Goal: Task Accomplishment & Management: Complete application form

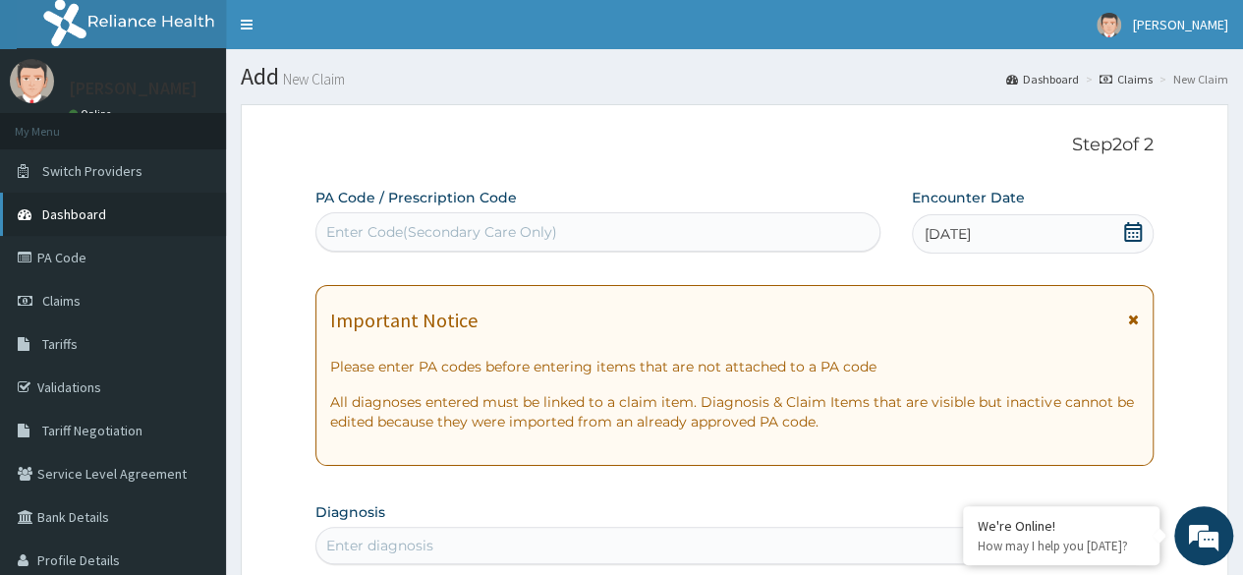
click at [73, 226] on link "Dashboard" at bounding box center [113, 214] width 226 height 43
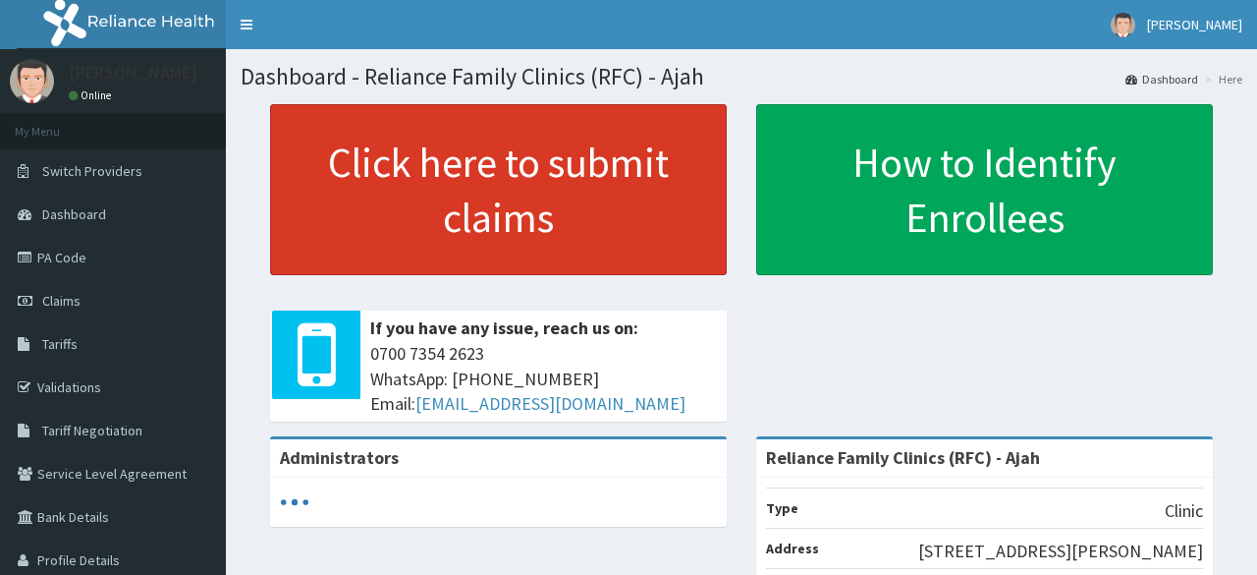
click at [411, 188] on link "Click here to submit claims" at bounding box center [498, 189] width 457 height 171
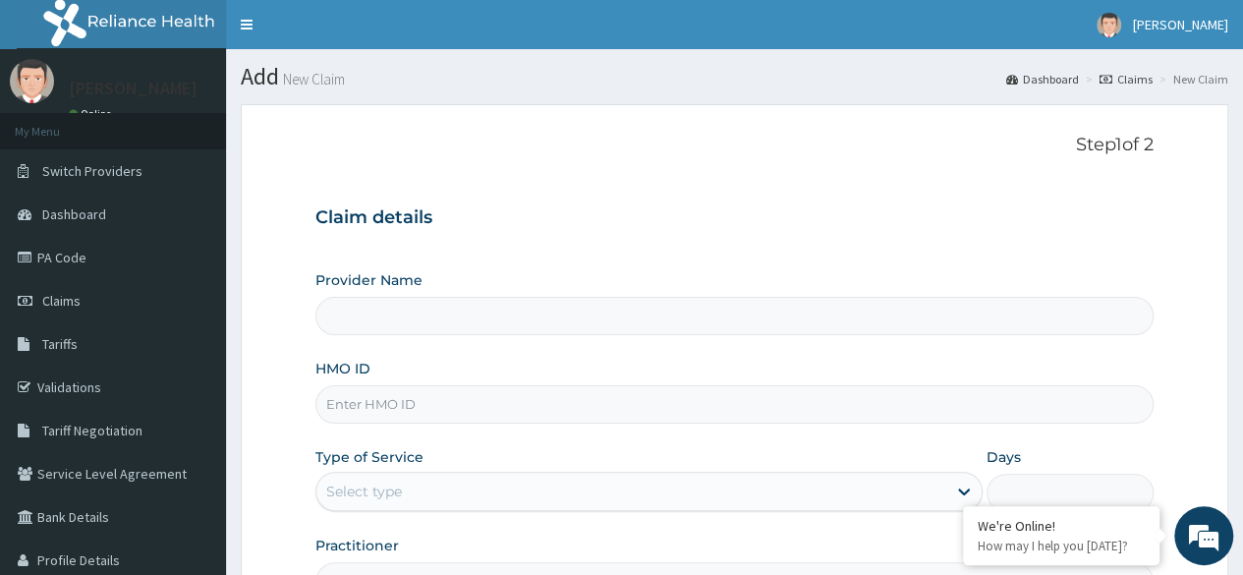
click at [385, 407] on input "HMO ID" at bounding box center [734, 404] width 838 height 38
type input "Reliance Family Clinics (RFC) - Ajah"
click at [389, 410] on input "HMO ID" at bounding box center [734, 404] width 838 height 38
paste input "FUP/10041/B"
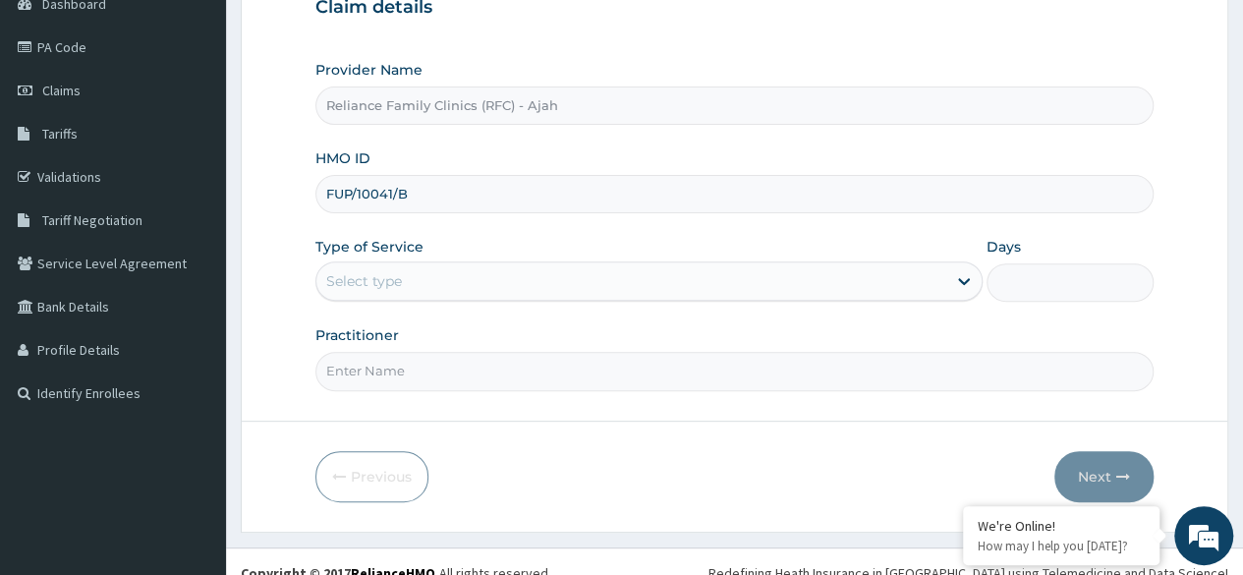
scroll to position [228, 0]
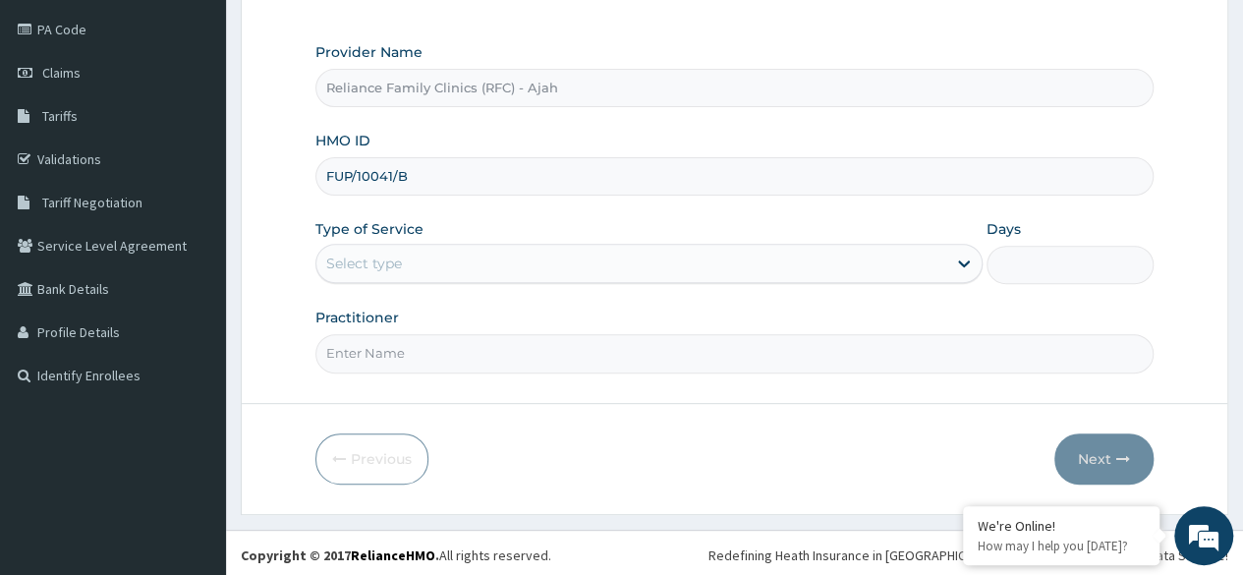
type input "FUP/10041/B"
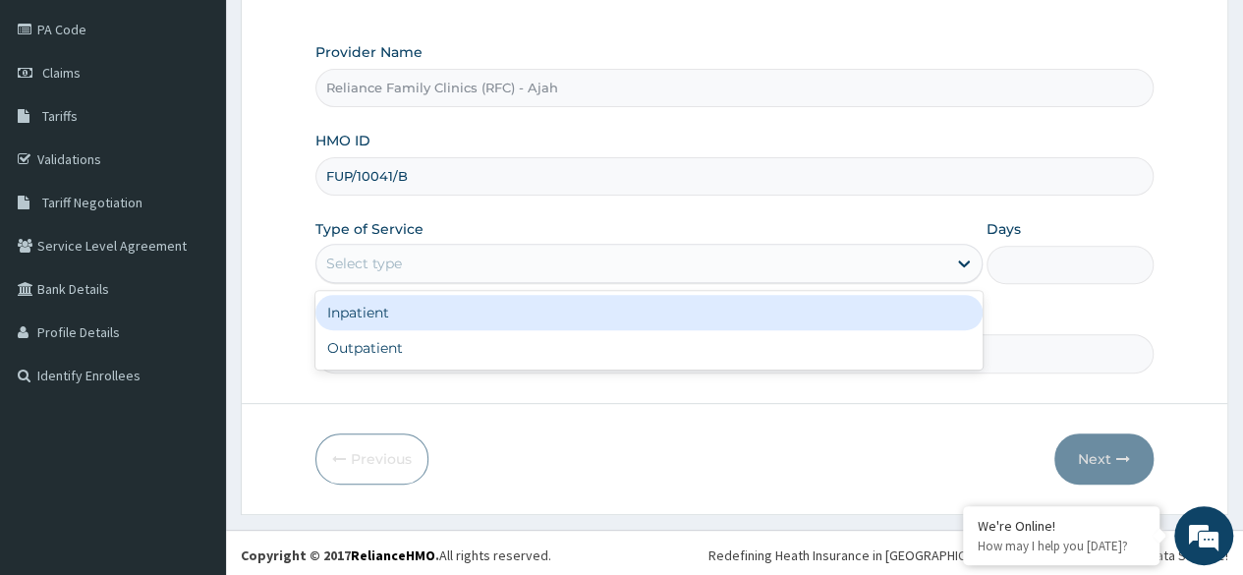
click at [478, 355] on div "Outpatient" at bounding box center [648, 347] width 667 height 35
type input "1"
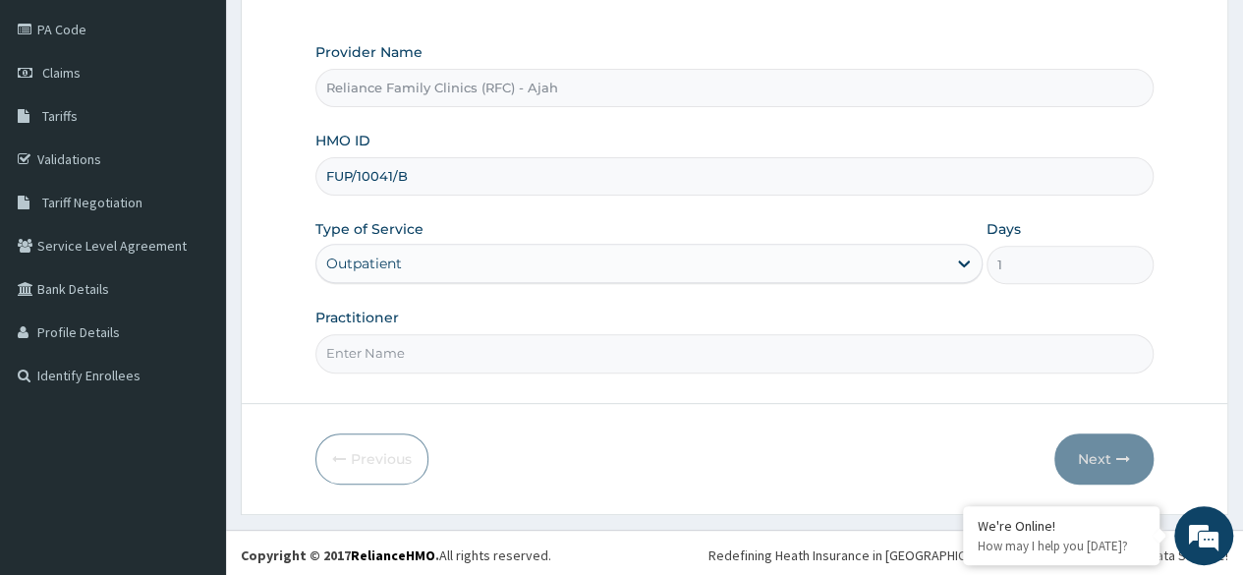
scroll to position [0, 0]
click at [415, 339] on input "Practitioner" at bounding box center [734, 353] width 838 height 38
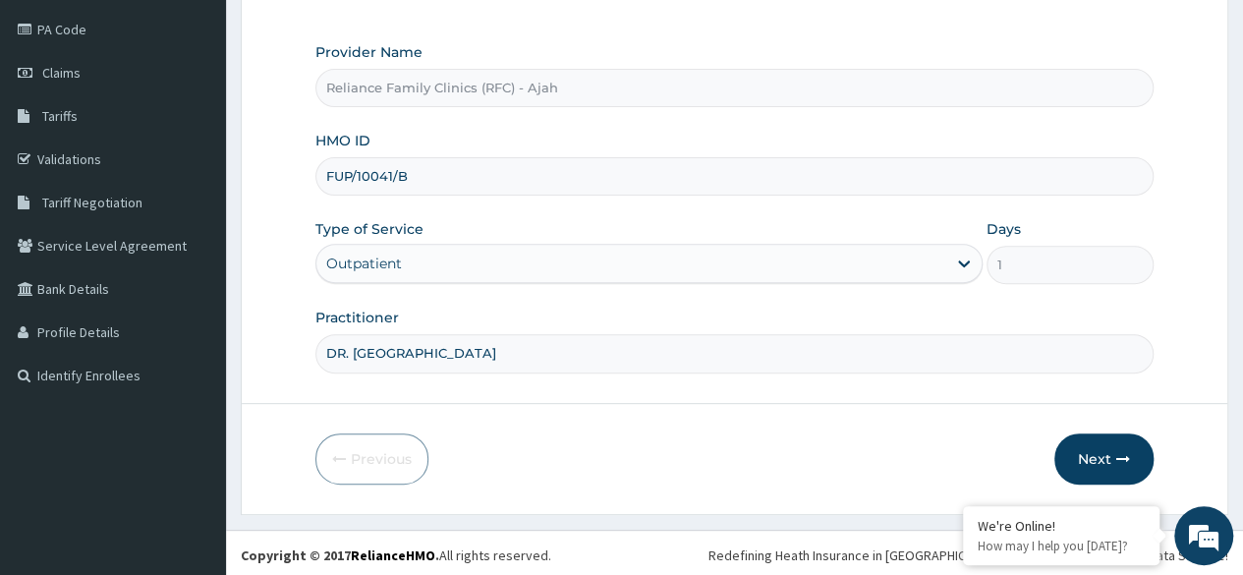
type input "DR. LOCUM"
click at [1096, 443] on button "Next" at bounding box center [1103, 458] width 99 height 51
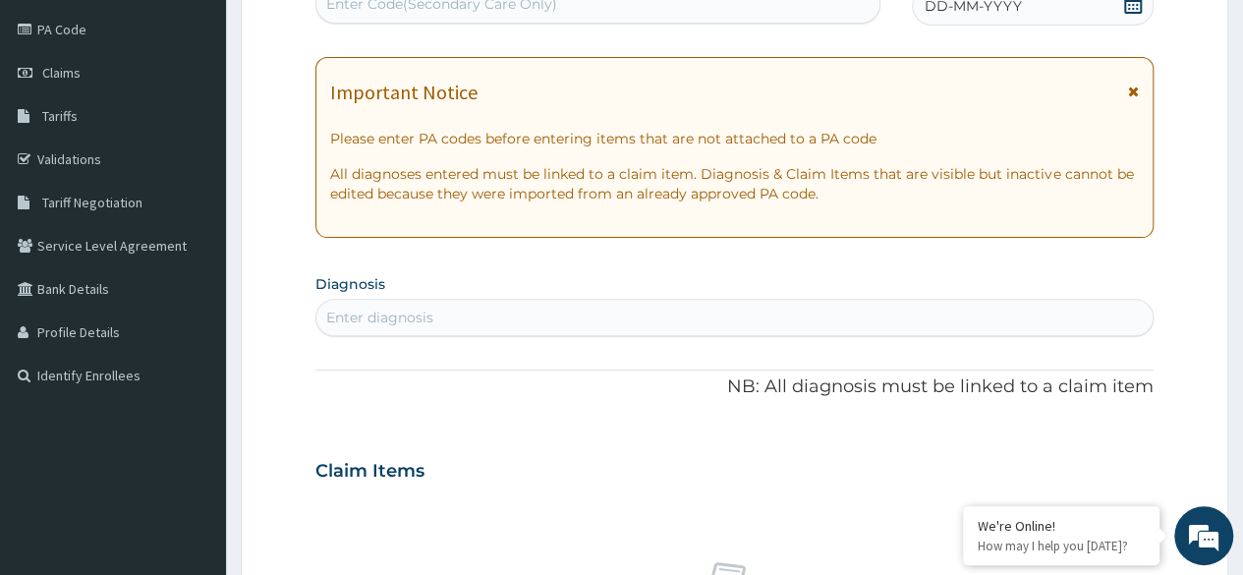
click at [1026, 18] on div "DD-MM-YYYY" at bounding box center [1033, 5] width 242 height 39
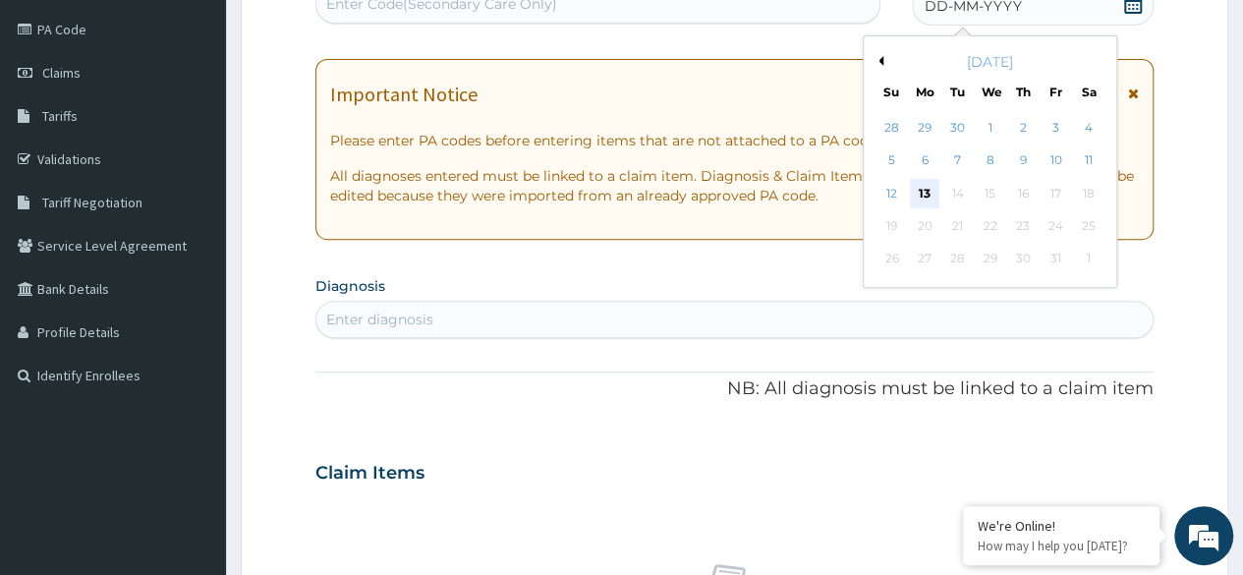
click at [925, 186] on div "13" at bounding box center [924, 193] width 29 height 29
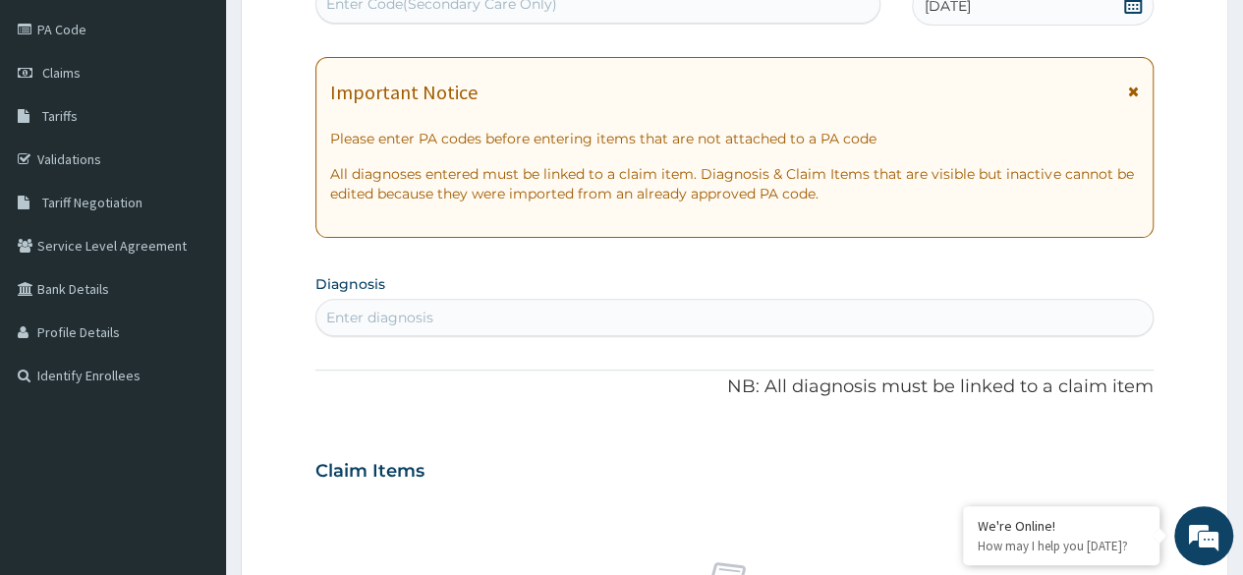
click at [487, 315] on div "Enter diagnosis" at bounding box center [734, 317] width 836 height 31
type input "HEADACHE"
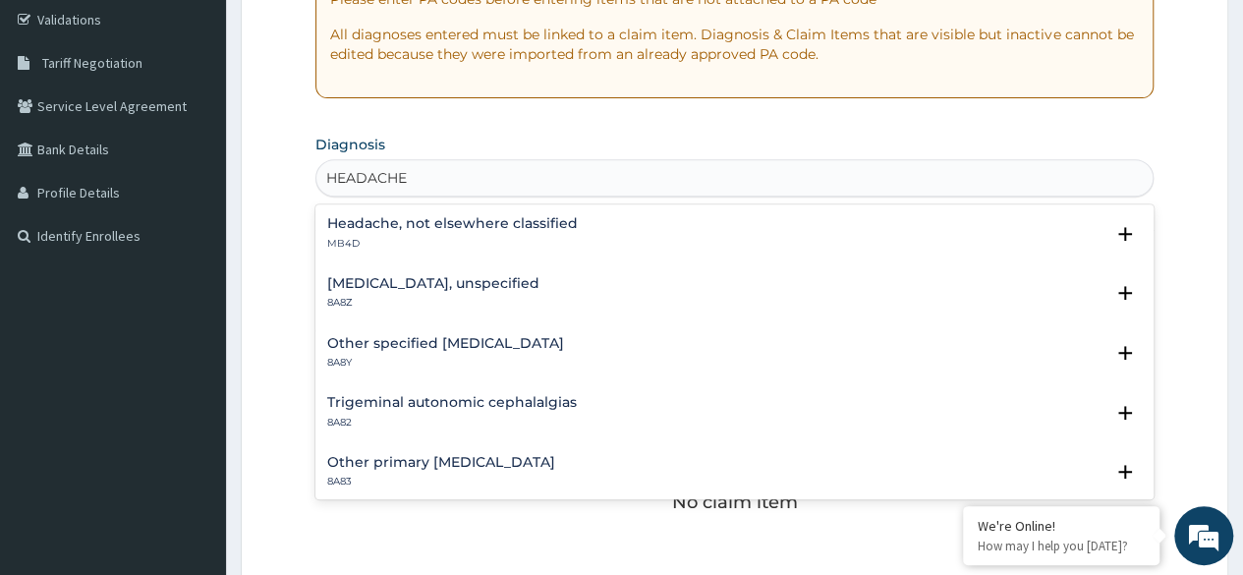
click at [463, 231] on h4 "Headache, not elsewhere classified" at bounding box center [452, 223] width 251 height 15
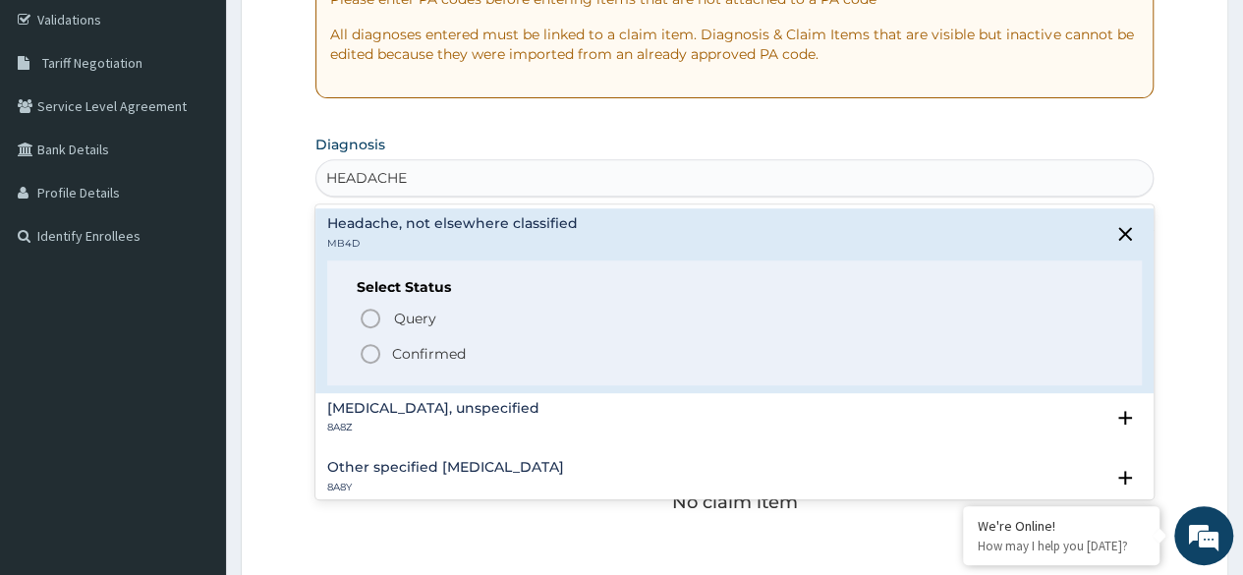
click at [378, 354] on circle "status option filled" at bounding box center [371, 354] width 18 height 18
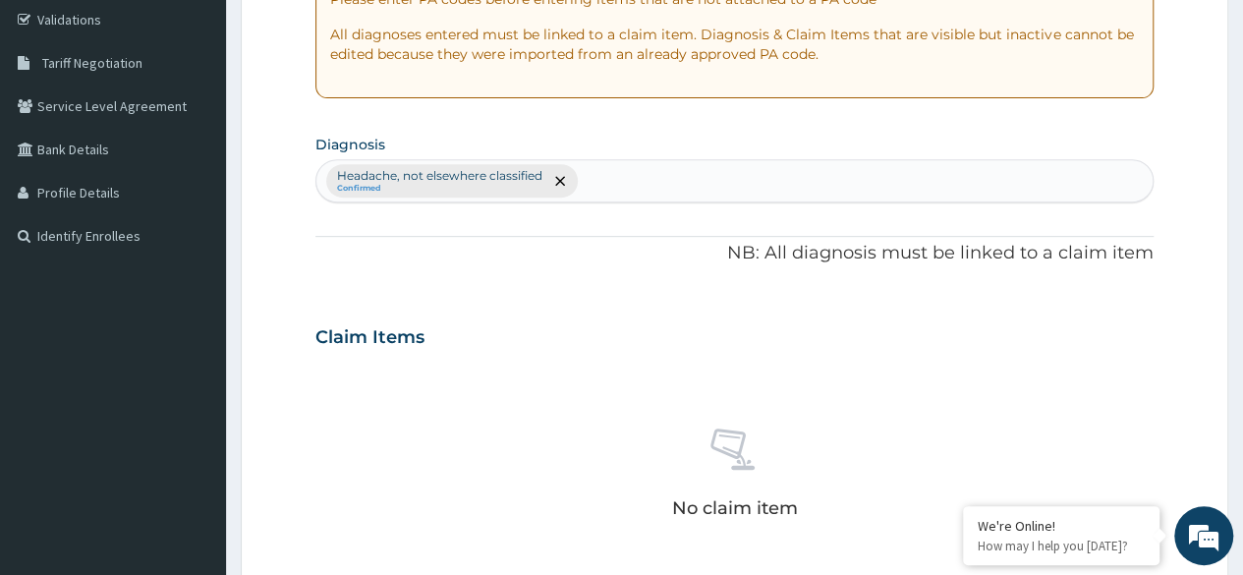
click at [613, 184] on div "Headache, not elsewhere classified Confirmed" at bounding box center [734, 180] width 836 height 41
type input "CHILLS"
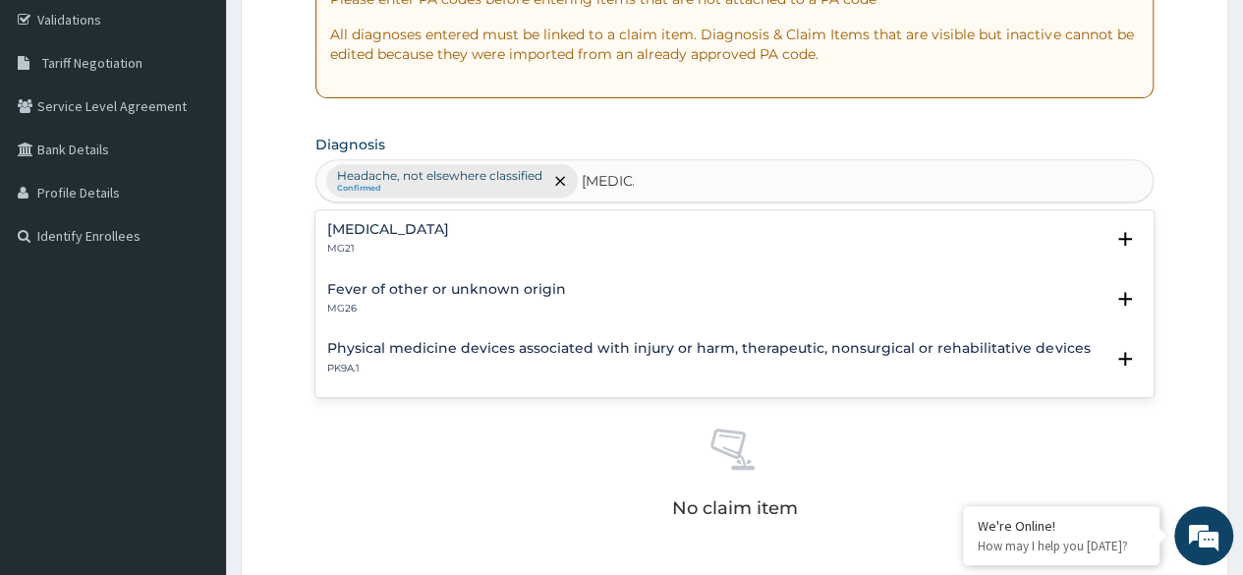
click at [341, 231] on h4 "Chills" at bounding box center [388, 229] width 122 height 15
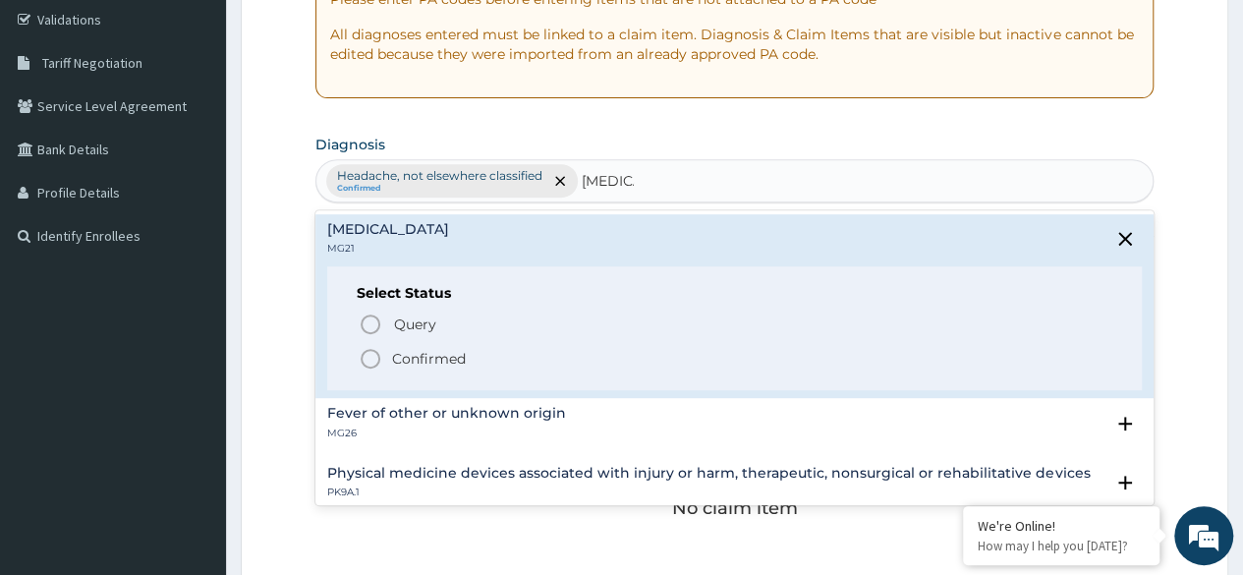
click at [364, 358] on icon "status option filled" at bounding box center [371, 359] width 24 height 24
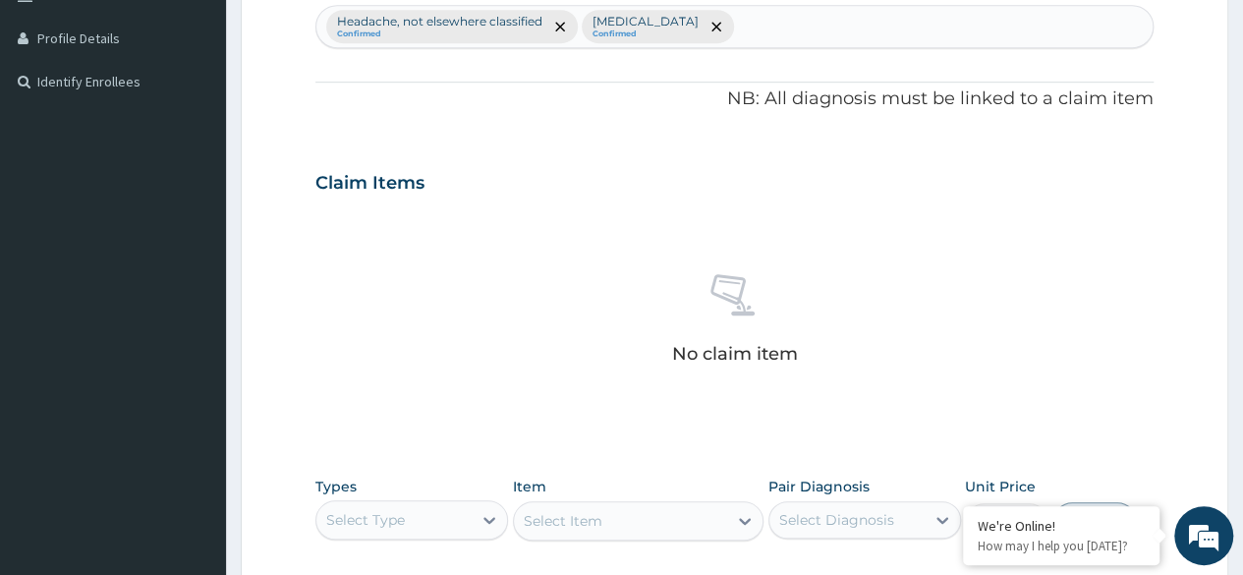
scroll to position [838, 0]
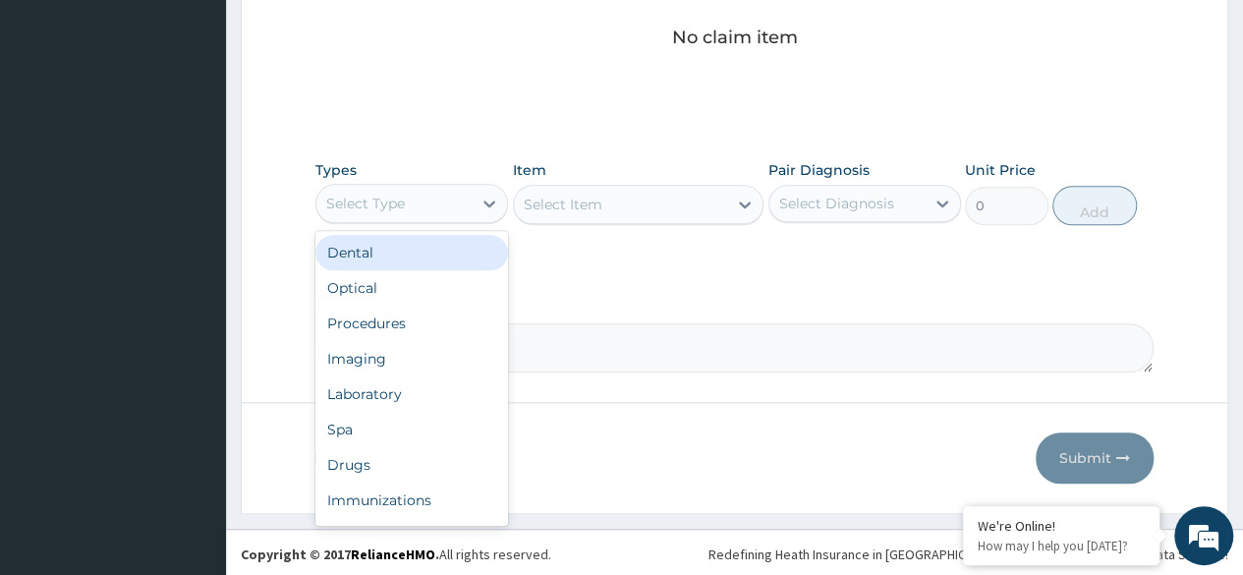
click at [415, 320] on div "Procedures" at bounding box center [411, 323] width 193 height 35
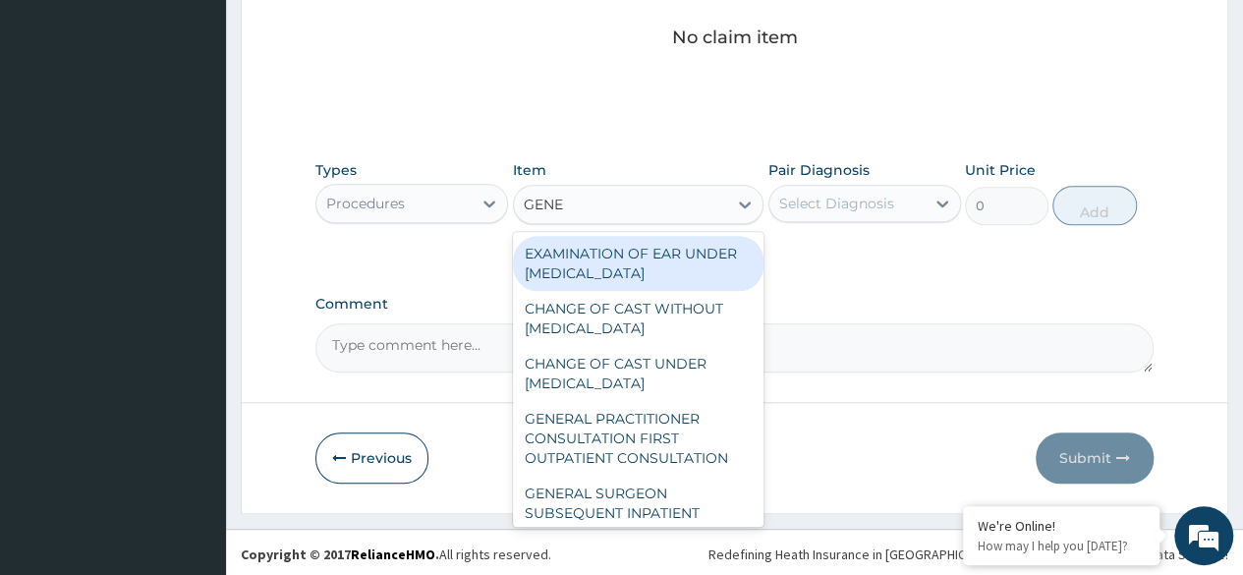
type input "GENER"
click at [632, 448] on div "GENERAL PRACTITIONER CONSULTATION FIRST OUTPATIENT CONSULTATION" at bounding box center [638, 438] width 251 height 75
type input "3370.125"
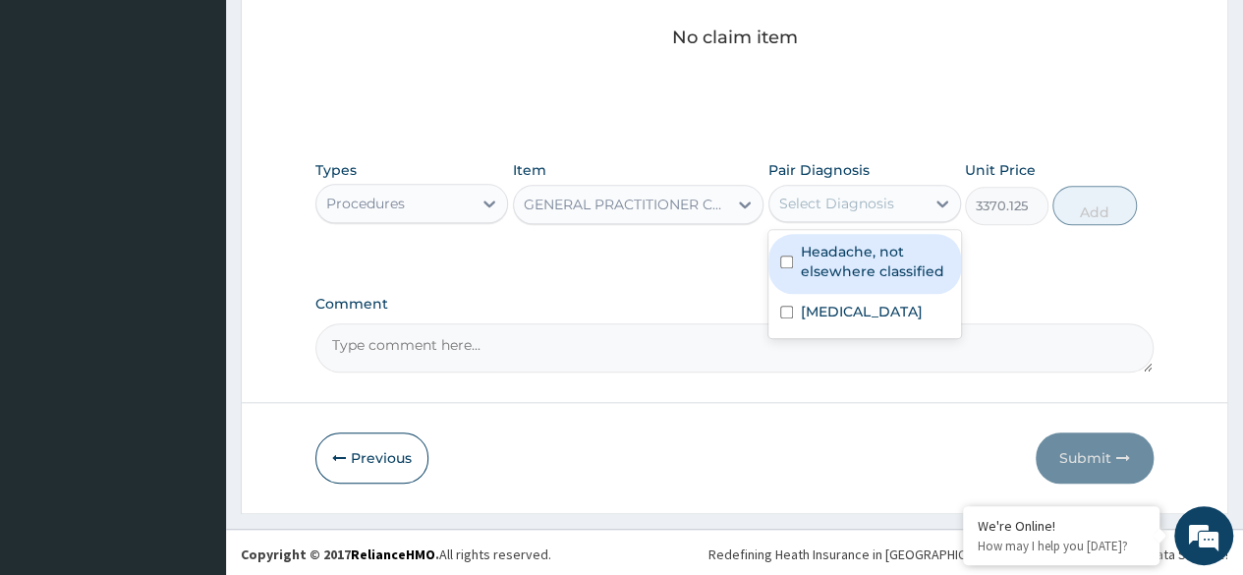
click at [885, 255] on label "Headache, not elsewhere classified" at bounding box center [875, 261] width 148 height 39
checkbox input "true"
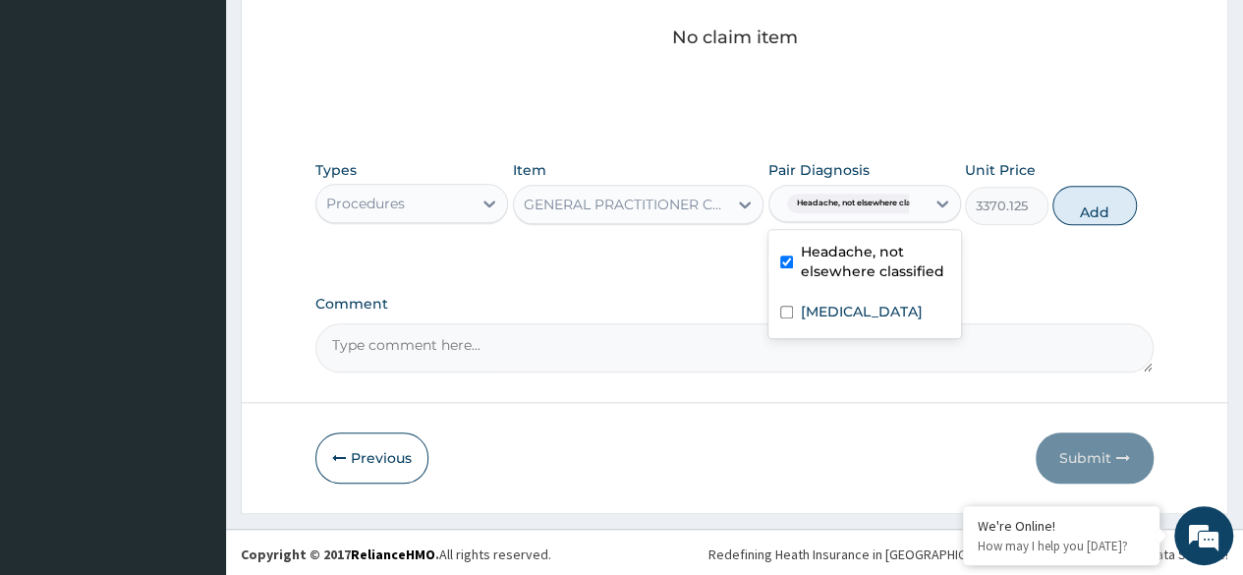
click at [851, 304] on div "Chills" at bounding box center [864, 314] width 193 height 40
checkbox input "true"
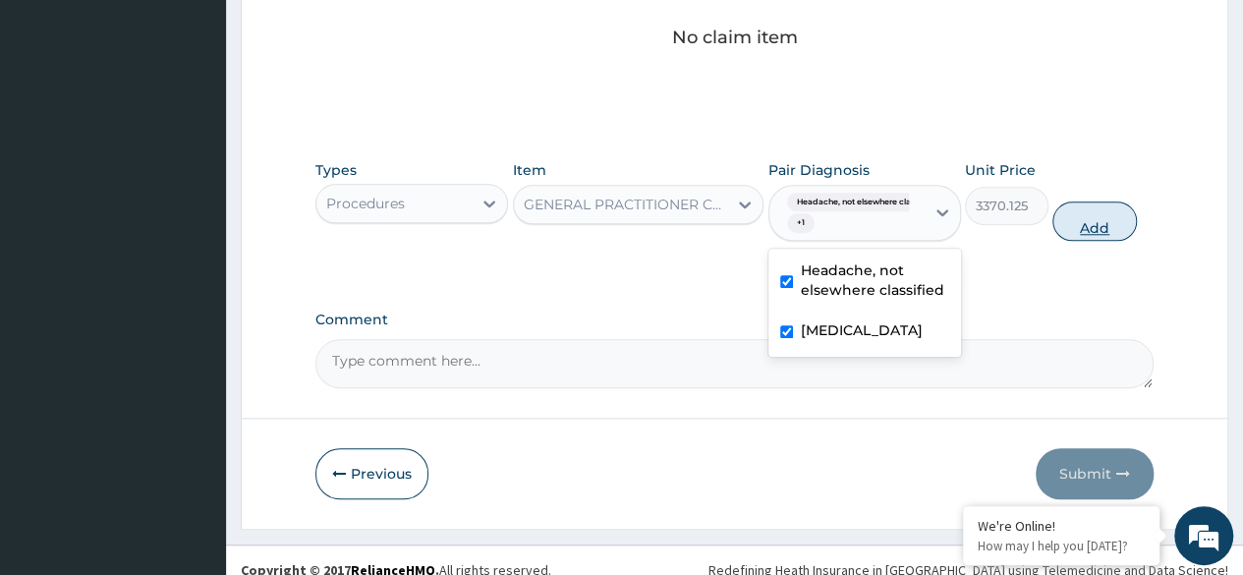
click at [1092, 224] on button "Add" at bounding box center [1094, 220] width 84 height 39
type input "0"
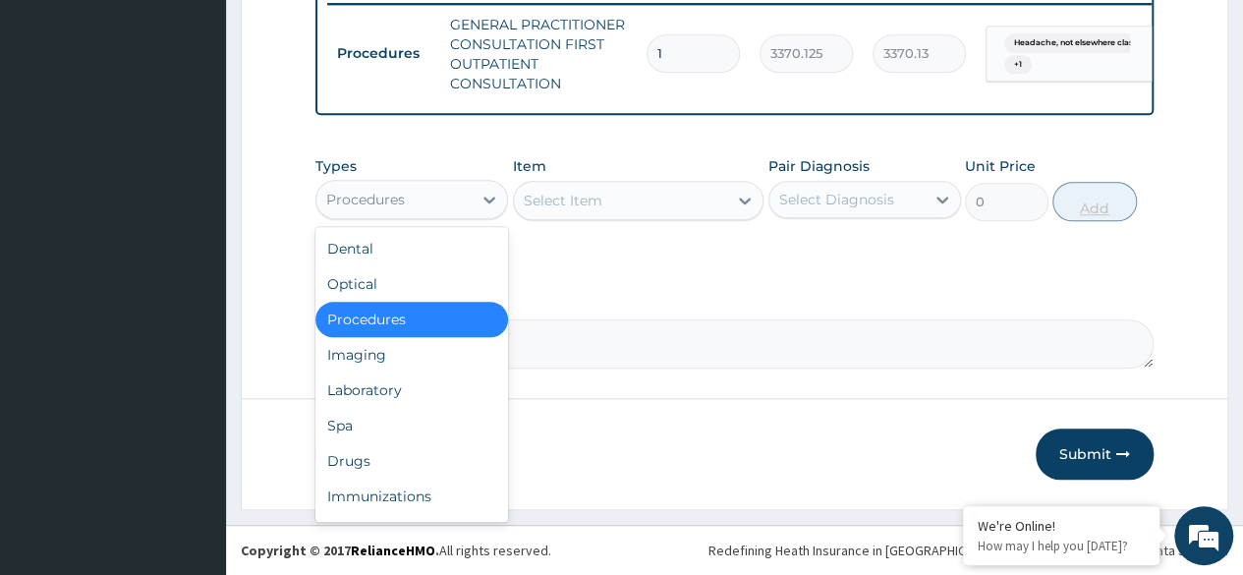
click at [411, 399] on div "Laboratory" at bounding box center [411, 389] width 193 height 35
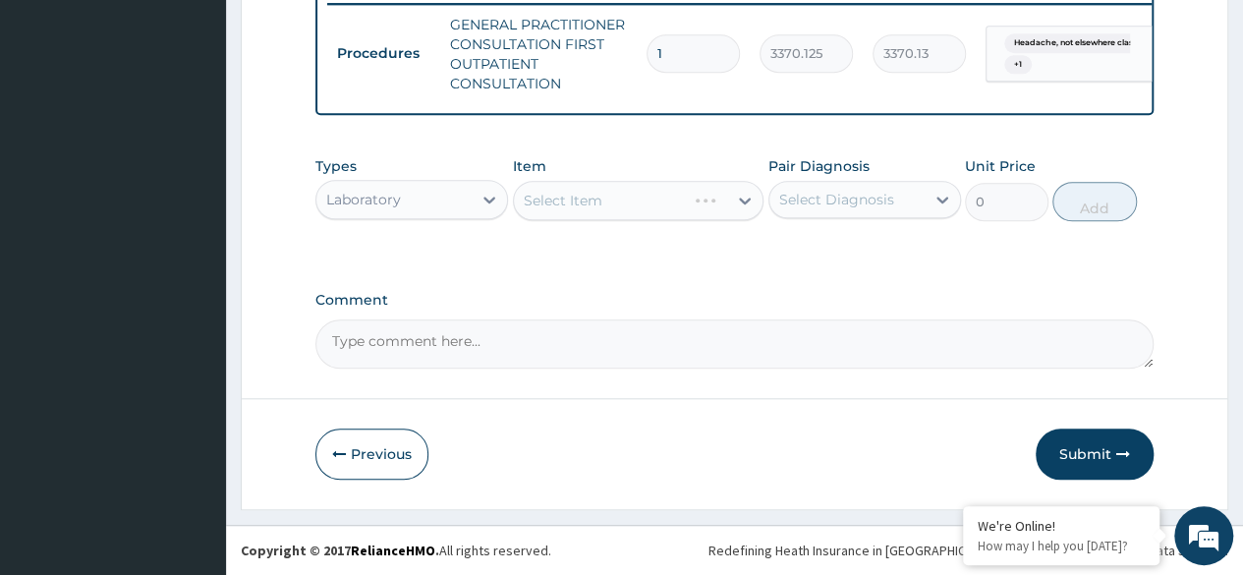
click at [635, 207] on div "Select Item" at bounding box center [638, 200] width 251 height 39
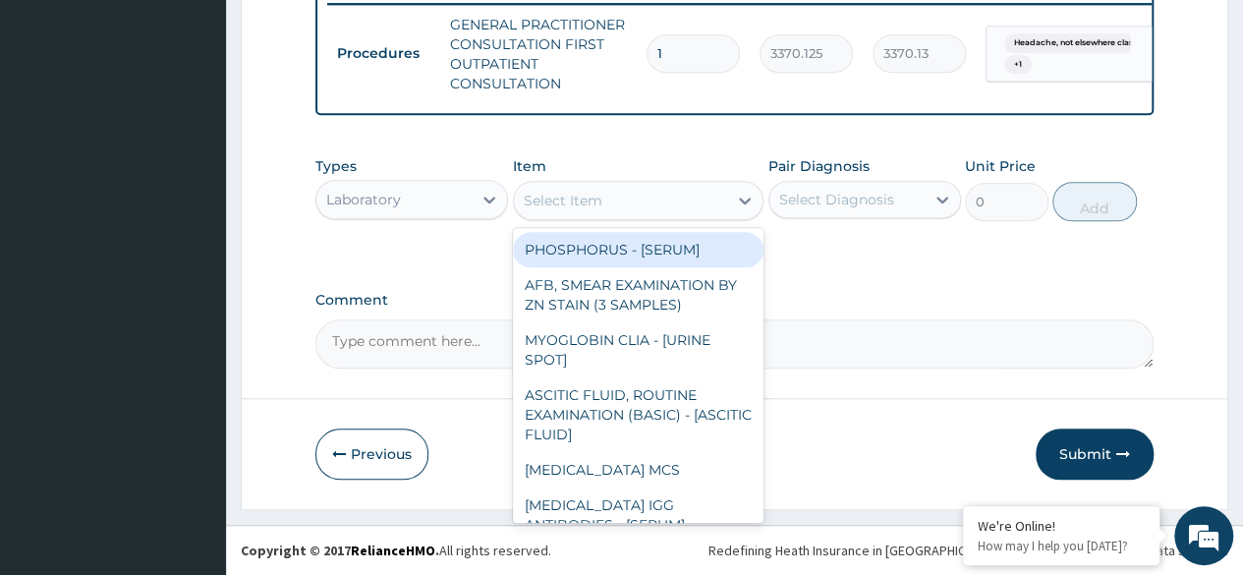
click at [635, 207] on div "Select Item" at bounding box center [621, 200] width 214 height 31
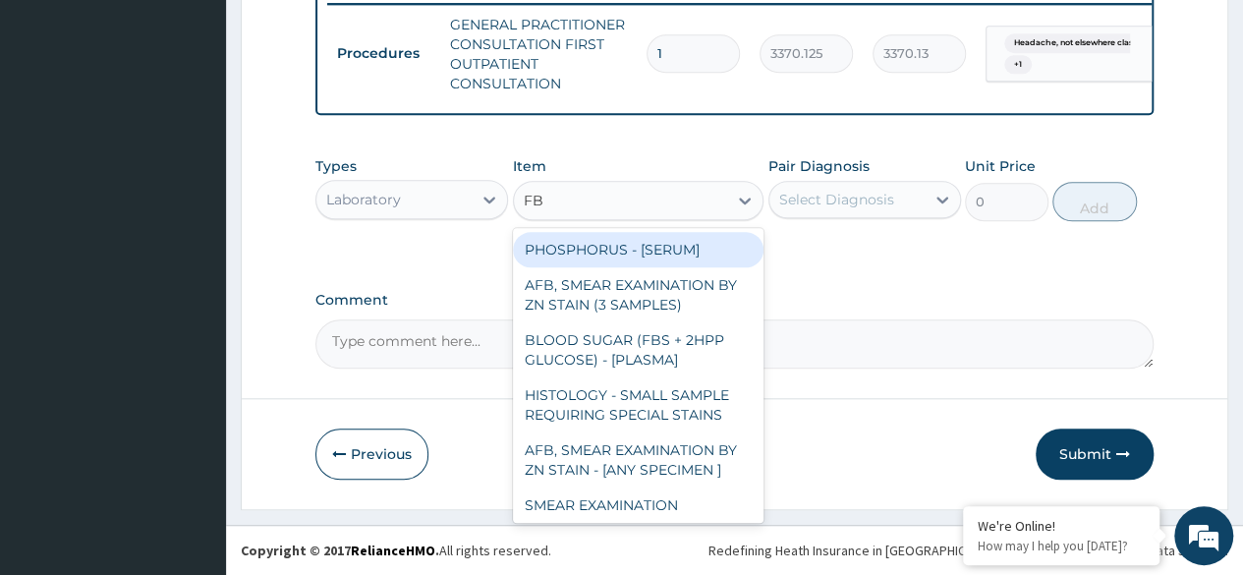
type input "FBC"
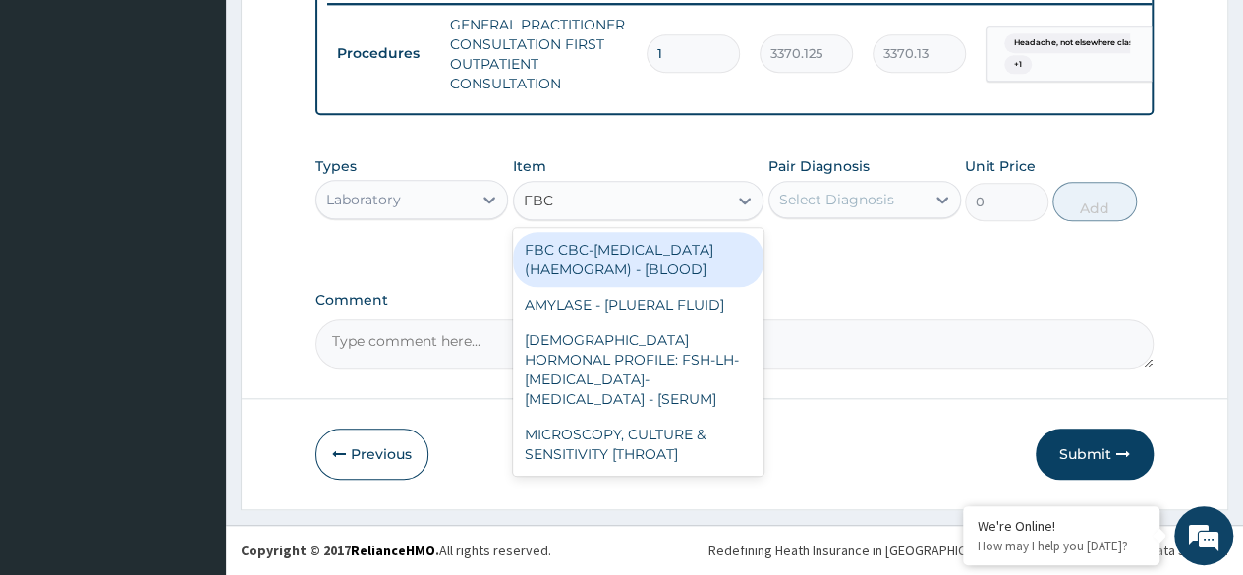
click at [694, 262] on div "FBC CBC-[MEDICAL_DATA] (HAEMOGRAM) - [BLOOD]" at bounding box center [638, 259] width 251 height 55
type input "4085"
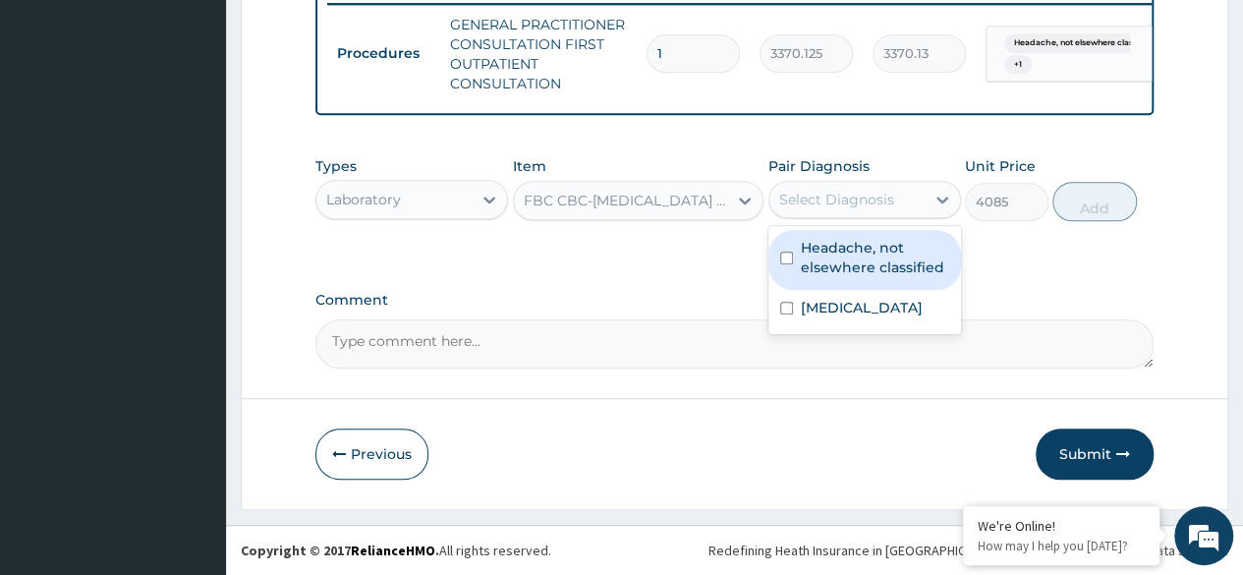
click at [864, 269] on label "Headache, not elsewhere classified" at bounding box center [875, 257] width 148 height 39
checkbox input "true"
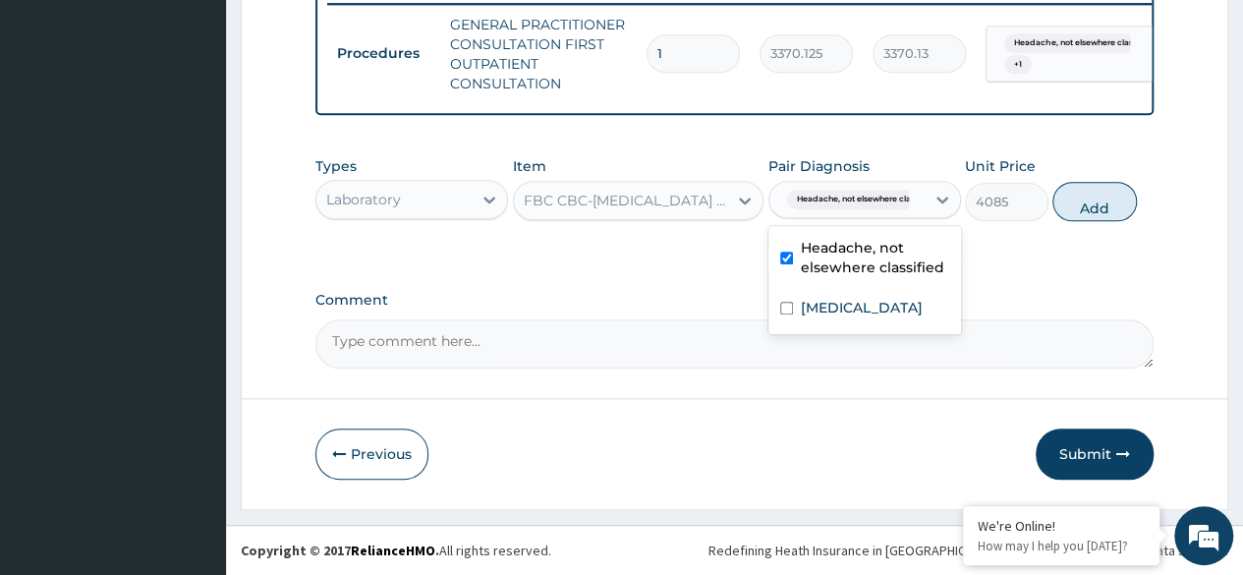
click at [839, 315] on div "Chills" at bounding box center [864, 310] width 193 height 40
checkbox input "true"
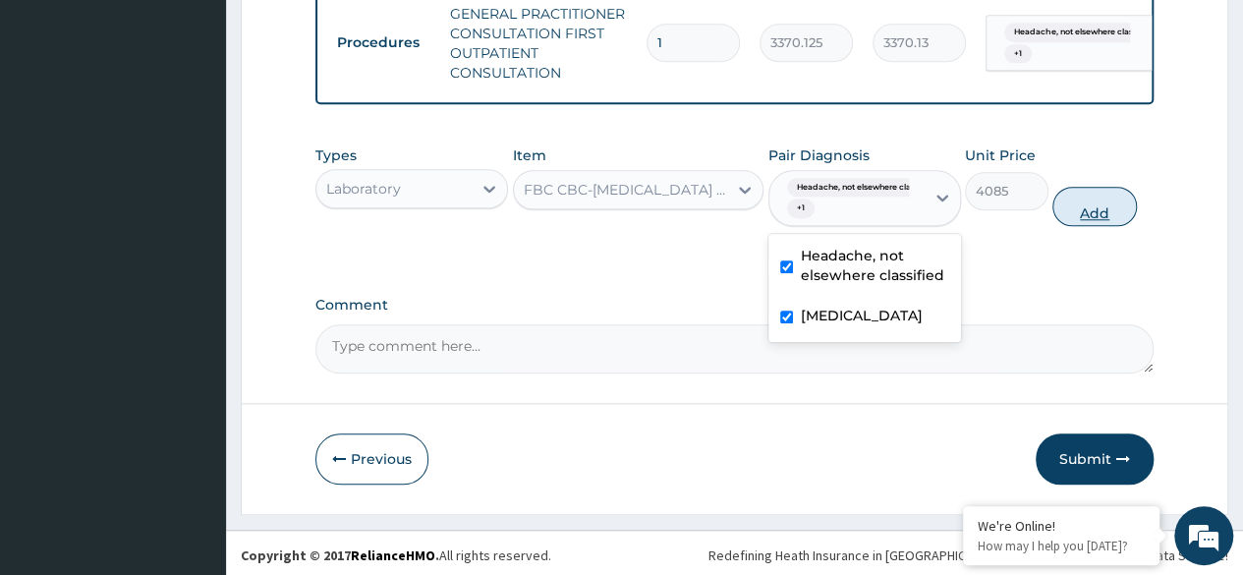
click at [1111, 226] on button "Add" at bounding box center [1094, 206] width 84 height 39
type input "0"
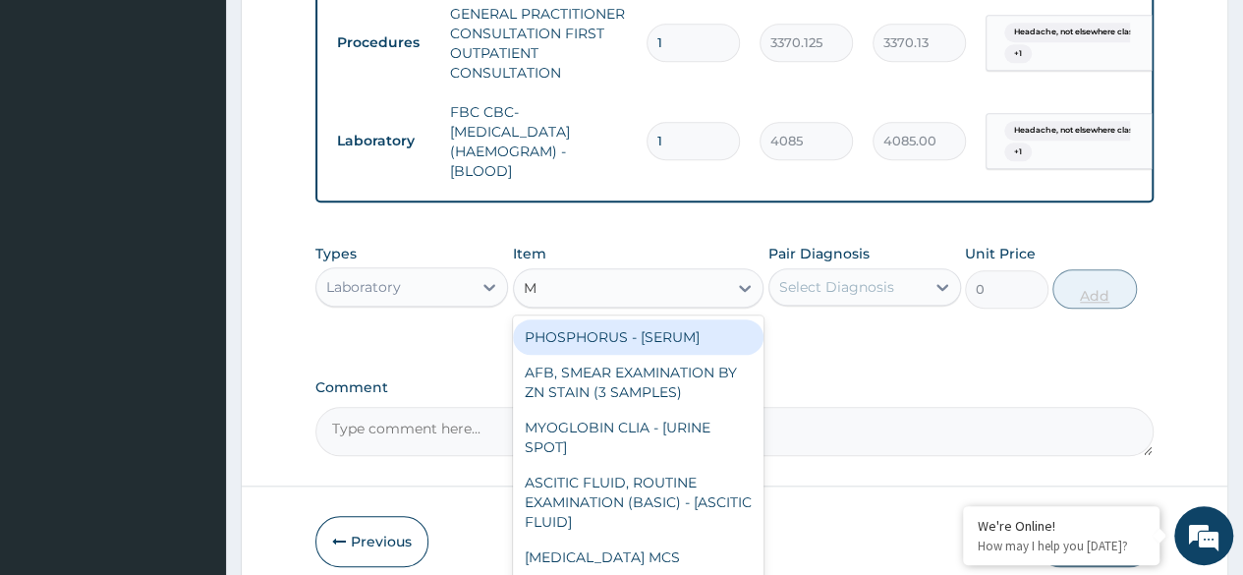
type input "MA"
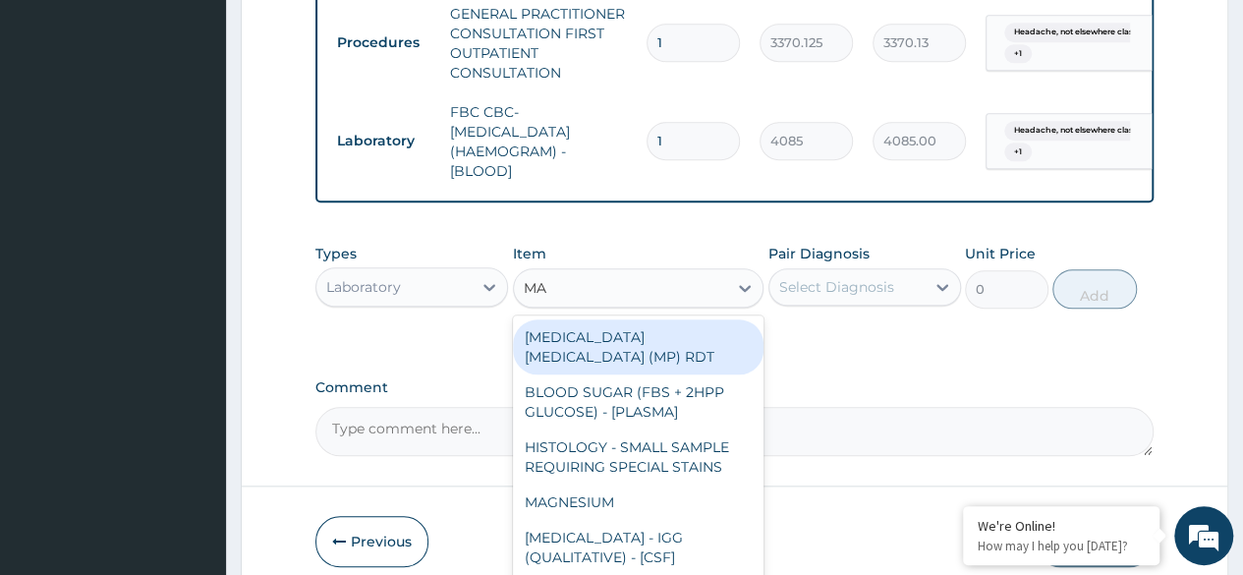
click at [697, 350] on div "MALARIA PARASITE (MP) RDT" at bounding box center [638, 346] width 251 height 55
type input "1531.875"
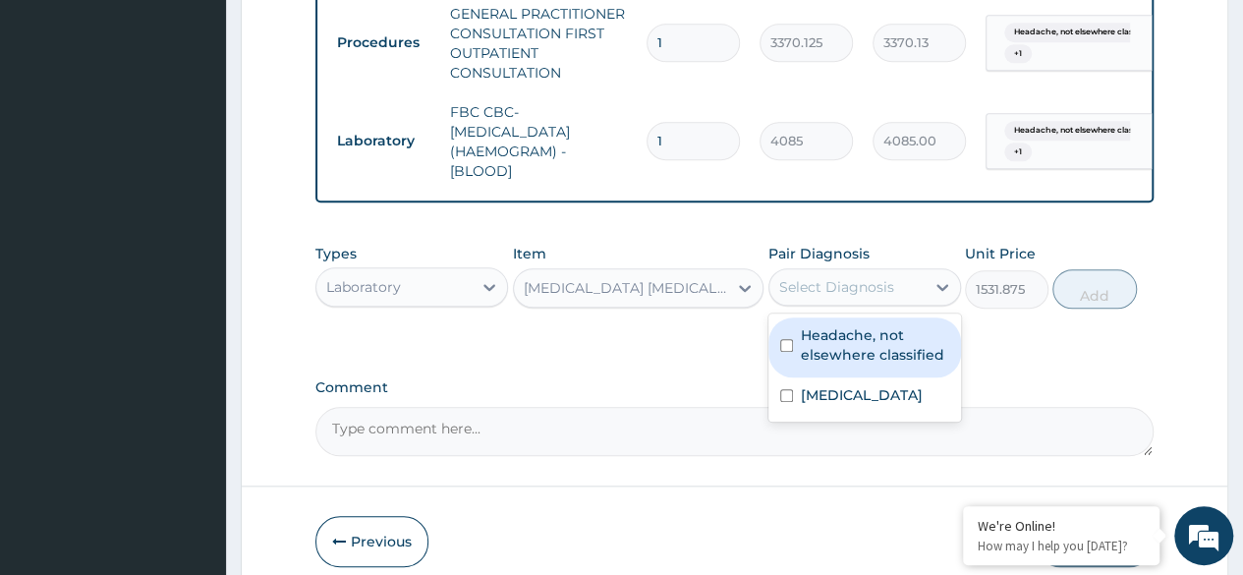
click at [861, 354] on label "Headache, not elsewhere classified" at bounding box center [875, 344] width 148 height 39
checkbox input "true"
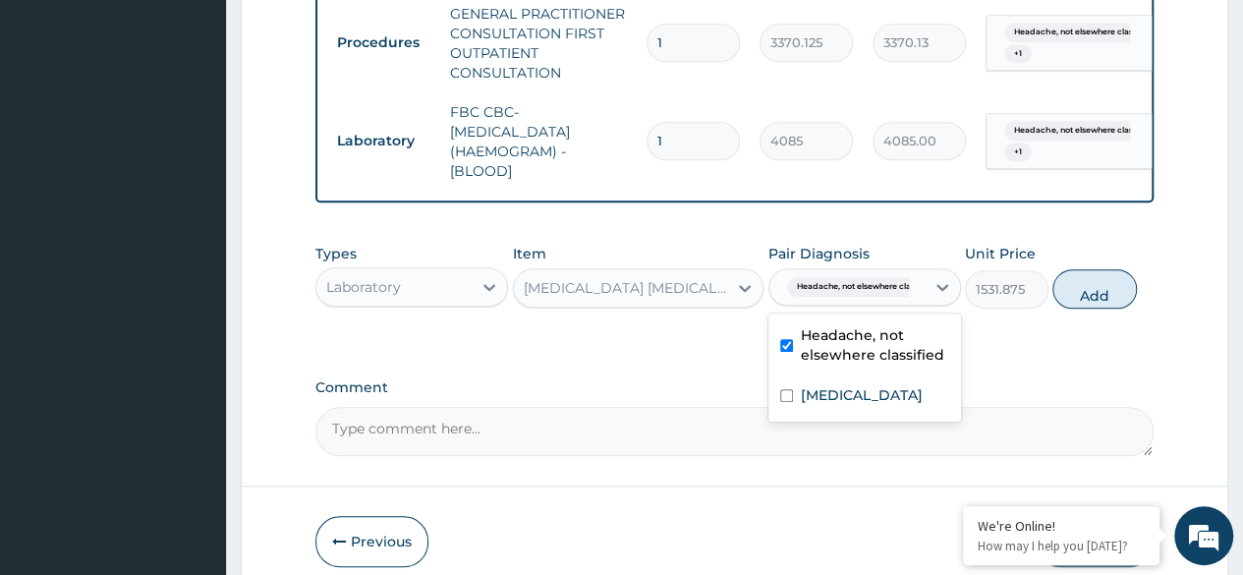
click at [845, 411] on div "Chills" at bounding box center [864, 397] width 193 height 40
checkbox input "true"
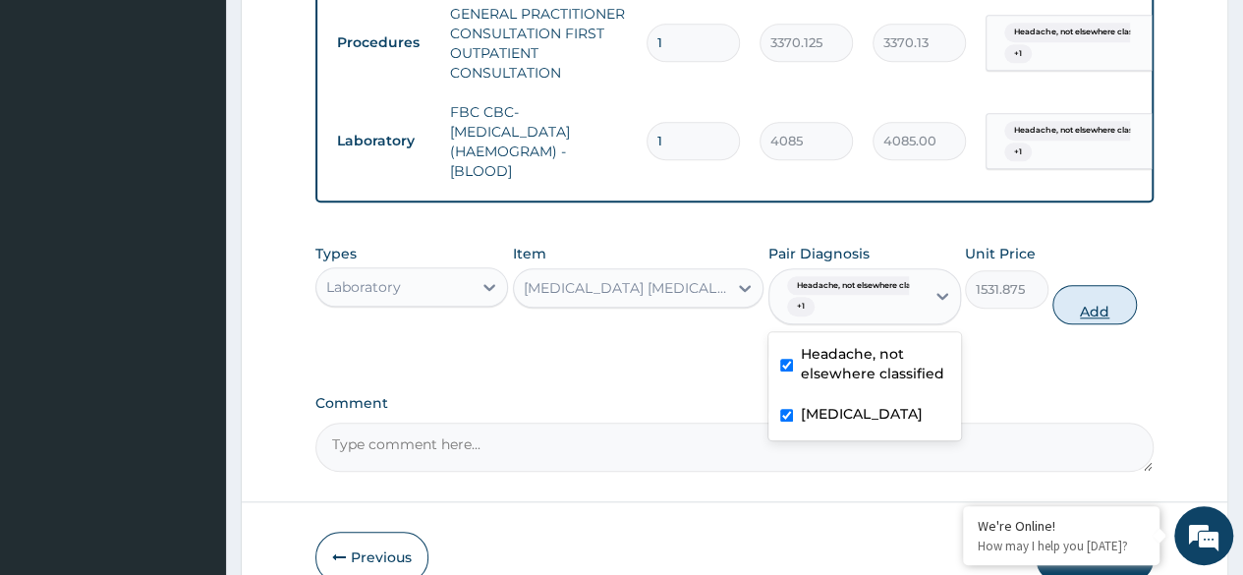
click at [1104, 316] on button "Add" at bounding box center [1094, 304] width 84 height 39
type input "0"
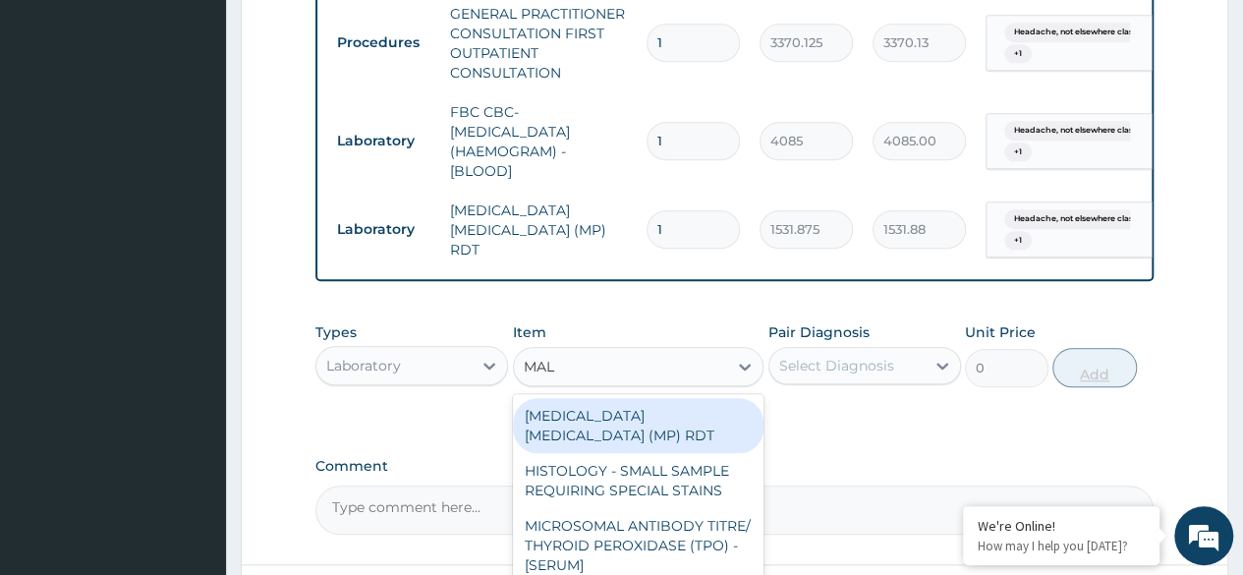
type input "MALA"
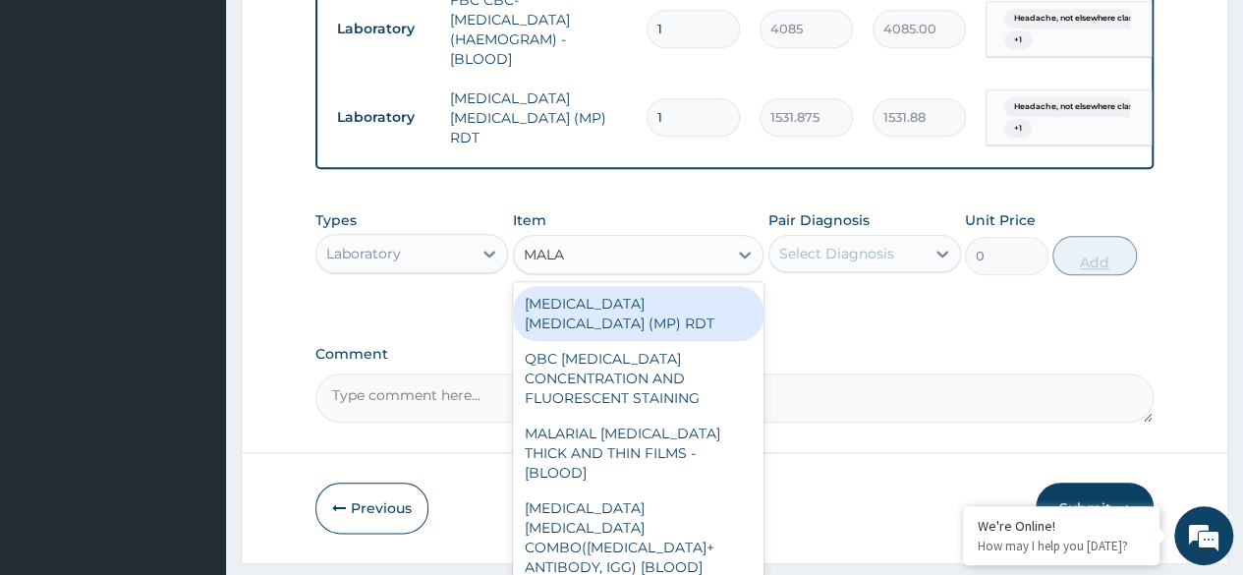
scroll to position [929, 0]
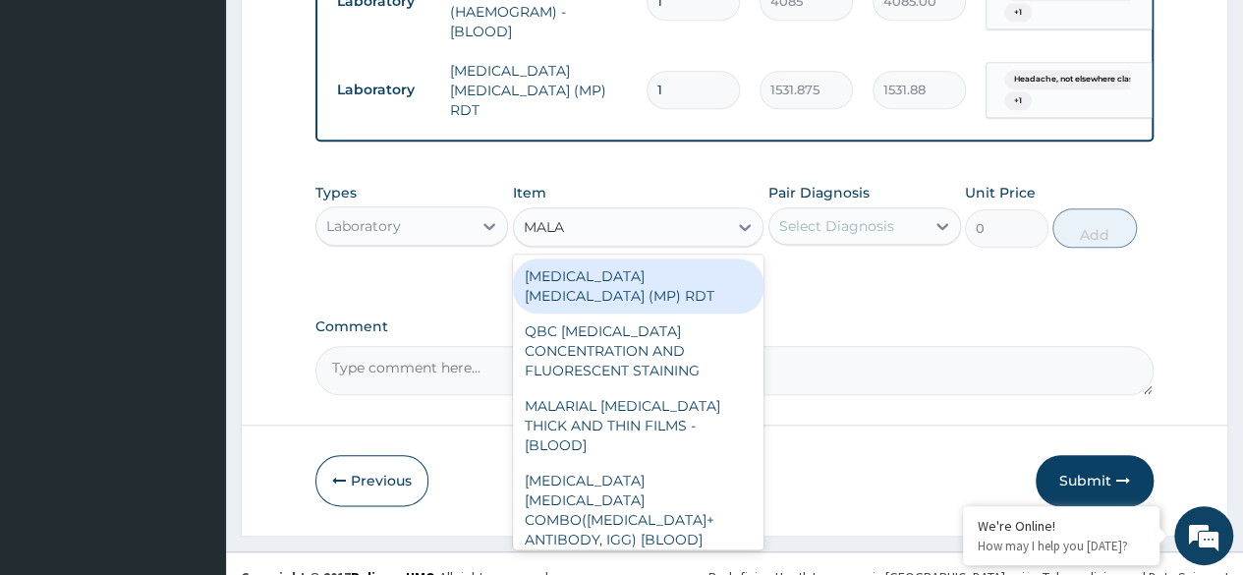
click at [682, 414] on div "MALARIAL [MEDICAL_DATA] THICK AND THIN FILMS - [BLOOD]" at bounding box center [638, 425] width 251 height 75
type input "1531.875"
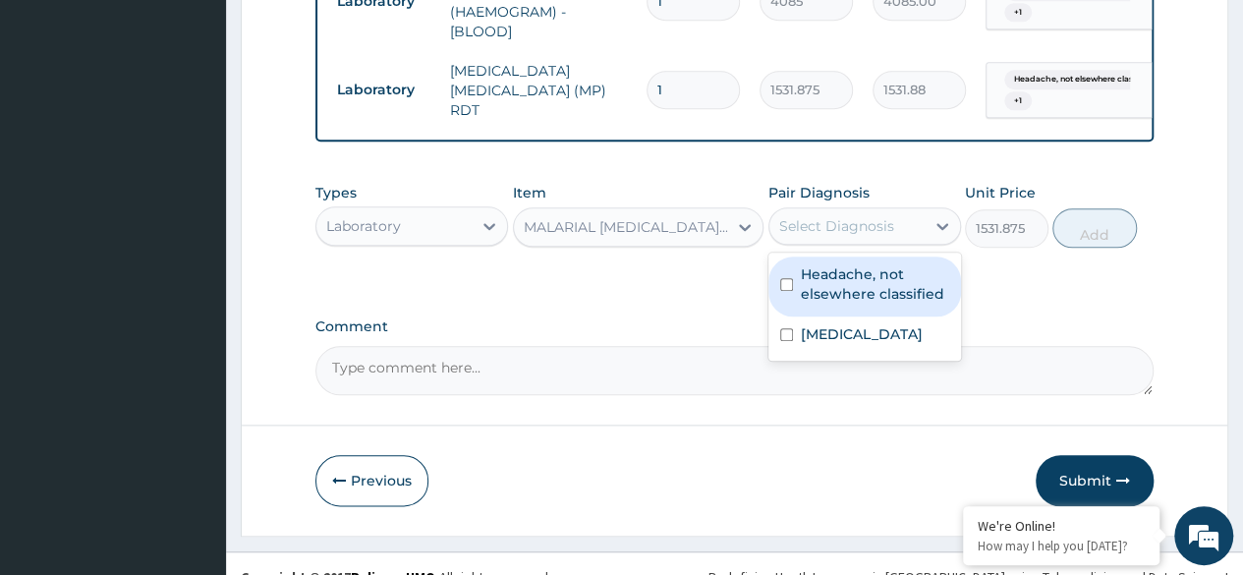
click at [883, 297] on label "Headache, not elsewhere classified" at bounding box center [875, 283] width 148 height 39
checkbox input "true"
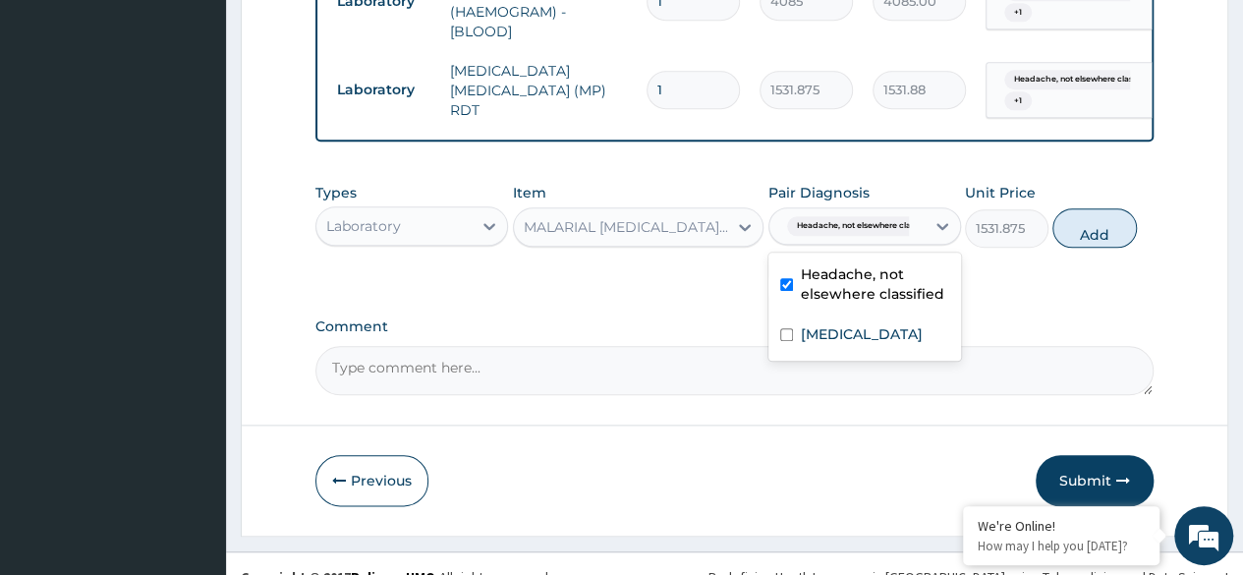
click at [857, 354] on div "Chills" at bounding box center [864, 336] width 193 height 40
checkbox input "true"
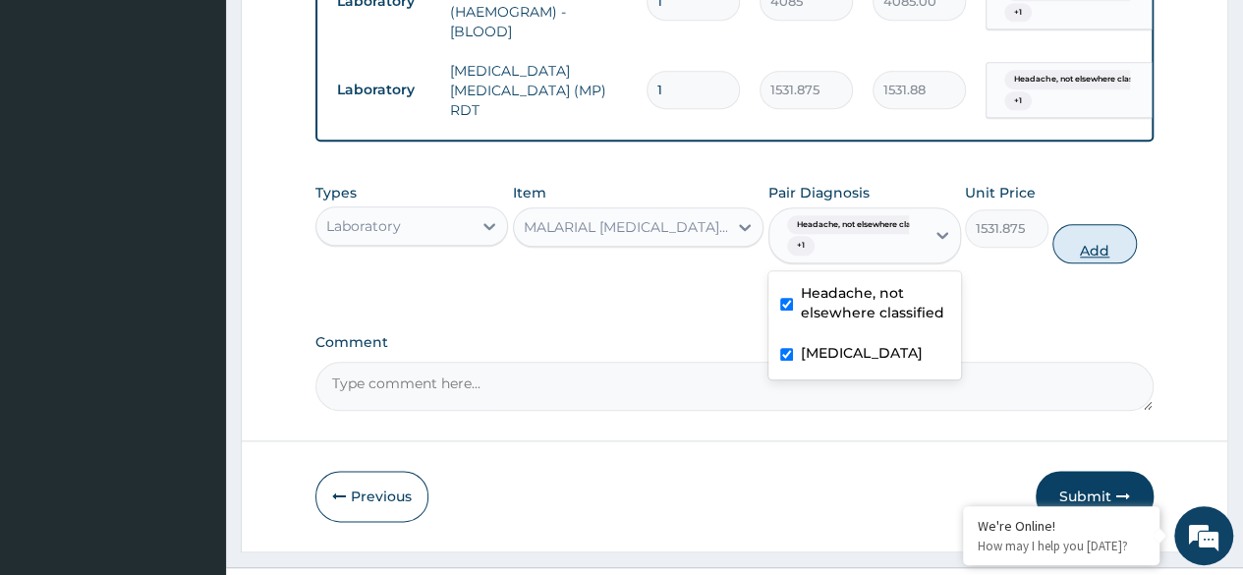
click at [1092, 263] on button "Add" at bounding box center [1094, 243] width 84 height 39
type input "0"
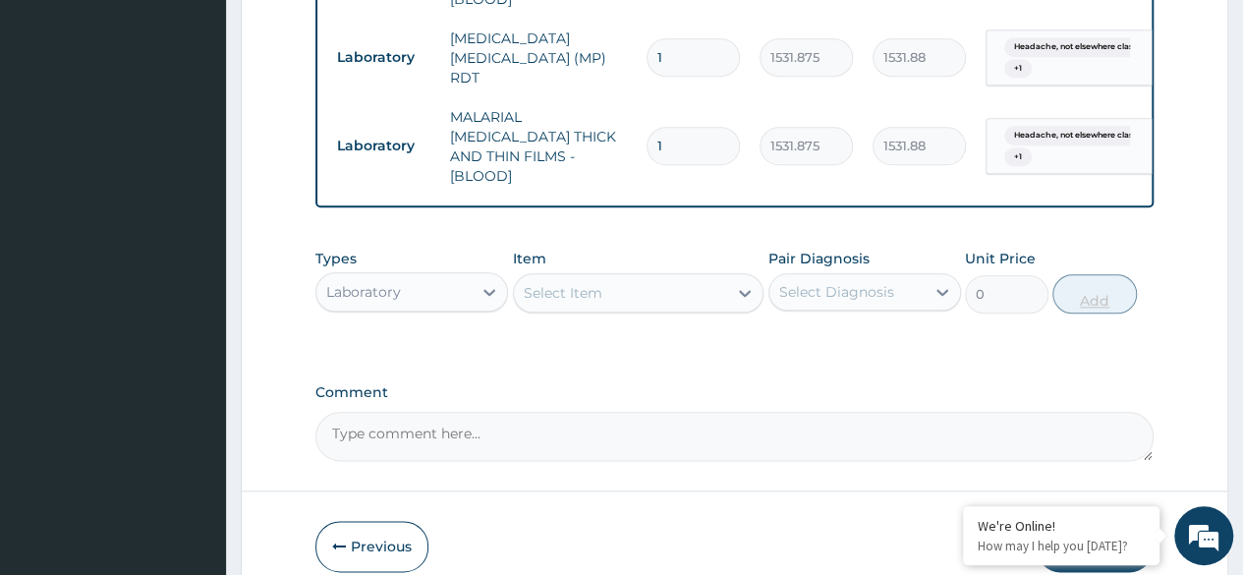
scroll to position [1043, 0]
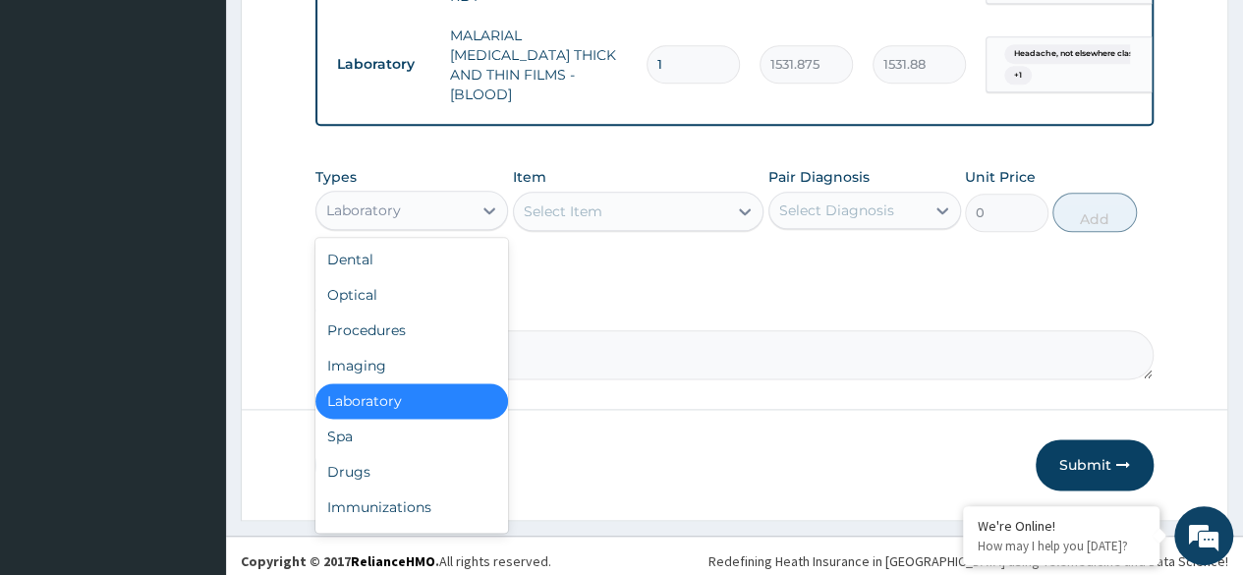
click at [408, 467] on div "Drugs" at bounding box center [411, 471] width 193 height 35
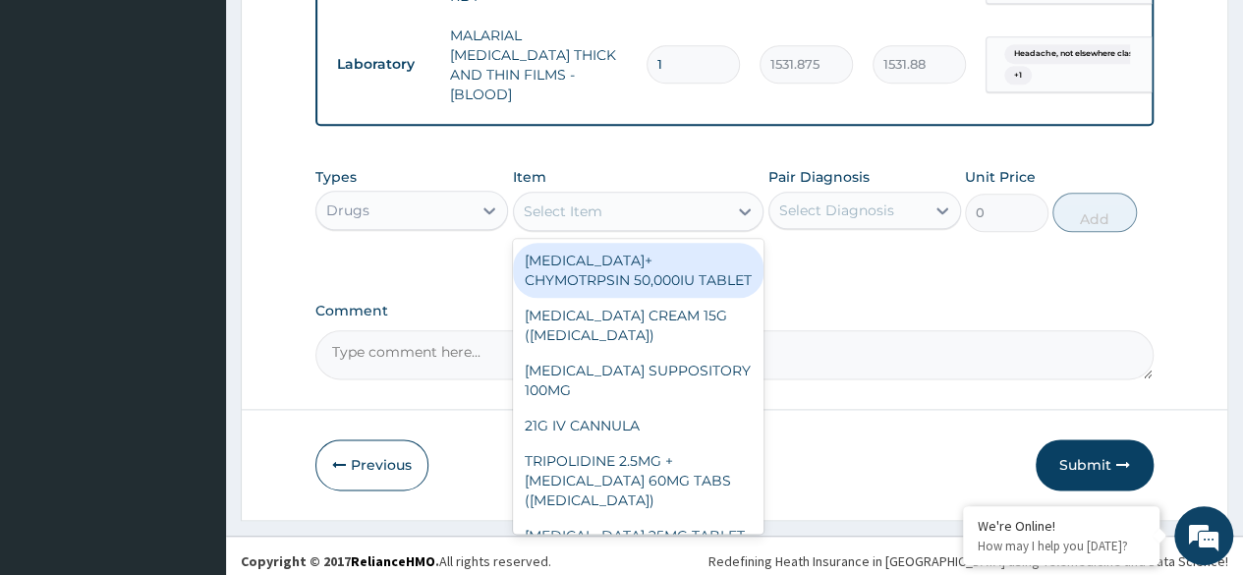
click at [611, 199] on div "Select Item" at bounding box center [621, 210] width 214 height 31
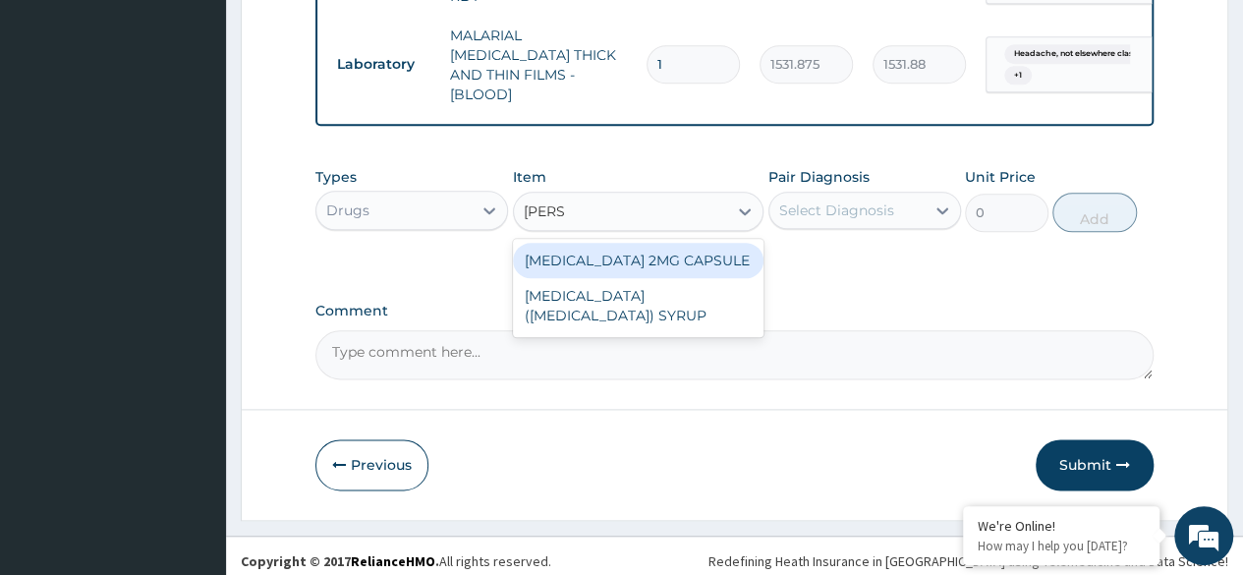
type input "LOPER"
click at [680, 254] on div "[MEDICAL_DATA] 2MG CAPSULE" at bounding box center [638, 260] width 251 height 35
type input "161"
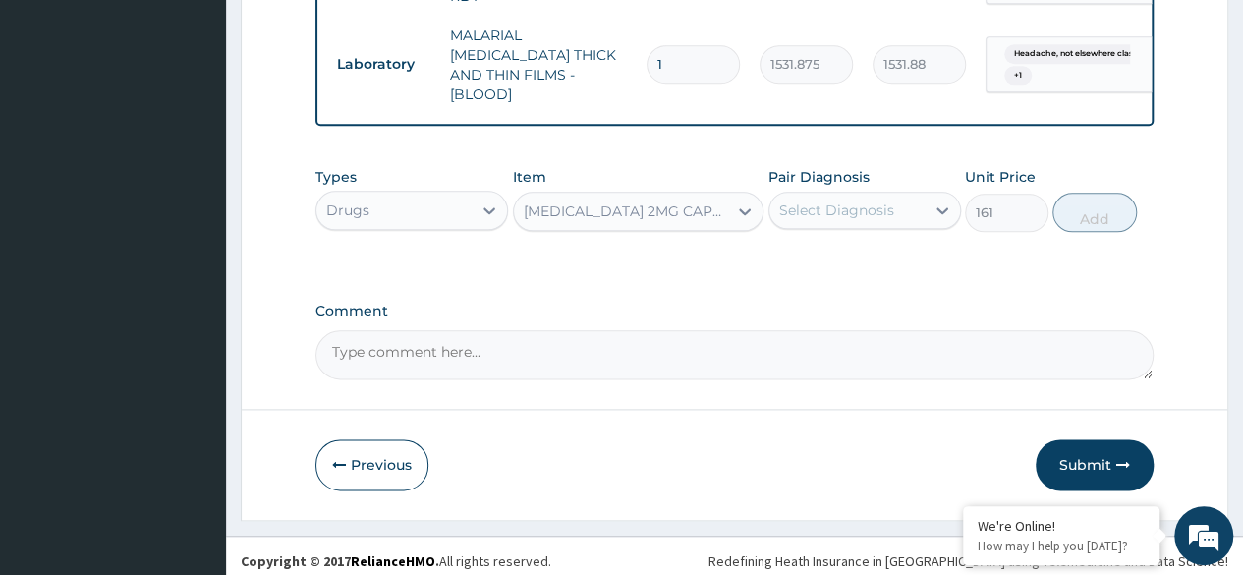
click at [831, 203] on div "Select Diagnosis" at bounding box center [836, 210] width 115 height 20
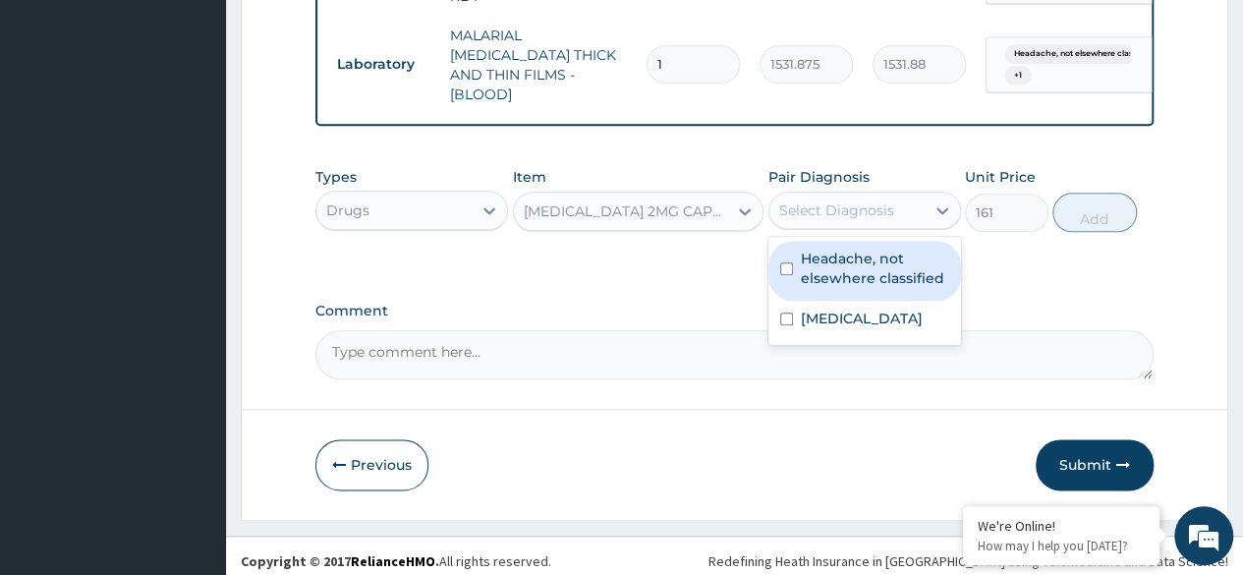
click at [825, 249] on label "Headache, not elsewhere classified" at bounding box center [875, 268] width 148 height 39
checkbox input "true"
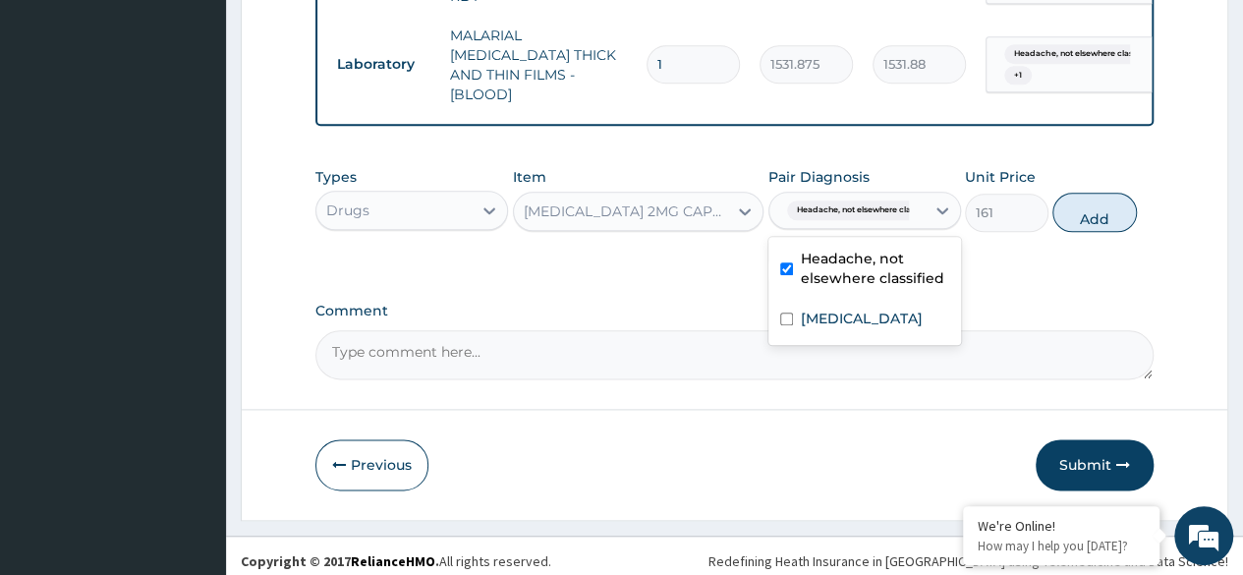
click at [815, 310] on label "Chills" at bounding box center [862, 318] width 122 height 20
checkbox input "true"
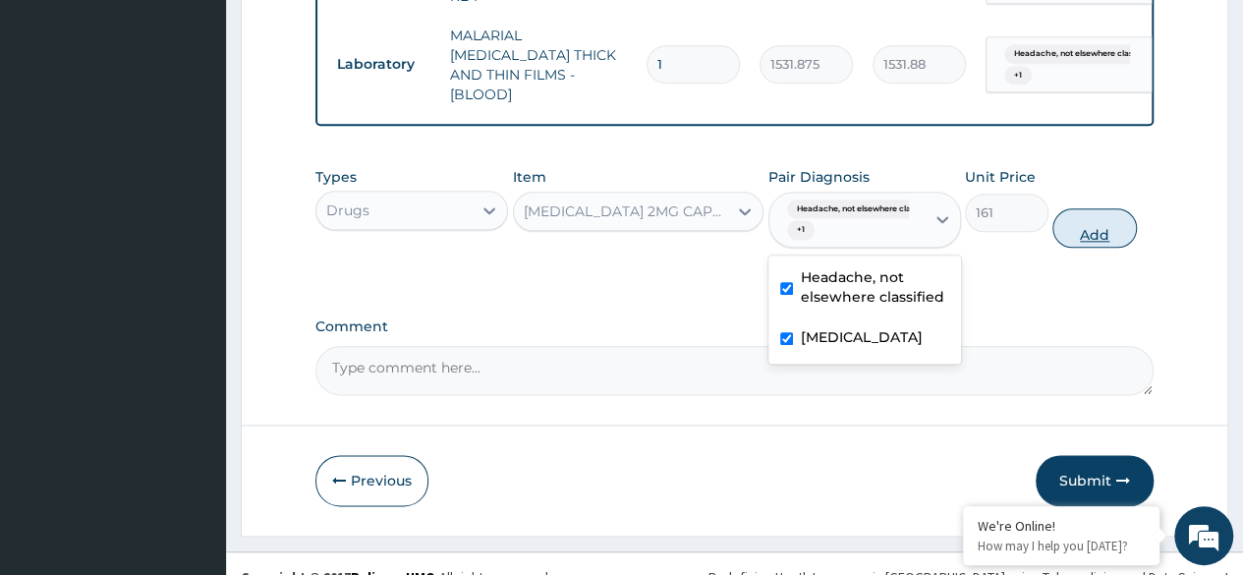
click at [1082, 230] on button "Add" at bounding box center [1094, 227] width 84 height 39
type input "0"
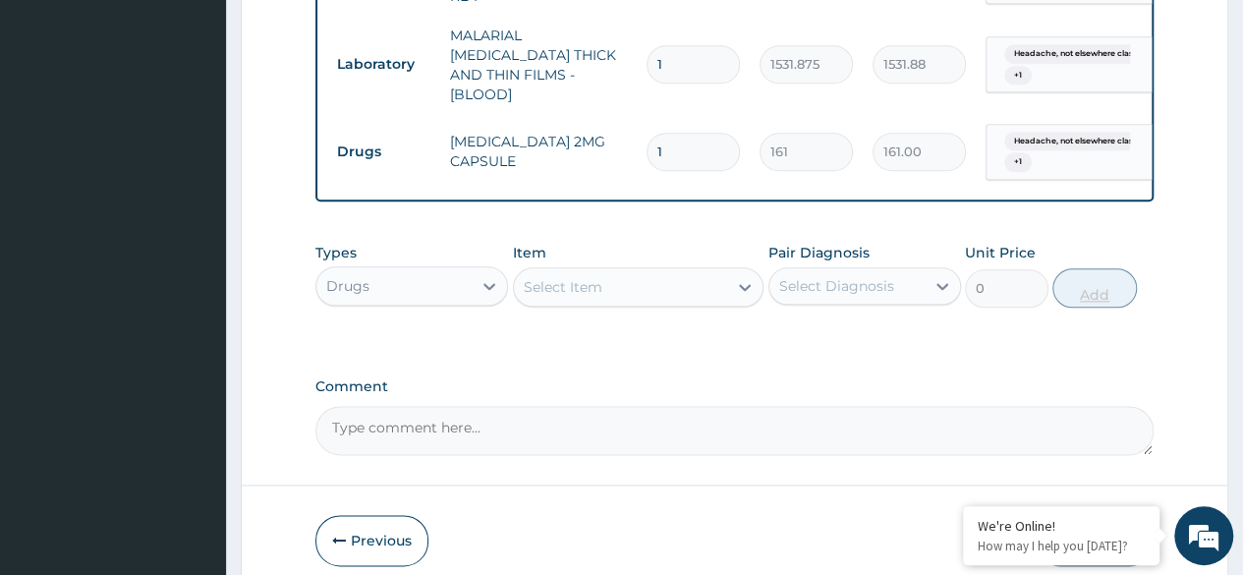
type input "0.00"
type input "2"
type input "322.00"
type input "2"
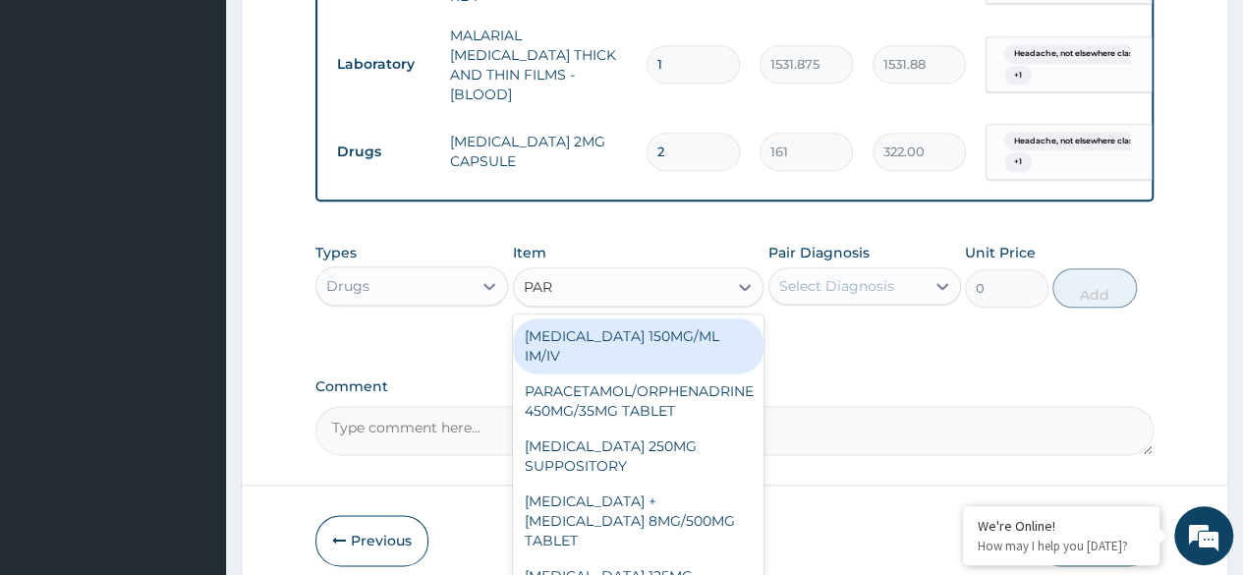
type input "PARA"
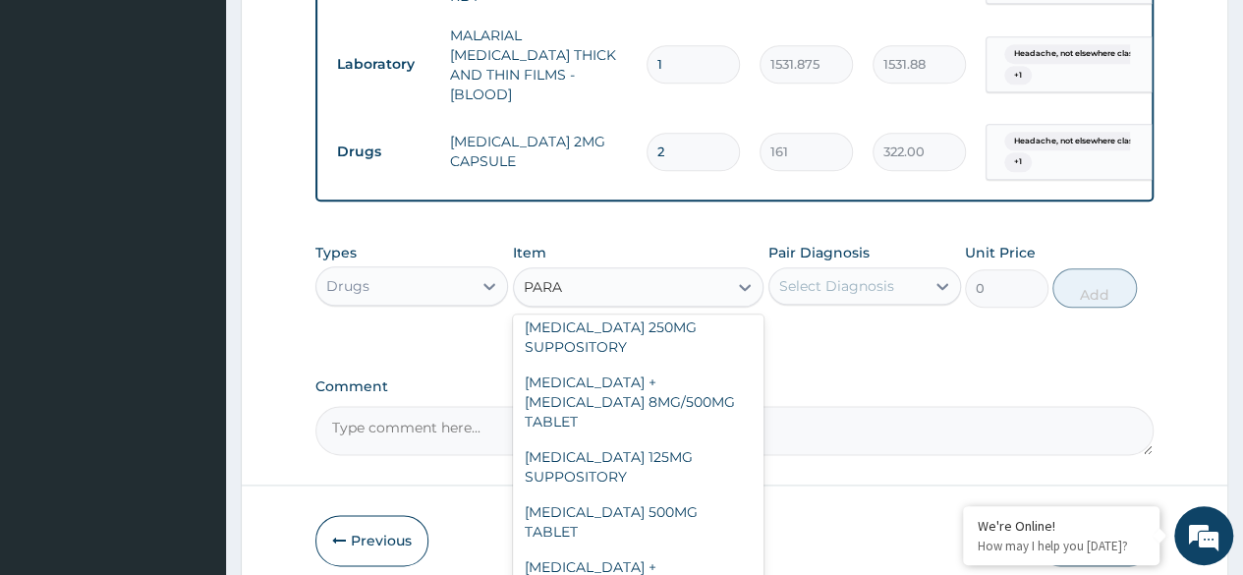
scroll to position [223, 0]
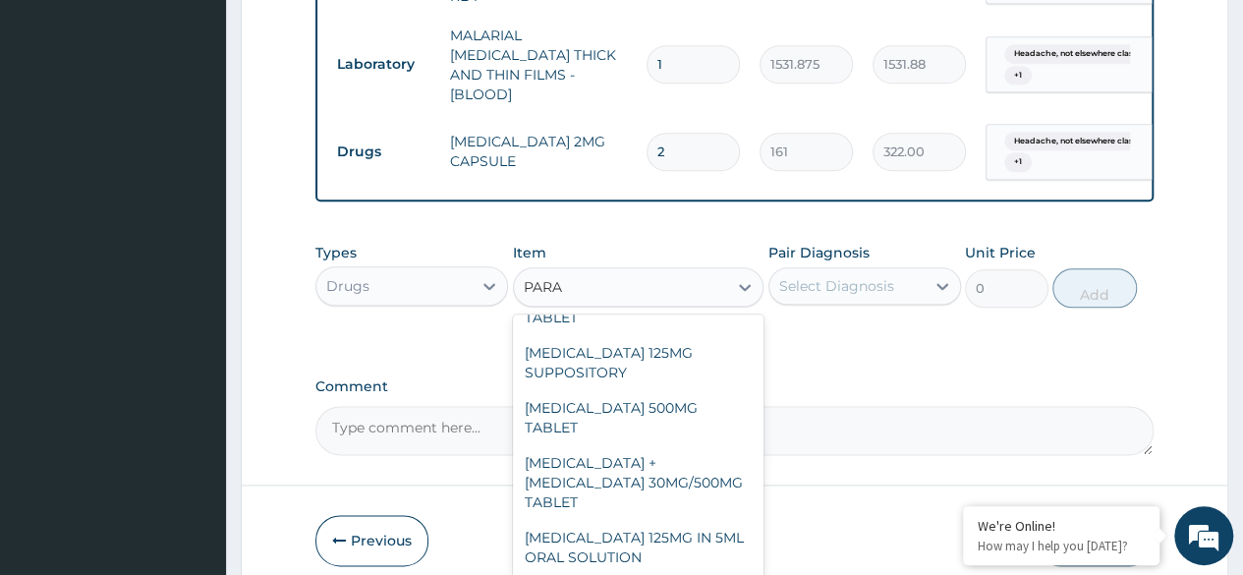
click at [654, 390] on div "PARACETAMOL 500MG TABLET" at bounding box center [638, 417] width 251 height 55
type input "30"
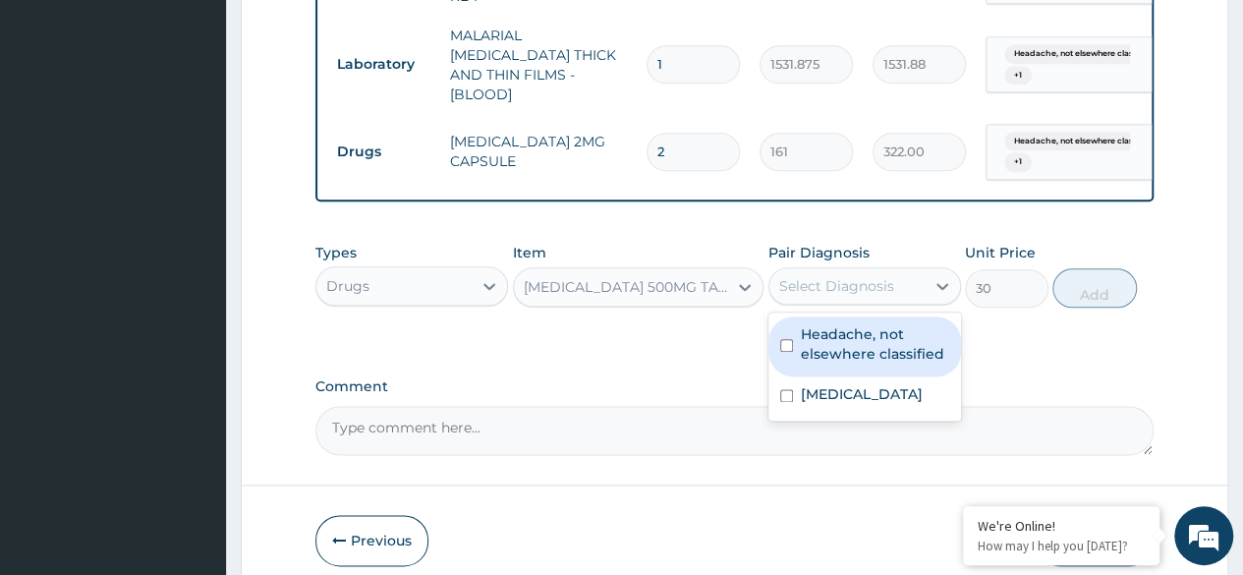
click at [851, 340] on label "Headache, not elsewhere classified" at bounding box center [875, 343] width 148 height 39
checkbox input "true"
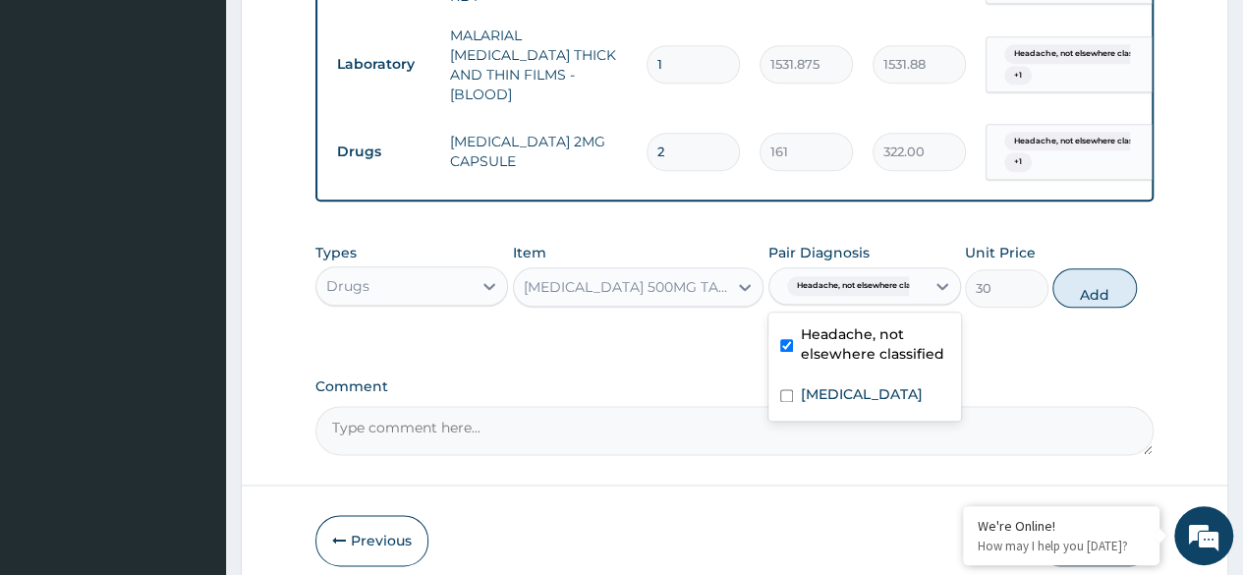
click at [835, 396] on div "Chills" at bounding box center [864, 396] width 193 height 40
checkbox input "true"
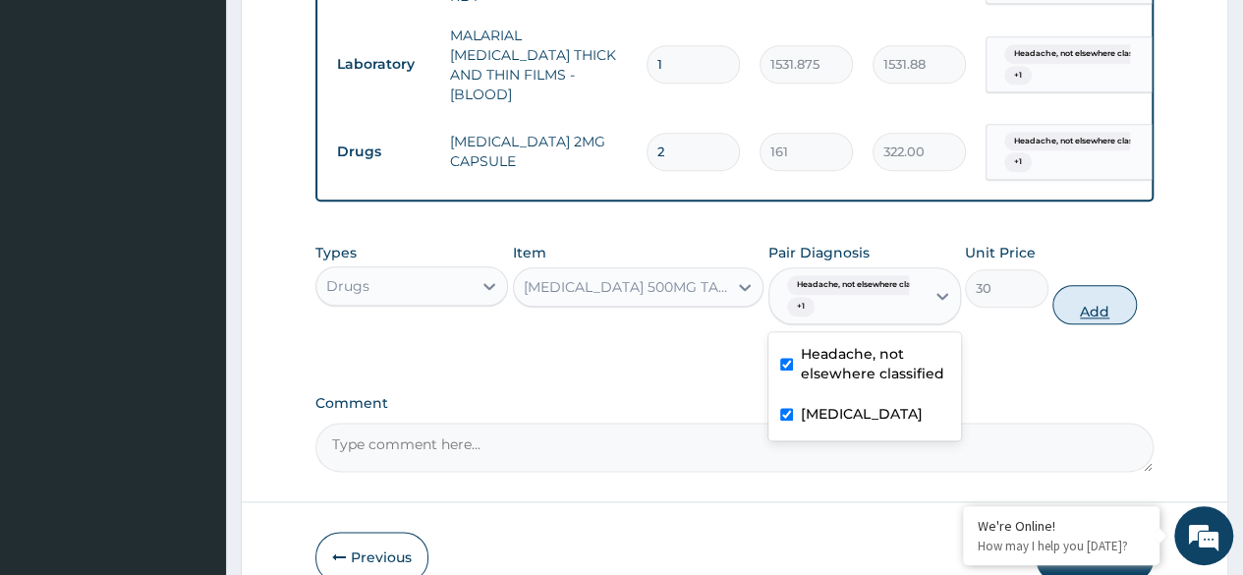
click at [1074, 309] on button "Add" at bounding box center [1094, 304] width 84 height 39
type input "0"
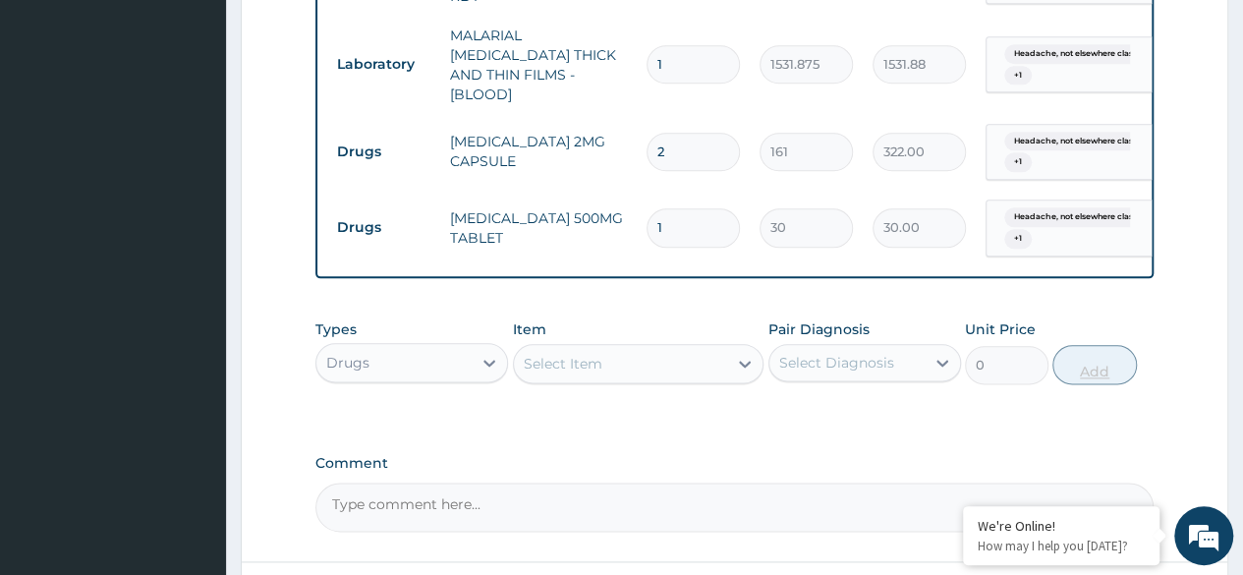
type input "18"
type input "540.00"
type input "18"
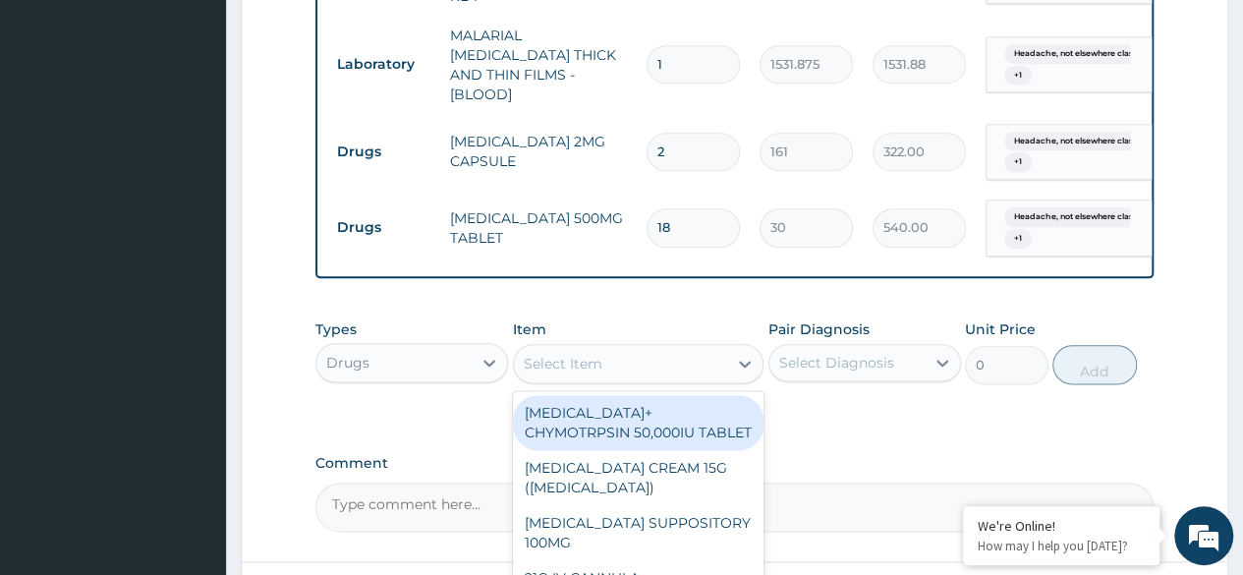
click at [595, 354] on div "Select Item" at bounding box center [563, 364] width 79 height 20
type input "CETI"
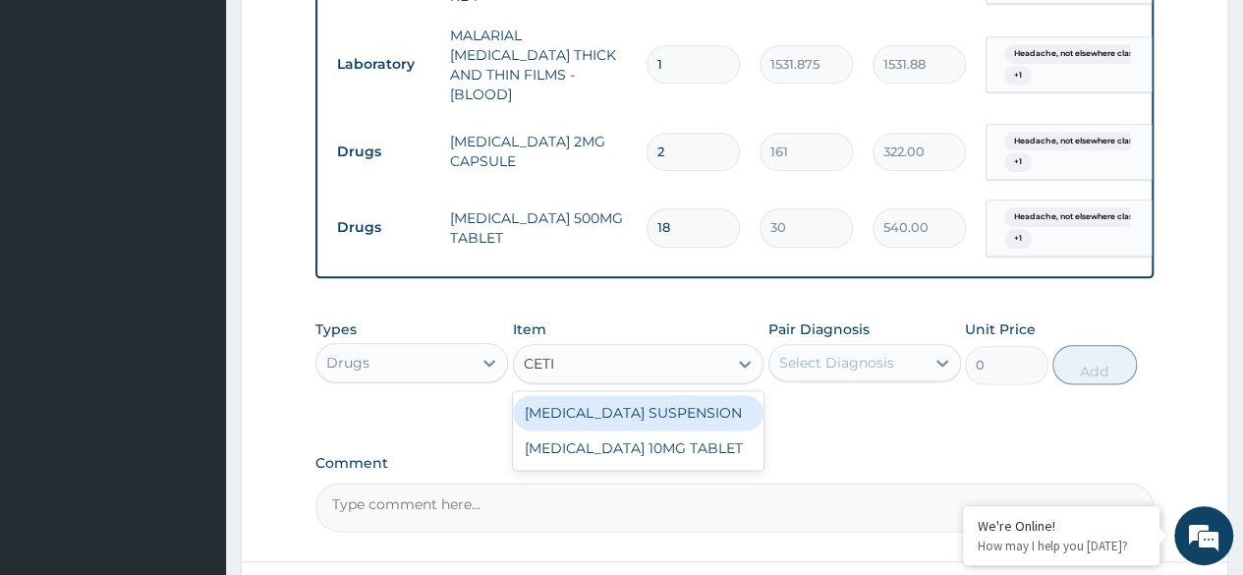
click at [689, 438] on div "CETIRIZINE 10MG TABLET" at bounding box center [638, 447] width 251 height 35
type input "115"
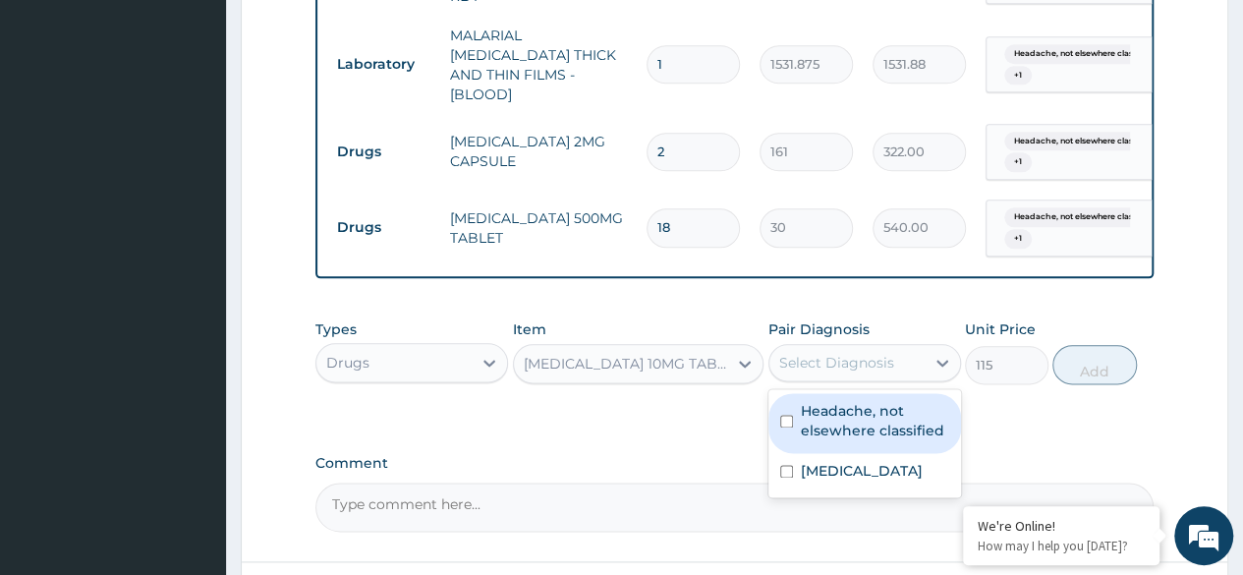
click at [851, 418] on label "Headache, not elsewhere classified" at bounding box center [875, 420] width 148 height 39
checkbox input "true"
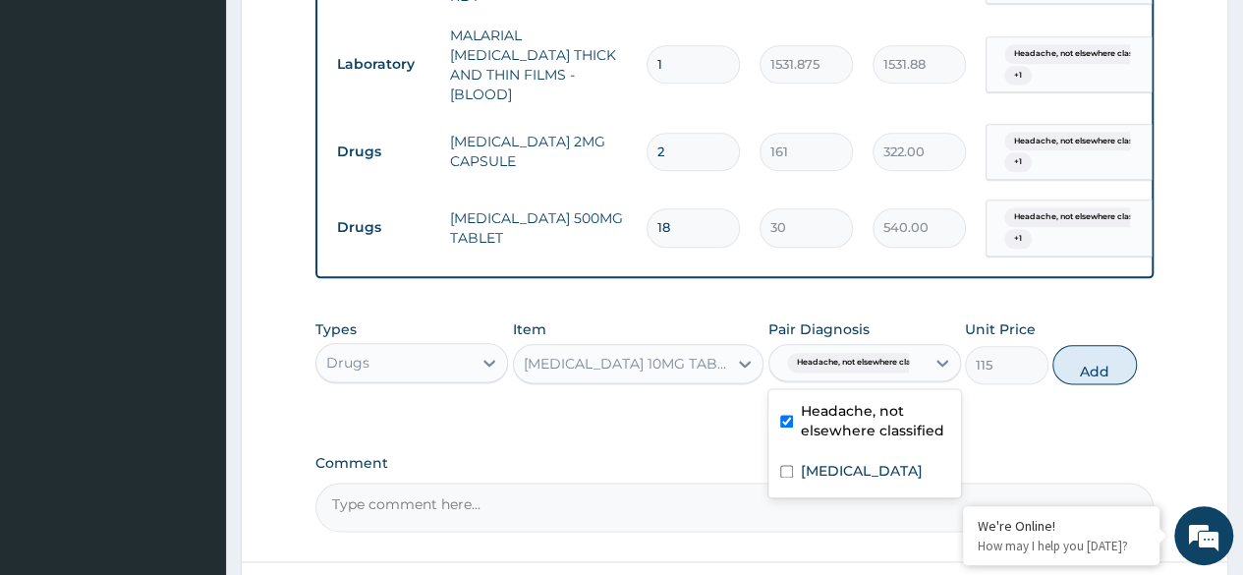
click at [842, 458] on div "Chills" at bounding box center [864, 473] width 193 height 40
checkbox input "true"
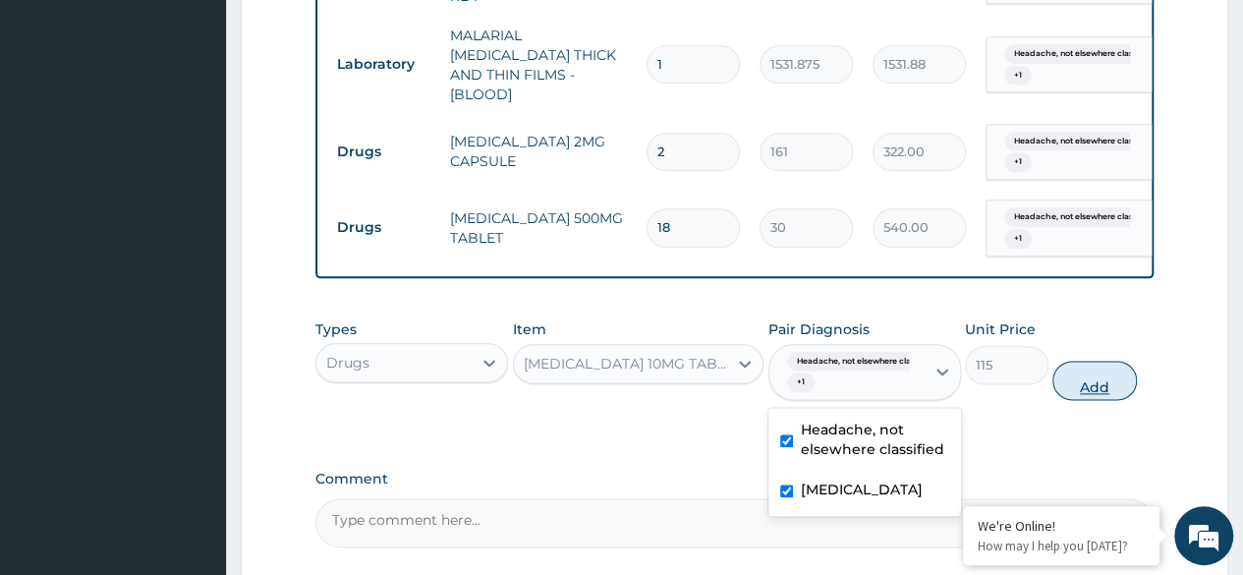
click at [1082, 381] on button "Add" at bounding box center [1094, 380] width 84 height 39
type input "0"
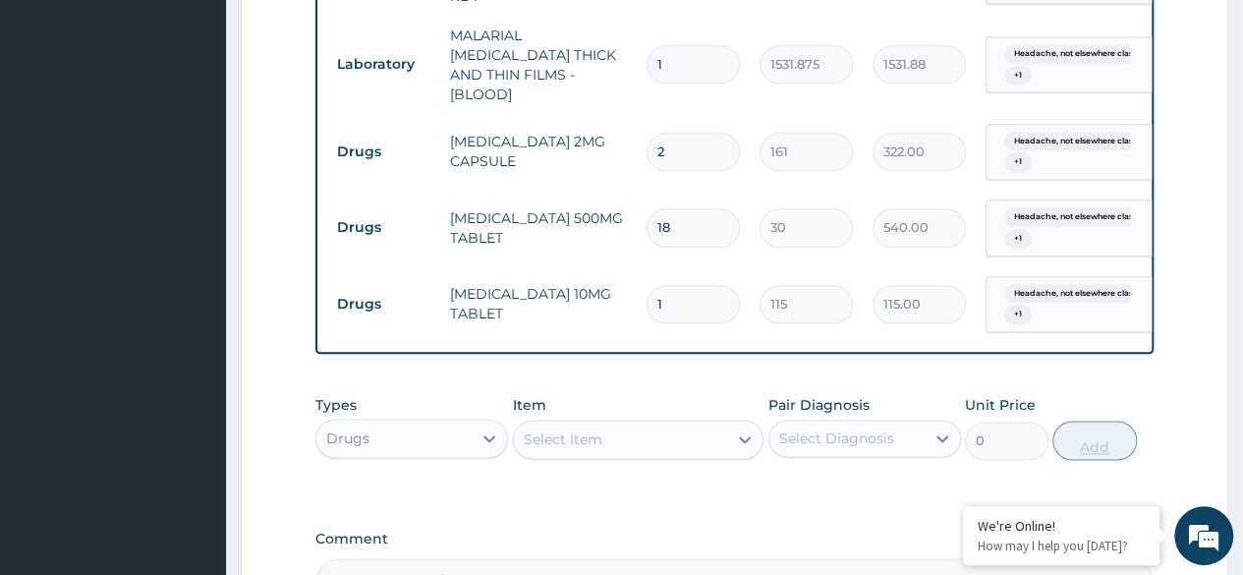
type input "0.00"
type input "5"
type input "575.00"
type input "5"
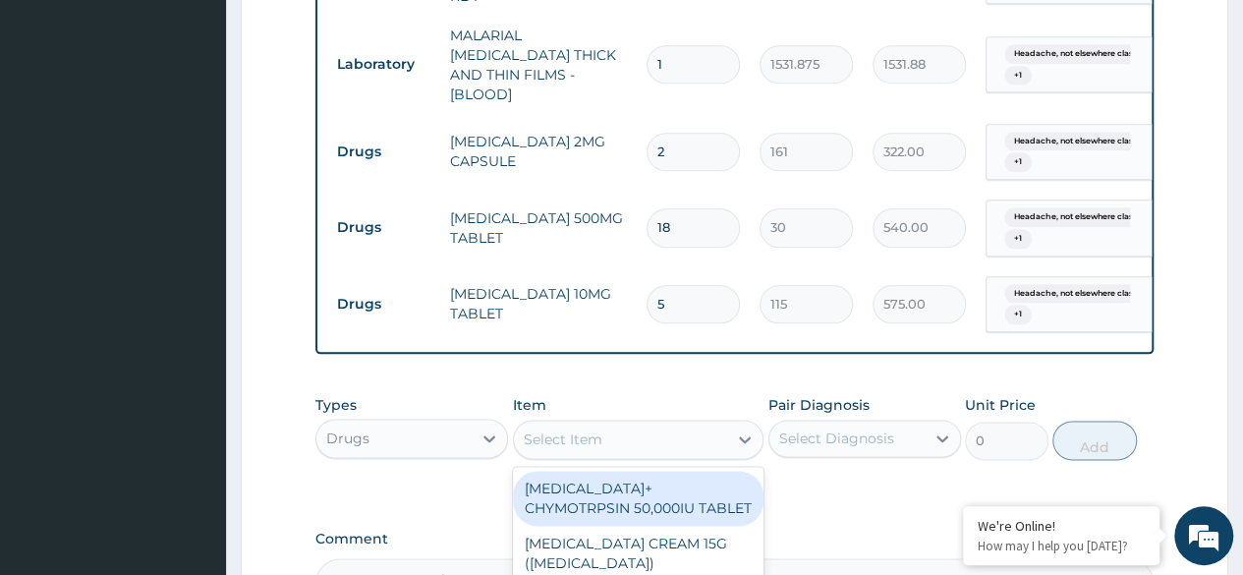
click at [570, 429] on div "Select Item" at bounding box center [563, 439] width 79 height 20
type input "COUGH"
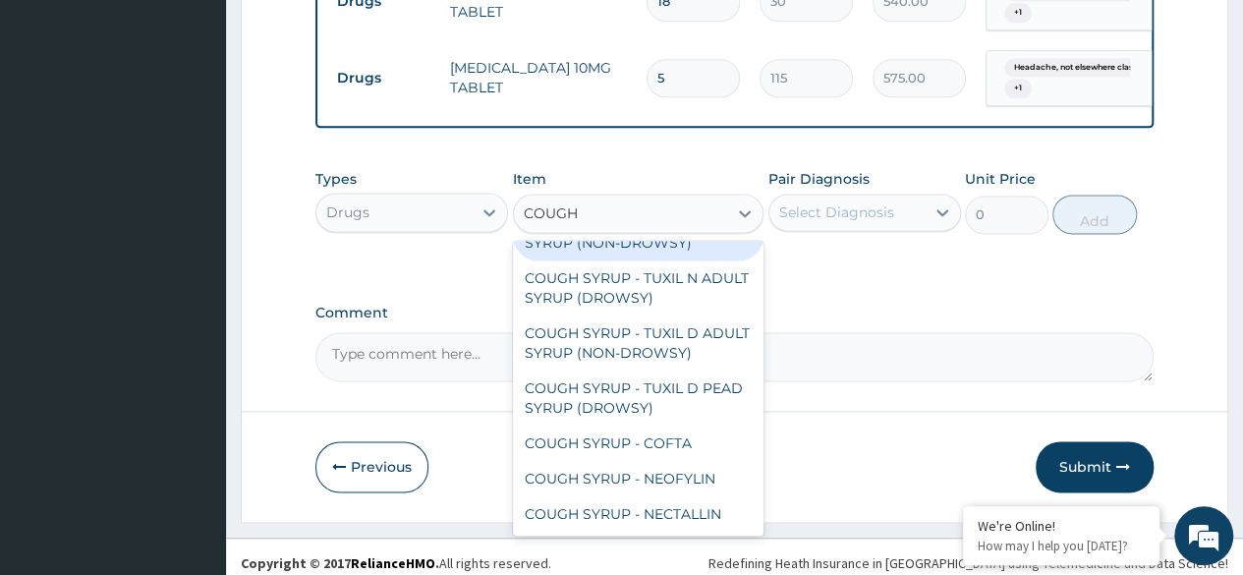
scroll to position [59, 0]
click at [636, 315] on div "COUGH SYRUP - TUXIL D ADULT SYRUP (NON-DROWSY)" at bounding box center [638, 342] width 251 height 55
type input "2000"
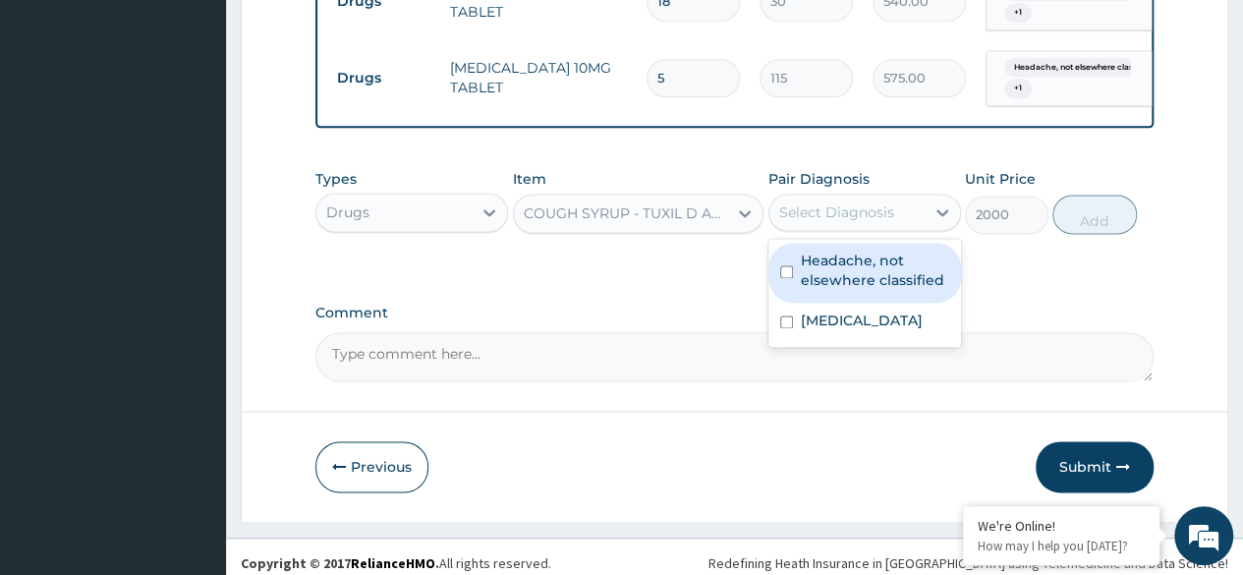
click at [889, 261] on label "Headache, not elsewhere classified" at bounding box center [875, 270] width 148 height 39
checkbox input "true"
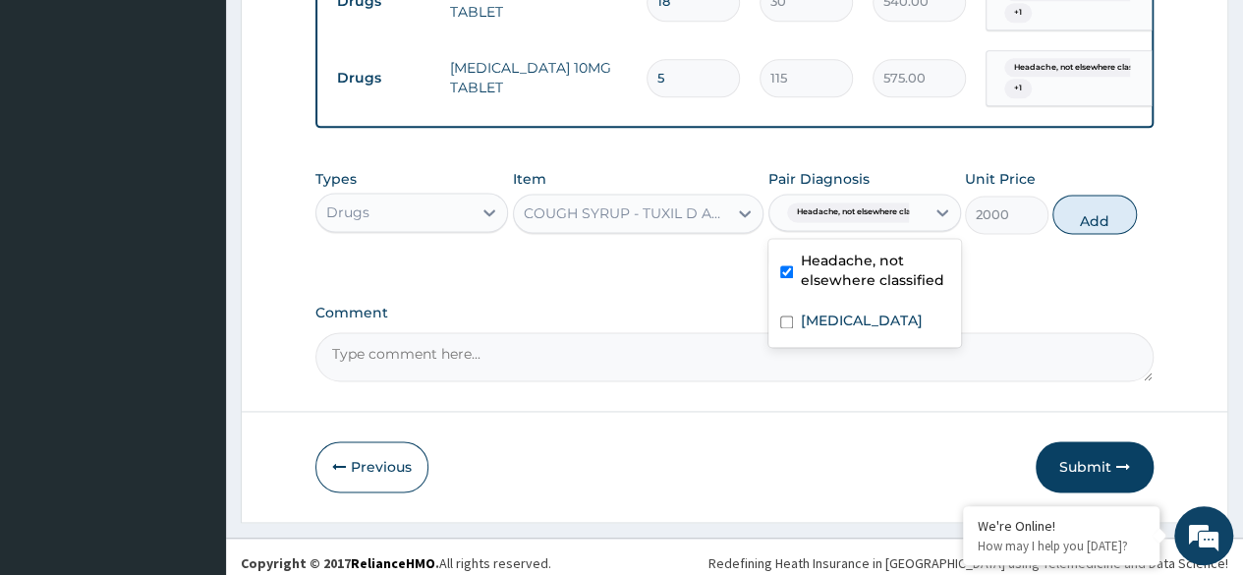
click at [866, 318] on div "Chills" at bounding box center [864, 323] width 193 height 40
checkbox input "true"
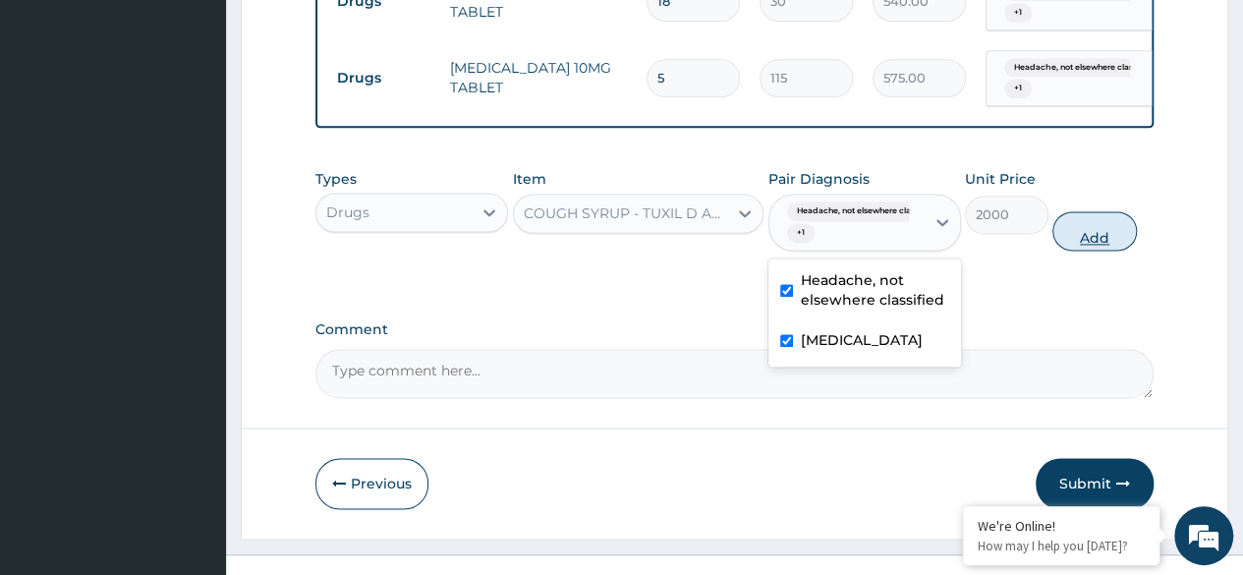
click at [1106, 230] on button "Add" at bounding box center [1094, 230] width 84 height 39
type input "0"
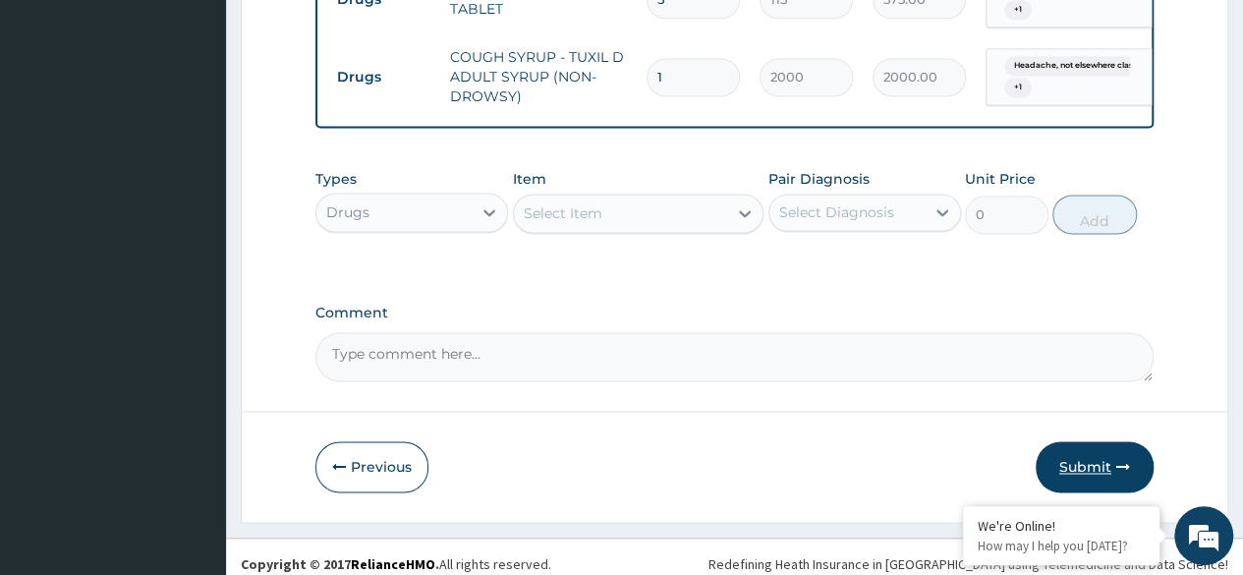
click at [1087, 452] on button "Submit" at bounding box center [1094, 466] width 118 height 51
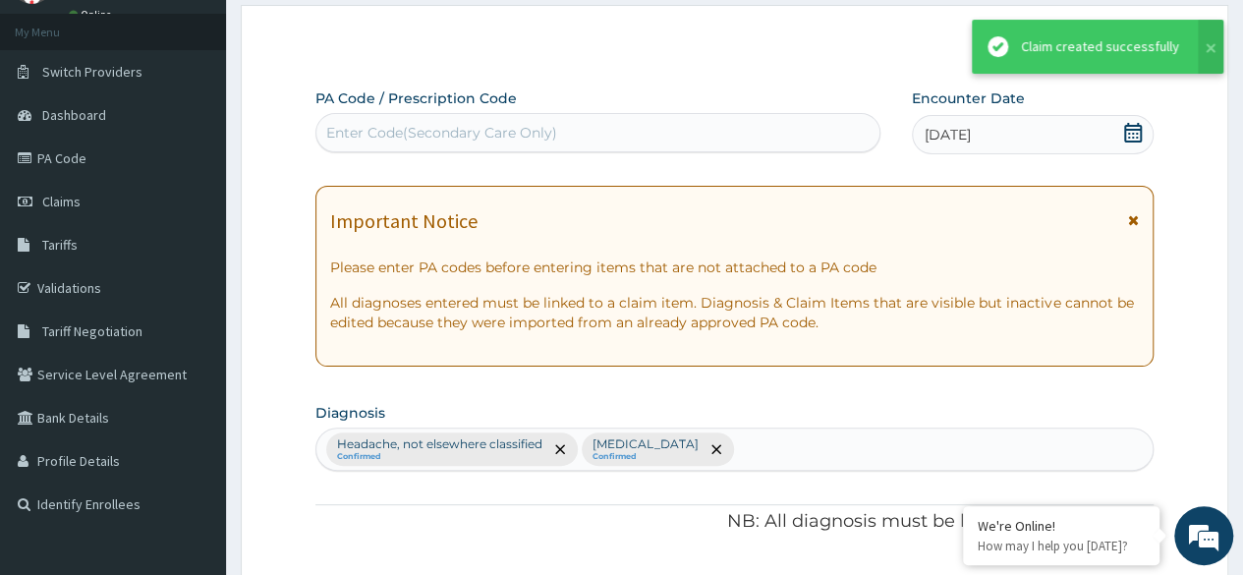
scroll to position [1348, 0]
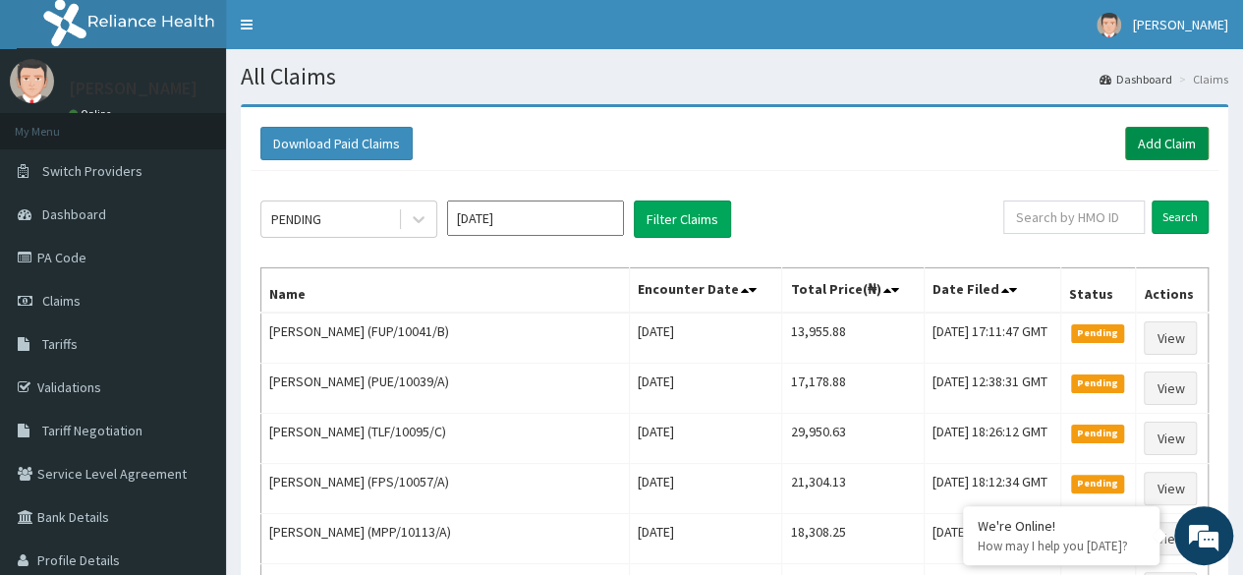
click at [1143, 150] on link "Add Claim" at bounding box center [1167, 143] width 84 height 33
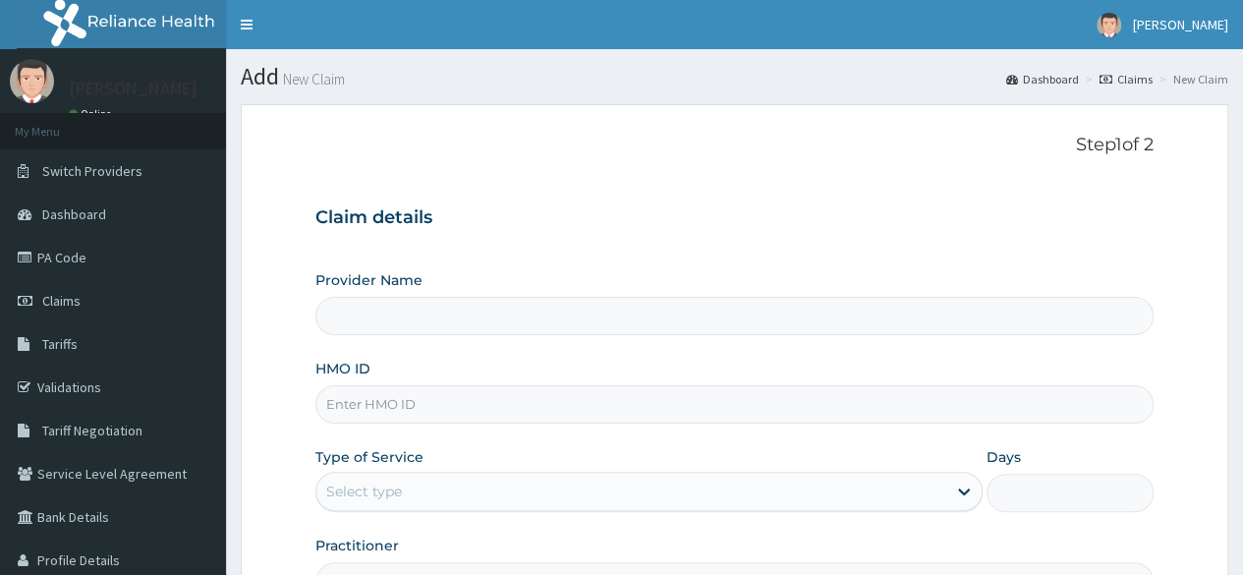
click at [393, 404] on input "HMO ID" at bounding box center [734, 404] width 838 height 38
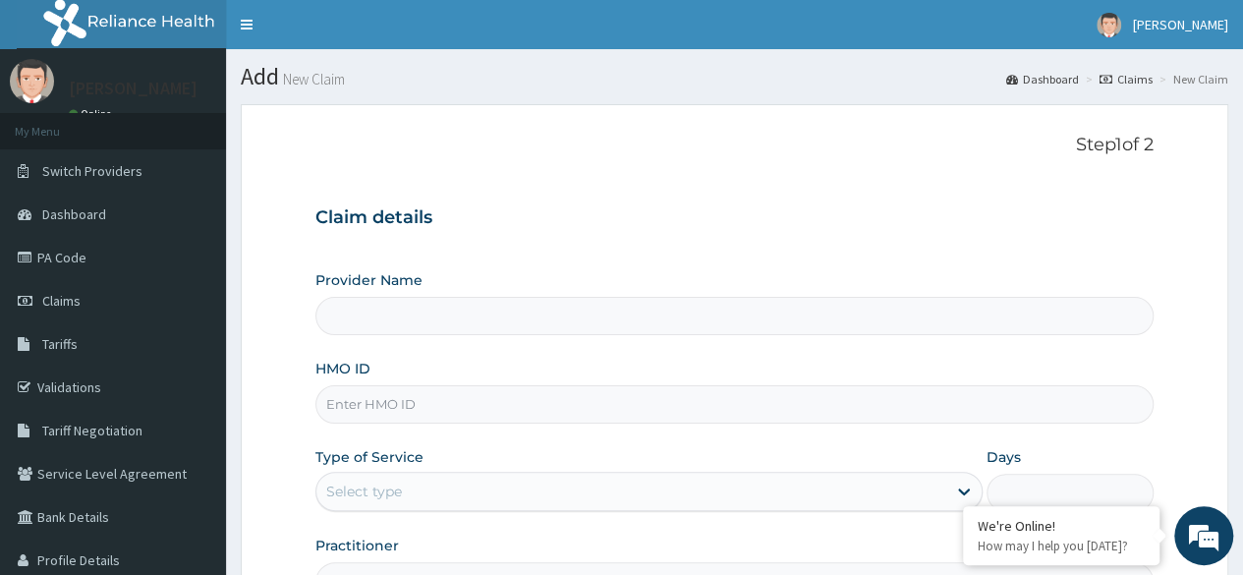
paste input "FUP/10041/C"
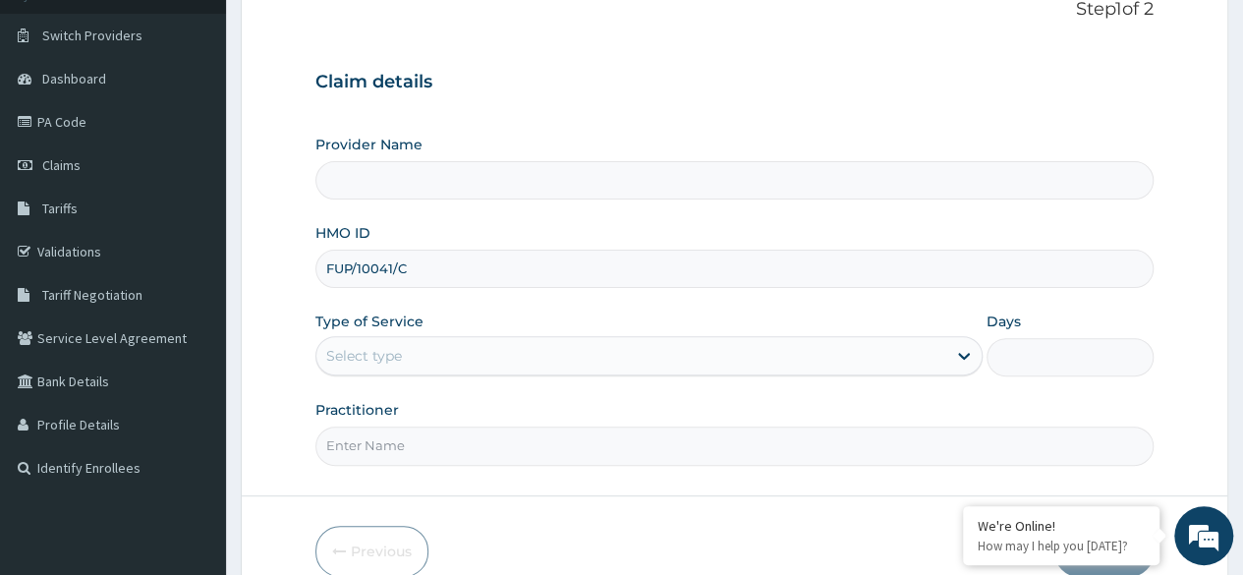
scroll to position [228, 0]
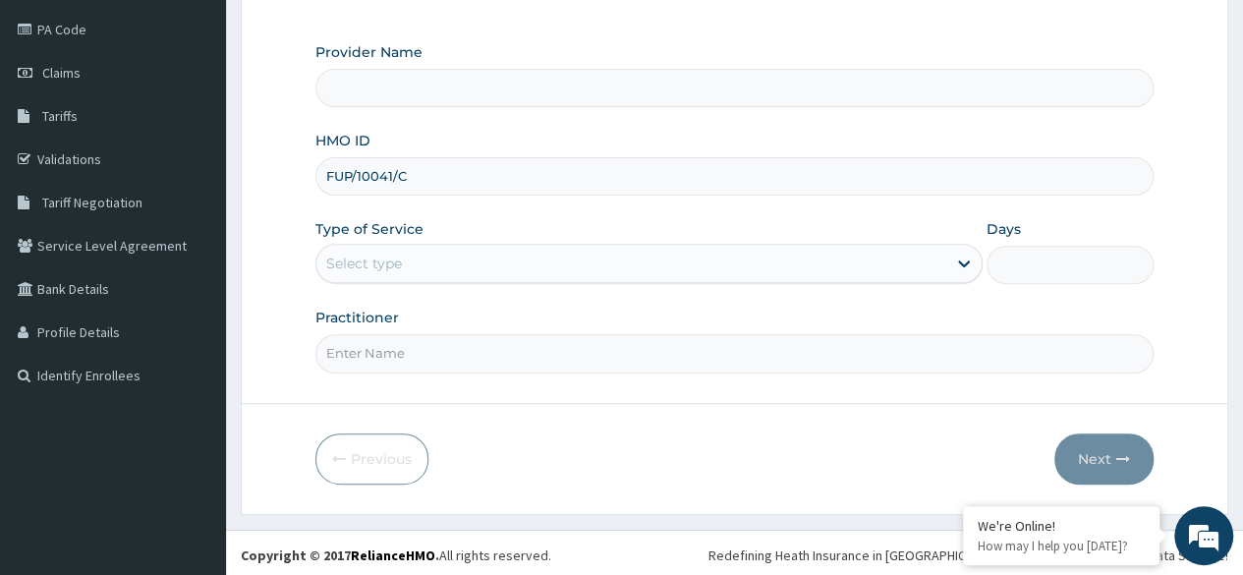
type input "FUP/10041/C"
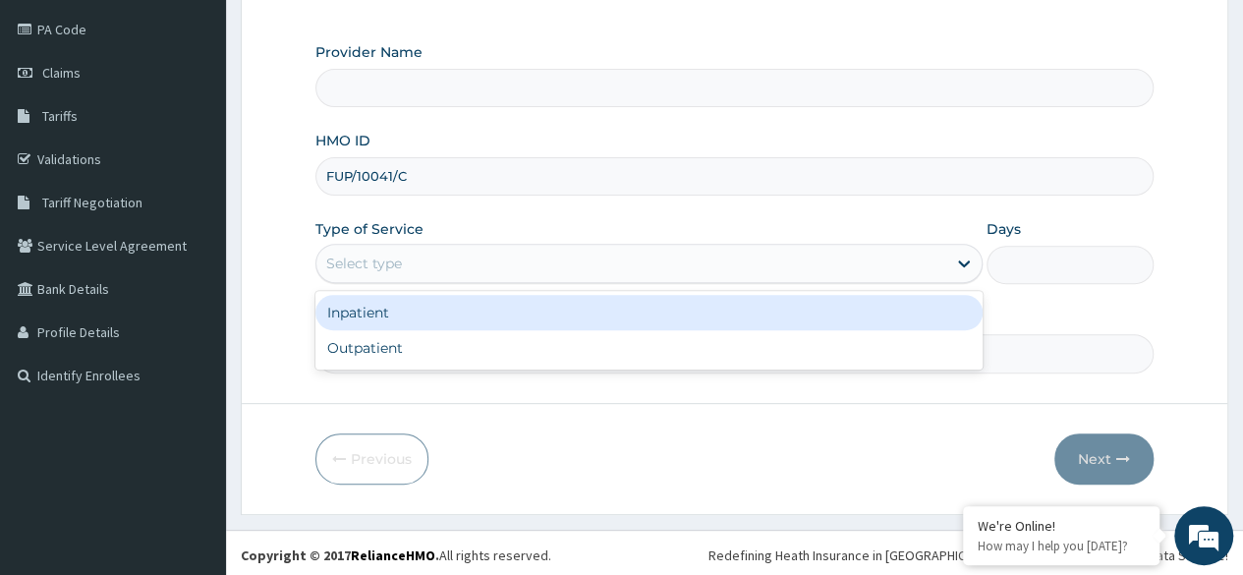
click at [439, 349] on div "Outpatient" at bounding box center [648, 347] width 667 height 35
type input "1"
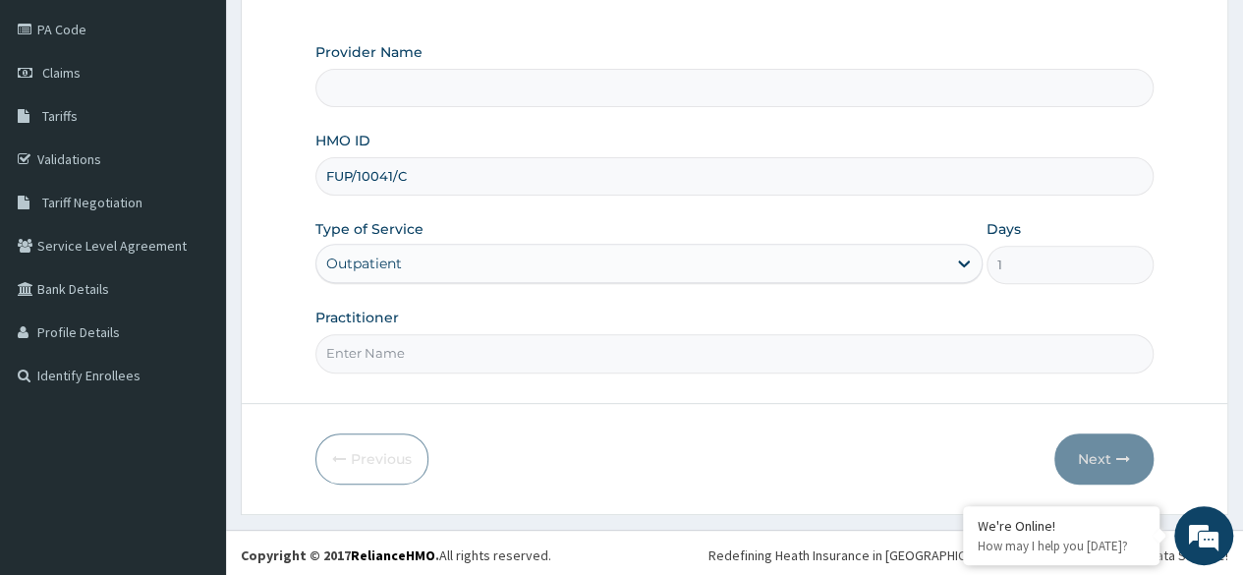
click at [439, 350] on input "Practitioner" at bounding box center [734, 353] width 838 height 38
type input "Reliance Family Clinics (RFC) - Ajah"
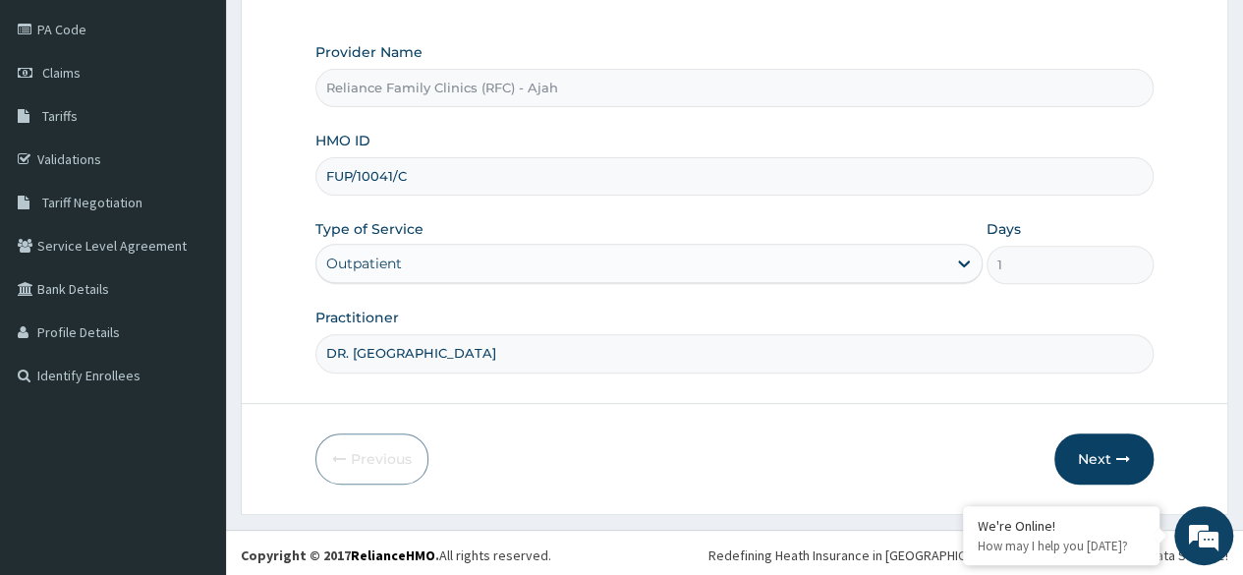
type input "DR. LOCUM"
click at [1116, 452] on icon "button" at bounding box center [1123, 459] width 14 height 14
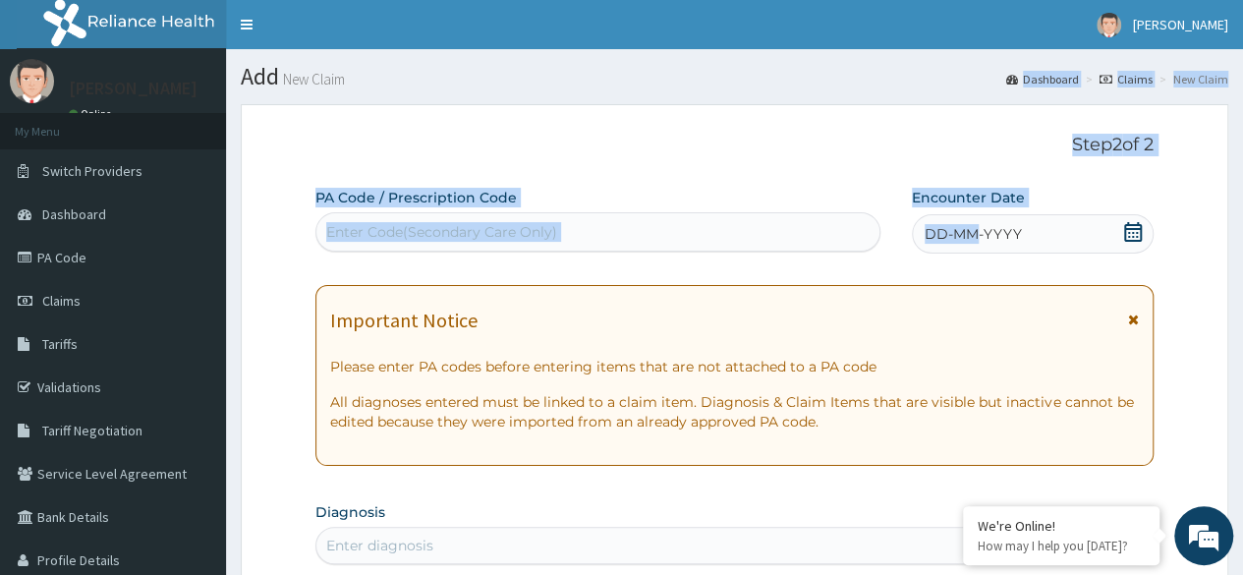
scroll to position [0, 0]
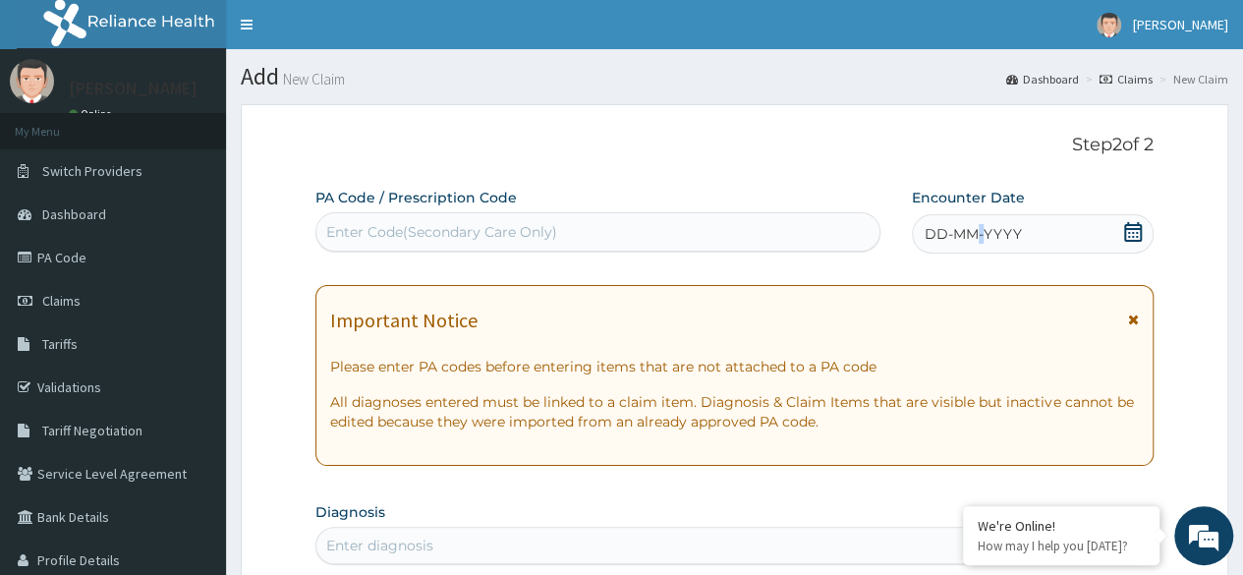
drag, startPoint x: 976, startPoint y: 15, endPoint x: 982, endPoint y: 233, distance: 218.2
click at [982, 233] on div "DD-MM-YYYY" at bounding box center [1033, 233] width 242 height 39
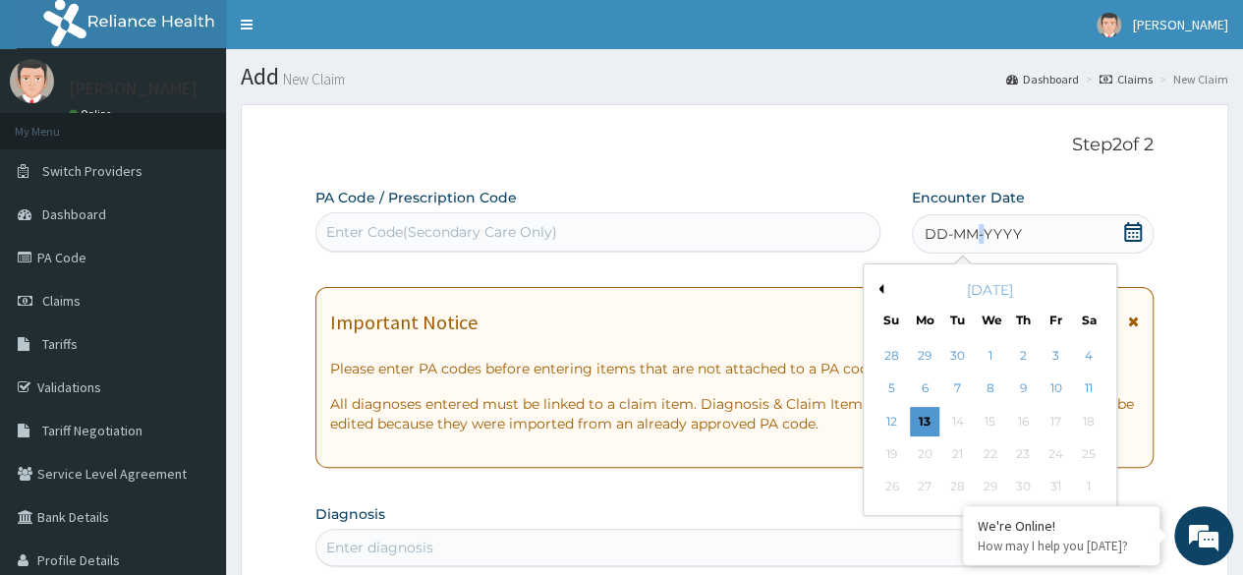
click at [982, 233] on span "DD-MM-YYYY" at bounding box center [972, 234] width 97 height 20
click at [924, 417] on div "13" at bounding box center [924, 421] width 29 height 29
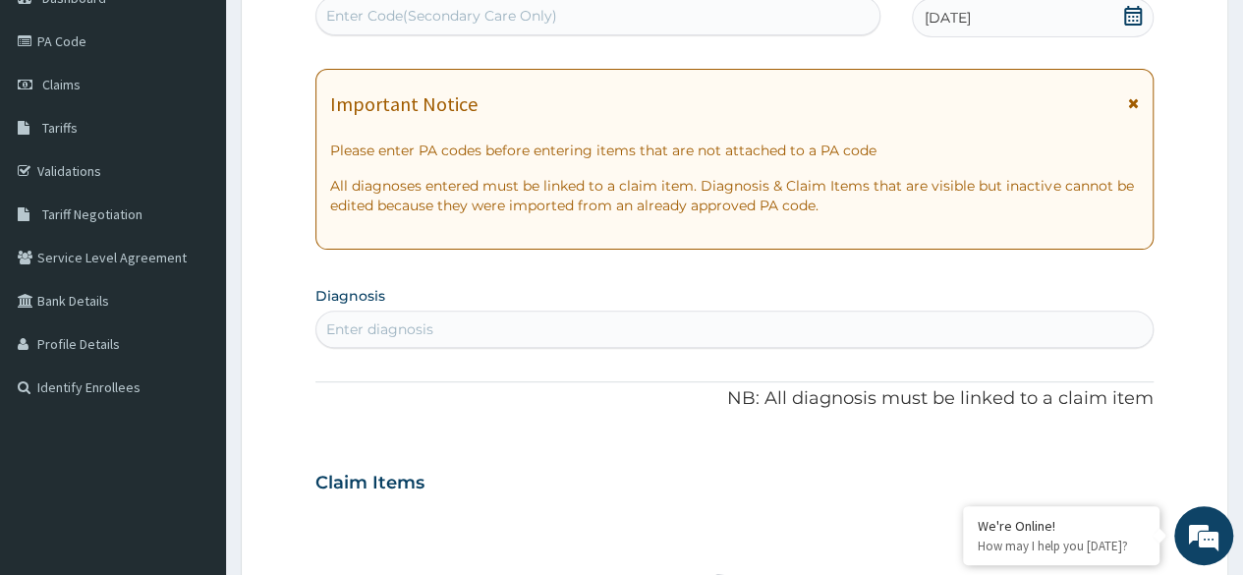
scroll to position [216, 0]
type input "NASAL CONGESTION"
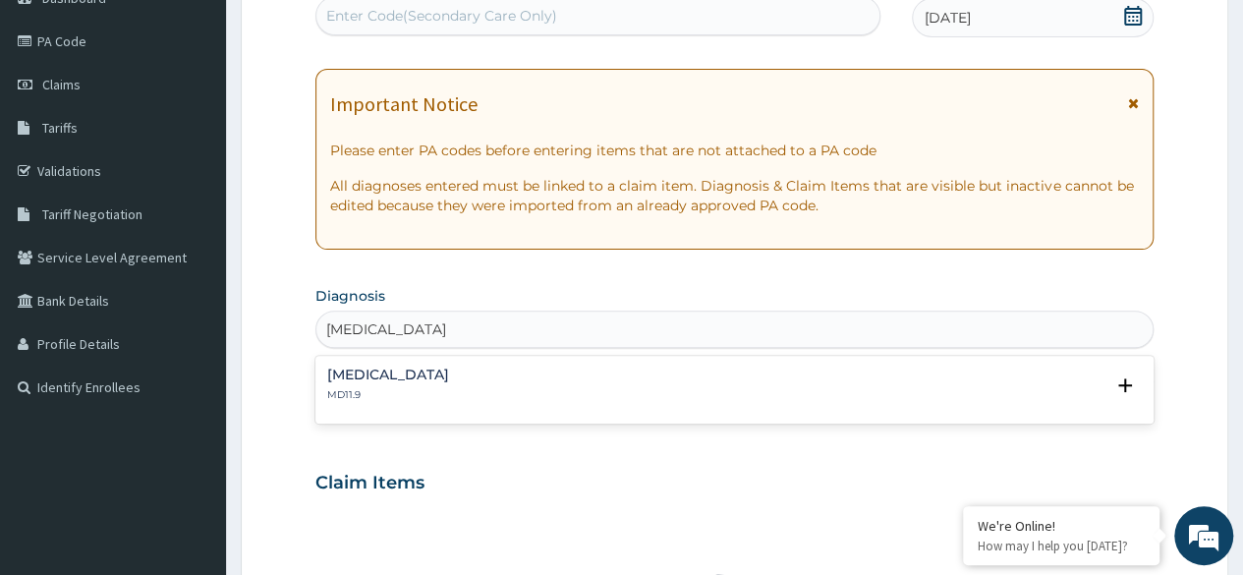
click at [425, 375] on h4 "Nasal congestion" at bounding box center [388, 374] width 122 height 15
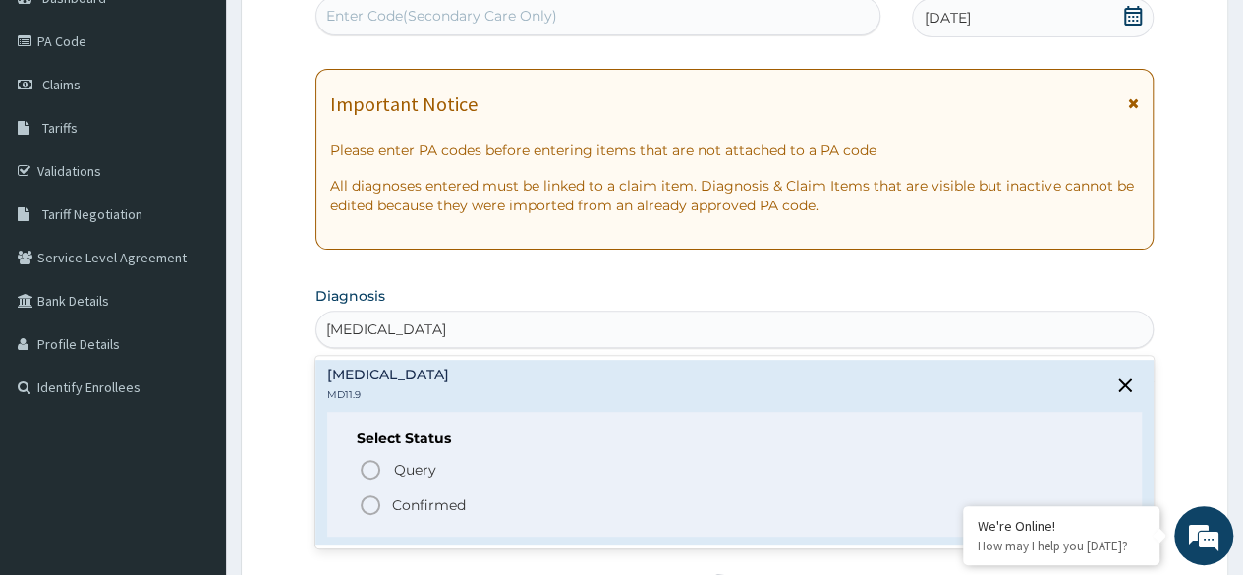
click at [368, 501] on icon "status option filled" at bounding box center [371, 505] width 24 height 24
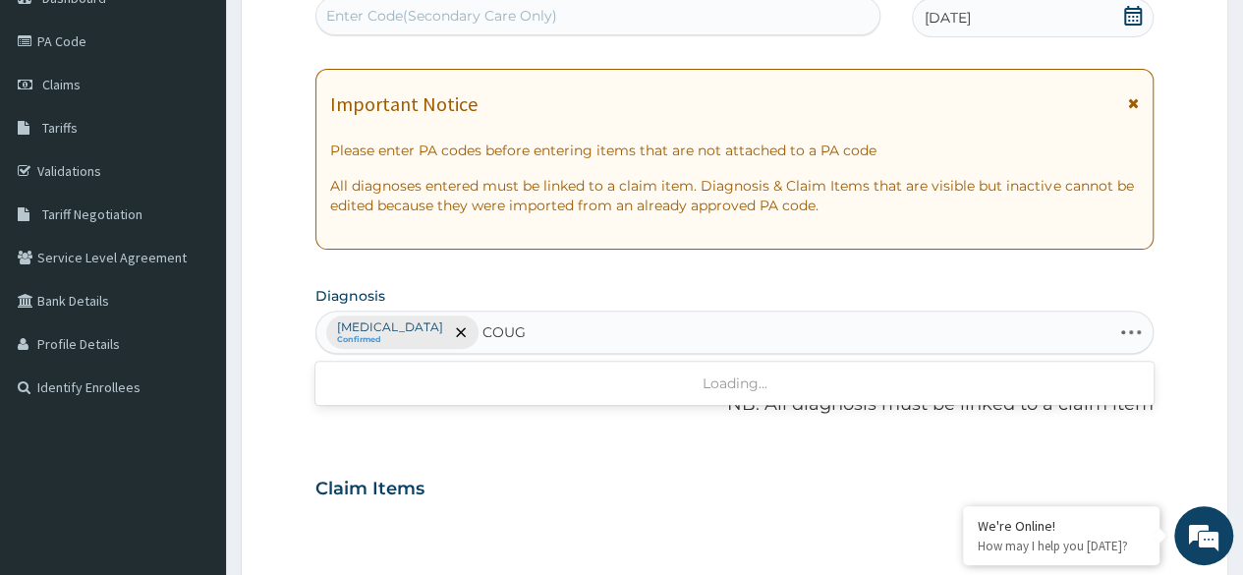
type input "COUGH"
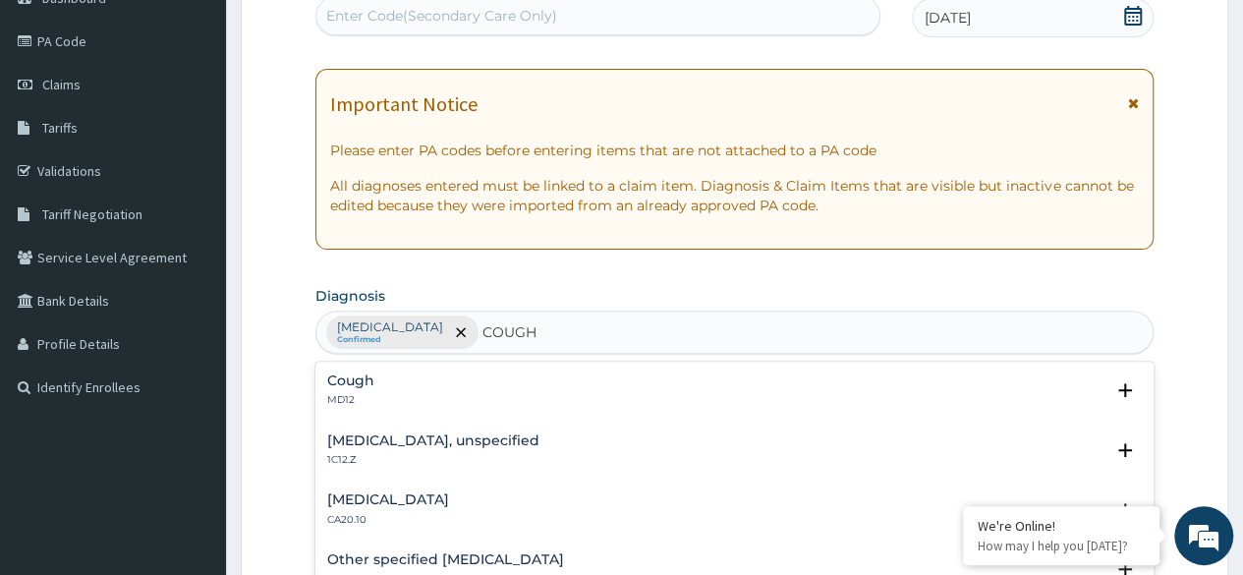
click at [371, 374] on h4 "Cough" at bounding box center [350, 380] width 47 height 15
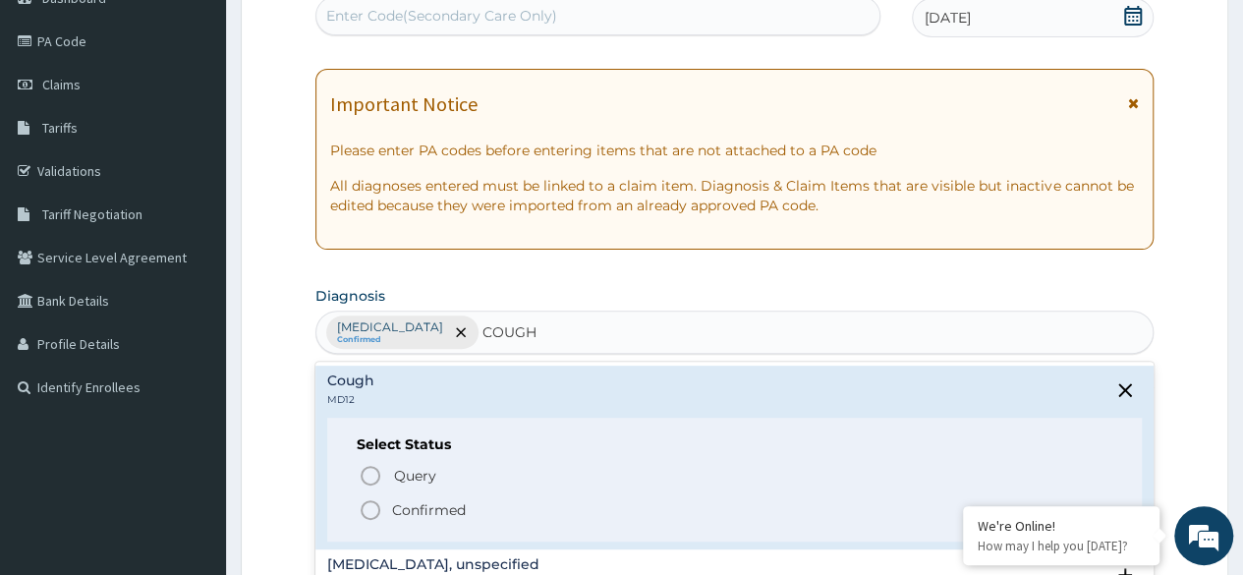
click at [369, 503] on icon "status option filled" at bounding box center [371, 510] width 24 height 24
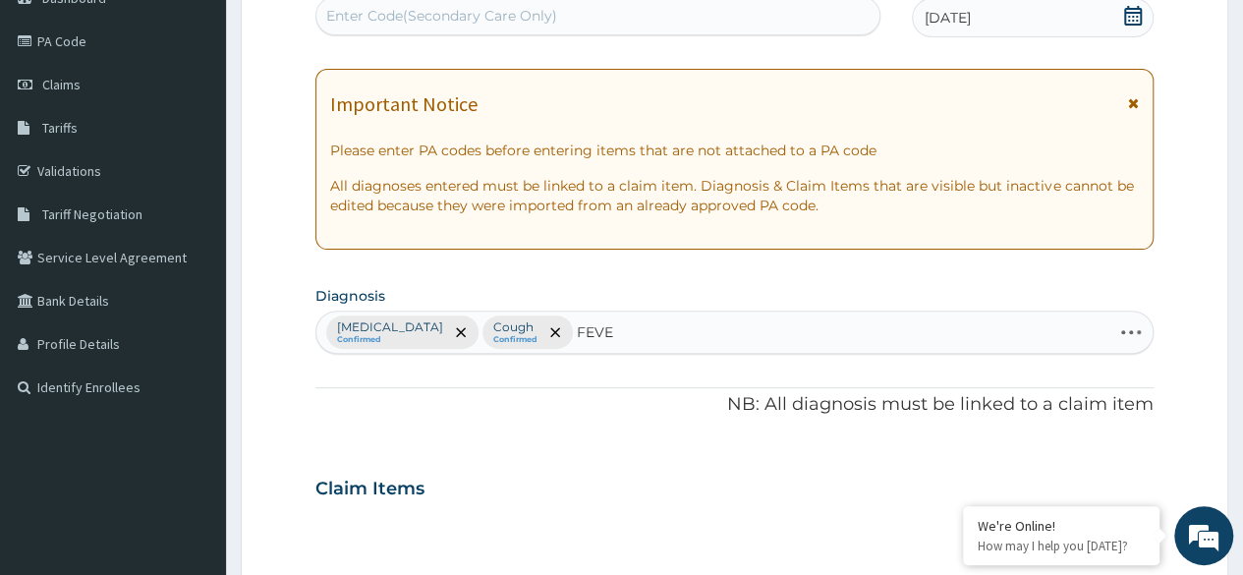
type input "FEVER"
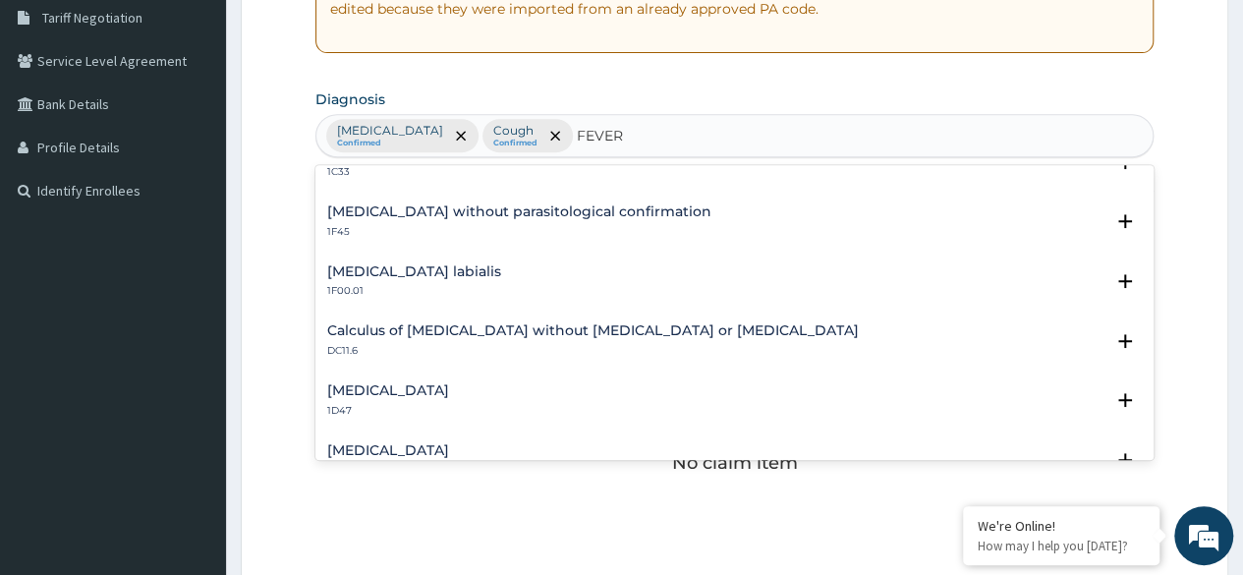
scroll to position [0, 0]
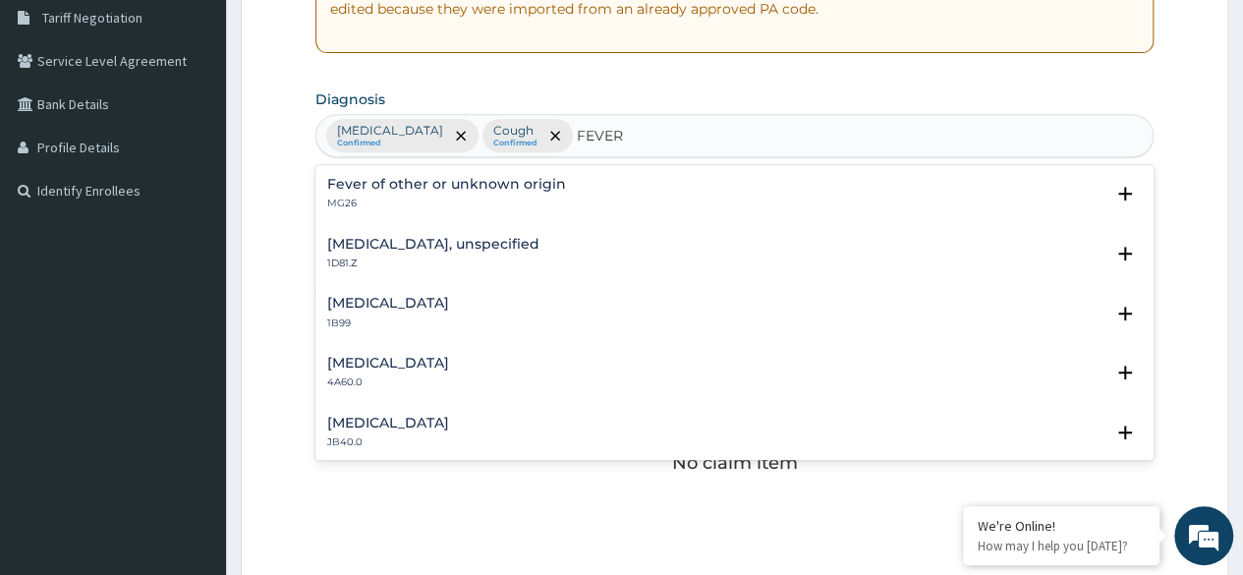
click at [483, 193] on div "Fever of other or unknown origin MG26" at bounding box center [446, 194] width 239 height 34
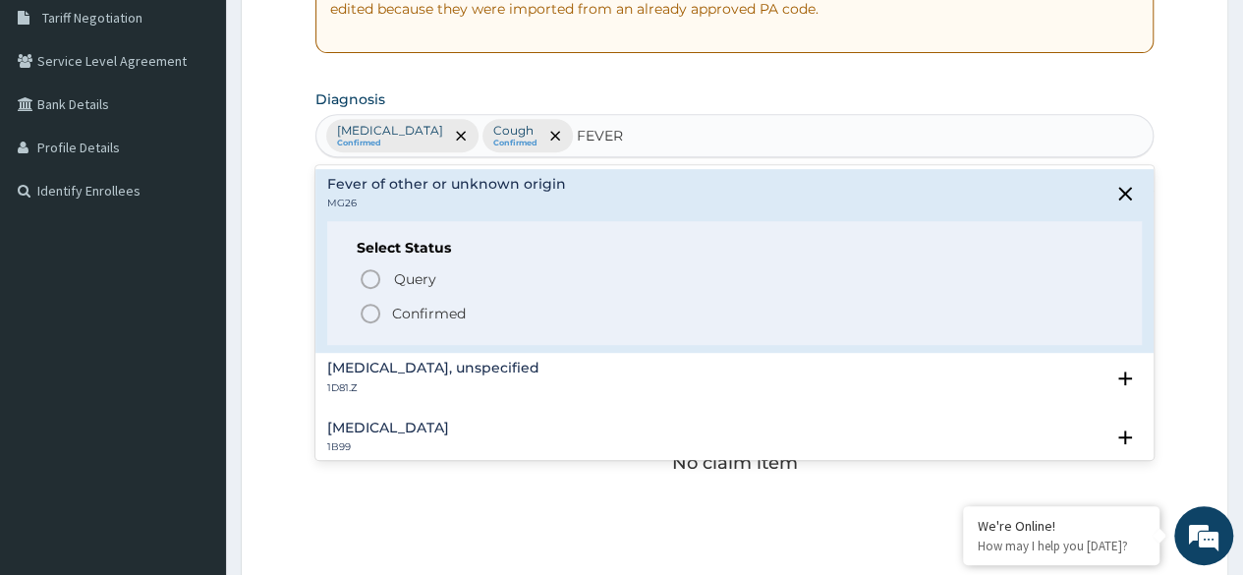
click at [369, 315] on icon "status option filled" at bounding box center [371, 314] width 24 height 24
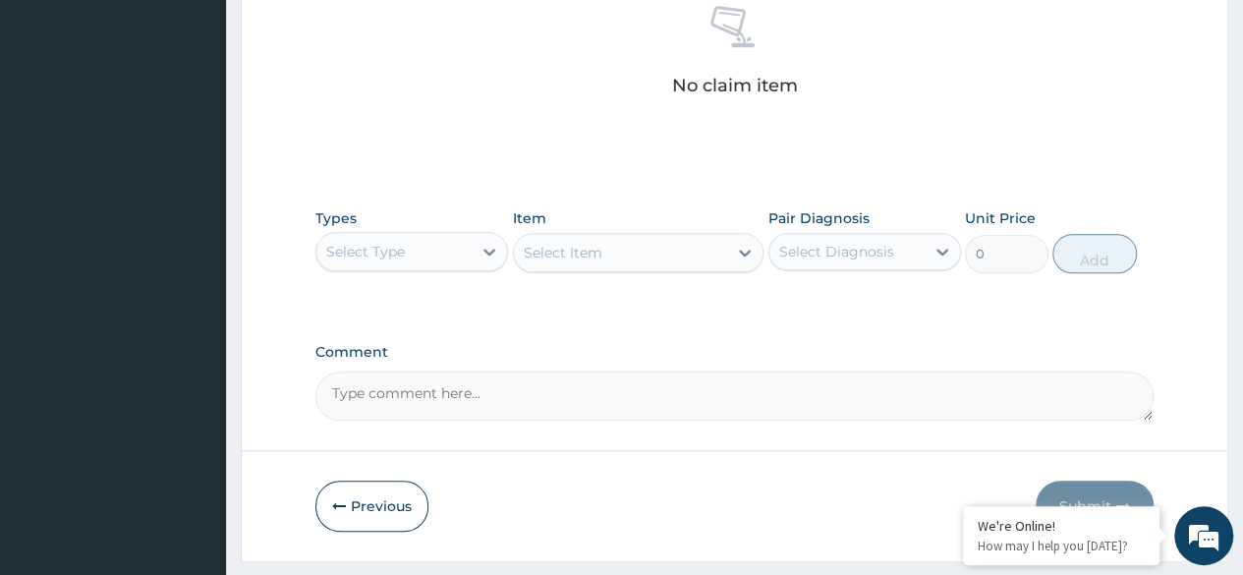
scroll to position [838, 0]
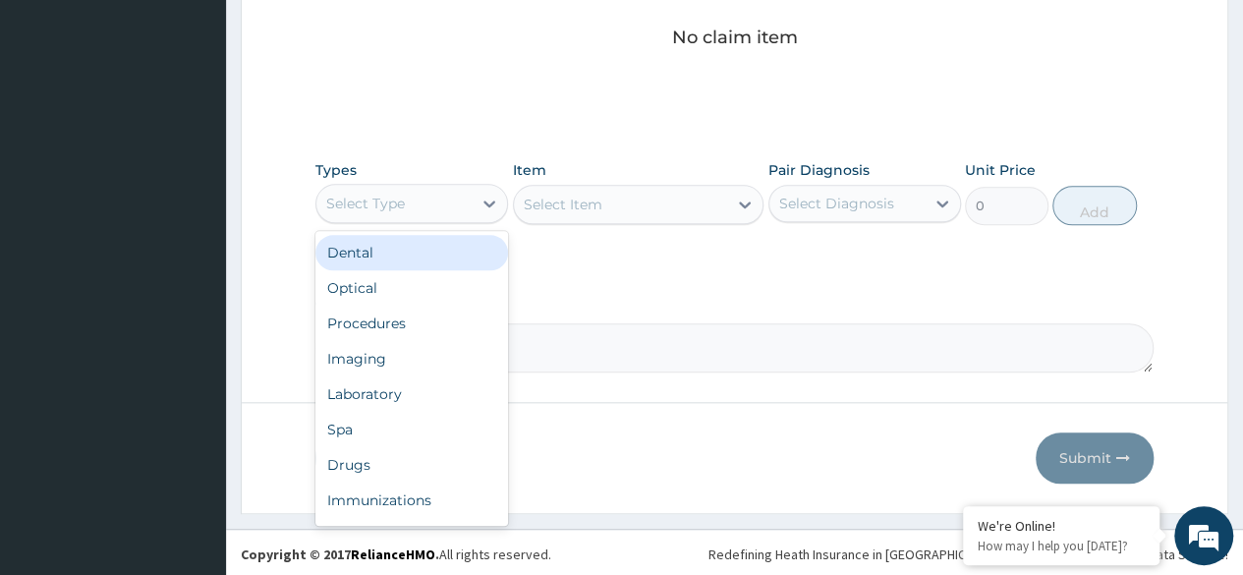
click at [413, 317] on div "Procedures" at bounding box center [411, 323] width 193 height 35
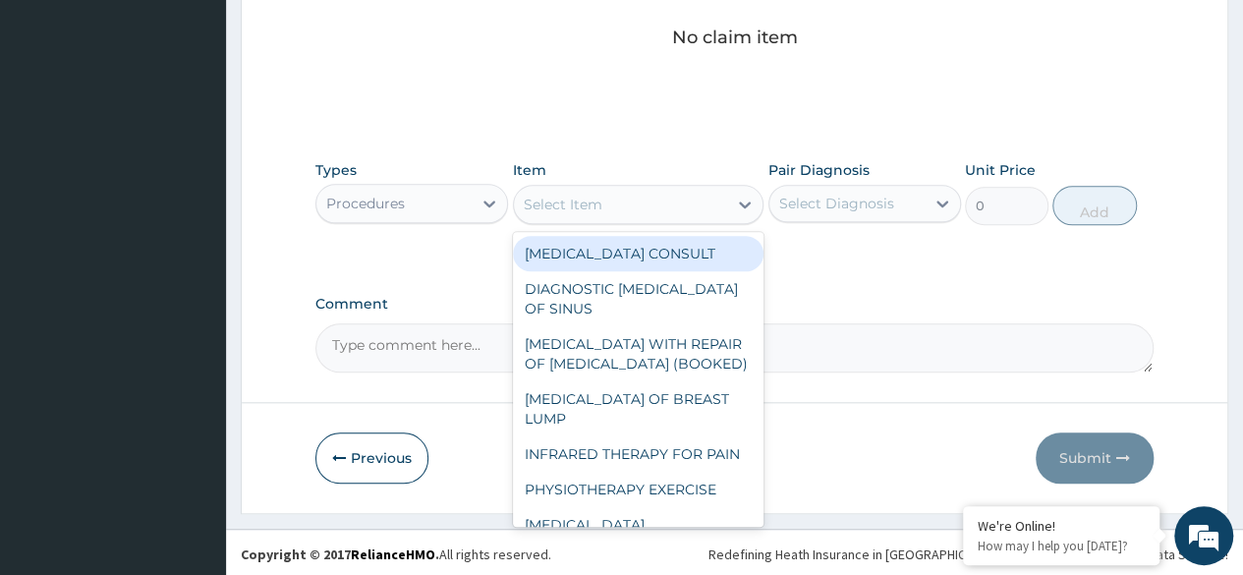
click at [694, 207] on div "Select Item" at bounding box center [621, 204] width 214 height 31
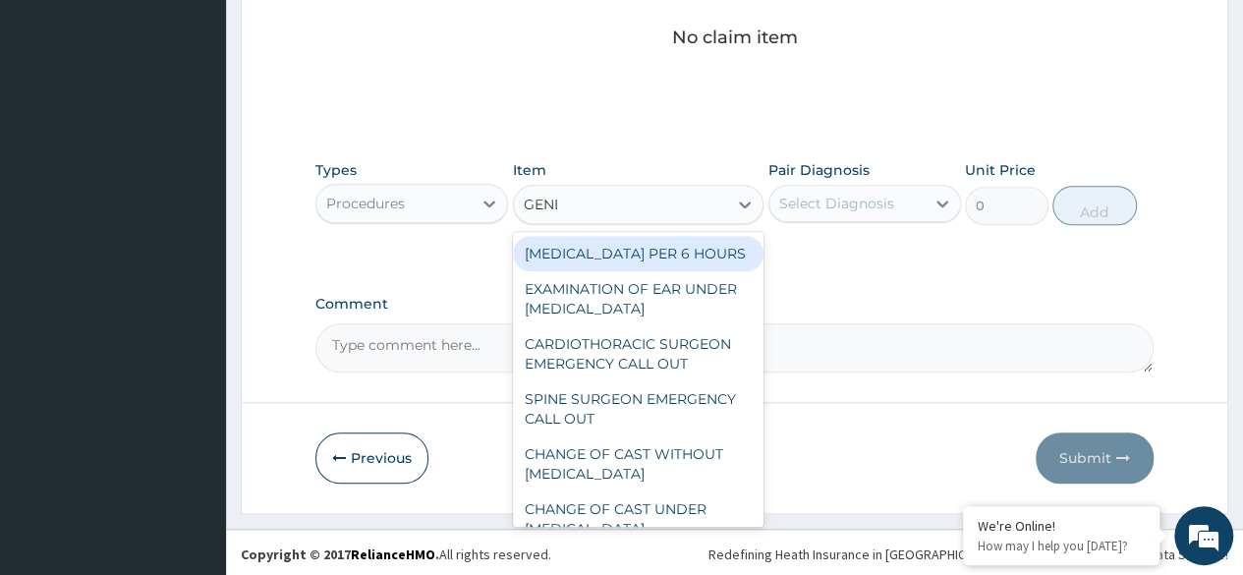
type input "GENER"
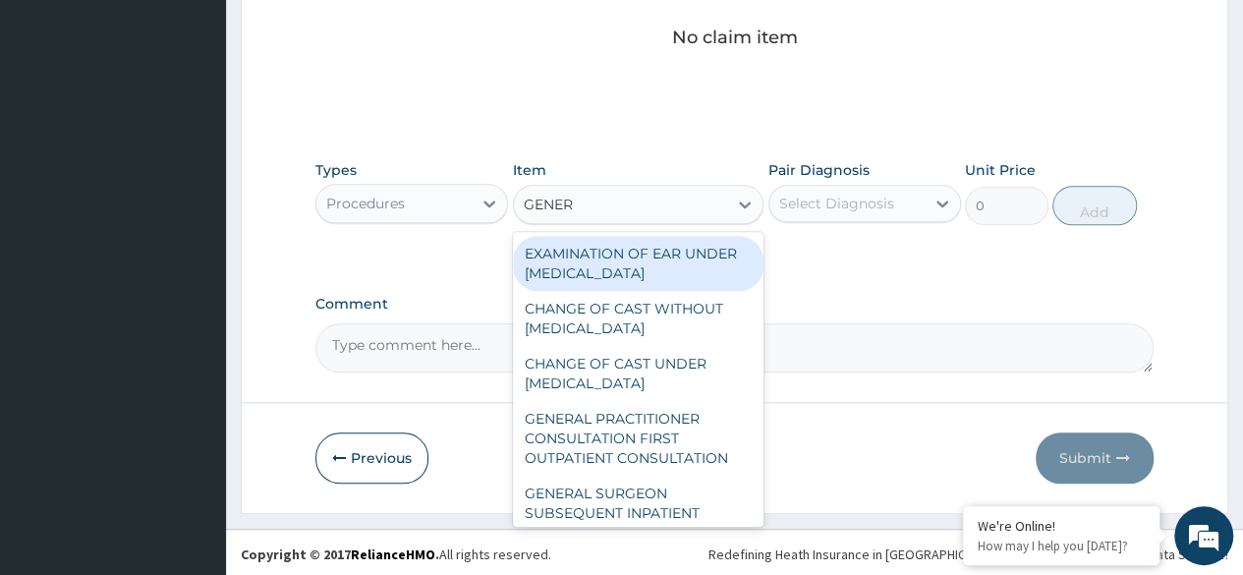
click at [638, 454] on div "GENERAL PRACTITIONER CONSULTATION FIRST OUTPATIENT CONSULTATION" at bounding box center [638, 438] width 251 height 75
type input "3370.125"
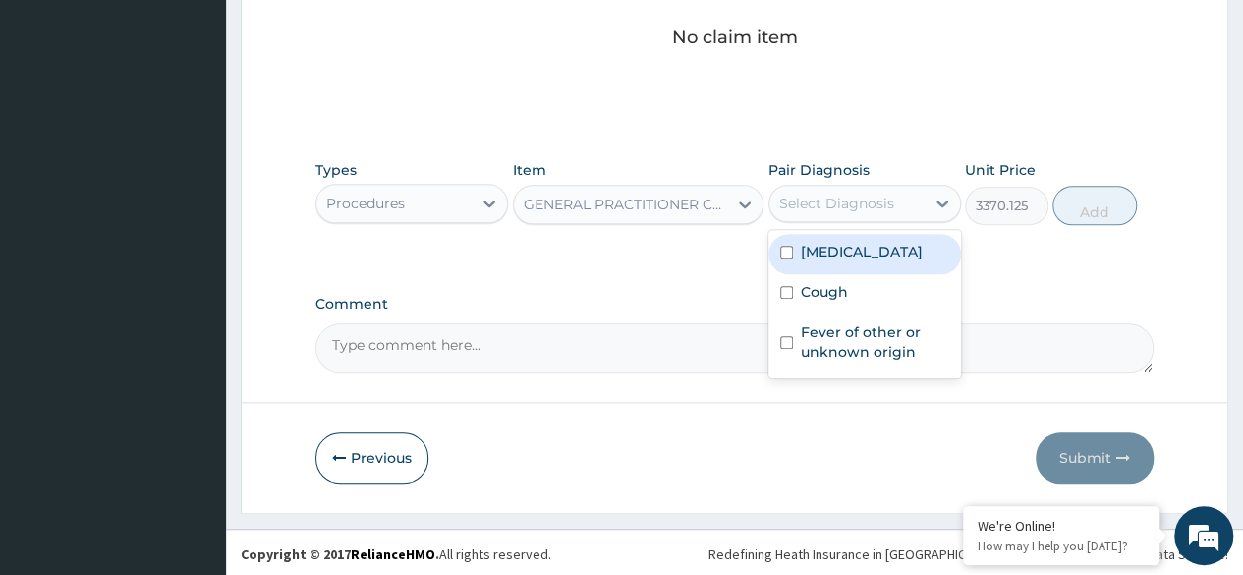
click at [849, 261] on div "Nasal congestion" at bounding box center [864, 254] width 193 height 40
checkbox input "true"
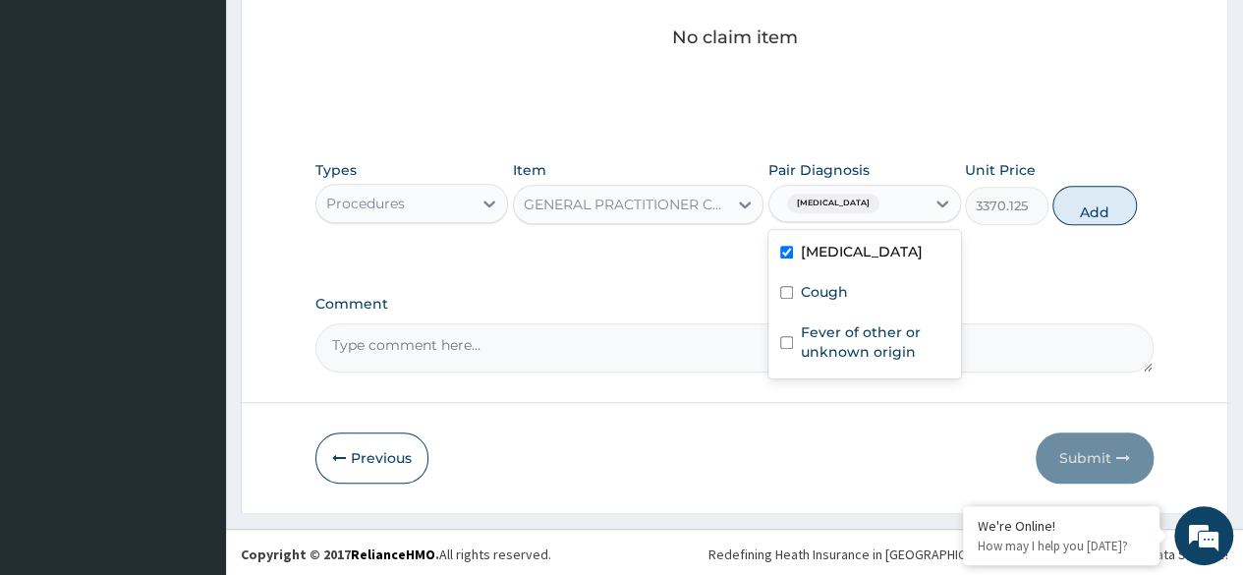
click at [839, 295] on label "Cough" at bounding box center [824, 292] width 47 height 20
checkbox input "true"
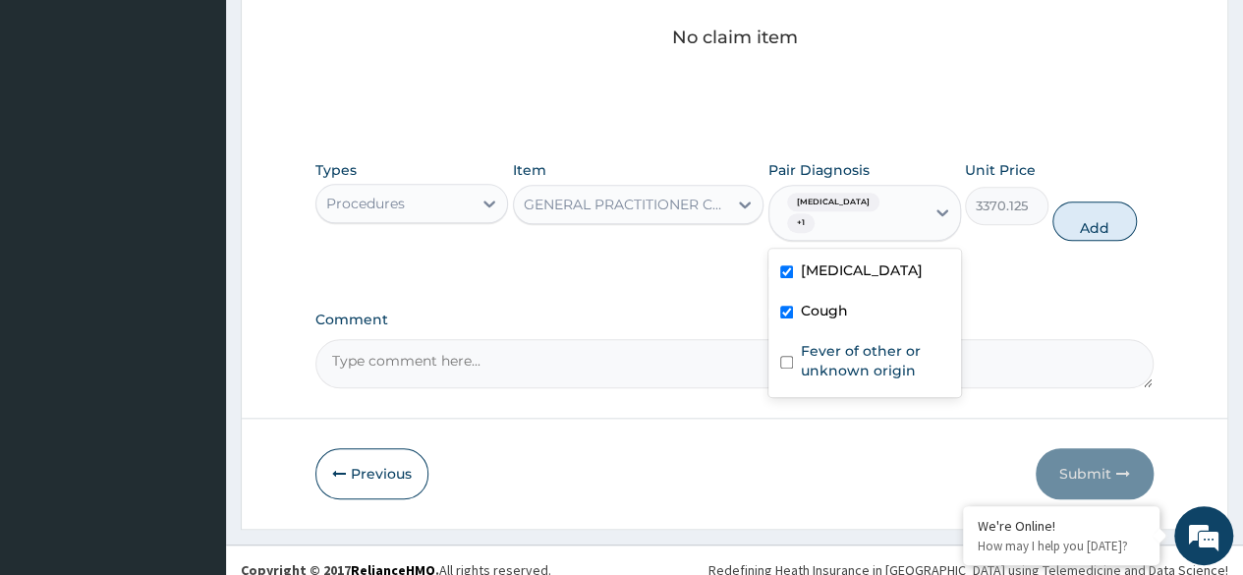
click at [849, 341] on label "Fever of other or unknown origin" at bounding box center [875, 360] width 148 height 39
checkbox input "true"
click at [1077, 232] on button "Add" at bounding box center [1094, 220] width 84 height 39
type input "0"
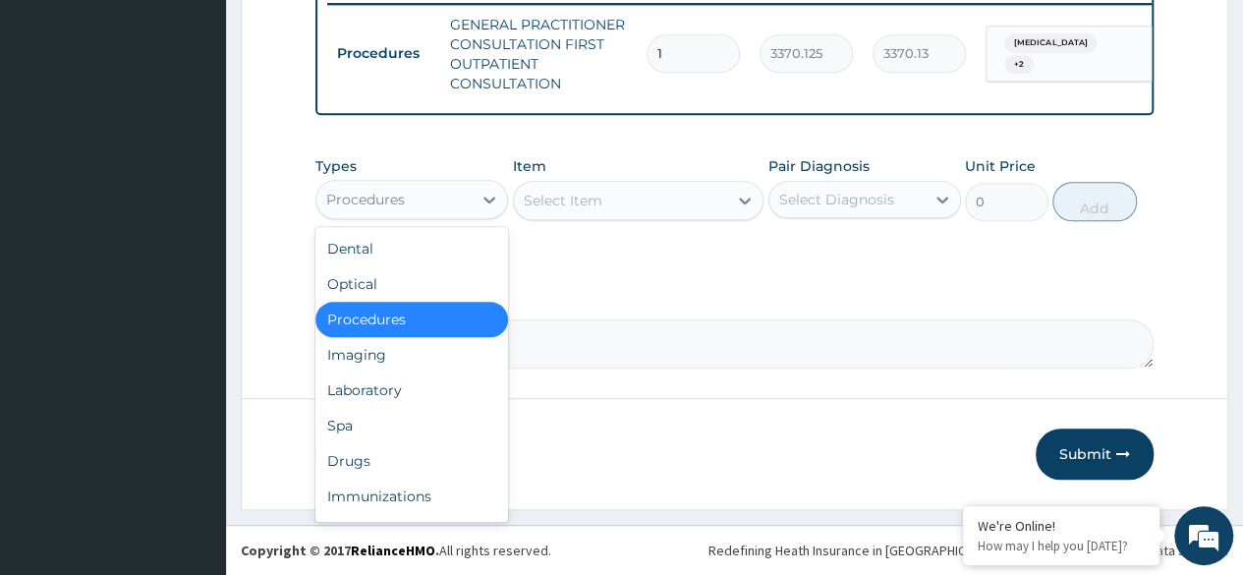
click at [403, 395] on div "Laboratory" at bounding box center [411, 389] width 193 height 35
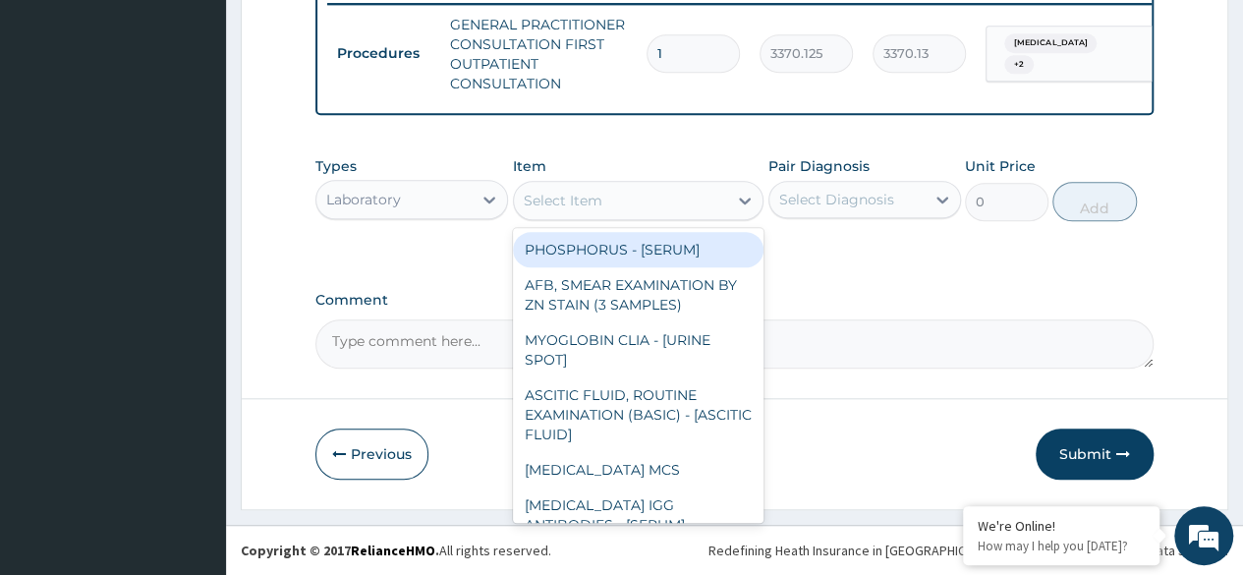
click at [643, 206] on div "Select Item" at bounding box center [621, 200] width 214 height 31
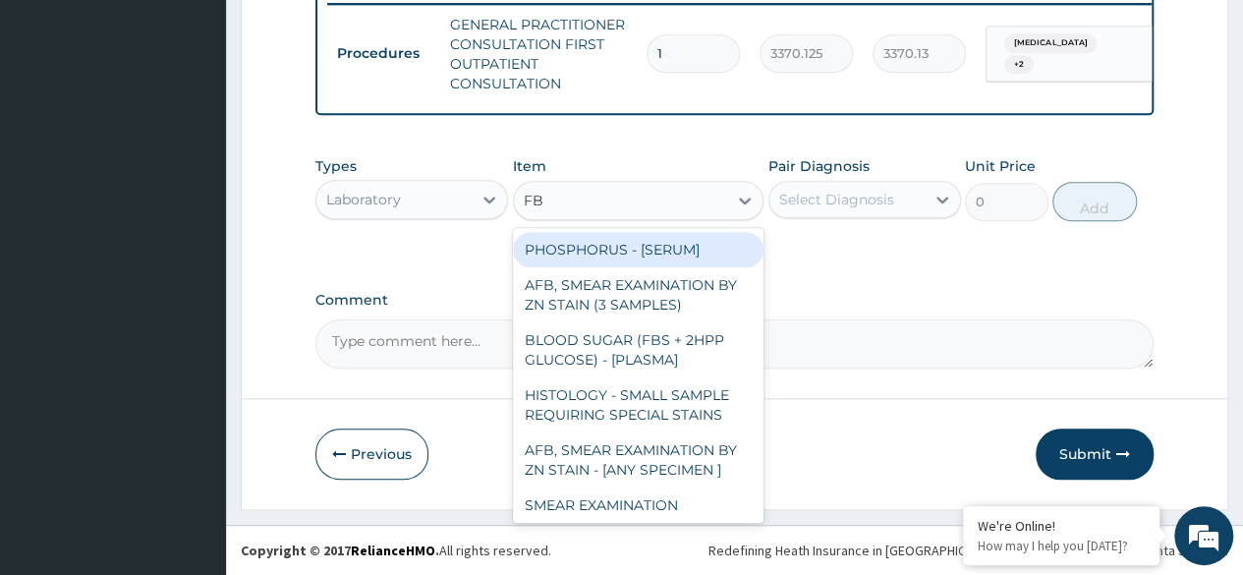
type input "FBC"
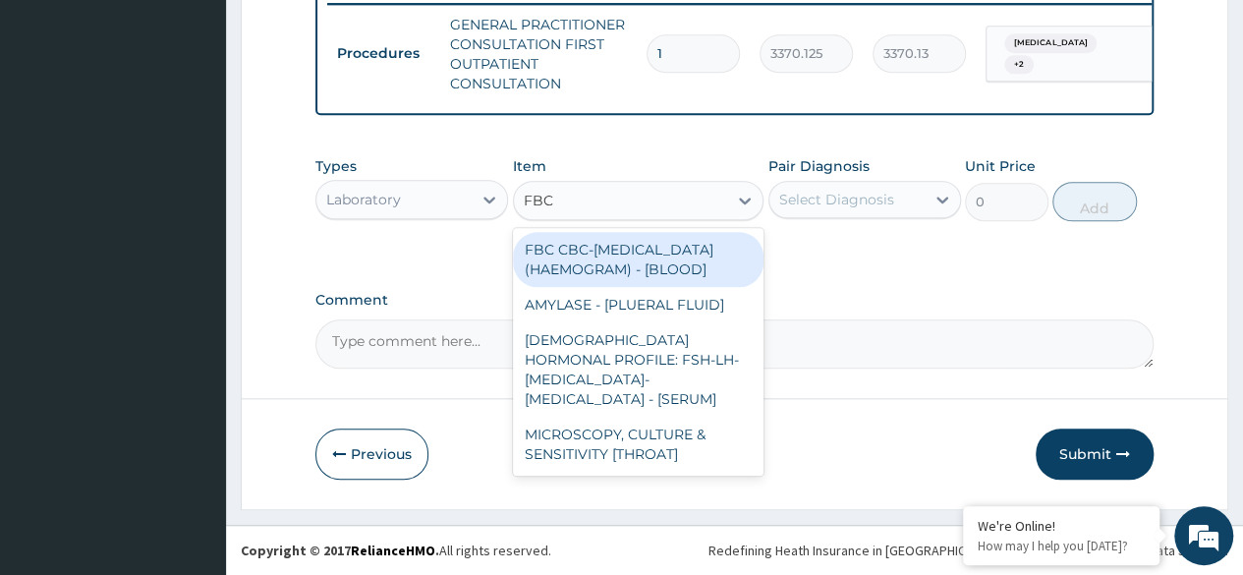
click at [695, 280] on div "FBC CBC-[MEDICAL_DATA] (HAEMOGRAM) - [BLOOD]" at bounding box center [638, 259] width 251 height 55
type input "4085"
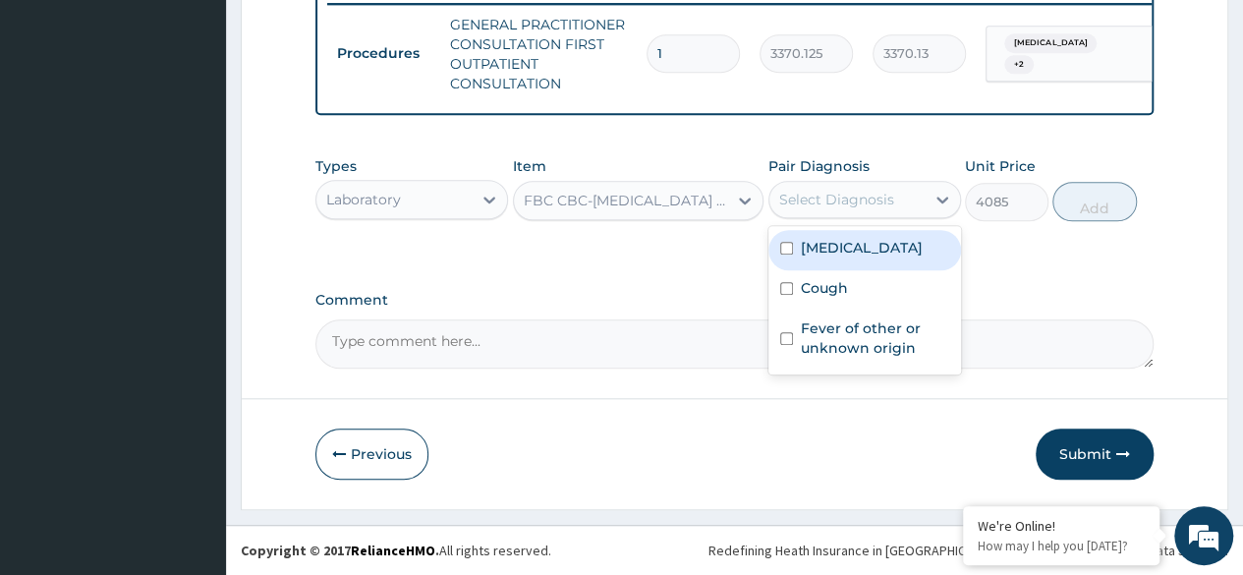
click at [870, 257] on label "Nasal congestion" at bounding box center [862, 248] width 122 height 20
checkbox input "true"
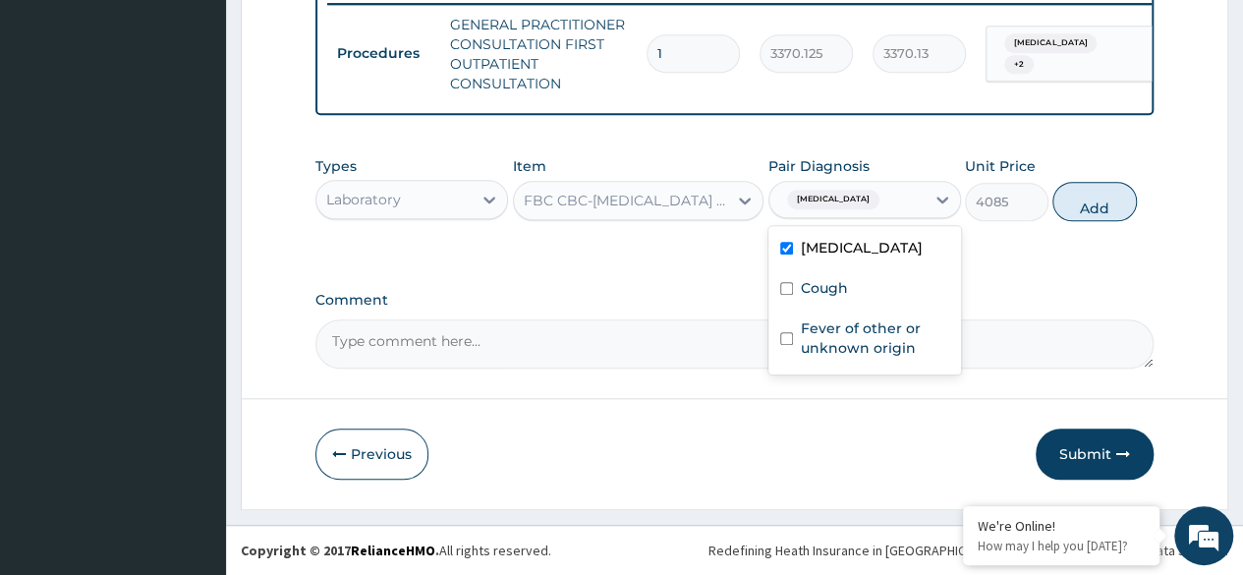
click at [844, 294] on label "Cough" at bounding box center [824, 288] width 47 height 20
checkbox input "true"
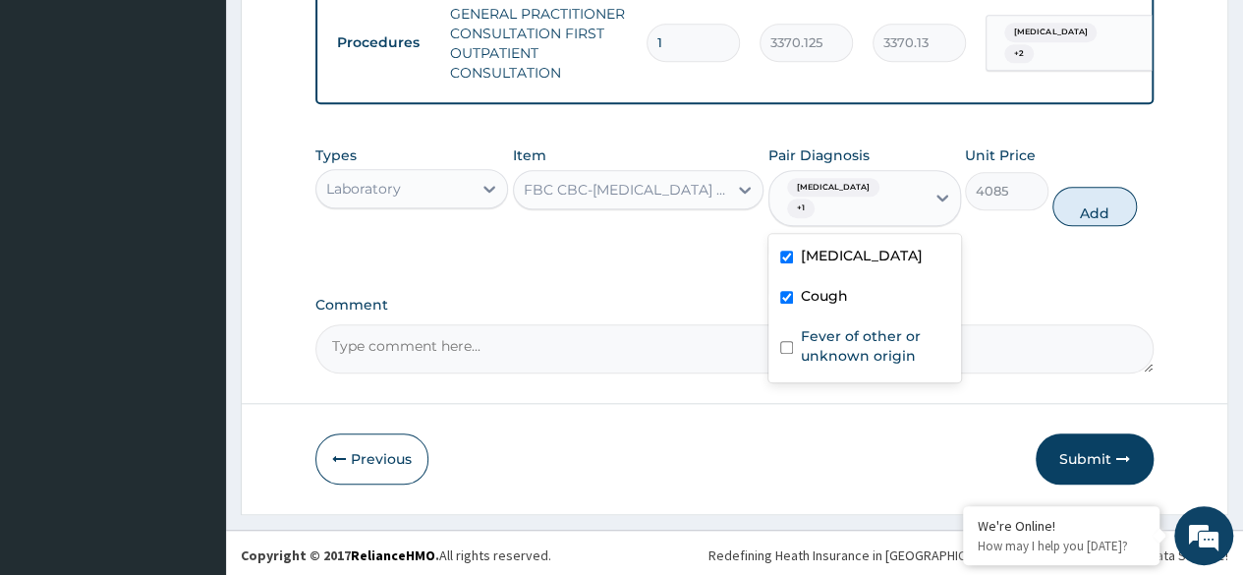
click at [859, 346] on label "Fever of other or unknown origin" at bounding box center [875, 345] width 148 height 39
checkbox input "true"
click at [1087, 226] on button "Add" at bounding box center [1094, 206] width 84 height 39
type input "0"
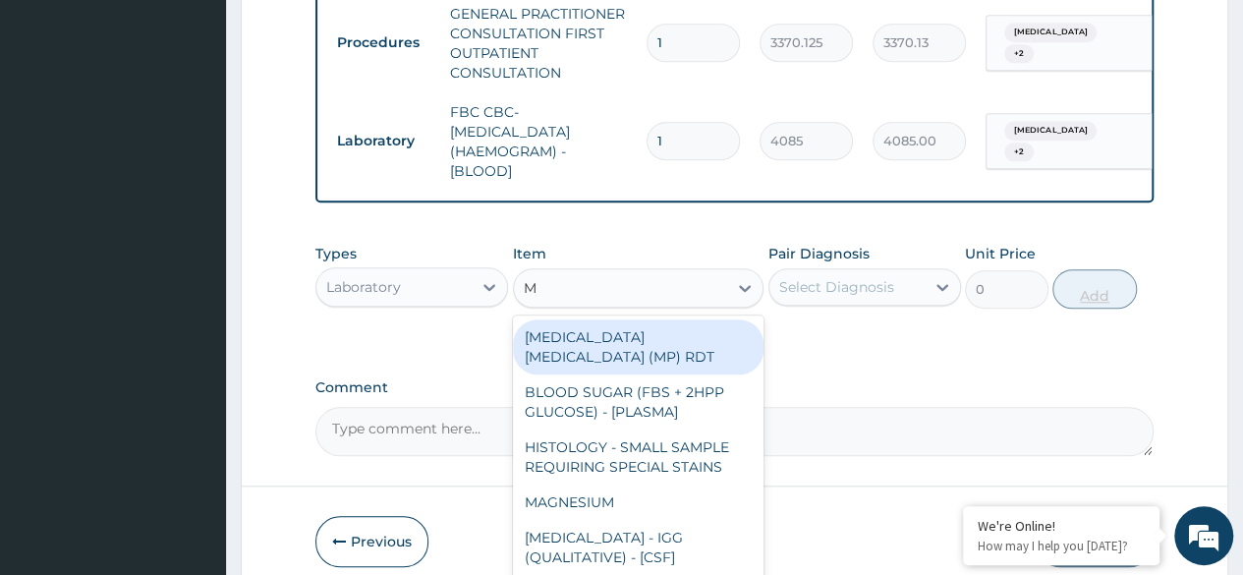
type input "MA"
click at [703, 348] on div "[MEDICAL_DATA] [MEDICAL_DATA] (MP) RDT" at bounding box center [638, 346] width 251 height 55
type input "1531.875"
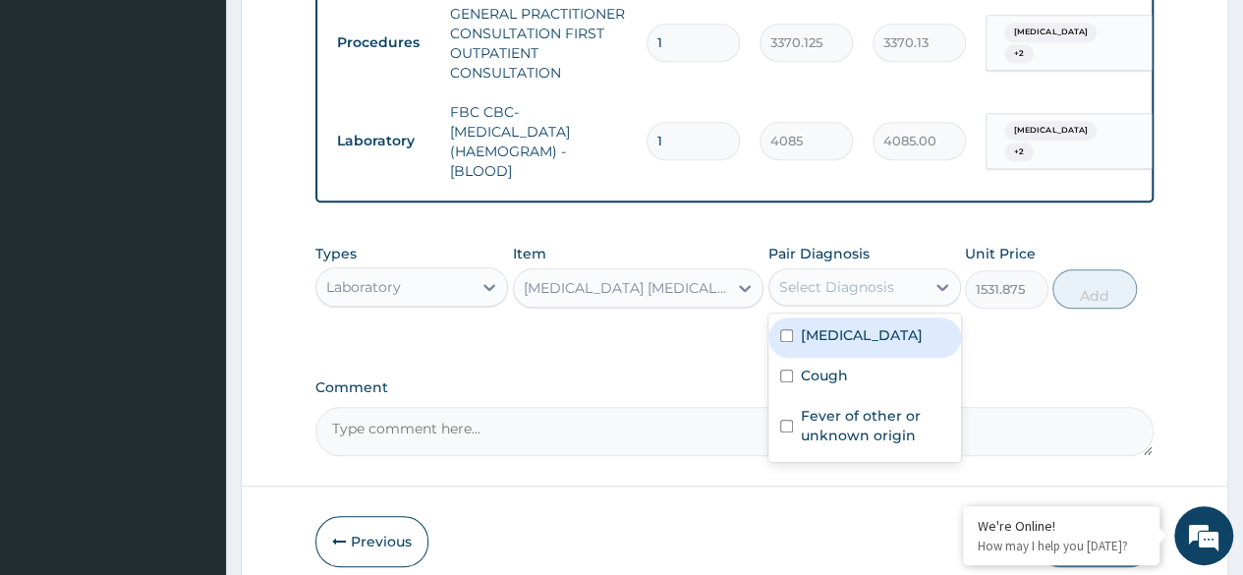
click at [852, 358] on div "Nasal congestion" at bounding box center [864, 337] width 193 height 40
checkbox input "true"
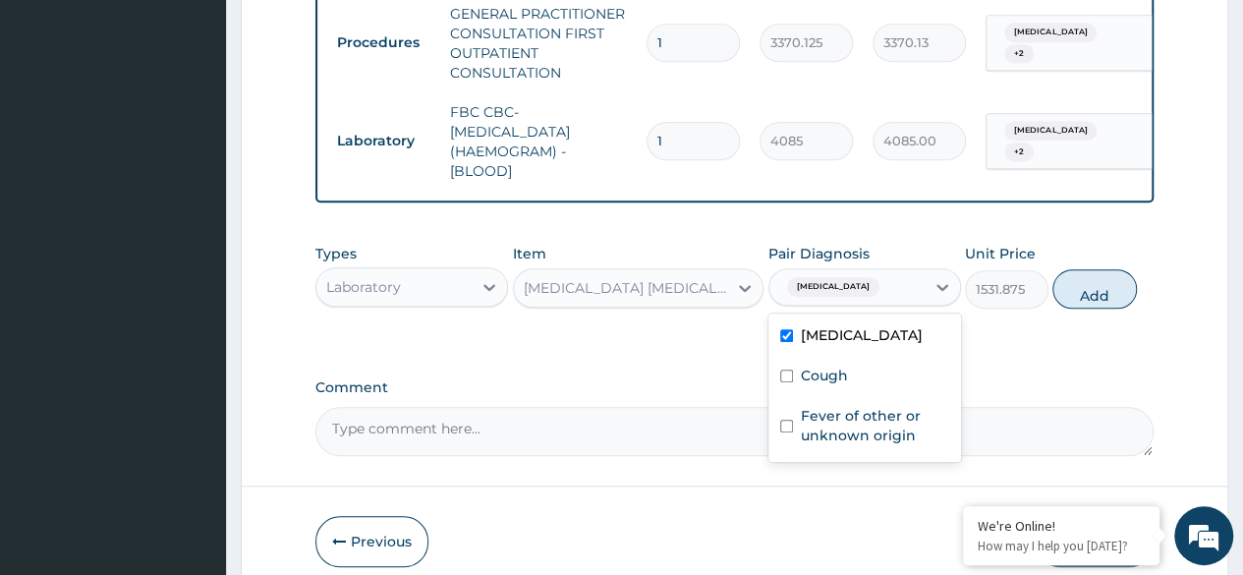
click at [842, 398] on div "Cough" at bounding box center [864, 378] width 193 height 40
checkbox input "true"
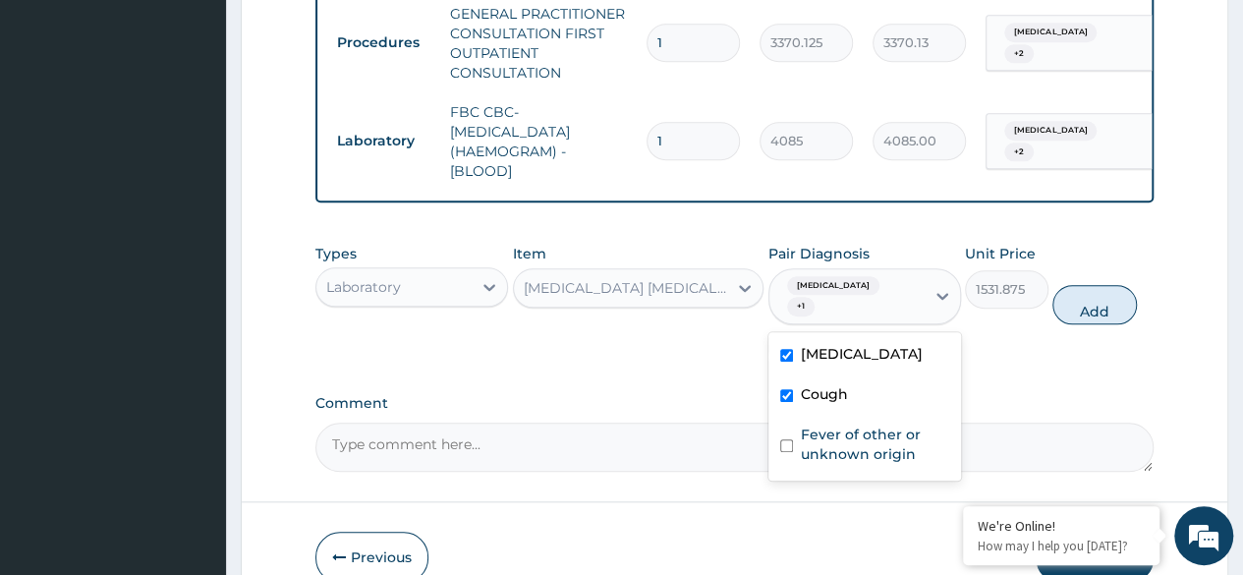
click at [843, 439] on label "Fever of other or unknown origin" at bounding box center [875, 443] width 148 height 39
checkbox input "true"
click at [1120, 318] on button "Add" at bounding box center [1094, 304] width 84 height 39
type input "0"
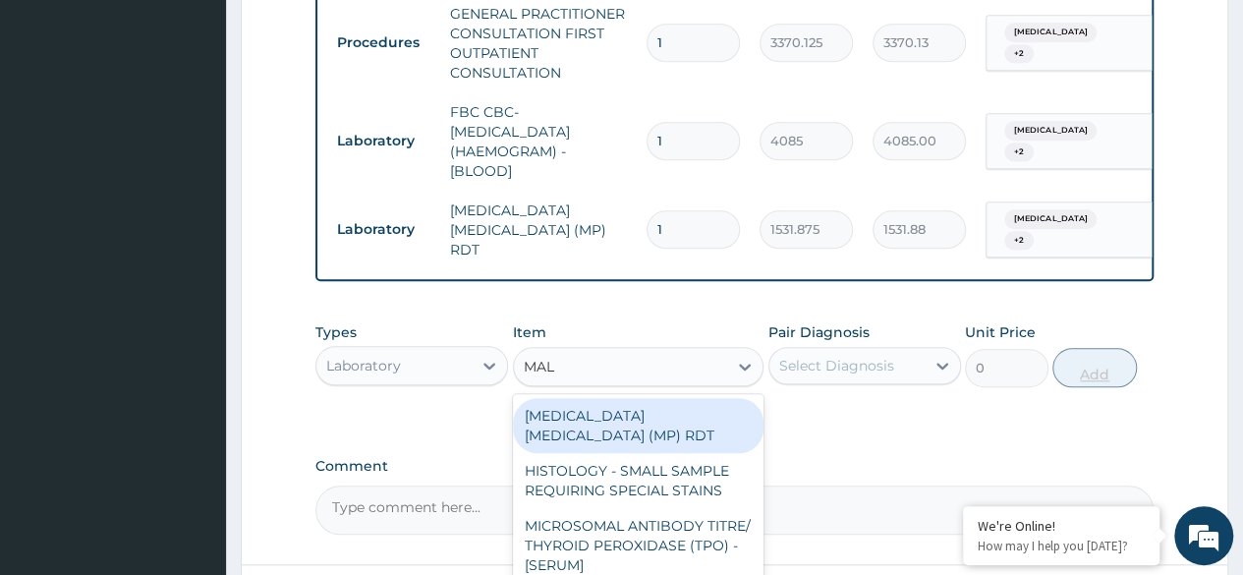
type input "MALA"
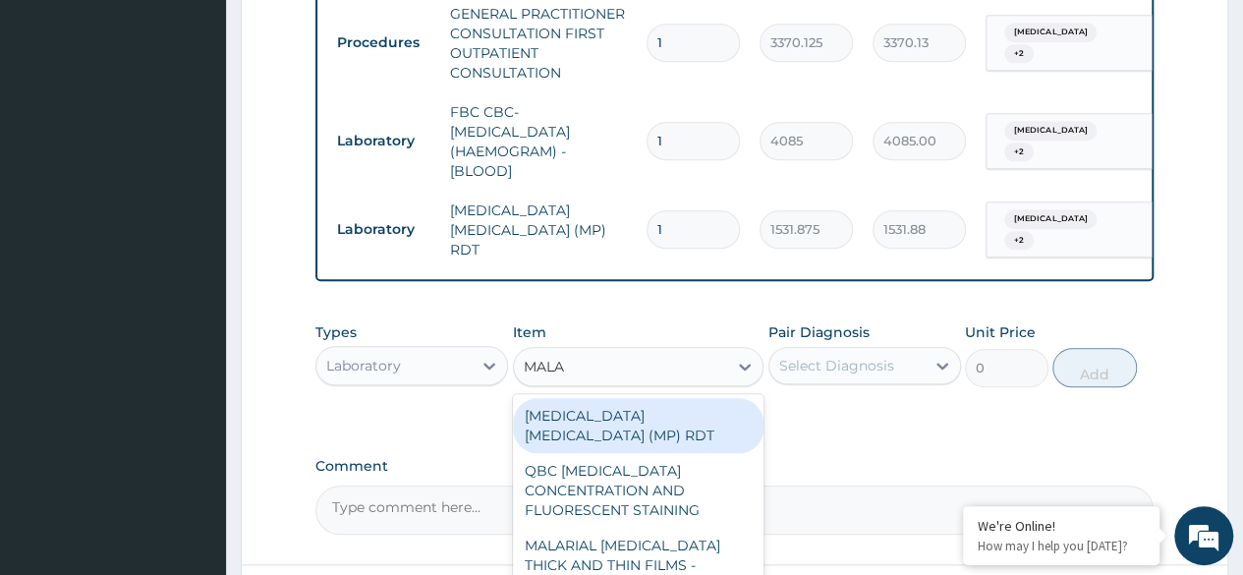
click at [684, 537] on div "MALARIAL PARASITE THICK AND THIN FILMS - [BLOOD]" at bounding box center [638, 565] width 251 height 75
type input "1531.875"
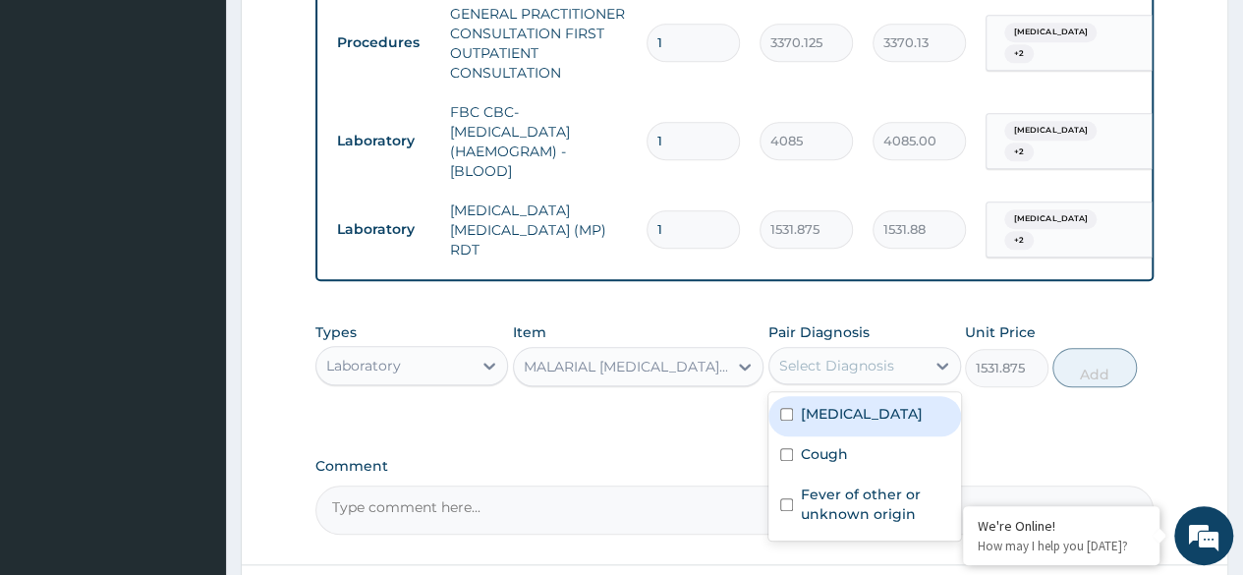
click at [863, 428] on div "Nasal congestion" at bounding box center [864, 416] width 193 height 40
checkbox input "true"
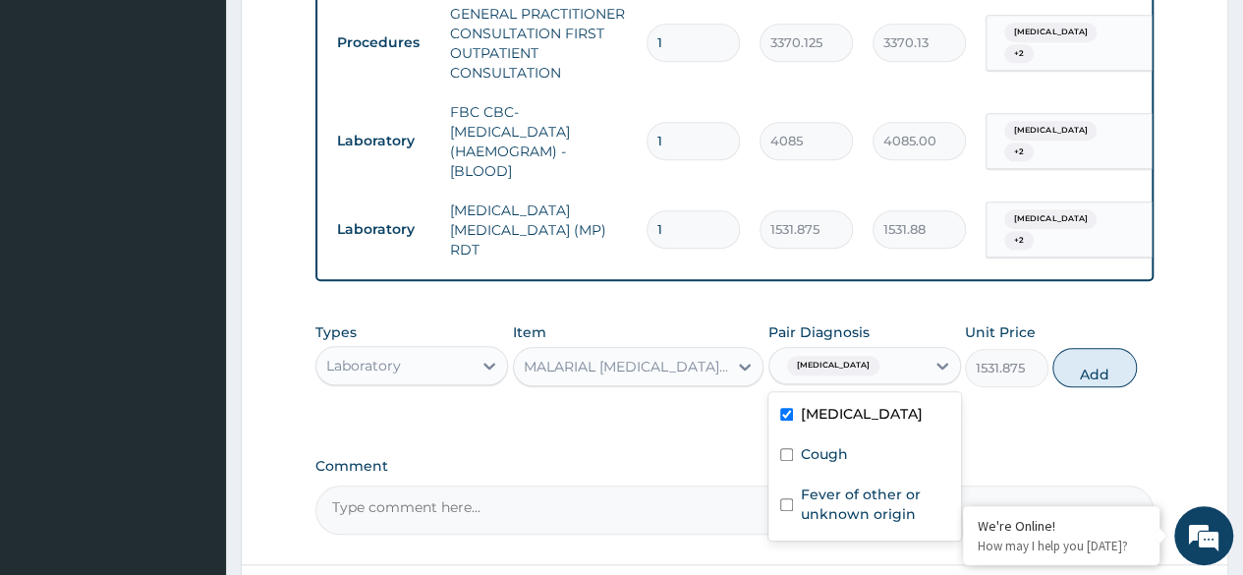
click at [846, 466] on div "Cough" at bounding box center [864, 456] width 193 height 40
checkbox input "true"
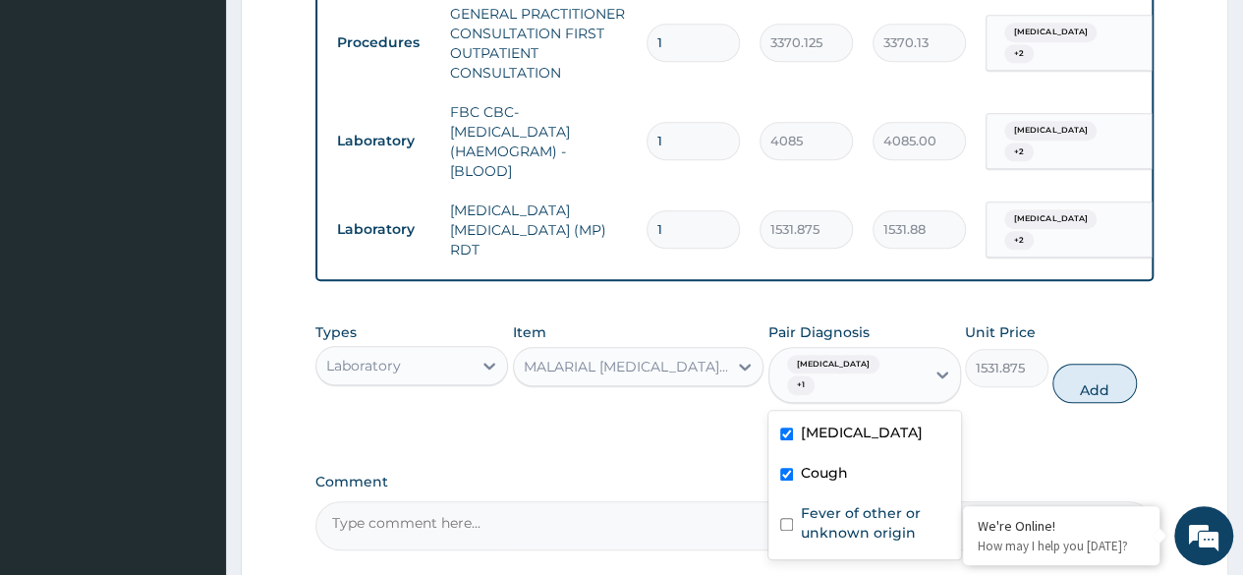
click at [864, 515] on label "Fever of other or unknown origin" at bounding box center [875, 522] width 148 height 39
checkbox input "true"
click at [1083, 399] on button "Add" at bounding box center [1094, 382] width 84 height 39
type input "0"
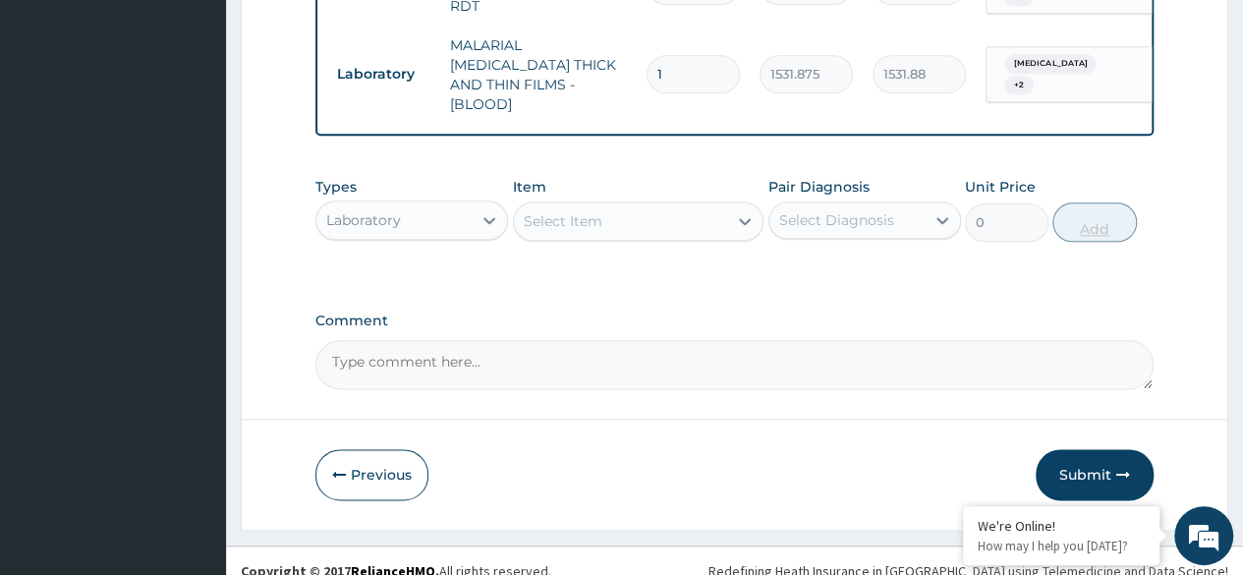
scroll to position [1035, 0]
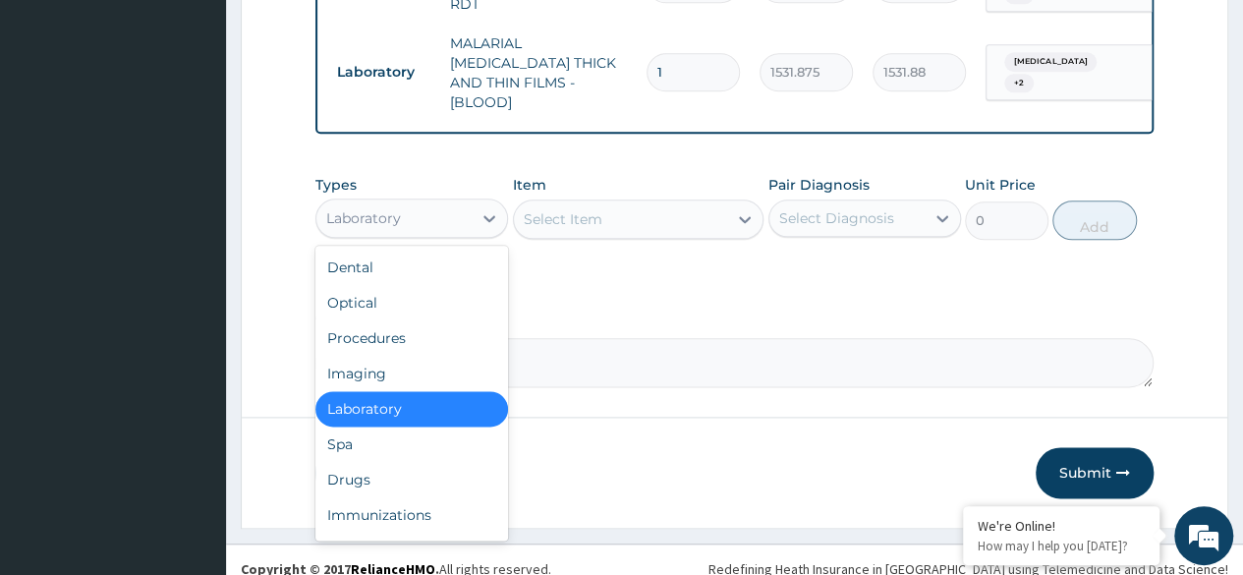
click at [390, 462] on div "Drugs" at bounding box center [411, 479] width 193 height 35
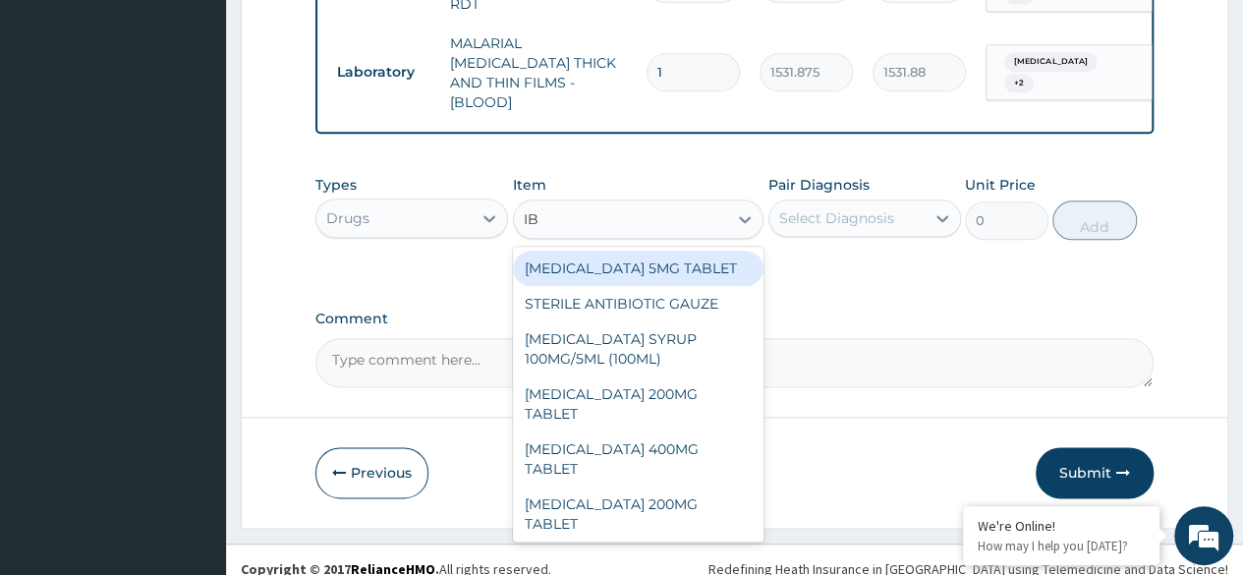
type input "IBU"
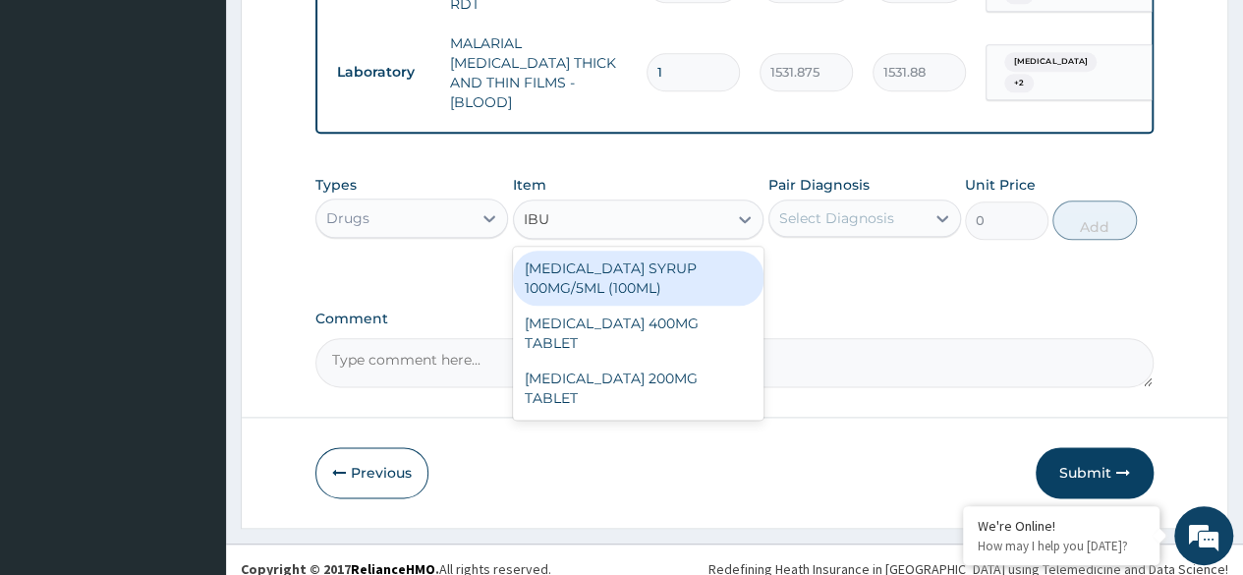
click at [685, 251] on div "IBUPROFEN SYRUP 100MG/5ML (100ML)" at bounding box center [638, 278] width 251 height 55
type input "1644.5"
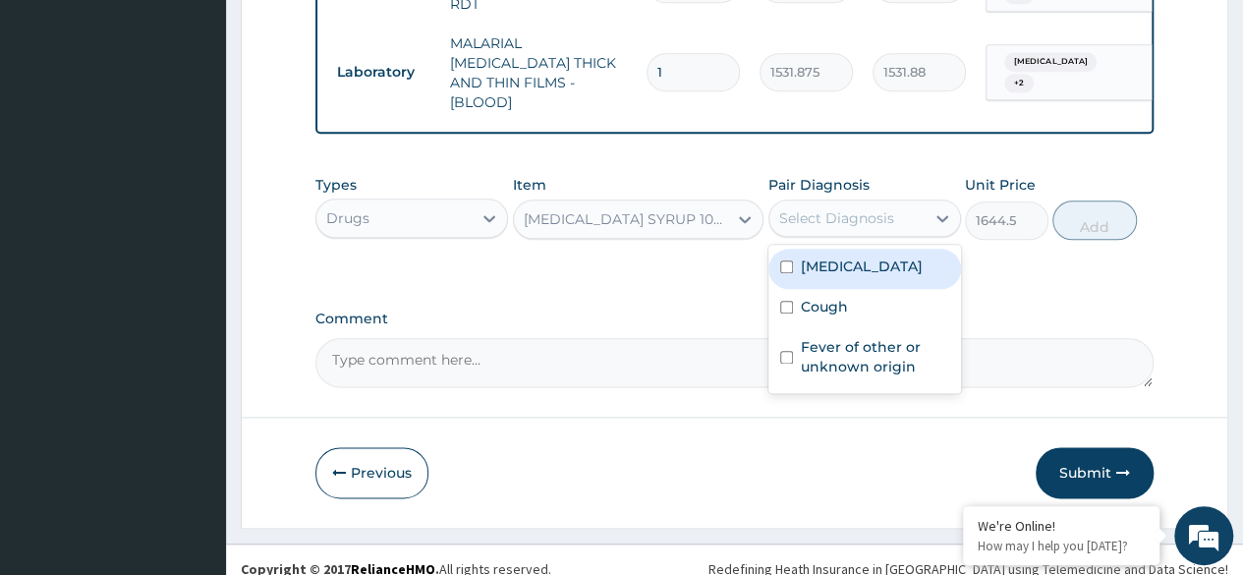
click at [847, 257] on label "Nasal congestion" at bounding box center [862, 266] width 122 height 20
checkbox input "true"
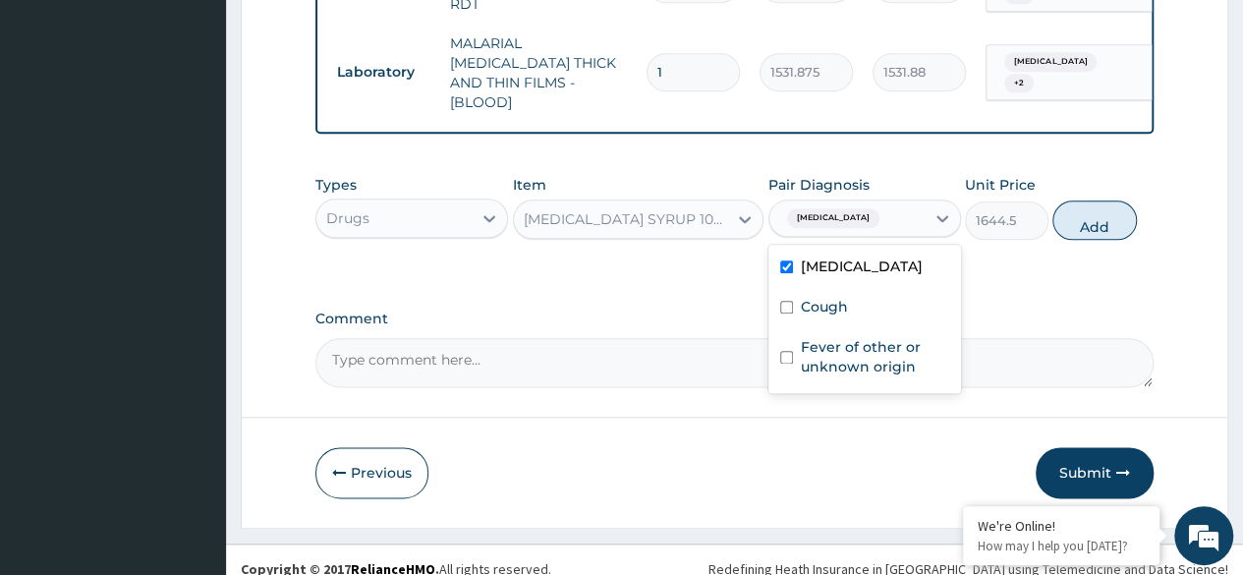
click at [815, 297] on label "Cough" at bounding box center [824, 307] width 47 height 20
checkbox input "true"
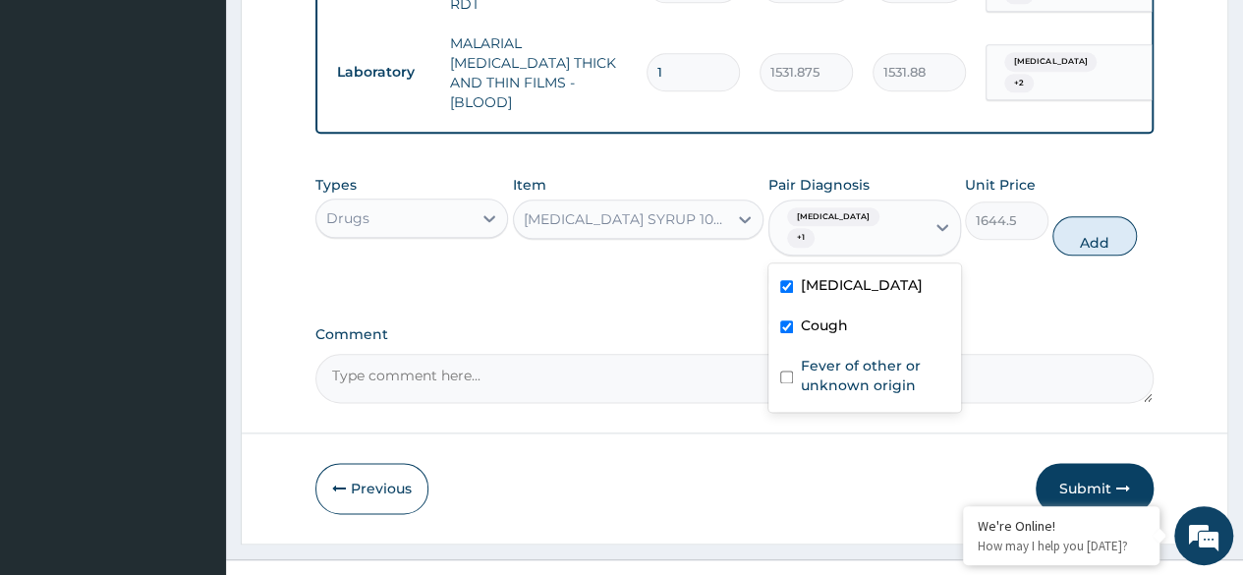
click at [845, 368] on label "Fever of other or unknown origin" at bounding box center [875, 375] width 148 height 39
checkbox input "true"
click at [1092, 216] on button "Add" at bounding box center [1094, 235] width 84 height 39
type input "0"
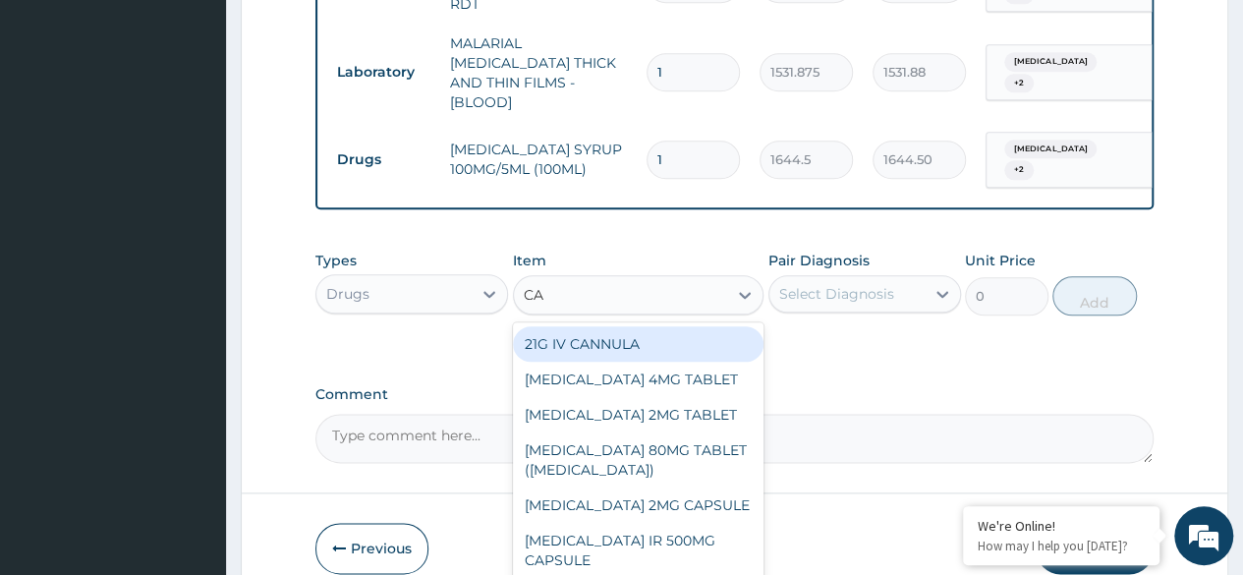
type input "CA"
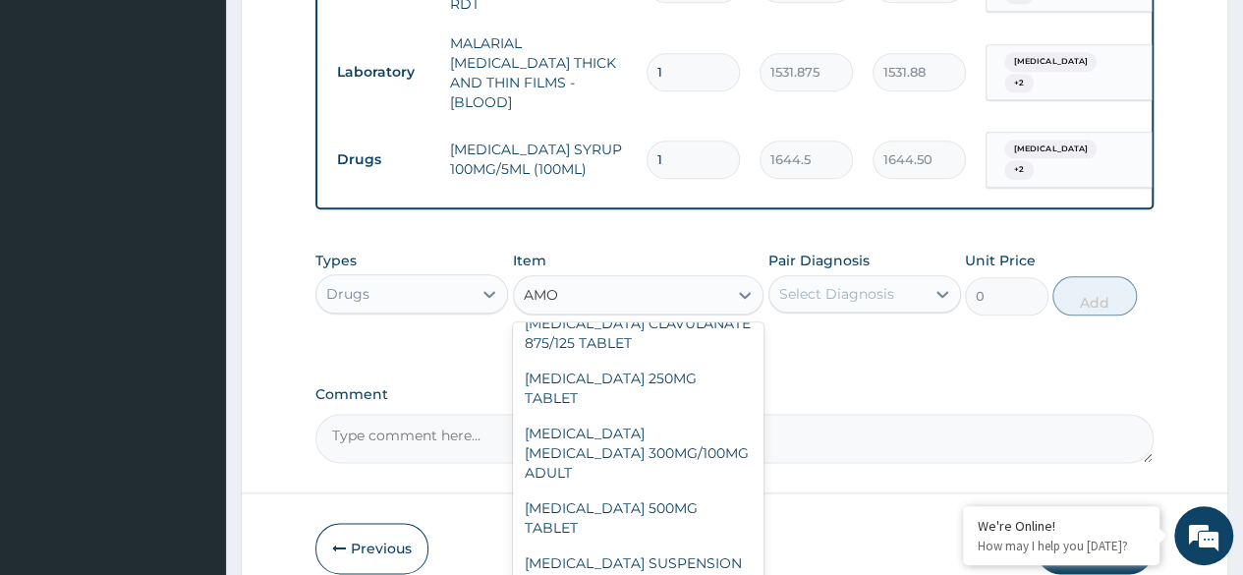
scroll to position [295, 0]
type input "AMOD"
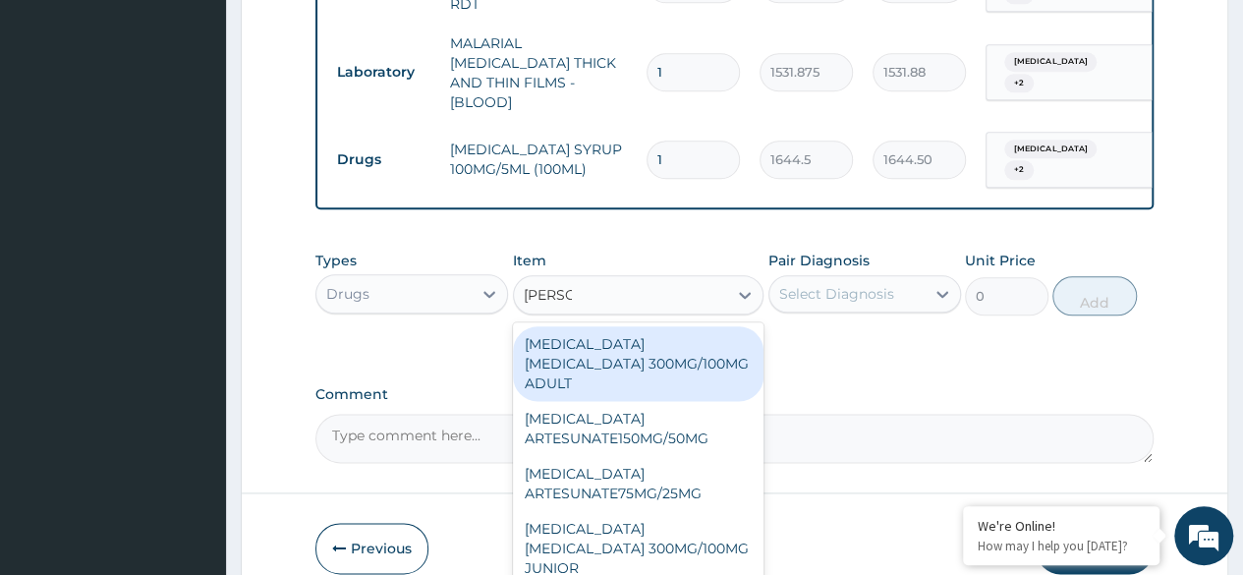
click at [652, 511] on div "AMODIAQUINE ARTESUNATE 300MG/100MG JUNIOR" at bounding box center [638, 548] width 251 height 75
type input "288"
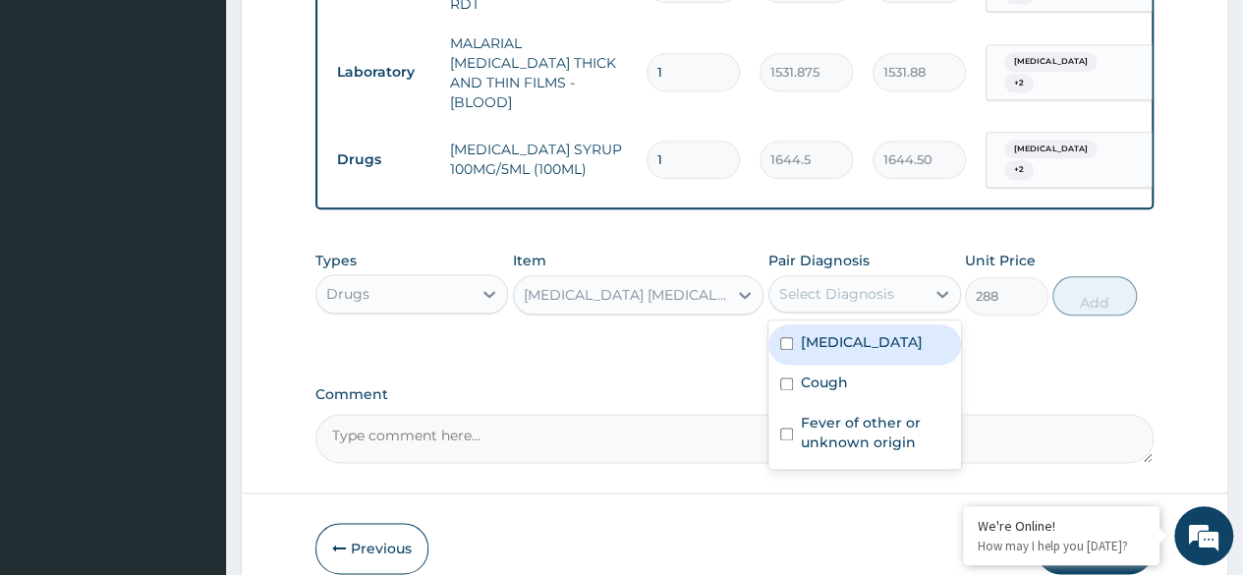
click at [859, 338] on div "Nasal congestion" at bounding box center [864, 344] width 193 height 40
checkbox input "true"
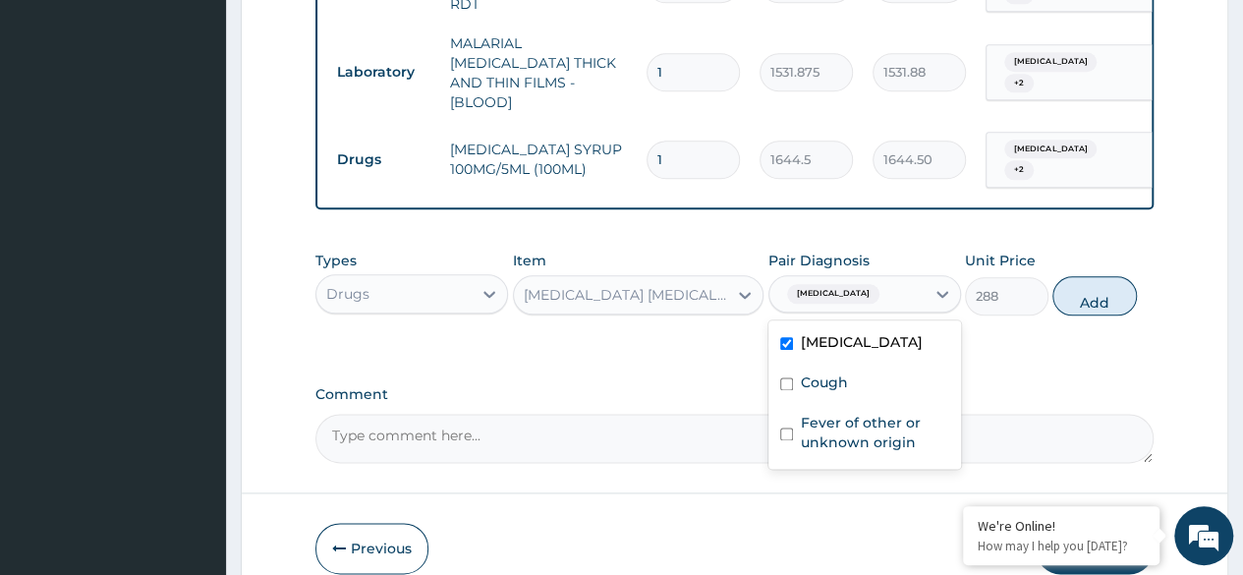
click at [845, 376] on div "Cough" at bounding box center [864, 384] width 193 height 40
checkbox input "true"
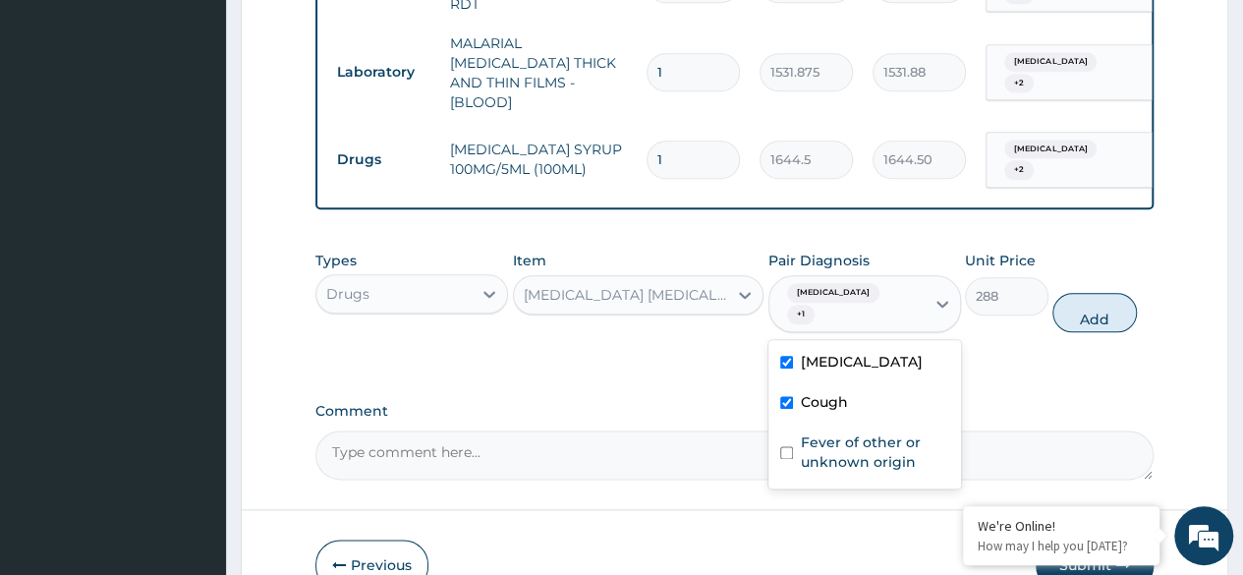
click at [866, 444] on label "Fever of other or unknown origin" at bounding box center [875, 451] width 148 height 39
checkbox input "true"
click at [1098, 298] on button "Add" at bounding box center [1094, 312] width 84 height 39
type input "0"
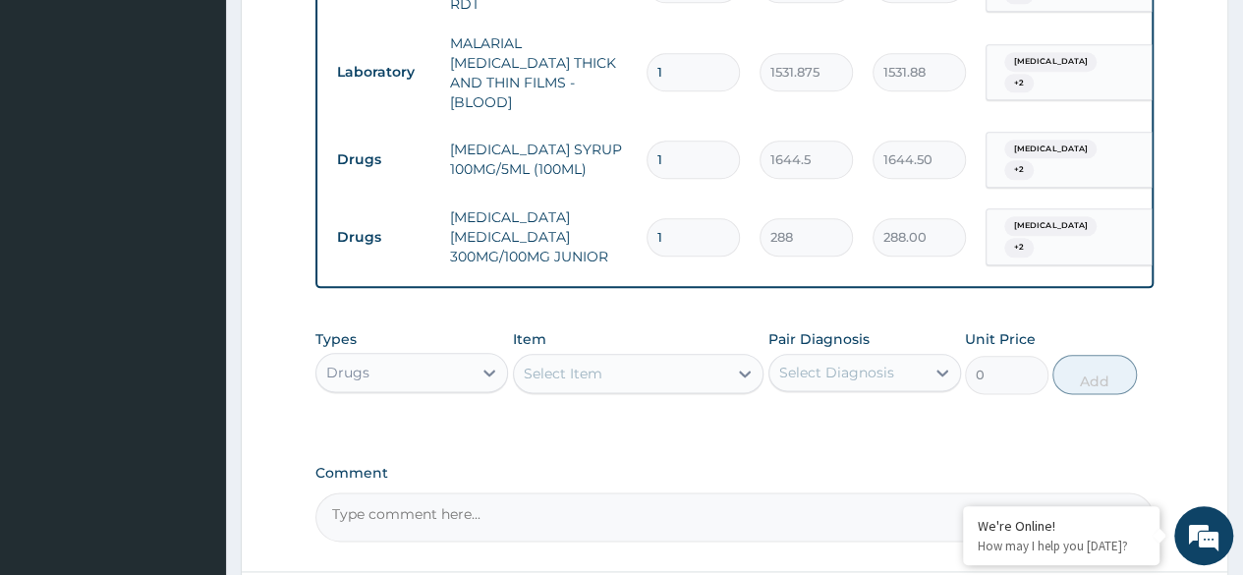
type input "0.00"
type input "2"
type input "576.00"
type input "2"
type input "0.00"
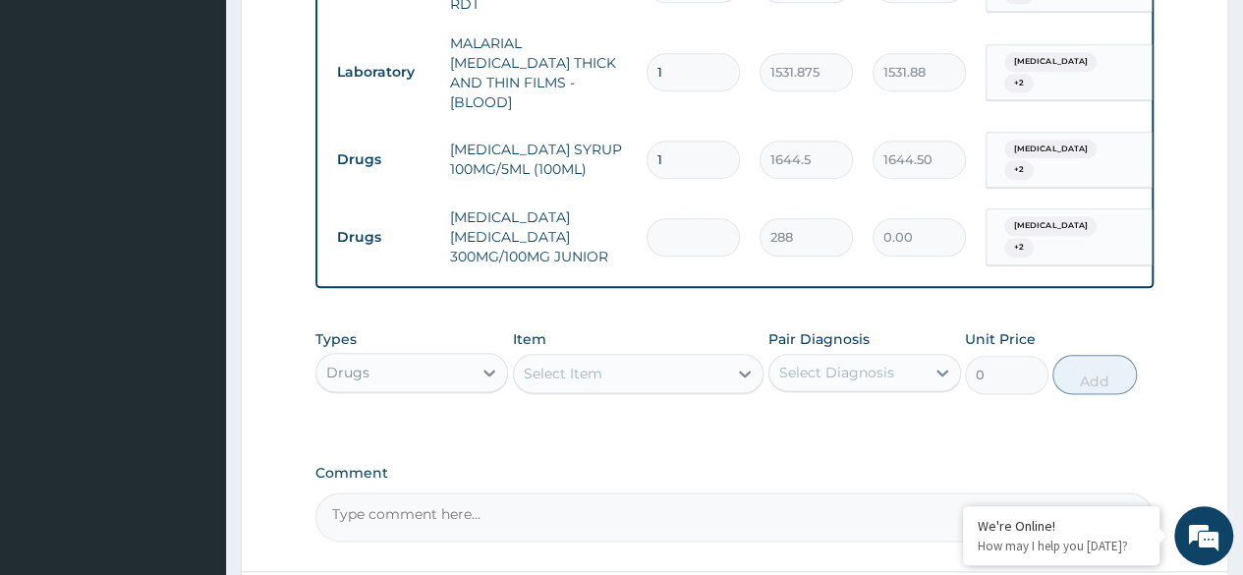
type input "6"
type input "1728.00"
type input "6"
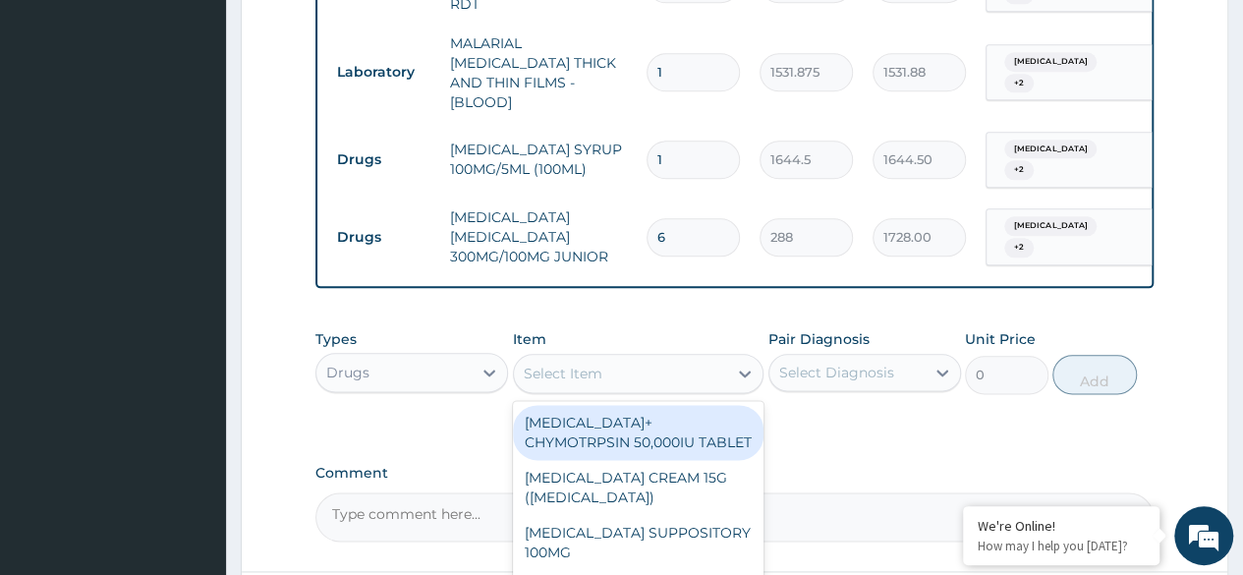
click at [593, 363] on div "Select Item" at bounding box center [563, 373] width 79 height 20
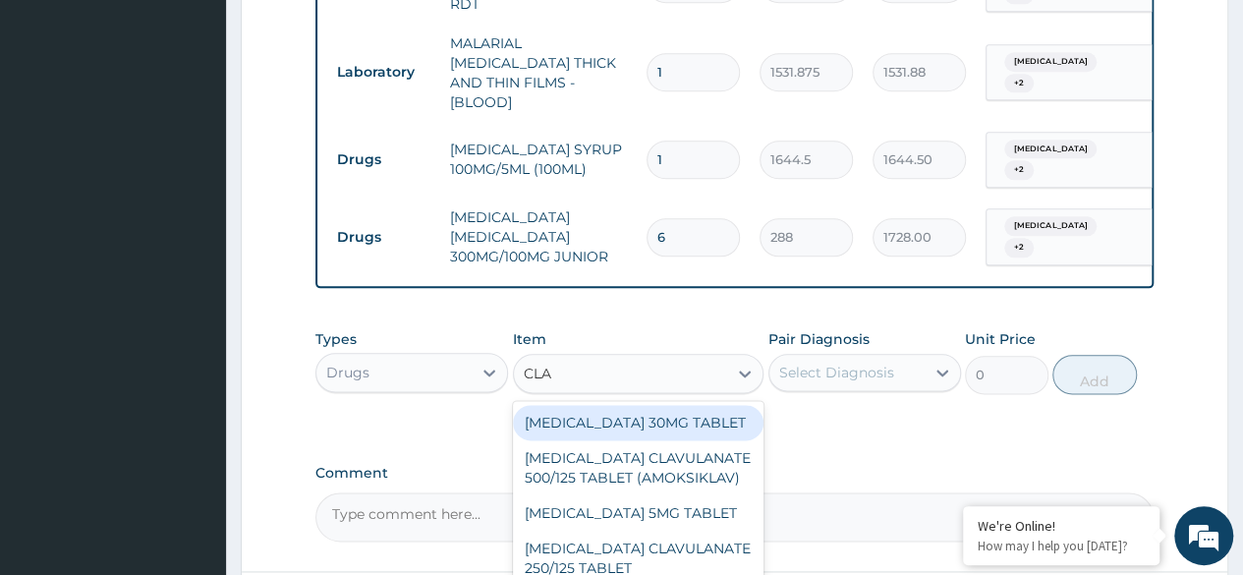
type input "CLAV"
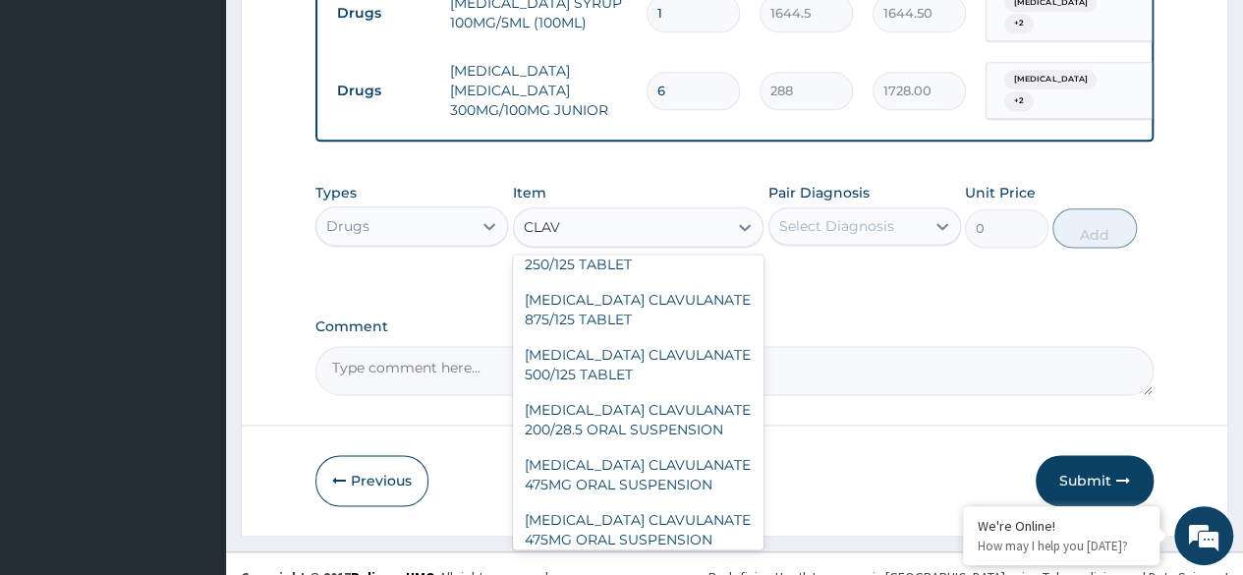
scroll to position [84, 0]
click at [677, 418] on div "[MEDICAL_DATA] CLAVULANATE 200/28.5 ORAL SUSPENSION" at bounding box center [638, 421] width 251 height 55
type input "2932.5"
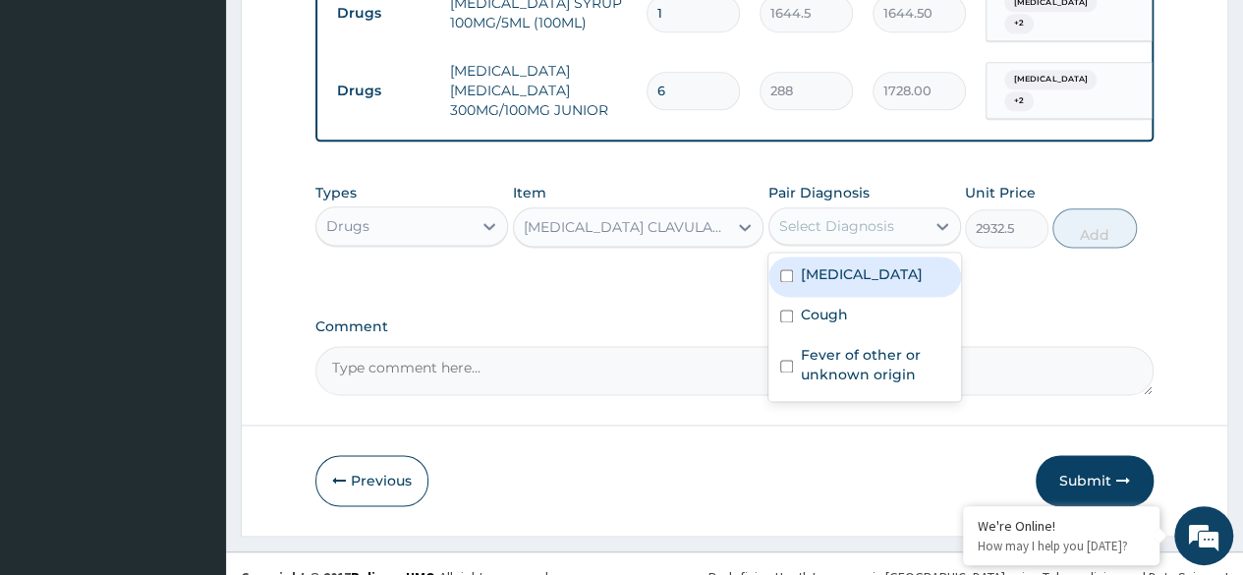
click at [869, 264] on label "Nasal congestion" at bounding box center [862, 274] width 122 height 20
checkbox input "true"
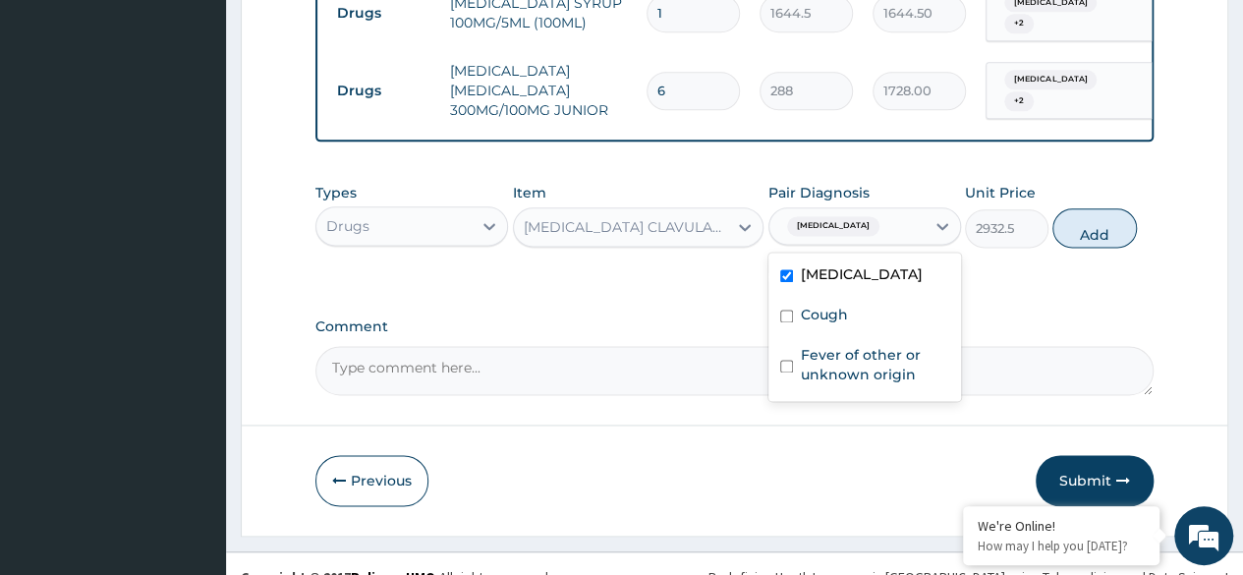
click at [836, 305] on label "Cough" at bounding box center [824, 315] width 47 height 20
checkbox input "true"
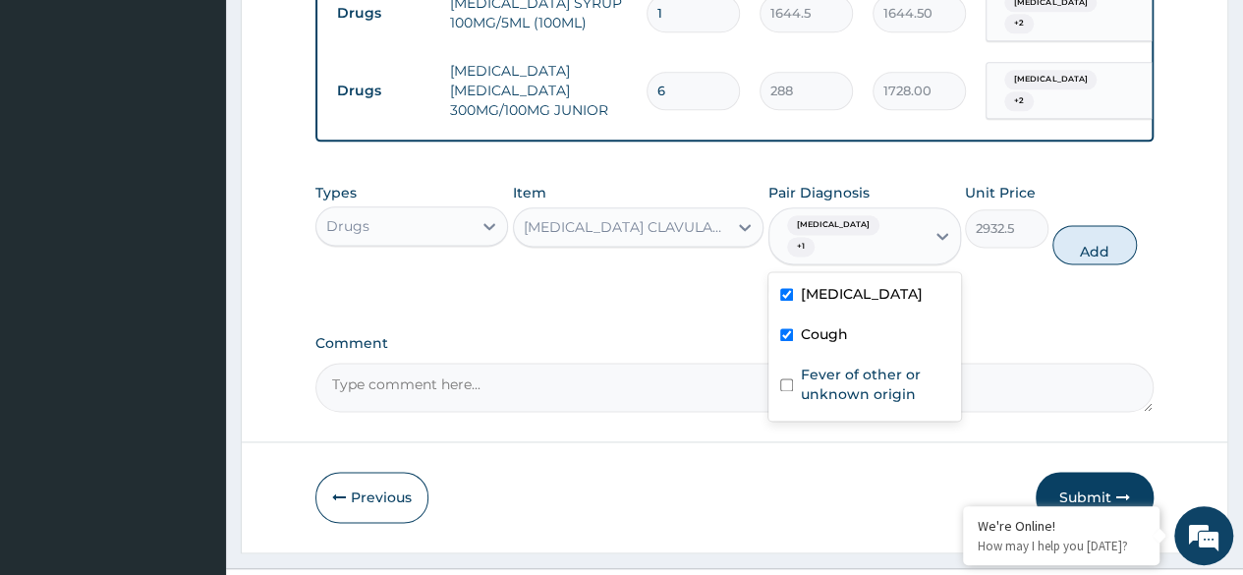
click at [851, 364] on label "Fever of other or unknown origin" at bounding box center [875, 383] width 148 height 39
checkbox input "true"
click at [1106, 232] on button "Add" at bounding box center [1094, 244] width 84 height 39
type input "0"
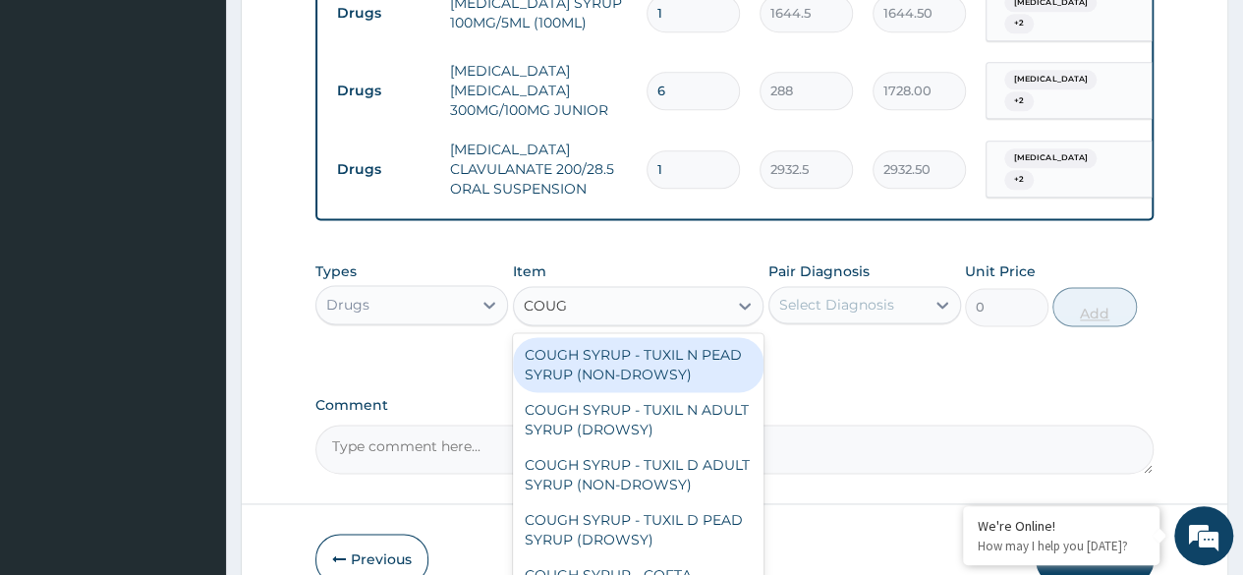
type input "COUGH"
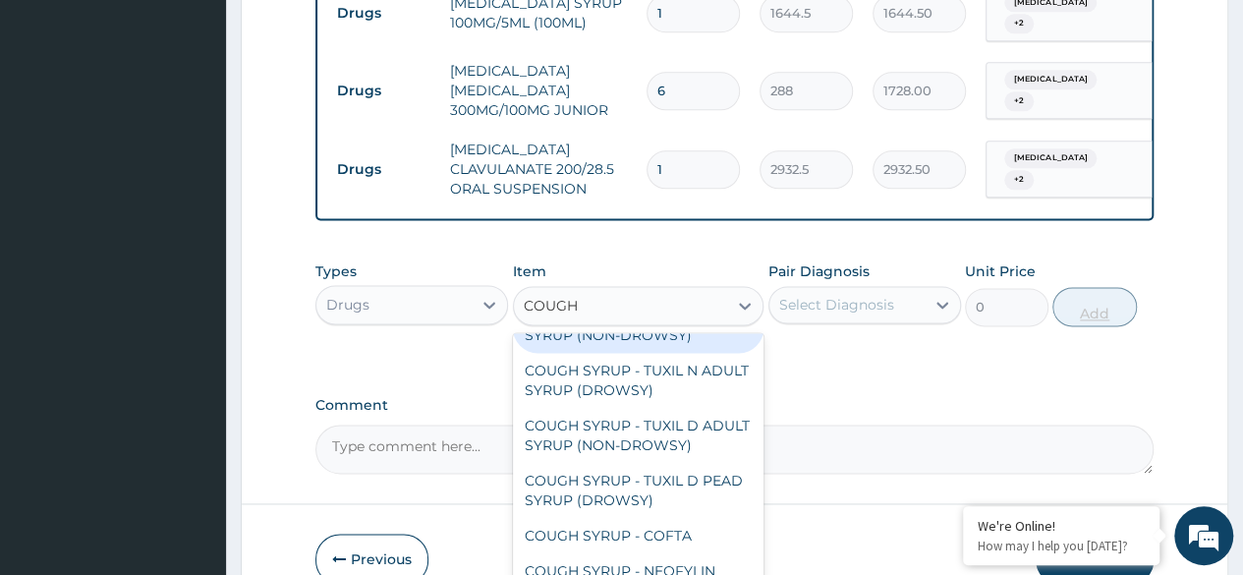
scroll to position [0, 0]
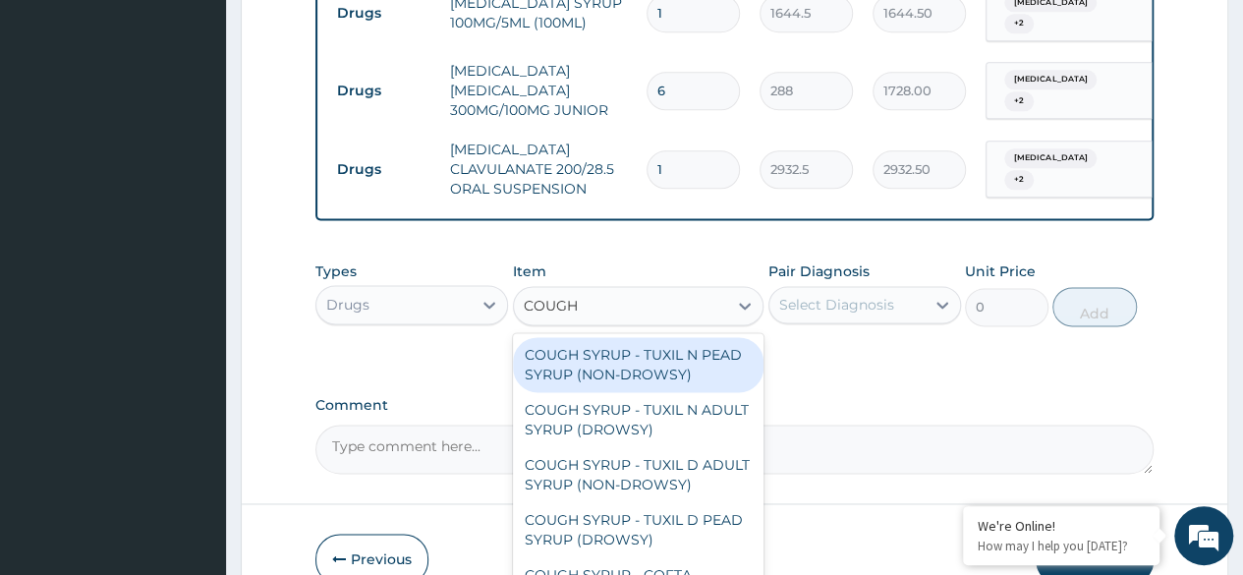
click at [696, 337] on div "COUGH SYRUP - TUXIL N PEAD SYRUP (NON-DROWSY)" at bounding box center [638, 364] width 251 height 55
type input "2000"
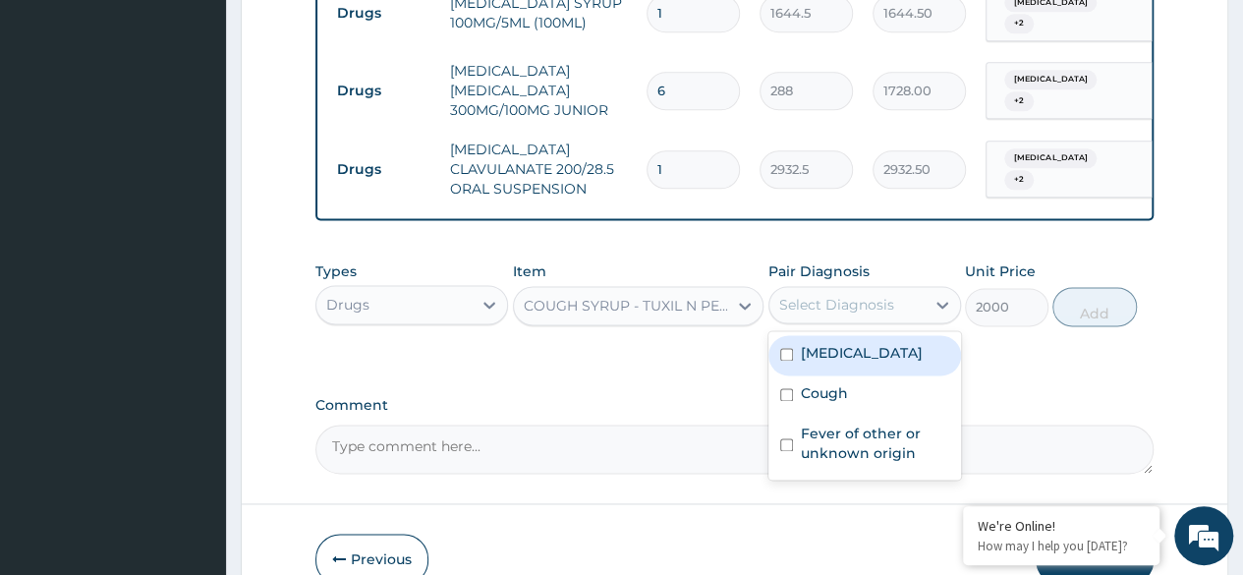
click at [849, 341] on div "Nasal congestion" at bounding box center [864, 355] width 193 height 40
checkbox input "true"
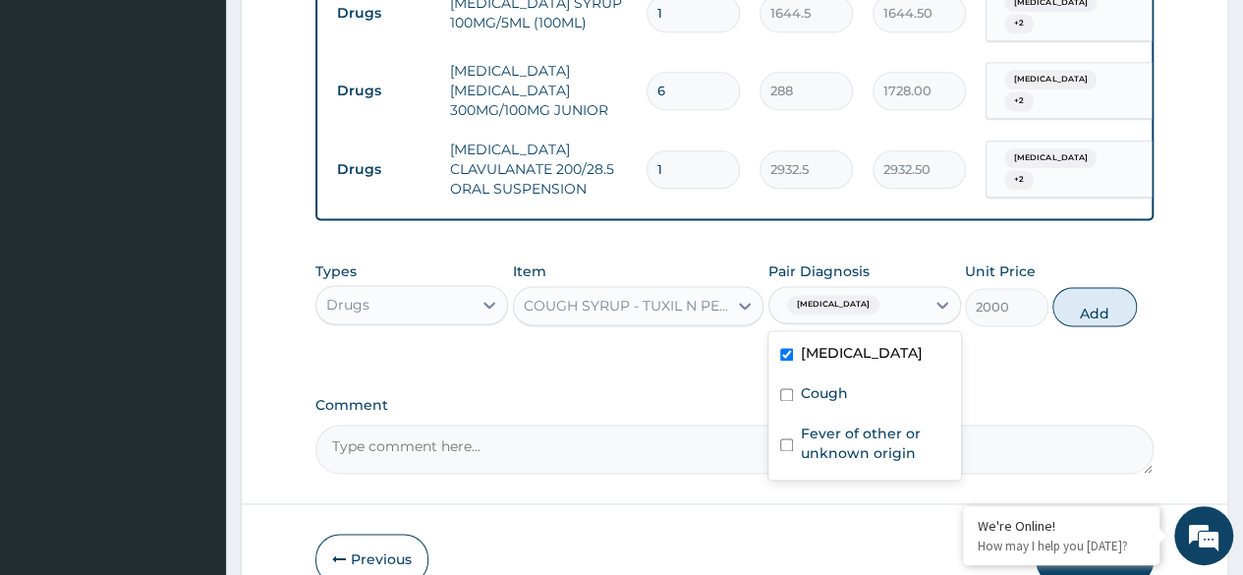
click at [838, 416] on div "Fever of other or unknown origin" at bounding box center [864, 446] width 193 height 60
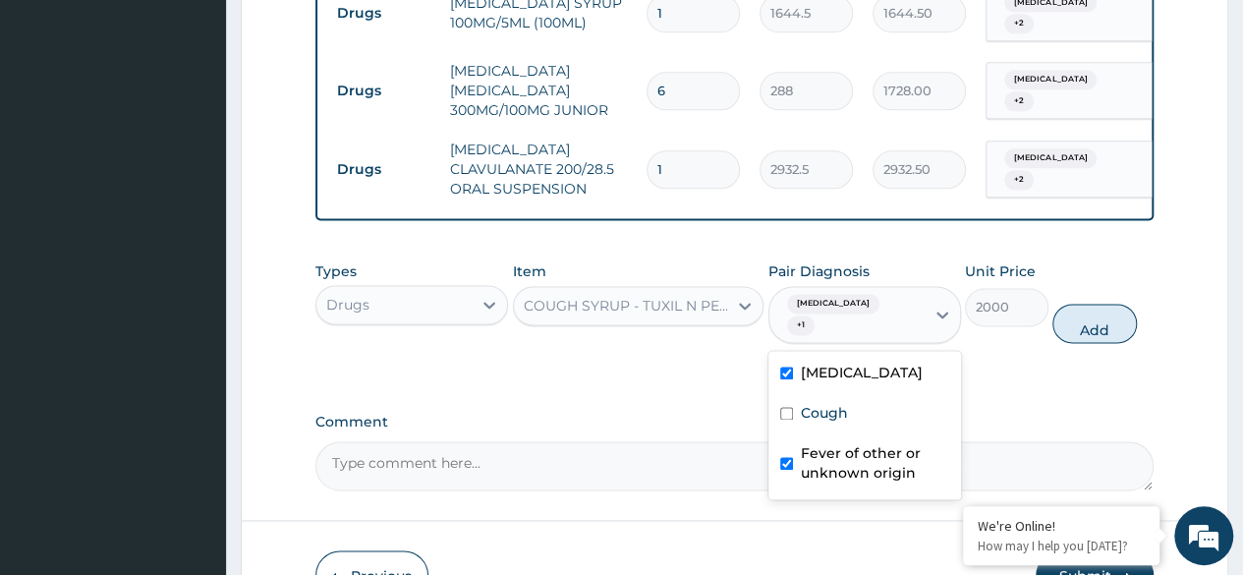
click at [859, 453] on label "Fever of other or unknown origin" at bounding box center [875, 462] width 148 height 39
checkbox input "false"
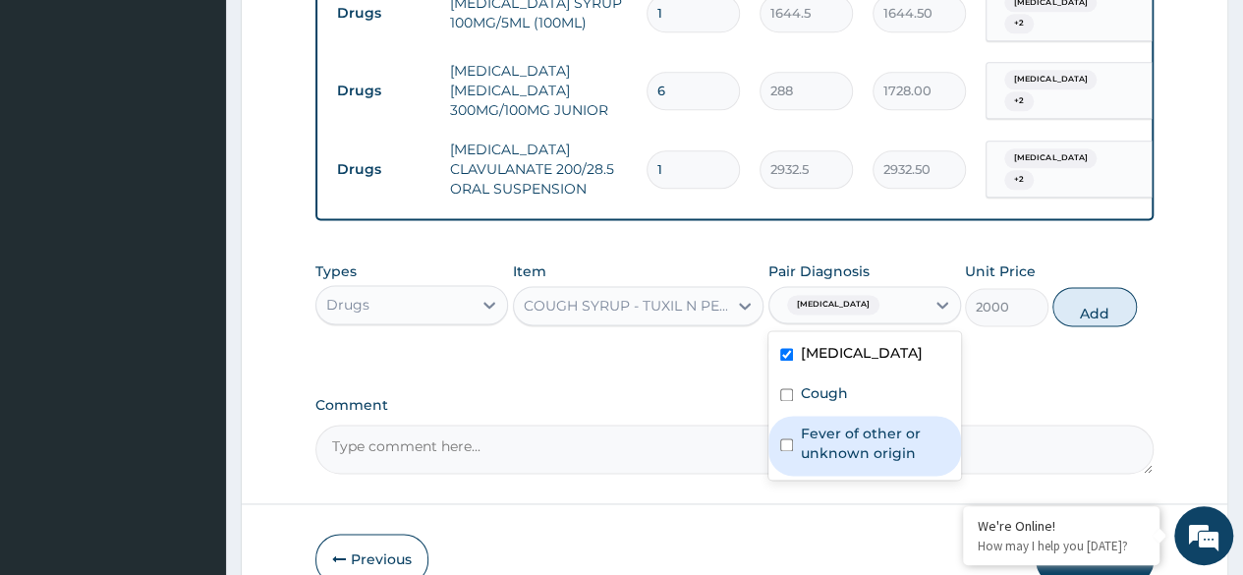
click at [836, 383] on label "Cough" at bounding box center [824, 393] width 47 height 20
checkbox input "true"
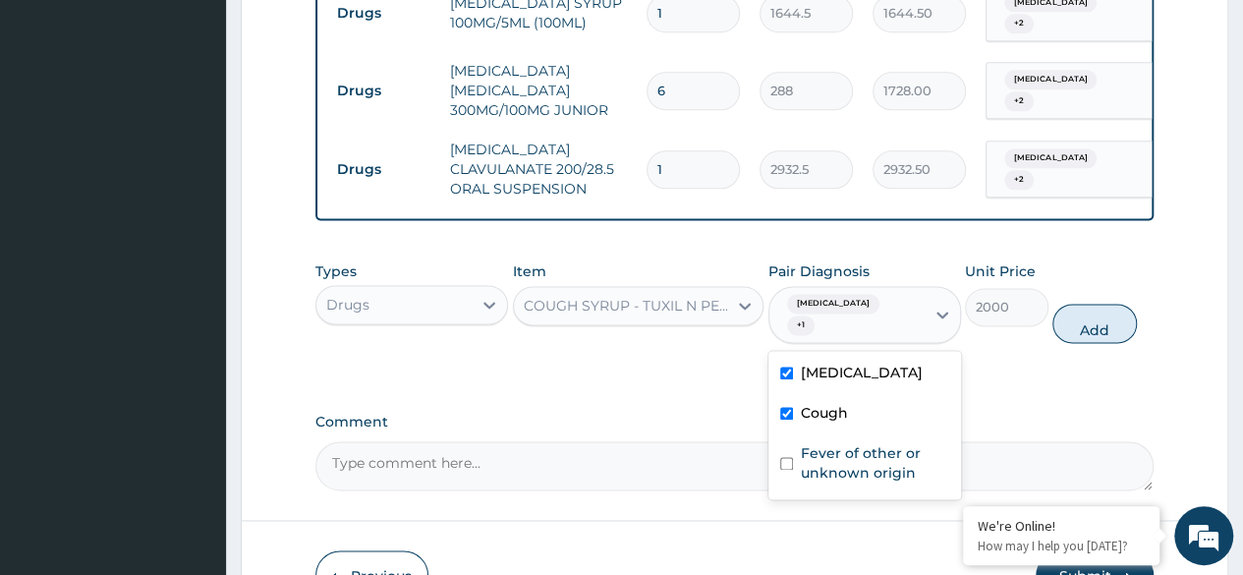
click at [859, 443] on label "Fever of other or unknown origin" at bounding box center [875, 462] width 148 height 39
checkbox input "true"
click at [1083, 308] on button "Add" at bounding box center [1094, 323] width 84 height 39
type input "0"
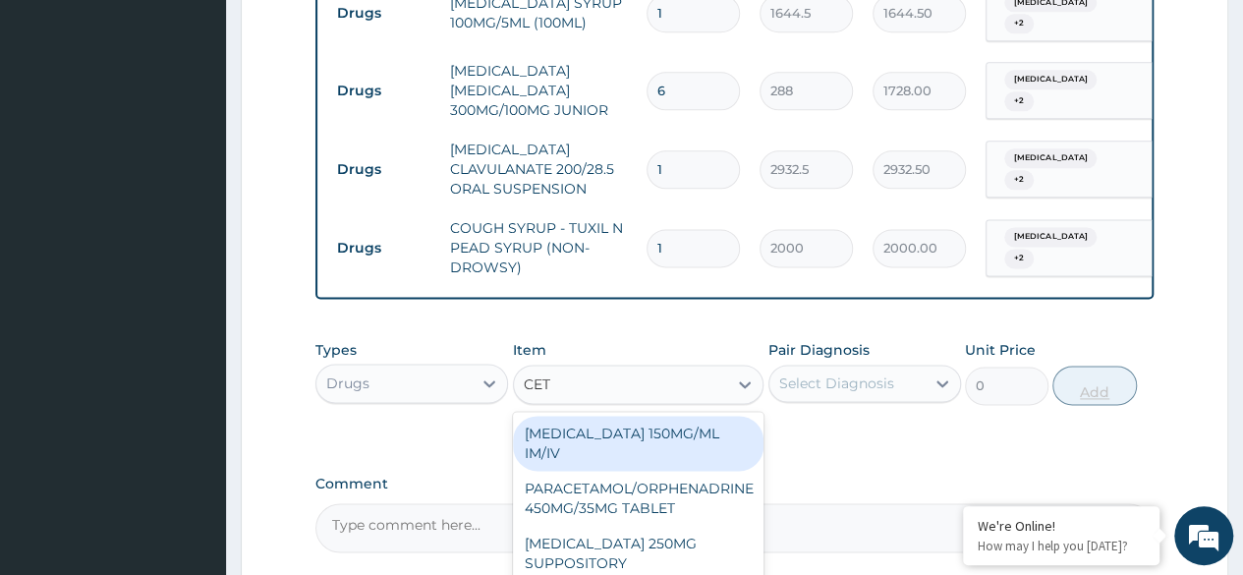
type input "CETI"
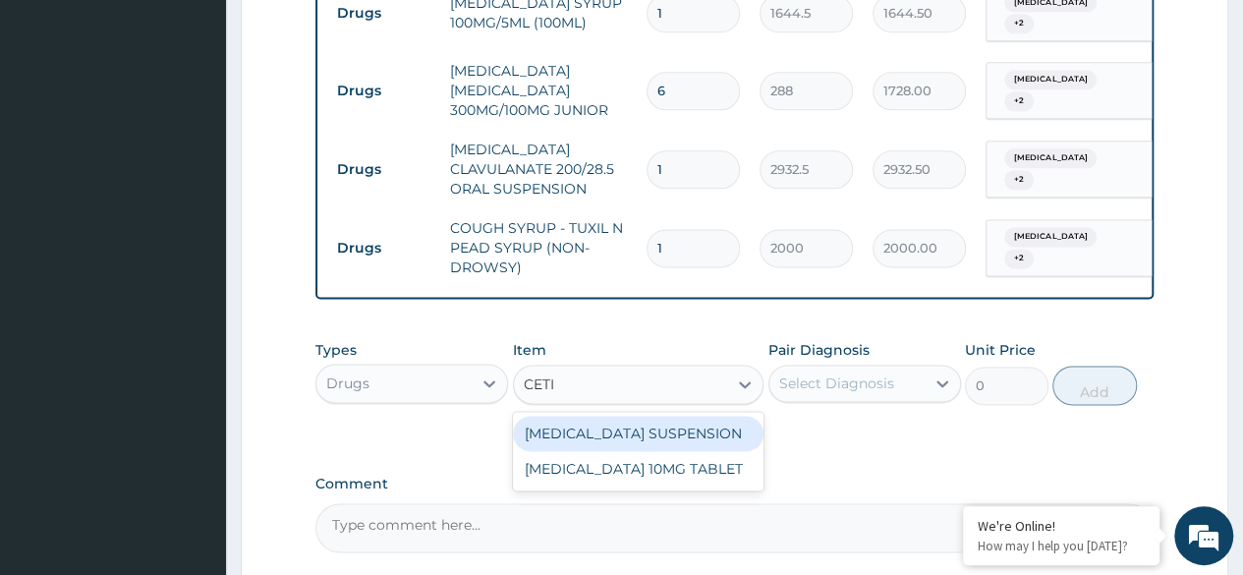
click at [682, 416] on div "[MEDICAL_DATA] SUSPENSION" at bounding box center [638, 433] width 251 height 35
type input "1248"
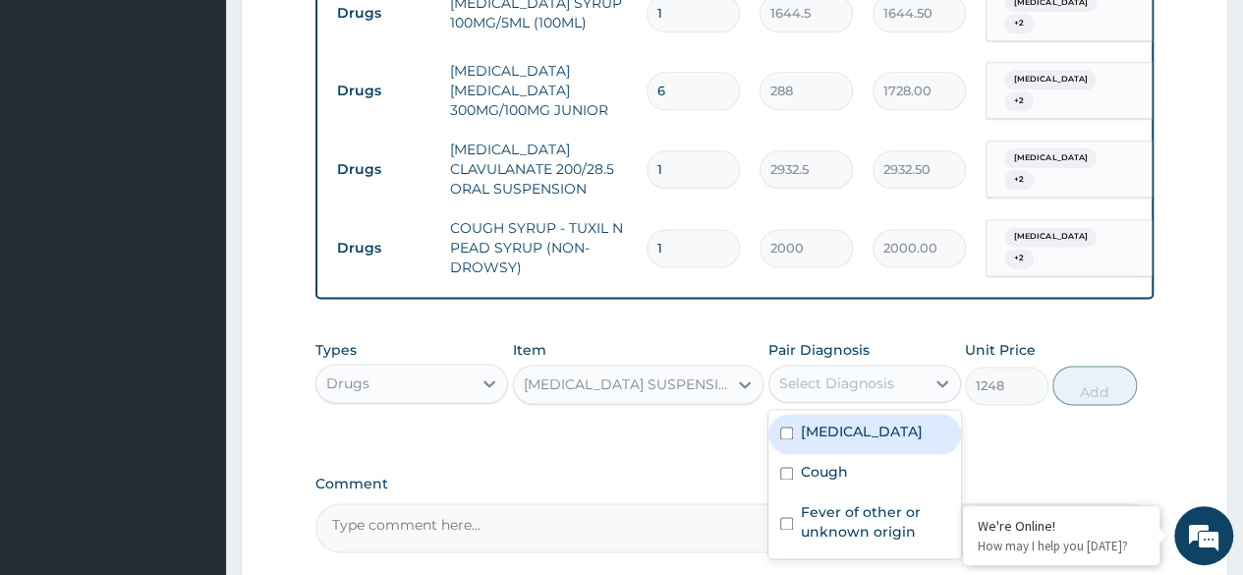
click at [871, 421] on label "Nasal congestion" at bounding box center [862, 431] width 122 height 20
checkbox input "true"
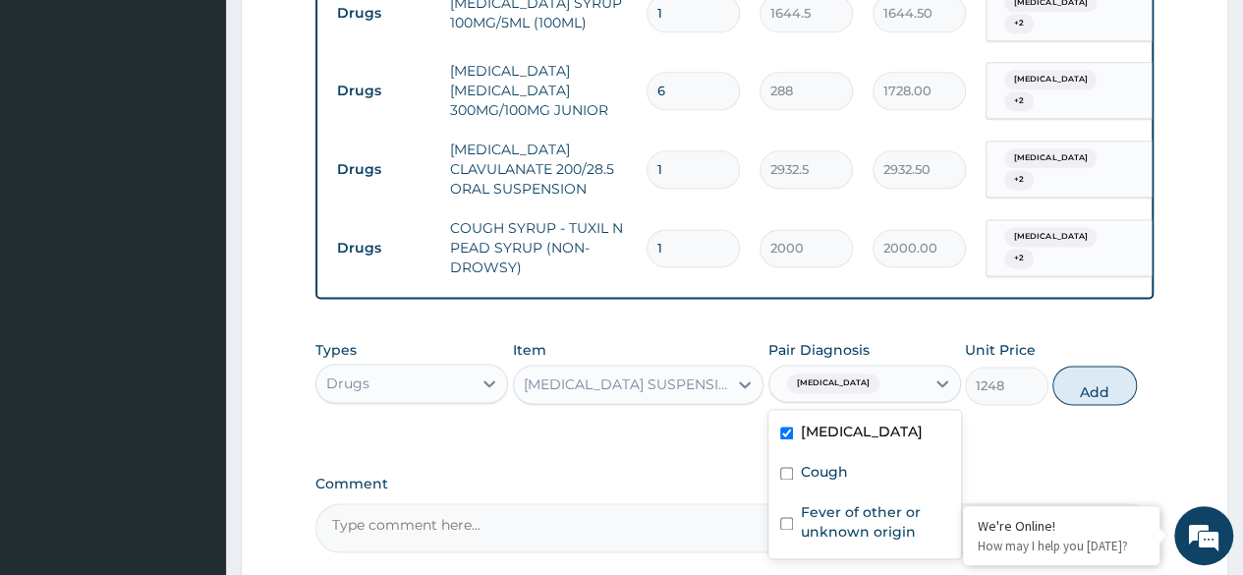
click at [834, 462] on label "Cough" at bounding box center [824, 472] width 47 height 20
checkbox input "true"
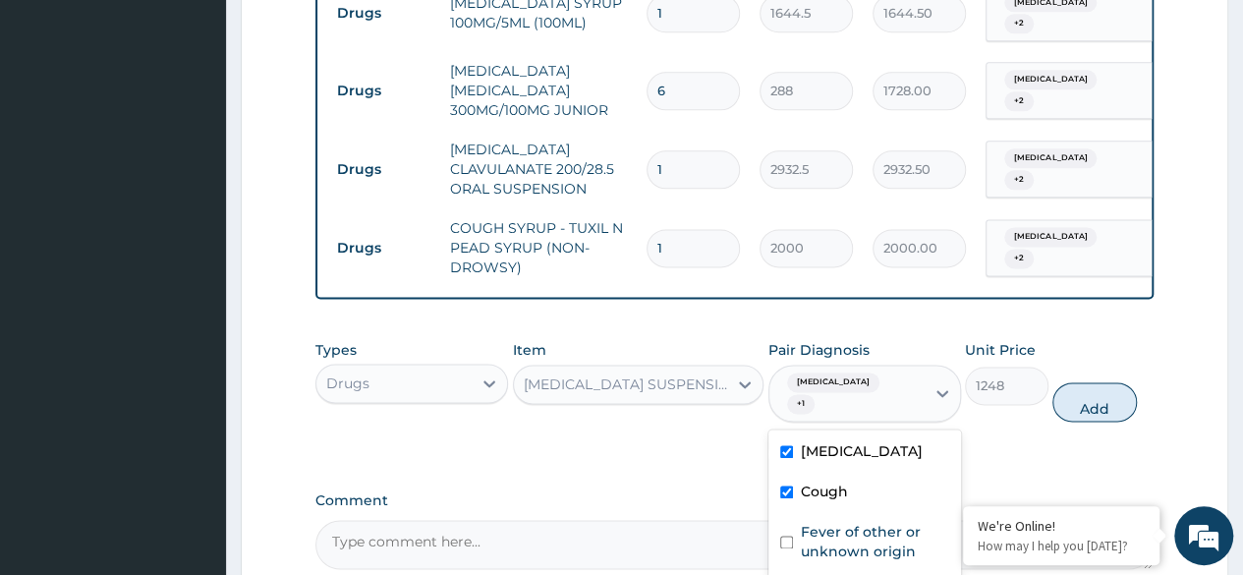
click at [834, 522] on label "Fever of other or unknown origin" at bounding box center [875, 541] width 148 height 39
checkbox input "true"
click at [1073, 382] on button "Add" at bounding box center [1094, 401] width 84 height 39
type input "0"
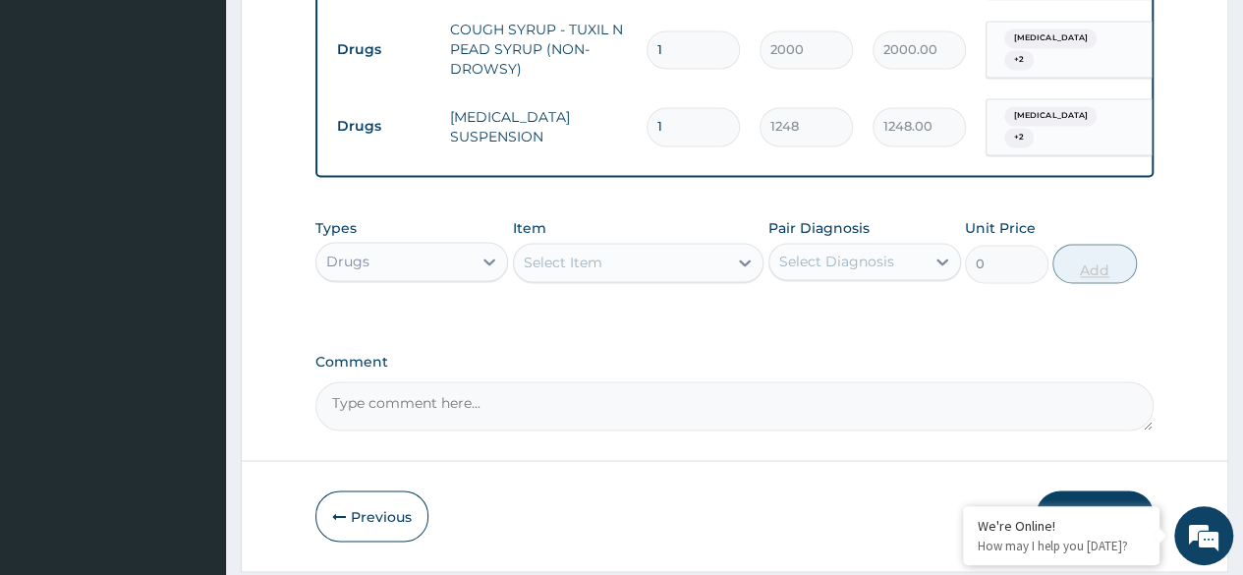
scroll to position [1407, 0]
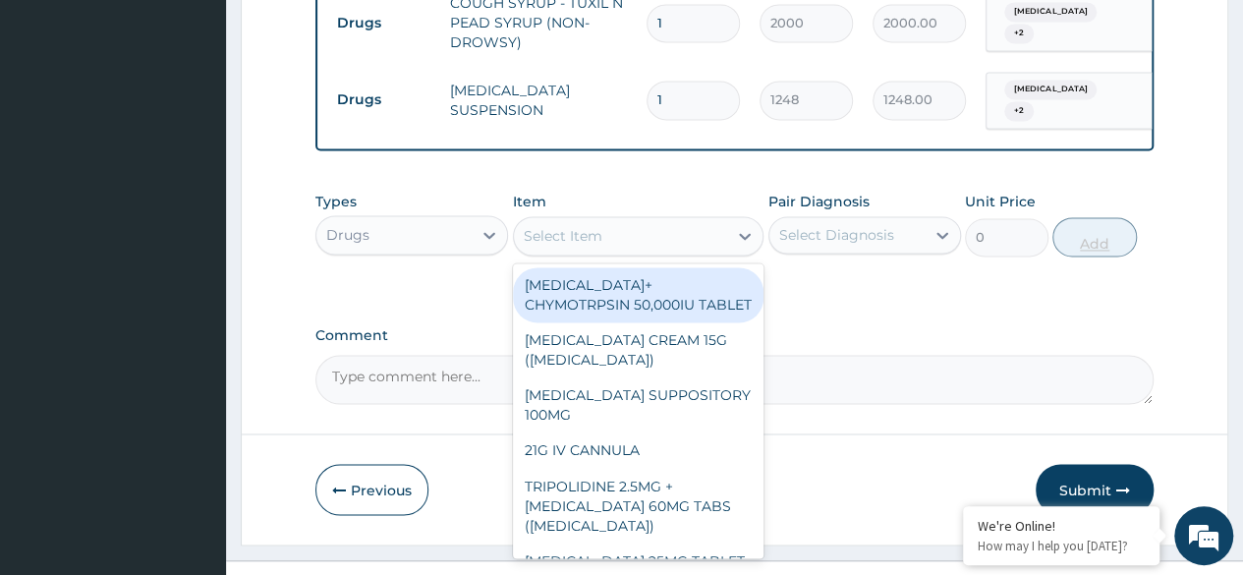
type input "I"
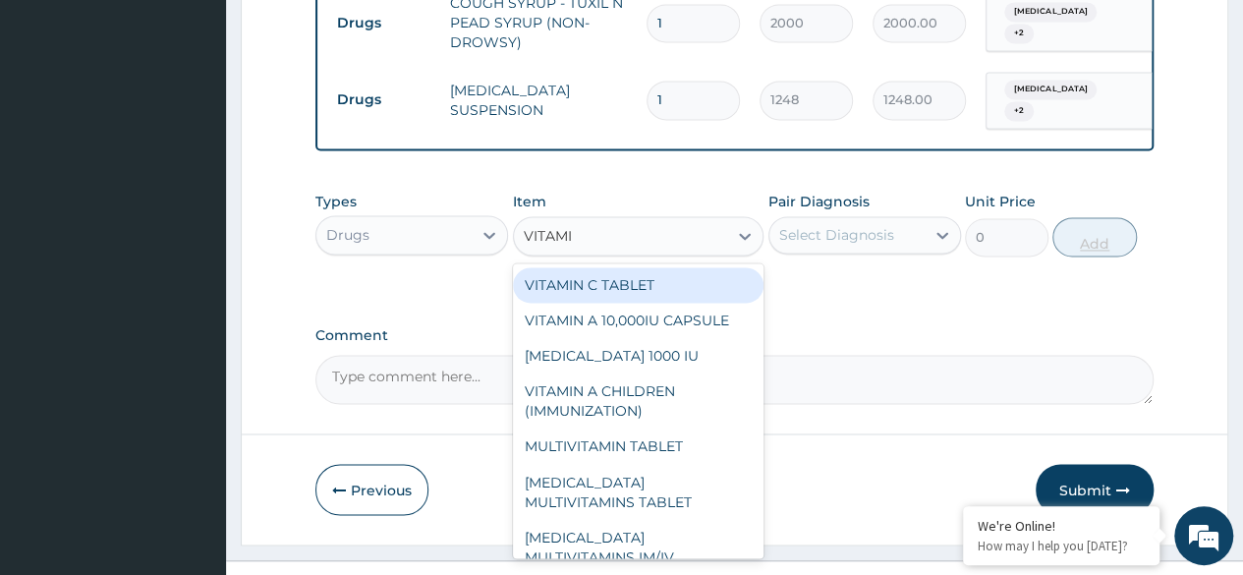
type input "VITAMIN"
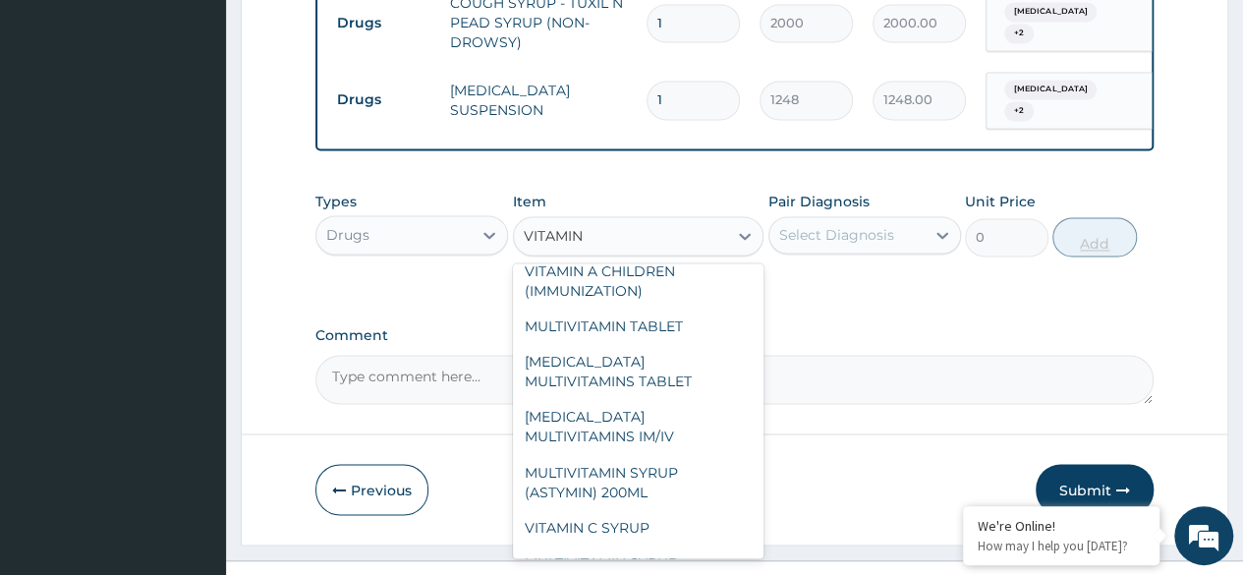
scroll to position [291, 0]
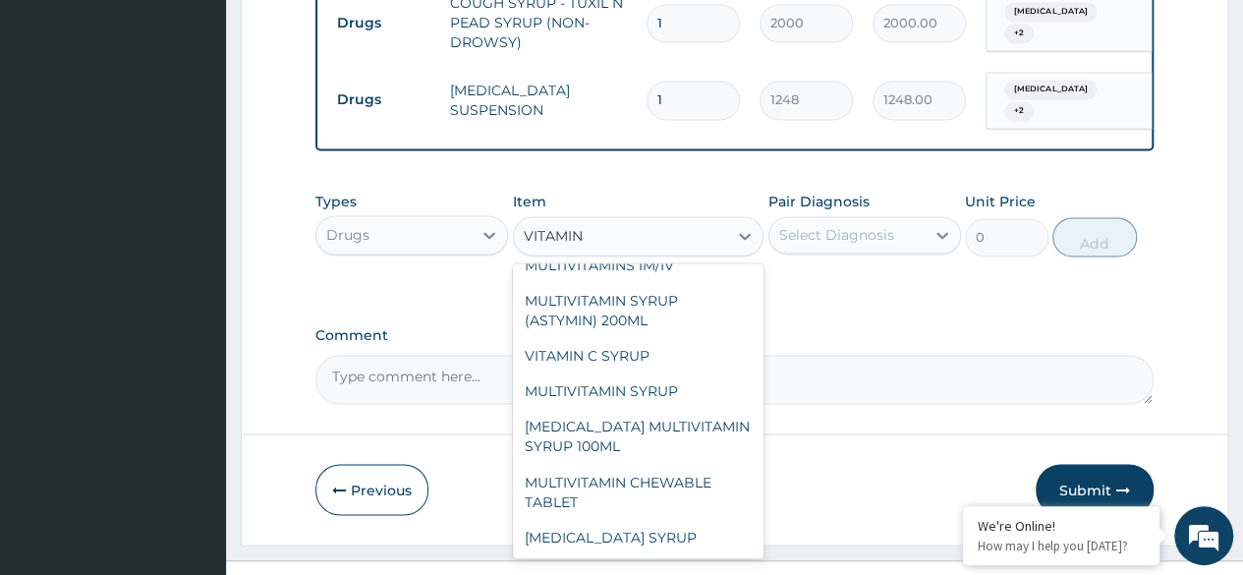
click at [643, 338] on div "VITAMIN C SYRUP" at bounding box center [638, 355] width 251 height 35
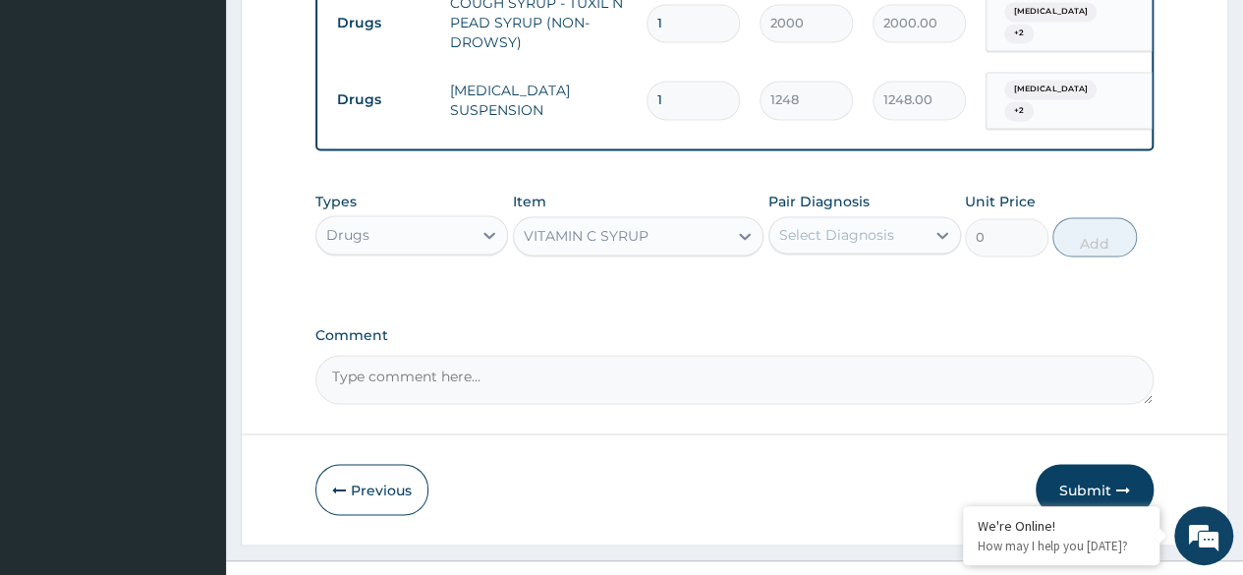
type input "906"
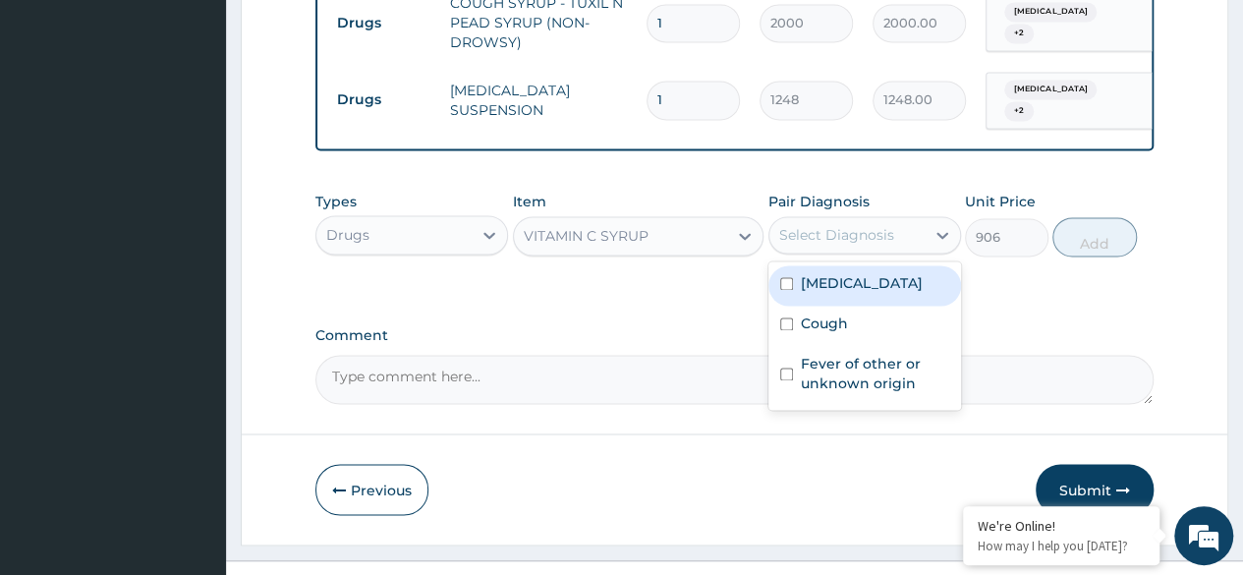
click at [879, 265] on div "Nasal congestion" at bounding box center [864, 285] width 193 height 40
checkbox input "true"
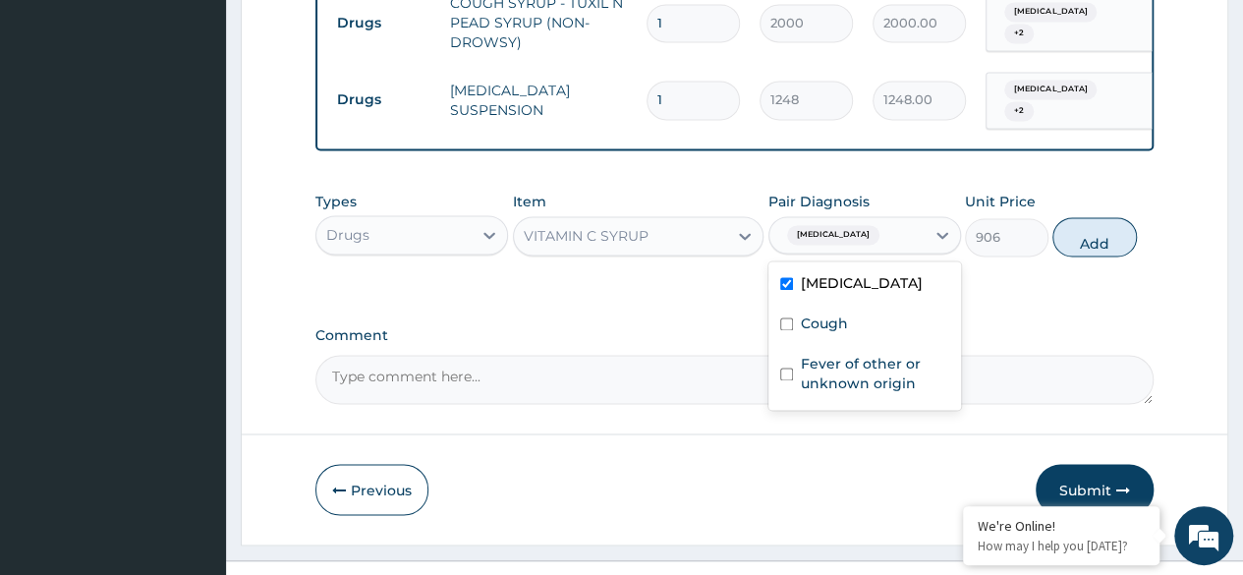
click at [845, 313] on label "Cough" at bounding box center [824, 323] width 47 height 20
checkbox input "true"
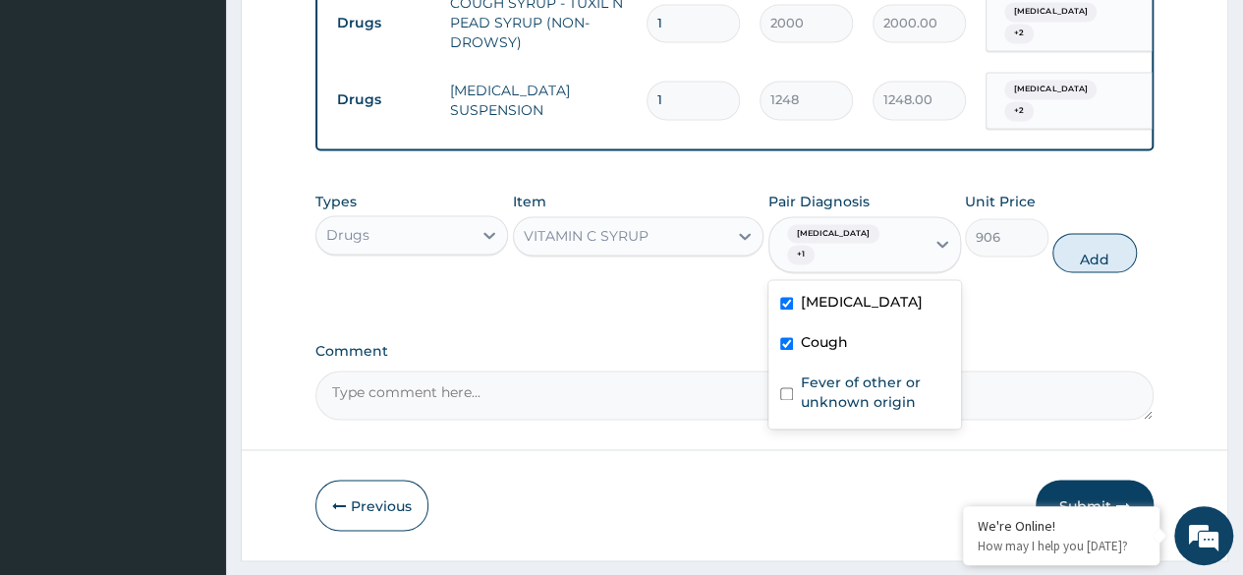
click at [866, 372] on label "Fever of other or unknown origin" at bounding box center [875, 391] width 148 height 39
checkbox input "true"
click at [1073, 233] on button "Add" at bounding box center [1094, 252] width 84 height 39
type input "0"
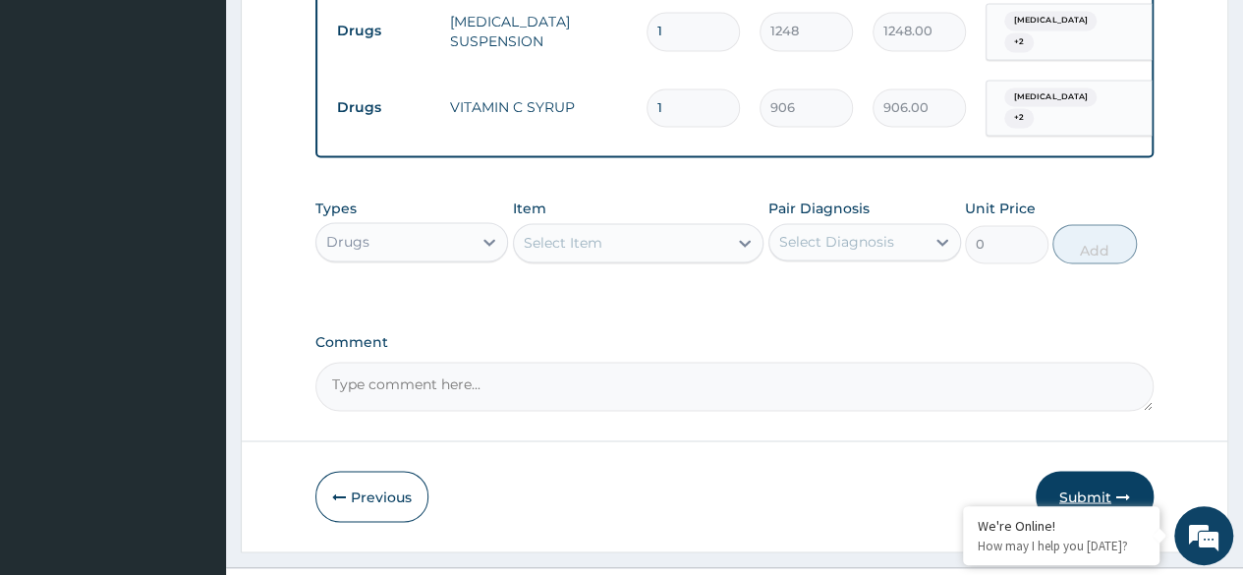
click at [1103, 471] on button "Submit" at bounding box center [1094, 496] width 118 height 51
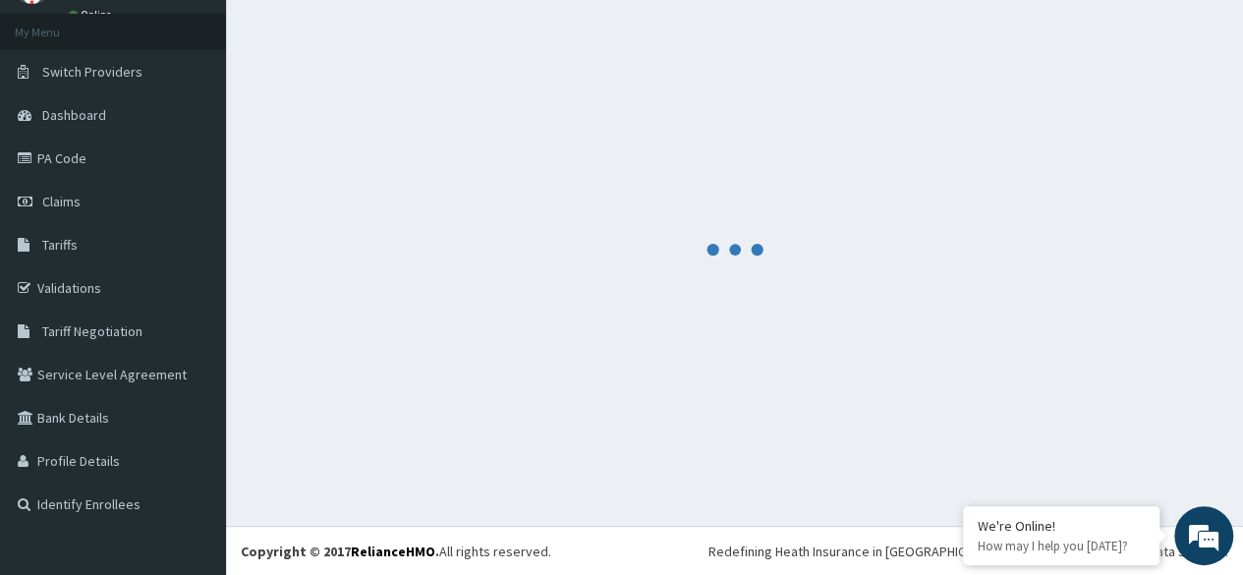
scroll to position [1476, 0]
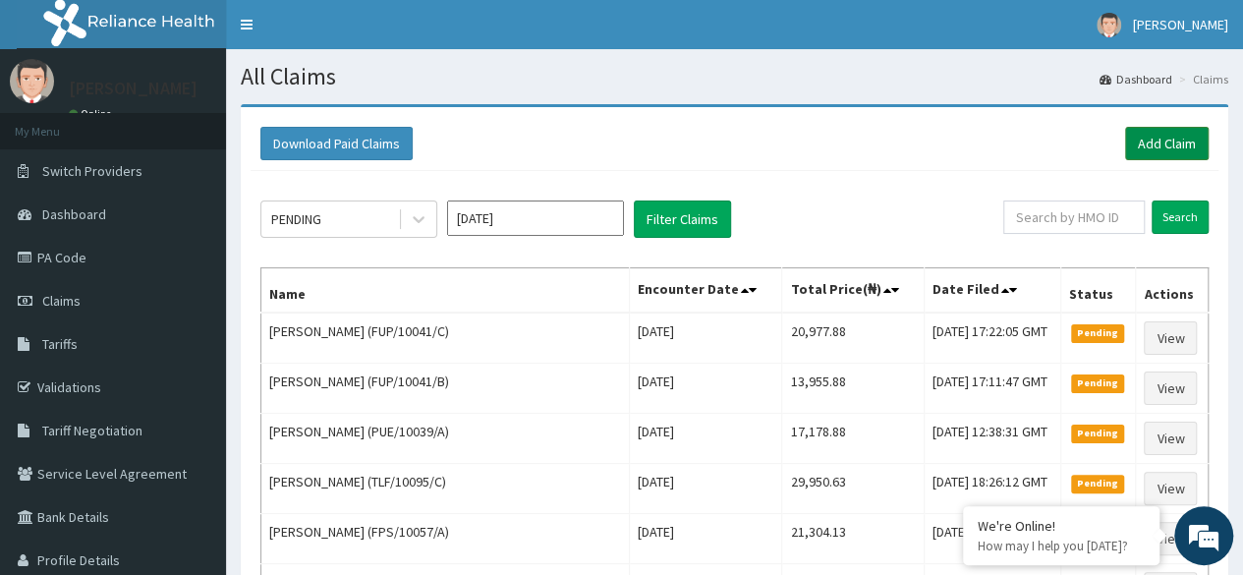
click at [1182, 145] on link "Add Claim" at bounding box center [1167, 143] width 84 height 33
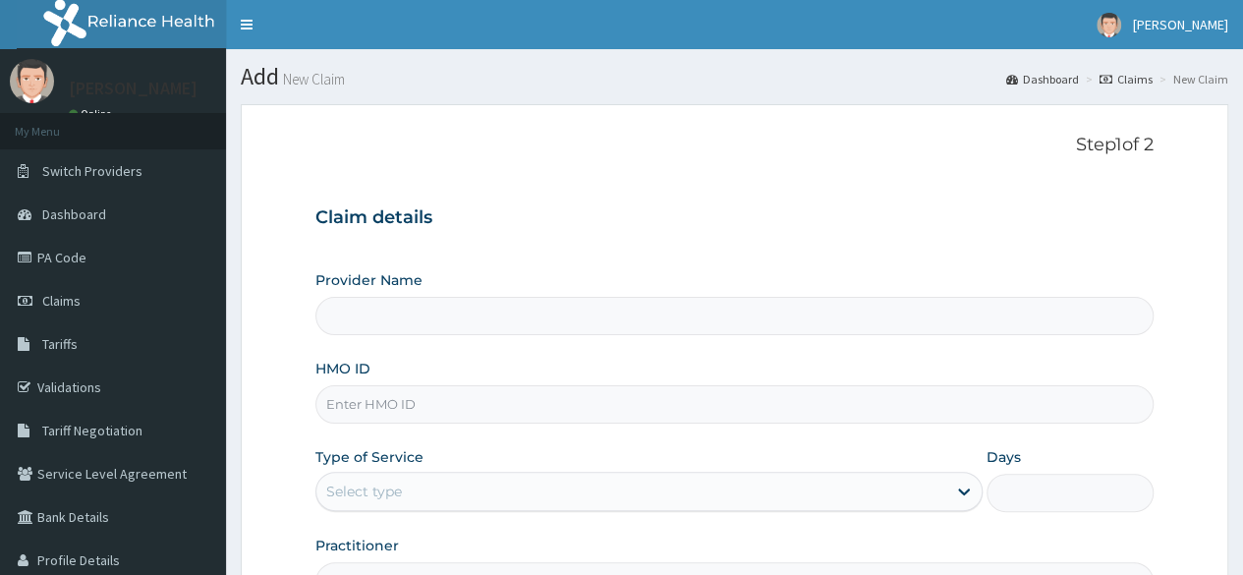
click at [444, 408] on input "HMO ID" at bounding box center [734, 404] width 838 height 38
paste input "FUP/10041/C"
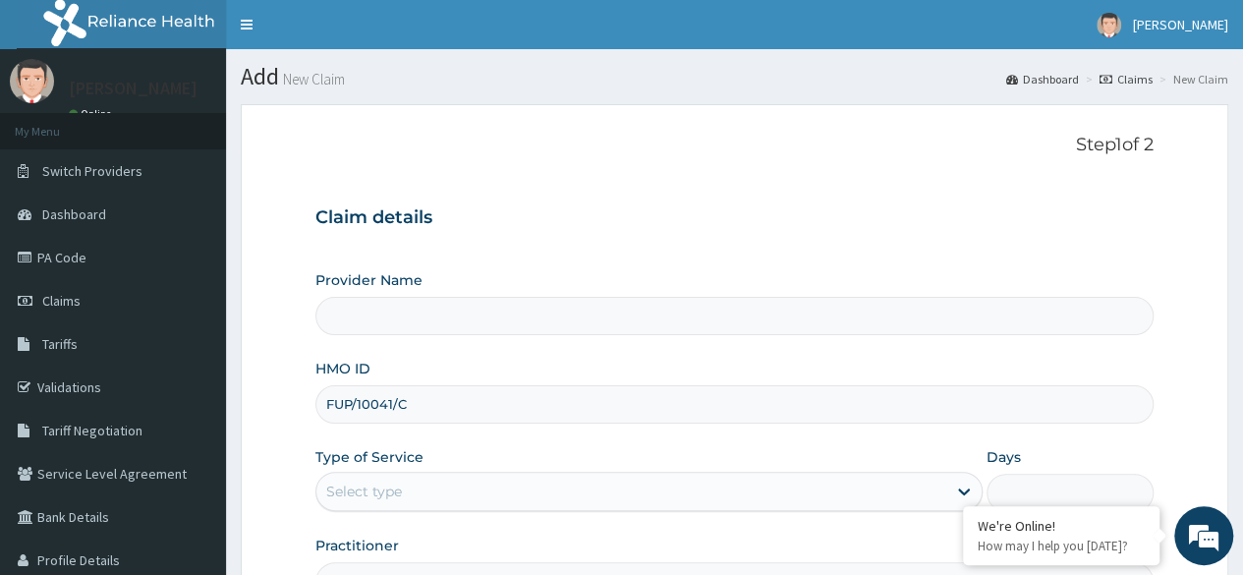
type input "FUP/10041/C"
type input "Reliance Family Clinics (RFC) - Ajah"
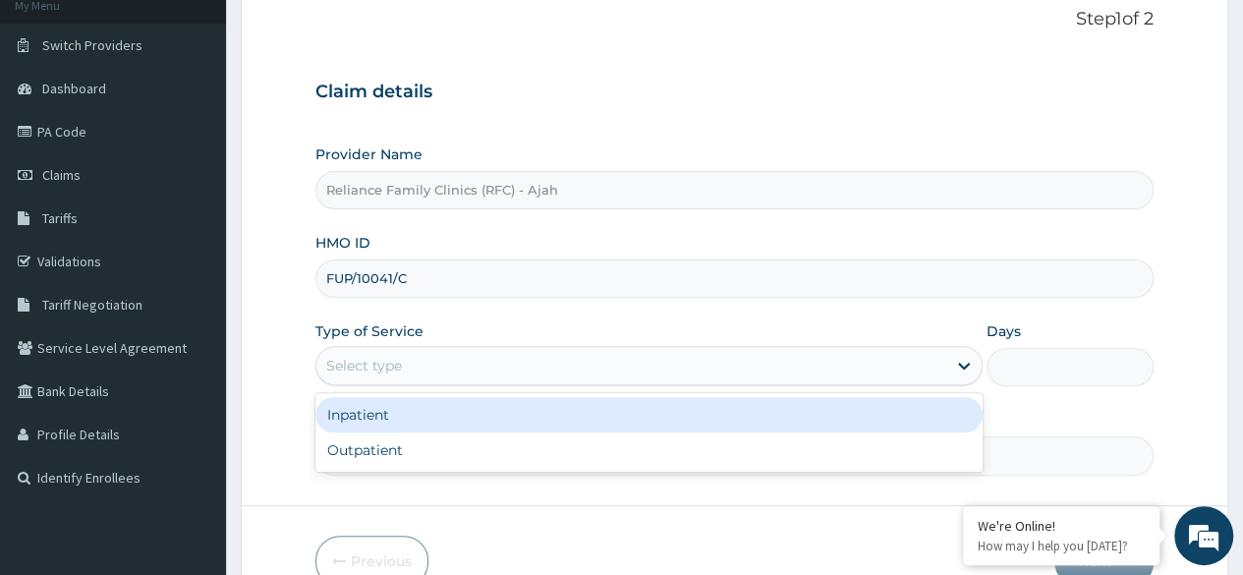
scroll to position [228, 0]
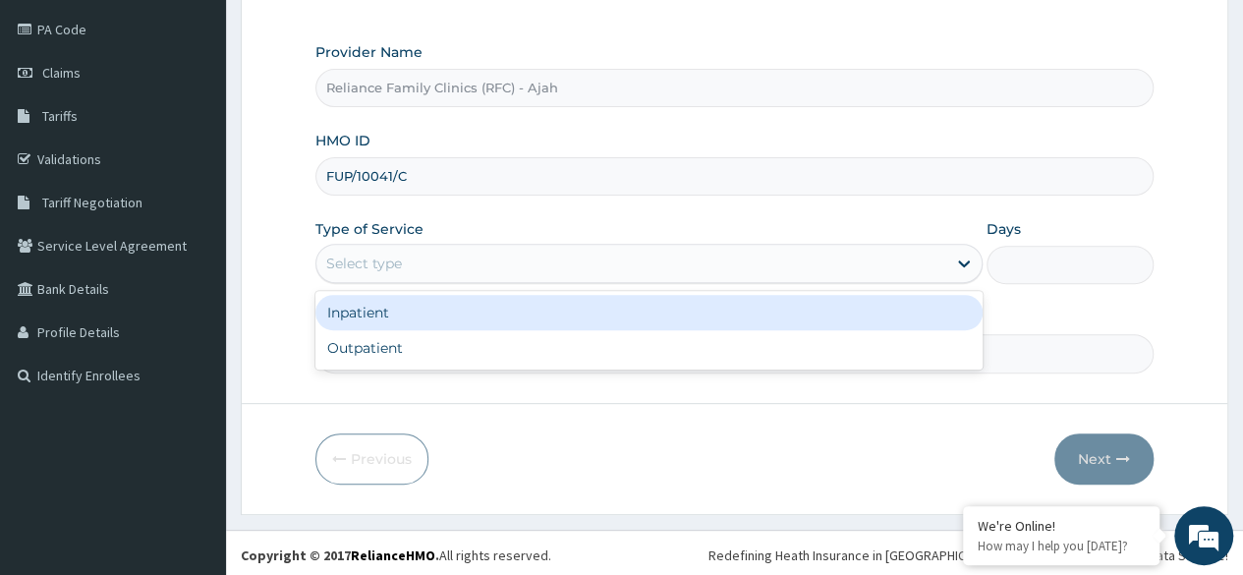
click at [471, 346] on div "Outpatient" at bounding box center [648, 347] width 667 height 35
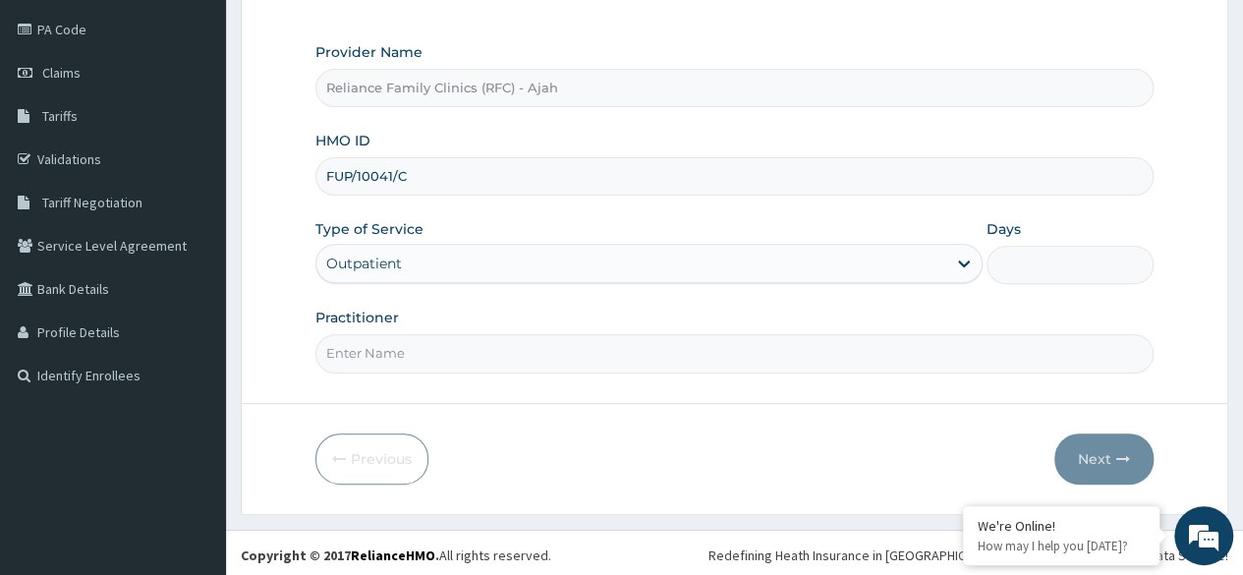
type input "1"
drag, startPoint x: 413, startPoint y: 176, endPoint x: 314, endPoint y: 174, distance: 98.3
click at [315, 174] on input "FUP/10041/C" at bounding box center [734, 176] width 838 height 38
paste input "DPK/10051/A"
type input "DPK/10051/A"
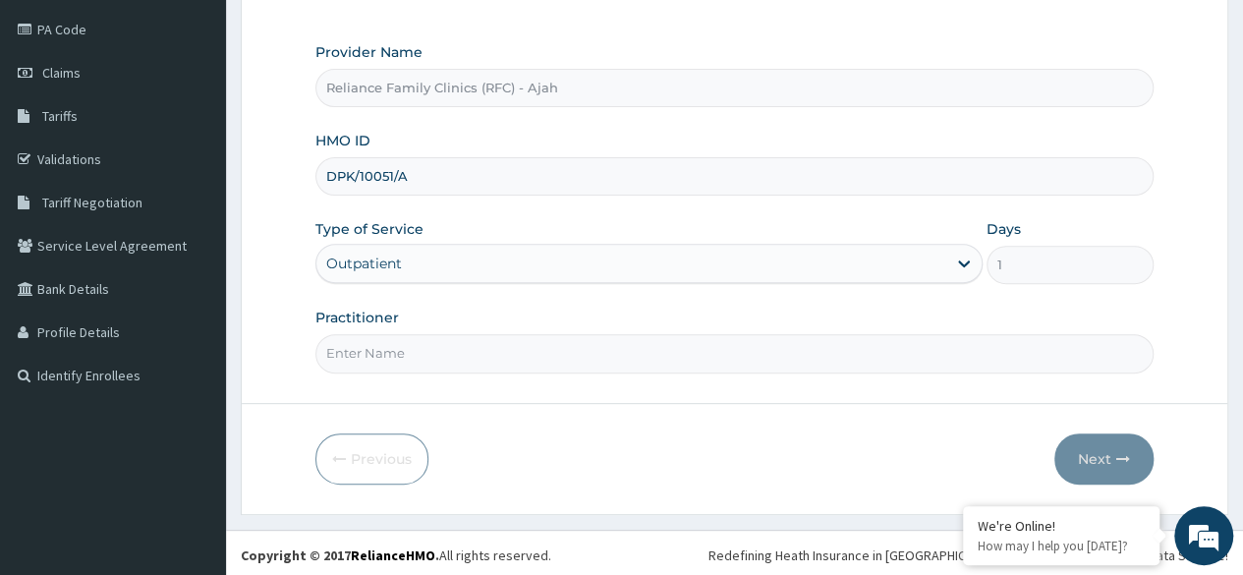
click at [464, 348] on input "Practitioner" at bounding box center [734, 353] width 838 height 38
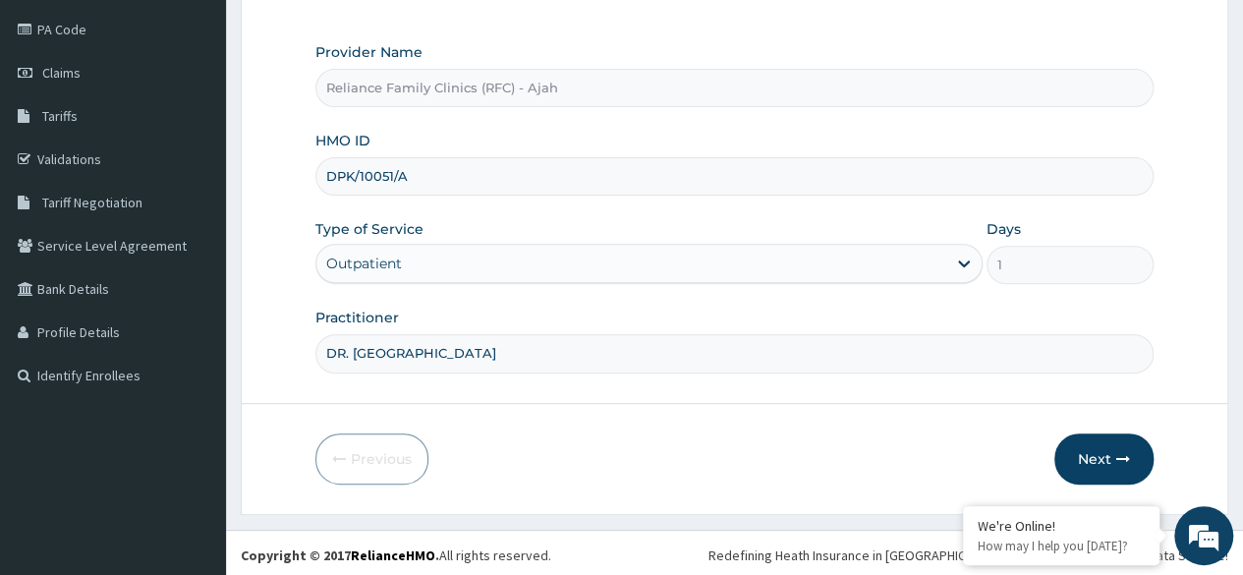
type input "DR. LOCUM"
click at [1112, 442] on button "Next" at bounding box center [1103, 458] width 99 height 51
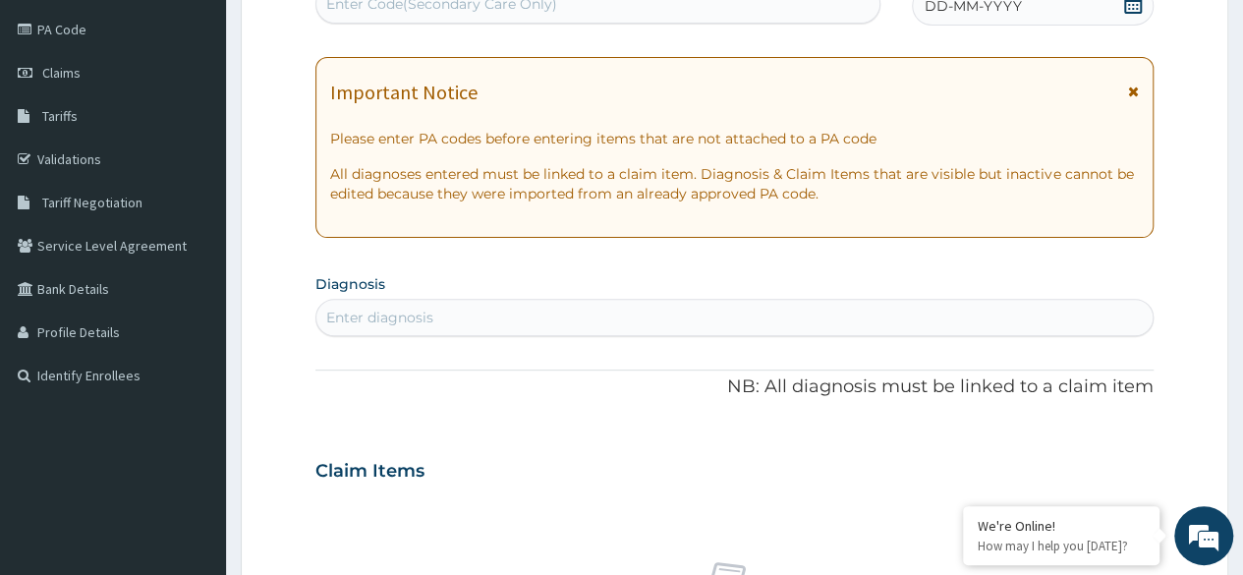
click at [1045, 7] on div "DD-MM-YYYY" at bounding box center [1033, 5] width 242 height 39
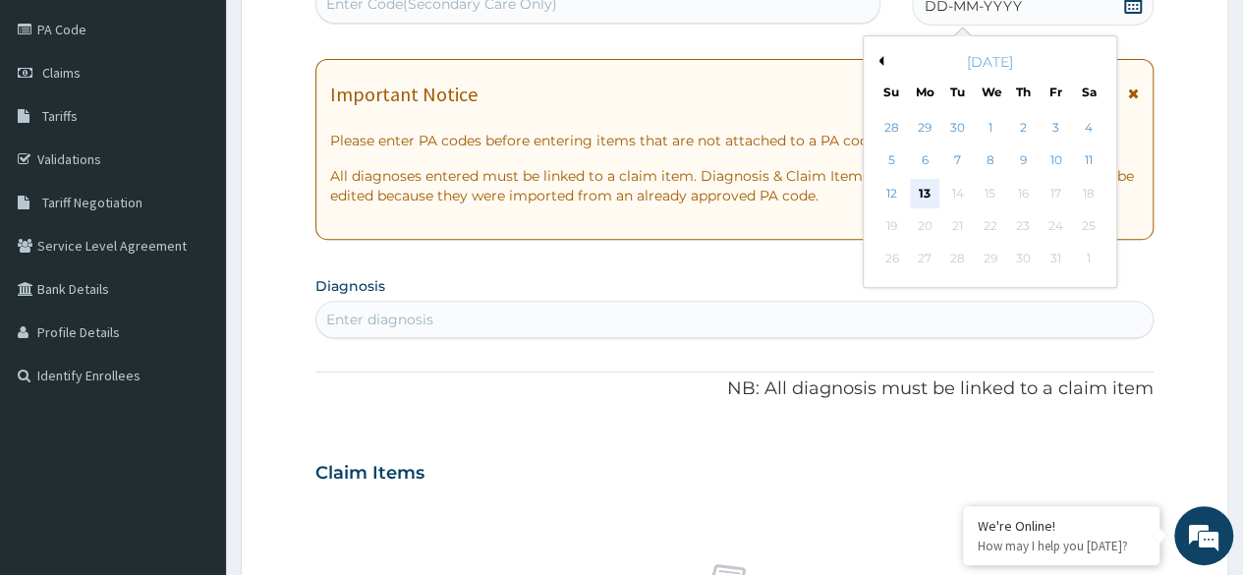
click at [923, 191] on div "13" at bounding box center [924, 193] width 29 height 29
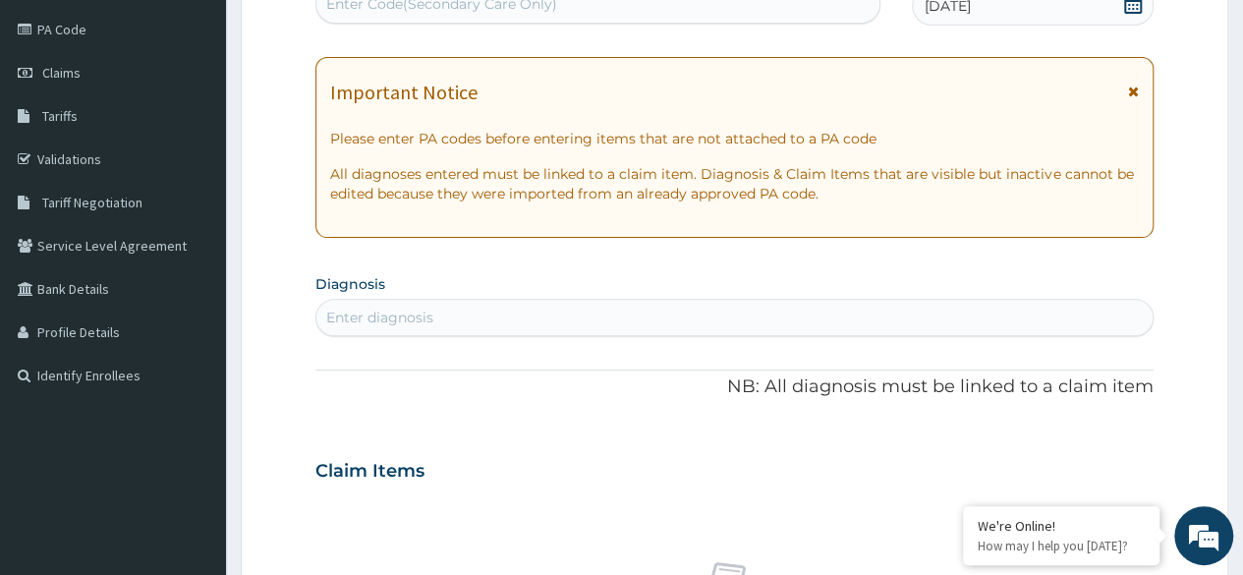
click at [446, 319] on div "Enter diagnosis" at bounding box center [734, 317] width 836 height 31
type input "COUGH"
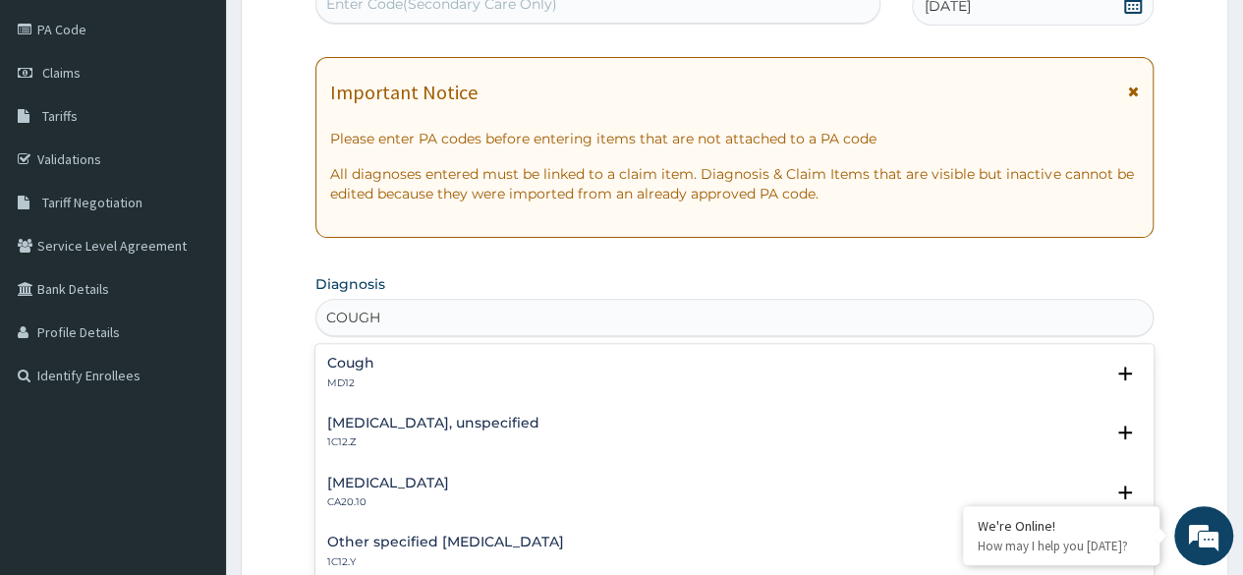
click at [365, 385] on p "MD12" at bounding box center [350, 383] width 47 height 14
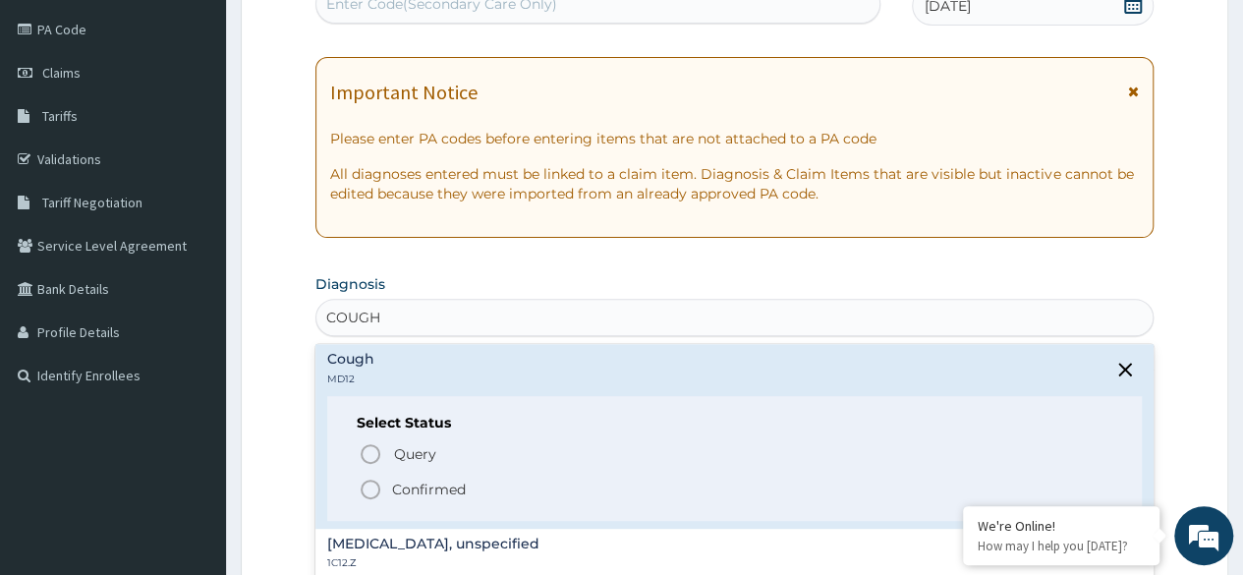
scroll to position [0, 0]
click at [368, 487] on icon "status option filled" at bounding box center [371, 493] width 24 height 24
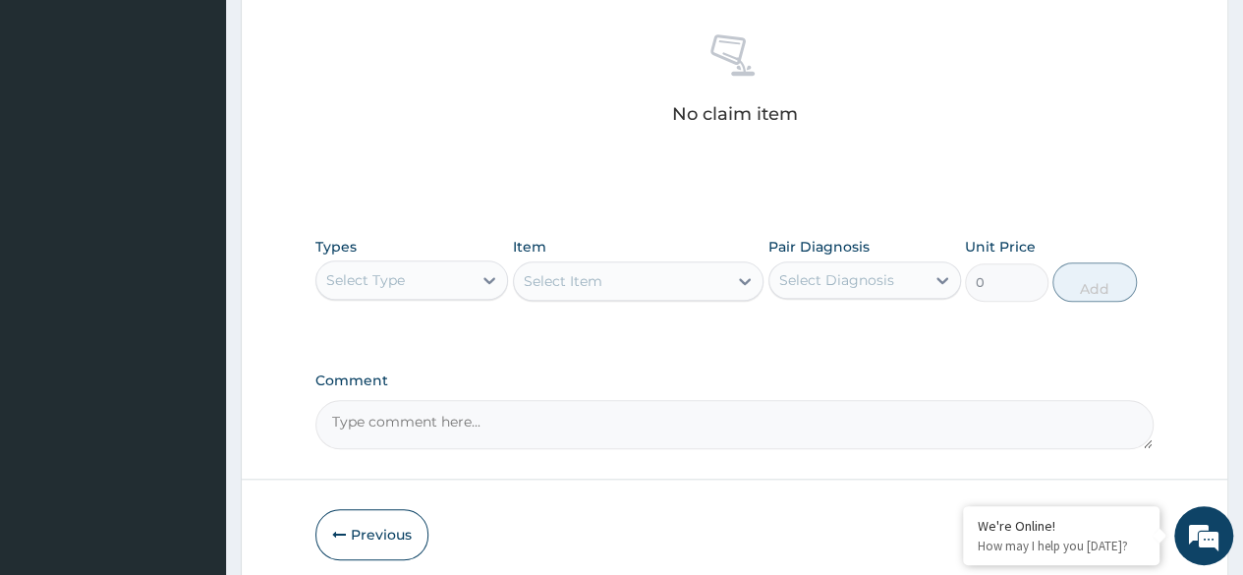
scroll to position [838, 0]
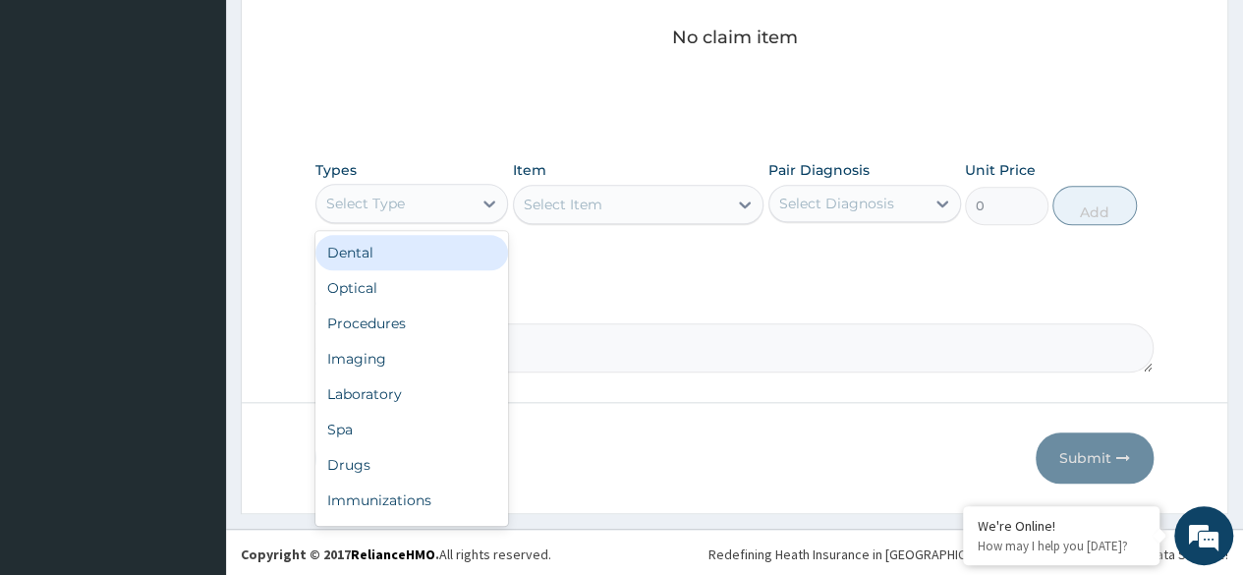
click at [412, 324] on div "Procedures" at bounding box center [411, 323] width 193 height 35
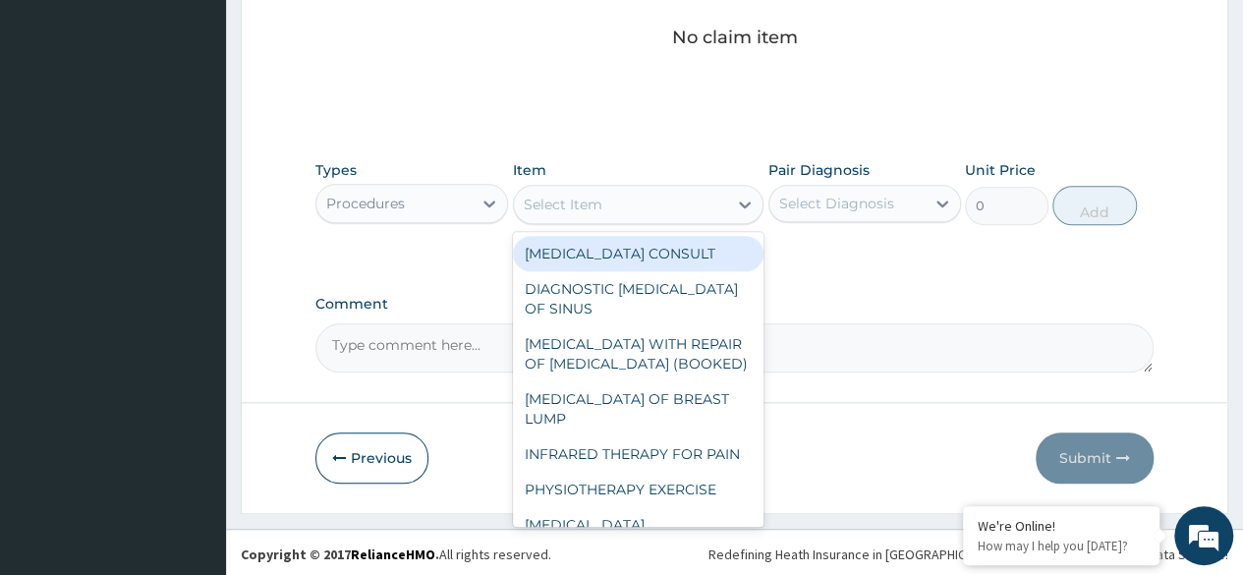
click at [645, 195] on div "Select Item" at bounding box center [621, 204] width 214 height 31
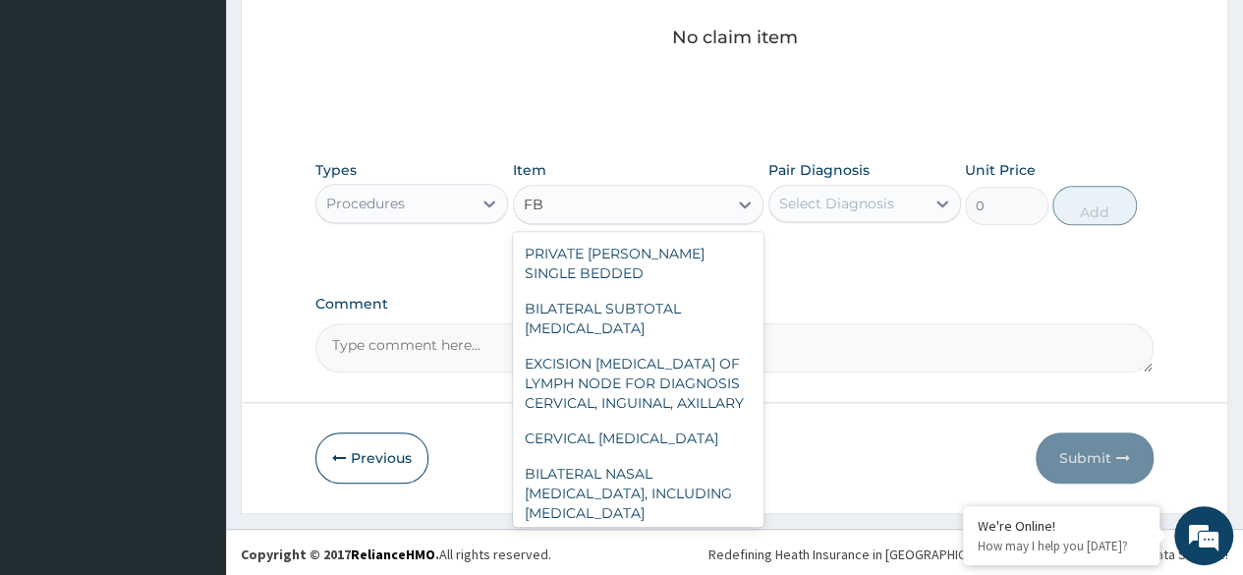
type input "F"
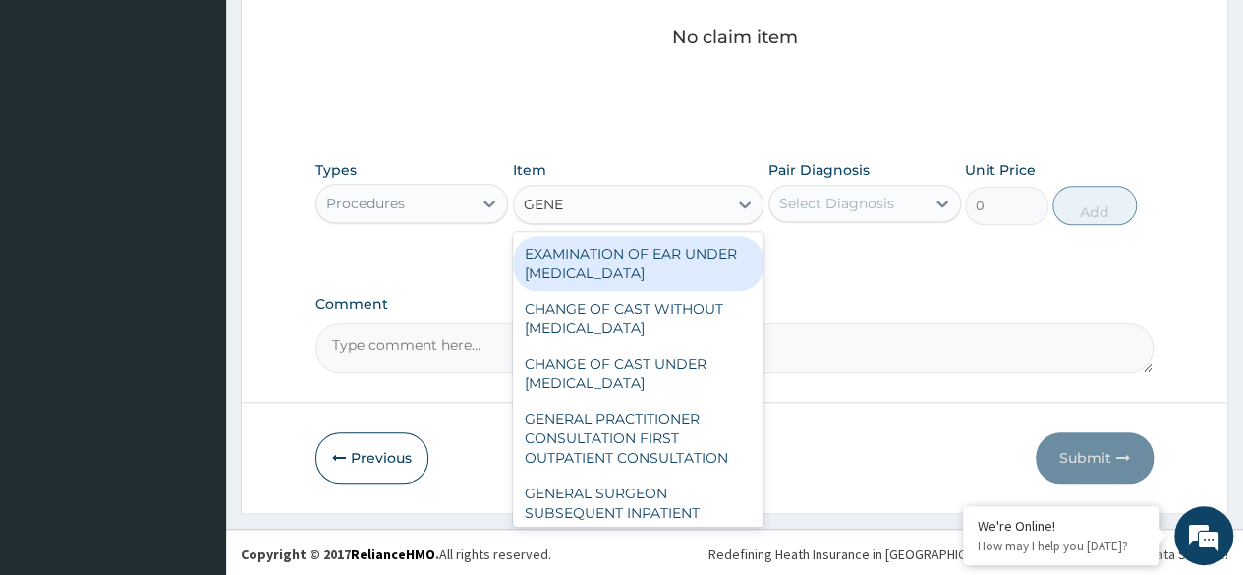
type input "GENER"
click at [662, 443] on div "GENERAL PRACTITIONER CONSULTATION FIRST OUTPATIENT CONSULTATION" at bounding box center [638, 438] width 251 height 75
type input "3370.125"
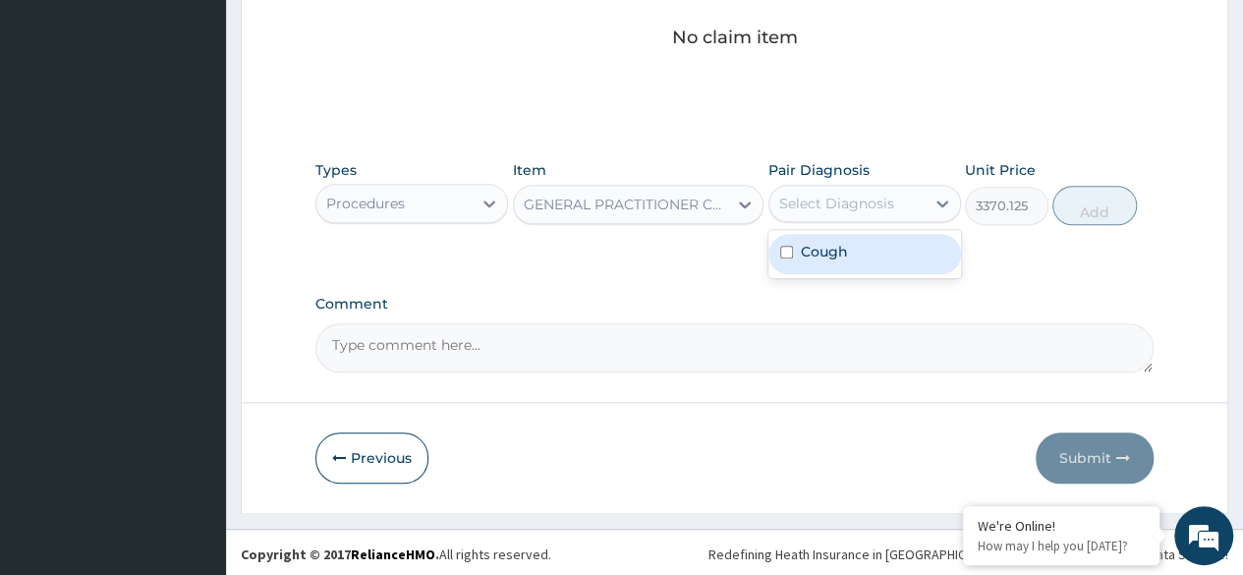
click at [888, 251] on div "Cough" at bounding box center [864, 254] width 193 height 40
checkbox input "true"
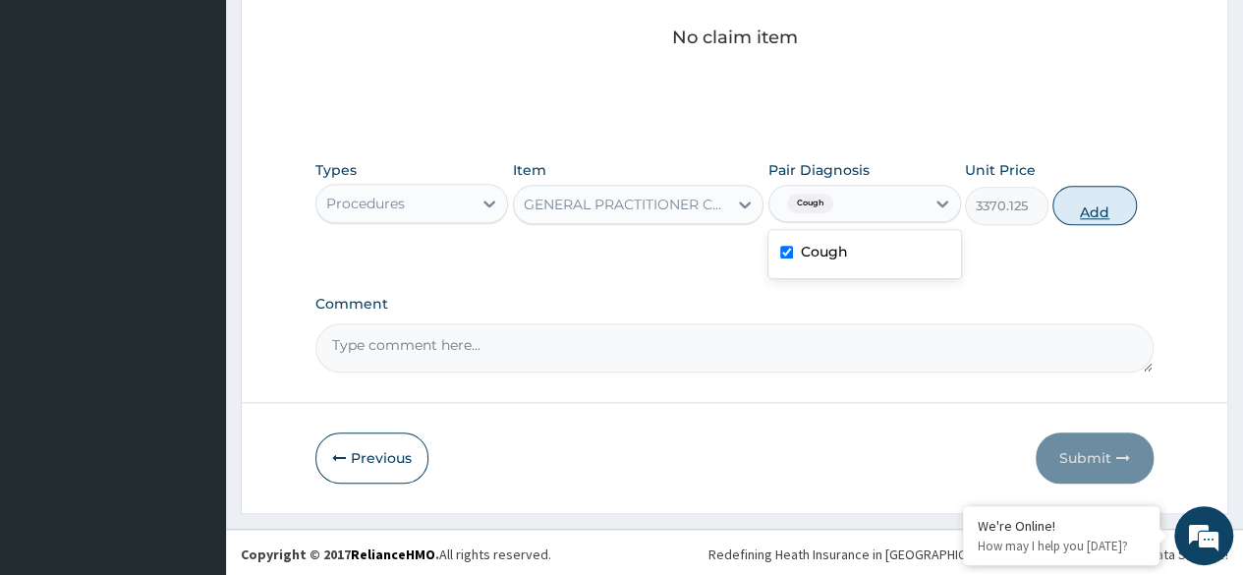
click at [1102, 214] on button "Add" at bounding box center [1094, 205] width 84 height 39
type input "0"
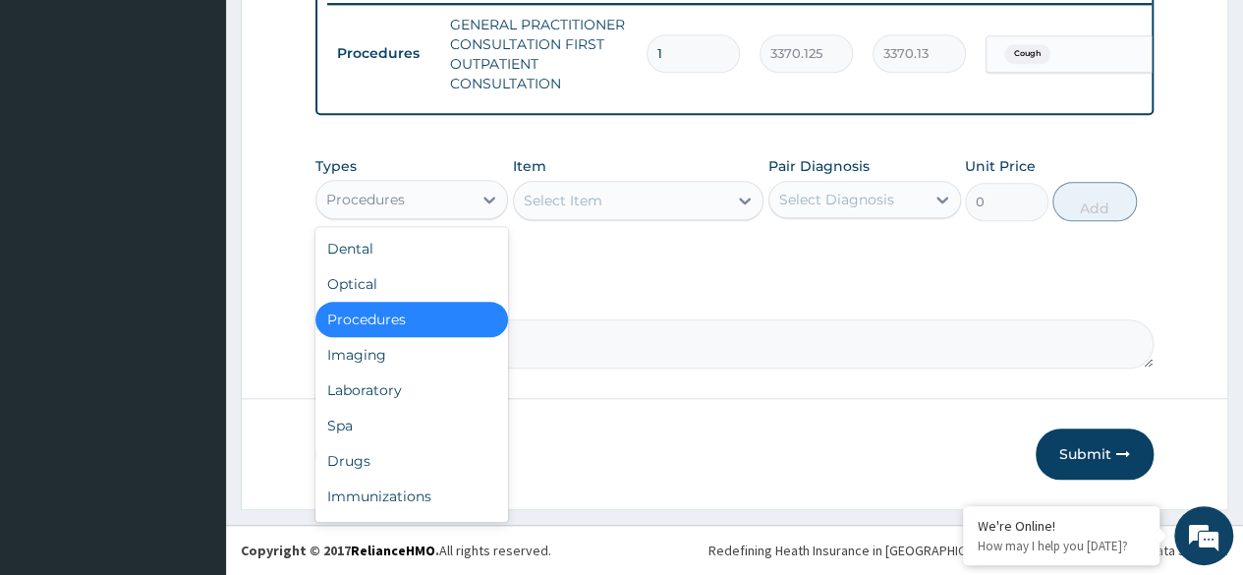
click at [417, 396] on div "Laboratory" at bounding box center [411, 389] width 193 height 35
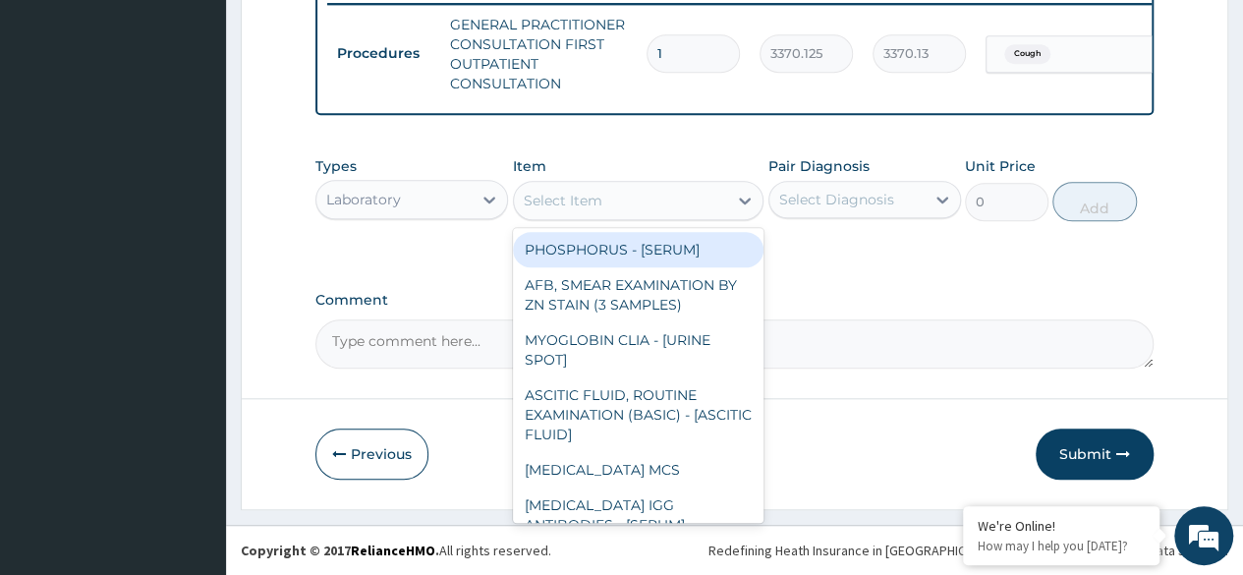
click at [704, 197] on div "Select Item" at bounding box center [621, 200] width 214 height 31
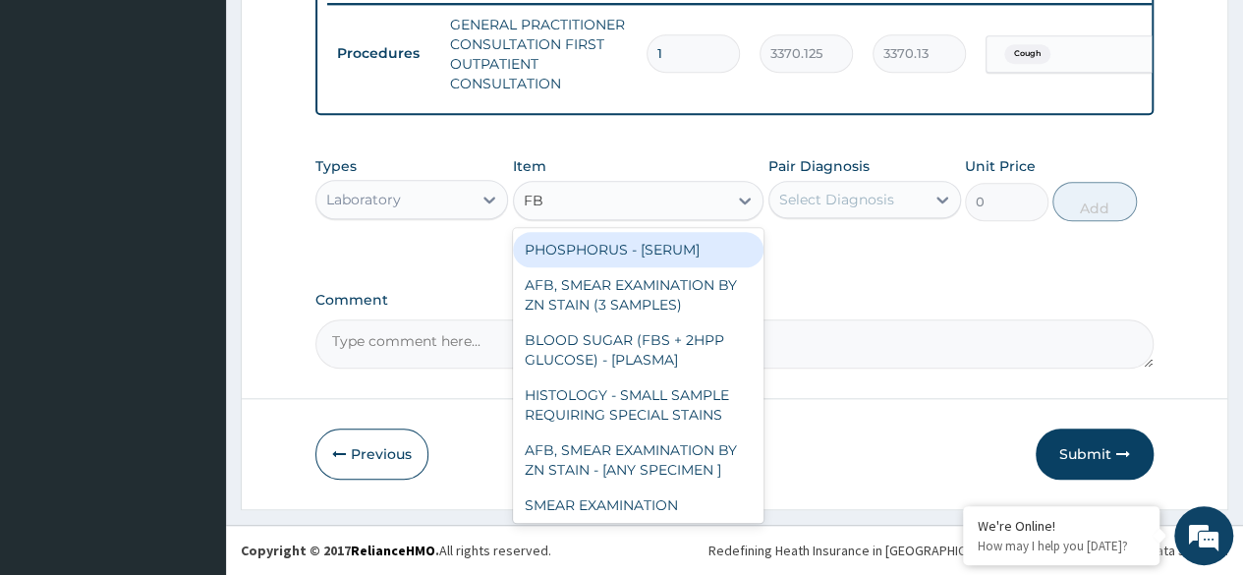
type input "FBC"
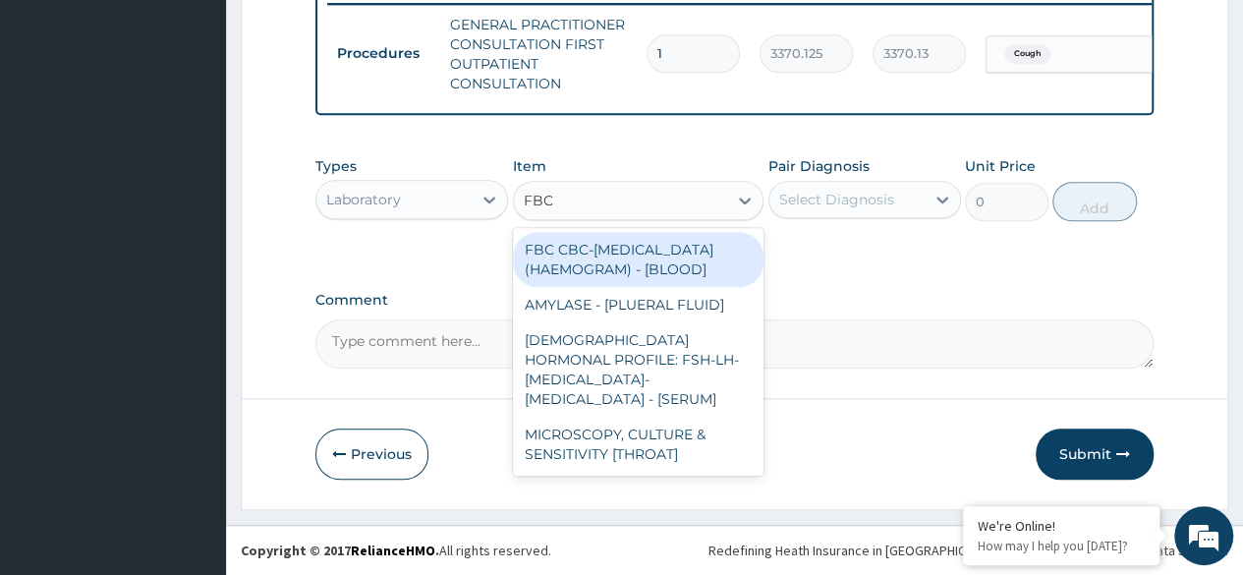
click at [678, 274] on div "FBC CBC-[MEDICAL_DATA] (HAEMOGRAM) - [BLOOD]" at bounding box center [638, 259] width 251 height 55
type input "4085"
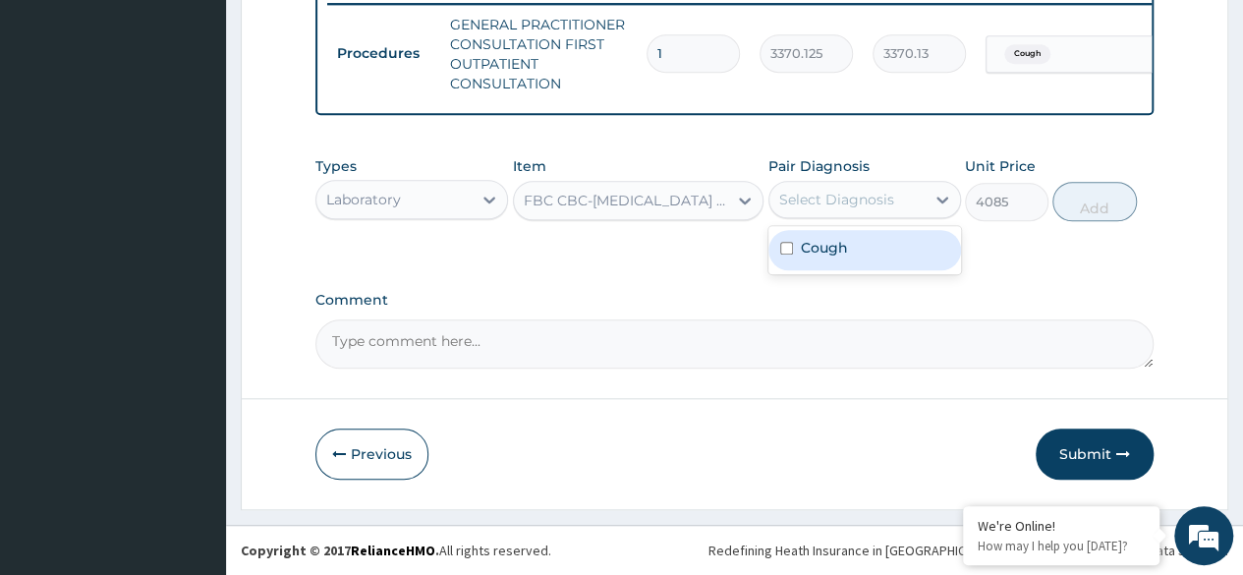
click at [876, 256] on div "Cough" at bounding box center [864, 250] width 193 height 40
checkbox input "true"
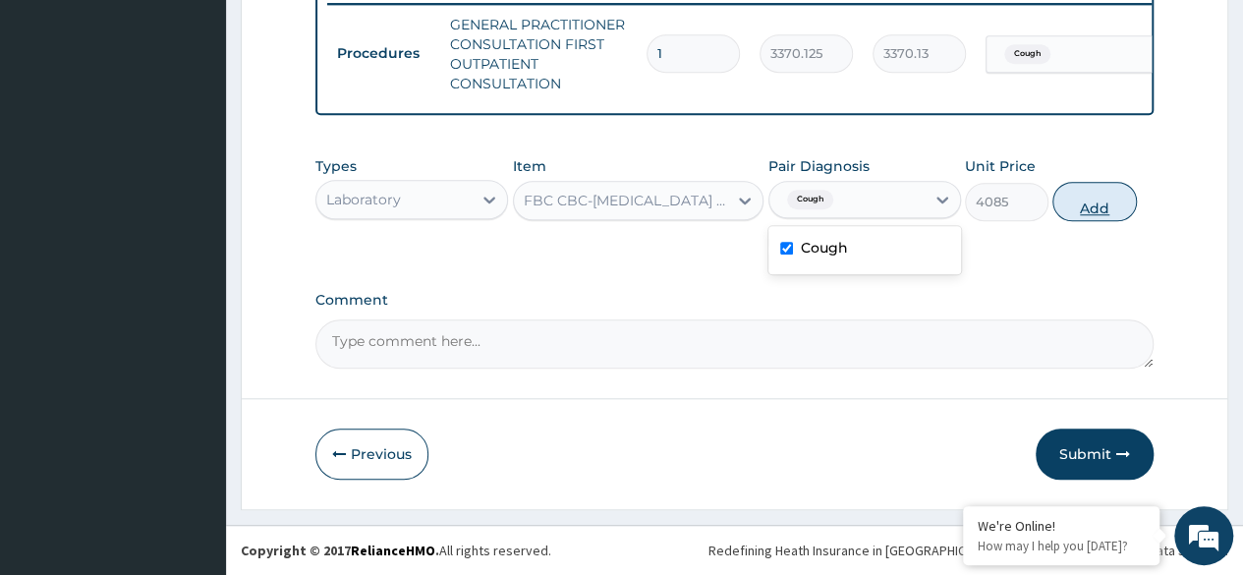
click at [1094, 210] on button "Add" at bounding box center [1094, 201] width 84 height 39
type input "0"
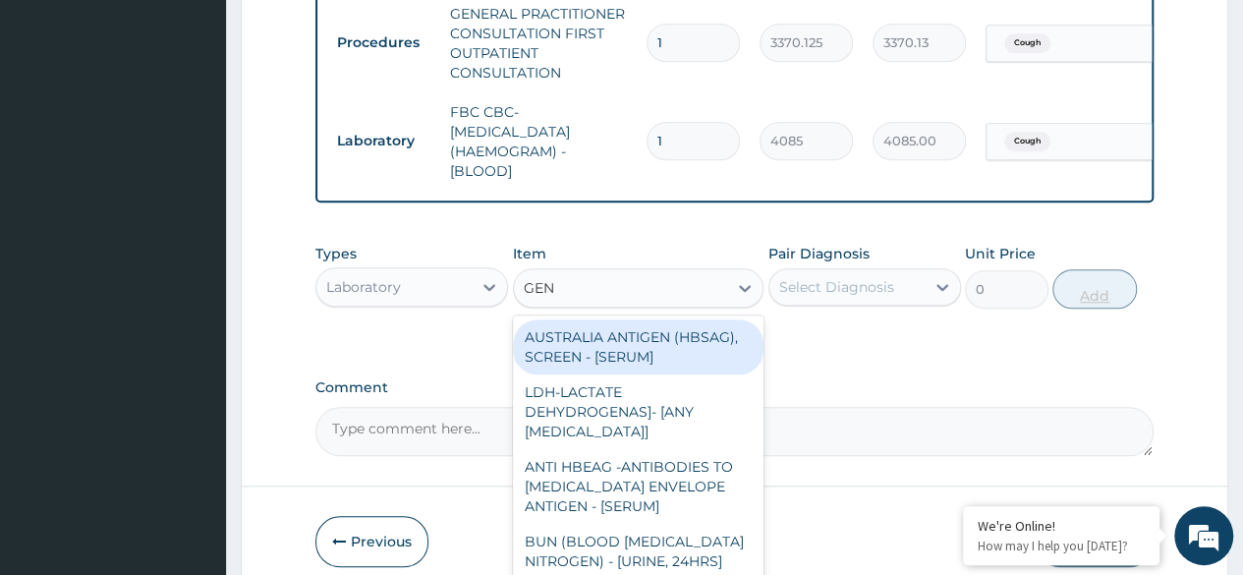
type input "GENO"
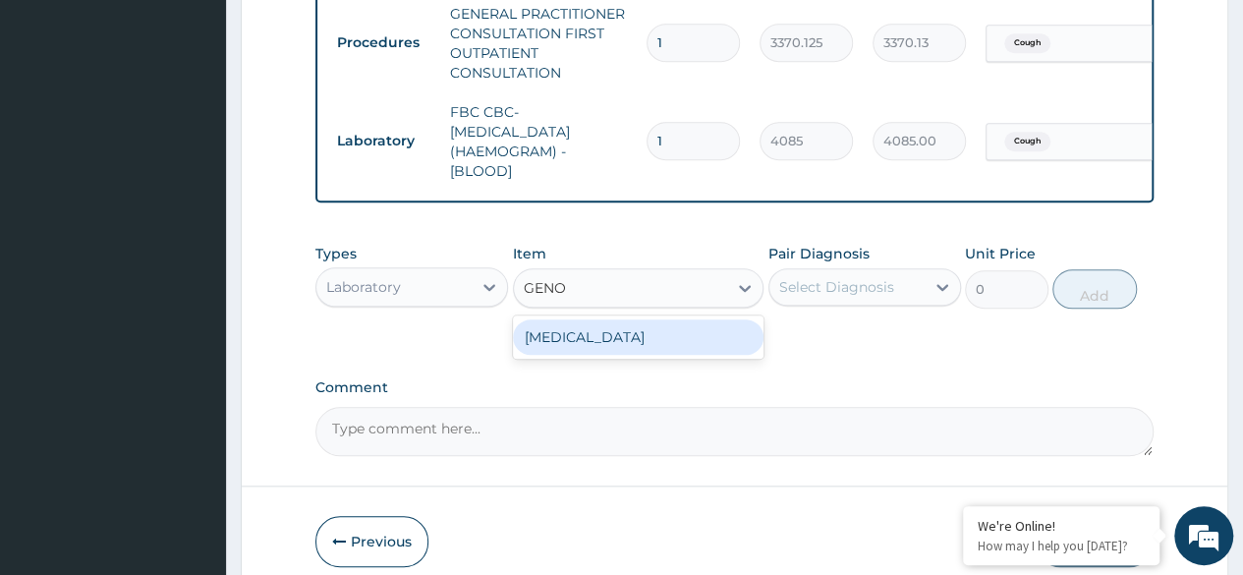
click at [683, 351] on div "[MEDICAL_DATA]" at bounding box center [638, 336] width 251 height 35
type input "3600"
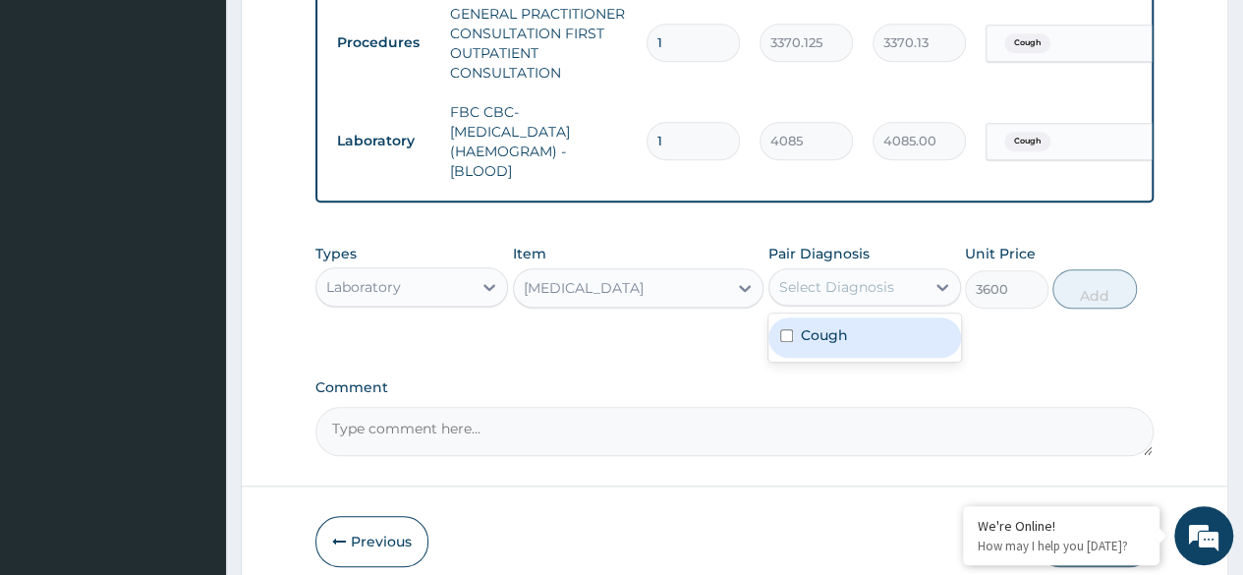
click at [896, 338] on div "Cough" at bounding box center [864, 337] width 193 height 40
checkbox input "true"
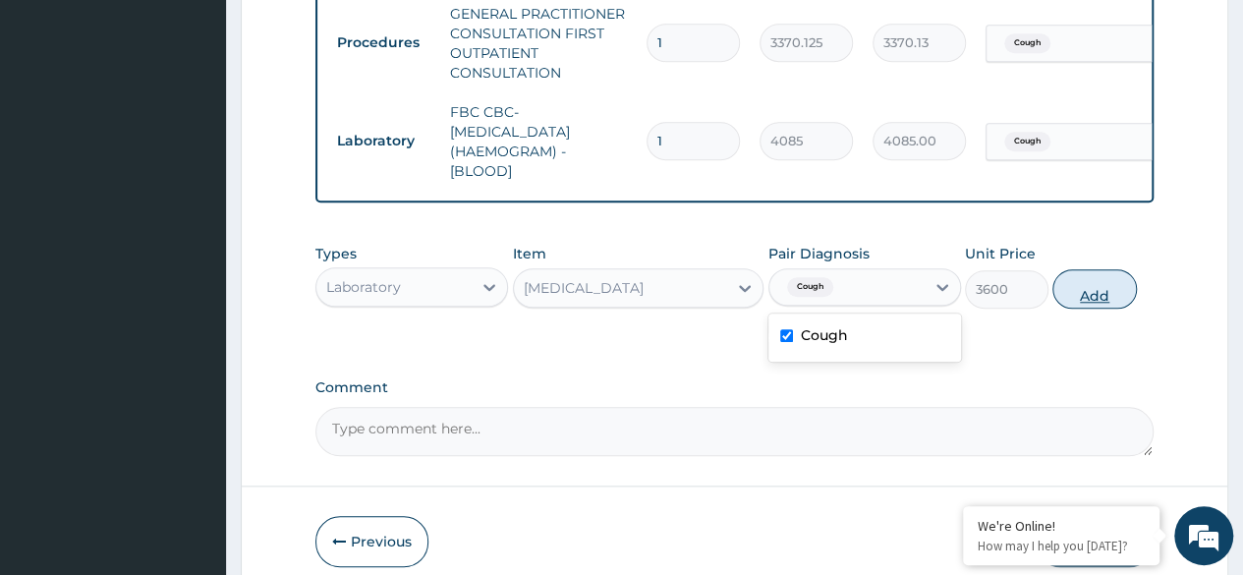
click at [1107, 307] on button "Add" at bounding box center [1094, 288] width 84 height 39
type input "0"
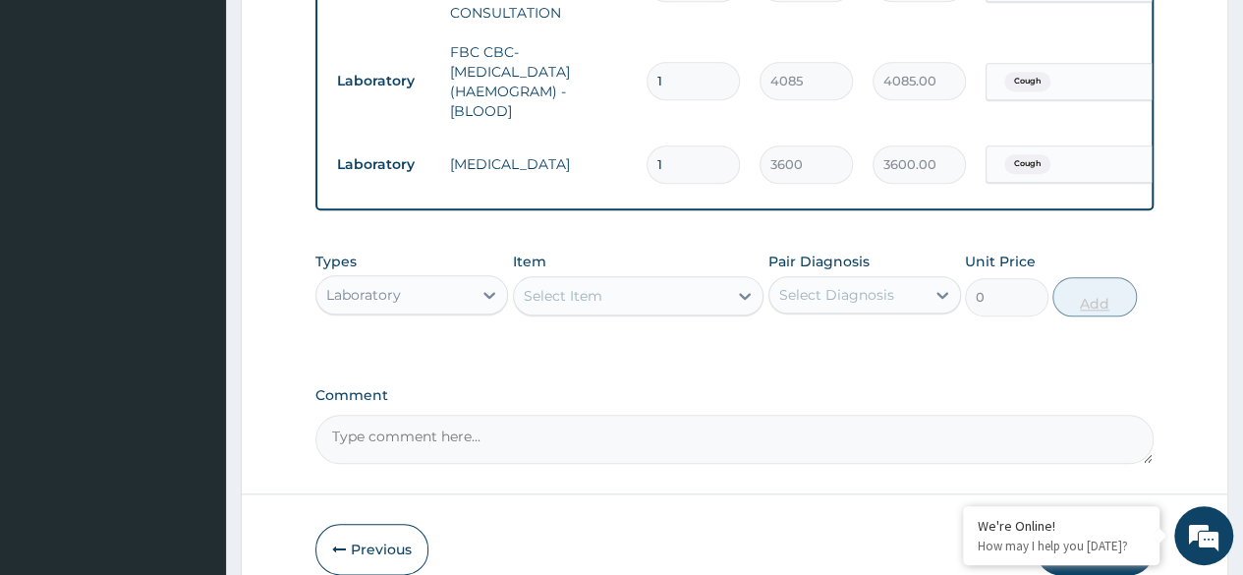
scroll to position [957, 0]
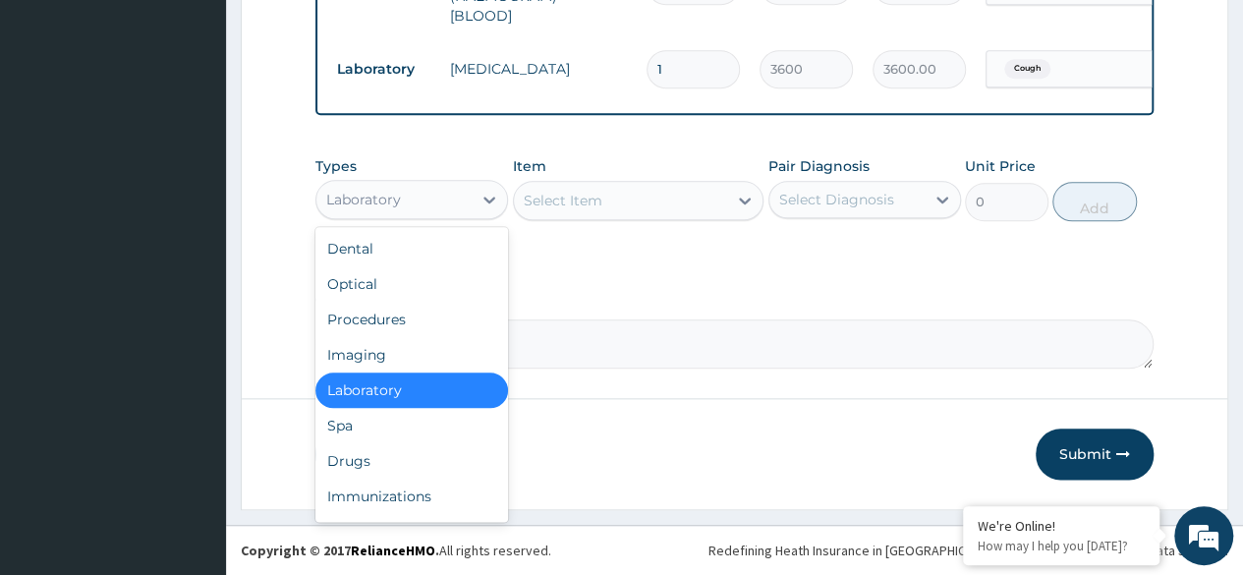
click at [400, 462] on div "Drugs" at bounding box center [411, 460] width 193 height 35
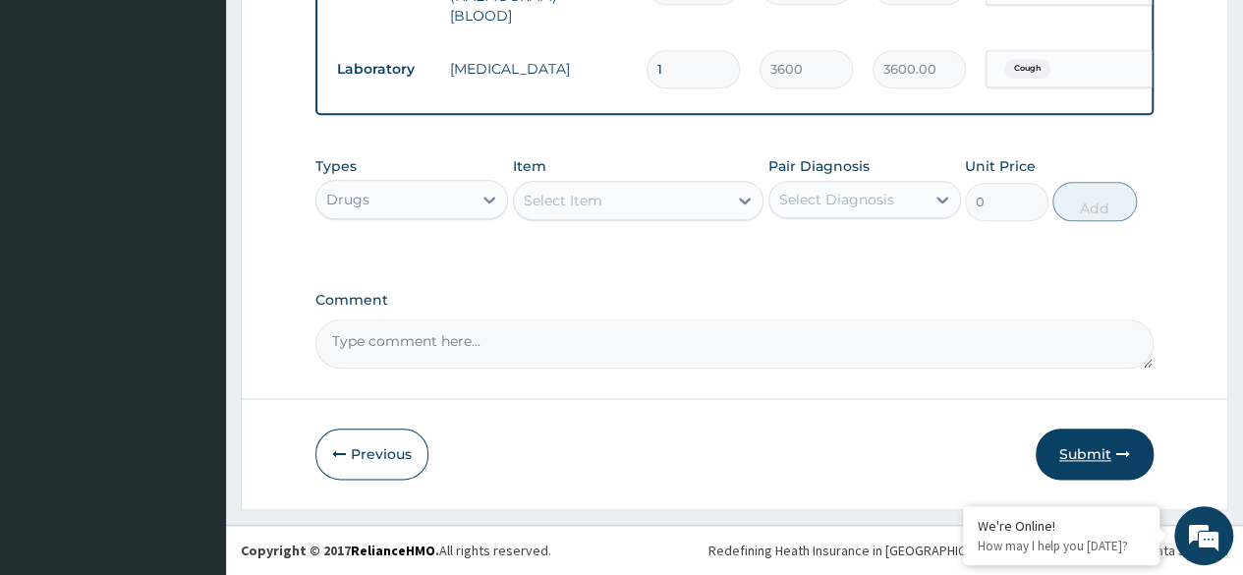
click at [1112, 458] on button "Submit" at bounding box center [1094, 453] width 118 height 51
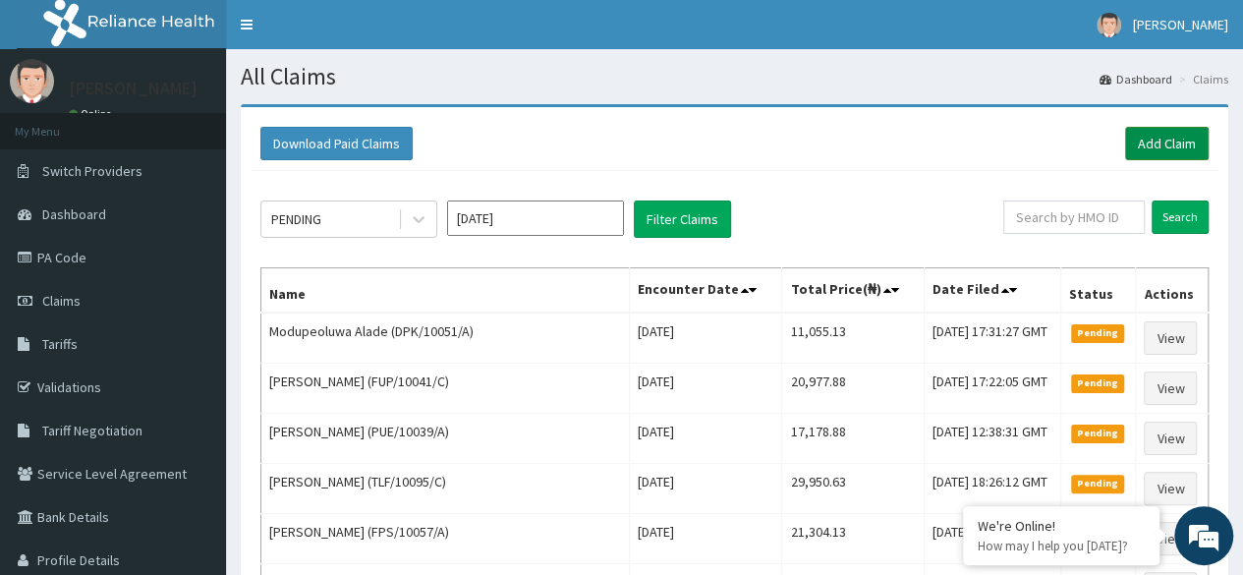
click at [1186, 142] on link "Add Claim" at bounding box center [1167, 143] width 84 height 33
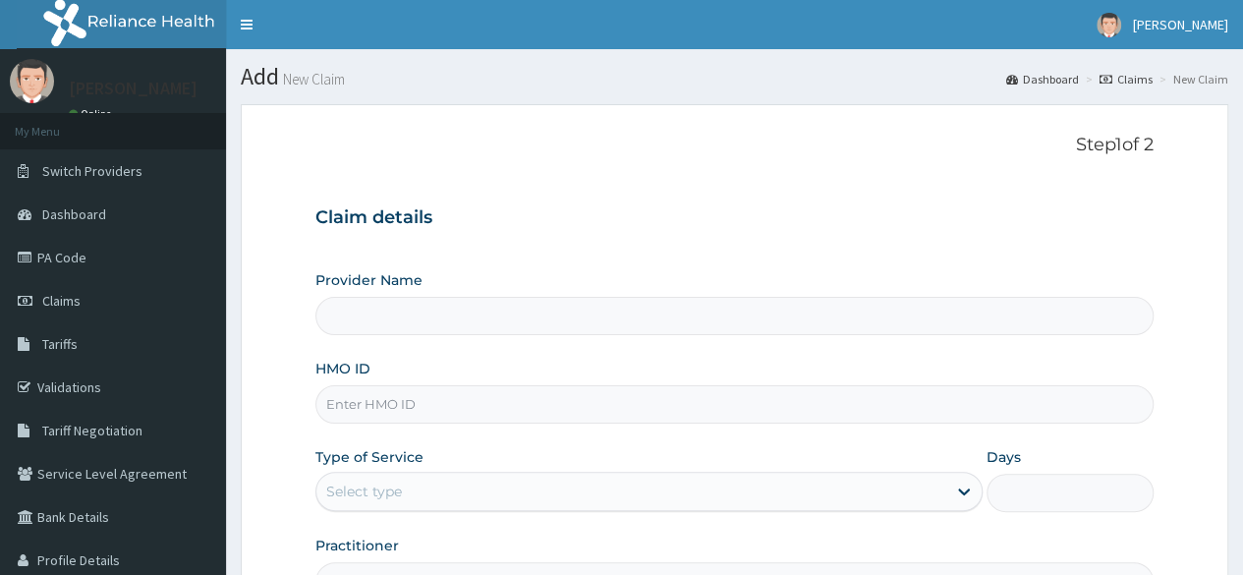
click at [391, 404] on input "HMO ID" at bounding box center [734, 404] width 838 height 38
paste input "WFE/10028/C"
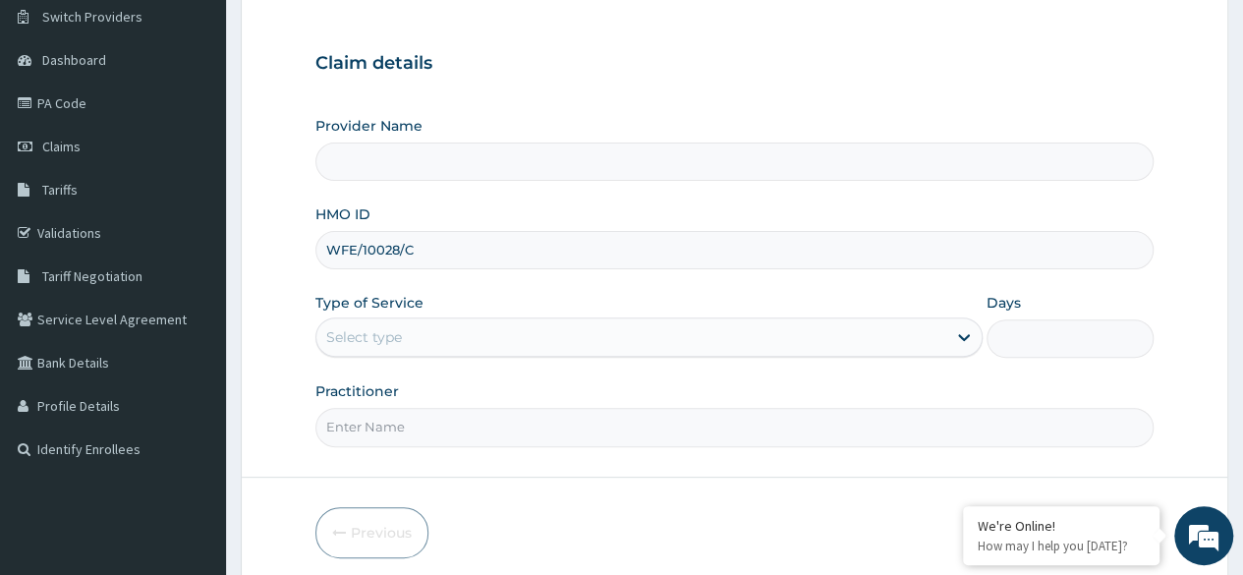
scroll to position [228, 0]
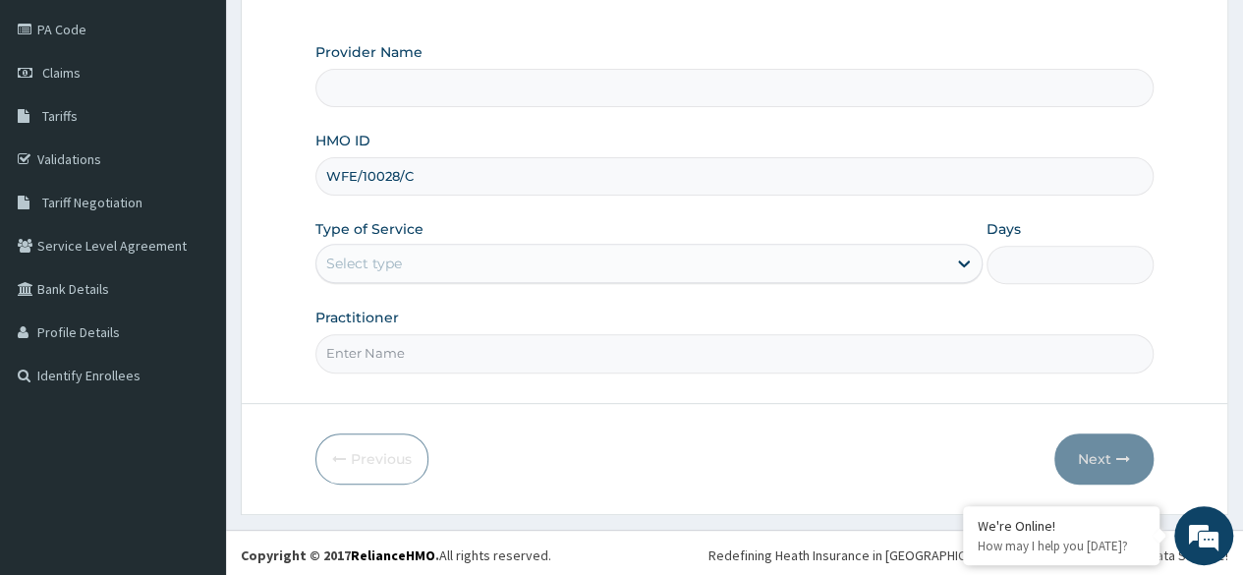
type input "WFE/10028/C"
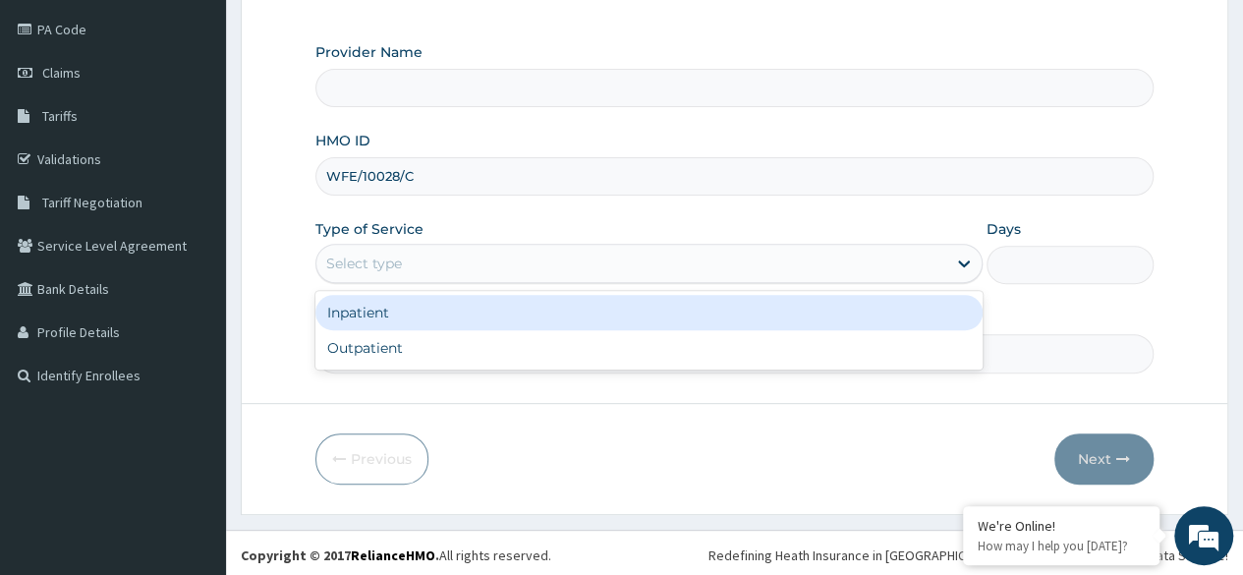
click at [460, 345] on div "Outpatient" at bounding box center [648, 347] width 667 height 35
type input "1"
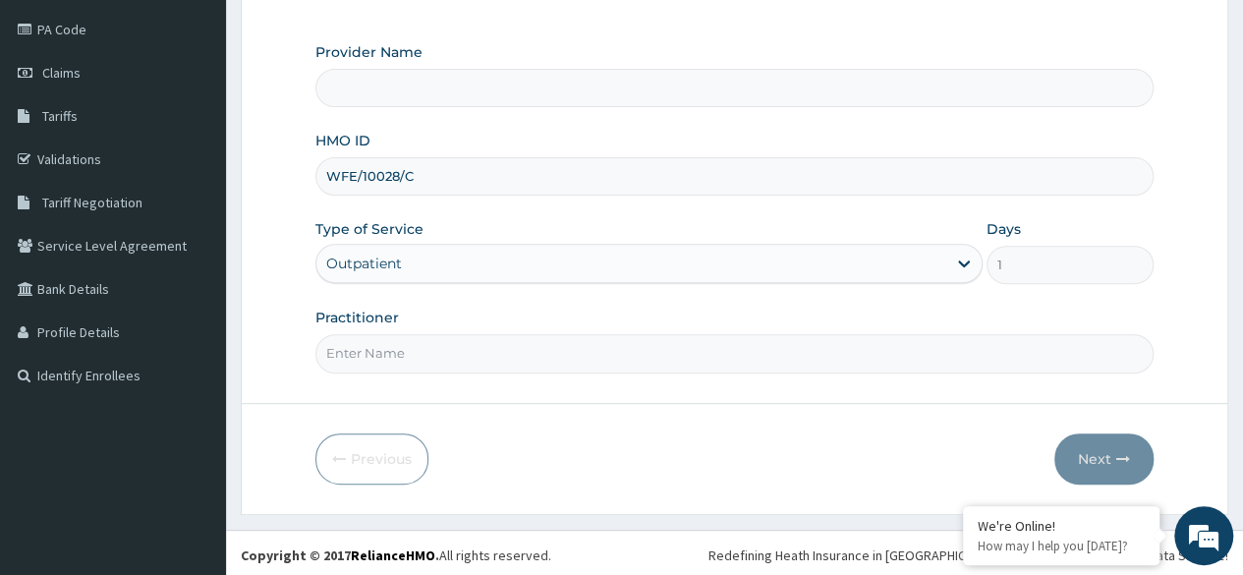
click at [463, 352] on input "Practitioner" at bounding box center [734, 353] width 838 height 38
type input "Reliance Family Clinics (RFC) - Ajah"
click at [497, 354] on input "Practitioner" at bounding box center [734, 353] width 838 height 38
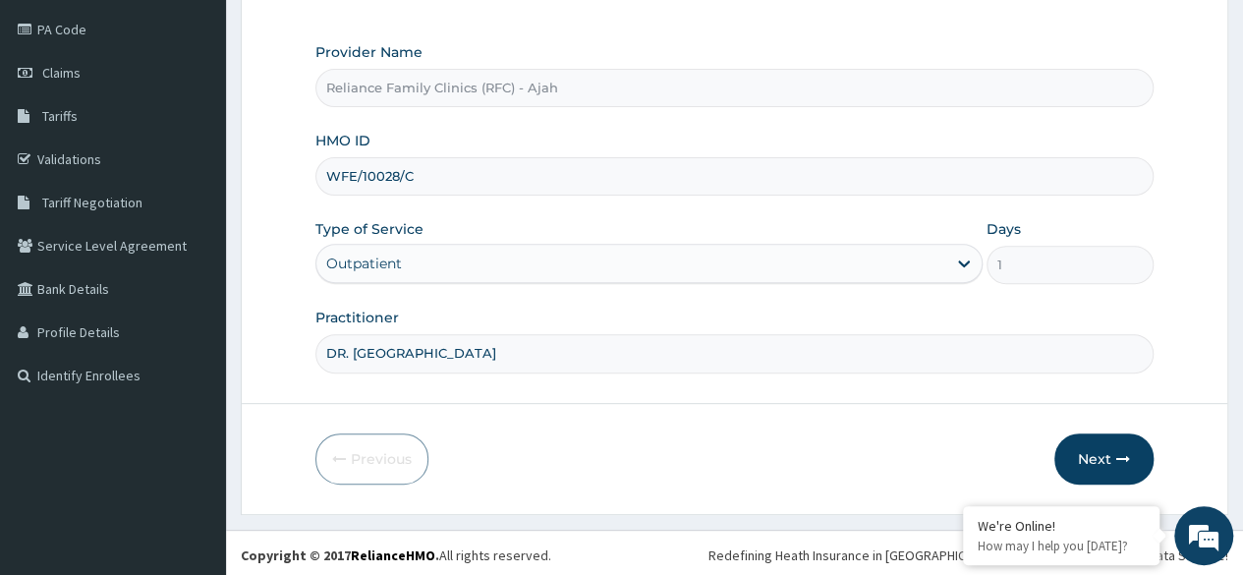
type input "DR. LOCUM"
click at [1105, 442] on button "Next" at bounding box center [1103, 458] width 99 height 51
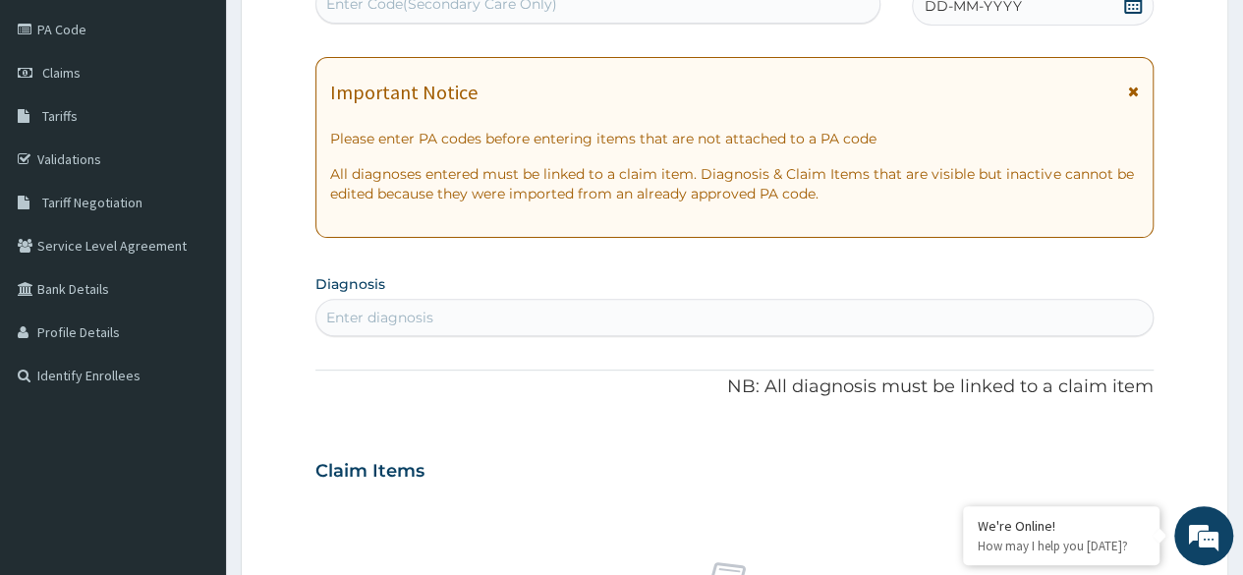
click at [1073, 9] on div "DD-MM-YYYY" at bounding box center [1033, 5] width 242 height 39
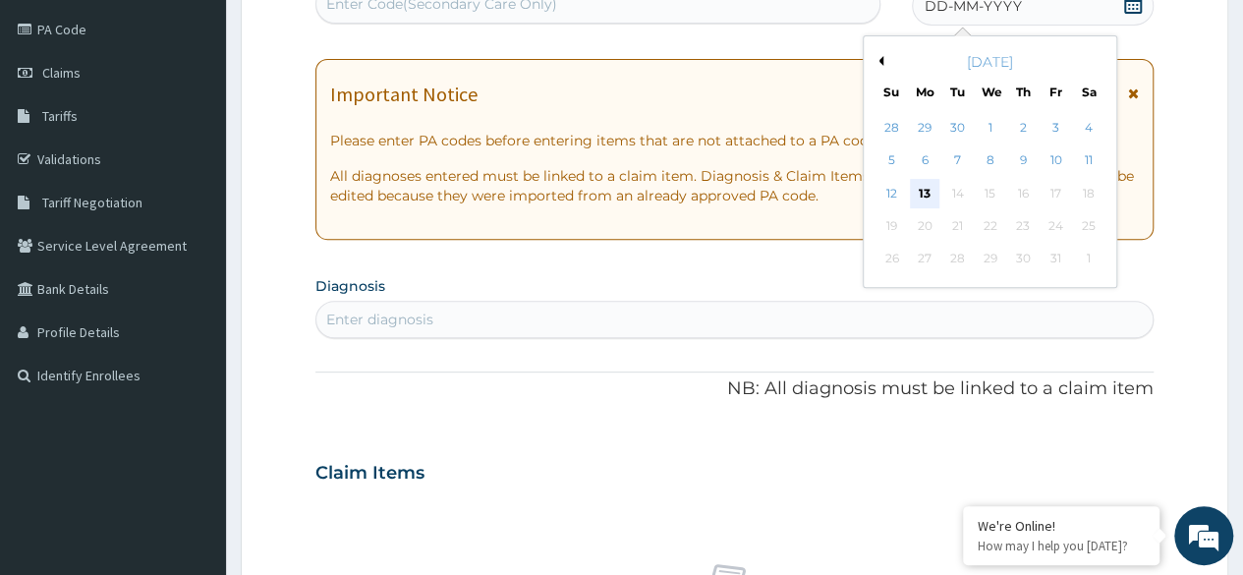
click at [920, 193] on div "13" at bounding box center [924, 193] width 29 height 29
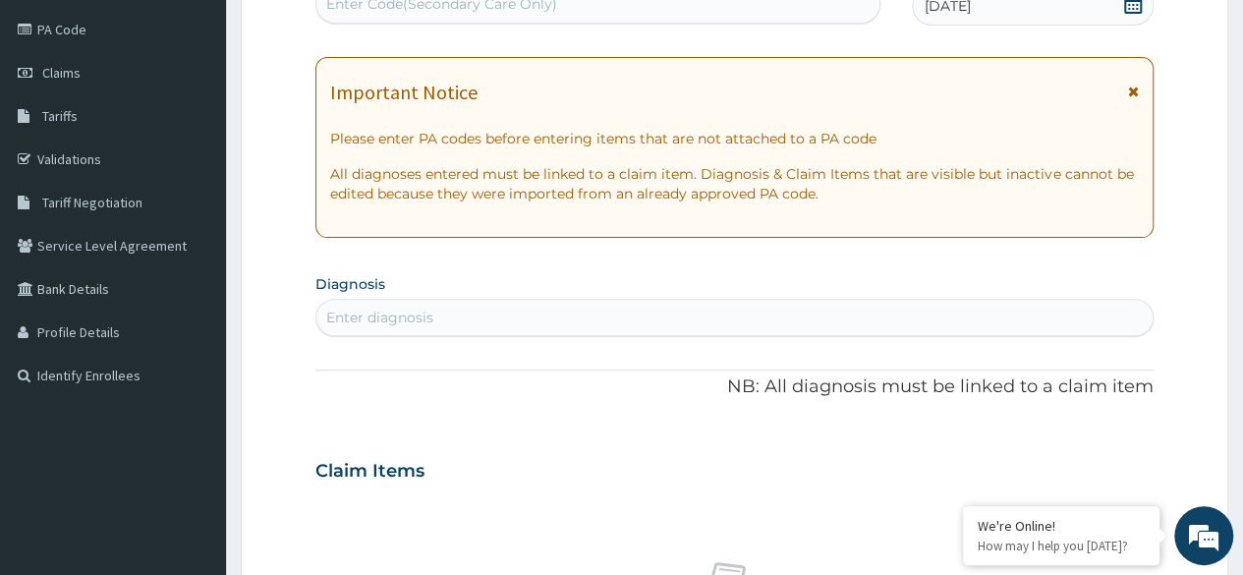
scroll to position [0, 0]
type input "U"
type input "MALAISE"
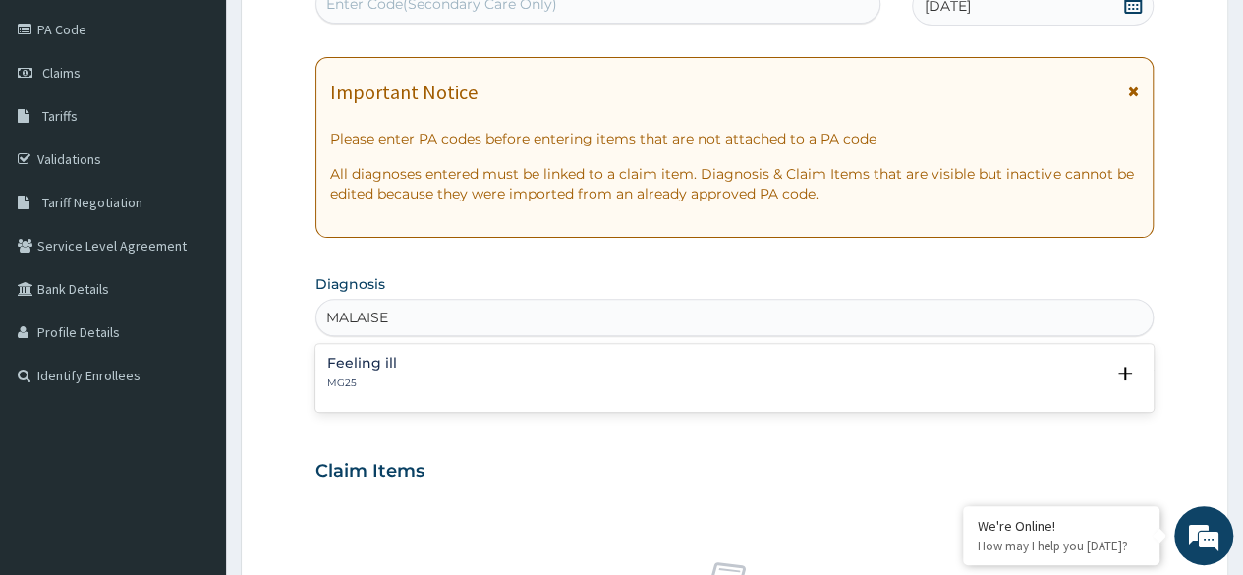
click at [377, 384] on p "MG25" at bounding box center [362, 383] width 70 height 14
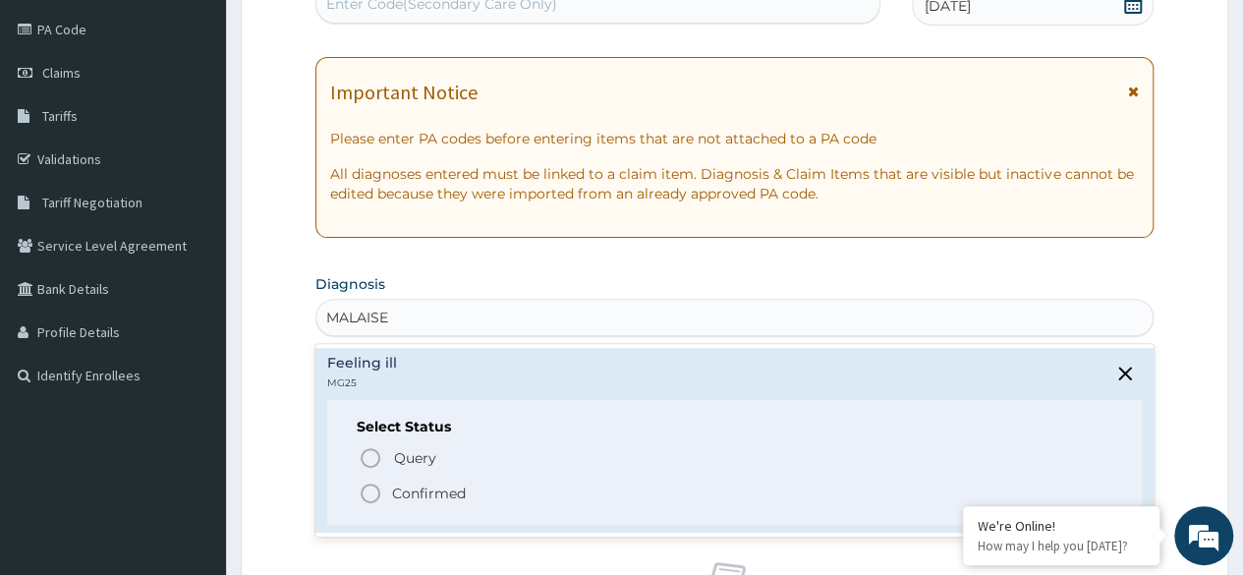
click at [367, 491] on icon "status option filled" at bounding box center [371, 493] width 24 height 24
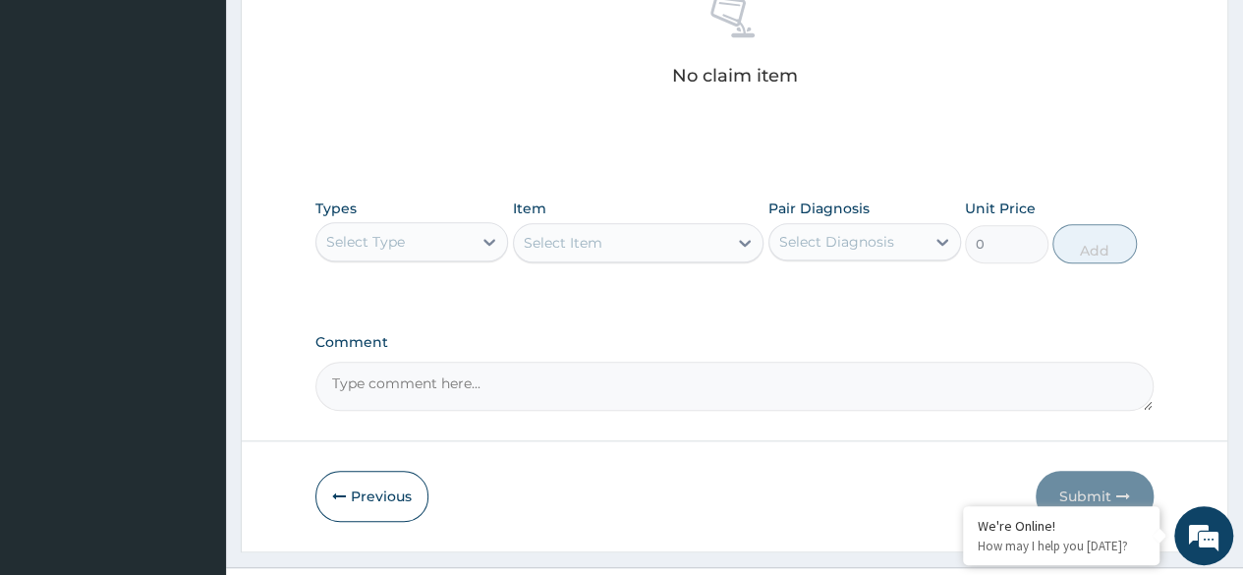
scroll to position [838, 0]
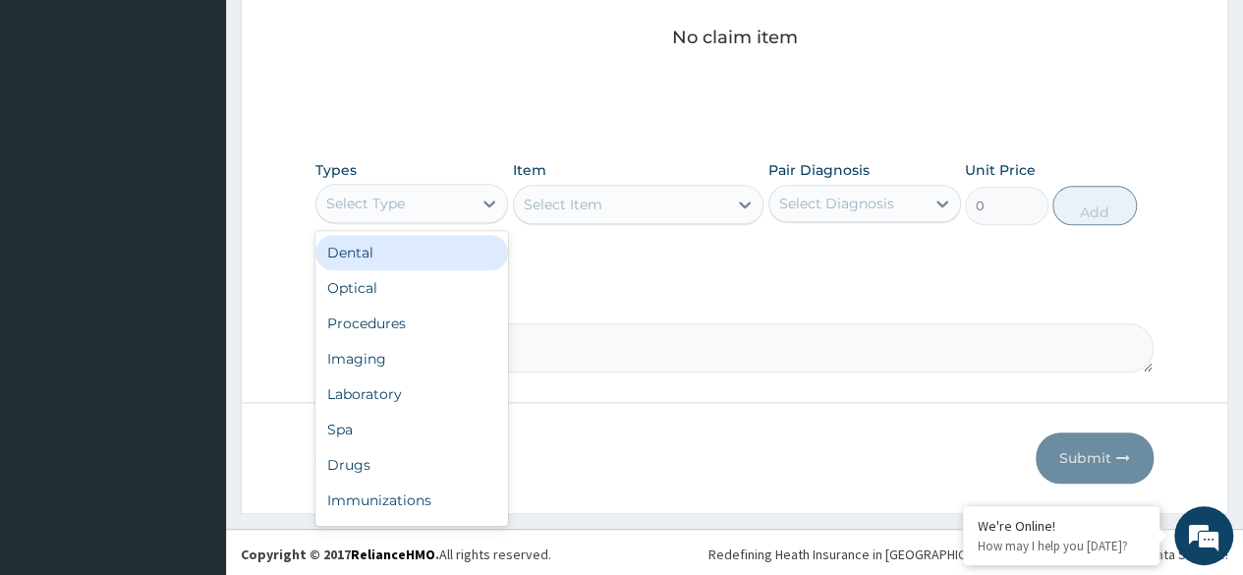
click at [421, 321] on div "Procedures" at bounding box center [411, 323] width 193 height 35
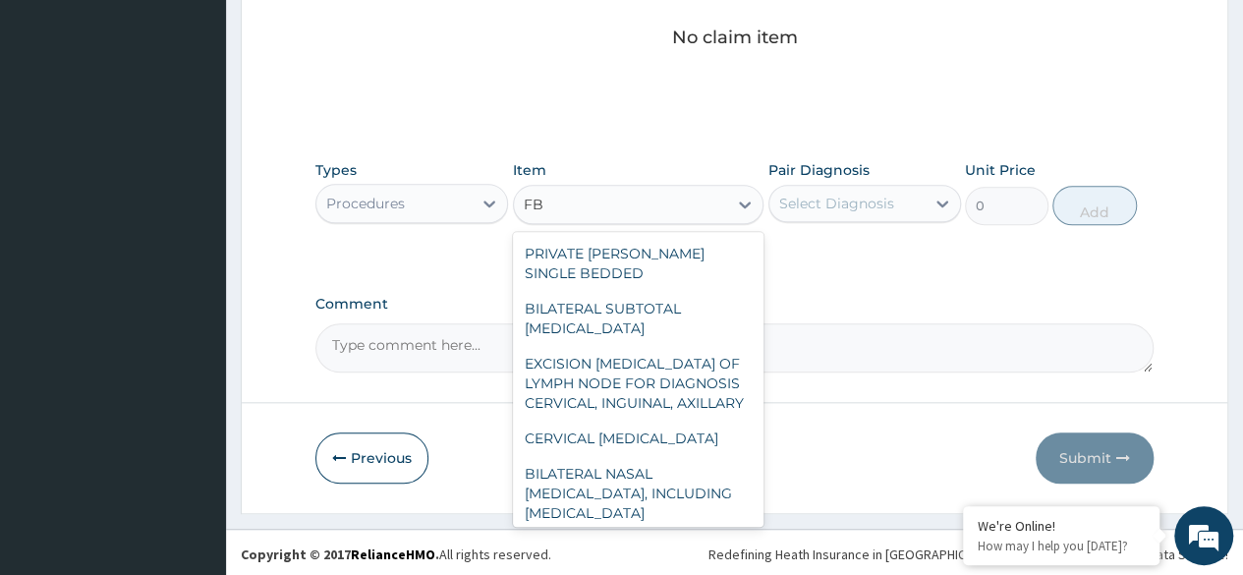
type input "F"
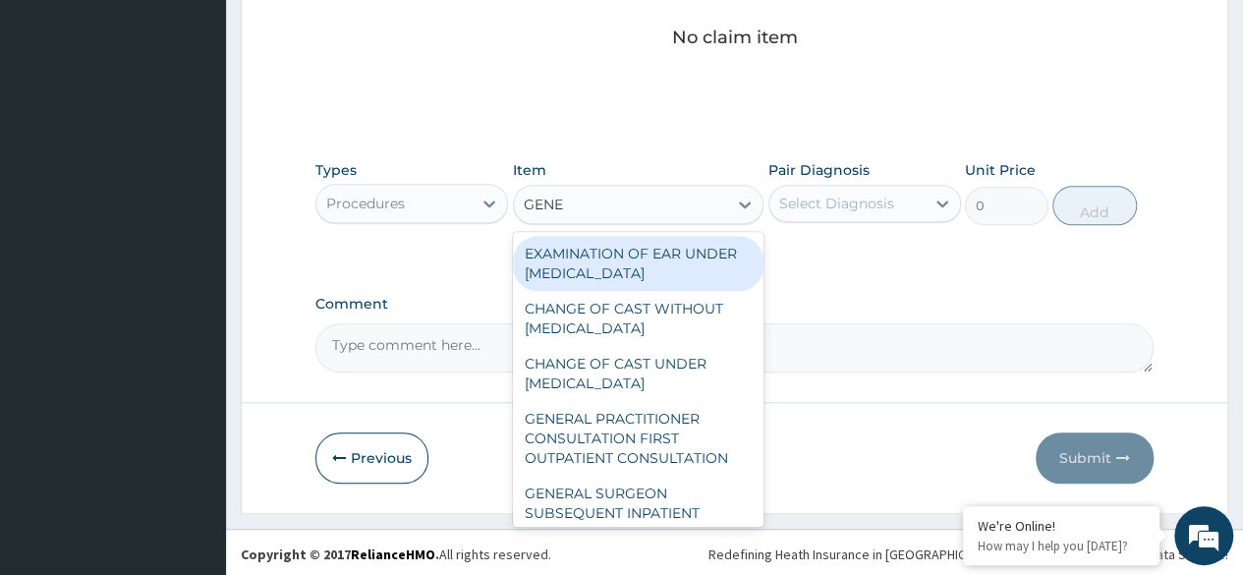
type input "GENER"
click at [653, 460] on div "GENERAL PRACTITIONER CONSULTATION FIRST OUTPATIENT CONSULTATION" at bounding box center [638, 438] width 251 height 75
type input "3370.125"
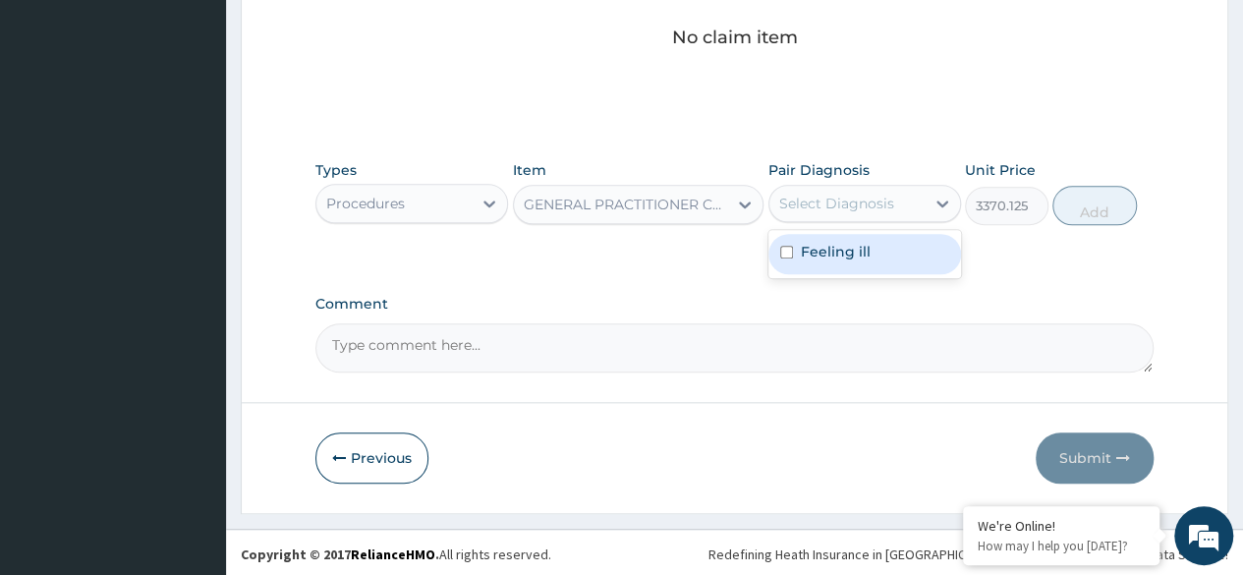
click at [869, 258] on div "Feeling ill" at bounding box center [864, 254] width 193 height 40
checkbox input "true"
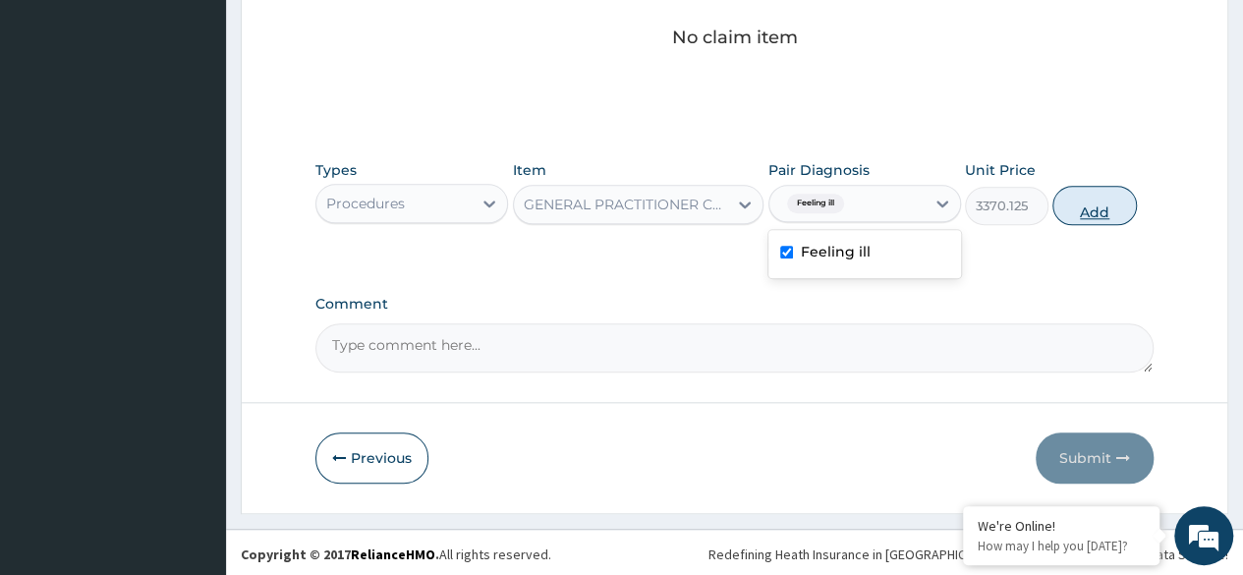
click at [1100, 210] on button "Add" at bounding box center [1094, 205] width 84 height 39
type input "0"
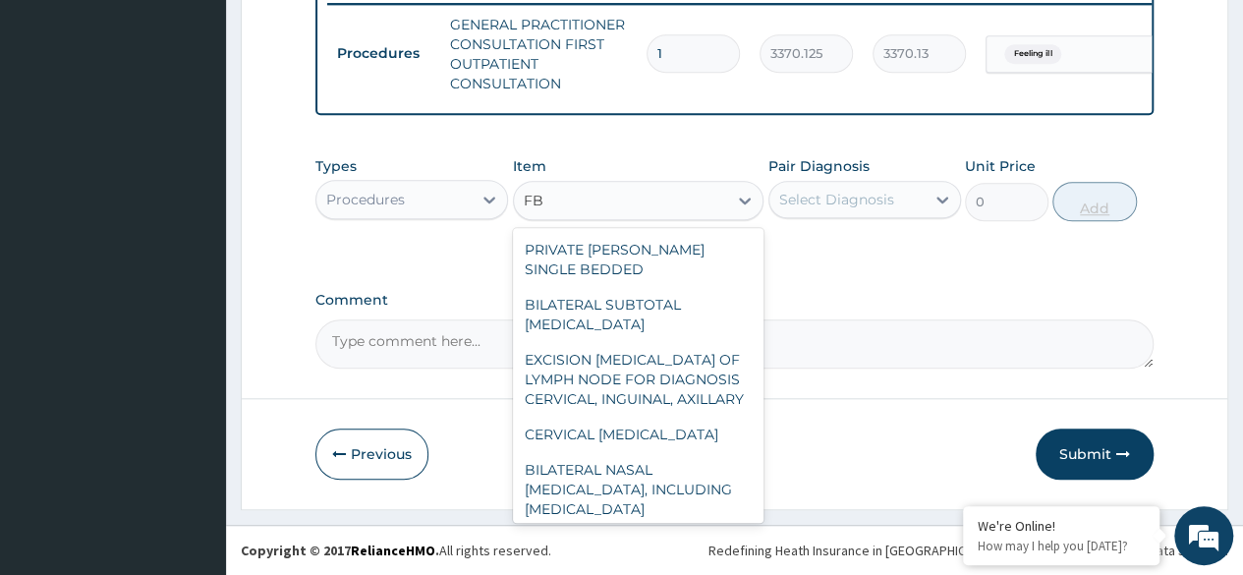
type input "F"
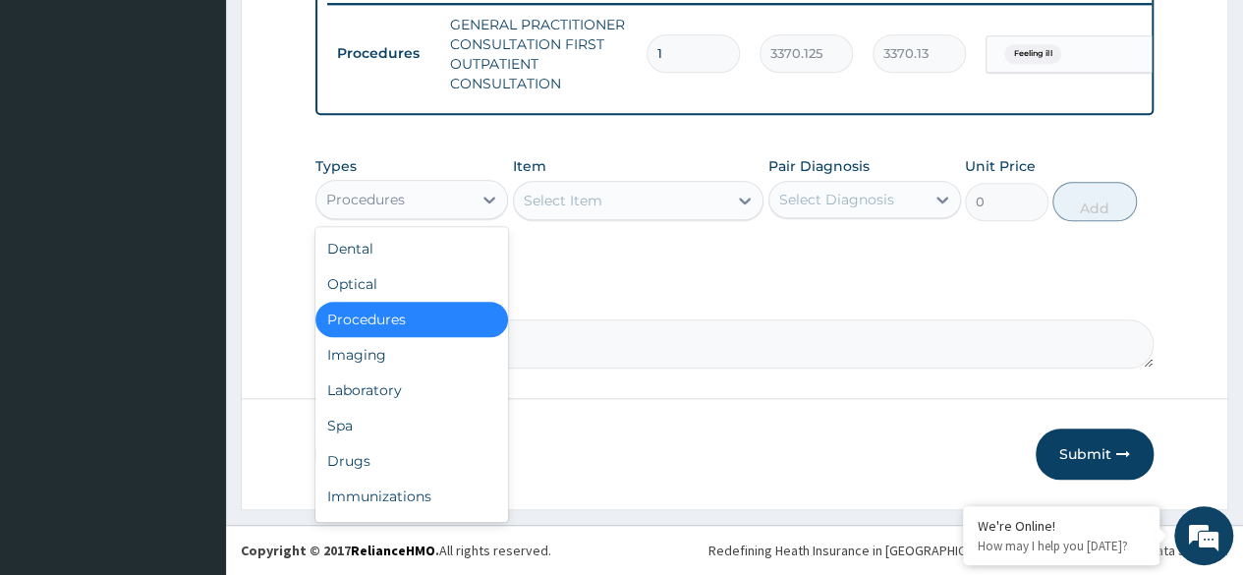
click at [418, 395] on div "Laboratory" at bounding box center [411, 389] width 193 height 35
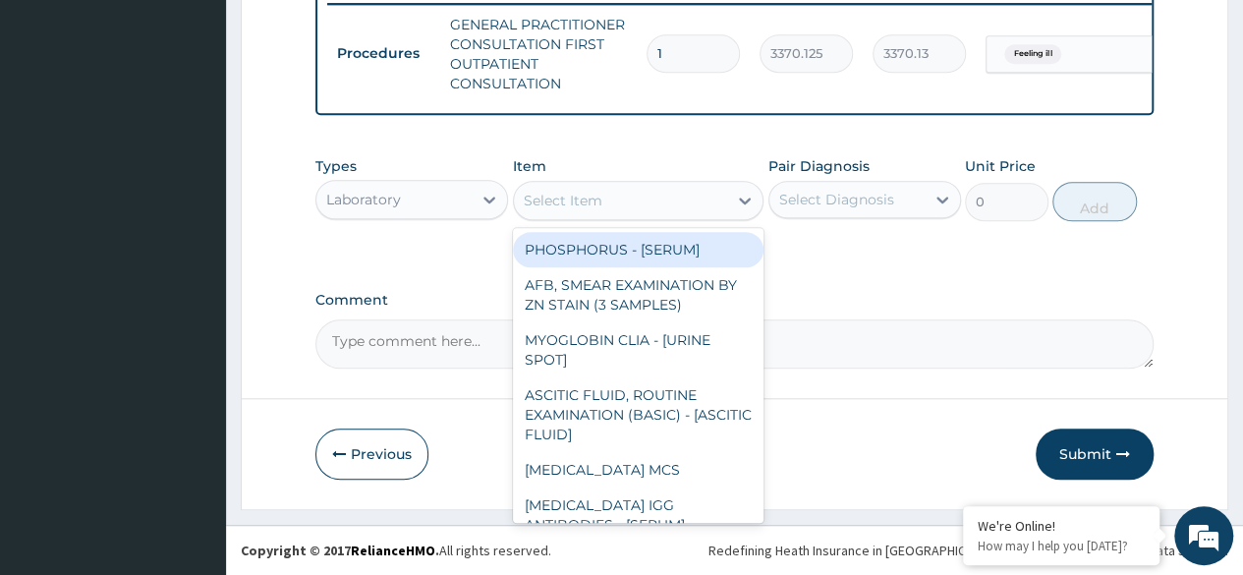
click at [672, 201] on div "Select Item" at bounding box center [621, 200] width 214 height 31
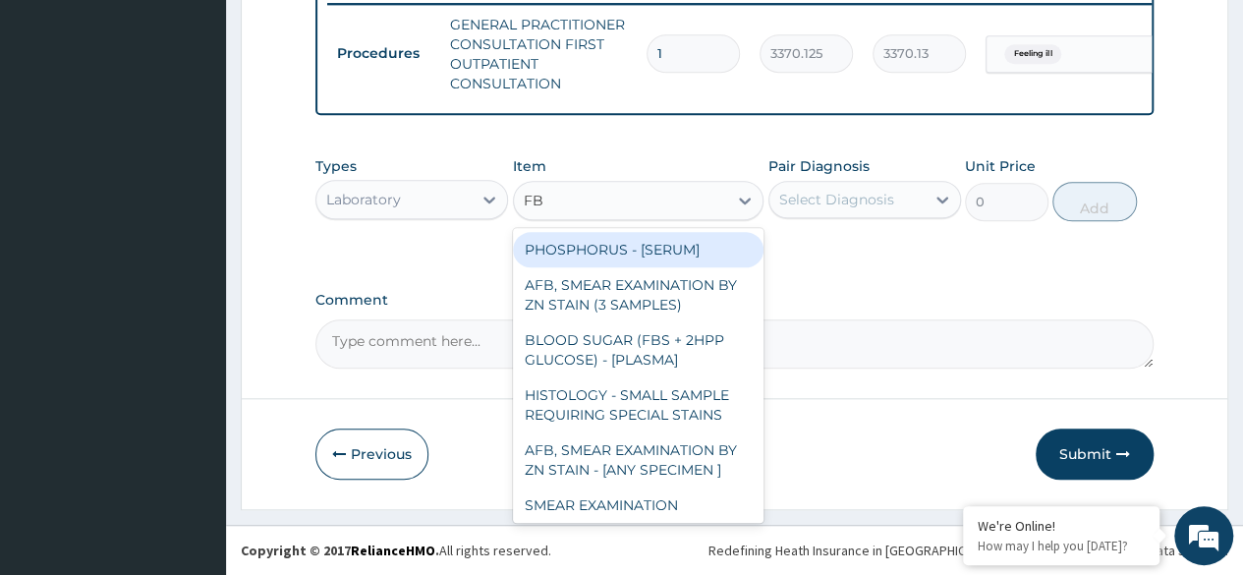
type input "FBC"
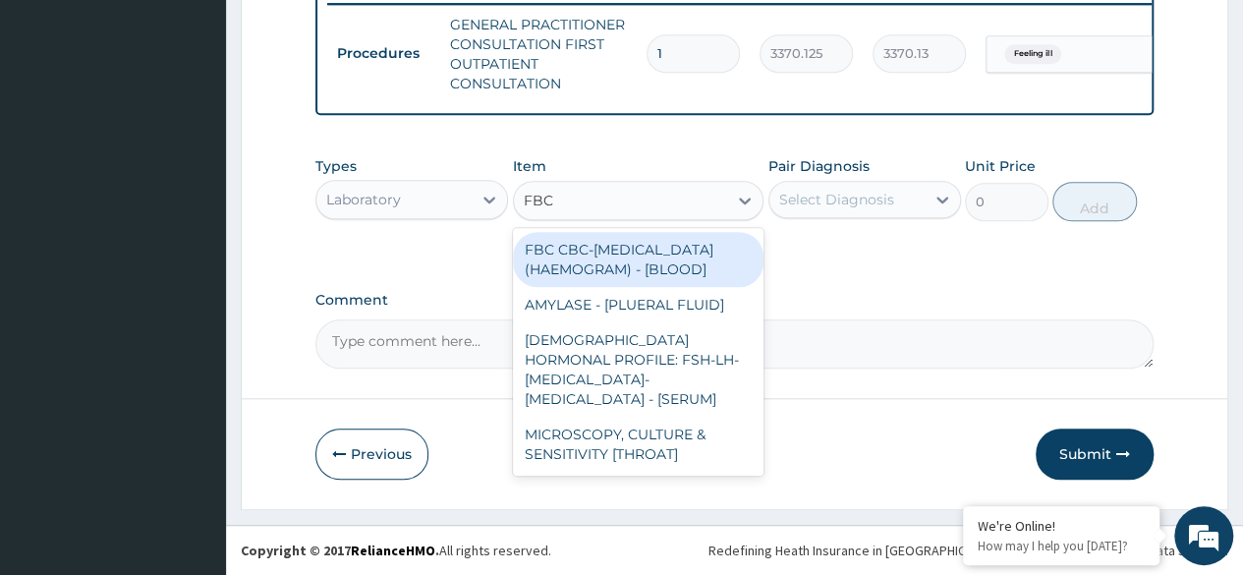
click at [694, 265] on div "FBC CBC-COMPLETE BLOOD COUNT (HAEMOGRAM) - [BLOOD]" at bounding box center [638, 259] width 251 height 55
type input "4085"
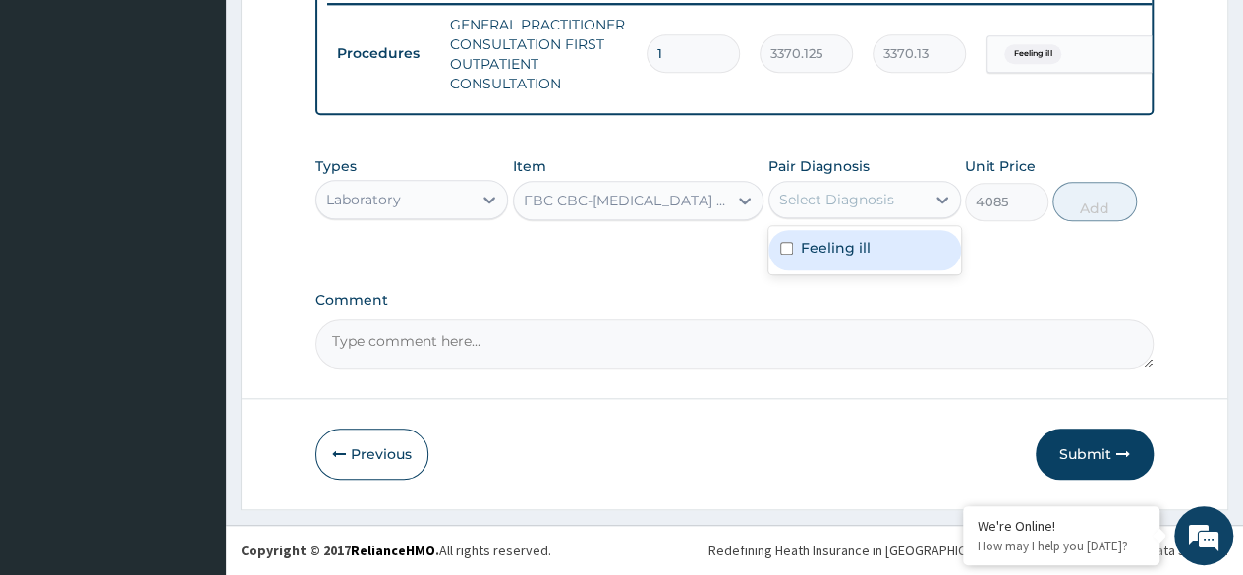
click at [893, 254] on div "Feeling ill" at bounding box center [864, 250] width 193 height 40
checkbox input "true"
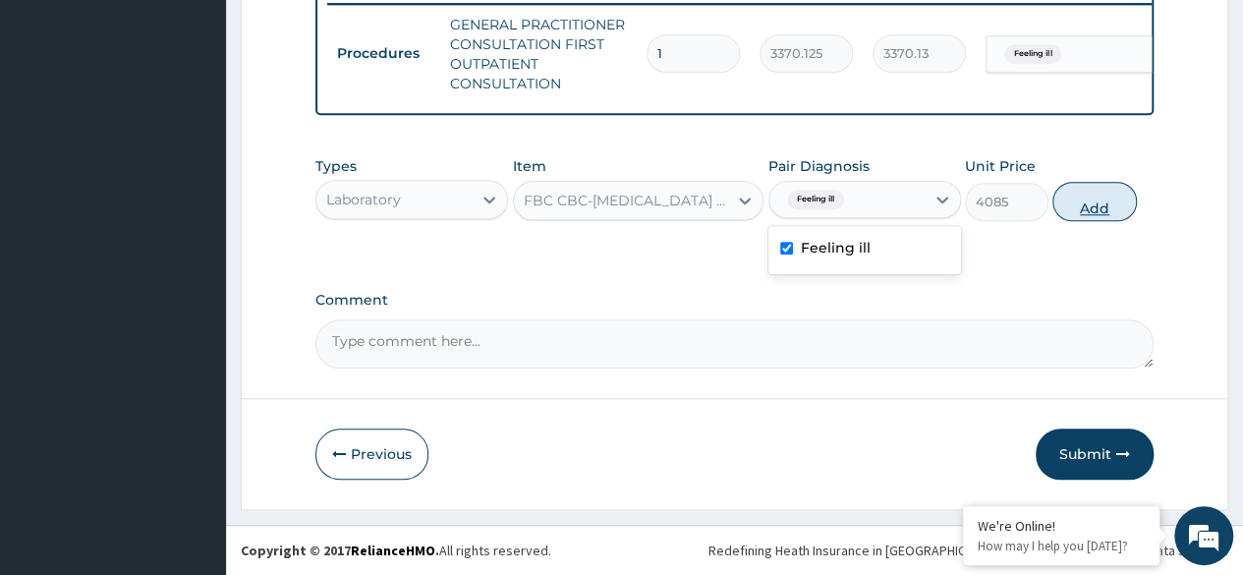
click at [1101, 205] on button "Add" at bounding box center [1094, 201] width 84 height 39
type input "0"
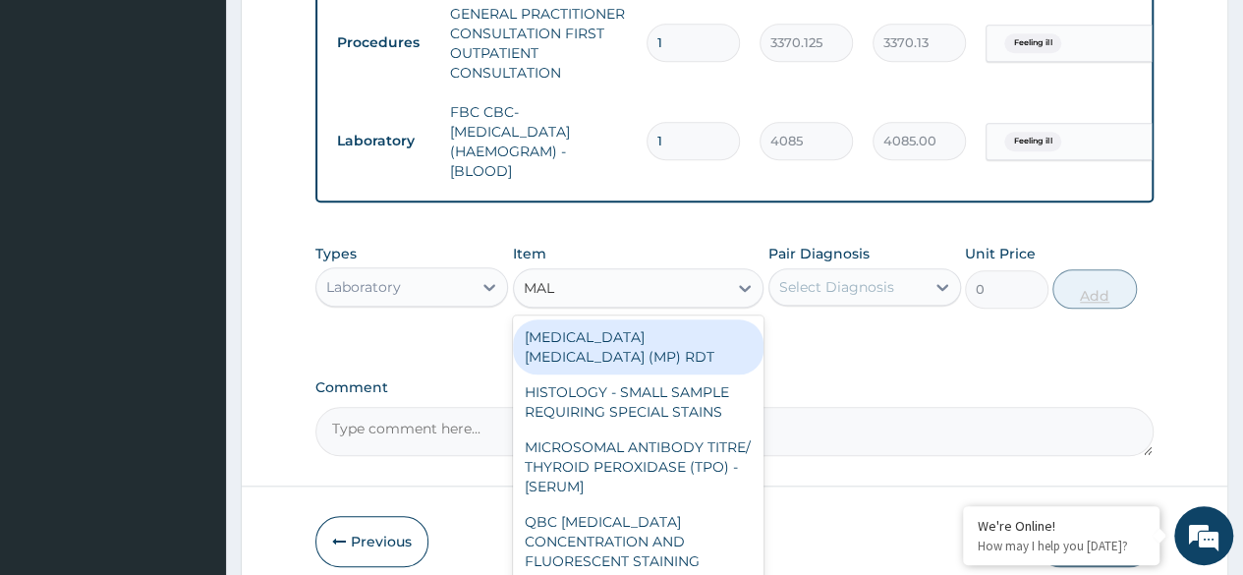
type input "MALA"
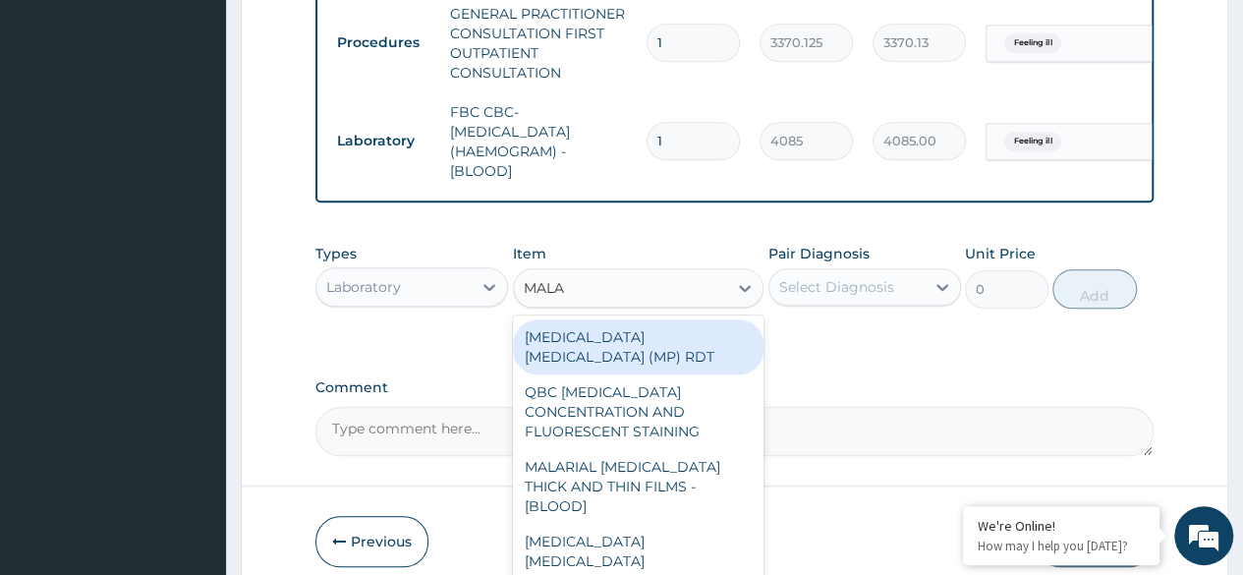
click at [727, 374] on div "QBC MALARIA CONCENTRATION AND FLUORESCENT STAINING" at bounding box center [638, 411] width 251 height 75
type input "1531.875"
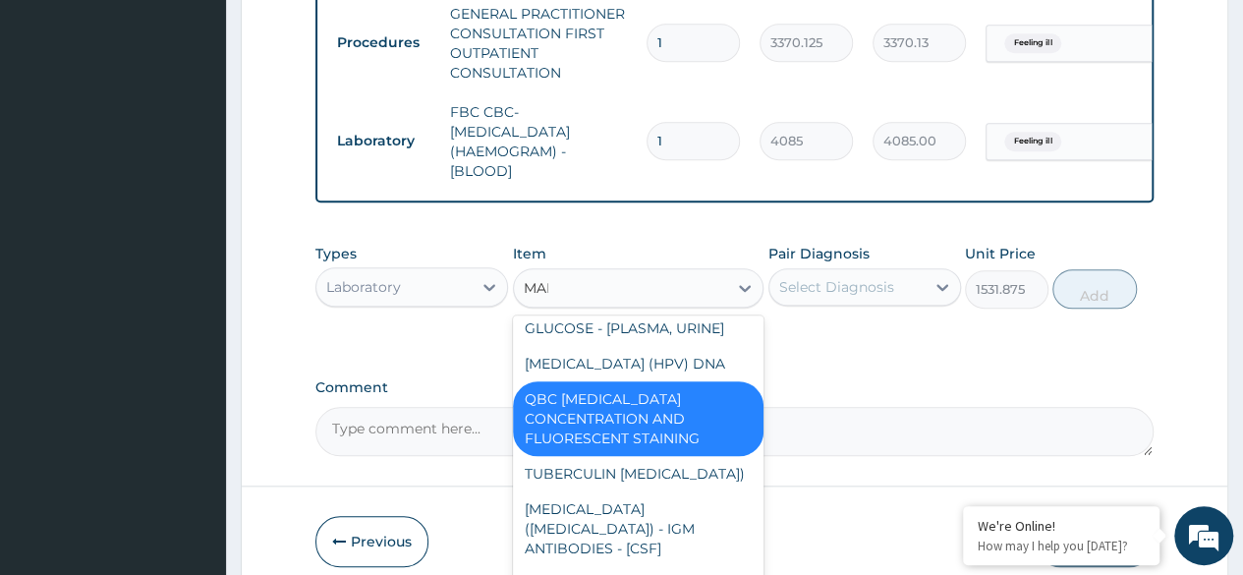
scroll to position [84, 0]
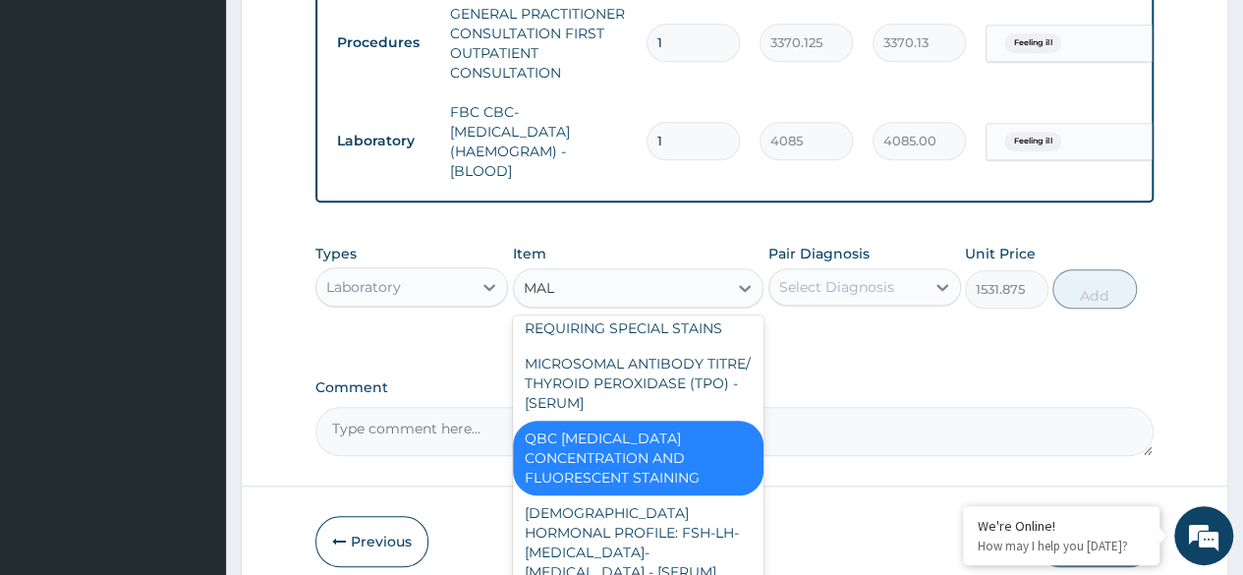
type input "MALA"
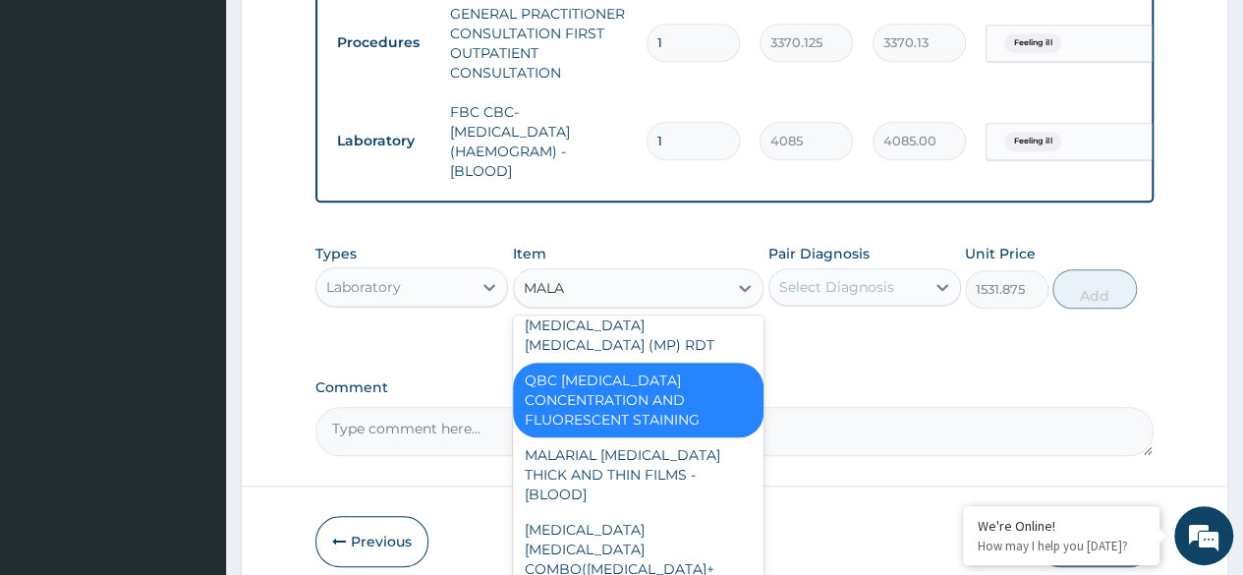
scroll to position [0, 0]
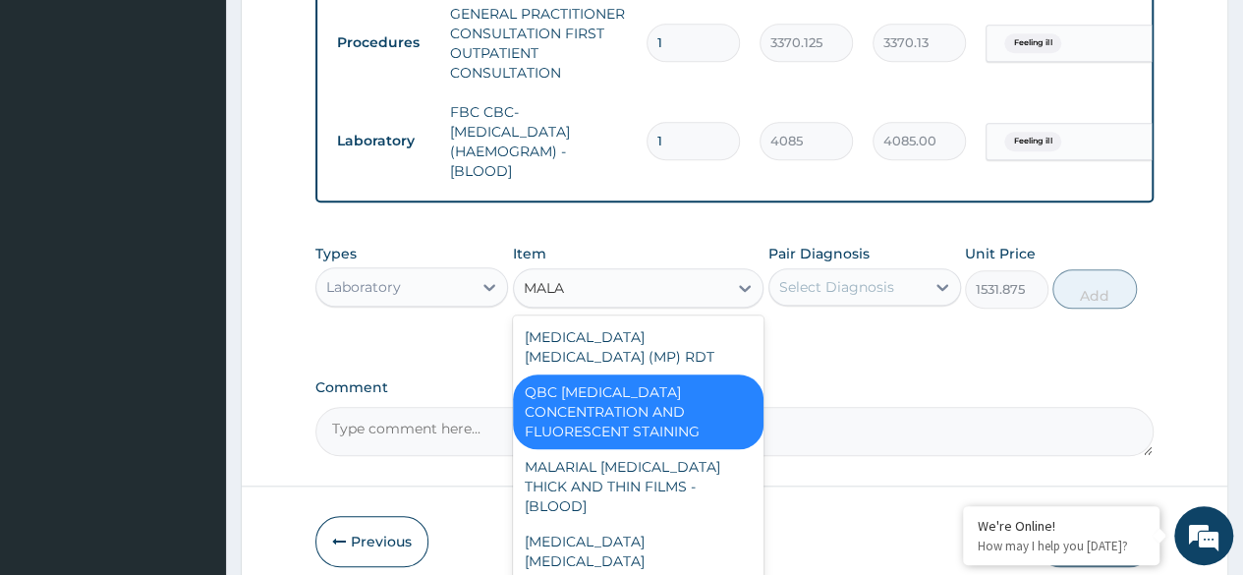
click at [720, 348] on div "MALARIA PARASITE (MP) RDT" at bounding box center [638, 346] width 251 height 55
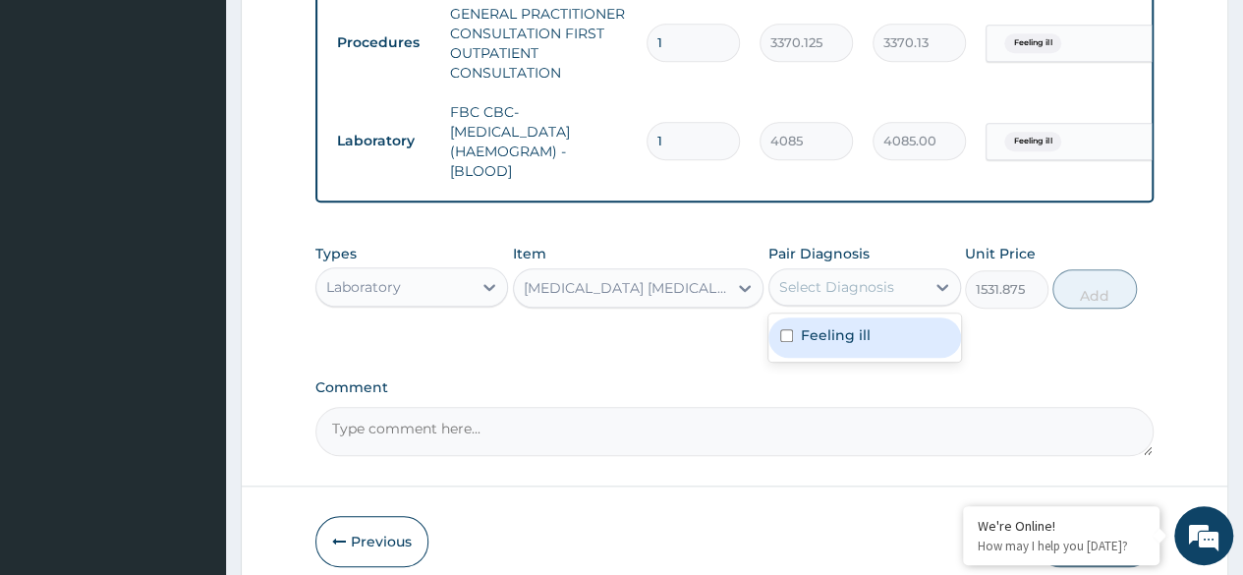
click at [888, 351] on div "Feeling ill" at bounding box center [864, 337] width 193 height 40
checkbox input "true"
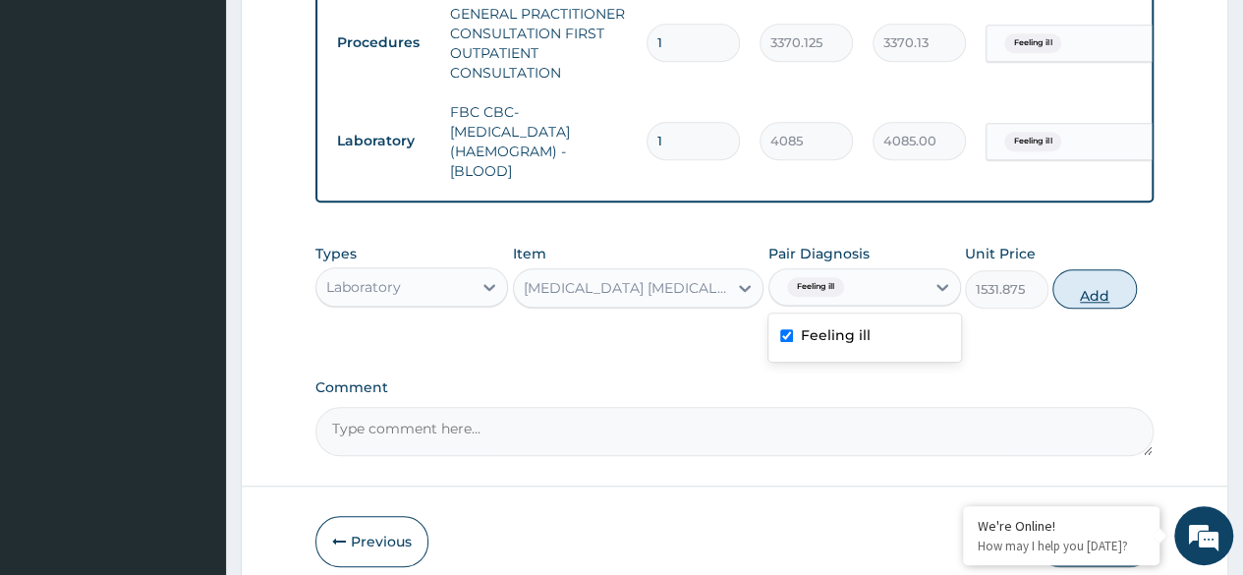
click at [1095, 308] on button "Add" at bounding box center [1094, 288] width 84 height 39
type input "0"
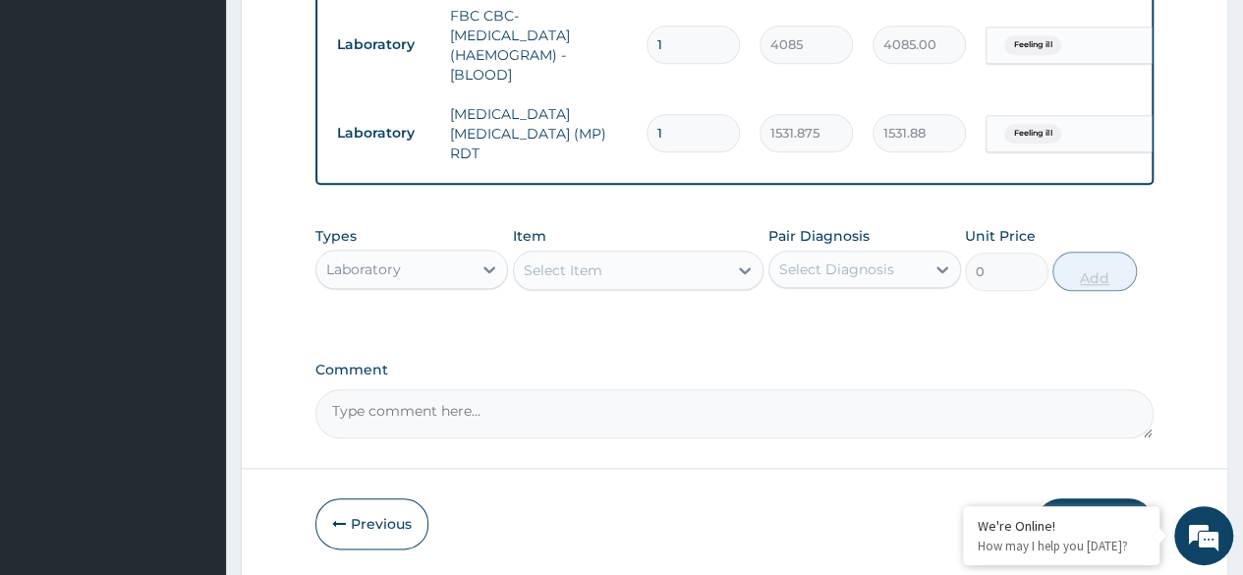
scroll to position [957, 0]
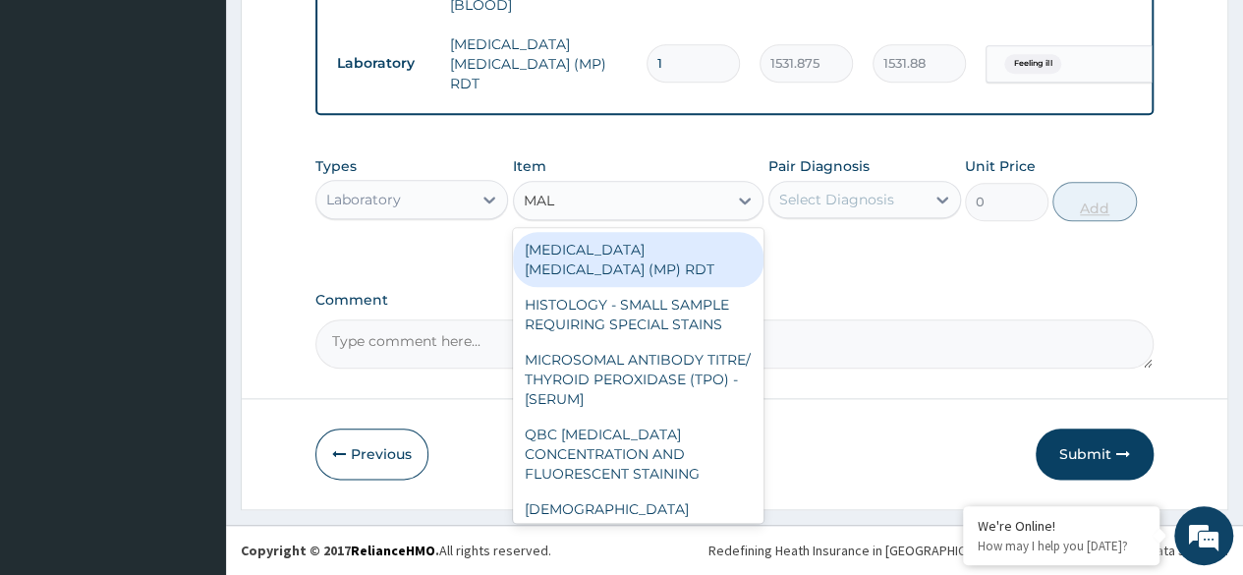
type input "MALA"
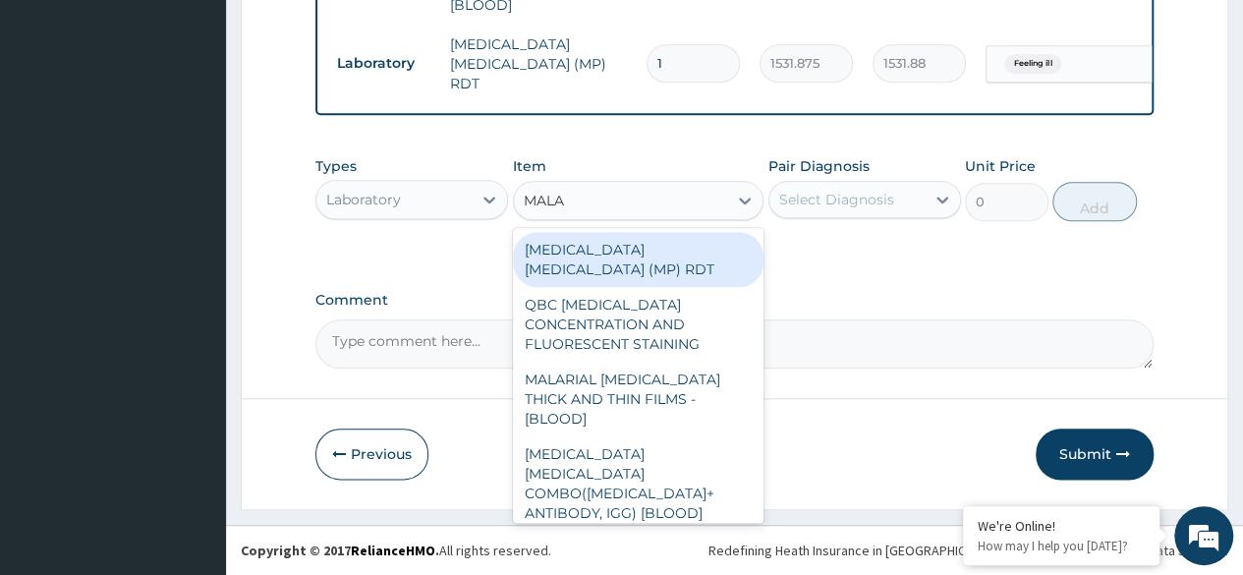
click at [676, 362] on div "MALARIAL PARASITE THICK AND THIN FILMS - [BLOOD]" at bounding box center [638, 399] width 251 height 75
type input "1531.875"
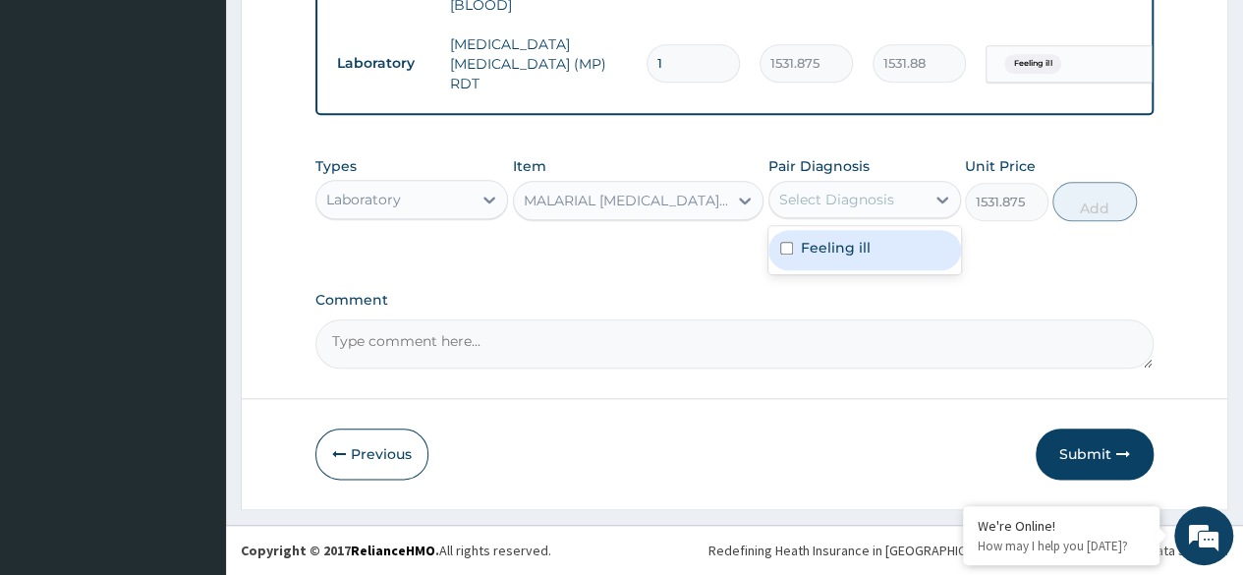
click at [892, 259] on div "Feeling ill" at bounding box center [864, 250] width 193 height 40
checkbox input "true"
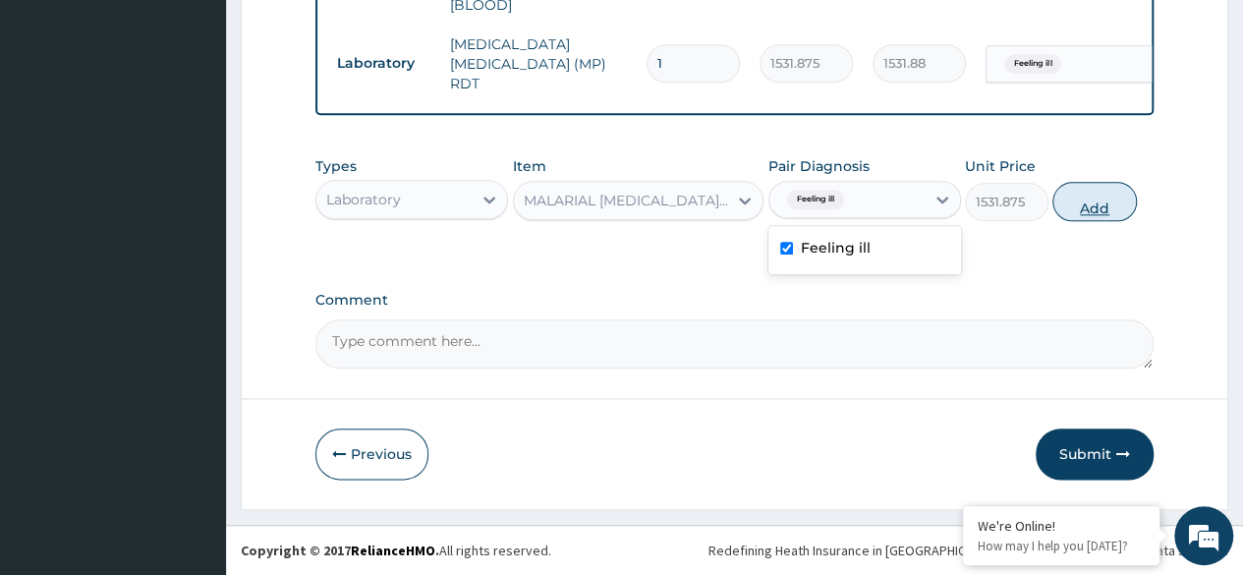
click at [1099, 216] on button "Add" at bounding box center [1094, 201] width 84 height 39
type input "0"
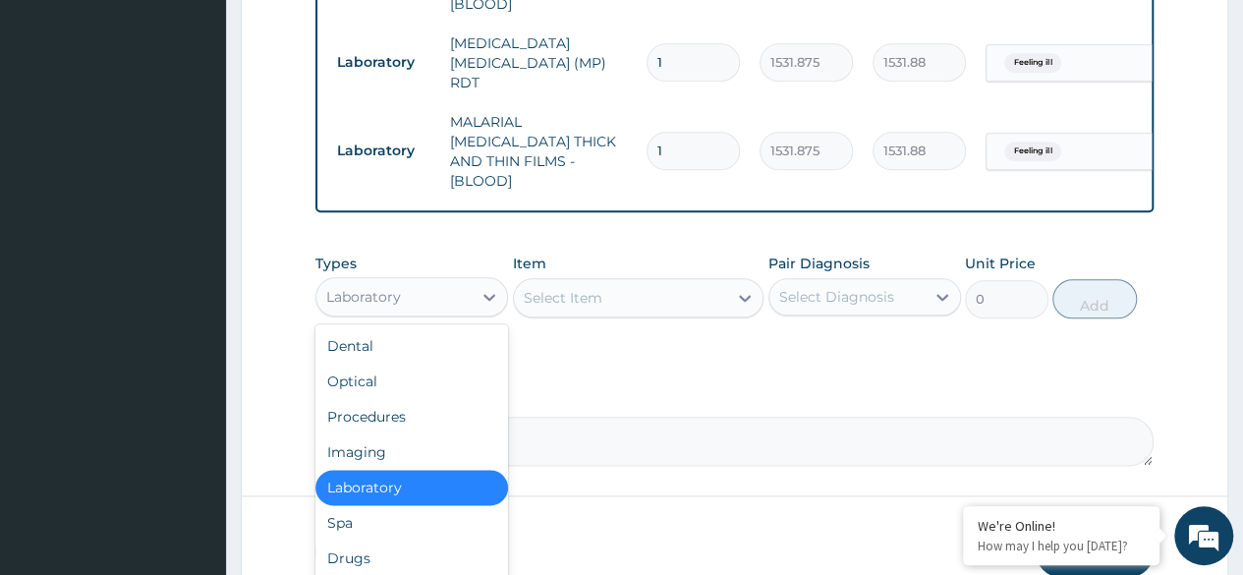
click at [416, 540] on div "Drugs" at bounding box center [411, 557] width 193 height 35
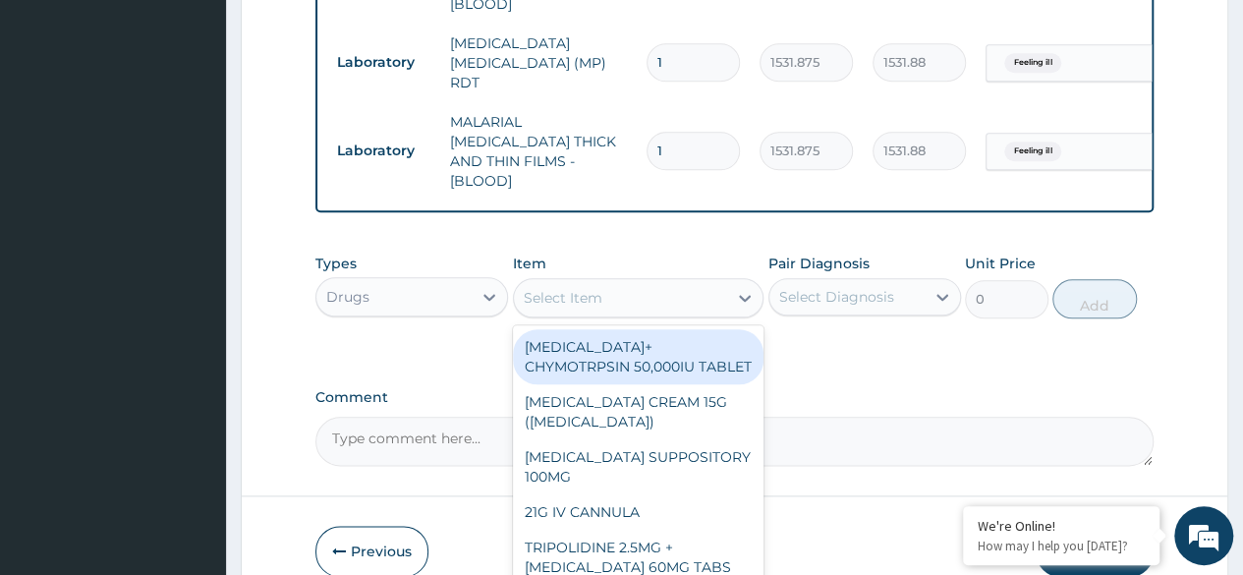
click at [656, 282] on div "Select Item" at bounding box center [621, 297] width 214 height 31
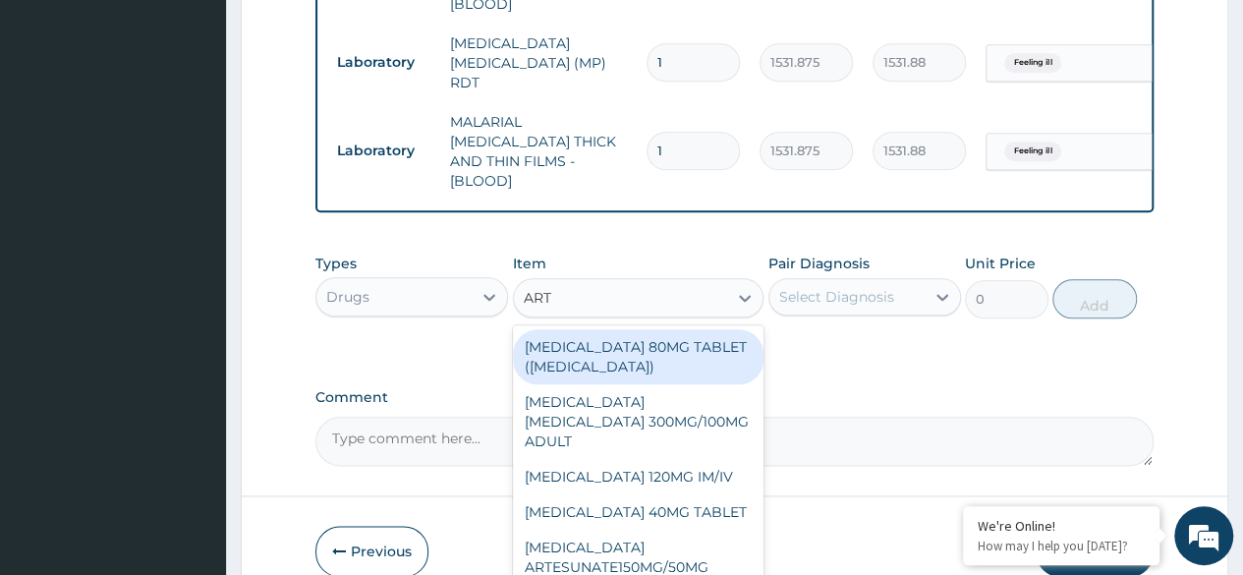
type input "ARTE"
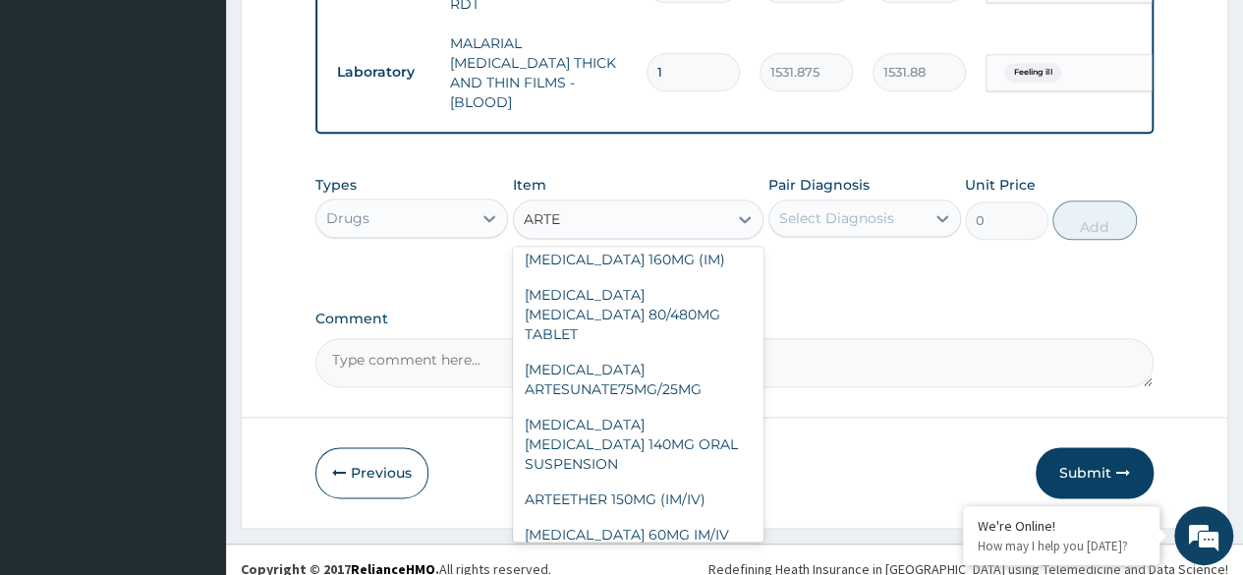
scroll to position [368, 0]
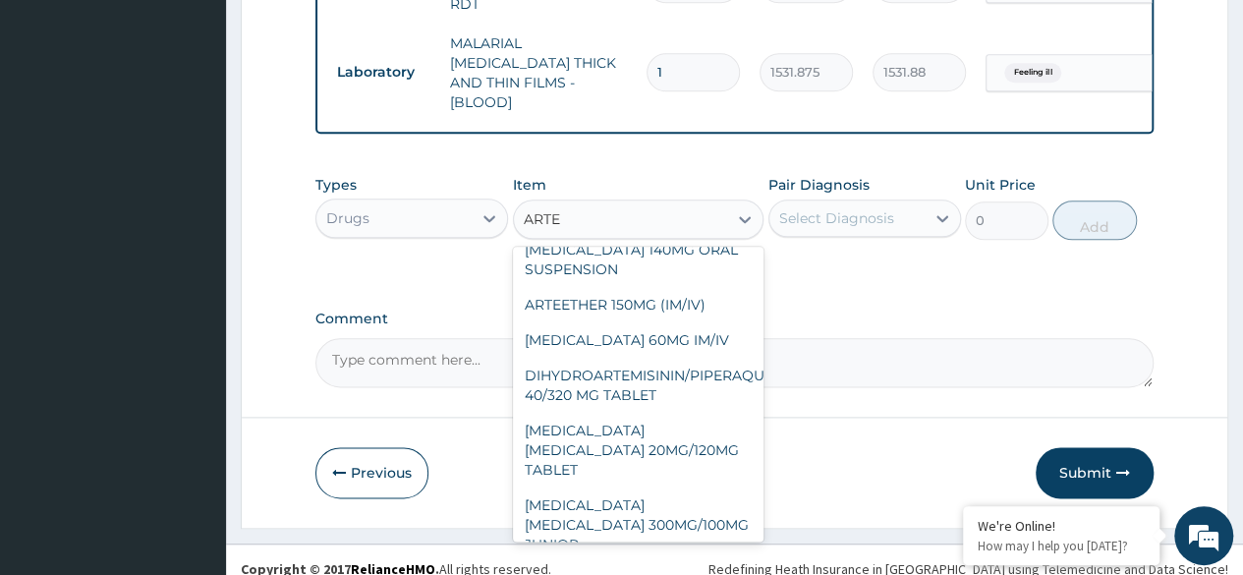
click at [643, 413] on div "ARTEMETHER LUMEFANTRINE 20MG/120MG TABLET" at bounding box center [638, 450] width 251 height 75
type input "100"
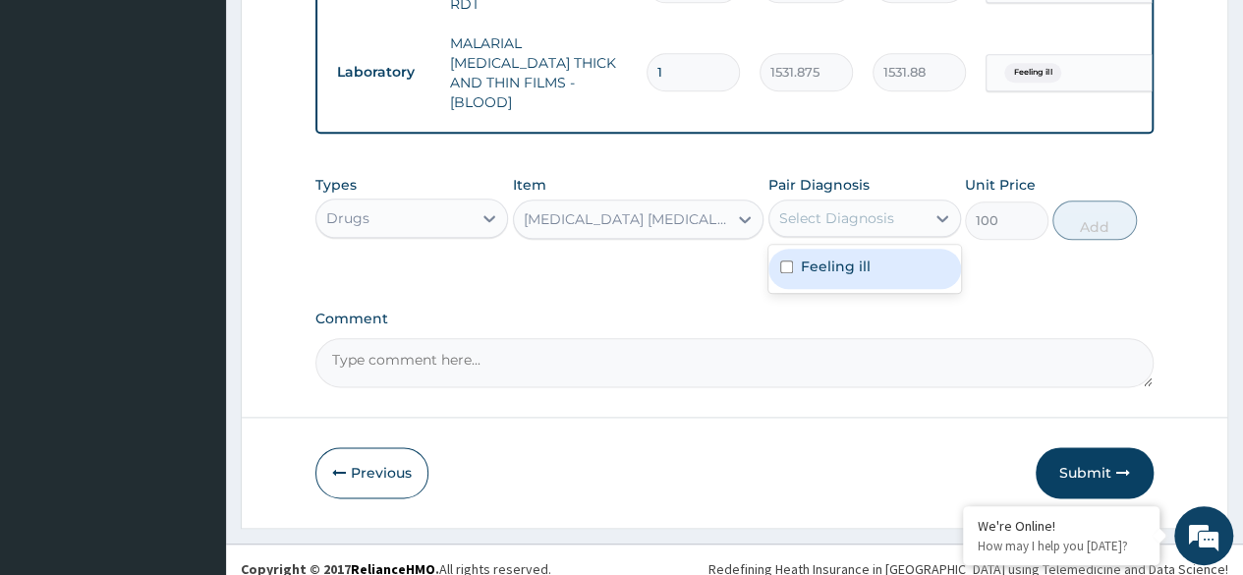
click at [859, 256] on label "Feeling ill" at bounding box center [836, 266] width 70 height 20
checkbox input "true"
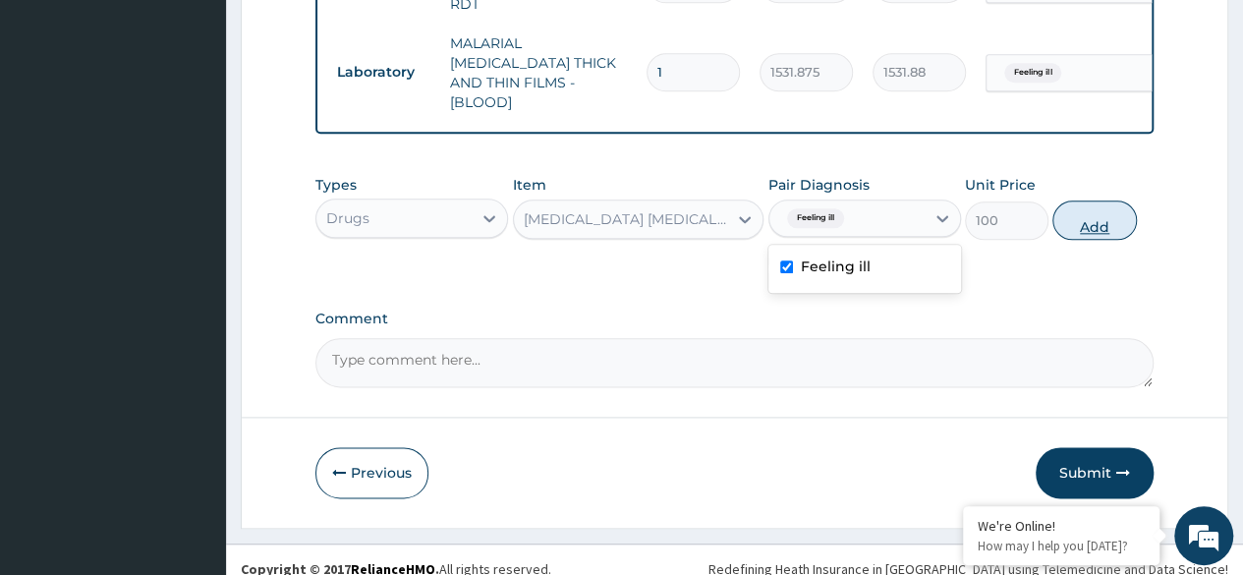
click at [1096, 213] on button "Add" at bounding box center [1094, 219] width 84 height 39
type input "0"
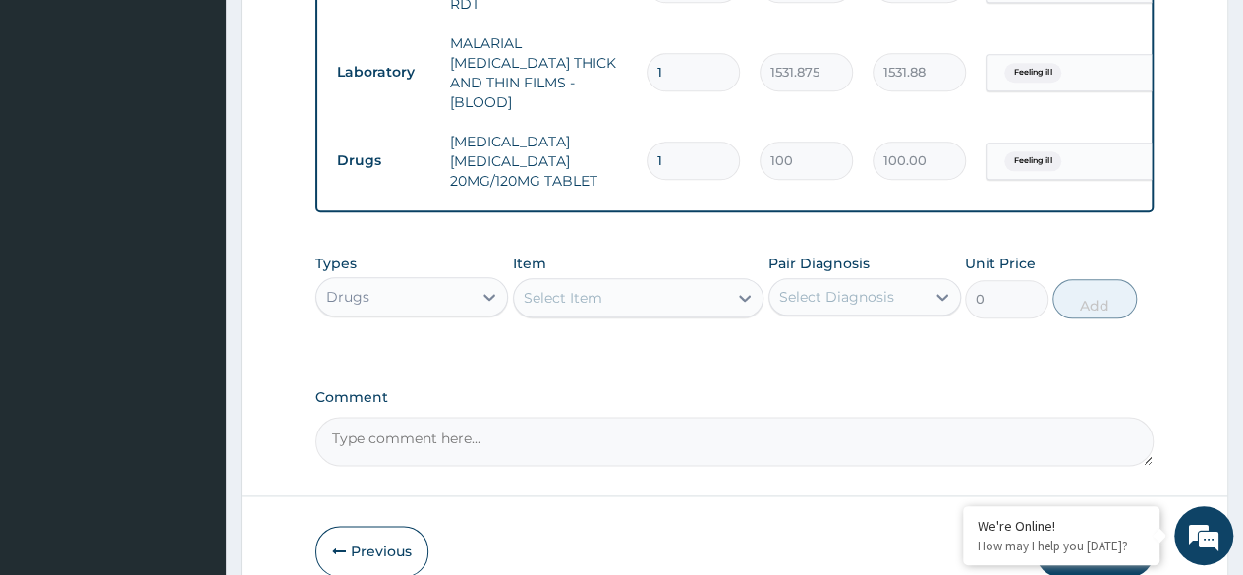
click at [682, 141] on input "1" at bounding box center [692, 160] width 93 height 38
type input "18"
type input "1800.00"
type input "18"
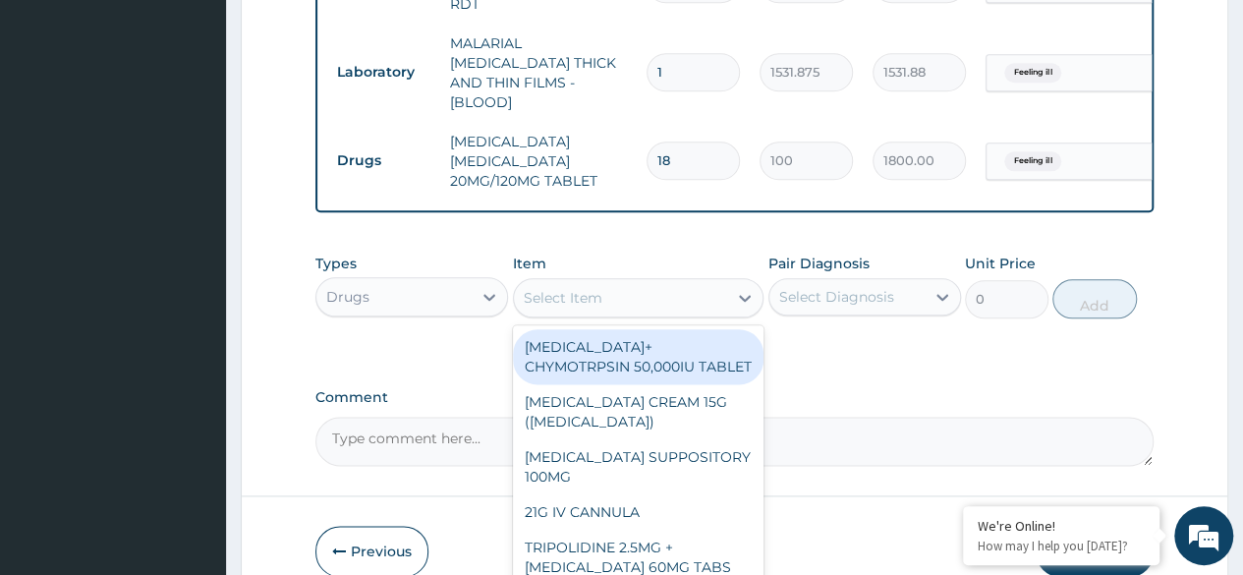
click at [576, 288] on div "Select Item" at bounding box center [563, 298] width 79 height 20
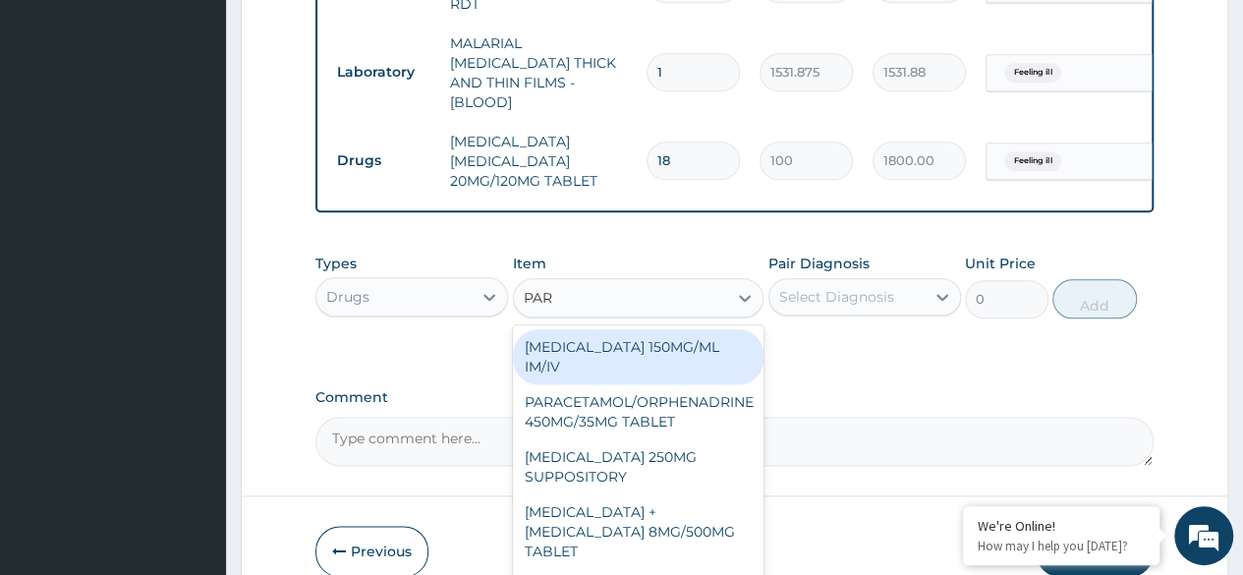
type input "PARA"
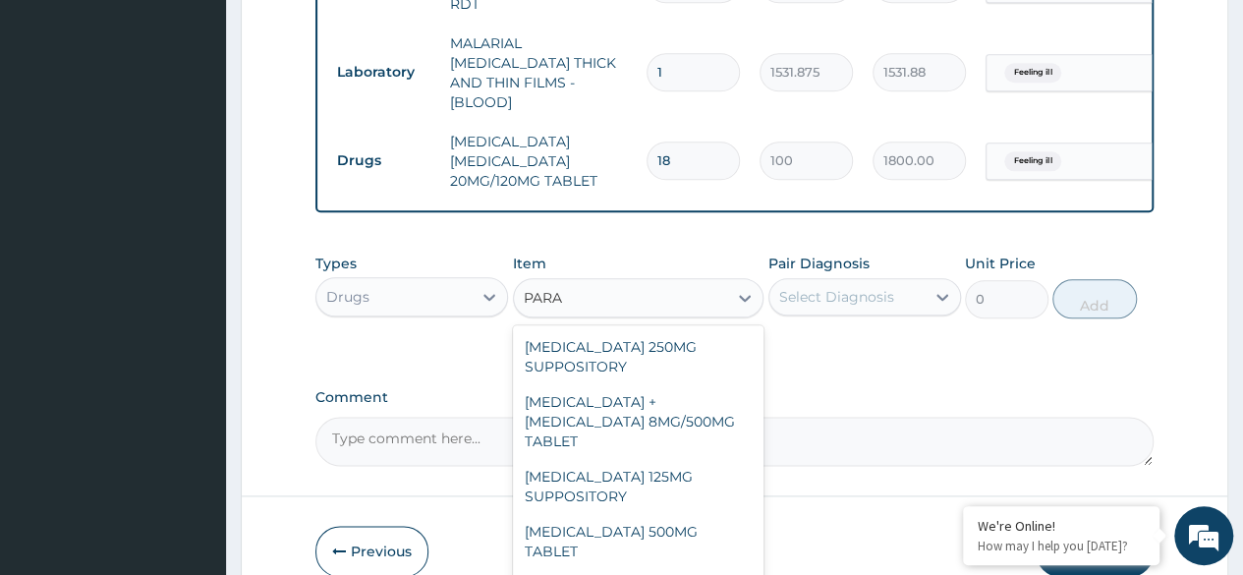
scroll to position [223, 0]
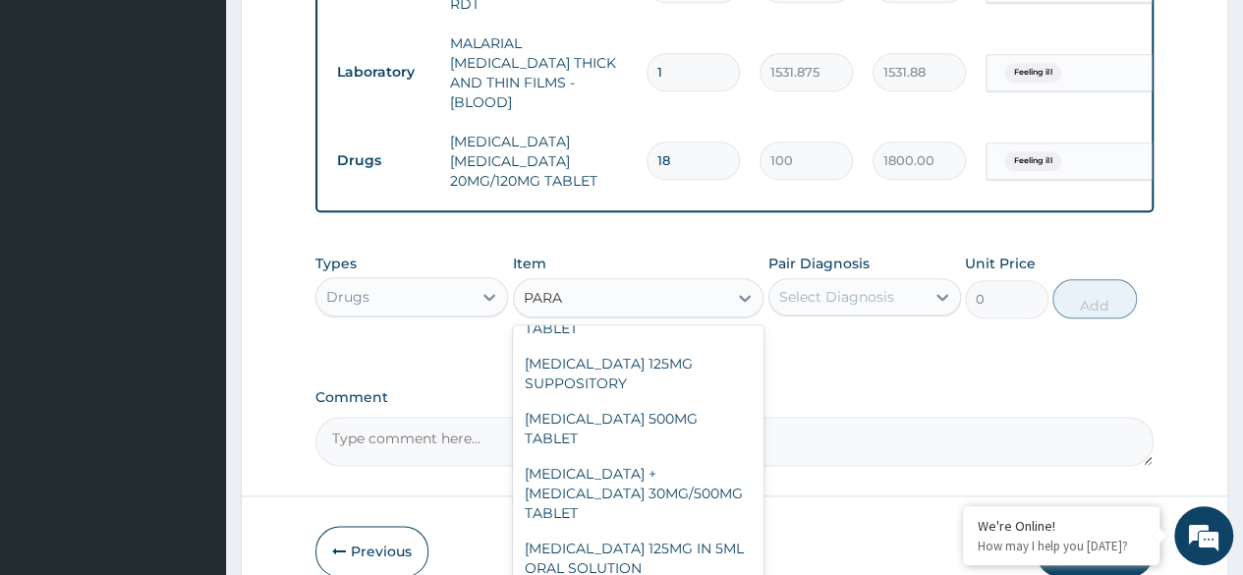
click at [685, 401] on div "PARACETAMOL 500MG TABLET" at bounding box center [638, 428] width 251 height 55
type input "30"
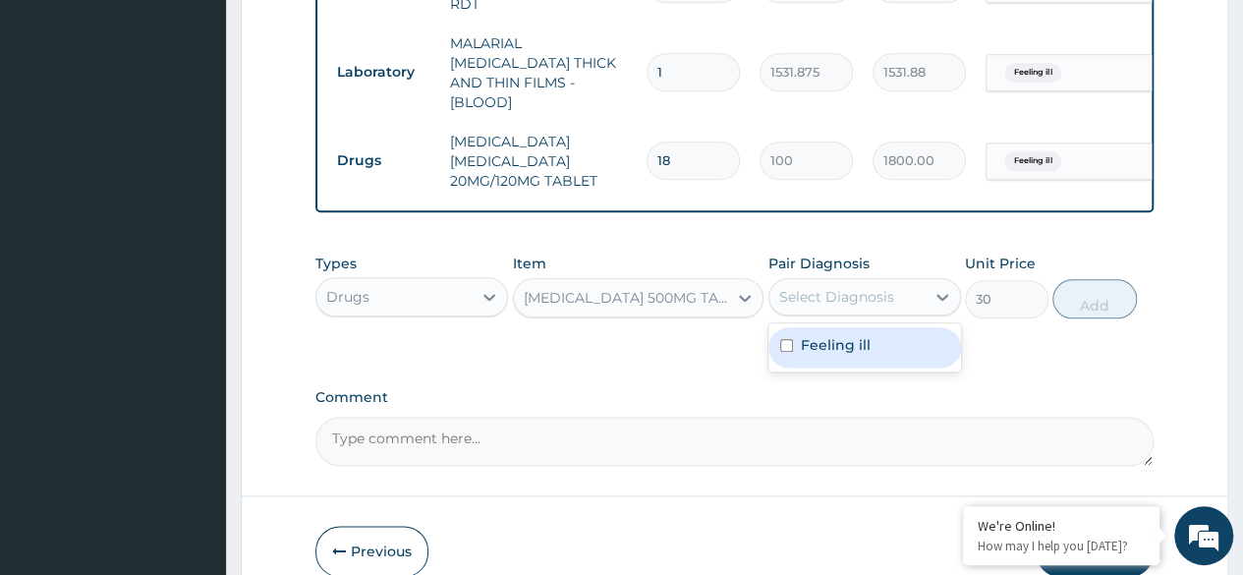
click at [864, 335] on label "Feeling ill" at bounding box center [836, 345] width 70 height 20
checkbox input "true"
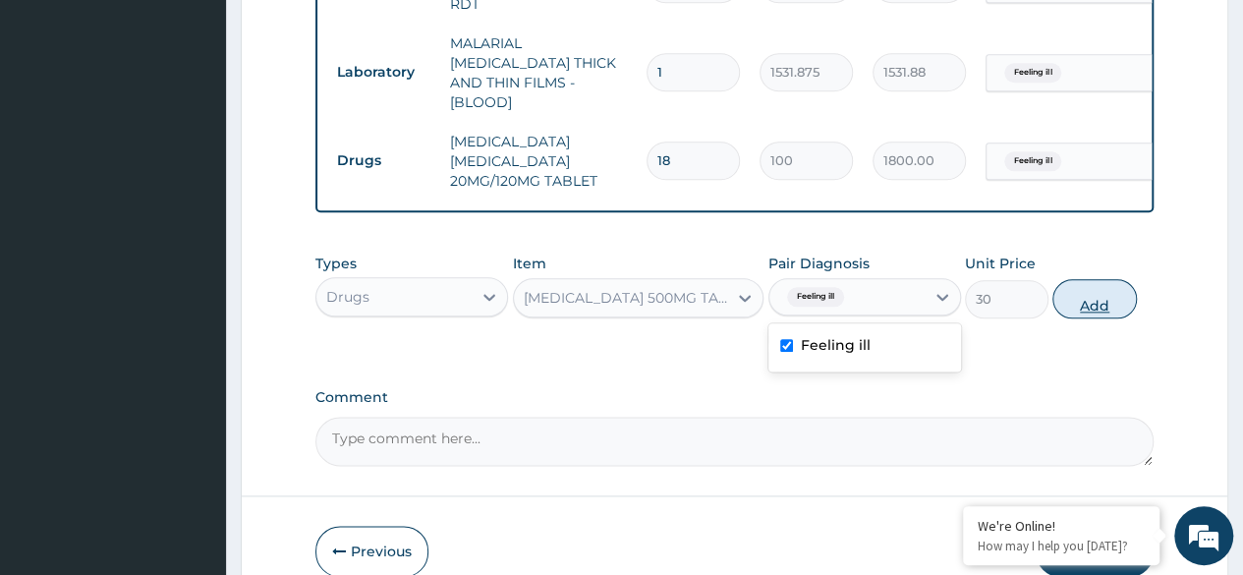
click at [1093, 288] on button "Add" at bounding box center [1094, 298] width 84 height 39
type input "0"
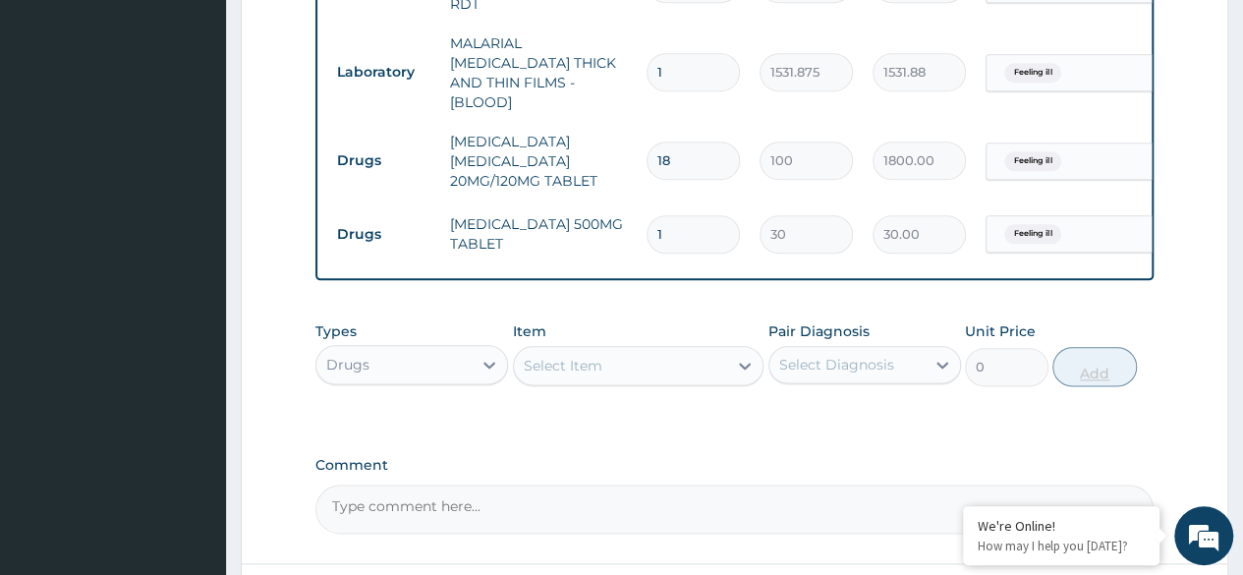
type input "0.00"
type input "9"
type input "270.00"
type input "9"
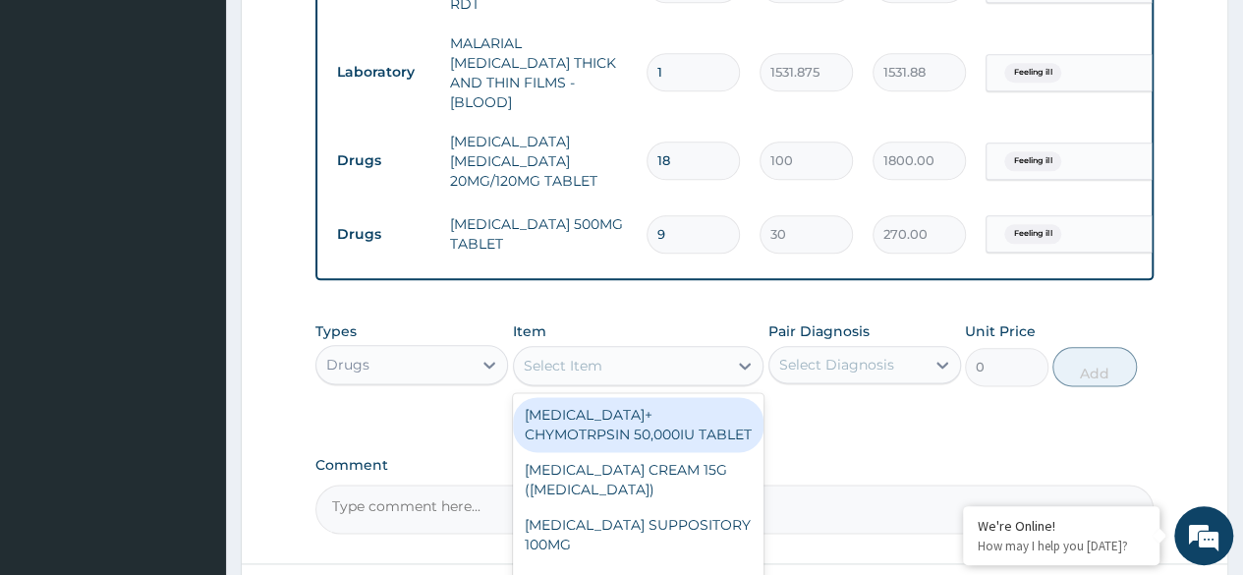
click at [603, 357] on div "Select Item" at bounding box center [621, 365] width 214 height 31
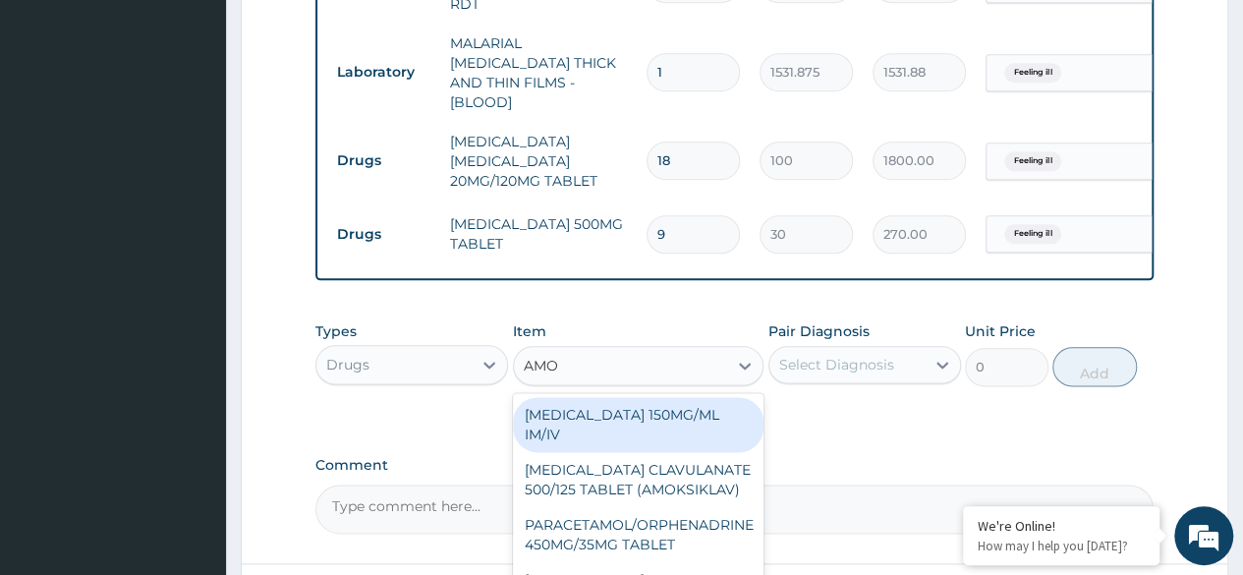
type input "AMOX"
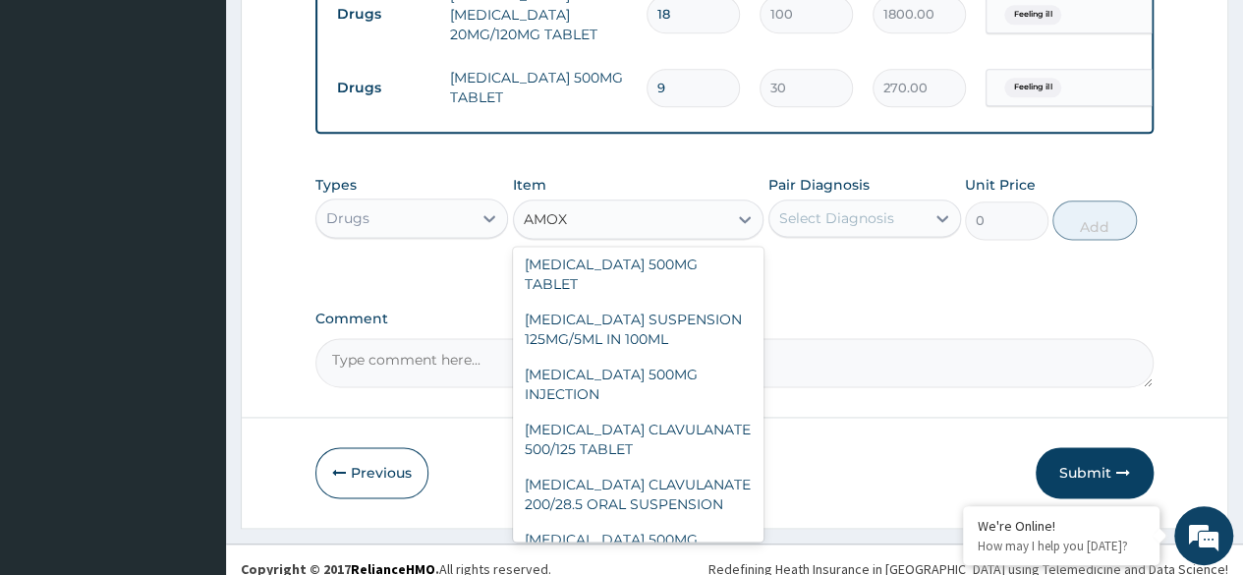
scroll to position [0, 0]
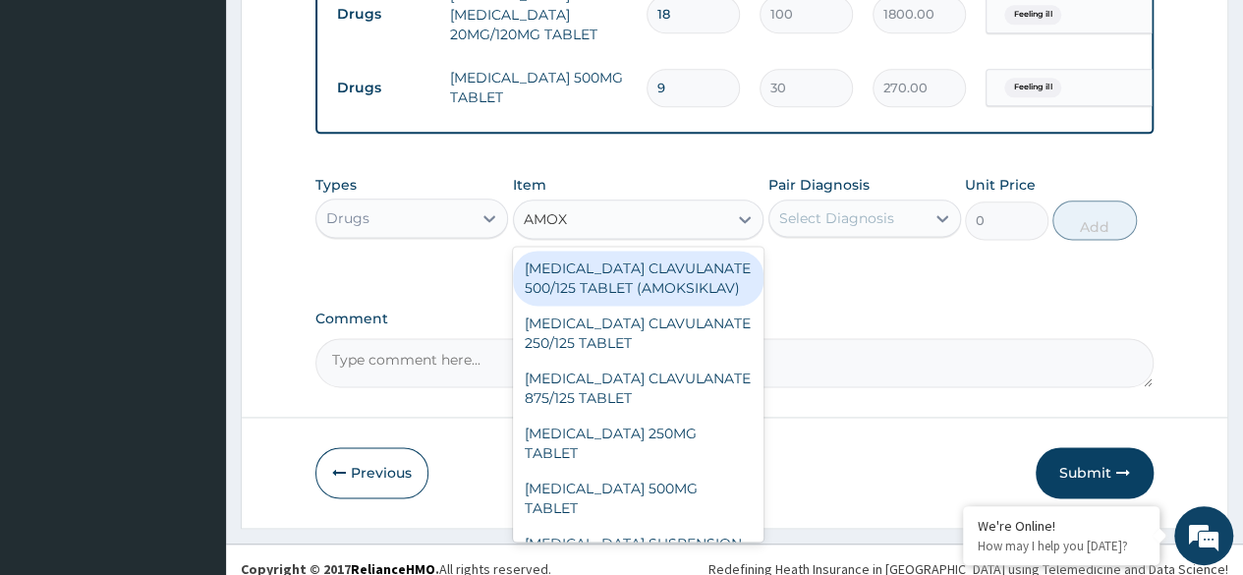
click at [631, 271] on div "AMOXICILLIN CLAVULANATE 500/125 TABLET (AMOKSIKLAV)" at bounding box center [638, 278] width 251 height 55
type input "756"
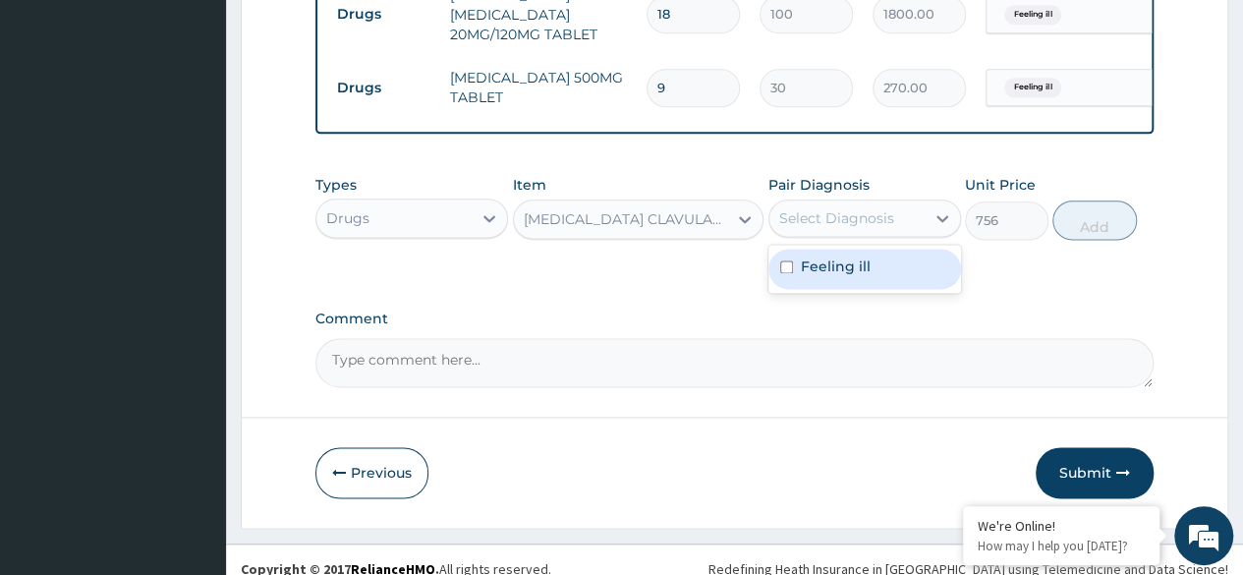
click at [870, 251] on div "Feeling ill" at bounding box center [864, 269] width 193 height 40
checkbox input "true"
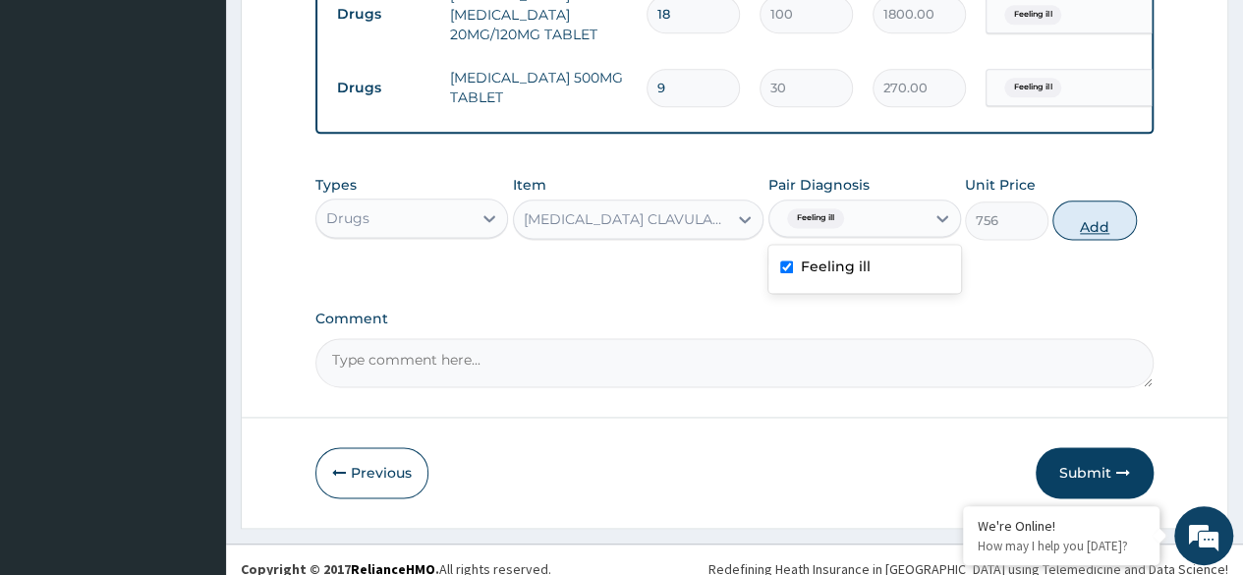
click at [1097, 207] on button "Add" at bounding box center [1094, 219] width 84 height 39
type input "0"
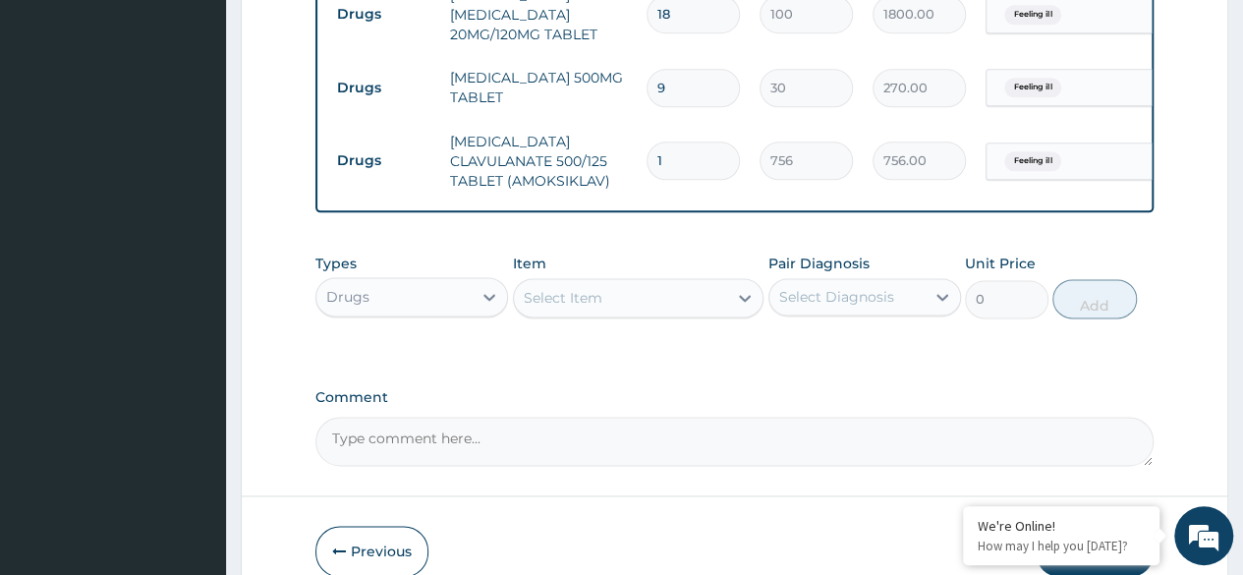
type input "10"
type input "7560.00"
type input "10"
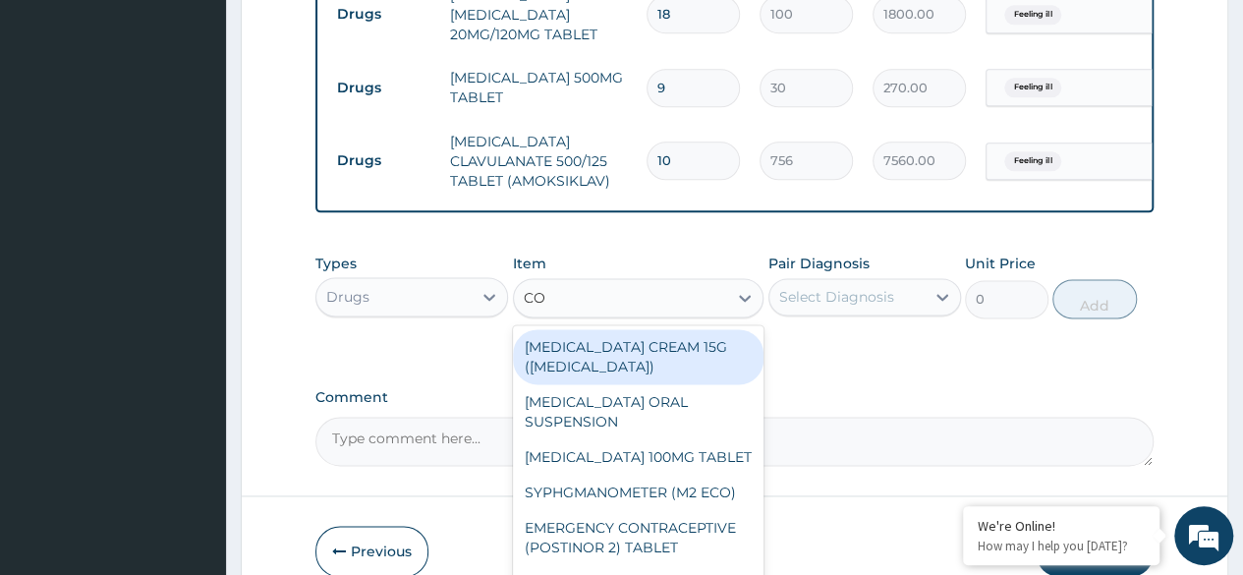
type input "COU"
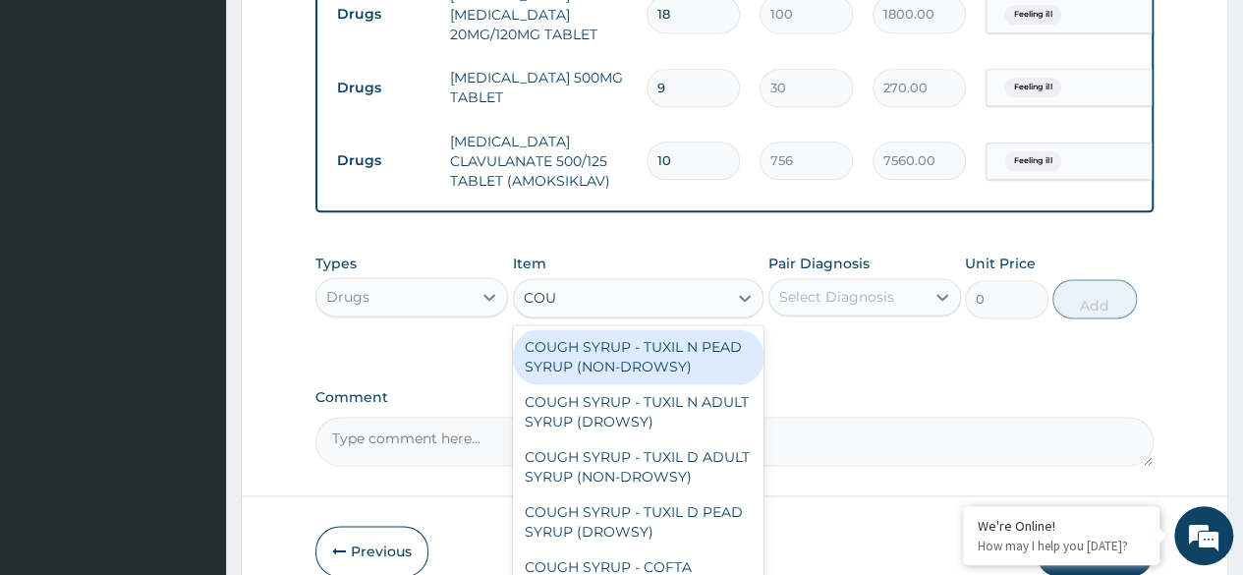
click at [695, 340] on div "COUGH SYRUP - TUXIL N PEAD SYRUP (NON-DROWSY)" at bounding box center [638, 356] width 251 height 55
type input "2000"
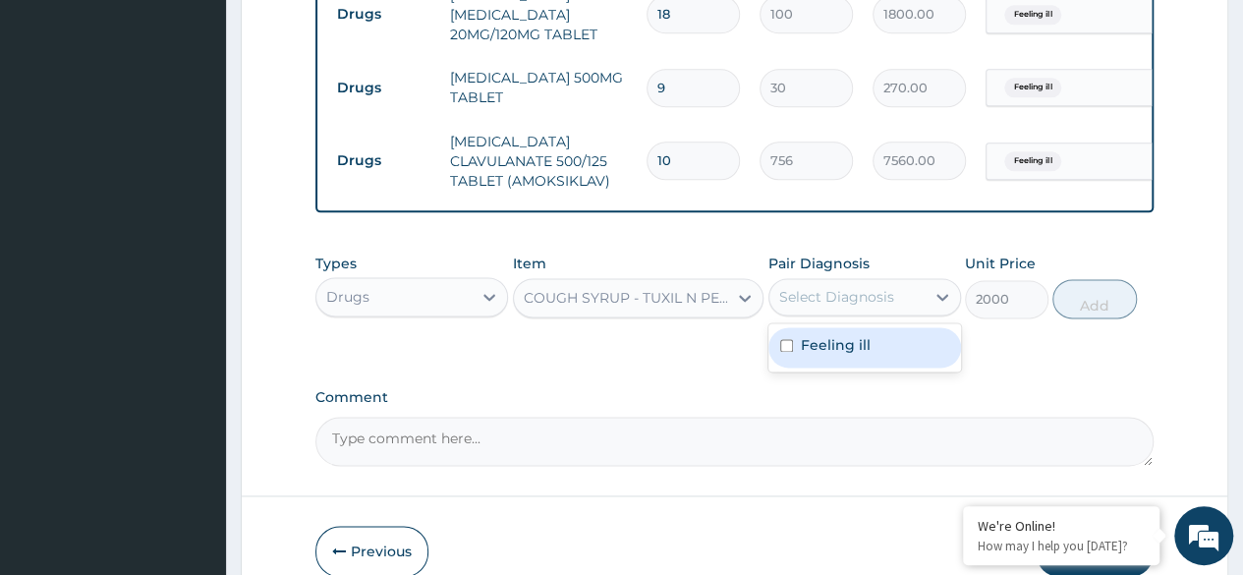
click at [867, 338] on div "Feeling ill" at bounding box center [864, 347] width 193 height 40
checkbox input "true"
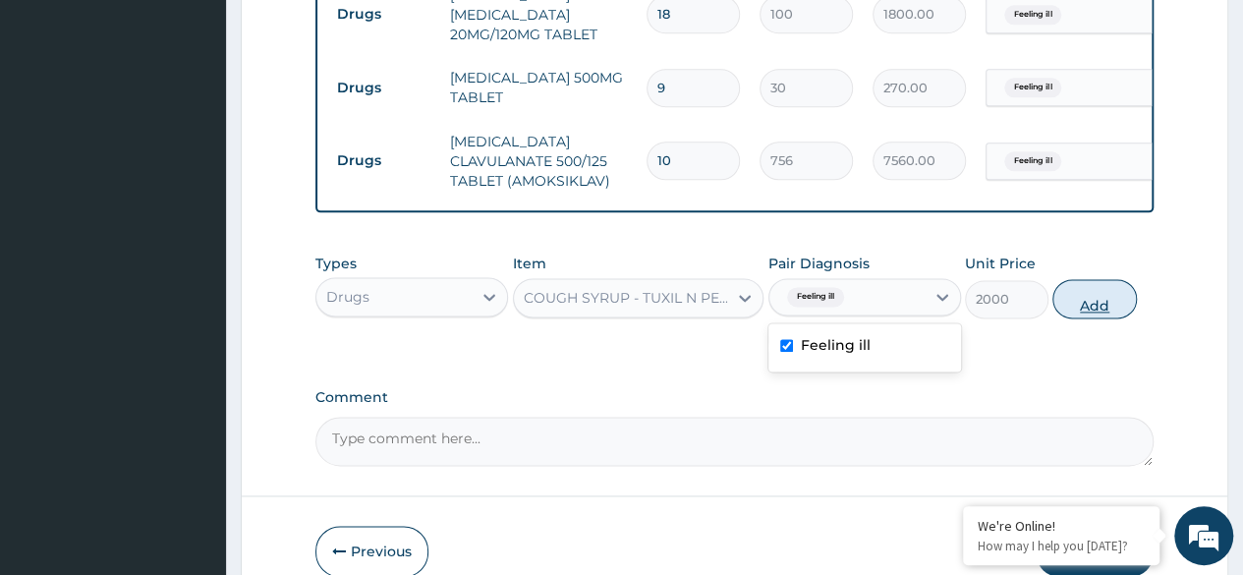
click at [1098, 290] on button "Add" at bounding box center [1094, 298] width 84 height 39
type input "0"
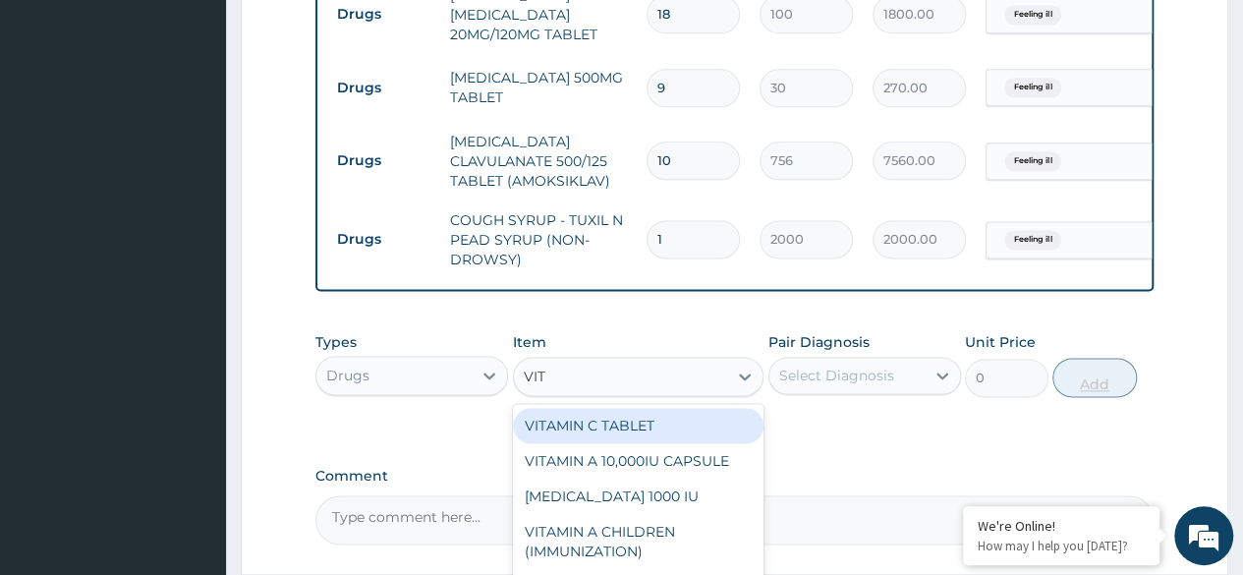
type input "VITA"
click at [692, 408] on div "VITAMIN C TABLET" at bounding box center [638, 425] width 251 height 35
type input "20"
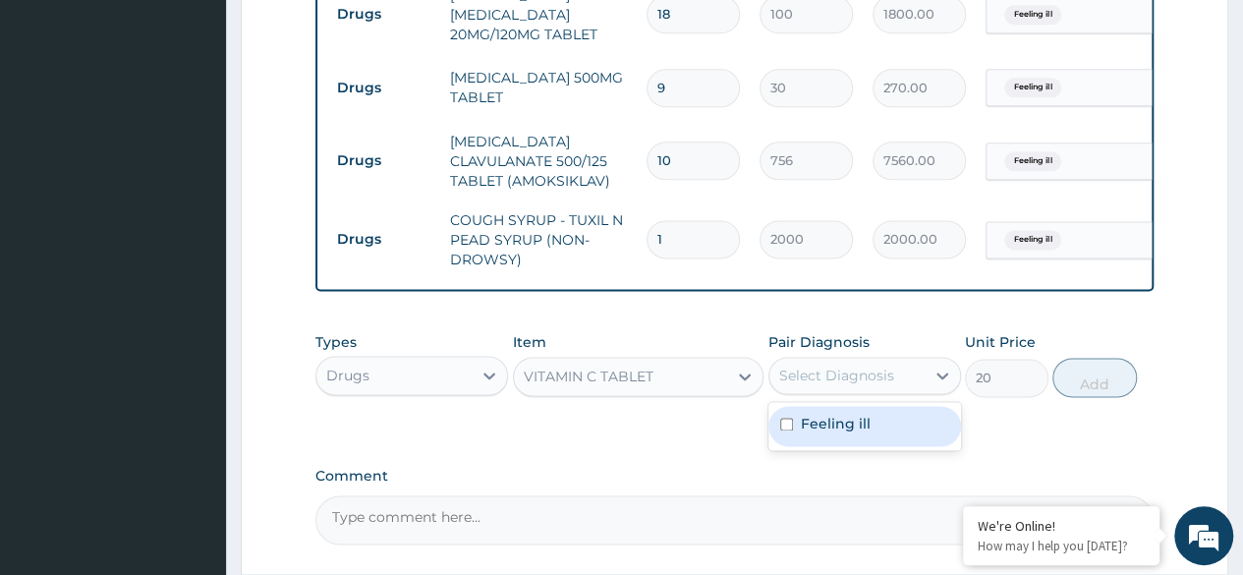
click at [860, 419] on div "Feeling ill" at bounding box center [864, 426] width 193 height 40
checkbox input "true"
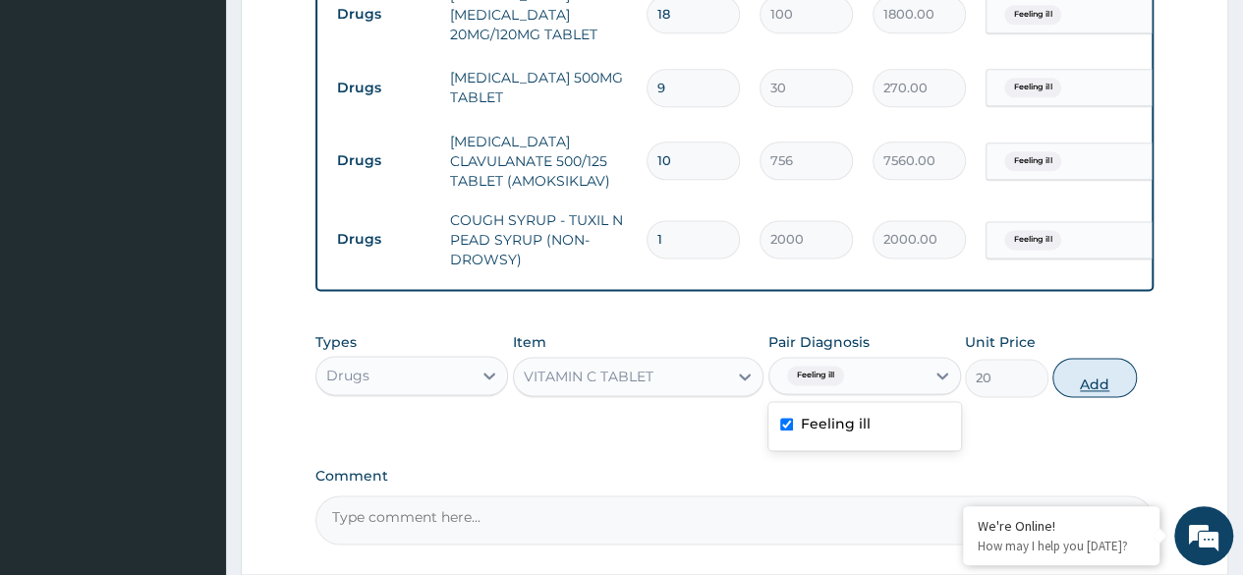
click at [1092, 366] on button "Add" at bounding box center [1094, 377] width 84 height 39
type input "0"
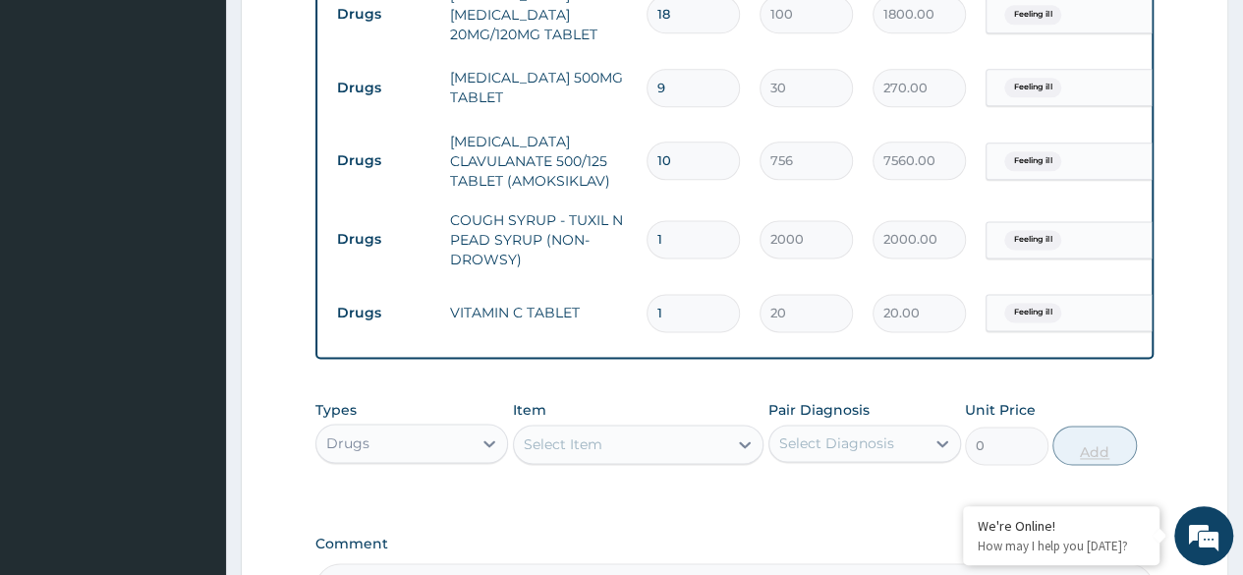
type input "0.00"
type input "4"
type input "80.00"
type input "42"
type input "840.00"
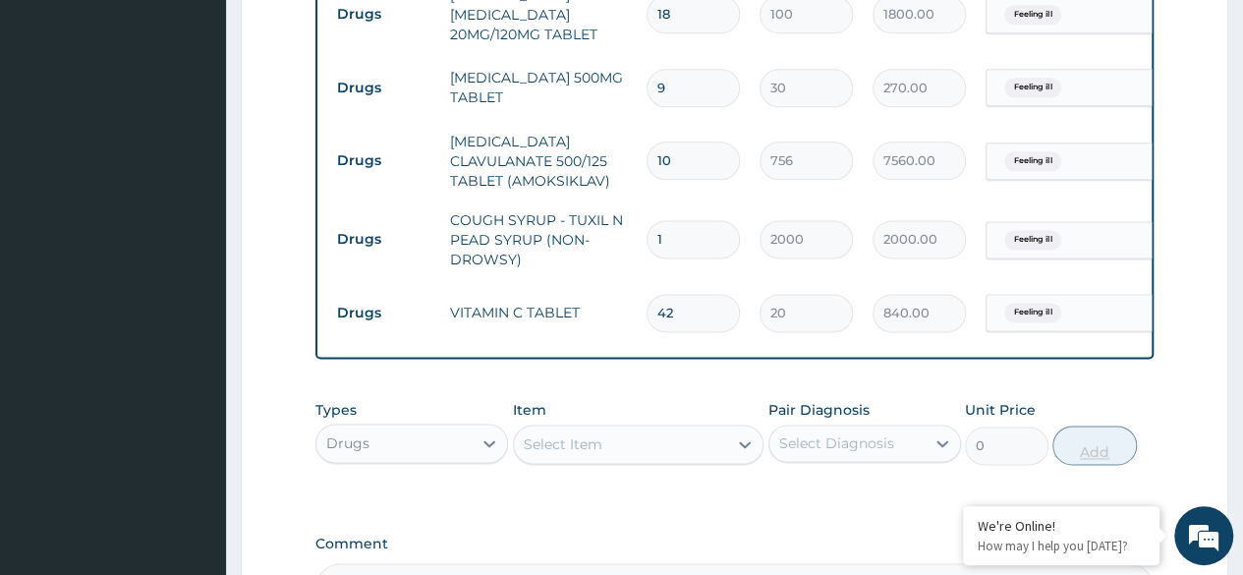
type input "42"
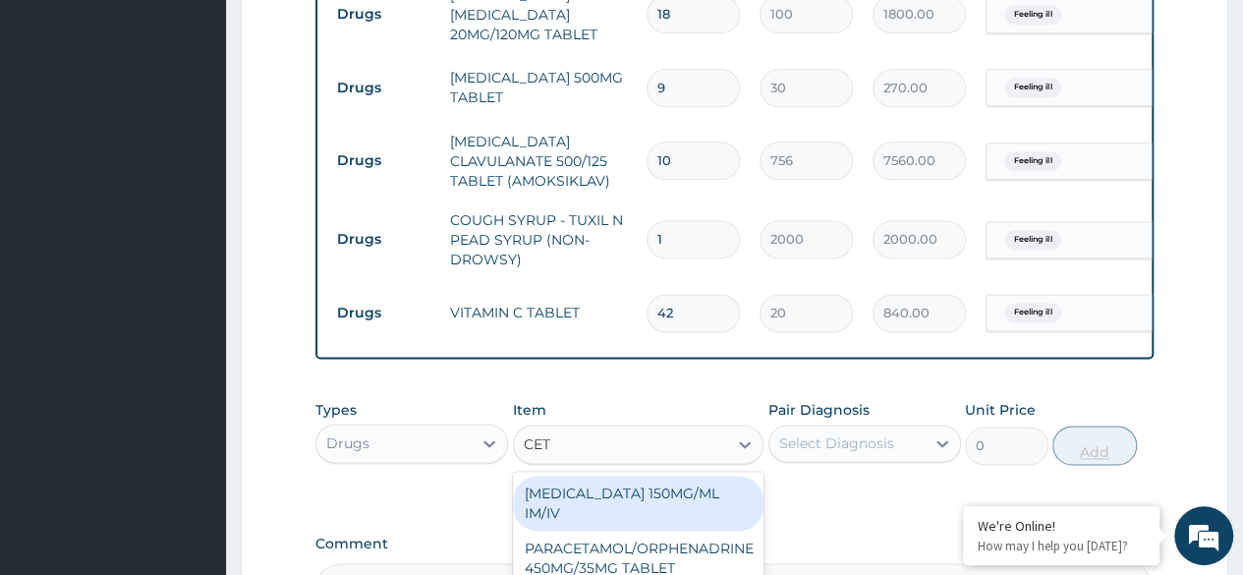
type input "CETI"
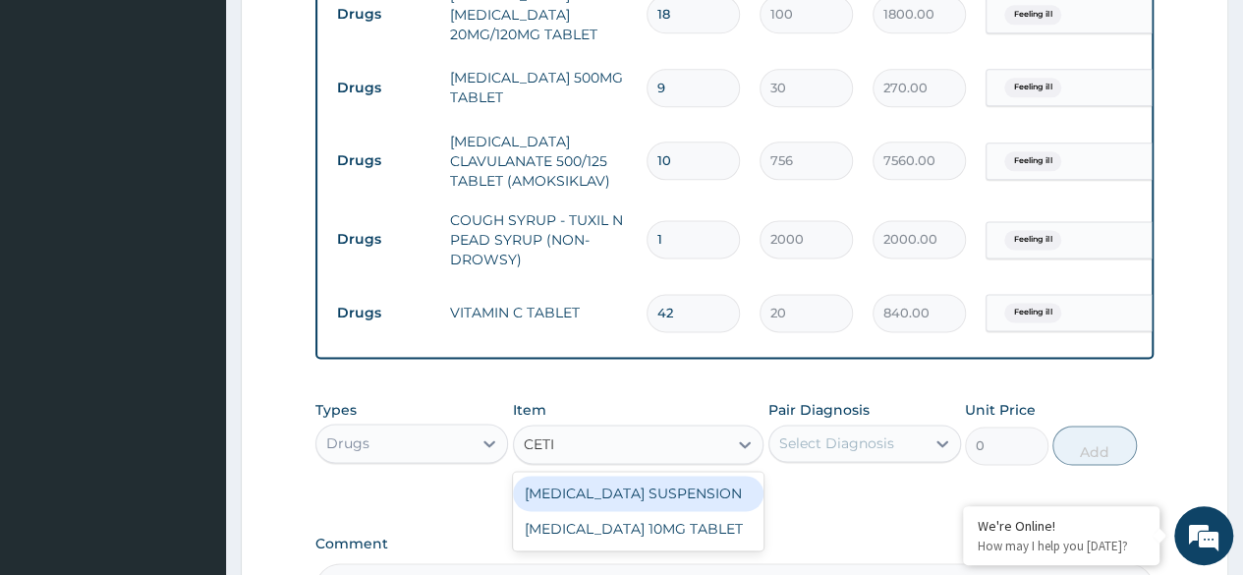
click at [693, 511] on div "[MEDICAL_DATA] 10MG TABLET" at bounding box center [638, 528] width 251 height 35
type input "115"
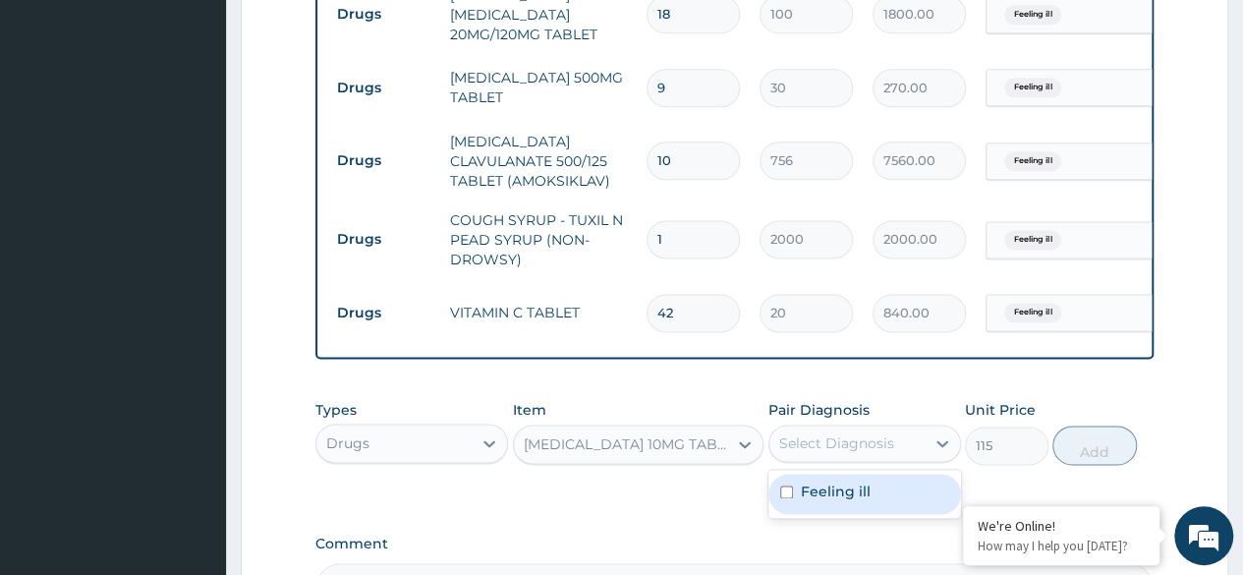
click at [900, 484] on div "Feeling ill" at bounding box center [864, 494] width 193 height 40
checkbox input "true"
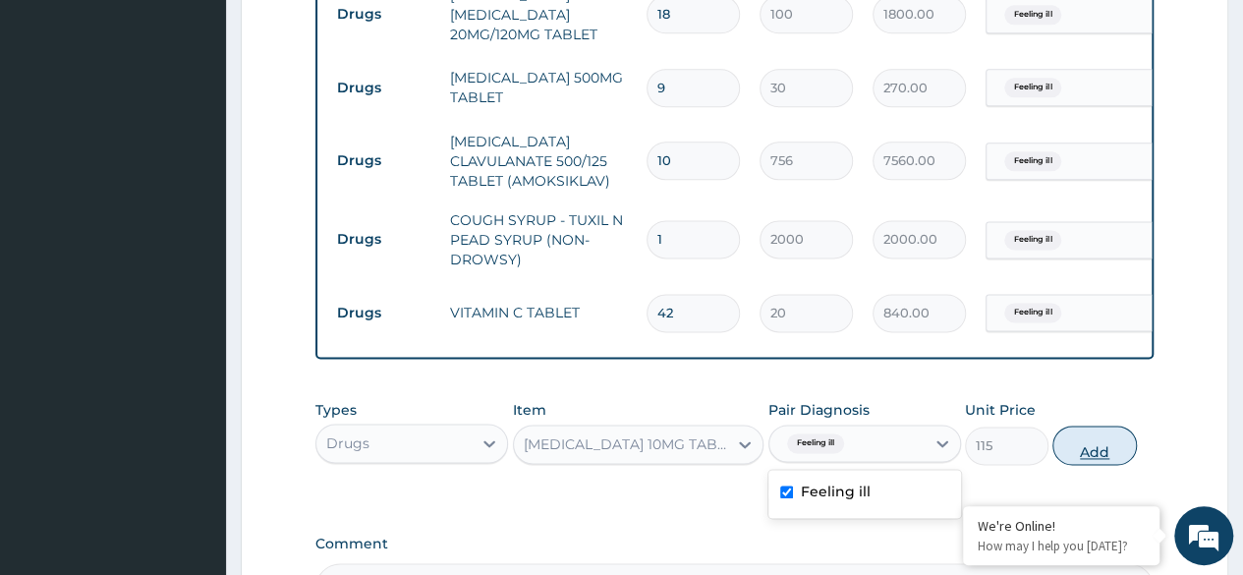
click at [1077, 433] on button "Add" at bounding box center [1094, 444] width 84 height 39
type input "0"
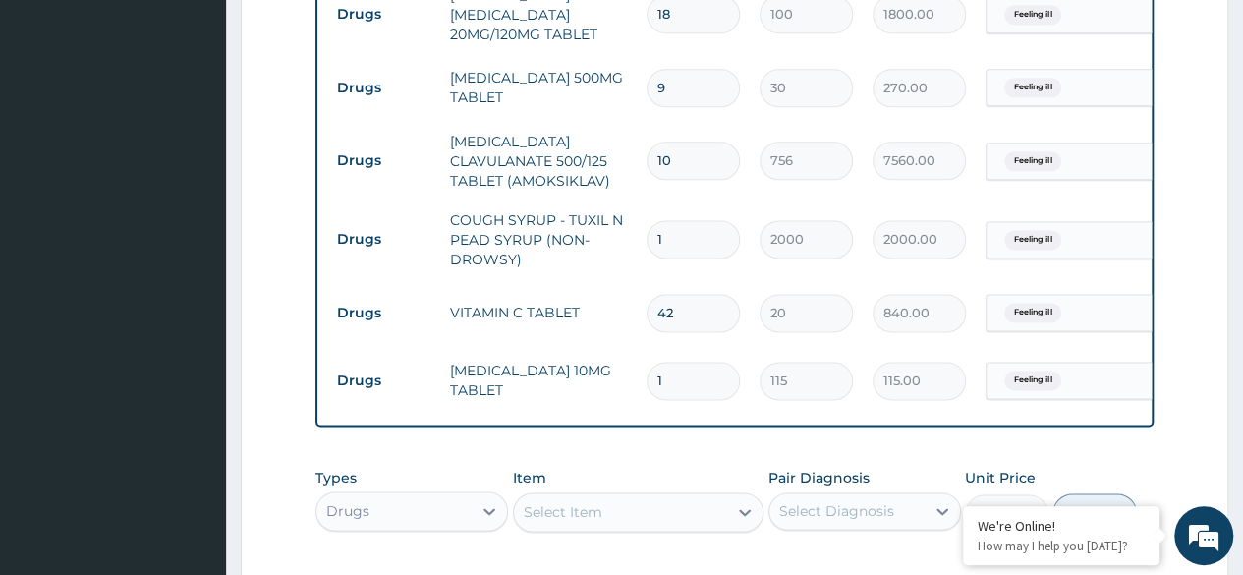
type input "0.00"
type input "7"
type input "805.00"
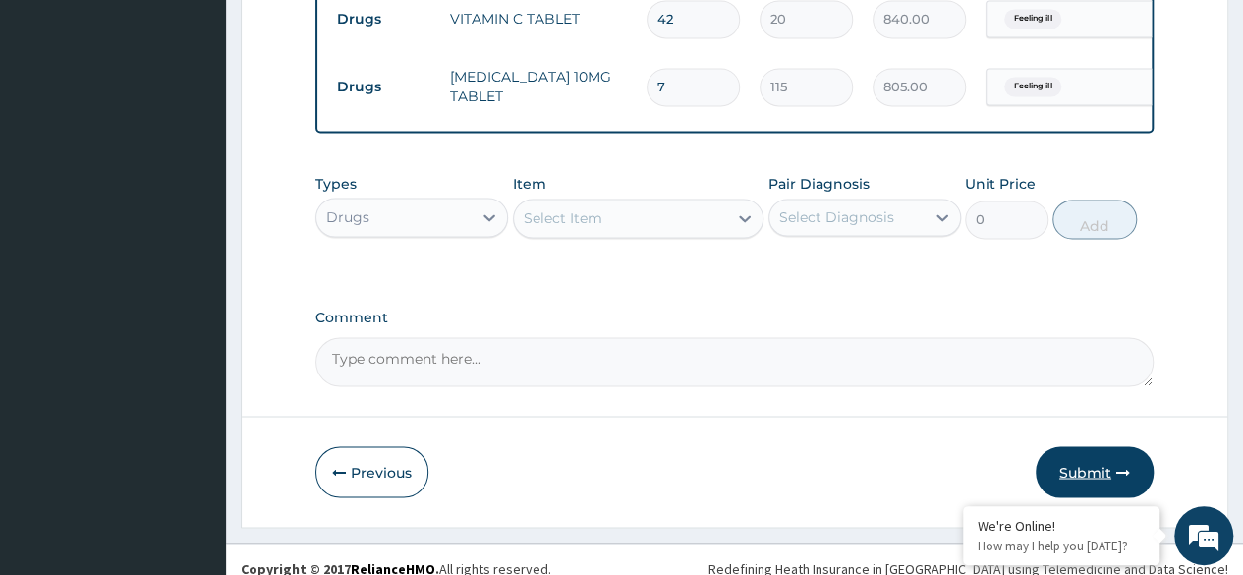
click at [1117, 465] on icon "button" at bounding box center [1123, 472] width 14 height 14
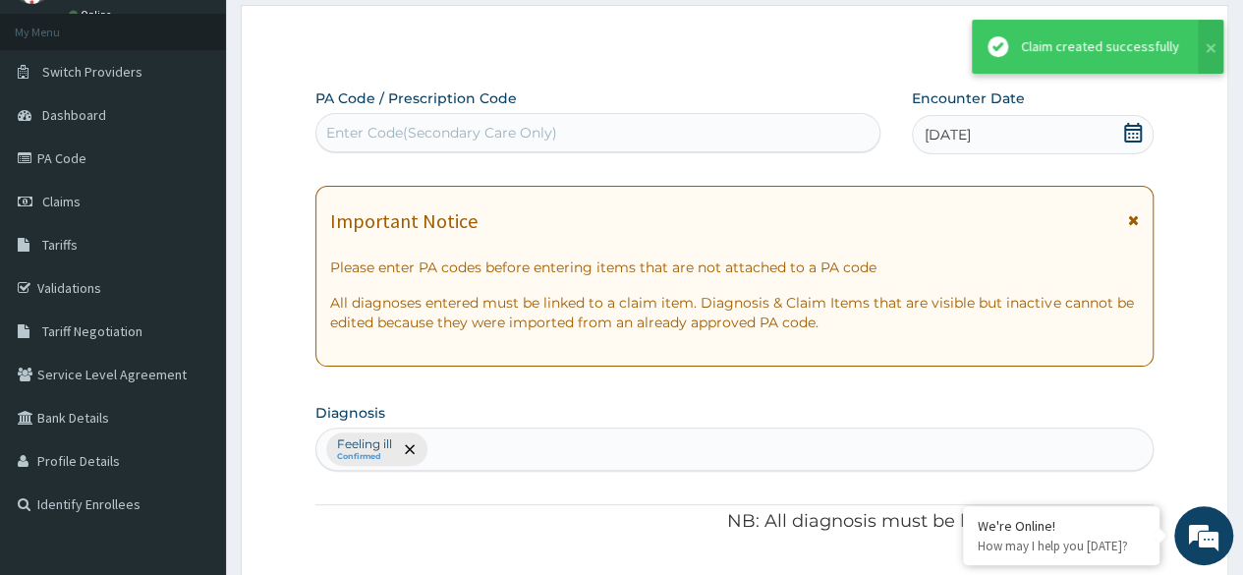
scroll to position [1476, 0]
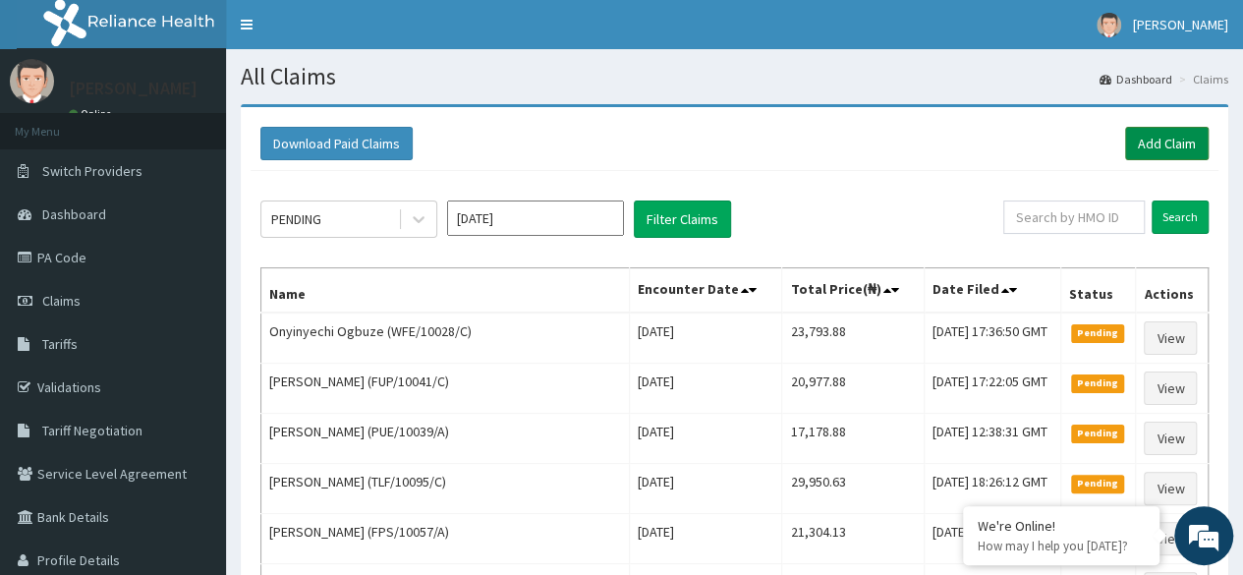
click at [1181, 137] on link "Add Claim" at bounding box center [1167, 143] width 84 height 33
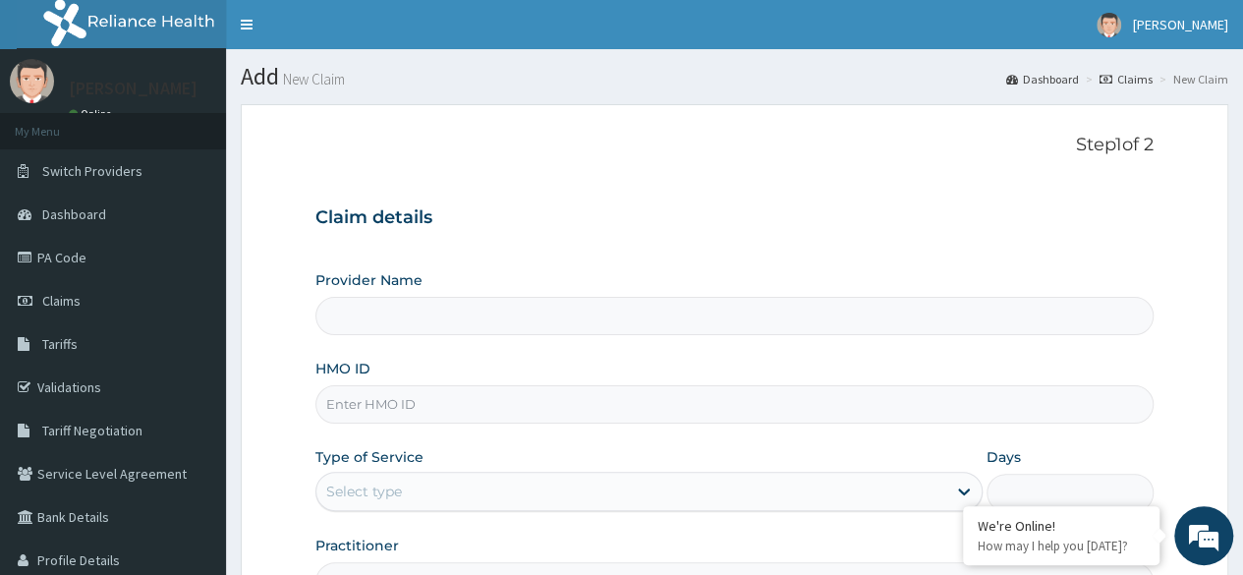
click at [407, 400] on input "HMO ID" at bounding box center [734, 404] width 838 height 38
type input "Reliance Family Clinics (RFC) - Ajah"
paste input "CRG/10036/A"
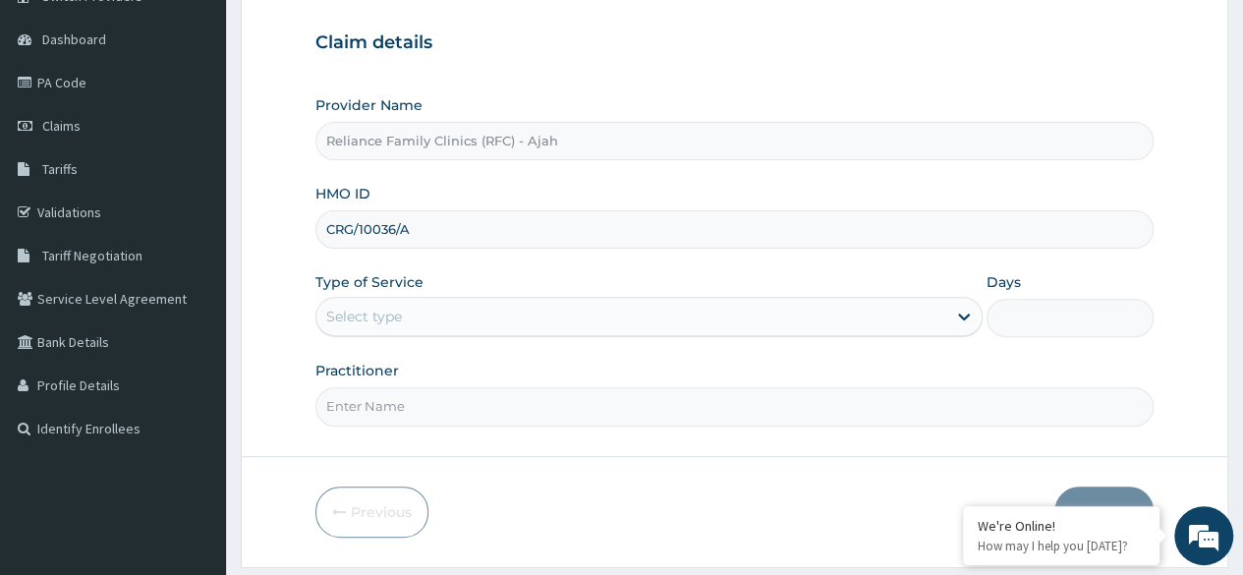
scroll to position [228, 0]
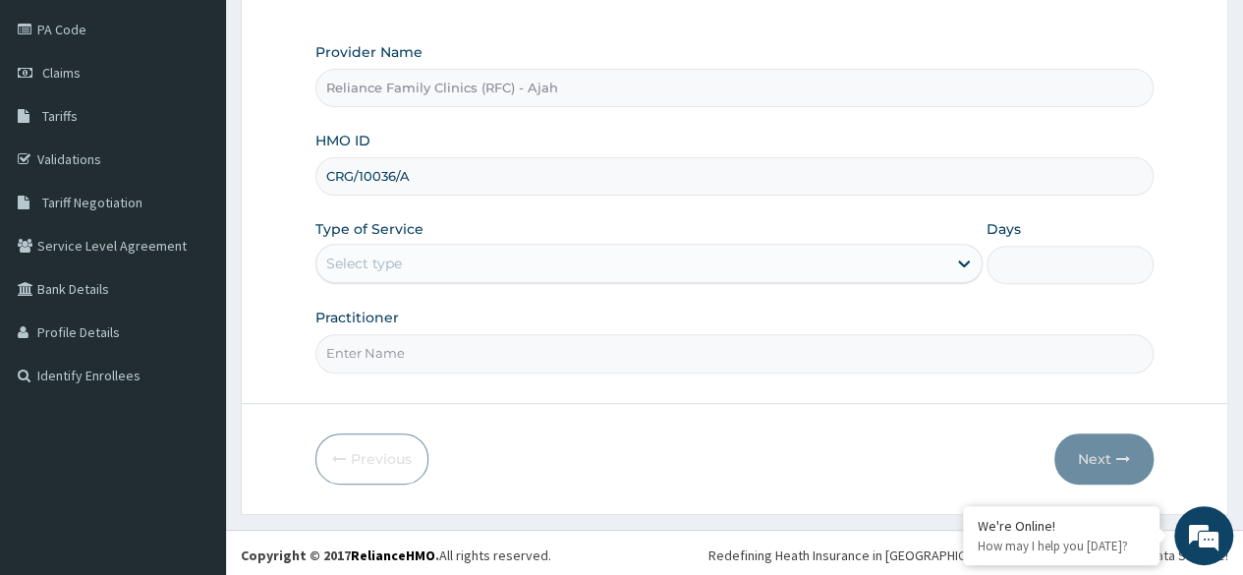
type input "CRG/10036/A"
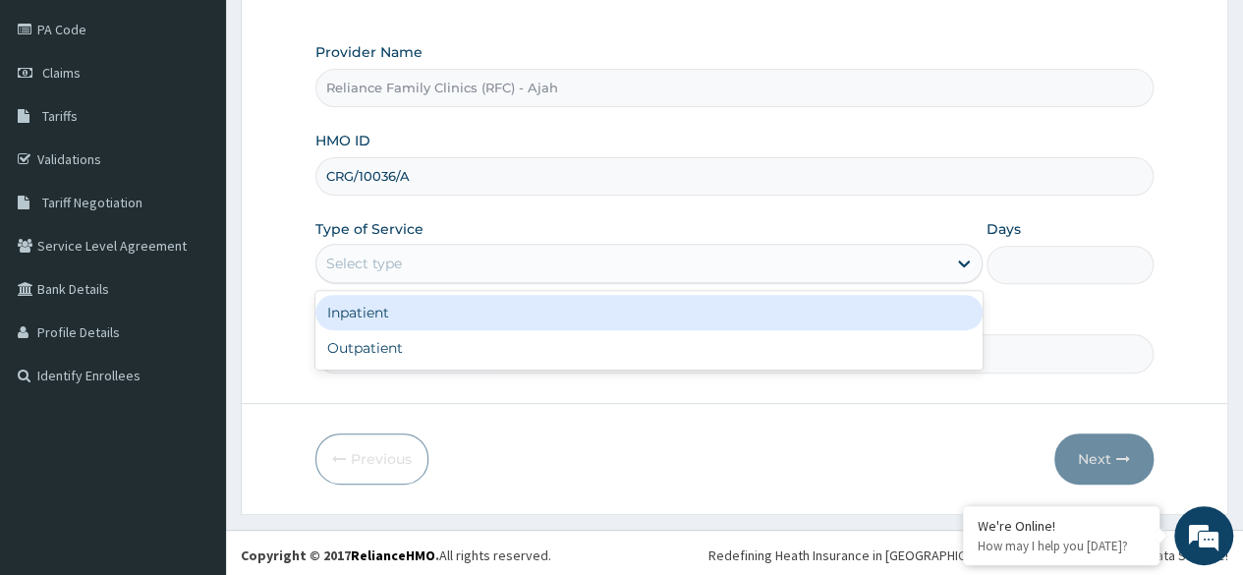
click at [514, 353] on div "Outpatient" at bounding box center [648, 347] width 667 height 35
type input "1"
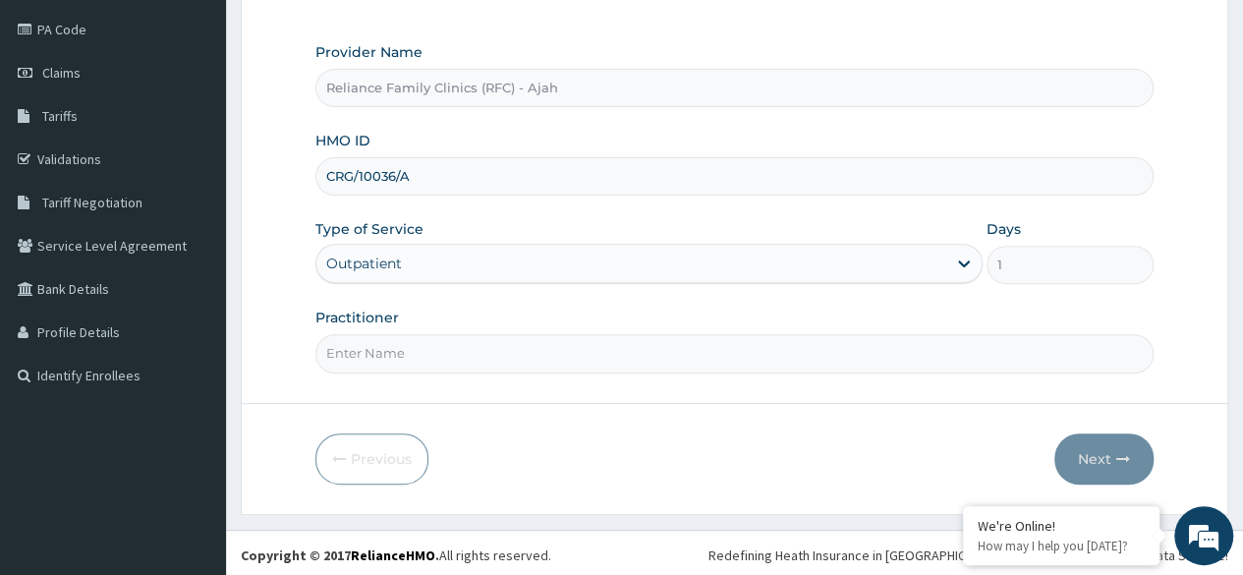
scroll to position [0, 0]
click at [438, 351] on input "Practitioner" at bounding box center [734, 353] width 838 height 38
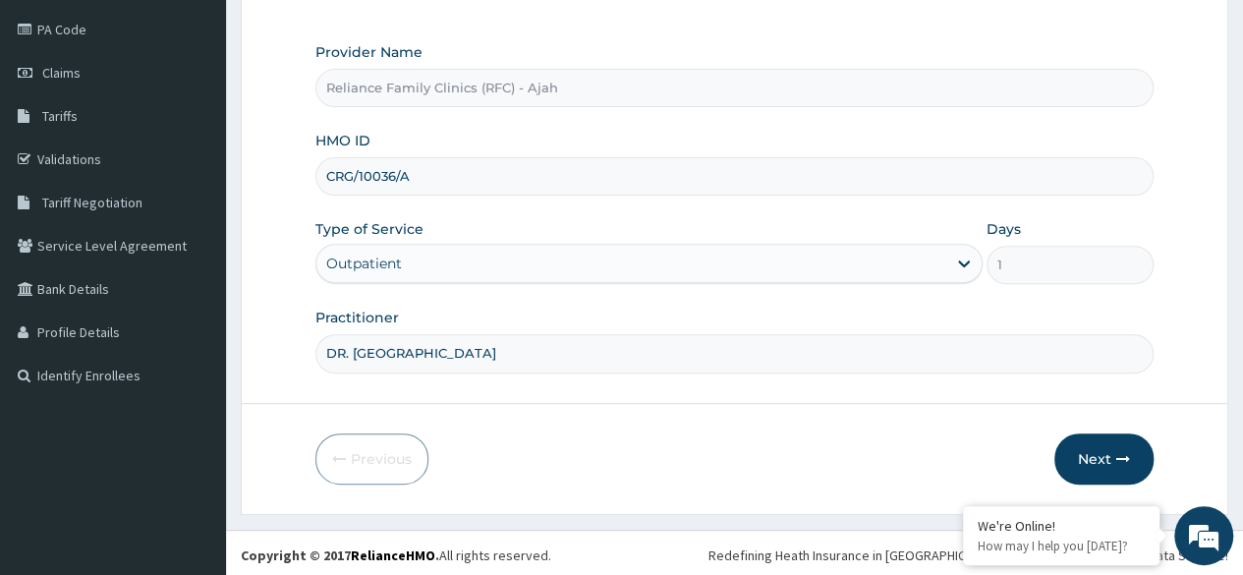
type input "DR. LOCUM"
click at [1118, 456] on icon "button" at bounding box center [1123, 459] width 14 height 14
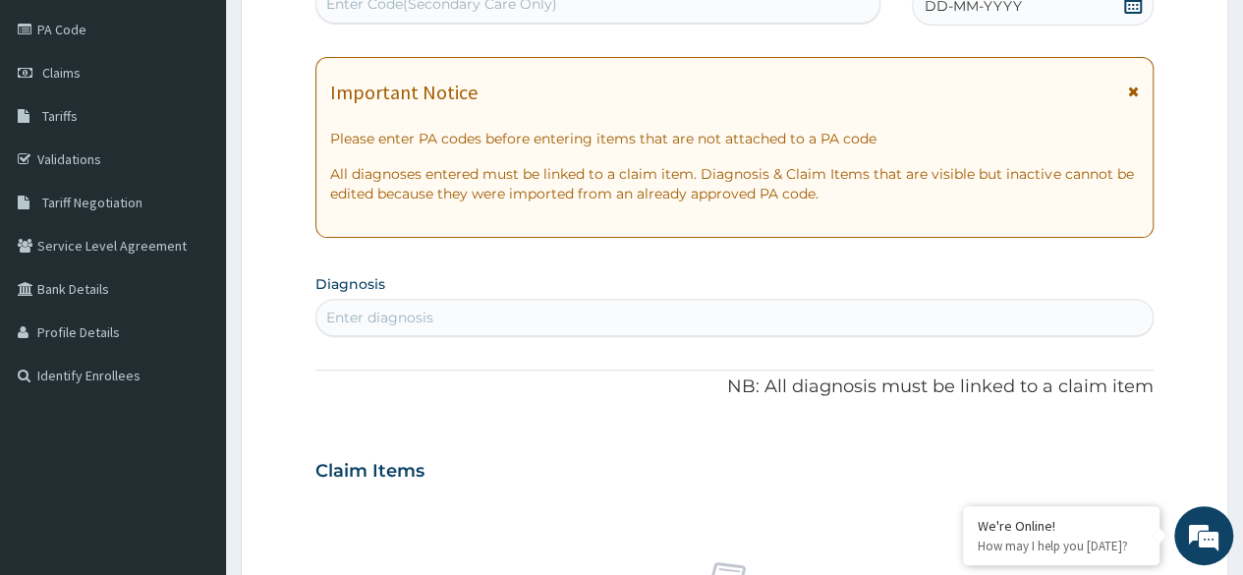
click at [1008, 18] on div "DD-MM-YYYY" at bounding box center [1033, 5] width 242 height 39
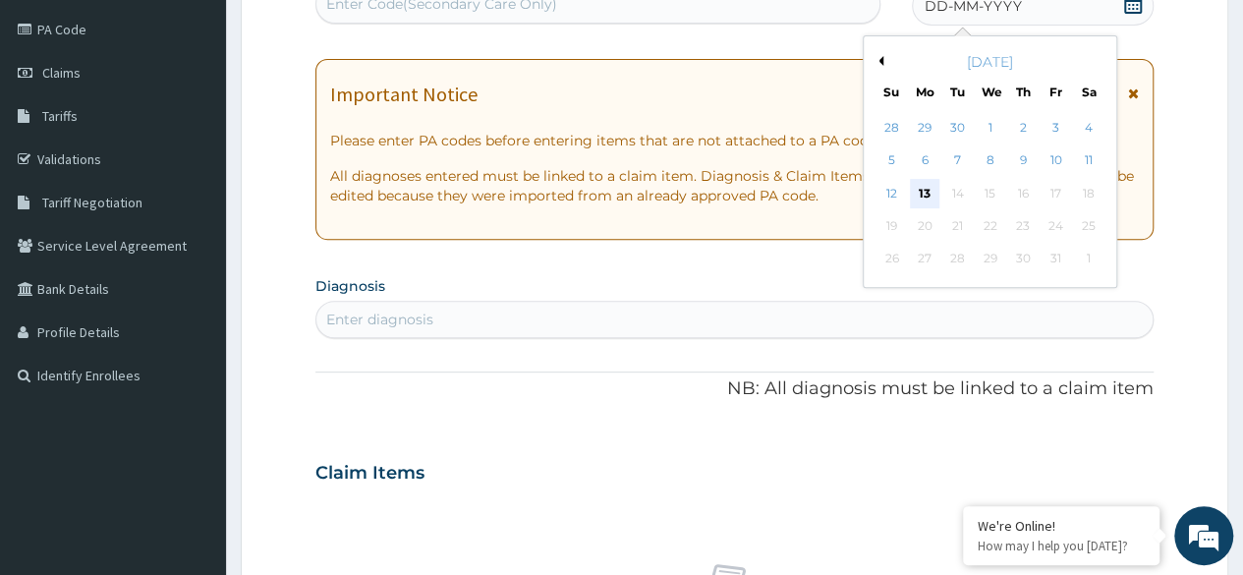
click at [920, 194] on div "13" at bounding box center [924, 193] width 29 height 29
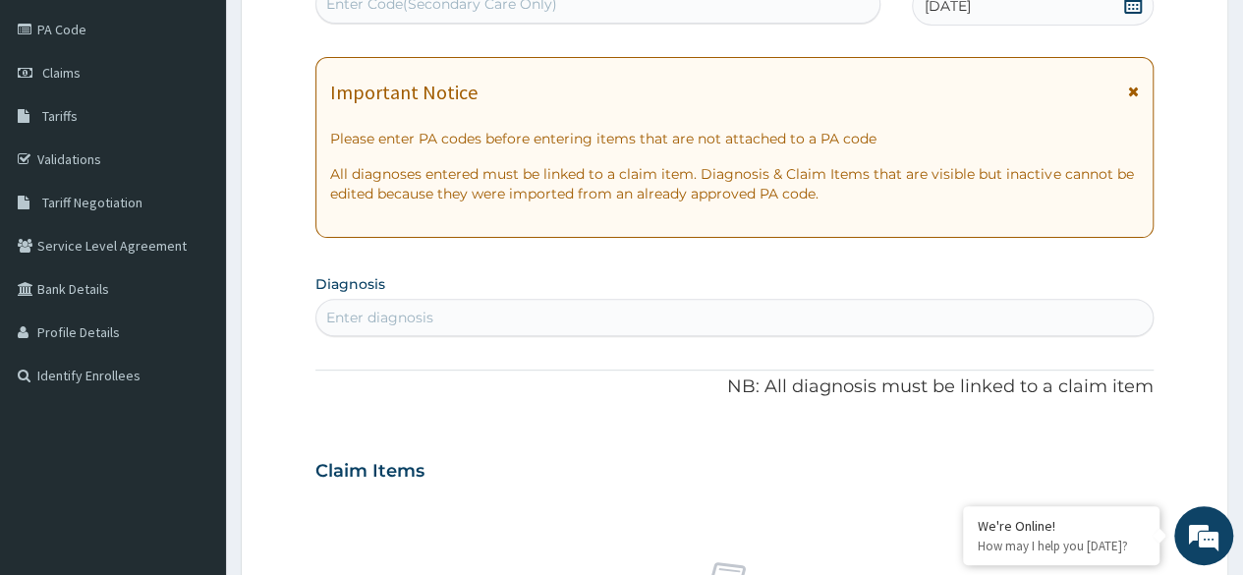
click at [469, 309] on div "Enter diagnosis" at bounding box center [734, 317] width 836 height 31
type input "R"
type input "FOLLOW UP"
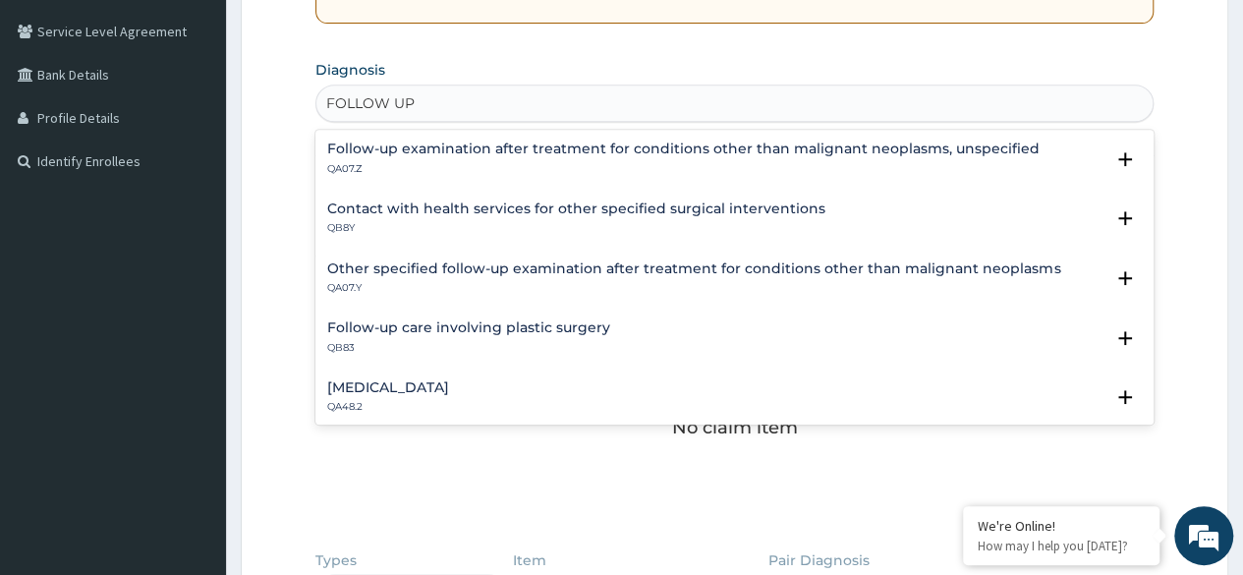
scroll to position [477, 0]
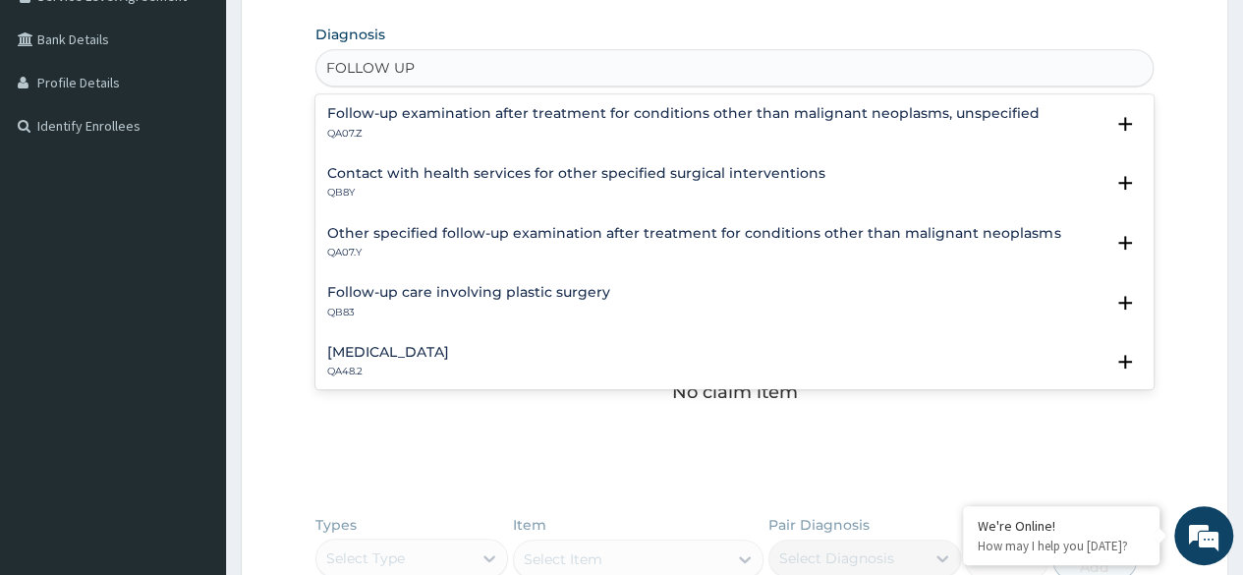
click at [449, 362] on div "[MEDICAL_DATA] QA48.2" at bounding box center [388, 362] width 122 height 34
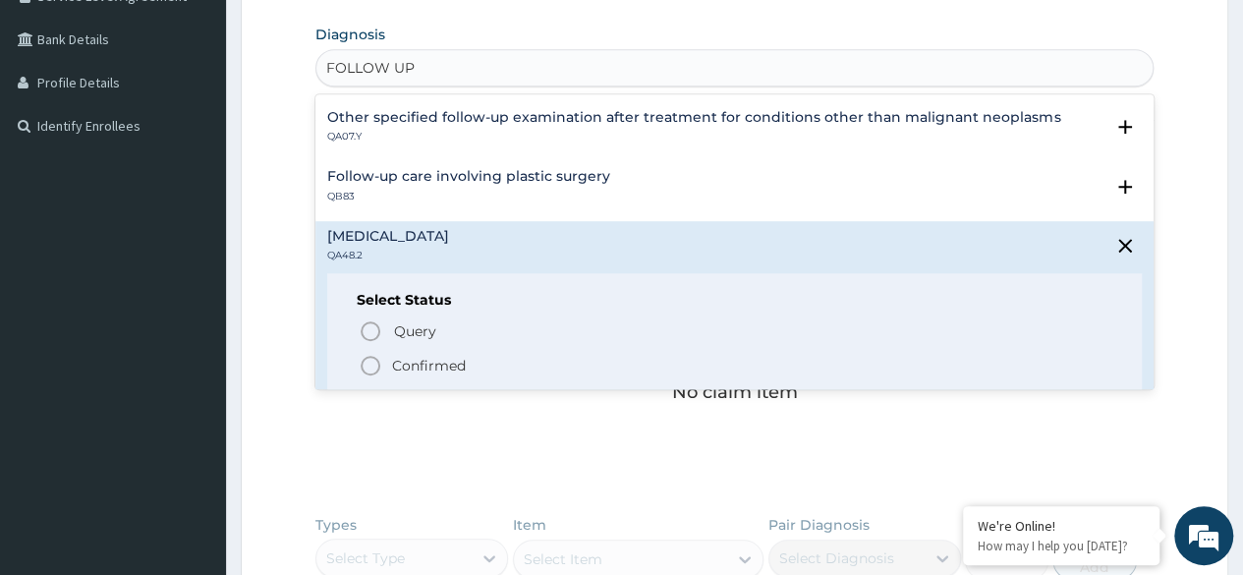
scroll to position [314, 0]
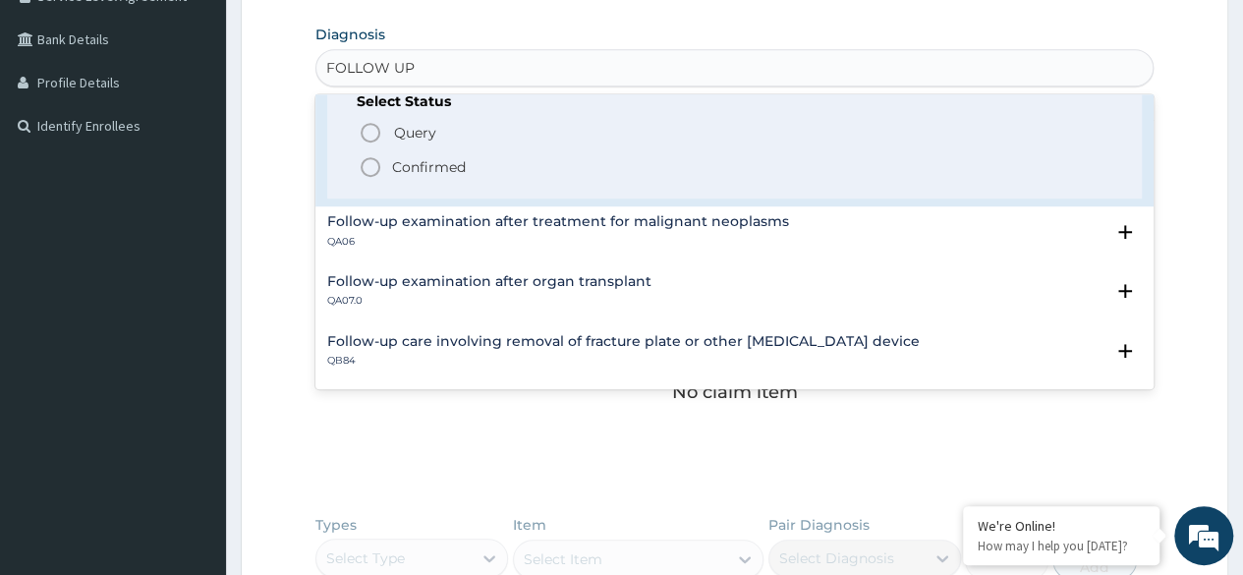
click at [369, 170] on icon "status option filled" at bounding box center [371, 167] width 24 height 24
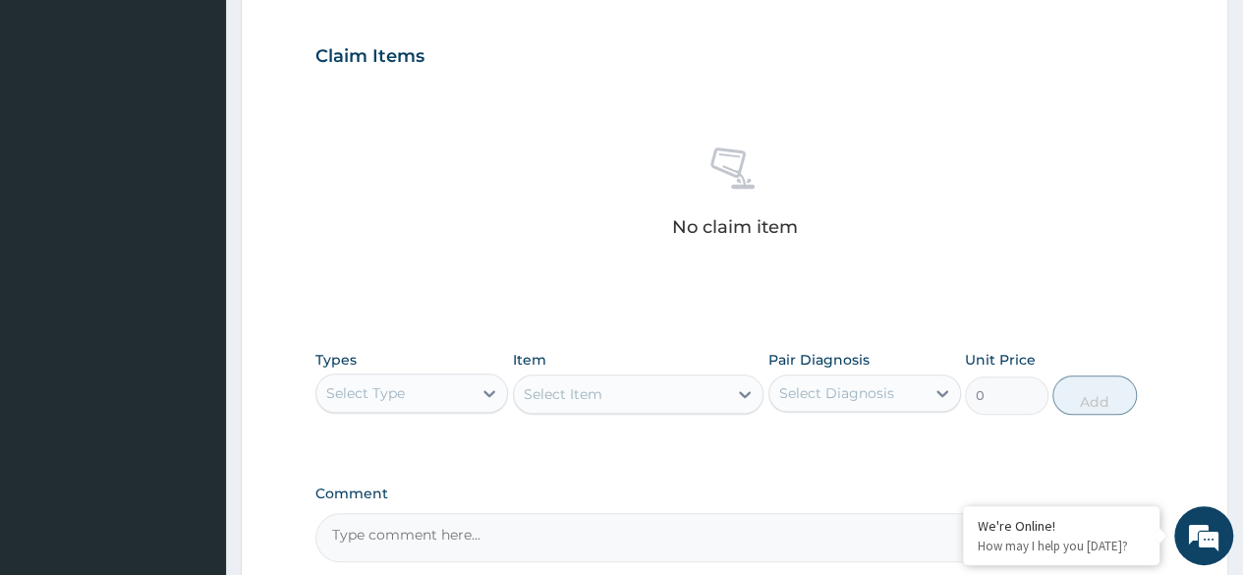
scroll to position [838, 0]
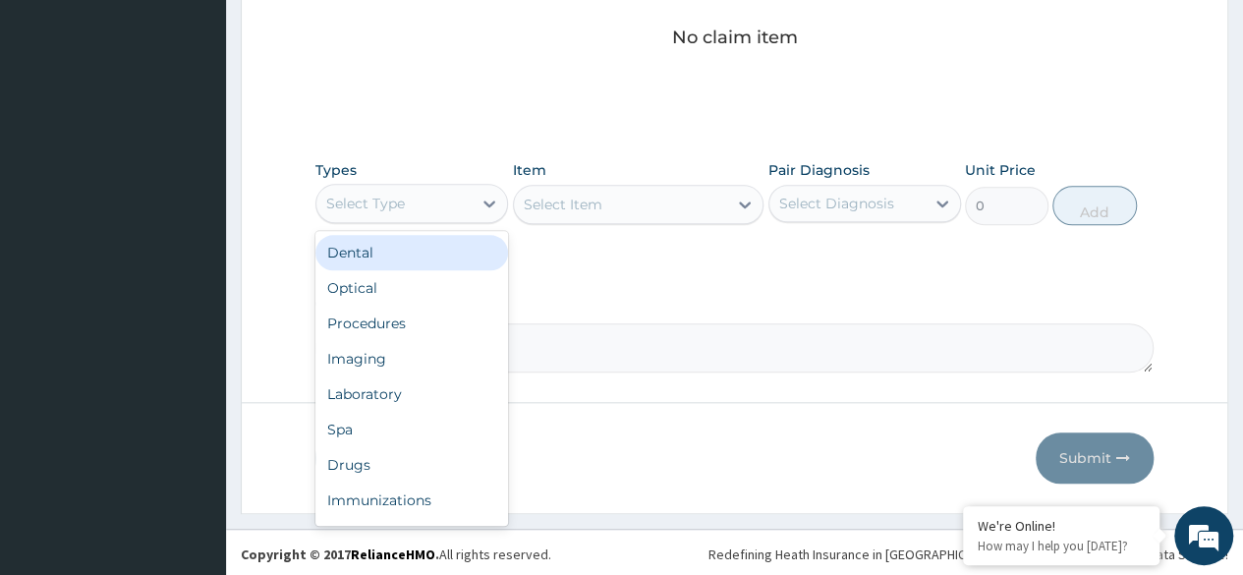
click at [426, 325] on div "Procedures" at bounding box center [411, 323] width 193 height 35
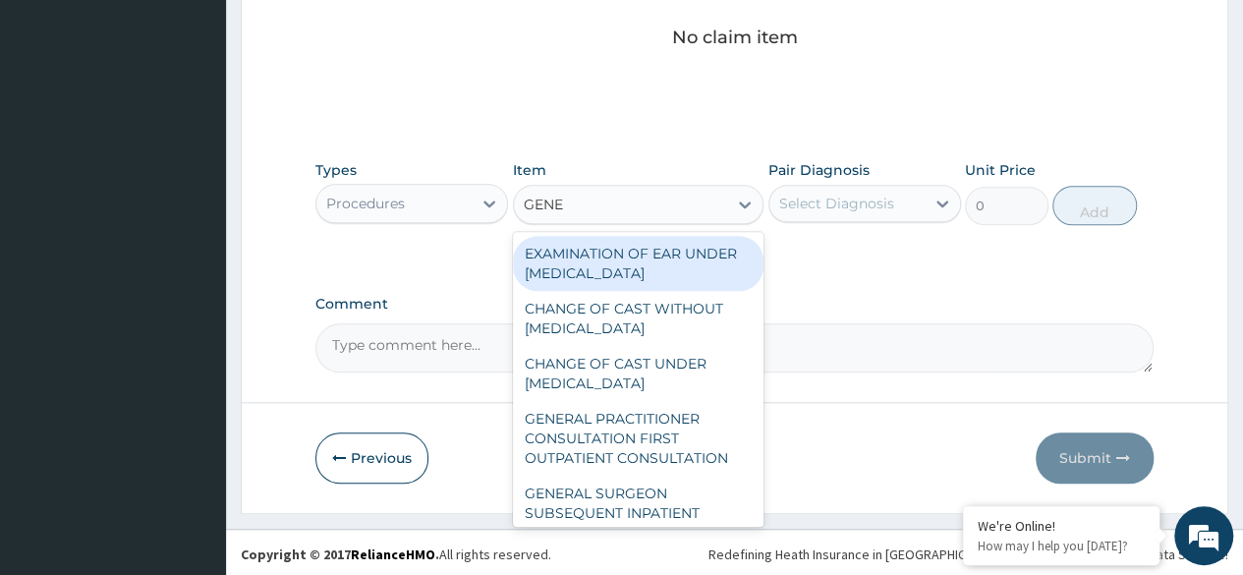
type input "GENER"
click at [654, 440] on div "GENERAL PRACTITIONER CONSULTATION FIRST OUTPATIENT CONSULTATION" at bounding box center [638, 438] width 251 height 75
type input "3370.125"
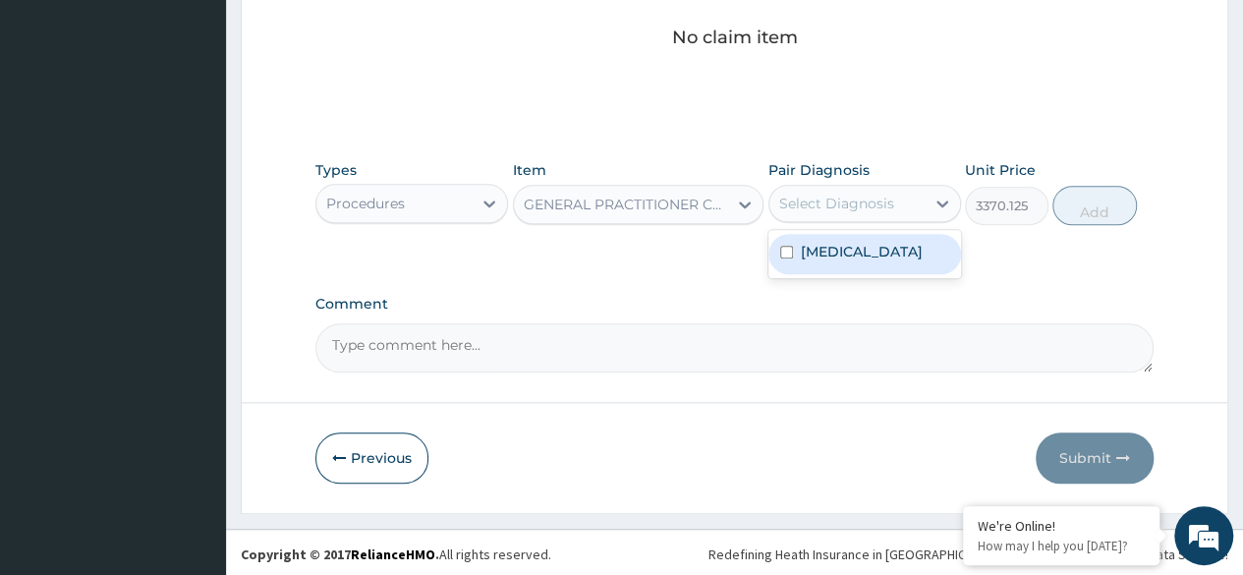
click at [888, 261] on label "Routine postpartum follow-up" at bounding box center [862, 252] width 122 height 20
checkbox input "true"
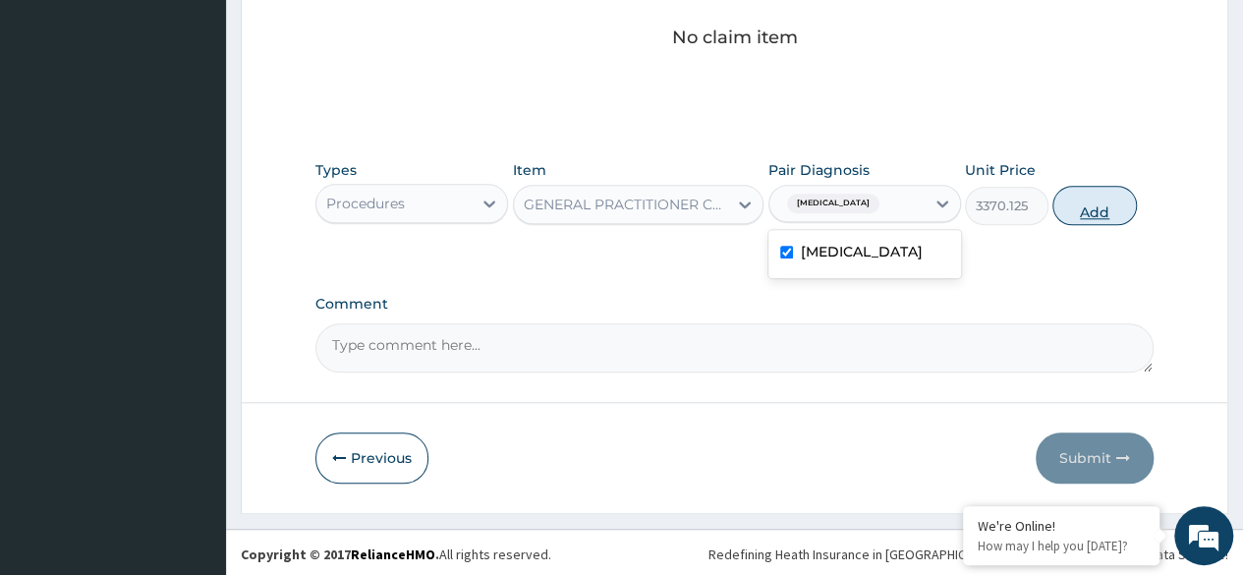
click at [1092, 203] on button "Add" at bounding box center [1094, 205] width 84 height 39
type input "0"
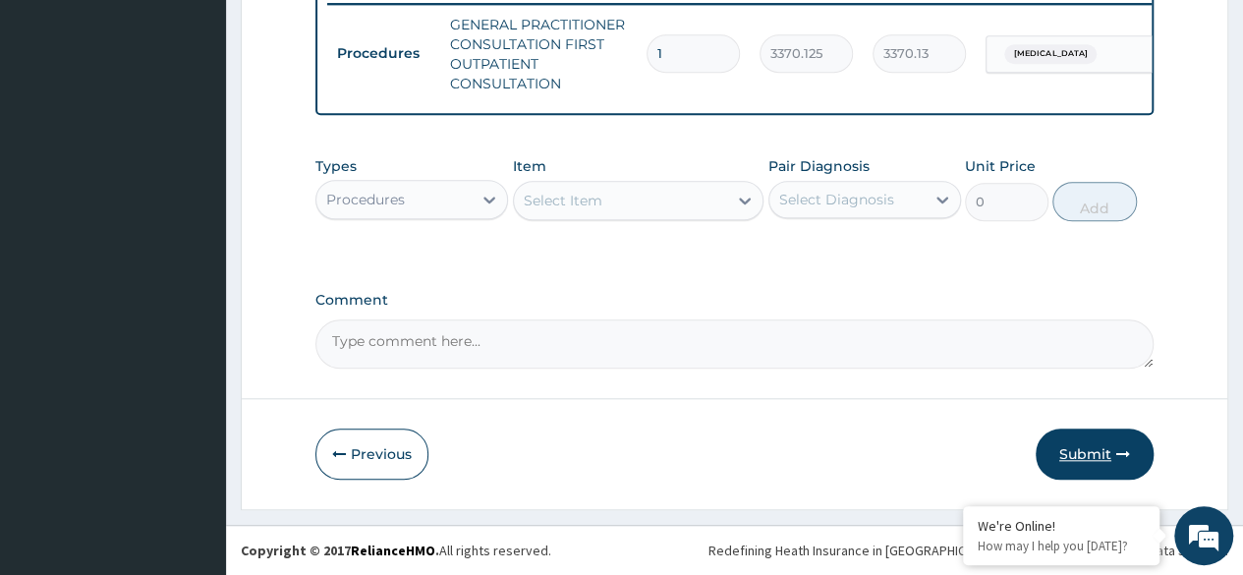
click at [1099, 454] on button "Submit" at bounding box center [1094, 453] width 118 height 51
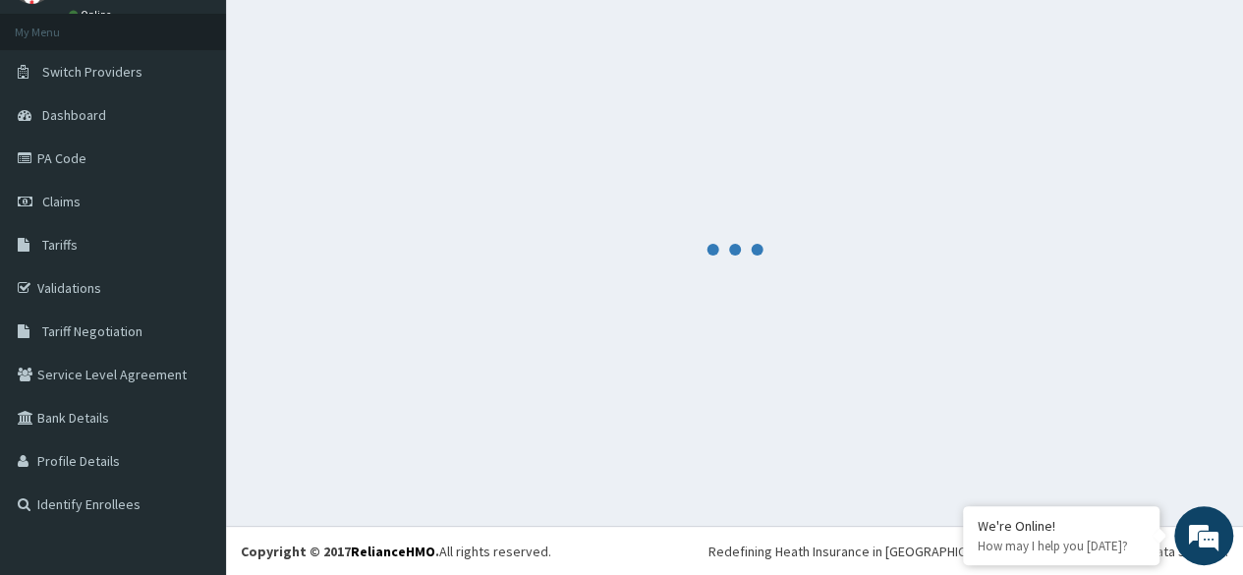
scroll to position [790, 0]
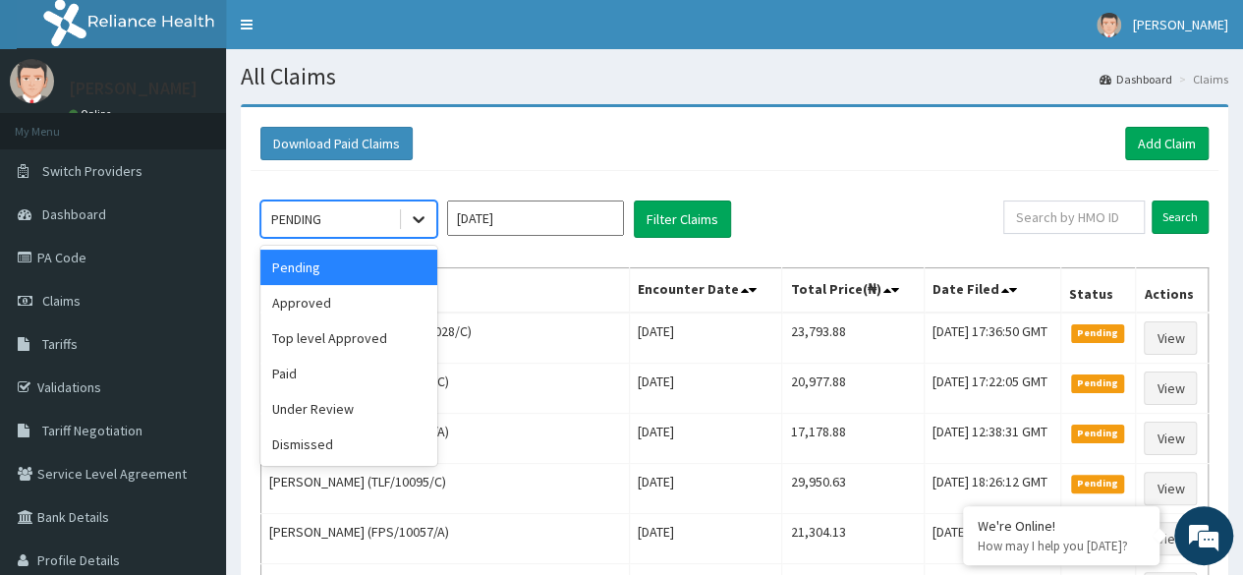
click at [428, 226] on div at bounding box center [418, 218] width 35 height 35
click at [393, 302] on div "Approved" at bounding box center [348, 302] width 177 height 35
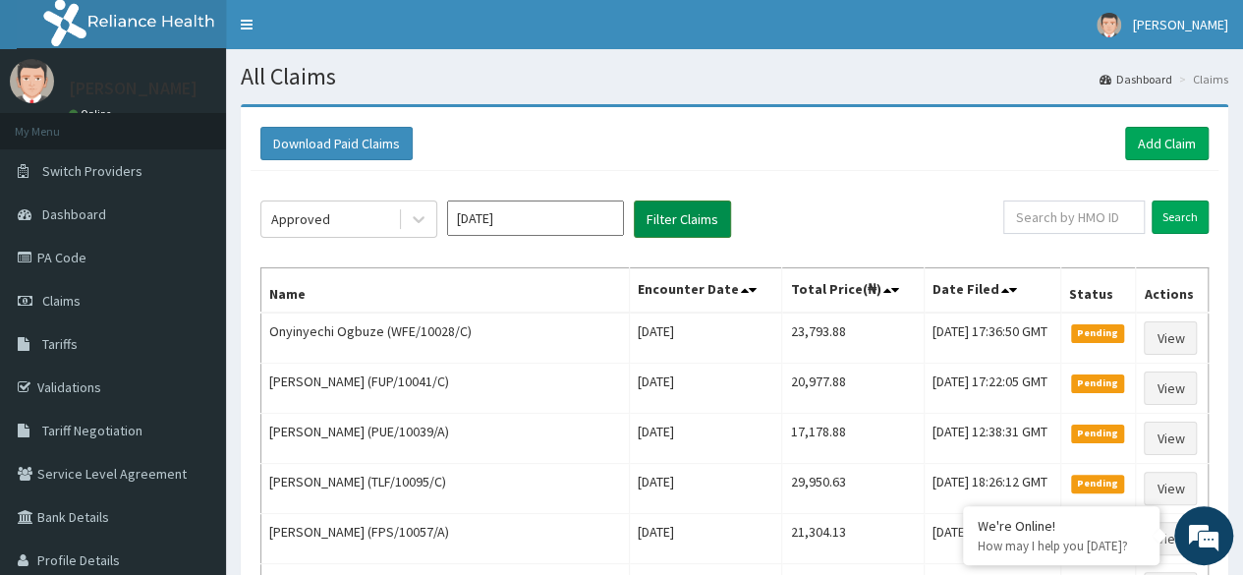
click at [692, 218] on button "Filter Claims" at bounding box center [682, 218] width 97 height 37
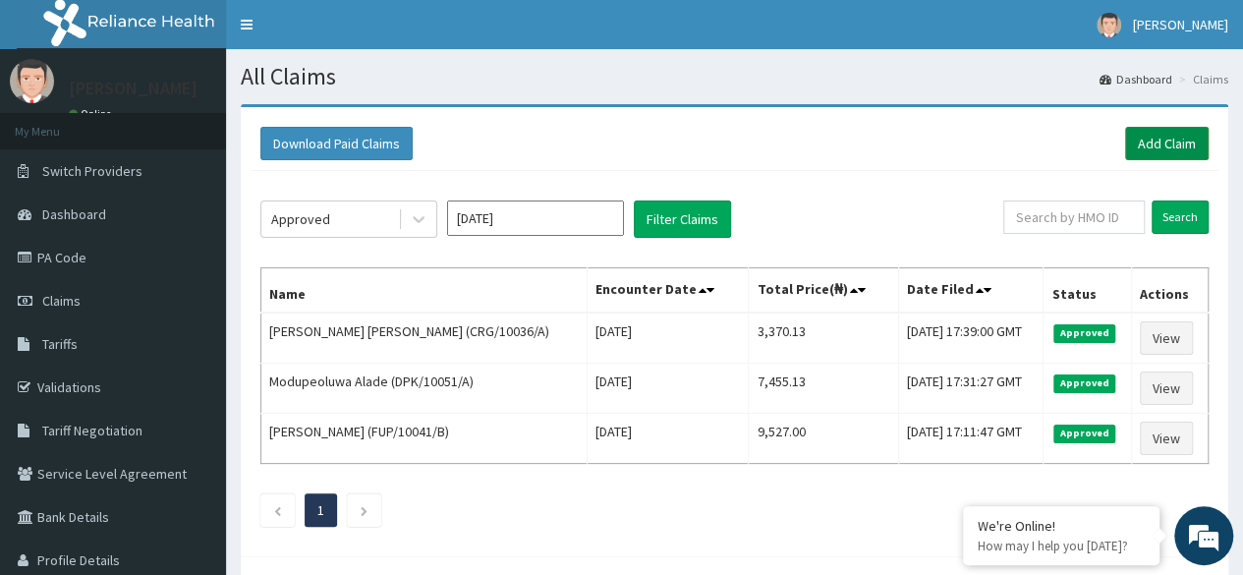
click at [1170, 142] on link "Add Claim" at bounding box center [1167, 143] width 84 height 33
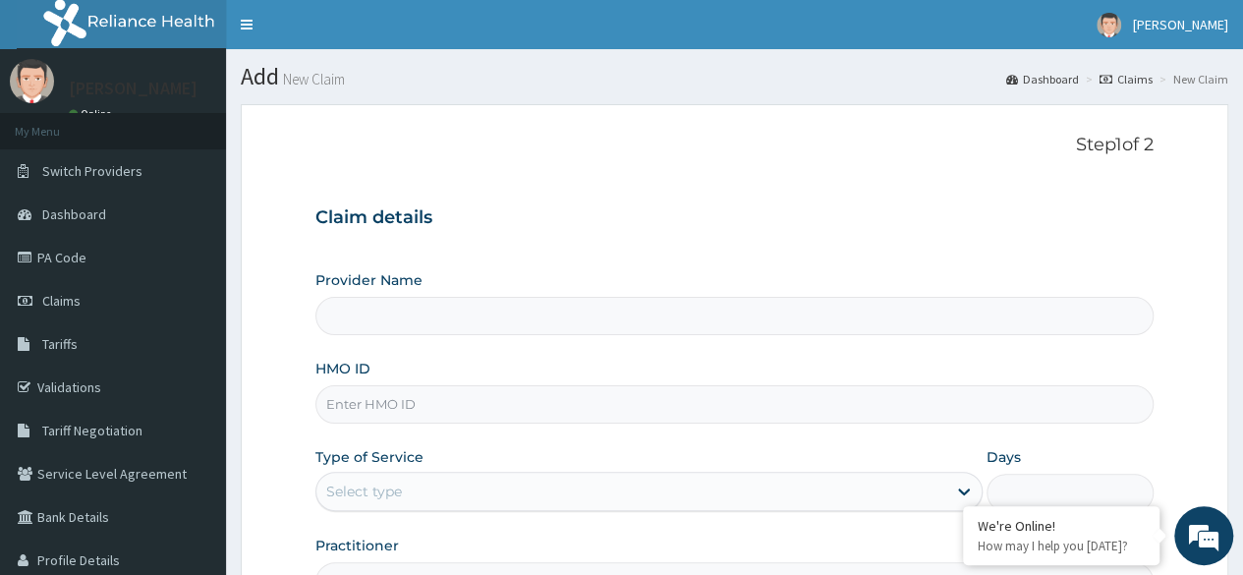
click at [392, 402] on input "HMO ID" at bounding box center [734, 404] width 838 height 38
paste input "CRG/10036/A"
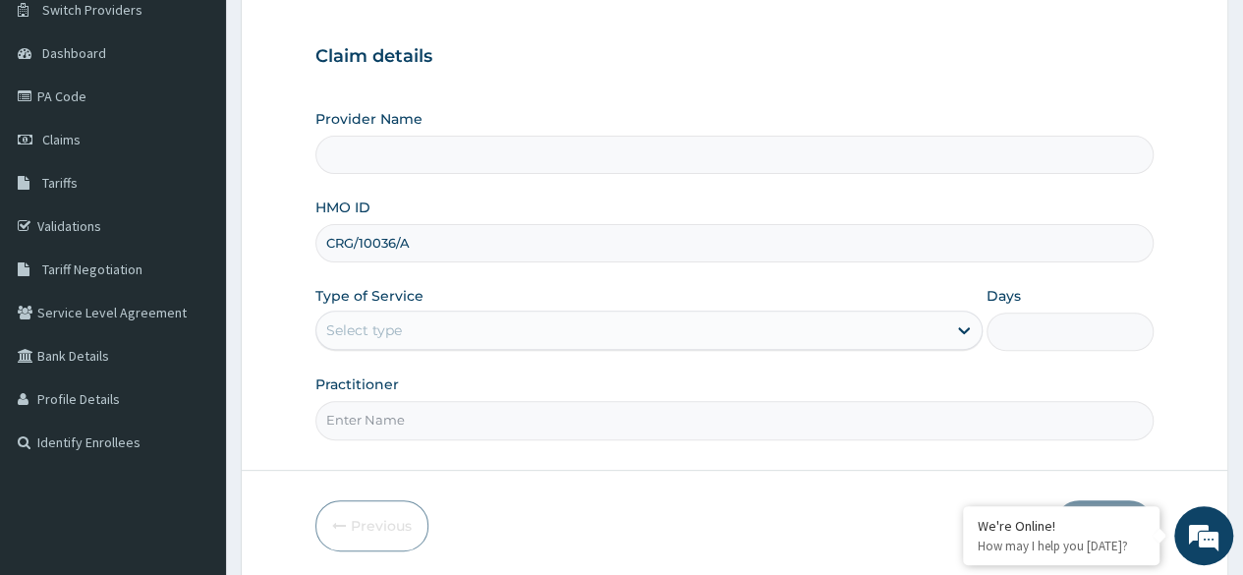
scroll to position [228, 0]
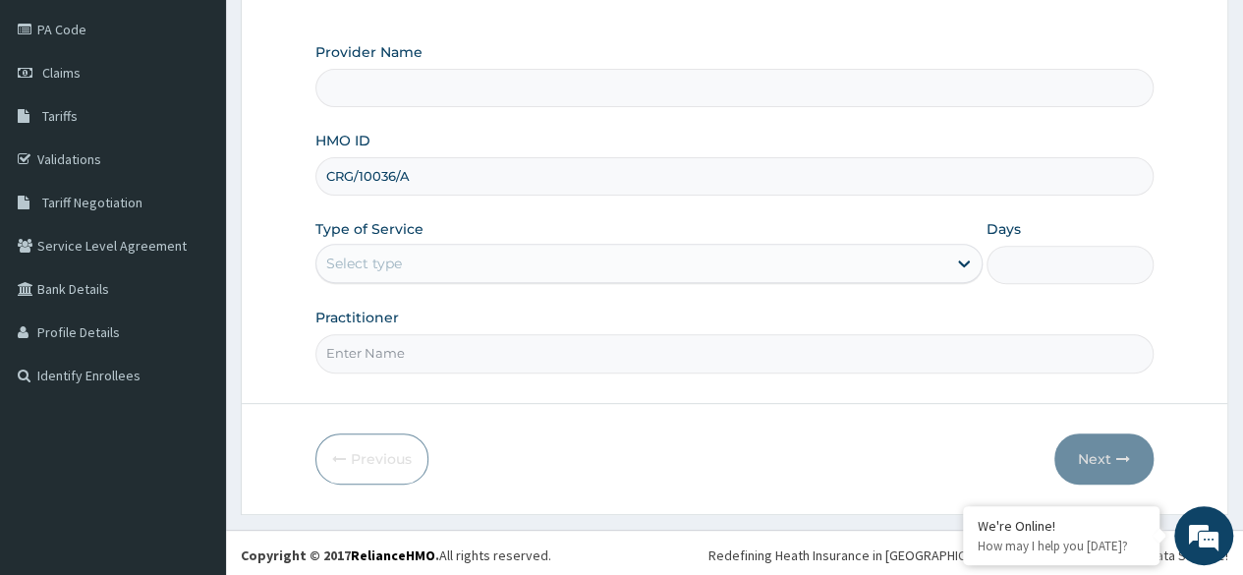
type input "CRG/10036/A"
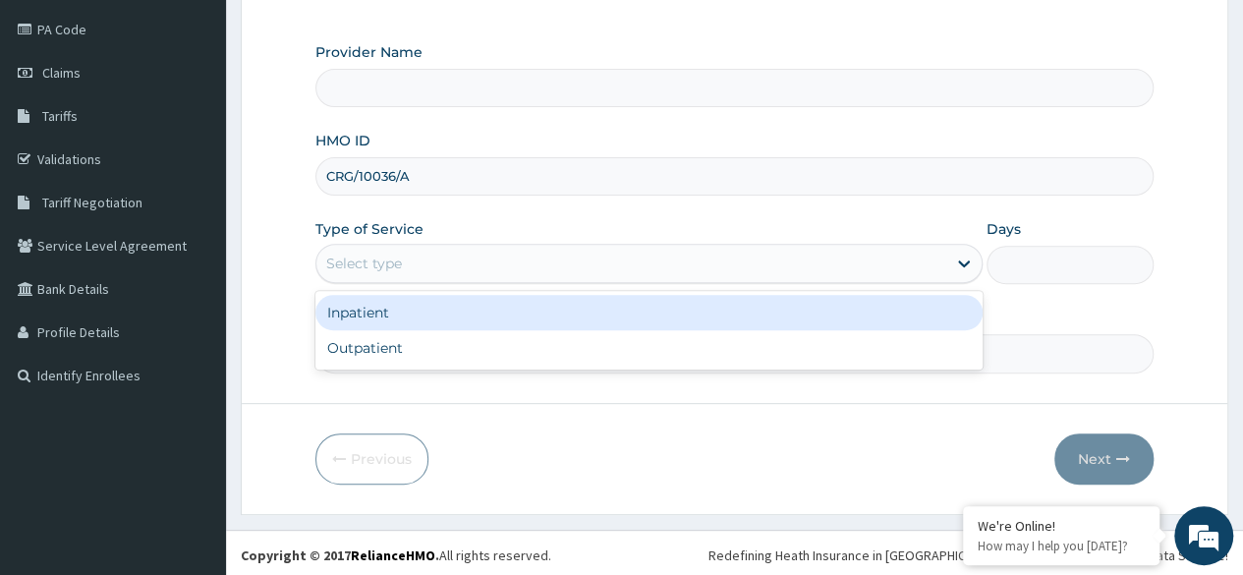
type input "Reliance Family Clinics (RFC) - Ajah"
click at [432, 358] on div "Outpatient" at bounding box center [648, 347] width 667 height 35
type input "1"
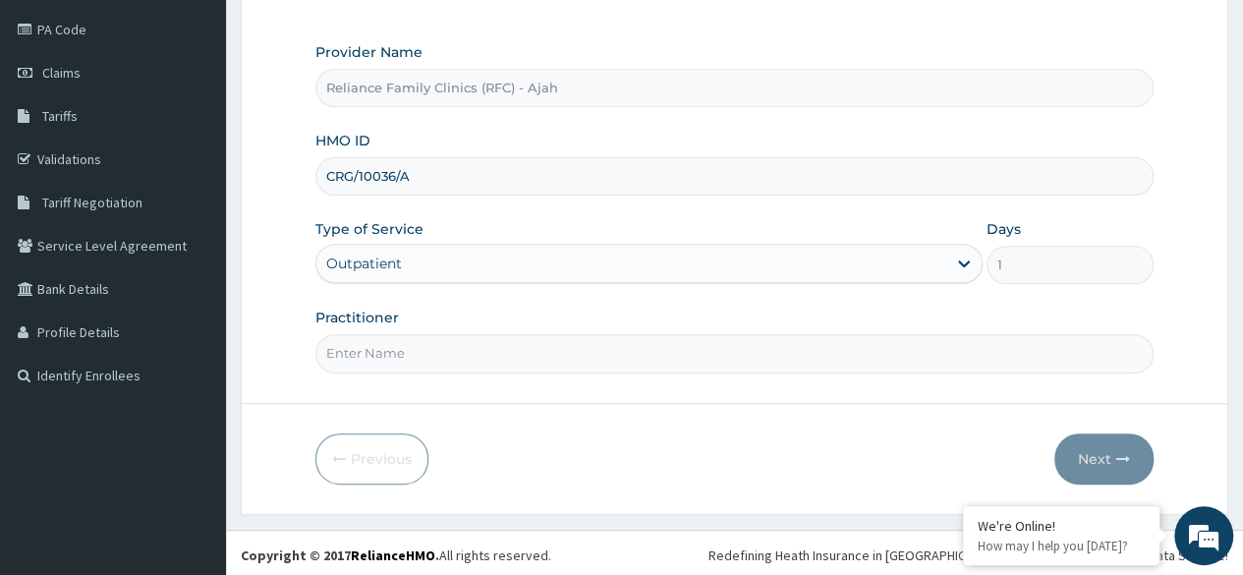
click at [432, 347] on input "Practitioner" at bounding box center [734, 353] width 838 height 38
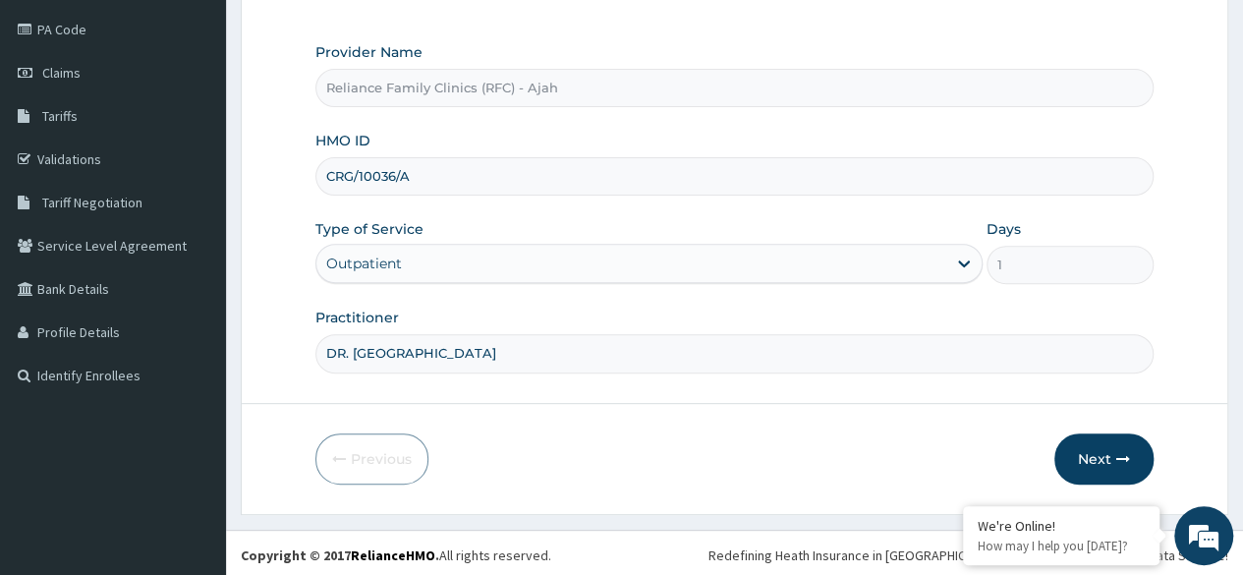
type input "DR. LOCUM"
click at [1120, 446] on button "Next" at bounding box center [1103, 458] width 99 height 51
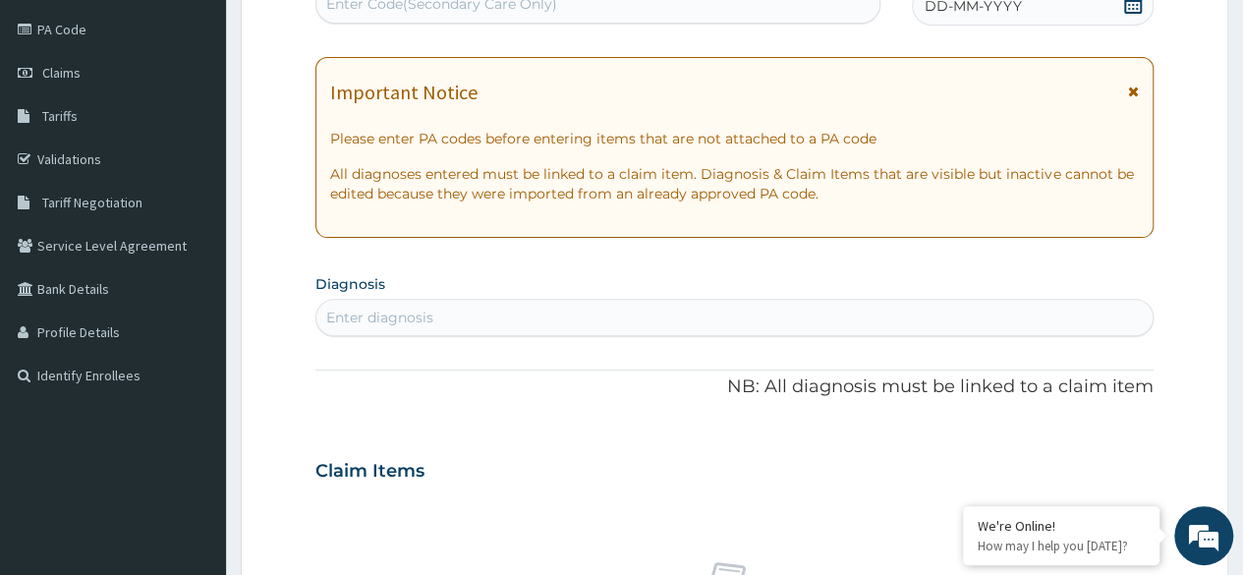
click at [1033, 24] on div "DD-MM-YYYY" at bounding box center [1033, 5] width 242 height 39
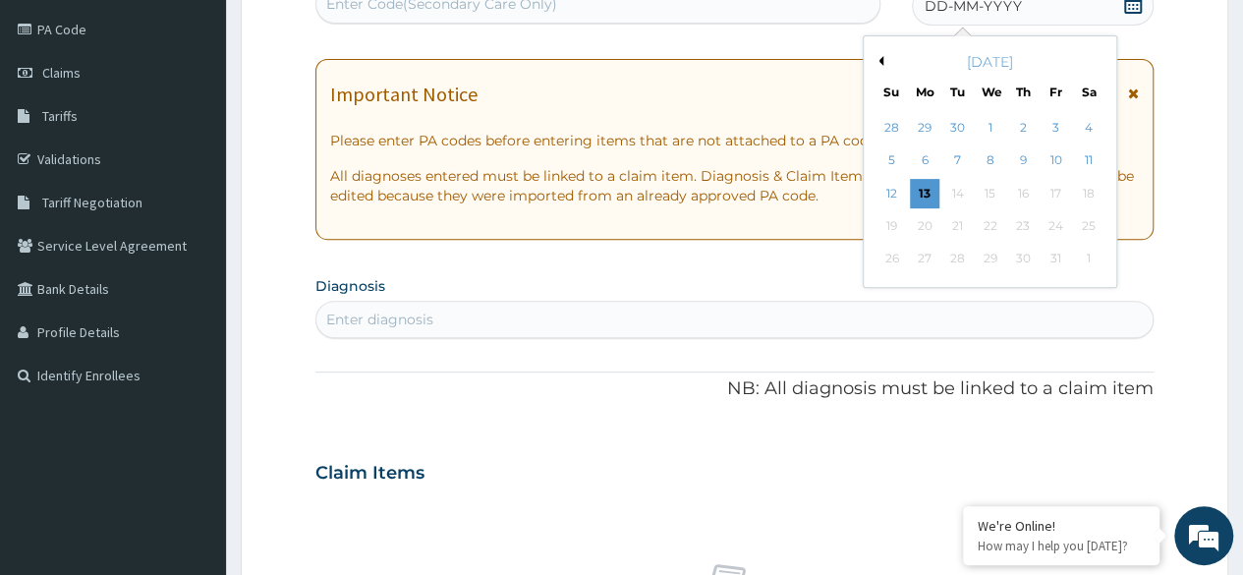
scroll to position [0, 0]
click at [923, 191] on div "13" at bounding box center [924, 193] width 29 height 29
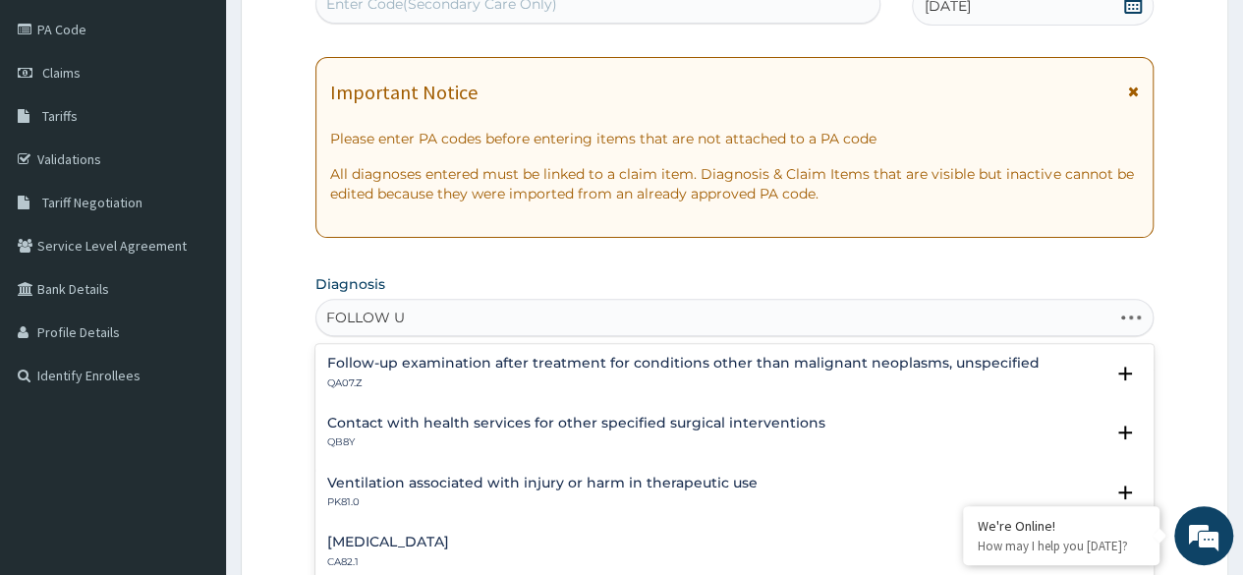
type input "FOLLOW UP"
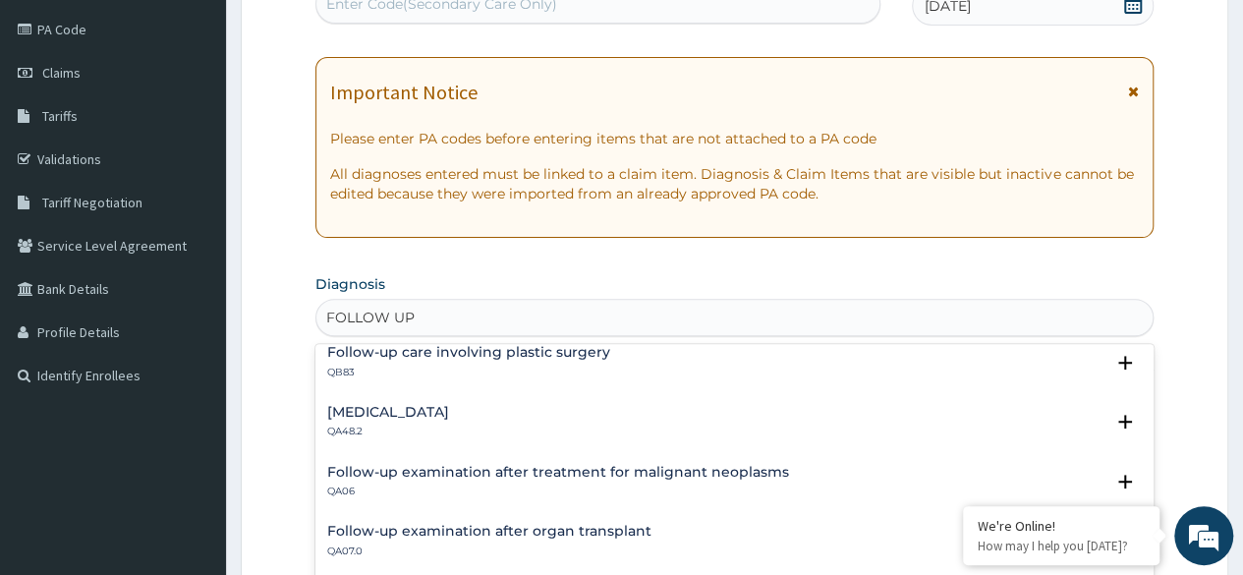
scroll to position [182, 0]
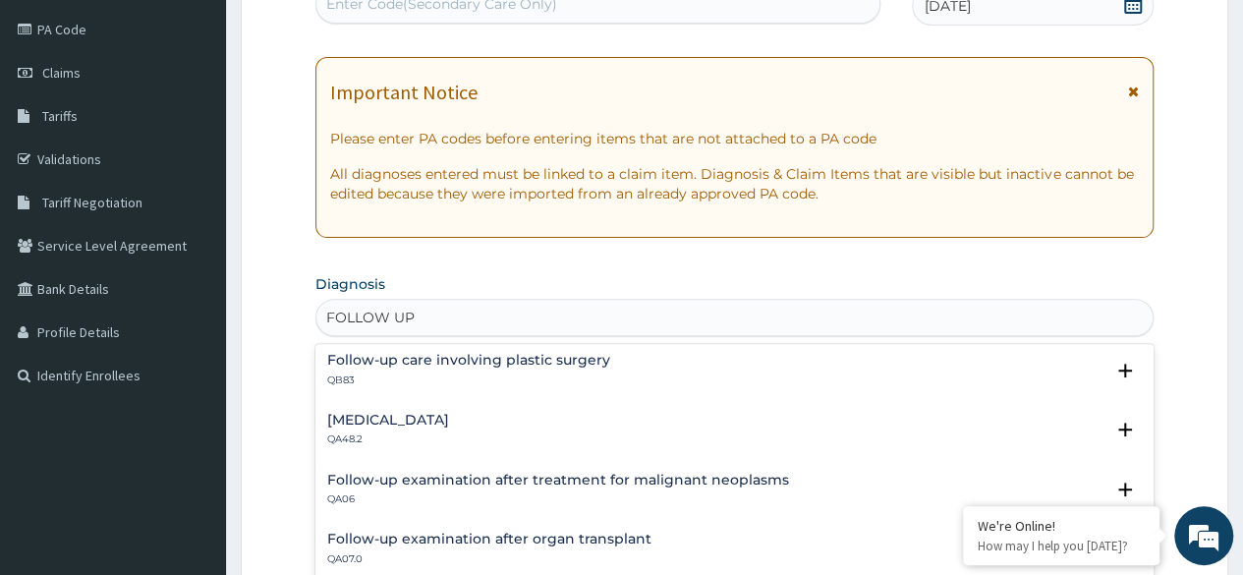
click at [423, 420] on h4 "Routine postpartum follow-up" at bounding box center [388, 420] width 122 height 15
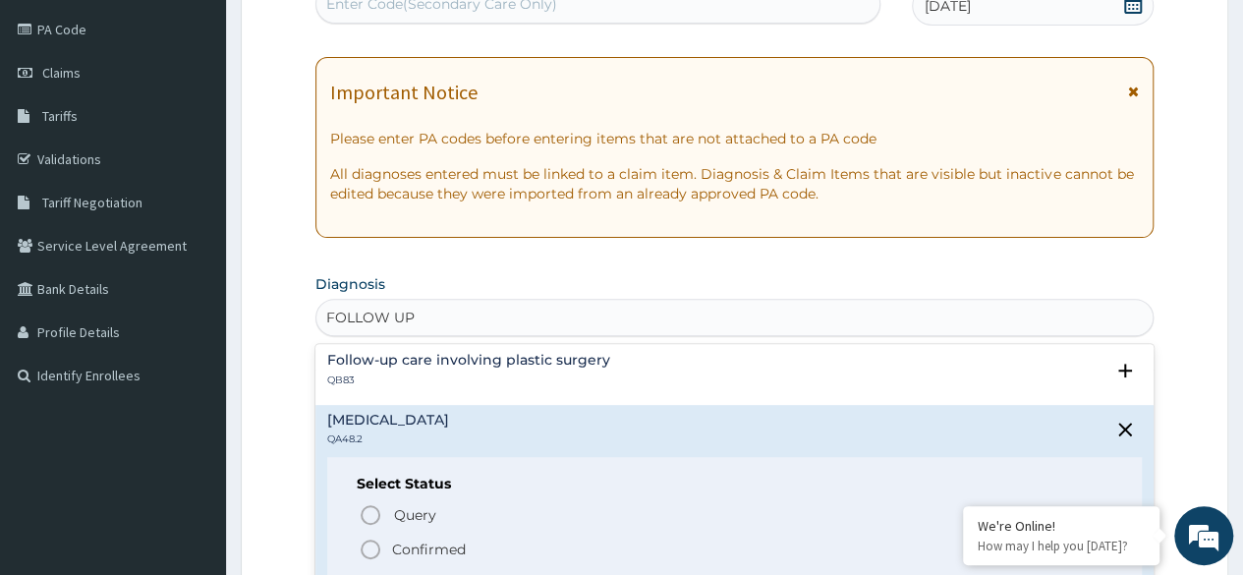
click at [375, 550] on icon "status option filled" at bounding box center [371, 549] width 24 height 24
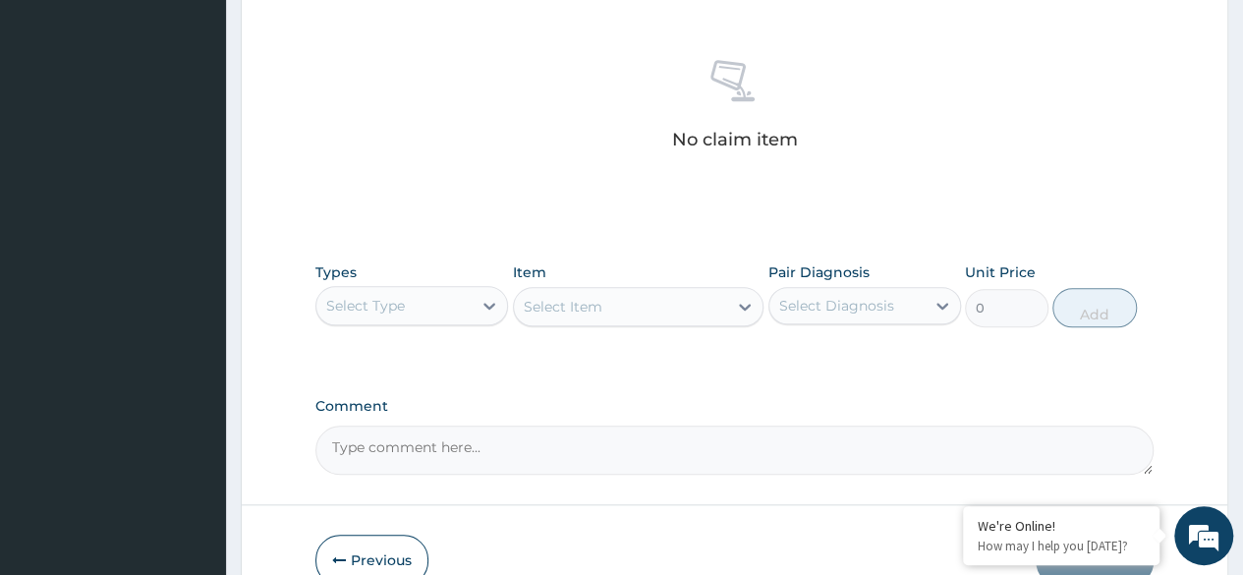
scroll to position [838, 0]
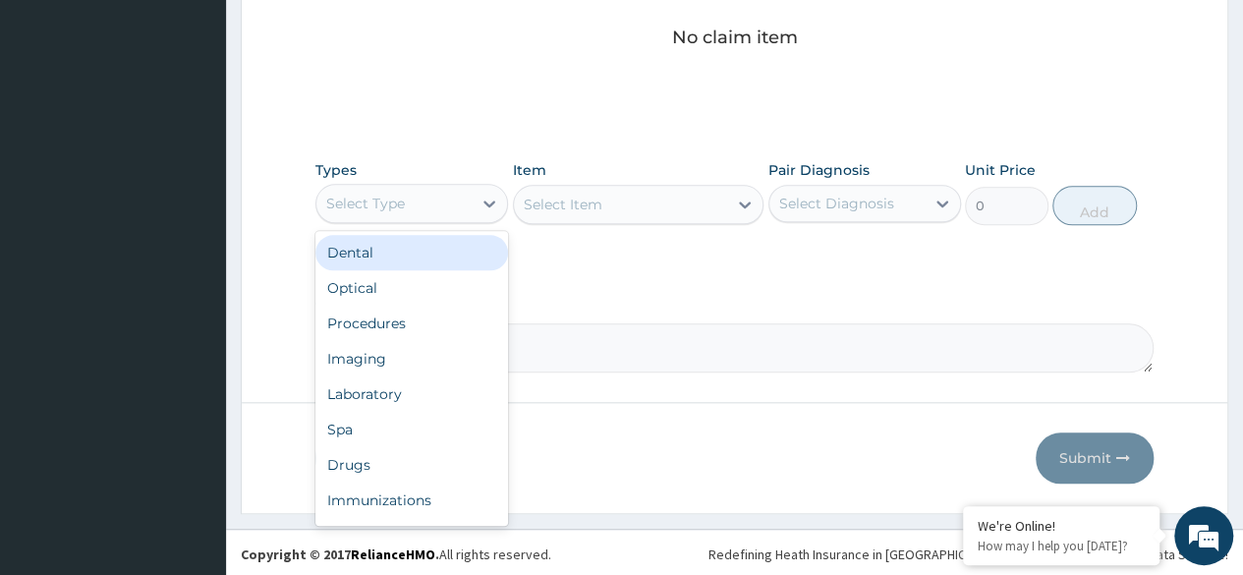
click at [413, 322] on div "Procedures" at bounding box center [411, 323] width 193 height 35
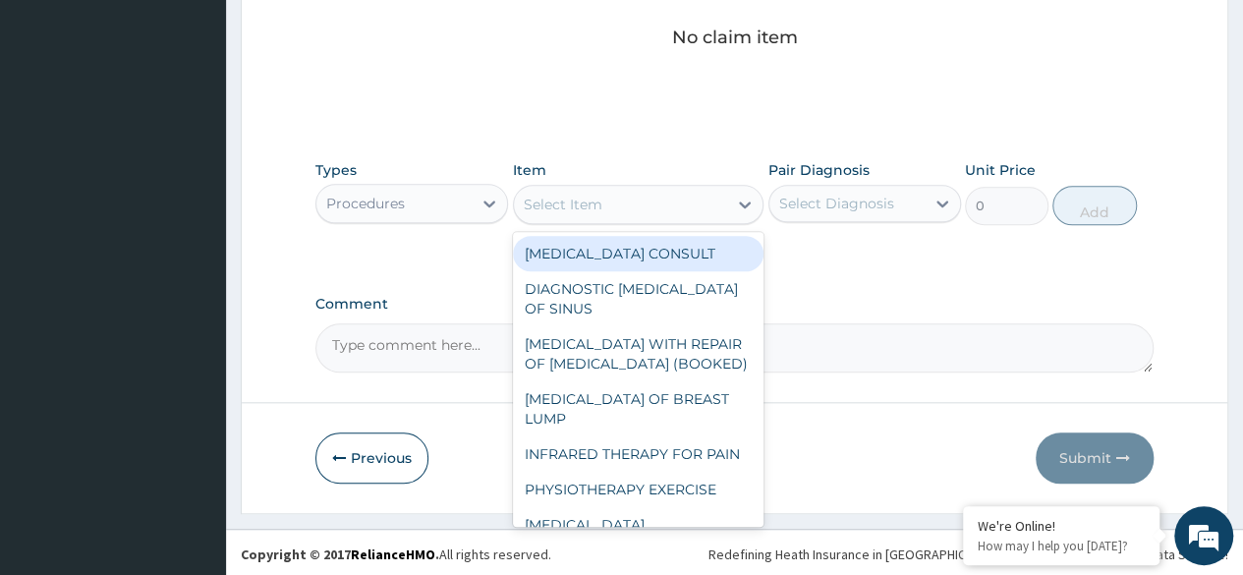
click at [634, 219] on div "Select Item" at bounding box center [638, 204] width 251 height 39
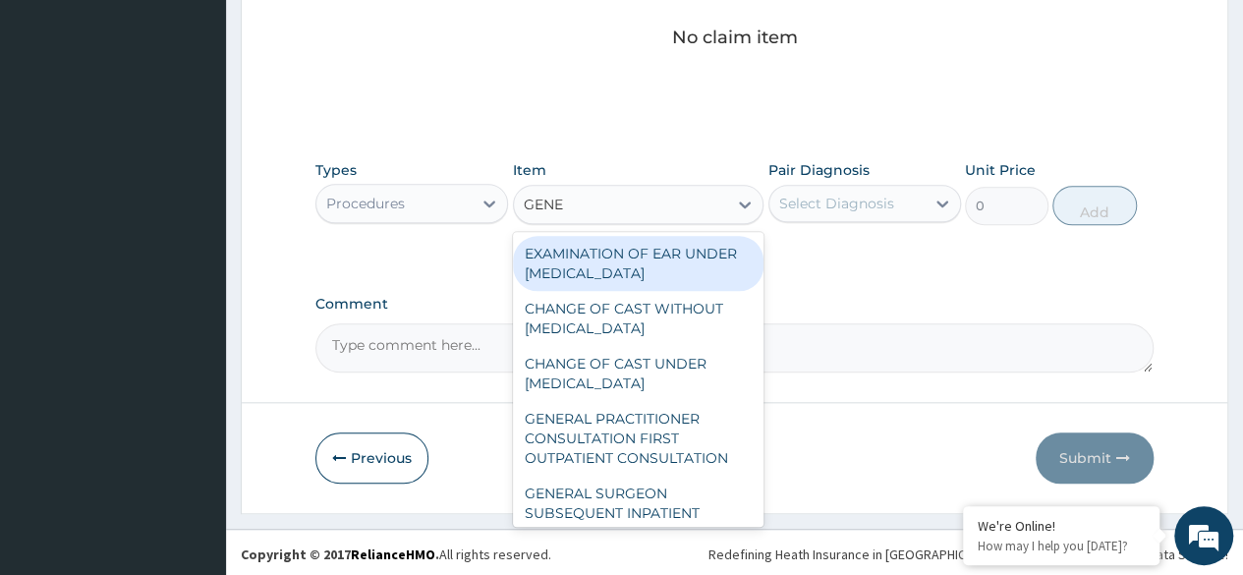
type input "GENER"
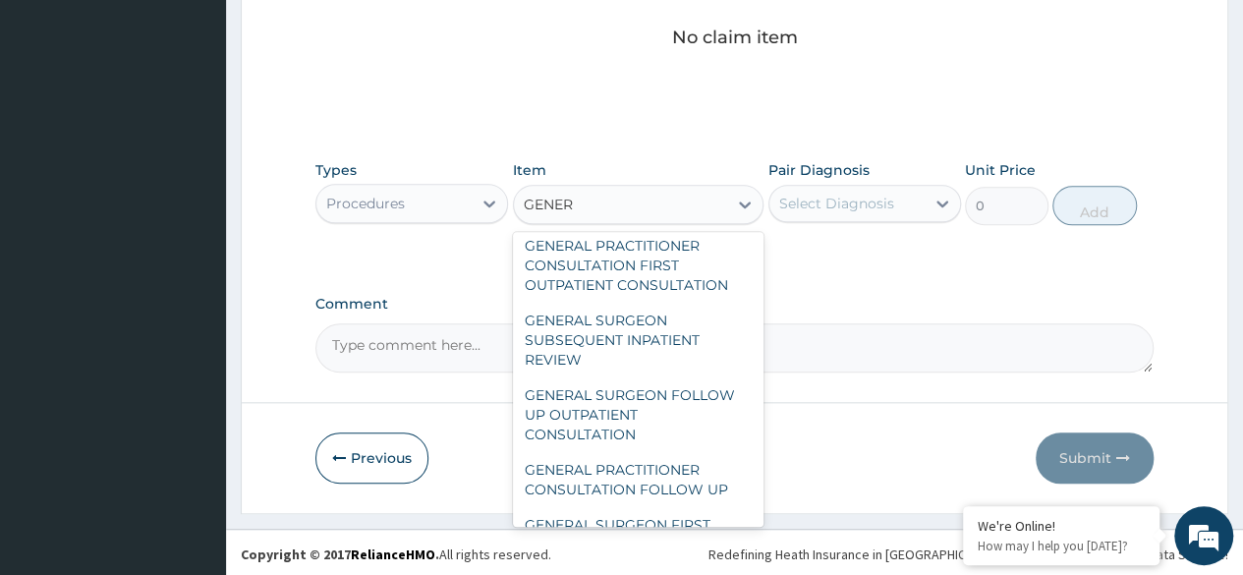
scroll to position [322, 0]
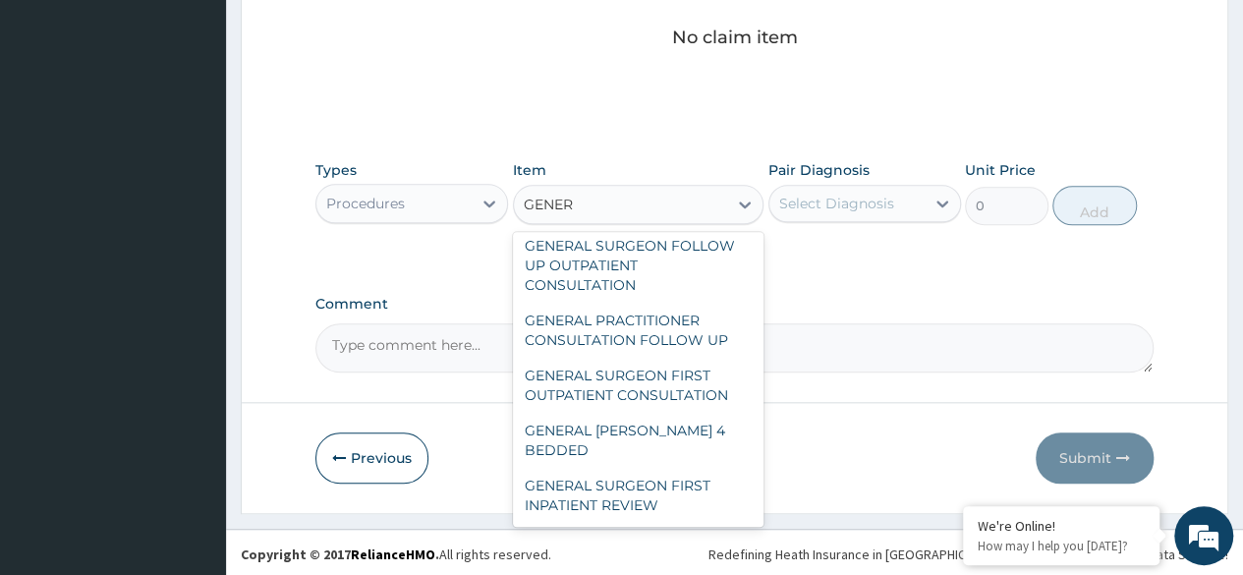
click at [655, 348] on div "GENERAL PRACTITIONER CONSULTATION FOLLOW UP" at bounding box center [638, 330] width 251 height 55
type input "2246.75"
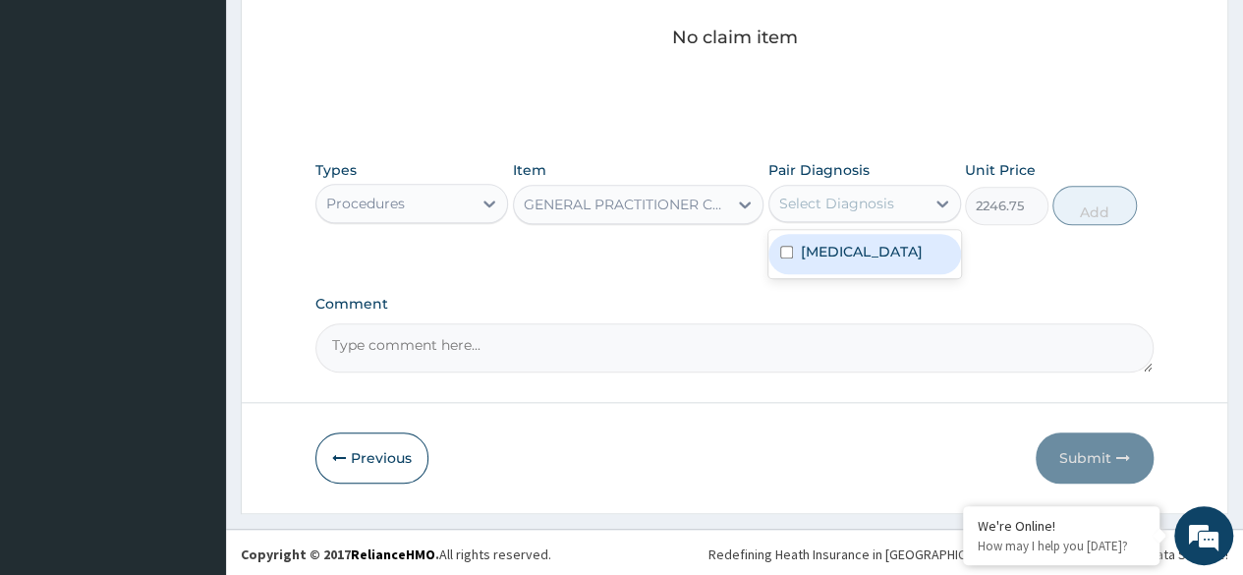
click at [858, 261] on label "Routine postpartum follow-up" at bounding box center [862, 252] width 122 height 20
checkbox input "true"
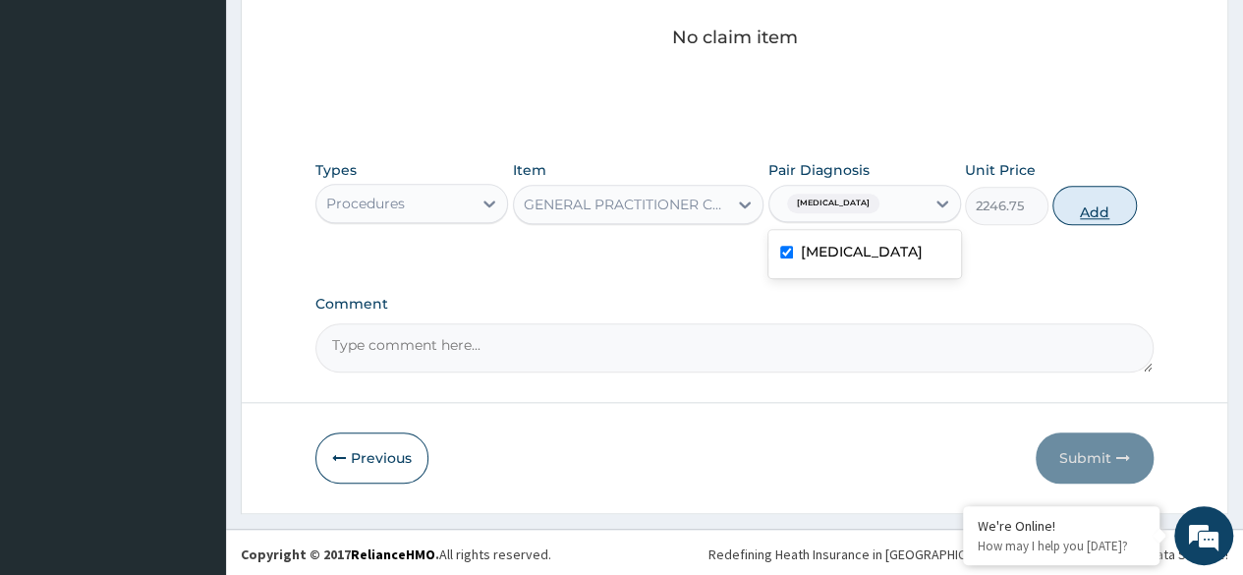
click at [1090, 209] on button "Add" at bounding box center [1094, 205] width 84 height 39
type input "0"
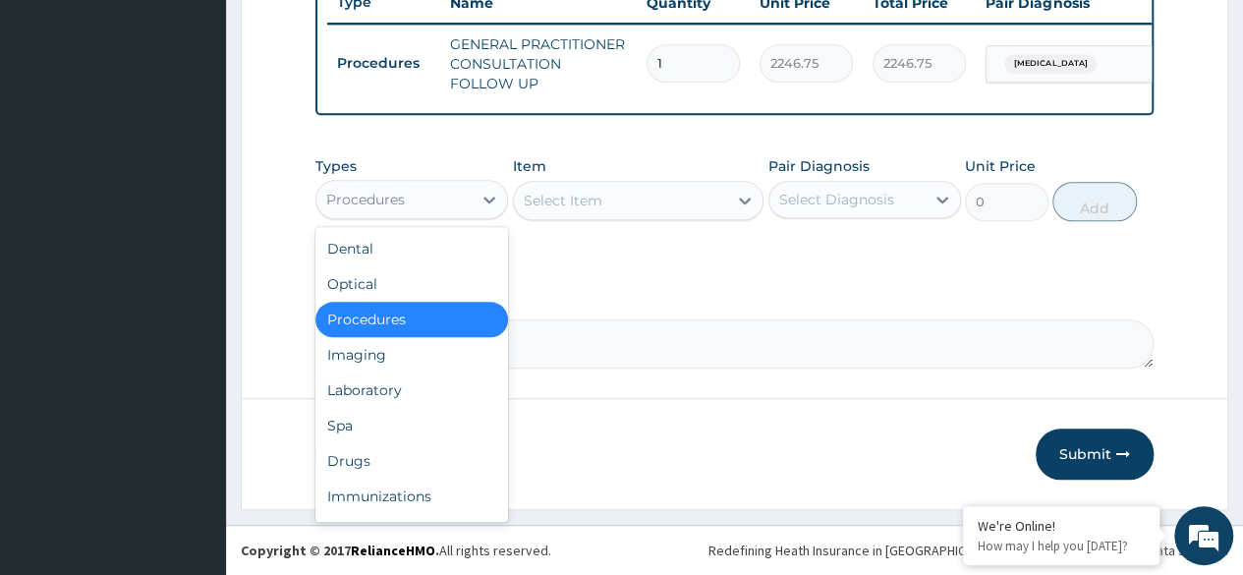
click at [406, 396] on div "Laboratory" at bounding box center [411, 389] width 193 height 35
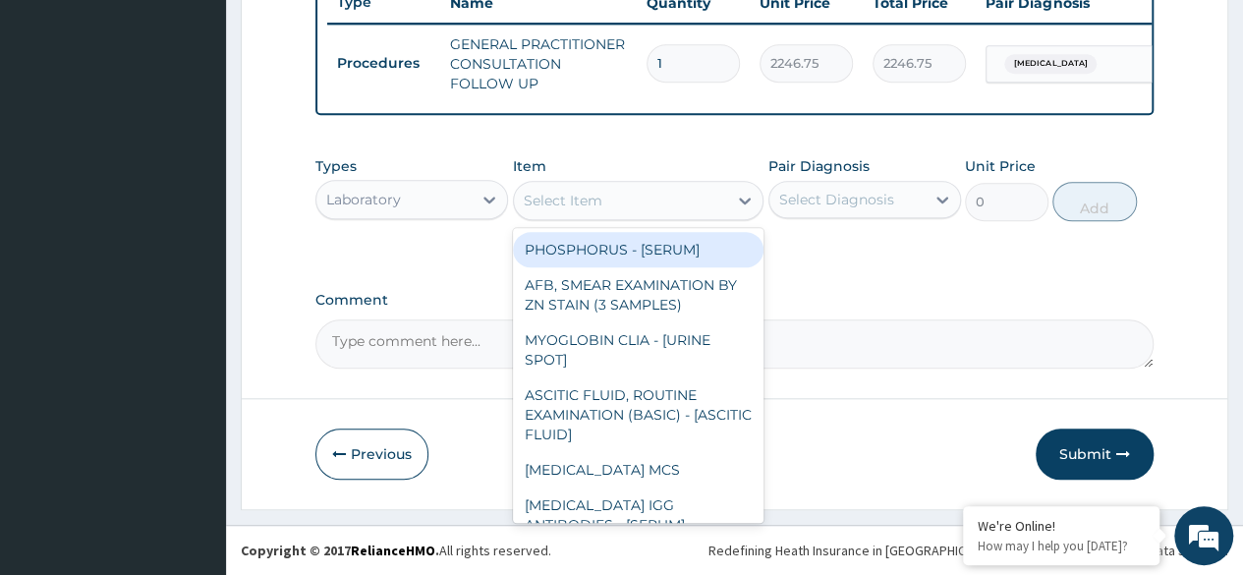
click at [661, 188] on div "Select Item" at bounding box center [621, 200] width 214 height 31
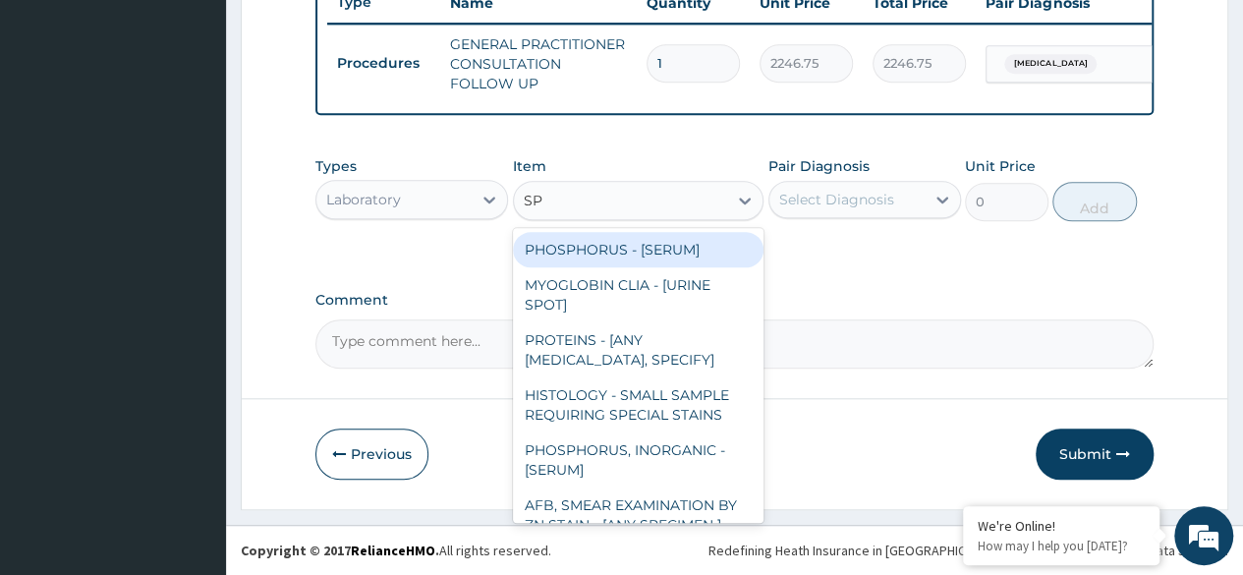
type input "SPU"
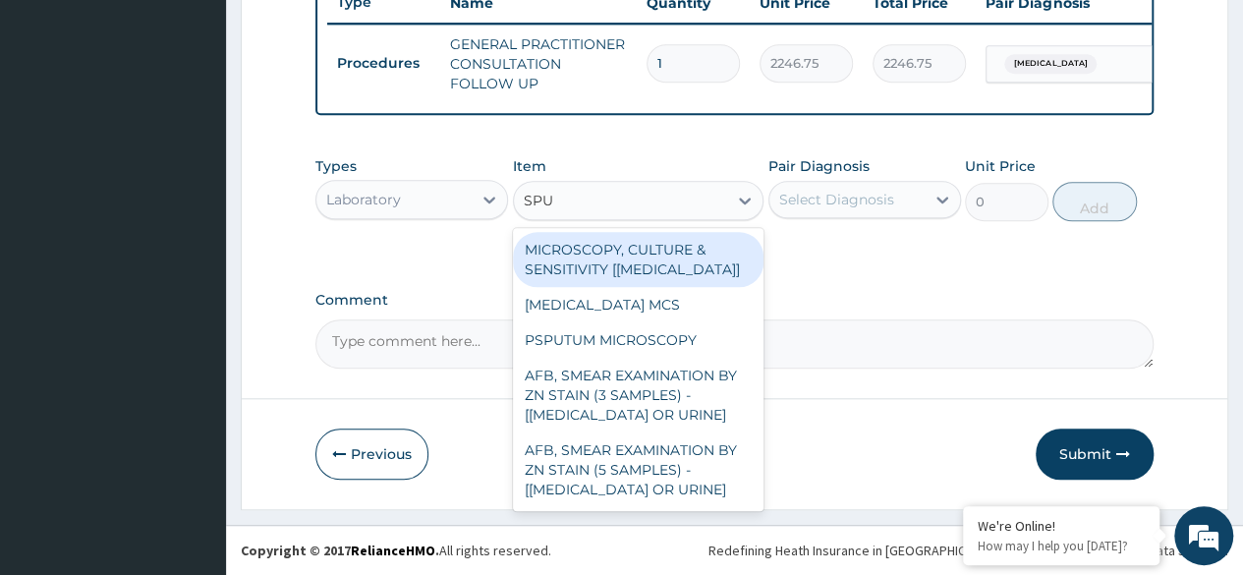
click at [625, 308] on div "SPUTUM MCS" at bounding box center [638, 304] width 251 height 35
type input "7200"
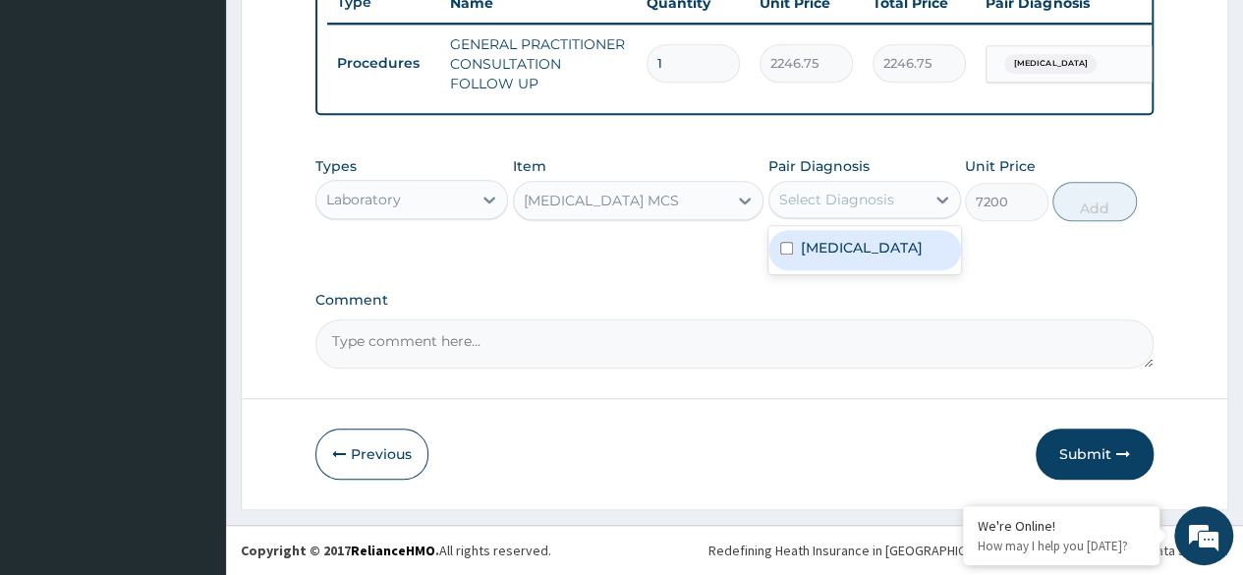
click at [867, 257] on label "[MEDICAL_DATA]" at bounding box center [862, 248] width 122 height 20
checkbox input "true"
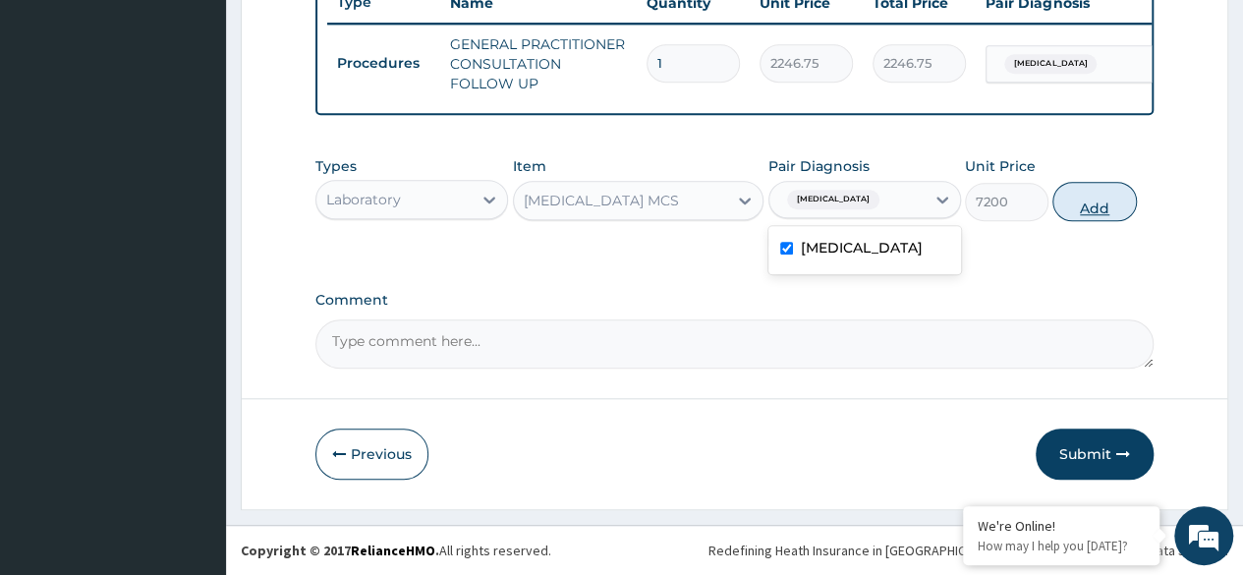
click at [1096, 204] on button "Add" at bounding box center [1094, 201] width 84 height 39
type input "0"
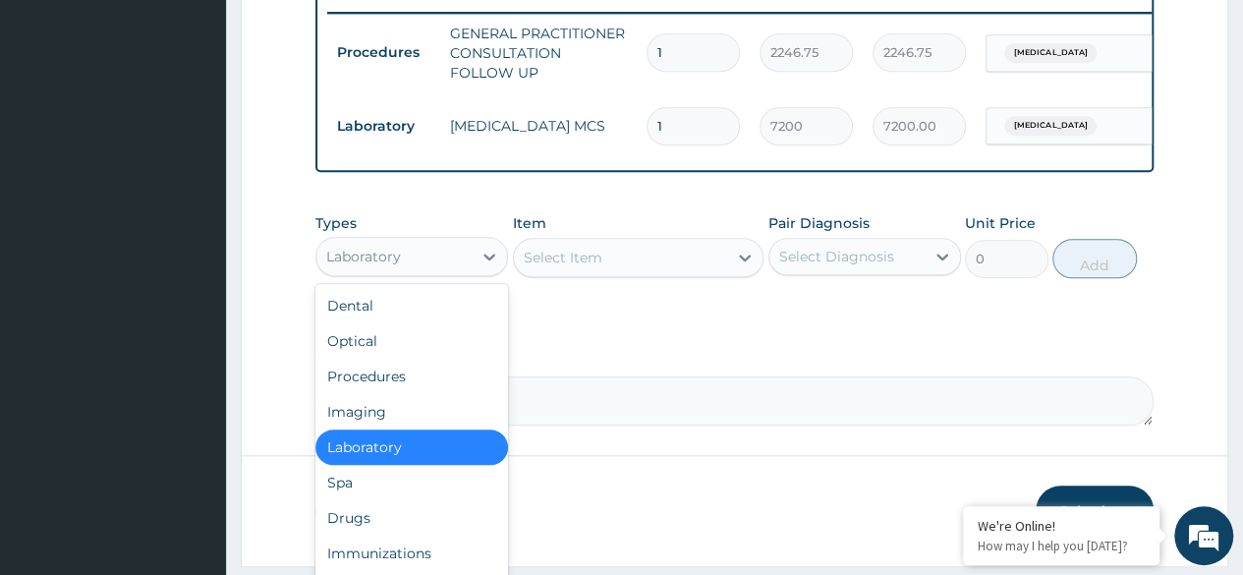
click at [444, 260] on div "Laboratory" at bounding box center [393, 256] width 155 height 31
click at [409, 523] on div "Drugs" at bounding box center [411, 517] width 193 height 35
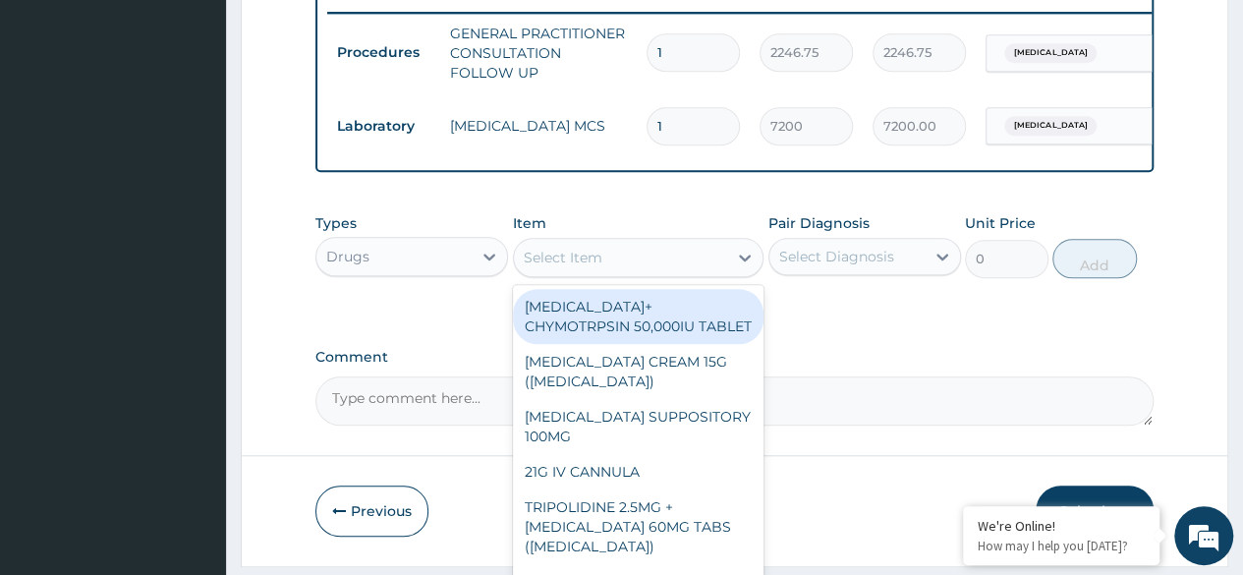
click at [573, 267] on div "Select Item" at bounding box center [563, 258] width 79 height 20
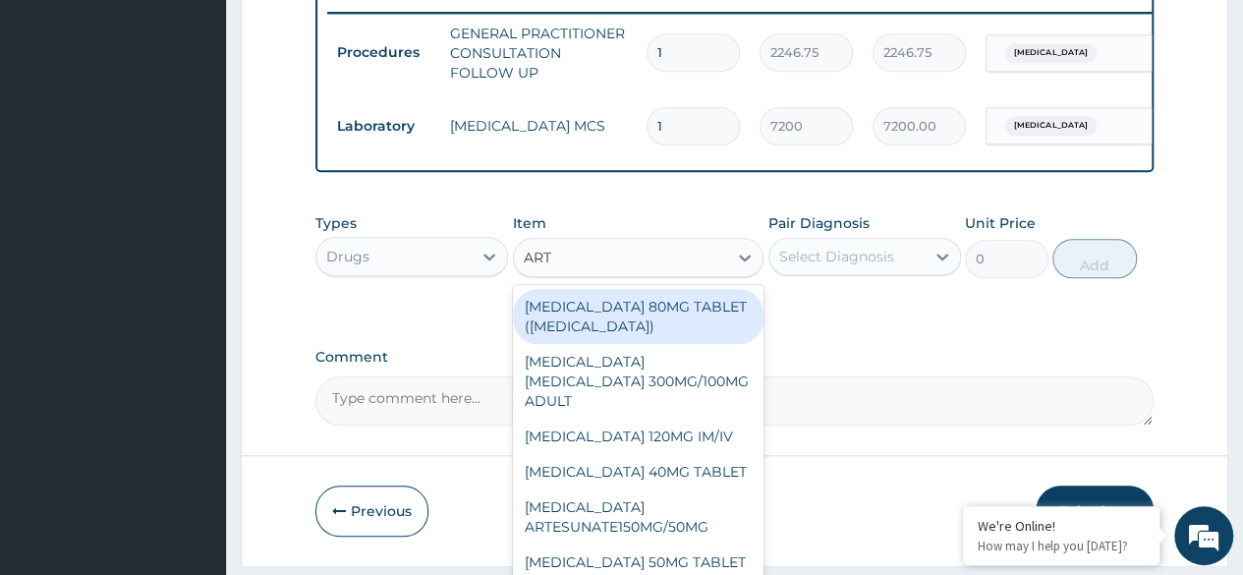
type input "ARTE"
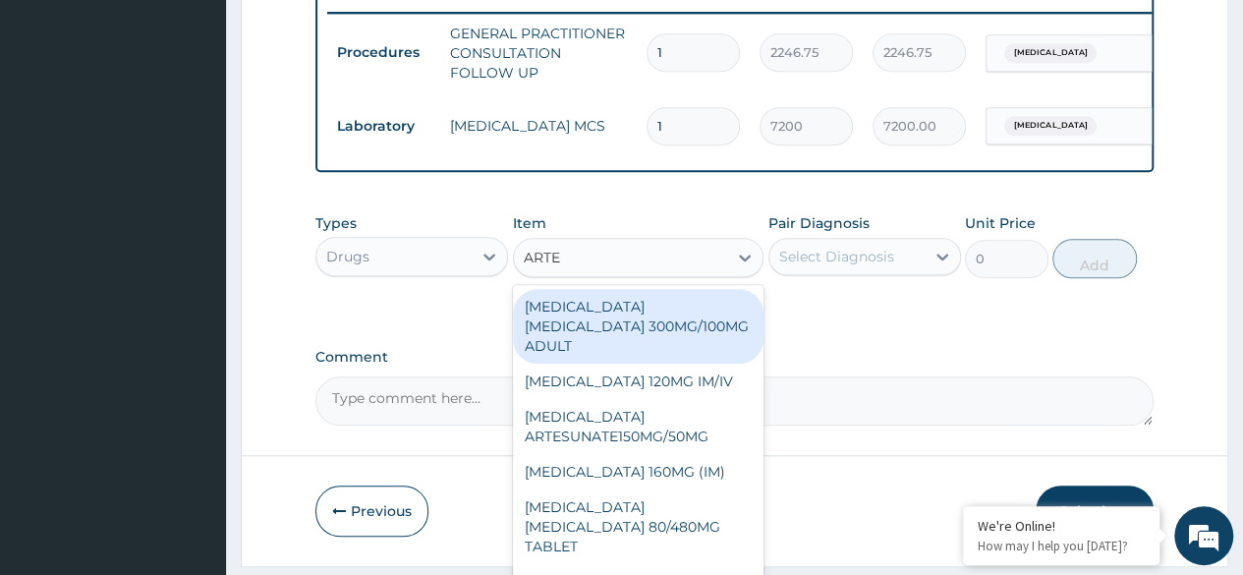
click at [607, 517] on div "[MEDICAL_DATA] [MEDICAL_DATA] 80/480MG TABLET" at bounding box center [638, 526] width 251 height 75
type input "450"
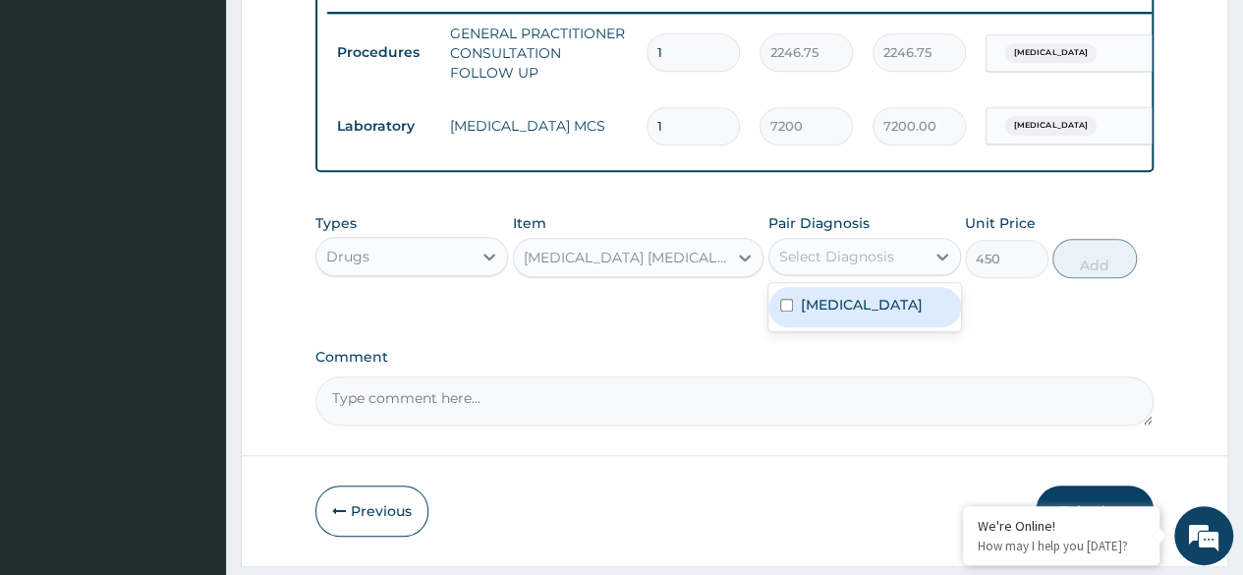
click at [874, 314] on label "[MEDICAL_DATA]" at bounding box center [862, 305] width 122 height 20
checkbox input "true"
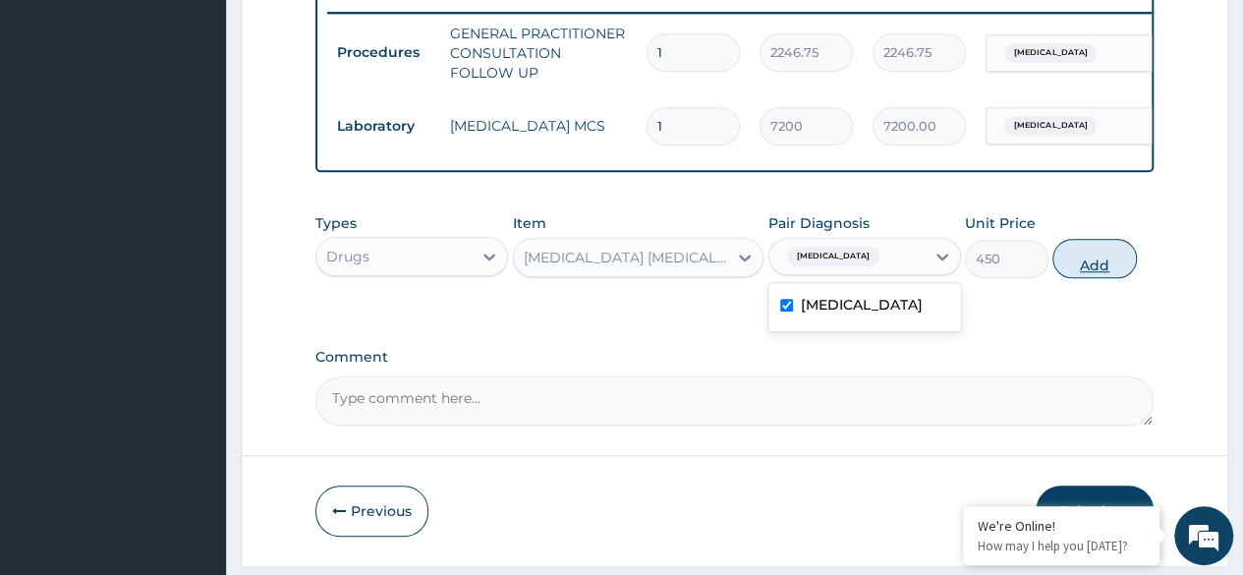
click at [1108, 276] on button "Add" at bounding box center [1094, 258] width 84 height 39
type input "0"
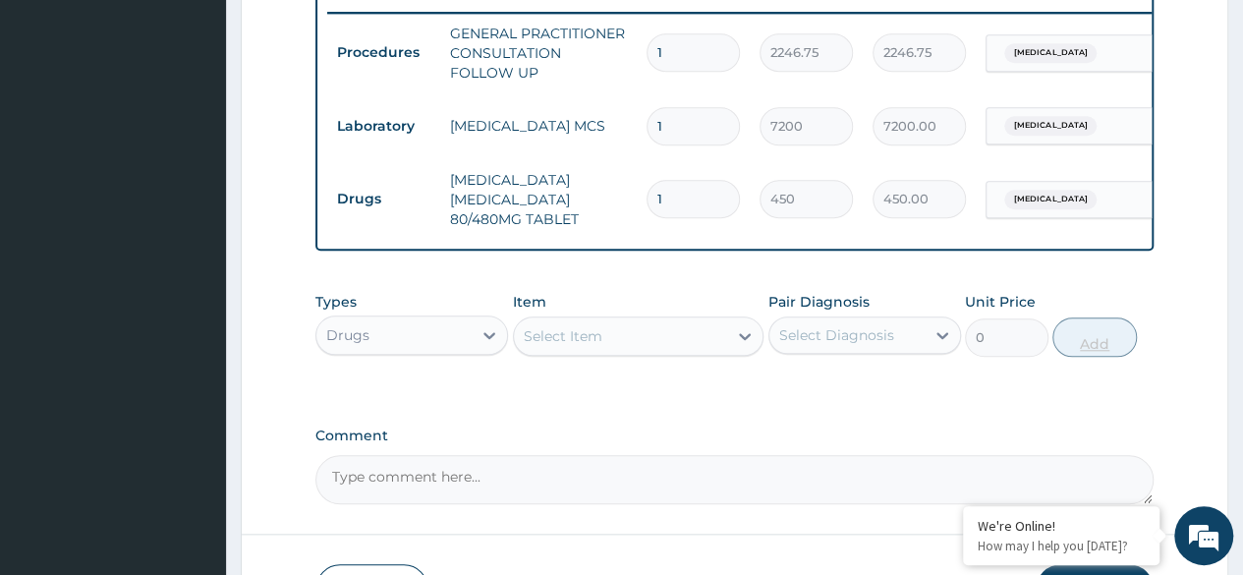
type input "0.00"
type input "6"
type input "2700.00"
type input "6"
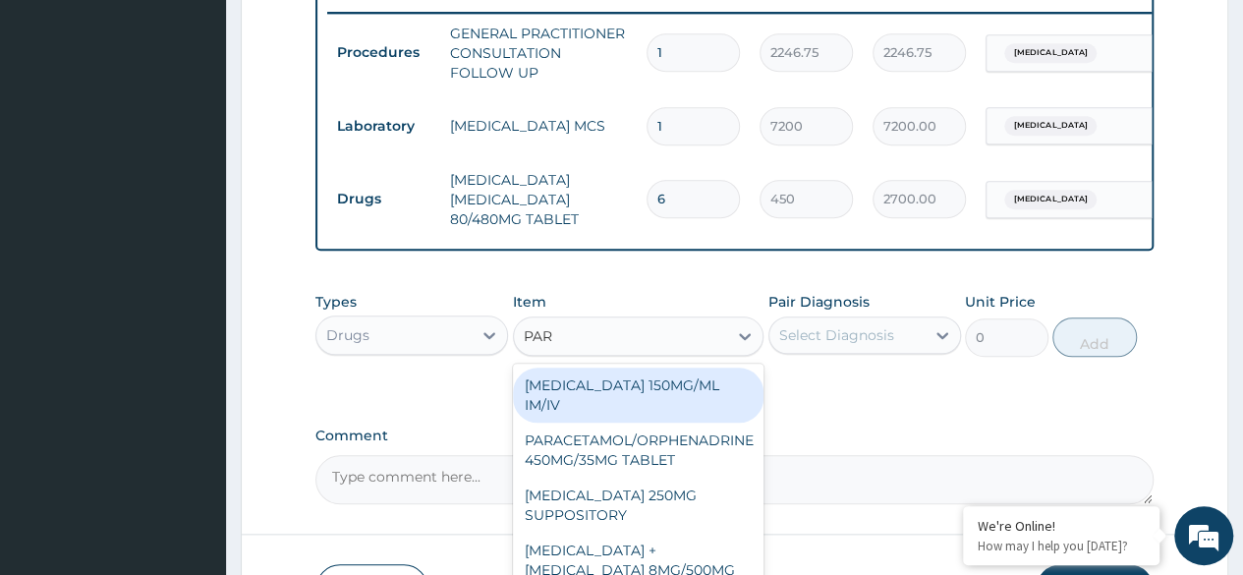
type input "PARA"
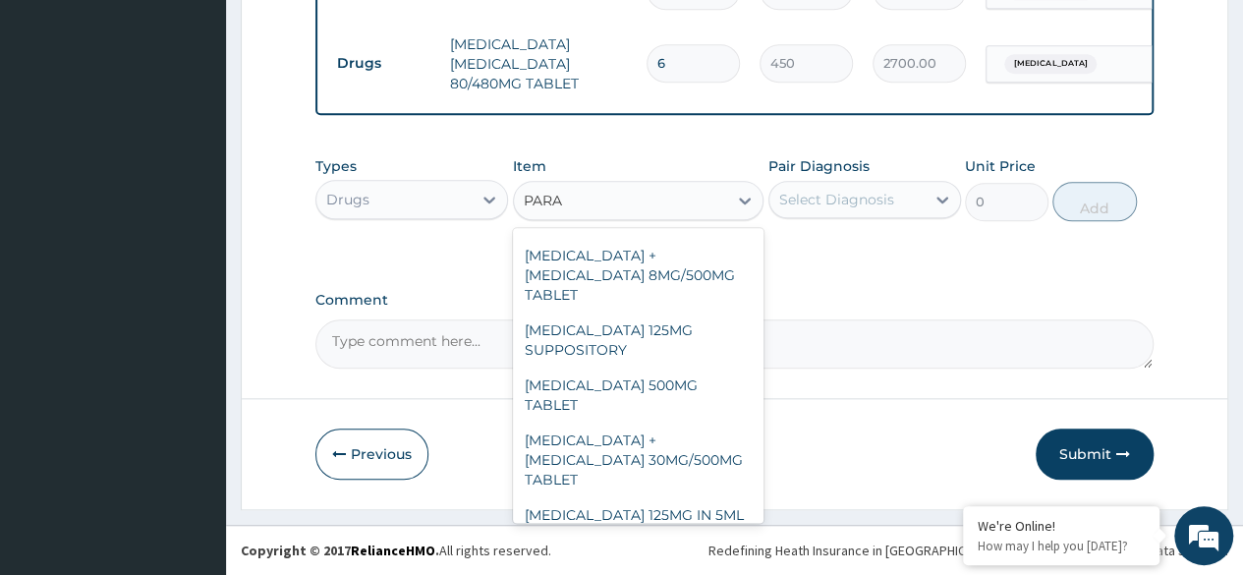
scroll to position [223, 0]
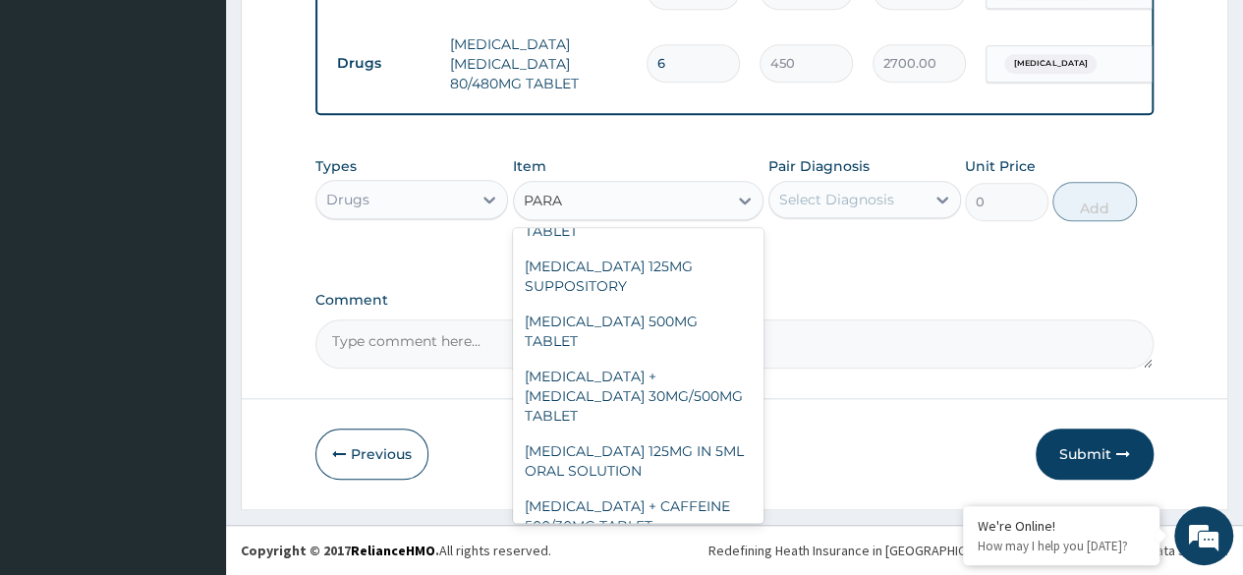
click at [674, 304] on div "[MEDICAL_DATA] 500MG TABLET" at bounding box center [638, 331] width 251 height 55
type input "30"
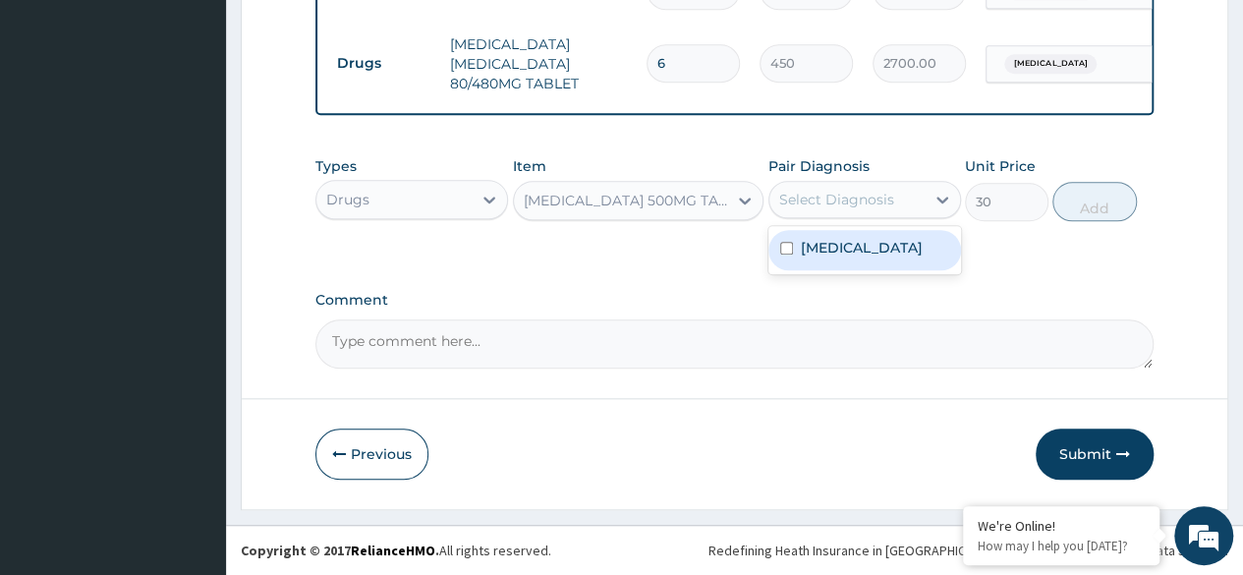
click at [894, 257] on label "[MEDICAL_DATA]" at bounding box center [862, 248] width 122 height 20
checkbox input "true"
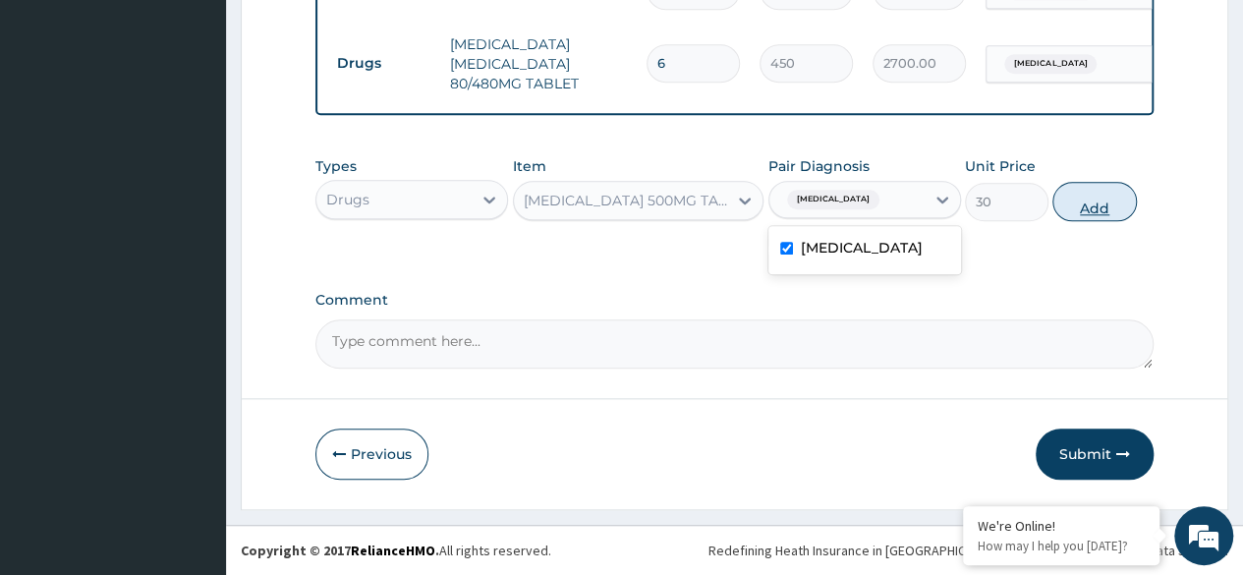
click at [1104, 219] on button "Add" at bounding box center [1094, 201] width 84 height 39
type input "0"
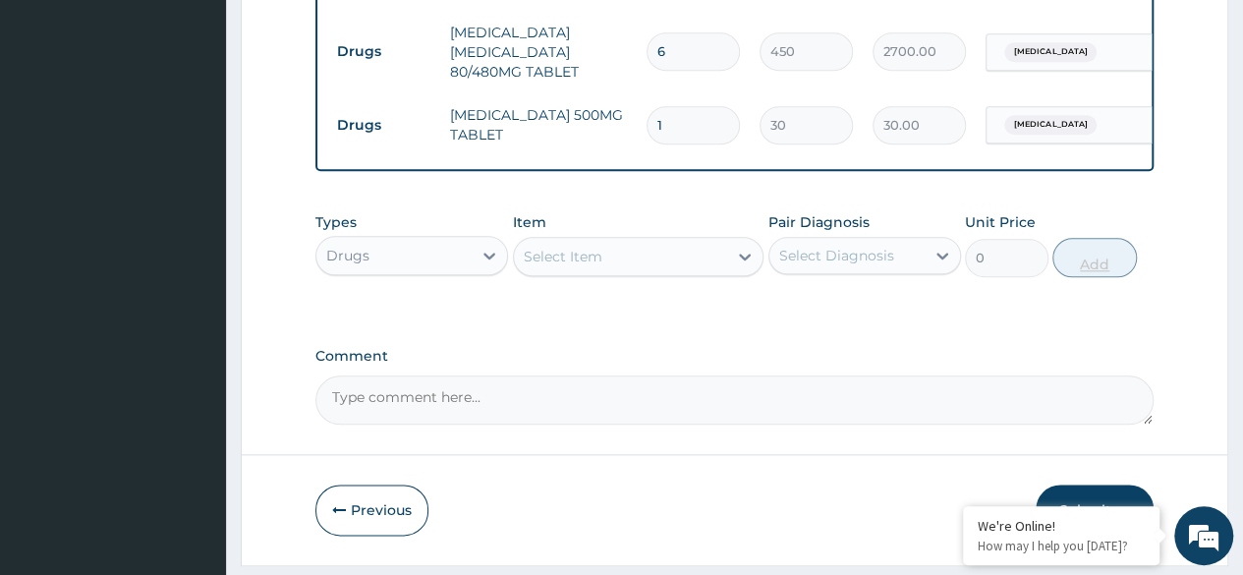
type input "18"
type input "540.00"
type input "18"
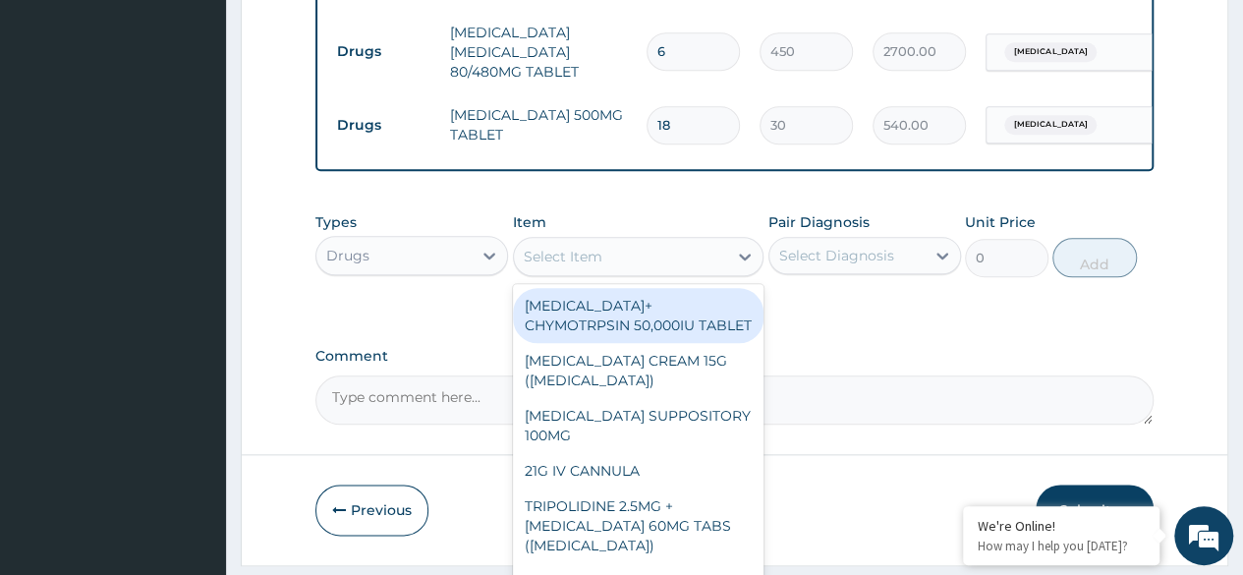
click at [621, 266] on div "Select Item" at bounding box center [621, 256] width 214 height 31
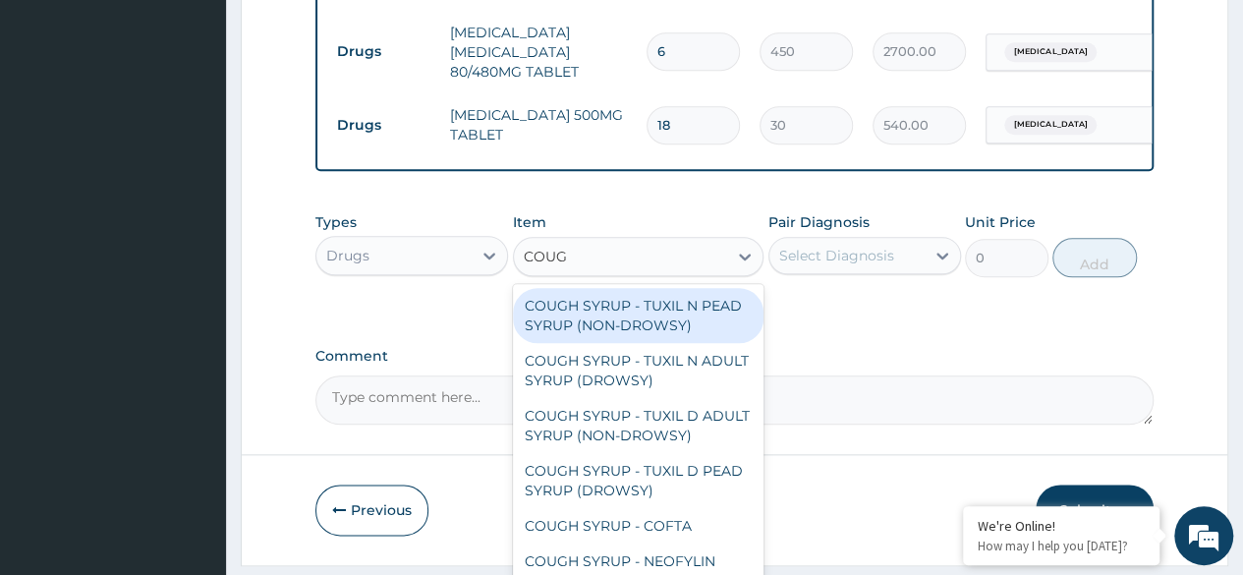
type input "COUGH"
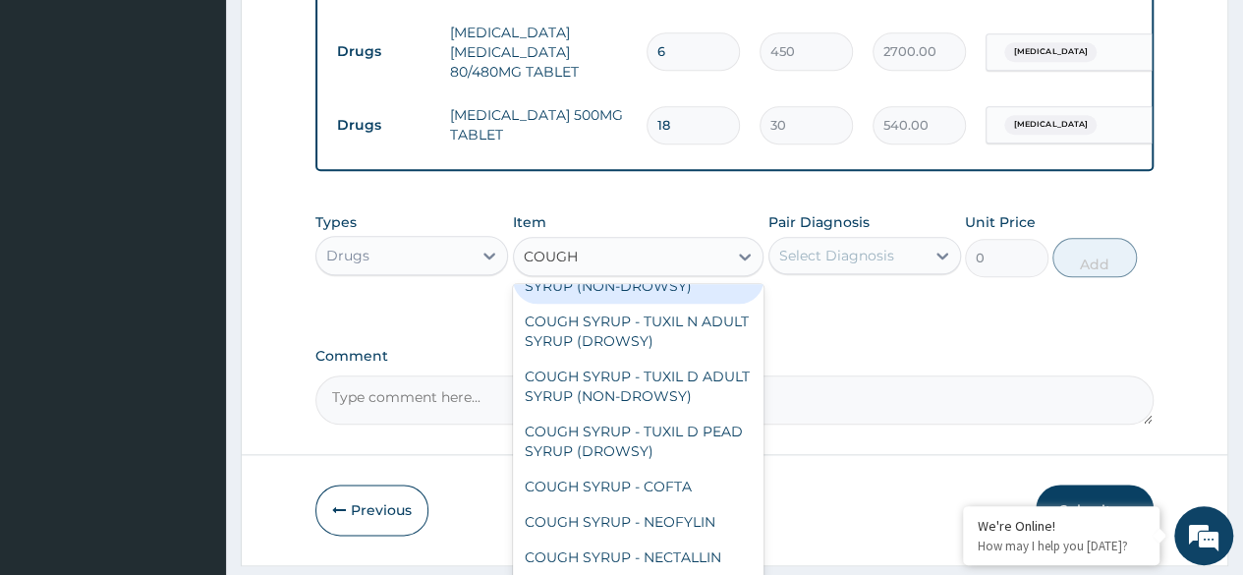
scroll to position [57, 0]
click at [642, 375] on div "COUGH SYRUP - TUXIL D ADULT SYRUP (NON-DROWSY)" at bounding box center [638, 386] width 251 height 55
type input "2000"
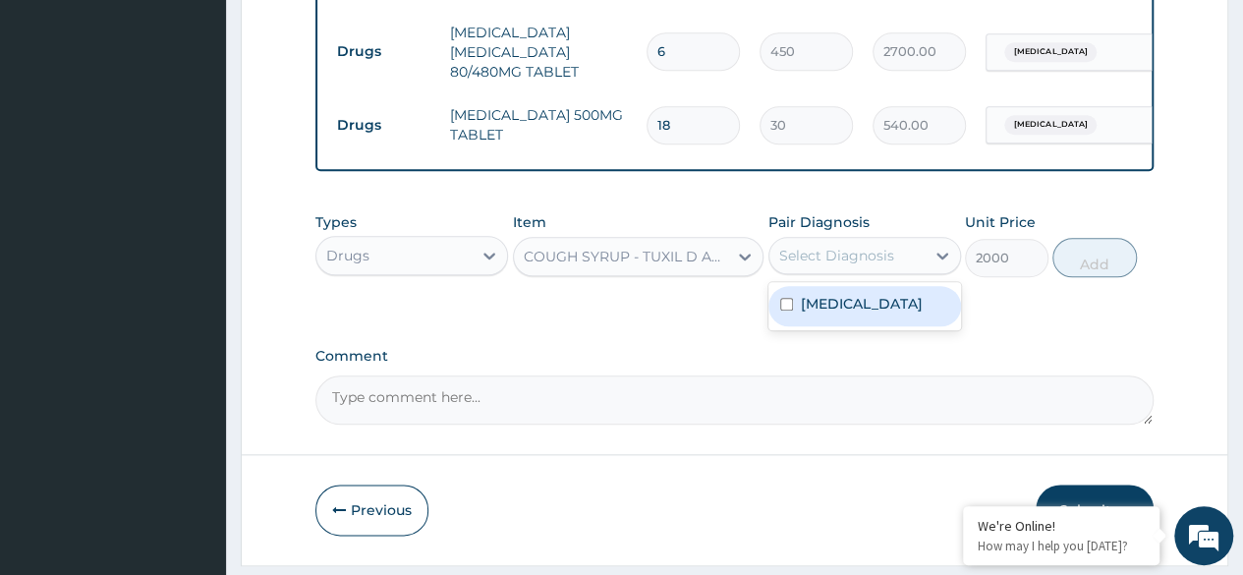
click at [872, 313] on label "Routine postpartum follow-up" at bounding box center [862, 304] width 122 height 20
checkbox input "true"
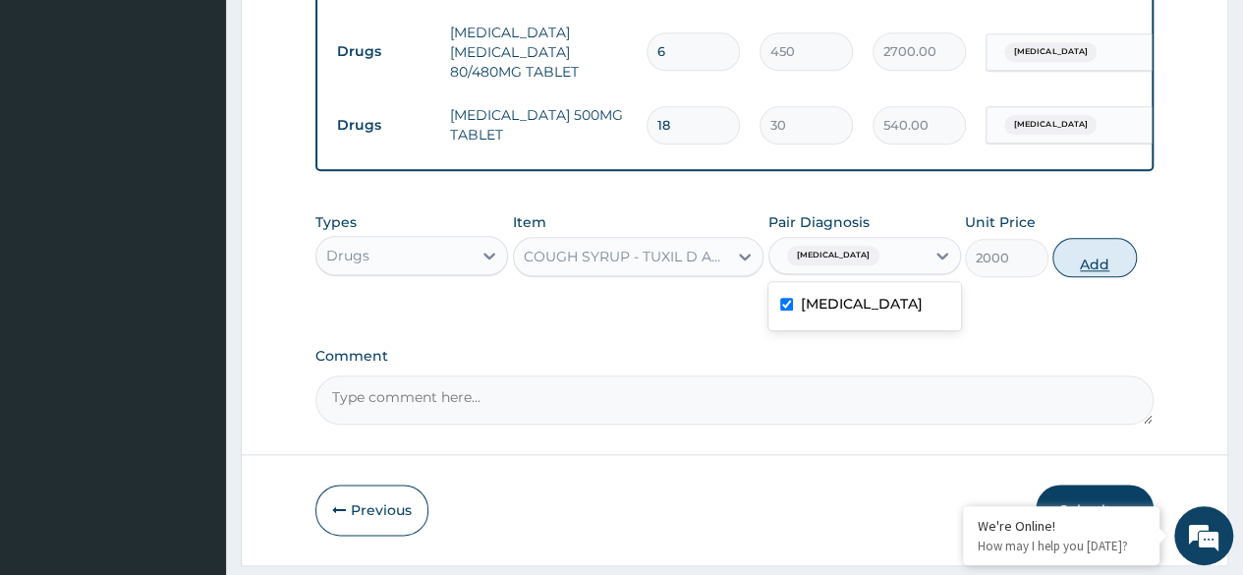
click at [1095, 274] on button "Add" at bounding box center [1094, 257] width 84 height 39
type input "0"
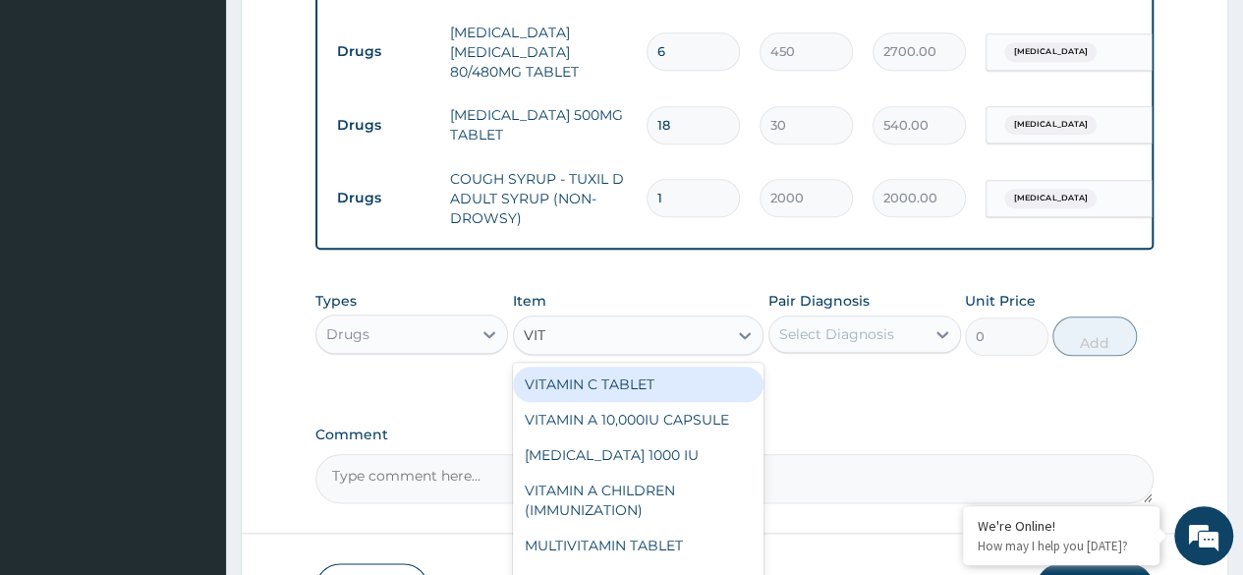
type input "VITA"
click at [694, 397] on div "VITAMIN C TABLET" at bounding box center [638, 383] width 251 height 35
type input "20"
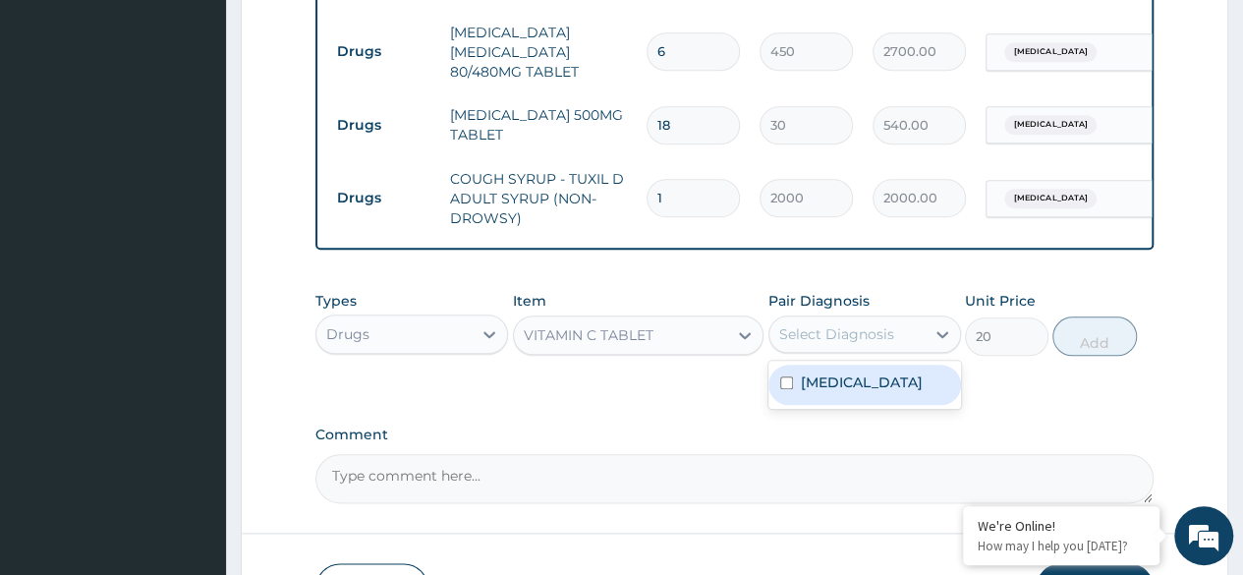
click at [864, 392] on label "Routine postpartum follow-up" at bounding box center [862, 382] width 122 height 20
checkbox input "true"
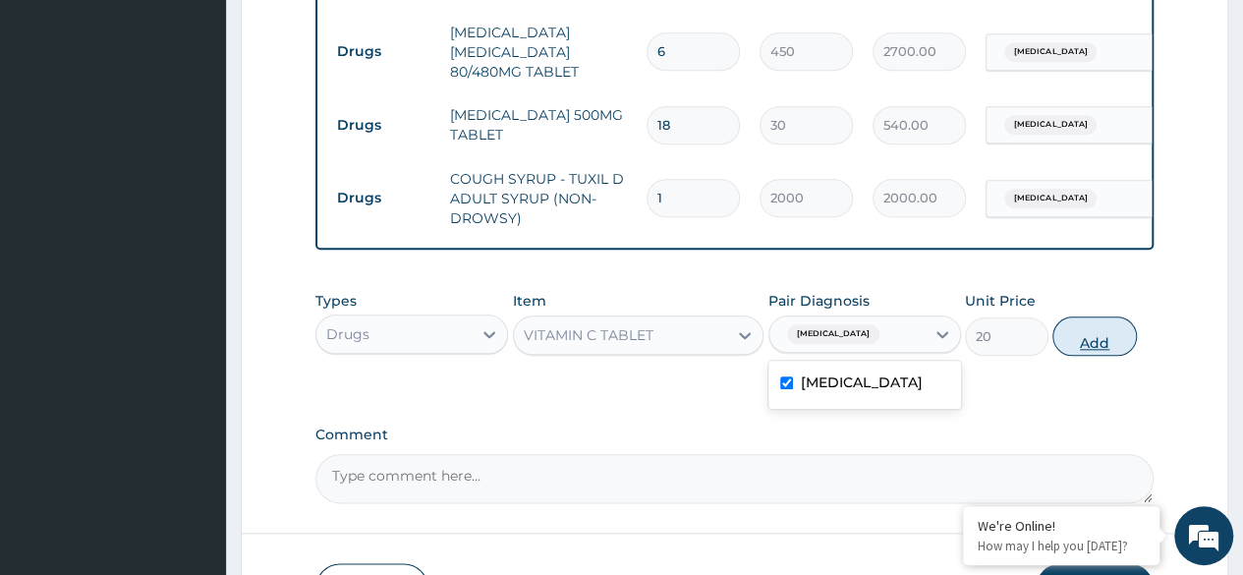
click at [1100, 356] on button "Add" at bounding box center [1094, 335] width 84 height 39
type input "0"
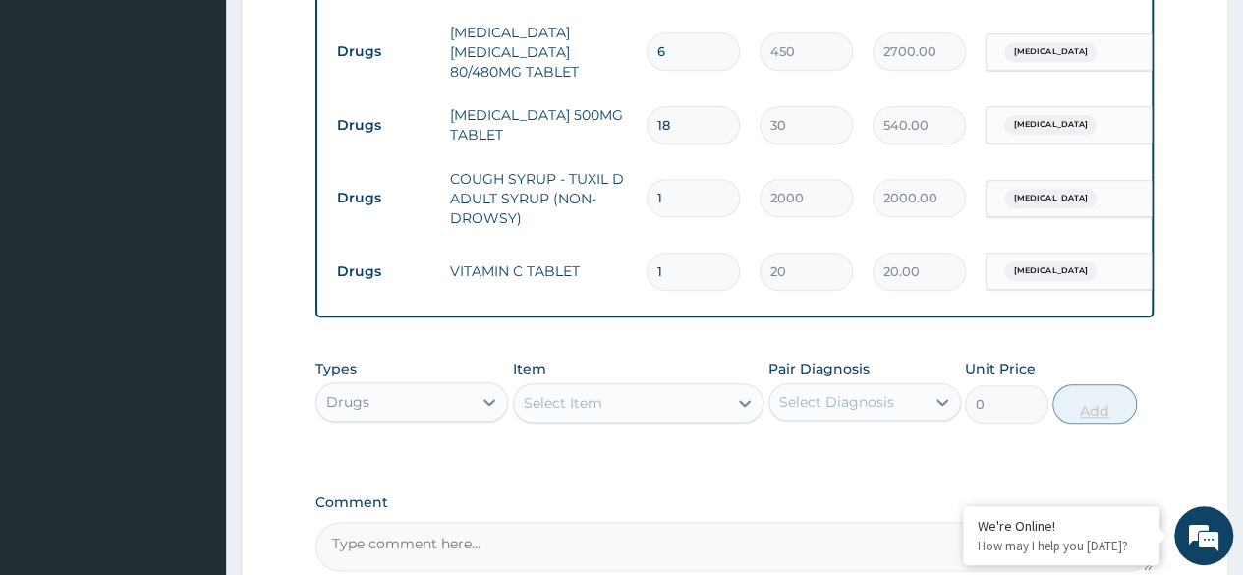
type input "0.00"
type input "4"
type input "80.00"
type input "42"
type input "840.00"
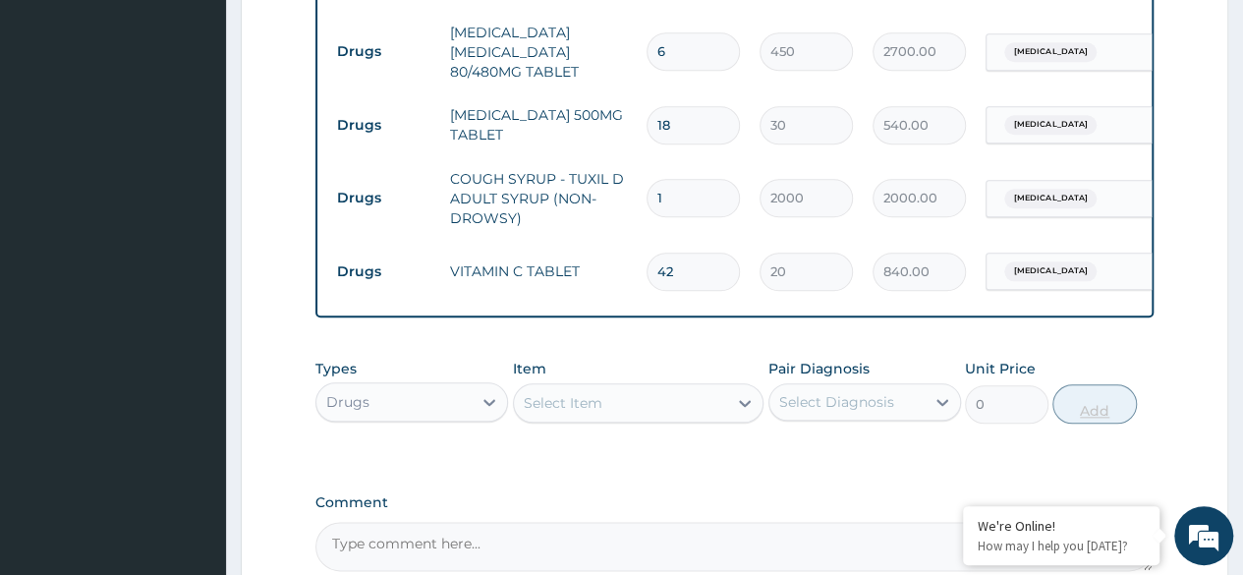
type input "42"
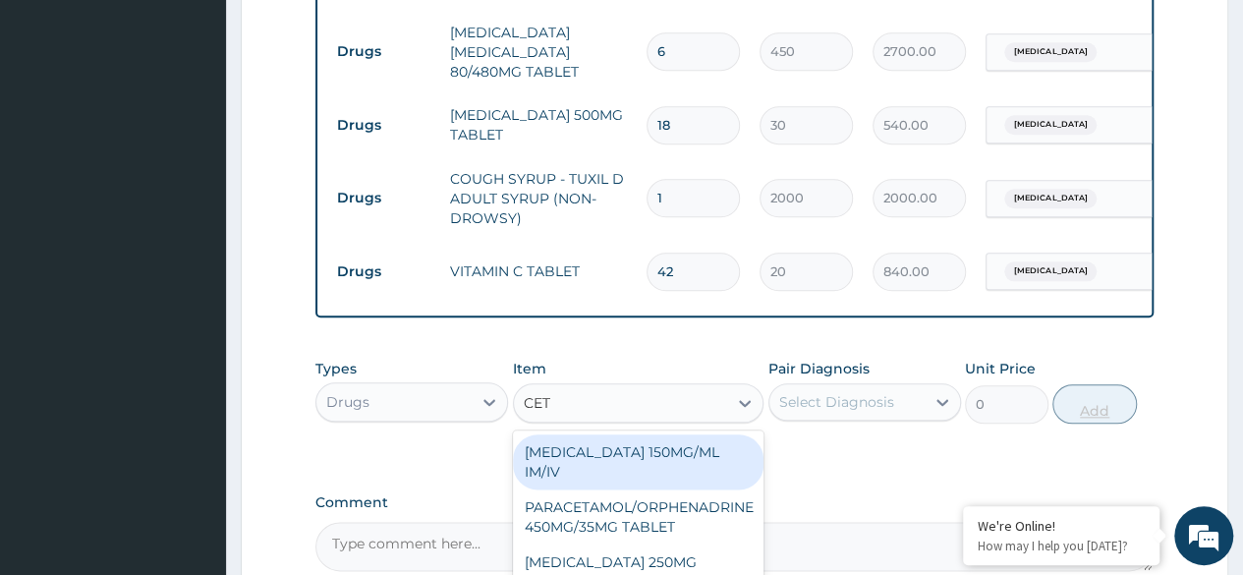
type input "CETI"
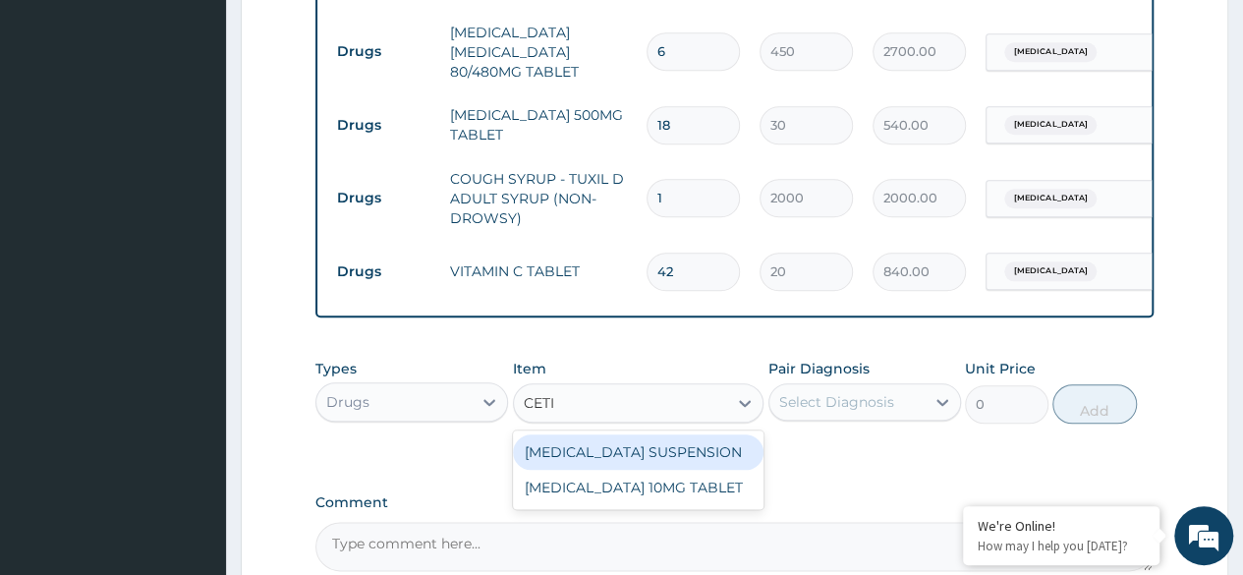
click at [697, 504] on div "[MEDICAL_DATA] 10MG TABLET" at bounding box center [638, 487] width 251 height 35
type input "115"
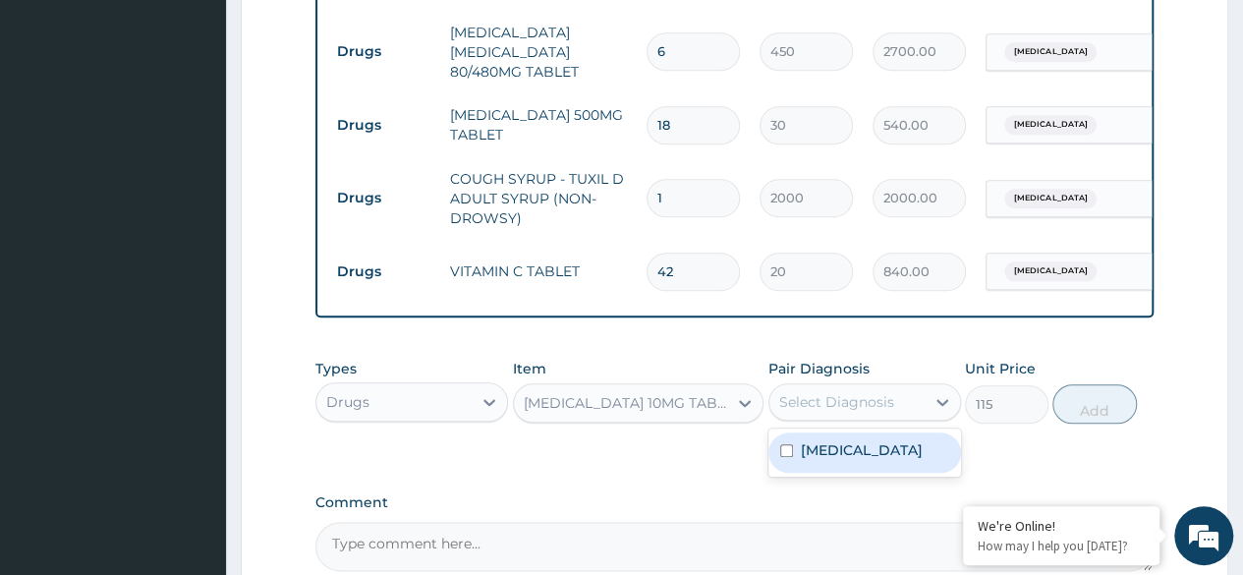
click at [896, 460] on label "Routine postpartum follow-up" at bounding box center [862, 450] width 122 height 20
checkbox input "true"
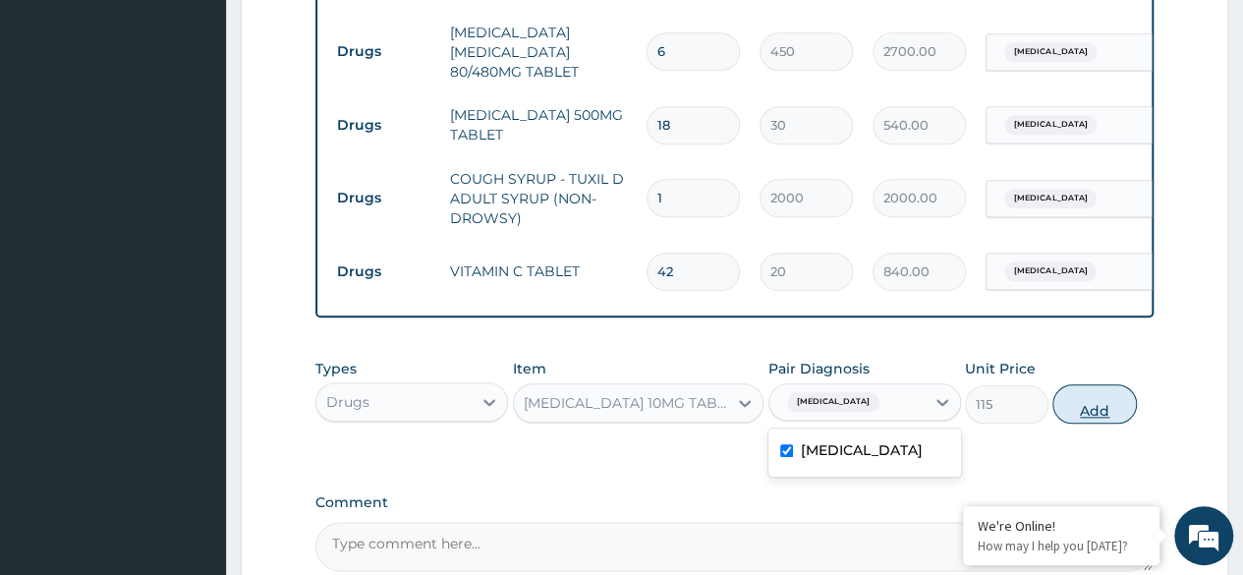
click at [1094, 423] on button "Add" at bounding box center [1094, 403] width 84 height 39
type input "0"
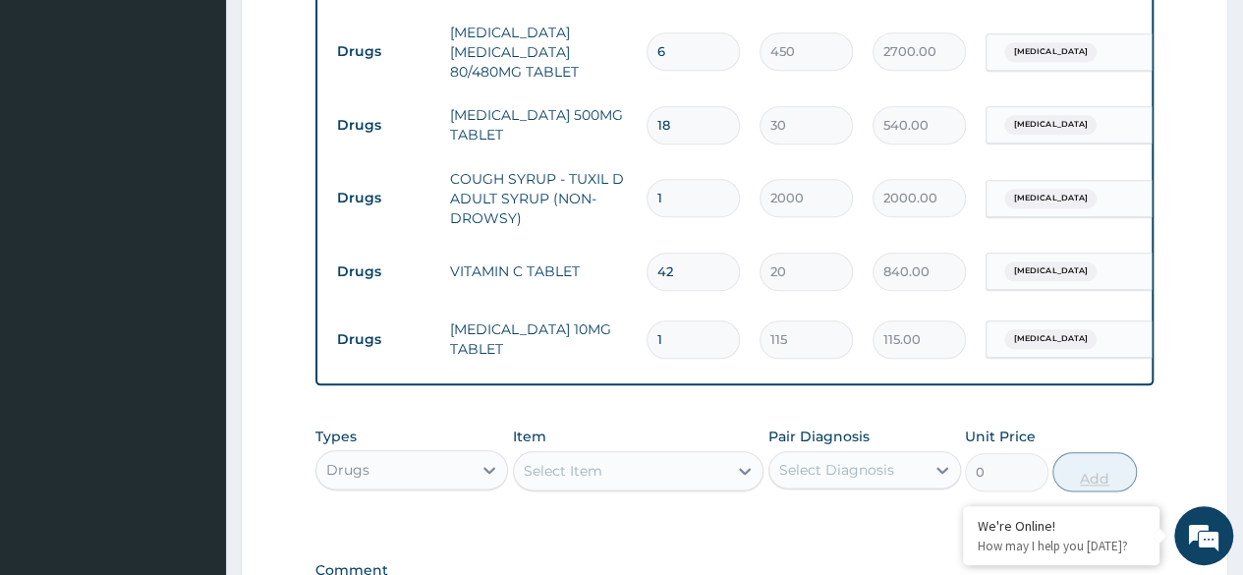
type input "0.00"
type input "7"
type input "805.00"
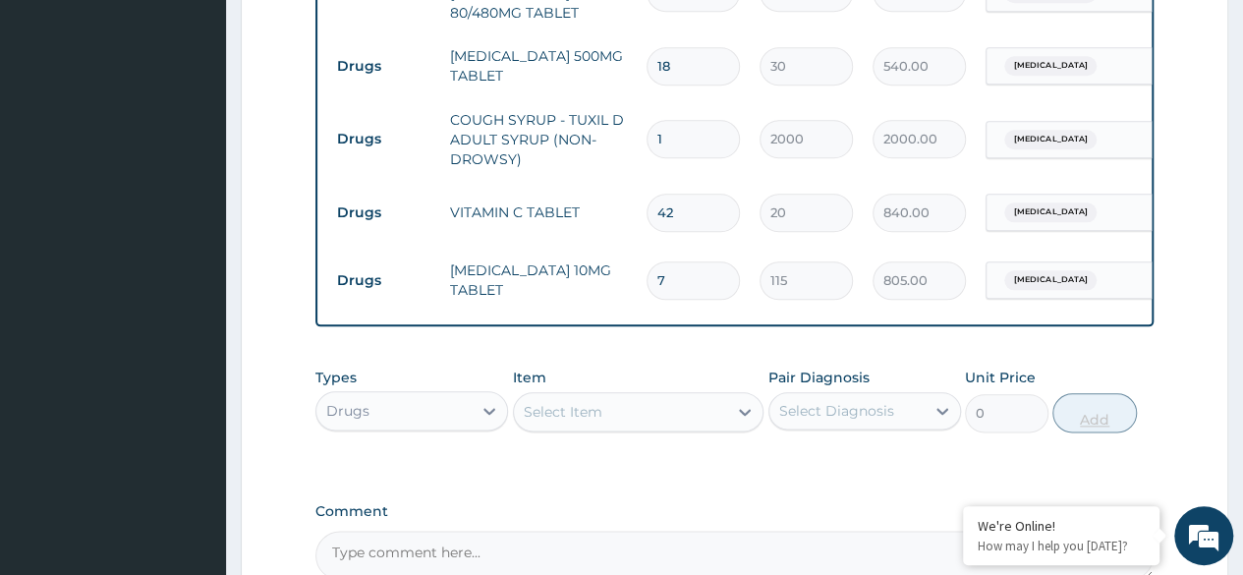
scroll to position [1200, 0]
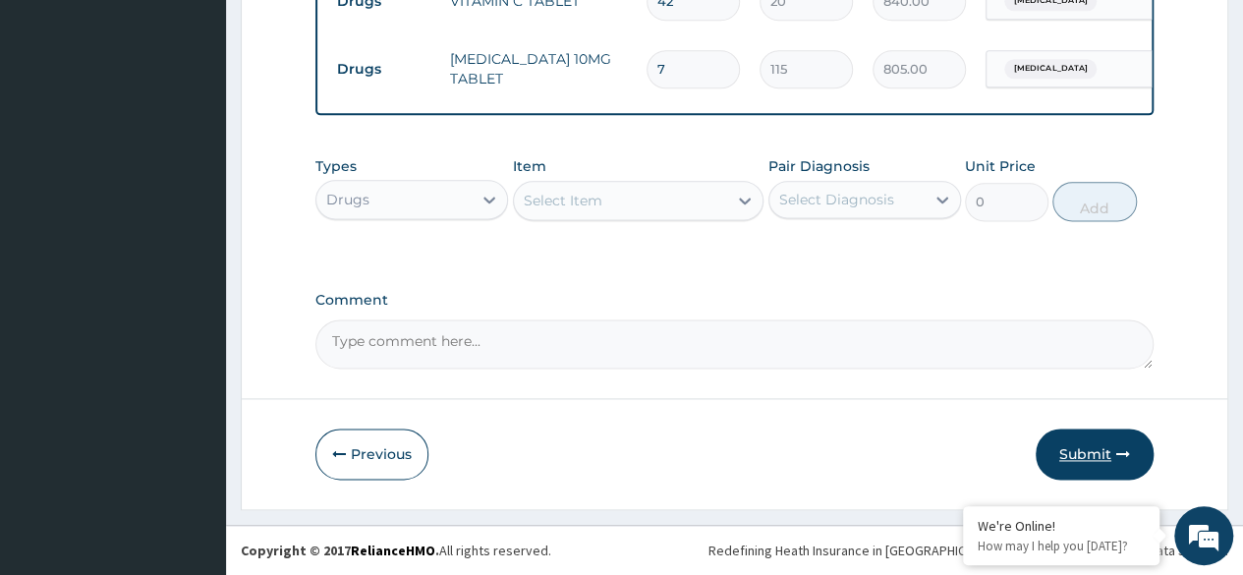
click at [1090, 457] on button "Submit" at bounding box center [1094, 453] width 118 height 51
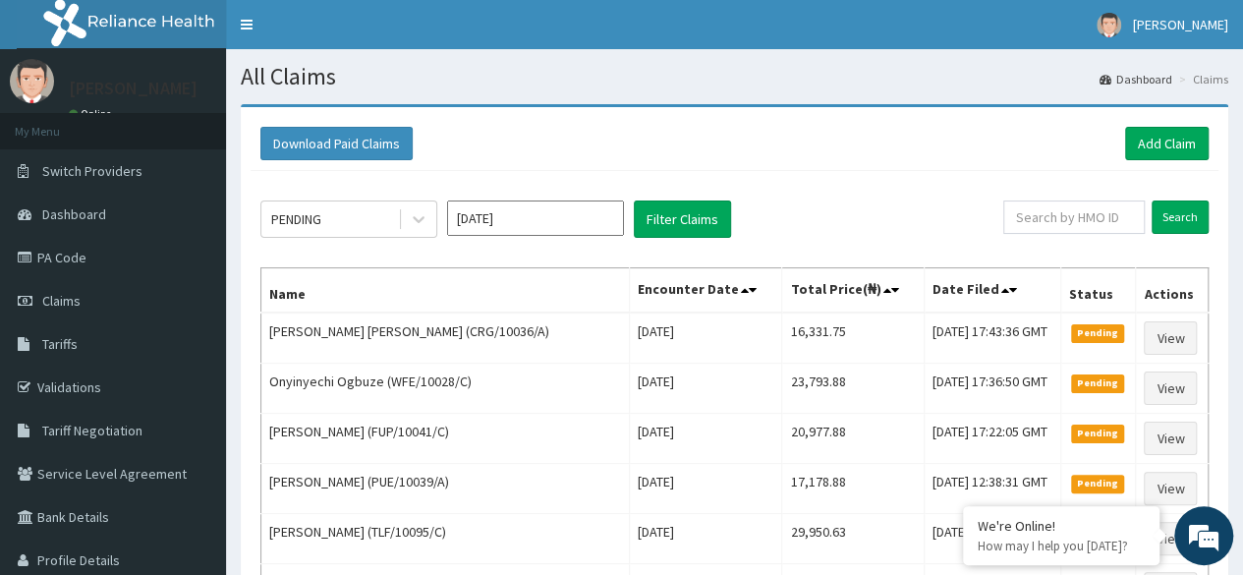
click at [829, 157] on div "Download Paid Claims Add Claim" at bounding box center [734, 143] width 948 height 33
click at [1161, 137] on link "Add Claim" at bounding box center [1167, 143] width 84 height 33
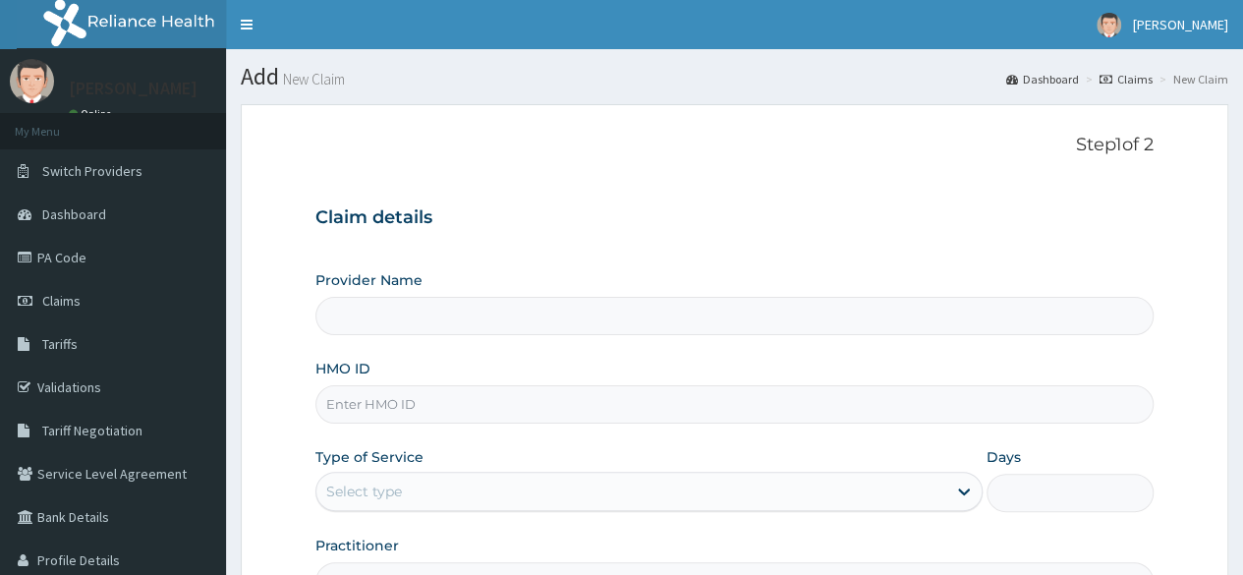
click at [424, 401] on input "HMO ID" at bounding box center [734, 404] width 838 height 38
paste input "MRD/10001/A"
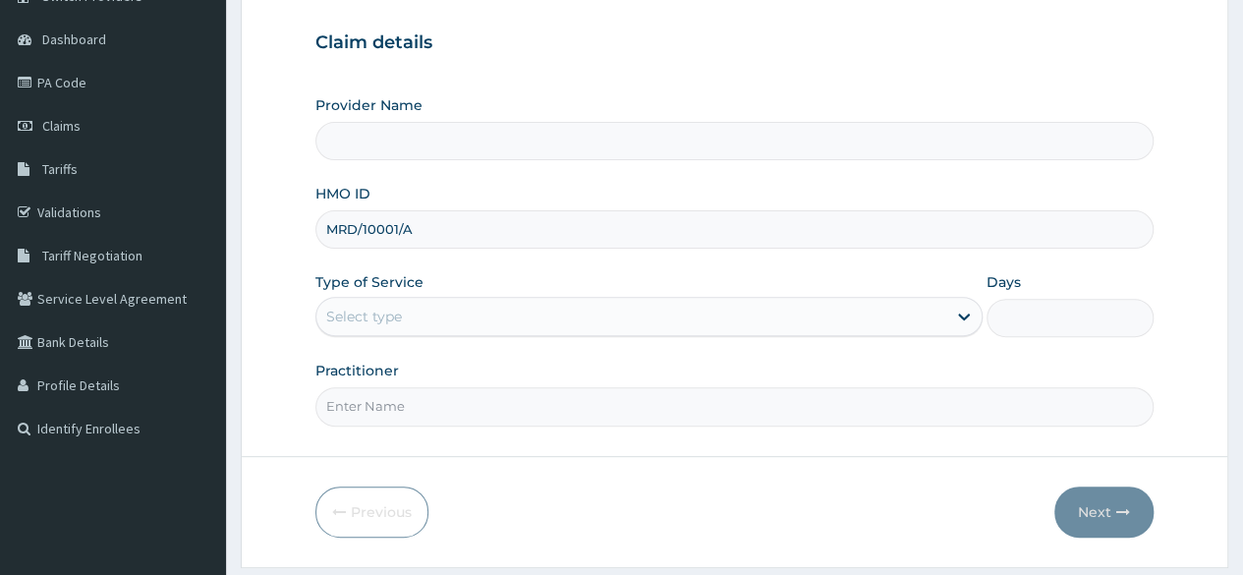
scroll to position [228, 0]
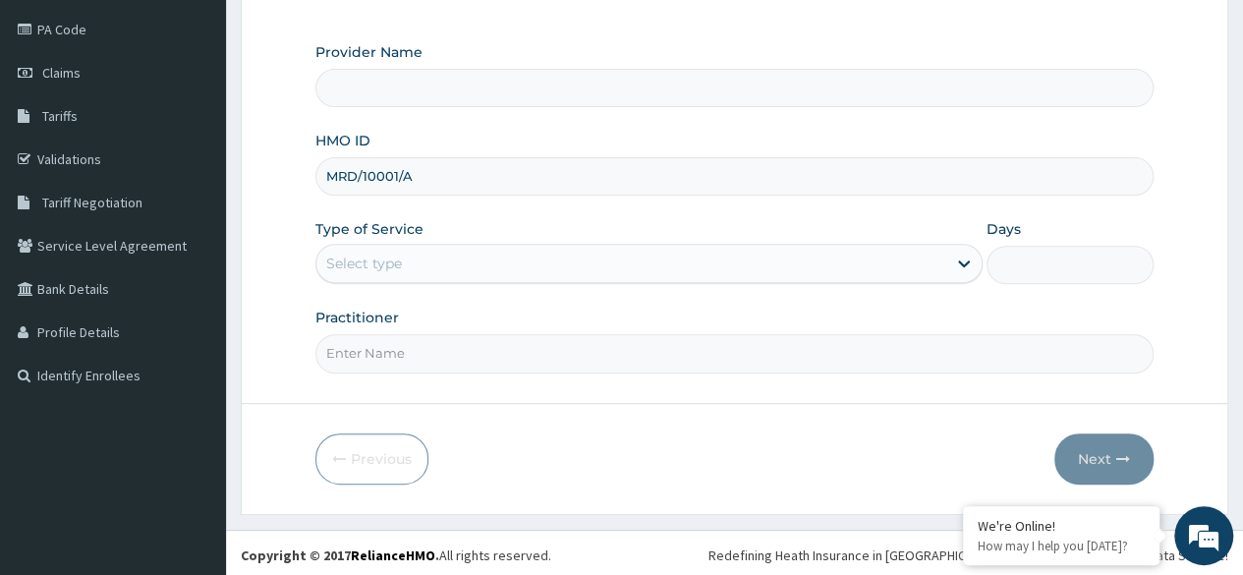
type input "MRD/10001/A"
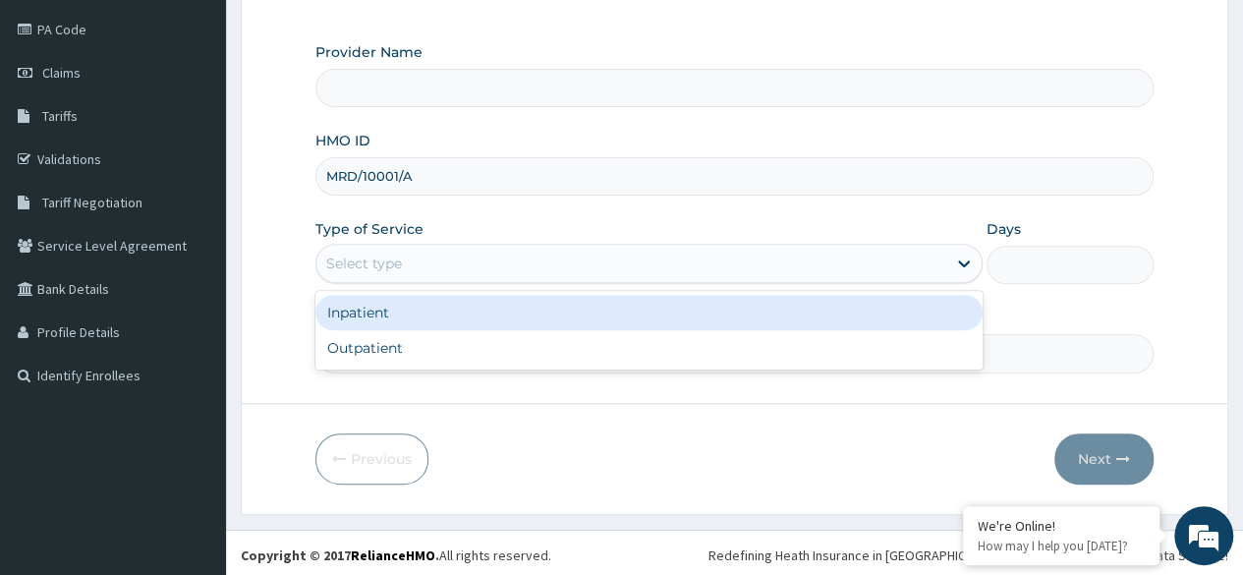
type input "Reliance Family Clinics (RFC) - Ajah"
click at [474, 356] on div "Outpatient" at bounding box center [648, 347] width 667 height 35
type input "1"
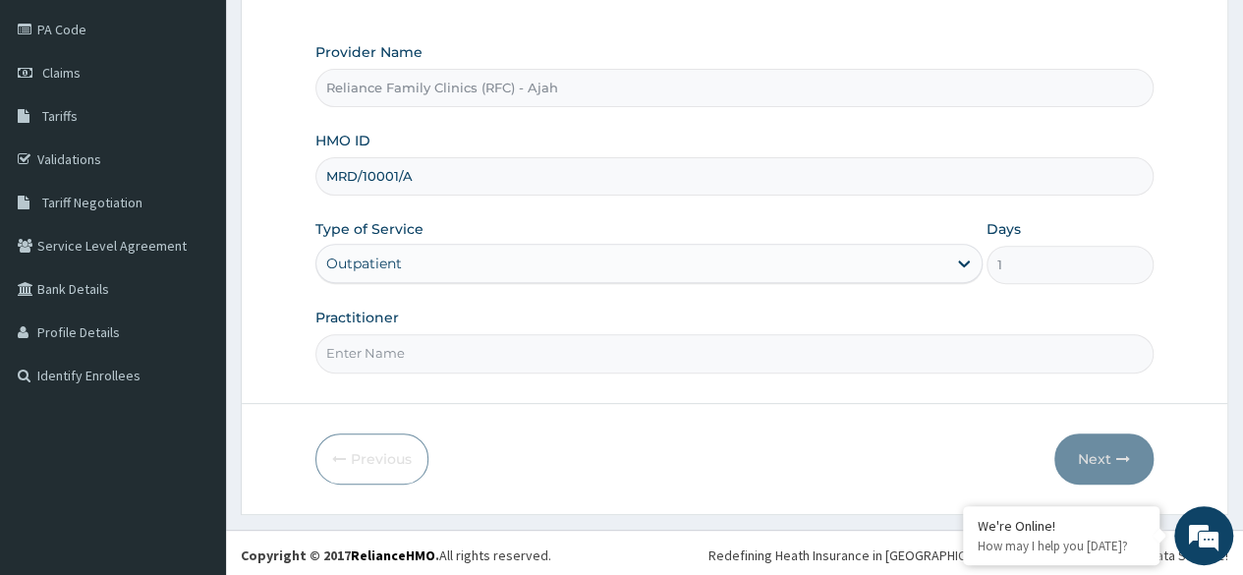
click at [485, 354] on input "Practitioner" at bounding box center [734, 353] width 838 height 38
click at [491, 357] on input "Practitioner" at bounding box center [734, 353] width 838 height 38
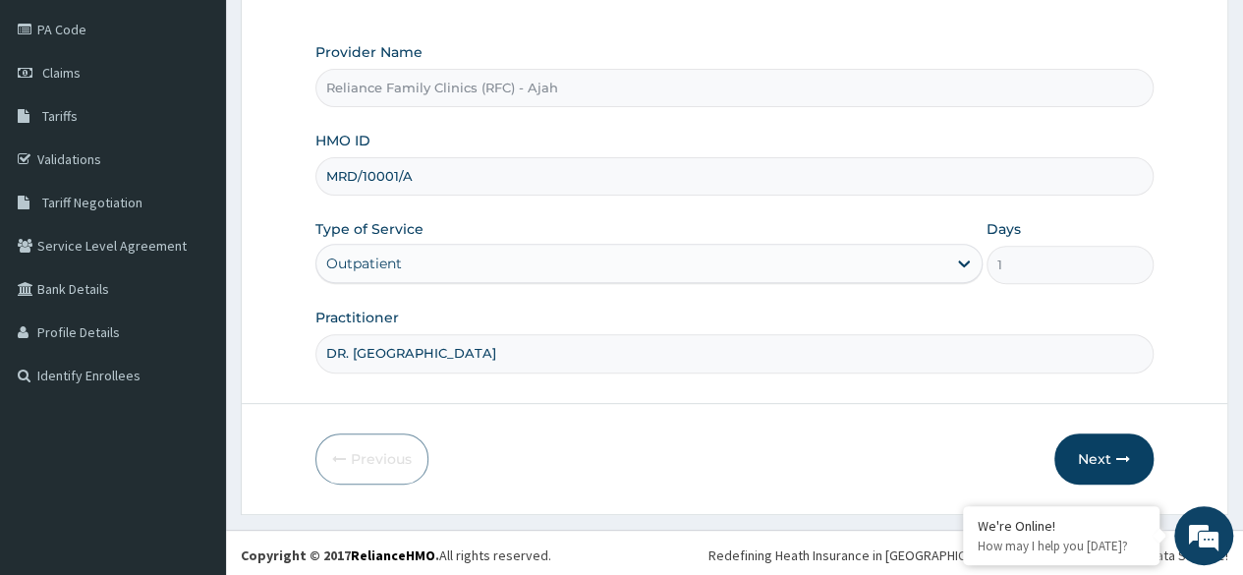
type input "DR. LOCUM"
click at [1092, 460] on button "Next" at bounding box center [1103, 458] width 99 height 51
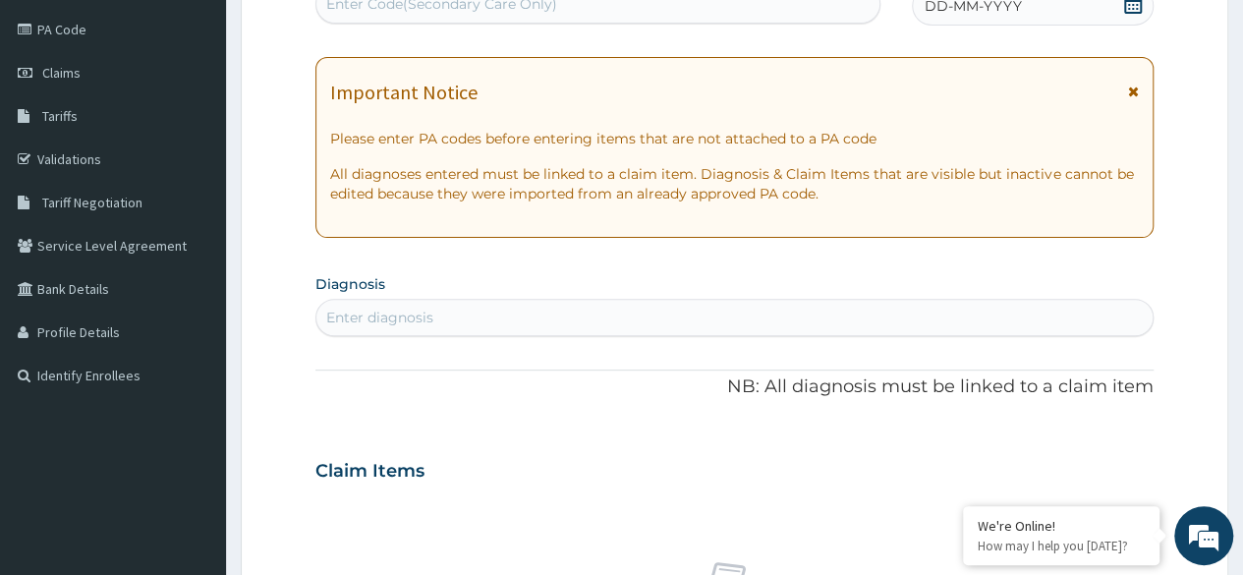
click at [1068, 20] on div "DD-MM-YYYY" at bounding box center [1033, 5] width 242 height 39
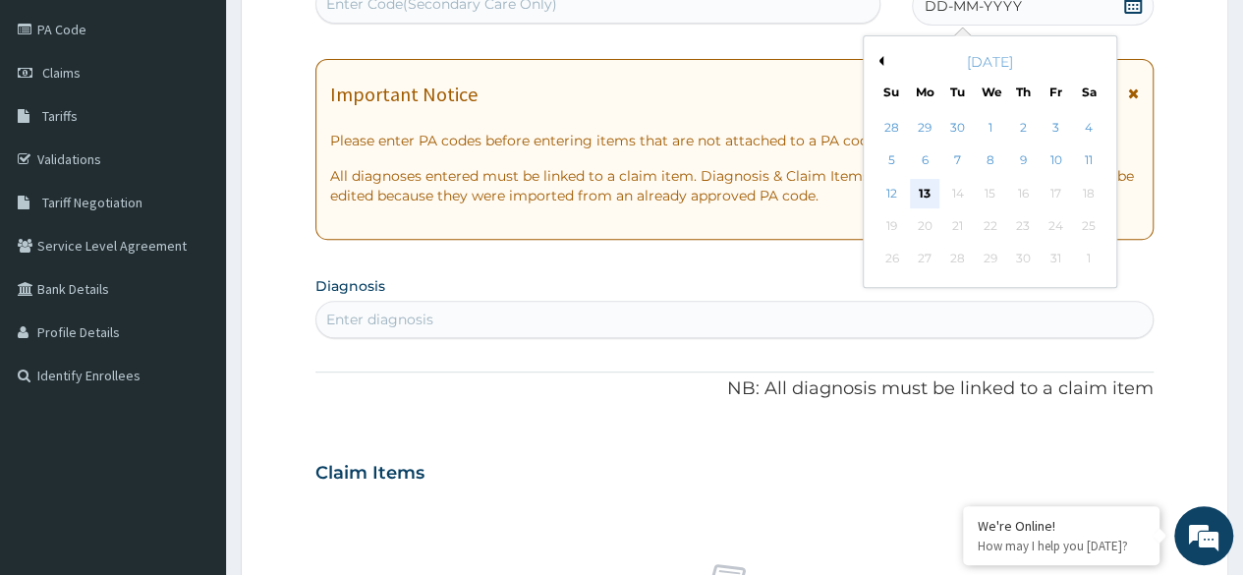
click at [927, 191] on div "13" at bounding box center [924, 193] width 29 height 29
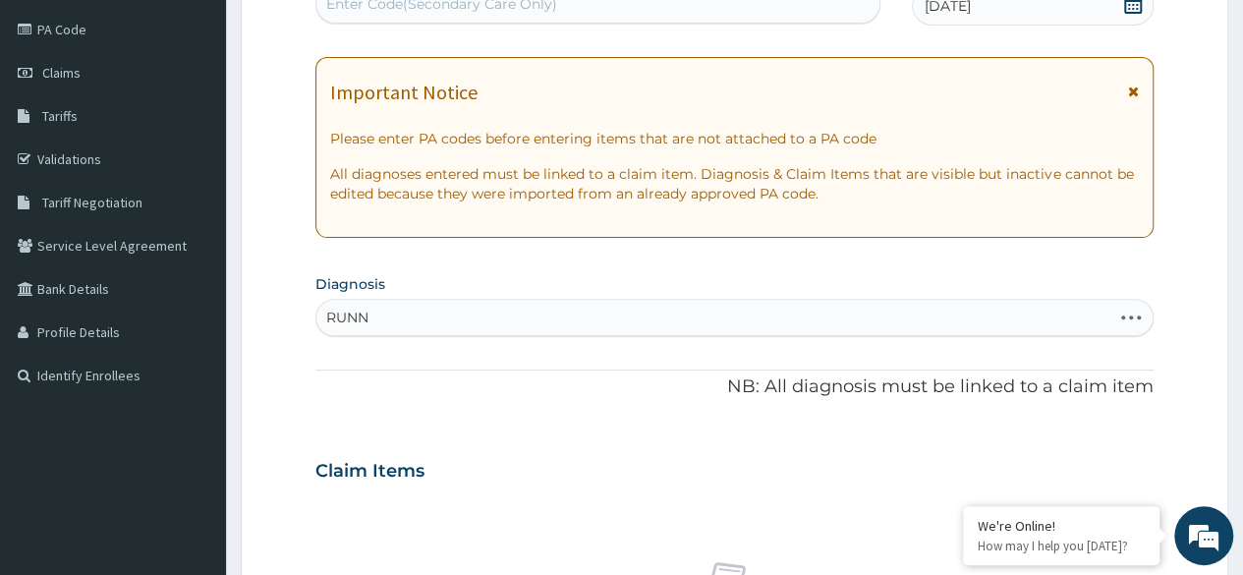
scroll to position [0, 0]
type input "R"
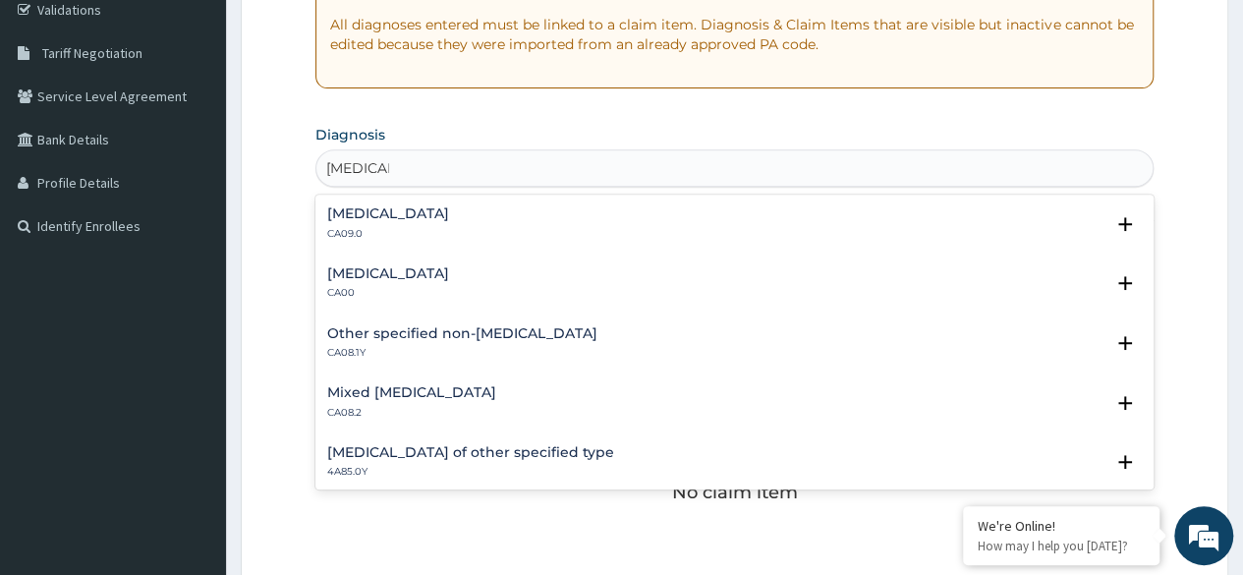
type input "[MEDICAL_DATA]"
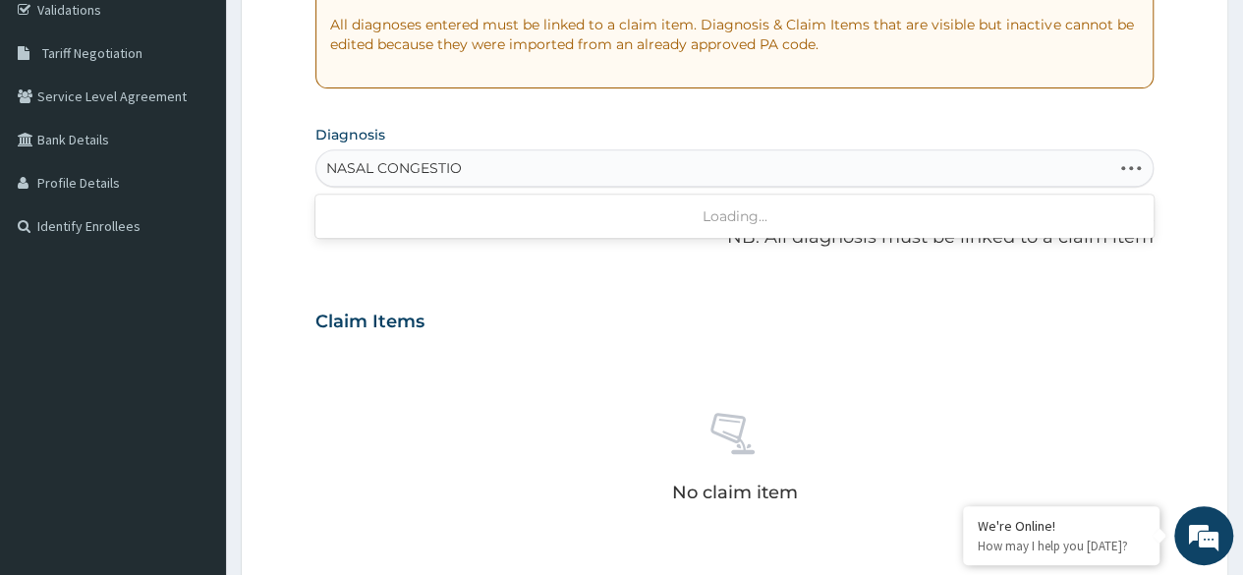
type input "[MEDICAL_DATA]"
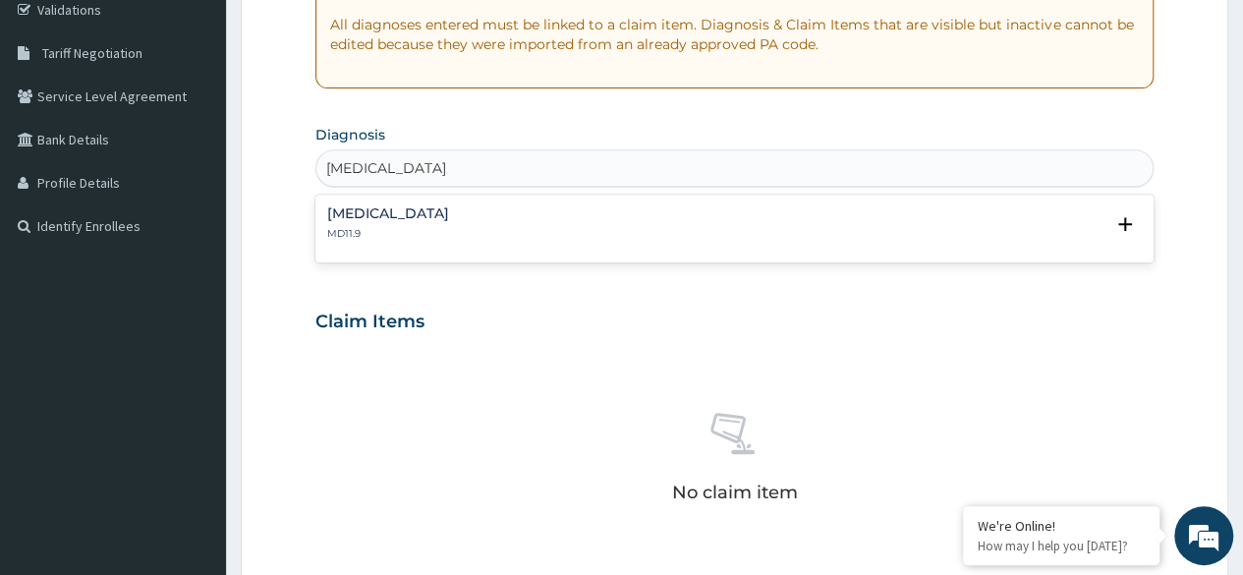
click at [396, 218] on h4 "[MEDICAL_DATA]" at bounding box center [388, 213] width 122 height 15
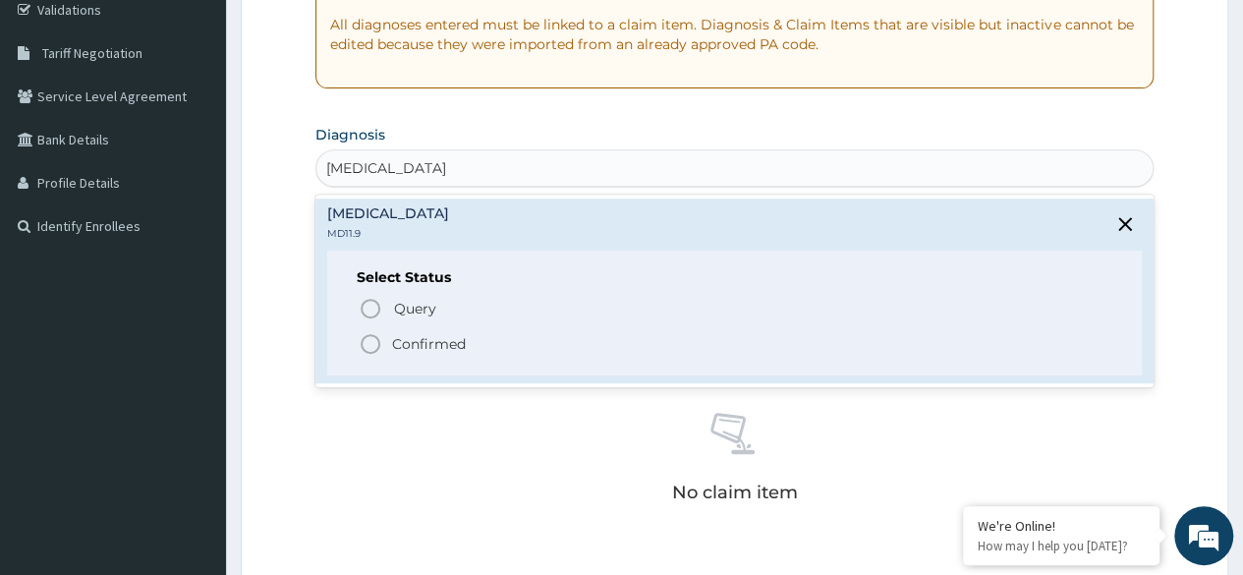
click at [364, 345] on icon "status option filled" at bounding box center [371, 344] width 24 height 24
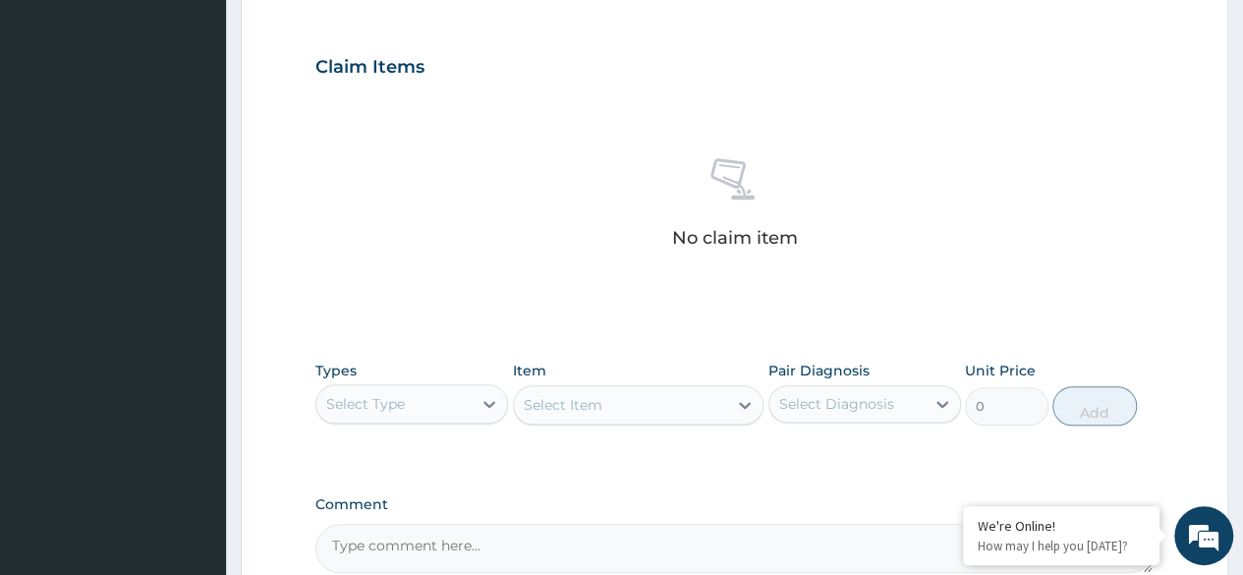
scroll to position [838, 0]
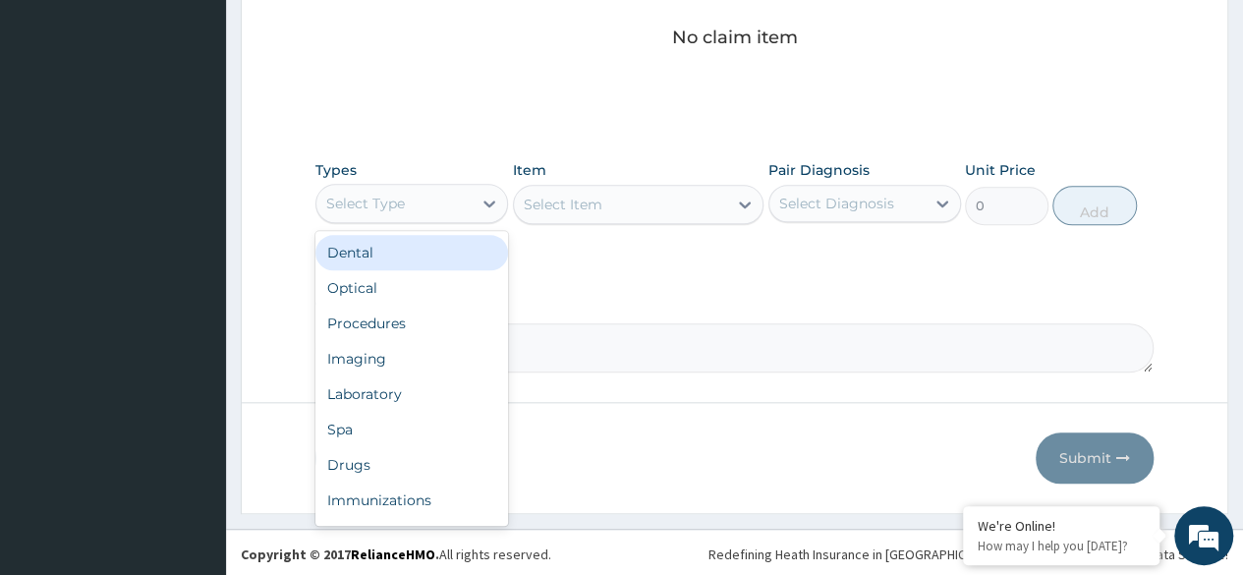
click at [420, 322] on div "Procedures" at bounding box center [411, 323] width 193 height 35
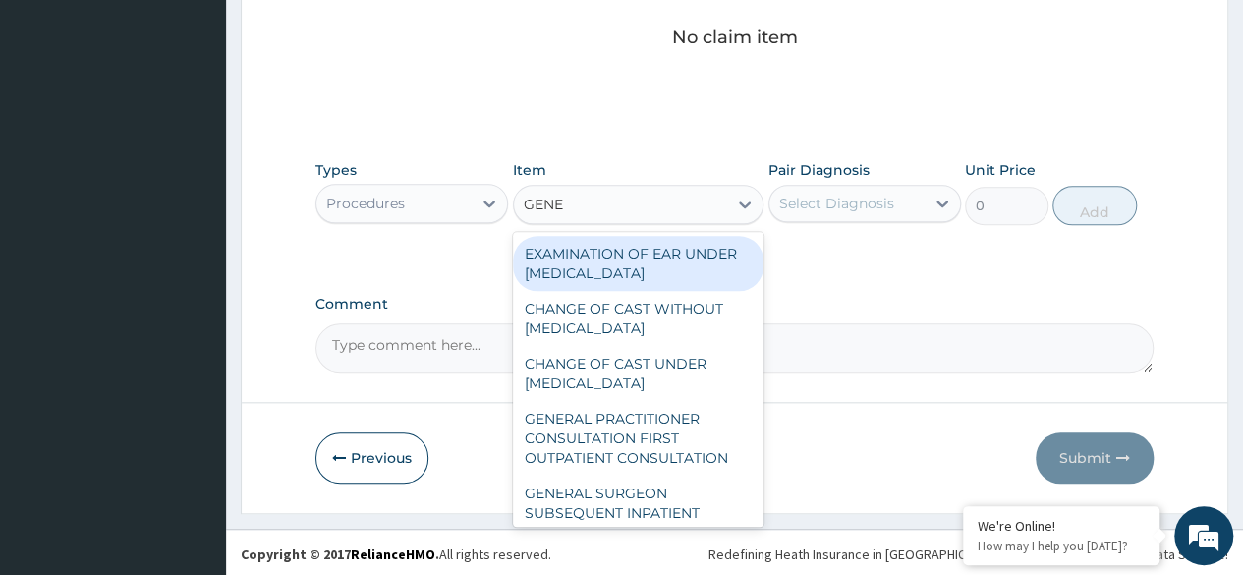
type input "GENER"
click at [659, 452] on div "GENERAL PRACTITIONER CONSULTATION FIRST OUTPATIENT CONSULTATION" at bounding box center [638, 438] width 251 height 75
type input "3370.125"
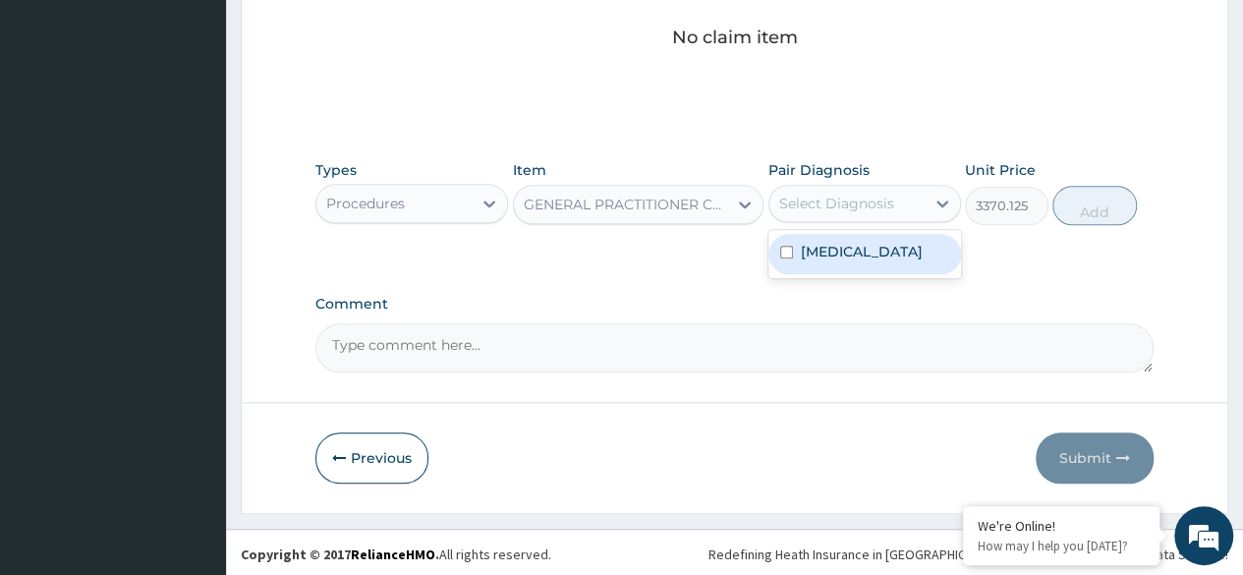
click at [902, 253] on label "Nasal congestion" at bounding box center [862, 252] width 122 height 20
checkbox input "true"
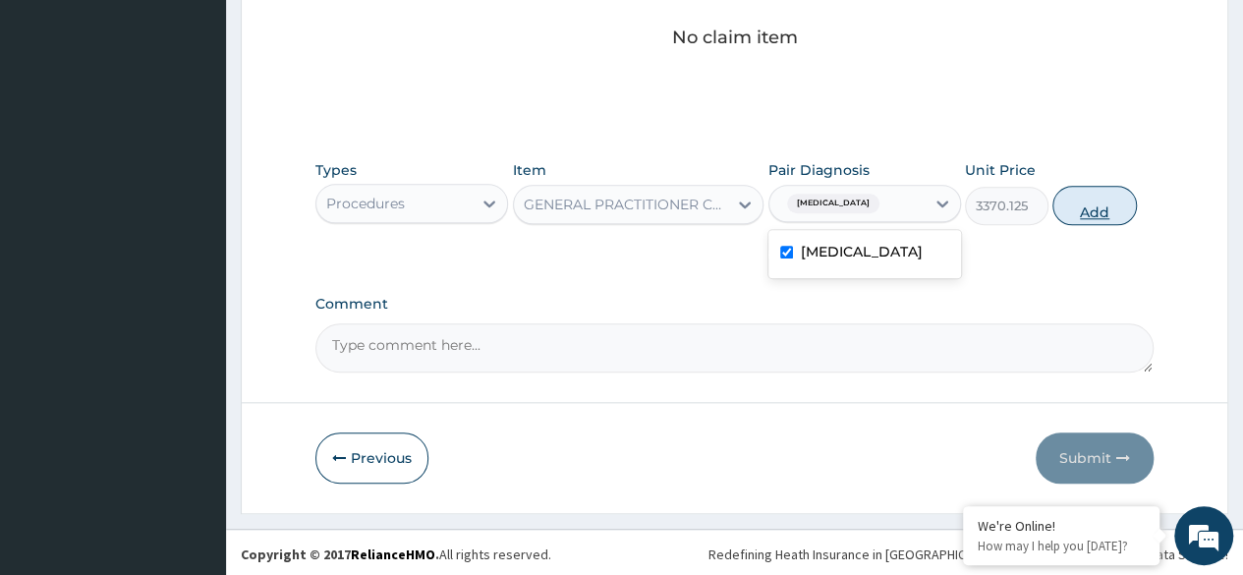
click at [1100, 202] on button "Add" at bounding box center [1094, 205] width 84 height 39
type input "0"
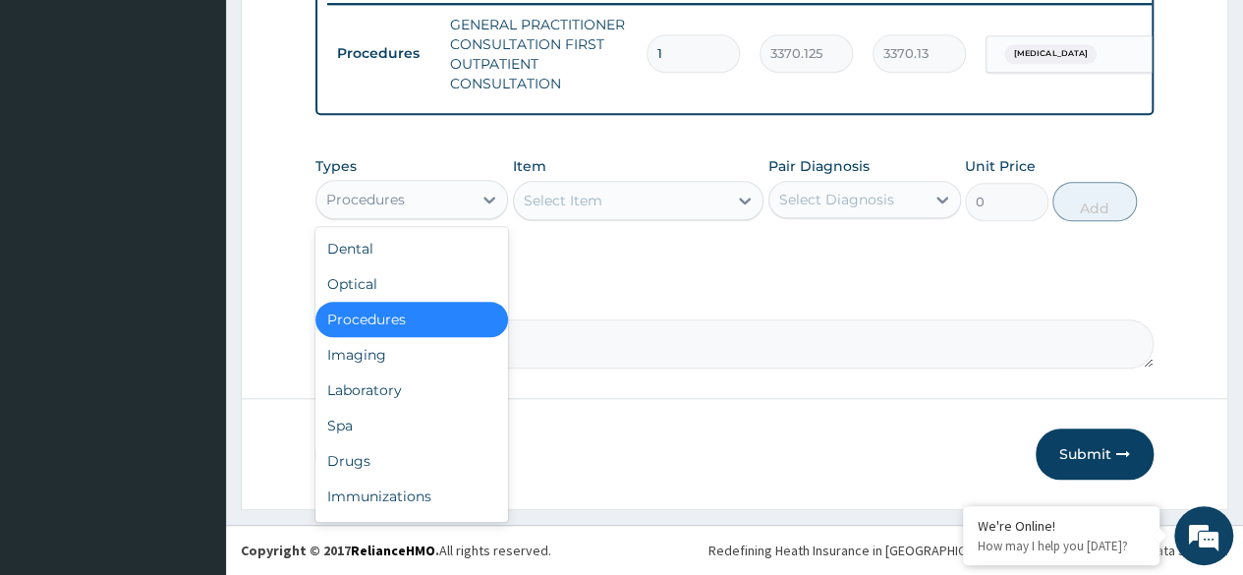
click at [391, 462] on div "Drugs" at bounding box center [411, 460] width 193 height 35
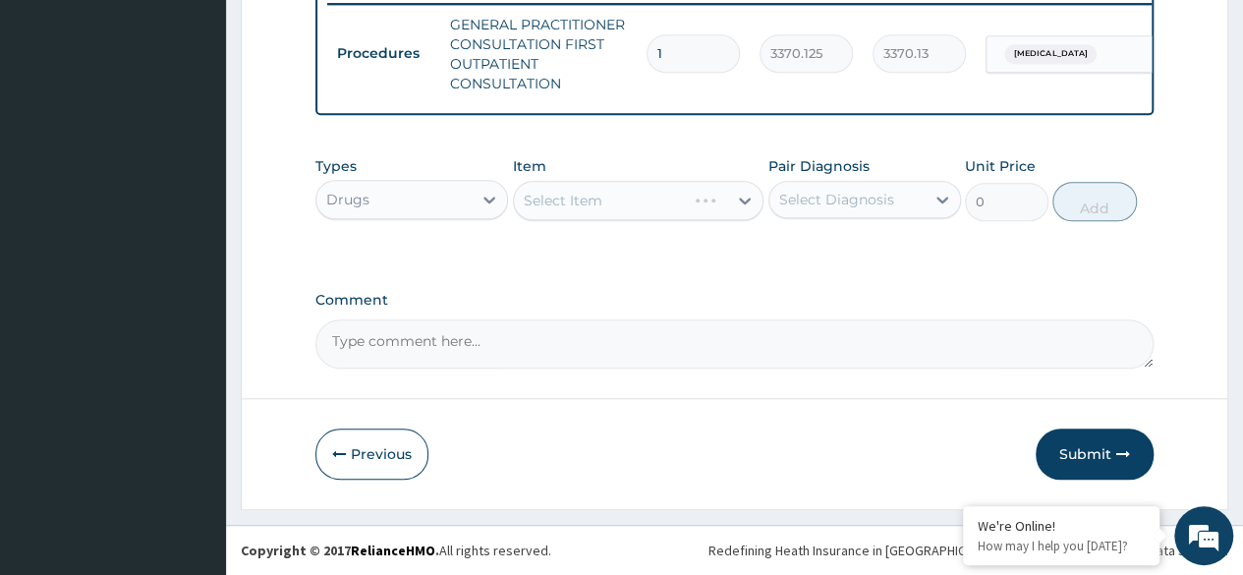
click at [673, 218] on div "Select Item" at bounding box center [638, 200] width 251 height 39
click at [696, 191] on div "Select Item" at bounding box center [638, 200] width 251 height 39
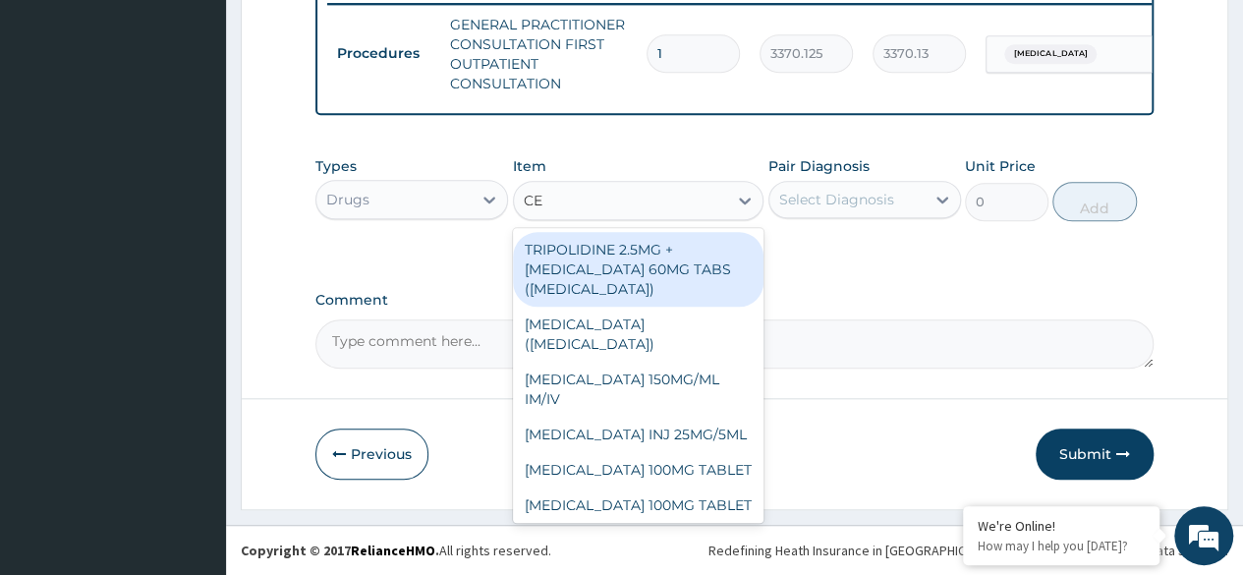
type input "C"
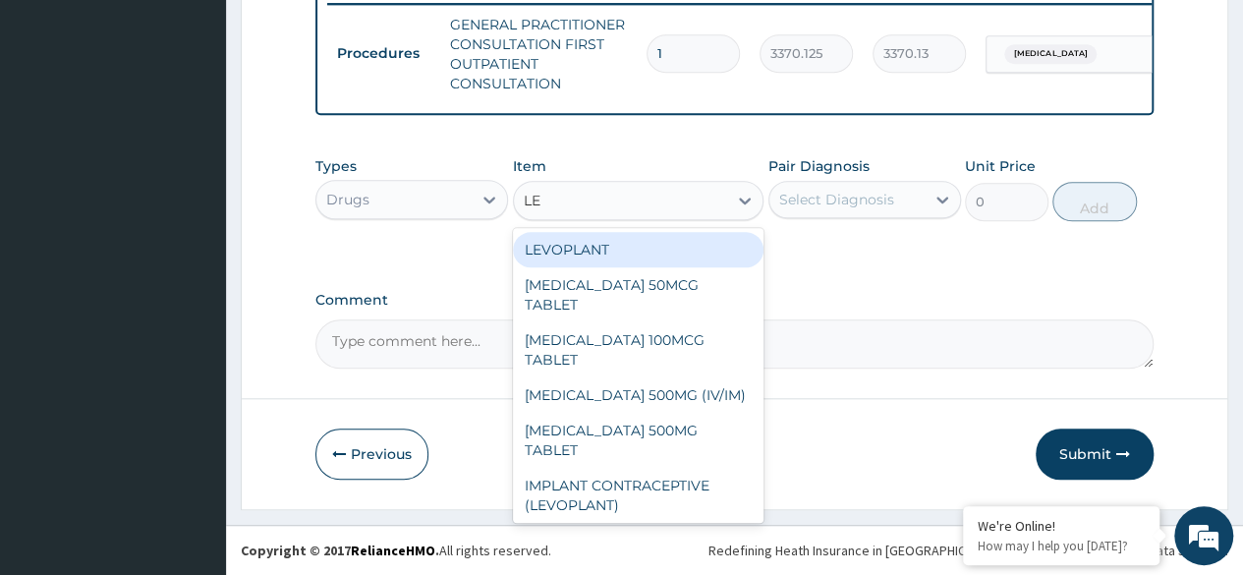
type input "L"
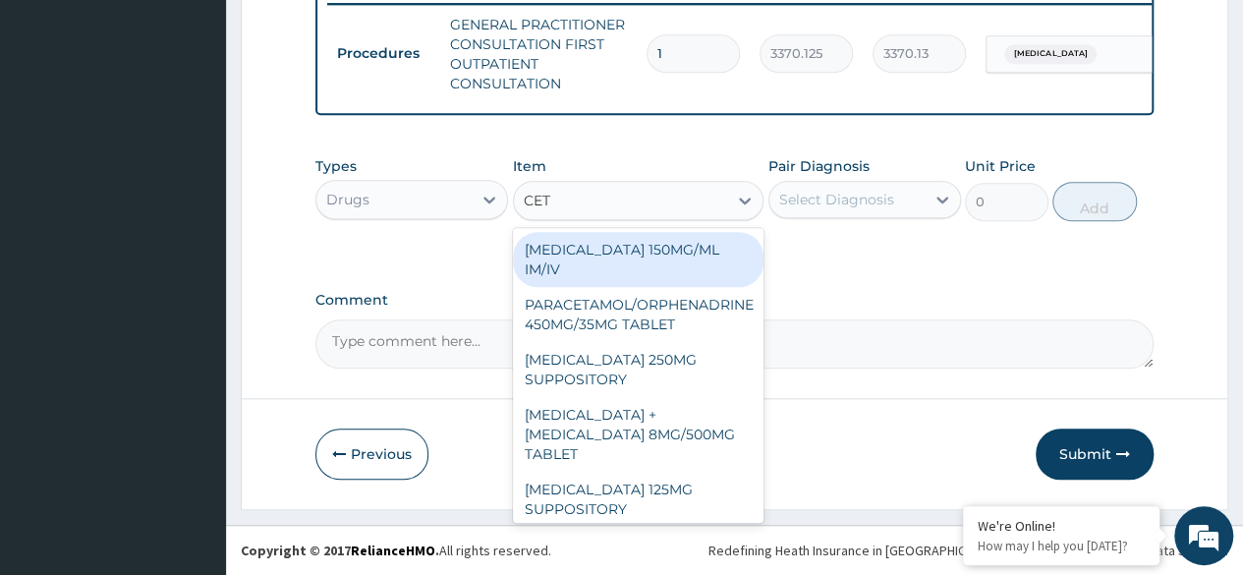
type input "CETI"
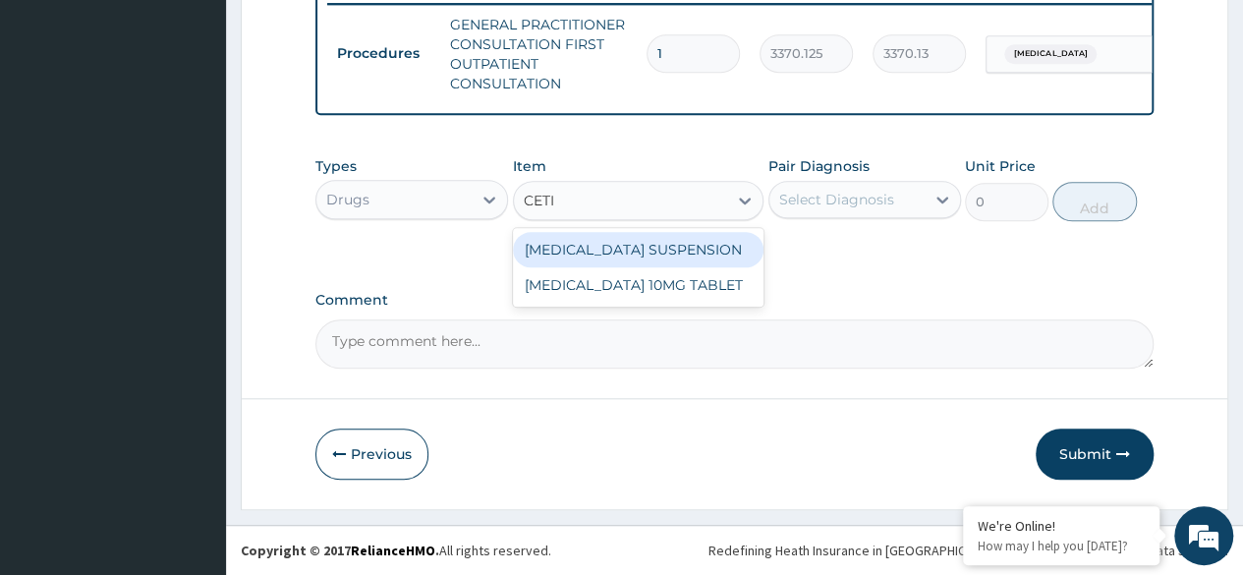
click at [690, 279] on div "[MEDICAL_DATA] 10MG TABLET" at bounding box center [638, 284] width 251 height 35
type input "115"
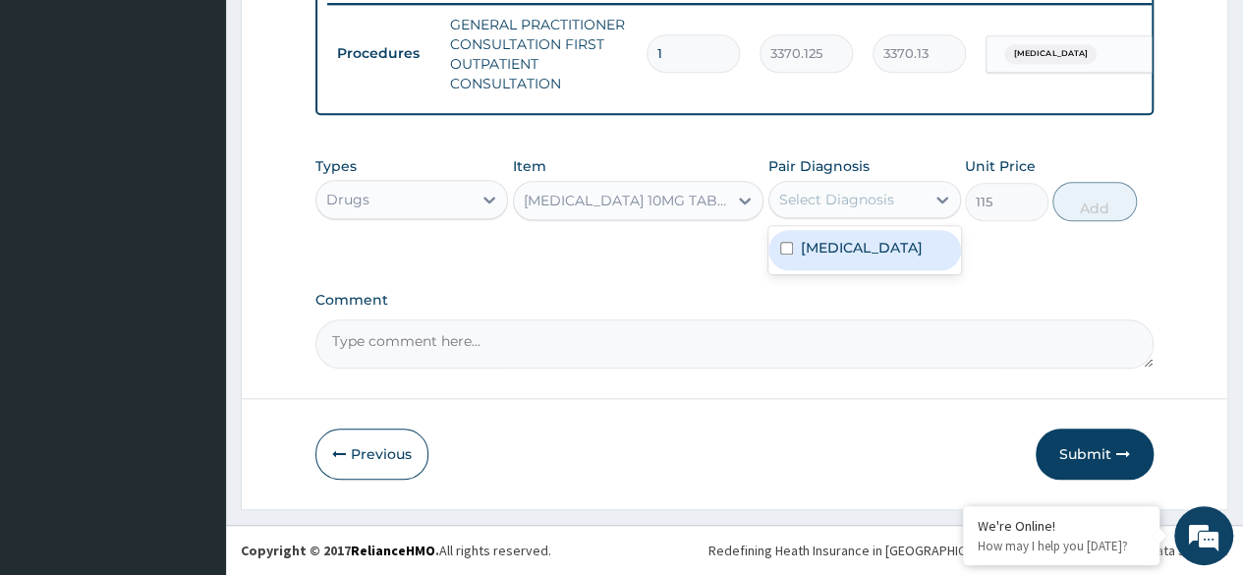
click at [914, 255] on label "Nasal congestion" at bounding box center [862, 248] width 122 height 20
checkbox input "true"
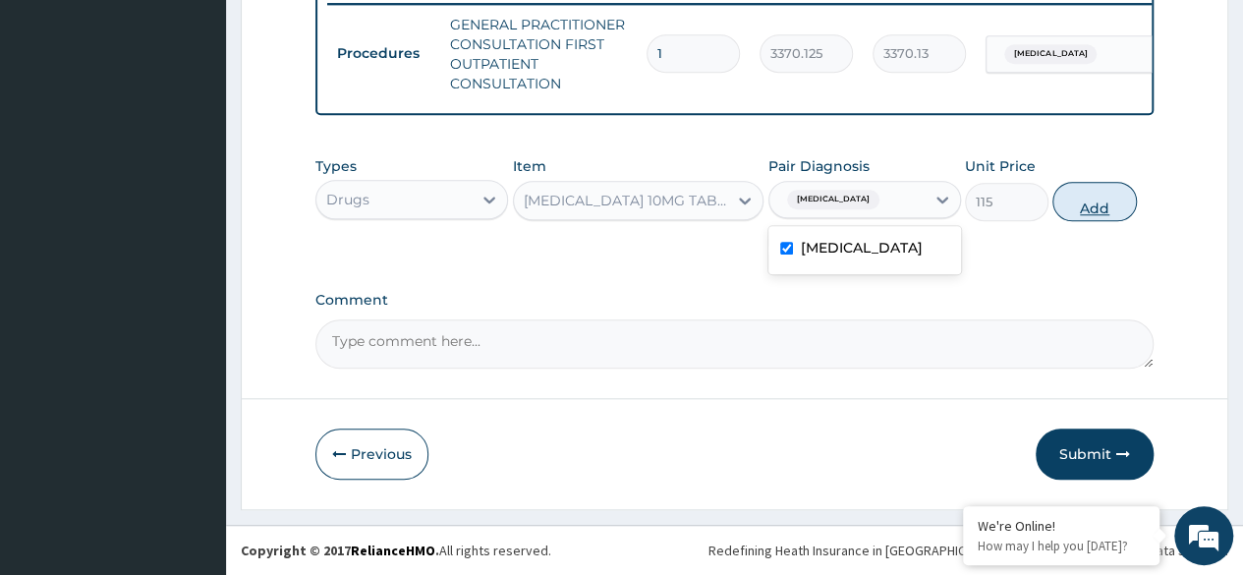
click at [1081, 218] on button "Add" at bounding box center [1094, 201] width 84 height 39
type input "0"
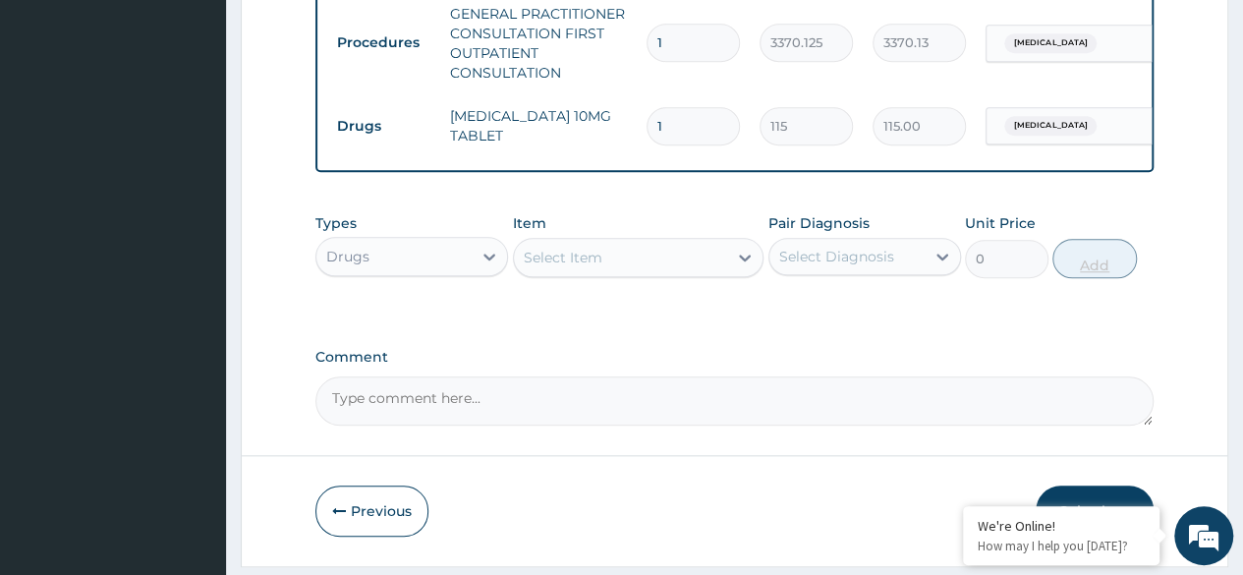
type input "0.00"
type input "7"
type input "805.00"
type input "7"
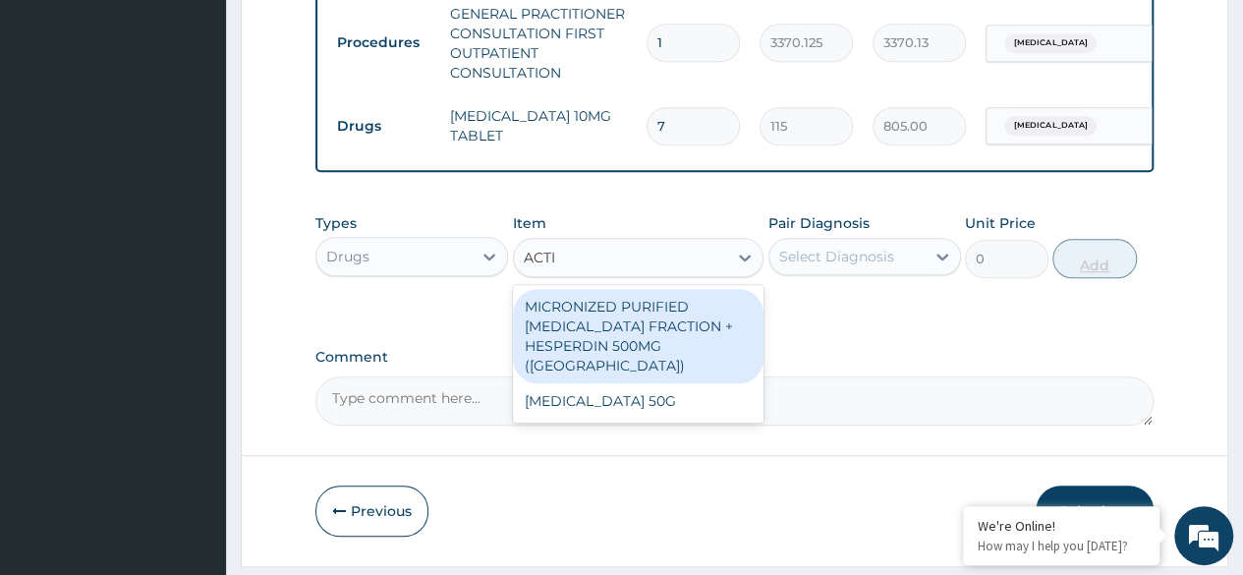
type input "ACTI"
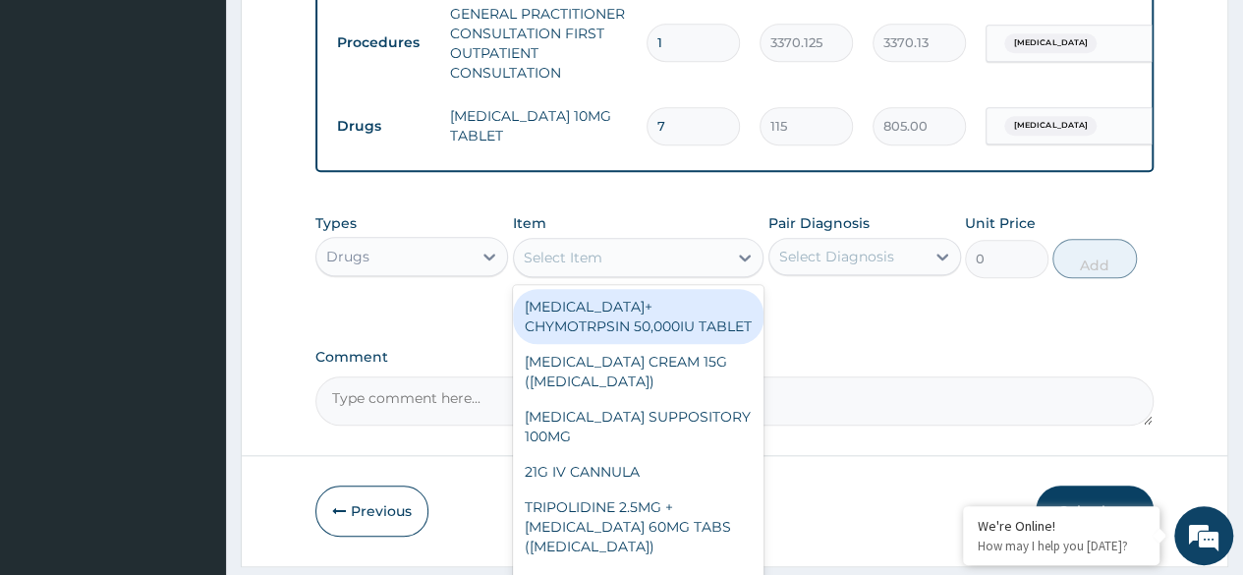
click at [613, 264] on div "Select Item" at bounding box center [621, 257] width 214 height 31
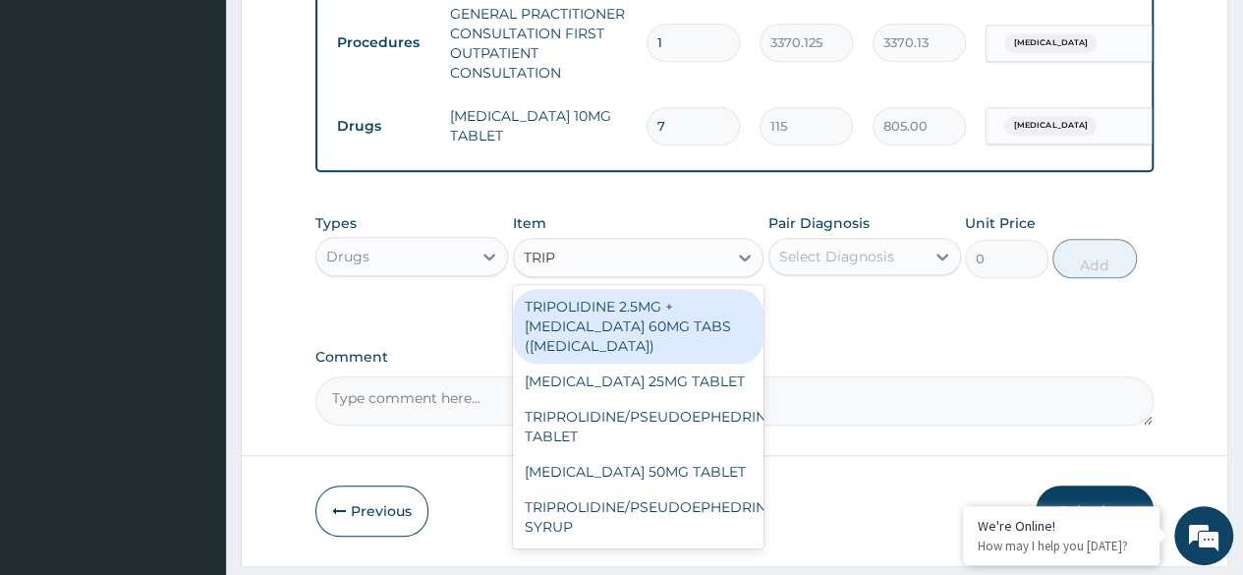
type input "TRIPO"
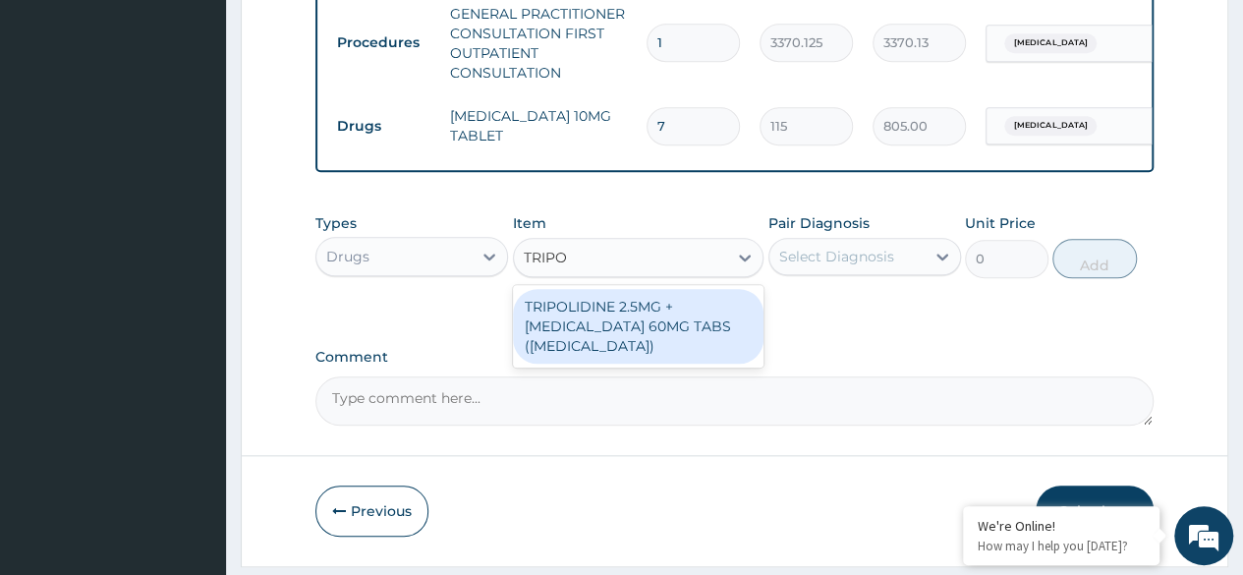
click at [670, 348] on div "TRIPOLIDINE 2.5MG + [MEDICAL_DATA] 60MG TABS ([MEDICAL_DATA])" at bounding box center [638, 326] width 251 height 75
type input "186"
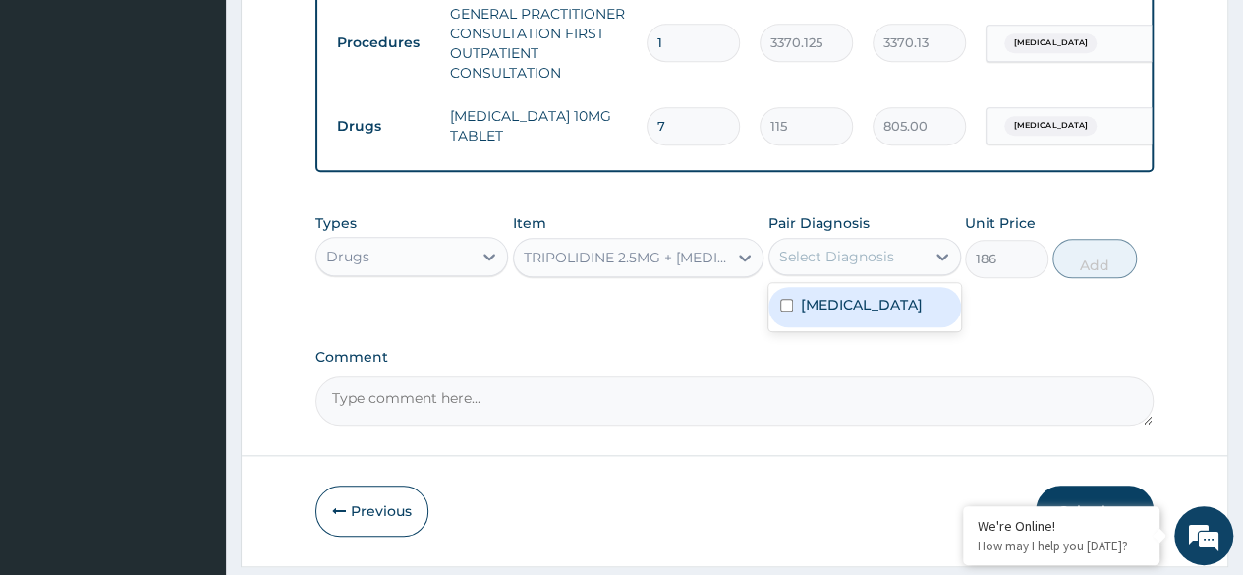
click at [878, 314] on label "Nasal congestion" at bounding box center [862, 305] width 122 height 20
checkbox input "true"
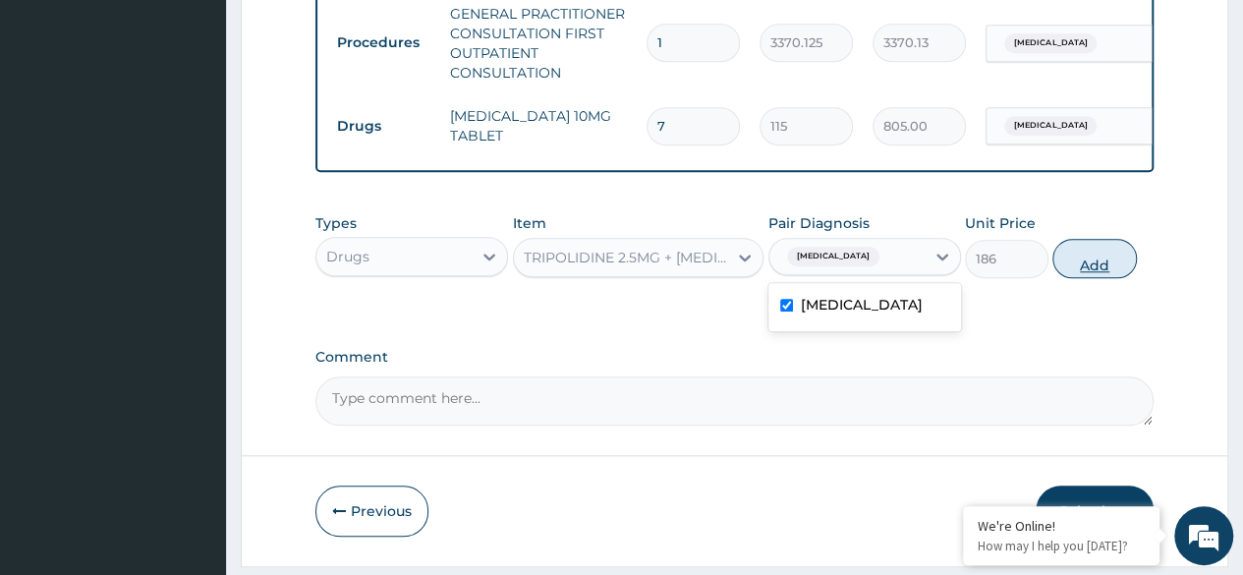
click at [1067, 278] on button "Add" at bounding box center [1094, 258] width 84 height 39
type input "0"
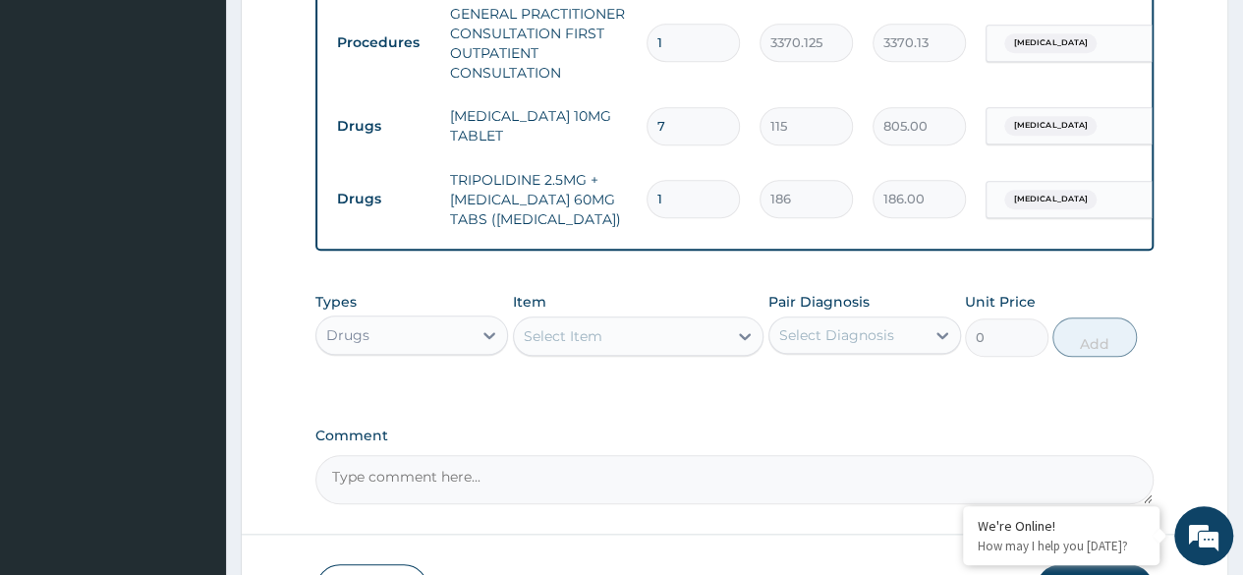
type input "0.00"
type input "7"
type input "1302.00"
type input "7"
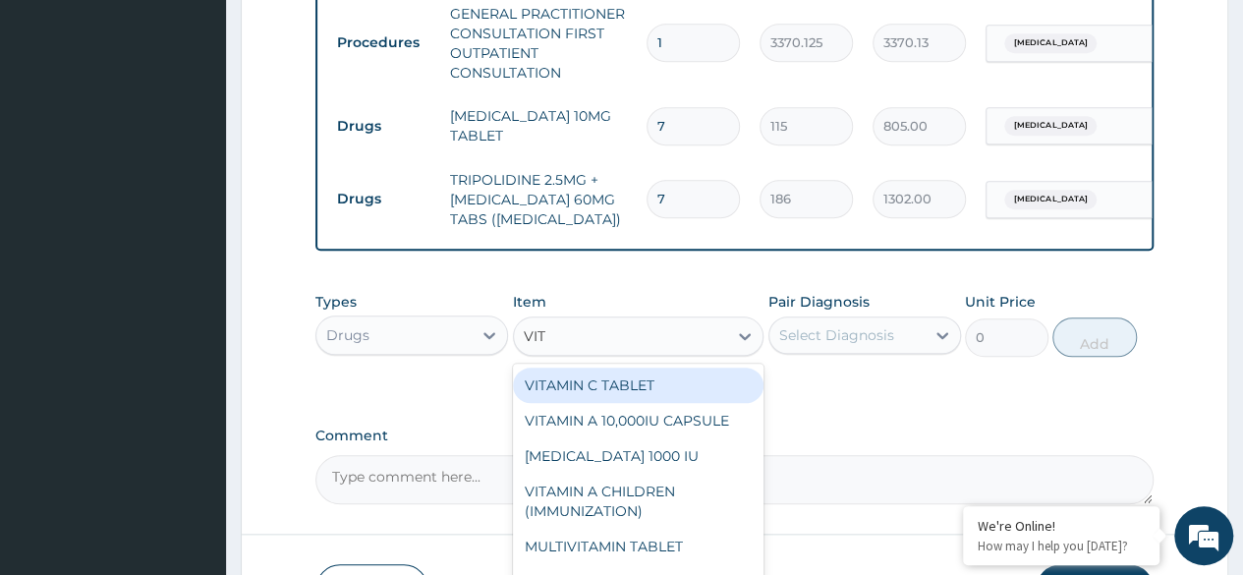
type input "VITA"
click at [683, 397] on div "VITAMIN C TABLET" at bounding box center [638, 384] width 251 height 35
type input "20"
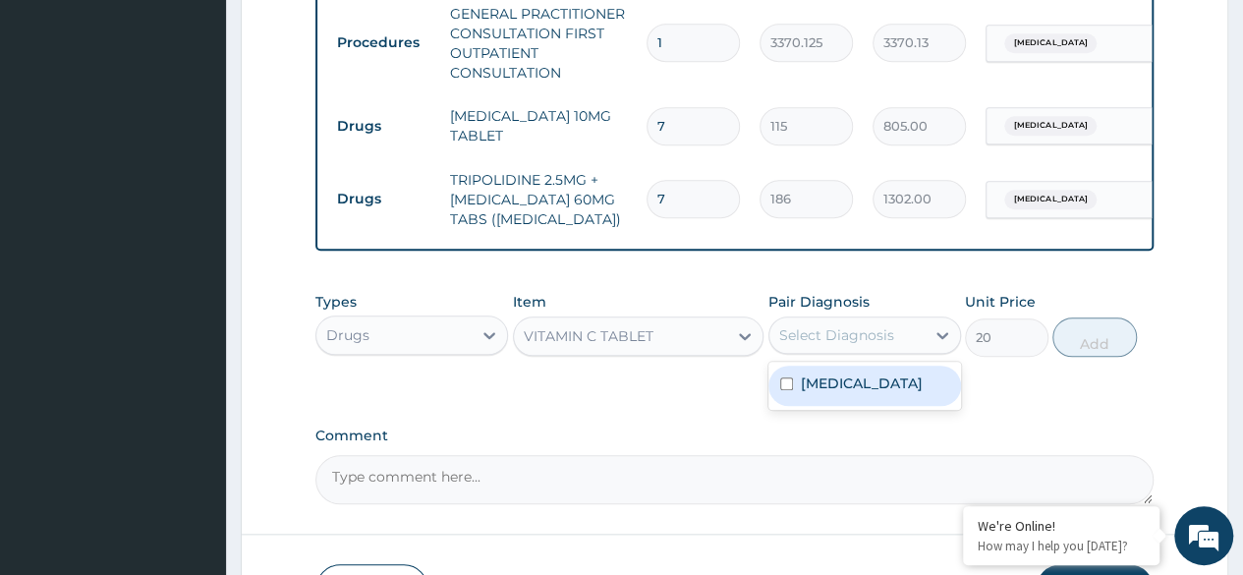
click at [875, 393] on label "Nasal congestion" at bounding box center [862, 383] width 122 height 20
checkbox input "true"
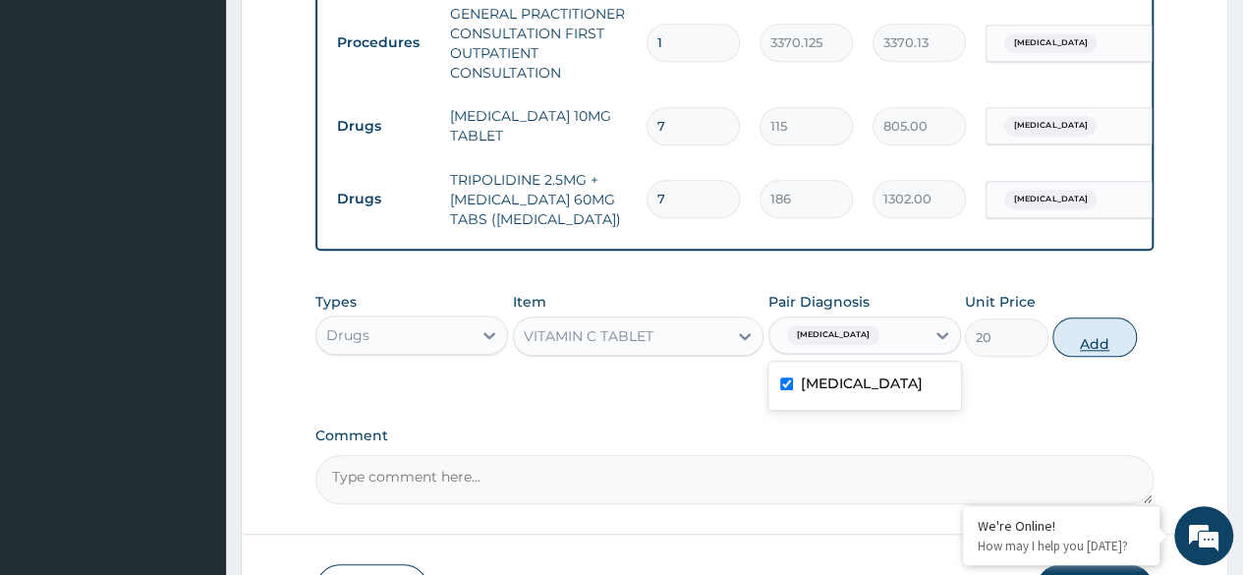
click at [1090, 357] on button "Add" at bounding box center [1094, 336] width 84 height 39
type input "0"
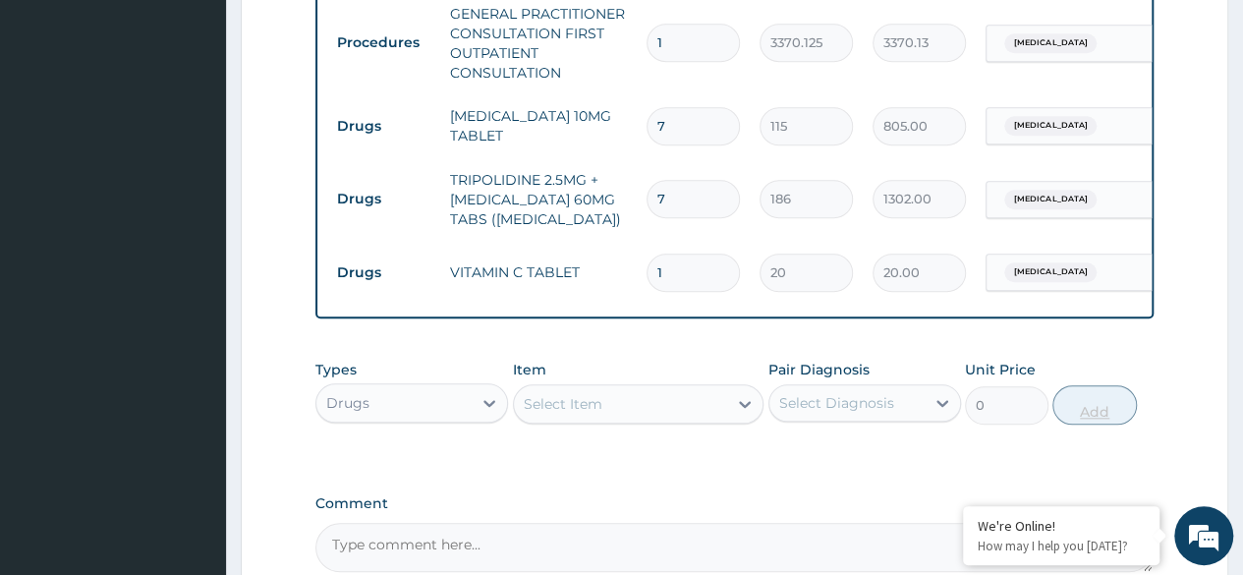
type input "0.00"
type input "4"
type input "80.00"
type input "42"
type input "840.00"
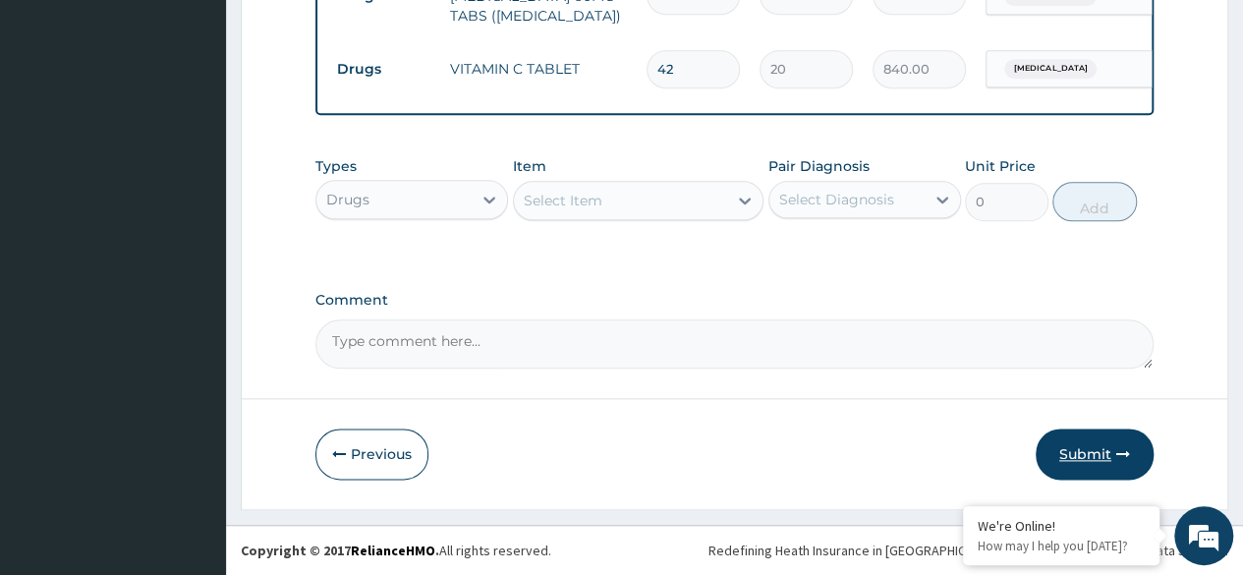
click at [1121, 442] on button "Submit" at bounding box center [1094, 453] width 118 height 51
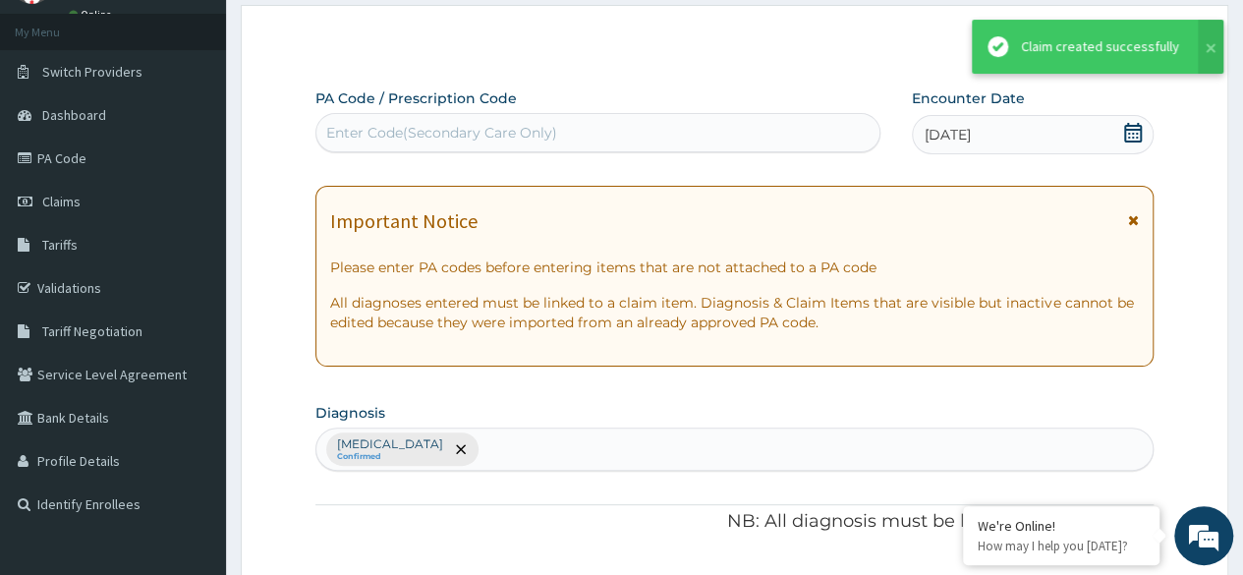
scroll to position [1005, 0]
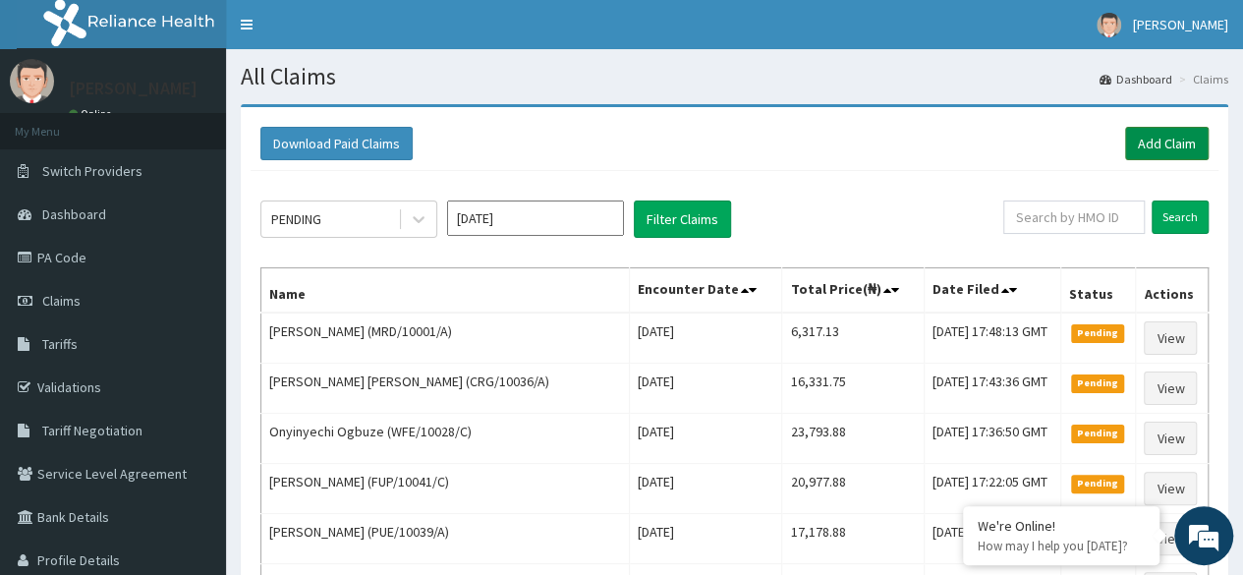
click at [1173, 139] on link "Add Claim" at bounding box center [1167, 143] width 84 height 33
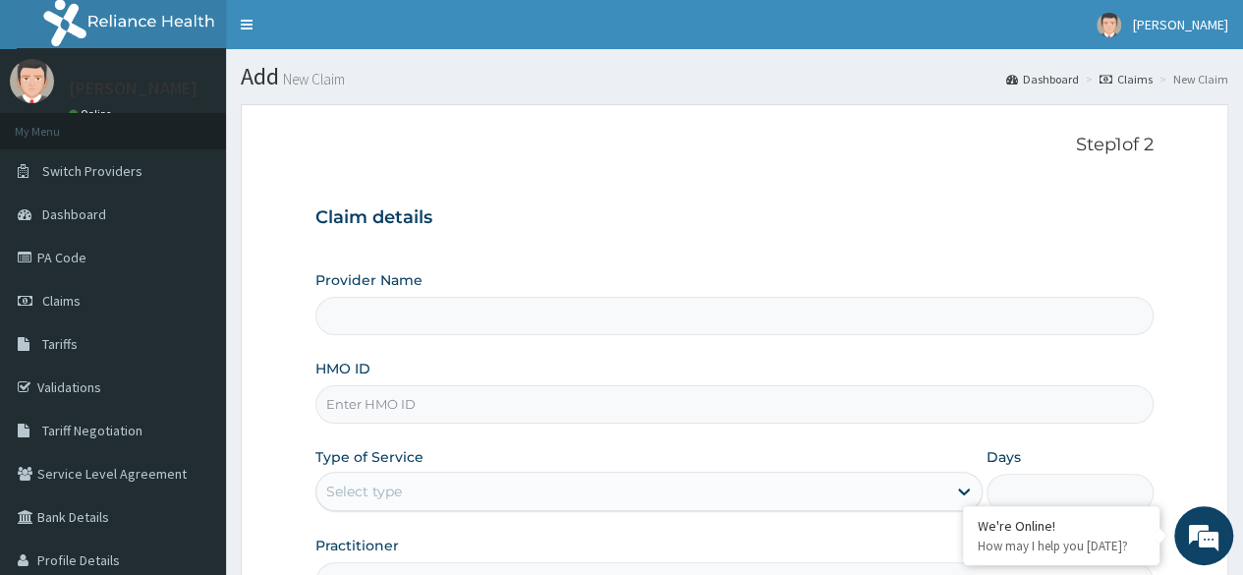
click at [437, 400] on input "HMO ID" at bounding box center [734, 404] width 838 height 38
paste input "CER/10016/B"
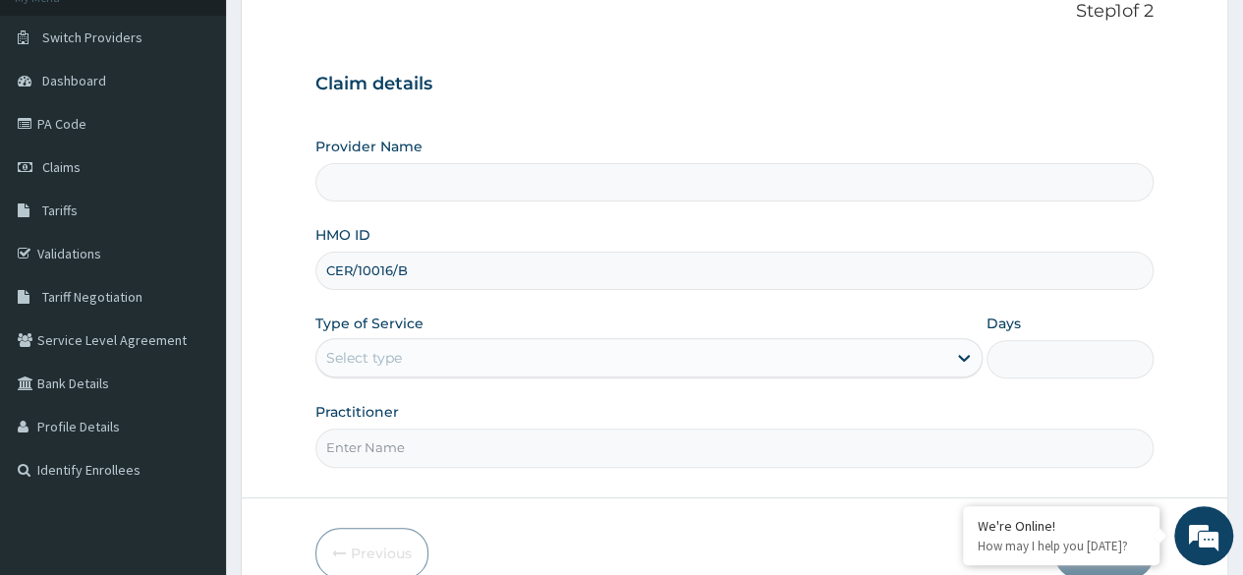
scroll to position [228, 0]
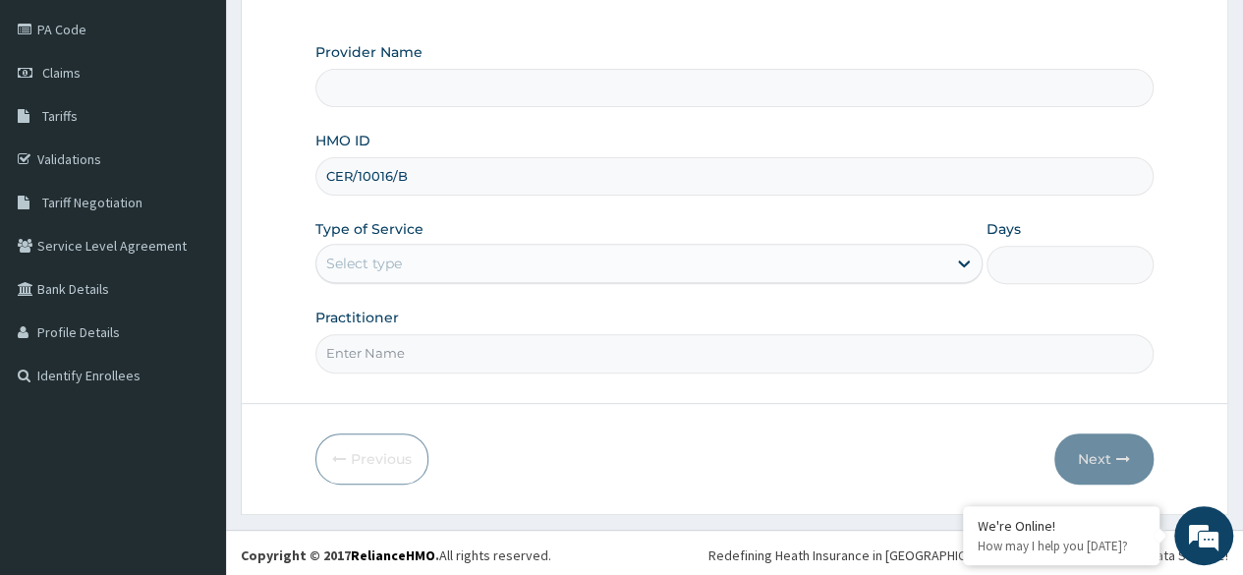
type input "CER/10016/B"
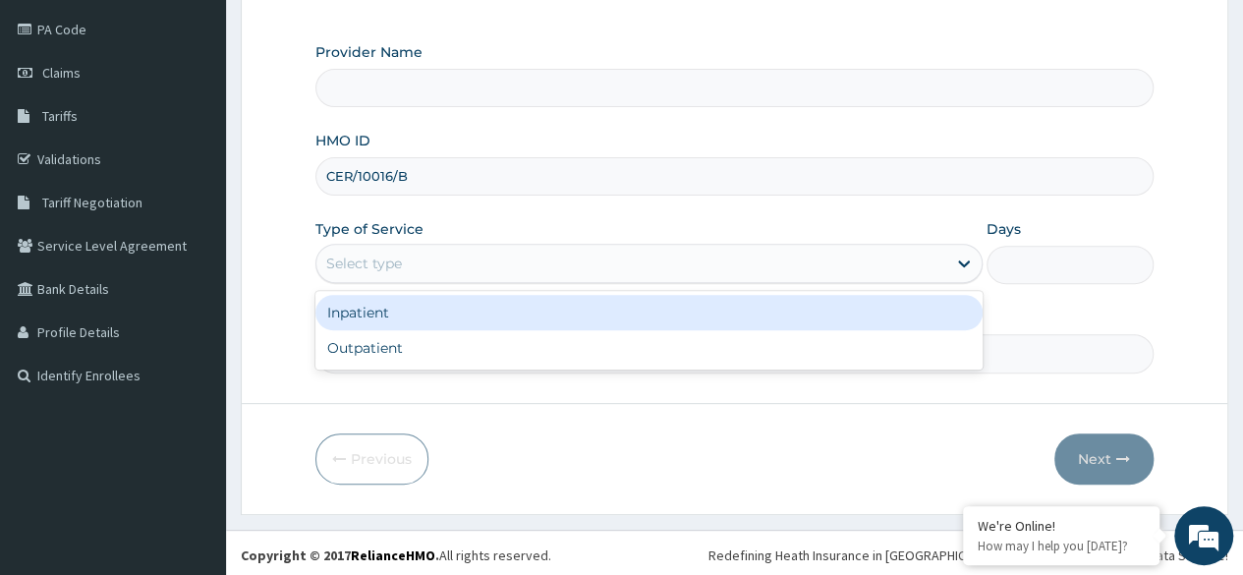
click at [481, 356] on div "Outpatient" at bounding box center [648, 347] width 667 height 35
type input "1"
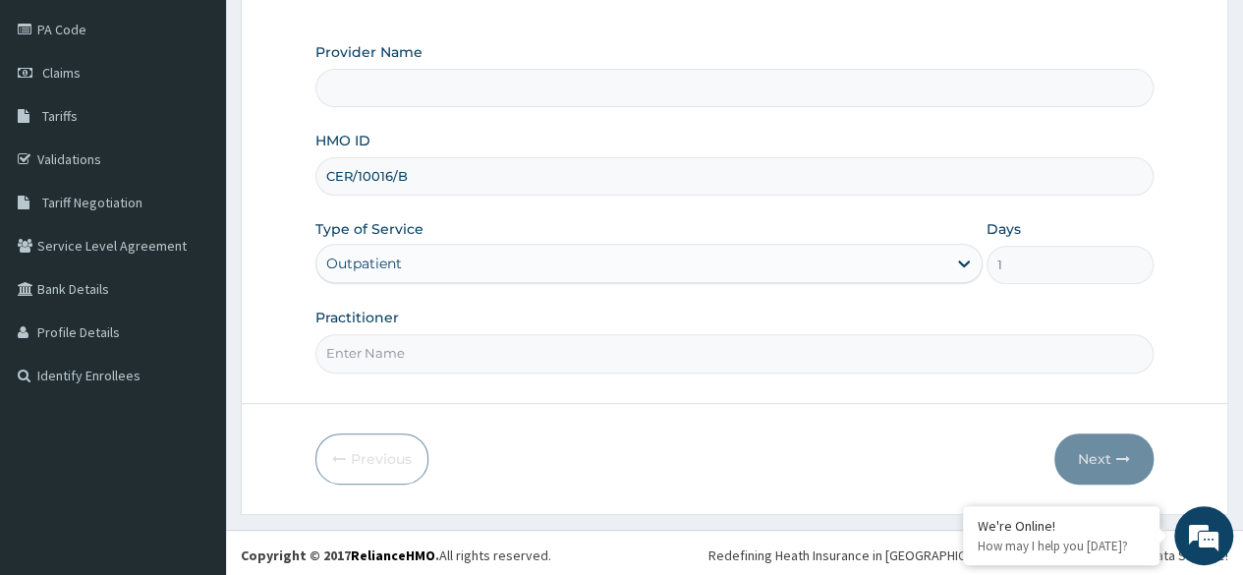
click at [495, 356] on input "Practitioner" at bounding box center [734, 353] width 838 height 38
type input "Reliance Family Clinics (RFC) - Ajah"
click at [501, 357] on input "Practitioner" at bounding box center [734, 353] width 838 height 38
type input "C"
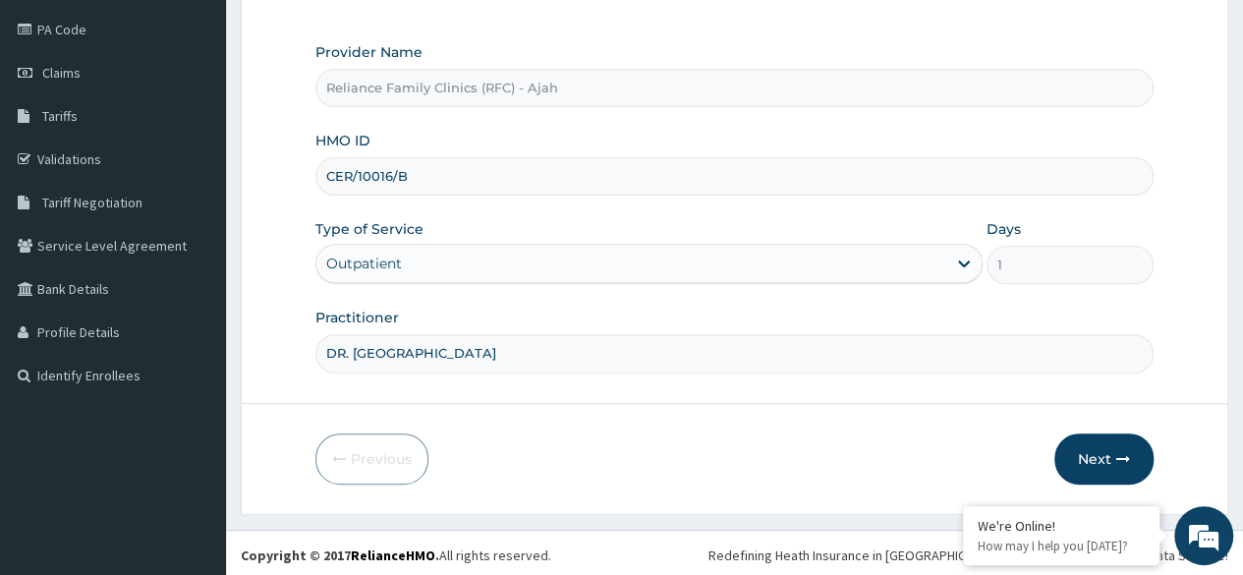
scroll to position [0, 0]
type input "DR. LOCUM"
click at [1132, 452] on button "Next" at bounding box center [1103, 458] width 99 height 51
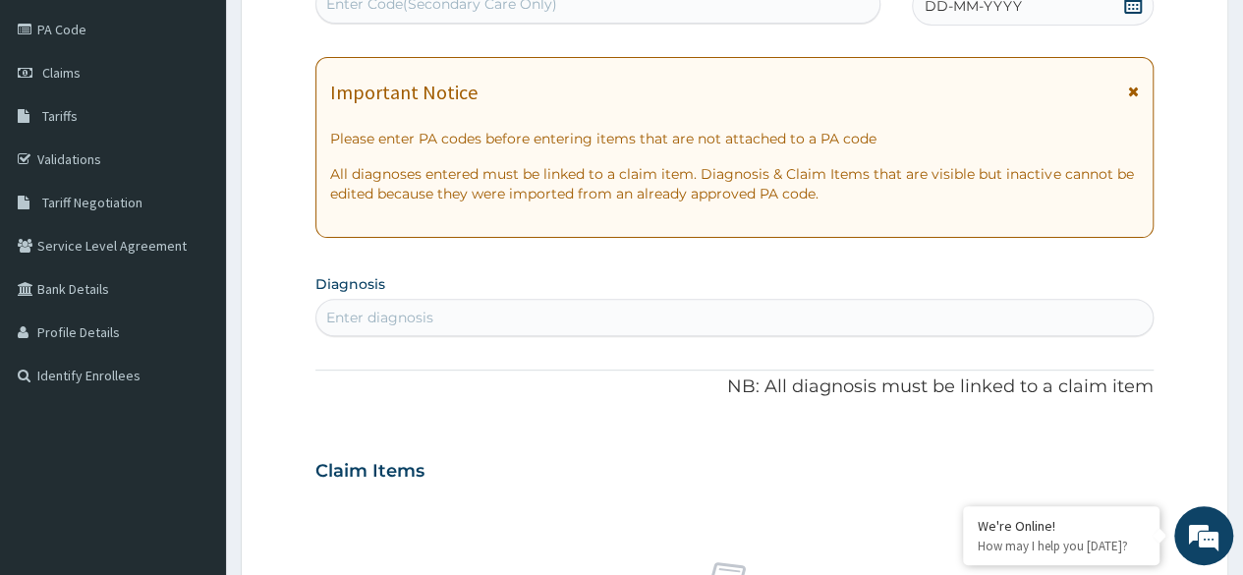
click at [1059, 21] on div "DD-MM-YYYY" at bounding box center [1033, 5] width 242 height 39
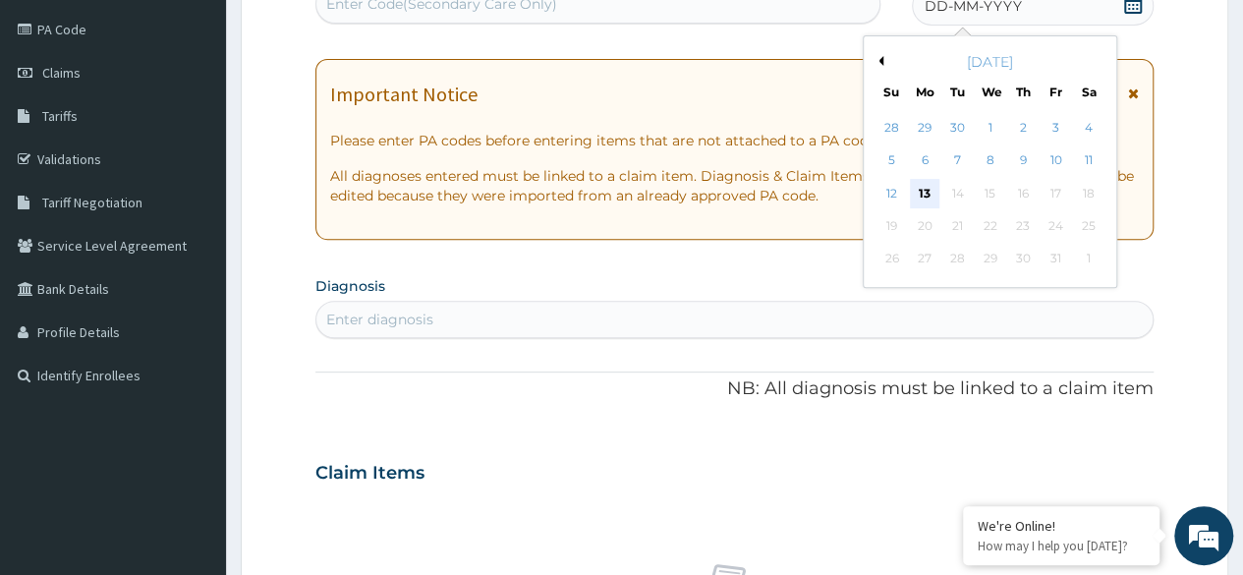
click at [925, 190] on div "13" at bounding box center [924, 193] width 29 height 29
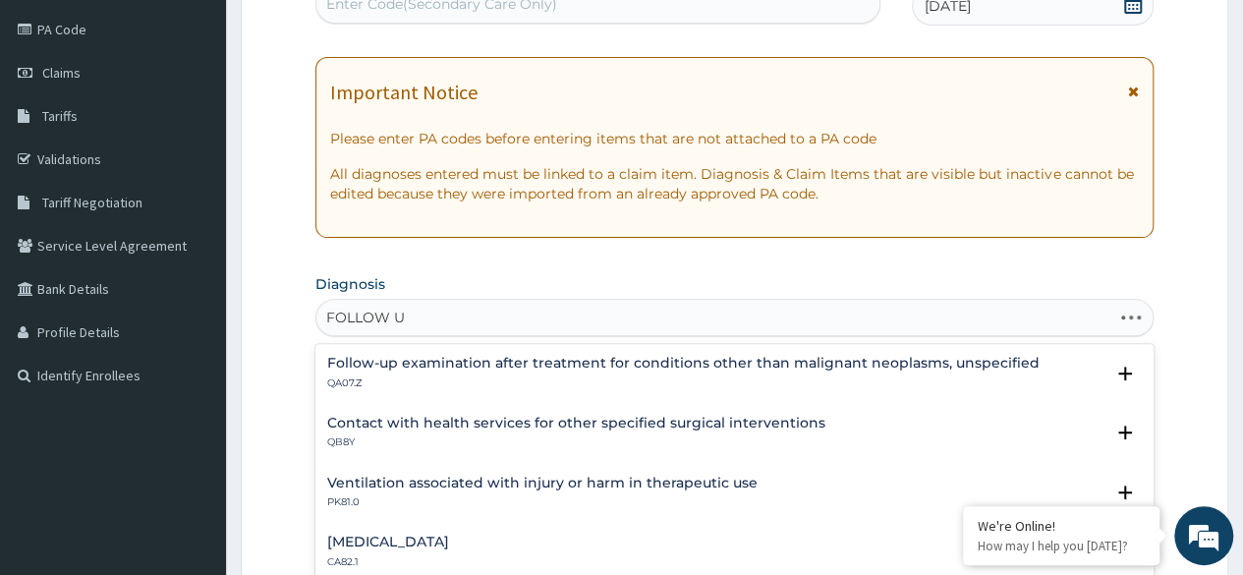
type input "FOLLOW UP"
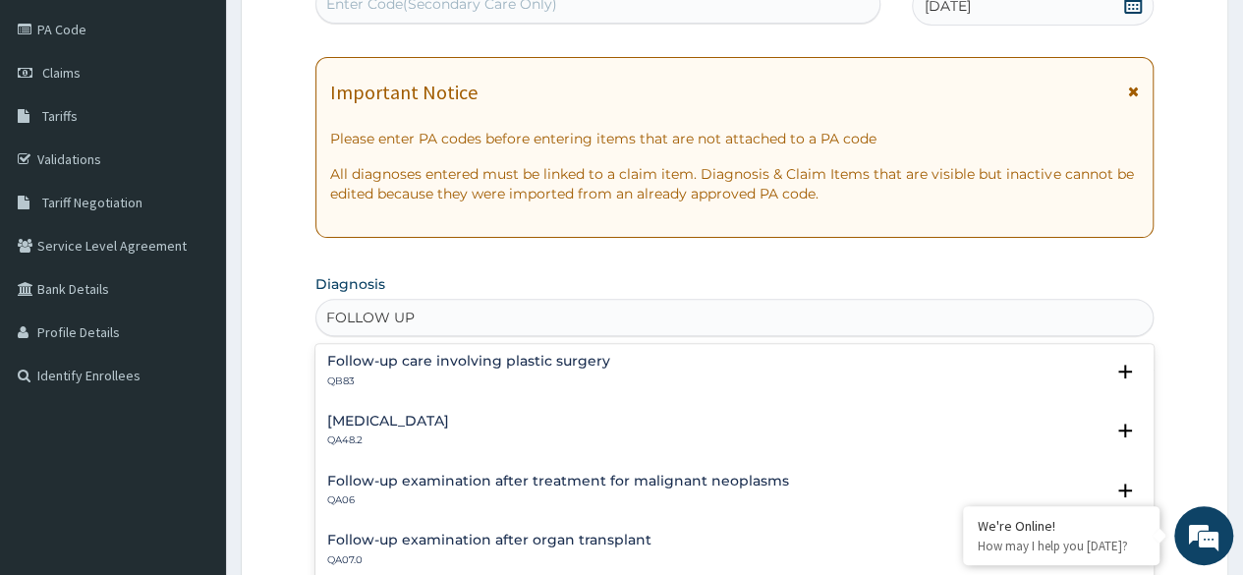
scroll to position [190, 0]
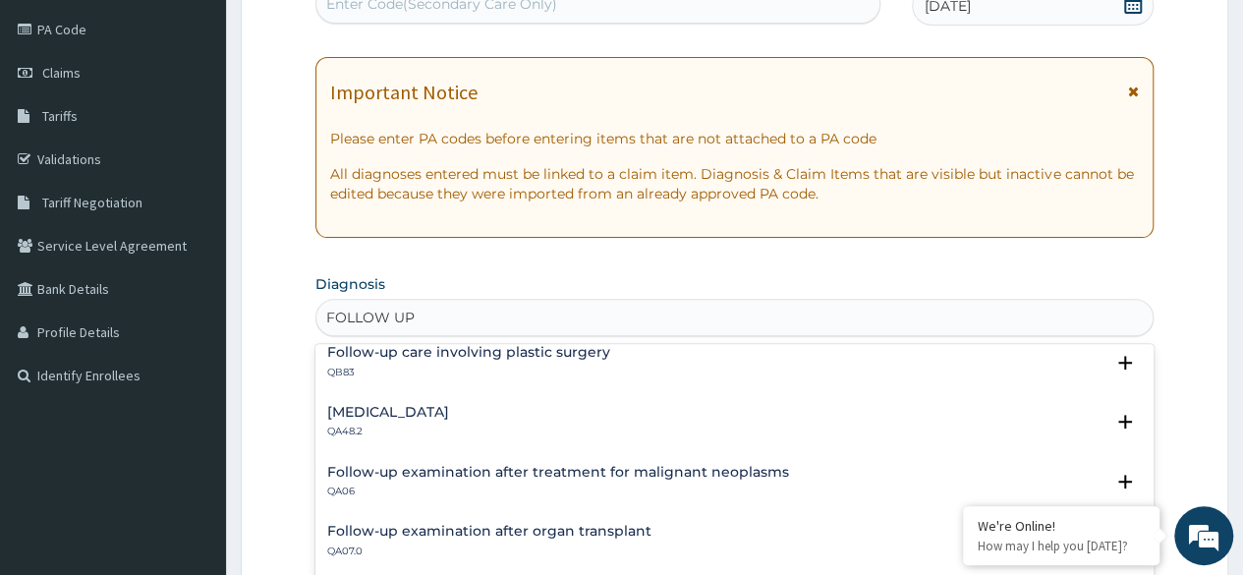
click at [449, 417] on h4 "[MEDICAL_DATA]" at bounding box center [388, 412] width 122 height 15
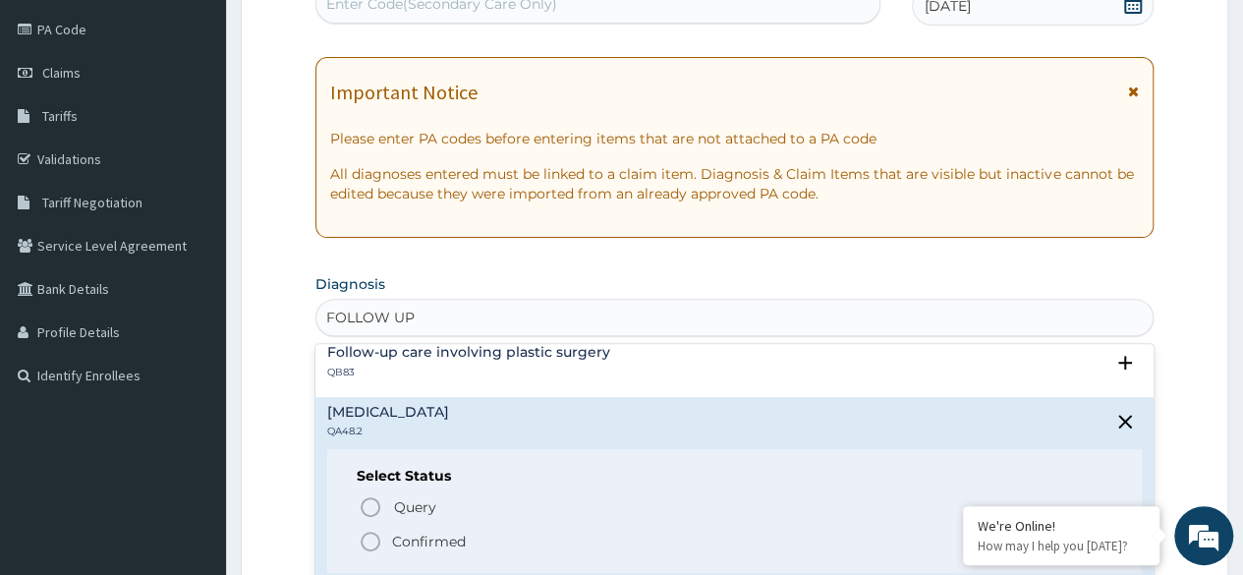
click at [365, 547] on circle "status option filled" at bounding box center [371, 541] width 18 height 18
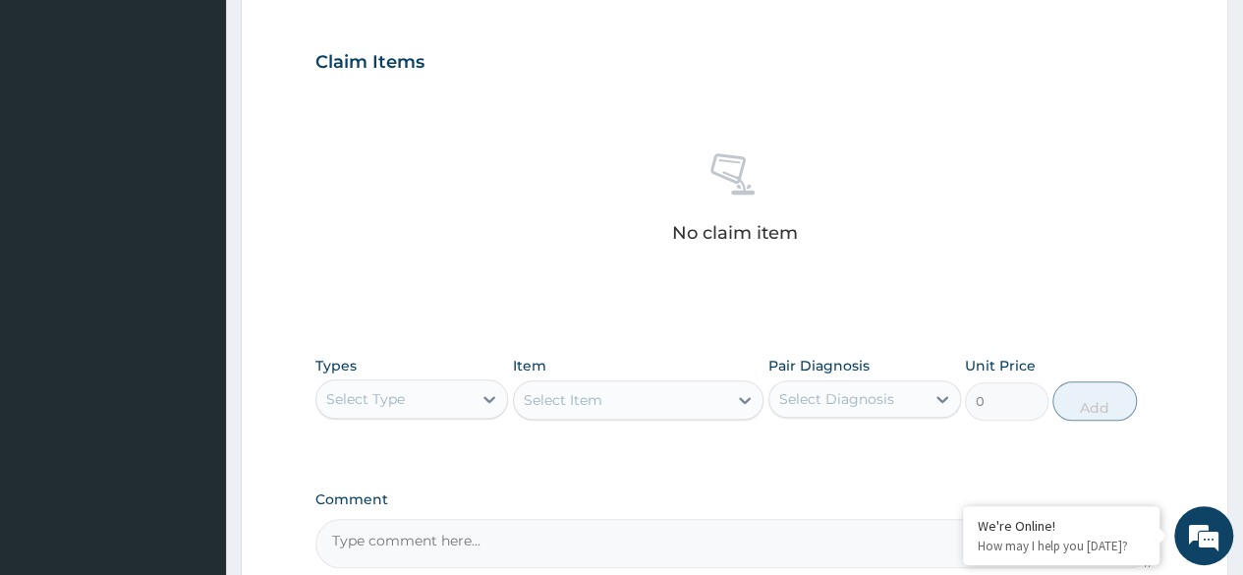
scroll to position [838, 0]
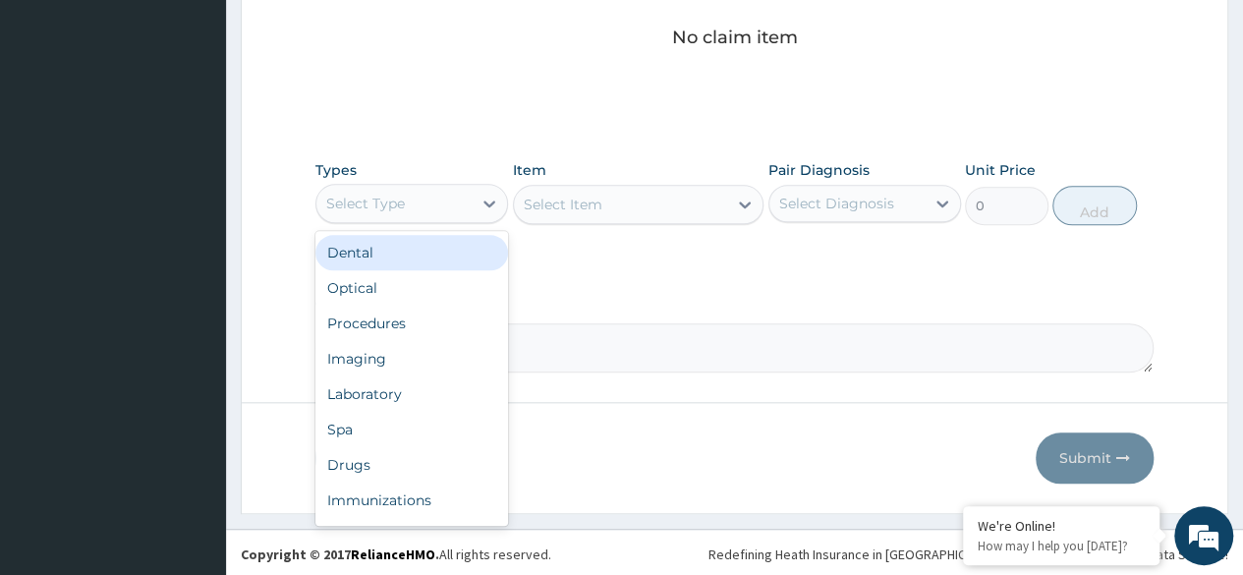
click at [417, 327] on div "Procedures" at bounding box center [411, 323] width 193 height 35
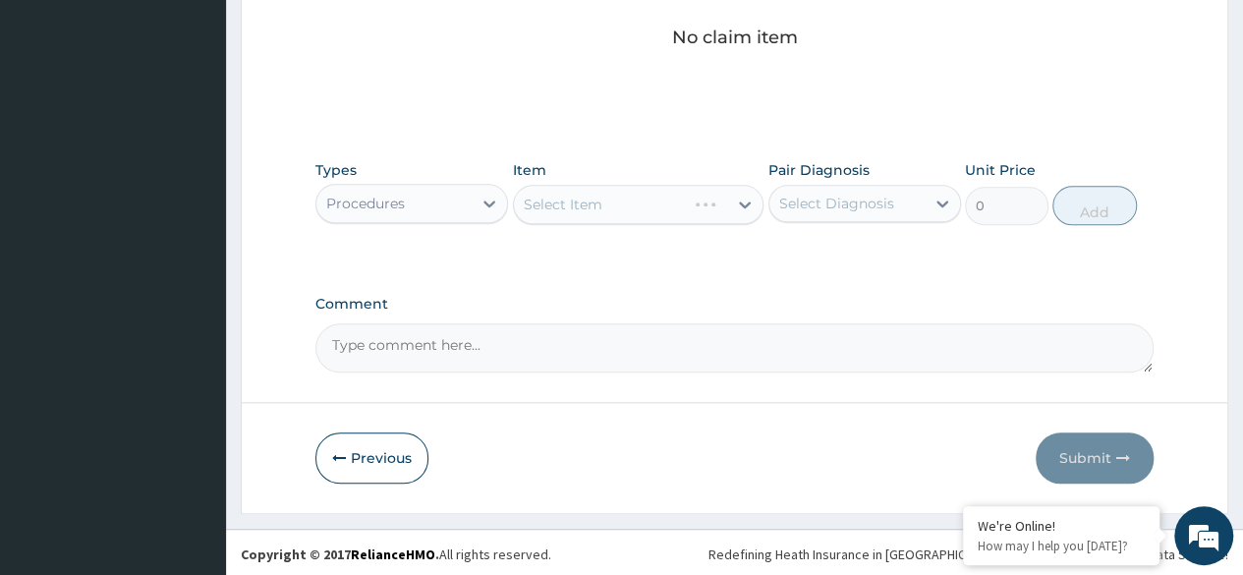
click at [664, 216] on div "Select Item" at bounding box center [638, 204] width 251 height 39
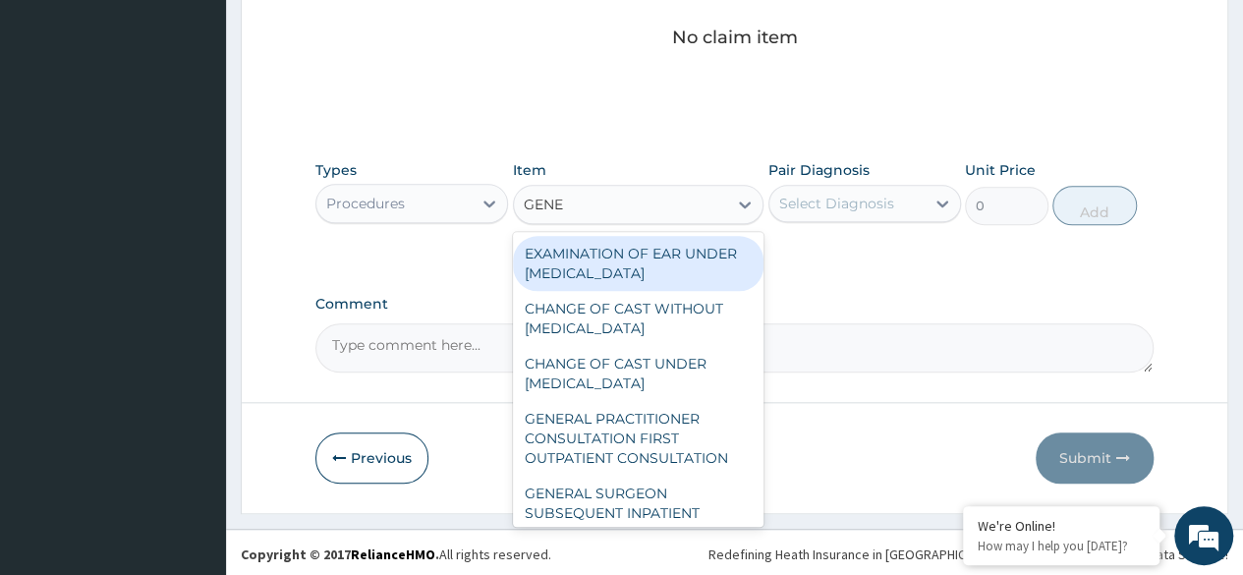
type input "GENER"
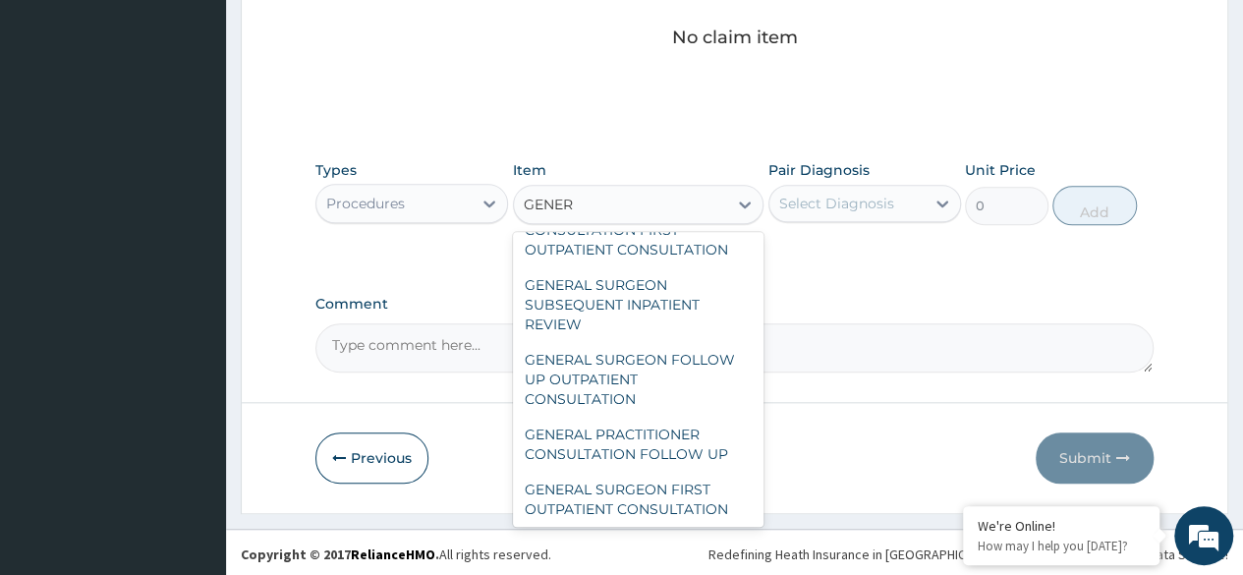
scroll to position [322, 0]
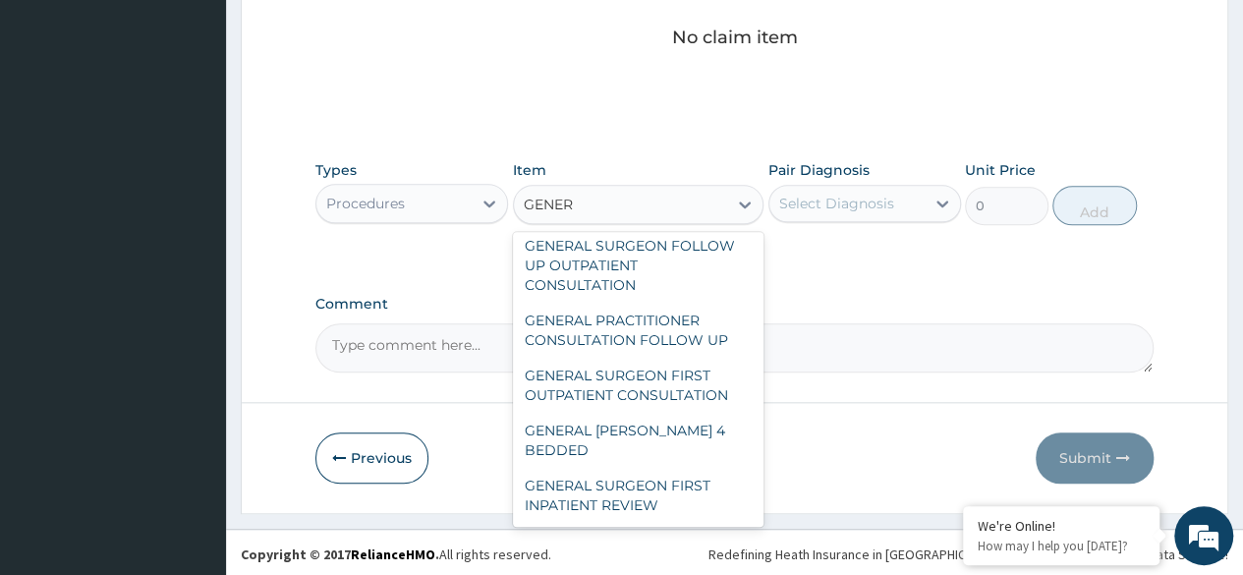
click at [678, 352] on div "GENERAL PRACTITIONER CONSULTATION FOLLOW UP" at bounding box center [638, 330] width 251 height 55
type input "2246.75"
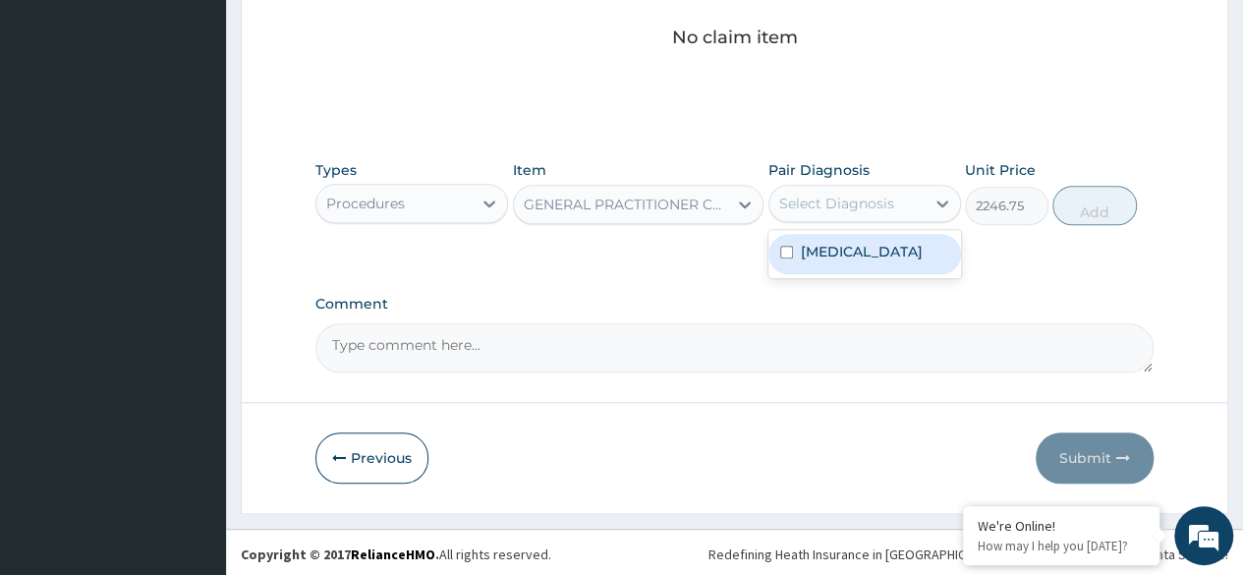
click at [883, 261] on label "[MEDICAL_DATA]" at bounding box center [862, 252] width 122 height 20
checkbox input "true"
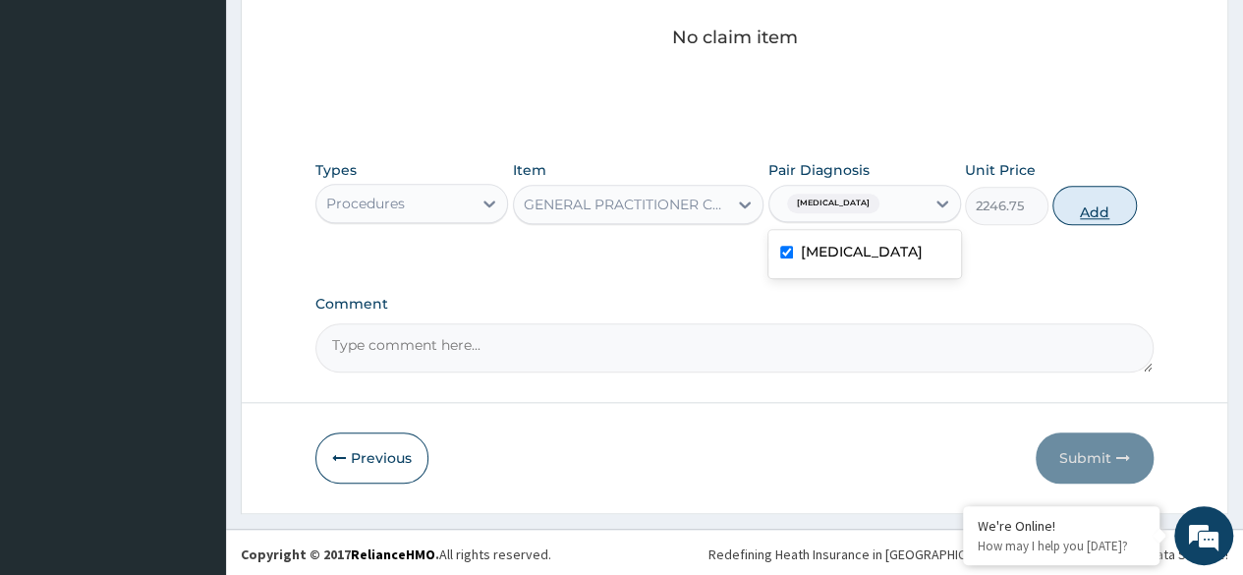
click at [1116, 210] on button "Add" at bounding box center [1094, 205] width 84 height 39
type input "0"
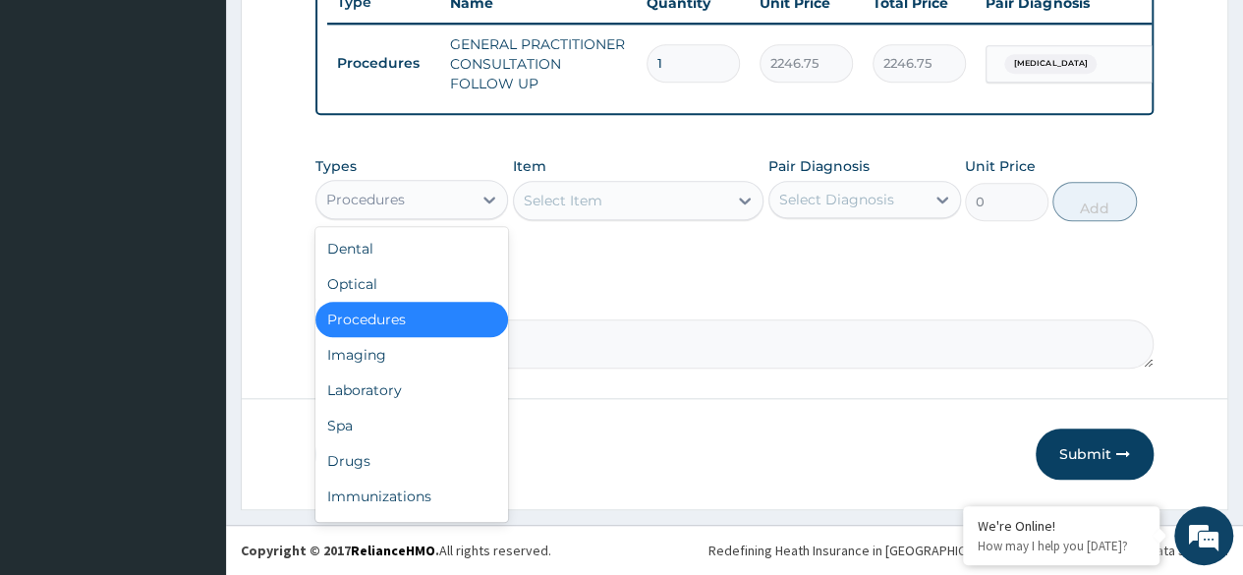
click at [399, 405] on div "Laboratory" at bounding box center [411, 389] width 193 height 35
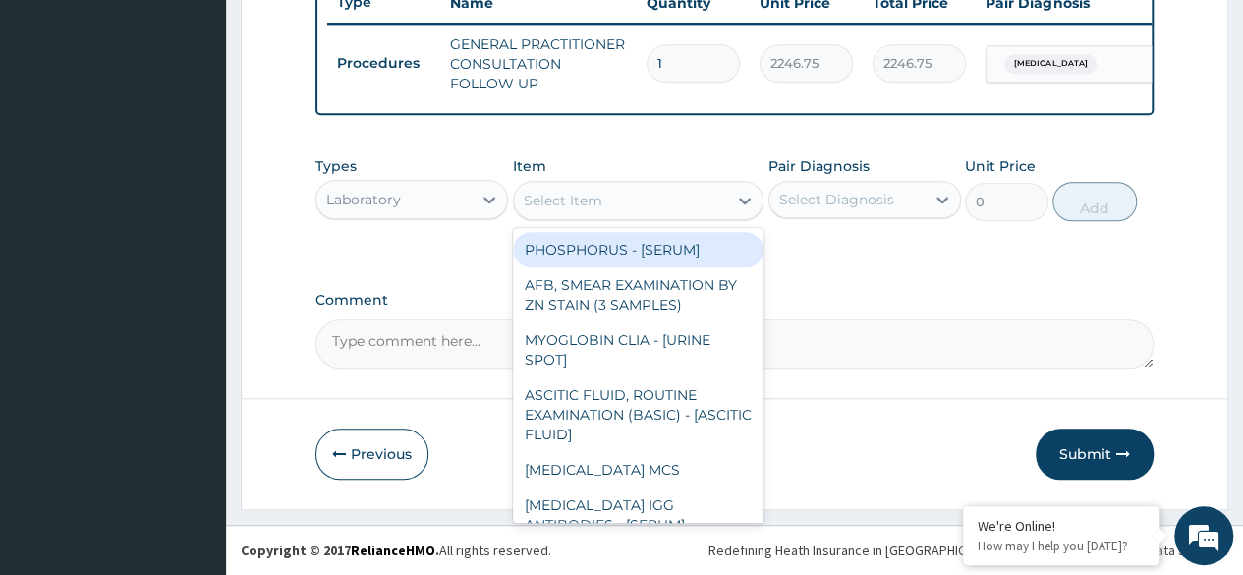
click at [588, 212] on div "Select Item" at bounding box center [621, 200] width 214 height 31
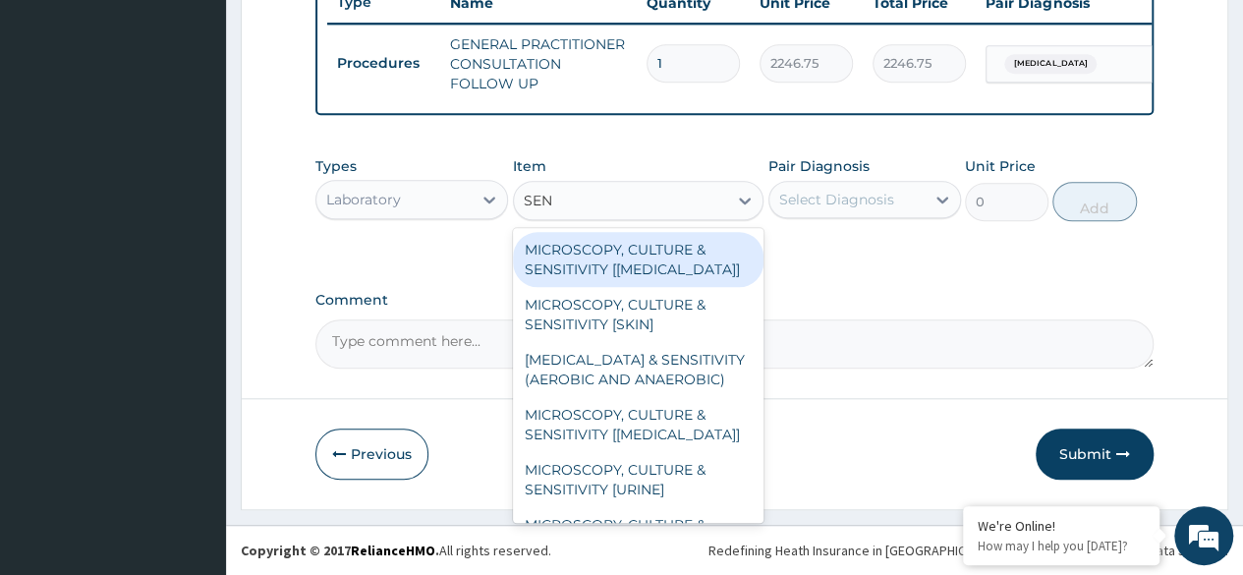
type input "SENS"
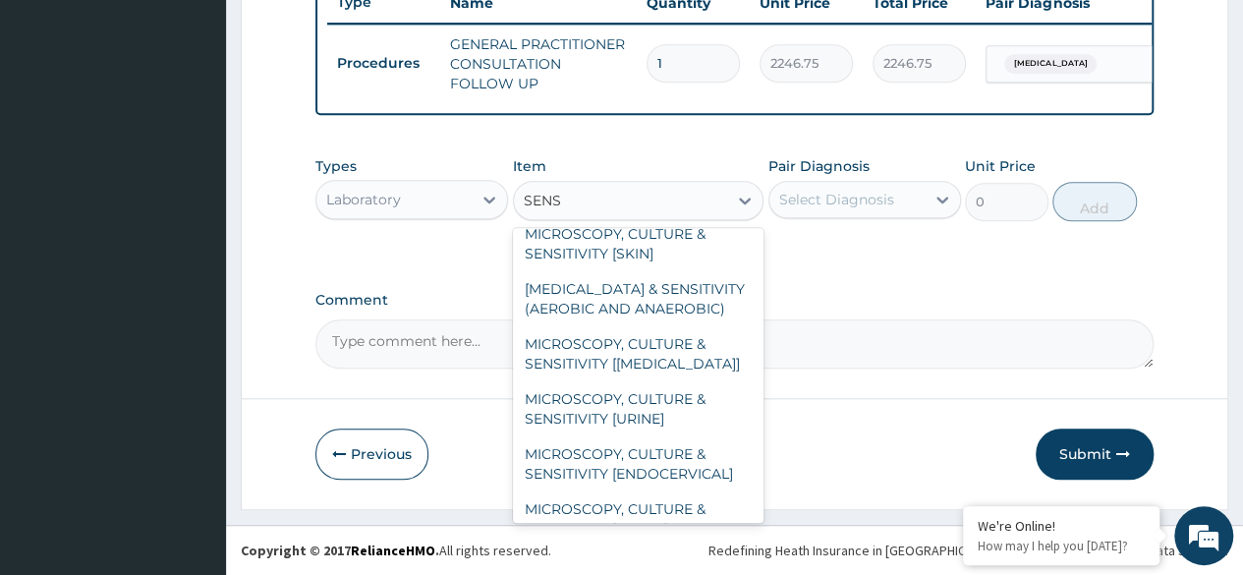
scroll to position [70, 0]
click at [658, 419] on div "MICROSCOPY, CULTURE & SENSITIVITY [URINE]" at bounding box center [638, 409] width 251 height 55
type input "4595.625"
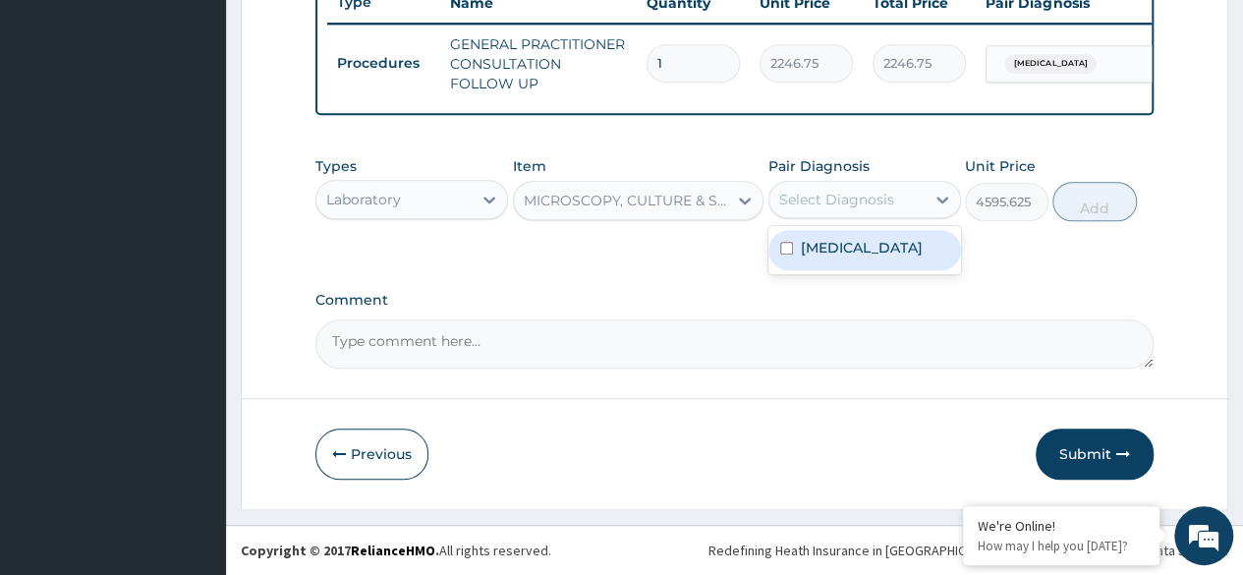
click at [866, 257] on label "[MEDICAL_DATA]" at bounding box center [862, 248] width 122 height 20
checkbox input "true"
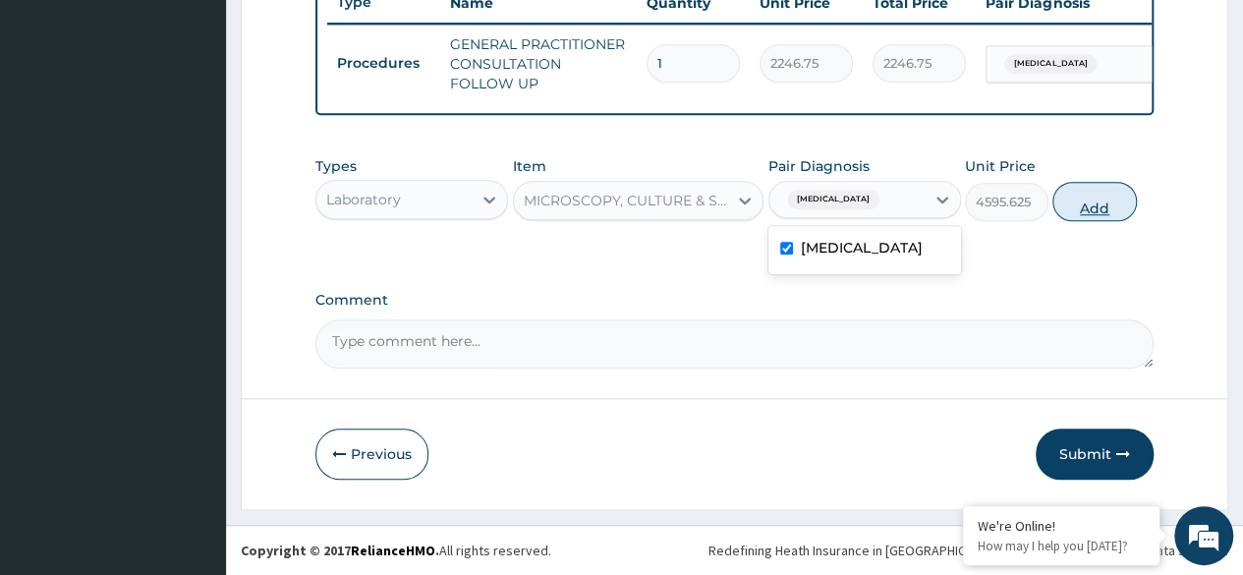
click at [1100, 204] on button "Add" at bounding box center [1094, 201] width 84 height 39
type input "0"
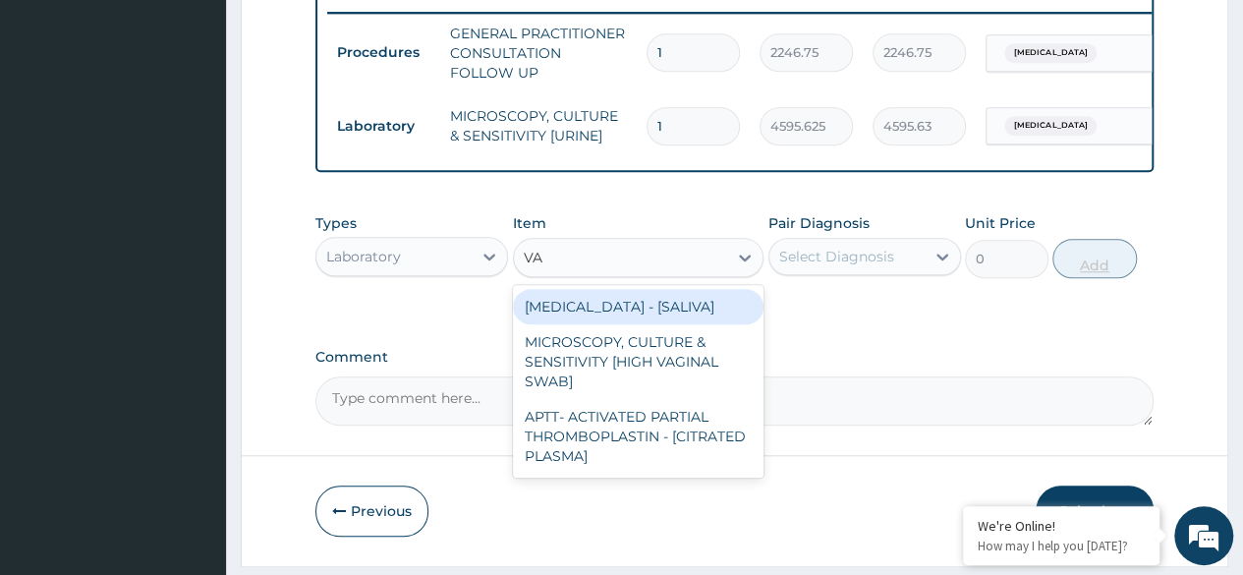
type input "VAG"
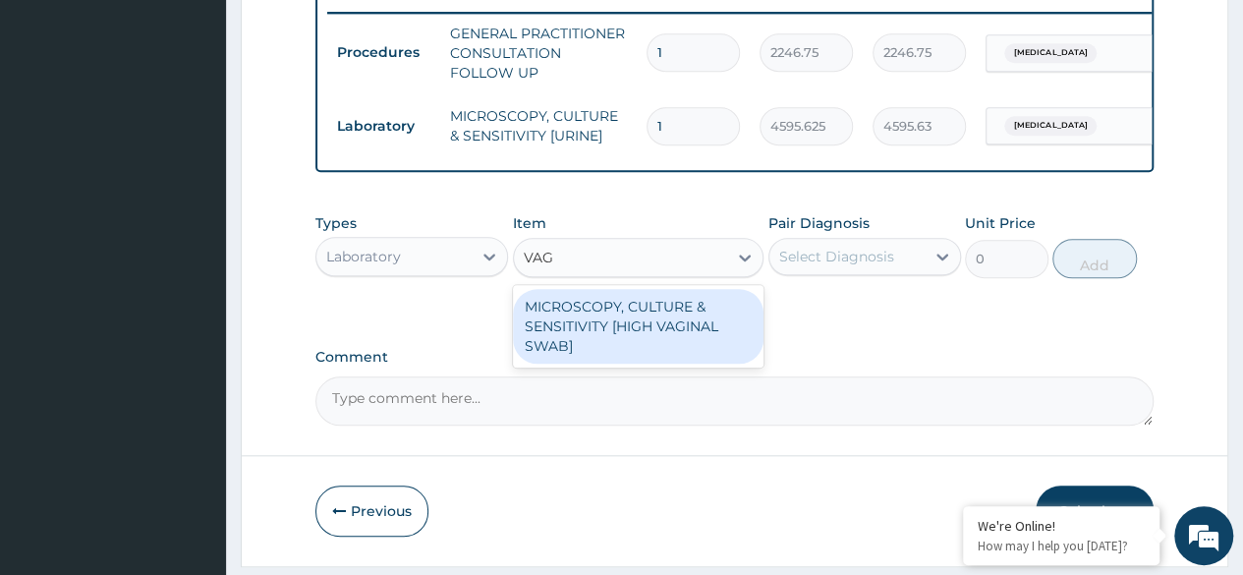
click at [712, 338] on div "MICROSCOPY, CULTURE & SENSITIVITY [HIGH VAGINAL SWAB]" at bounding box center [638, 326] width 251 height 75
type input "4595.625"
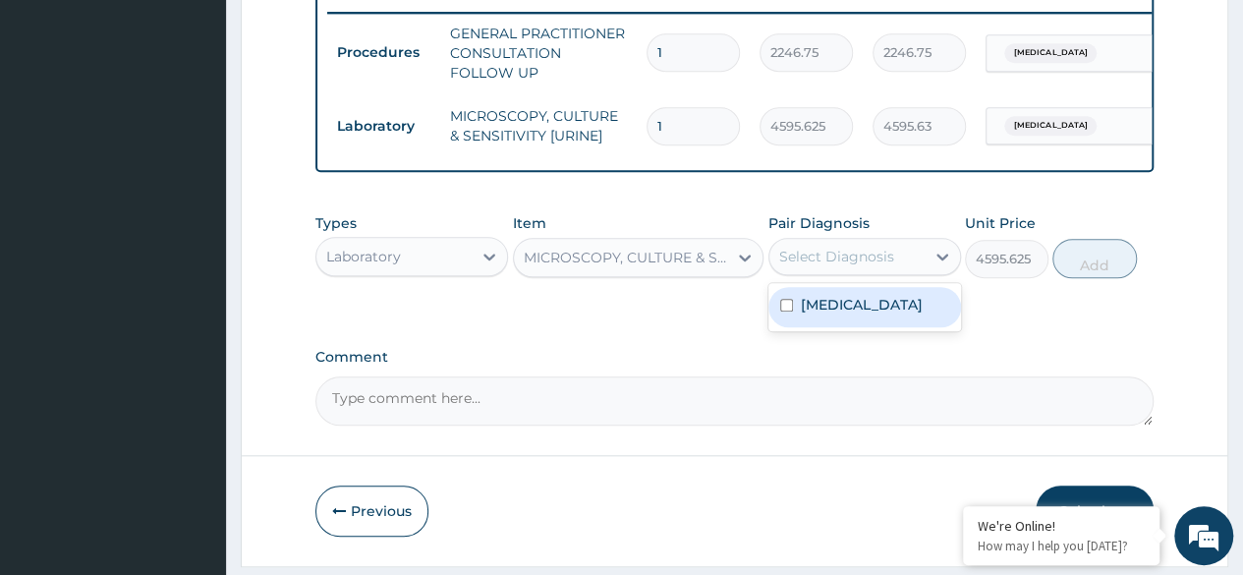
click at [879, 314] on label "[MEDICAL_DATA]" at bounding box center [862, 305] width 122 height 20
checkbox input "true"
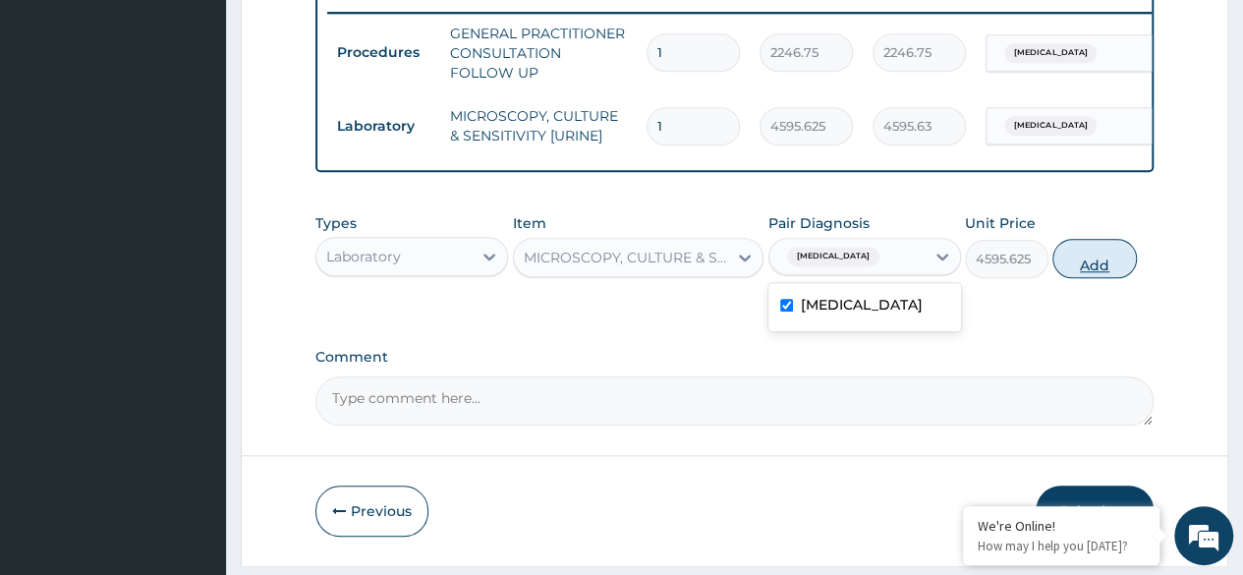
click at [1094, 278] on button "Add" at bounding box center [1094, 258] width 84 height 39
type input "0"
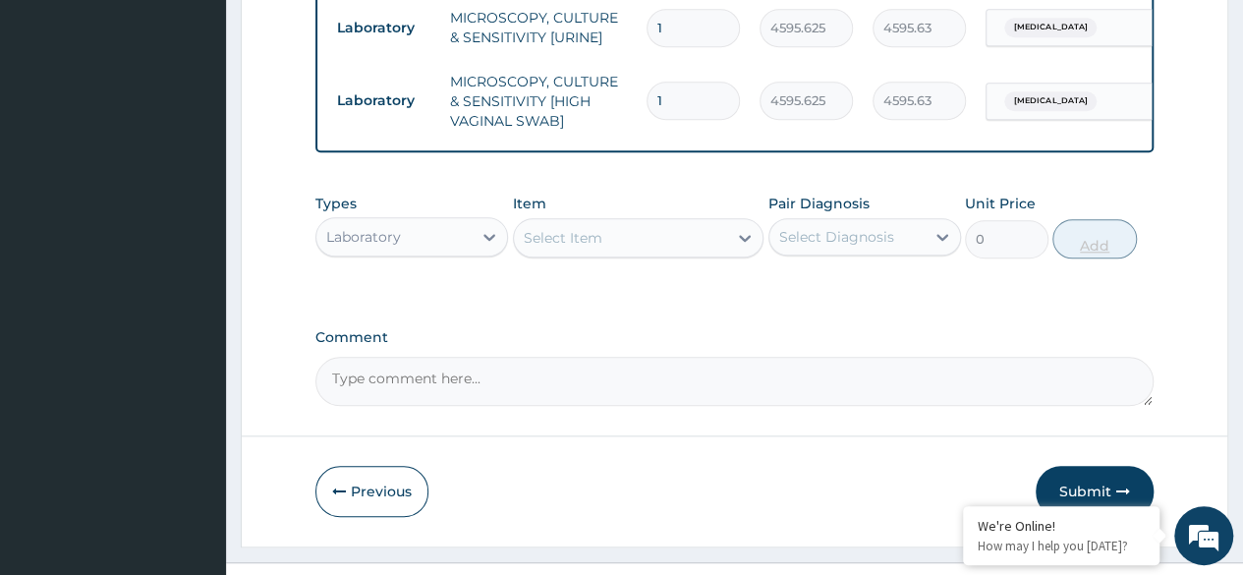
scroll to position [918, 0]
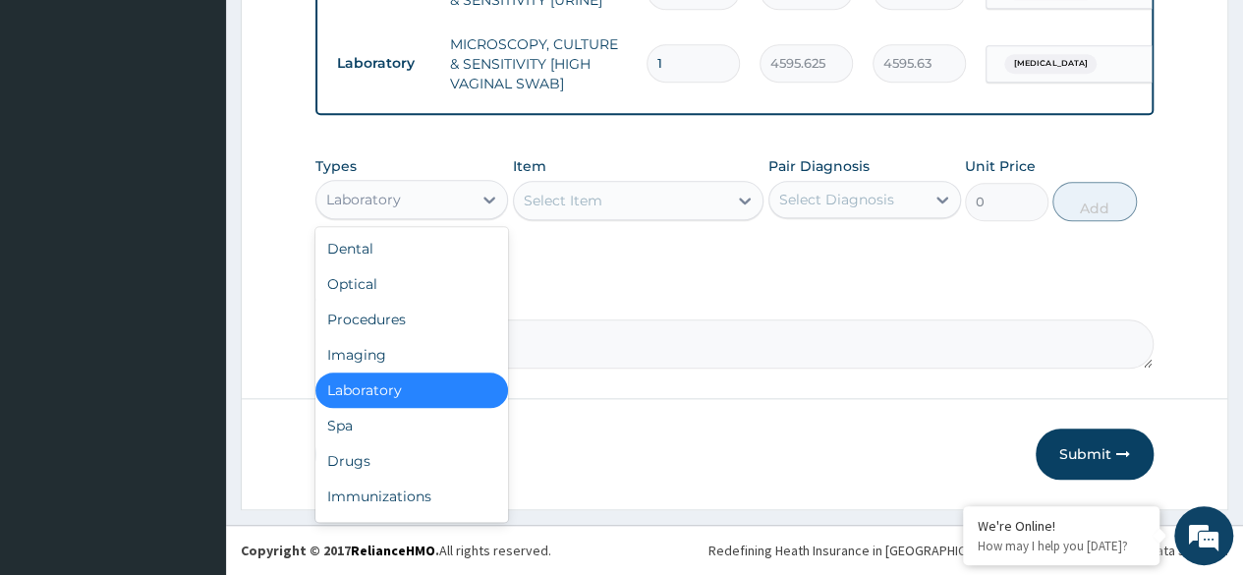
click at [391, 459] on div "Drugs" at bounding box center [411, 460] width 193 height 35
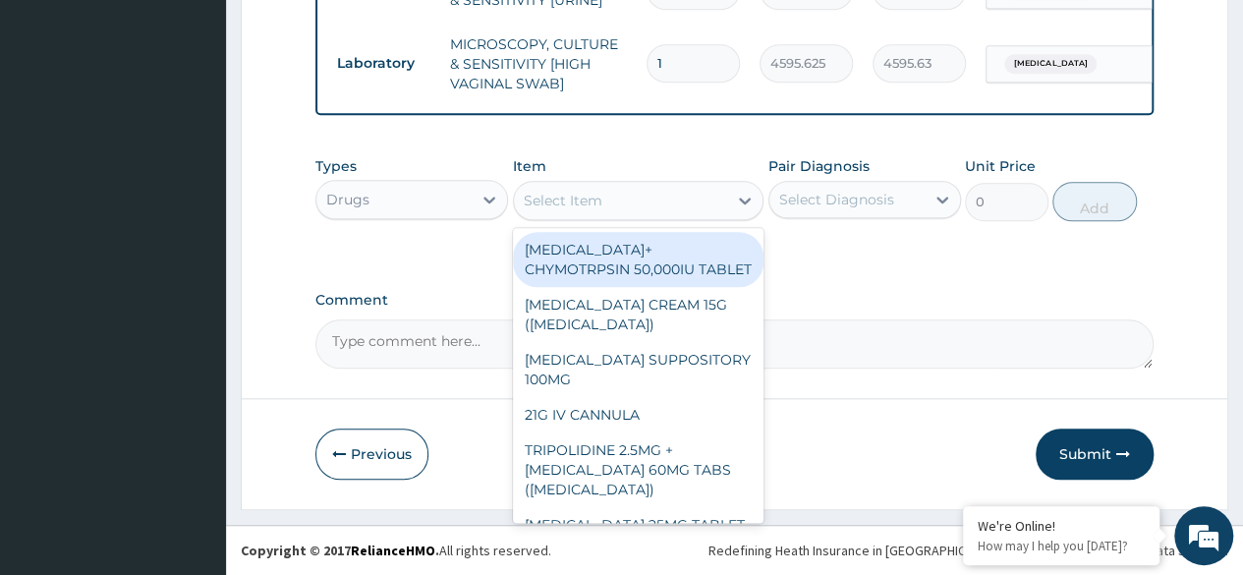
click at [688, 193] on div "Select Item" at bounding box center [621, 200] width 214 height 31
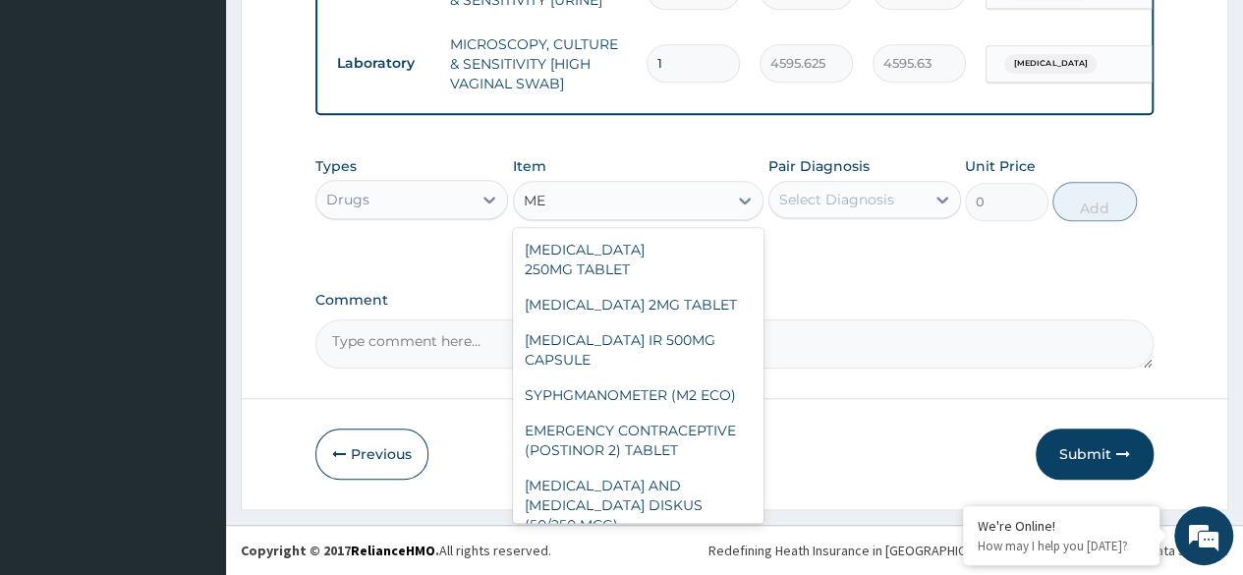
type input "MEB"
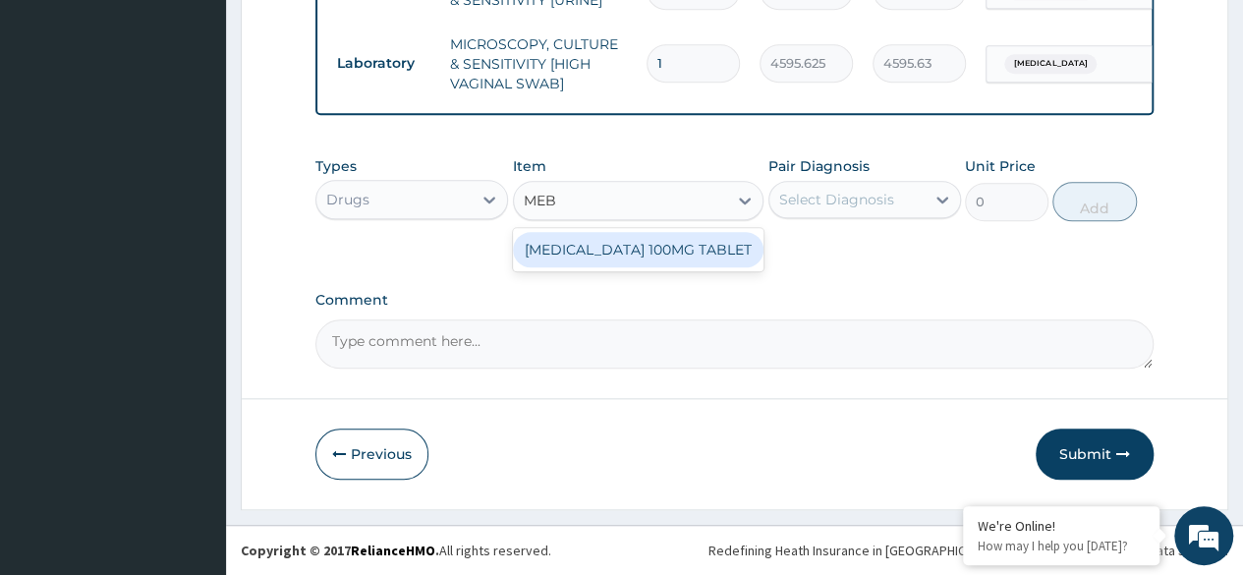
click at [688, 245] on div "[MEDICAL_DATA] 100MG TABLET" at bounding box center [638, 249] width 251 height 35
type input "299"
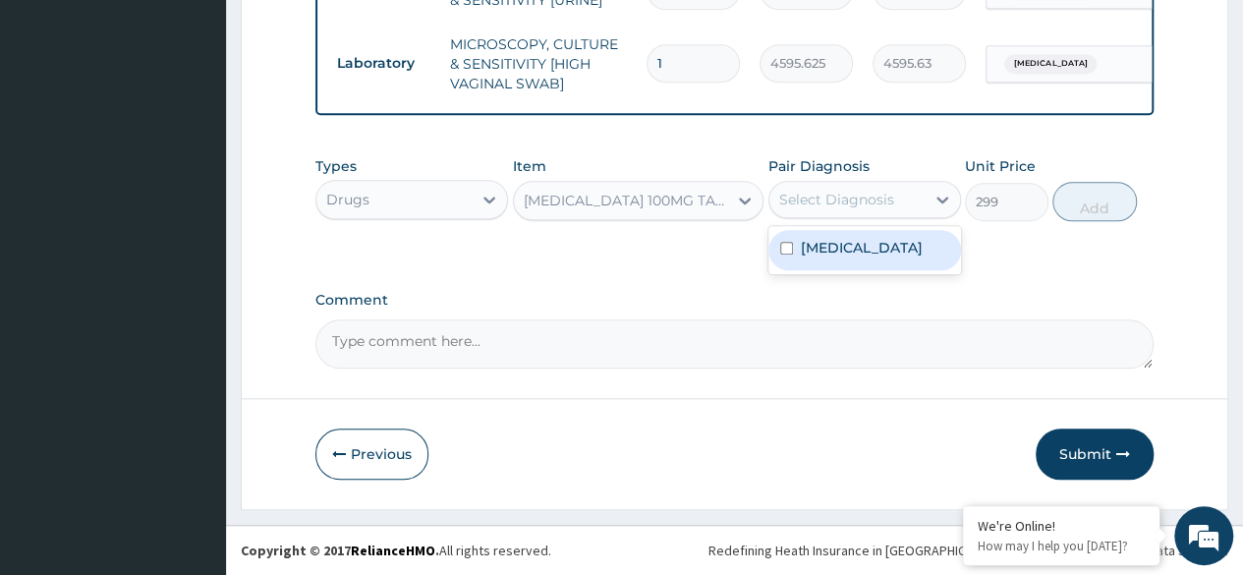
click at [892, 257] on label "[MEDICAL_DATA]" at bounding box center [862, 248] width 122 height 20
checkbox input "true"
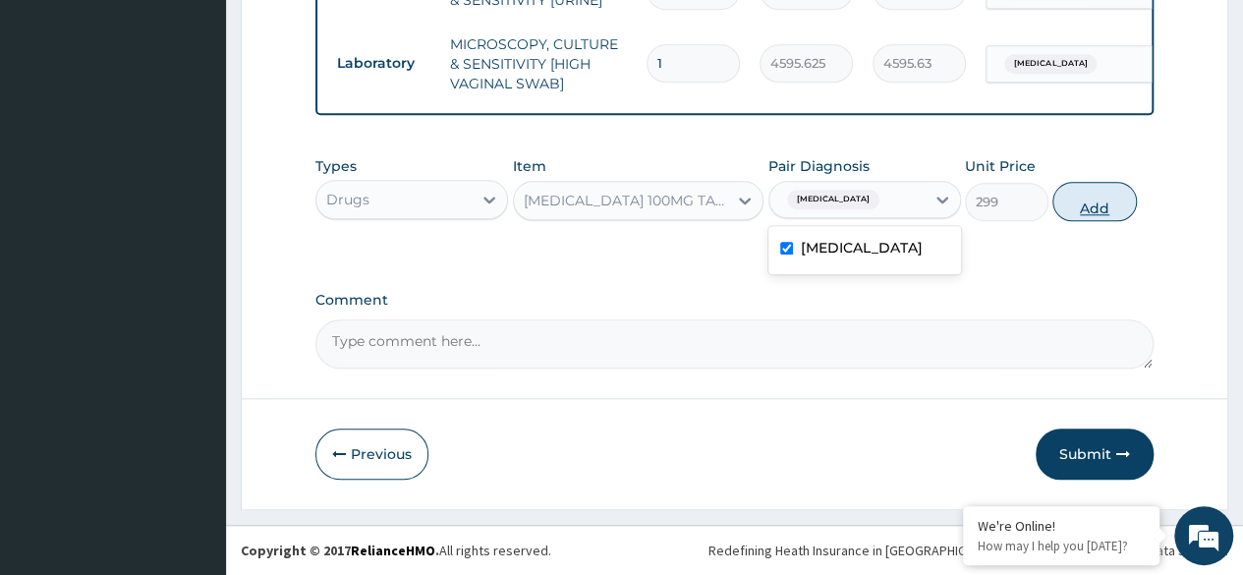
click at [1097, 205] on button "Add" at bounding box center [1094, 201] width 84 height 39
type input "0"
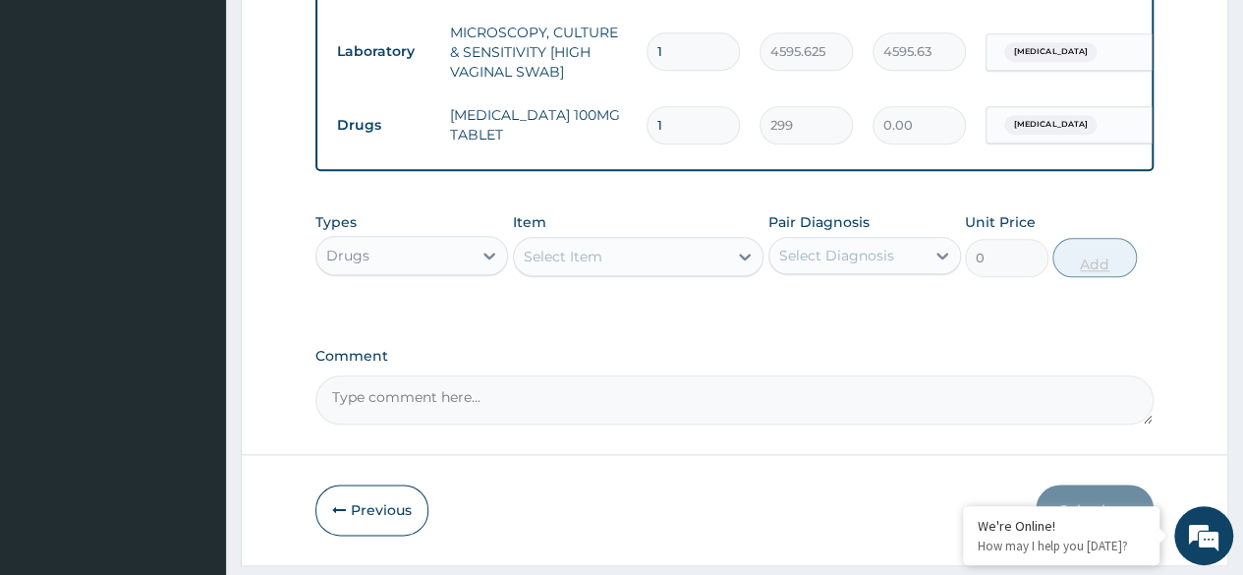
type input "0.00"
type input "6"
type input "1794.00"
type input "6"
type input "BROM"
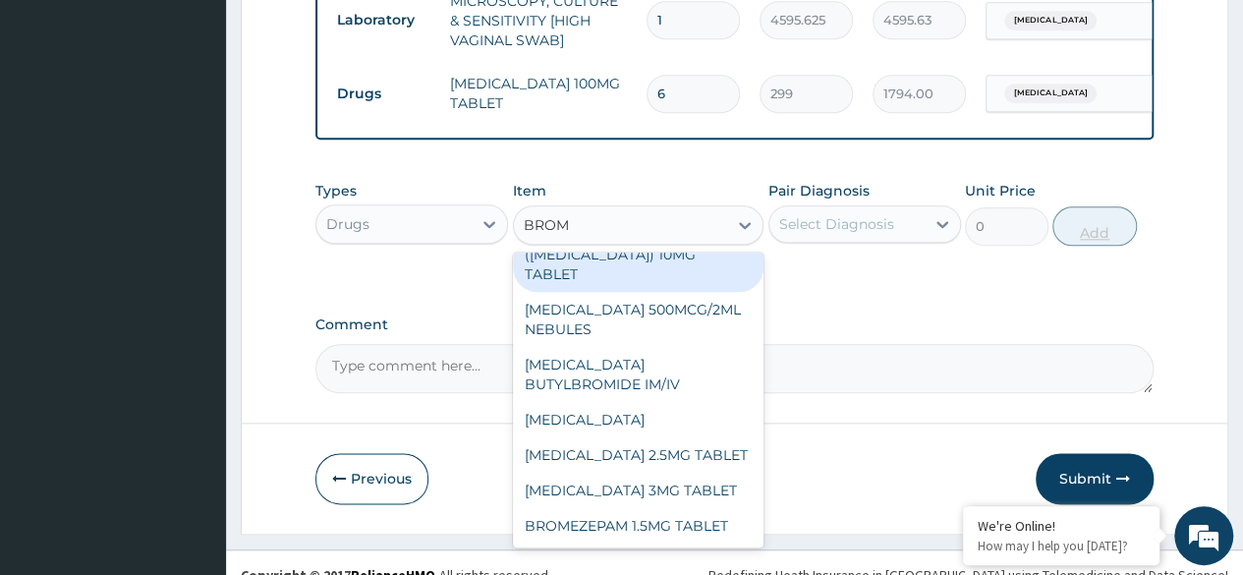
scroll to position [985, 0]
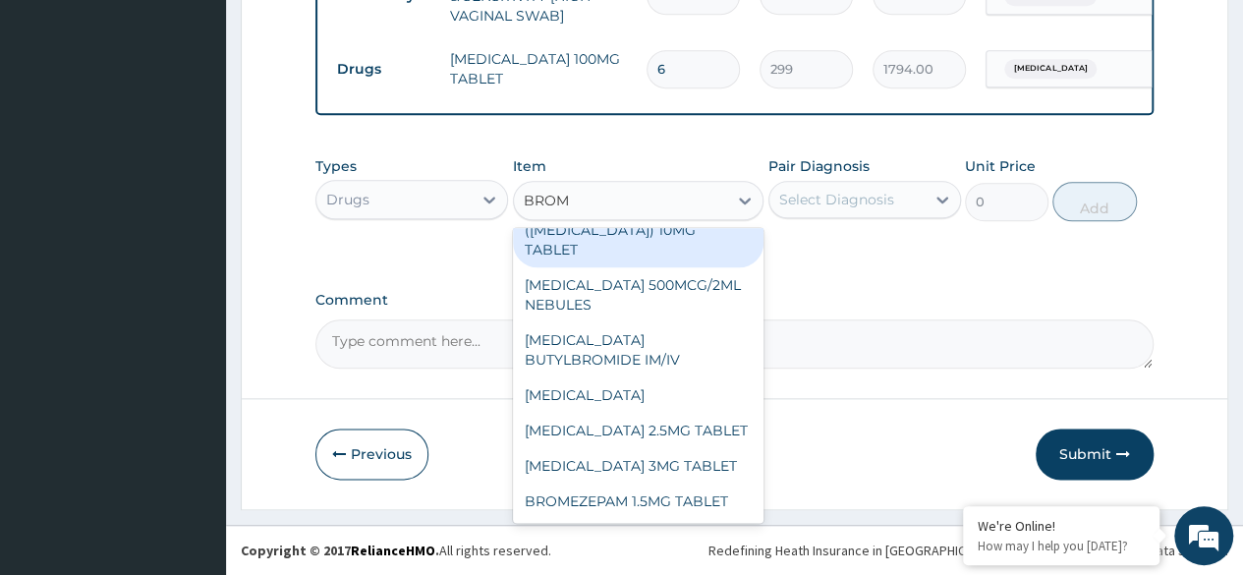
click at [688, 470] on div "BROMAZEPAM 3MG TABLET" at bounding box center [638, 465] width 251 height 35
type input "80"
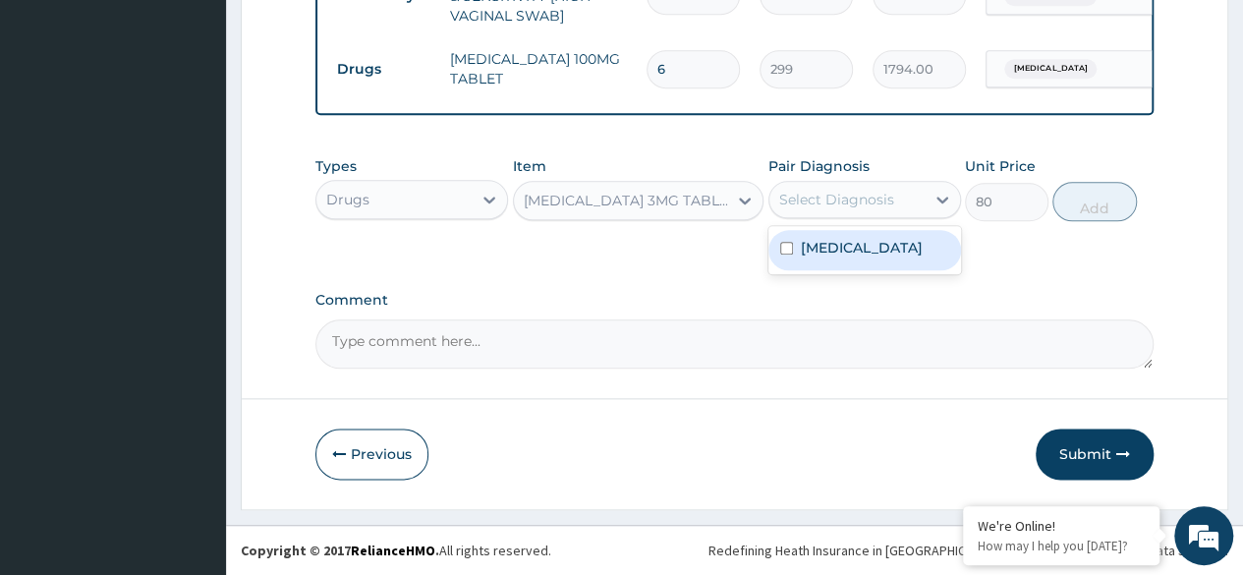
click at [887, 257] on label "Routine postpartum follow-up" at bounding box center [862, 248] width 122 height 20
checkbox input "true"
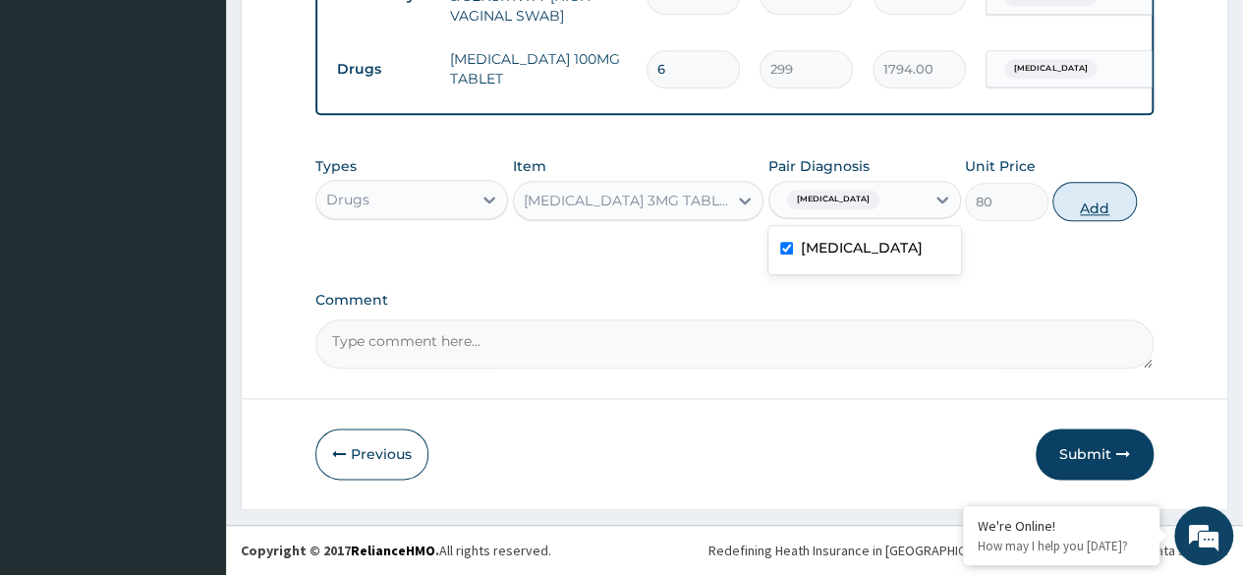
click at [1084, 206] on button "Add" at bounding box center [1094, 201] width 84 height 39
type input "0"
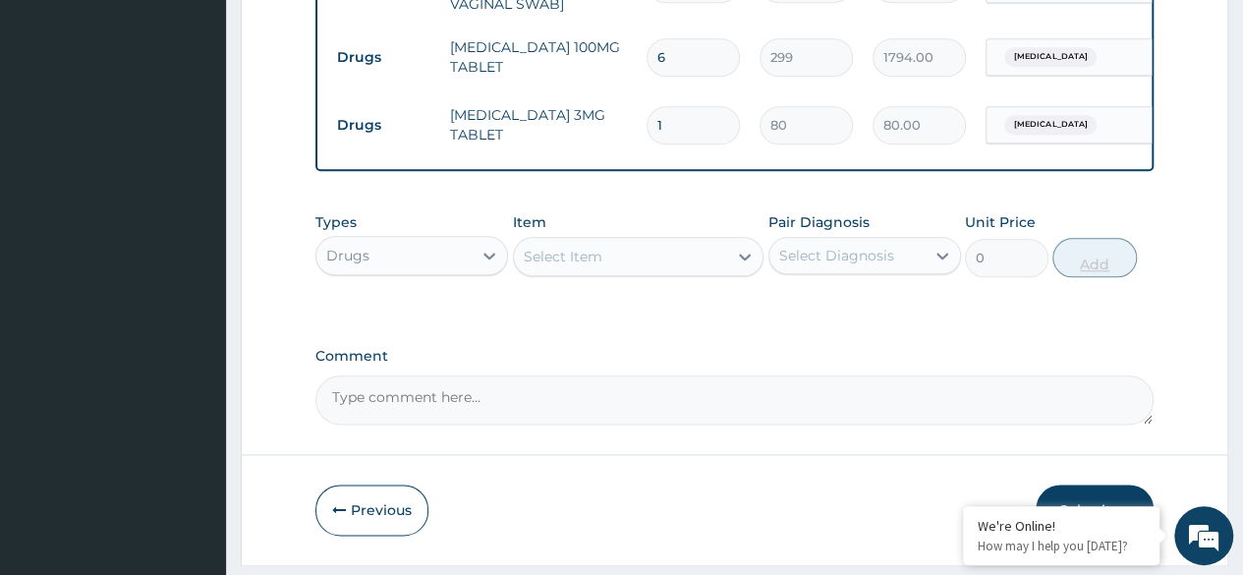
type input "0.00"
type input "5"
type input "400.00"
type input "5"
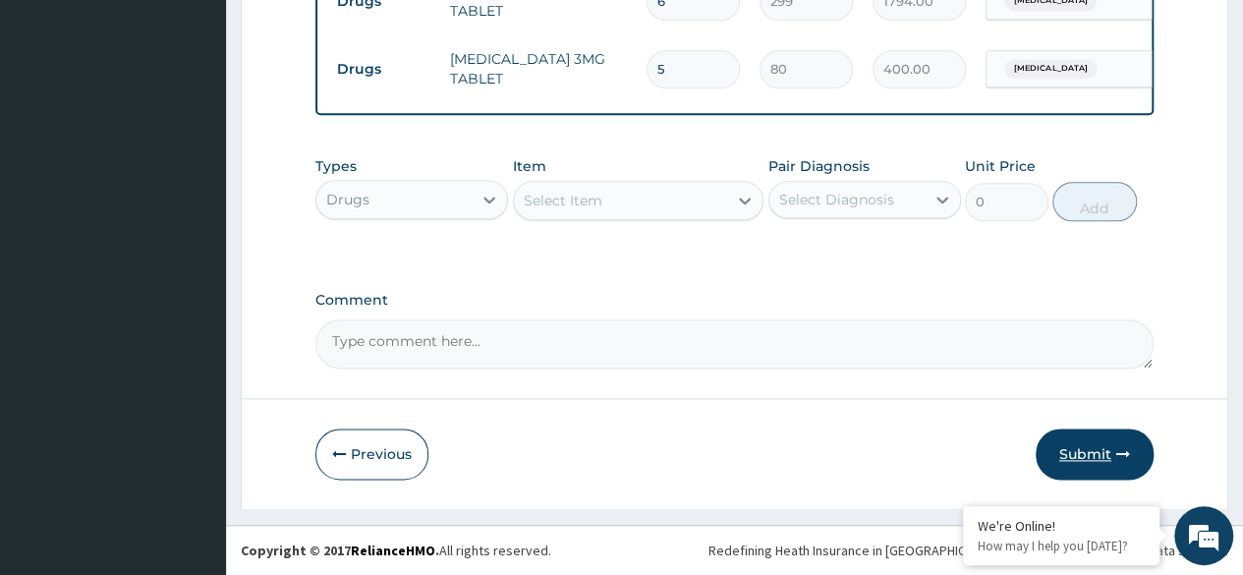
click at [1096, 458] on button "Submit" at bounding box center [1094, 453] width 118 height 51
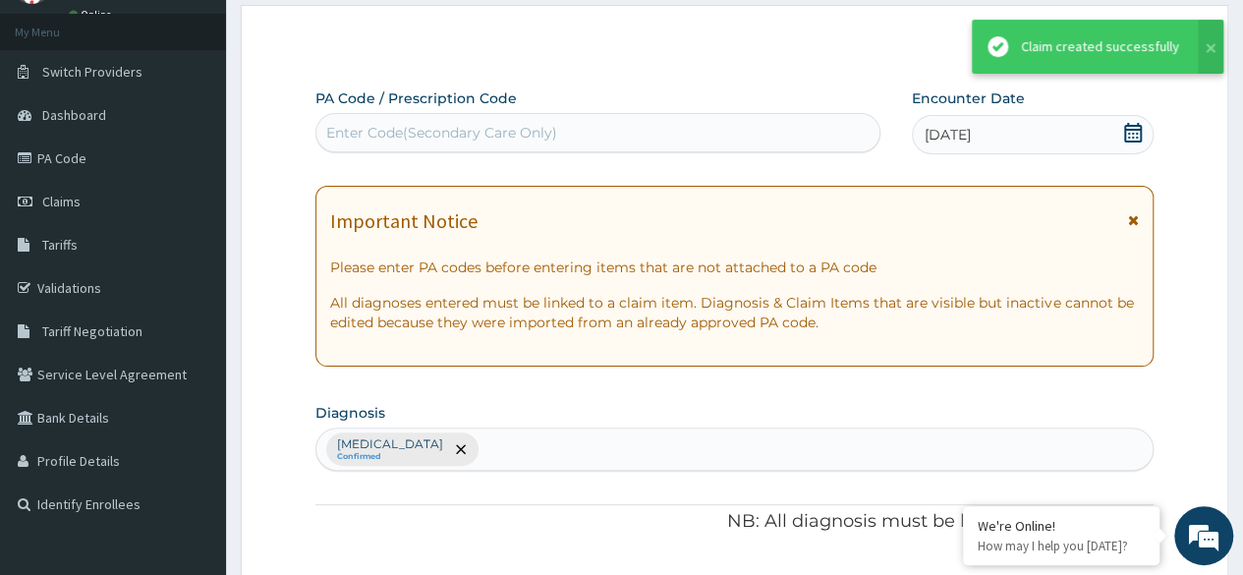
scroll to position [1053, 0]
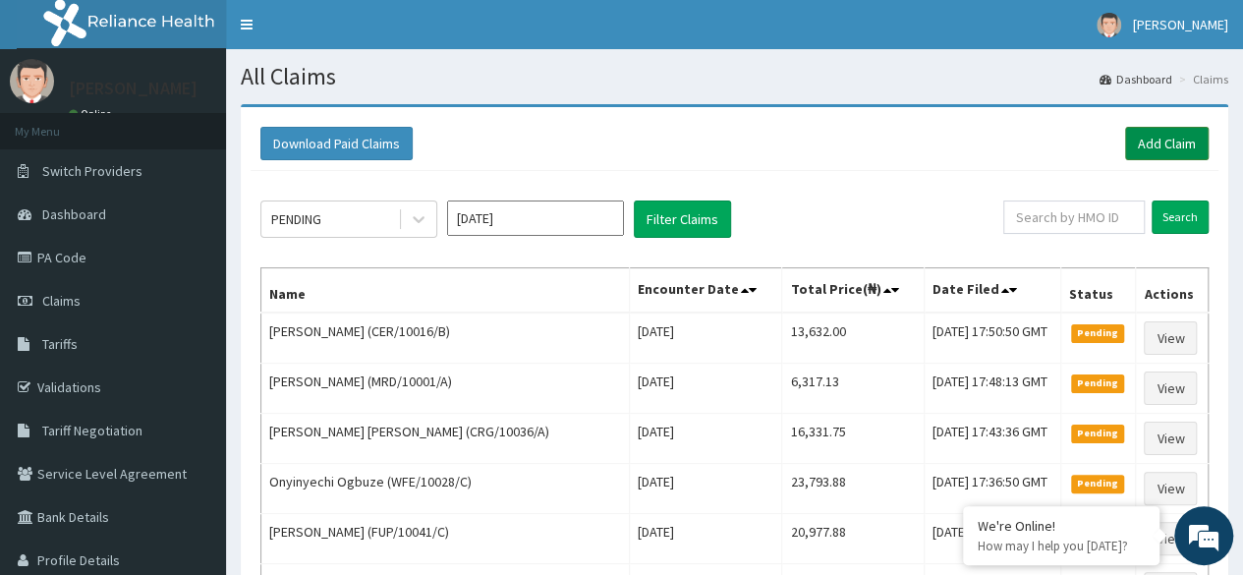
click at [1137, 142] on link "Add Claim" at bounding box center [1167, 143] width 84 height 33
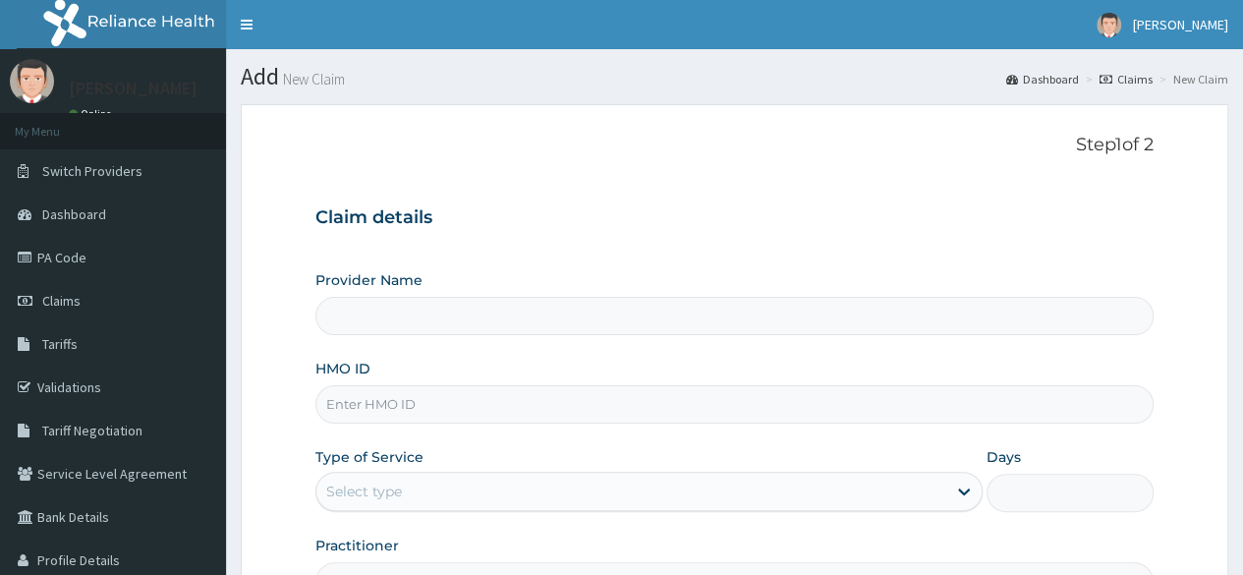
click at [393, 407] on input "HMO ID" at bounding box center [734, 404] width 838 height 38
type input "CER/10016/A"
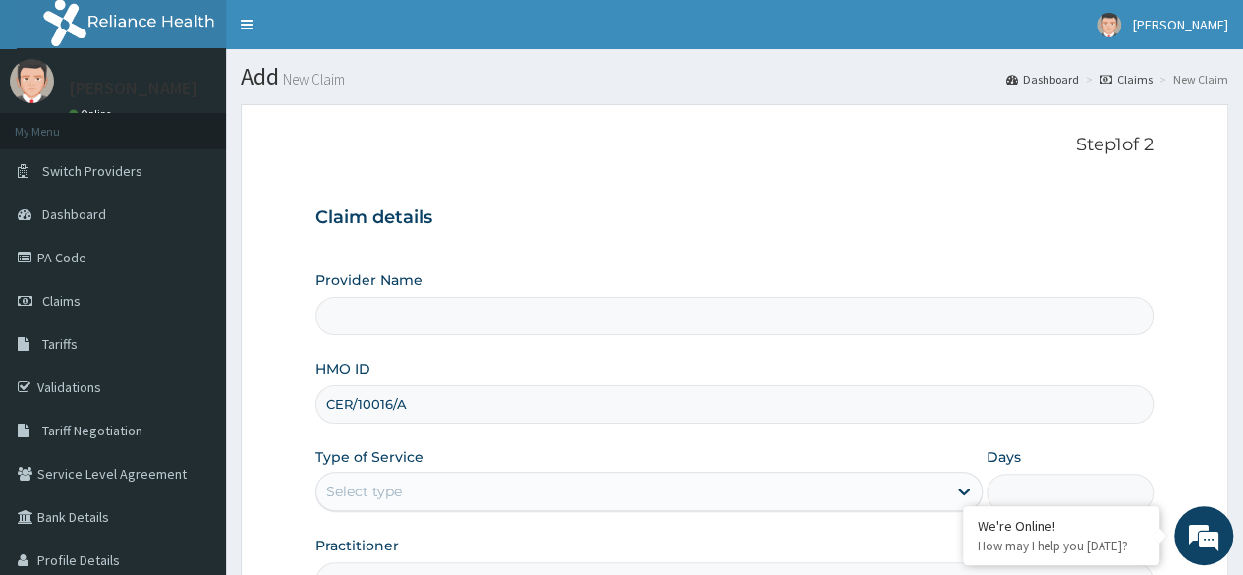
type input "Reliance Family Clinics (RFC) - Ajah"
type input "CER/10016/A"
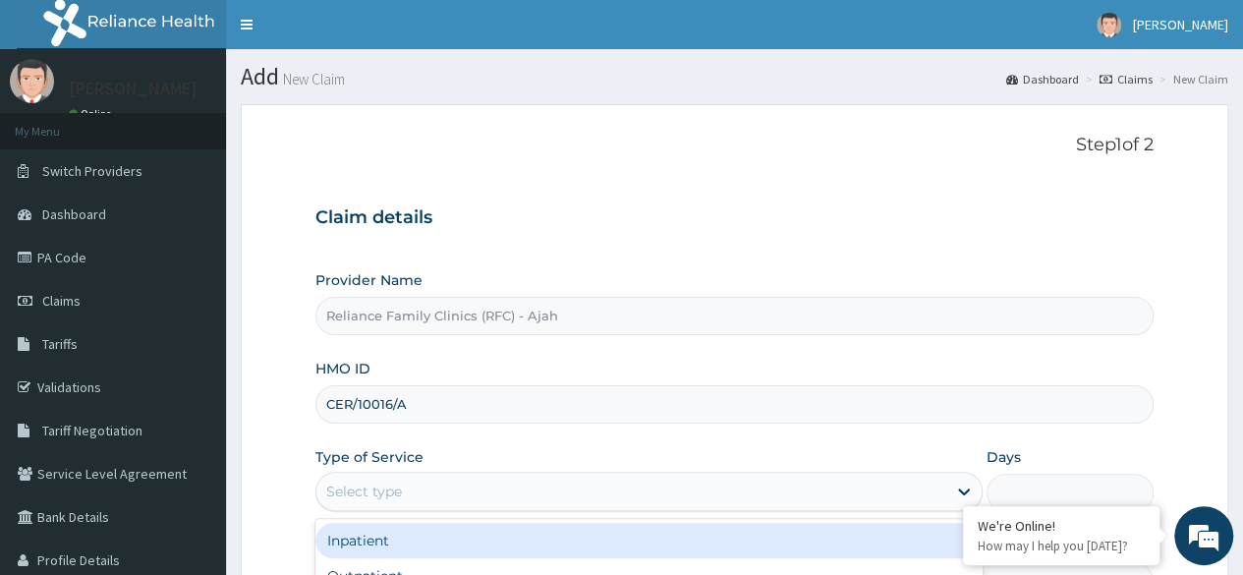
click at [420, 493] on div "Select type" at bounding box center [631, 490] width 630 height 31
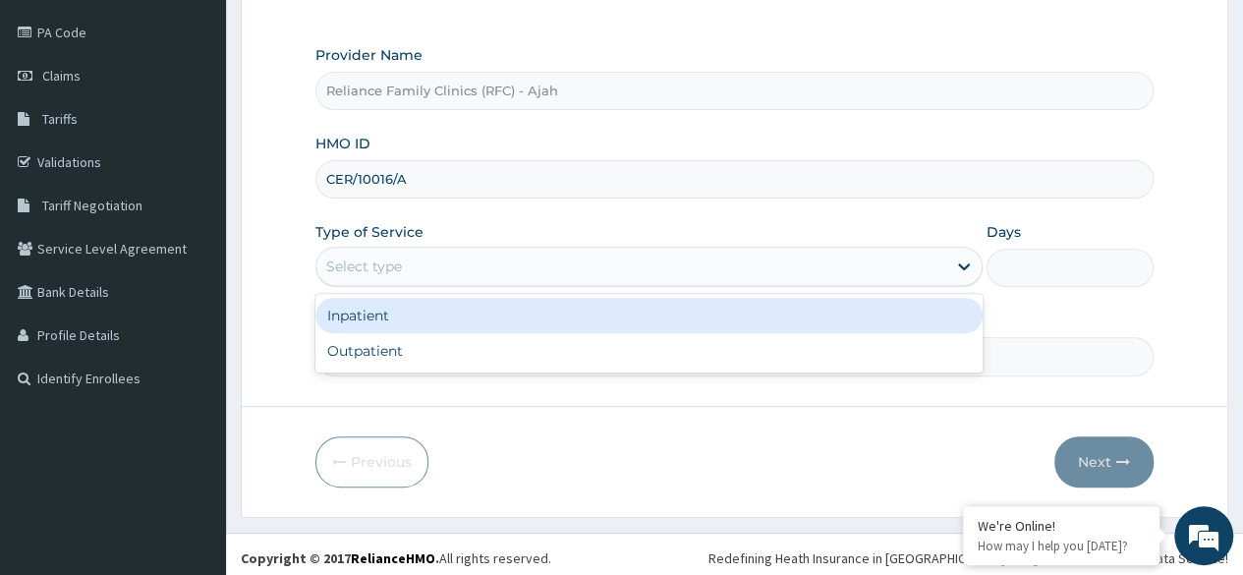
scroll to position [223, 0]
click at [401, 358] on div "Outpatient" at bounding box center [648, 352] width 667 height 35
type input "1"
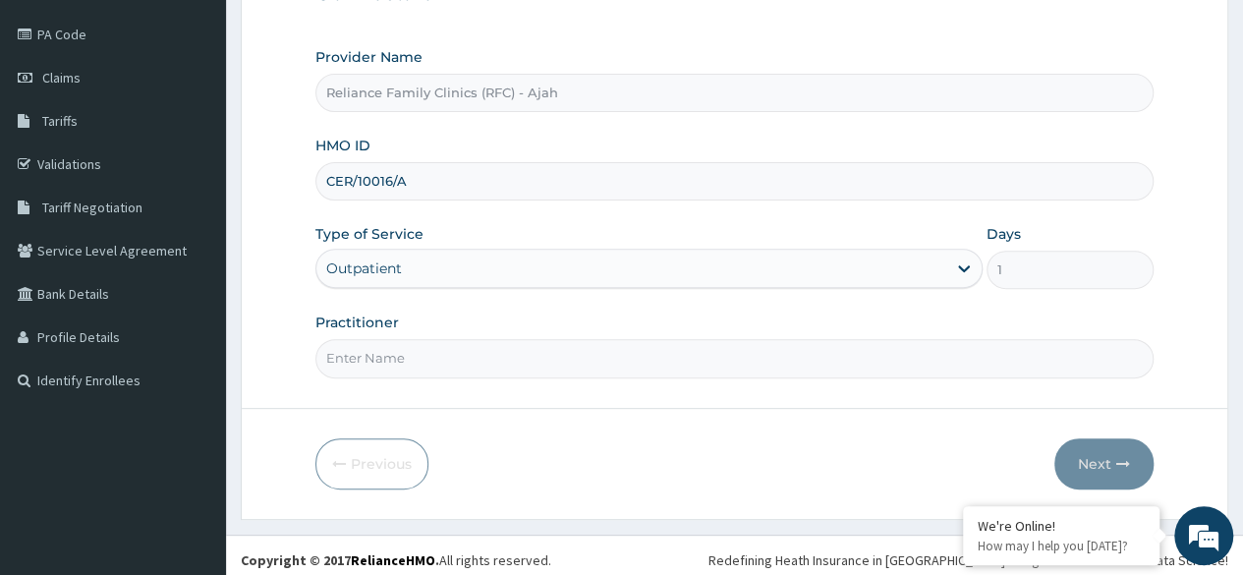
click at [549, 356] on input "Practitioner" at bounding box center [734, 358] width 838 height 38
type input "DR. LOCUM"
click at [1124, 449] on button "Next" at bounding box center [1103, 463] width 99 height 51
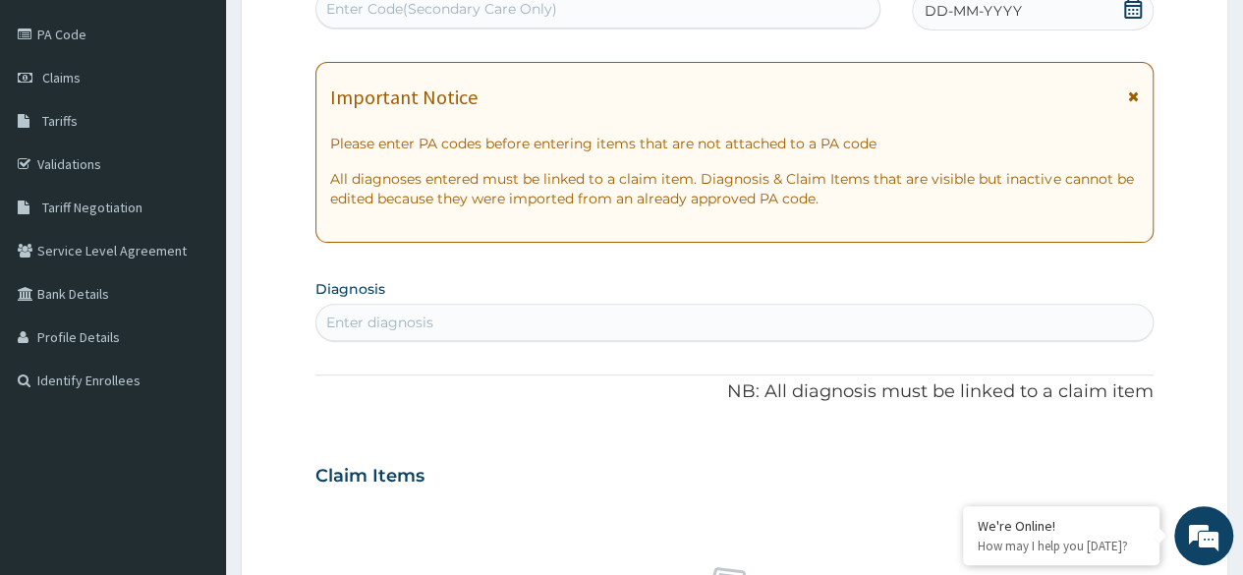
click at [1022, 15] on div "DD-MM-YYYY" at bounding box center [1033, 10] width 242 height 39
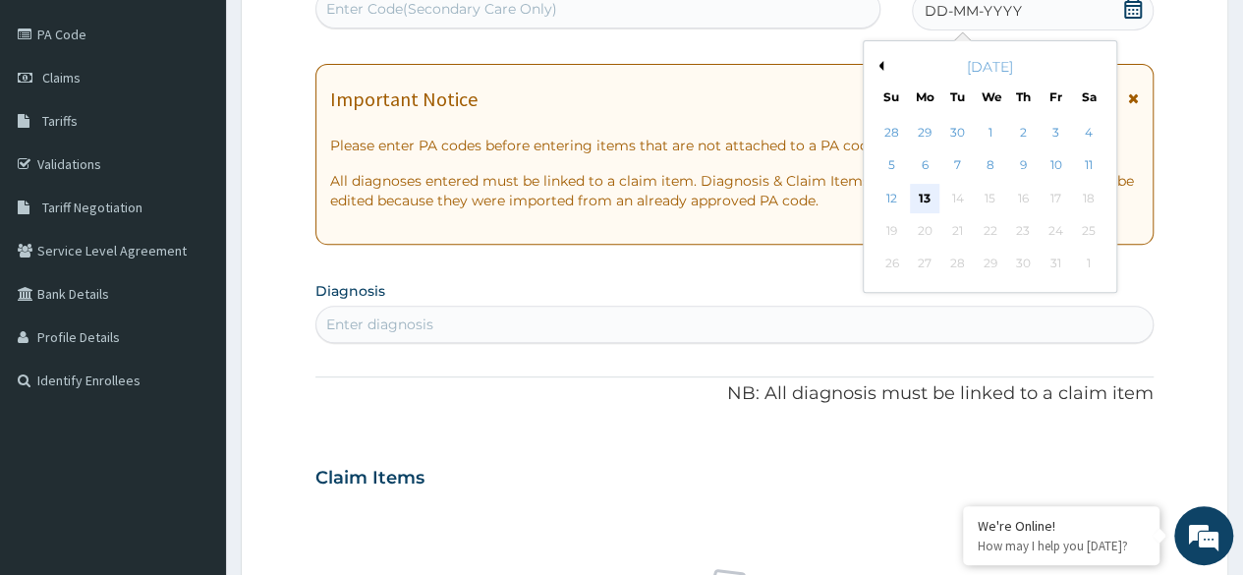
click at [920, 197] on div "13" at bounding box center [924, 198] width 29 height 29
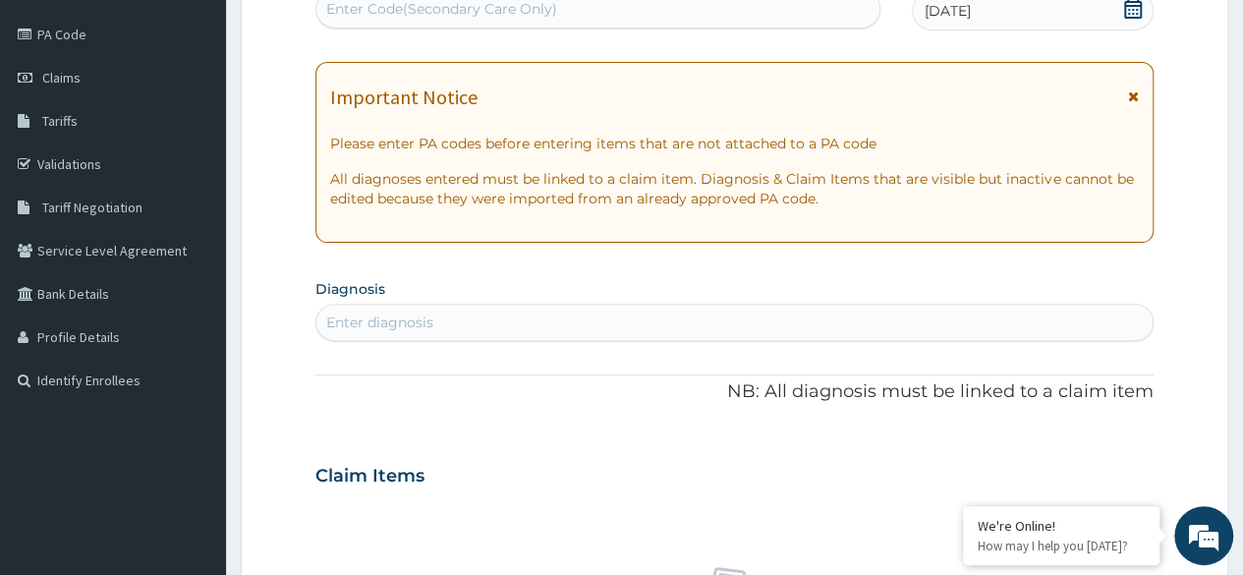
click at [466, 317] on div "Enter diagnosis" at bounding box center [734, 322] width 836 height 31
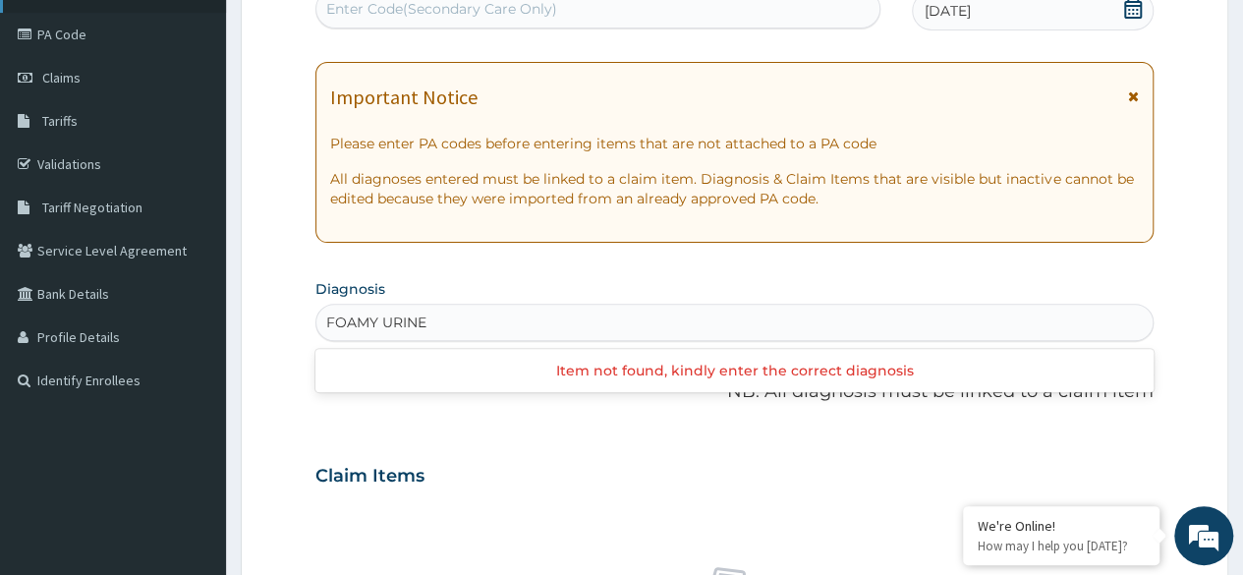
type input "FOAMY URINE"
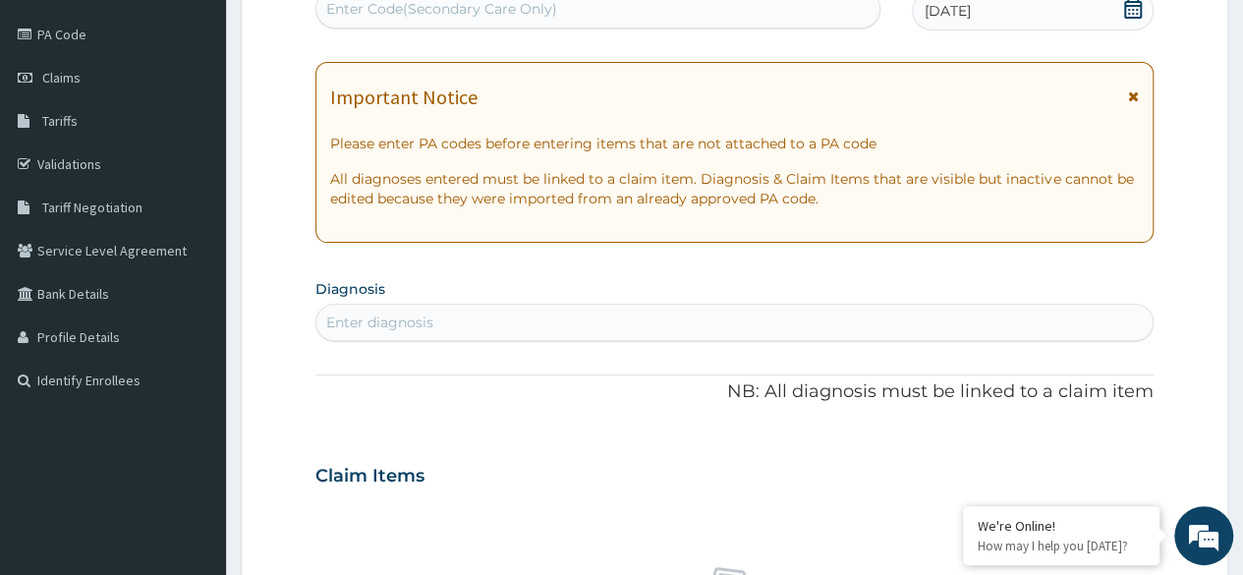
click at [468, 312] on div "Enter diagnosis" at bounding box center [734, 322] width 836 height 31
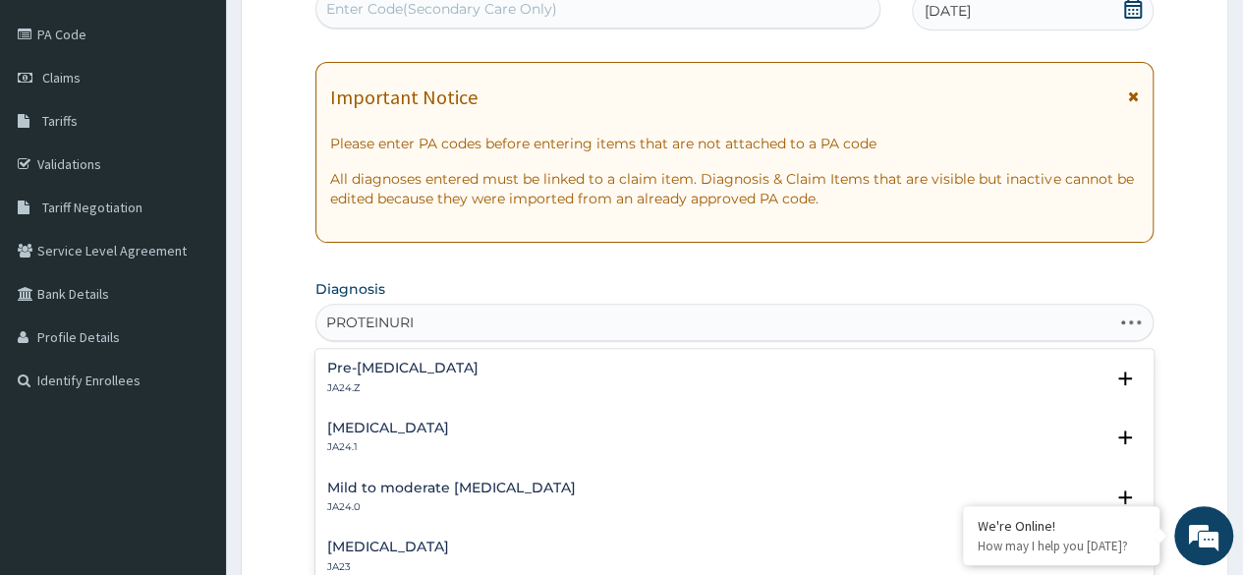
type input "PROTEINURIA"
click at [382, 367] on h4 "Proteinuria, unspecified" at bounding box center [388, 368] width 122 height 15
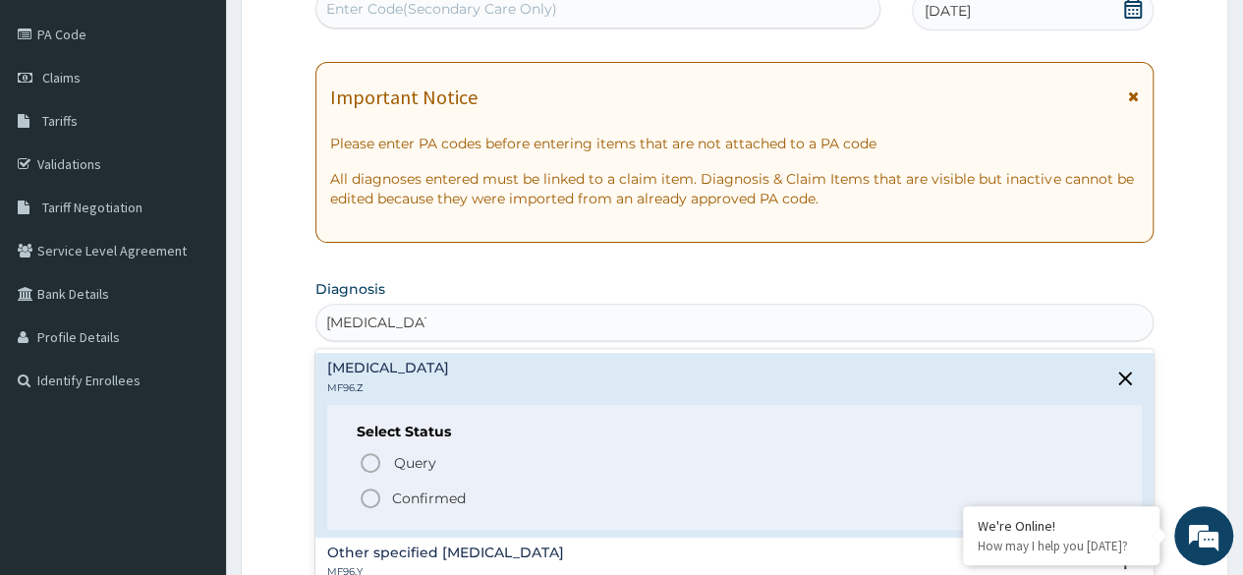
click at [373, 495] on icon "status option filled" at bounding box center [371, 498] width 24 height 24
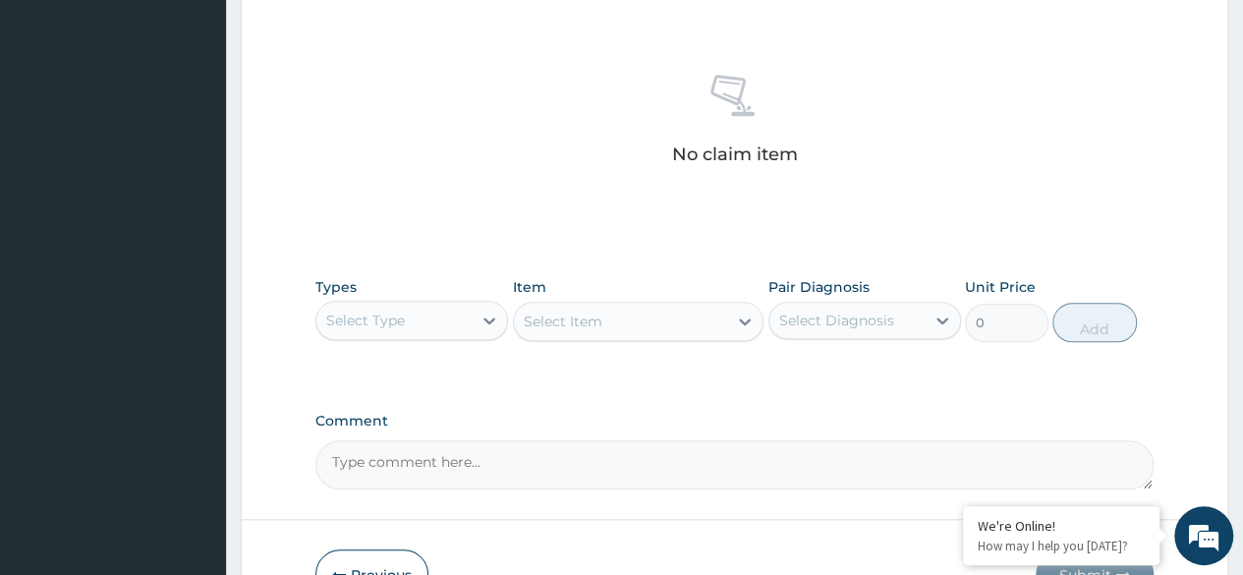
scroll to position [838, 0]
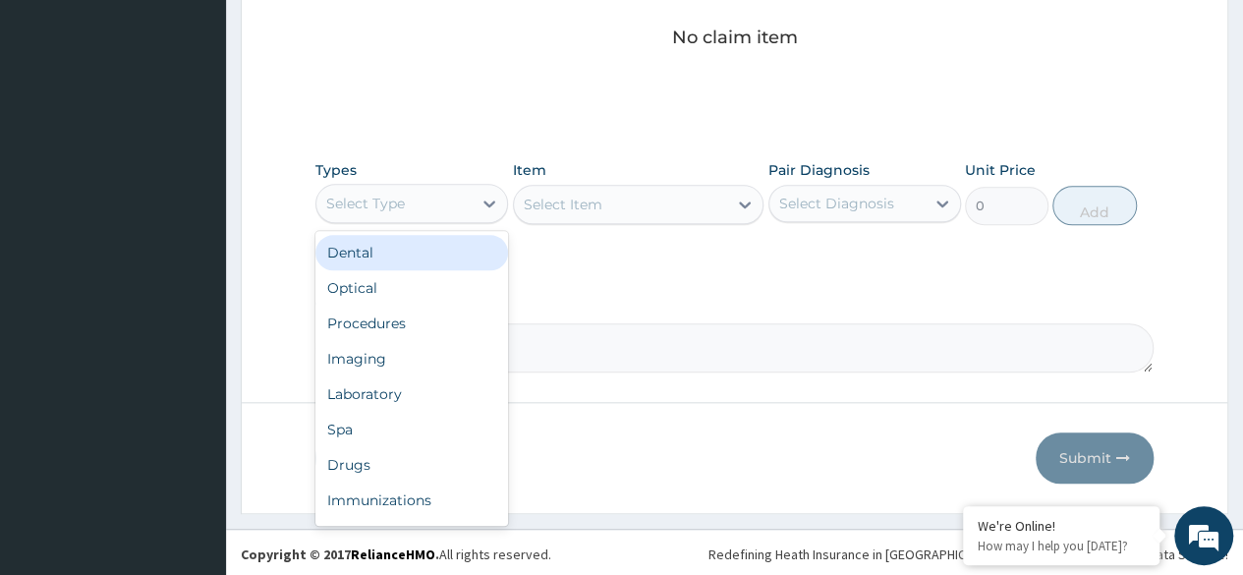
click at [411, 320] on div "Procedures" at bounding box center [411, 323] width 193 height 35
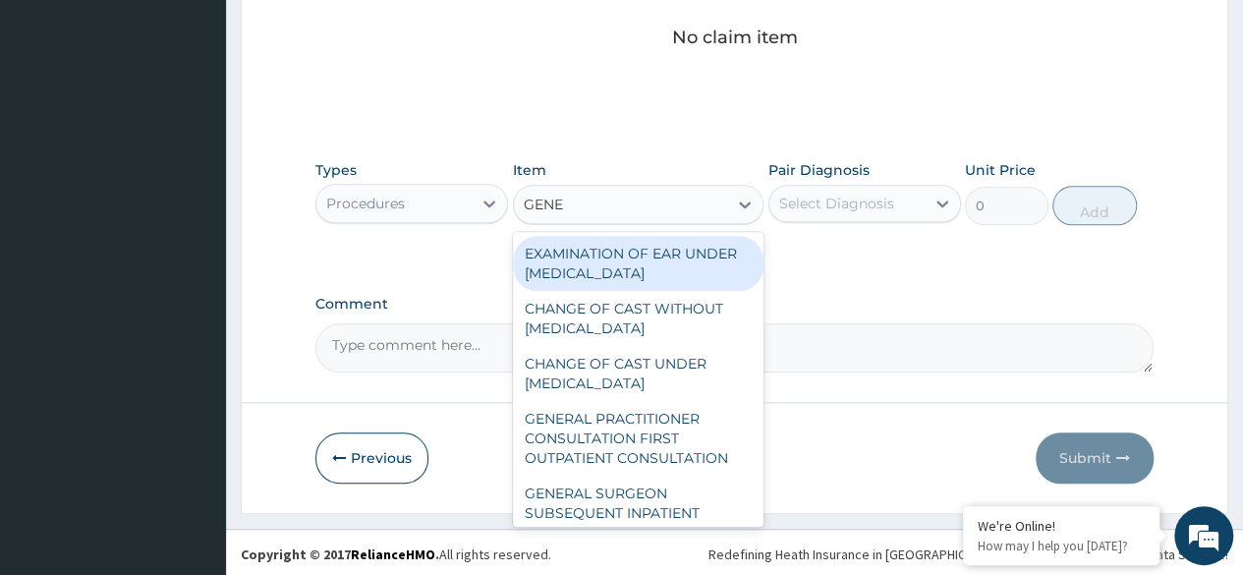
type input "GENER"
click at [637, 452] on div "GENERAL PRACTITIONER CONSULTATION FIRST OUTPATIENT CONSULTATION" at bounding box center [638, 438] width 251 height 75
type input "3370.125"
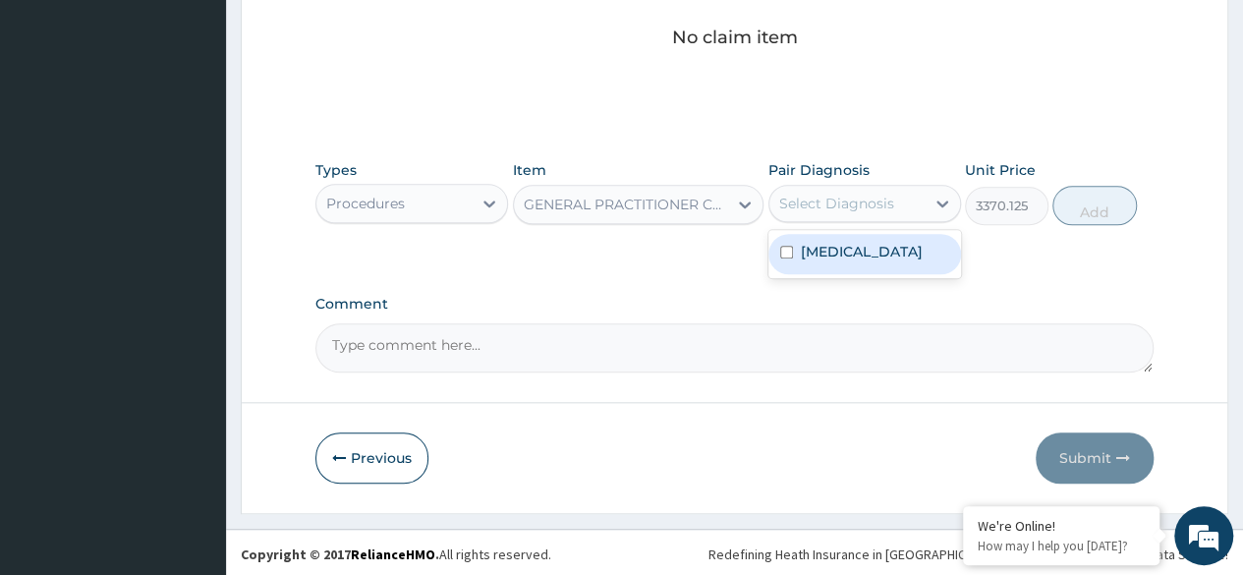
click at [882, 261] on label "Proteinuria, unspecified" at bounding box center [862, 252] width 122 height 20
checkbox input "true"
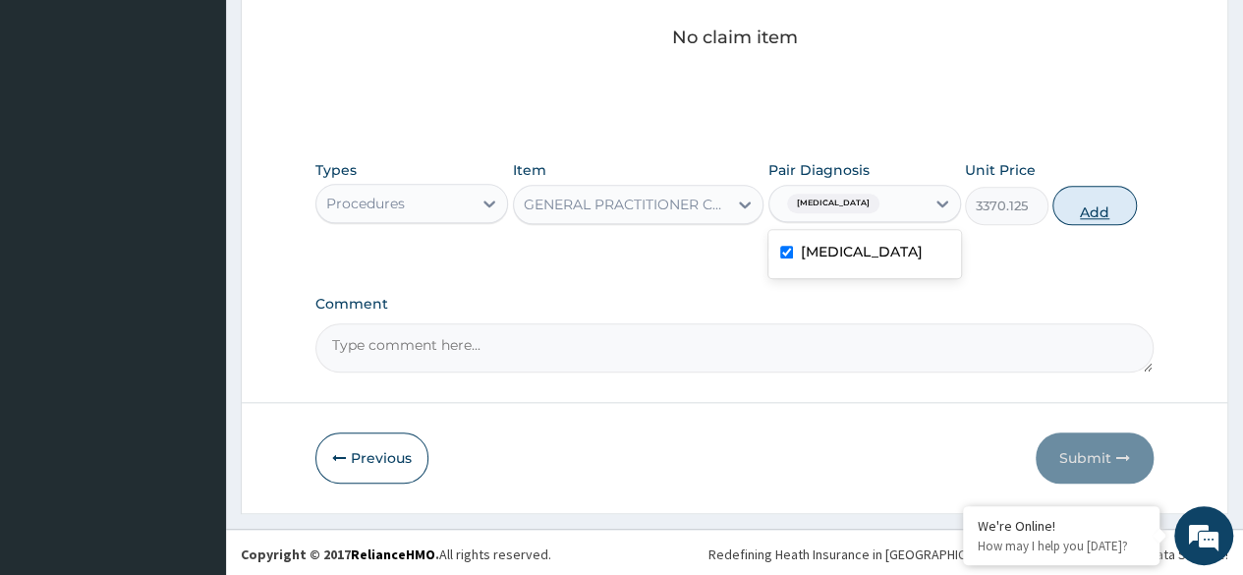
click at [1092, 202] on button "Add" at bounding box center [1094, 205] width 84 height 39
type input "0"
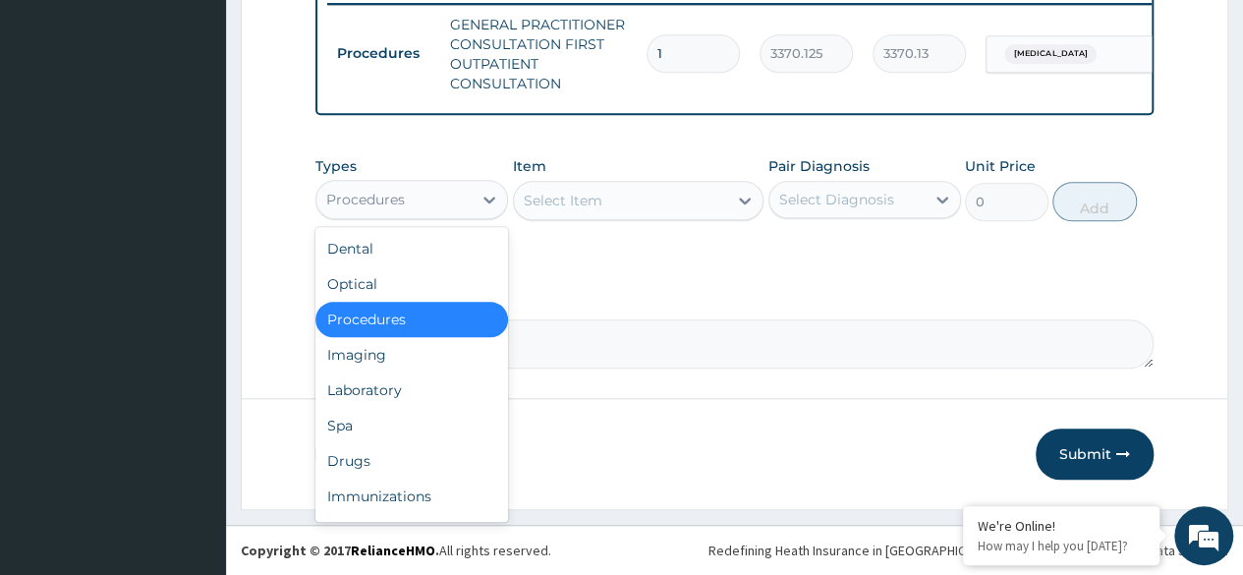
click at [411, 389] on div "Laboratory" at bounding box center [411, 389] width 193 height 35
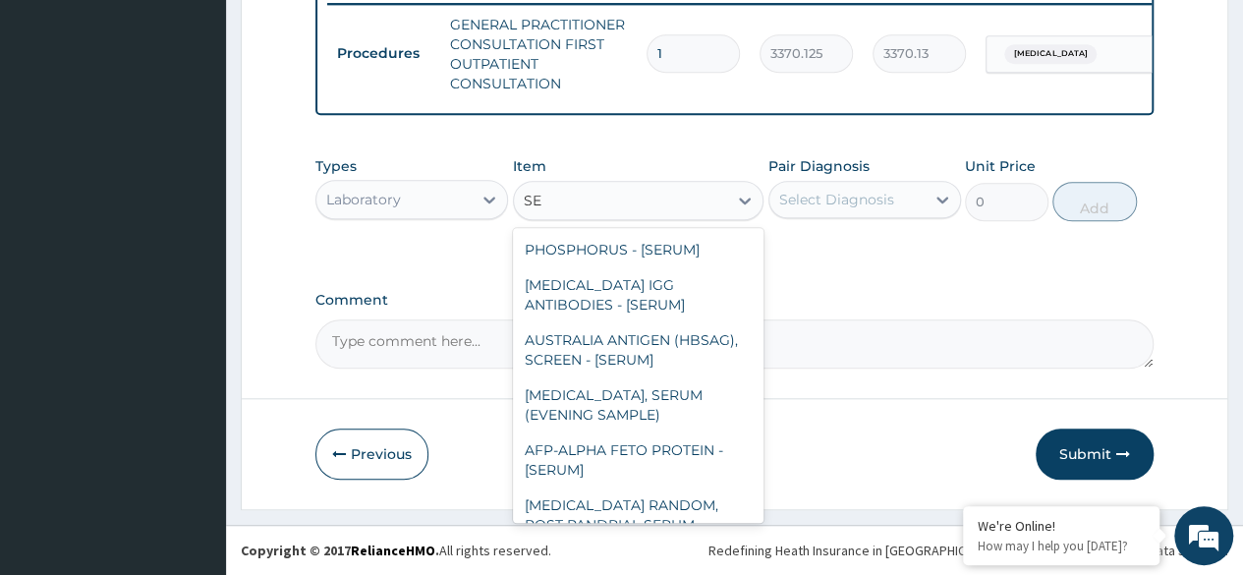
type input "SEN"
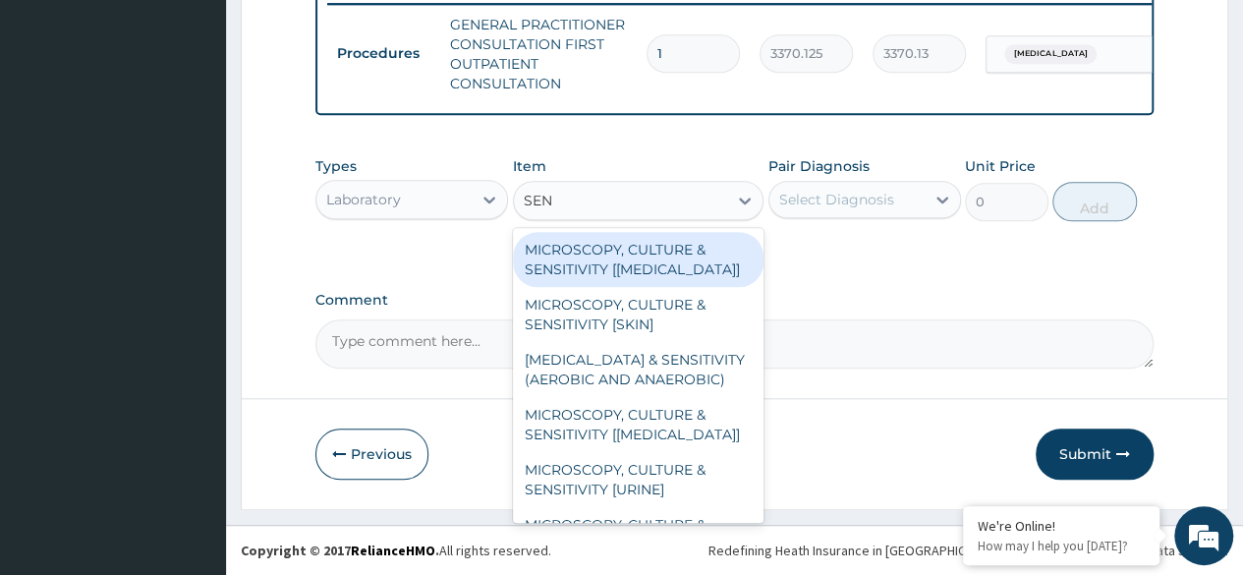
click at [682, 495] on div "MICROSCOPY, CULTURE & SENSITIVITY [URINE]" at bounding box center [638, 479] width 251 height 55
type input "4595.625"
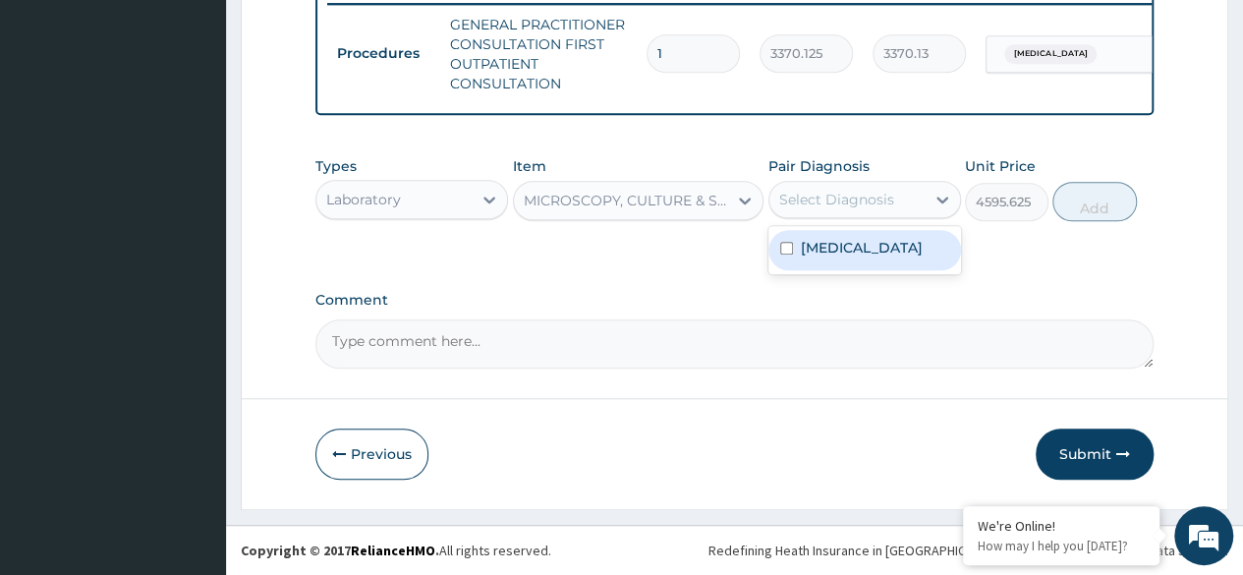
click at [866, 255] on label "Proteinuria, unspecified" at bounding box center [862, 248] width 122 height 20
checkbox input "true"
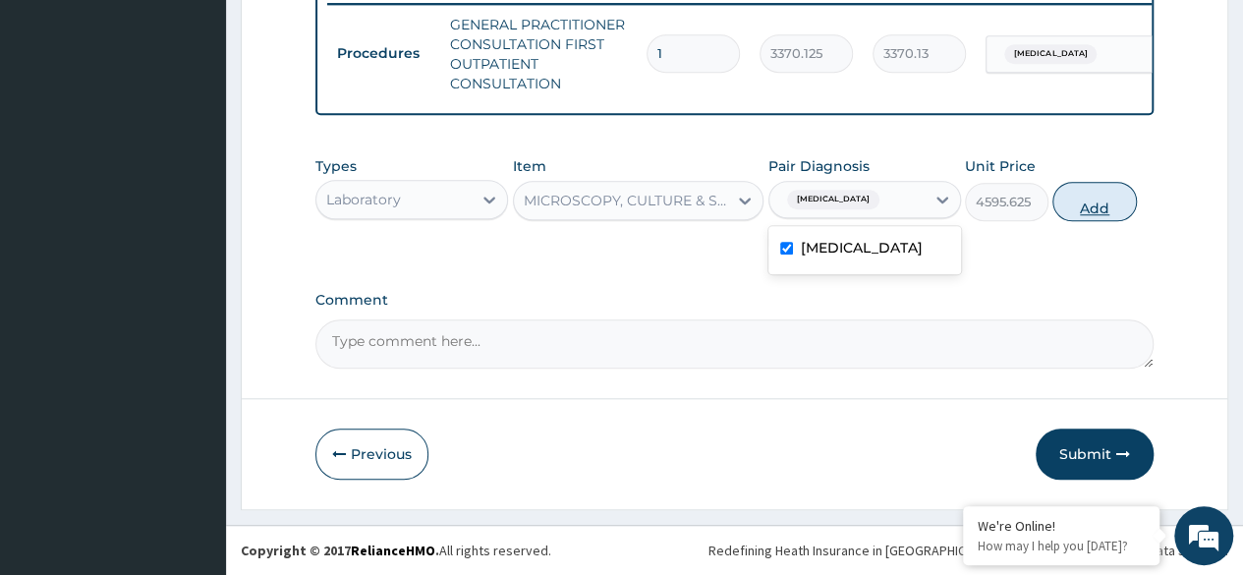
click at [1107, 212] on button "Add" at bounding box center [1094, 201] width 84 height 39
type input "0"
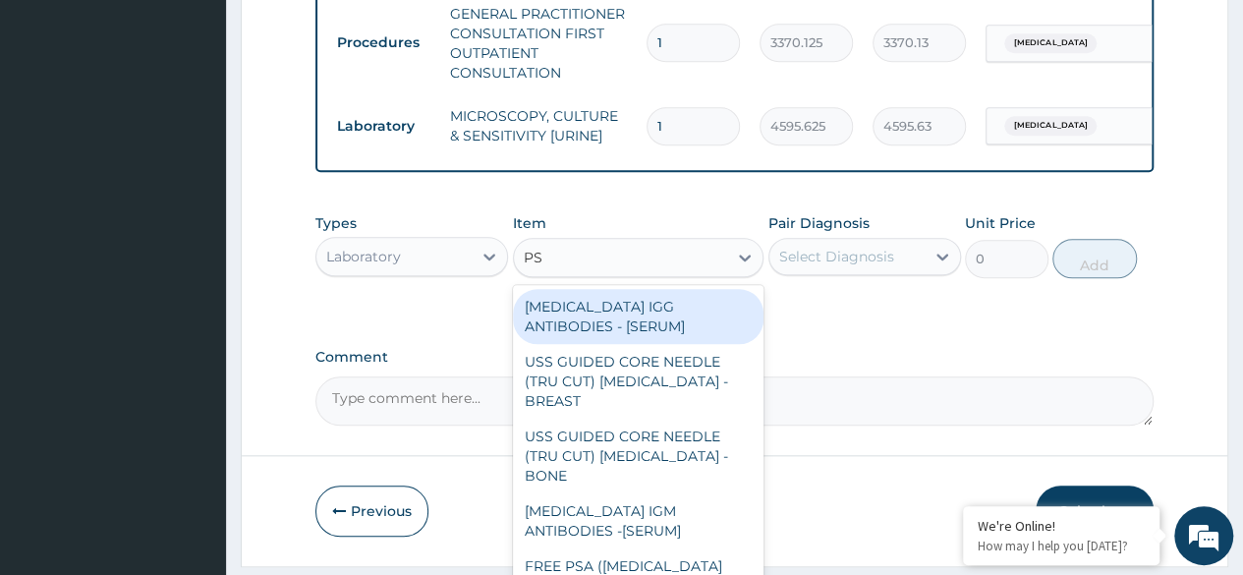
type input "PSA"
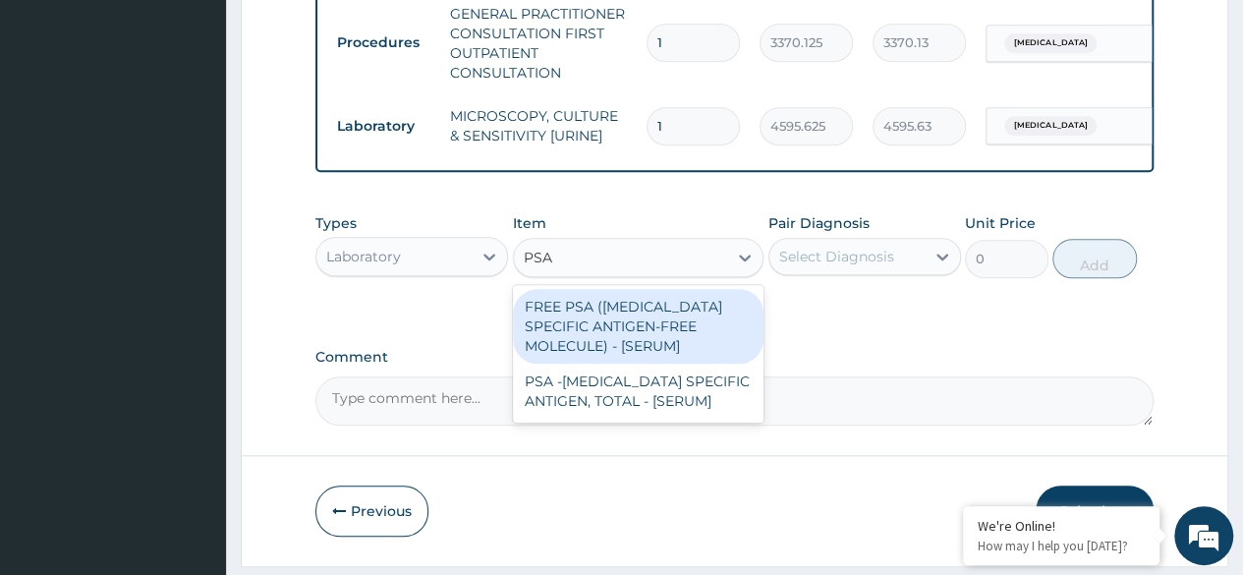
click at [676, 403] on div "PSA -[MEDICAL_DATA] SPECIFIC ANTIGEN, TOTAL - [SERUM]" at bounding box center [638, 390] width 251 height 55
type input "14400"
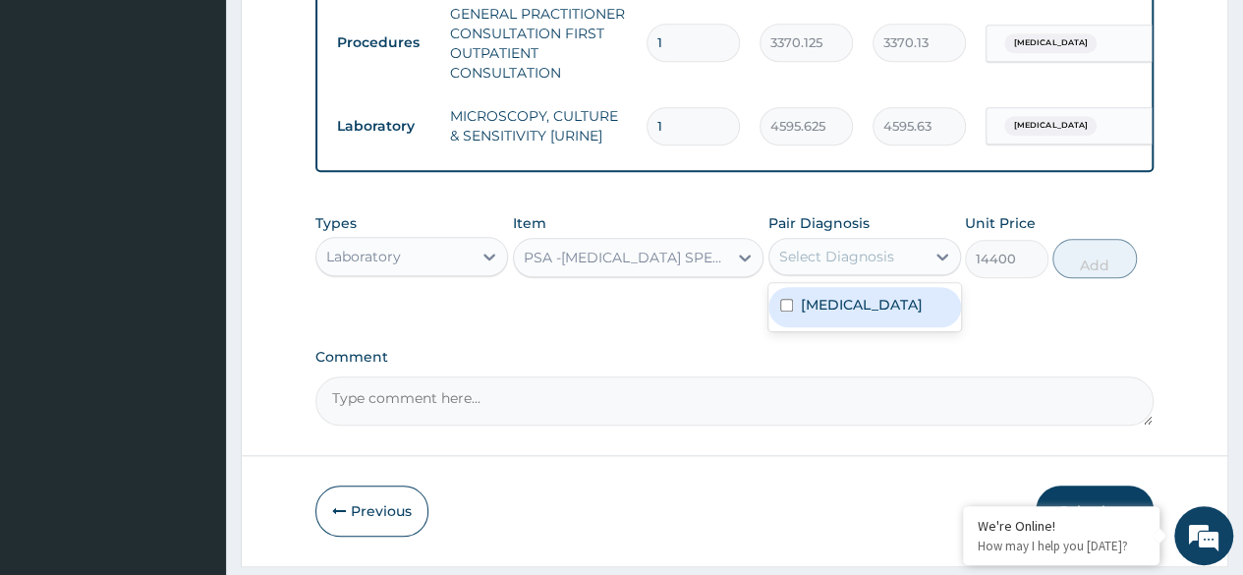
click at [863, 314] on label "Proteinuria, unspecified" at bounding box center [862, 305] width 122 height 20
checkbox input "true"
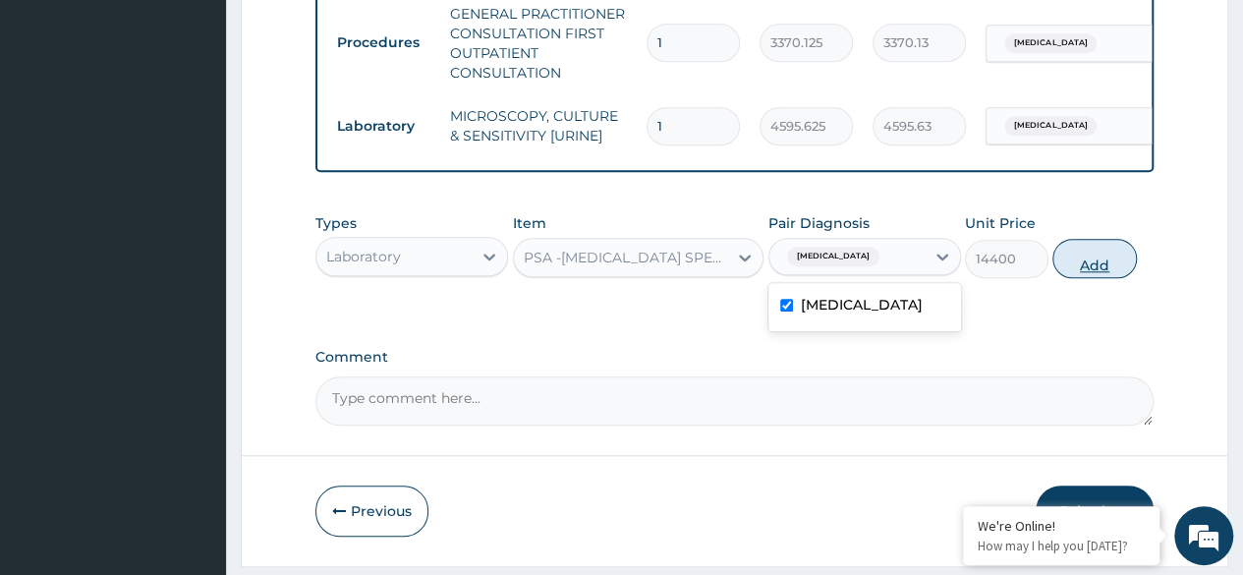
click at [1084, 252] on button "Add" at bounding box center [1094, 258] width 84 height 39
type input "0"
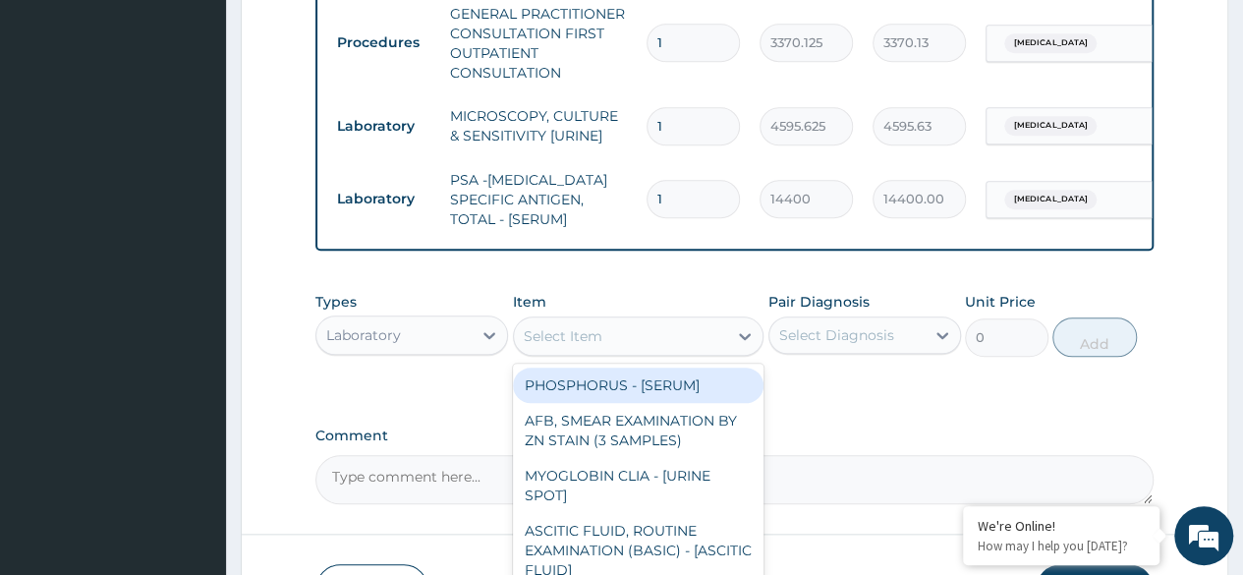
click at [677, 352] on div "Select Item" at bounding box center [621, 335] width 214 height 31
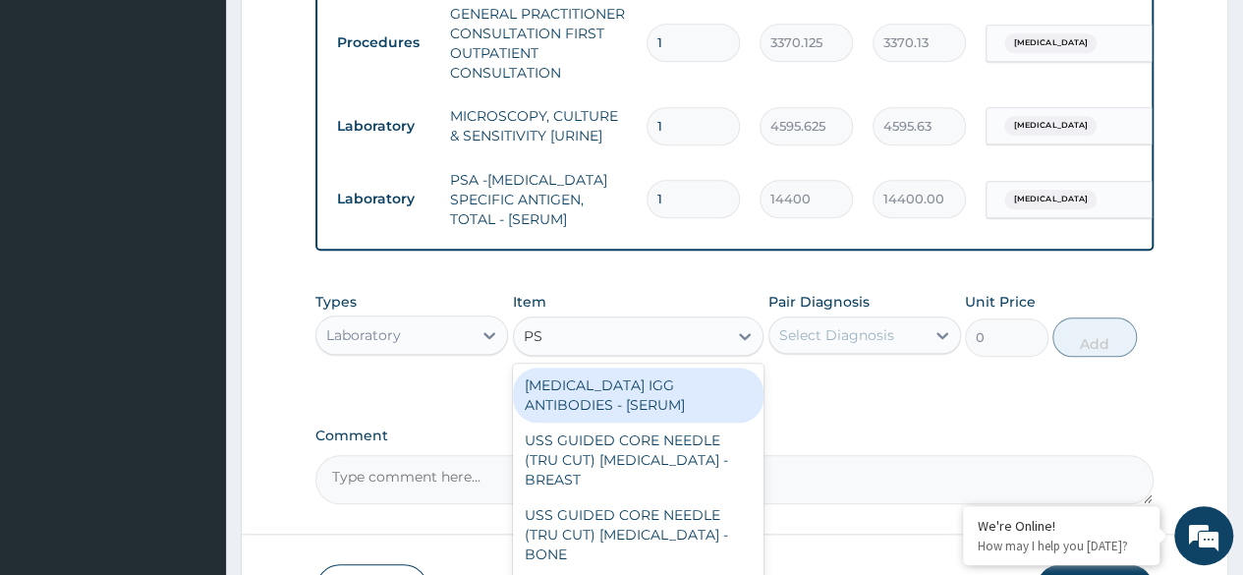
type input "PSA"
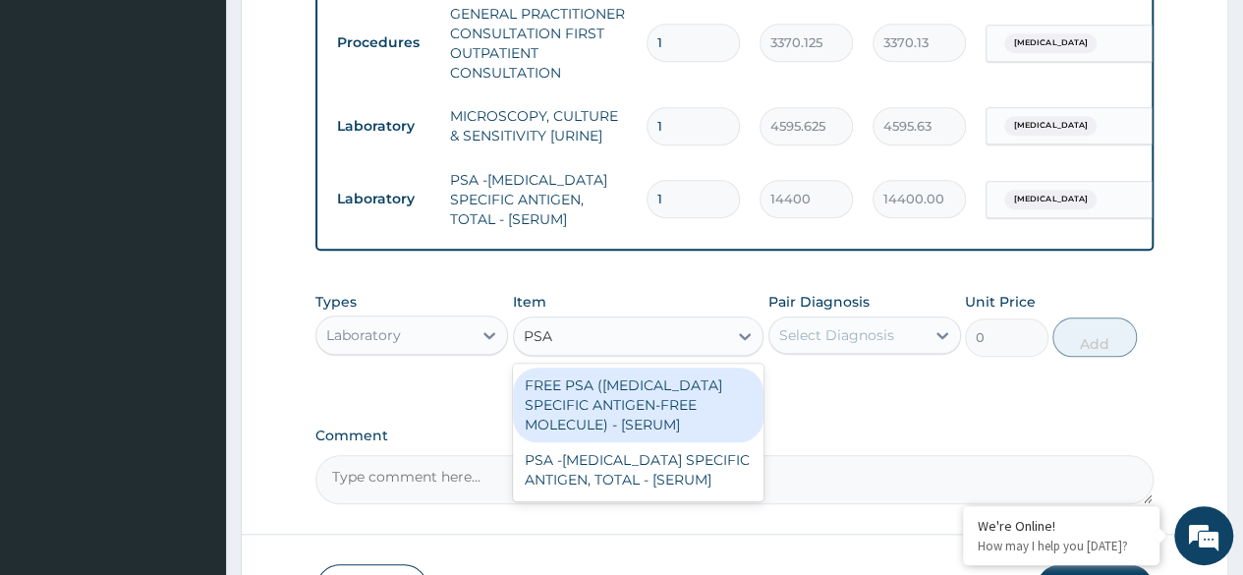
click at [678, 425] on div "FREE PSA ([MEDICAL_DATA] SPECIFIC ANTIGEN-FREE MOLECULE) - [SERUM]" at bounding box center [638, 404] width 251 height 75
type input "14400"
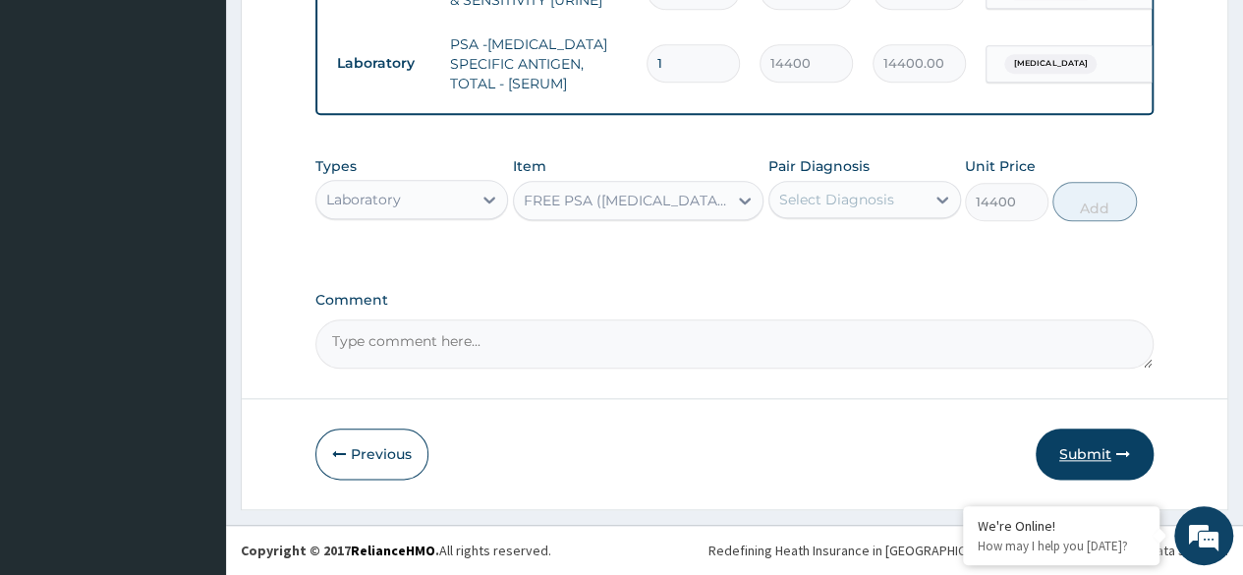
click at [1104, 455] on button "Submit" at bounding box center [1094, 453] width 118 height 51
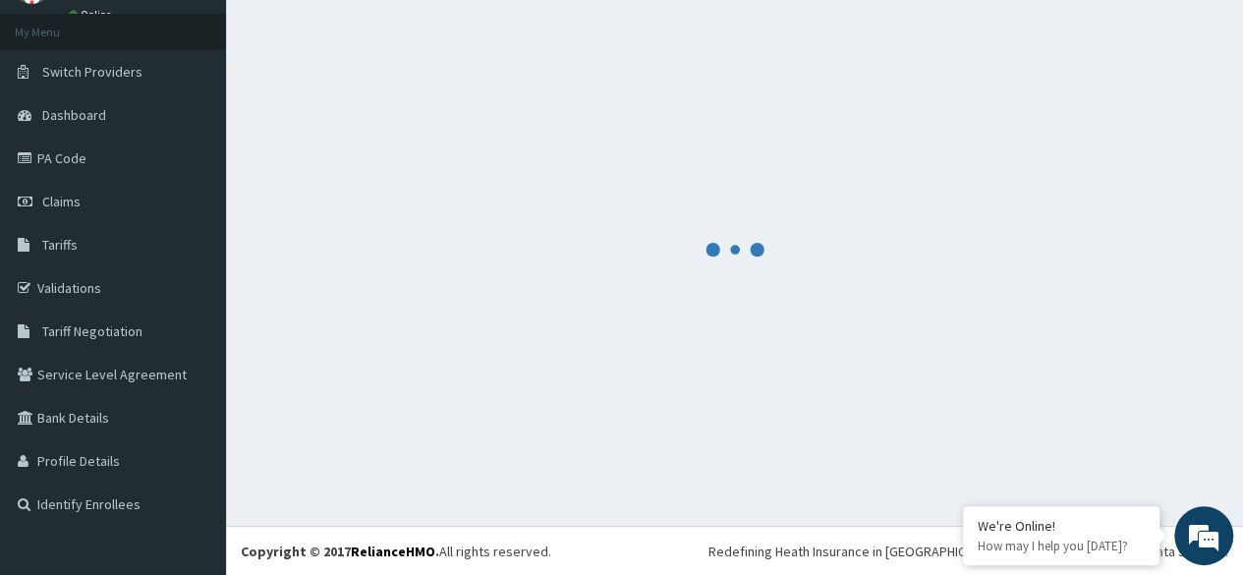
scroll to position [937, 0]
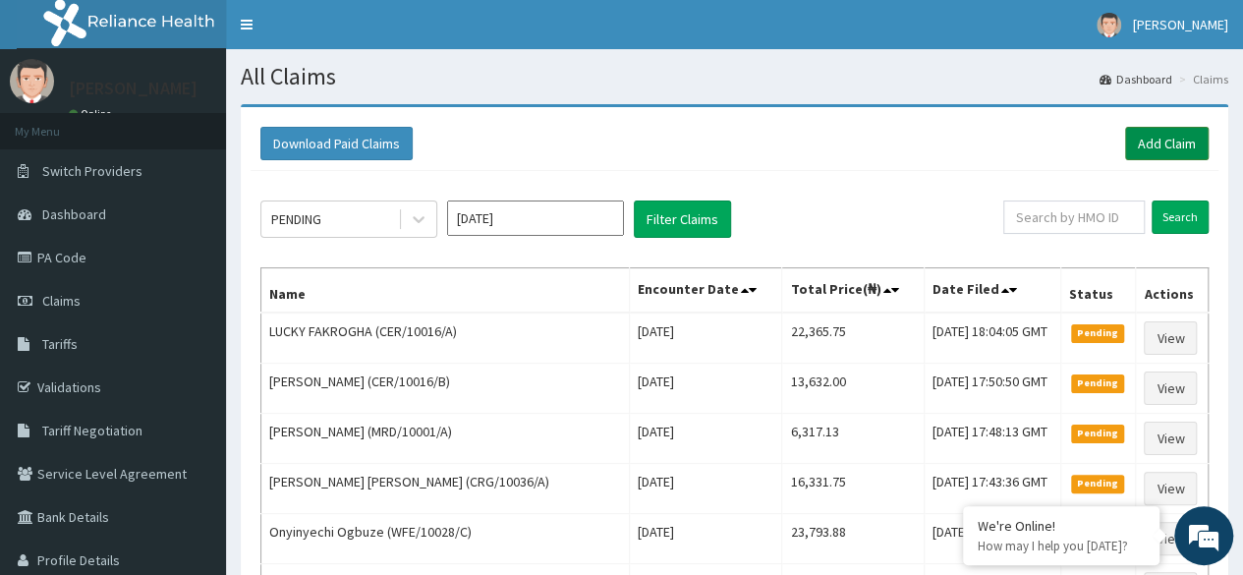
click at [1155, 150] on link "Add Claim" at bounding box center [1167, 143] width 84 height 33
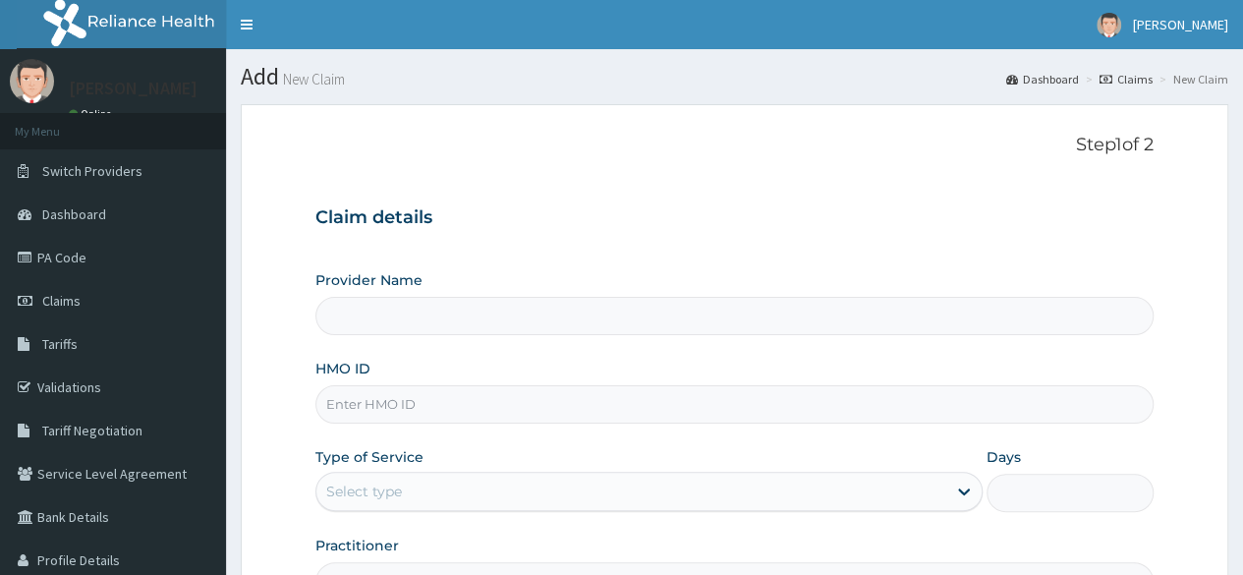
click at [489, 406] on input "HMO ID" at bounding box center [734, 404] width 838 height 38
paste input "ANL/10002/A"
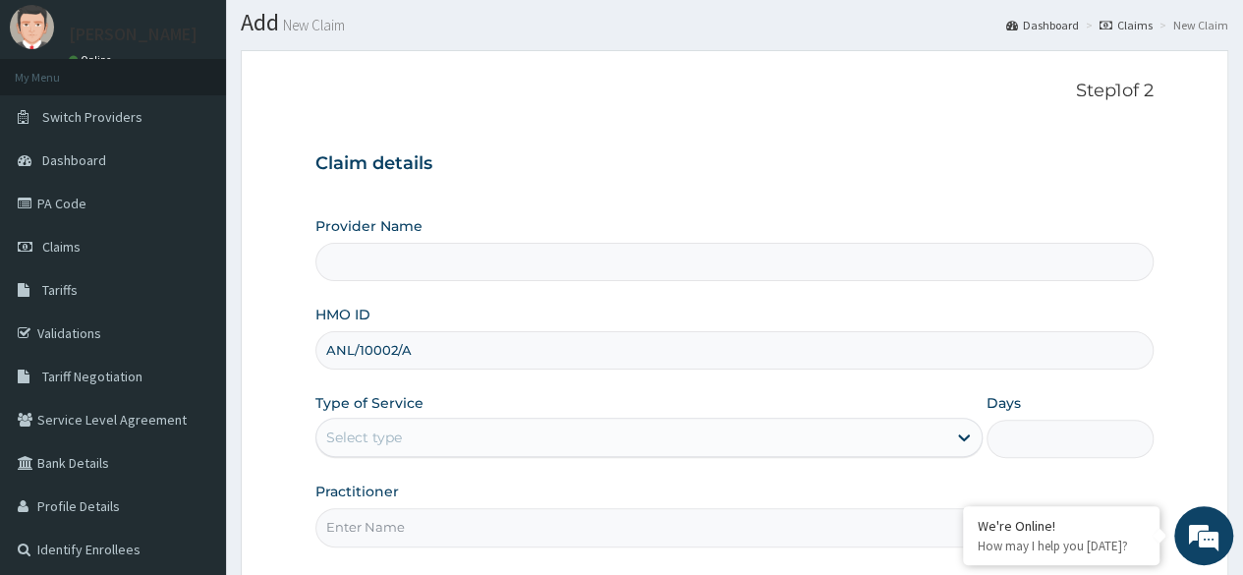
scroll to position [228, 0]
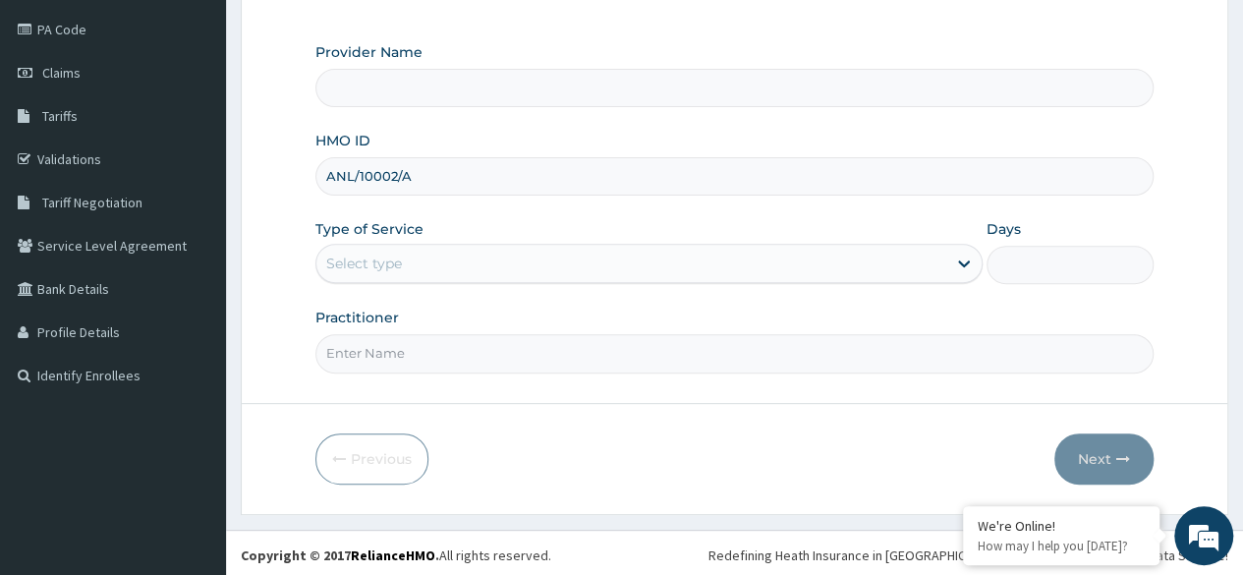
type input "ANL/10002/A"
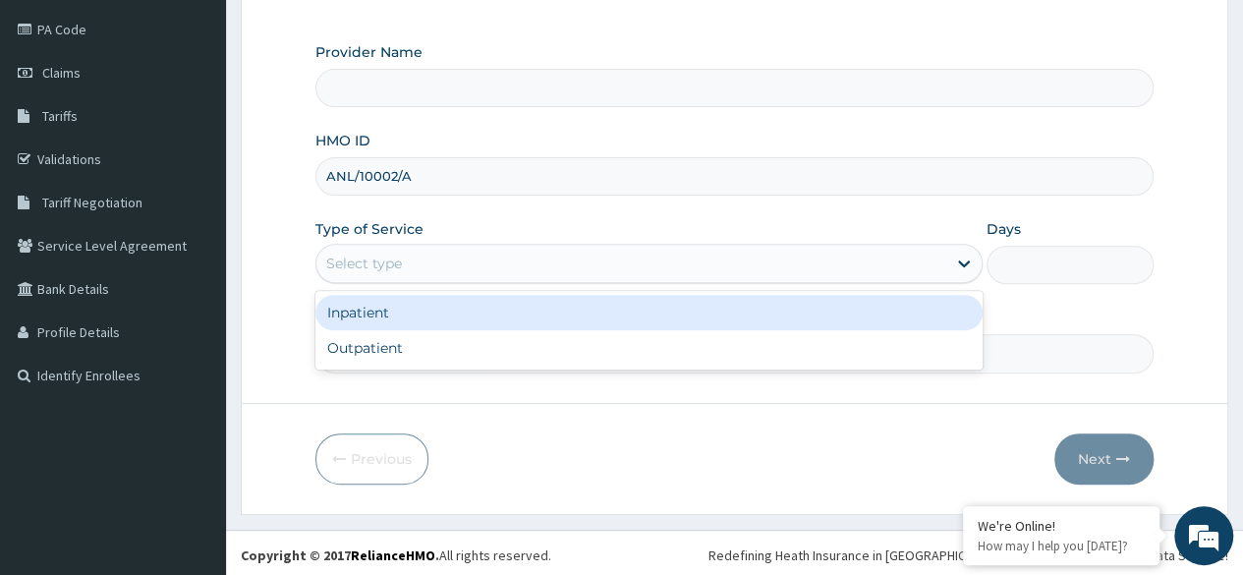
click at [513, 358] on div "Outpatient" at bounding box center [648, 347] width 667 height 35
type input "1"
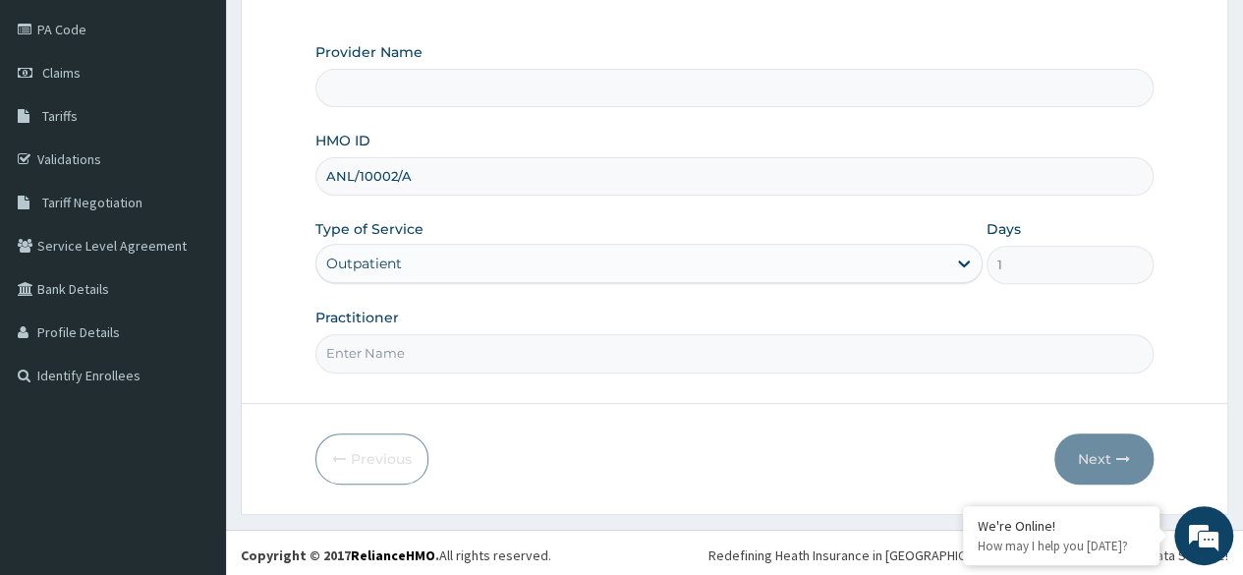
click at [501, 356] on input "Practitioner" at bounding box center [734, 353] width 838 height 38
type input "DR."
type input "Reliance Family Clinics (RFC) - Ajah"
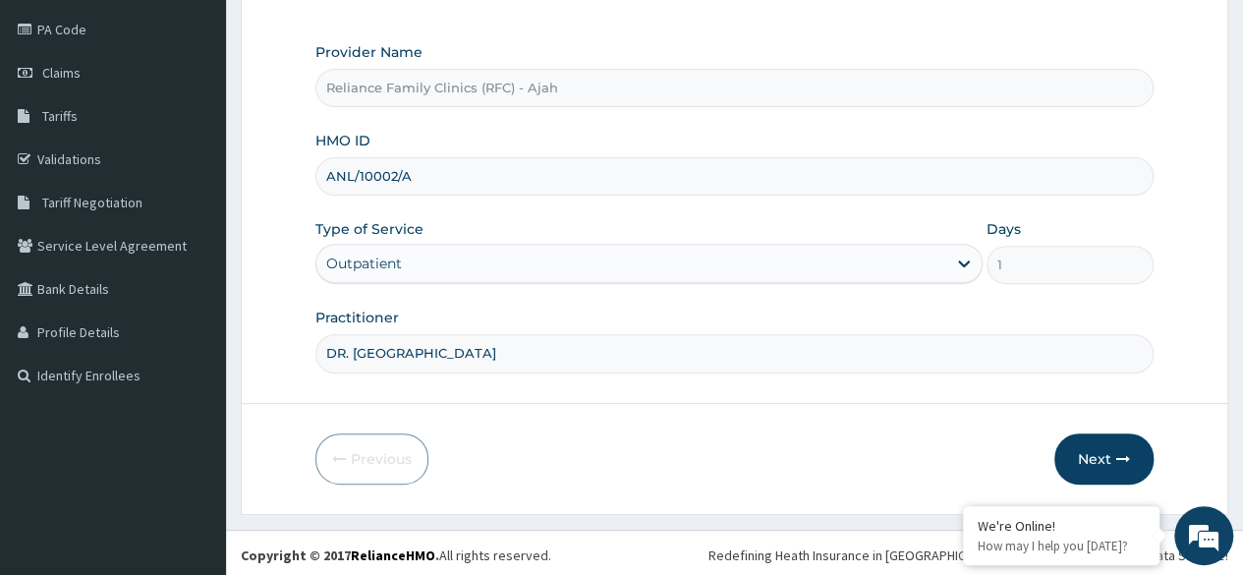
type input "DR. LOCUM"
click at [1122, 454] on icon "button" at bounding box center [1123, 459] width 14 height 14
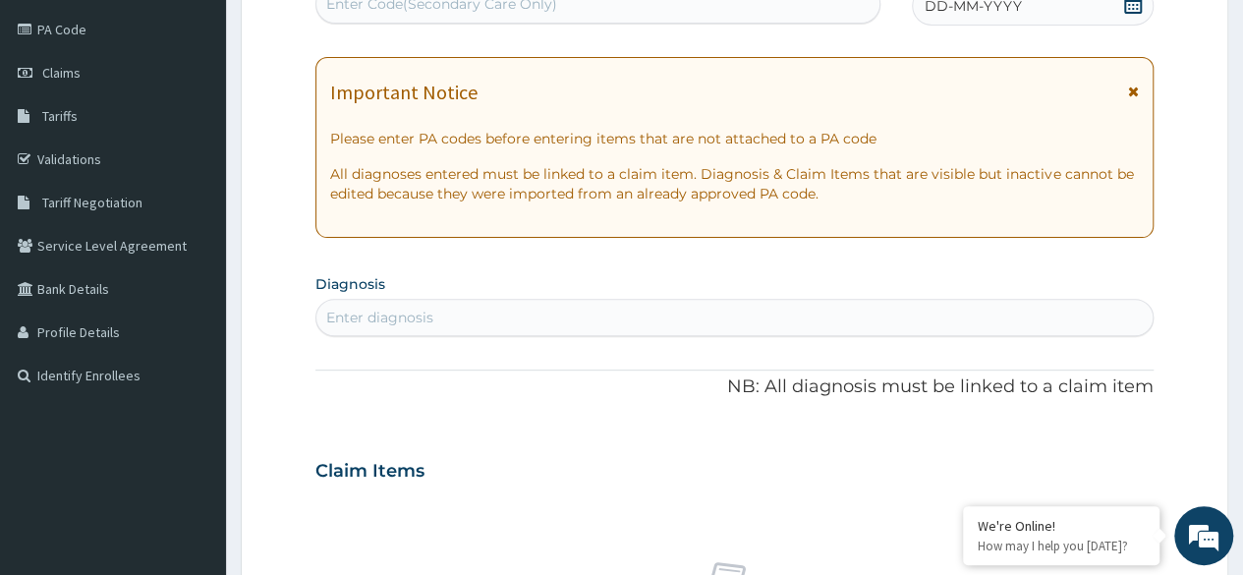
click at [1026, 15] on div "DD-MM-YYYY" at bounding box center [1033, 5] width 242 height 39
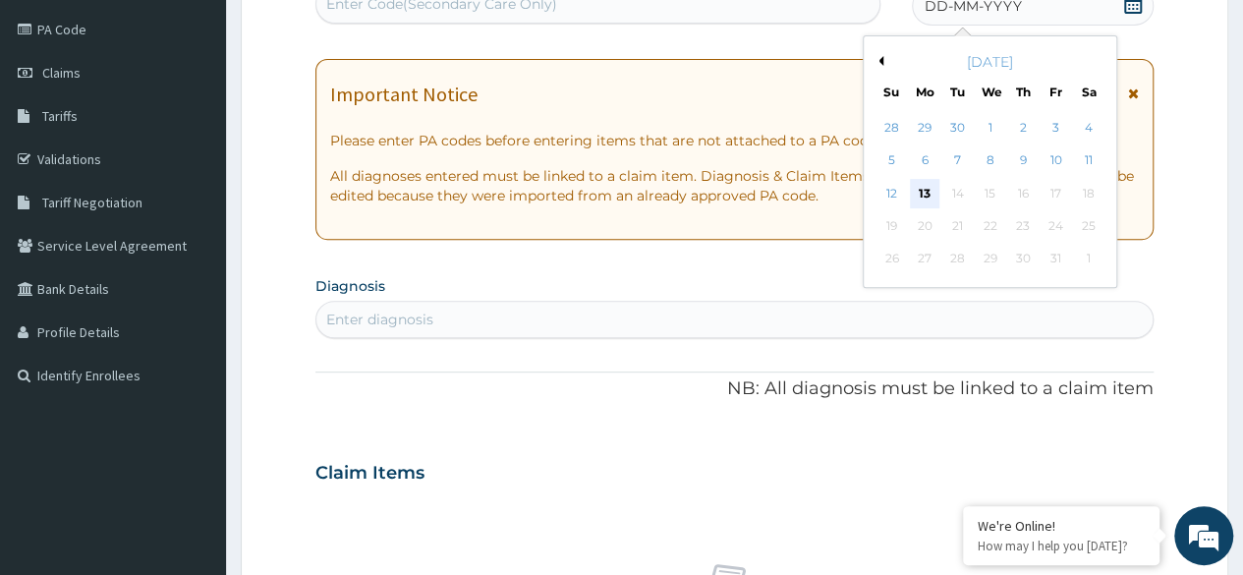
click at [928, 189] on div "13" at bounding box center [924, 193] width 29 height 29
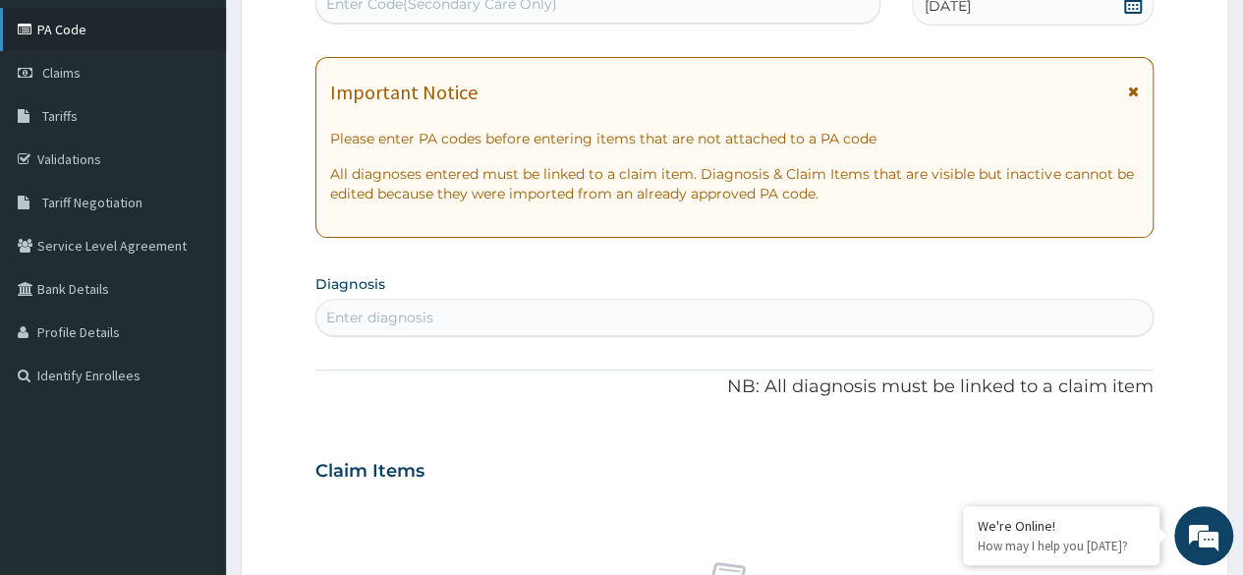
scroll to position [0, 0]
click at [556, 307] on div "Enter diagnosis" at bounding box center [734, 317] width 836 height 31
type input "HEADACHE"
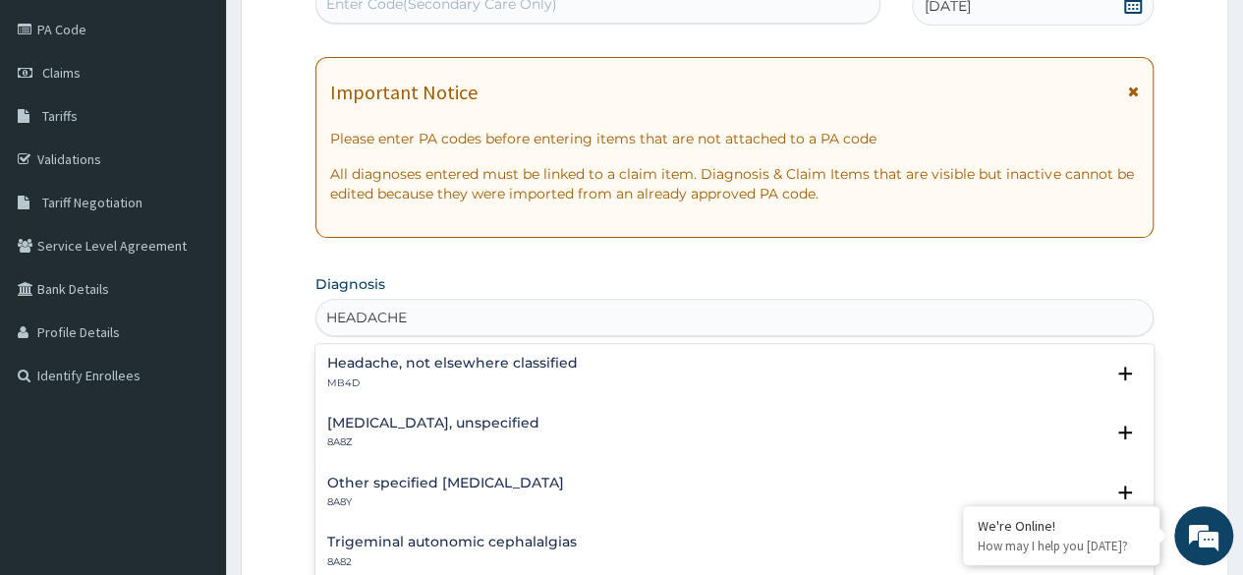
click at [455, 370] on div "Headache, not elsewhere classified MB4D" at bounding box center [452, 373] width 251 height 34
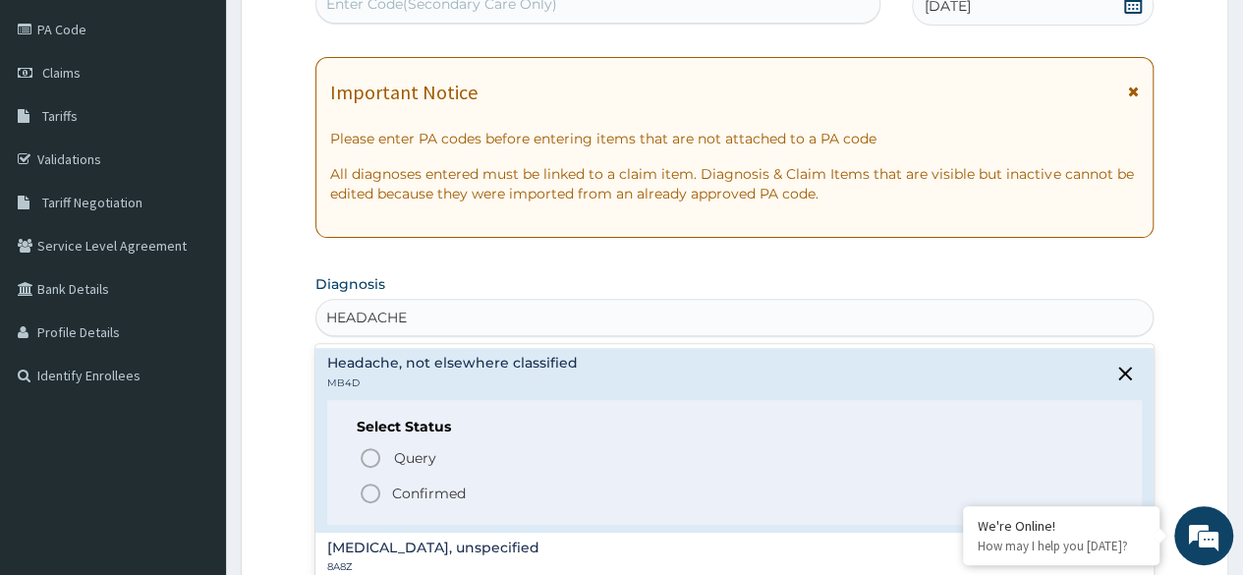
click at [371, 489] on icon "status option filled" at bounding box center [371, 493] width 24 height 24
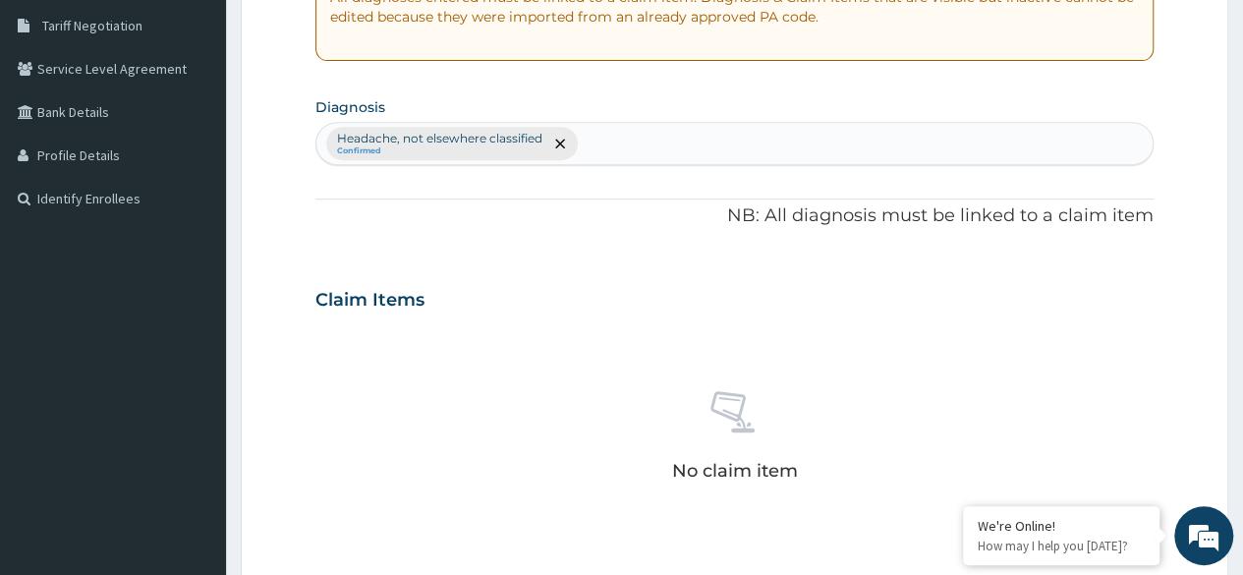
scroll to position [838, 0]
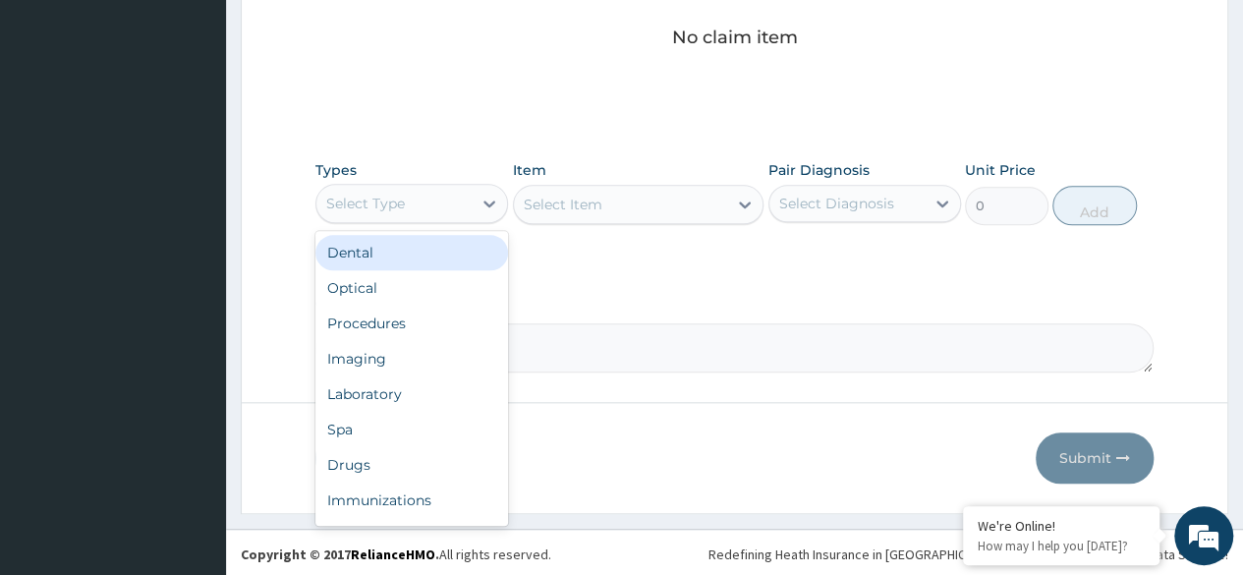
click at [416, 320] on div "Procedures" at bounding box center [411, 323] width 193 height 35
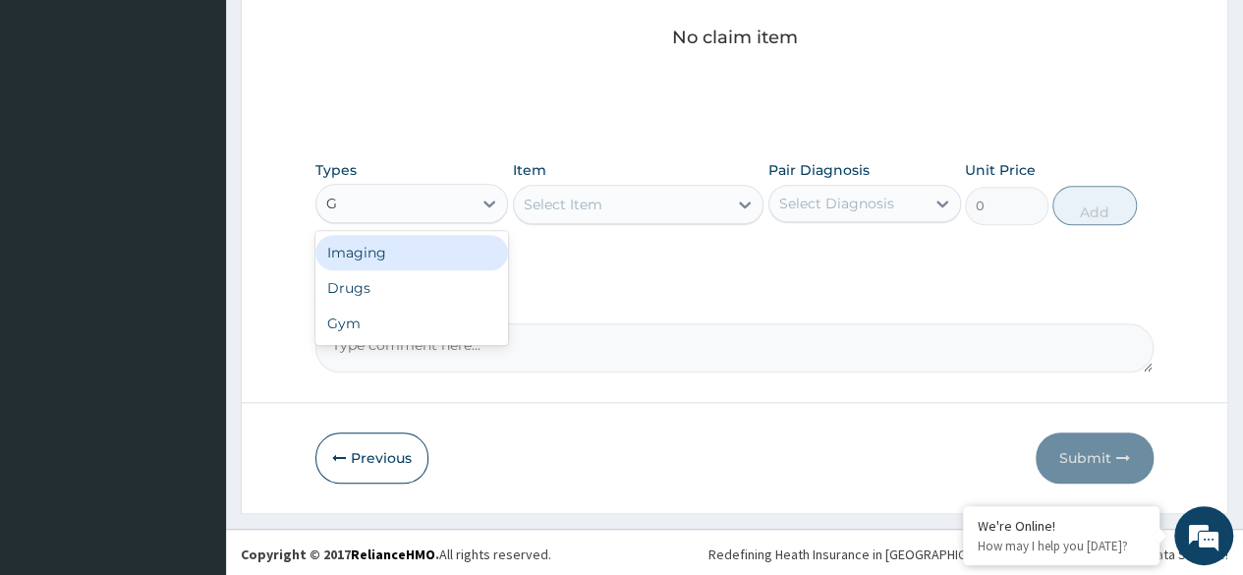
type input "G"
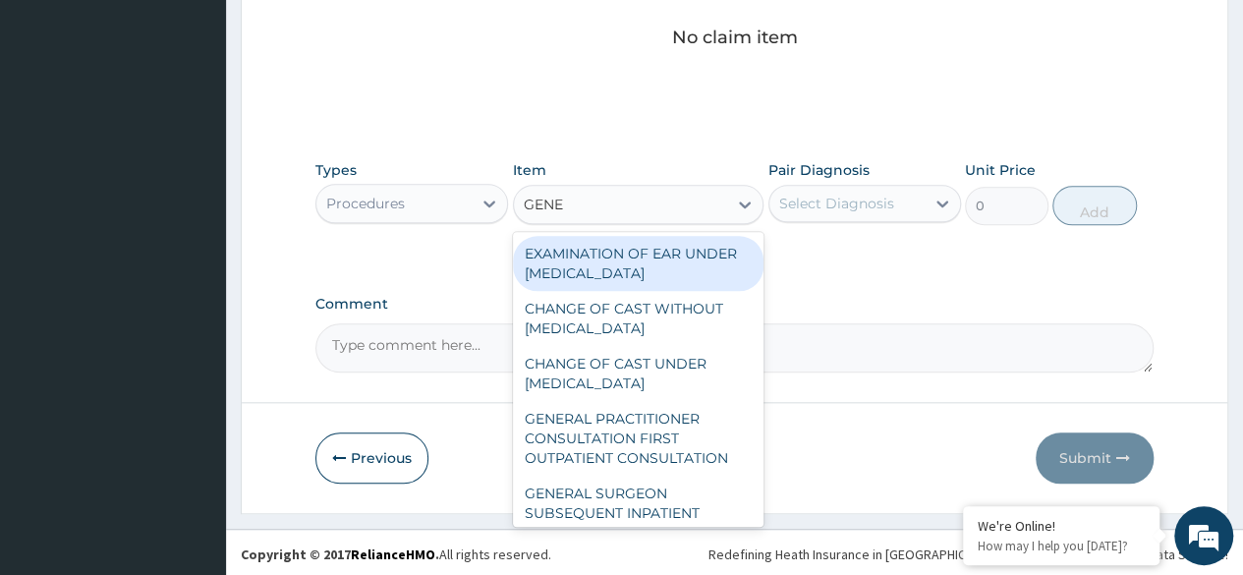
type input "GENER"
click at [657, 458] on div "GENERAL PRACTITIONER CONSULTATION FIRST OUTPATIENT CONSULTATION" at bounding box center [638, 438] width 251 height 75
type input "3370.125"
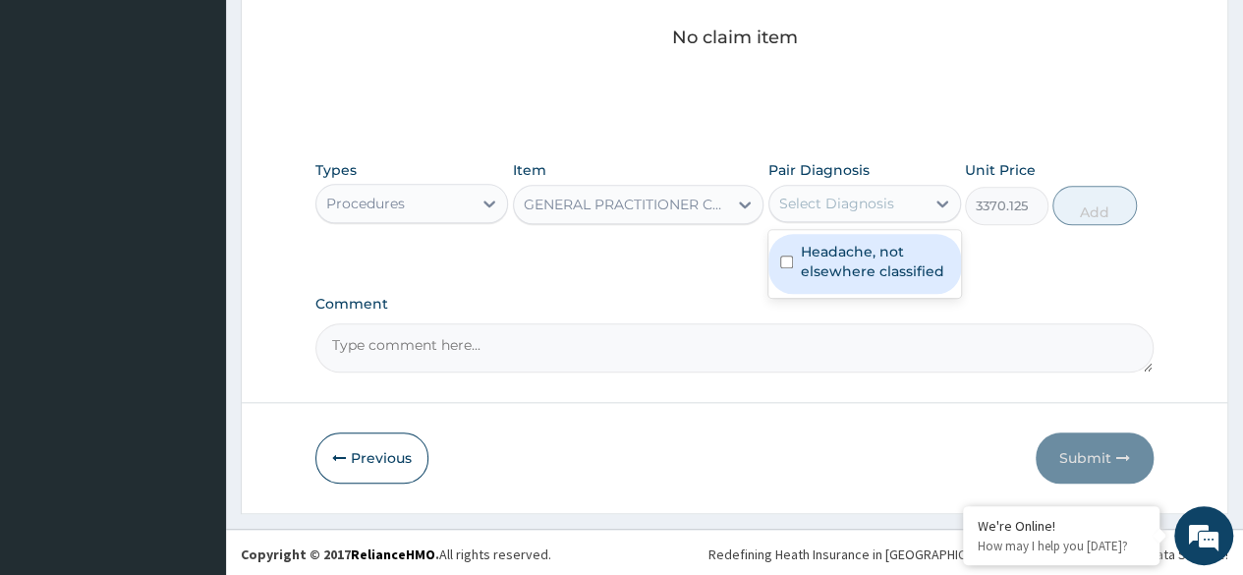
click at [876, 256] on label "Headache, not elsewhere classified" at bounding box center [875, 261] width 148 height 39
checkbox input "true"
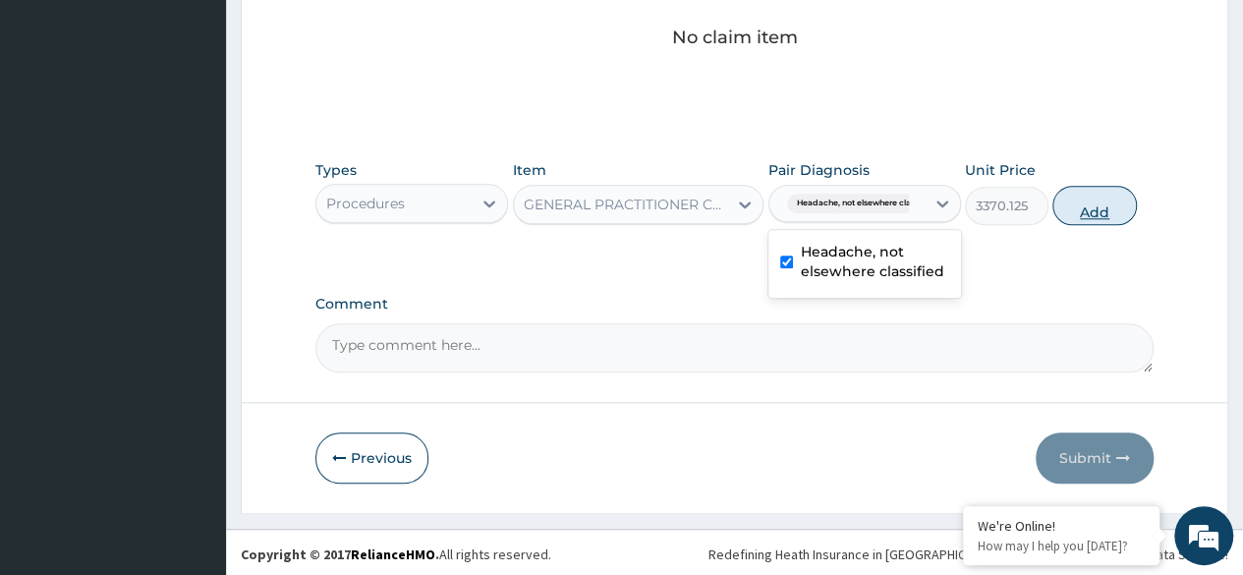
click at [1096, 216] on button "Add" at bounding box center [1094, 205] width 84 height 39
type input "0"
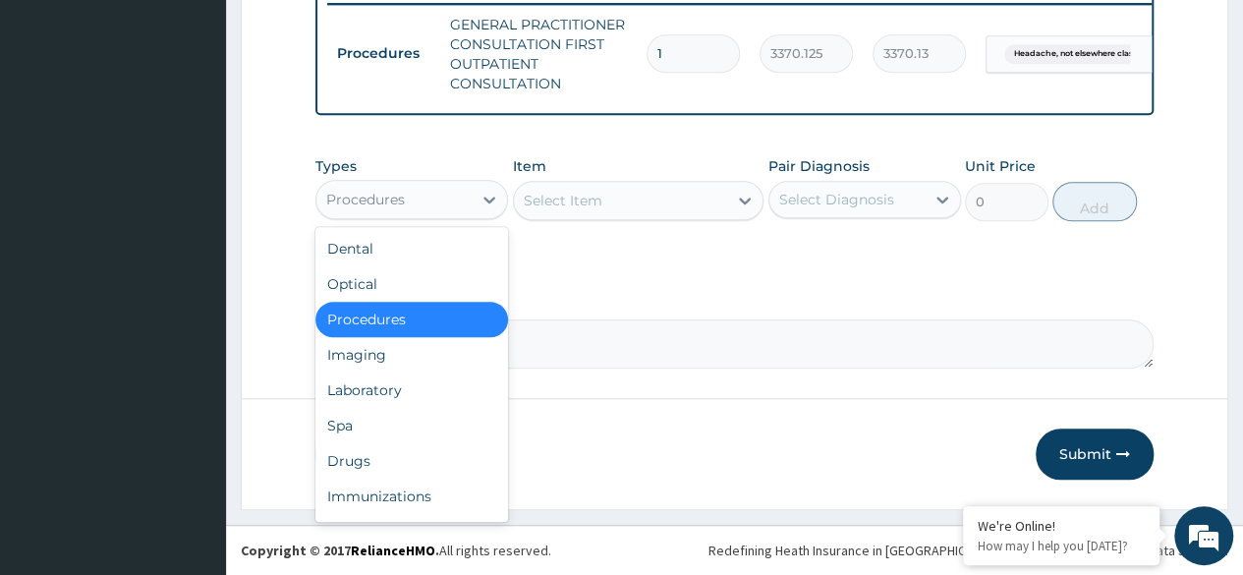
click at [395, 394] on div "Laboratory" at bounding box center [411, 389] width 193 height 35
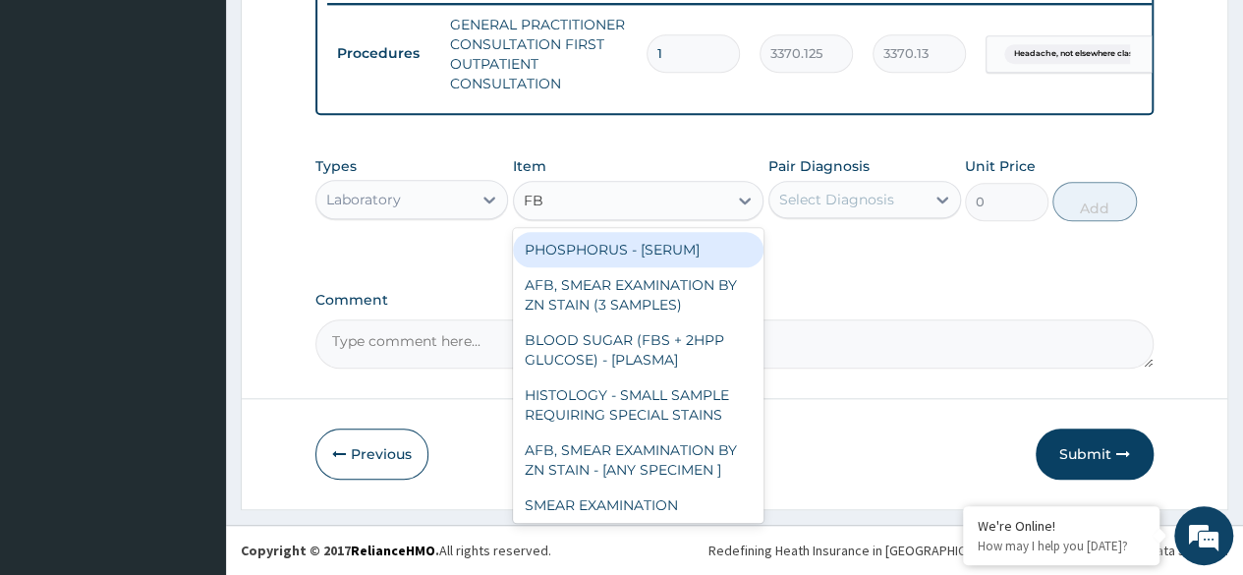
type input "FBC"
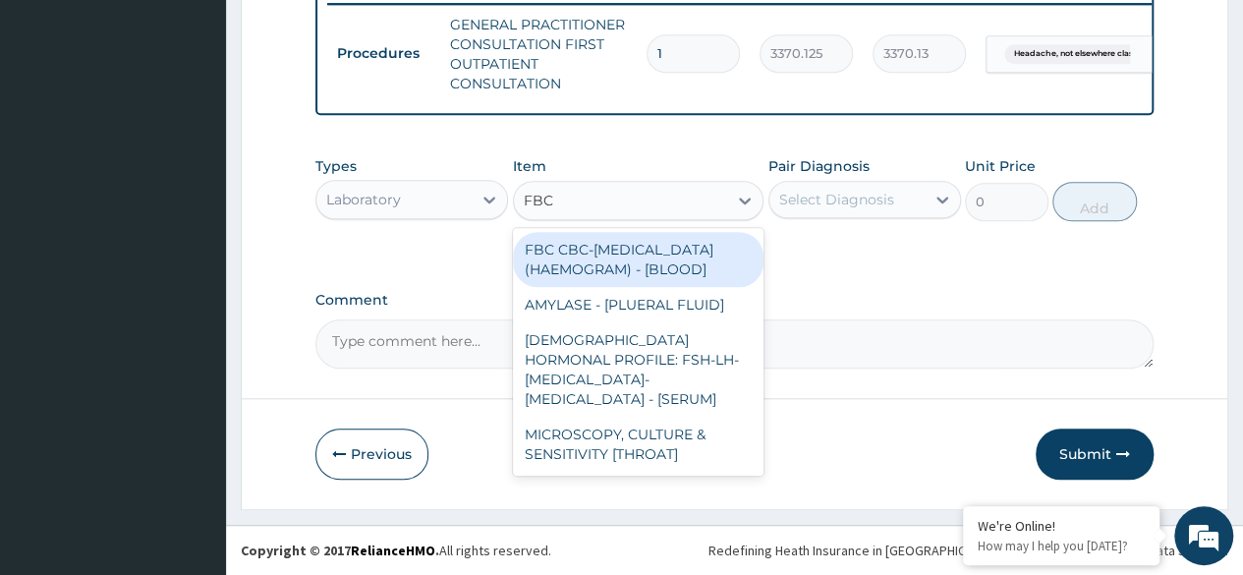
click at [676, 256] on div "FBC CBC-COMPLETE BLOOD COUNT (HAEMOGRAM) - [BLOOD]" at bounding box center [638, 259] width 251 height 55
type input "4085"
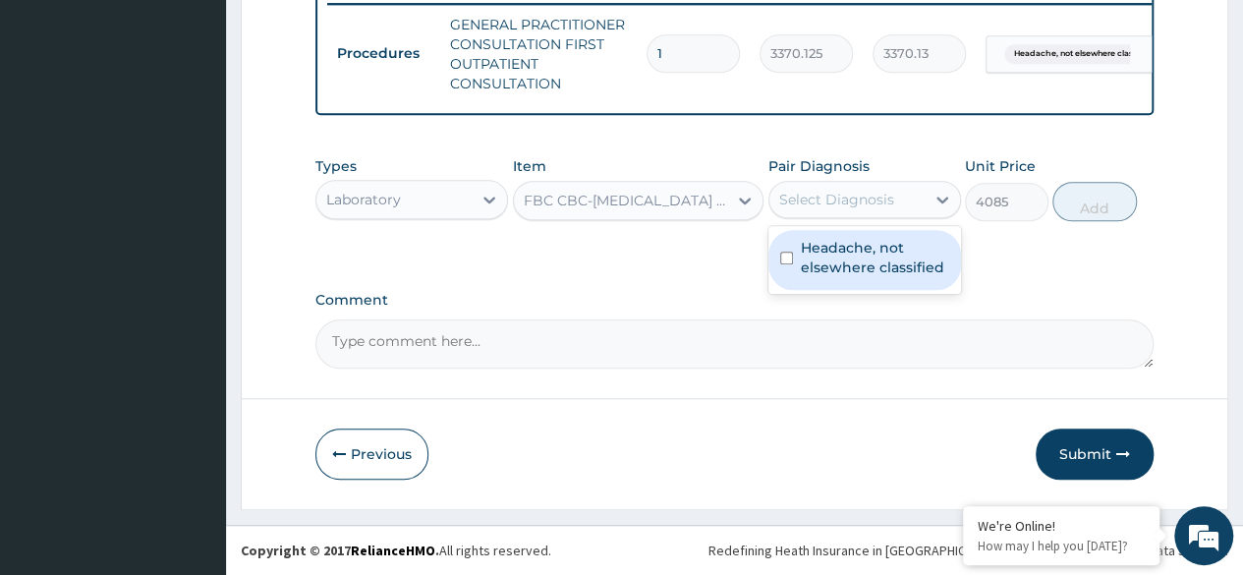
click at [878, 264] on label "Headache, not elsewhere classified" at bounding box center [875, 257] width 148 height 39
checkbox input "true"
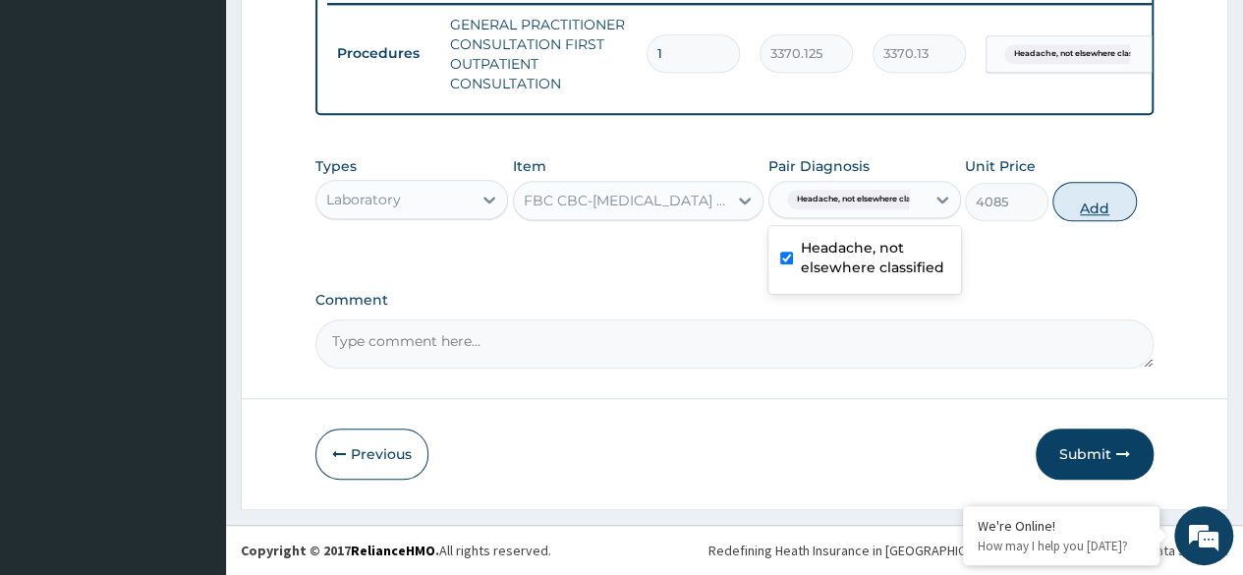
click at [1096, 208] on button "Add" at bounding box center [1094, 201] width 84 height 39
type input "0"
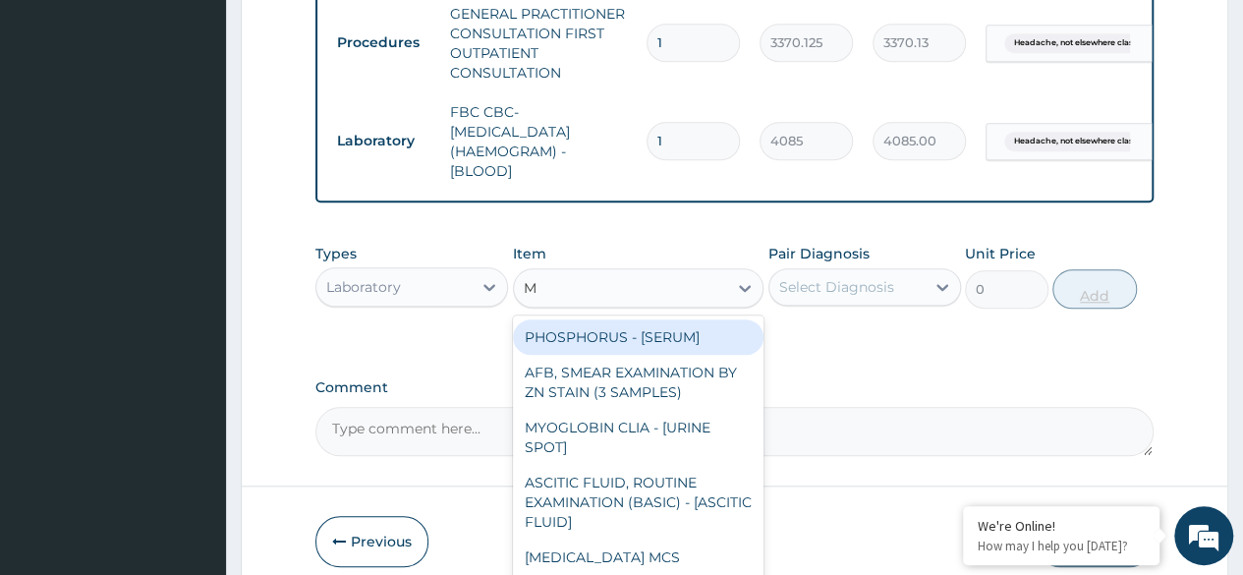
type input "MA"
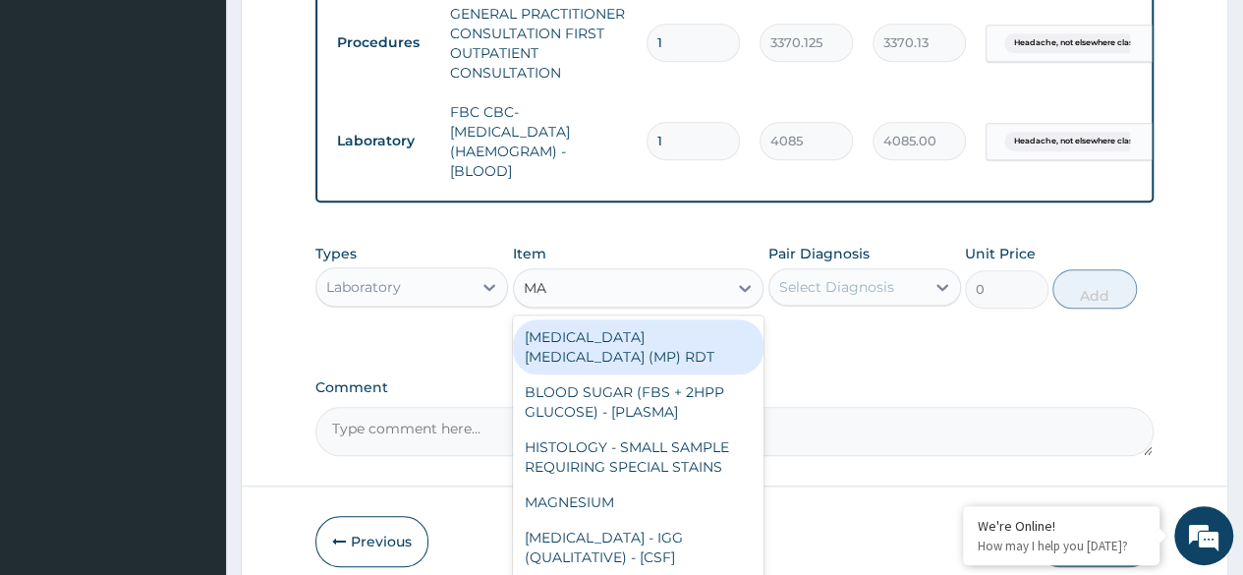
click at [697, 348] on div "MALARIA PARASITE (MP) RDT" at bounding box center [638, 346] width 251 height 55
type input "1531.875"
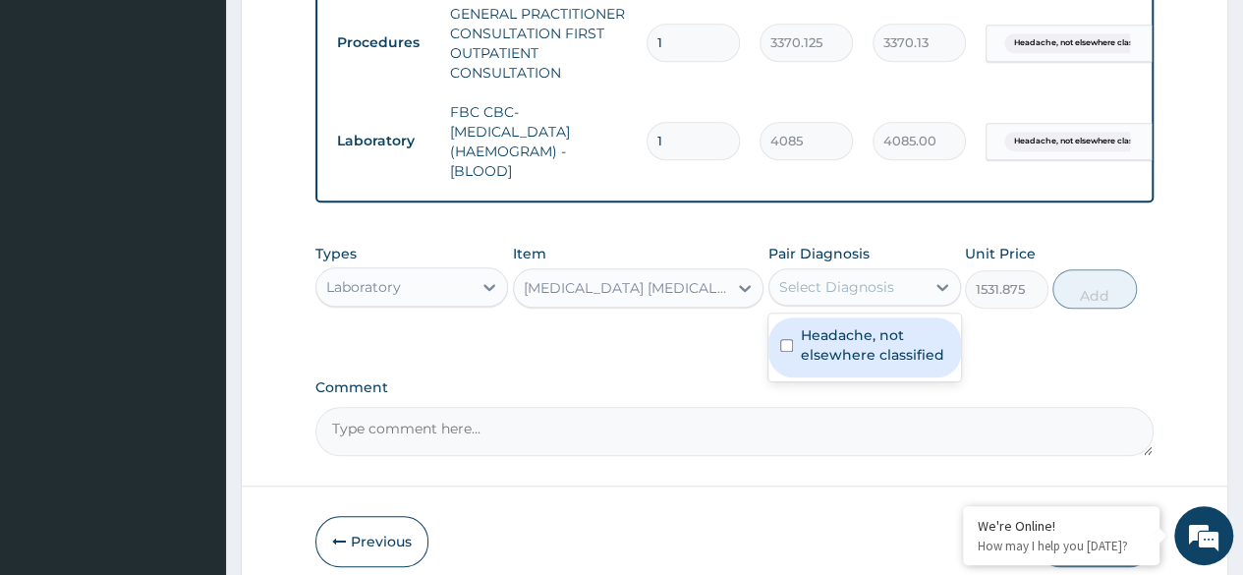
click at [892, 362] on label "Headache, not elsewhere classified" at bounding box center [875, 344] width 148 height 39
checkbox input "true"
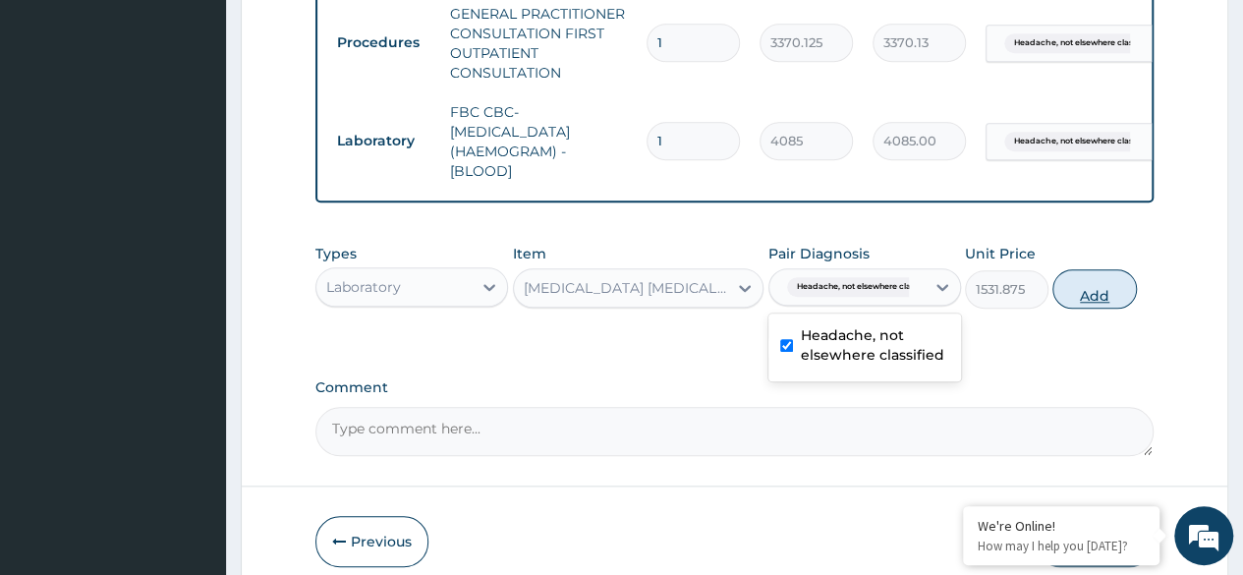
click at [1091, 308] on button "Add" at bounding box center [1094, 288] width 84 height 39
type input "0"
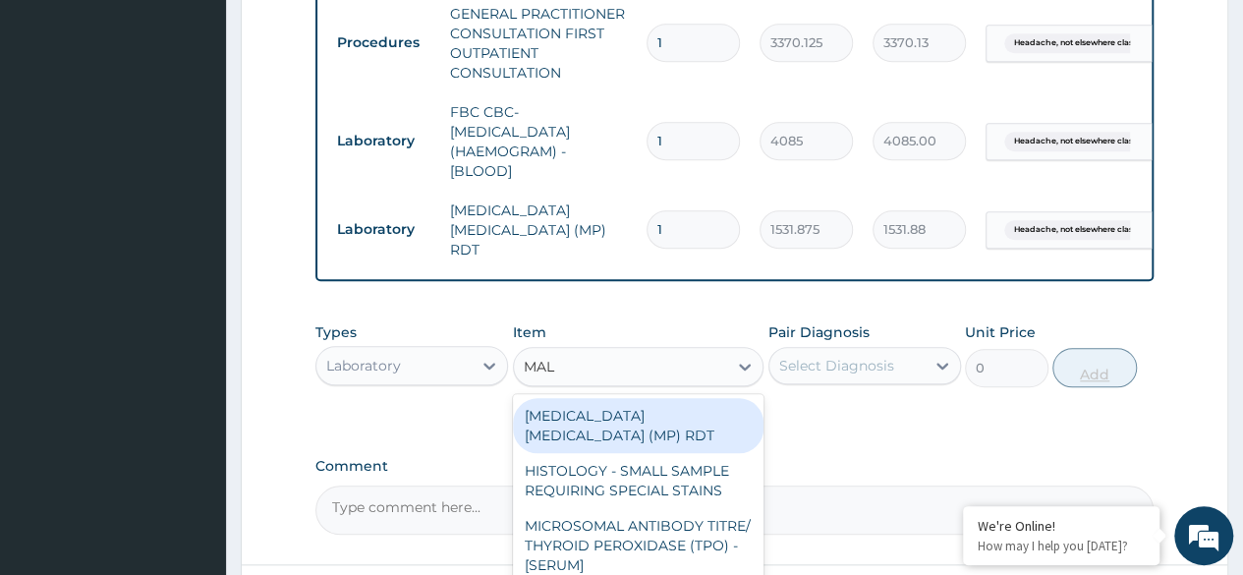
type input "MALA"
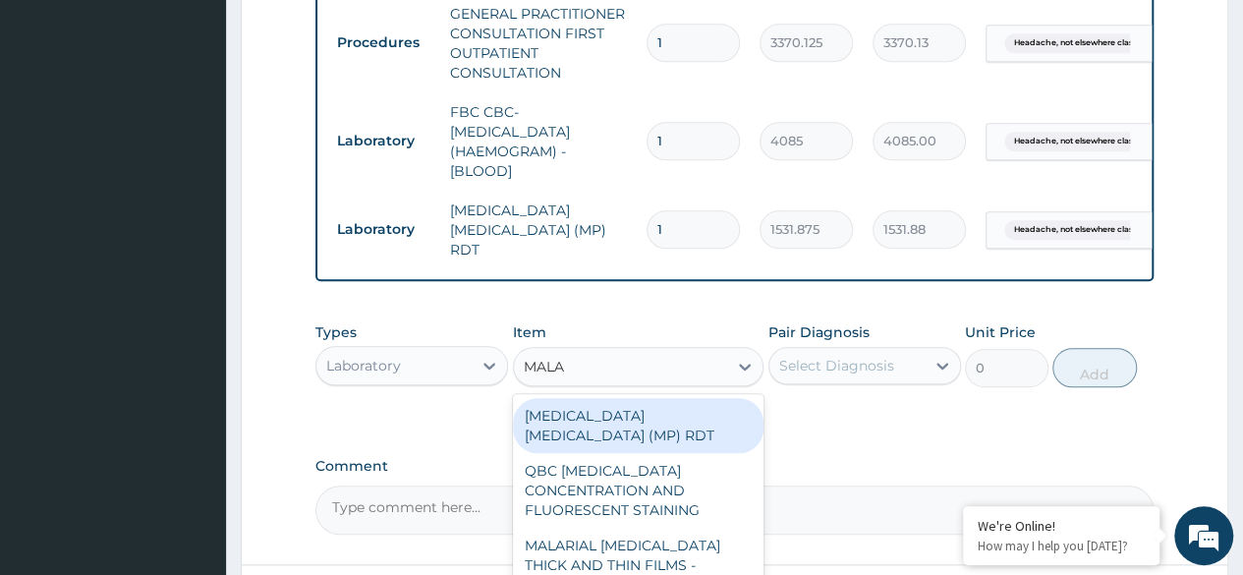
click at [686, 532] on div "MALARIAL PARASITE THICK AND THIN FILMS - [BLOOD]" at bounding box center [638, 565] width 251 height 75
type input "1531.875"
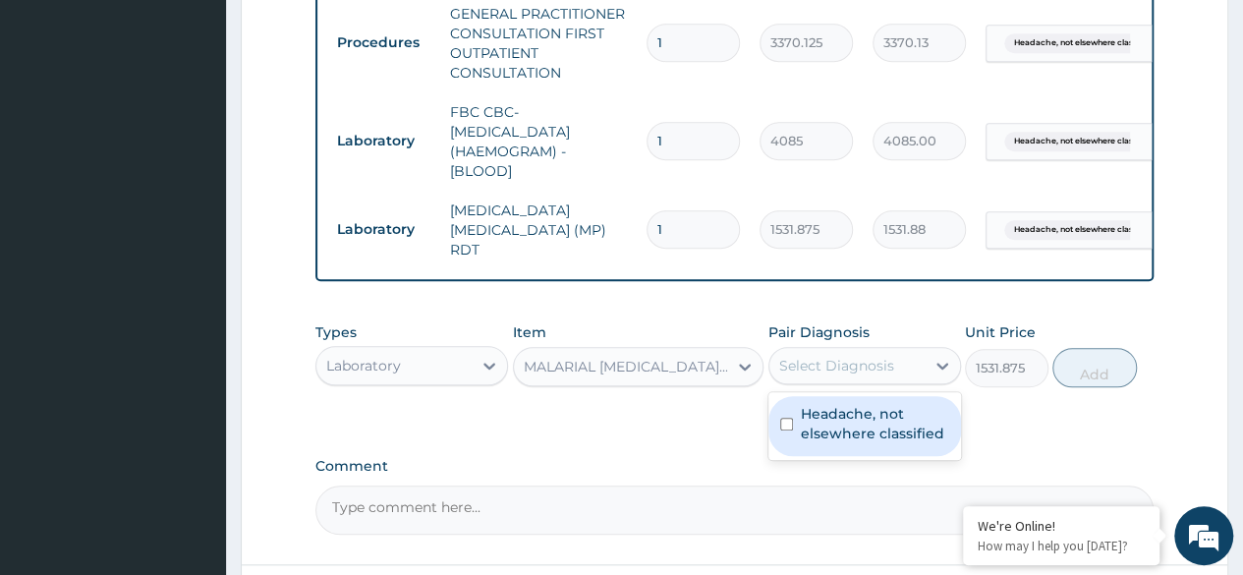
click at [888, 434] on label "Headache, not elsewhere classified" at bounding box center [875, 423] width 148 height 39
checkbox input "true"
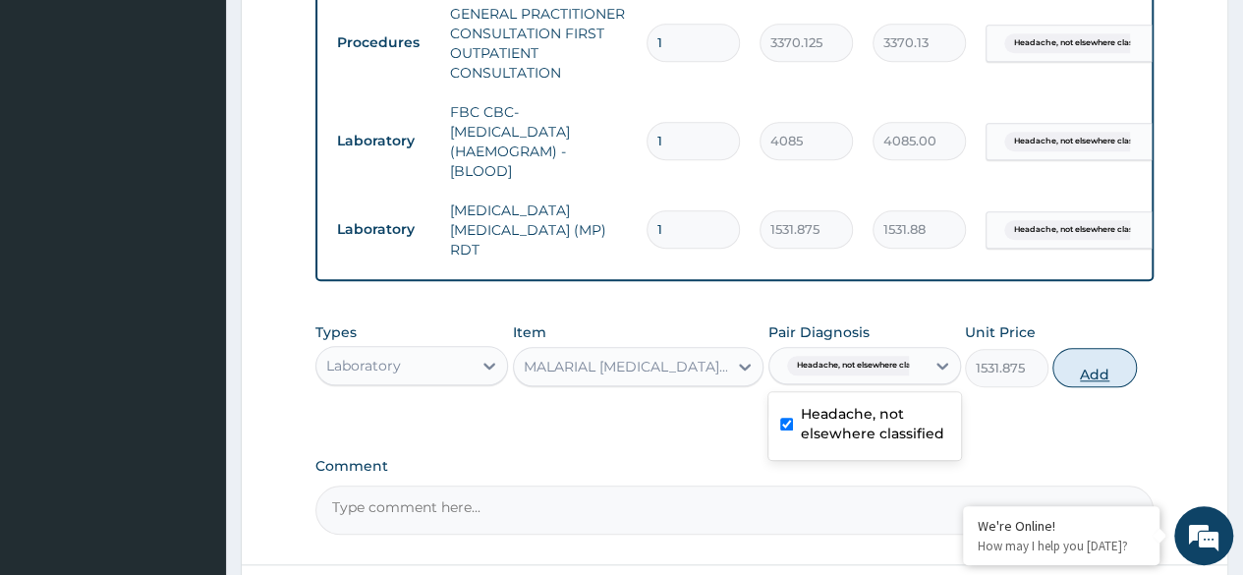
click at [1100, 378] on button "Add" at bounding box center [1094, 367] width 84 height 39
type input "0"
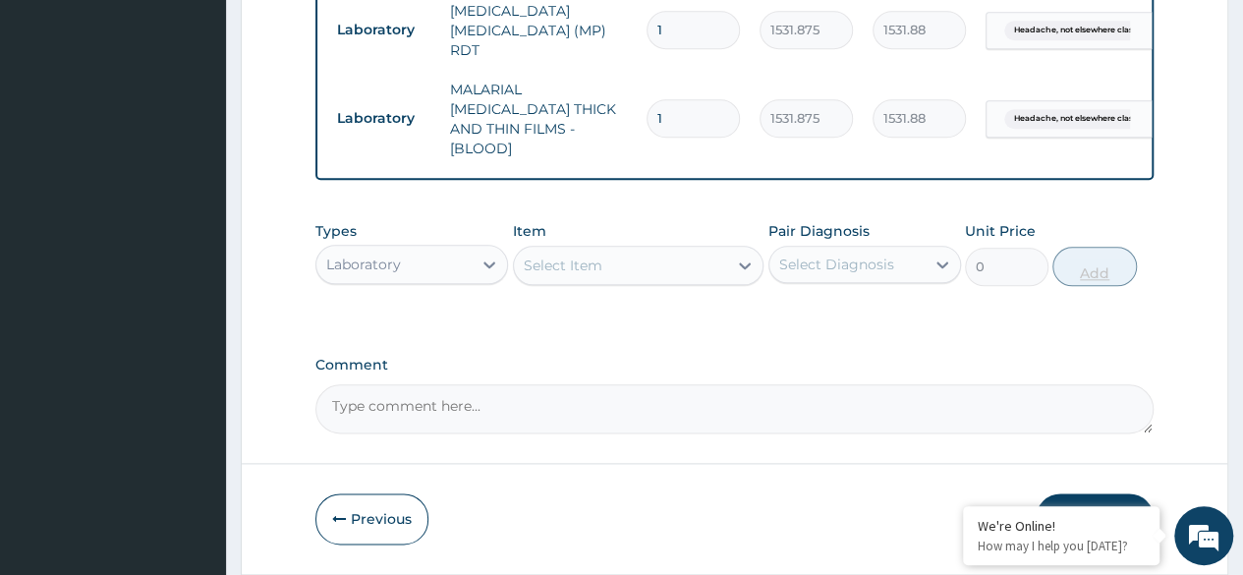
scroll to position [1035, 0]
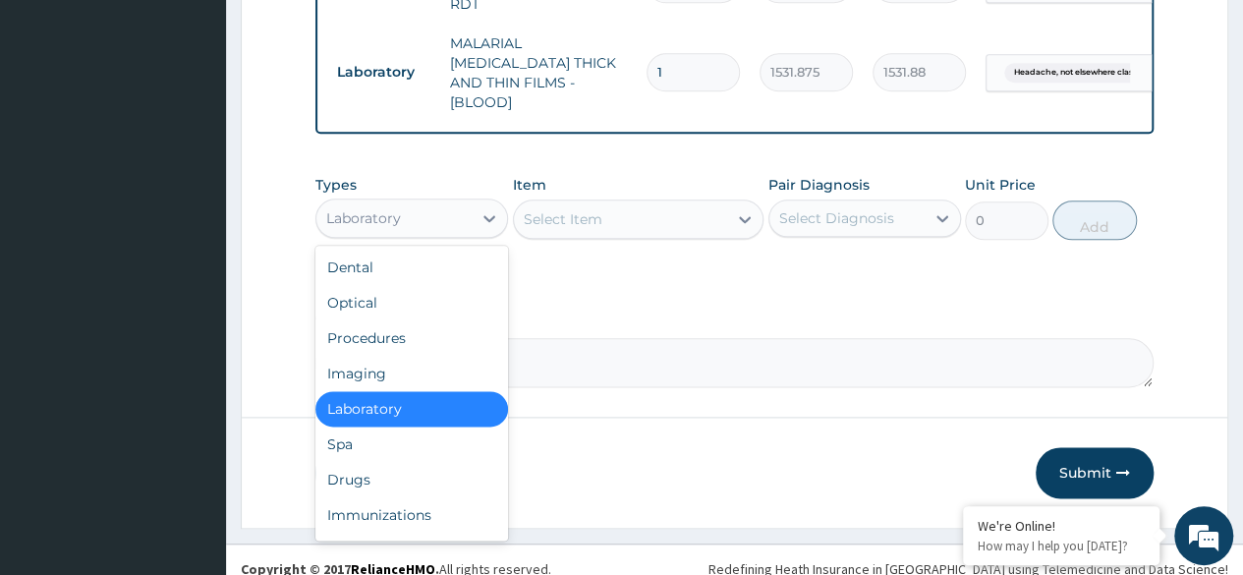
click at [417, 462] on div "Drugs" at bounding box center [411, 479] width 193 height 35
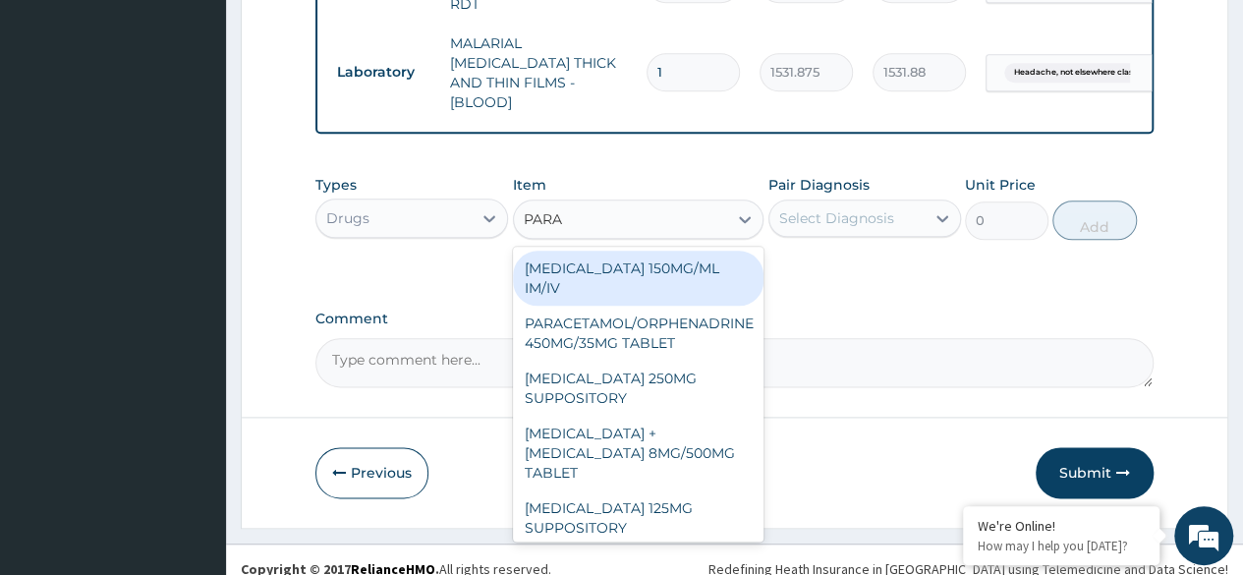
type input "PARAC"
click at [655, 259] on div "PARACETAMOL 150MG/ML IM/IV" at bounding box center [638, 278] width 251 height 55
type input "300"
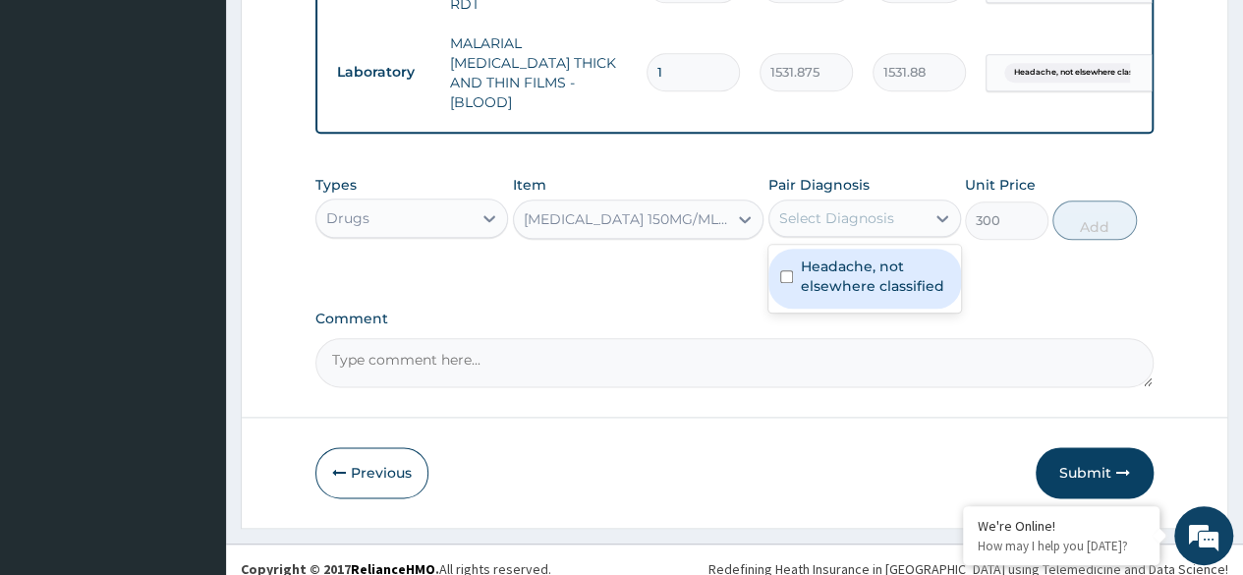
click at [874, 265] on label "Headache, not elsewhere classified" at bounding box center [875, 275] width 148 height 39
checkbox input "true"
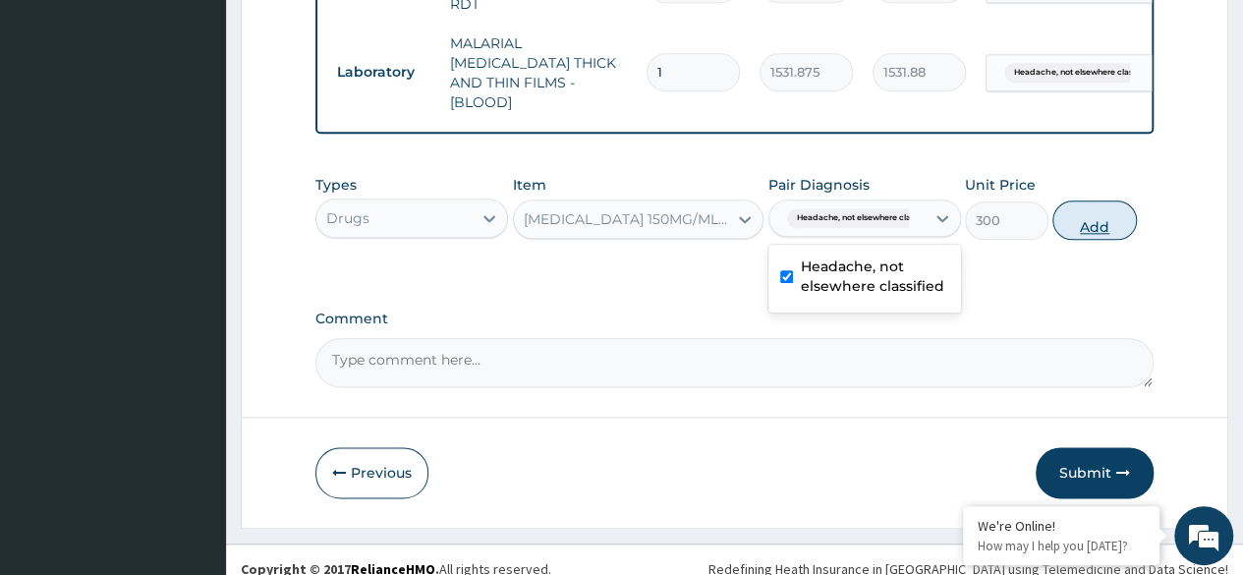
click at [1106, 216] on button "Add" at bounding box center [1094, 219] width 84 height 39
type input "0"
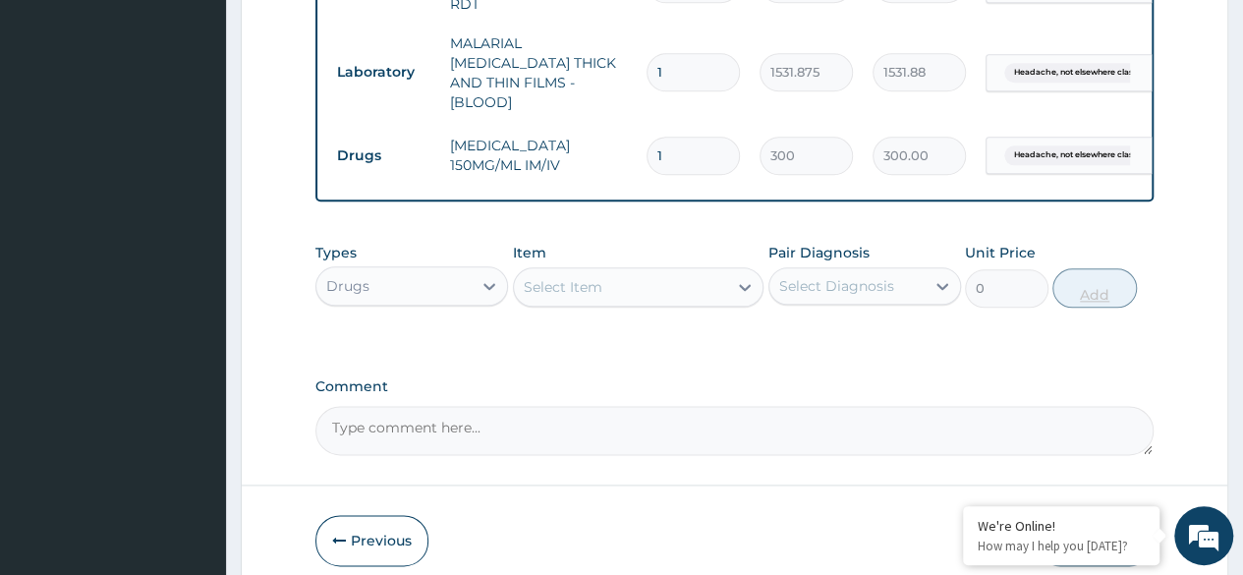
type input "0.00"
type input "4"
type input "1200.00"
type input "4"
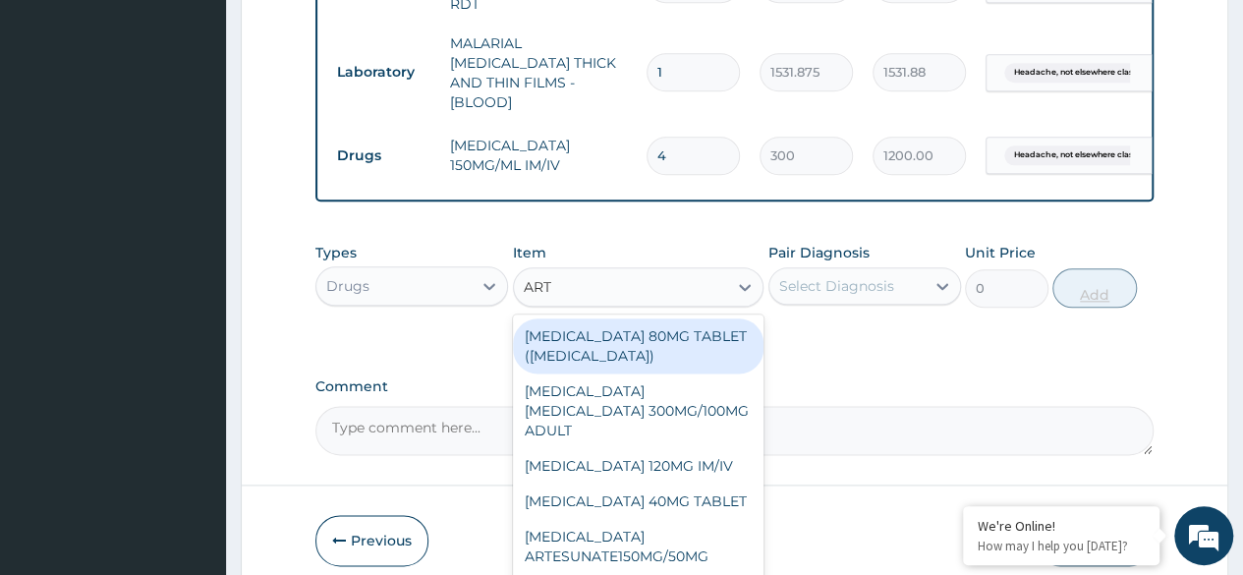
type input "ARTE"
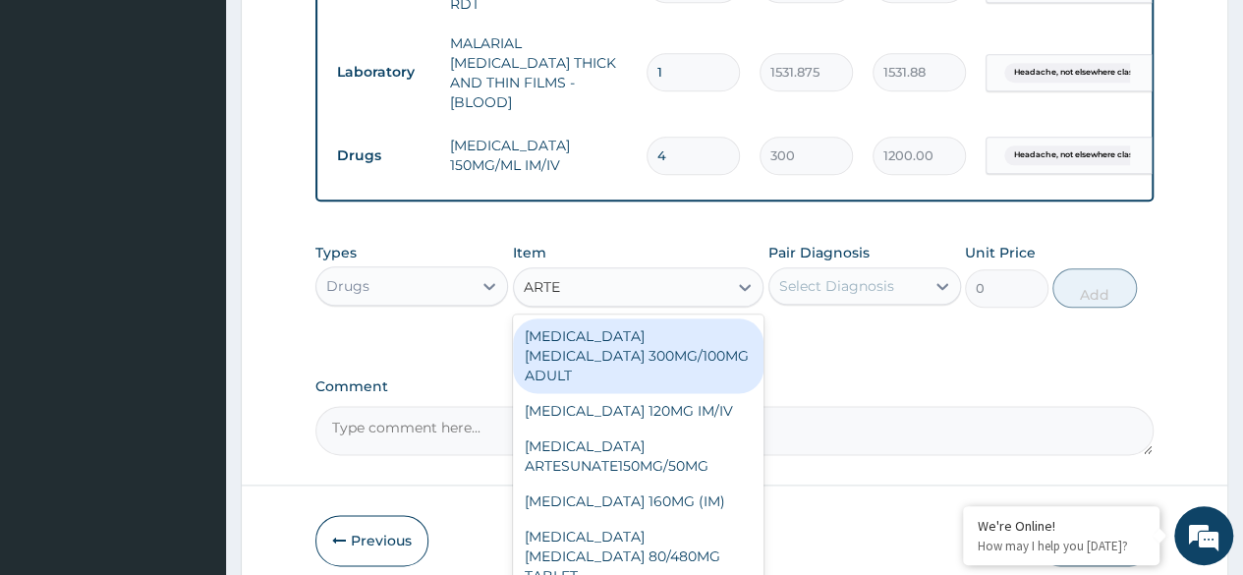
click at [662, 519] on div "ARTEMETHER LUMEFANTRINE 80/480MG TABLET" at bounding box center [638, 556] width 251 height 75
type input "450"
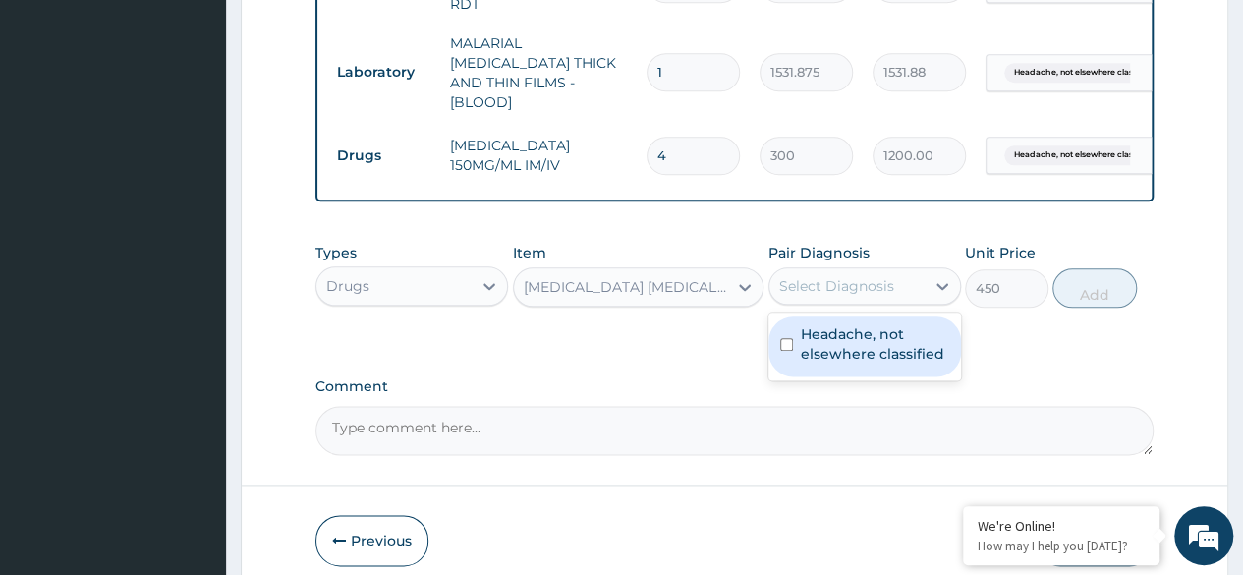
click at [857, 328] on label "Headache, not elsewhere classified" at bounding box center [875, 343] width 148 height 39
checkbox input "true"
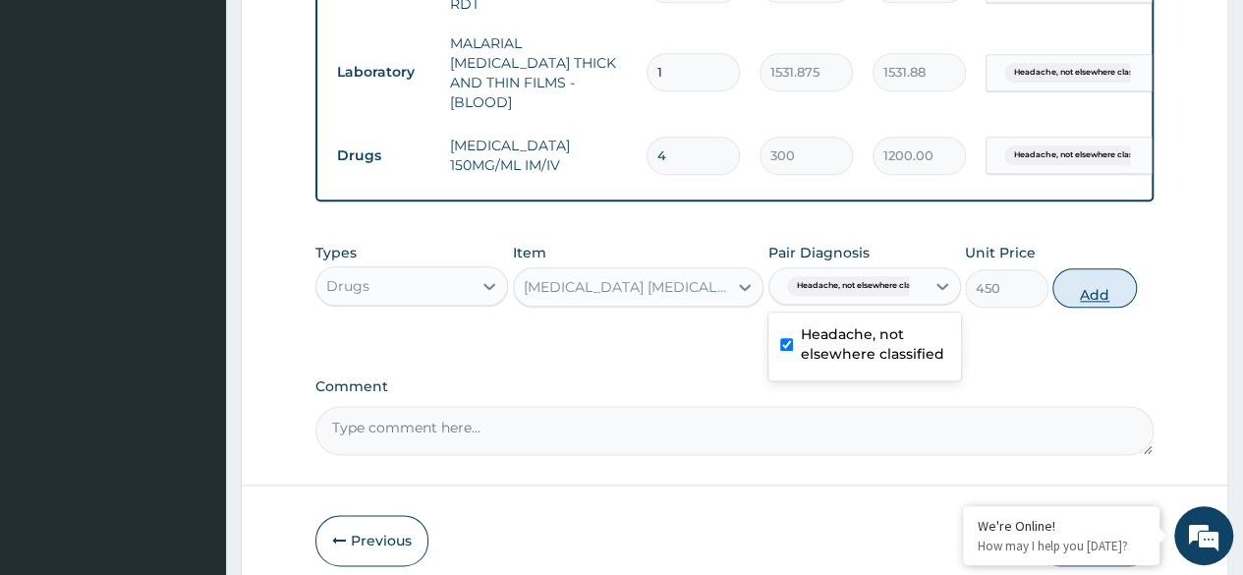
click at [1083, 279] on button "Add" at bounding box center [1094, 287] width 84 height 39
type input "0"
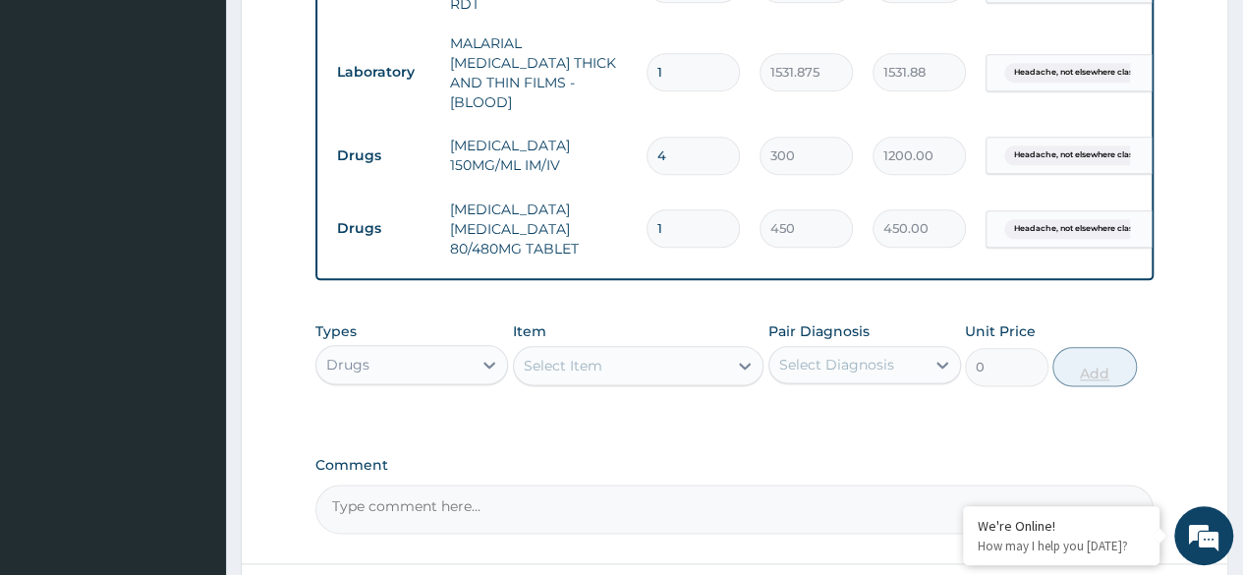
type input "0.00"
type input "6"
type input "2700.00"
type input "6"
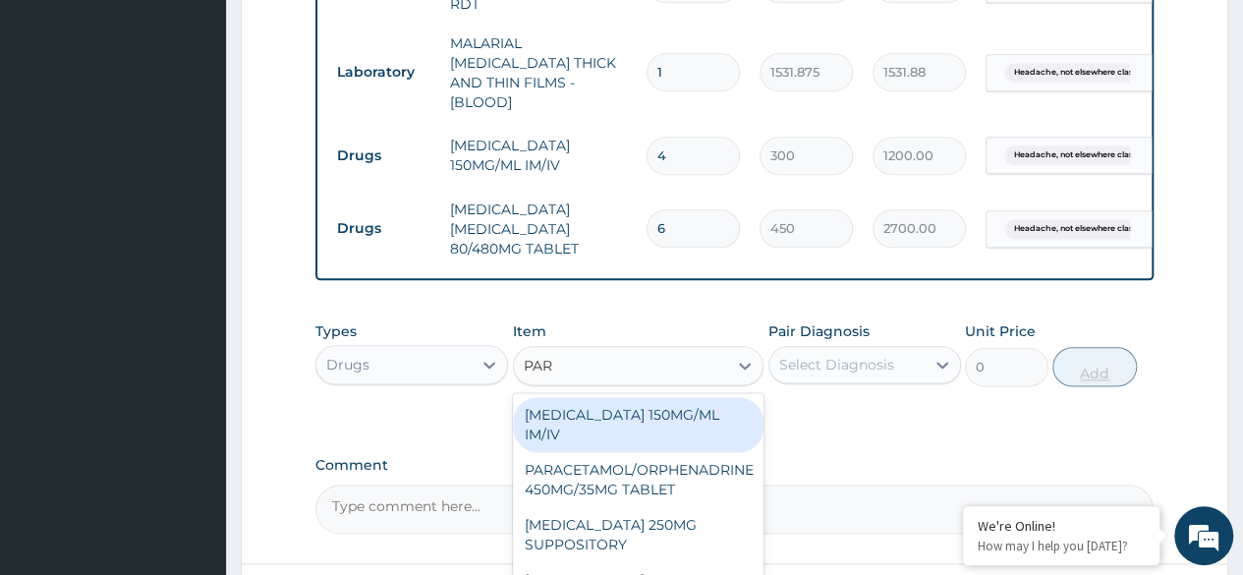
type input "PARA"
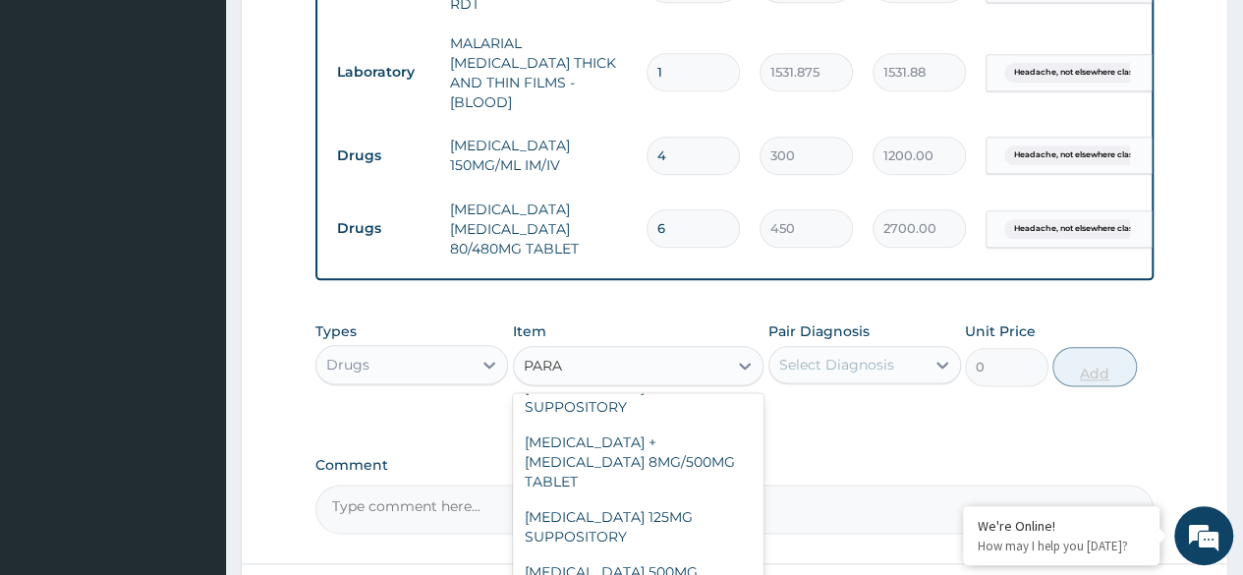
scroll to position [223, 0]
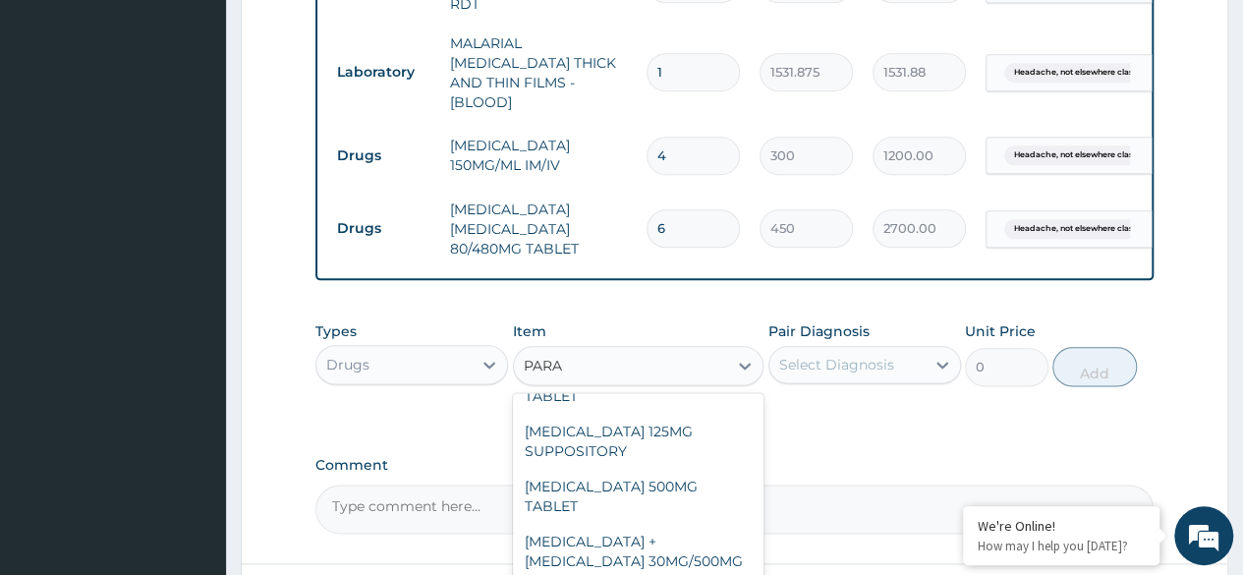
click at [666, 469] on div "PARACETAMOL 500MG TABLET" at bounding box center [638, 496] width 251 height 55
type input "30"
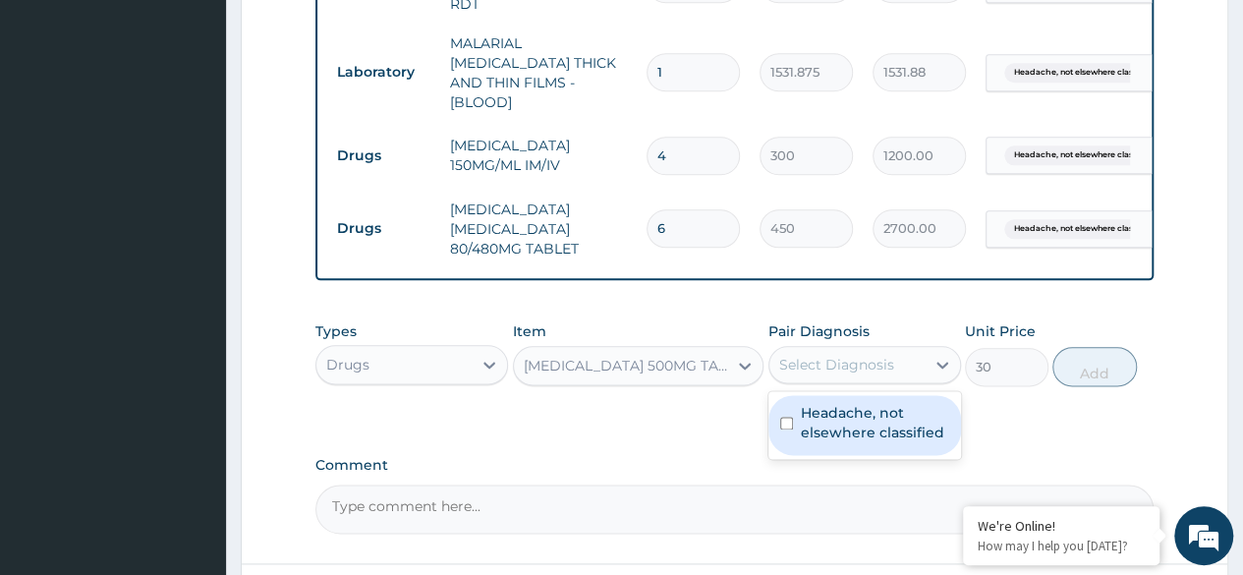
click at [860, 403] on label "Headache, not elsewhere classified" at bounding box center [875, 422] width 148 height 39
checkbox input "true"
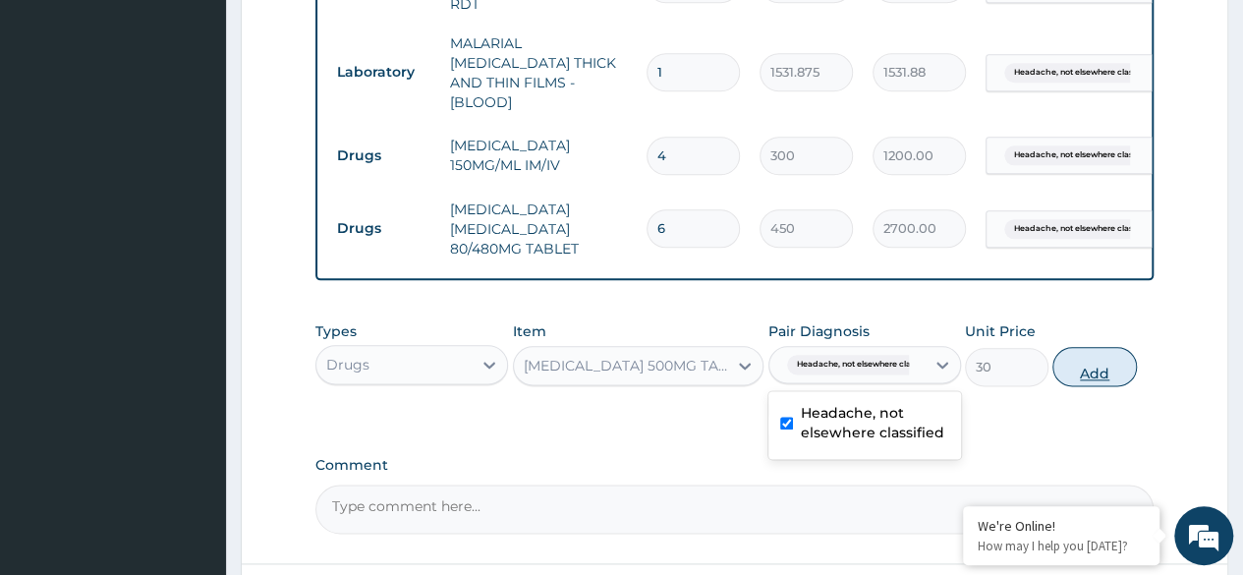
click at [1066, 356] on button "Add" at bounding box center [1094, 366] width 84 height 39
type input "0"
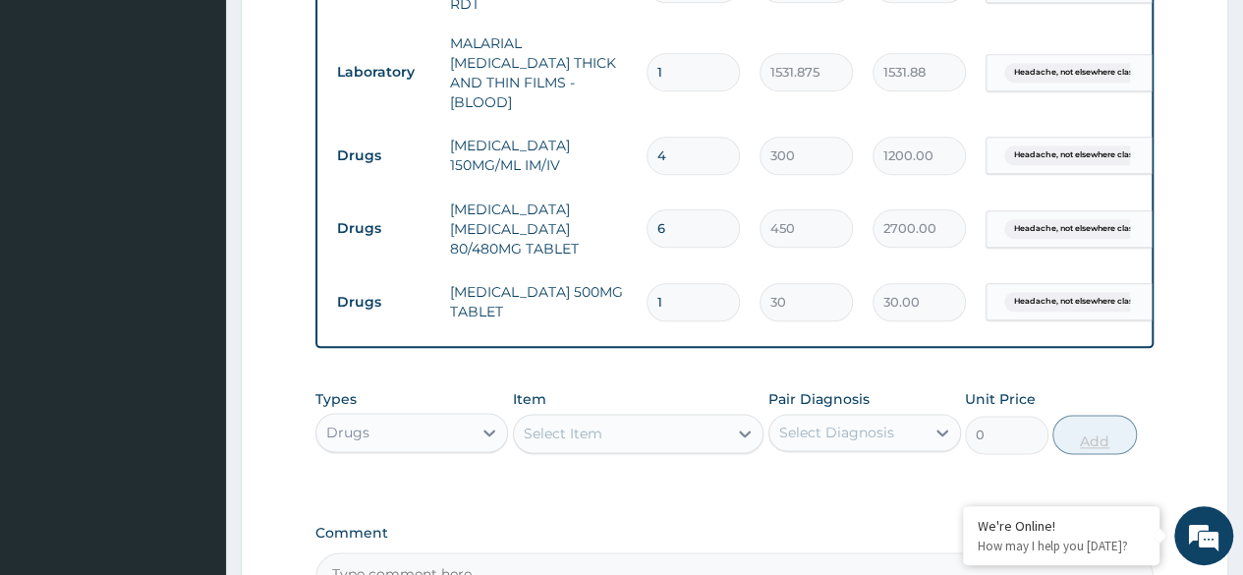
type input "18"
type input "540.00"
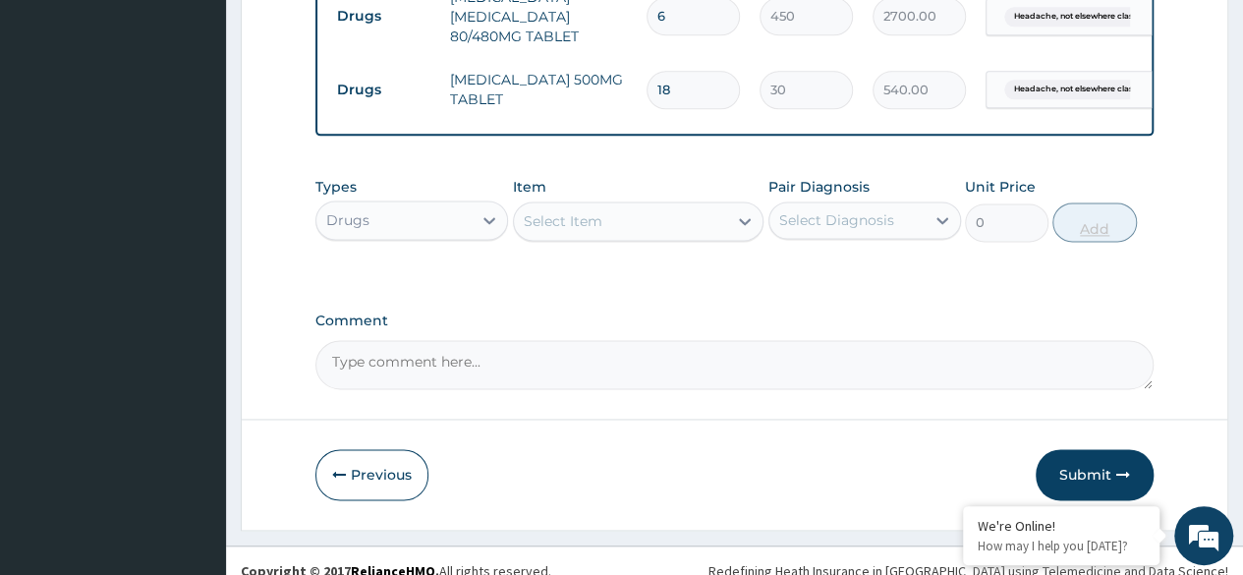
scroll to position [1250, 0]
type input "18"
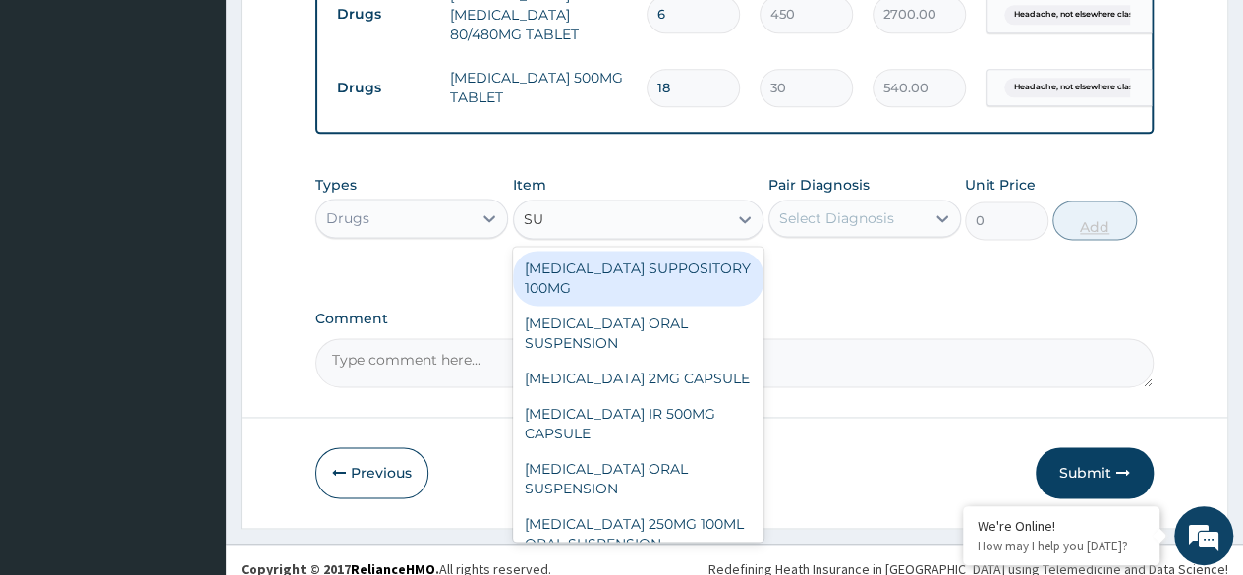
type input "SUM"
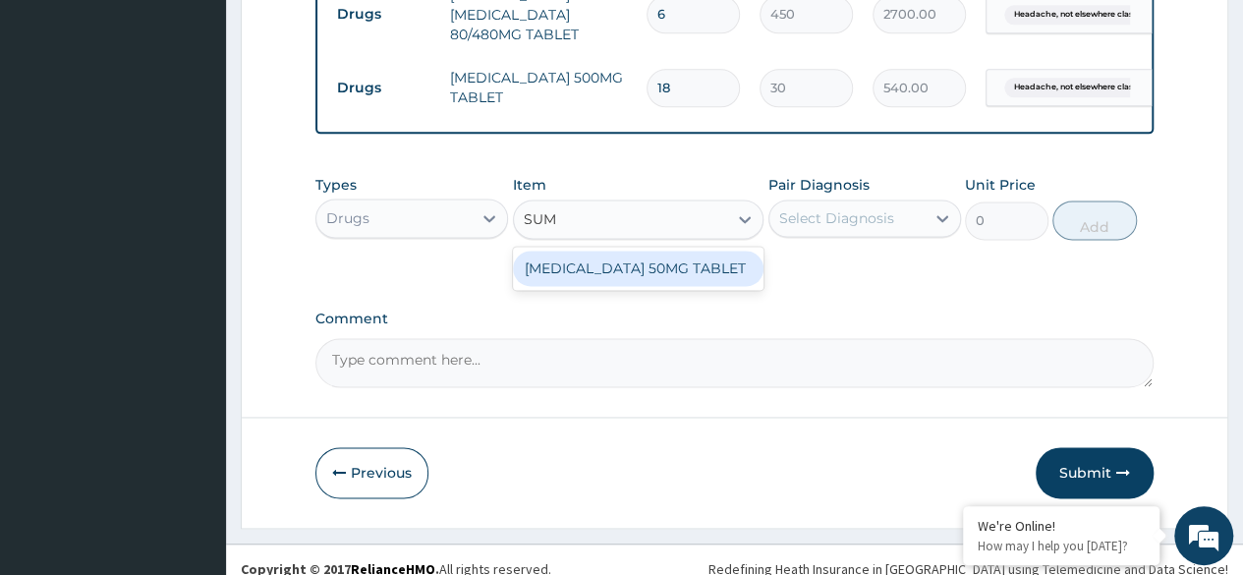
click at [688, 258] on div "SUMATRIPTAN 50MG TABLET" at bounding box center [638, 268] width 251 height 35
type input "1020"
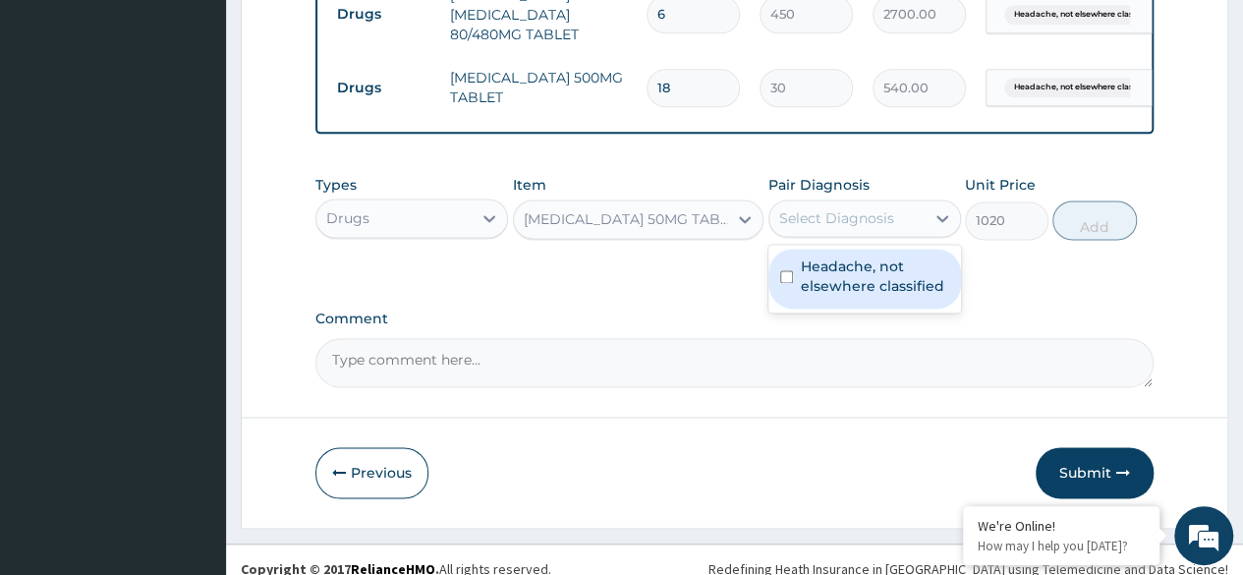
click at [883, 273] on label "Headache, not elsewhere classified" at bounding box center [875, 275] width 148 height 39
checkbox input "true"
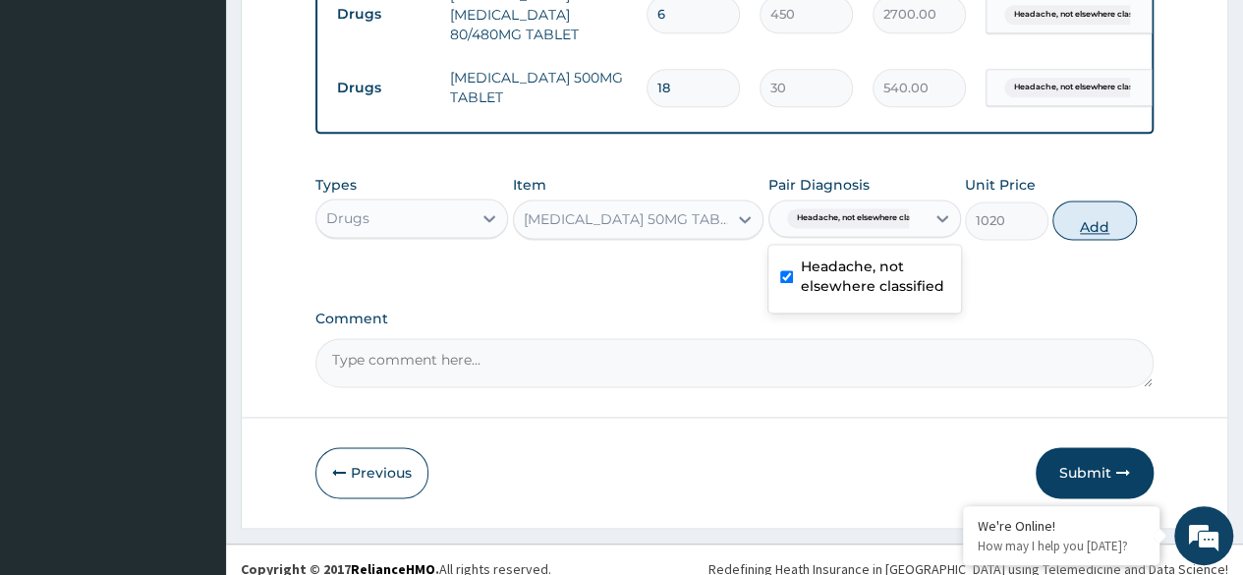
click at [1108, 212] on button "Add" at bounding box center [1094, 219] width 84 height 39
type input "0"
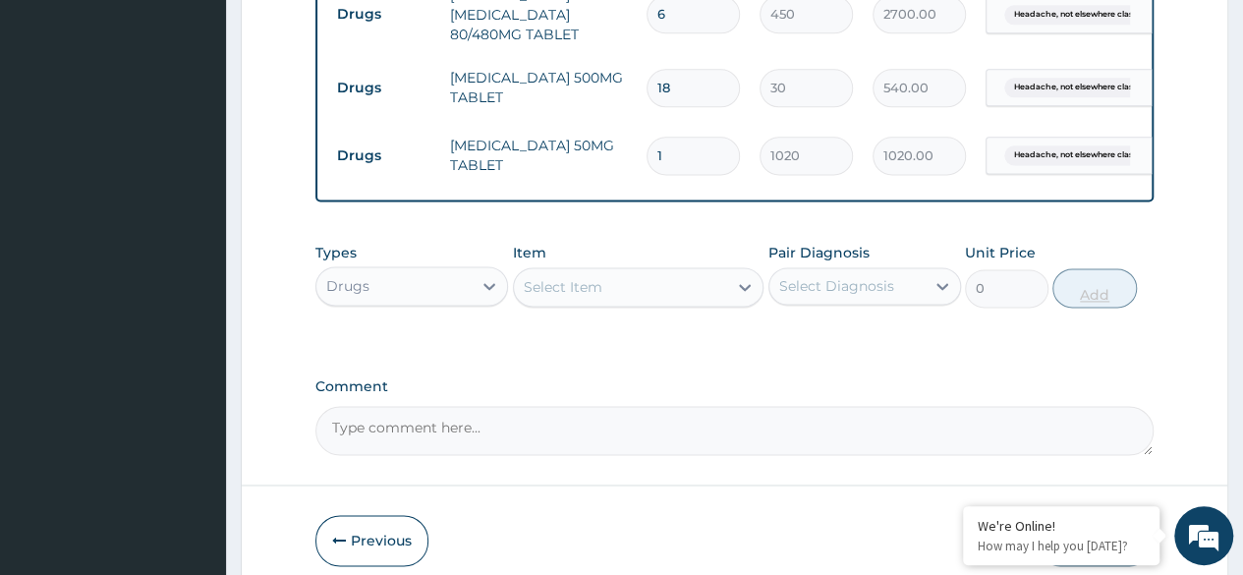
type input "0.00"
type input "3"
type input "3060.00"
type input "3"
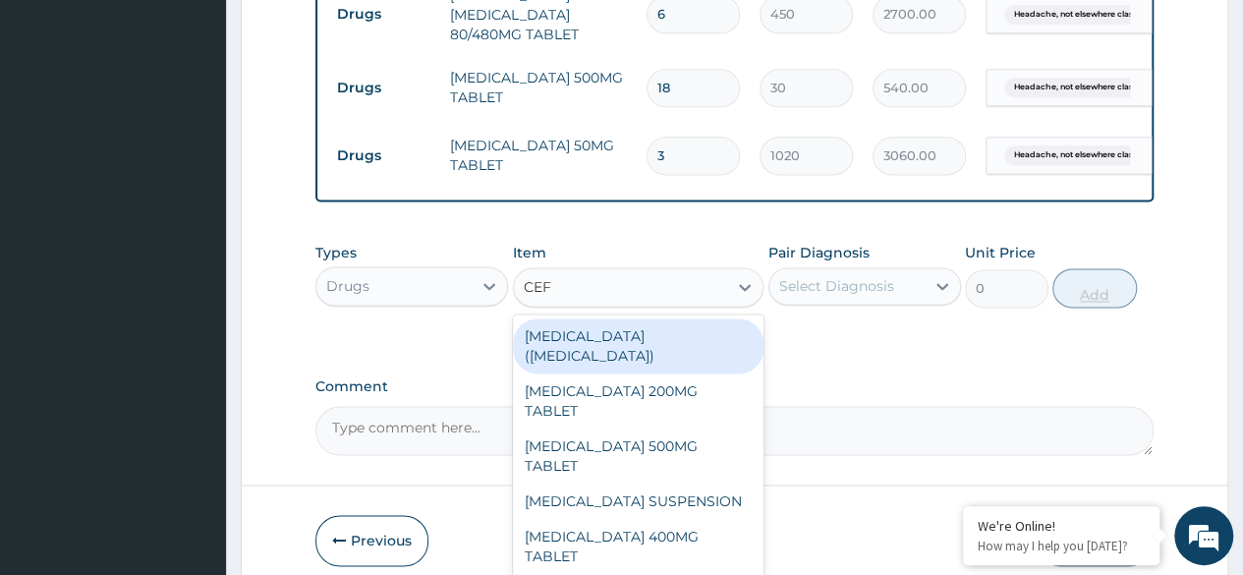
type input "CEFU"
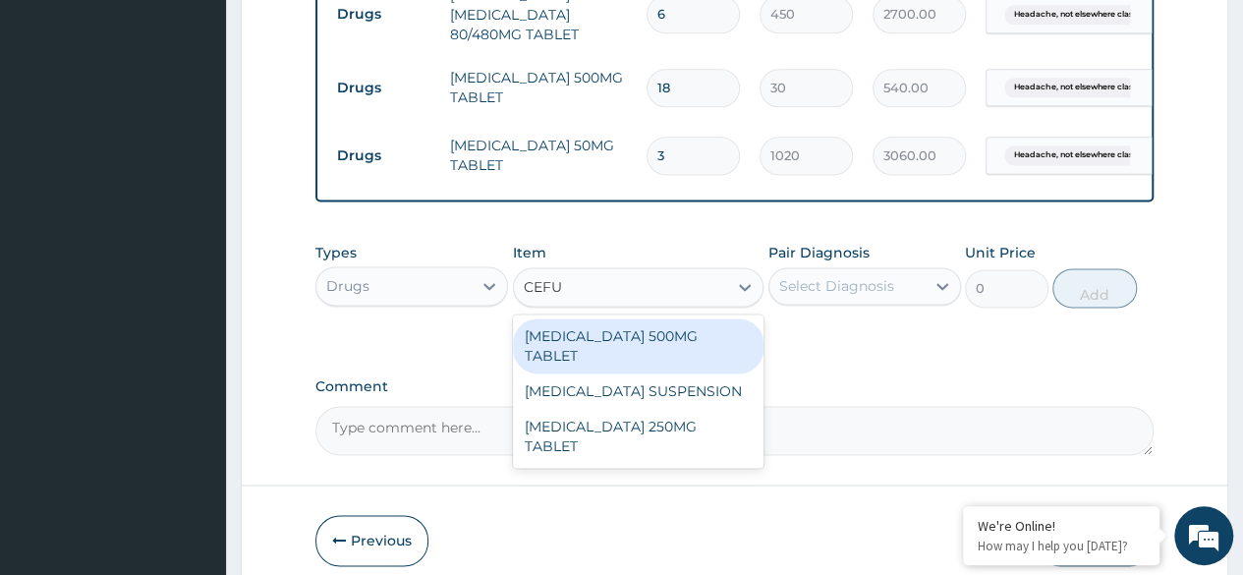
click at [705, 318] on div "CEFUROXIME 500MG TABLET" at bounding box center [638, 345] width 251 height 55
type input "448.5"
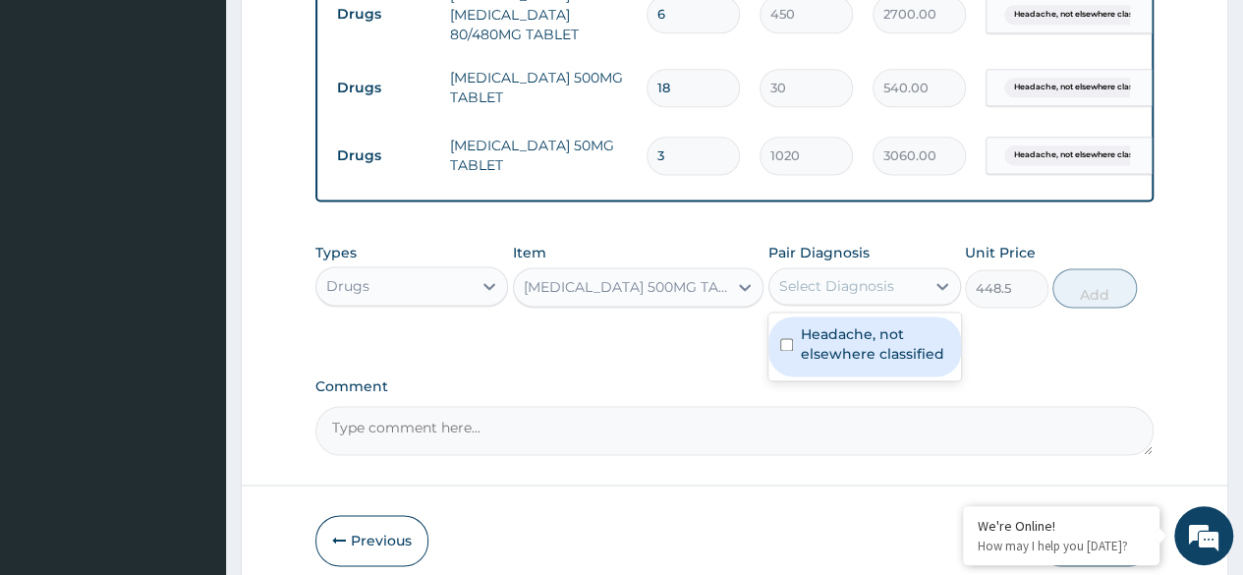
click at [861, 332] on label "Headache, not elsewhere classified" at bounding box center [875, 343] width 148 height 39
checkbox input "true"
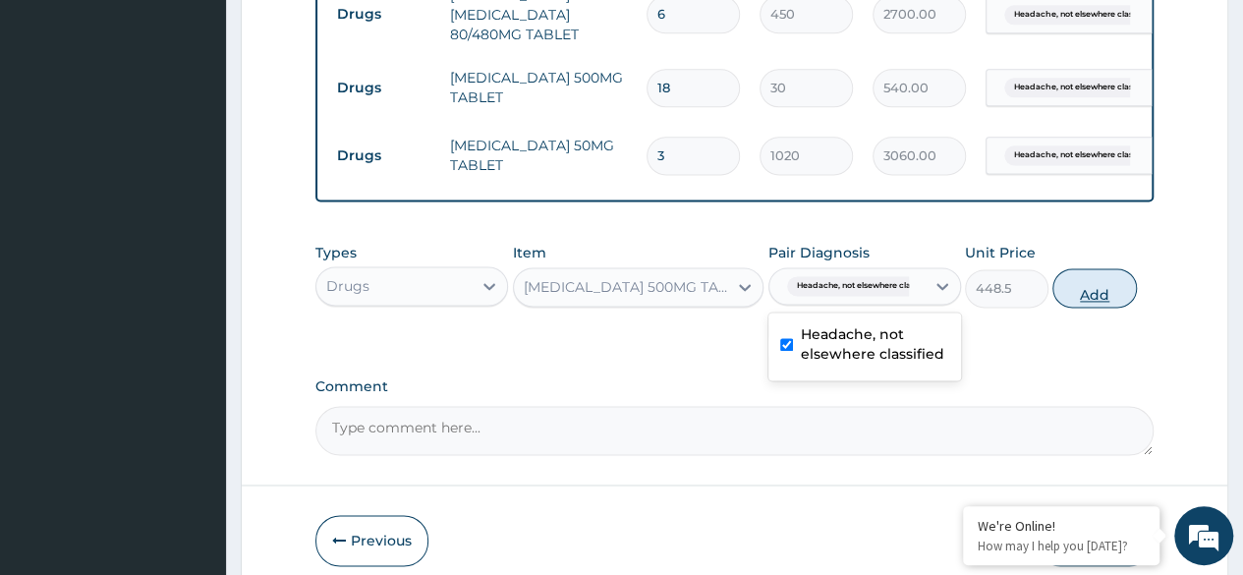
click at [1090, 277] on button "Add" at bounding box center [1094, 287] width 84 height 39
type input "0"
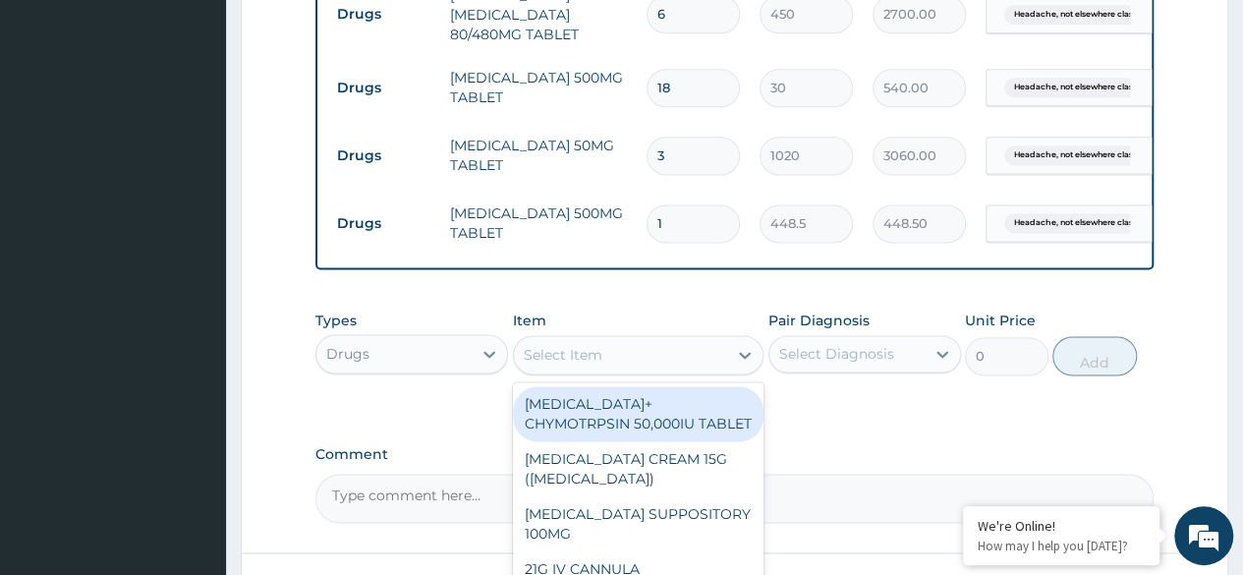
click at [564, 345] on div "Select Item" at bounding box center [563, 355] width 79 height 20
type input "CETI"
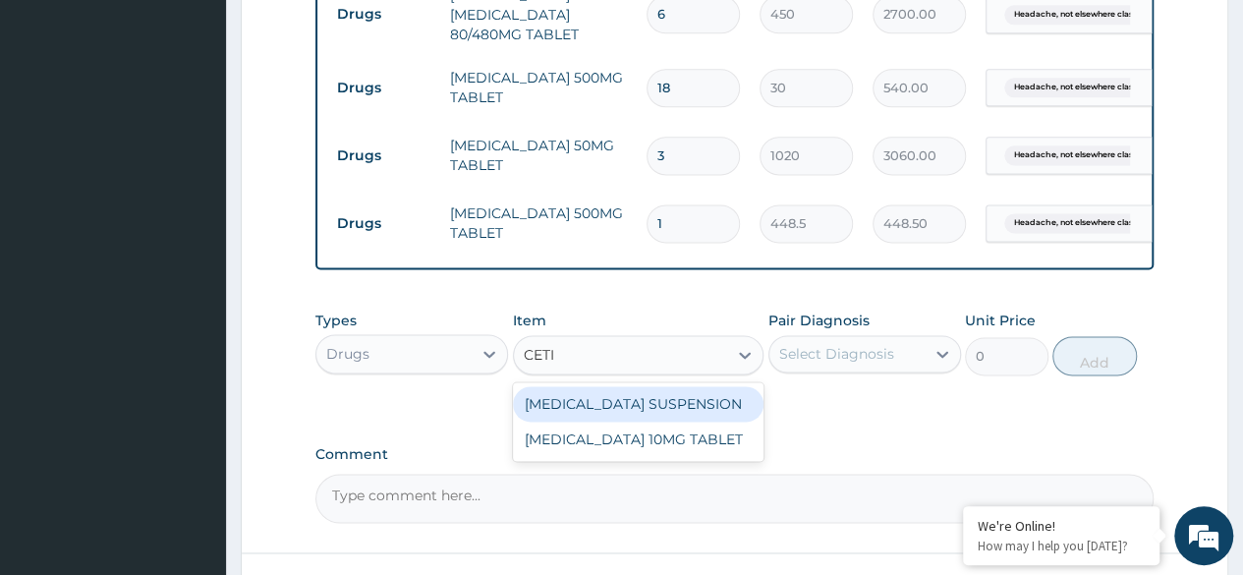
click at [694, 422] on div "CETIRIZINE 10MG TABLET" at bounding box center [638, 438] width 251 height 35
type input "115"
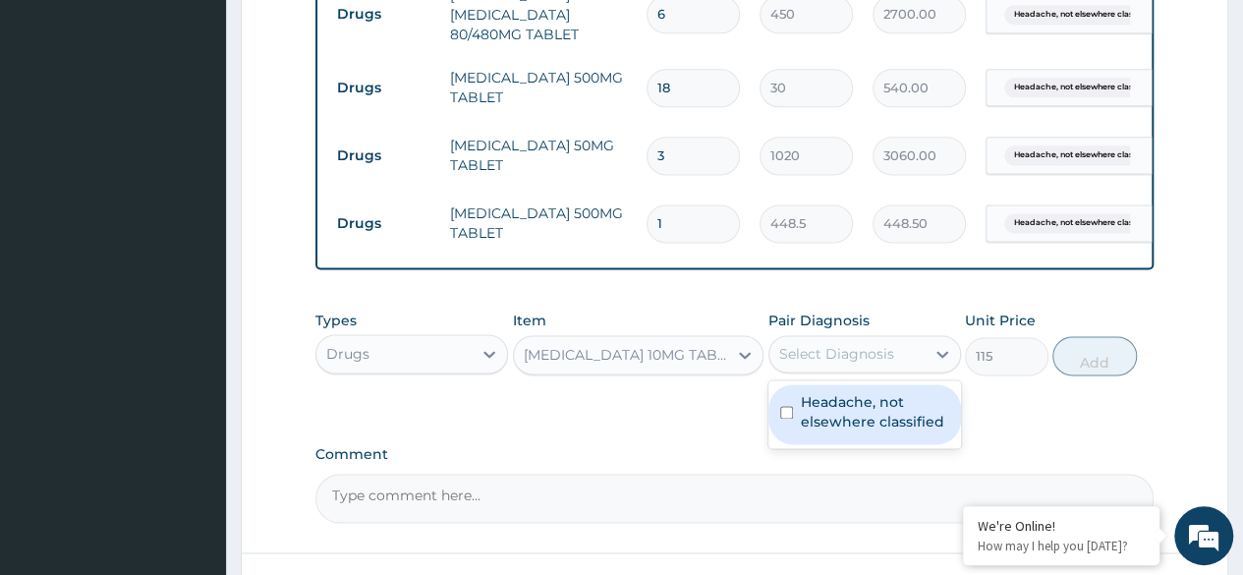
click at [882, 403] on label "Headache, not elsewhere classified" at bounding box center [875, 411] width 148 height 39
checkbox input "true"
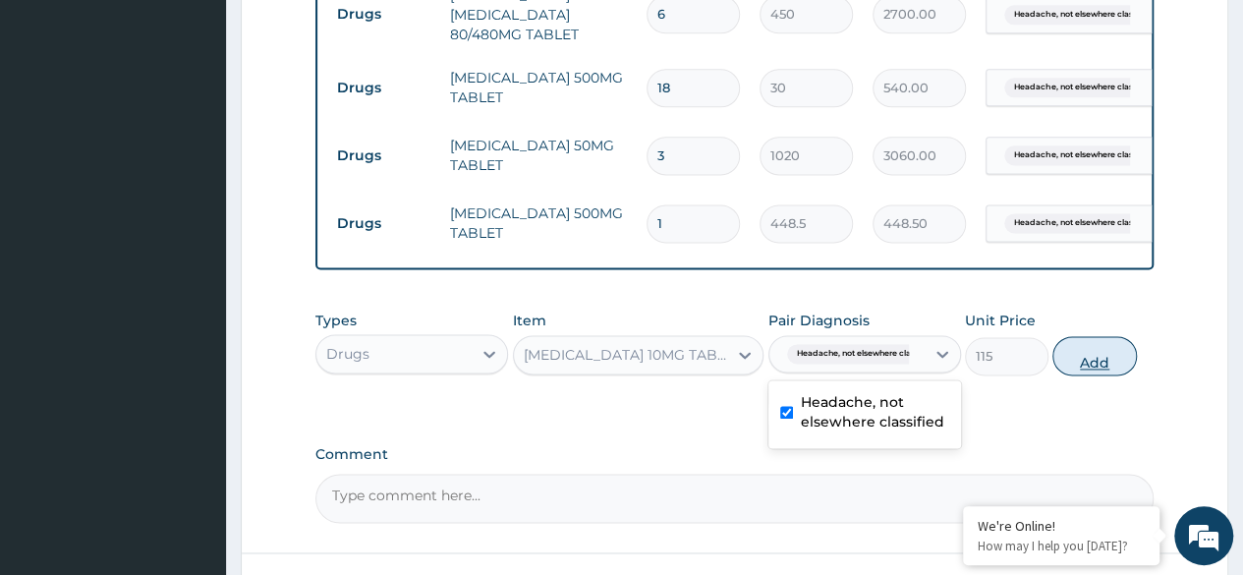
click at [1094, 344] on button "Add" at bounding box center [1094, 355] width 84 height 39
type input "0"
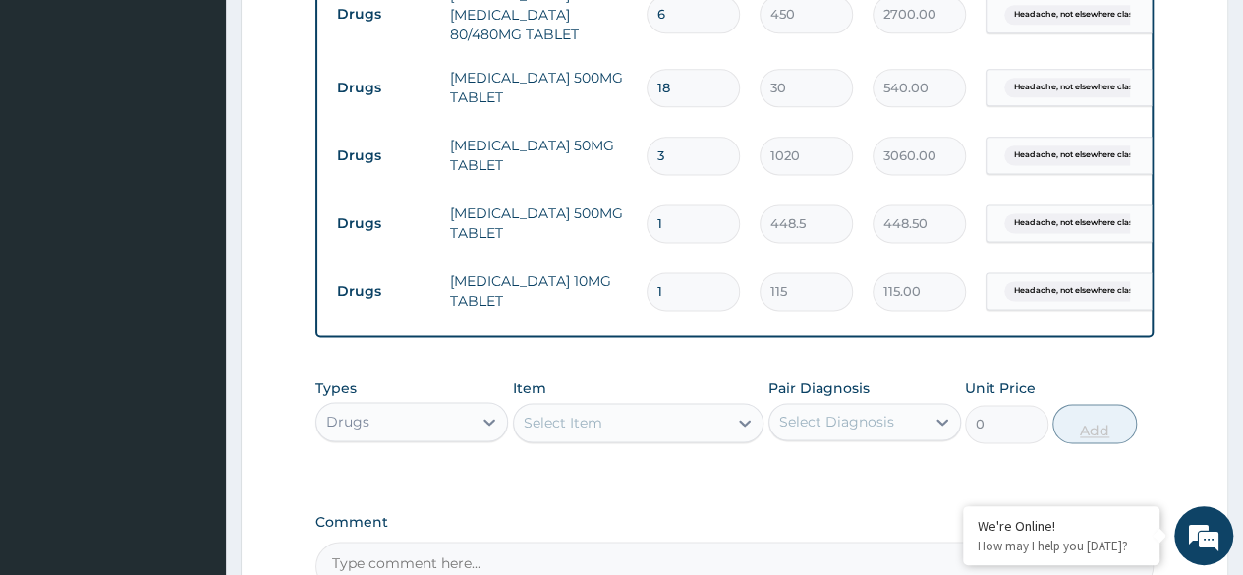
type input "0.00"
type input "5"
type input "575.00"
type input "5"
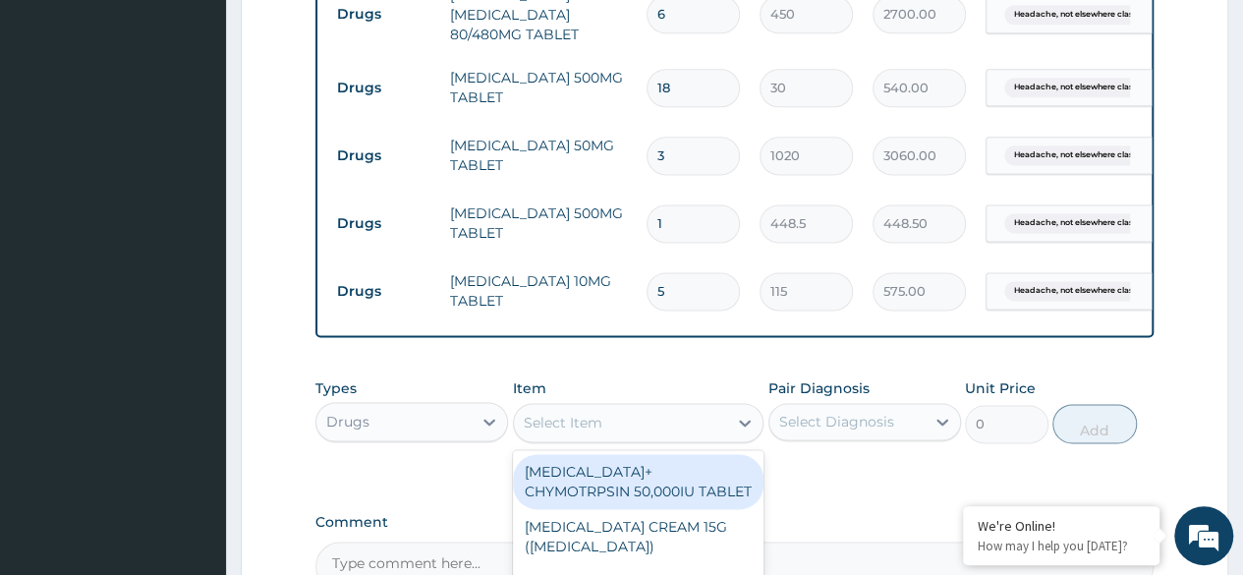
click at [586, 407] on div "Select Item" at bounding box center [621, 422] width 214 height 31
type input "COU"
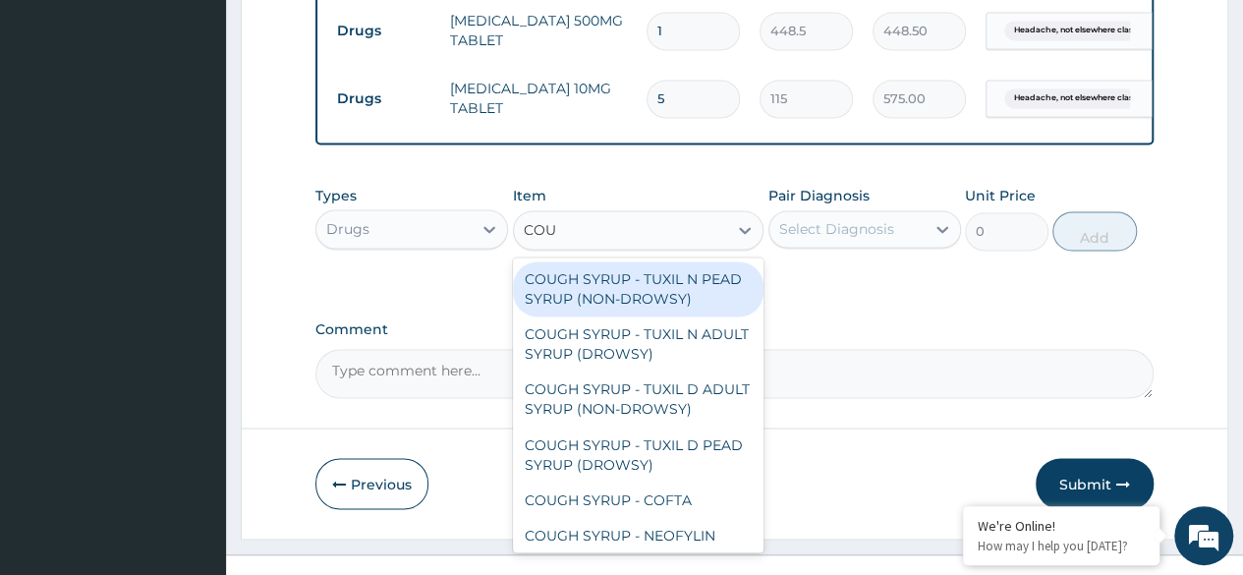
scroll to position [59, 0]
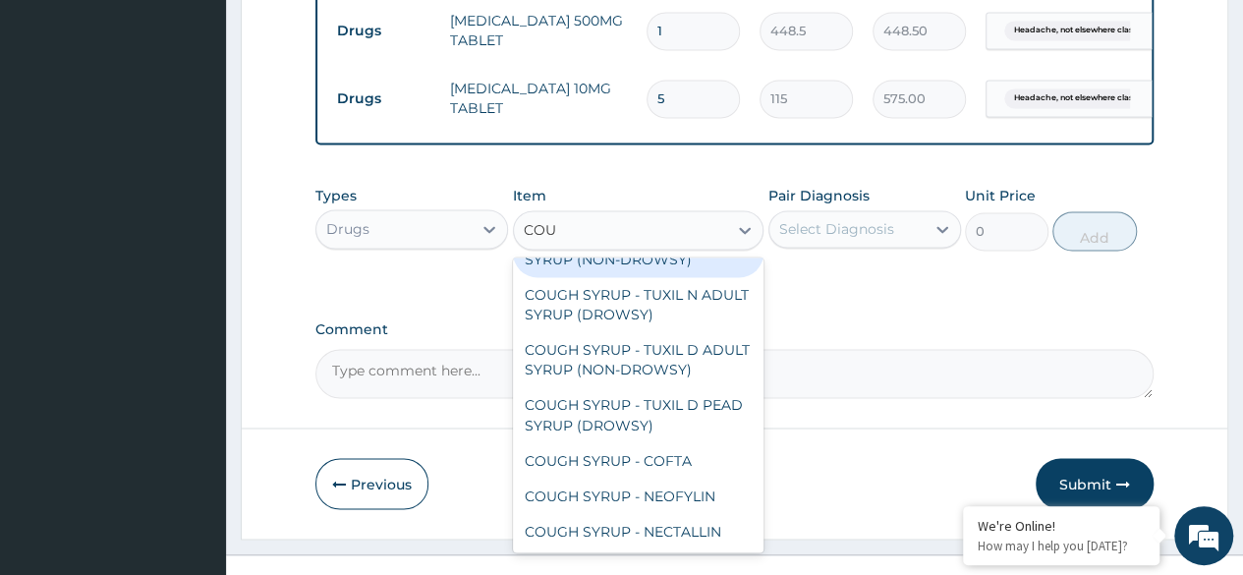
click at [650, 332] on div "COUGH SYRUP - TUXIL D ADULT SYRUP (NON-DROWSY)" at bounding box center [638, 359] width 251 height 55
type input "2000"
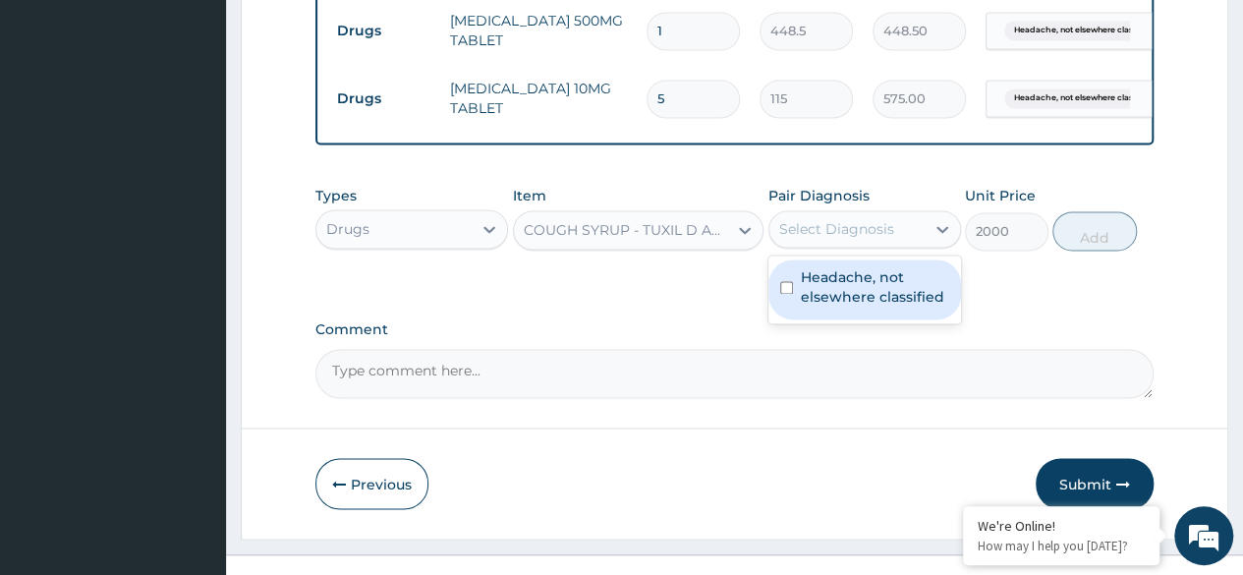
click at [898, 274] on label "Headache, not elsewhere classified" at bounding box center [875, 286] width 148 height 39
checkbox input "true"
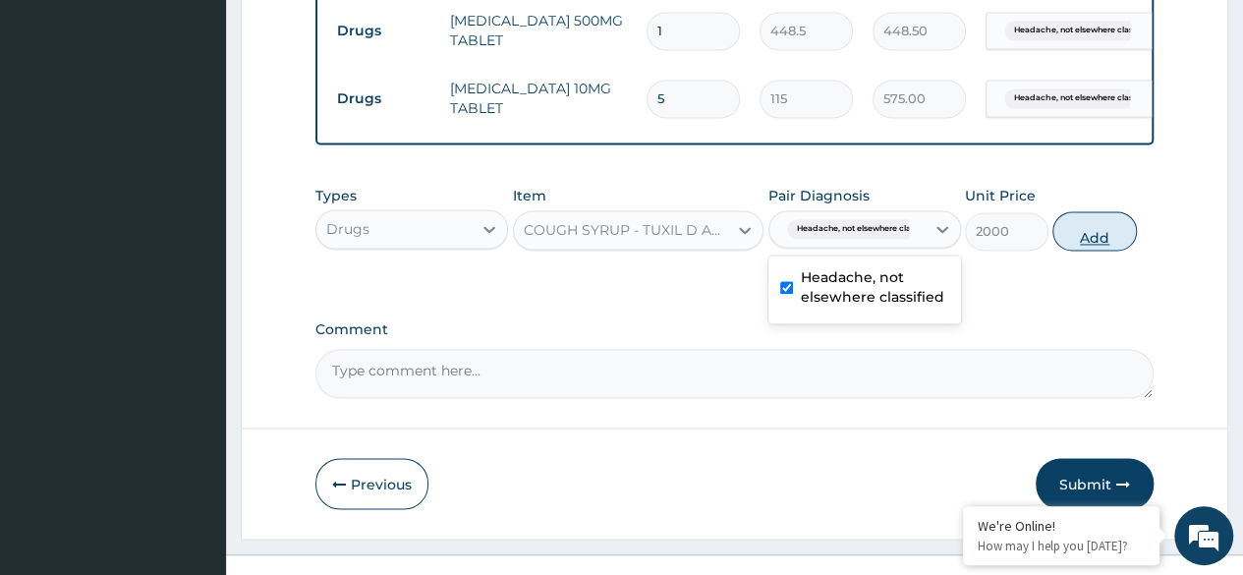
click at [1085, 219] on button "Add" at bounding box center [1094, 230] width 84 height 39
type input "0"
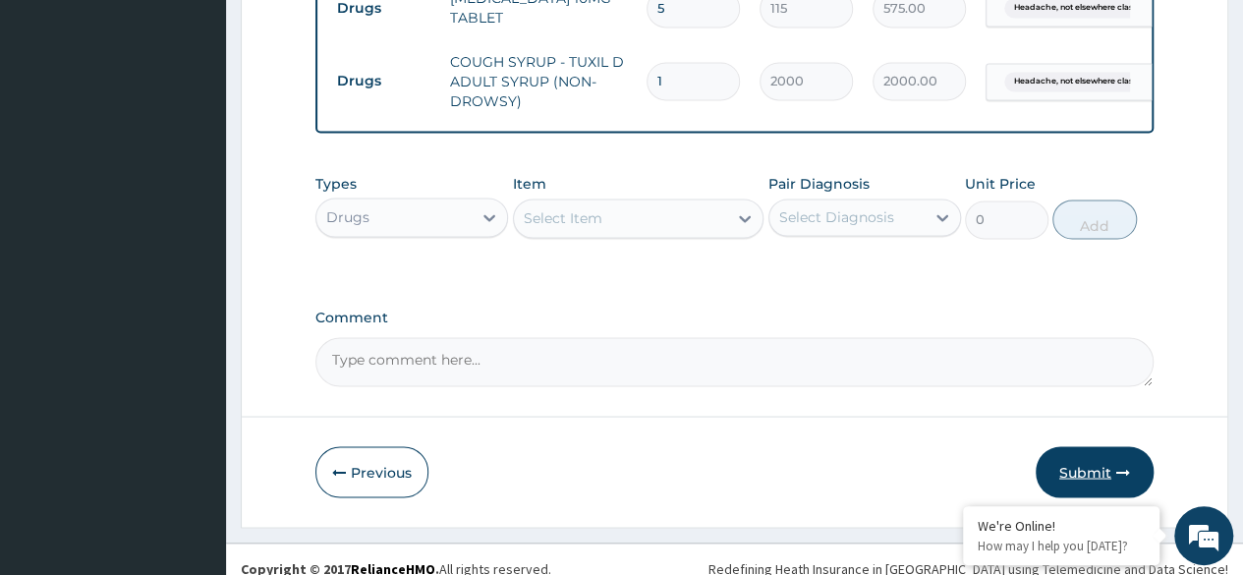
click at [1100, 454] on button "Submit" at bounding box center [1094, 471] width 118 height 51
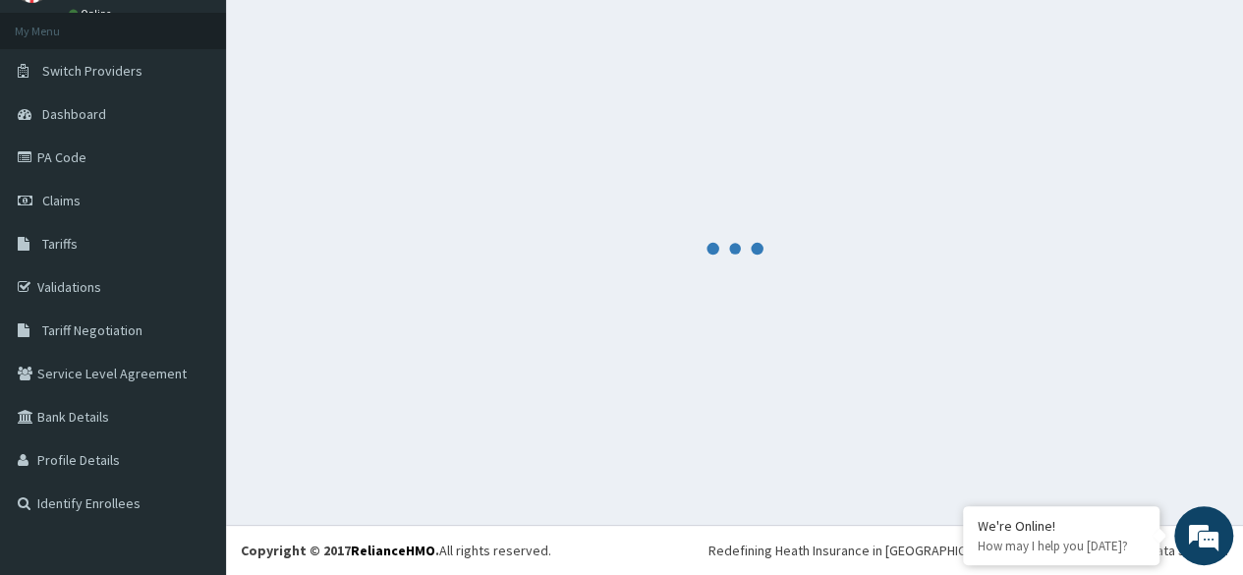
scroll to position [99, 0]
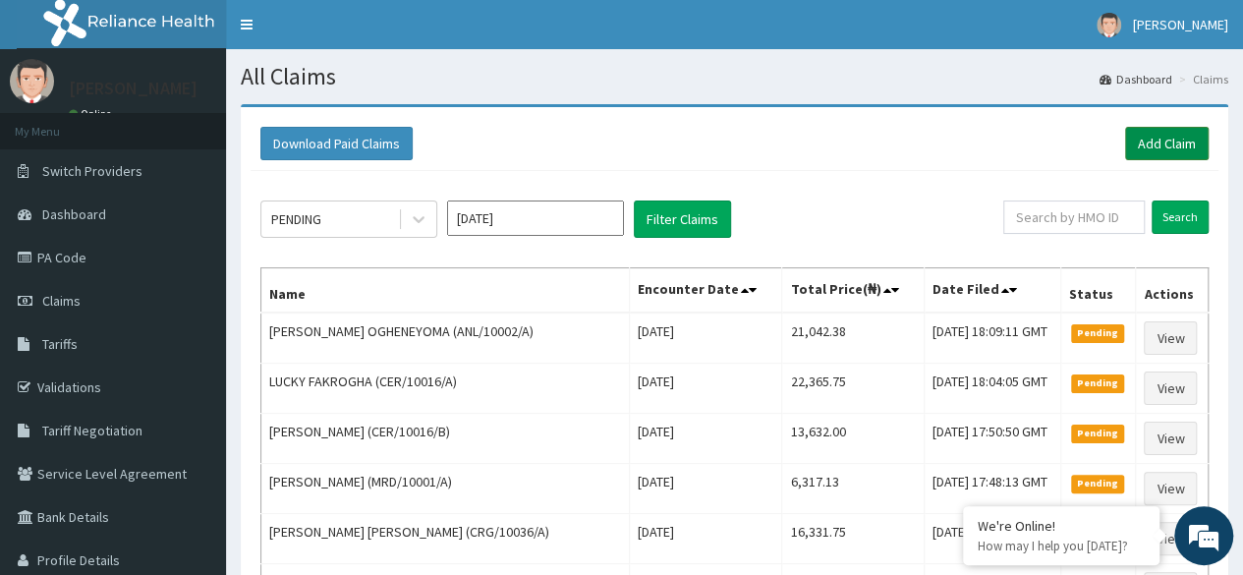
click at [1180, 142] on link "Add Claim" at bounding box center [1167, 143] width 84 height 33
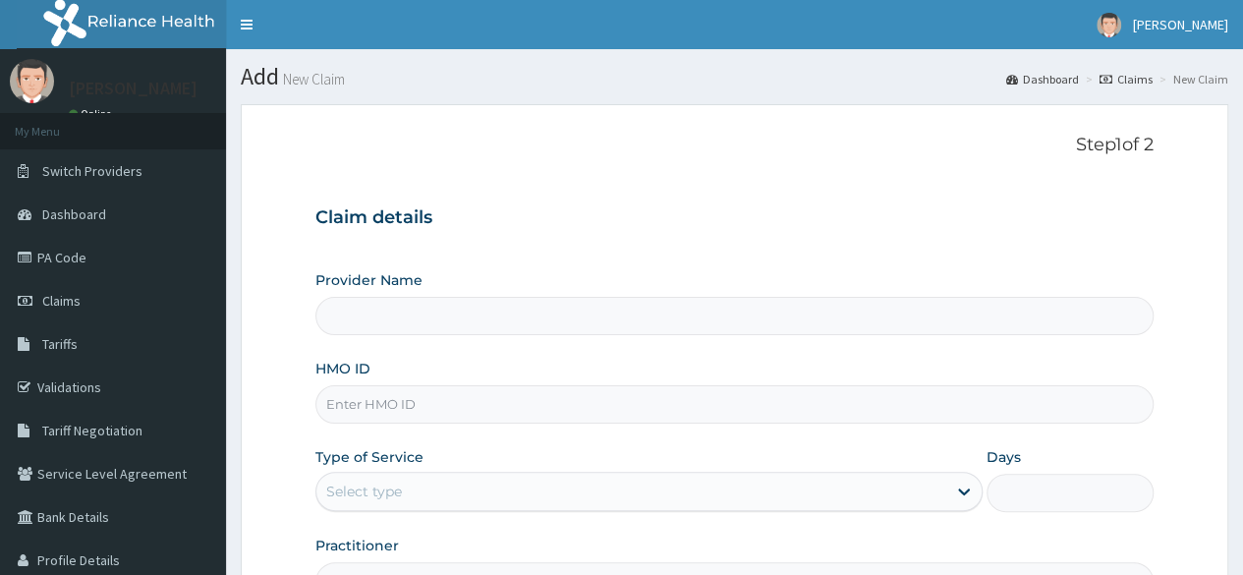
click at [389, 411] on input "HMO ID" at bounding box center [734, 404] width 838 height 38
paste input "ANL/10002/B"
type input "ANL/10002/B"
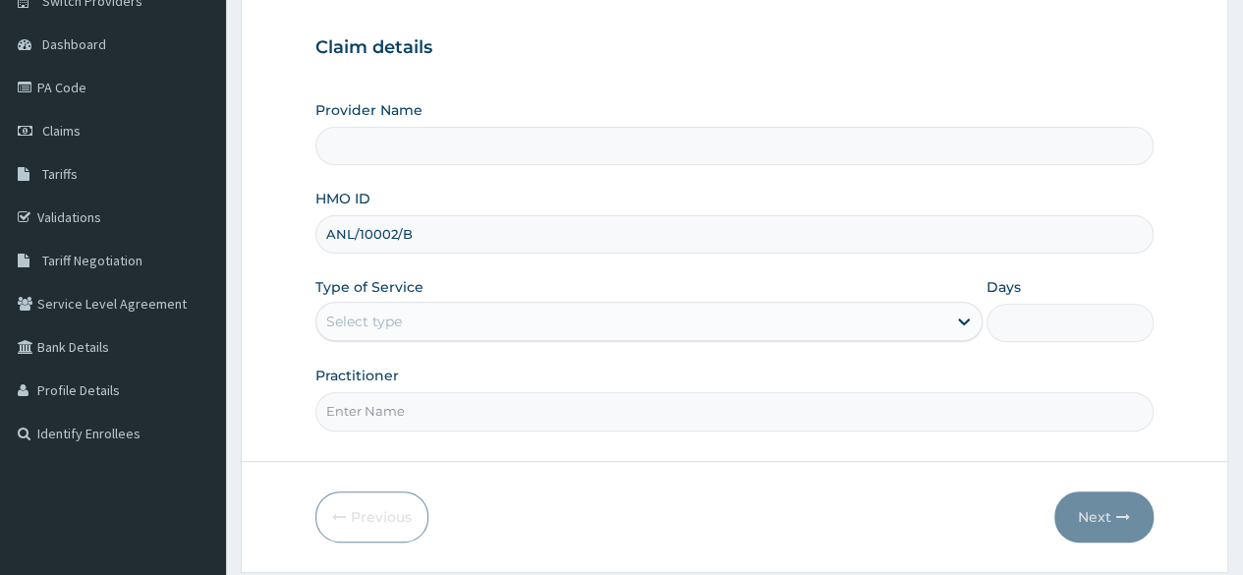
scroll to position [228, 0]
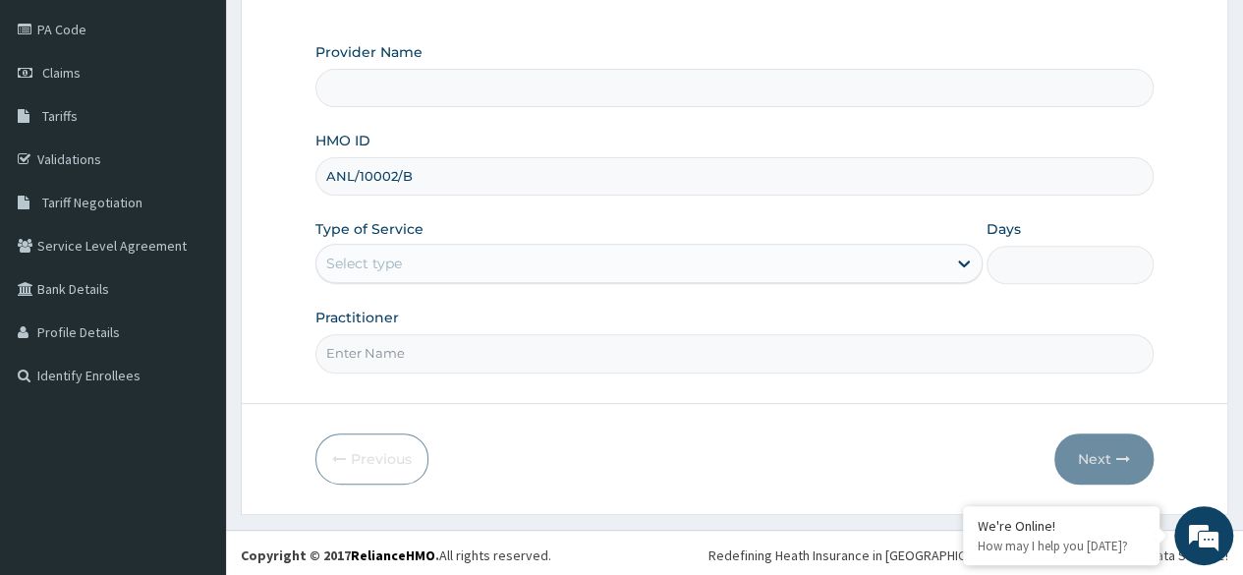
type input "Reliance Family Clinics (RFC) - Ajah"
type input "ANL/10002/B"
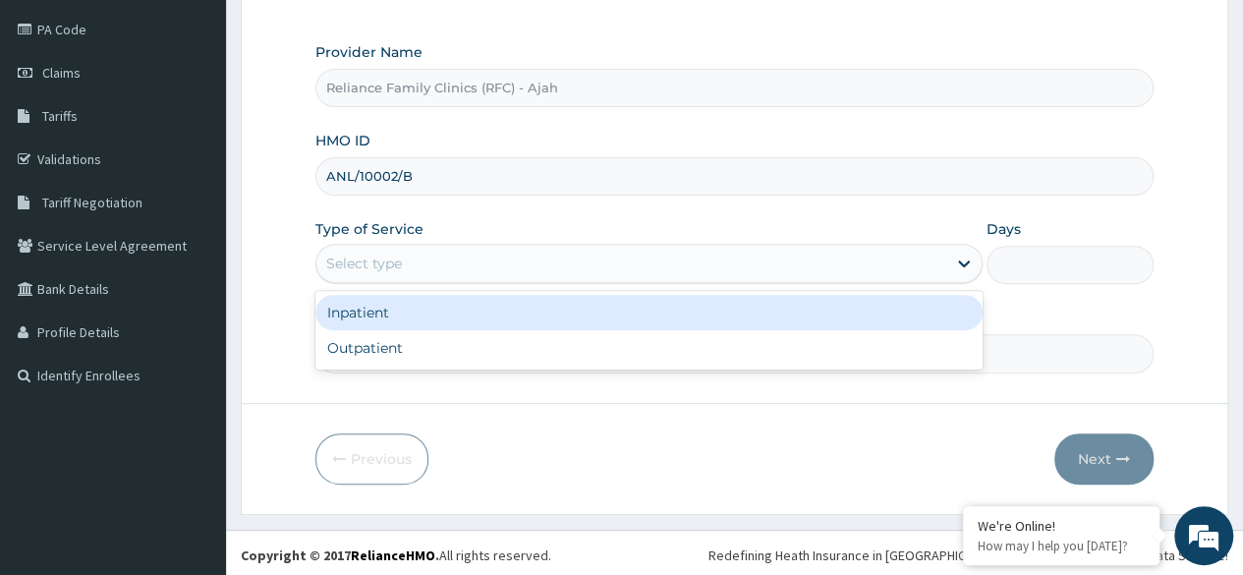
click at [492, 351] on div "Outpatient" at bounding box center [648, 347] width 667 height 35
type input "1"
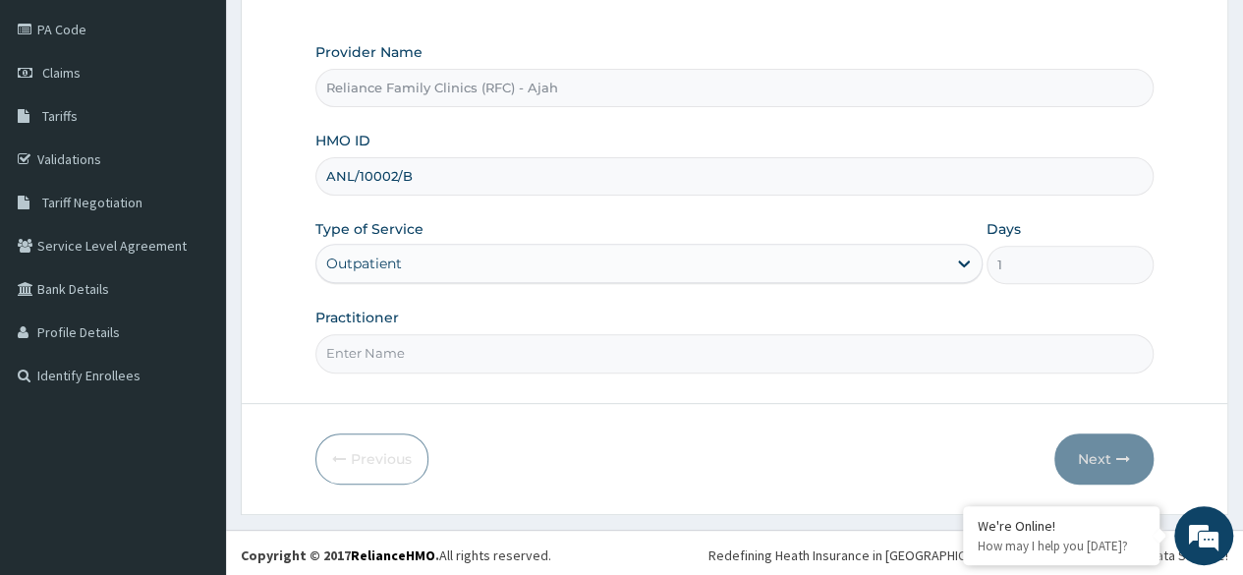
click at [485, 354] on input "Practitioner" at bounding box center [734, 353] width 838 height 38
click at [506, 358] on input "Practitioner" at bounding box center [734, 353] width 838 height 38
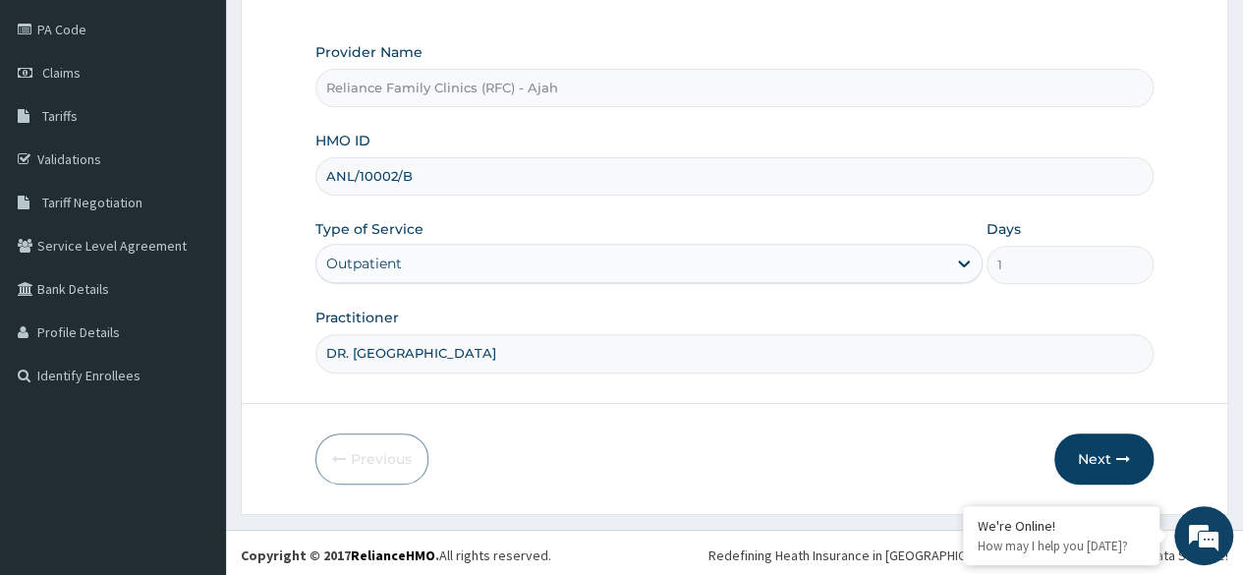
type input "DR. LOCUM"
click at [1118, 452] on icon "button" at bounding box center [1123, 459] width 14 height 14
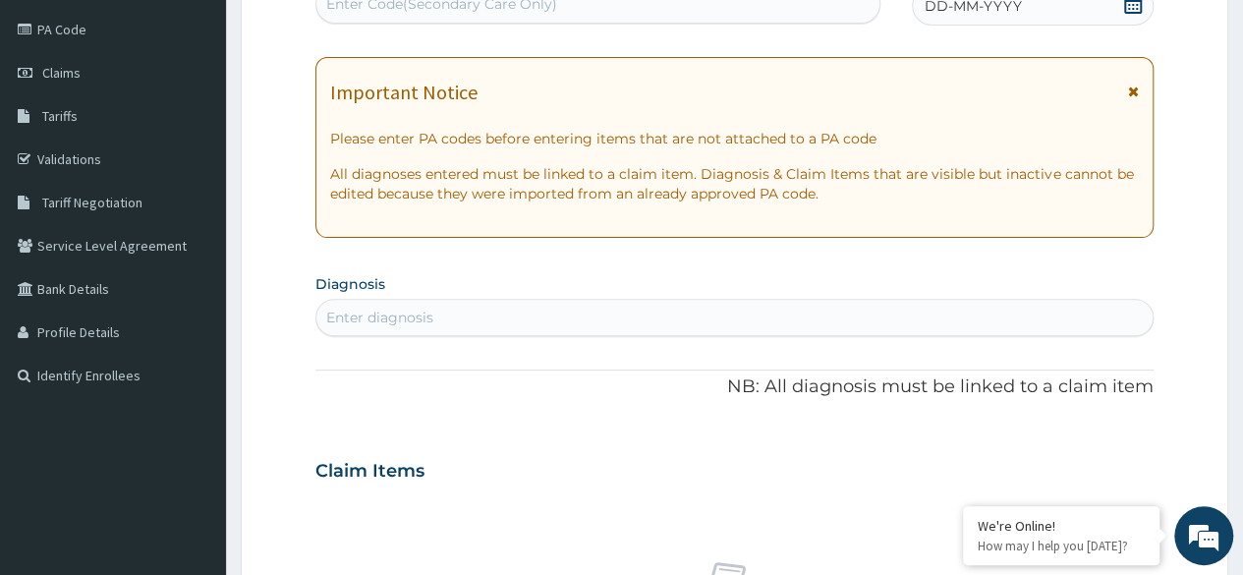
click at [1041, 9] on div "DD-MM-YYYY" at bounding box center [1033, 5] width 242 height 39
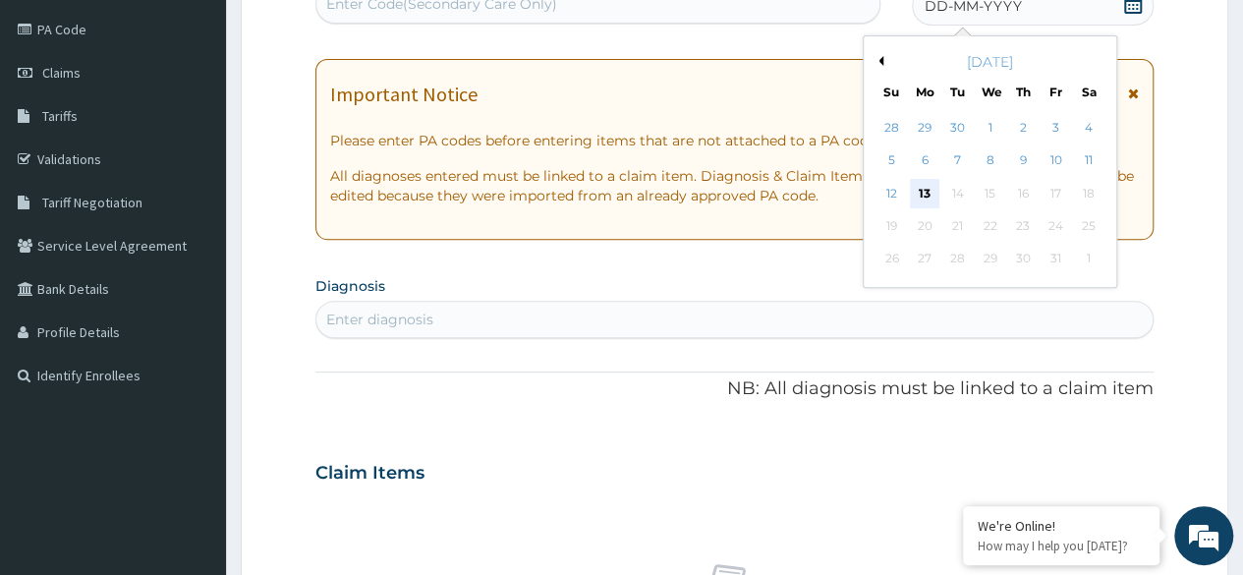
click at [923, 191] on div "13" at bounding box center [924, 193] width 29 height 29
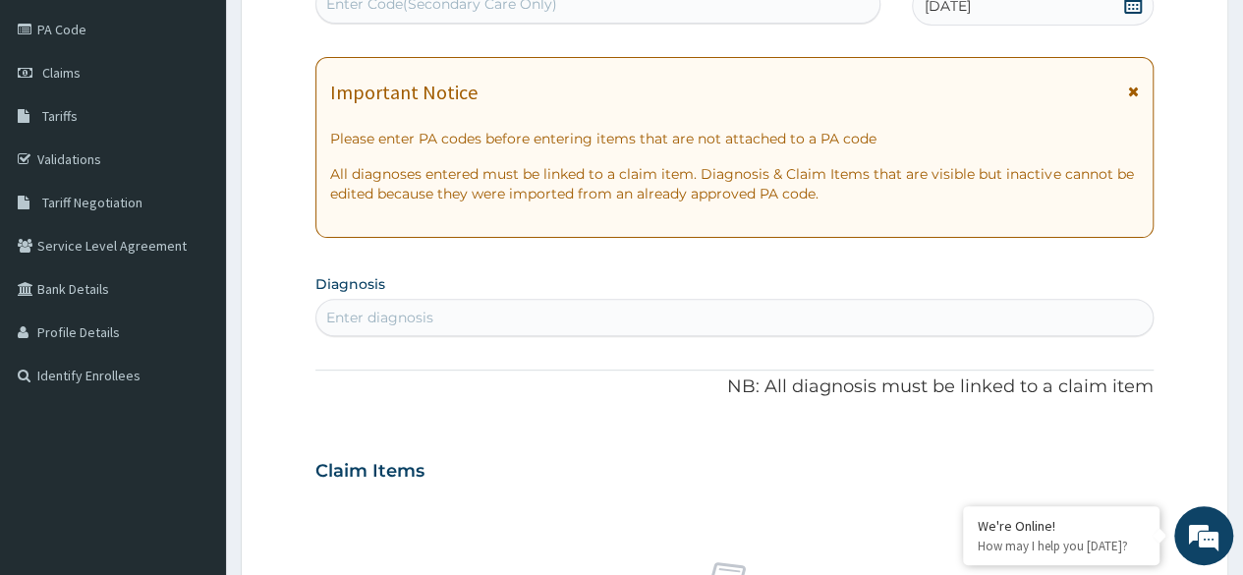
scroll to position [0, 0]
type input "WEAKNESS"
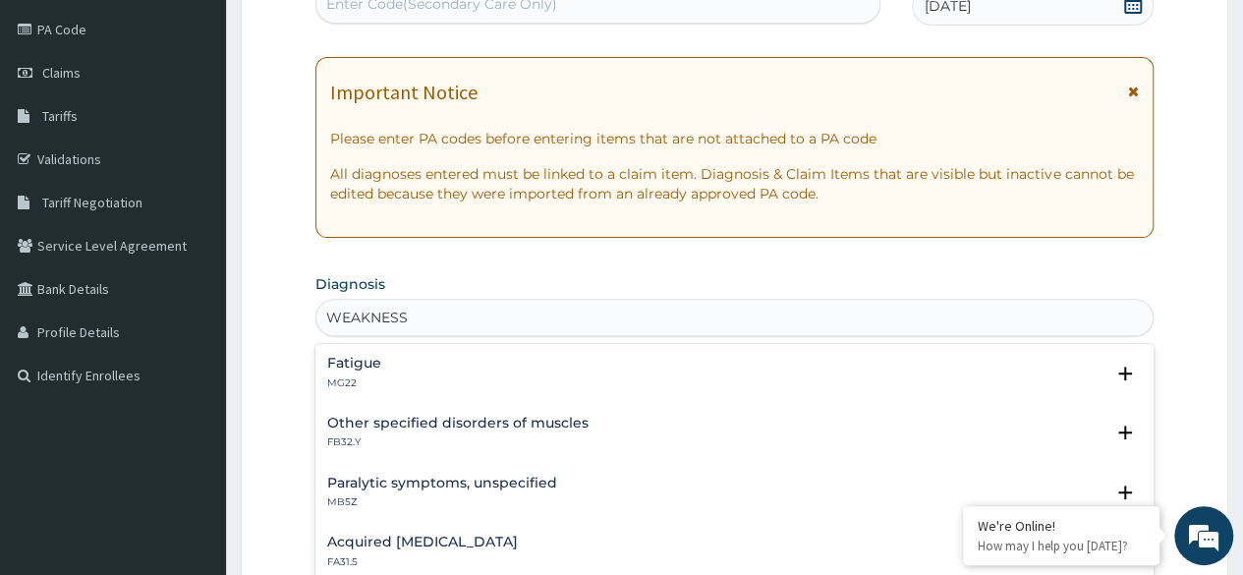
click at [362, 367] on h4 "Fatigue" at bounding box center [354, 363] width 54 height 15
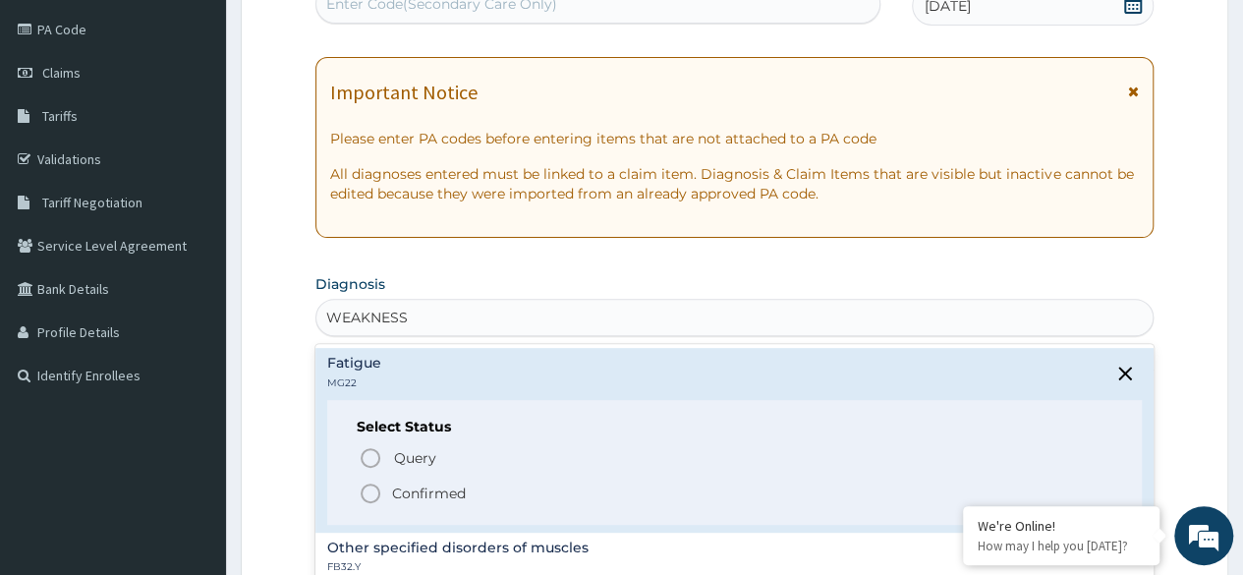
click at [378, 489] on circle "status option filled" at bounding box center [371, 493] width 18 height 18
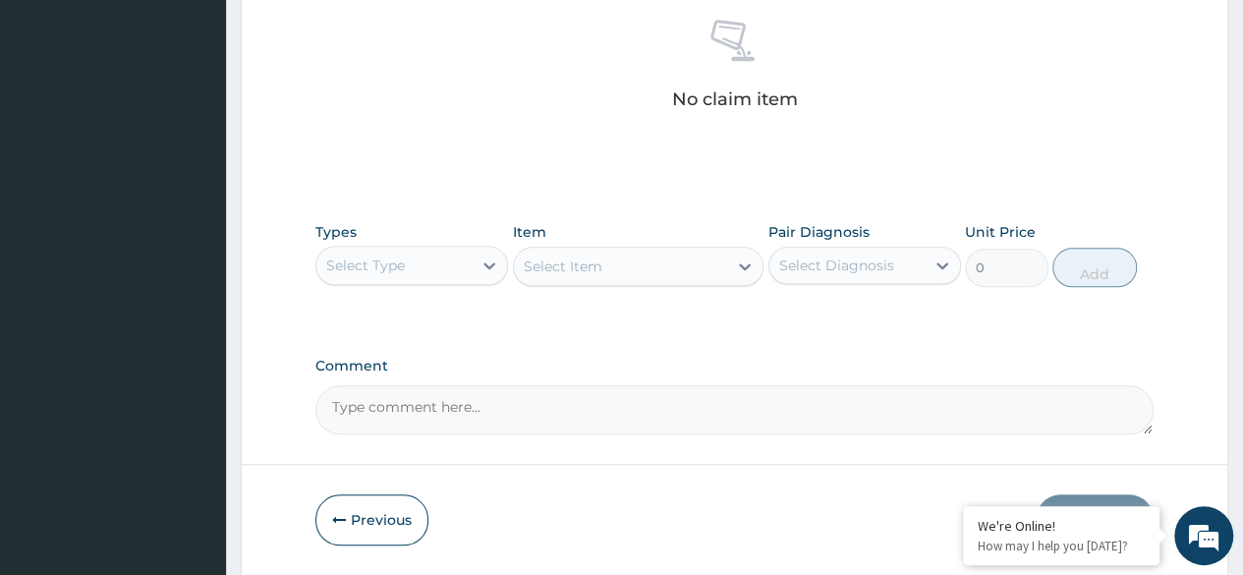
scroll to position [838, 0]
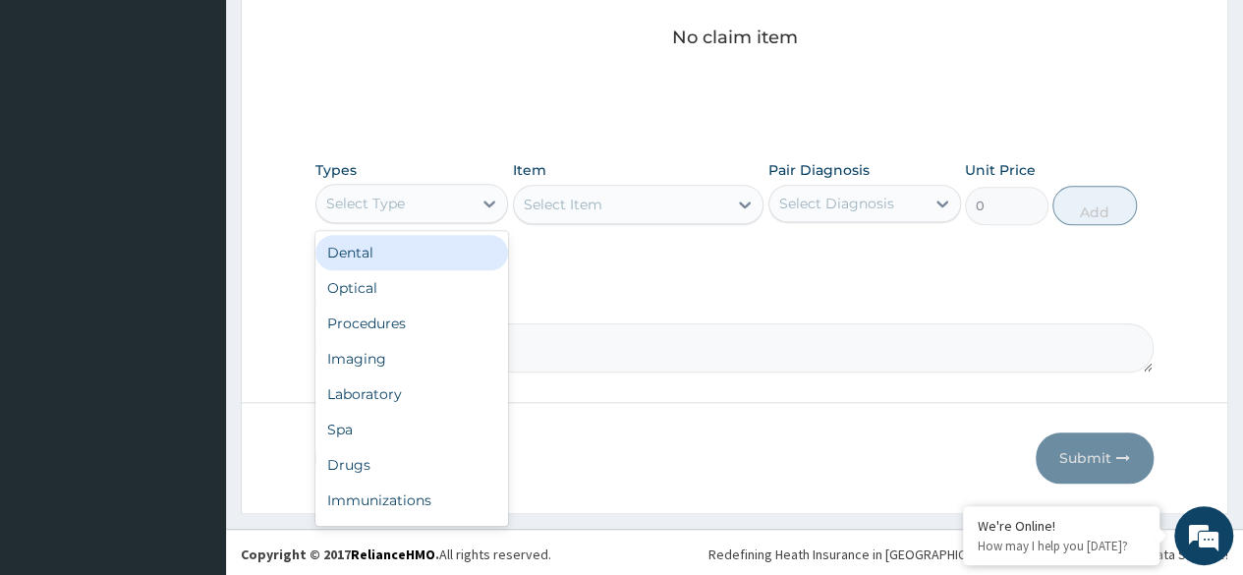
click at [418, 324] on div "Procedures" at bounding box center [411, 323] width 193 height 35
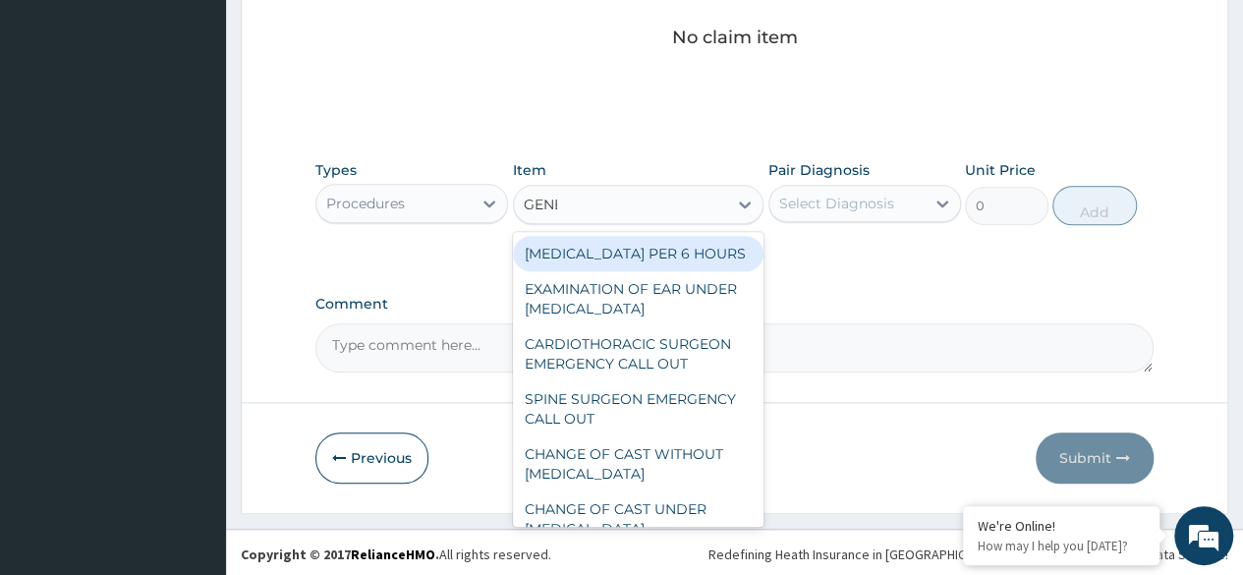
type input "GENER"
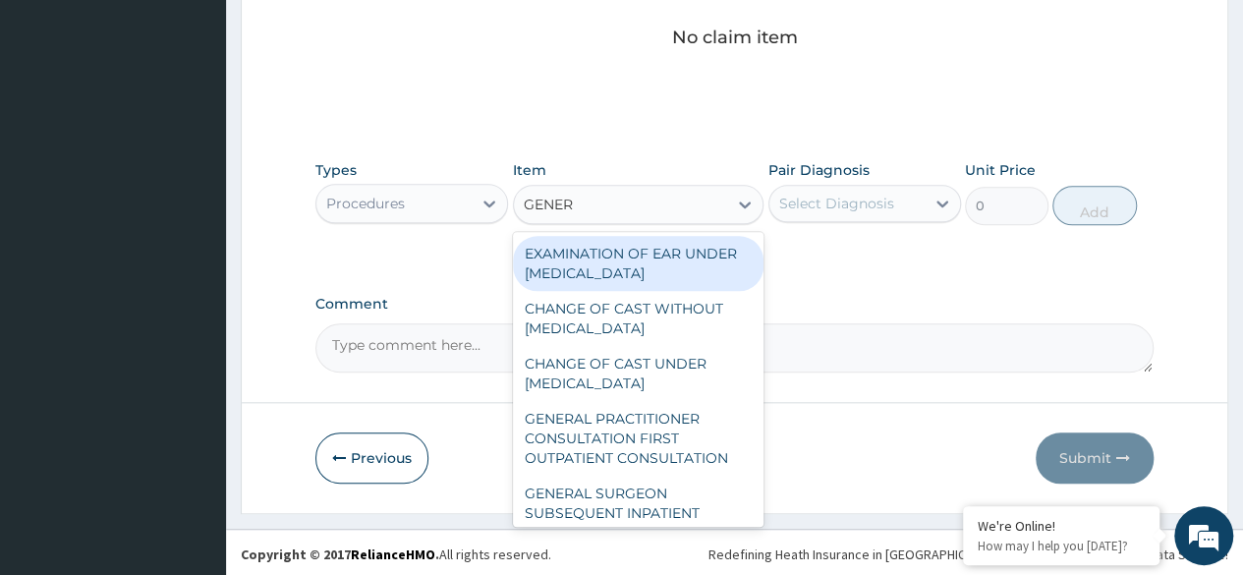
click at [641, 449] on div "GENERAL PRACTITIONER CONSULTATION FIRST OUTPATIENT CONSULTATION" at bounding box center [638, 438] width 251 height 75
type input "3370.125"
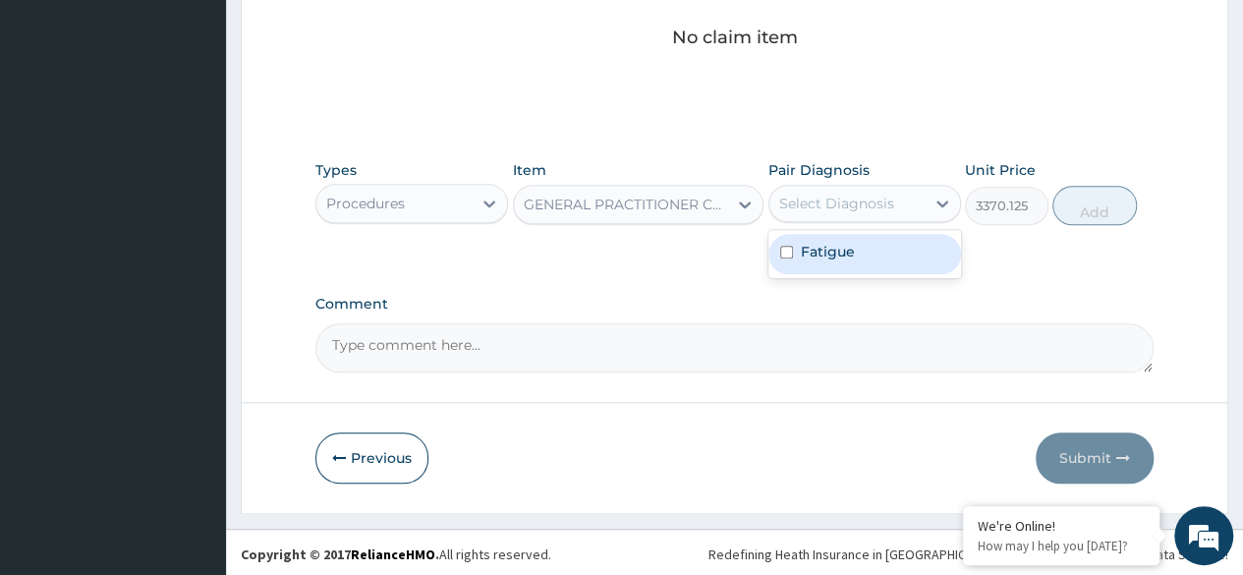
click at [888, 251] on div "Fatigue" at bounding box center [864, 254] width 193 height 40
checkbox input "true"
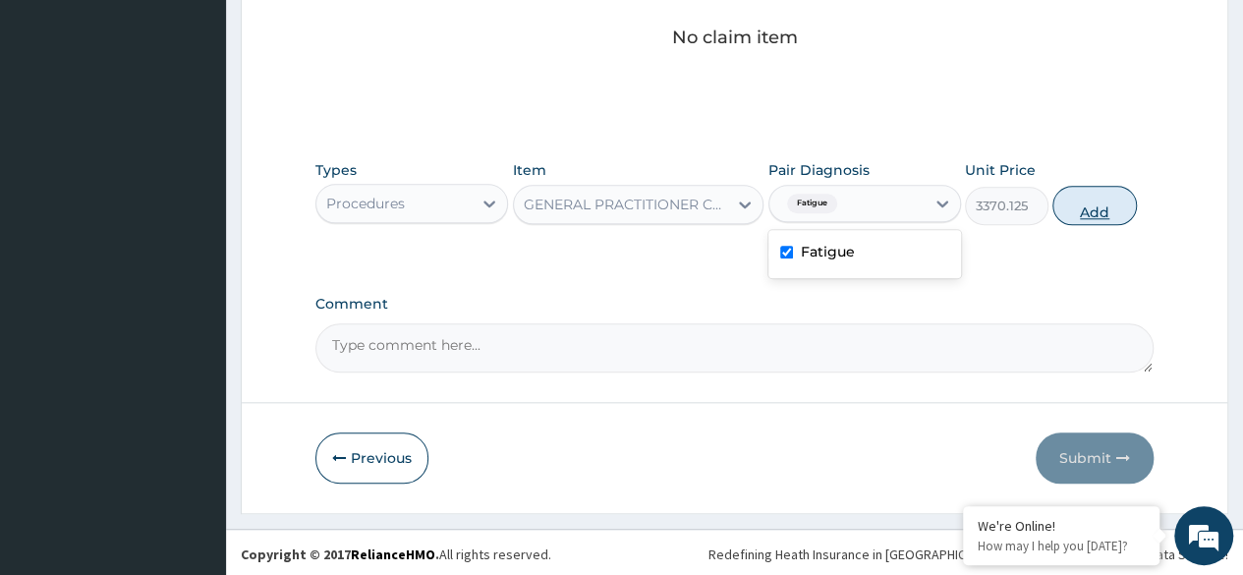
click at [1083, 219] on button "Add" at bounding box center [1094, 205] width 84 height 39
type input "0"
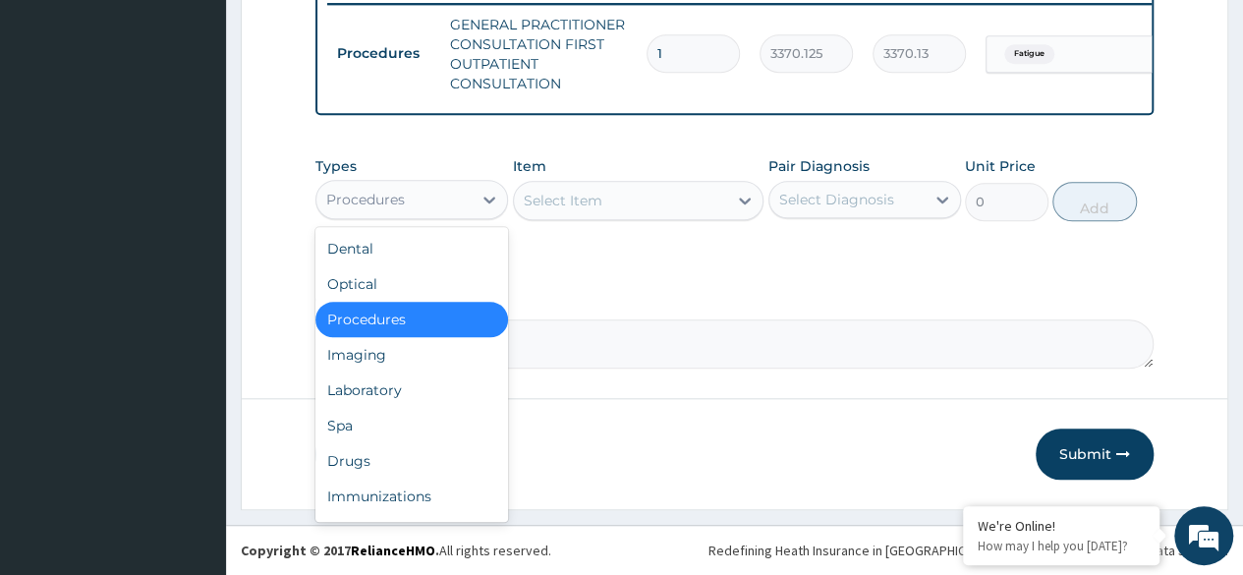
click at [413, 385] on div "Laboratory" at bounding box center [411, 389] width 193 height 35
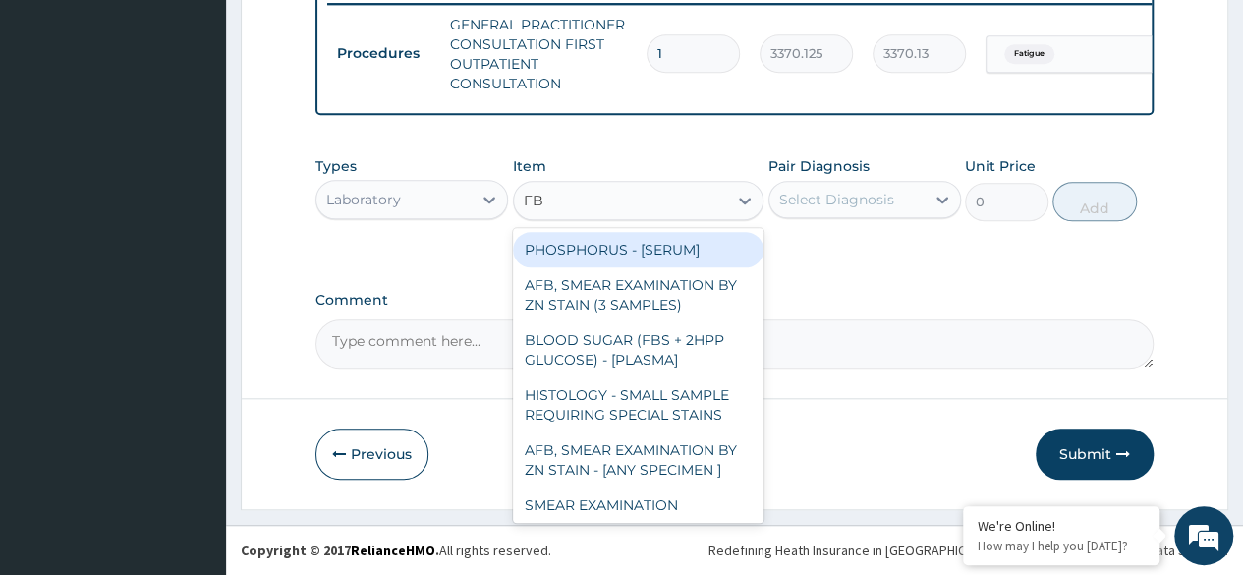
type input "FBC"
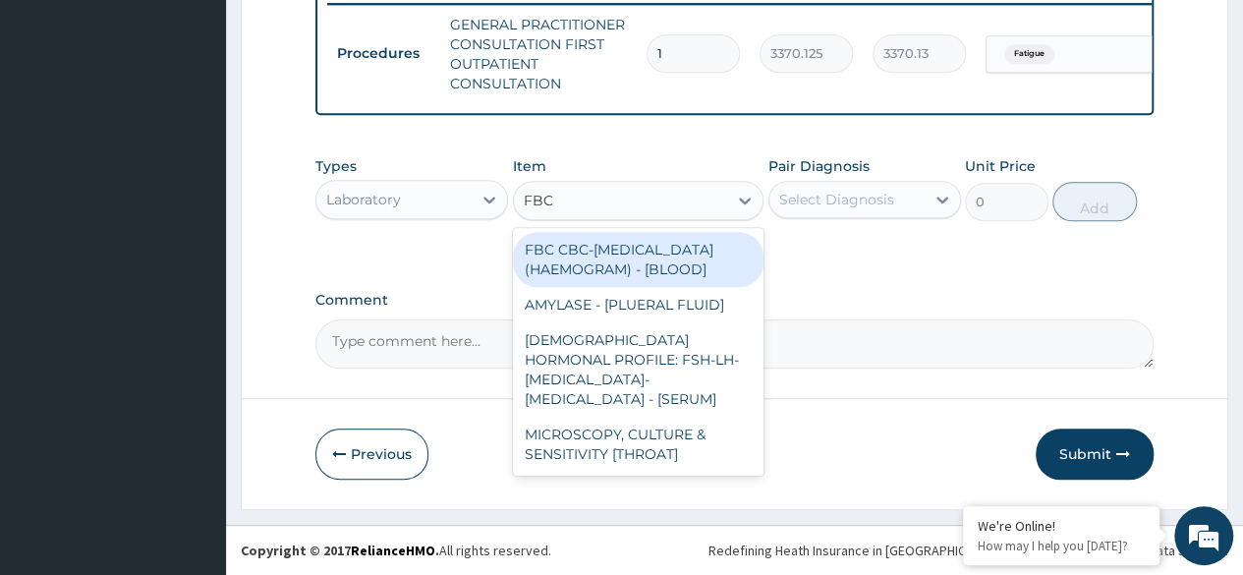
click at [679, 281] on div "FBC CBC-COMPLETE BLOOD COUNT (HAEMOGRAM) - [BLOOD]" at bounding box center [638, 259] width 251 height 55
type input "4085"
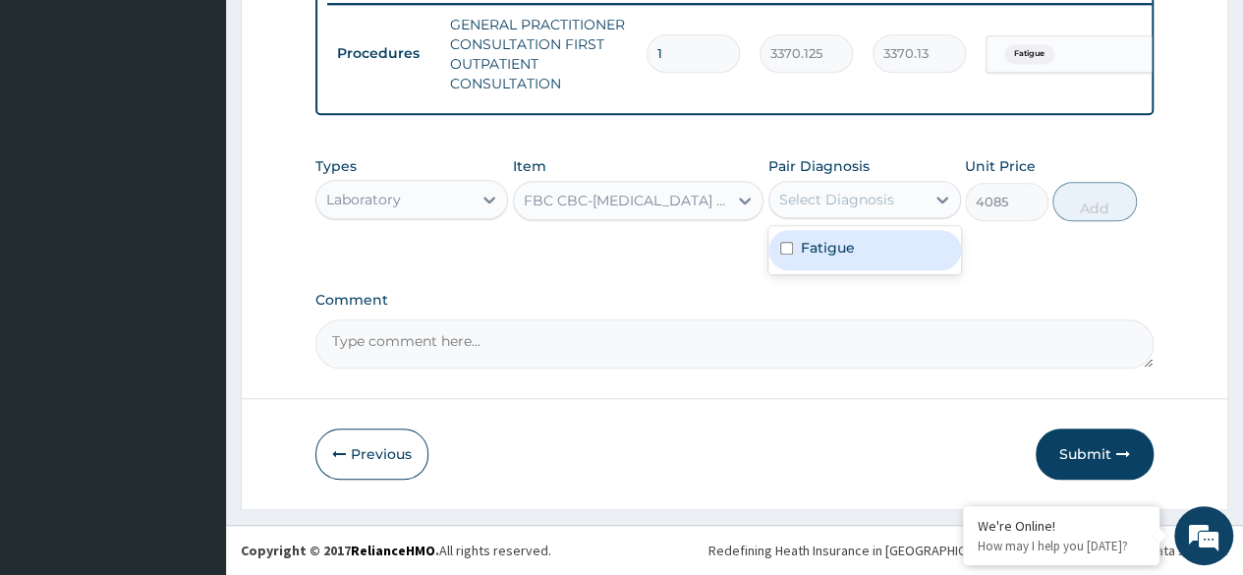
click at [886, 259] on div "Fatigue" at bounding box center [864, 250] width 193 height 40
checkbox input "true"
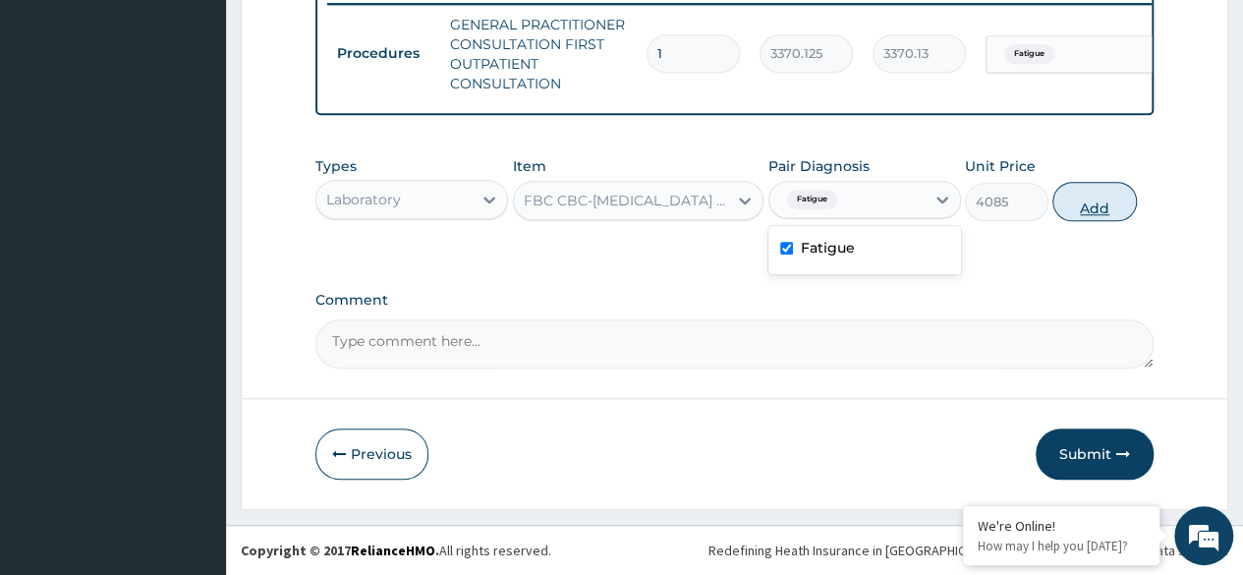
click at [1088, 214] on button "Add" at bounding box center [1094, 201] width 84 height 39
type input "0"
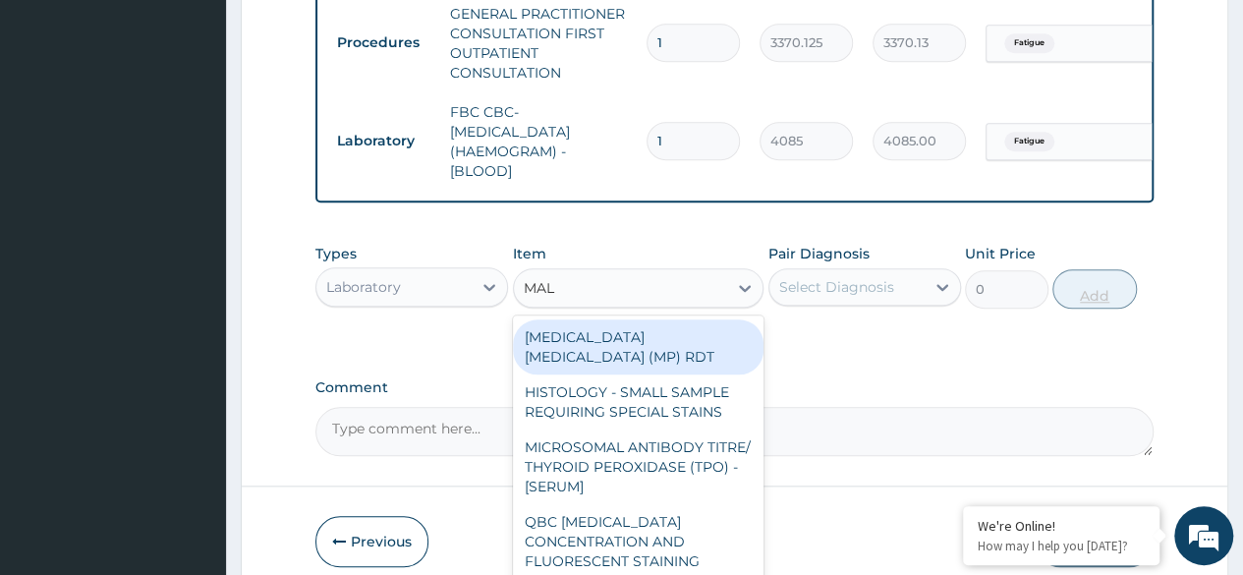
type input "MALA"
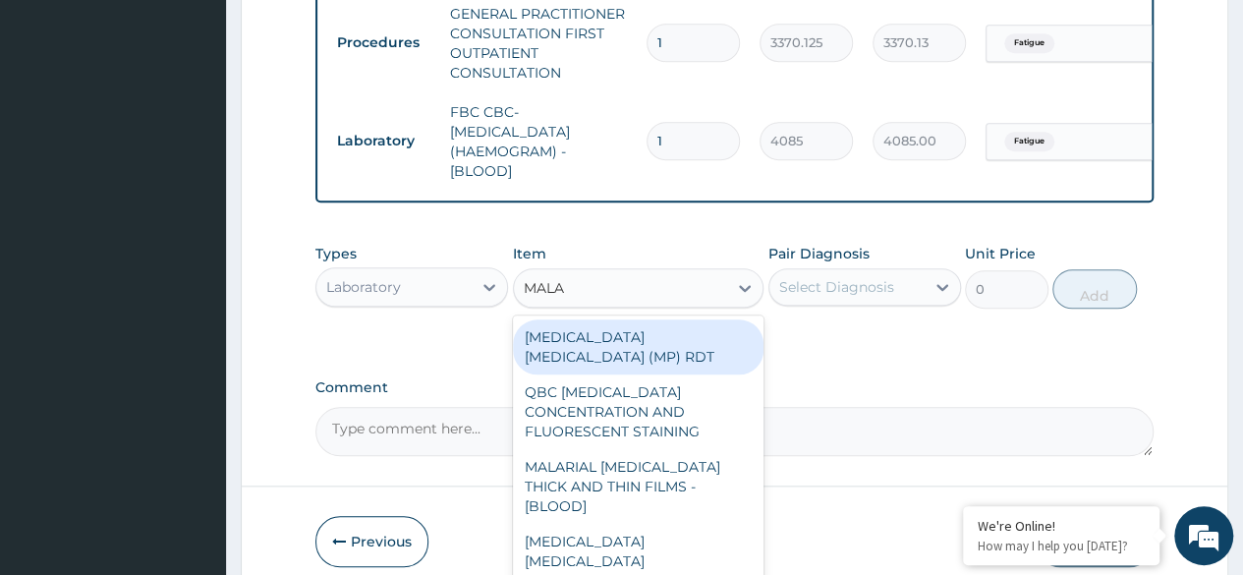
click at [715, 365] on div "MALARIA PARASITE (MP) RDT" at bounding box center [638, 346] width 251 height 55
type input "1531.875"
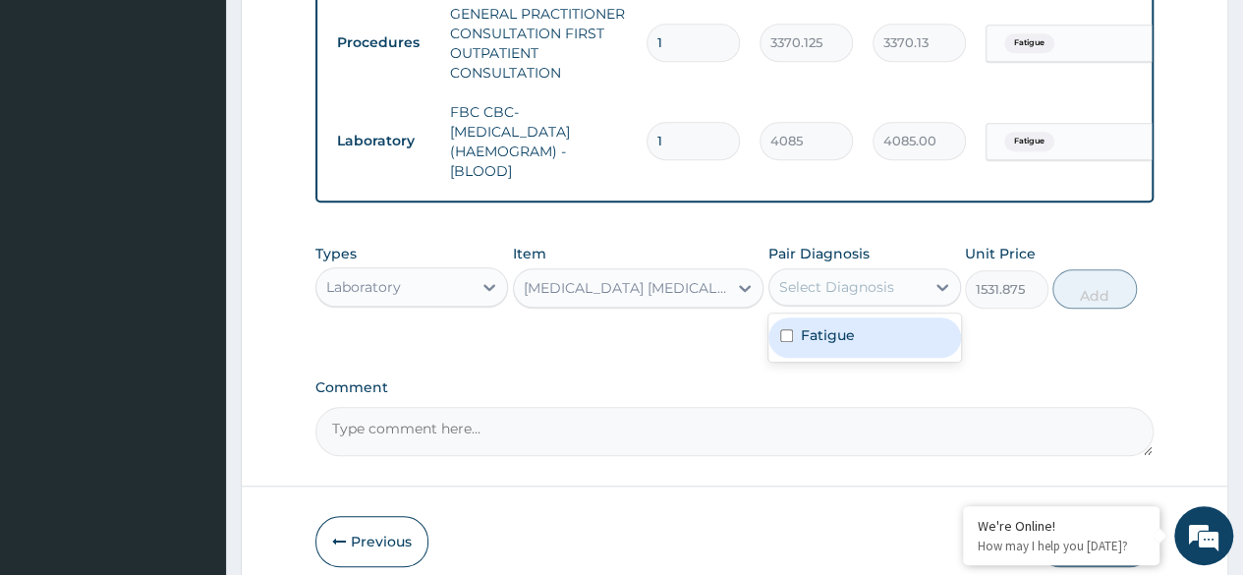
click at [870, 354] on div "Fatigue" at bounding box center [864, 337] width 193 height 40
checkbox input "true"
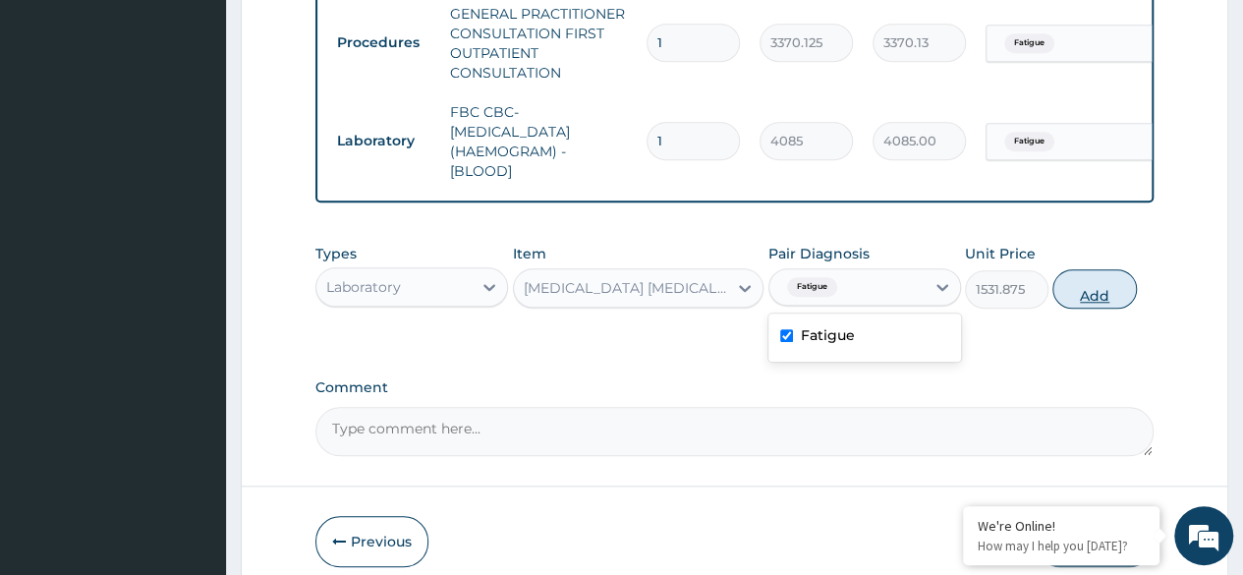
click at [1105, 307] on button "Add" at bounding box center [1094, 288] width 84 height 39
type input "0"
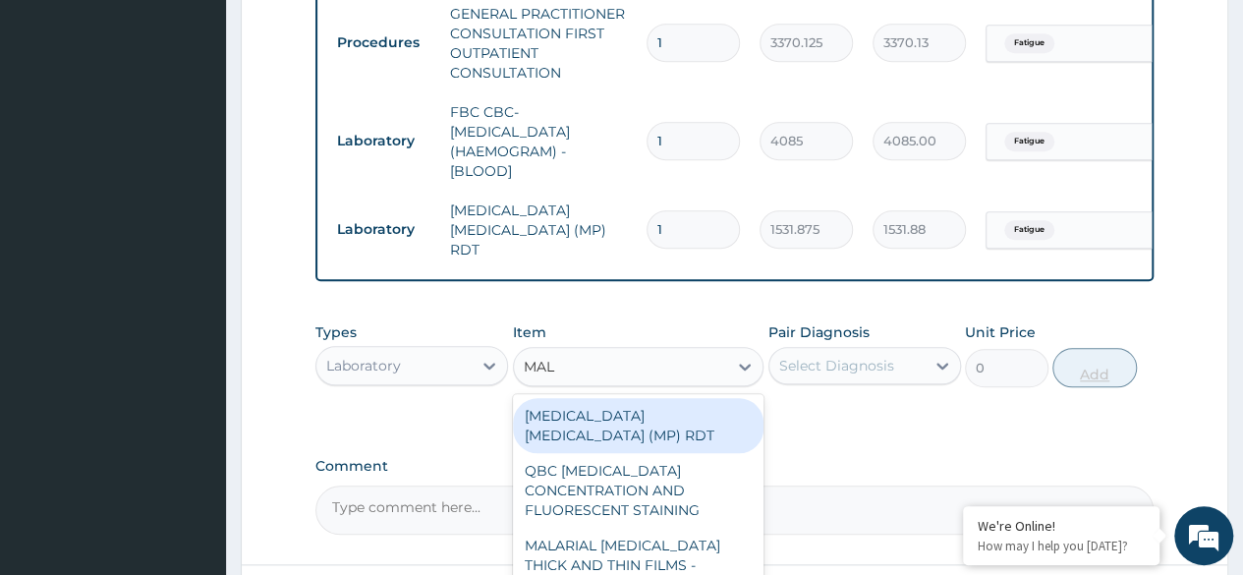
type input "MALA"
click at [702, 542] on div "MALARIAL PARASITE THICK AND THIN FILMS - [BLOOD]" at bounding box center [638, 565] width 251 height 75
type input "1531.875"
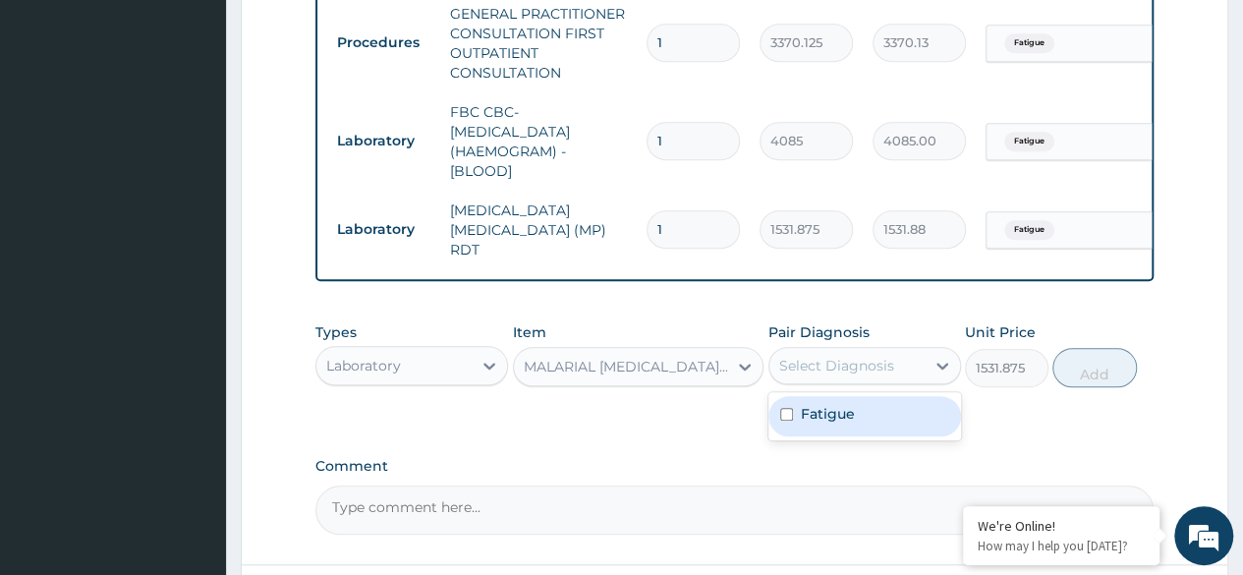
click at [892, 420] on div "Fatigue" at bounding box center [864, 416] width 193 height 40
checkbox input "true"
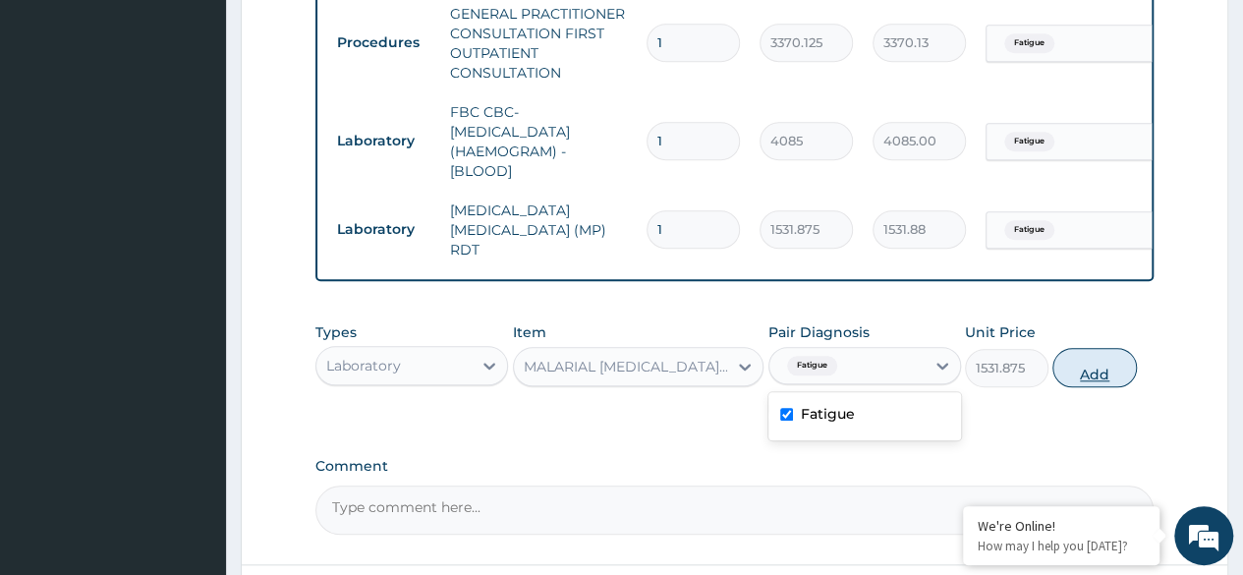
click at [1095, 369] on button "Add" at bounding box center [1094, 367] width 84 height 39
type input "0"
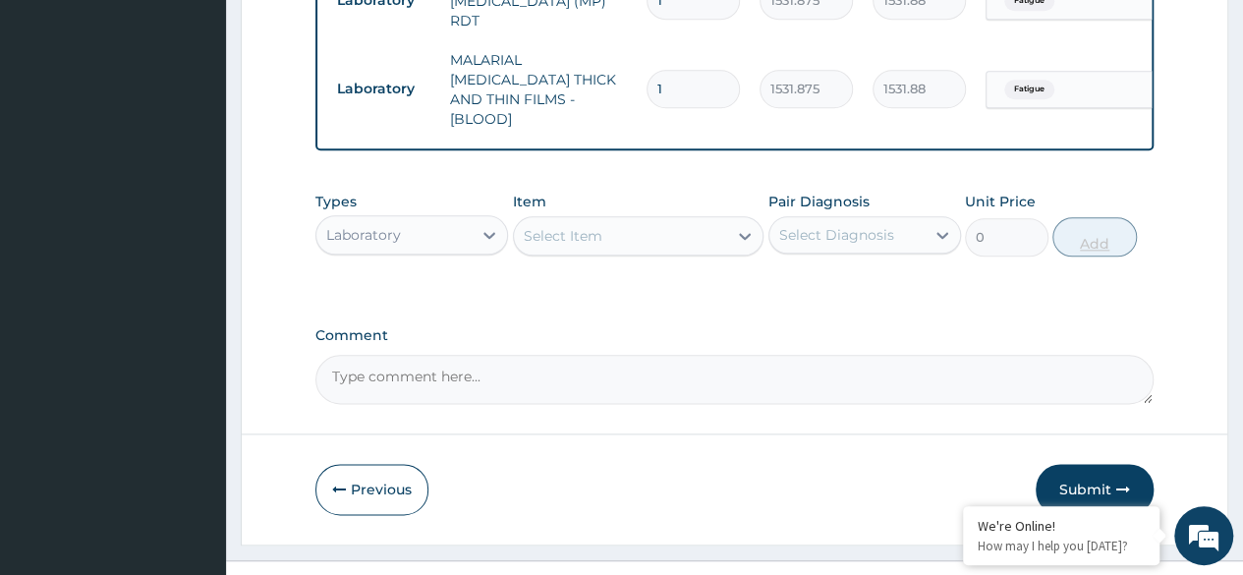
scroll to position [1035, 0]
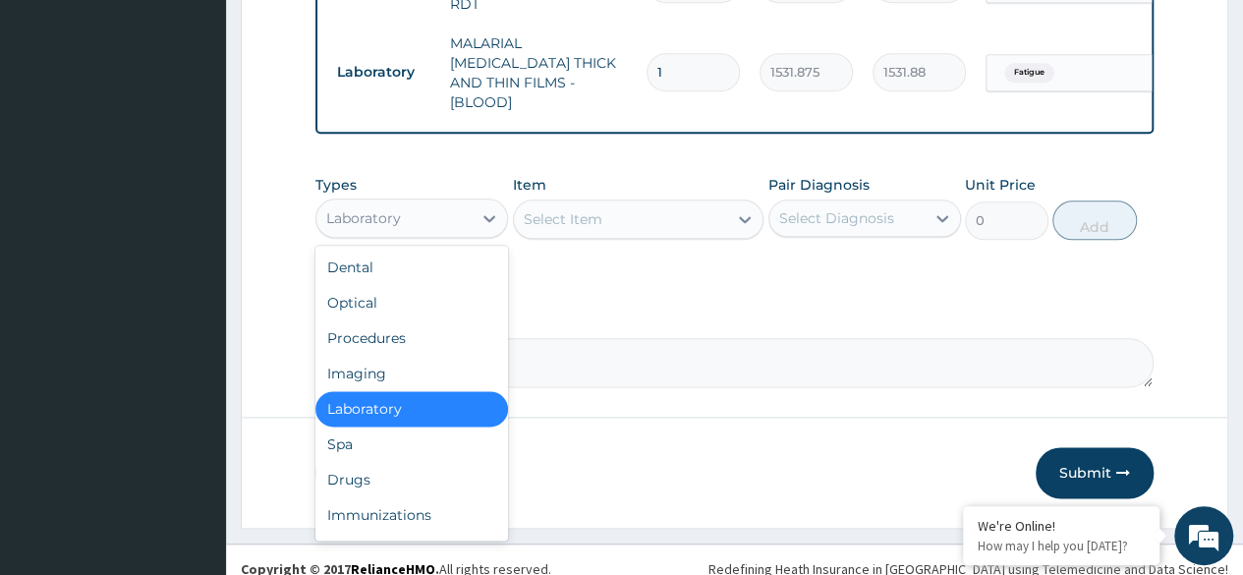
click at [399, 463] on div "Drugs" at bounding box center [411, 479] width 193 height 35
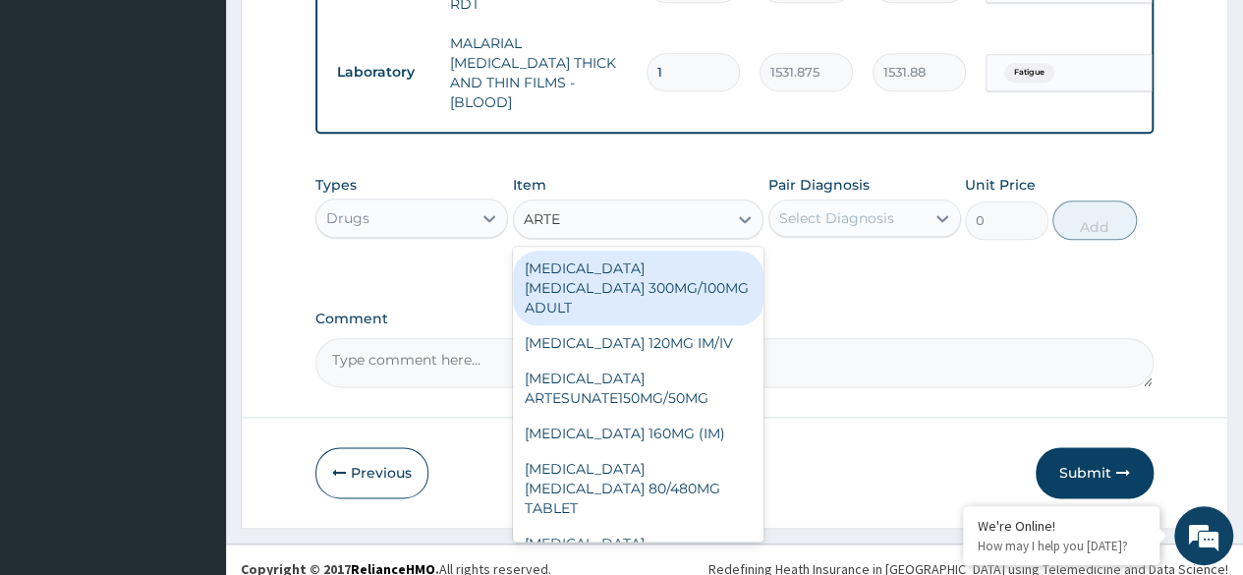
type input "ARTEM"
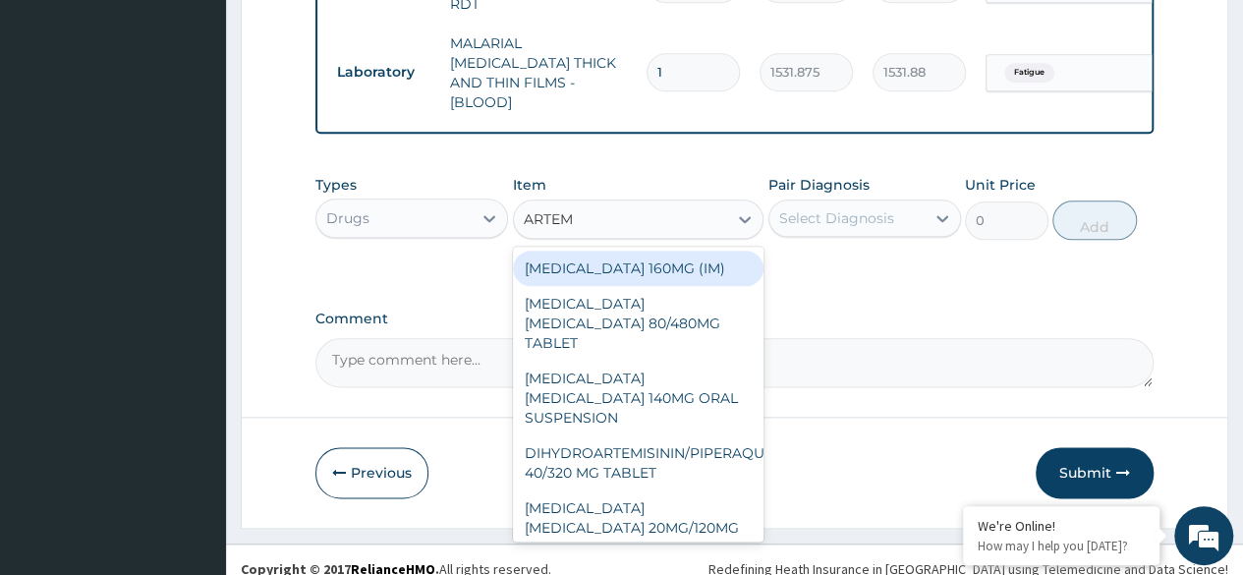
click at [690, 314] on div "ARTEMETHER LUMEFANTRINE 80/480MG TABLET" at bounding box center [638, 323] width 251 height 75
type input "450"
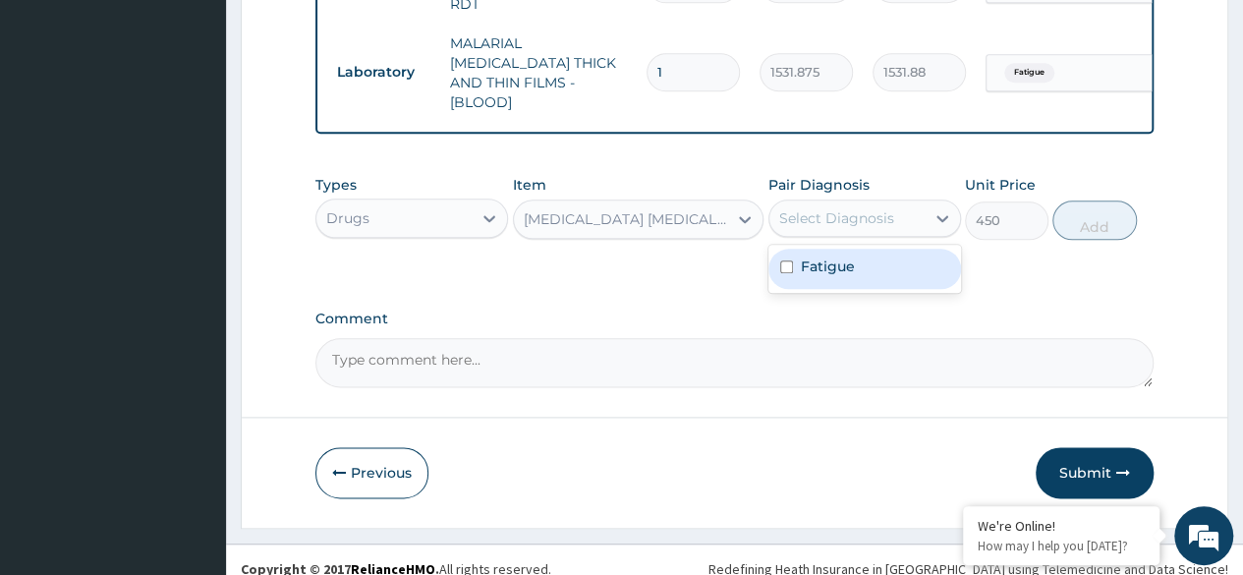
click at [906, 251] on div "Fatigue" at bounding box center [864, 269] width 193 height 40
checkbox input "true"
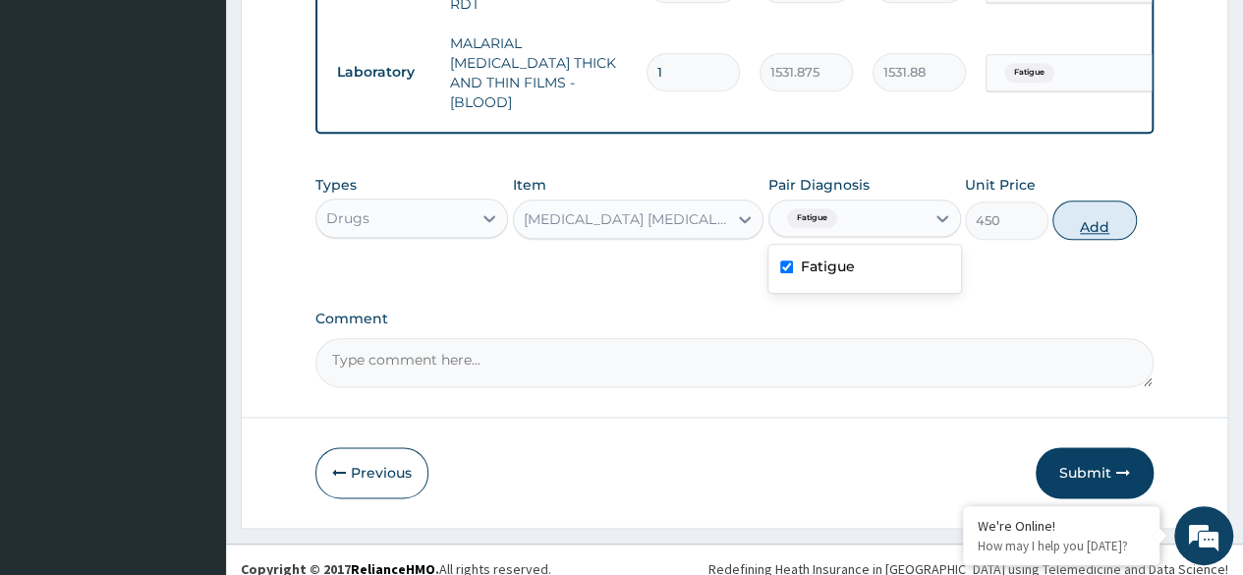
click at [1074, 203] on button "Add" at bounding box center [1094, 219] width 84 height 39
type input "0"
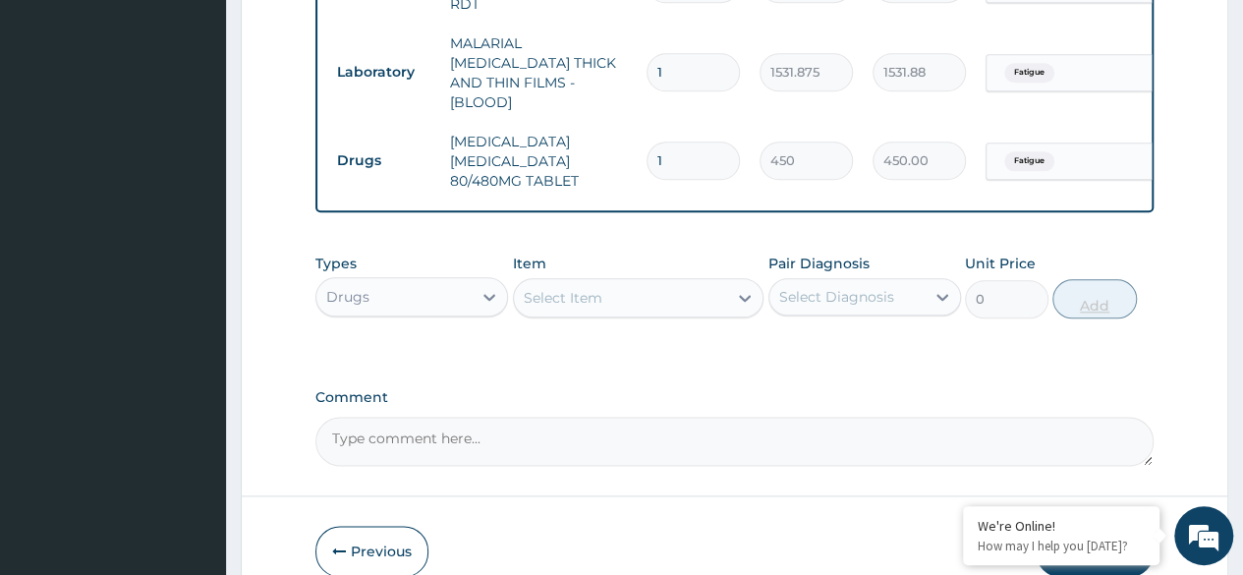
type input "0.00"
type input "6"
type input "2700.00"
type input "6"
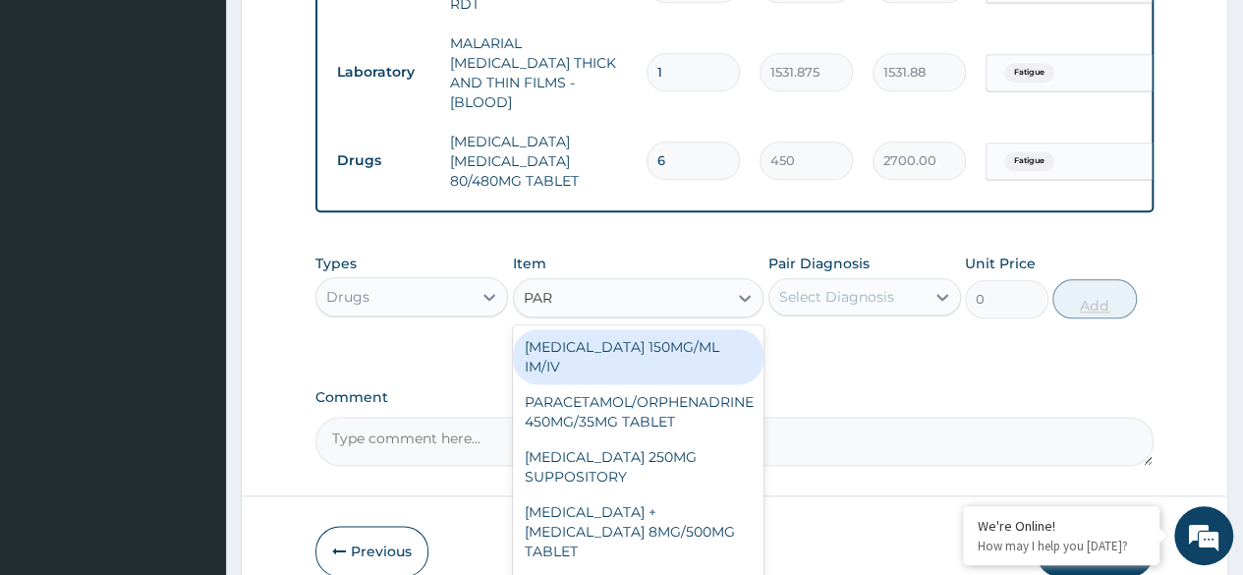
type input "PARA"
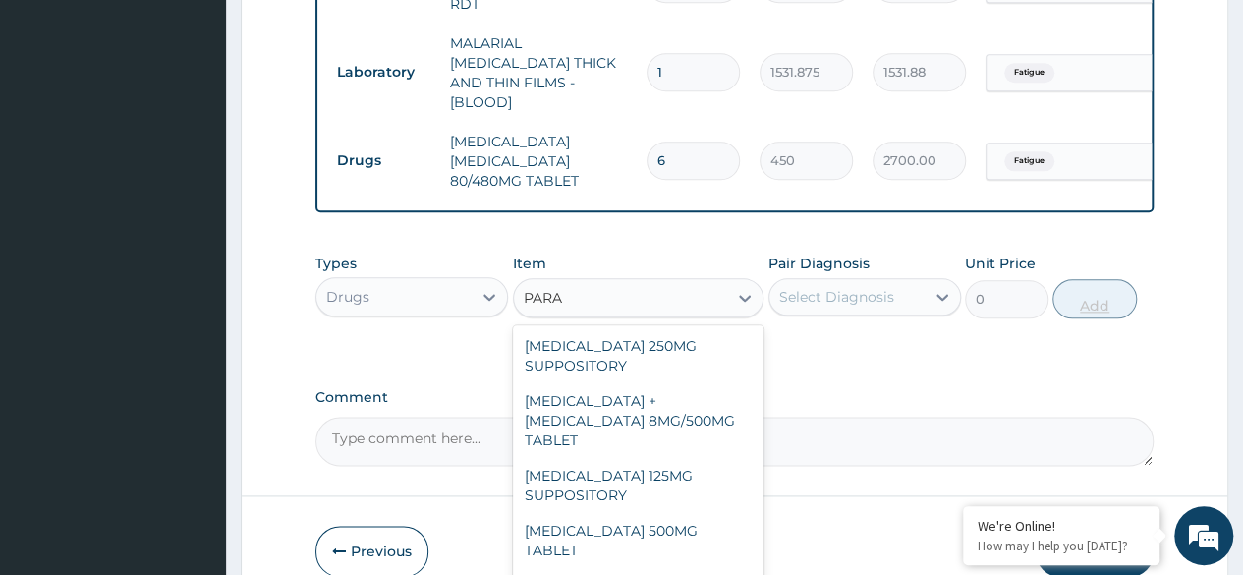
scroll to position [223, 0]
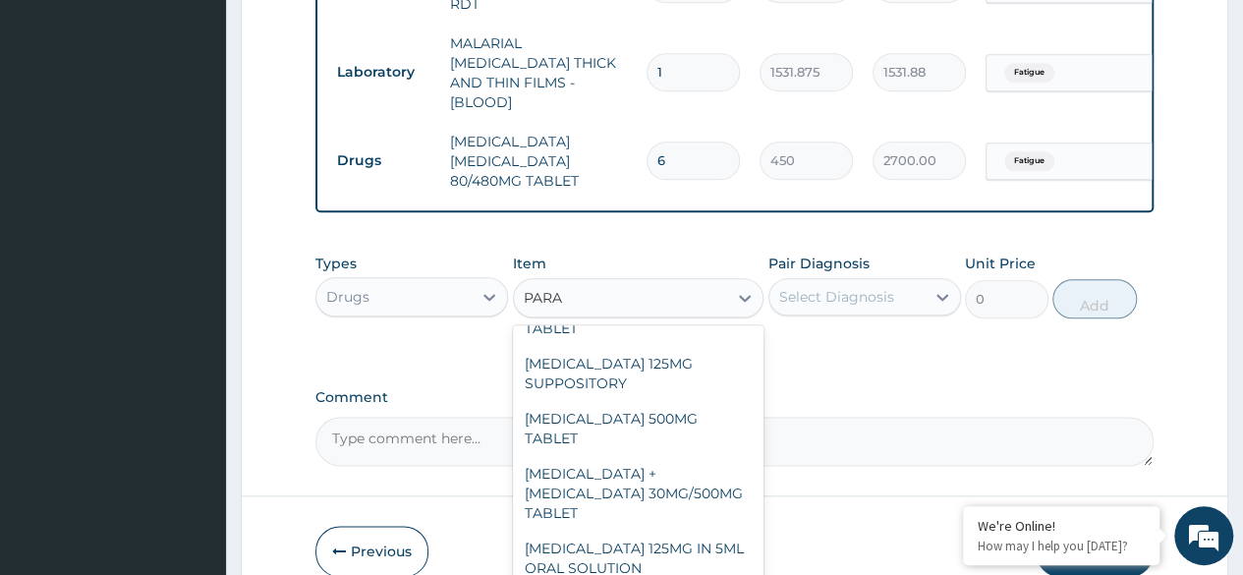
click at [652, 401] on div "[MEDICAL_DATA] 500MG TABLET" at bounding box center [638, 428] width 251 height 55
type input "30"
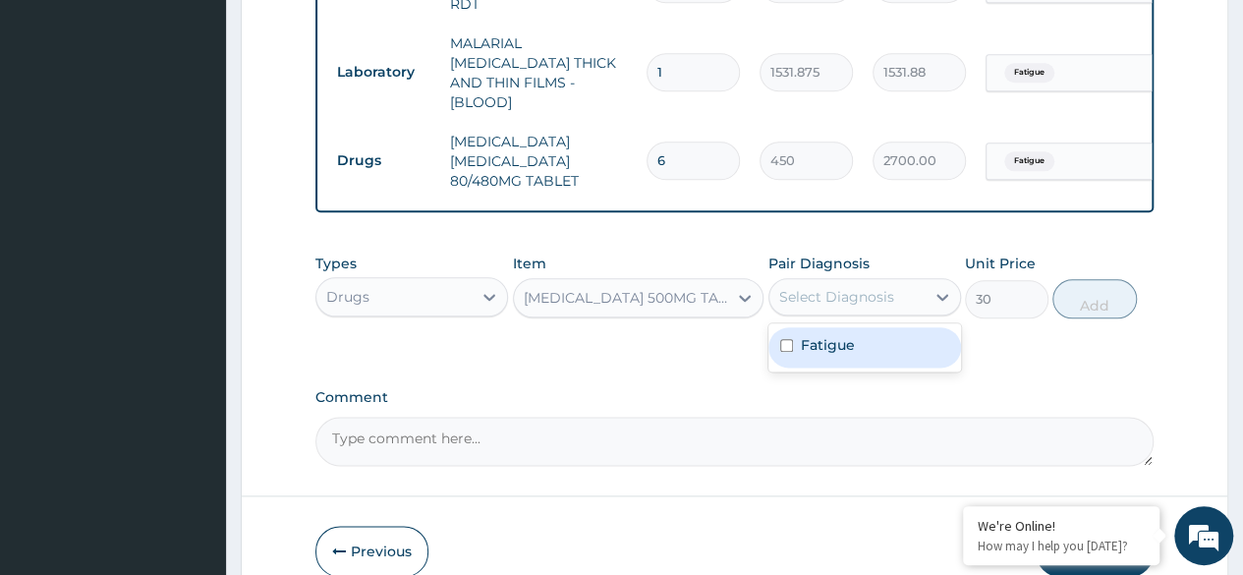
click at [875, 335] on div "Fatigue" at bounding box center [864, 347] width 193 height 40
checkbox input "true"
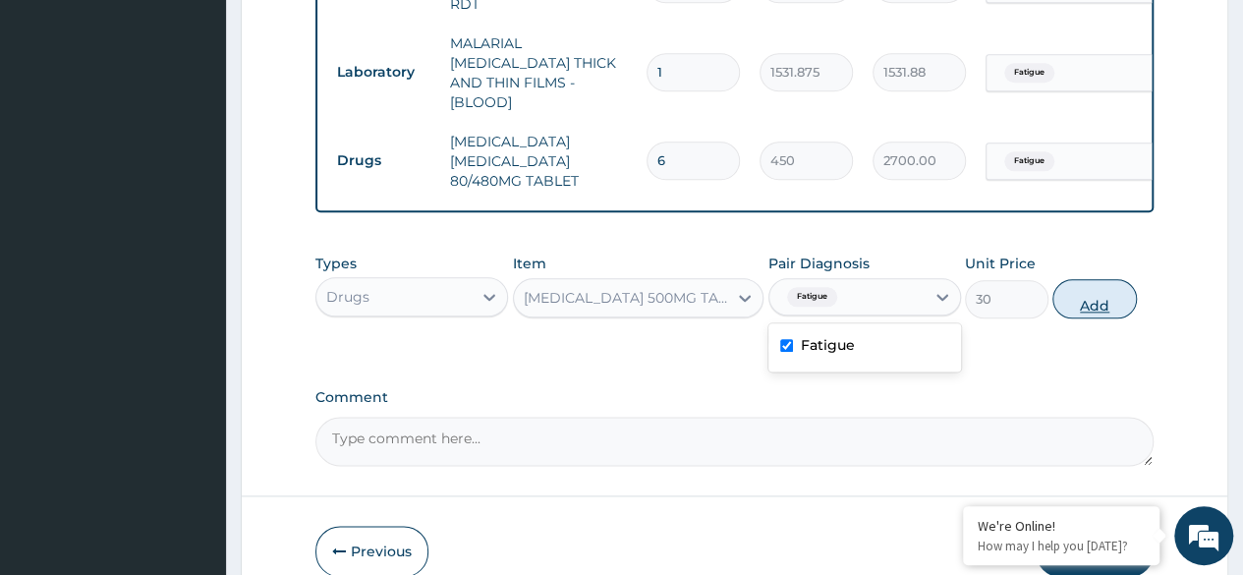
click at [1109, 279] on button "Add" at bounding box center [1094, 298] width 84 height 39
type input "0"
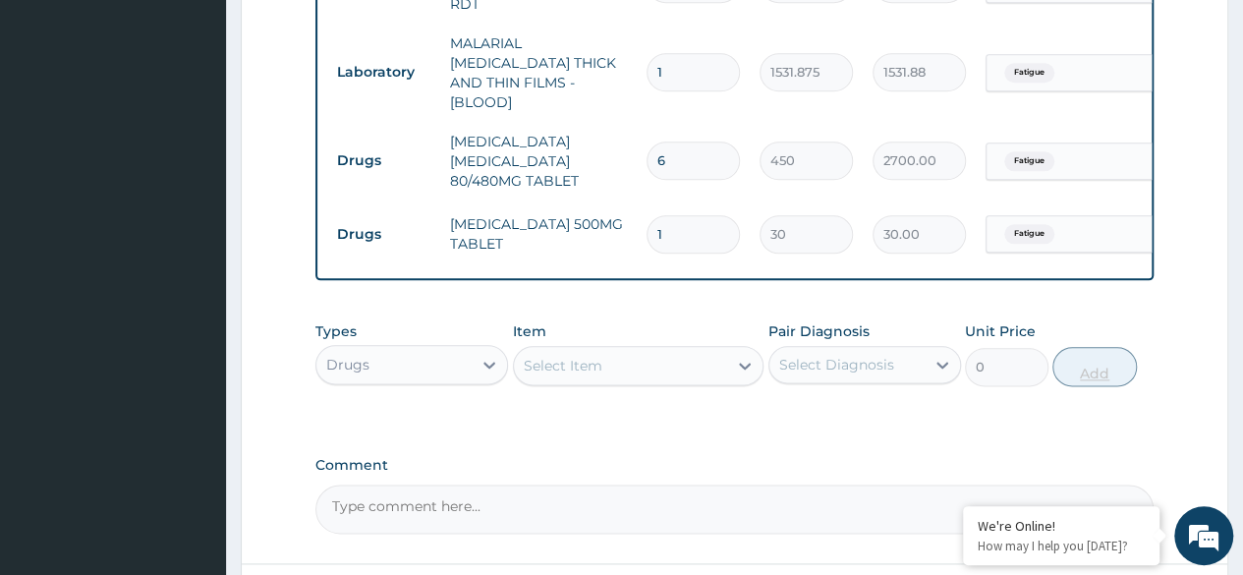
type input "18"
type input "540.00"
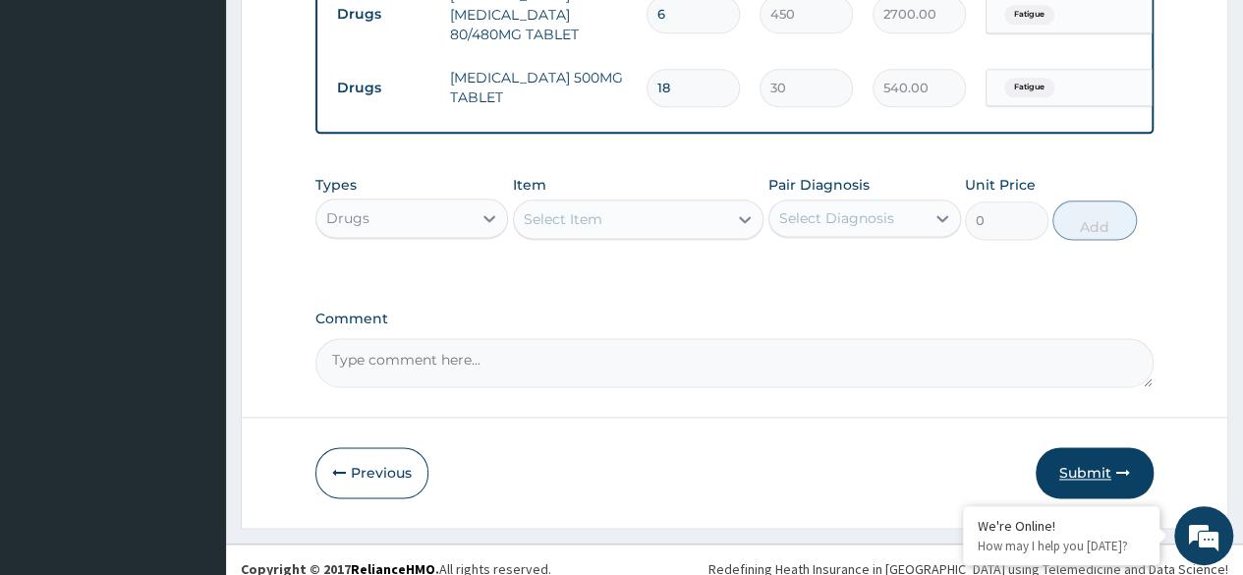
click at [1097, 447] on button "Submit" at bounding box center [1094, 472] width 118 height 51
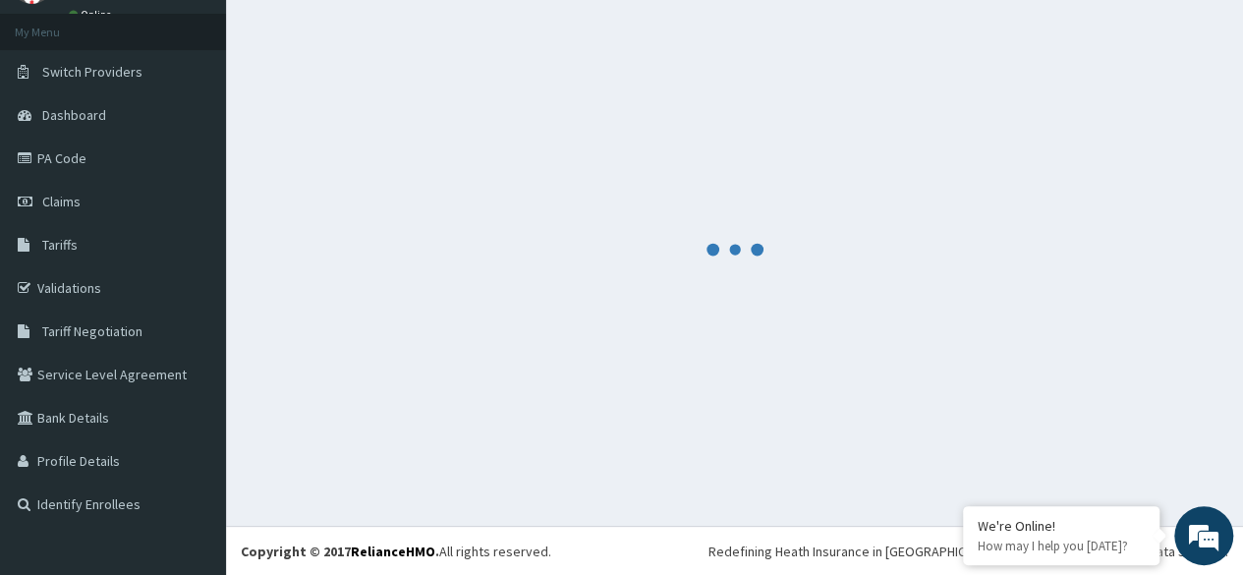
scroll to position [1182, 0]
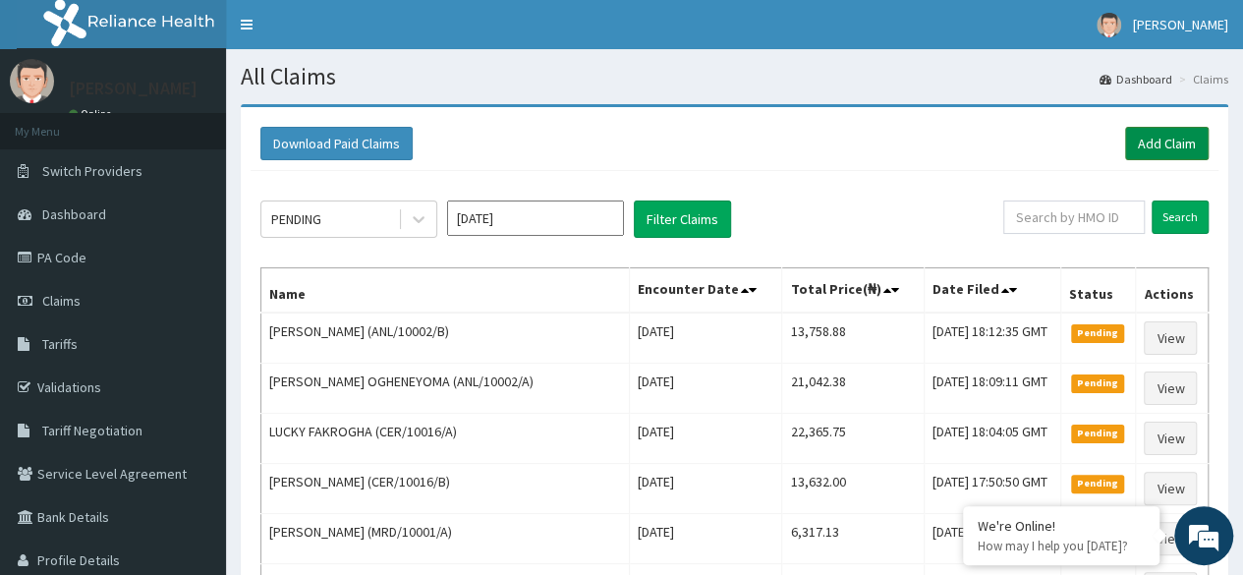
click at [1143, 147] on link "Add Claim" at bounding box center [1167, 143] width 84 height 33
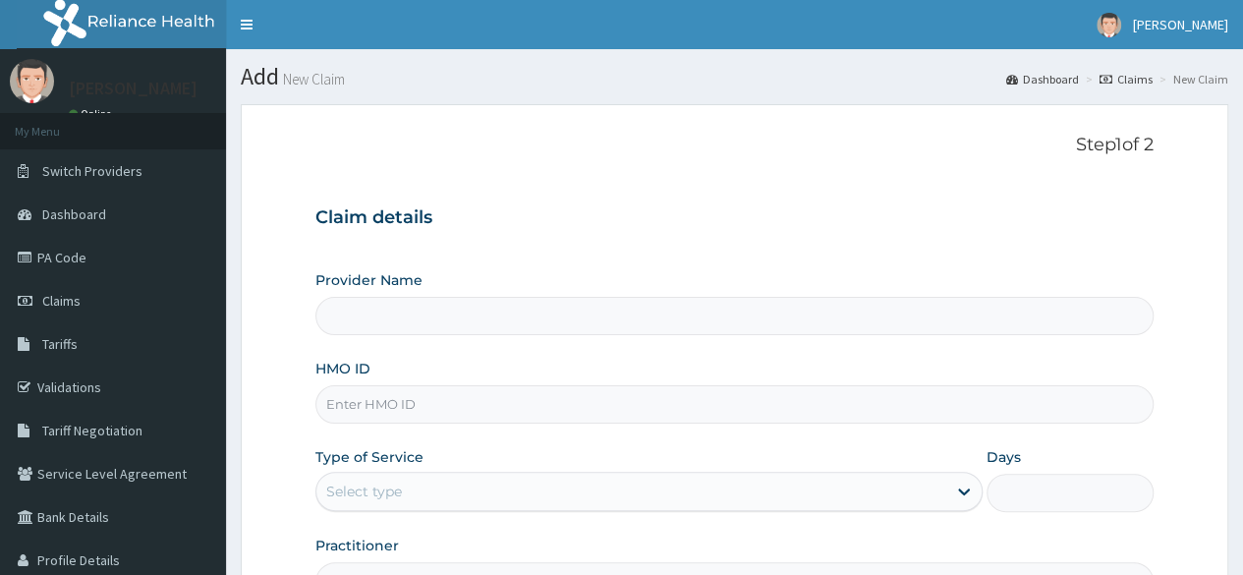
click at [409, 411] on input "HMO ID" at bounding box center [734, 404] width 838 height 38
paste input "ANL/10002/C"
type input "ANL/10002/C"
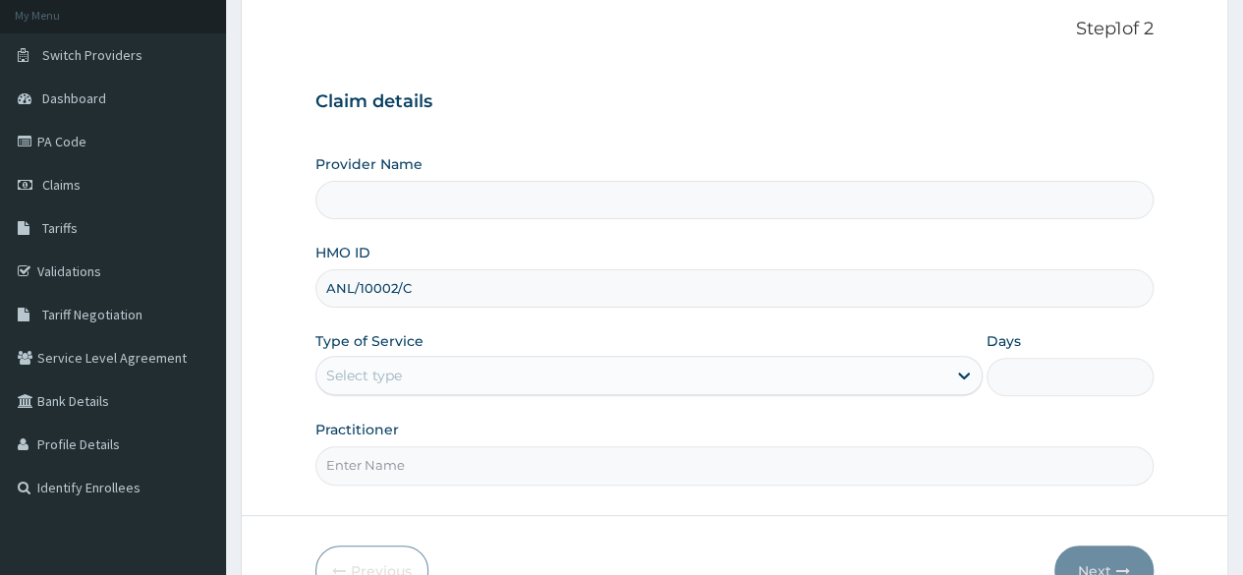
scroll to position [228, 0]
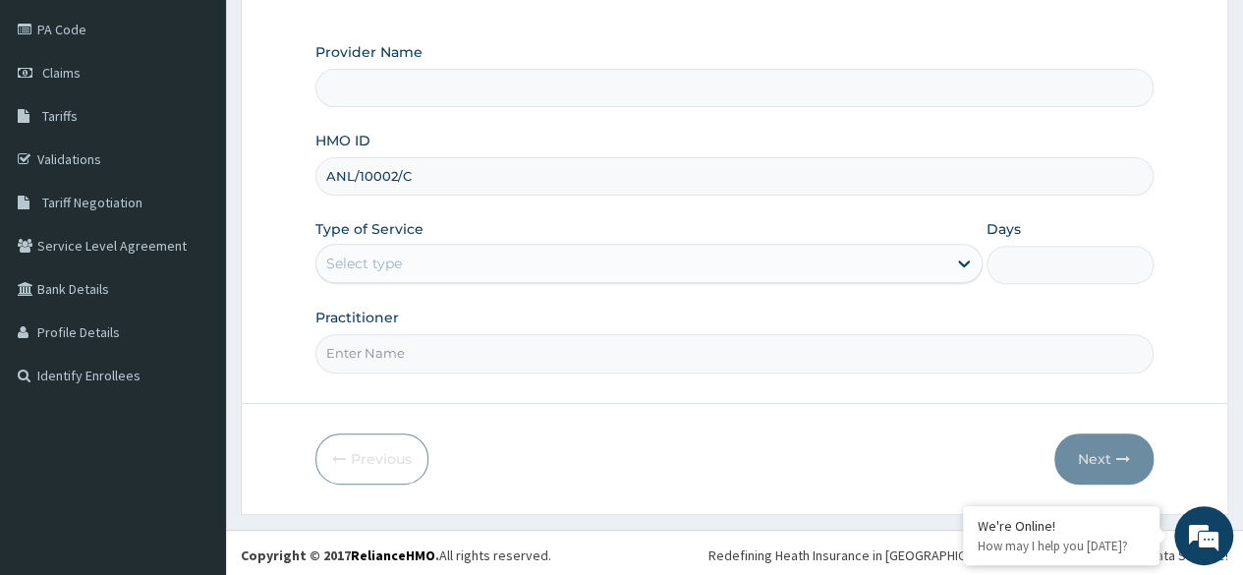
type input "Reliance Family Clinics (RFC) - Ajah"
type input "ANL/10002/C"
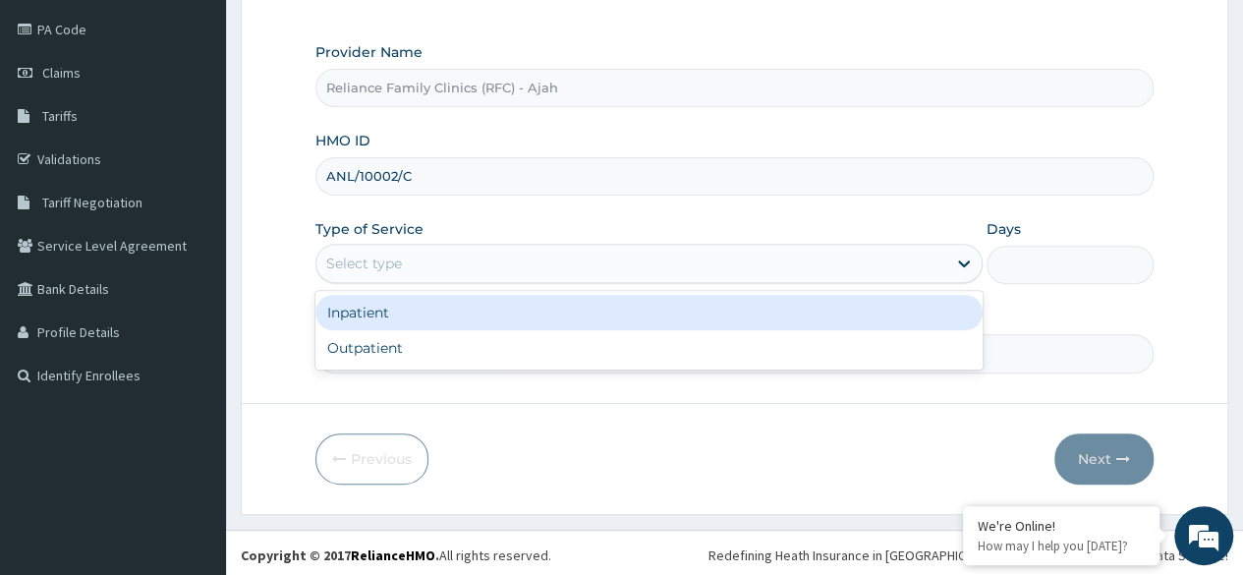
click at [479, 342] on div "Outpatient" at bounding box center [648, 347] width 667 height 35
type input "1"
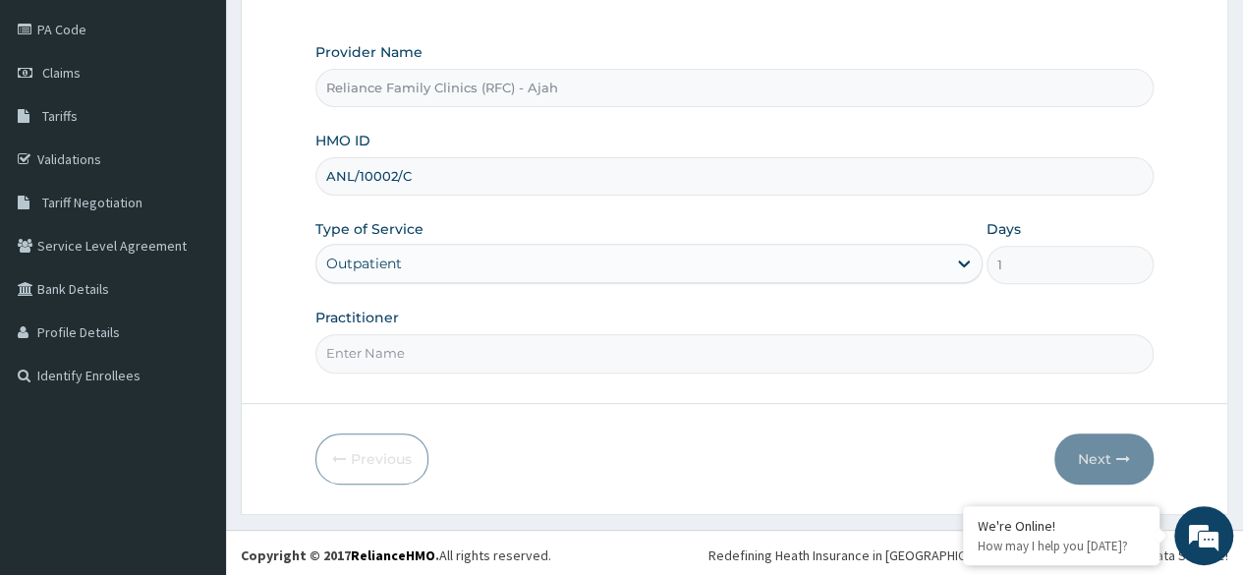
click at [495, 355] on input "Practitioner" at bounding box center [734, 353] width 838 height 38
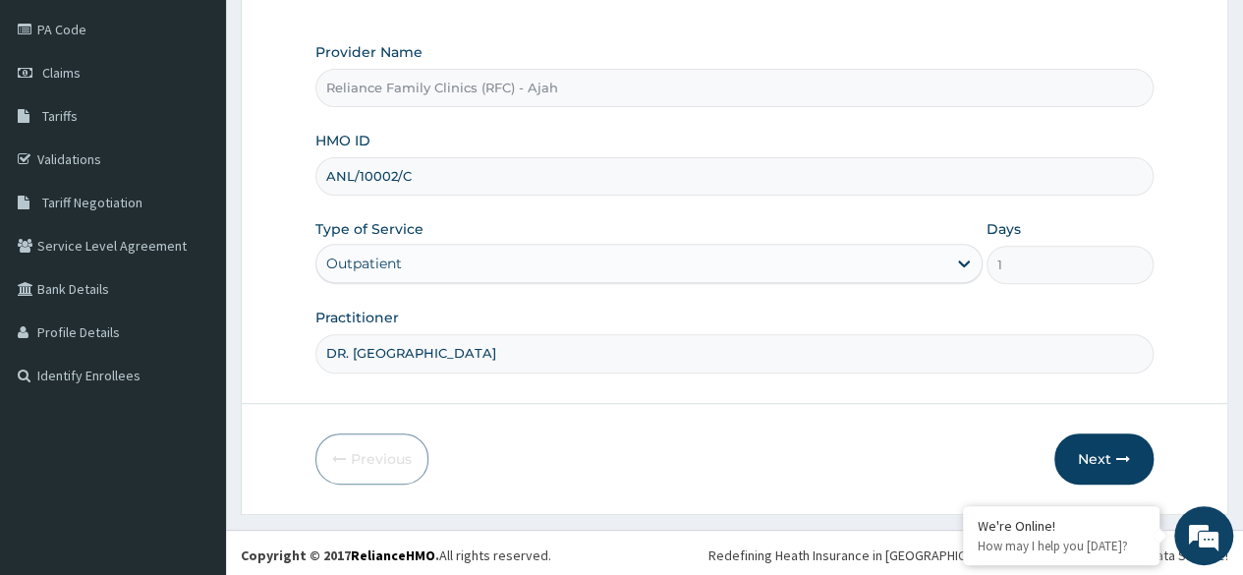
type input "DR. LOCUM"
click at [1125, 444] on button "Next" at bounding box center [1103, 458] width 99 height 51
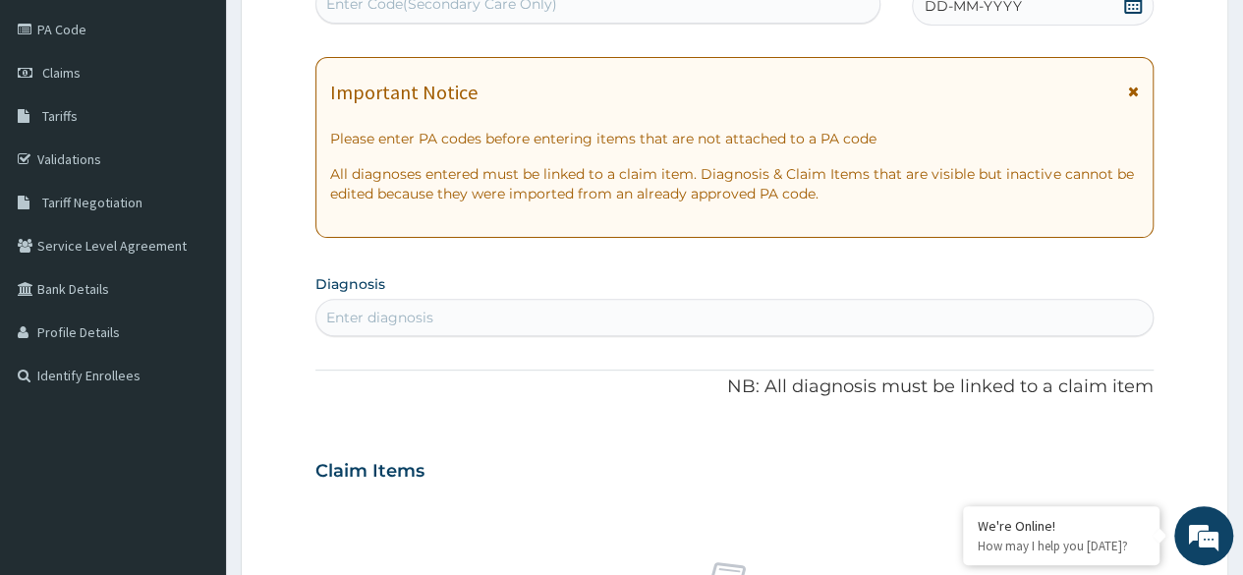
click at [1051, 20] on div "DD-MM-YYYY" at bounding box center [1033, 5] width 242 height 39
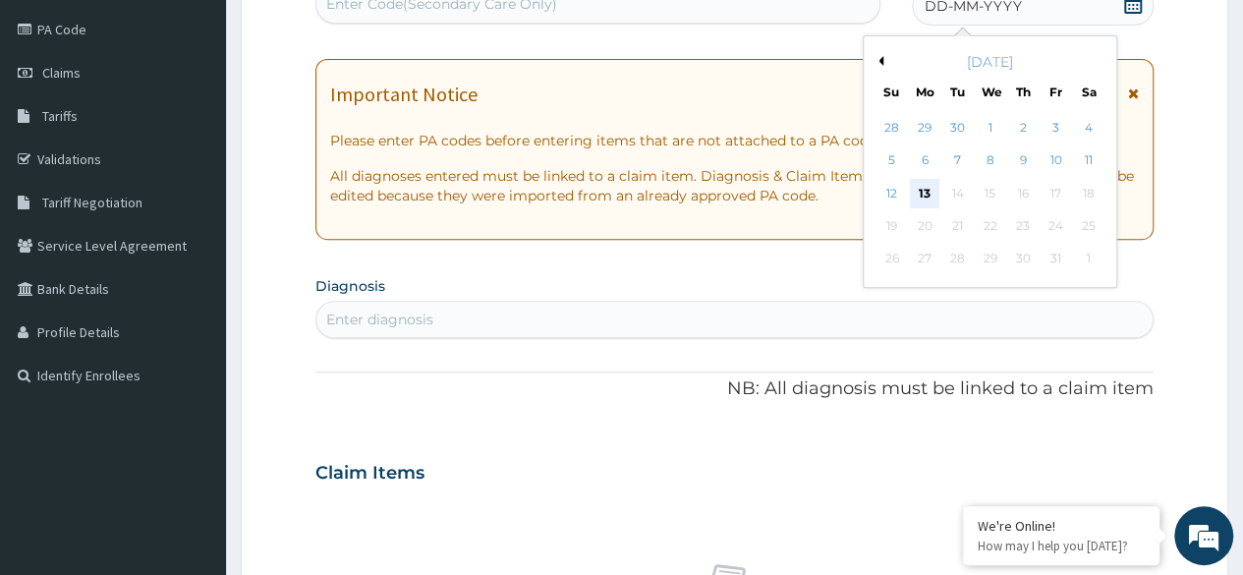
click at [923, 191] on div "13" at bounding box center [924, 193] width 29 height 29
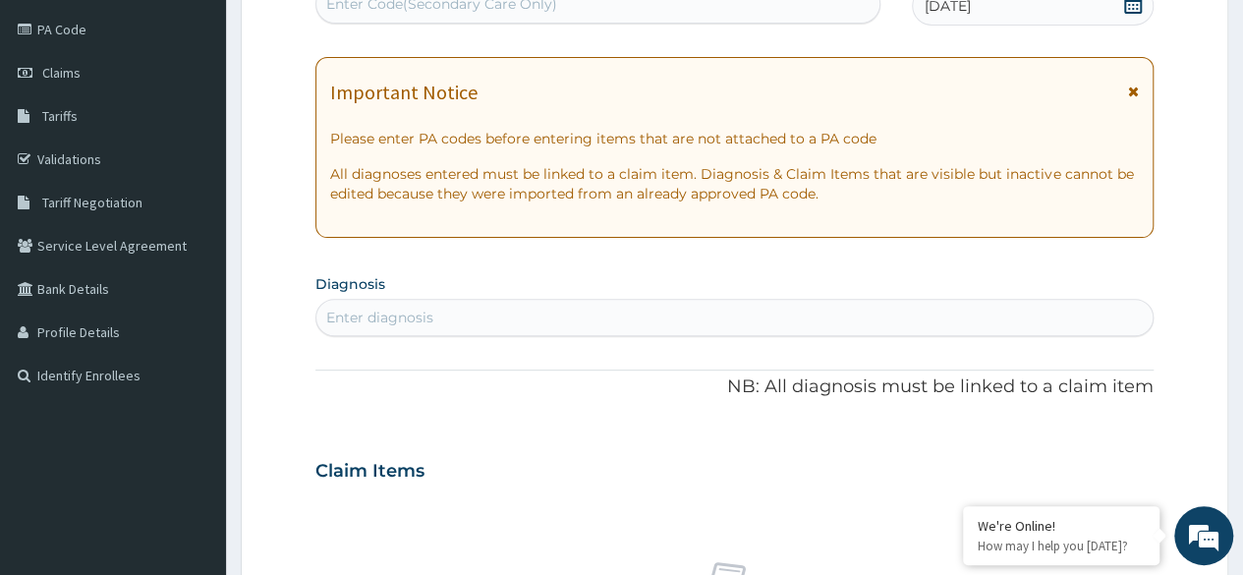
scroll to position [0, 0]
type input "FEVER"
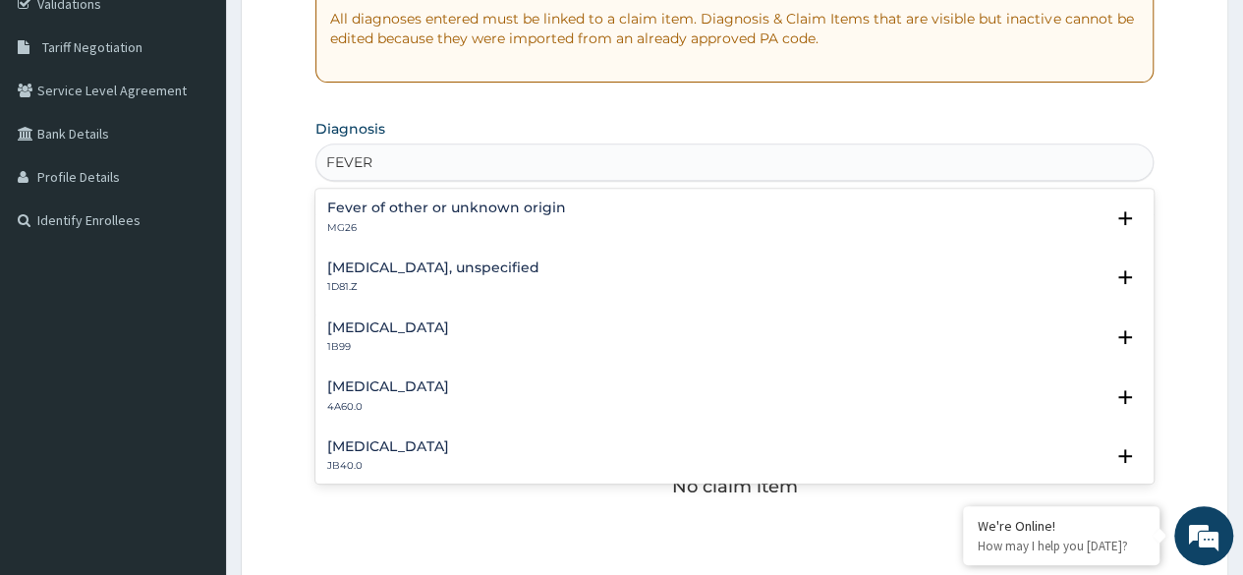
scroll to position [388, 0]
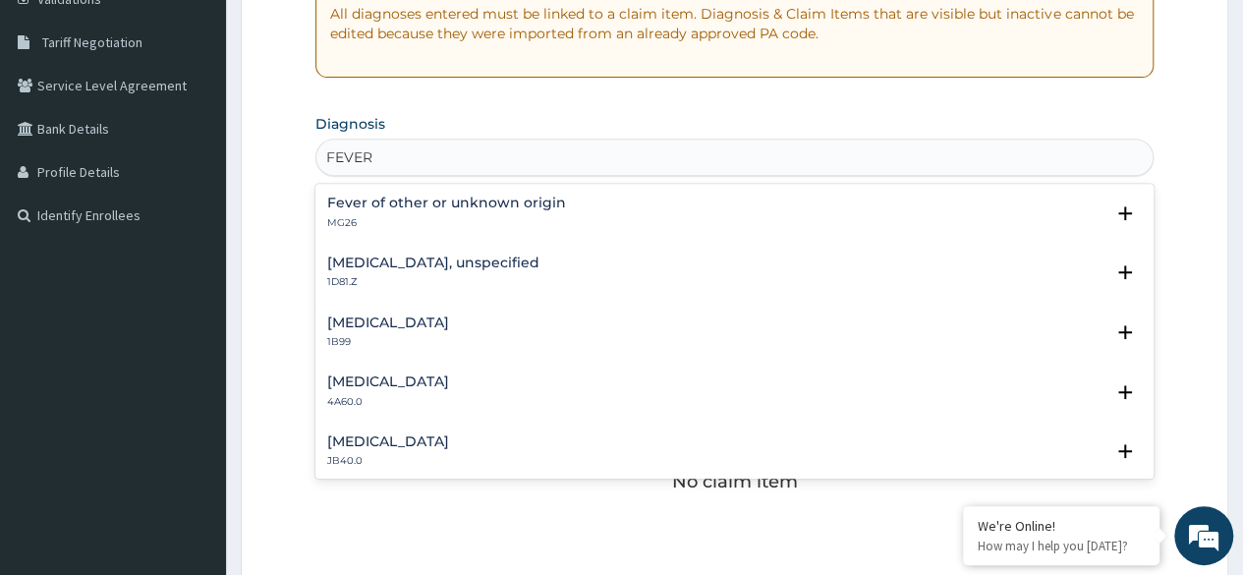
click at [464, 202] on h4 "Fever of other or unknown origin" at bounding box center [446, 202] width 239 height 15
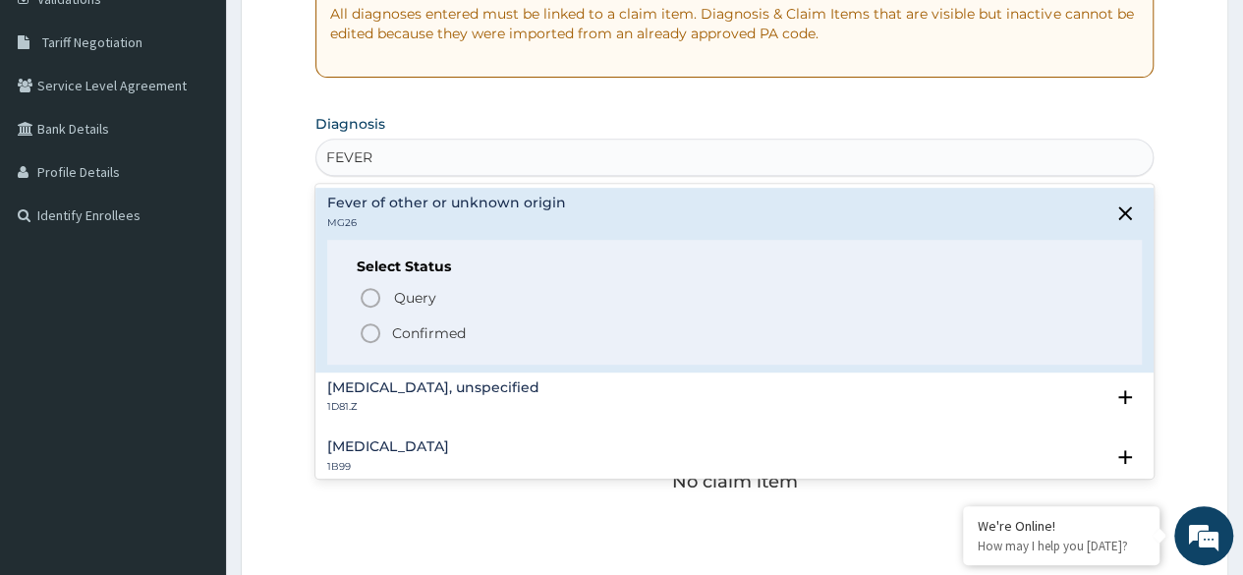
click at [380, 324] on icon "status option filled" at bounding box center [371, 333] width 24 height 24
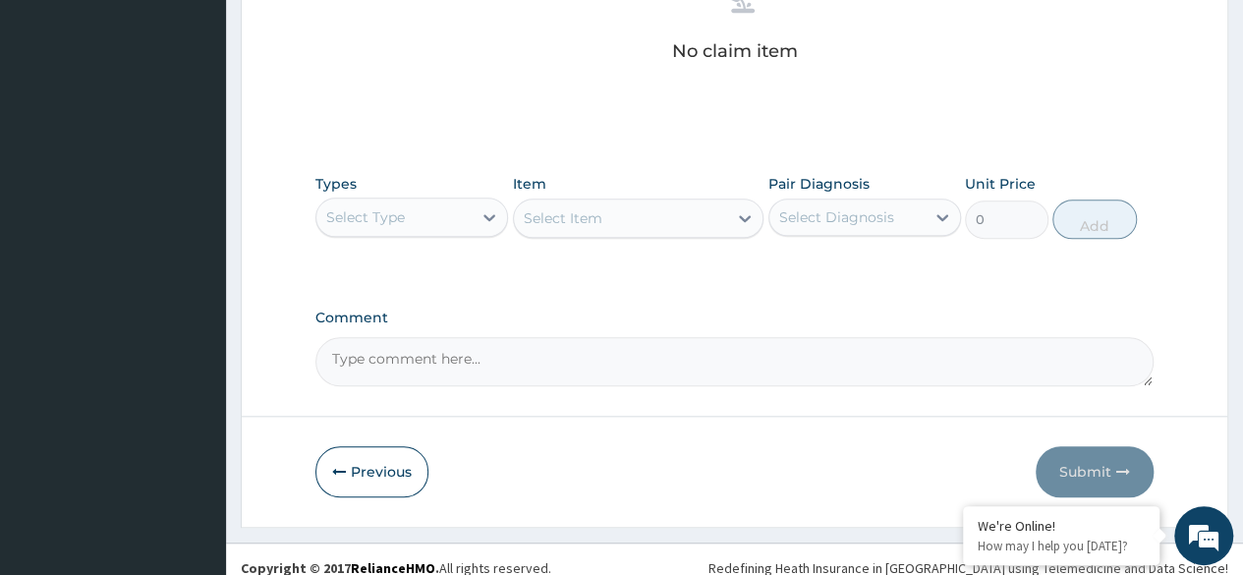
scroll to position [838, 0]
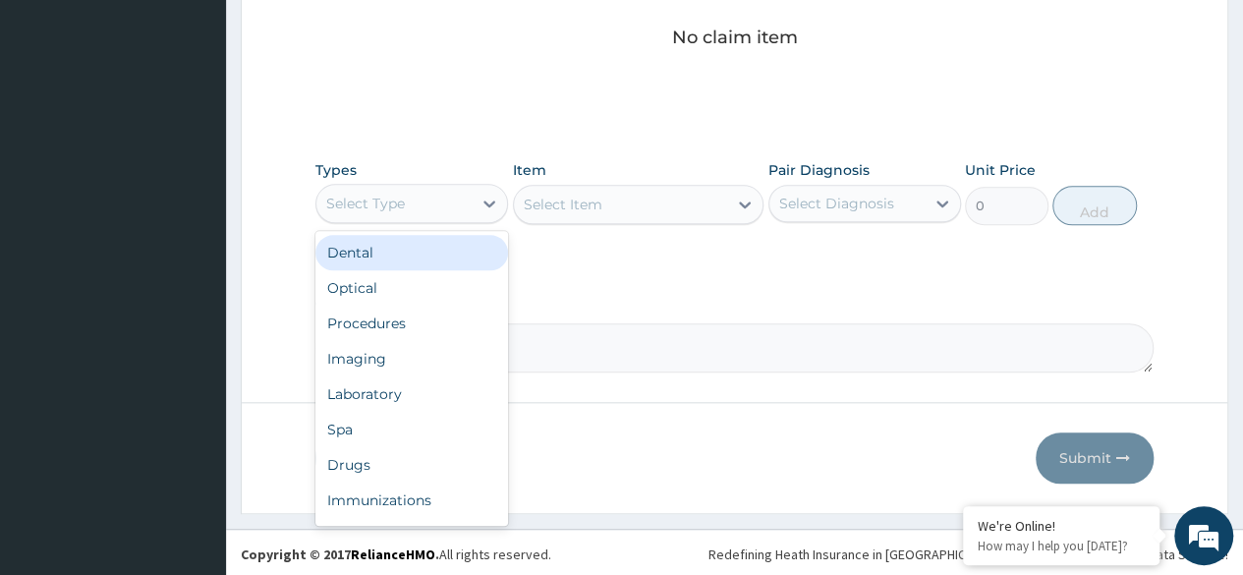
click at [422, 320] on div "Procedures" at bounding box center [411, 323] width 193 height 35
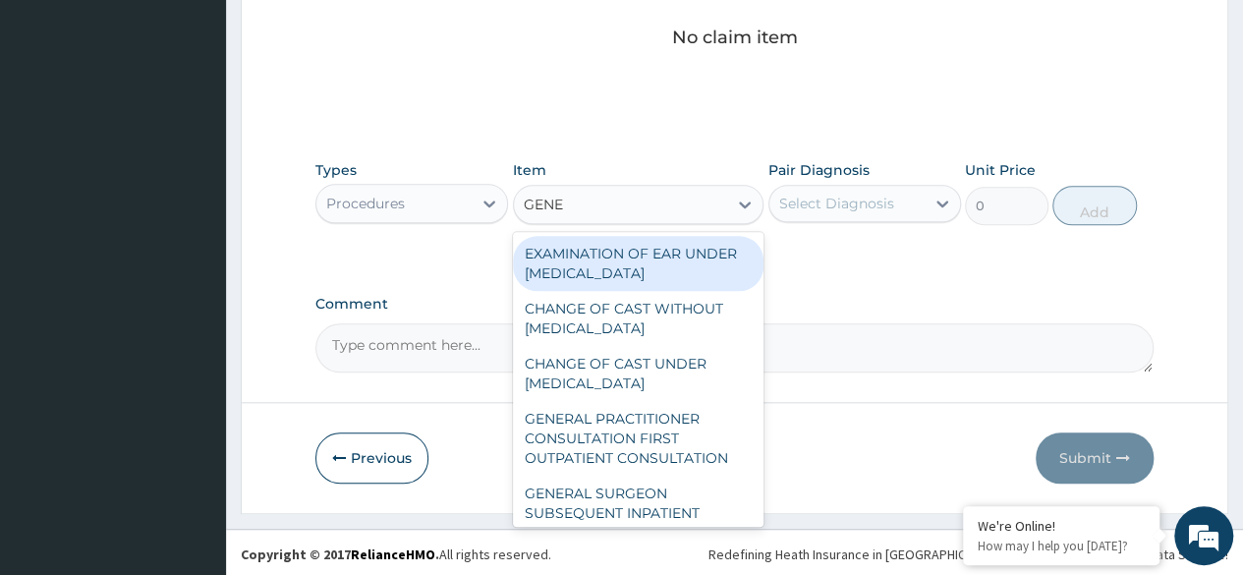
type input "GENER"
click at [666, 441] on div "GENERAL PRACTITIONER CONSULTATION FIRST OUTPATIENT CONSULTATION" at bounding box center [638, 438] width 251 height 75
type input "3370.125"
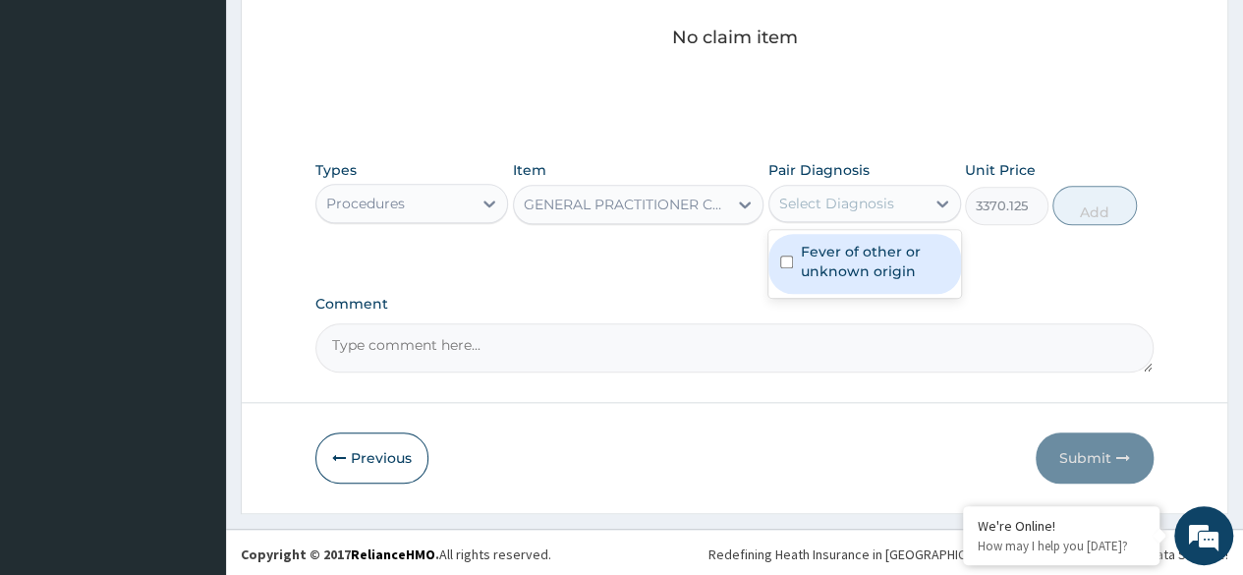
click at [874, 270] on label "Fever of other or unknown origin" at bounding box center [875, 261] width 148 height 39
checkbox input "true"
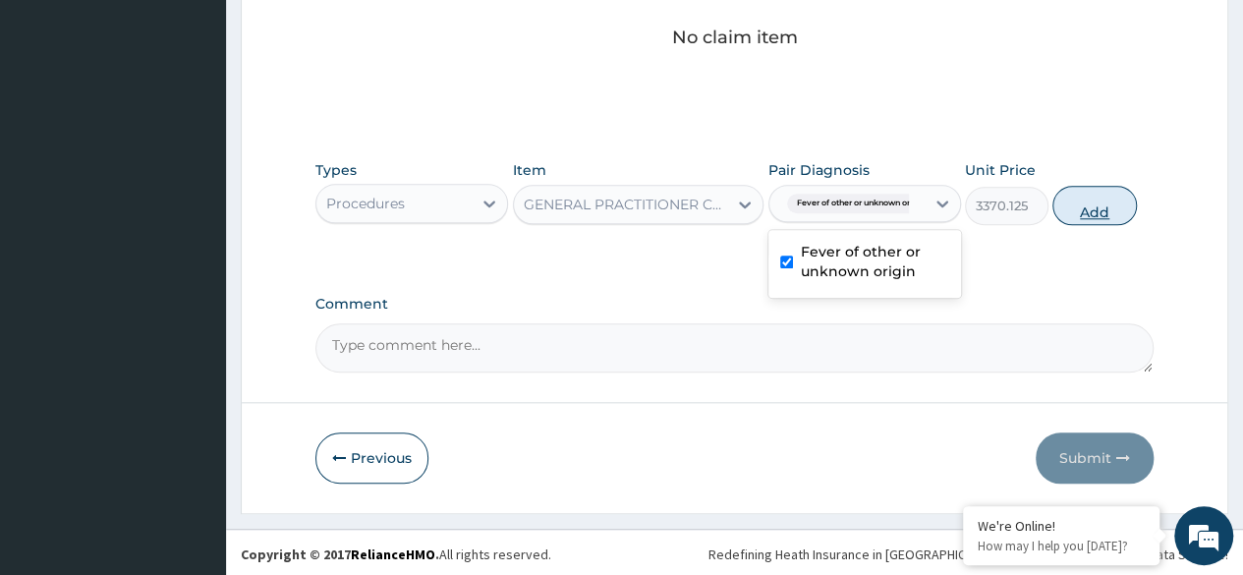
click at [1055, 198] on button "Add" at bounding box center [1094, 205] width 84 height 39
type input "0"
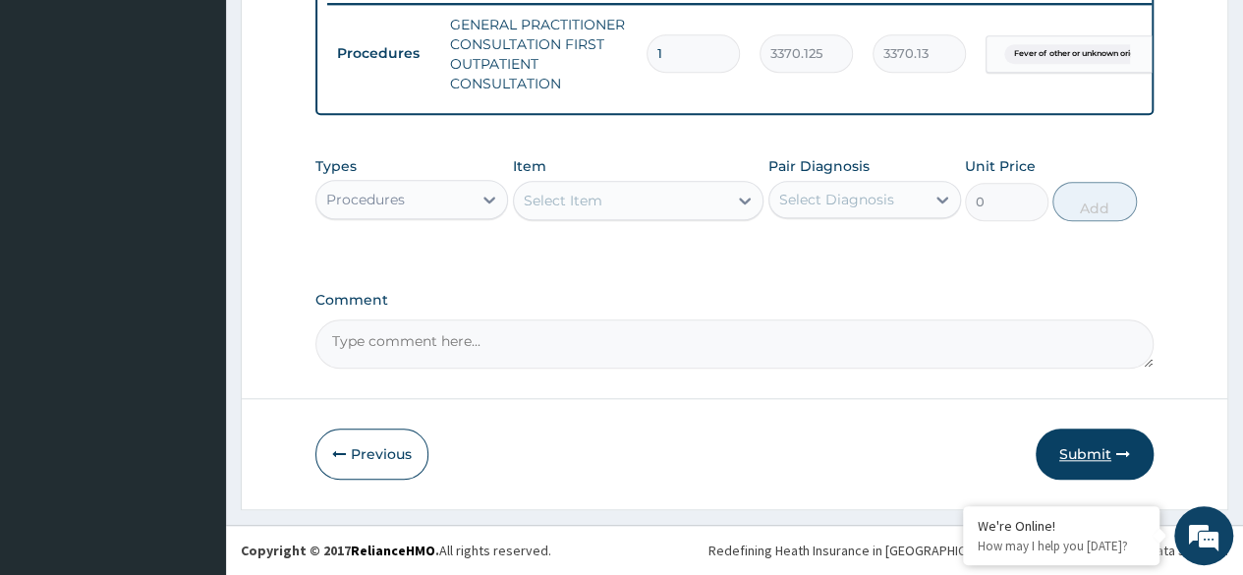
click at [1102, 451] on button "Submit" at bounding box center [1094, 453] width 118 height 51
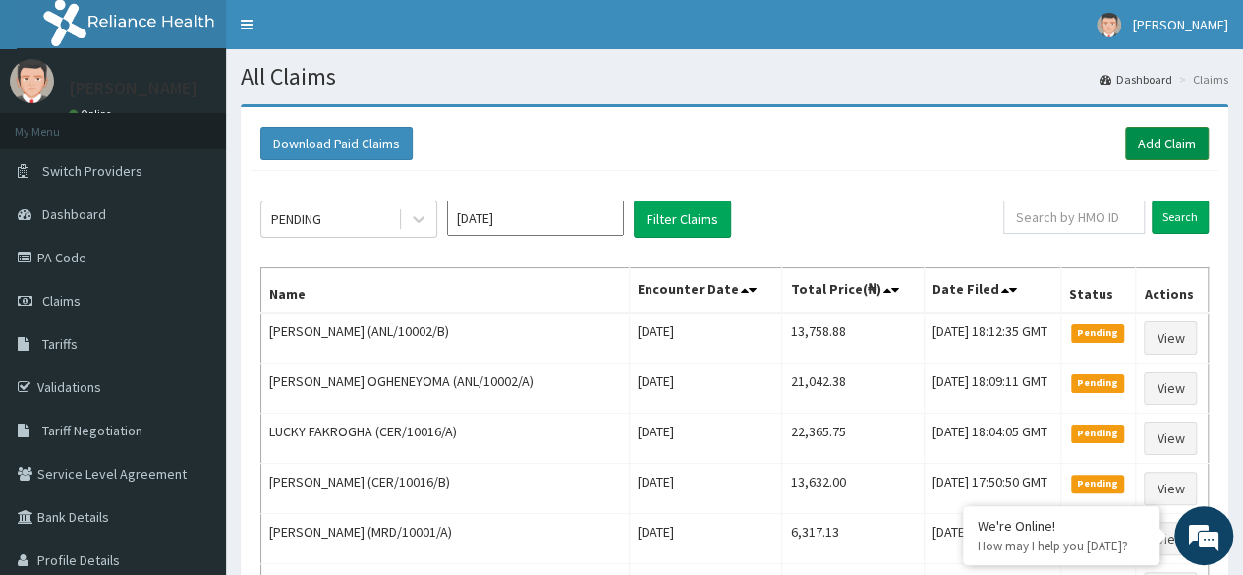
click at [1169, 157] on link "Add Claim" at bounding box center [1167, 143] width 84 height 33
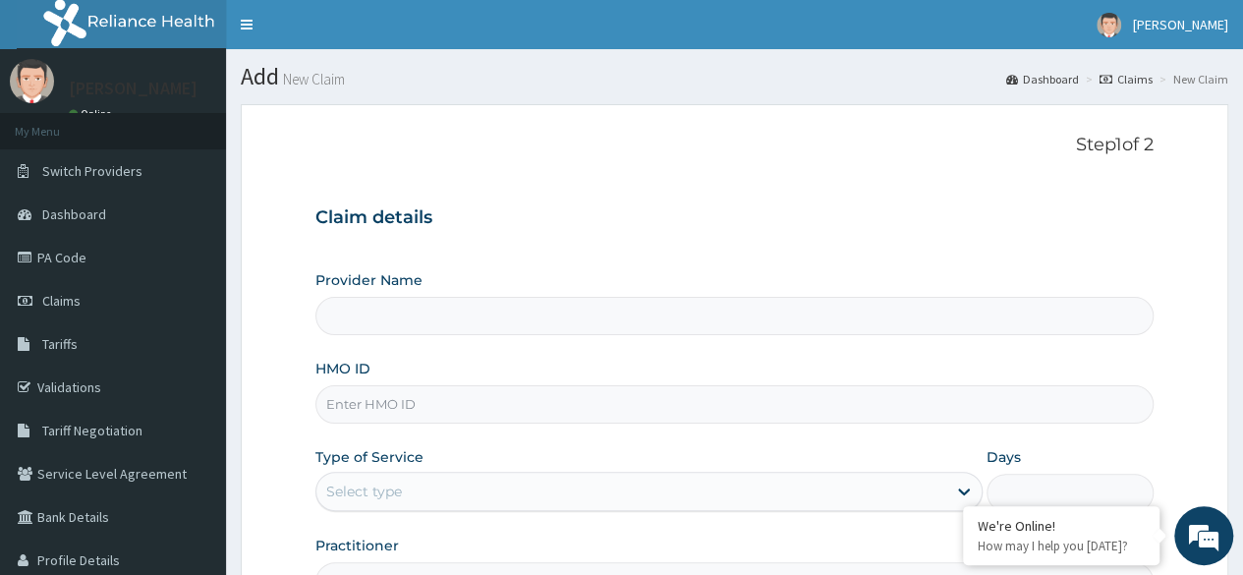
click at [402, 410] on input "HMO ID" at bounding box center [734, 404] width 838 height 38
paste input "ANL/10002/D"
type input "ANL/10002/D"
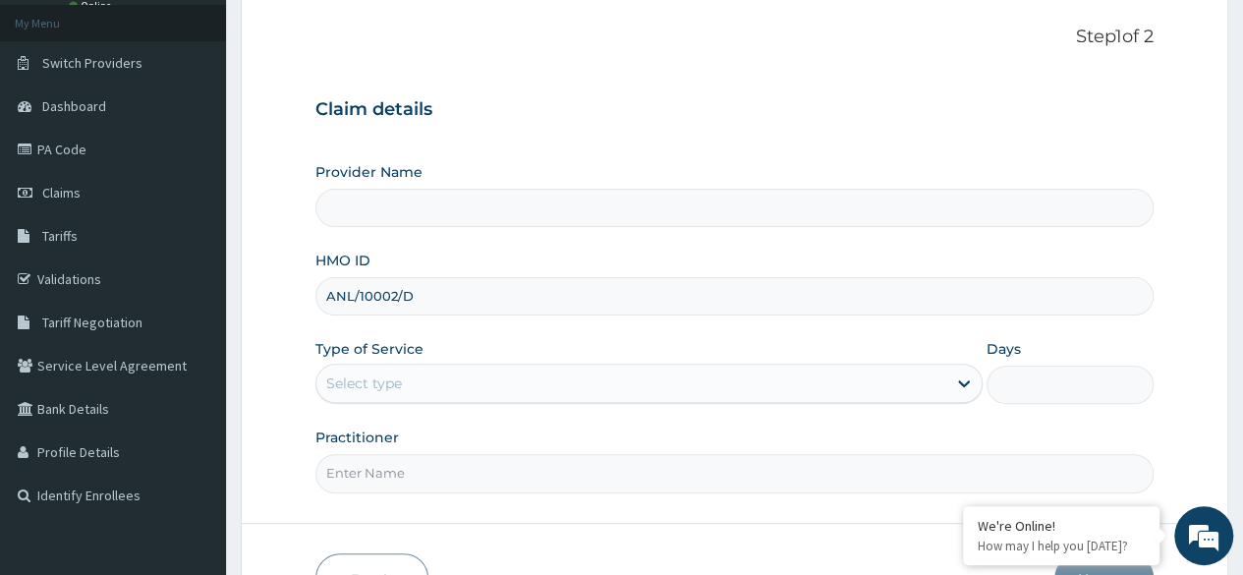
scroll to position [228, 0]
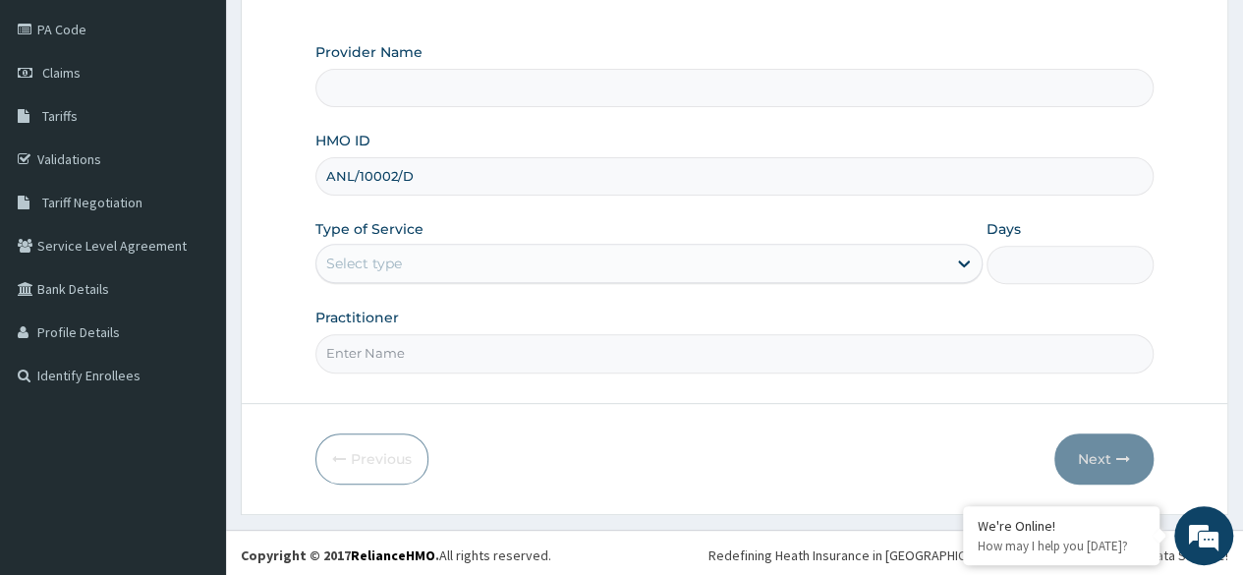
type input "Reliance Family Clinics (RFC) - Ajah"
type input "ANL/10002/D"
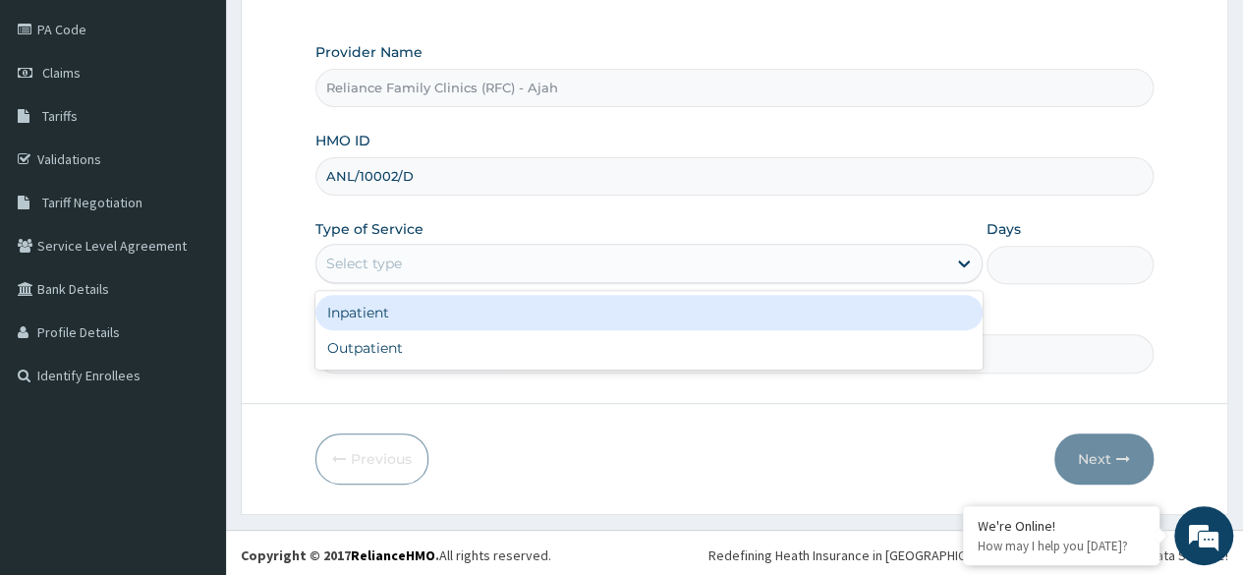
click at [465, 358] on div "Outpatient" at bounding box center [648, 347] width 667 height 35
type input "1"
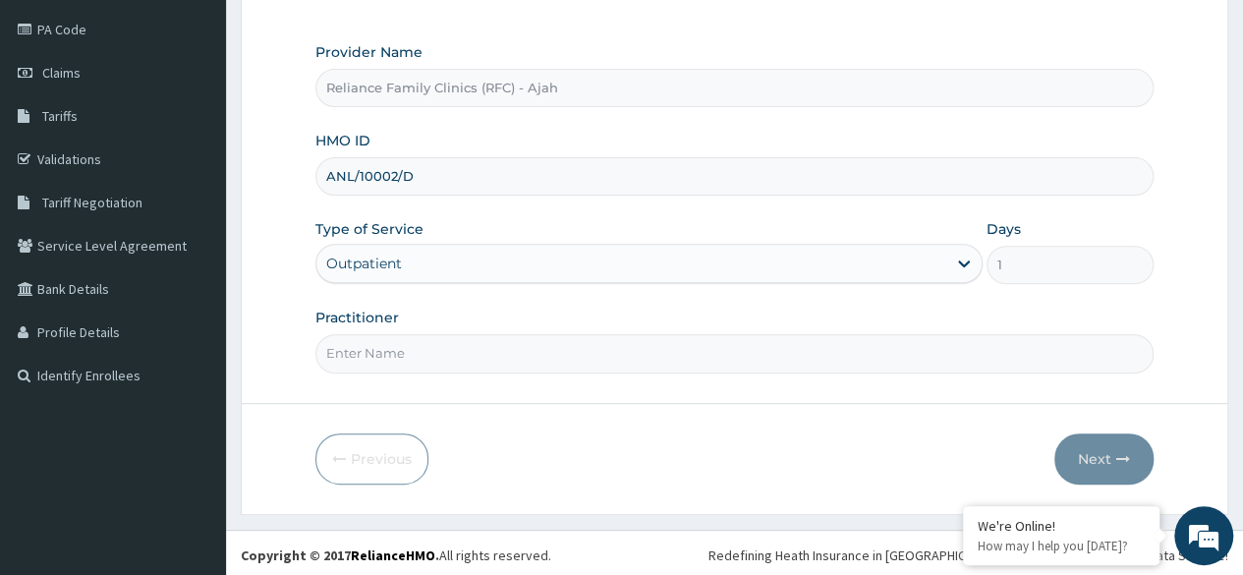
click at [479, 352] on input "Practitioner" at bounding box center [734, 353] width 838 height 38
click at [510, 352] on input "Practitioner" at bounding box center [734, 353] width 838 height 38
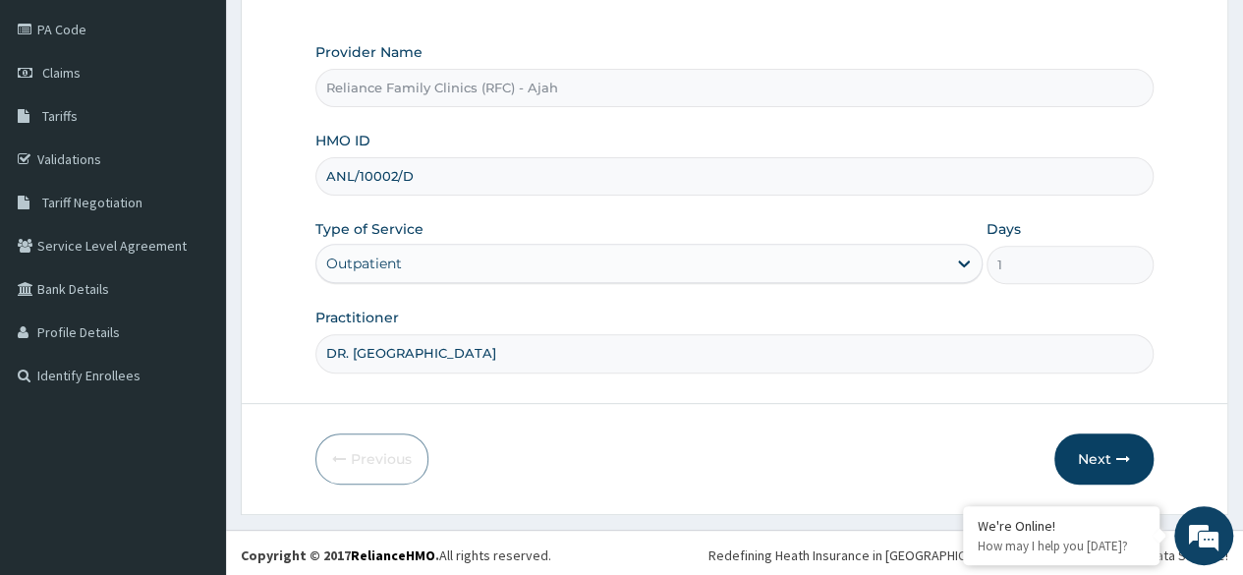
type input "DR. LOCUM"
click at [1122, 452] on icon "button" at bounding box center [1123, 459] width 14 height 14
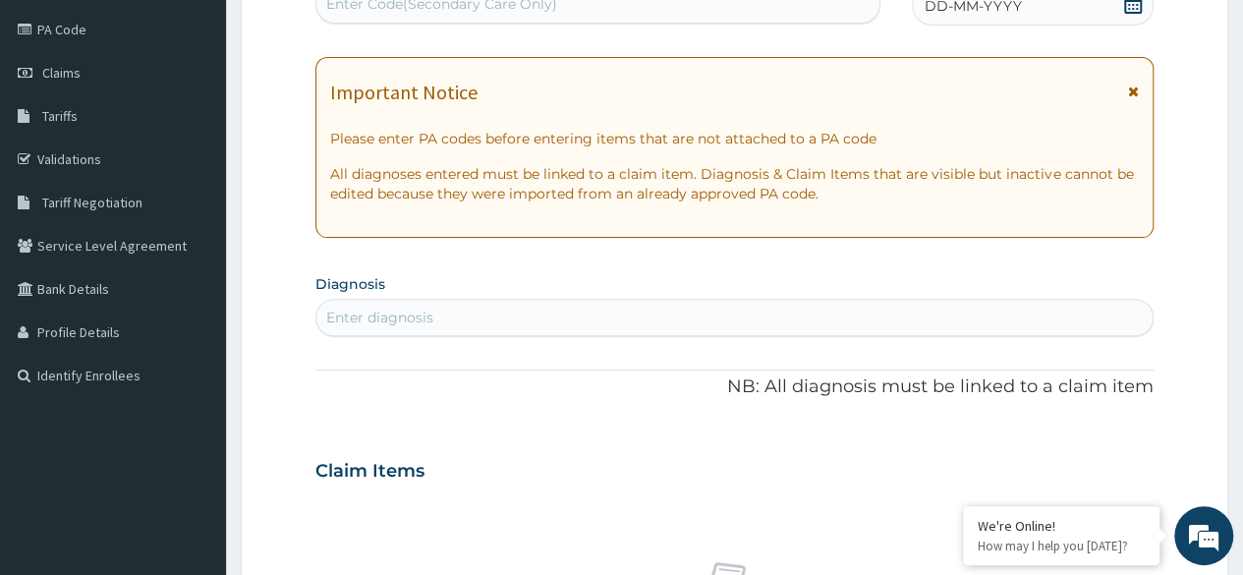
click at [1084, 6] on div "DD-MM-YYYY" at bounding box center [1033, 5] width 242 height 39
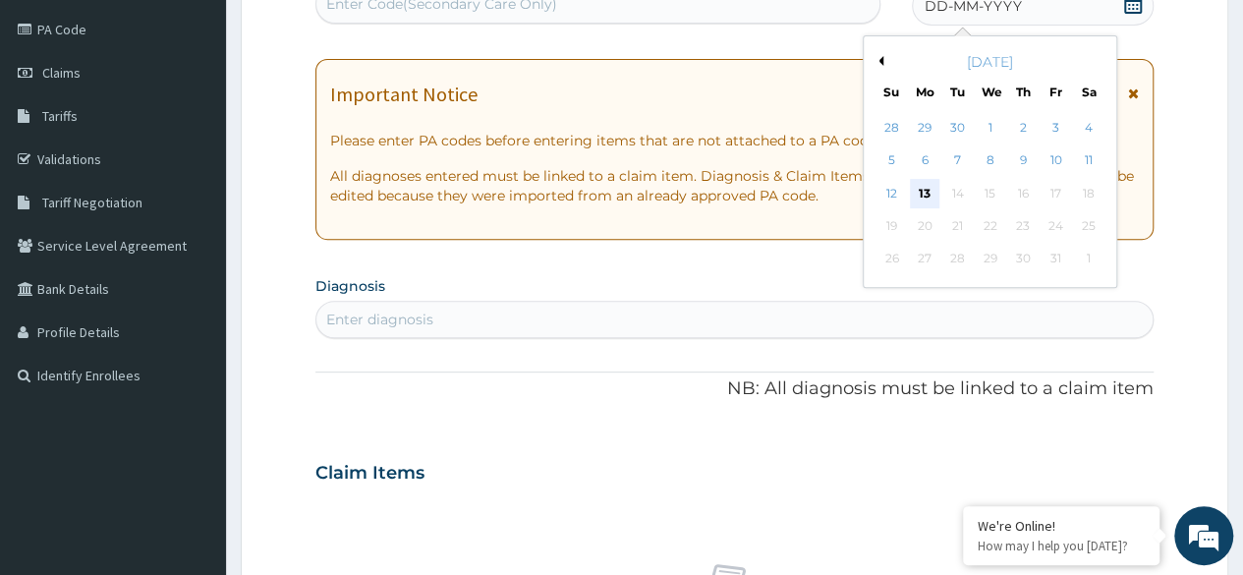
click at [928, 191] on div "13" at bounding box center [924, 193] width 29 height 29
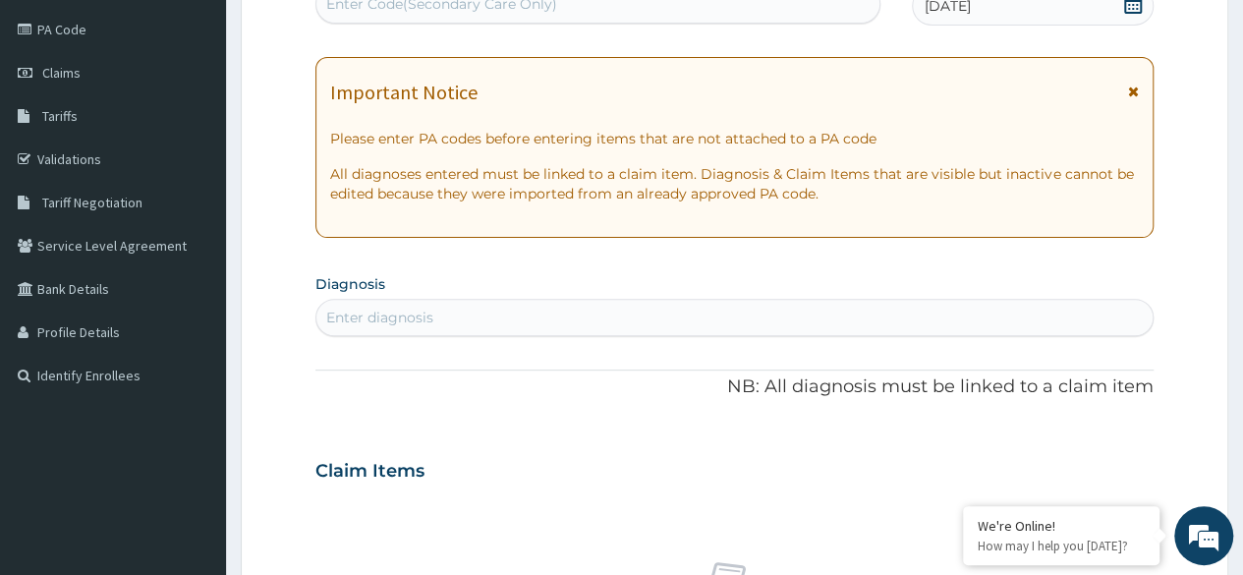
scroll to position [0, 0]
type input "FEVER"
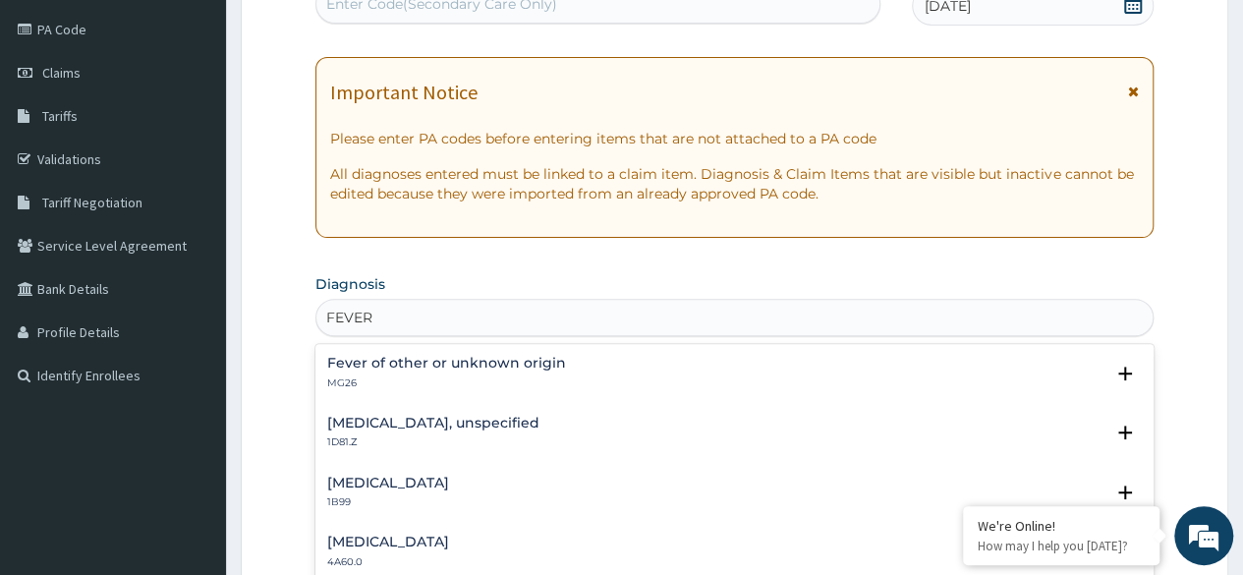
click at [419, 387] on p "MG26" at bounding box center [446, 383] width 239 height 14
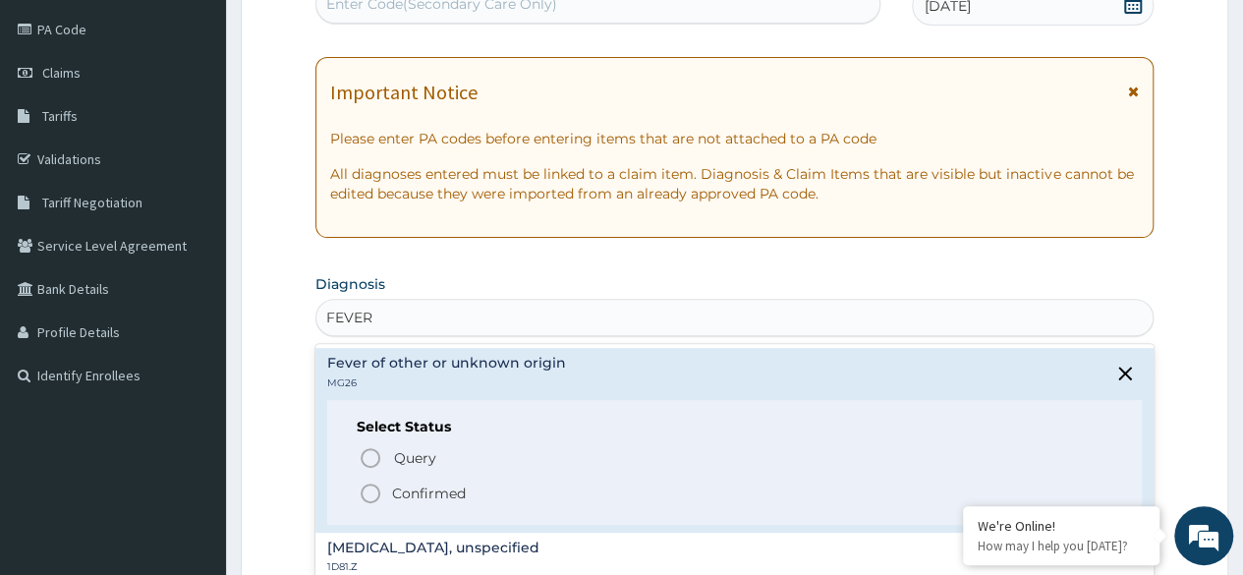
click at [376, 485] on circle "status option filled" at bounding box center [371, 493] width 18 height 18
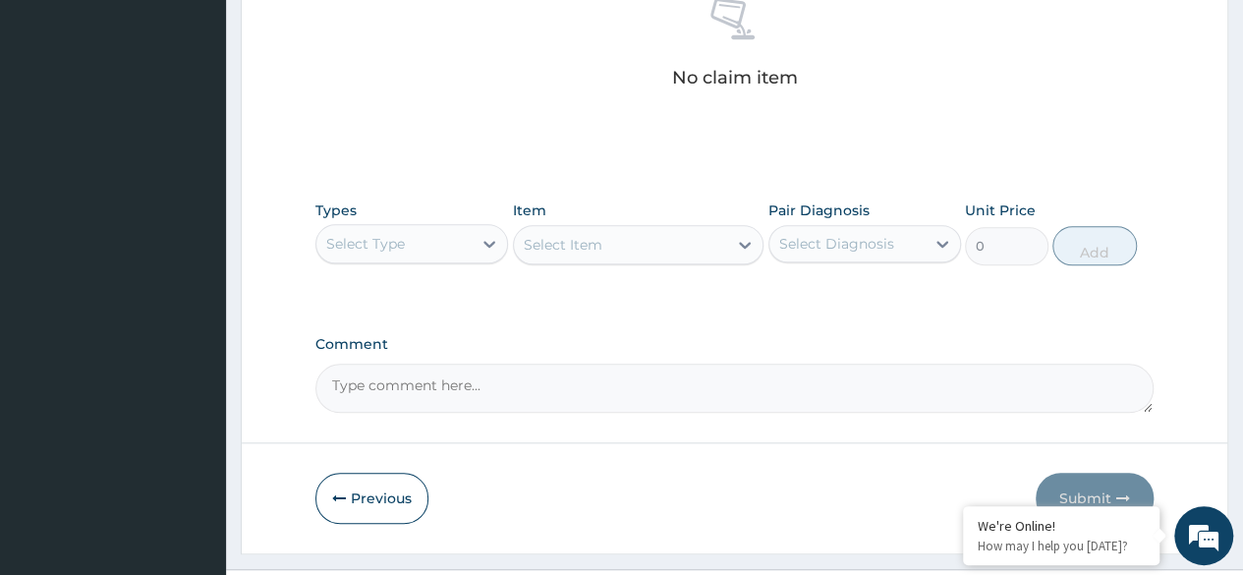
scroll to position [802, 0]
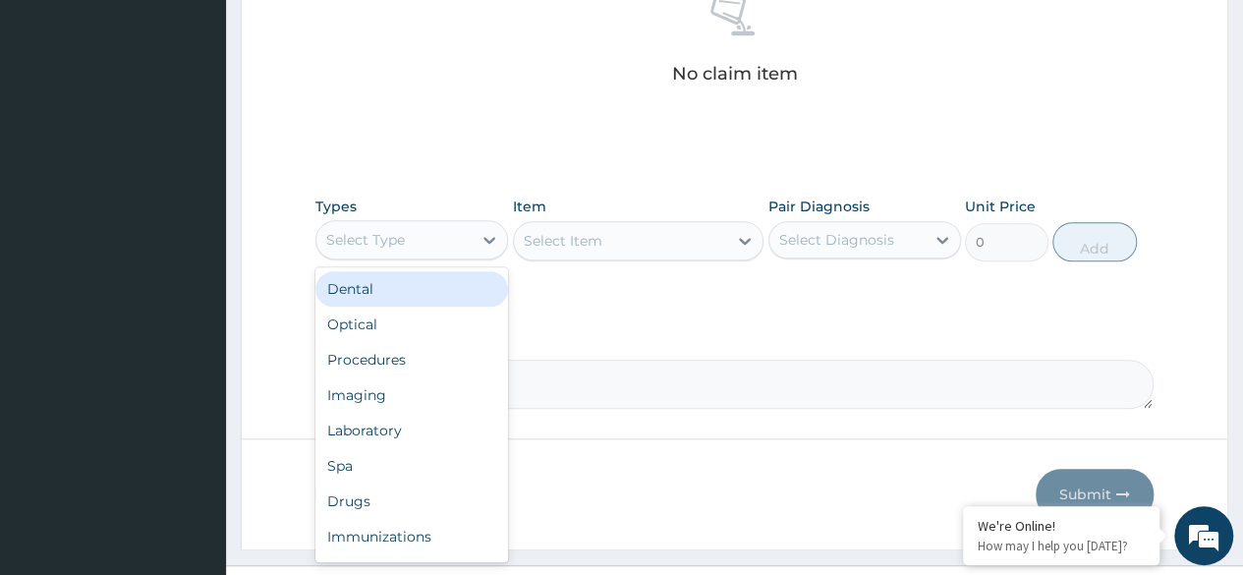
click at [416, 354] on div "Procedures" at bounding box center [411, 359] width 193 height 35
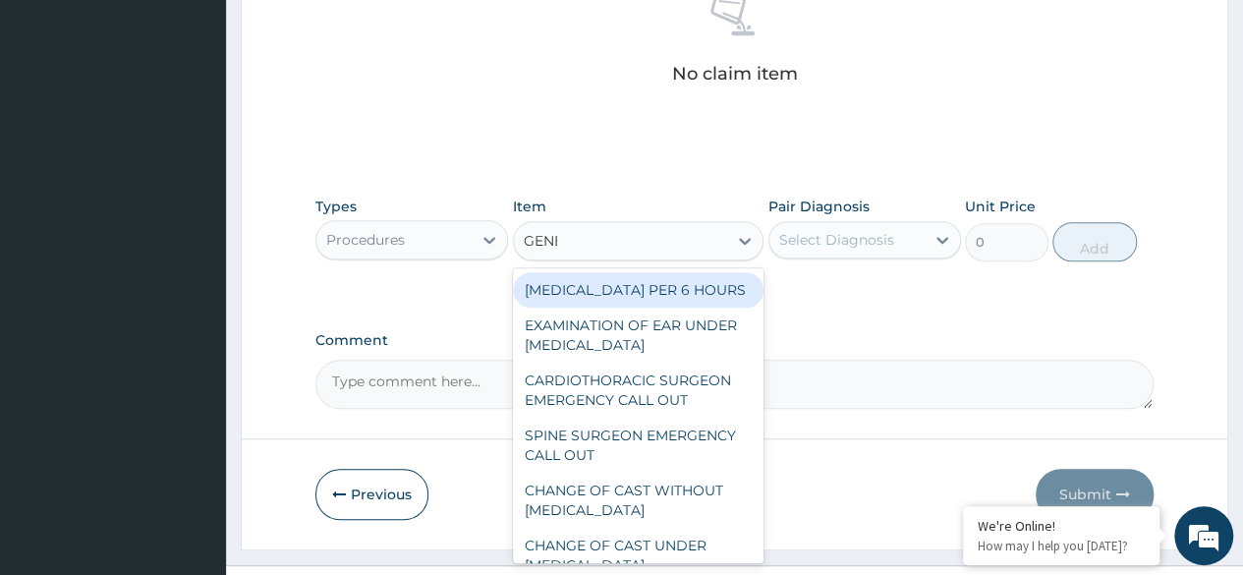
type input "GENER"
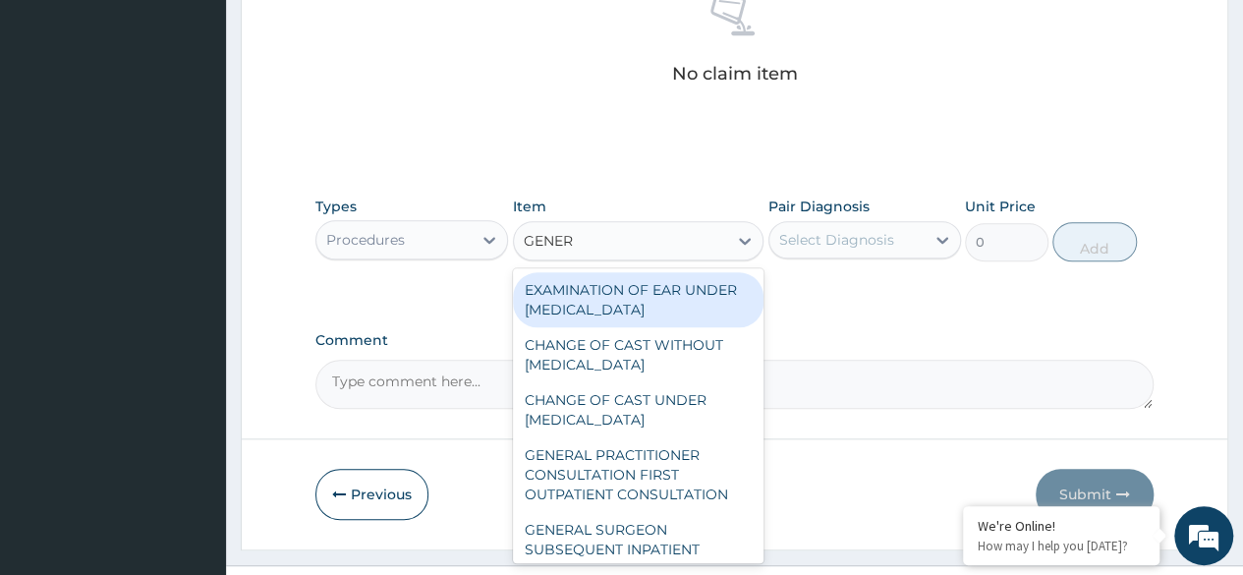
click at [656, 510] on div "GENERAL PRACTITIONER CONSULTATION FIRST OUTPATIENT CONSULTATION" at bounding box center [638, 474] width 251 height 75
type input "3370.125"
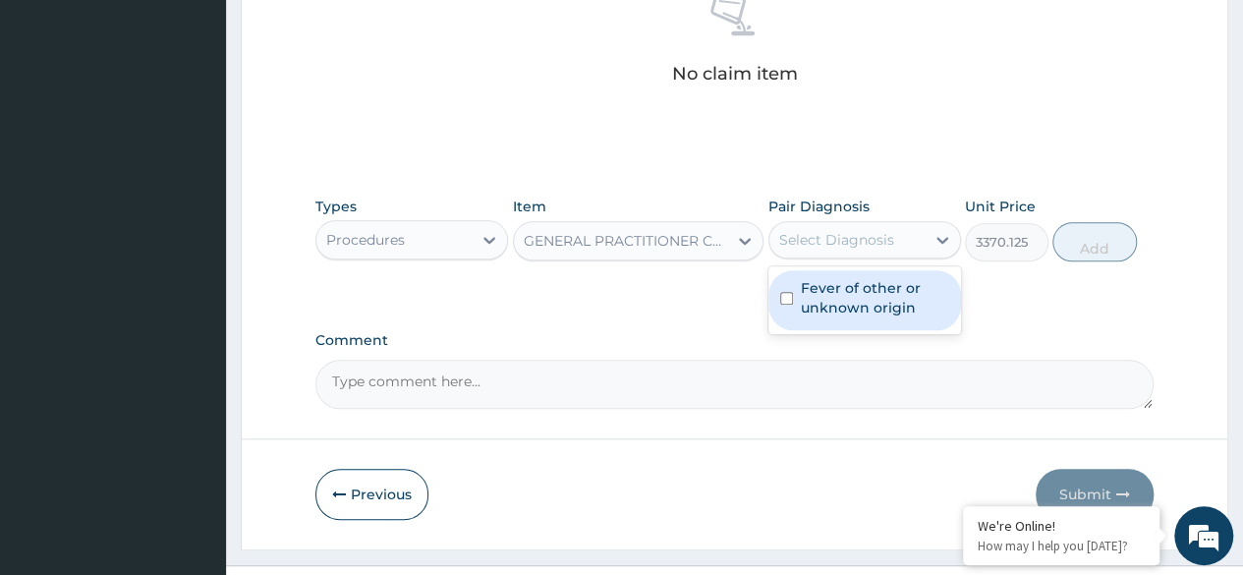
click at [900, 298] on label "Fever of other or unknown origin" at bounding box center [875, 297] width 148 height 39
checkbox input "true"
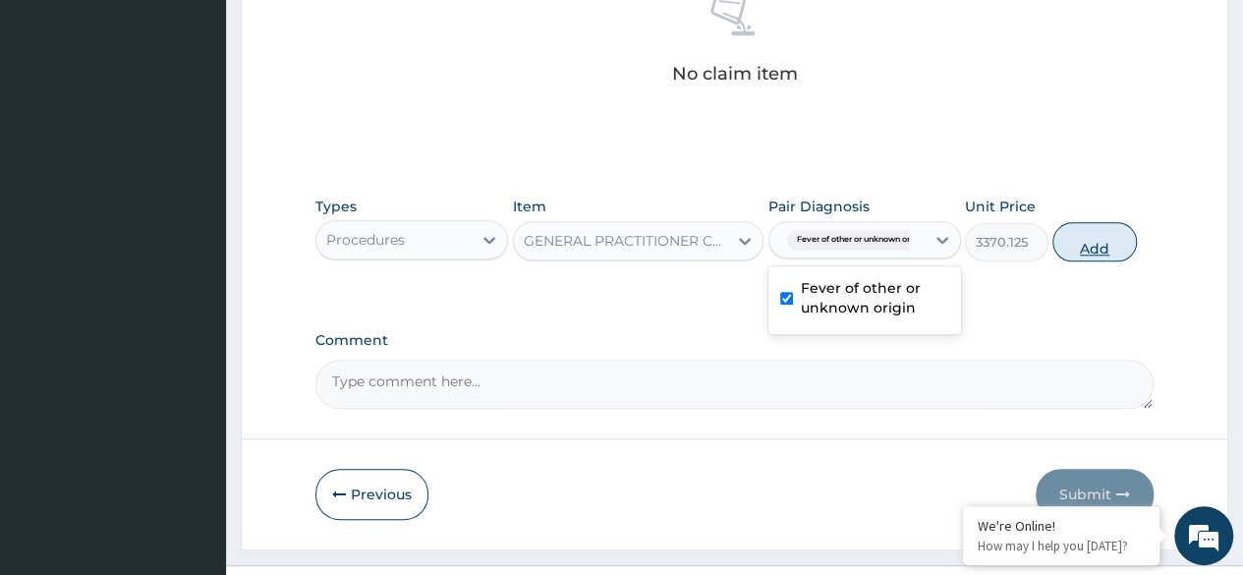
click at [1077, 241] on button "Add" at bounding box center [1094, 241] width 84 height 39
type input "0"
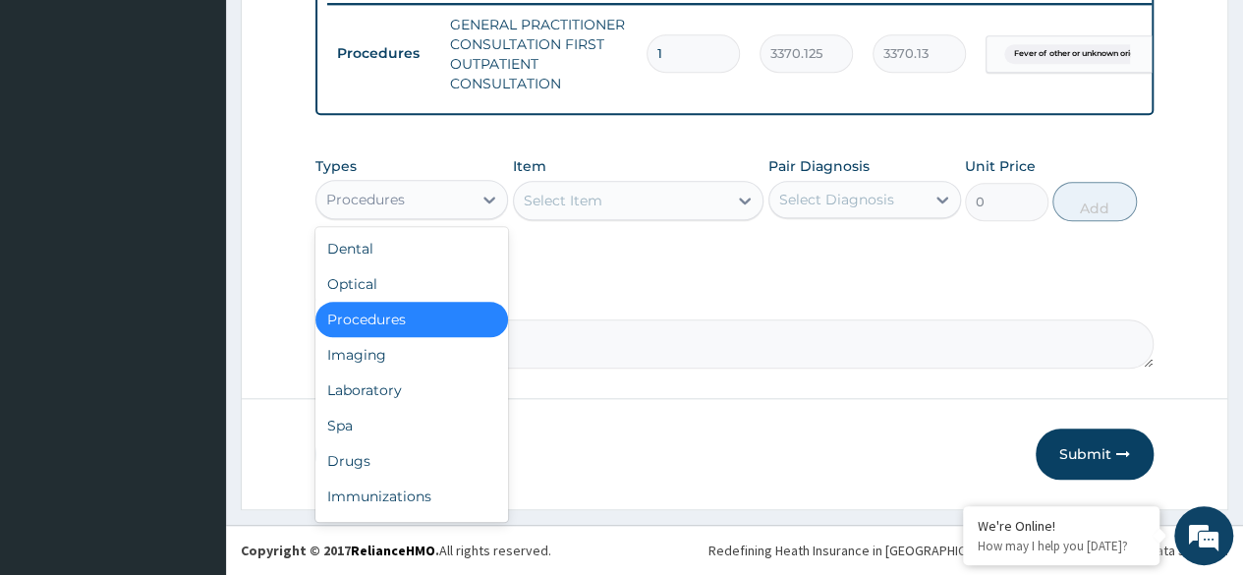
click at [403, 393] on div "Laboratory" at bounding box center [411, 389] width 193 height 35
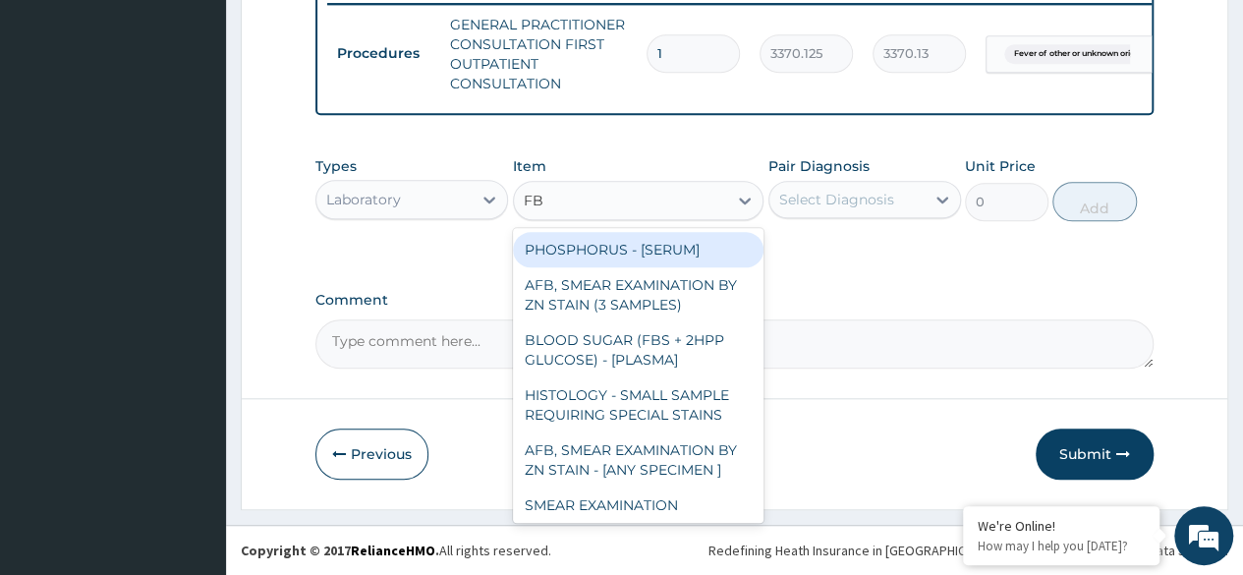
type input "FBC"
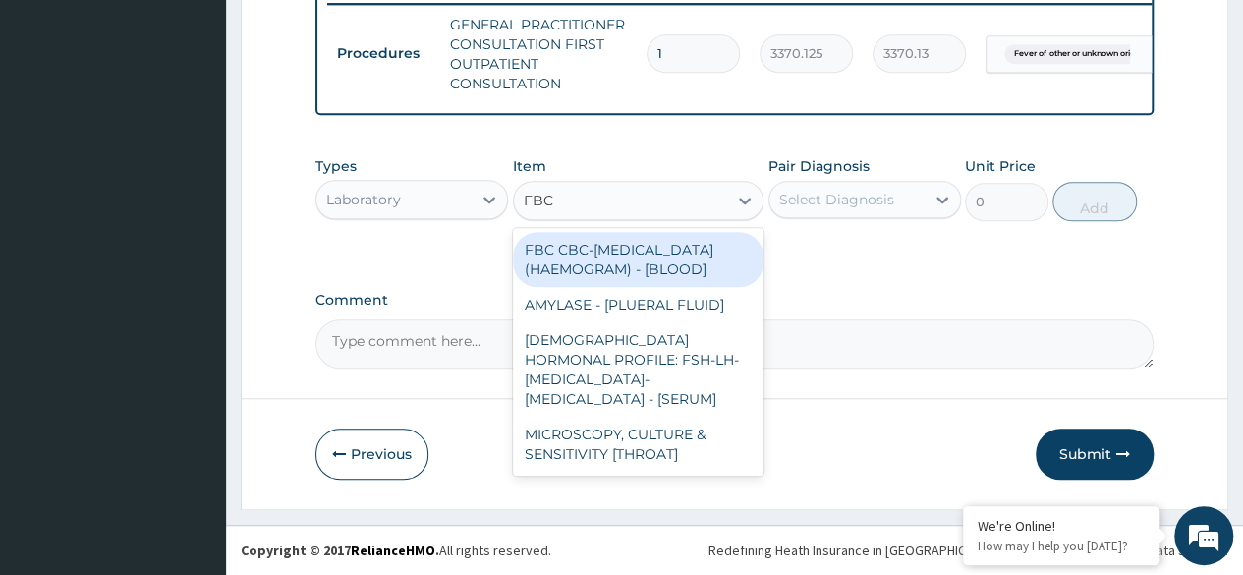
click at [709, 273] on div "FBC CBC-[MEDICAL_DATA] (HAEMOGRAM) - [BLOOD]" at bounding box center [638, 259] width 251 height 55
type input "4085"
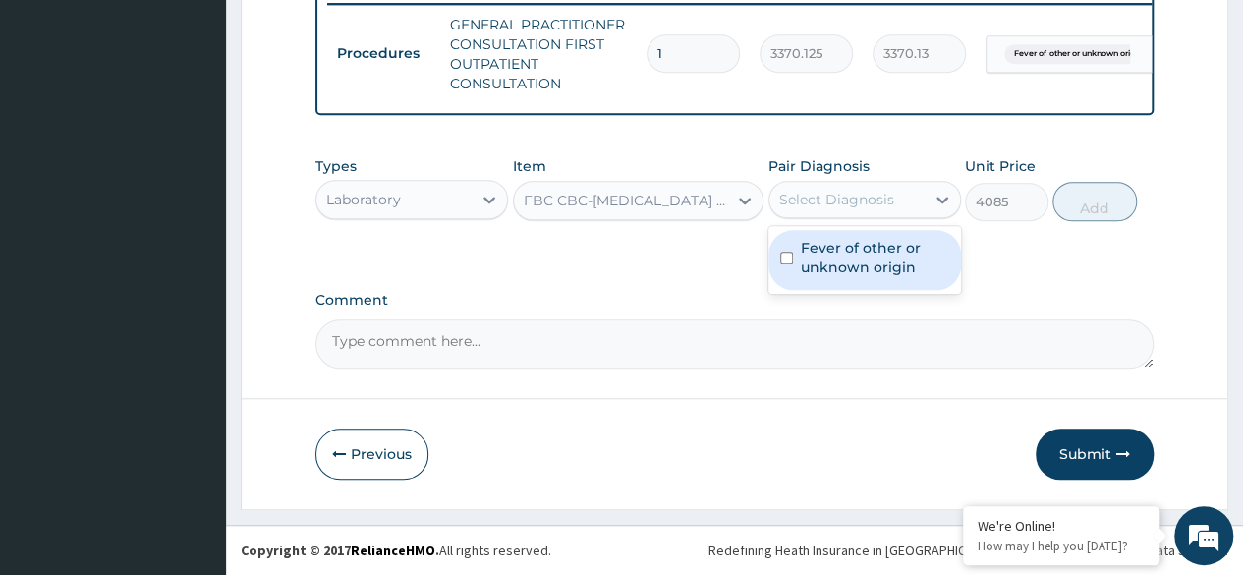
click at [897, 259] on label "Fever of other or unknown origin" at bounding box center [875, 257] width 148 height 39
checkbox input "true"
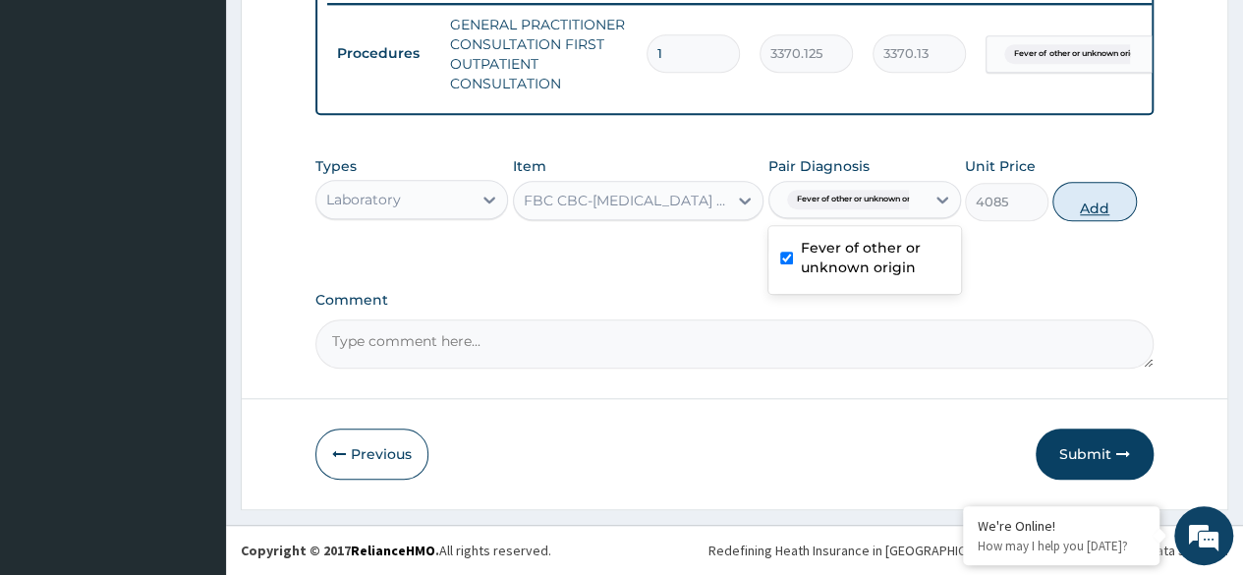
click at [1081, 202] on button "Add" at bounding box center [1094, 201] width 84 height 39
type input "0"
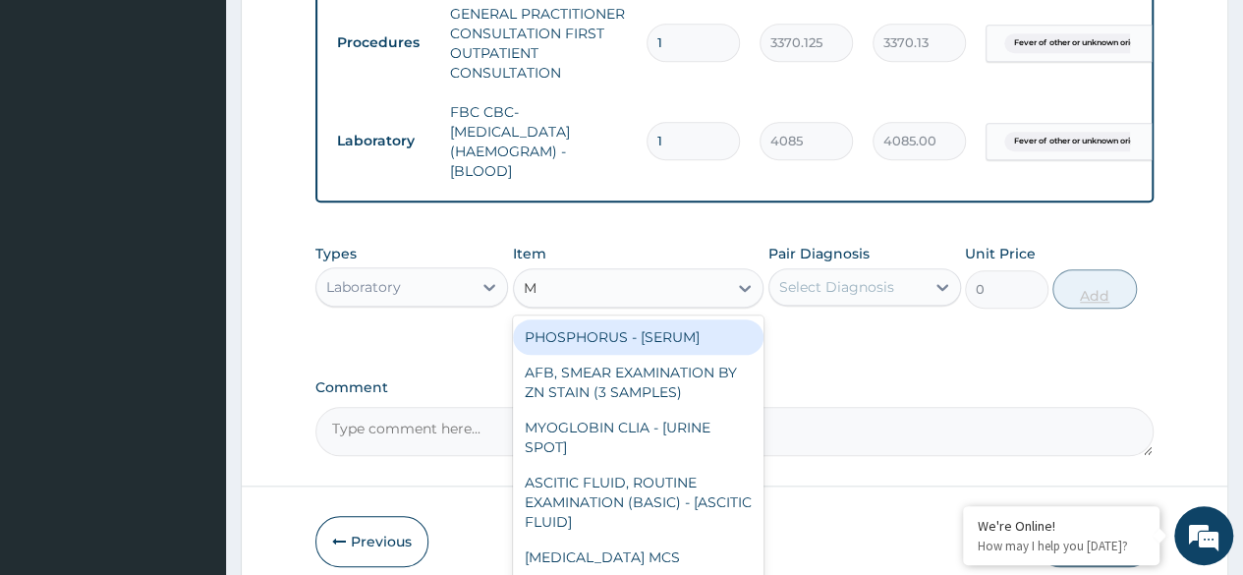
type input "MA"
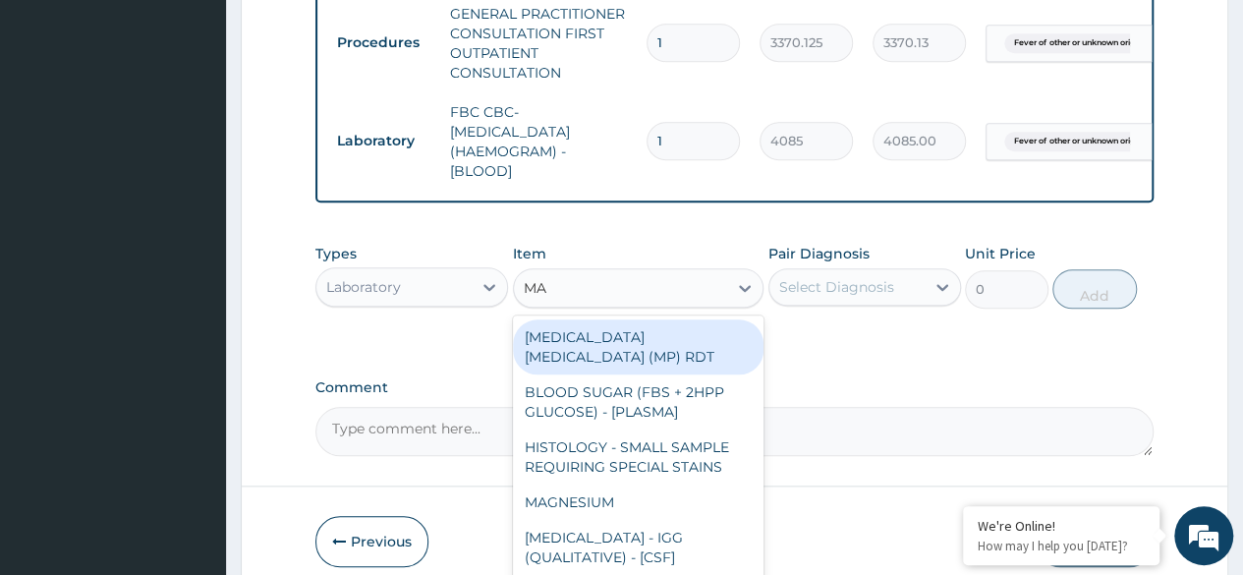
click at [729, 350] on div "MALARIA PARASITE (MP) RDT" at bounding box center [638, 346] width 251 height 55
type input "1531.875"
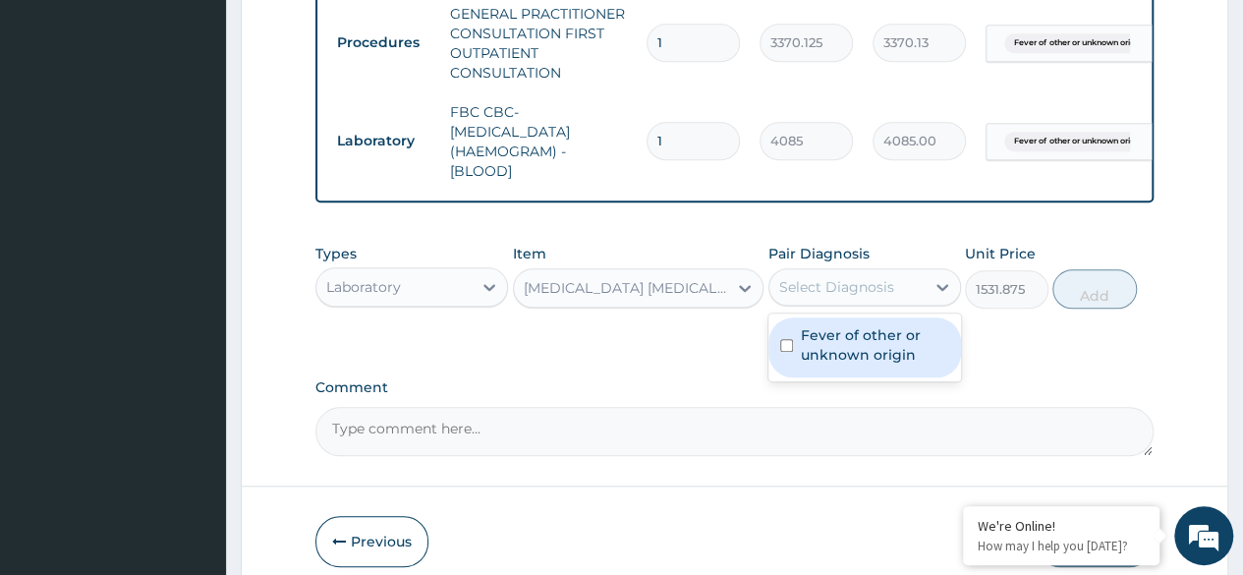
click at [885, 362] on label "Fever of other or unknown origin" at bounding box center [875, 344] width 148 height 39
checkbox input "true"
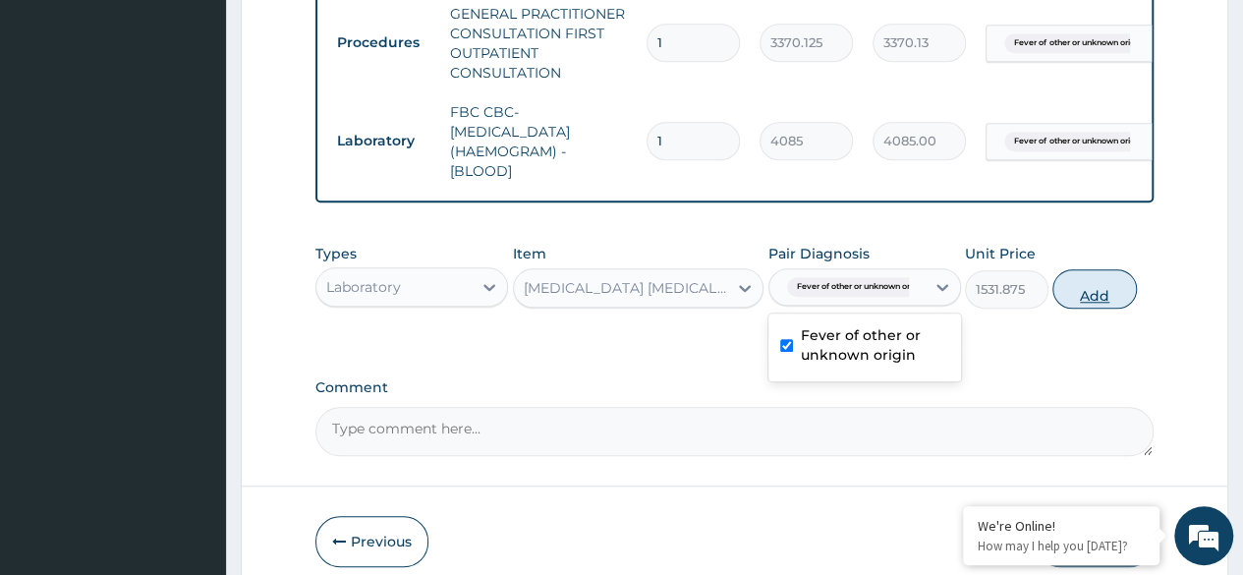
click at [1114, 308] on button "Add" at bounding box center [1094, 288] width 84 height 39
type input "0"
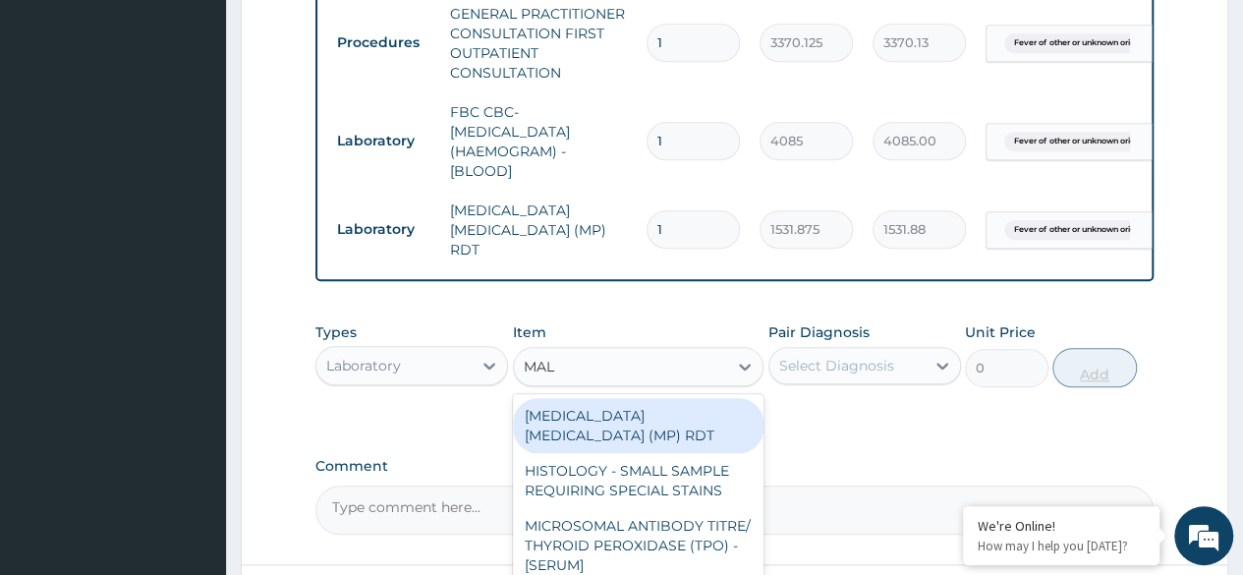
type input "MALA"
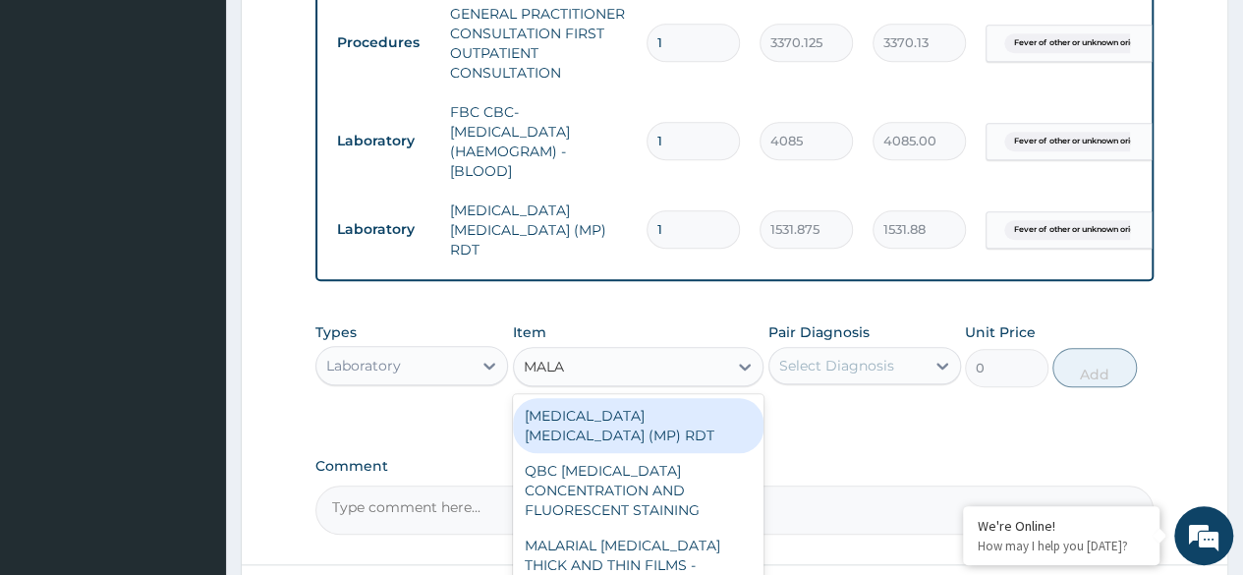
click at [704, 545] on div "MALARIAL PARASITE THICK AND THIN FILMS - [BLOOD]" at bounding box center [638, 565] width 251 height 75
type input "1531.875"
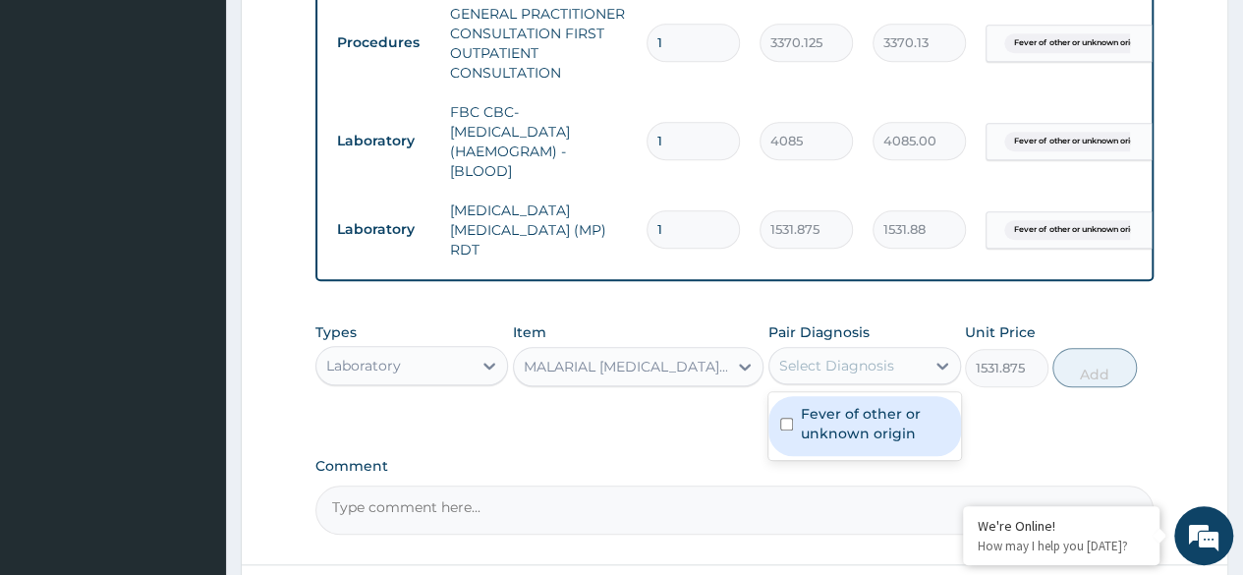
click at [898, 428] on label "Fever of other or unknown origin" at bounding box center [875, 423] width 148 height 39
checkbox input "true"
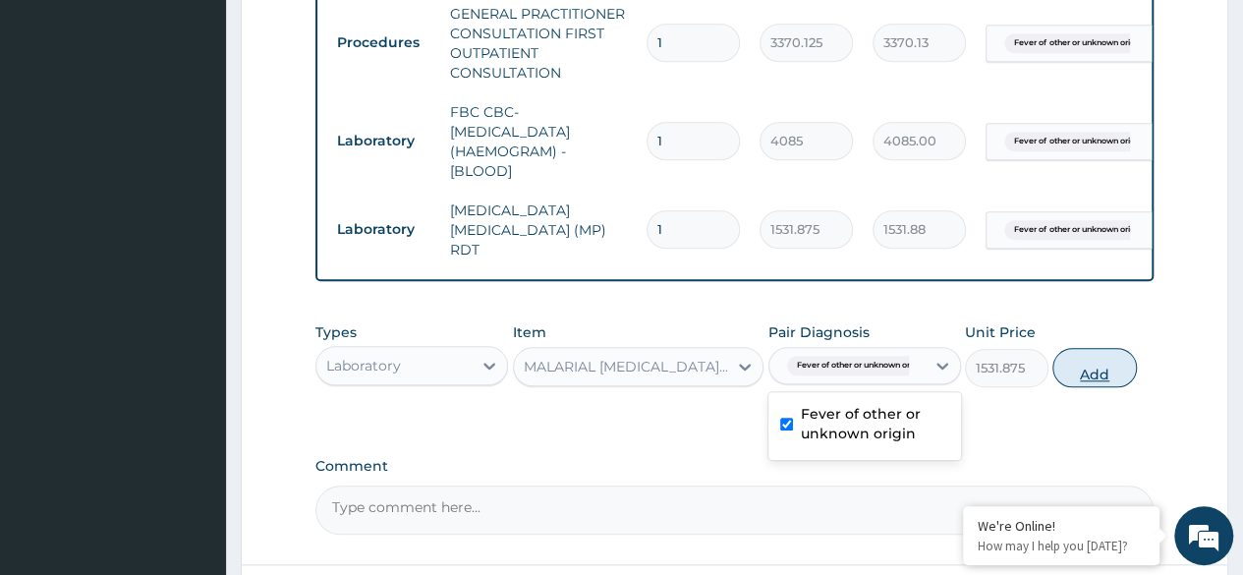
click at [1099, 377] on button "Add" at bounding box center [1094, 367] width 84 height 39
type input "0"
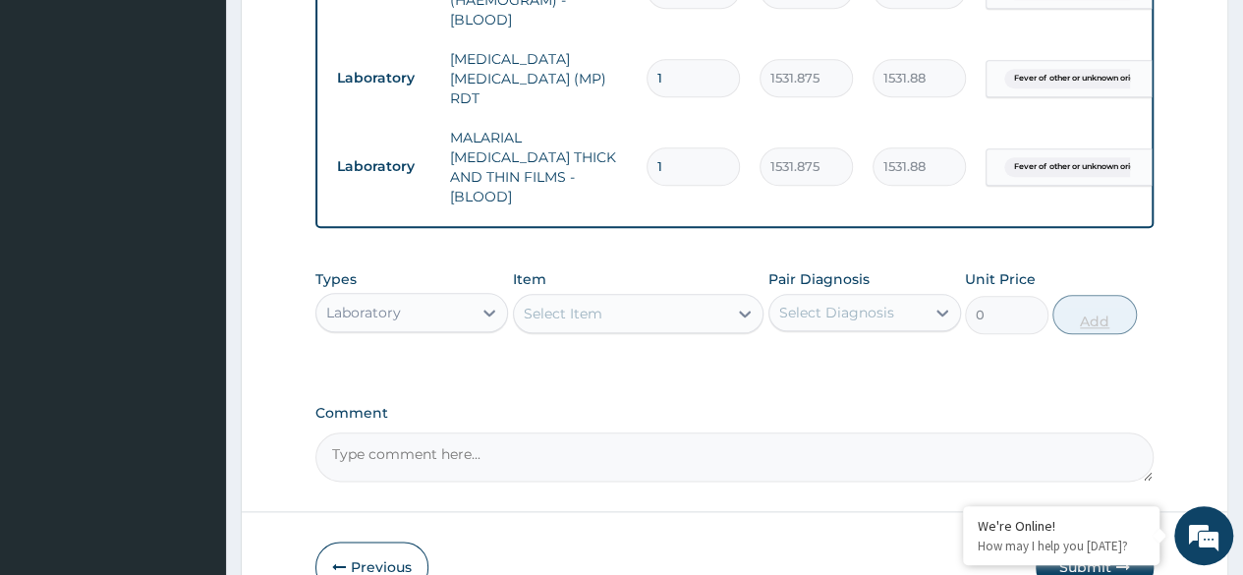
scroll to position [1035, 0]
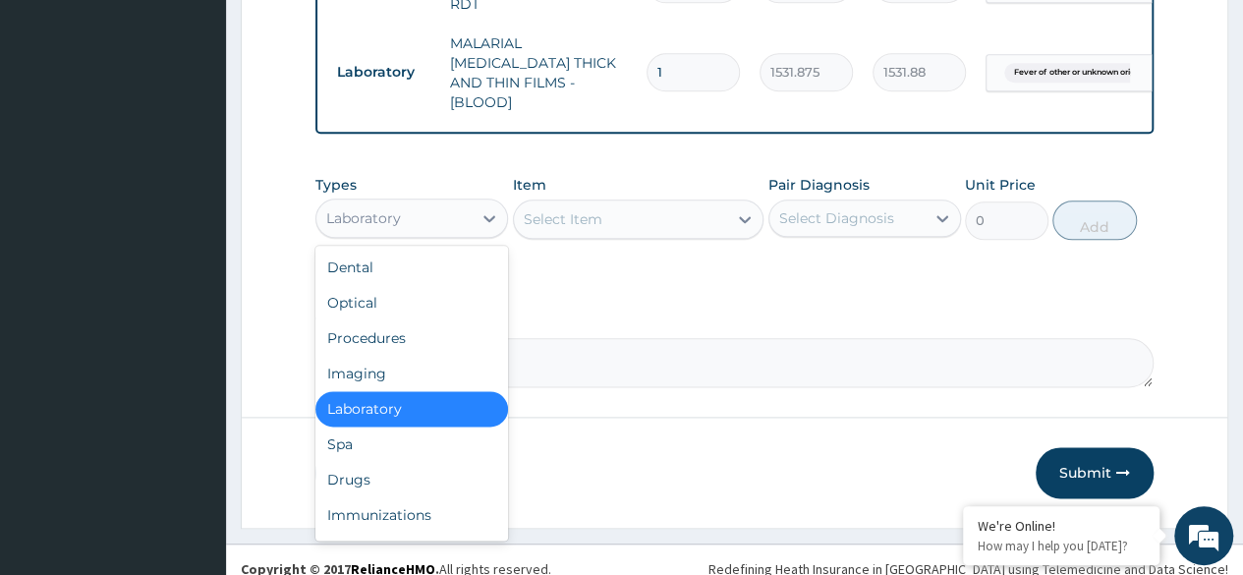
click at [418, 462] on div "Drugs" at bounding box center [411, 479] width 193 height 35
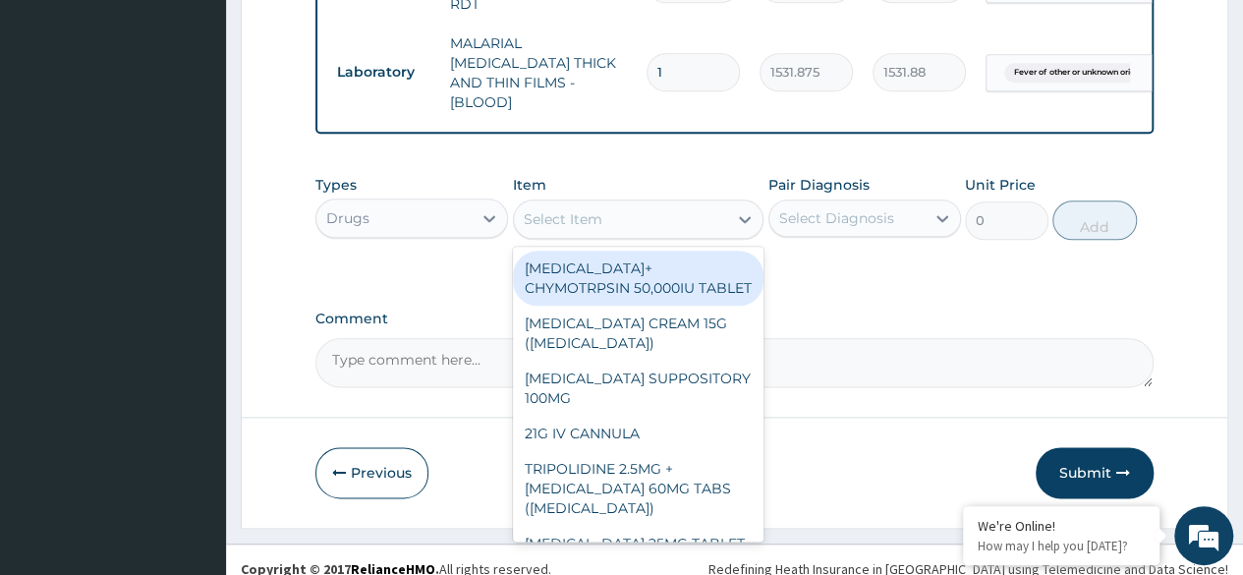
click at [627, 207] on div "Select Item" at bounding box center [621, 218] width 214 height 31
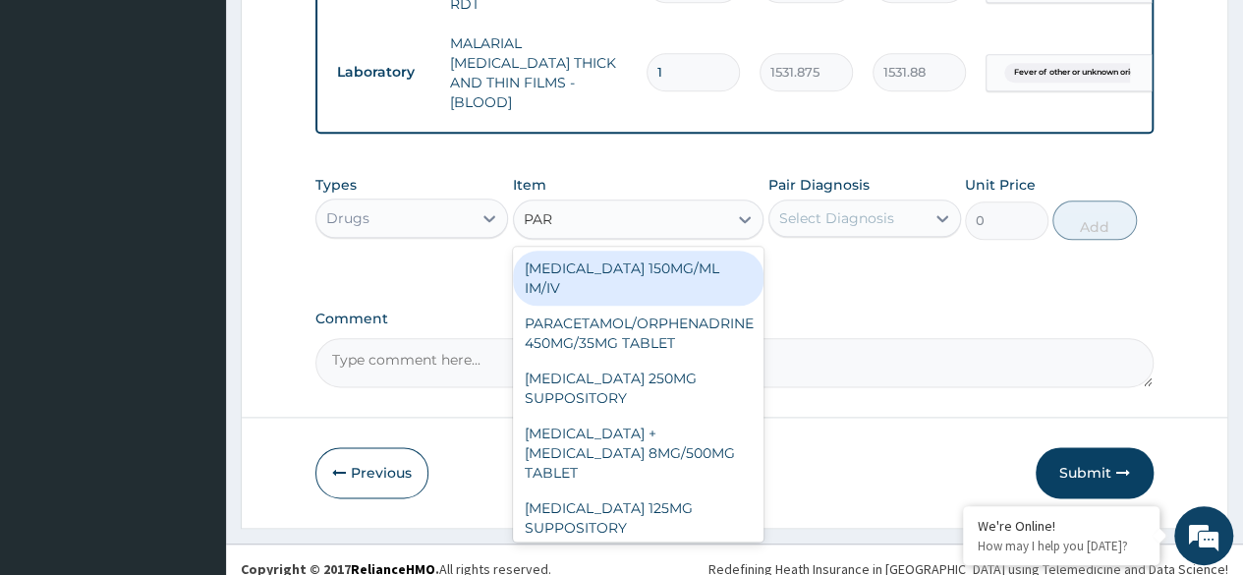
type input "PARA"
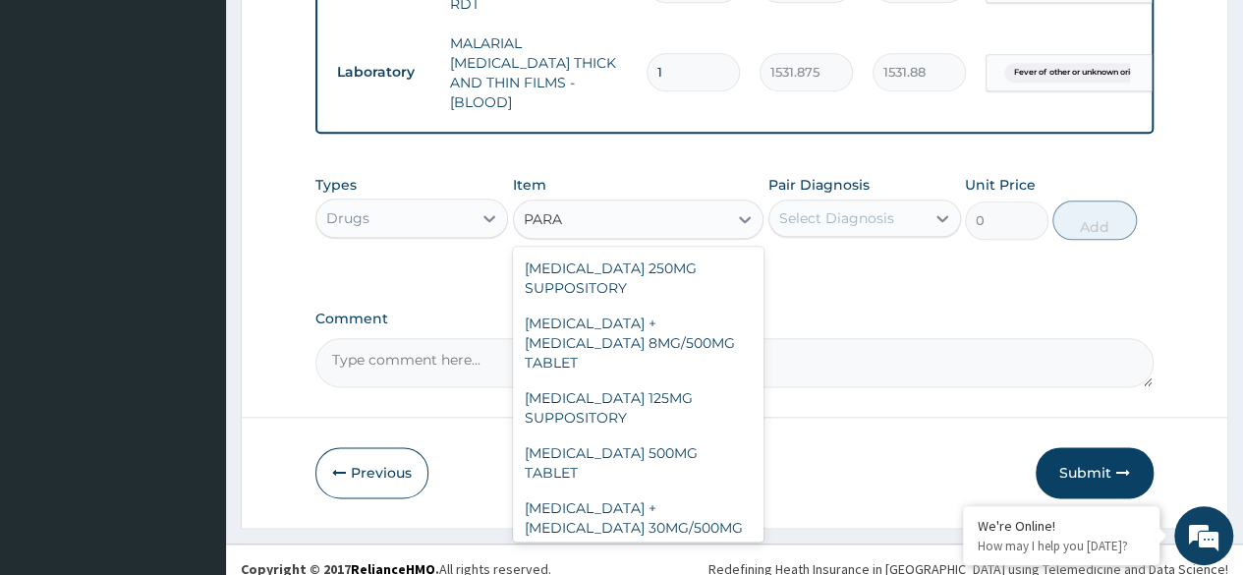
scroll to position [0, 0]
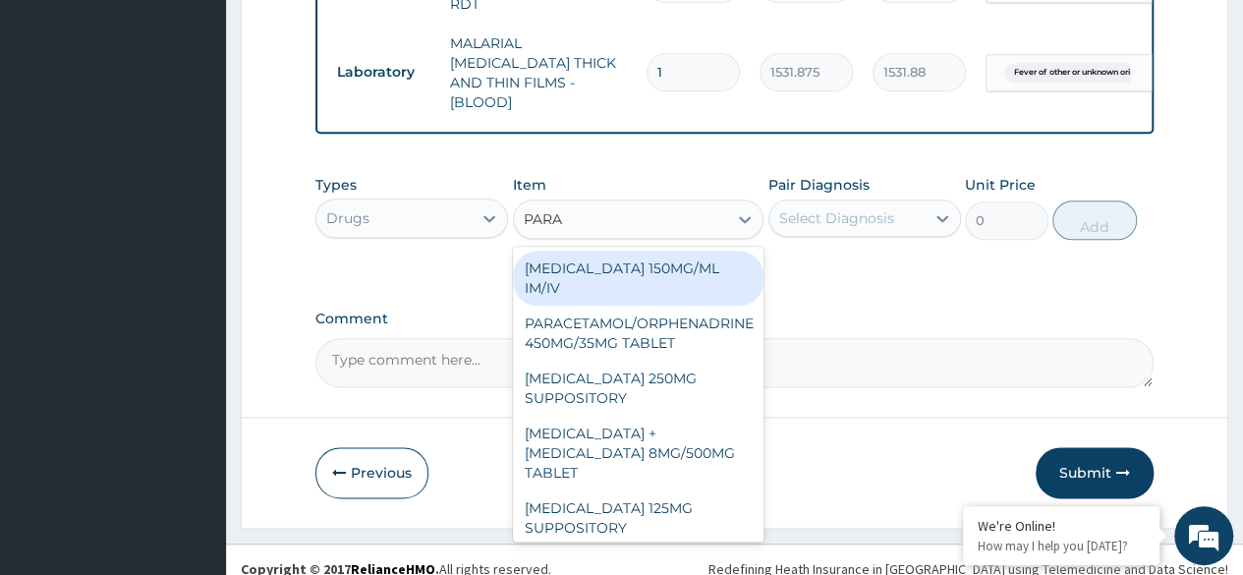
click at [648, 362] on div "[MEDICAL_DATA] 250MG SUPPOSITORY" at bounding box center [638, 388] width 251 height 55
type input "800"
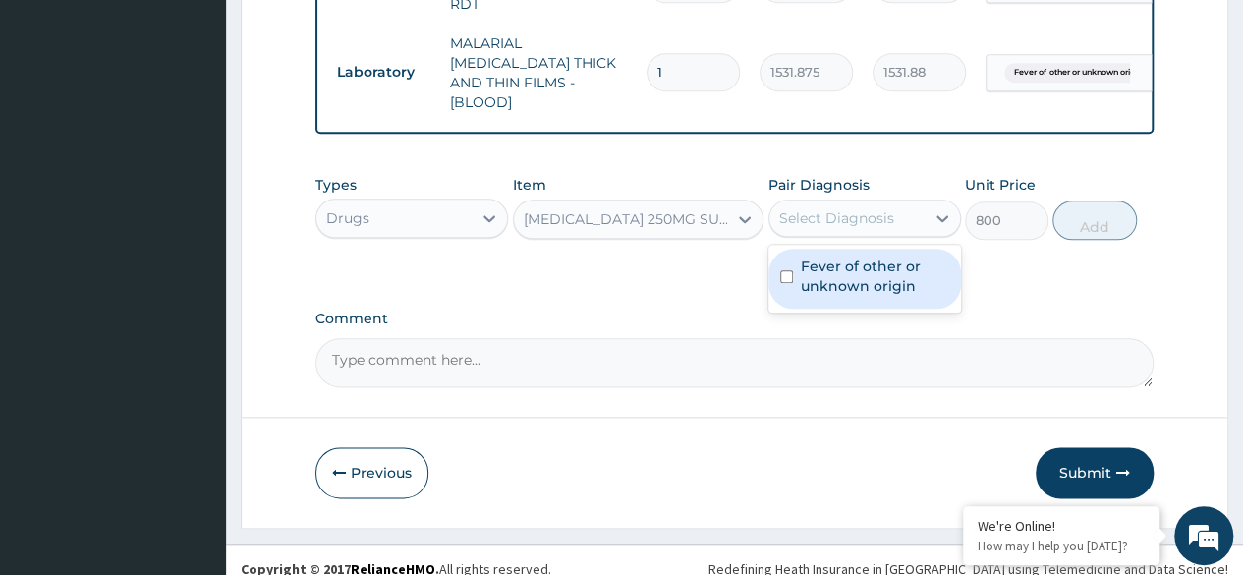
click at [902, 264] on label "Fever of other or unknown origin" at bounding box center [875, 275] width 148 height 39
checkbox input "true"
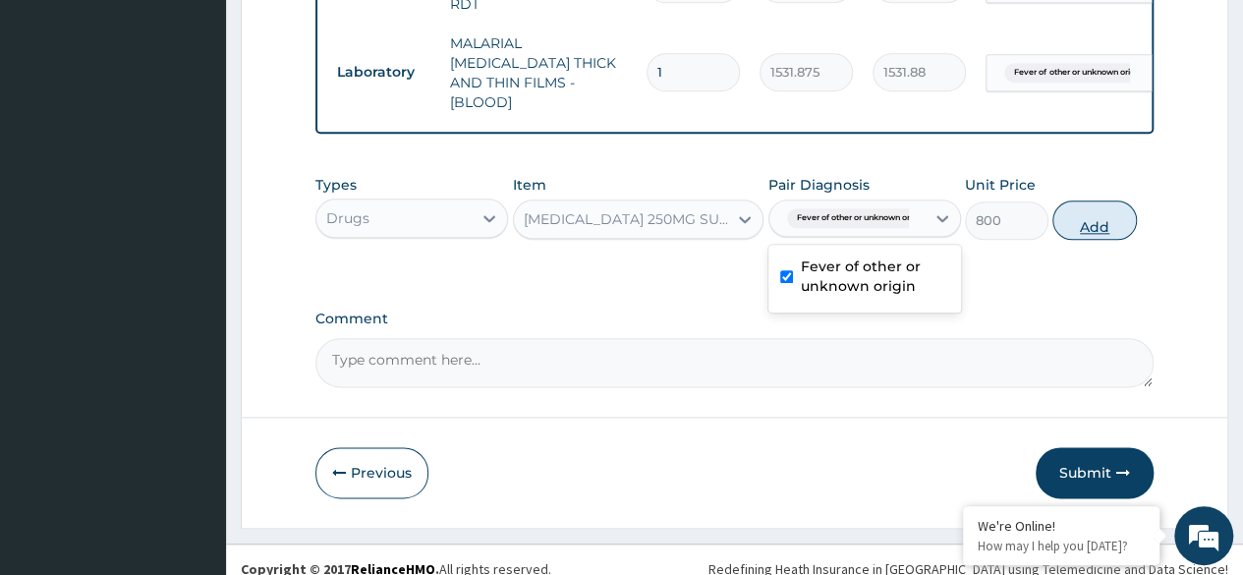
click at [1092, 200] on button "Add" at bounding box center [1094, 219] width 84 height 39
type input "0"
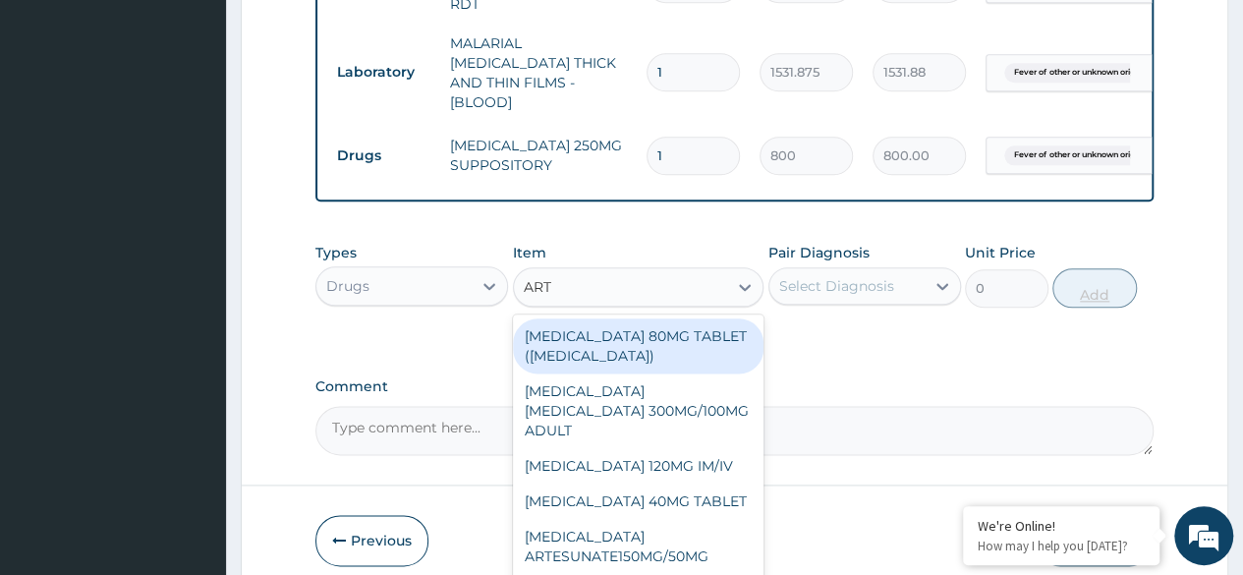
type input "ARTE"
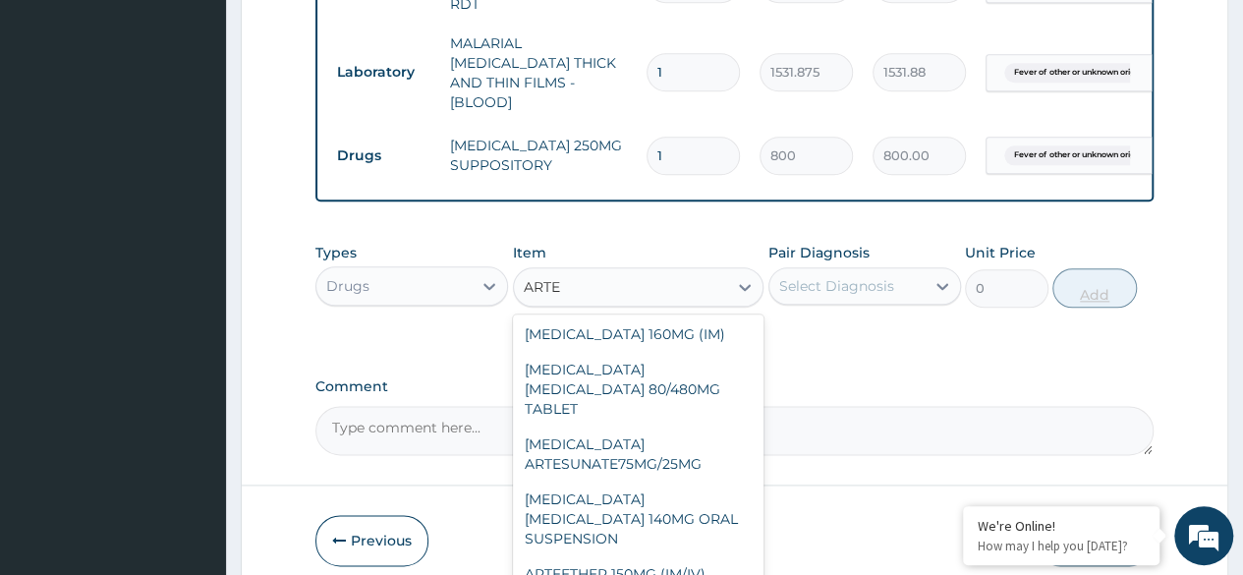
scroll to position [368, 0]
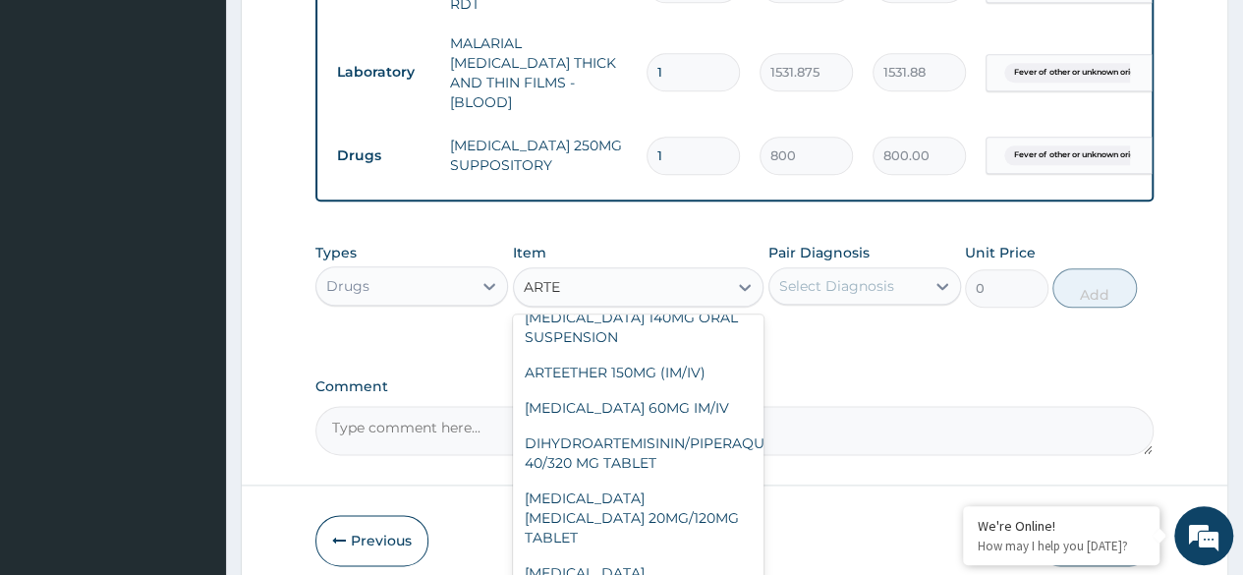
click at [678, 480] on div "[MEDICAL_DATA] [MEDICAL_DATA] 20MG/120MG TABLET" at bounding box center [638, 517] width 251 height 75
type input "100"
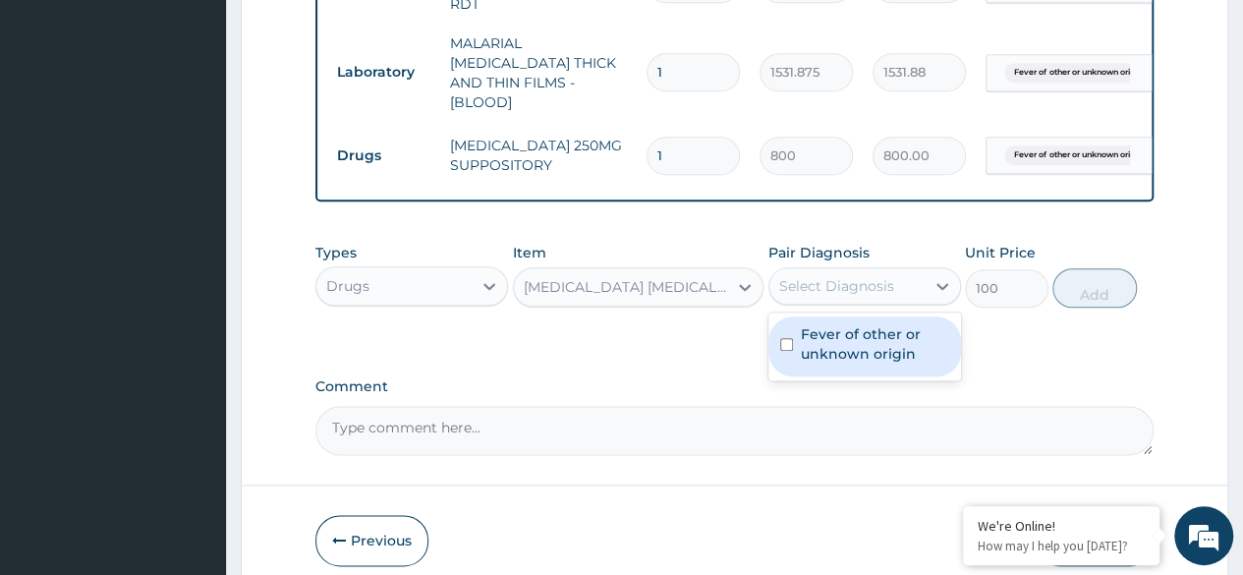
click at [888, 324] on label "Fever of other or unknown origin" at bounding box center [875, 343] width 148 height 39
checkbox input "true"
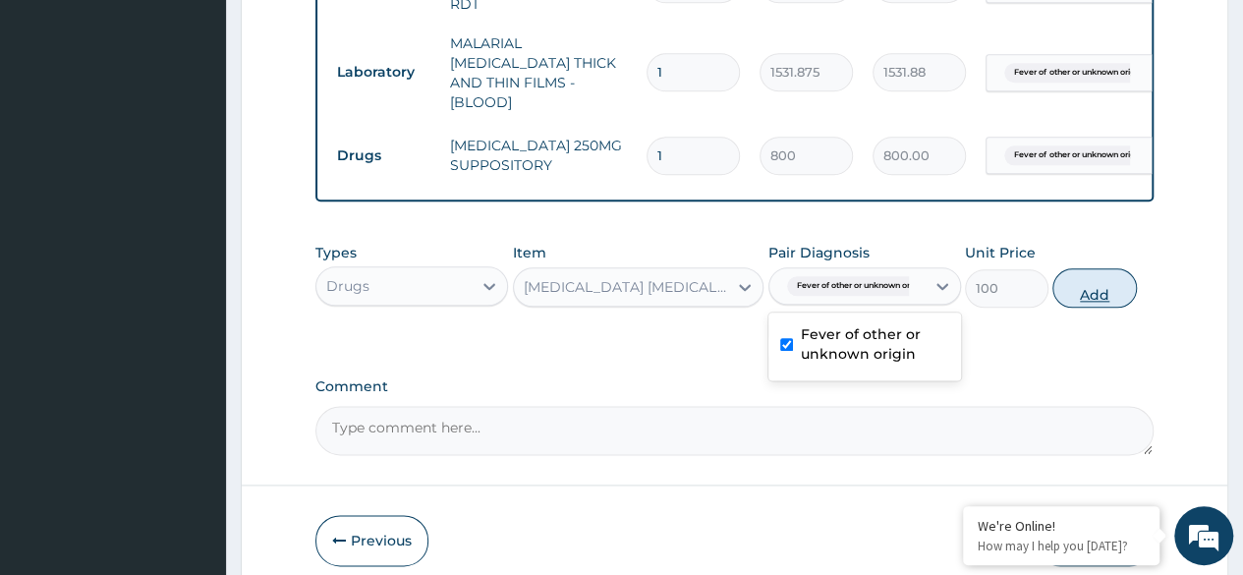
click at [1101, 278] on button "Add" at bounding box center [1094, 287] width 84 height 39
type input "0"
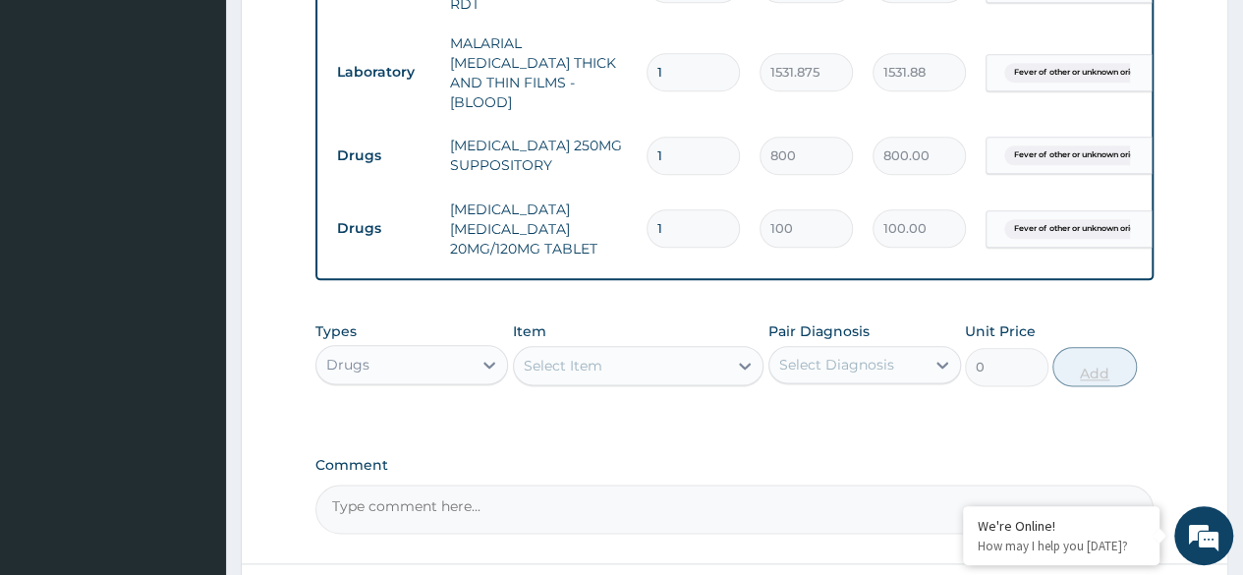
type input "12"
type input "1200.00"
type input "12"
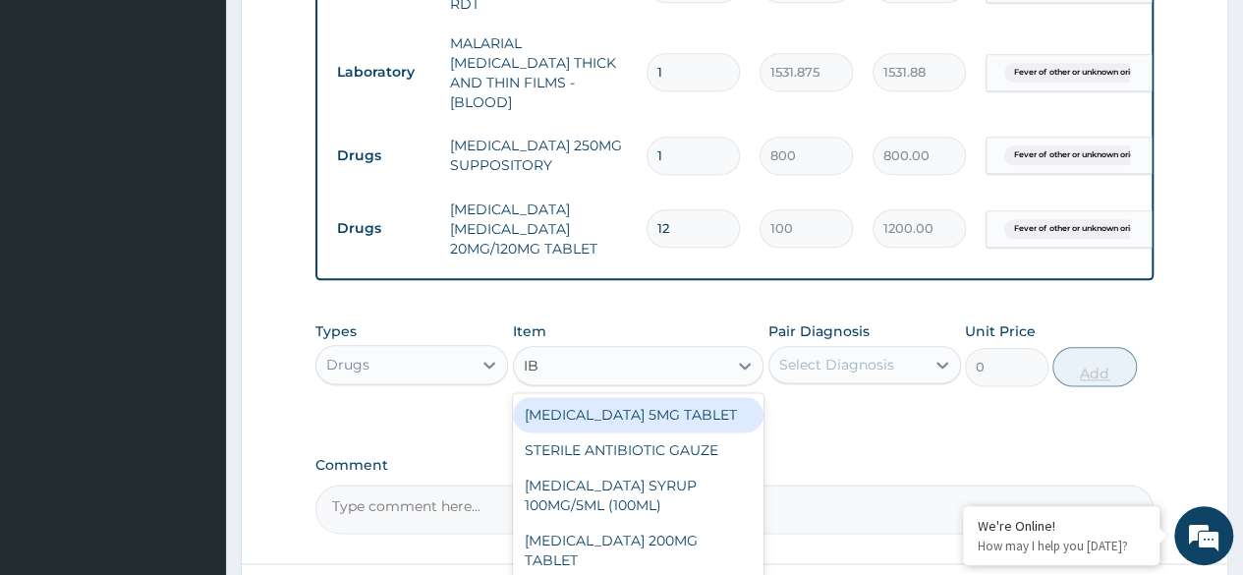
type input "IBU"
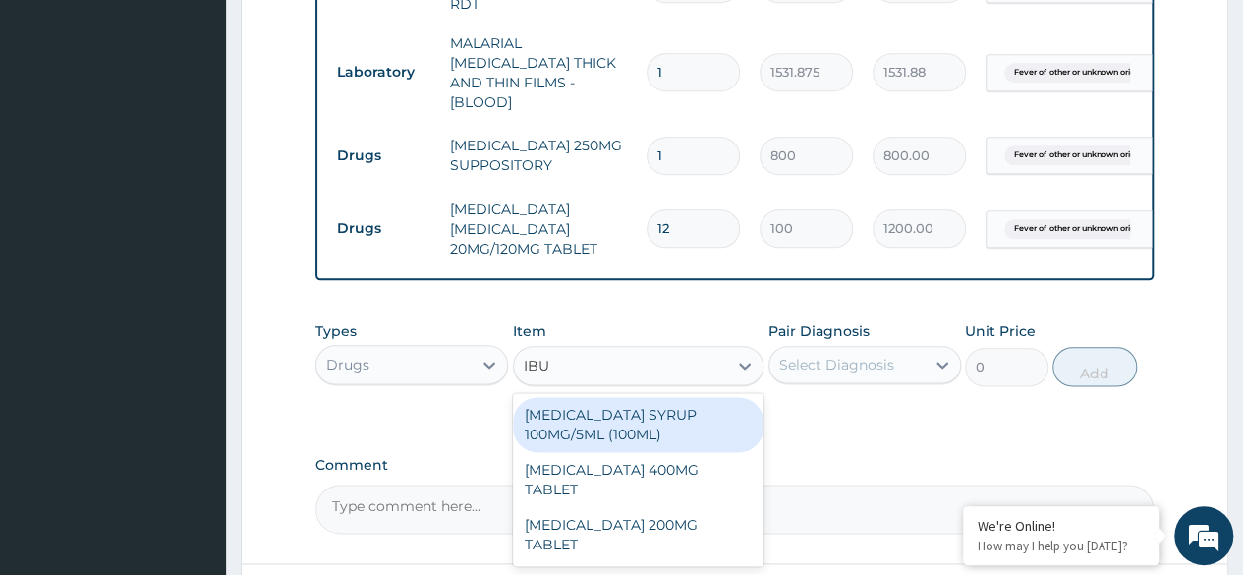
click at [712, 410] on div "IBUPROFEN SYRUP 100MG/5ML (100ML)" at bounding box center [638, 424] width 251 height 55
type input "1644.5"
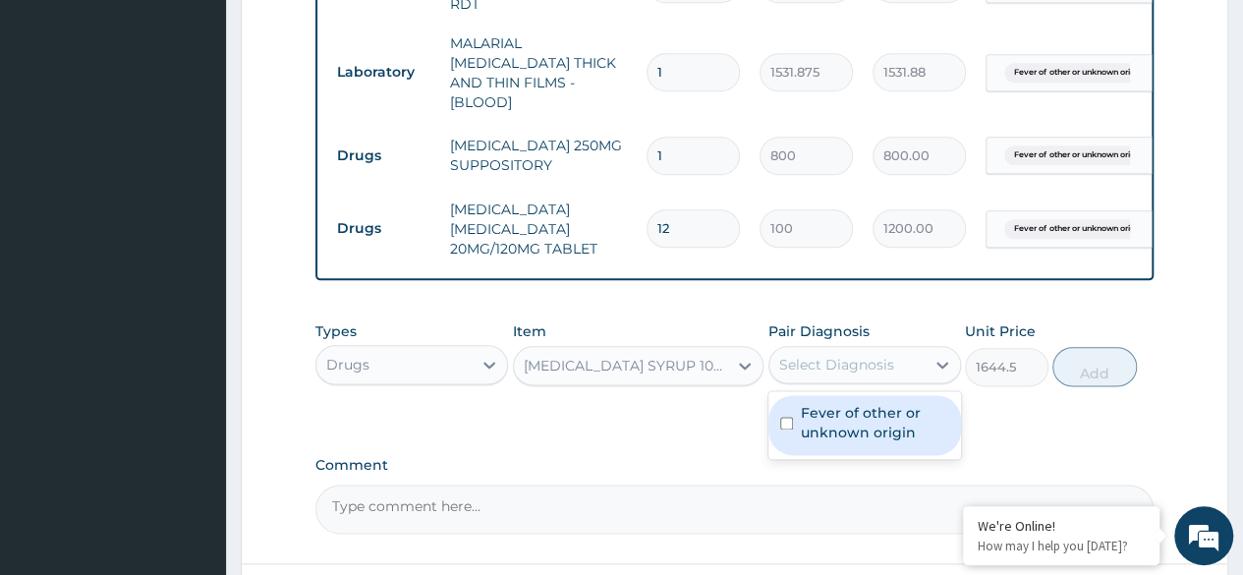
click at [904, 414] on label "Fever of other or unknown origin" at bounding box center [875, 422] width 148 height 39
checkbox input "true"
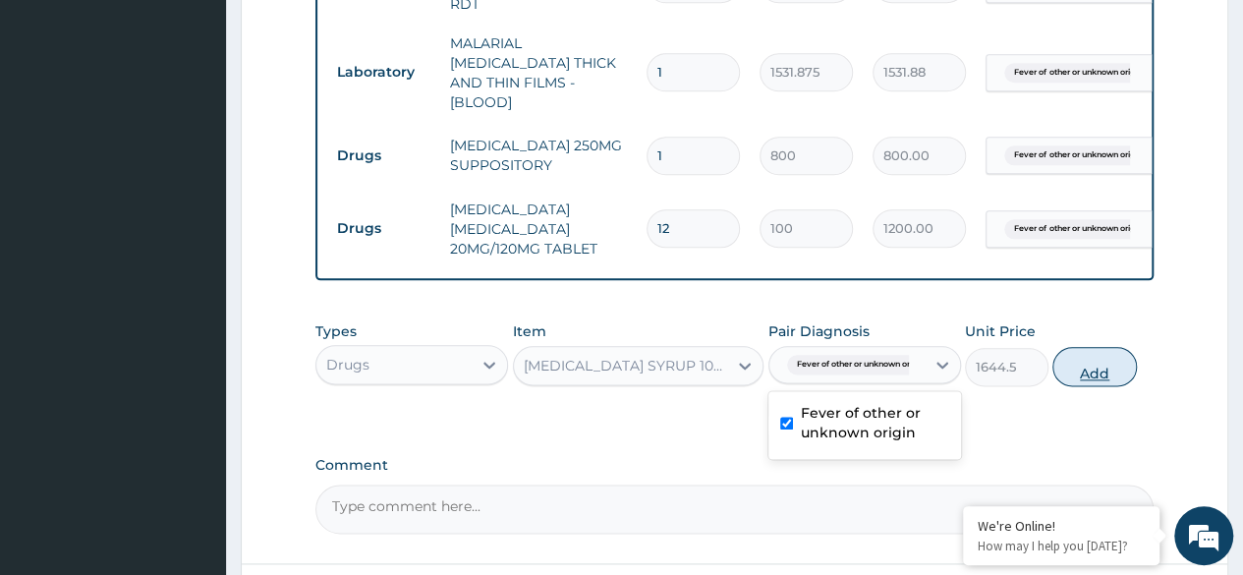
click at [1102, 361] on button "Add" at bounding box center [1094, 366] width 84 height 39
type input "0"
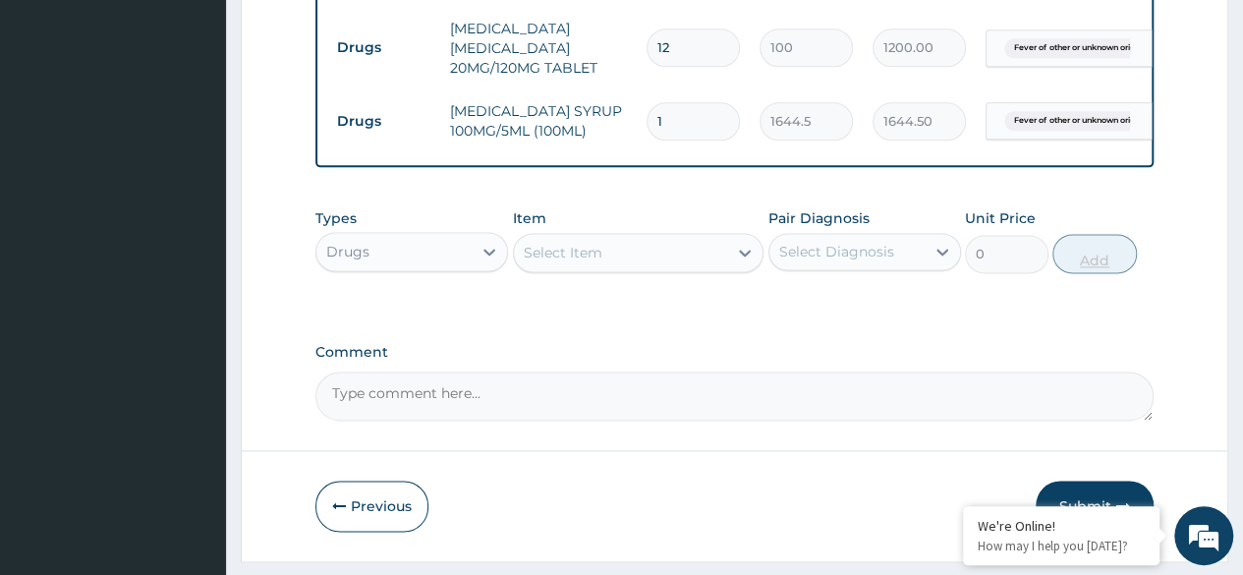
scroll to position [1250, 0]
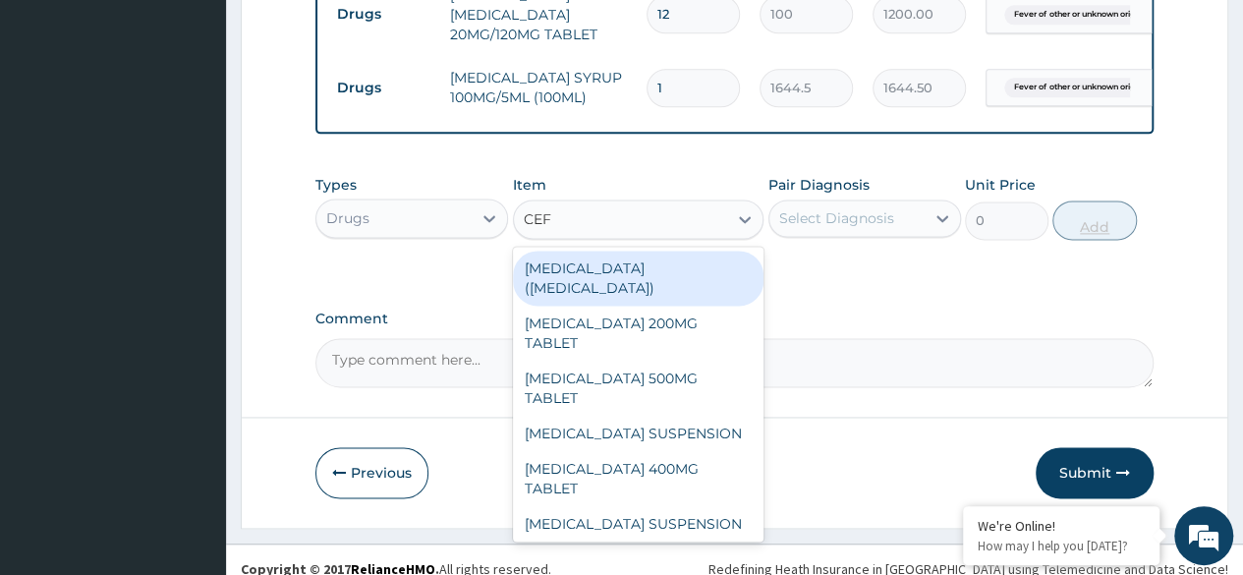
type input "CEFU"
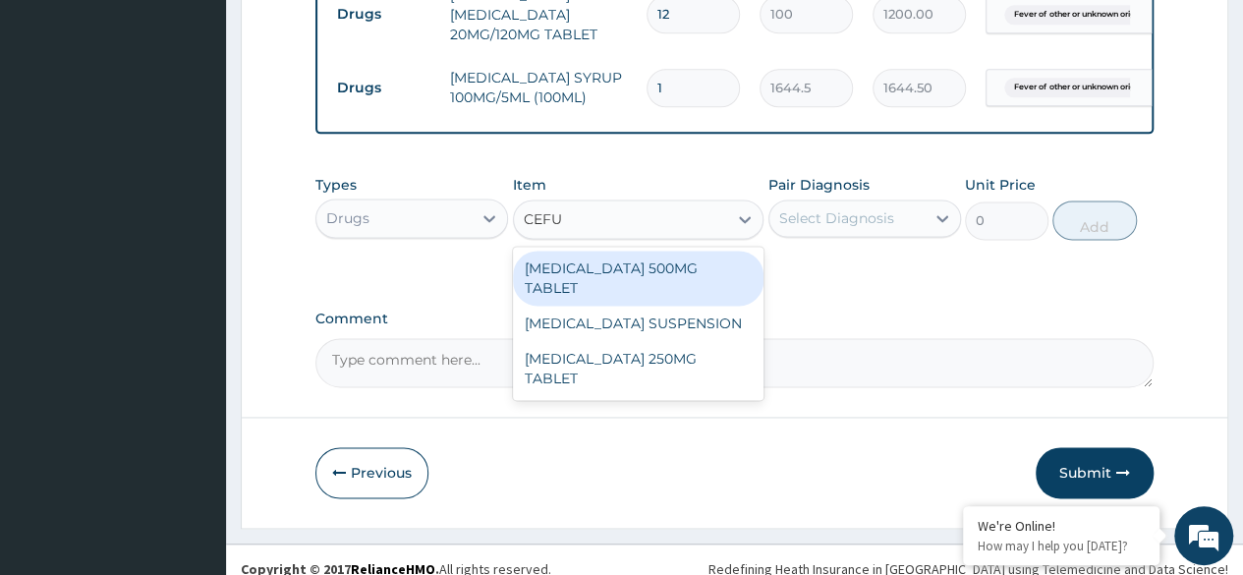
click at [691, 306] on div "CEFUROXIME SUSPENSION" at bounding box center [638, 323] width 251 height 35
type input "4784"
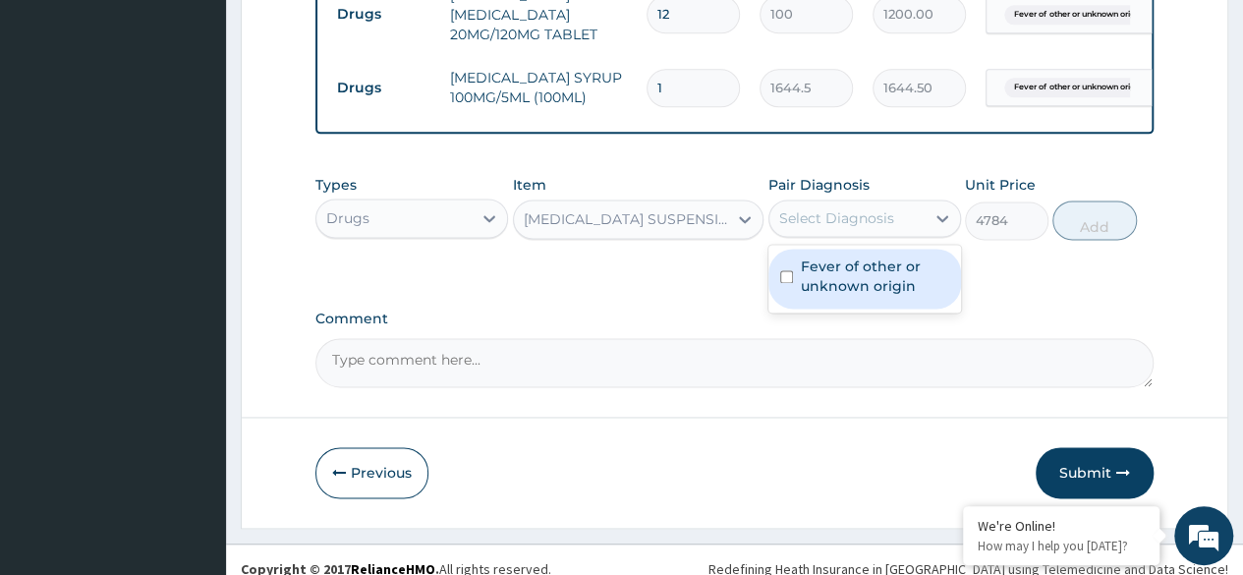
click at [859, 278] on label "Fever of other or unknown origin" at bounding box center [875, 275] width 148 height 39
checkbox input "true"
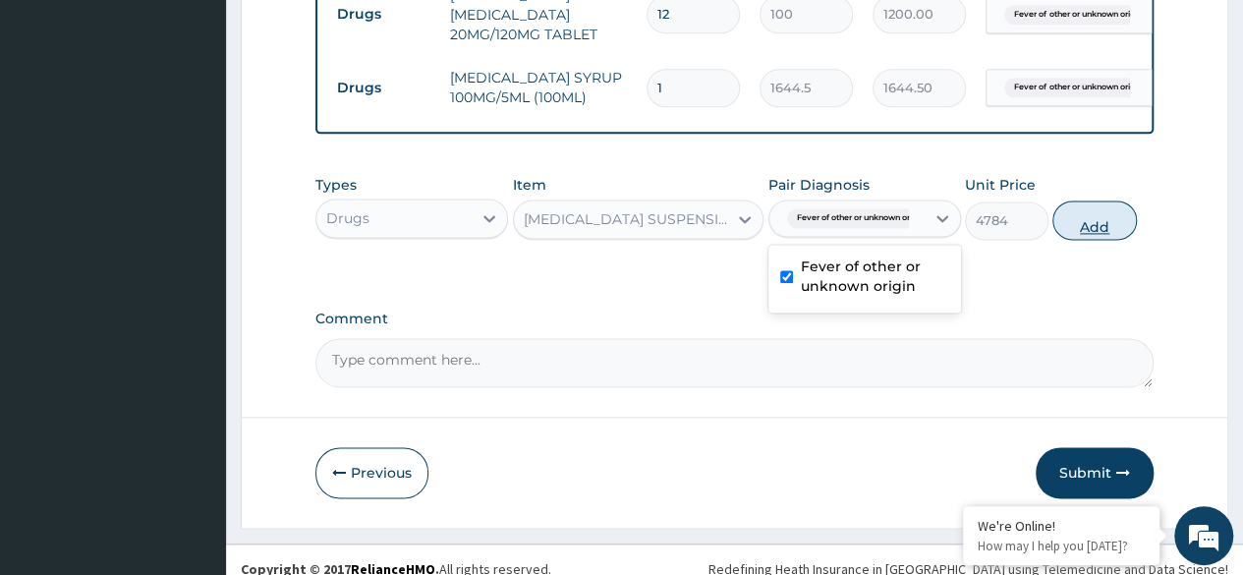
click at [1087, 214] on button "Add" at bounding box center [1094, 219] width 84 height 39
type input "0"
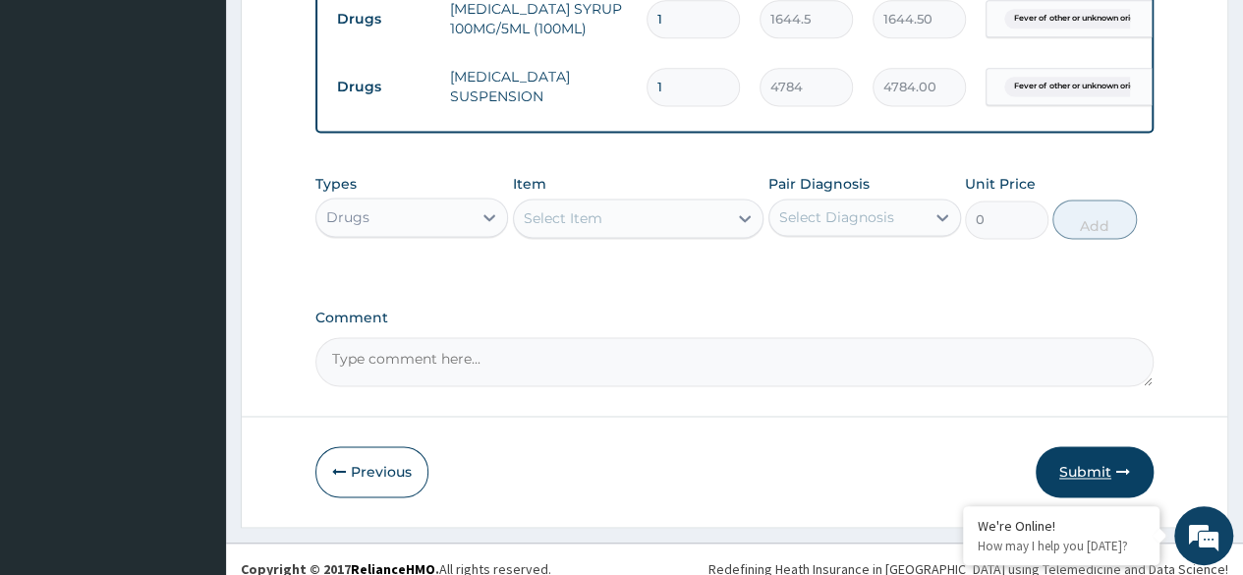
click at [1118, 465] on icon "button" at bounding box center [1123, 472] width 14 height 14
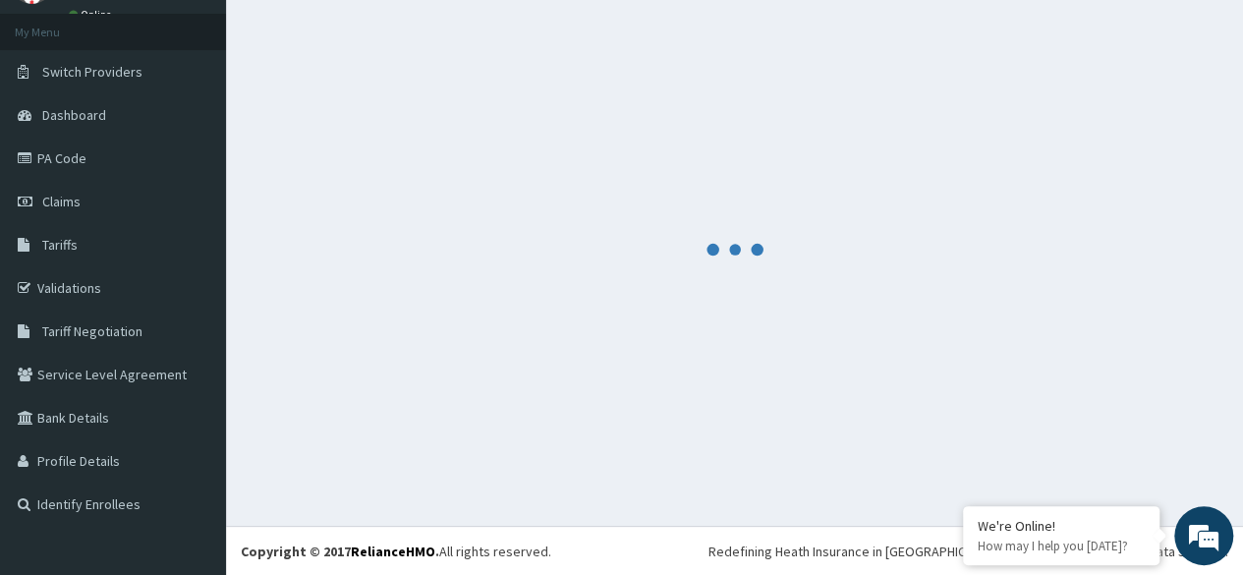
scroll to position [1318, 0]
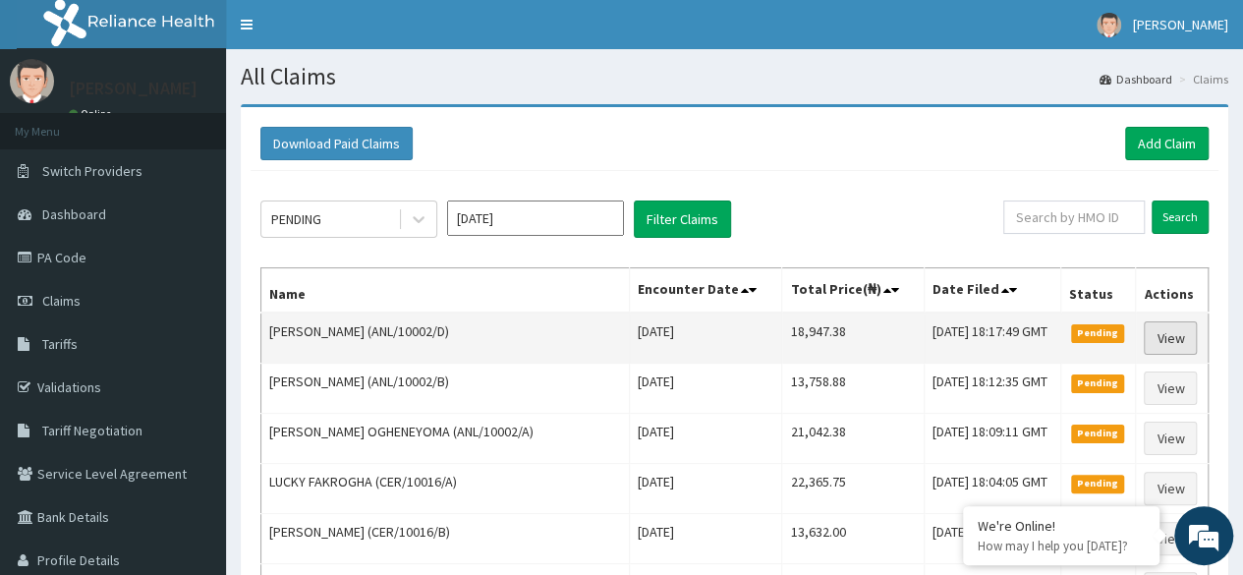
click at [1161, 331] on link "View" at bounding box center [1169, 337] width 53 height 33
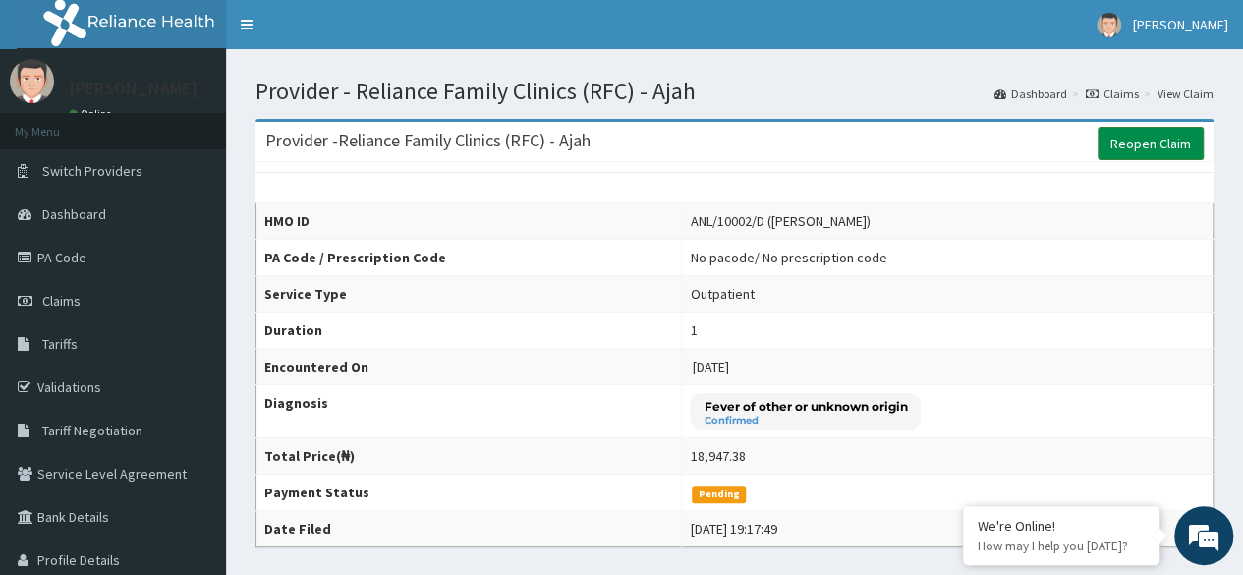
click at [1155, 138] on link "Reopen Claim" at bounding box center [1150, 143] width 106 height 33
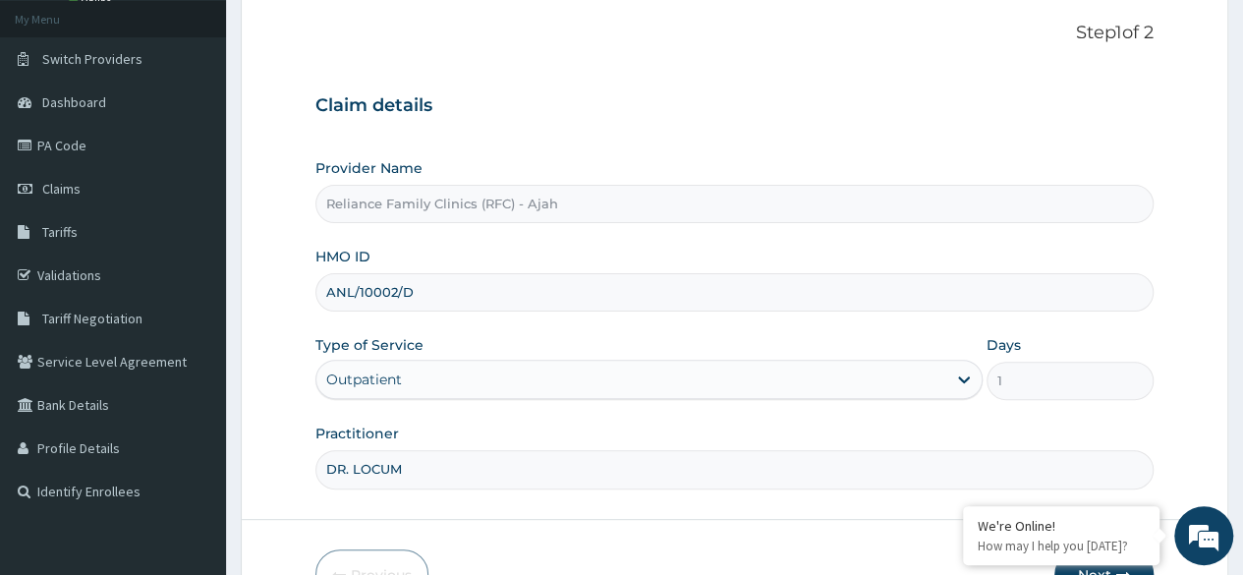
scroll to position [228, 0]
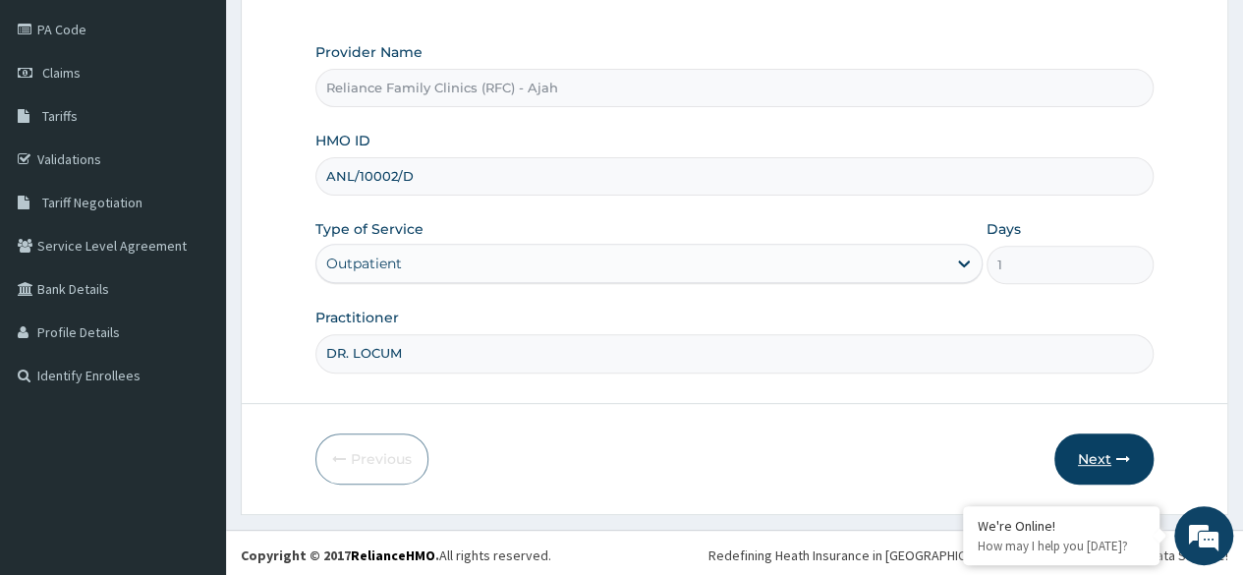
click at [1128, 458] on icon "button" at bounding box center [1123, 459] width 14 height 14
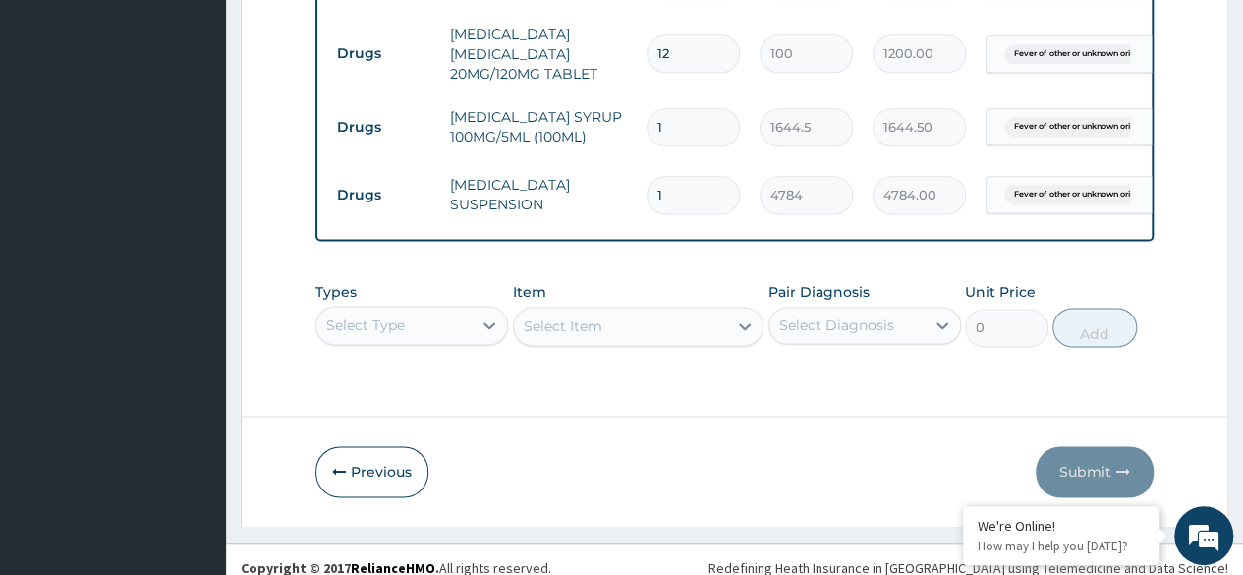
scroll to position [0, 0]
click at [675, 176] on input "1" at bounding box center [692, 195] width 93 height 38
type input "0.00"
type input "2"
type input "9568.00"
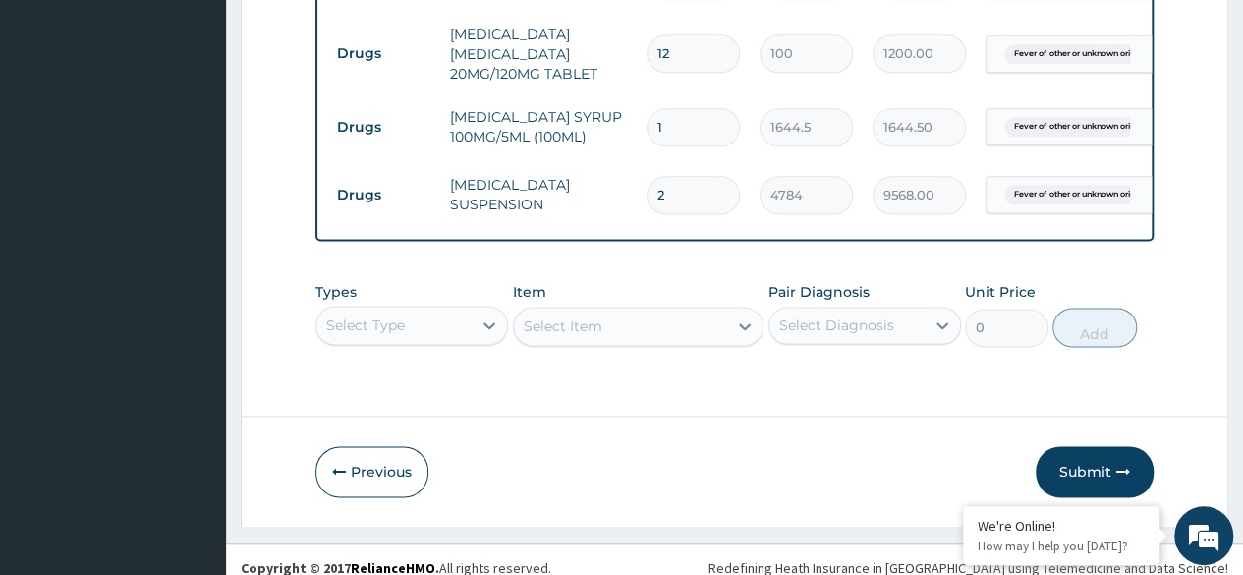
type input "2"
click at [1086, 448] on button "Submit" at bounding box center [1094, 471] width 118 height 51
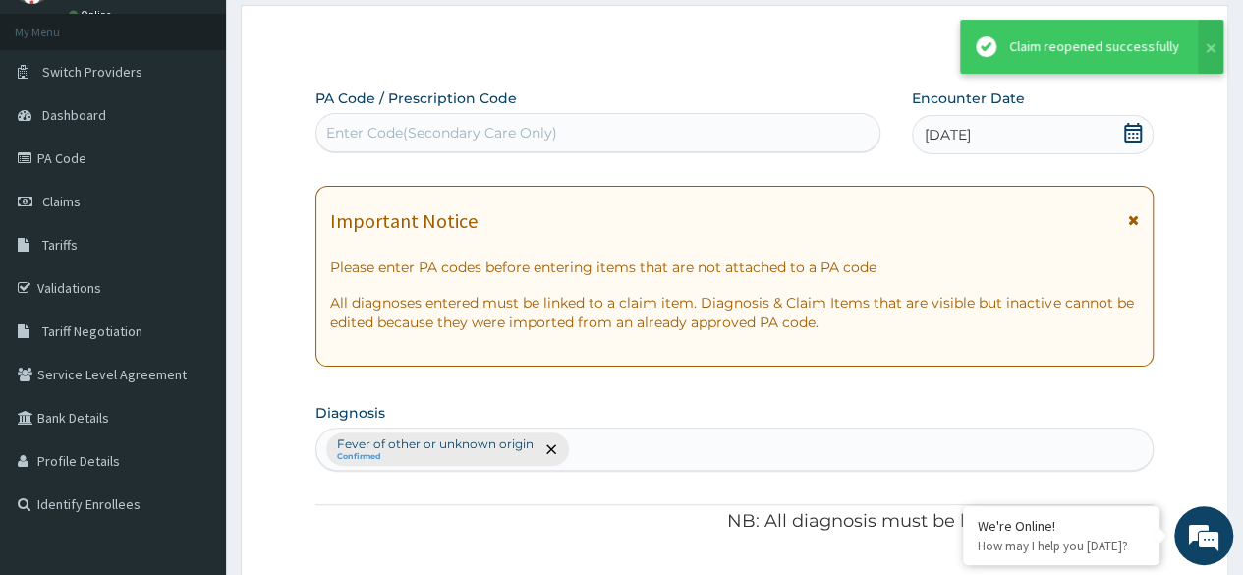
scroll to position [1210, 0]
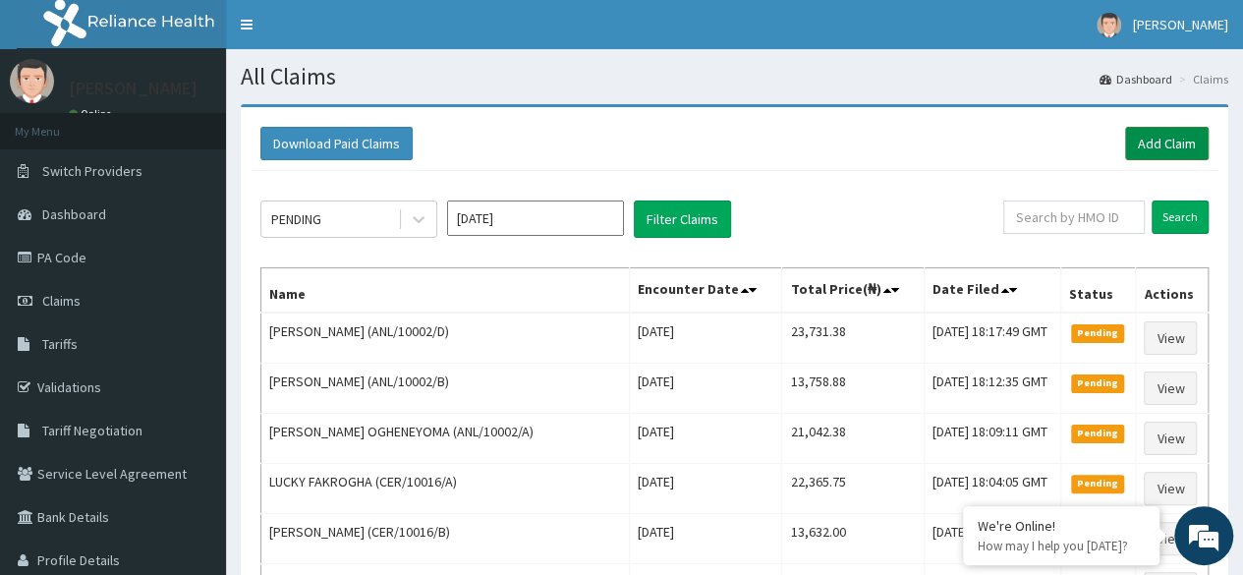
click at [1167, 143] on link "Add Claim" at bounding box center [1167, 143] width 84 height 33
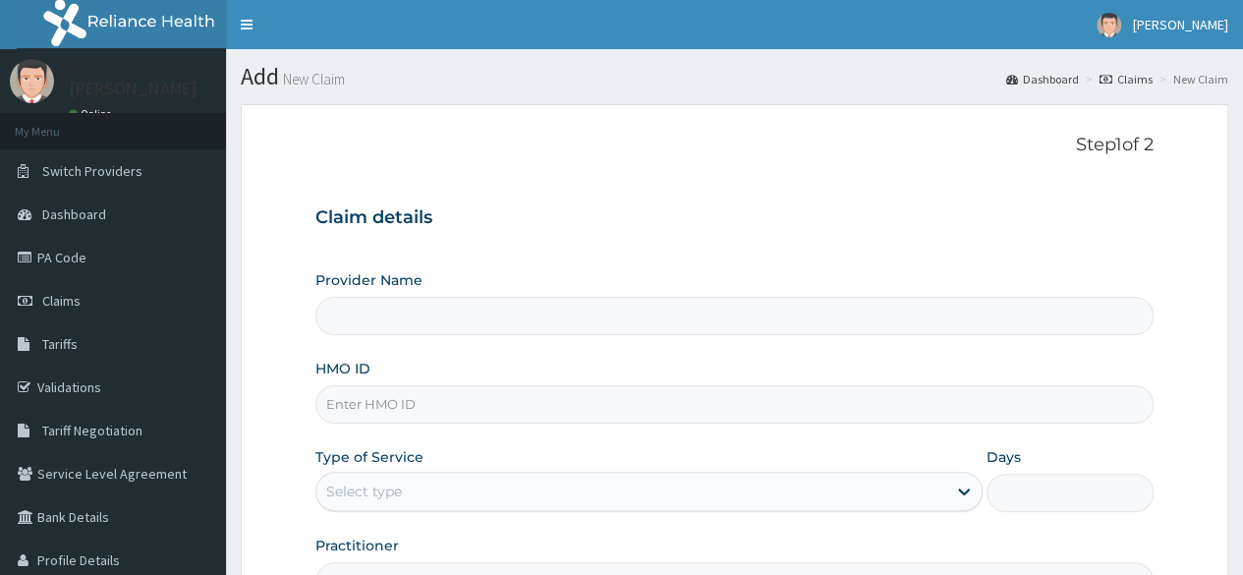
click at [400, 409] on input "HMO ID" at bounding box center [734, 404] width 838 height 38
paste input "ANL/10002/E"
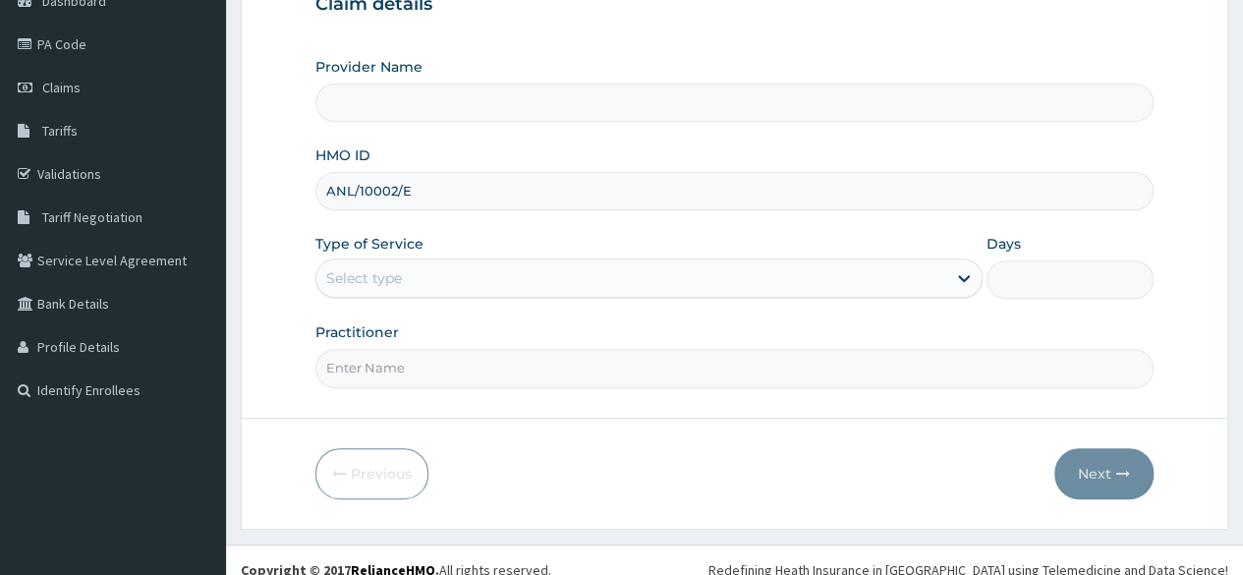
scroll to position [228, 0]
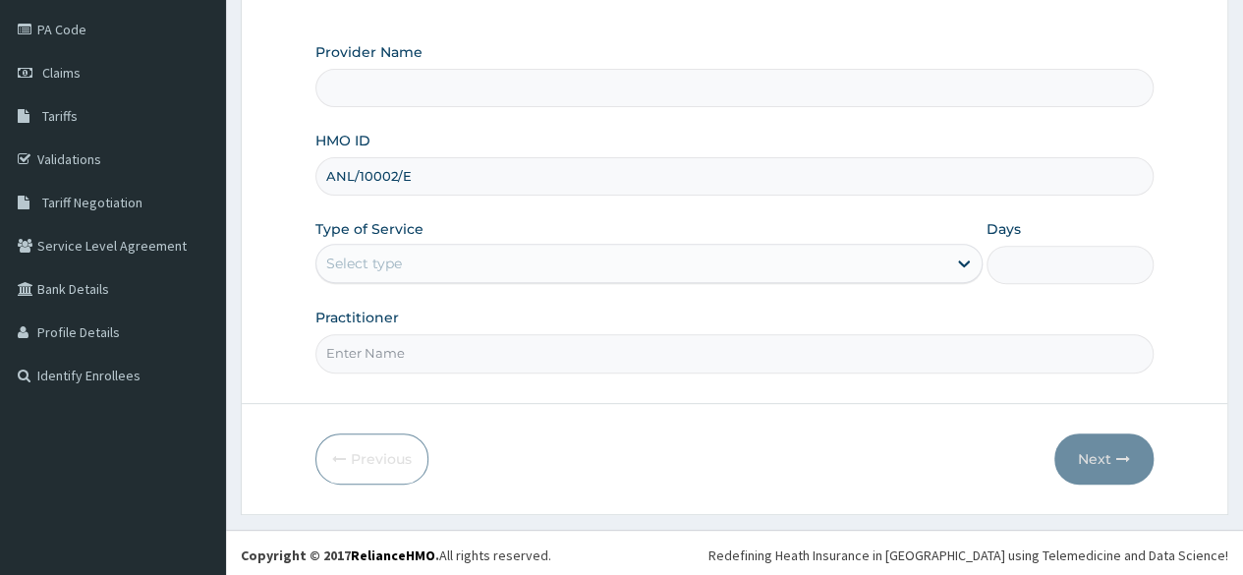
type input "ANL/10002/E"
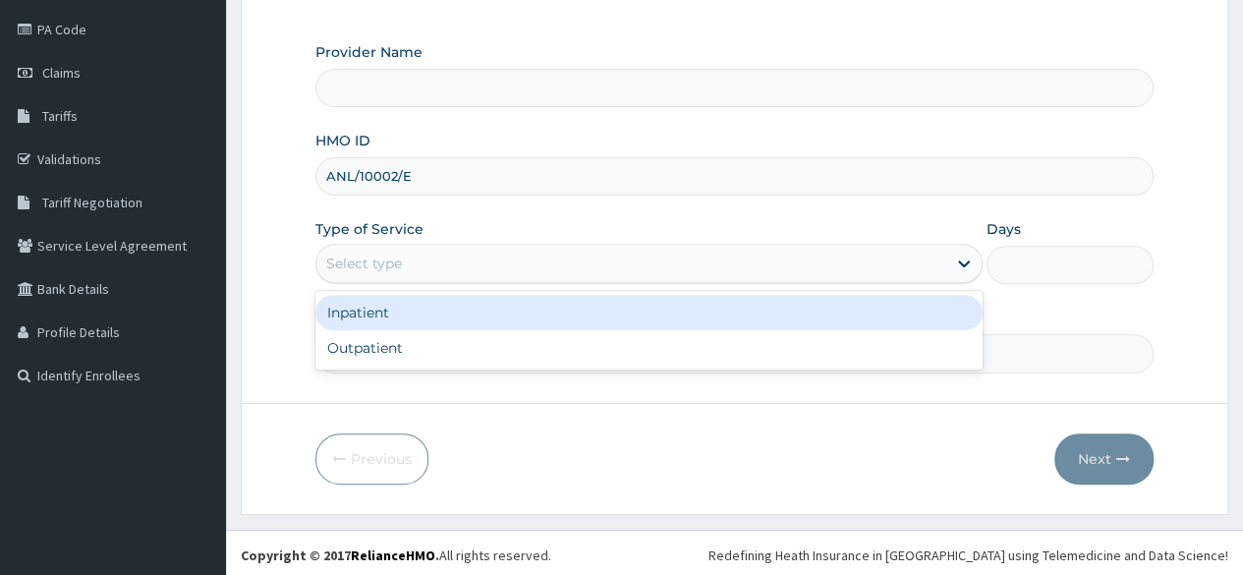
click at [458, 346] on div "Outpatient" at bounding box center [648, 347] width 667 height 35
type input "1"
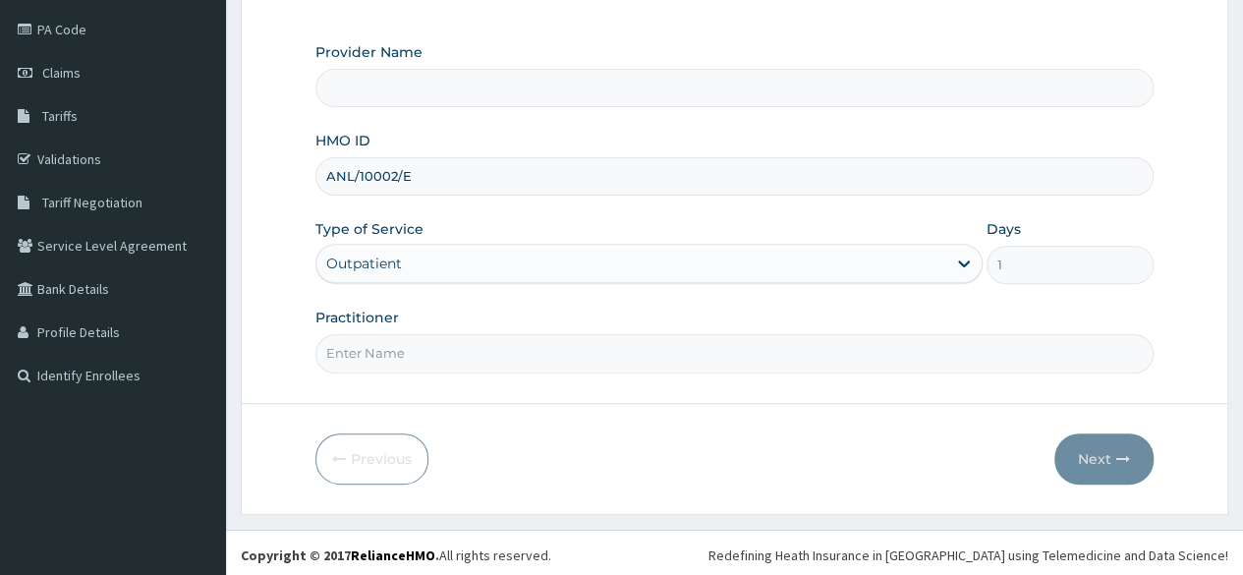
click at [472, 353] on input "Practitioner" at bounding box center [734, 353] width 838 height 38
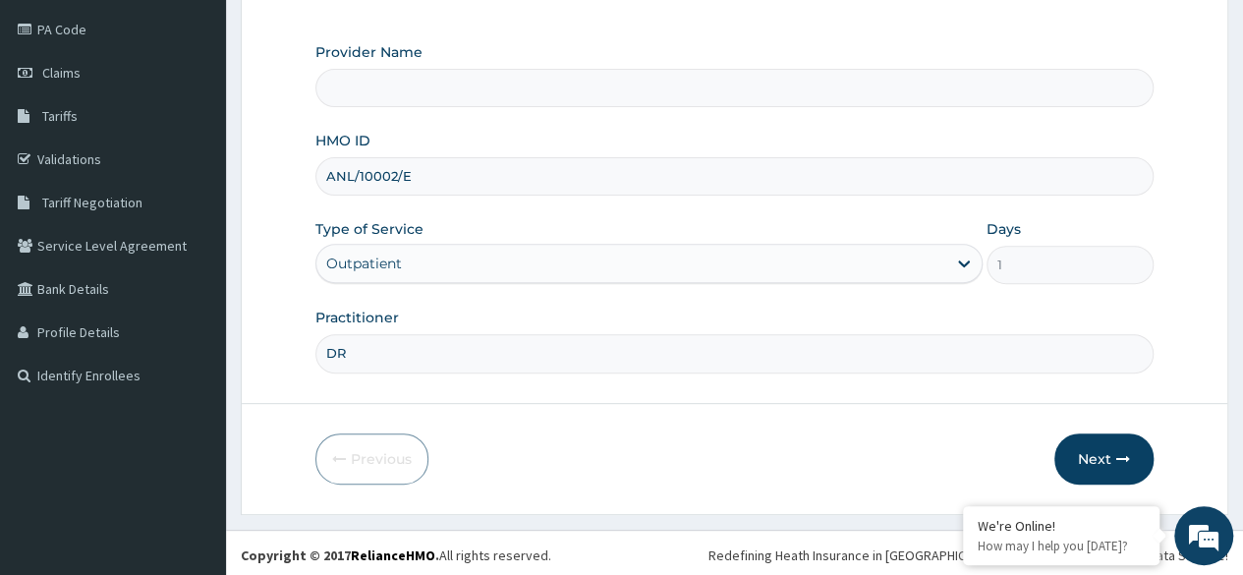
type input "DR."
type input "Reliance Family Clinics (RFC) - Ajah"
type input "DR. LOCUM"
click at [1120, 452] on icon "button" at bounding box center [1123, 459] width 14 height 14
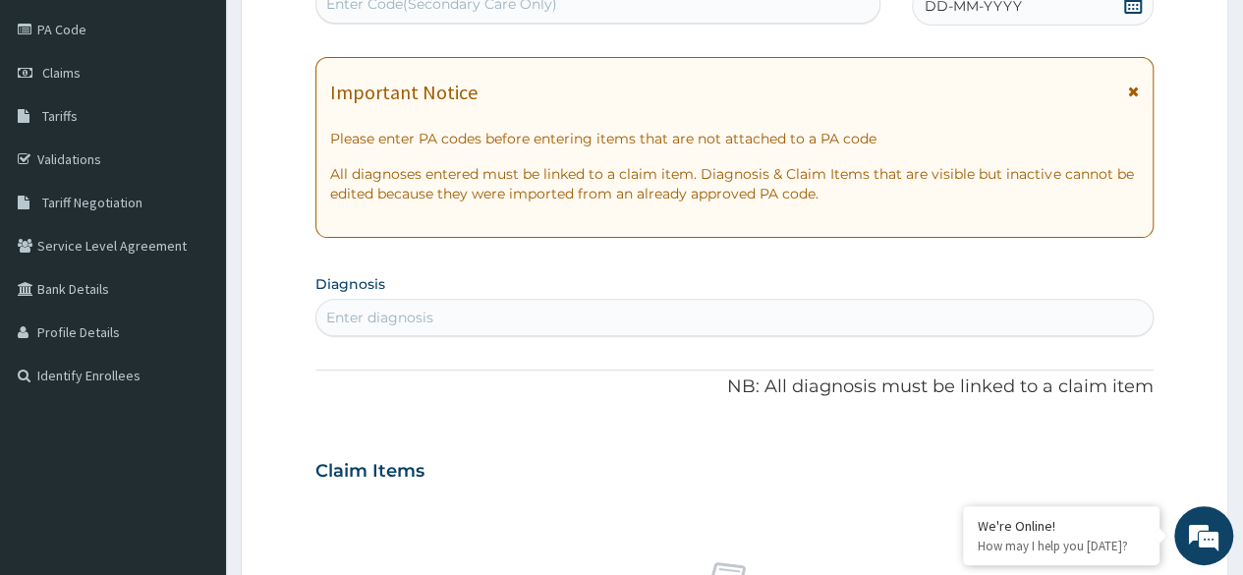
click at [1065, 24] on div "DD-MM-YYYY" at bounding box center [1033, 5] width 242 height 39
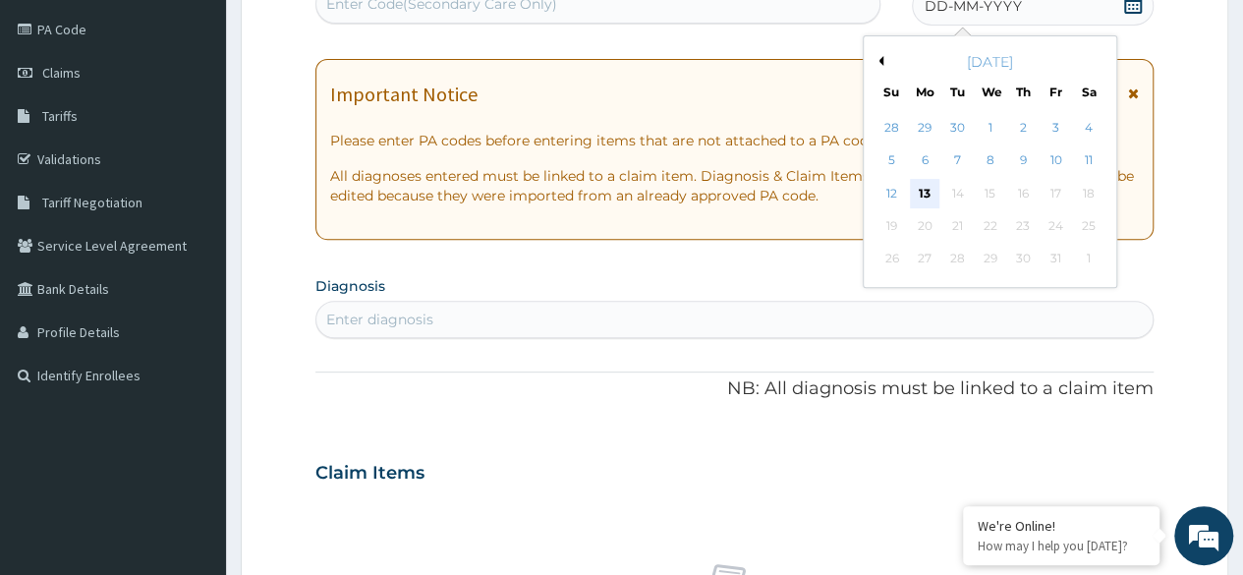
click at [920, 187] on div "13" at bounding box center [924, 193] width 29 height 29
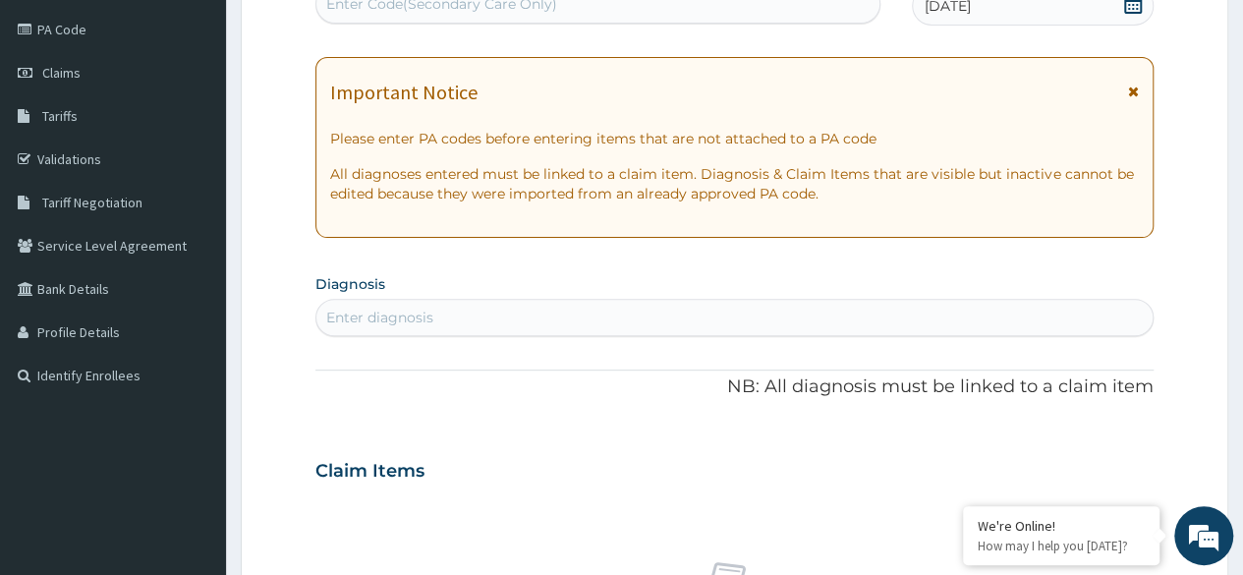
scroll to position [0, 0]
type input "FEVER"
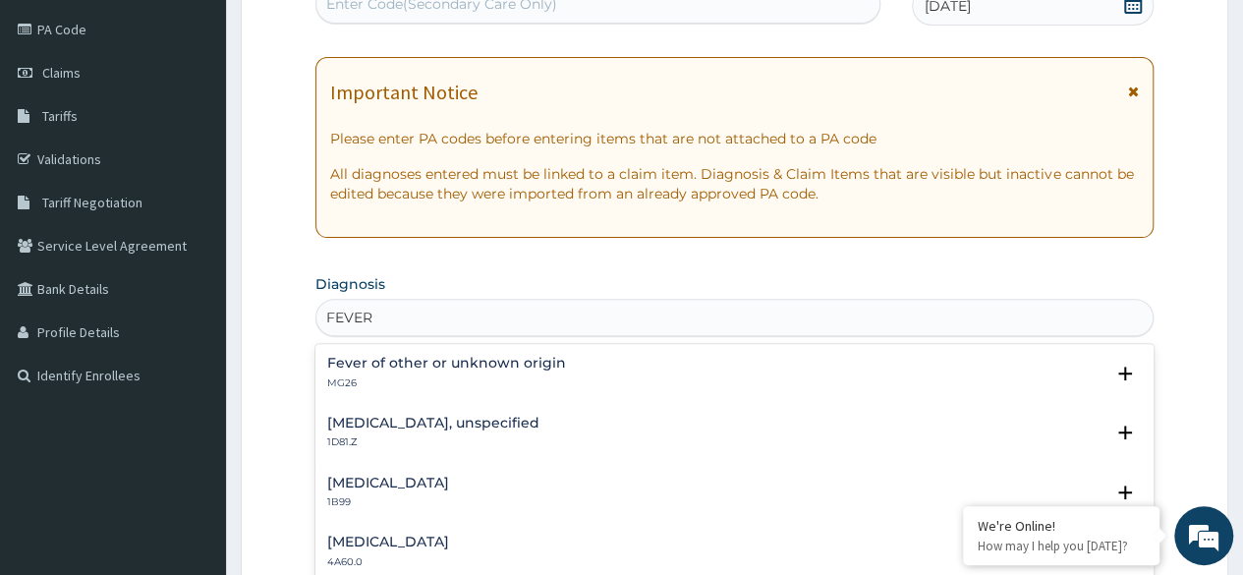
click at [362, 377] on p "MG26" at bounding box center [446, 383] width 239 height 14
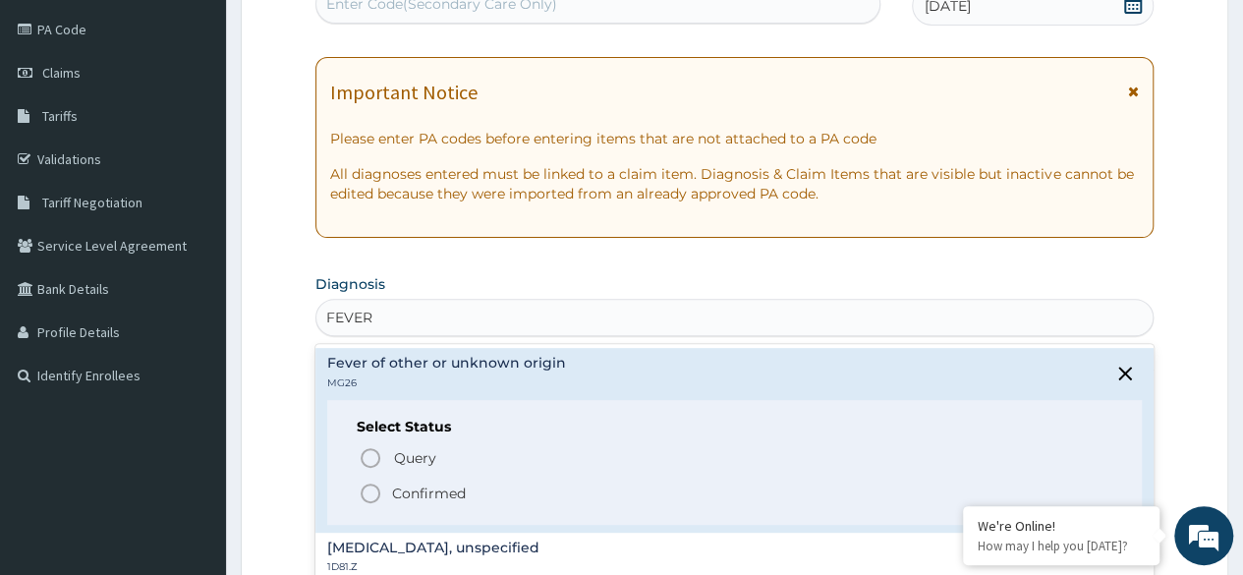
click at [377, 494] on circle "status option filled" at bounding box center [371, 493] width 18 height 18
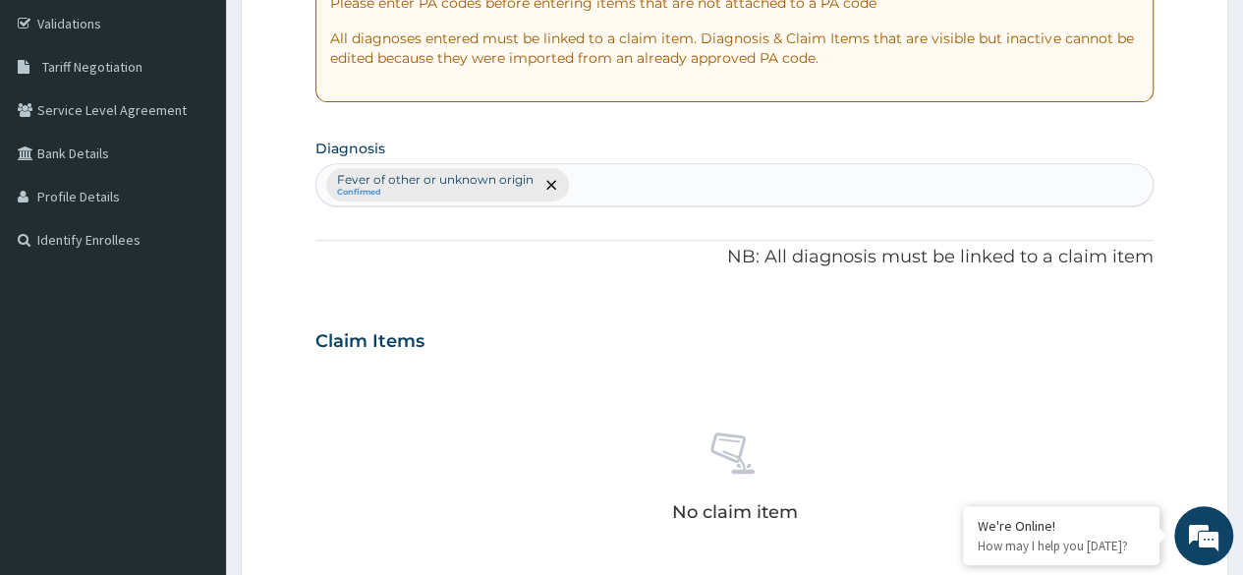
scroll to position [838, 0]
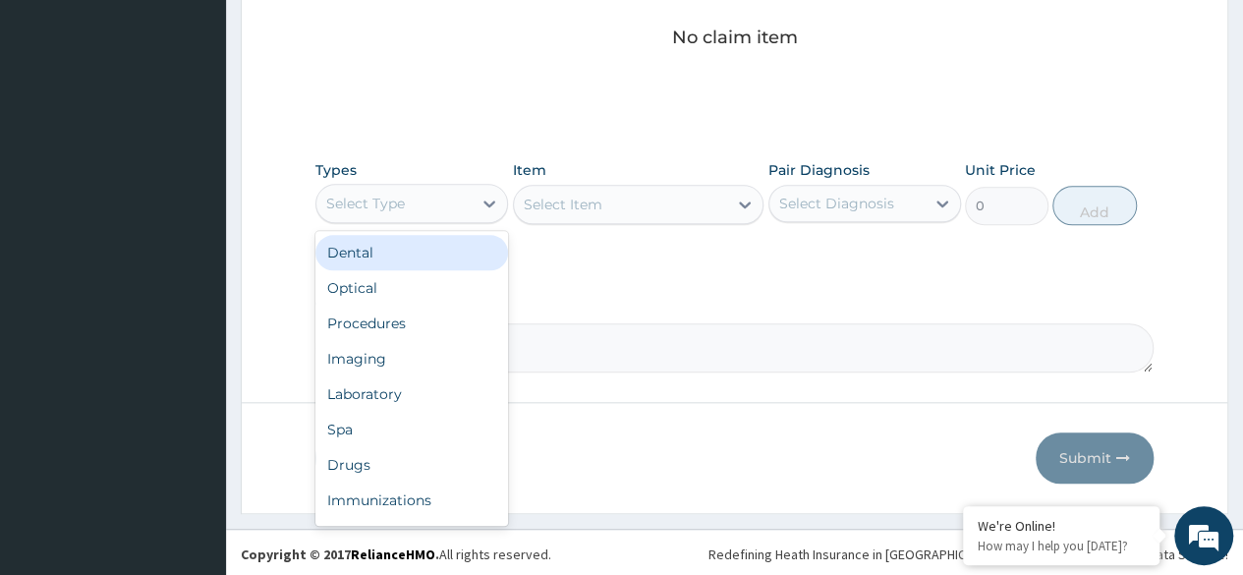
click at [417, 329] on div "Procedures" at bounding box center [411, 323] width 193 height 35
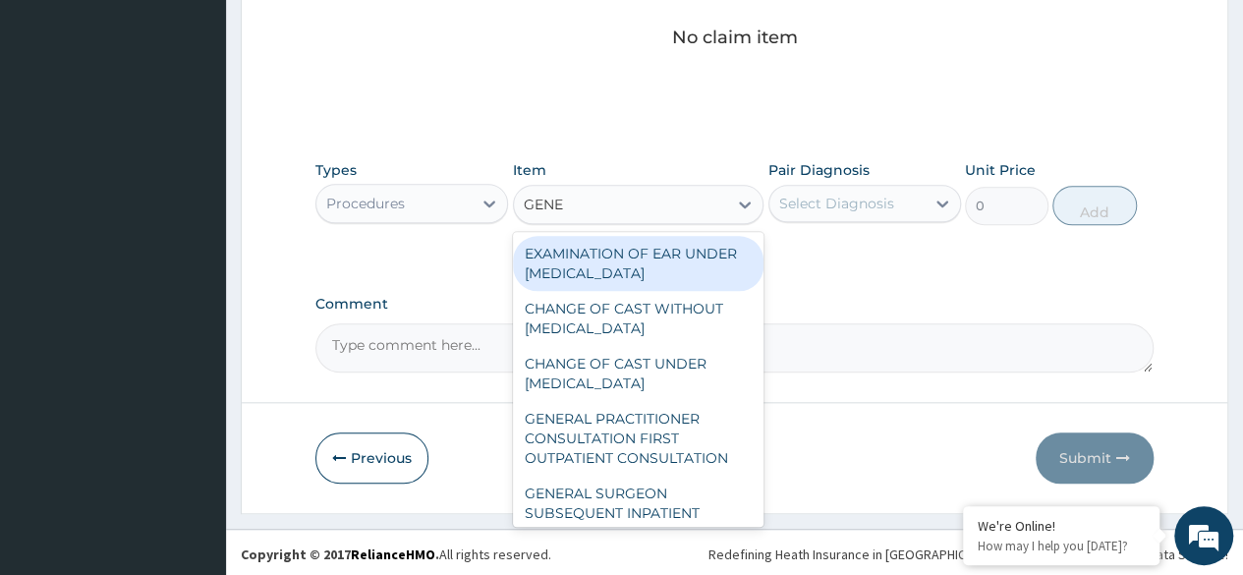
type input "GENER"
click at [646, 473] on div "GENERAL PRACTITIONER CONSULTATION FIRST OUTPATIENT CONSULTATION" at bounding box center [638, 438] width 251 height 75
type input "3370.125"
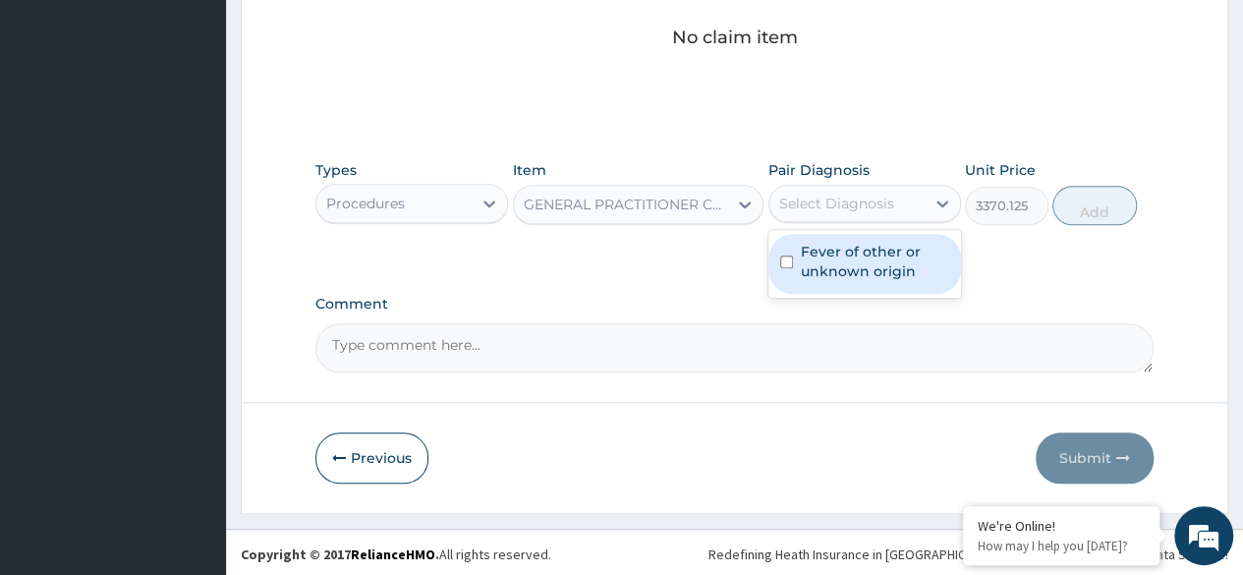
click at [903, 264] on label "Fever of other or unknown origin" at bounding box center [875, 261] width 148 height 39
checkbox input "true"
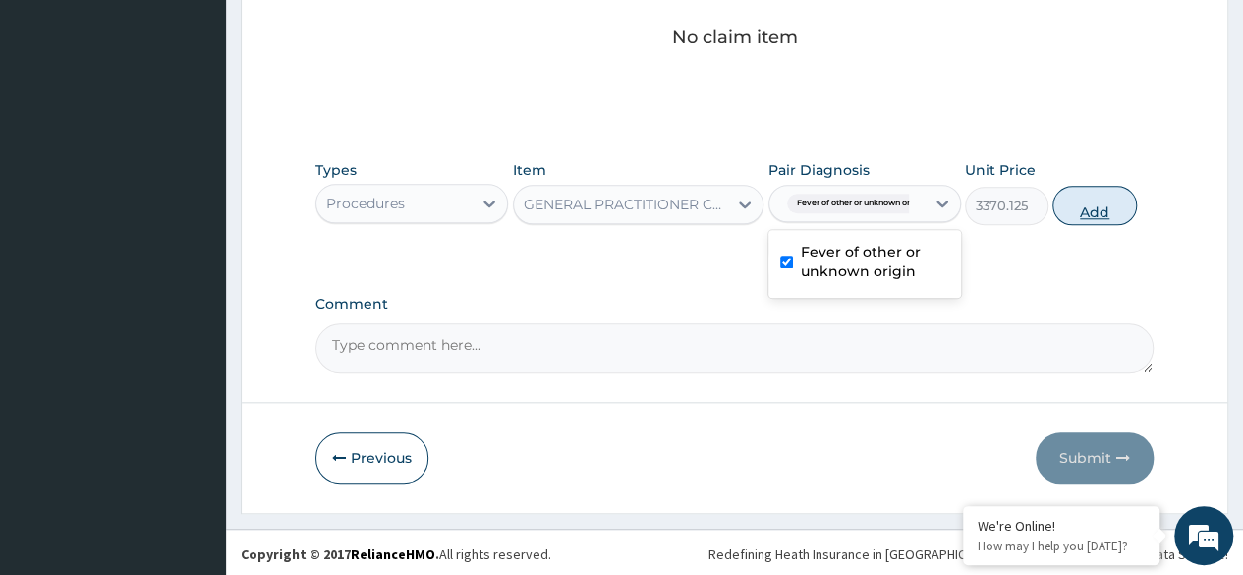
click at [1079, 206] on button "Add" at bounding box center [1094, 205] width 84 height 39
type input "0"
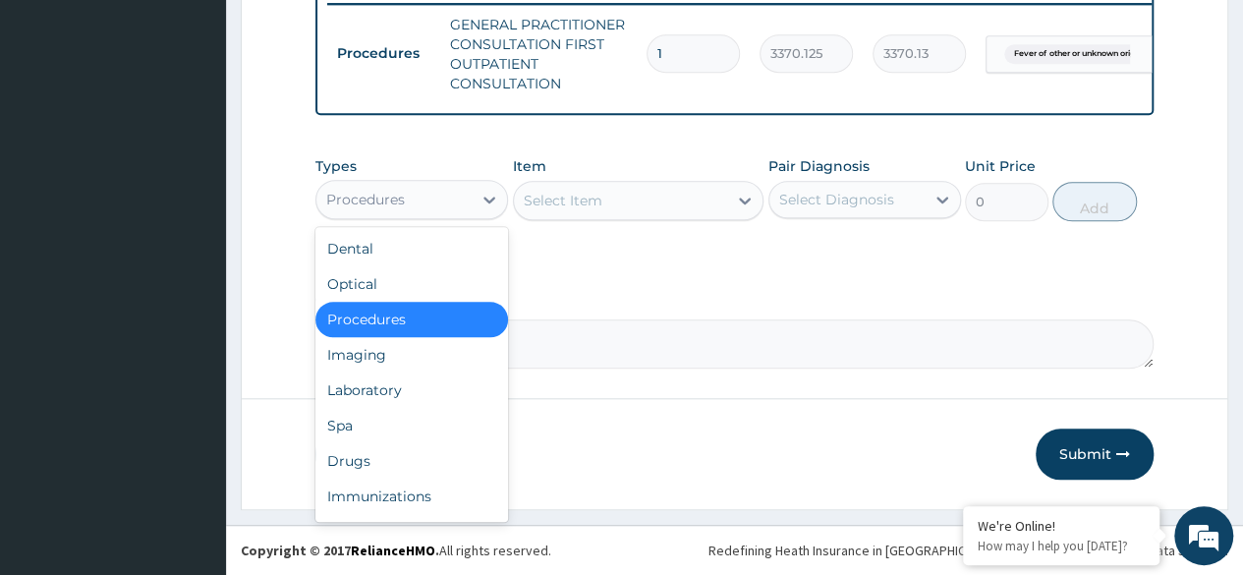
click at [424, 387] on div "Laboratory" at bounding box center [411, 389] width 193 height 35
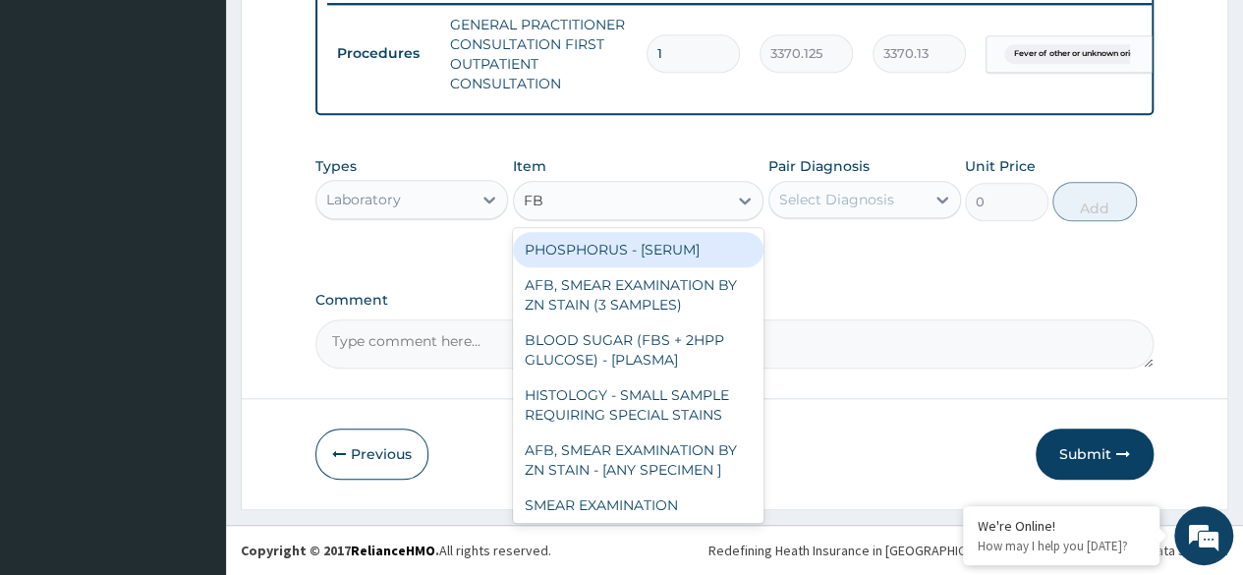
type input "FBC"
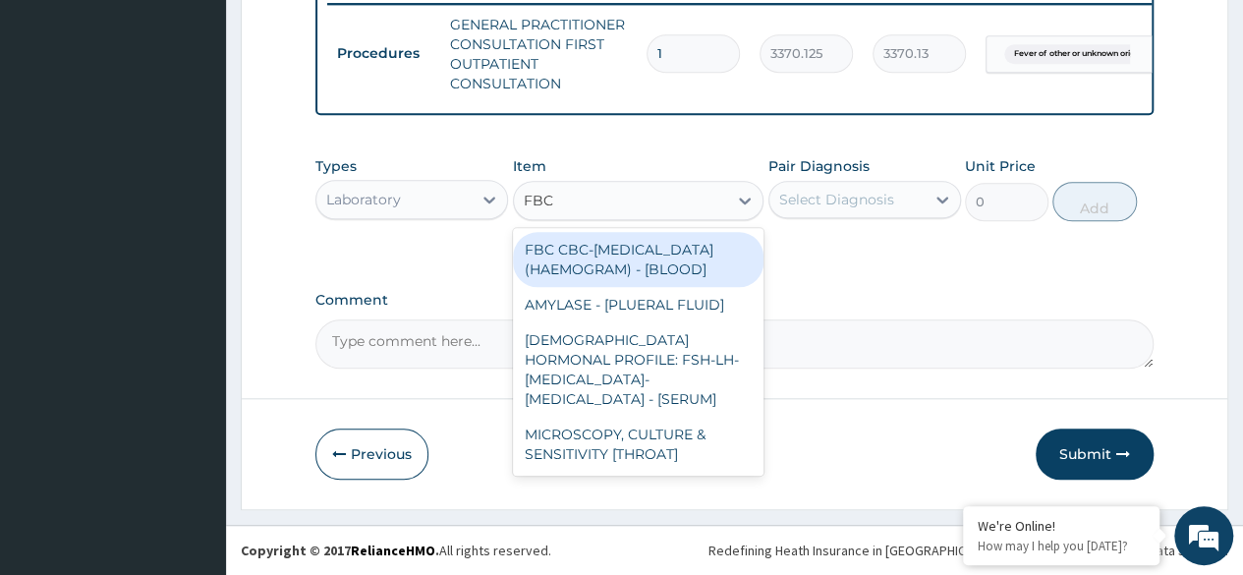
click at [715, 255] on div "FBC CBC-COMPLETE BLOOD COUNT (HAEMOGRAM) - [BLOOD]" at bounding box center [638, 259] width 251 height 55
type input "4085"
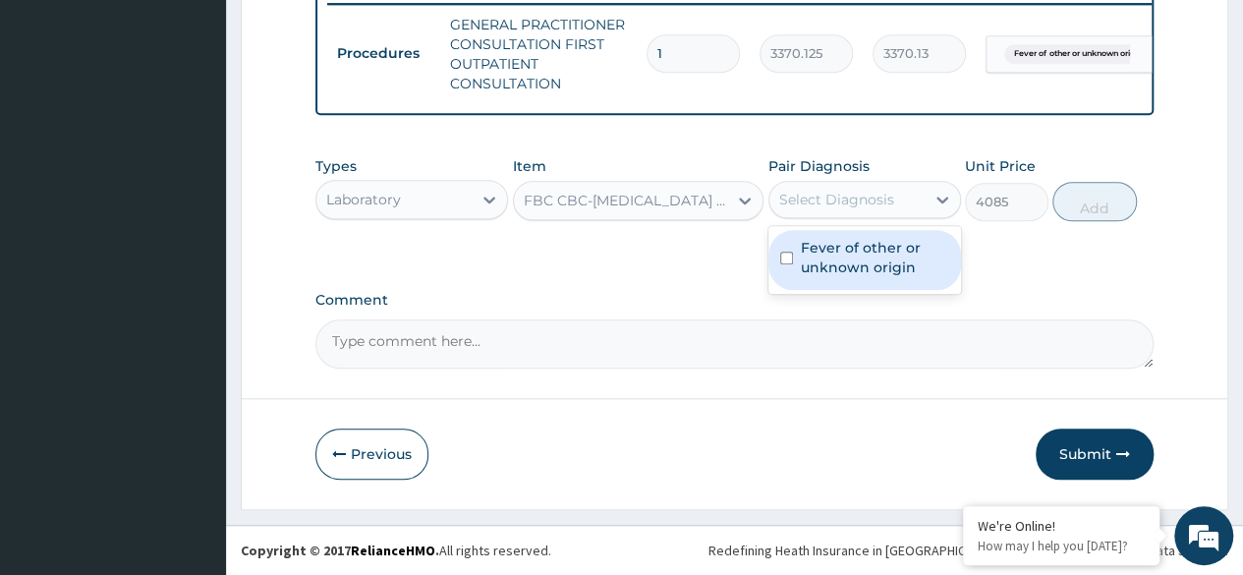
click at [895, 260] on label "Fever of other or unknown origin" at bounding box center [875, 257] width 148 height 39
checkbox input "true"
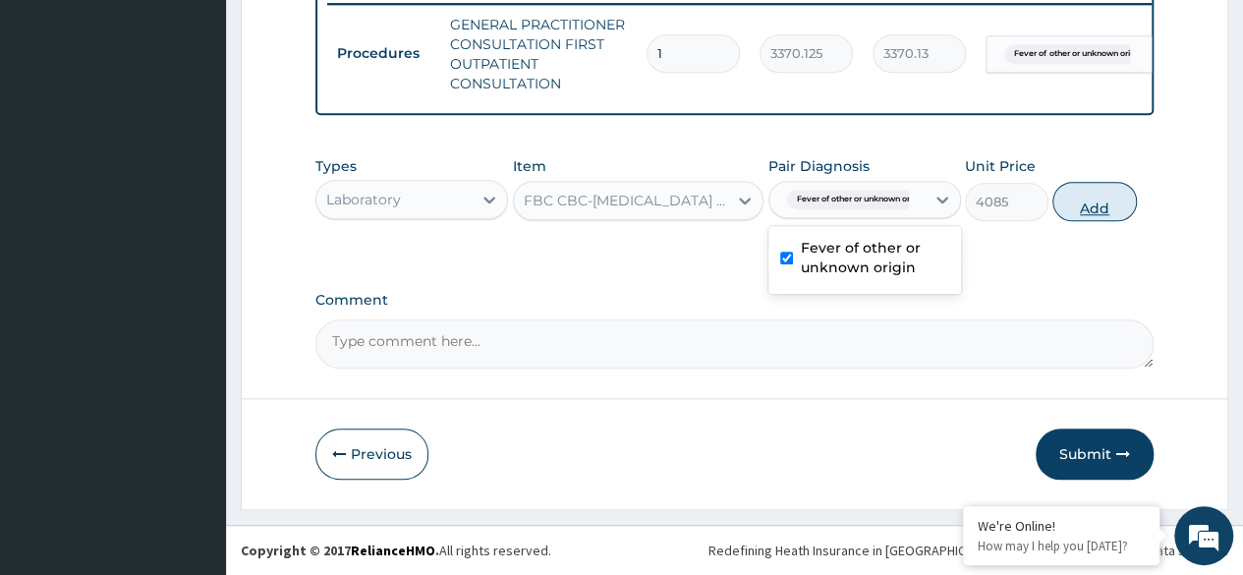
click at [1089, 210] on button "Add" at bounding box center [1094, 201] width 84 height 39
type input "0"
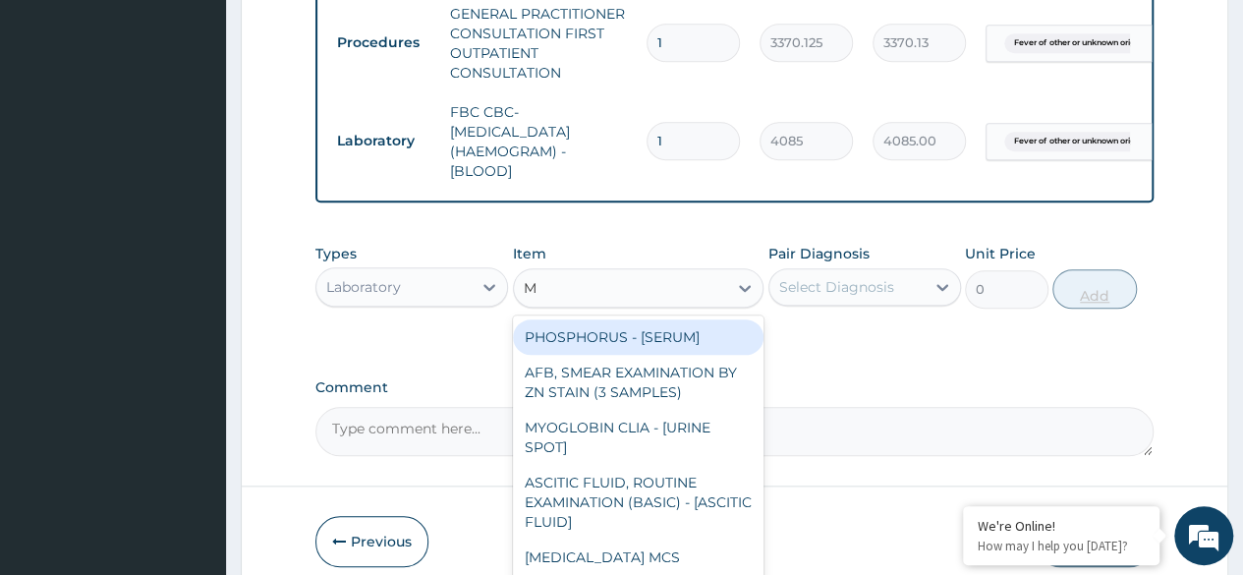
type input "MA"
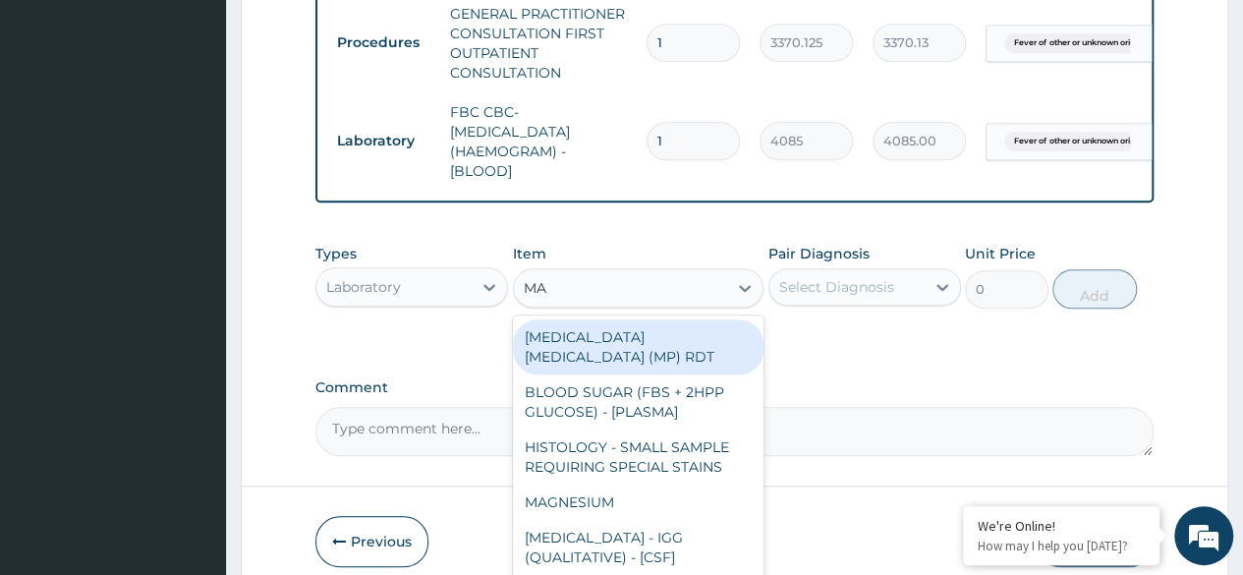
click at [698, 346] on div "[MEDICAL_DATA] [MEDICAL_DATA] (MP) RDT" at bounding box center [638, 346] width 251 height 55
type input "1531.875"
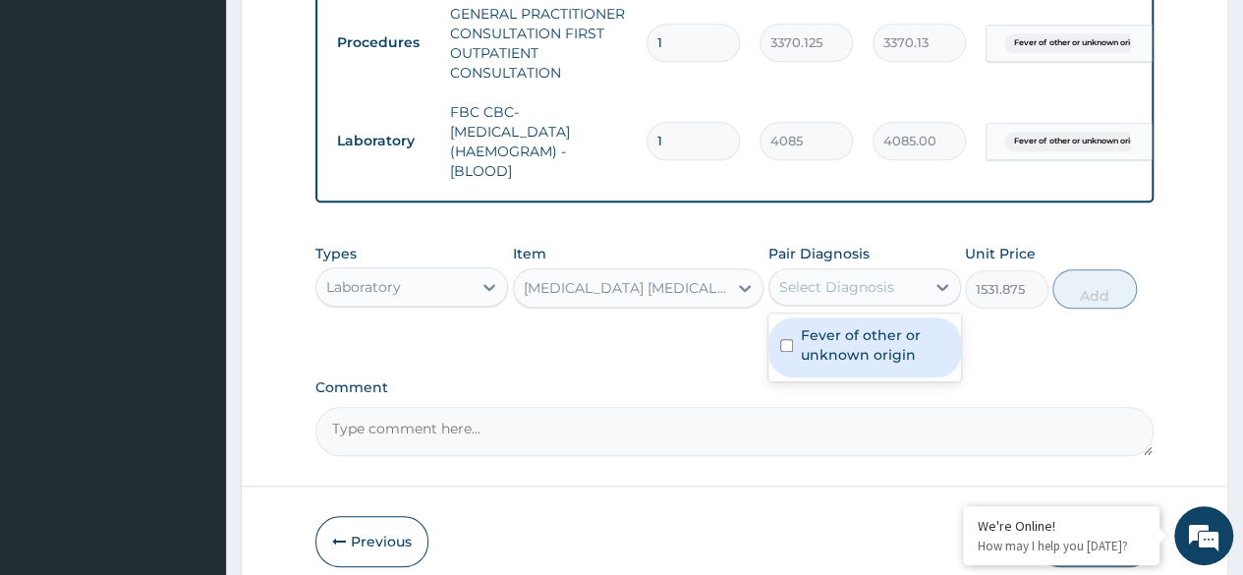
click at [882, 364] on label "Fever of other or unknown origin" at bounding box center [875, 344] width 148 height 39
checkbox input "true"
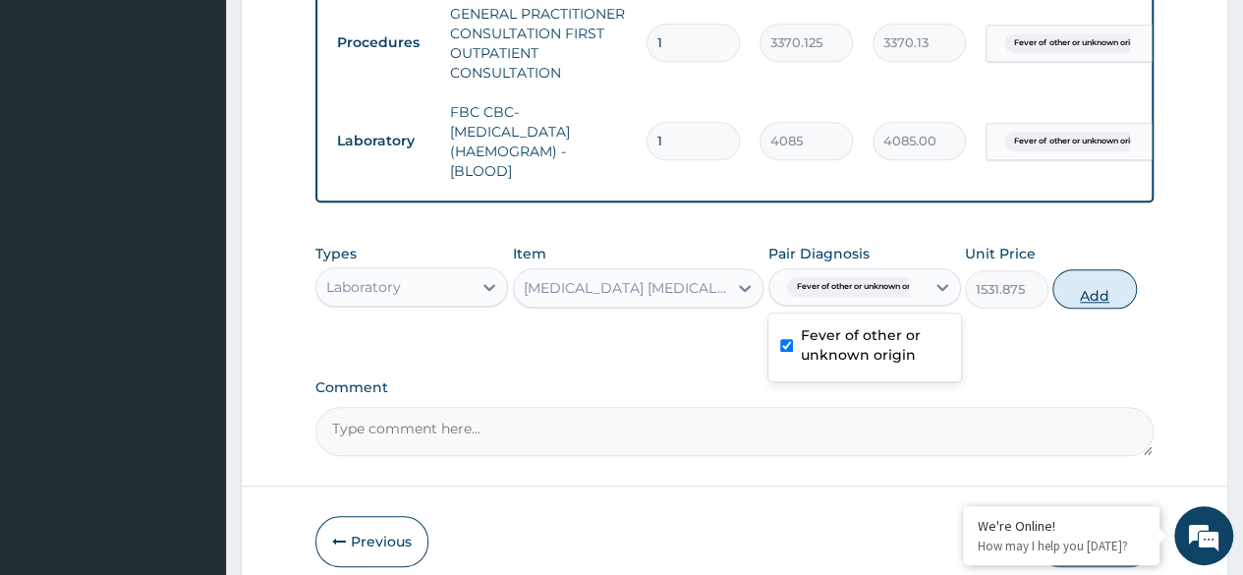
click at [1082, 308] on button "Add" at bounding box center [1094, 288] width 84 height 39
type input "0"
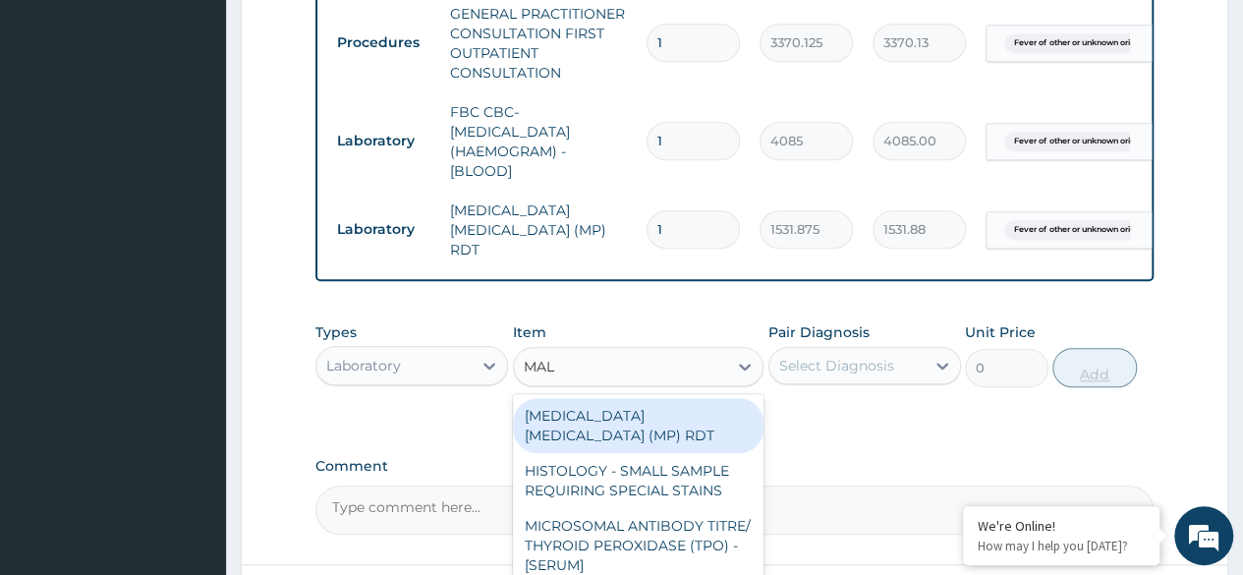
type input "MALA"
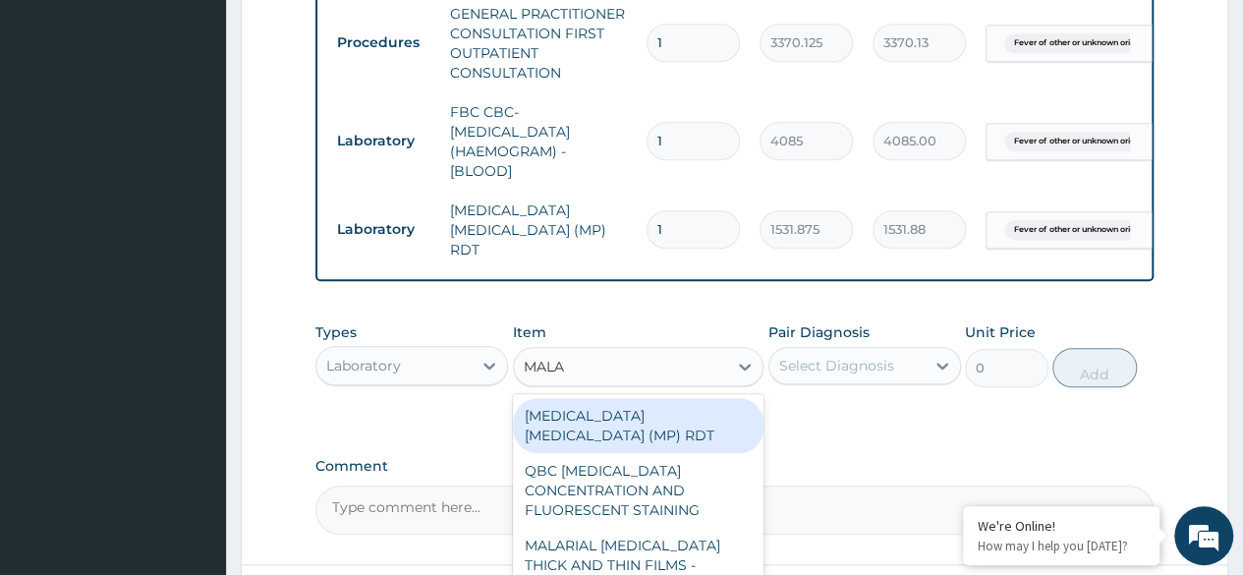
click at [684, 528] on div "MALARIAL PARASITE THICK AND THIN FILMS - [BLOOD]" at bounding box center [638, 565] width 251 height 75
type input "1531.875"
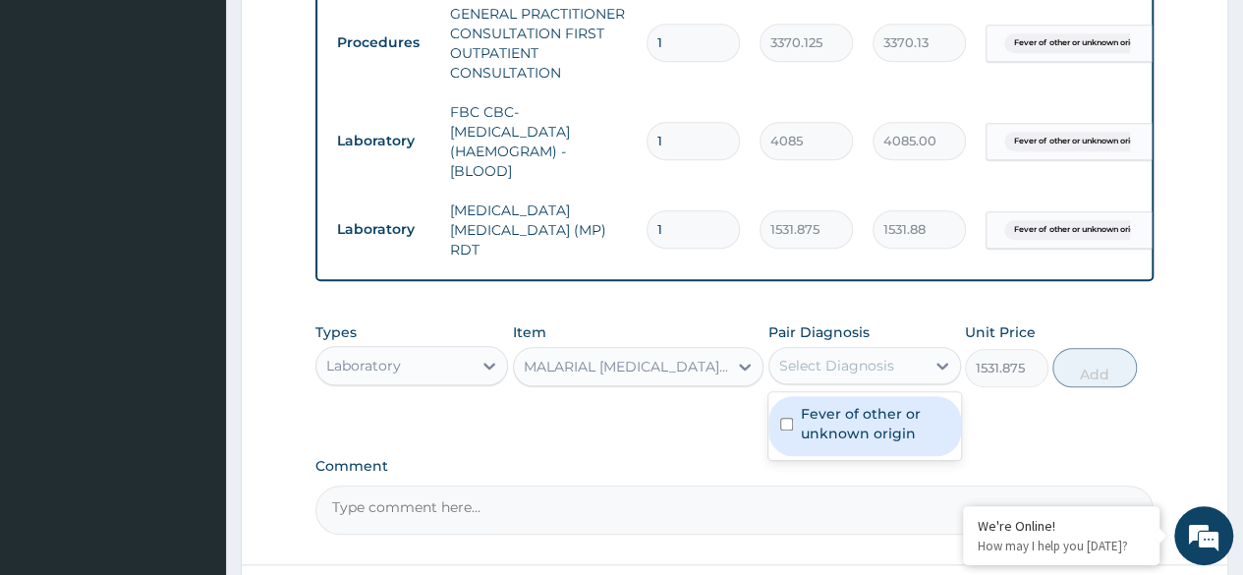
click at [906, 422] on label "Fever of other or unknown origin" at bounding box center [875, 423] width 148 height 39
checkbox input "true"
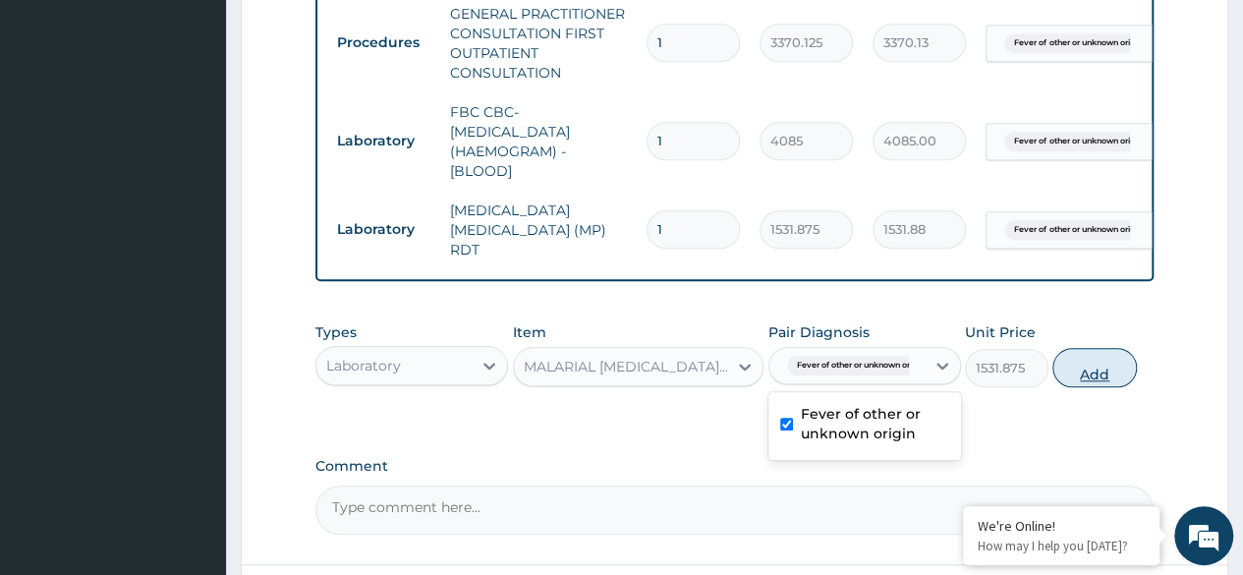
click at [1085, 365] on button "Add" at bounding box center [1094, 367] width 84 height 39
type input "0"
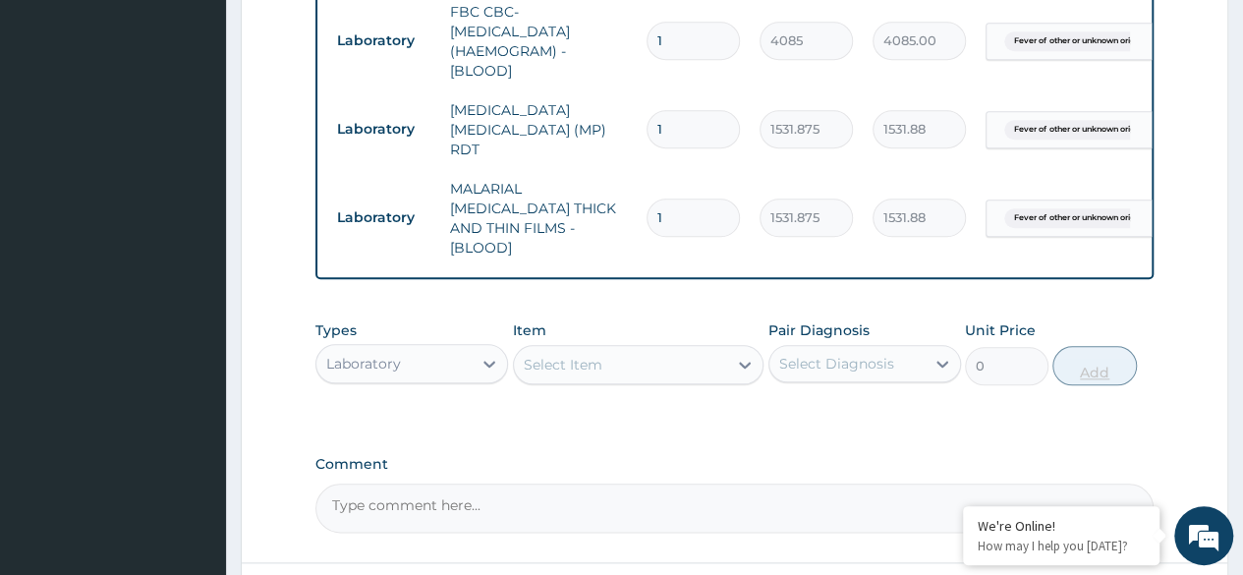
scroll to position [1035, 0]
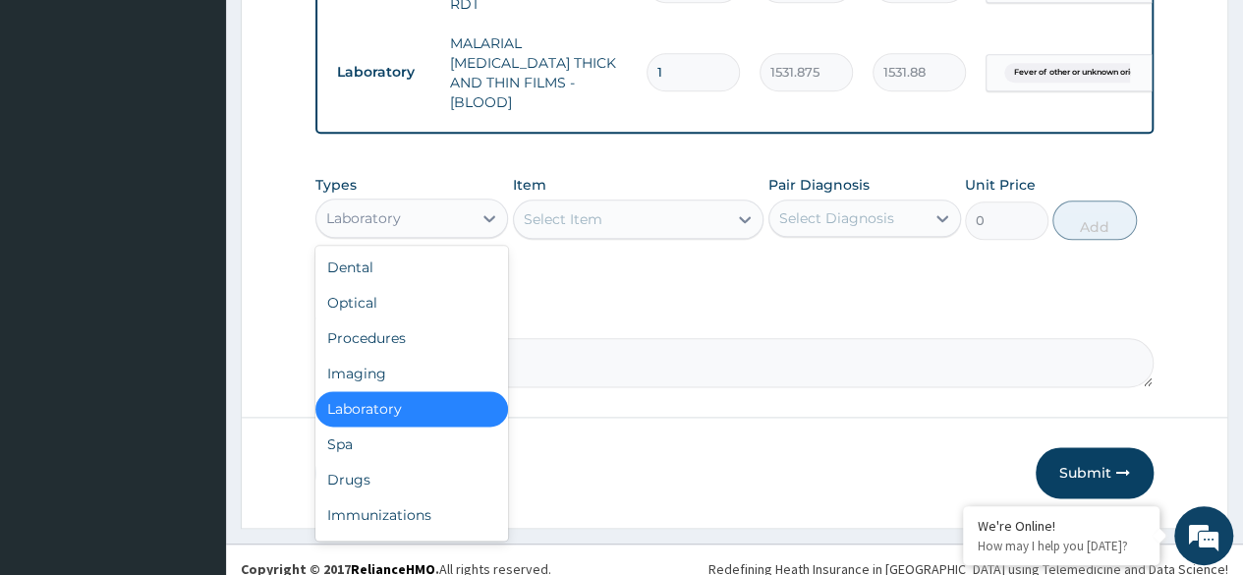
click at [413, 323] on div "Procedures" at bounding box center [411, 337] width 193 height 35
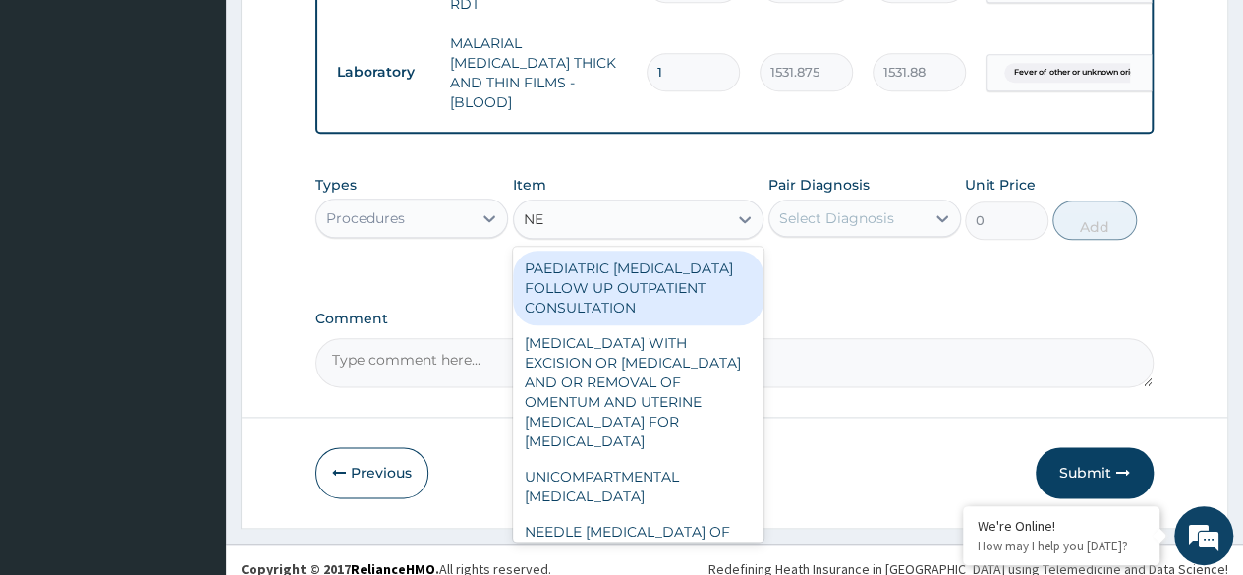
type input "NEB"
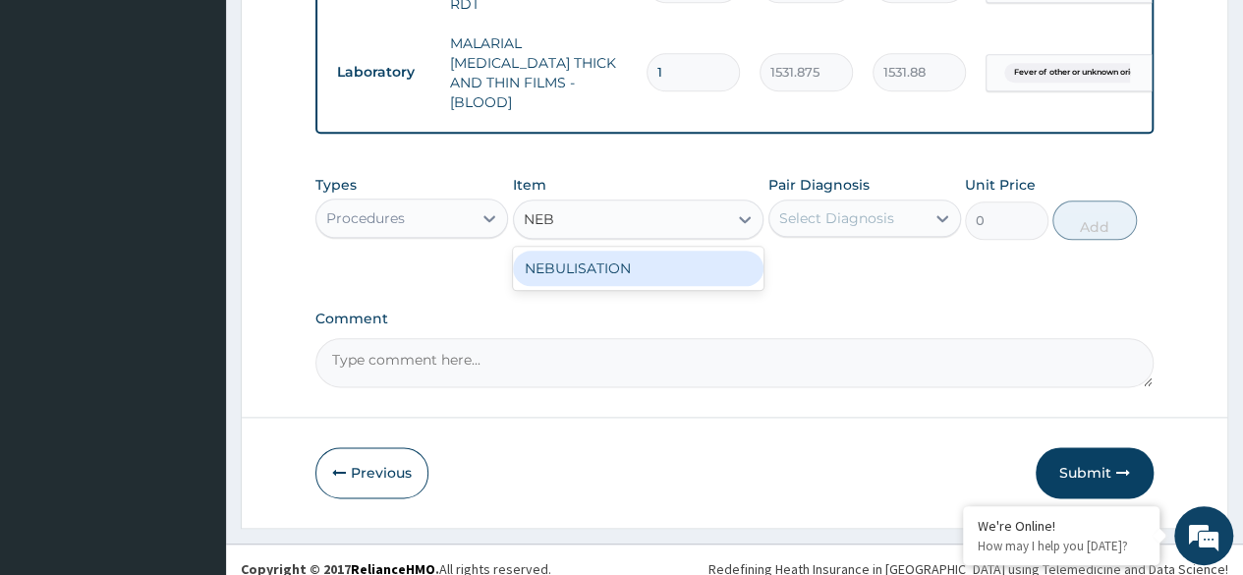
click at [683, 266] on div "NEBULISATION" at bounding box center [638, 268] width 251 height 35
type input "5106.25"
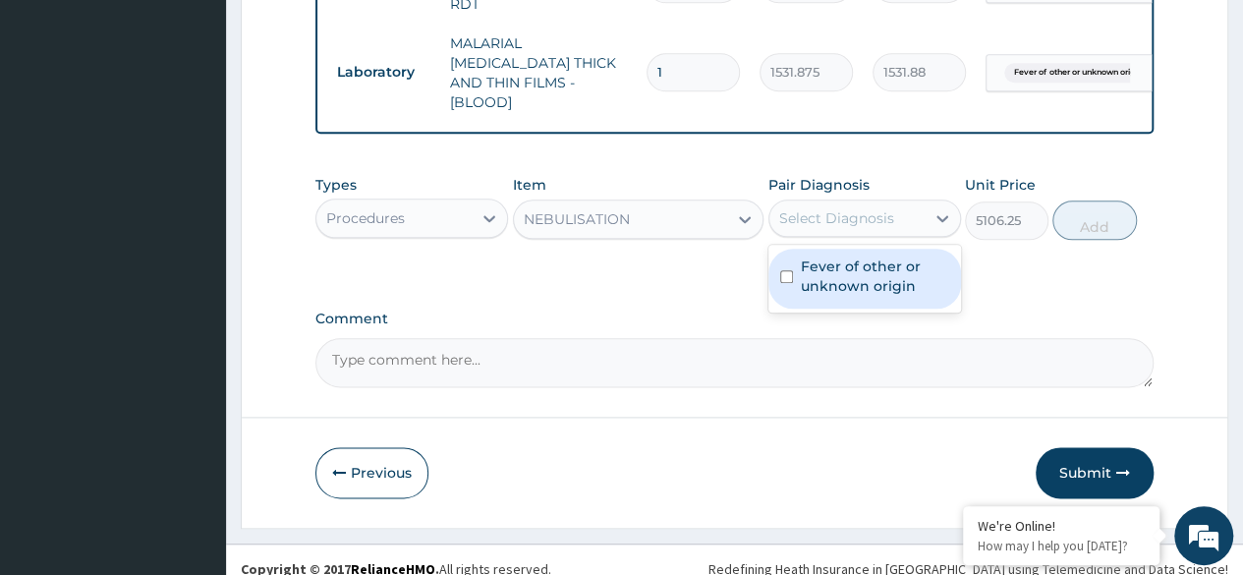
click at [904, 256] on label "Fever of other or unknown origin" at bounding box center [875, 275] width 148 height 39
checkbox input "true"
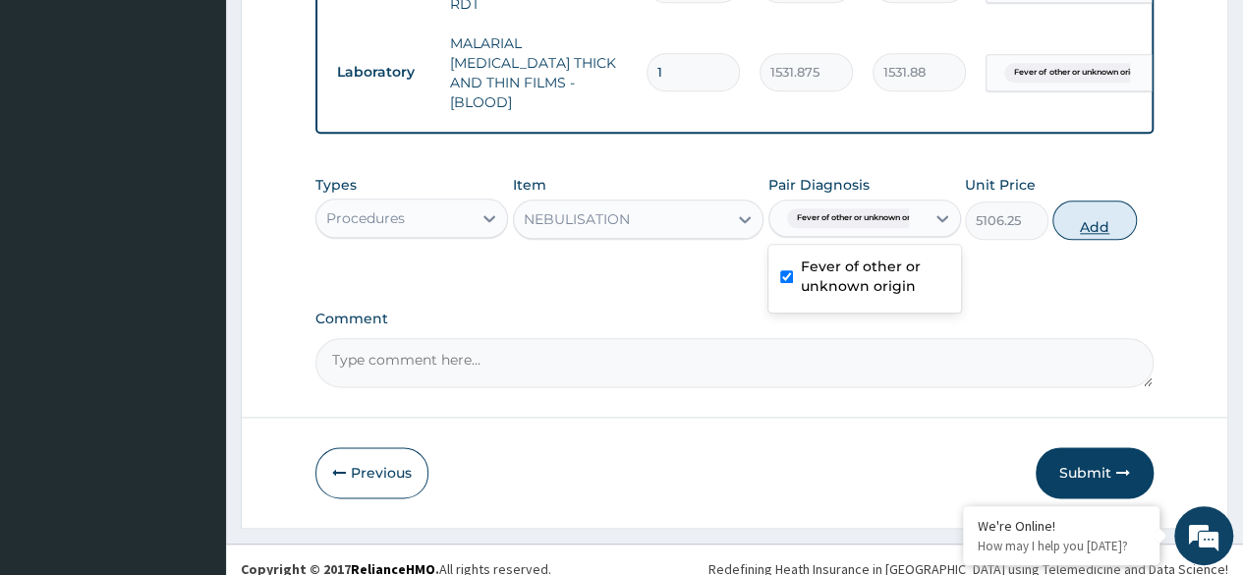
click at [1095, 210] on button "Add" at bounding box center [1094, 219] width 84 height 39
type input "0"
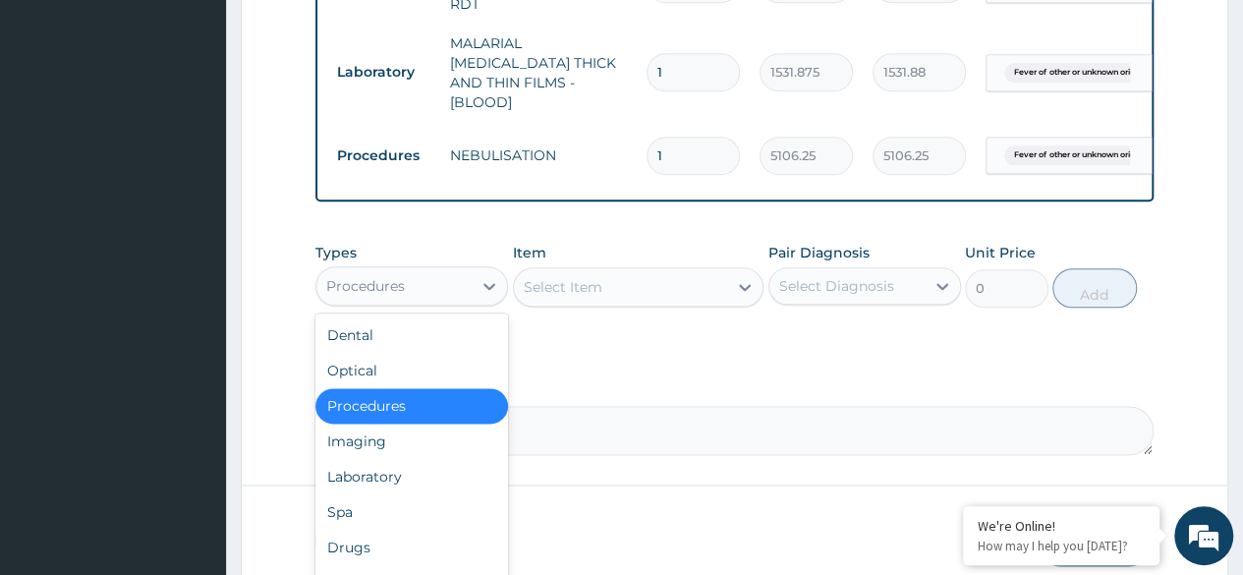
click at [400, 530] on div "Drugs" at bounding box center [411, 547] width 193 height 35
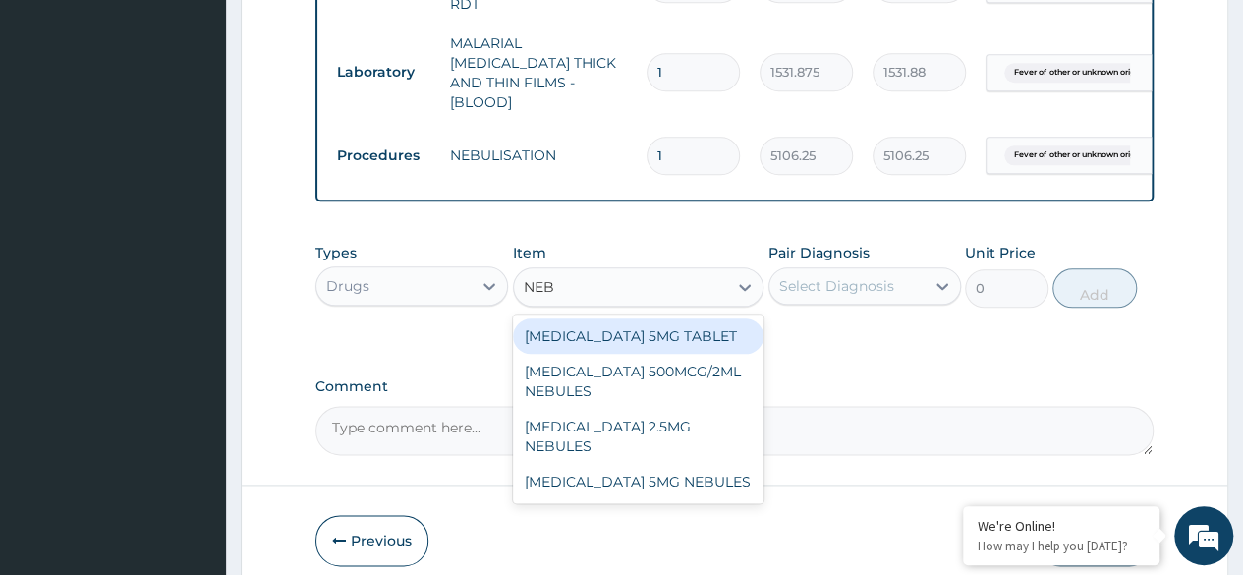
type input "NEBU"
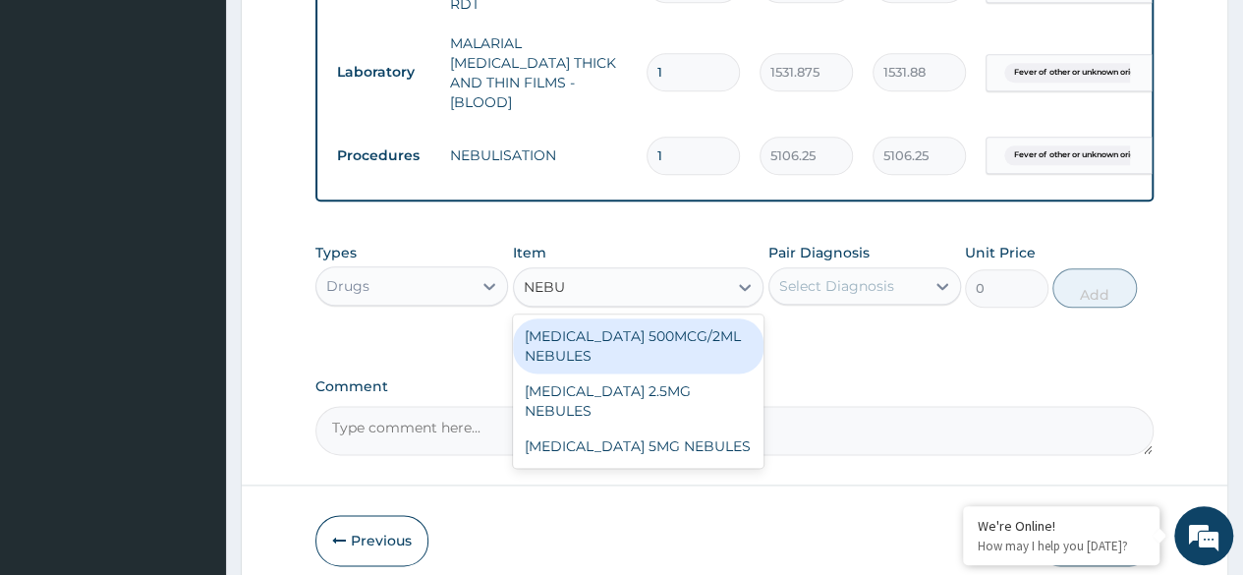
click at [719, 373] on div "[MEDICAL_DATA] 2.5MG NEBULES" at bounding box center [638, 400] width 251 height 55
type input "516"
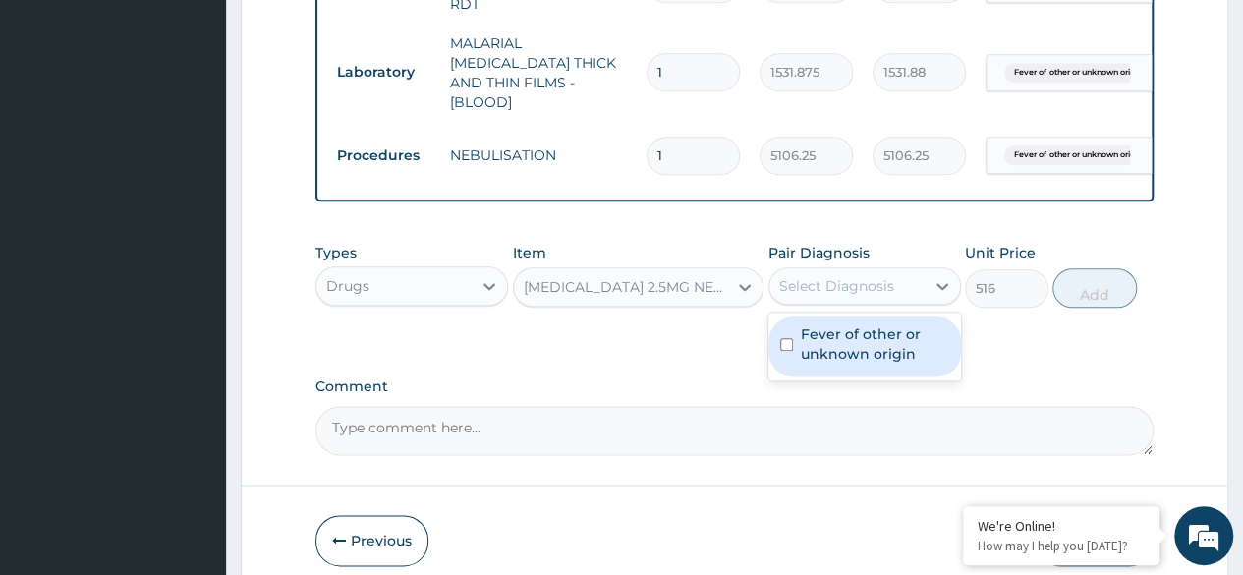
click at [892, 332] on label "Fever of other or unknown origin" at bounding box center [875, 343] width 148 height 39
checkbox input "true"
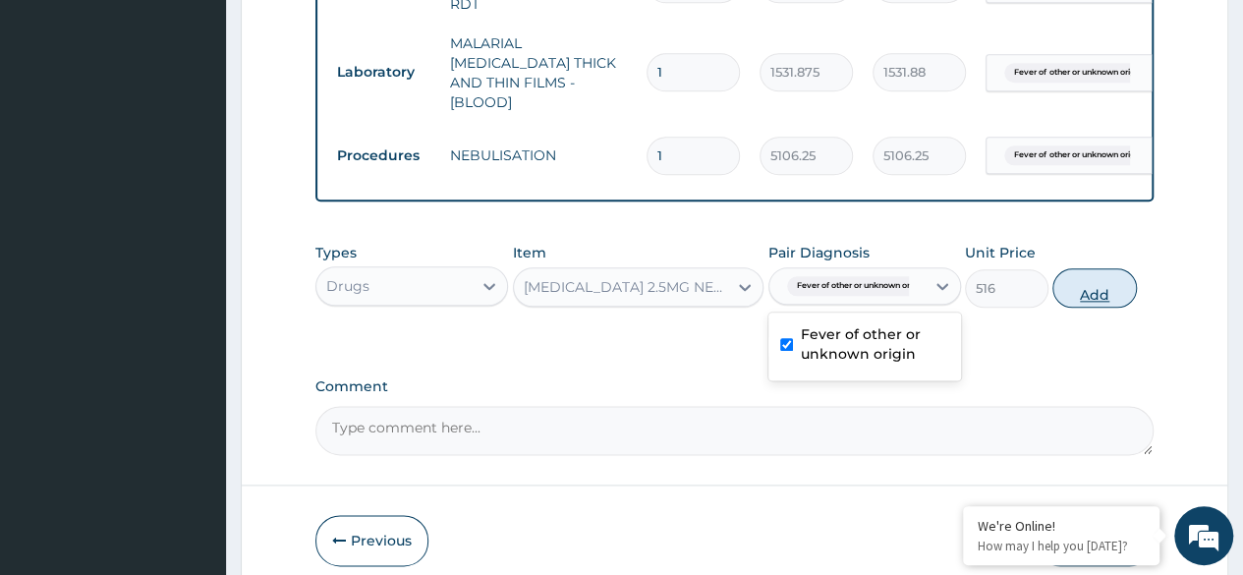
click at [1088, 275] on button "Add" at bounding box center [1094, 287] width 84 height 39
type input "0"
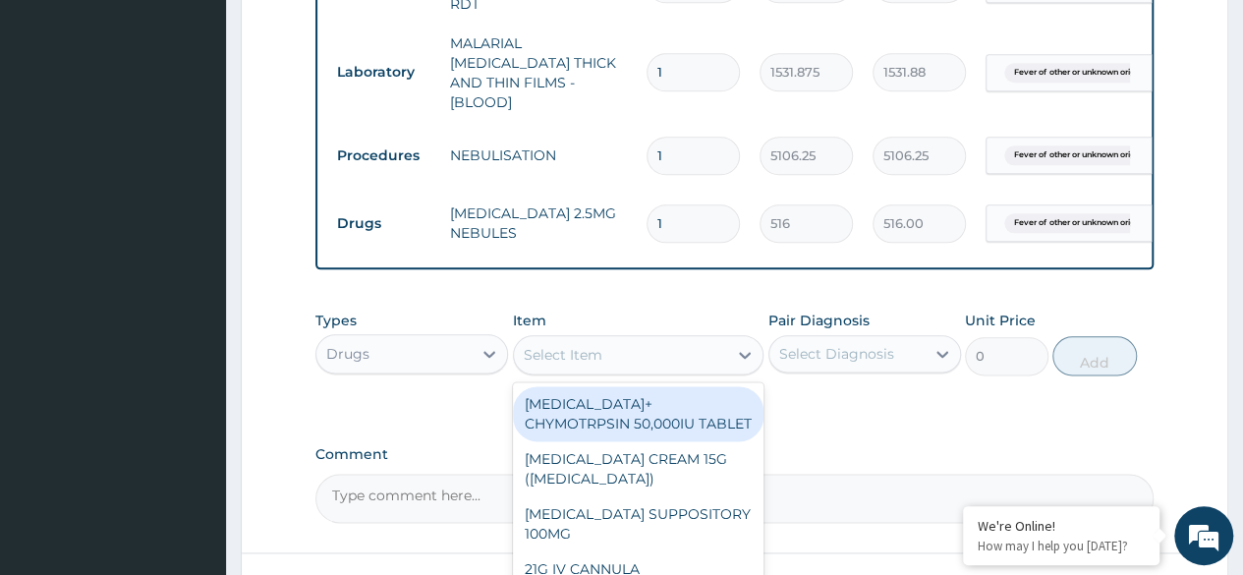
click at [610, 339] on div "Select Item" at bounding box center [621, 354] width 214 height 31
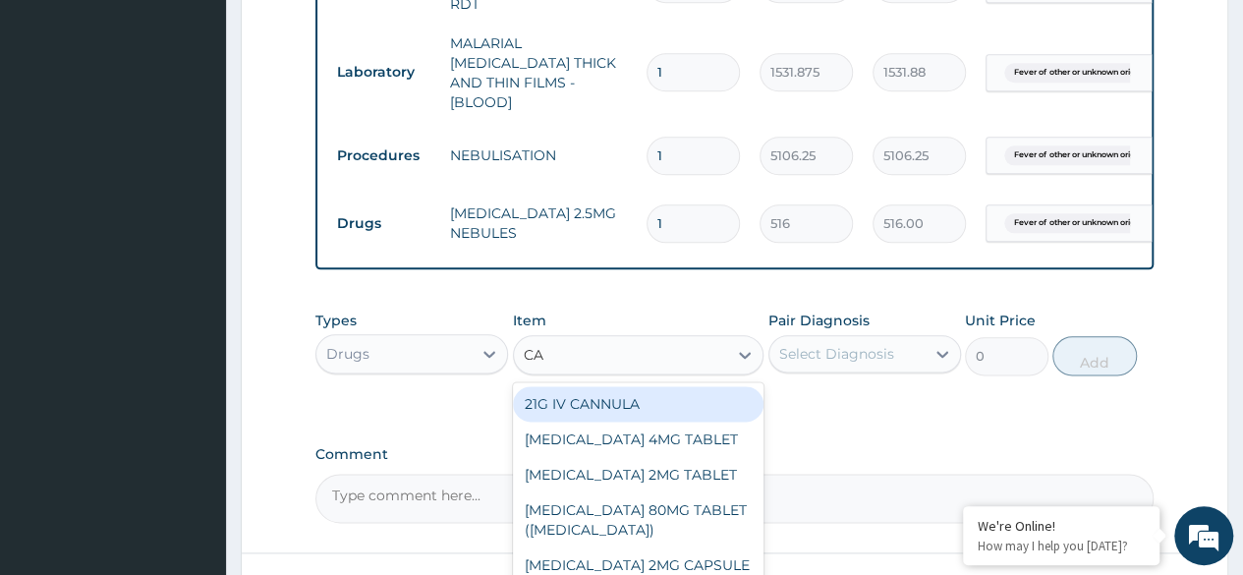
type input "C"
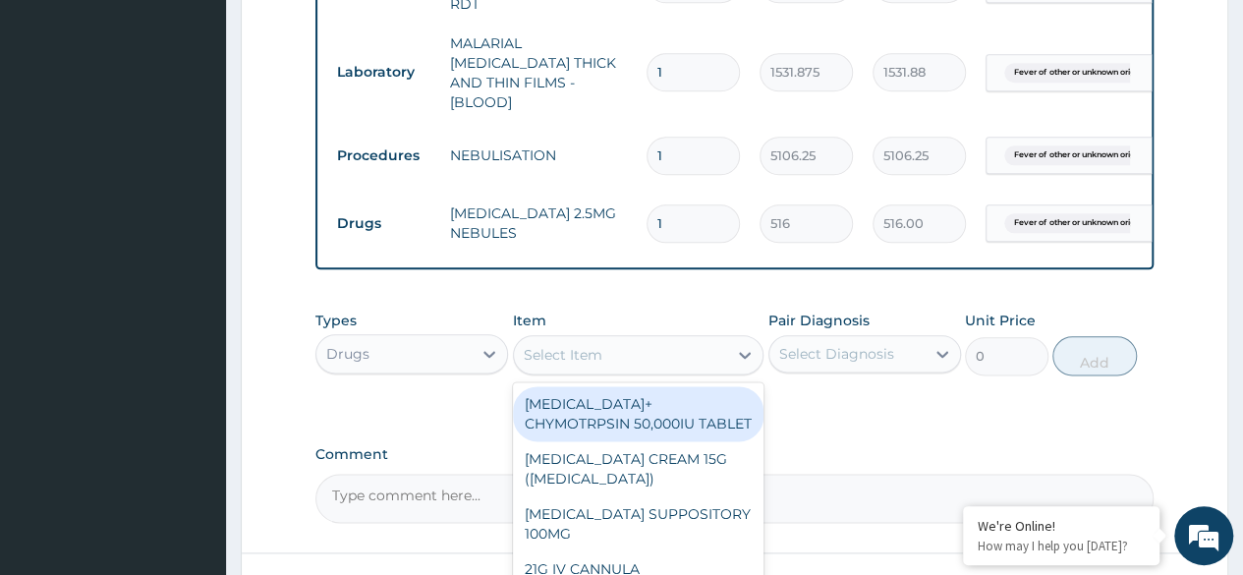
click at [641, 339] on div "Select Item" at bounding box center [621, 354] width 214 height 31
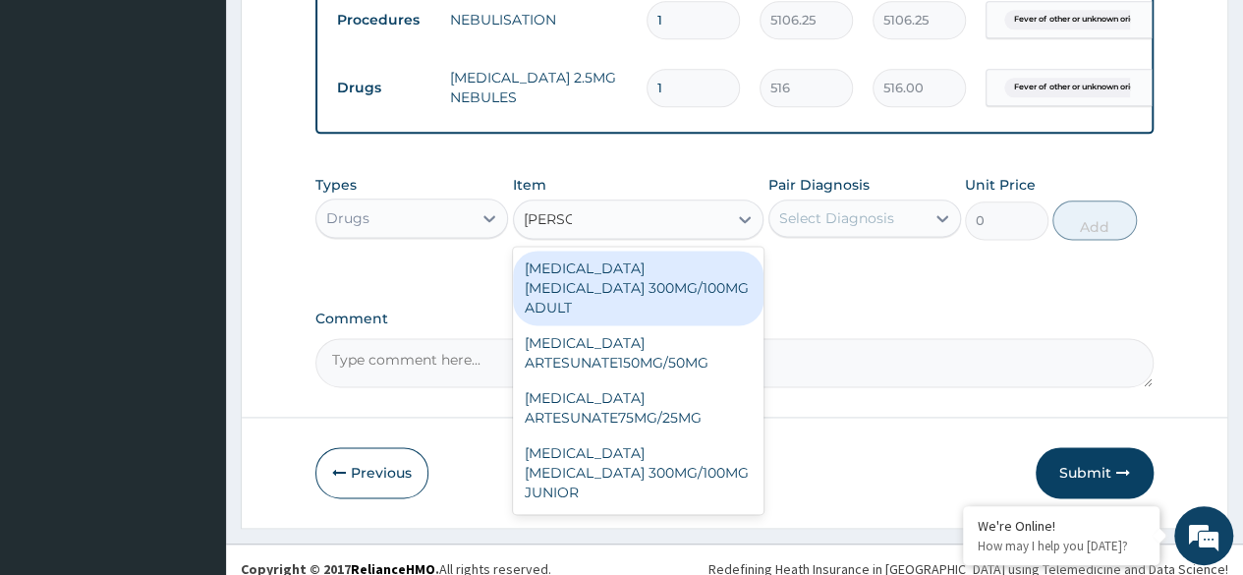
scroll to position [0, 0]
type input "AMODIA"
click at [668, 435] on div "AMODIAQUINE ARTESUNATE 300MG/100MG JUNIOR" at bounding box center [638, 472] width 251 height 75
type input "288"
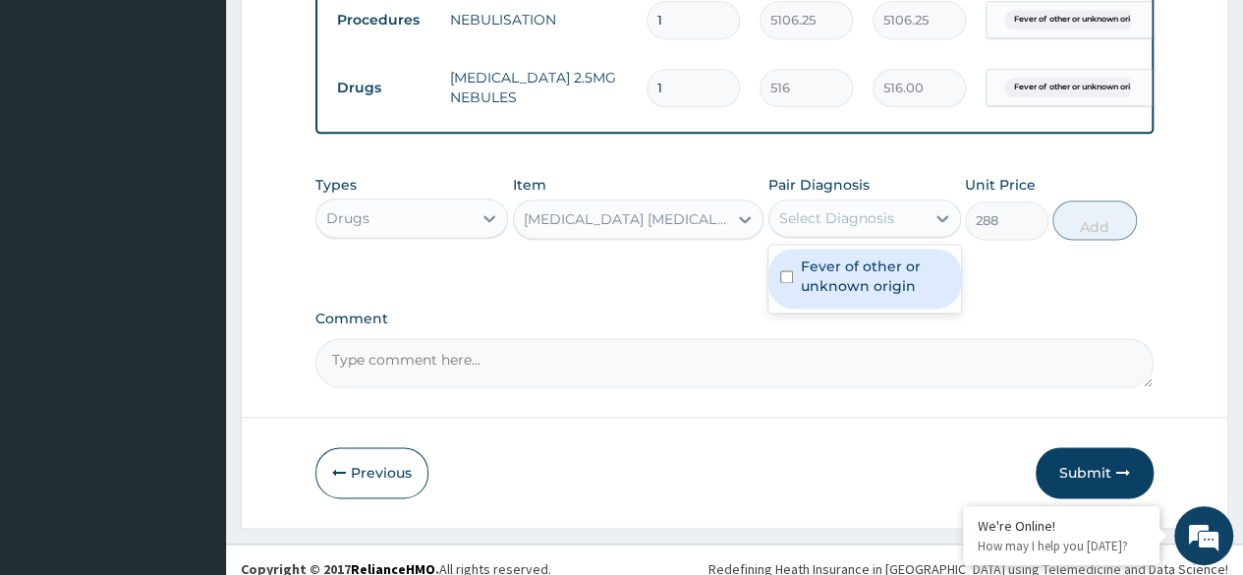
click at [898, 268] on label "Fever of other or unknown origin" at bounding box center [875, 275] width 148 height 39
checkbox input "true"
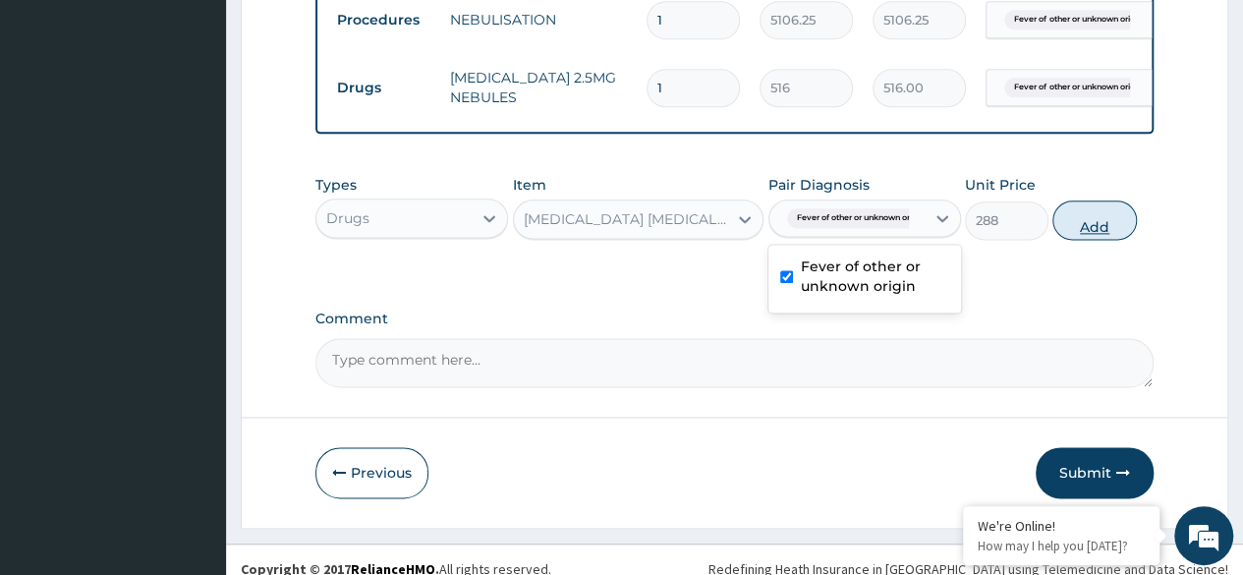
click at [1102, 206] on button "Add" at bounding box center [1094, 219] width 84 height 39
type input "0"
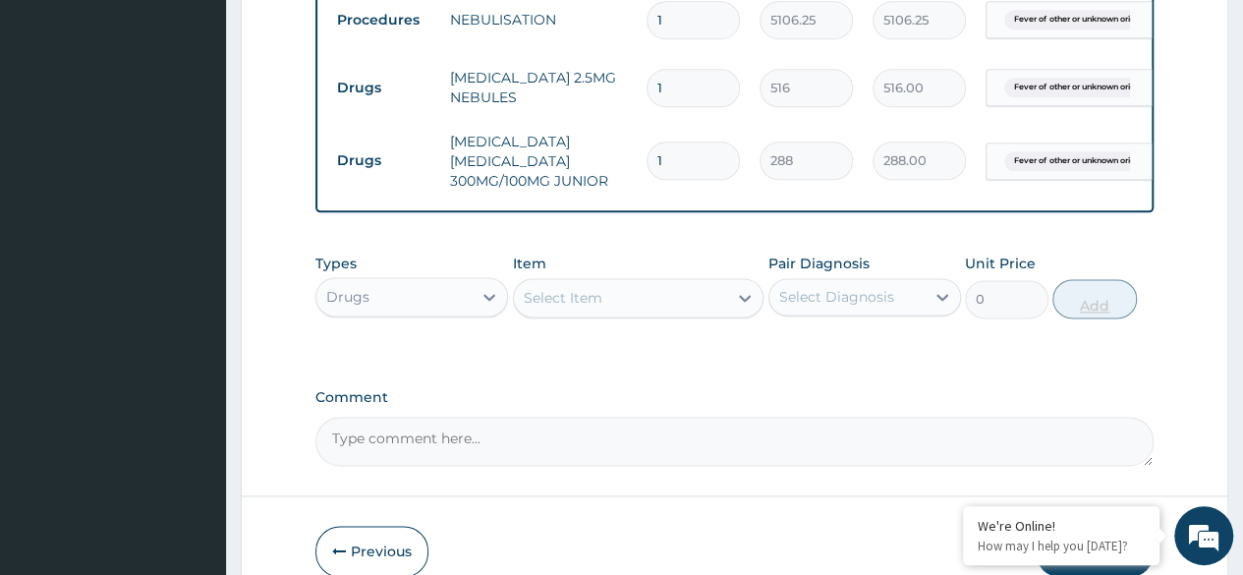
type input "0.00"
type input "6"
type input "1728.00"
type input "6"
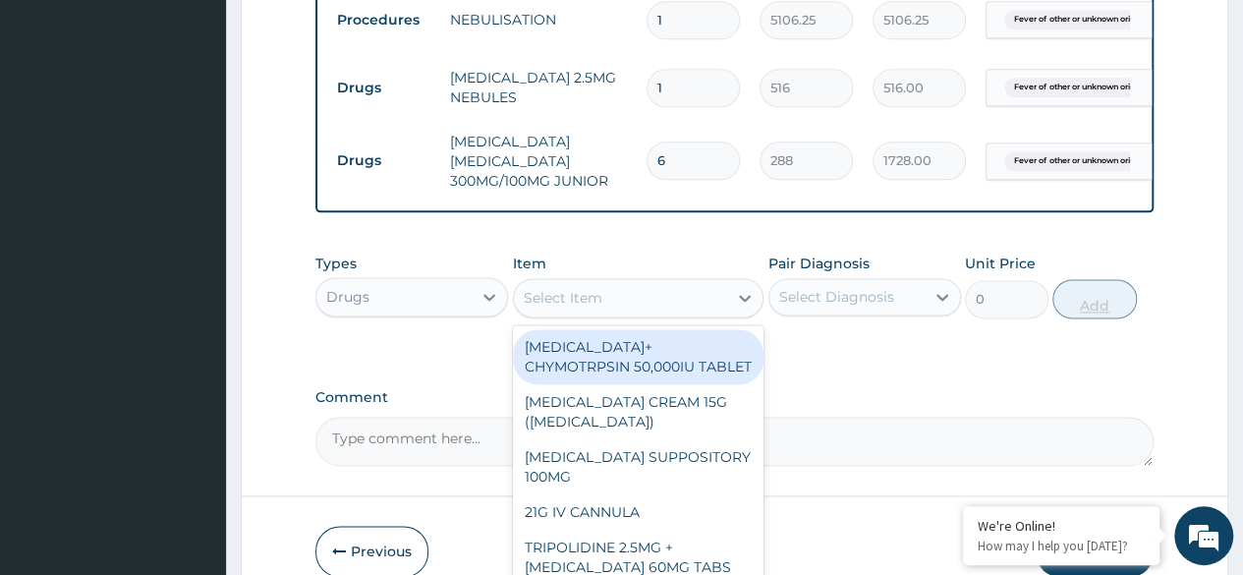
type input "S"
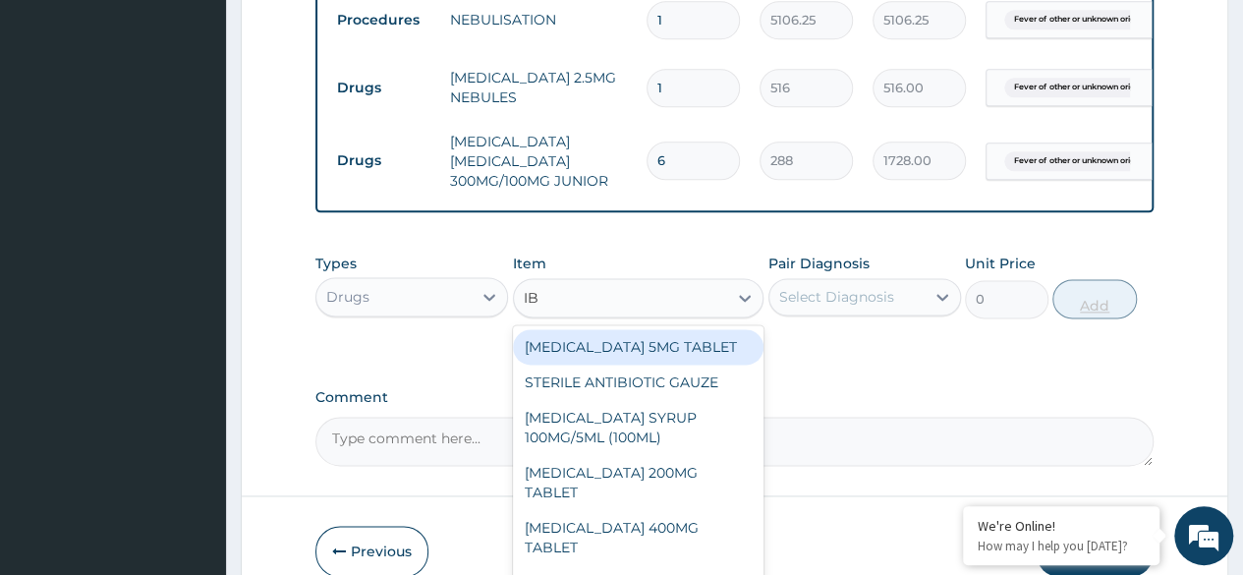
type input "IBU"
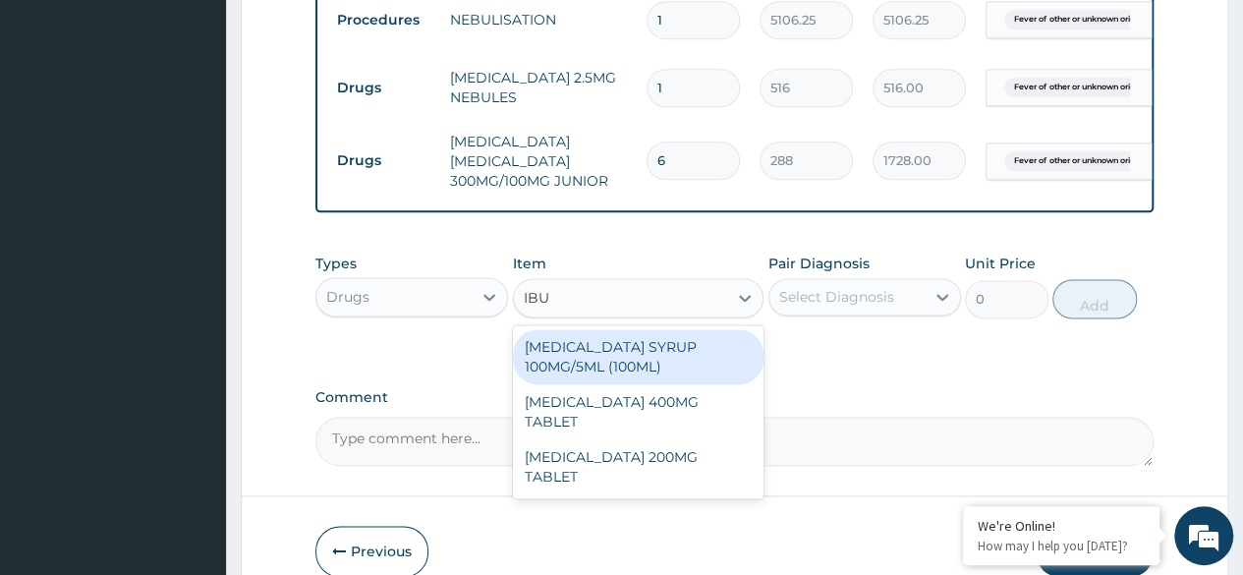
click at [713, 330] on div "IBUPROFEN SYRUP 100MG/5ML (100ML)" at bounding box center [638, 356] width 251 height 55
type input "1644.5"
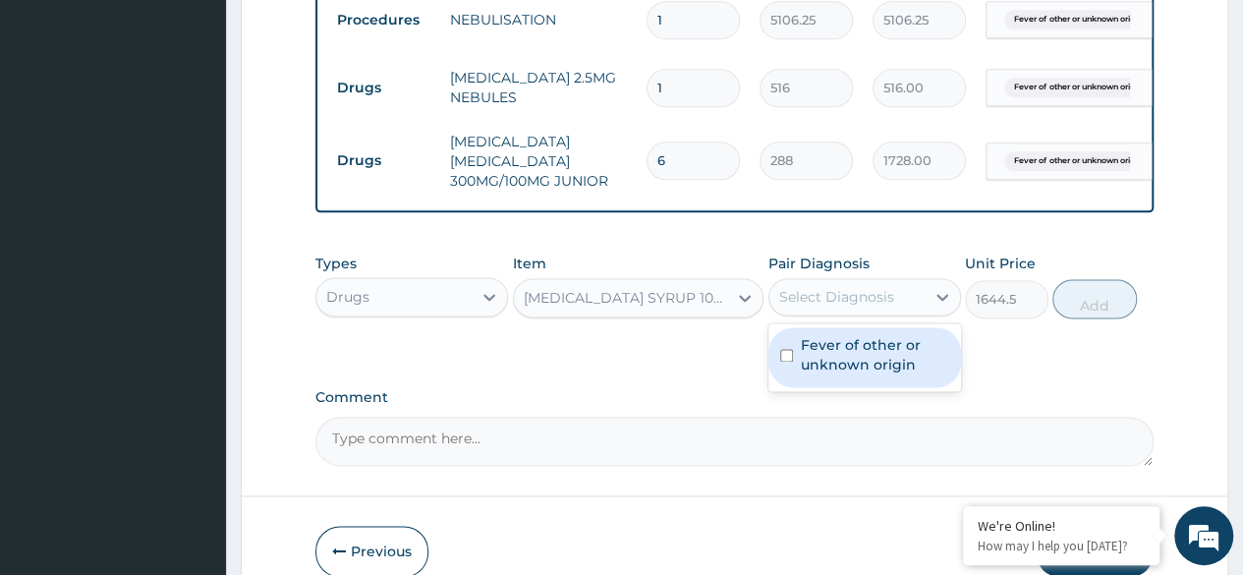
click at [912, 345] on label "Fever of other or unknown origin" at bounding box center [875, 354] width 148 height 39
checkbox input "true"
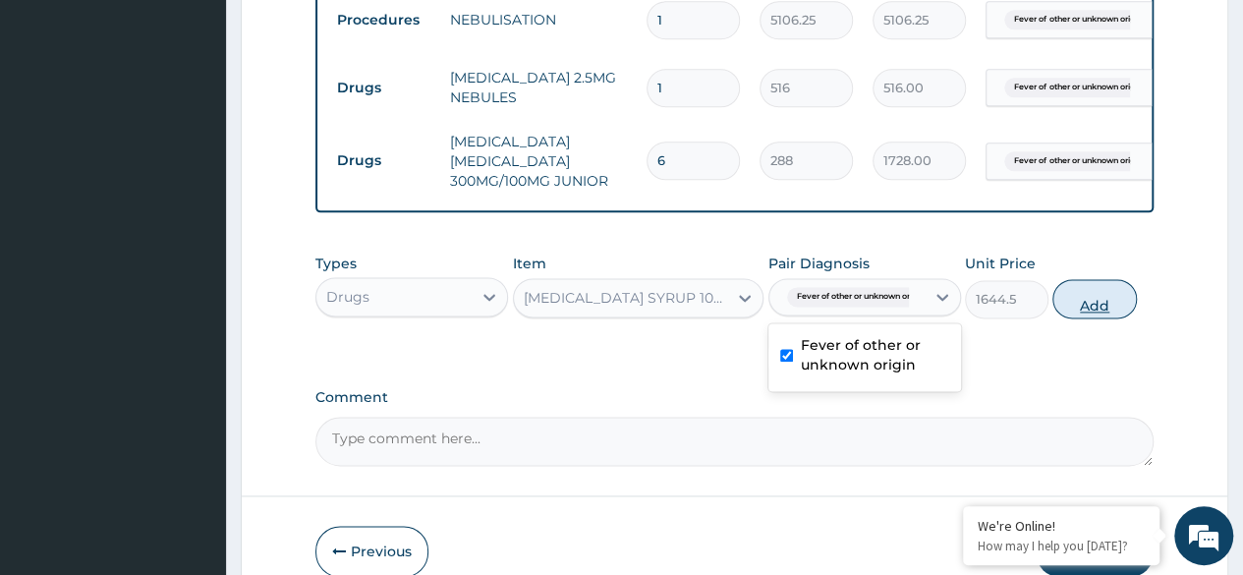
click at [1092, 284] on button "Add" at bounding box center [1094, 298] width 84 height 39
type input "0"
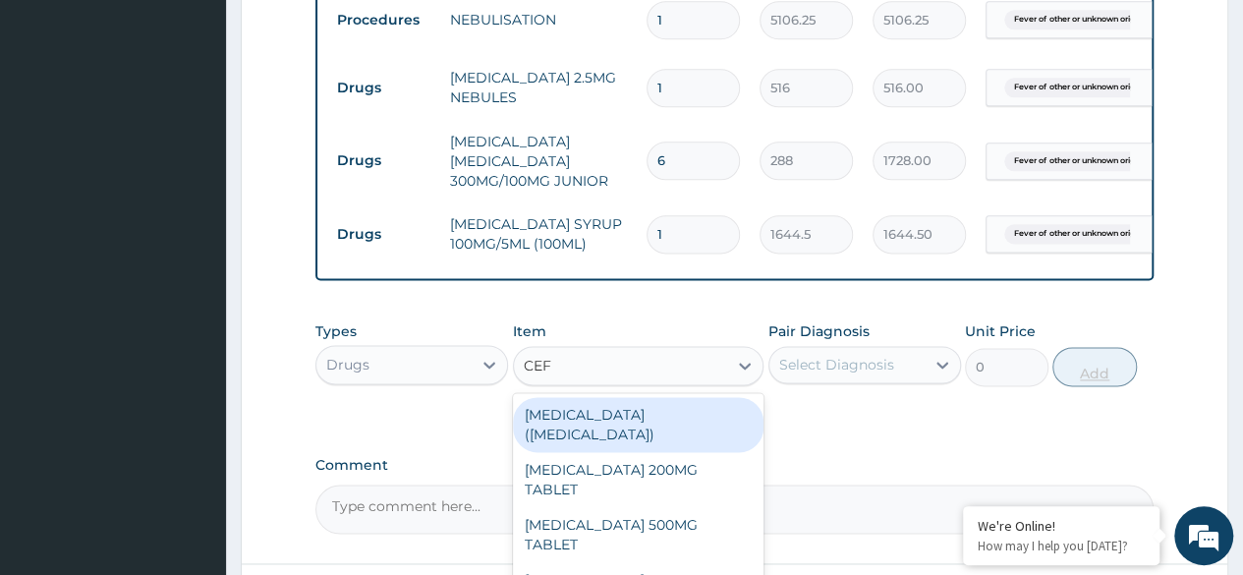
type input "CEFU"
click at [688, 452] on div "CEFUROXIME SUSPENSION" at bounding box center [638, 469] width 251 height 35
type input "4784"
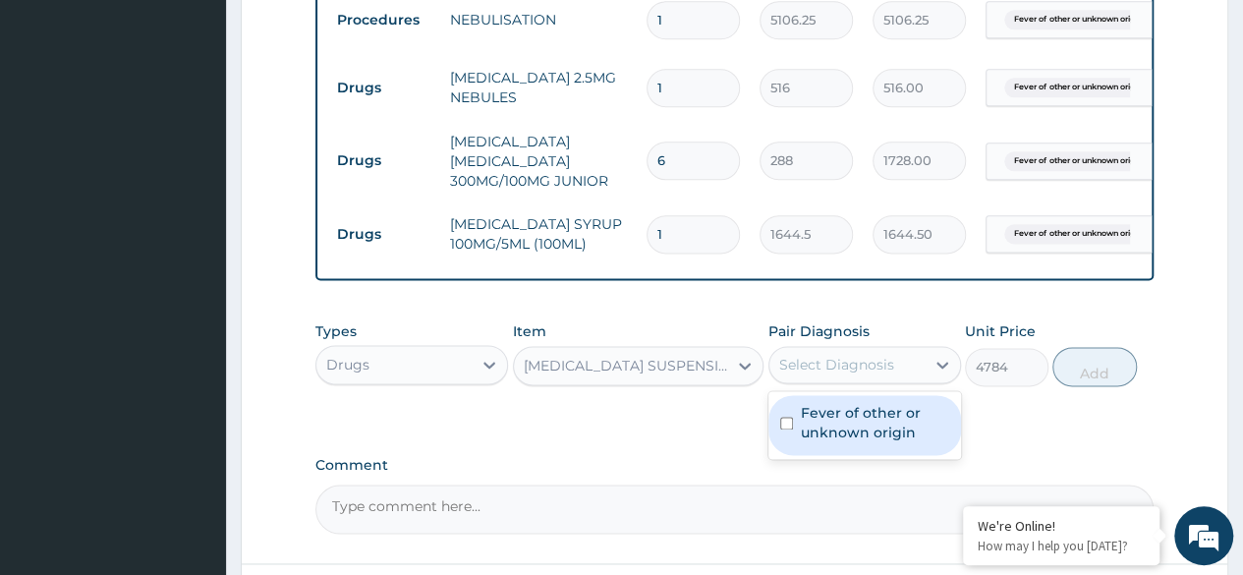
click at [872, 407] on label "Fever of other or unknown origin" at bounding box center [875, 422] width 148 height 39
checkbox input "true"
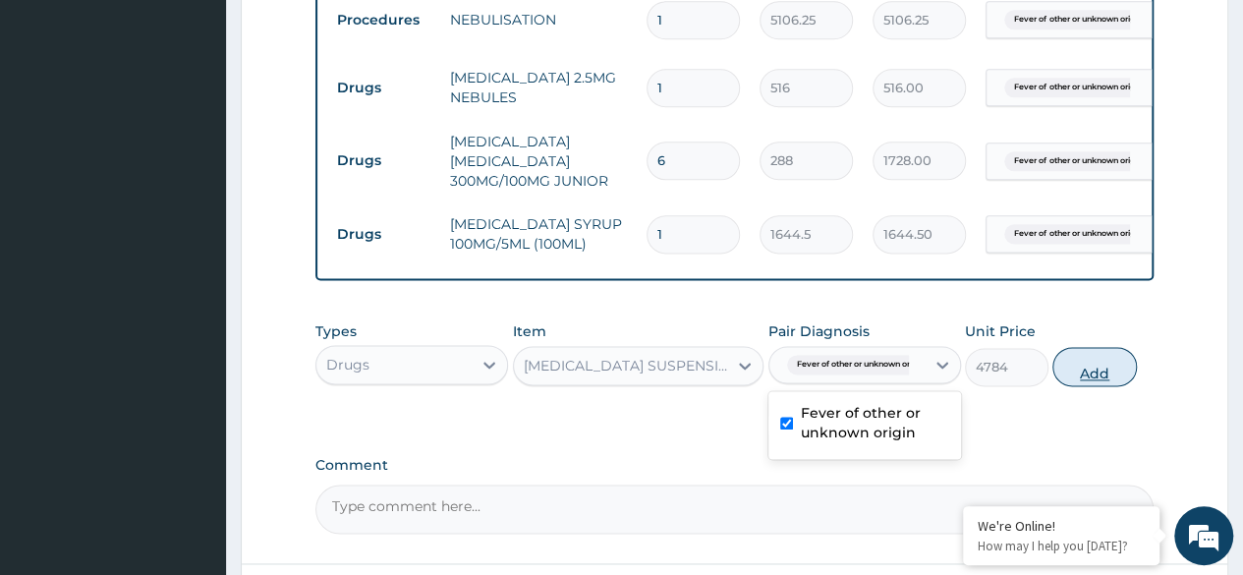
click at [1083, 361] on button "Add" at bounding box center [1094, 366] width 84 height 39
type input "0"
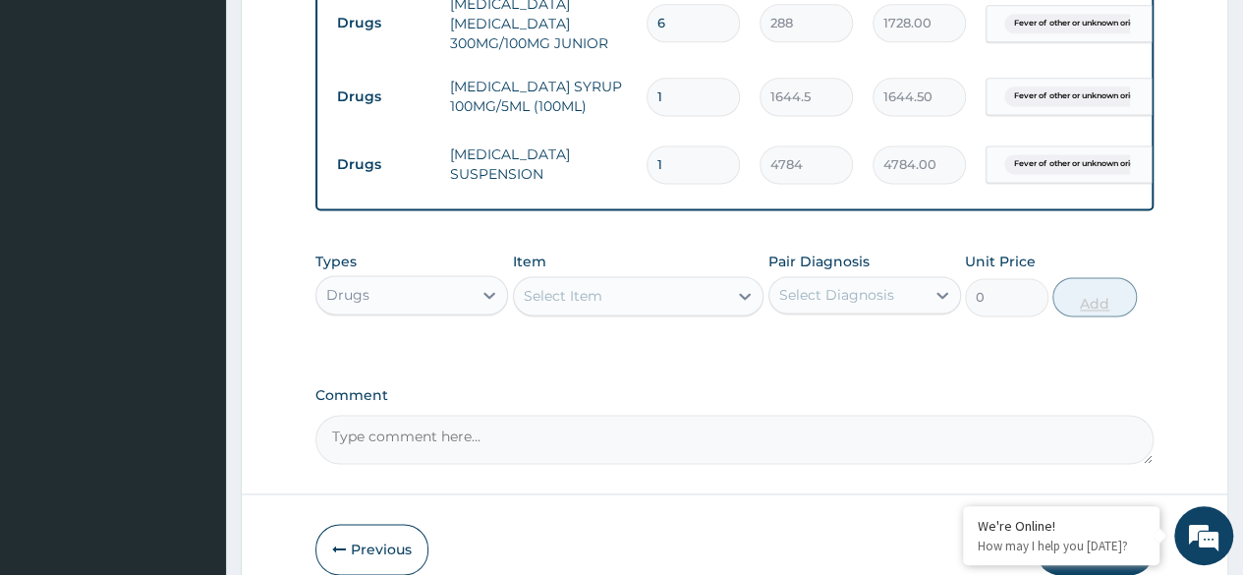
scroll to position [1338, 0]
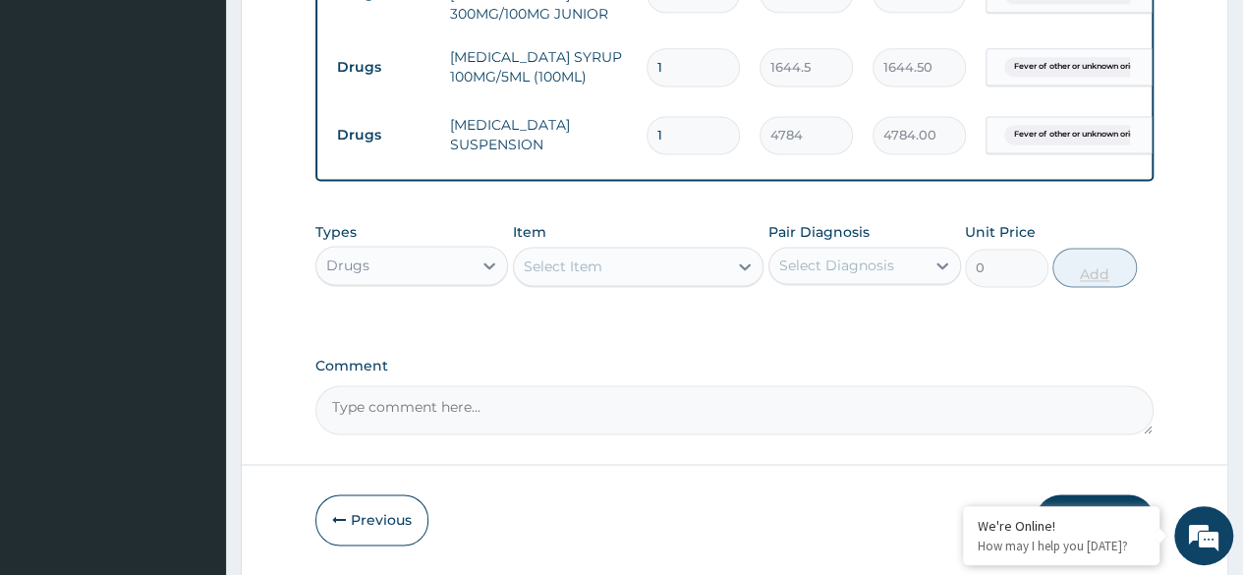
type input "0.00"
type input "1"
type input "4784.00"
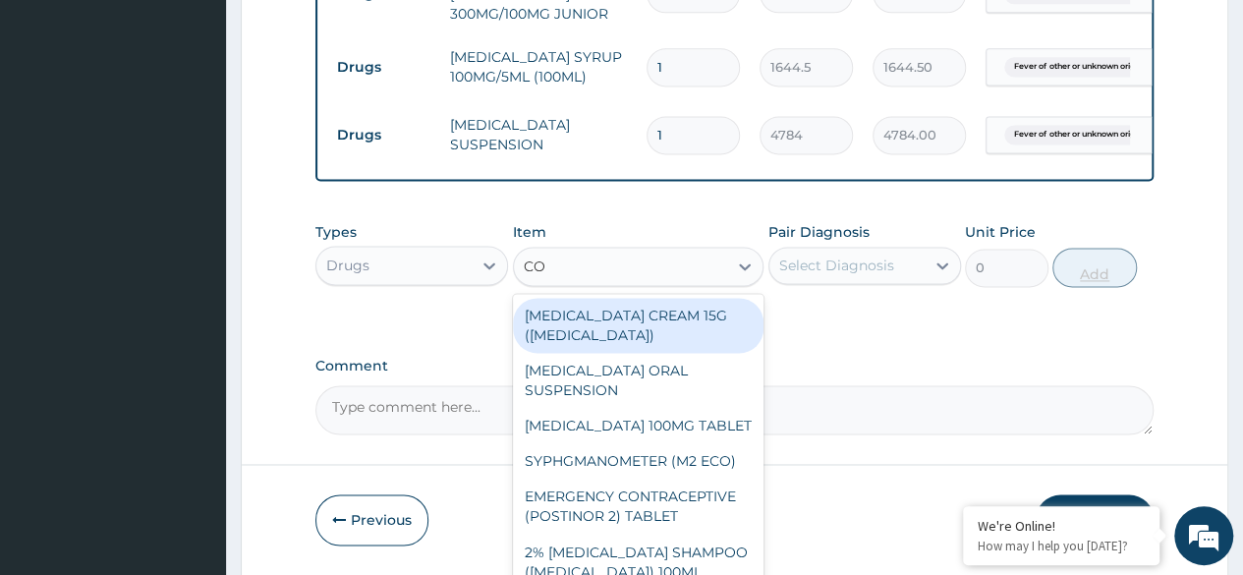
type input "COU"
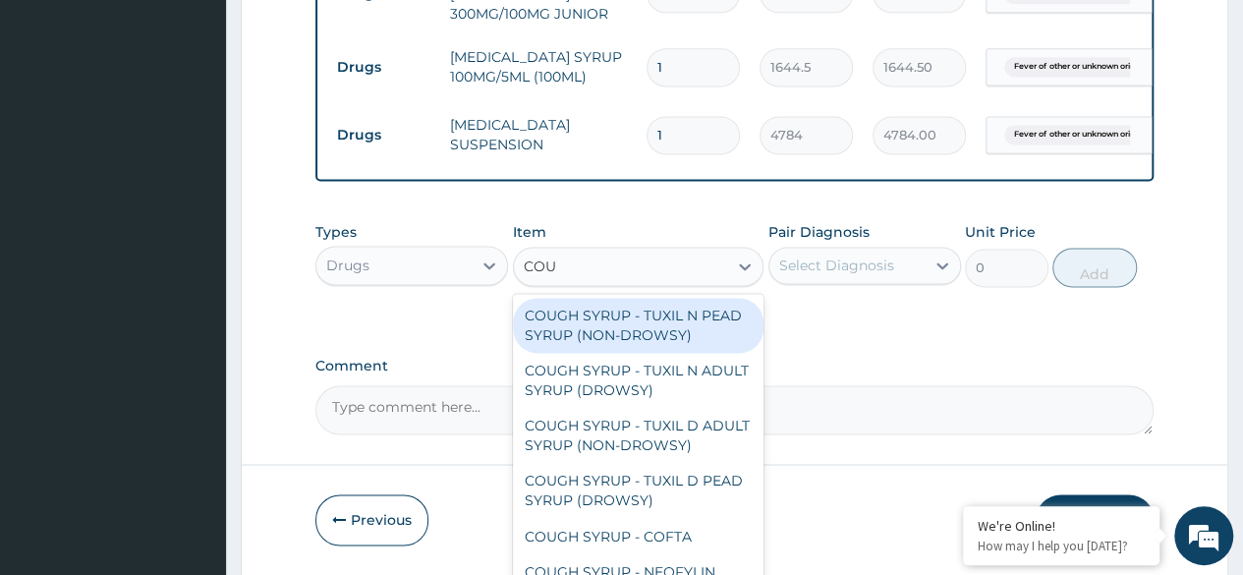
click at [653, 412] on div "COUGH SYRUP - TUXIL D ADULT SYRUP (NON-DROWSY)" at bounding box center [638, 435] width 251 height 55
type input "2000"
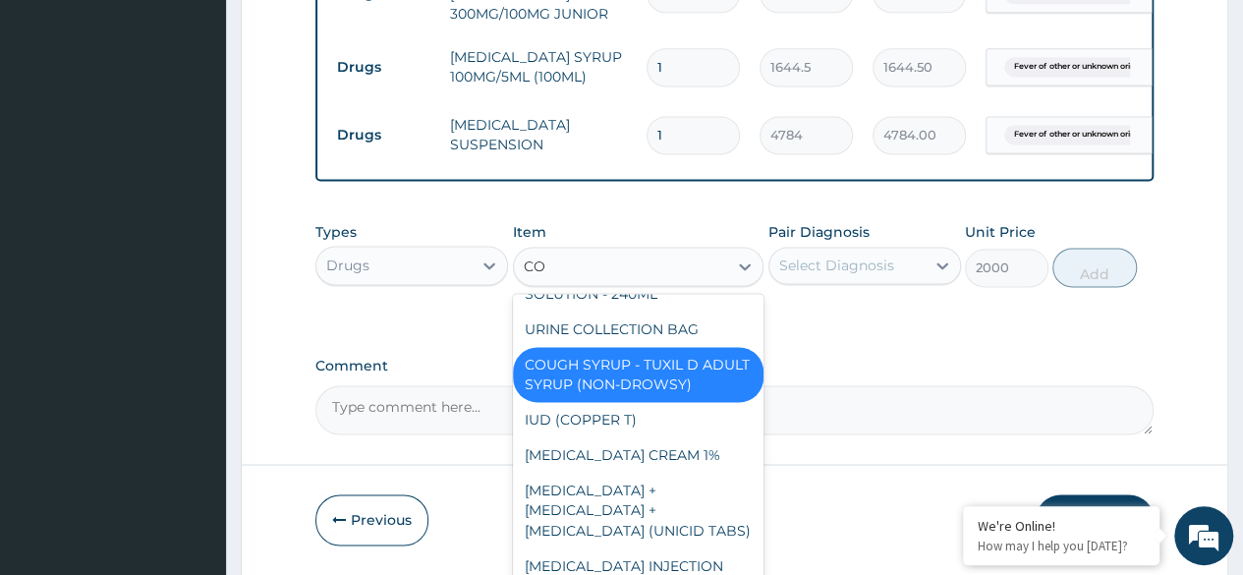
type input "COU"
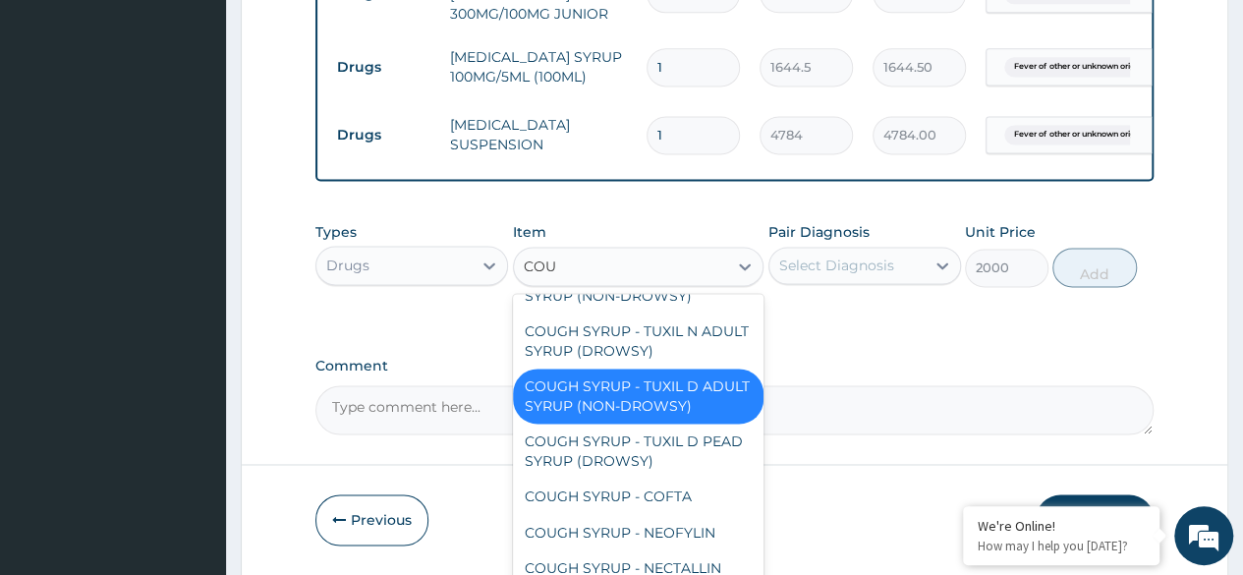
scroll to position [0, 0]
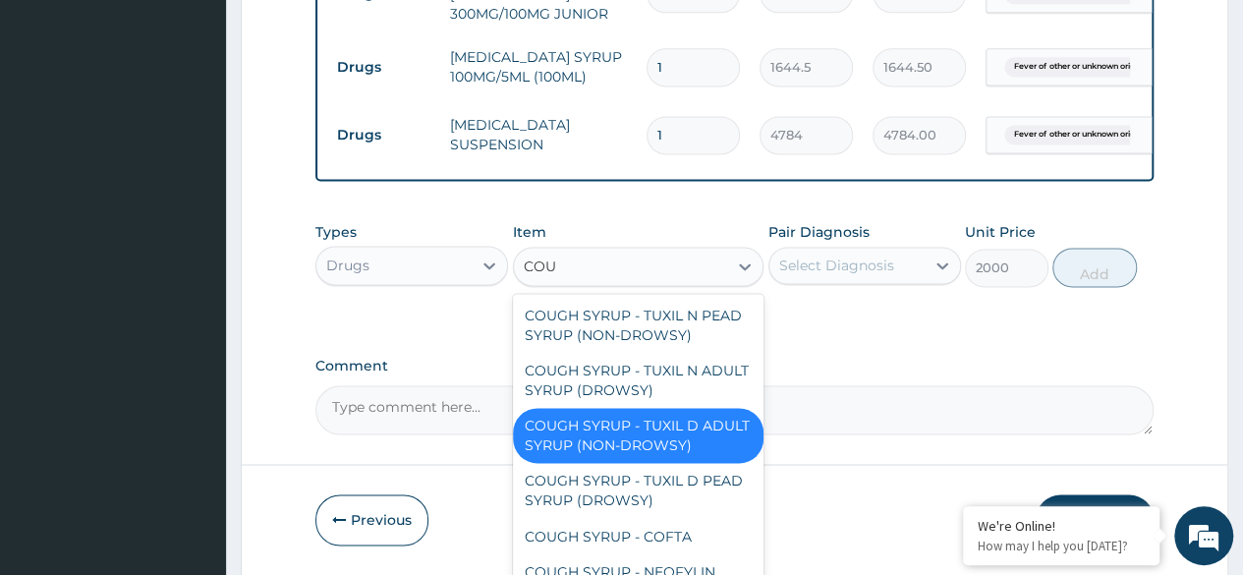
click at [681, 310] on div "COUGH SYRUP - TUXIL N PEAD SYRUP (NON-DROWSY)" at bounding box center [638, 325] width 251 height 55
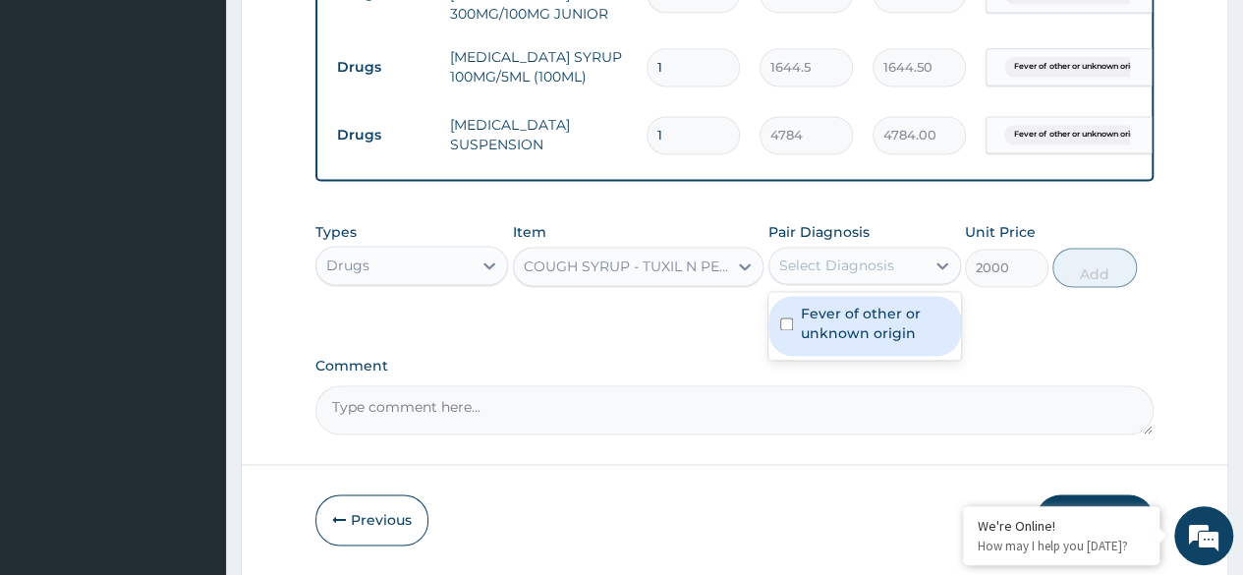
click at [896, 305] on label "Fever of other or unknown origin" at bounding box center [875, 323] width 148 height 39
checkbox input "true"
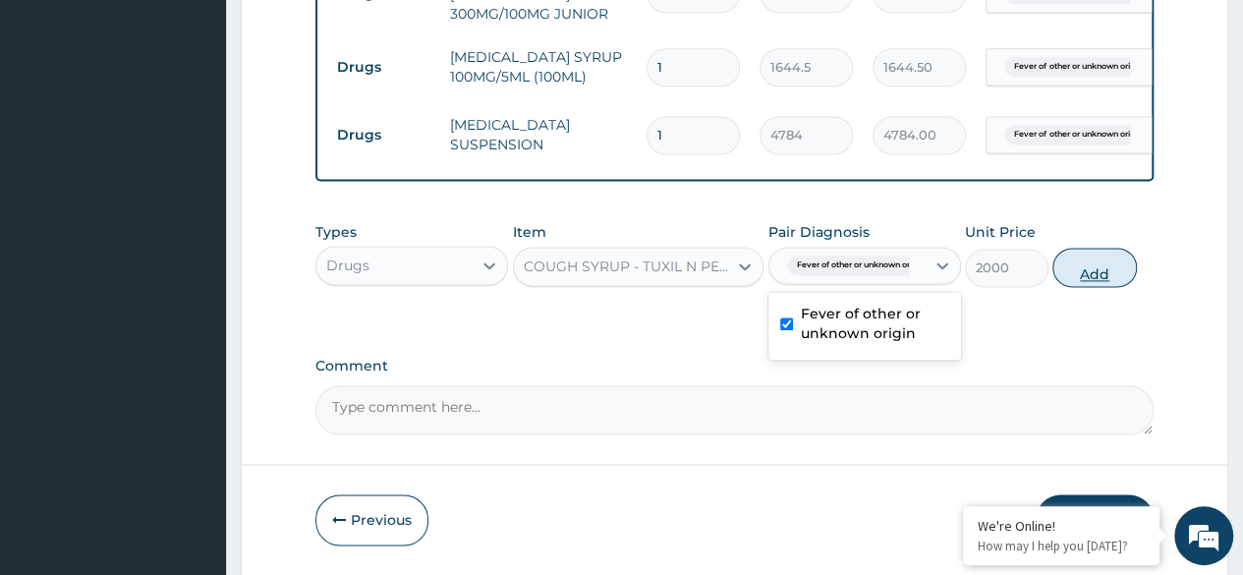
click at [1088, 251] on button "Add" at bounding box center [1094, 267] width 84 height 39
type input "0"
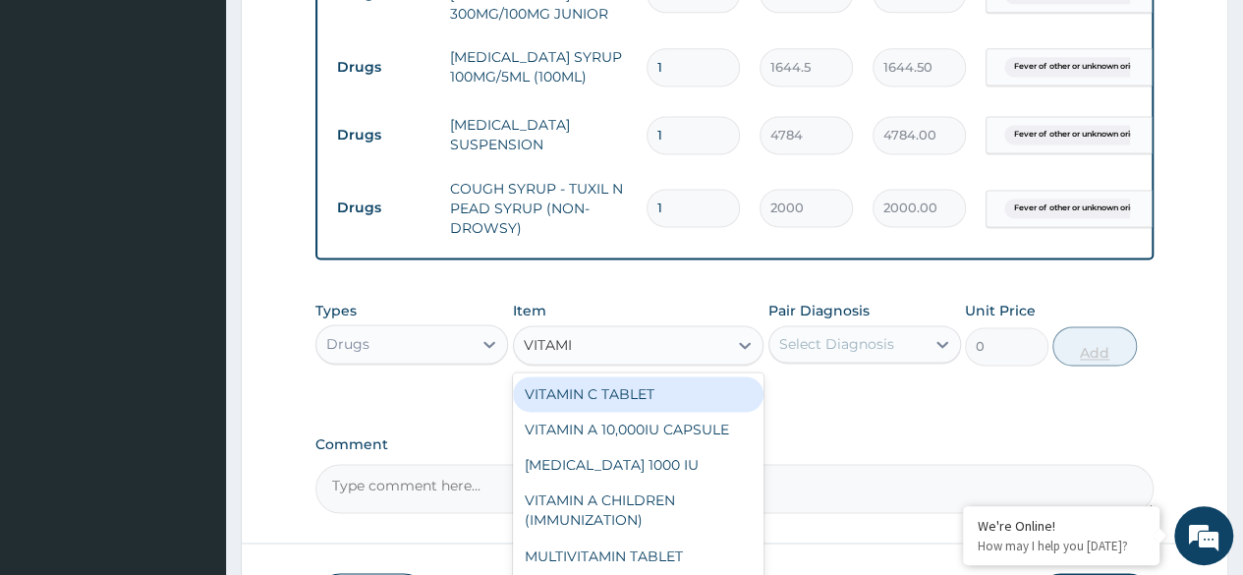
type input "VITAMIN"
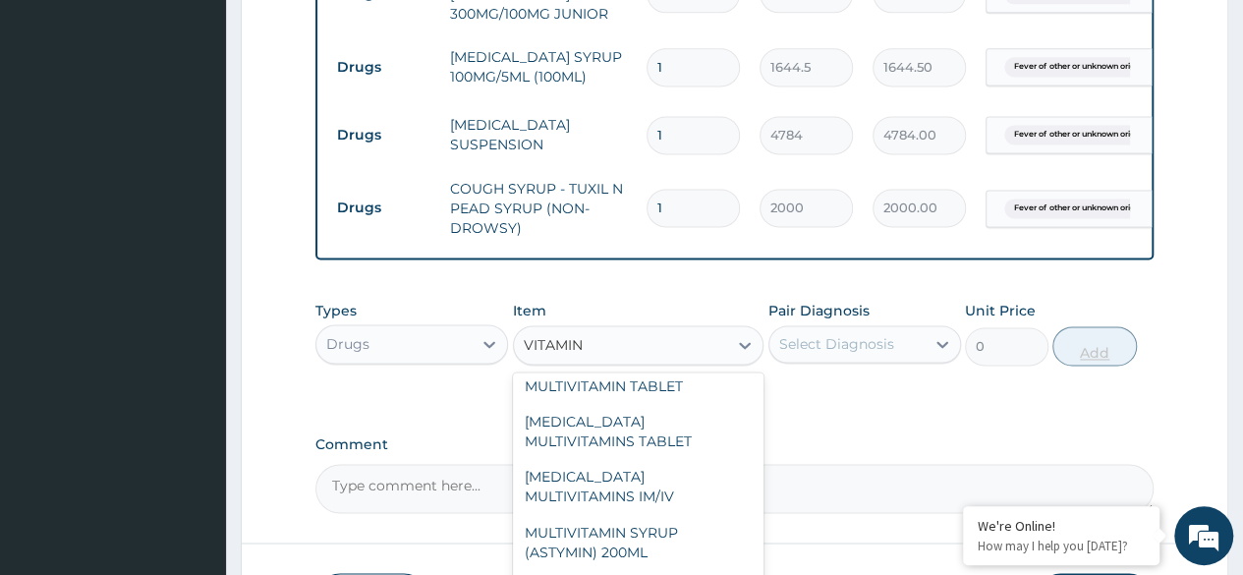
scroll to position [291, 0]
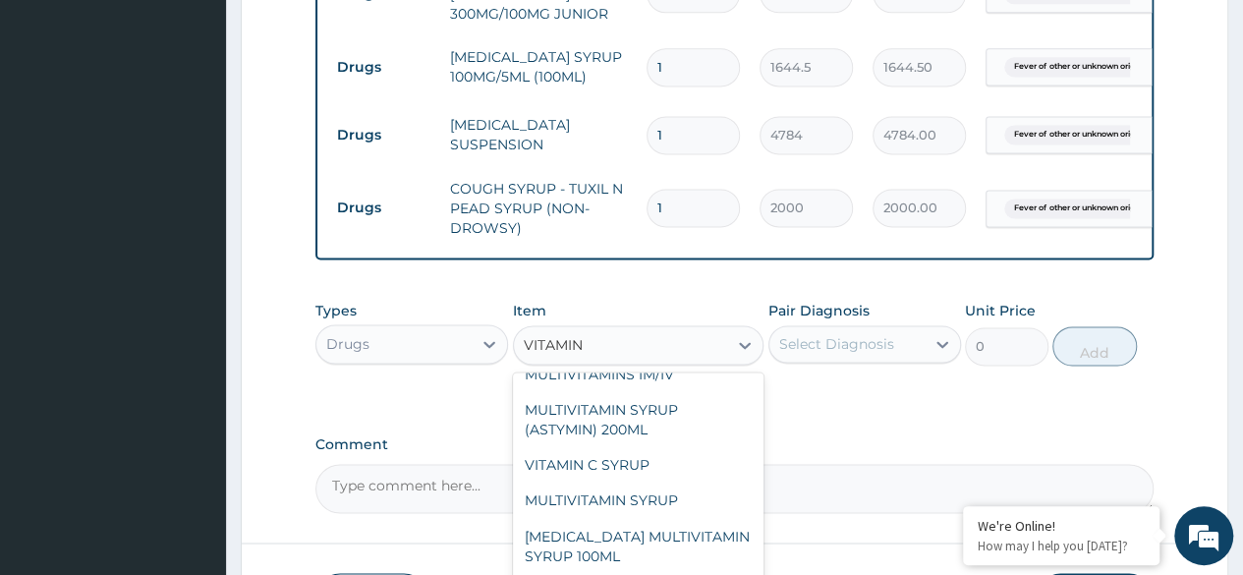
click at [650, 482] on div "MULTIVITAMIN SYRUP" at bounding box center [638, 499] width 251 height 35
type input "800"
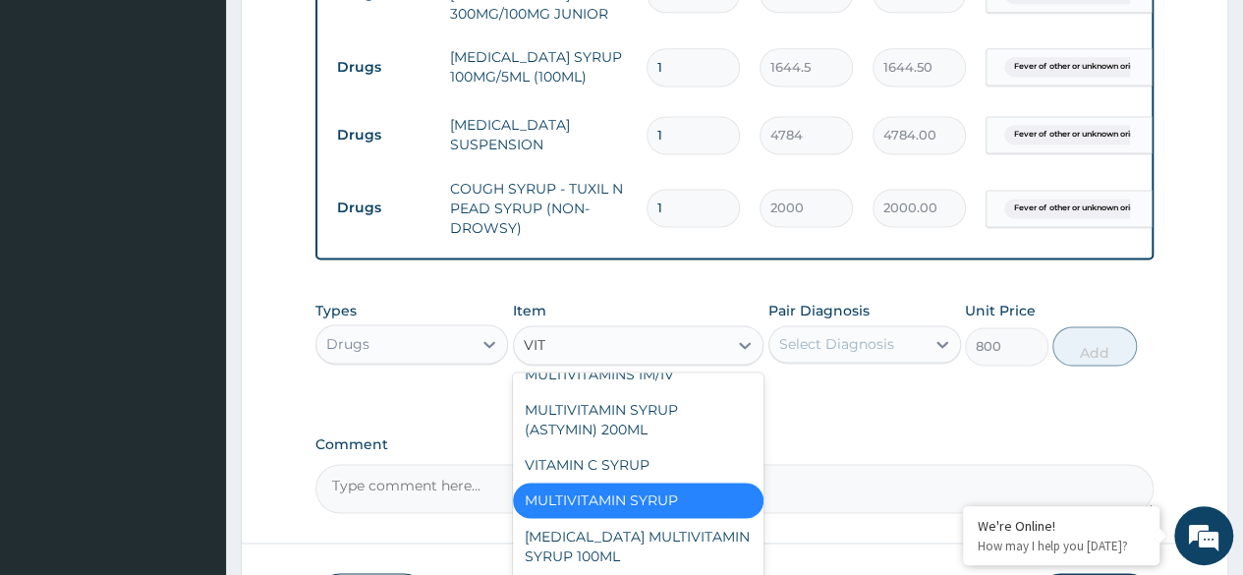
type input "VITA"
click at [657, 447] on div "VITAMIN C SYRUP" at bounding box center [638, 464] width 251 height 35
type input "906"
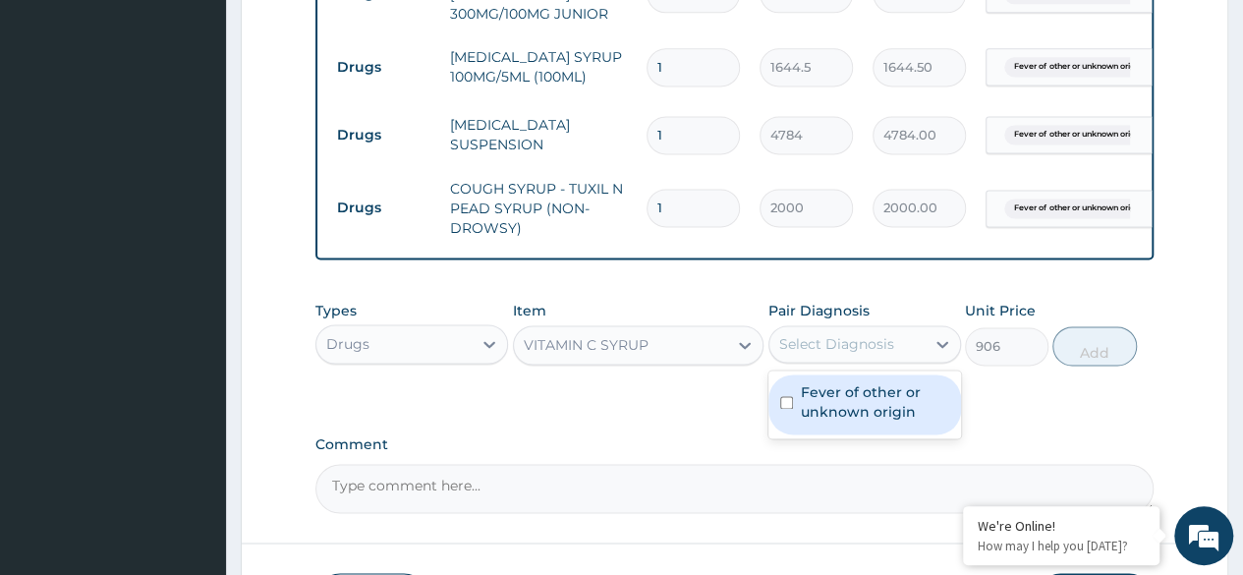
click at [898, 396] on label "Fever of other or unknown origin" at bounding box center [875, 401] width 148 height 39
checkbox input "true"
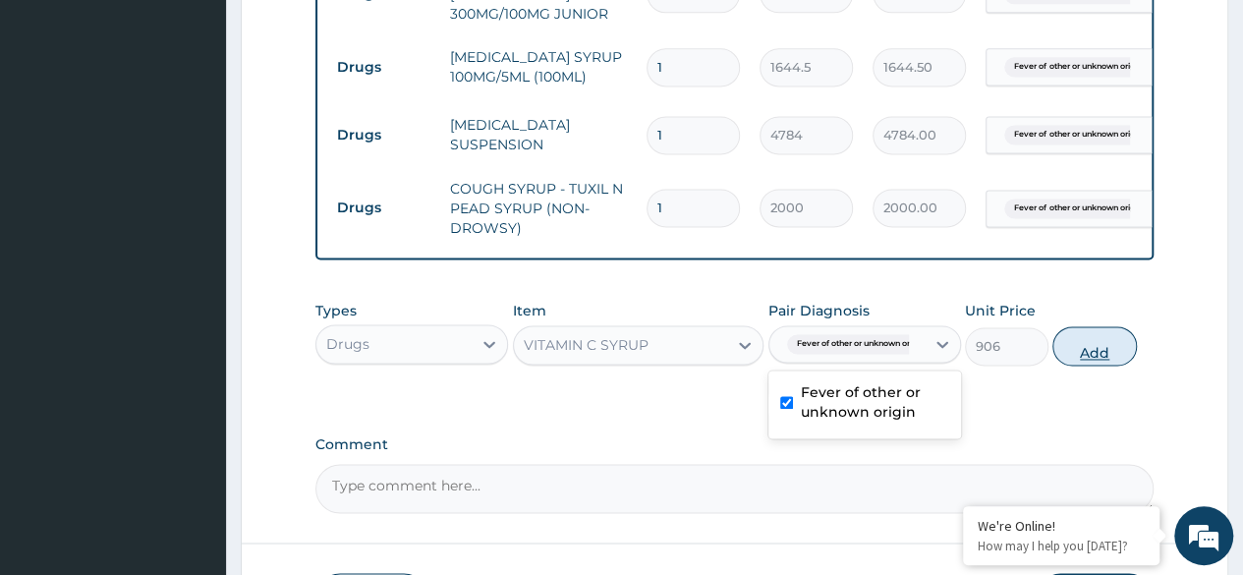
click at [1099, 327] on button "Add" at bounding box center [1094, 345] width 84 height 39
type input "0"
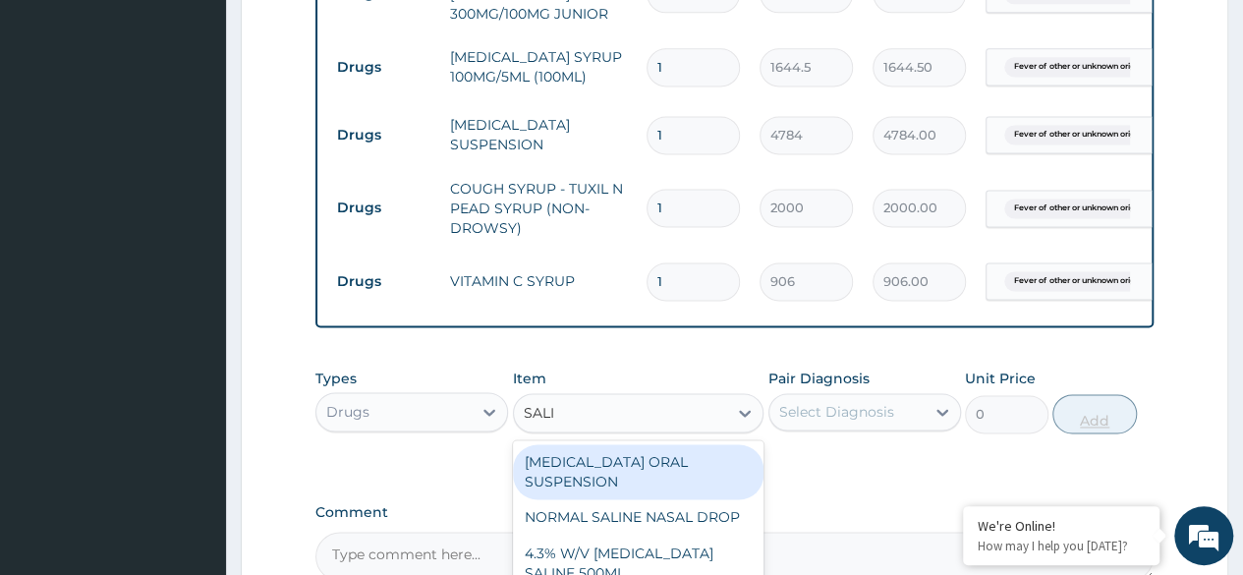
type input "SALIN"
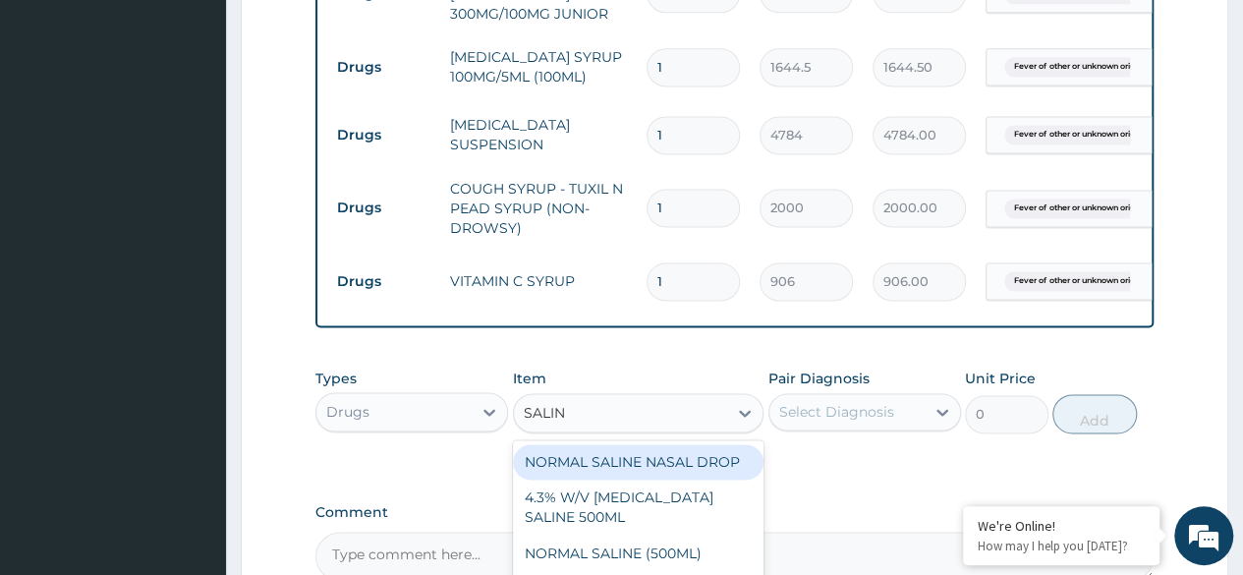
click at [719, 444] on div "NORMAL SALINE NASAL DROP" at bounding box center [638, 461] width 251 height 35
type input "1560"
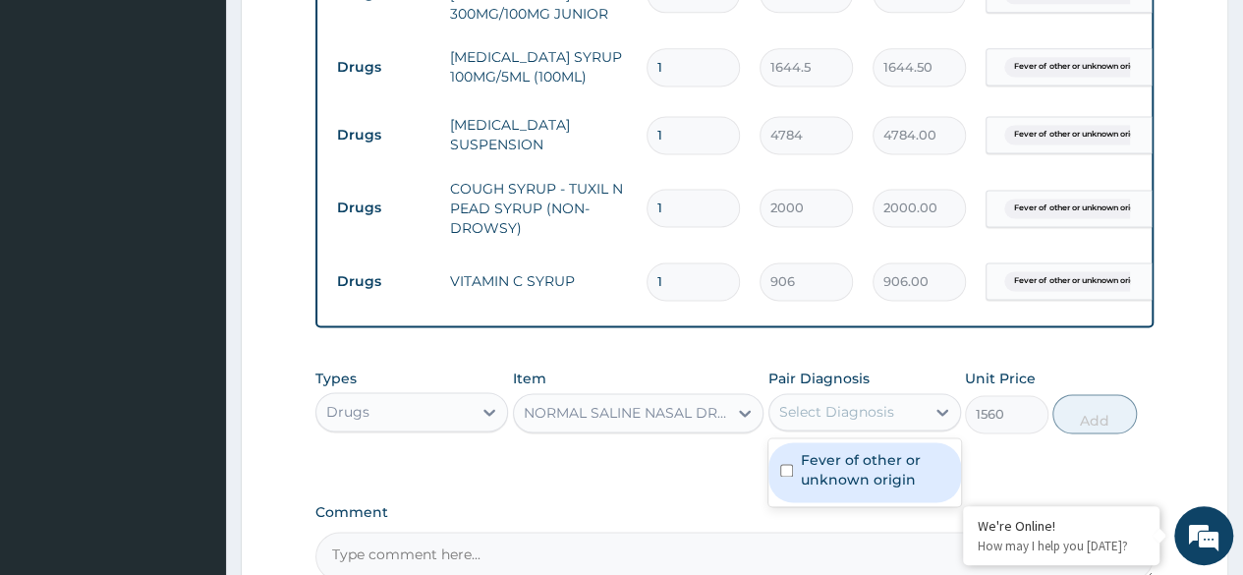
click at [872, 456] on label "Fever of other or unknown origin" at bounding box center [875, 469] width 148 height 39
checkbox input "true"
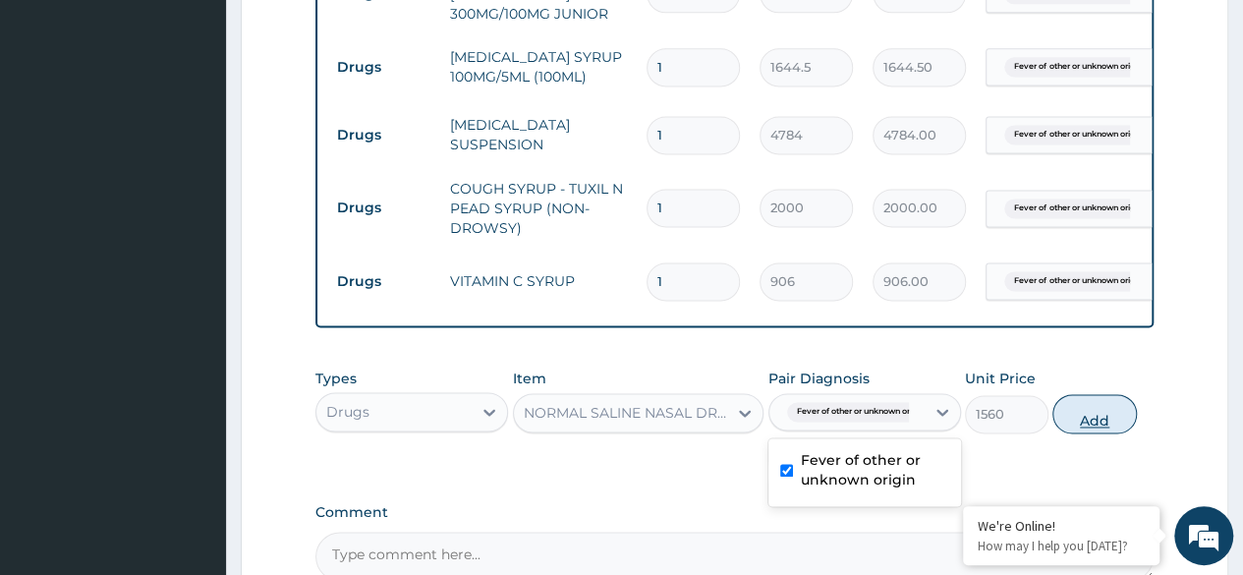
click at [1076, 417] on button "Add" at bounding box center [1094, 413] width 84 height 39
type input "0"
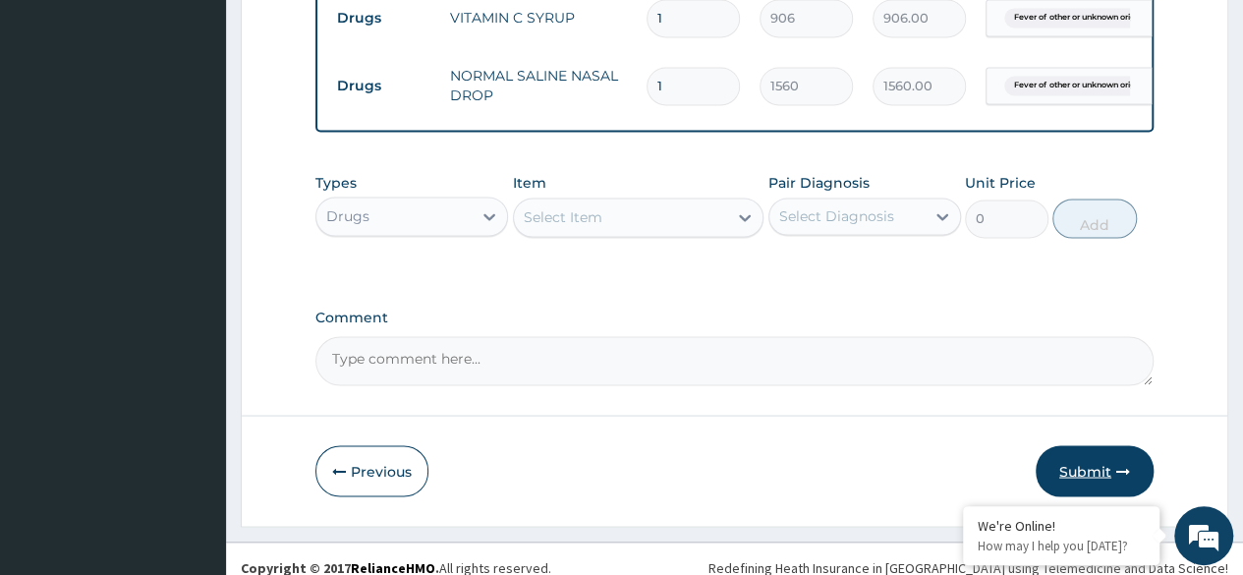
click at [1110, 464] on button "Submit" at bounding box center [1094, 470] width 118 height 51
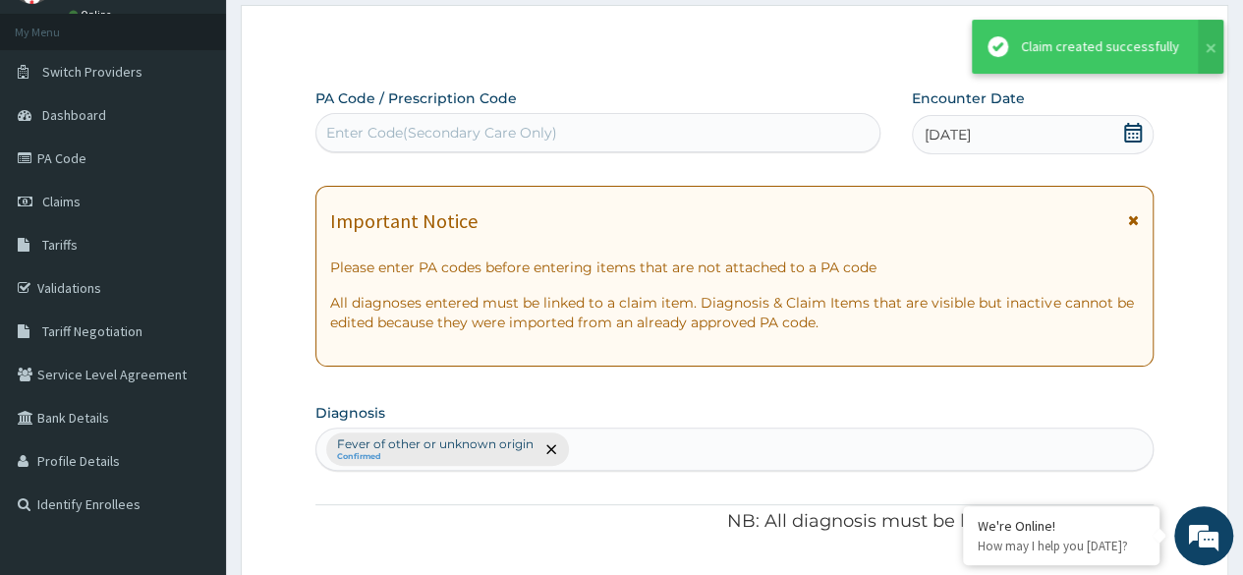
scroll to position [1601, 0]
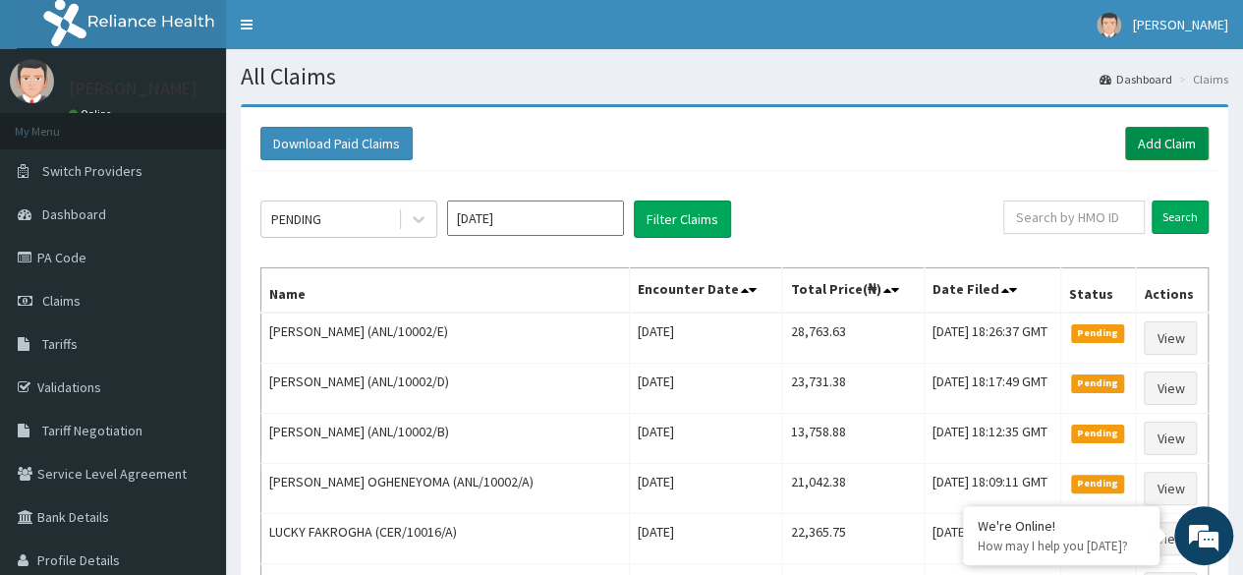
click at [1176, 138] on link "Add Claim" at bounding box center [1167, 143] width 84 height 33
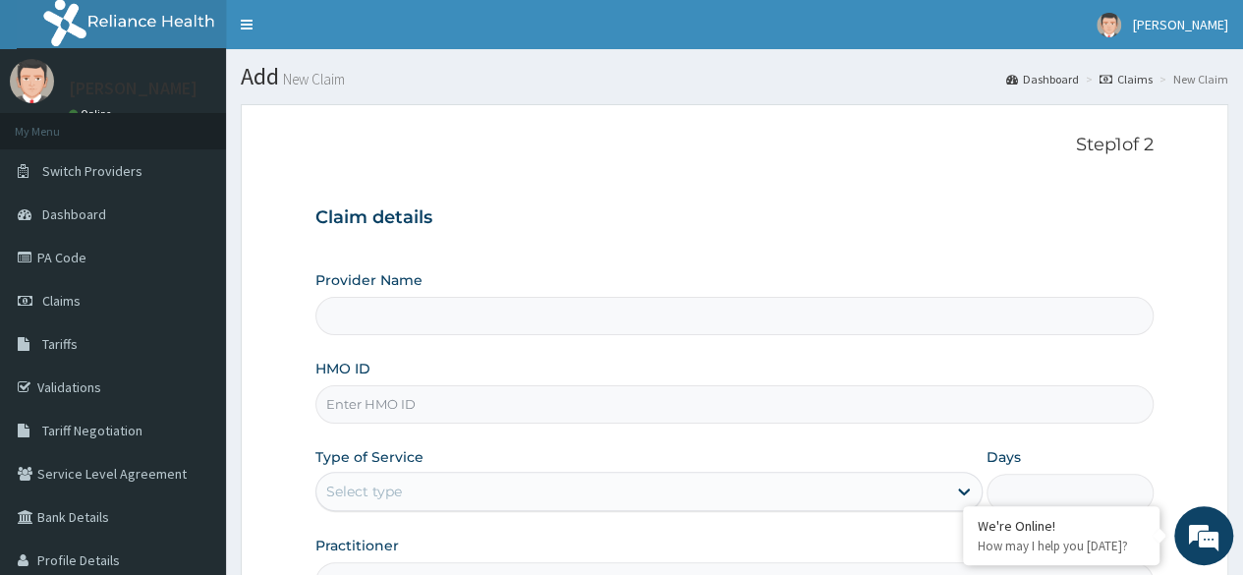
click at [338, 400] on input "HMO ID" at bounding box center [734, 404] width 838 height 38
paste input "FGW/10007/A"
type input "FGW/10007/A"
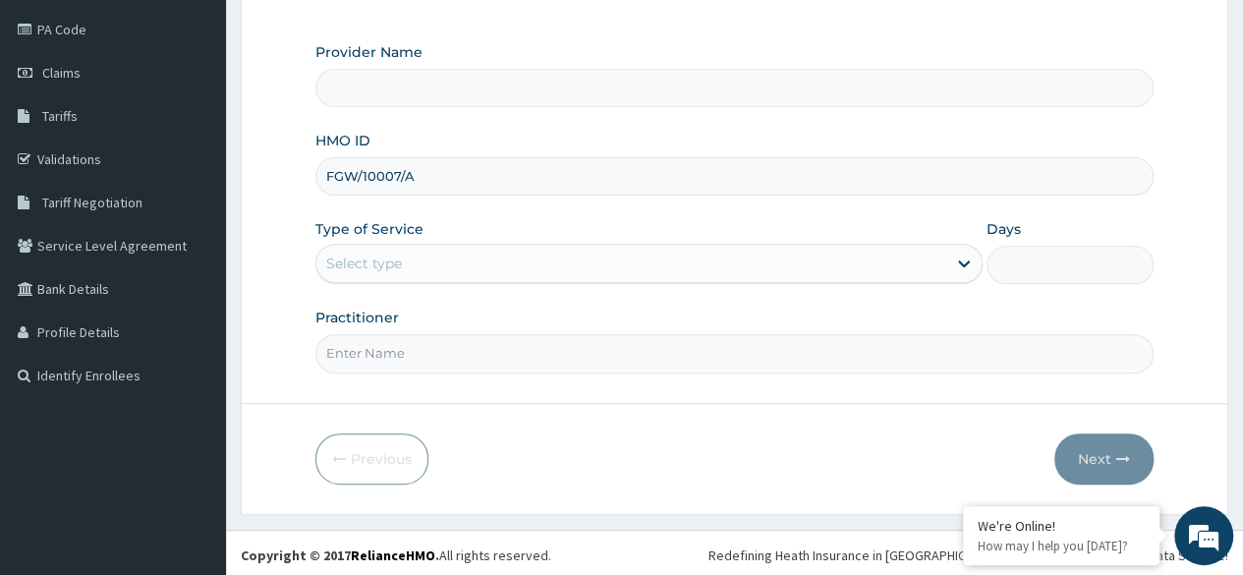
type input "Reliance Family Clinics (RFC) - Ajah"
type input "FGW/10007/A"
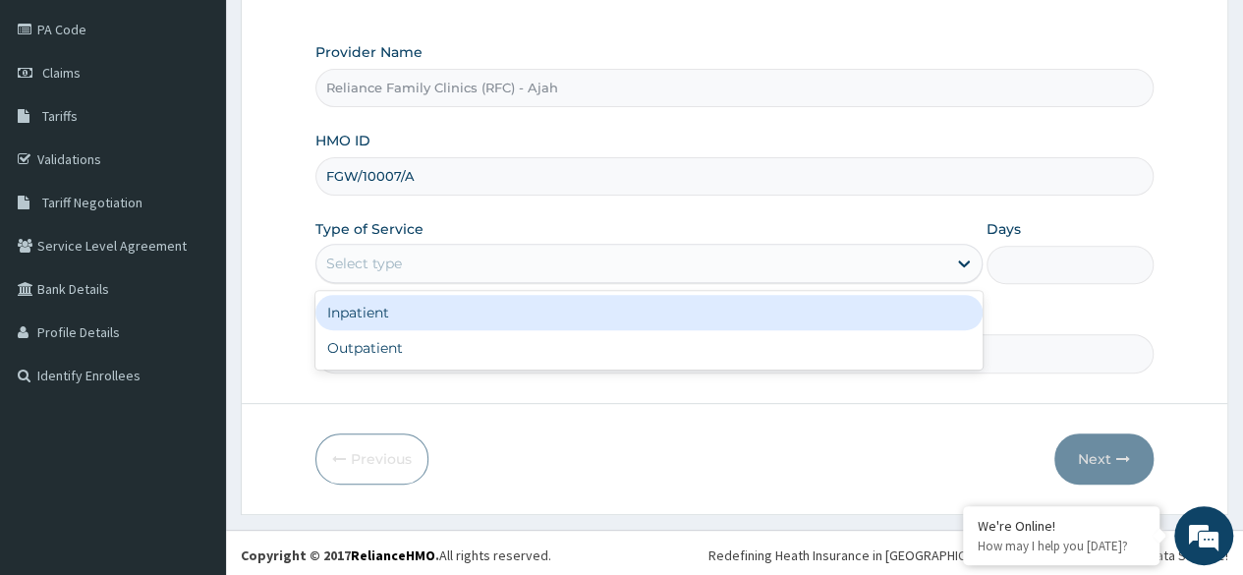
click at [469, 355] on div "Outpatient" at bounding box center [648, 347] width 667 height 35
type input "1"
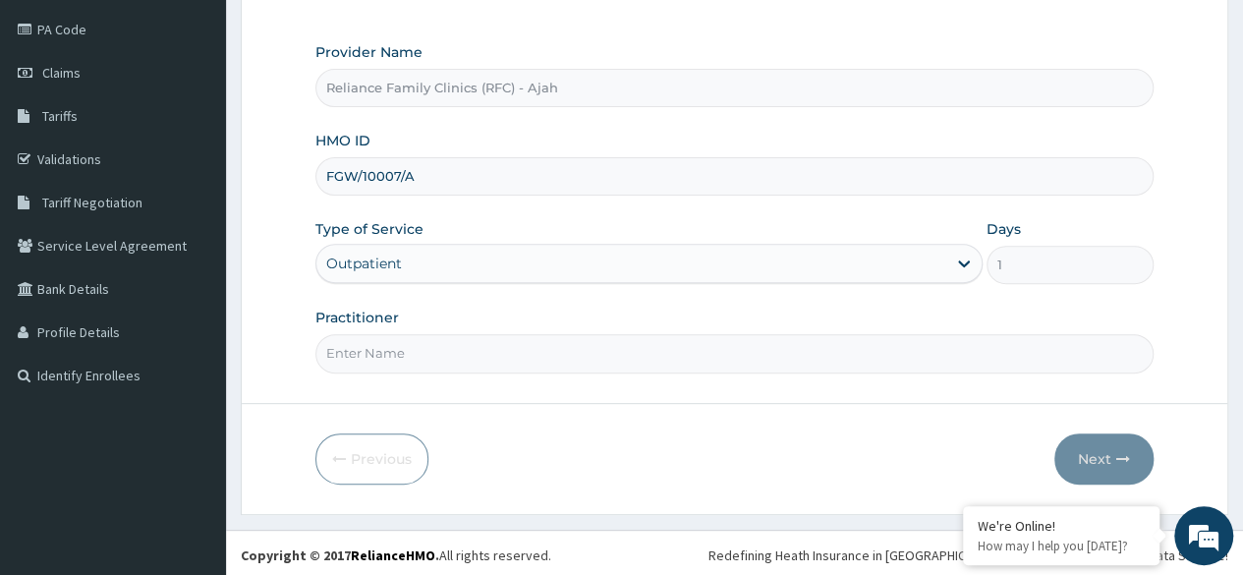
click at [476, 356] on input "Practitioner" at bounding box center [734, 353] width 838 height 38
click at [495, 356] on input "Practitioner" at bounding box center [734, 353] width 838 height 38
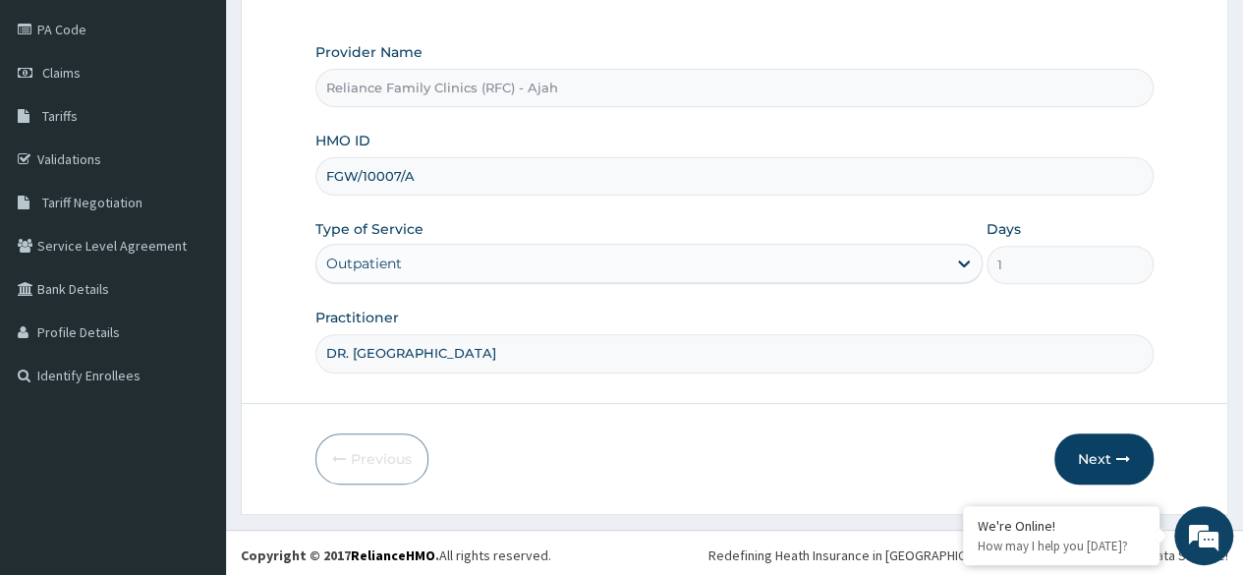
type input "DR. LOCUM"
click at [1109, 450] on button "Next" at bounding box center [1103, 458] width 99 height 51
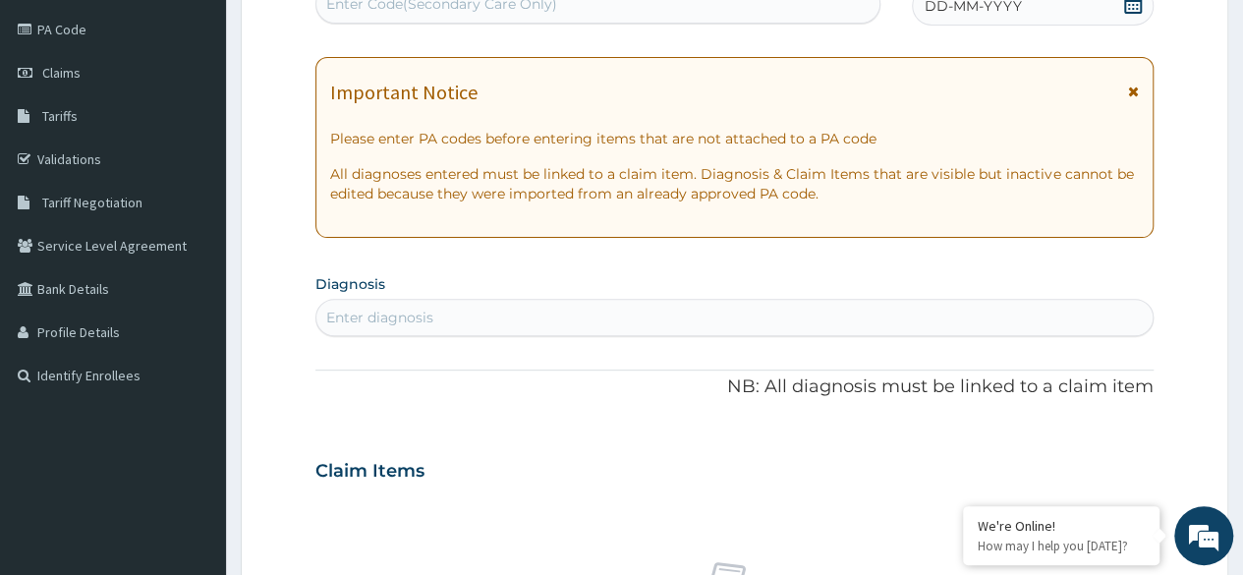
click at [1076, 20] on div "DD-MM-YYYY" at bounding box center [1033, 5] width 242 height 39
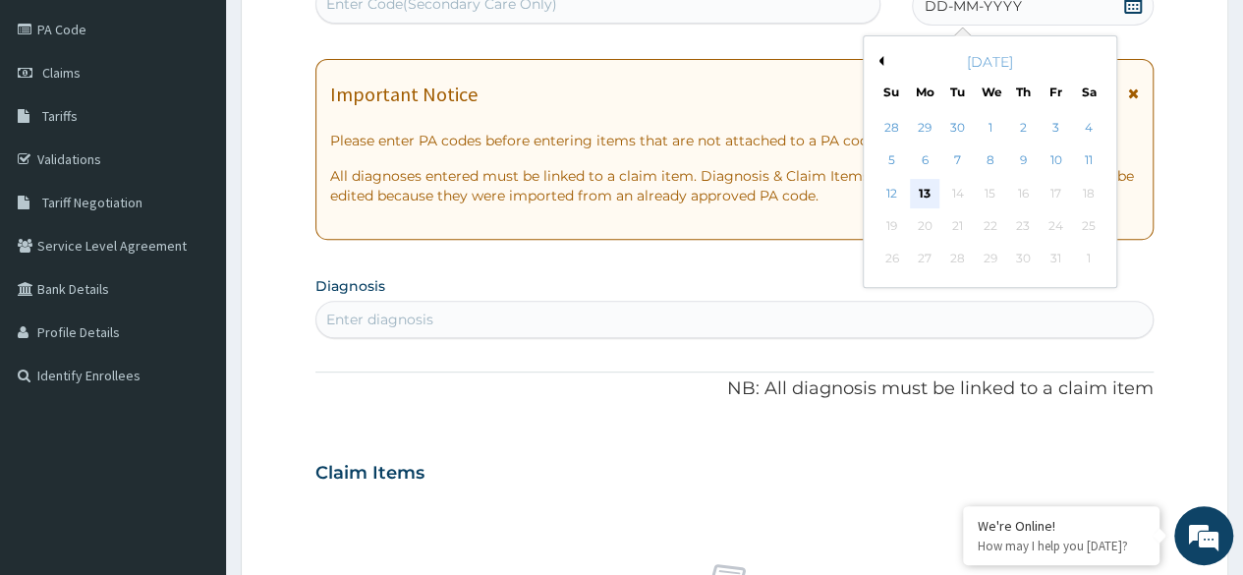
click at [923, 191] on div "13" at bounding box center [924, 193] width 29 height 29
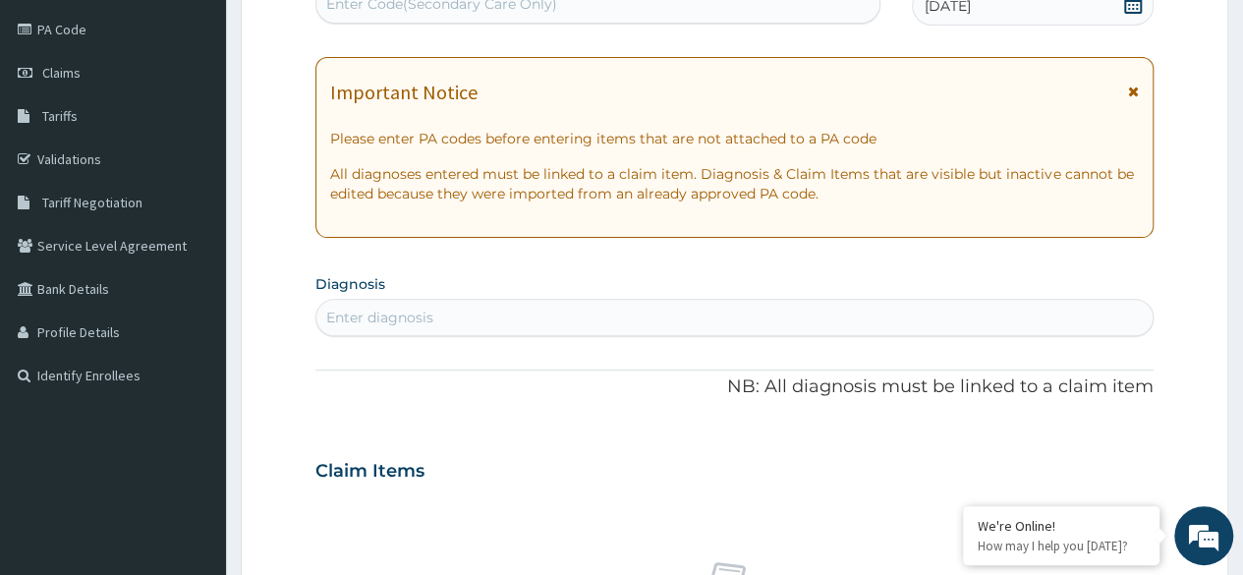
scroll to position [0, 0]
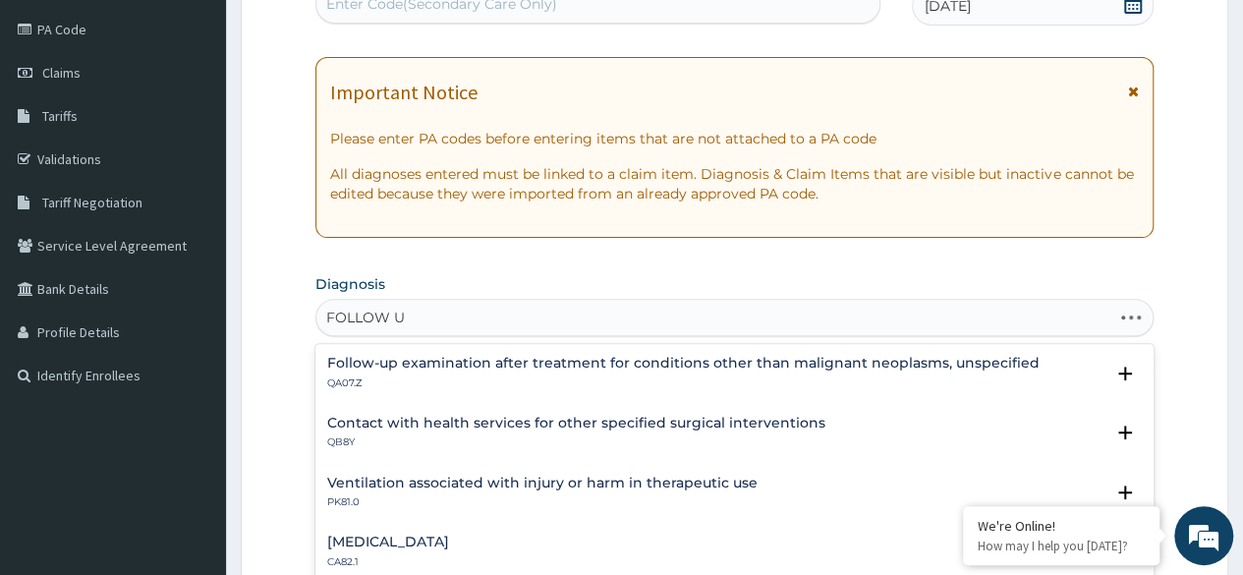
type input "FOLLOW UP"
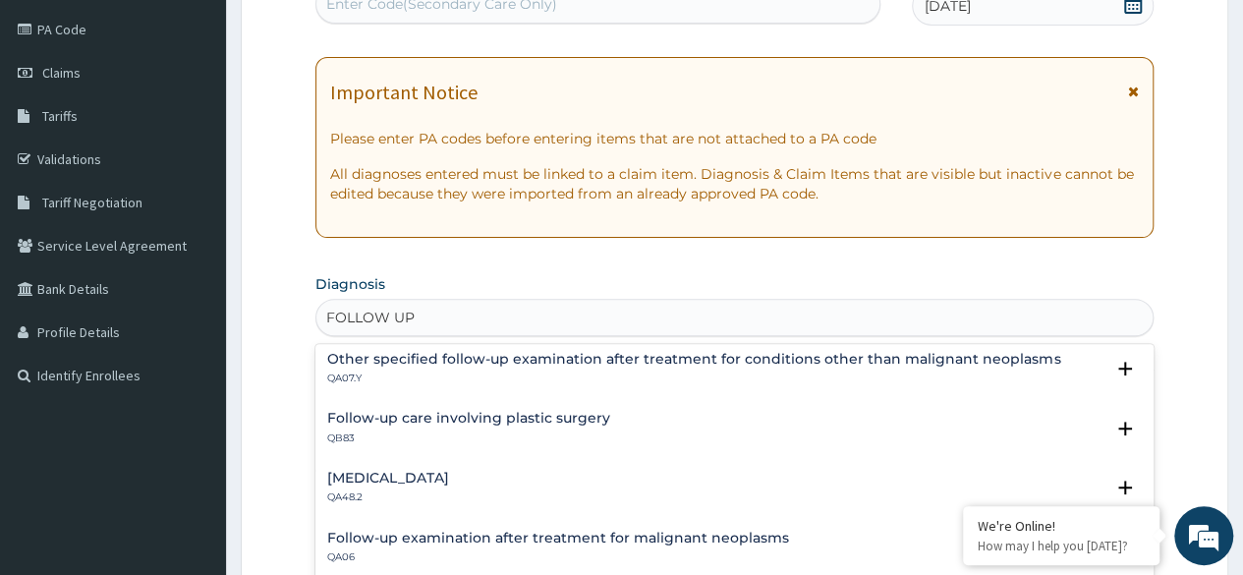
scroll to position [190, 0]
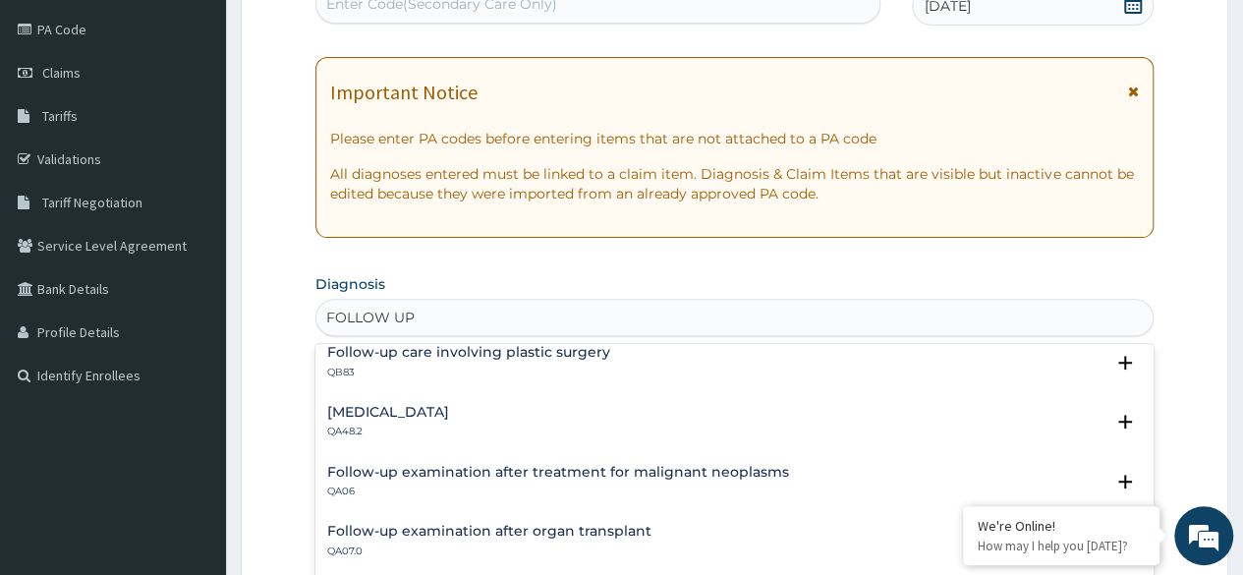
click at [449, 414] on h4 "[MEDICAL_DATA]" at bounding box center [388, 412] width 122 height 15
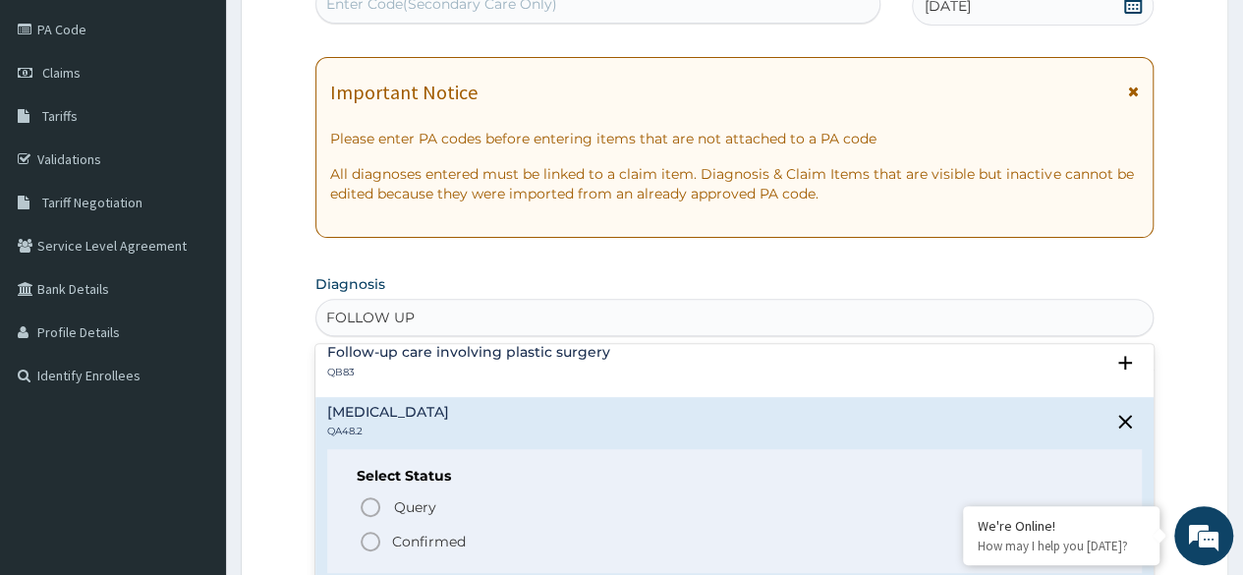
click at [383, 540] on span "Confirmed" at bounding box center [735, 542] width 753 height 24
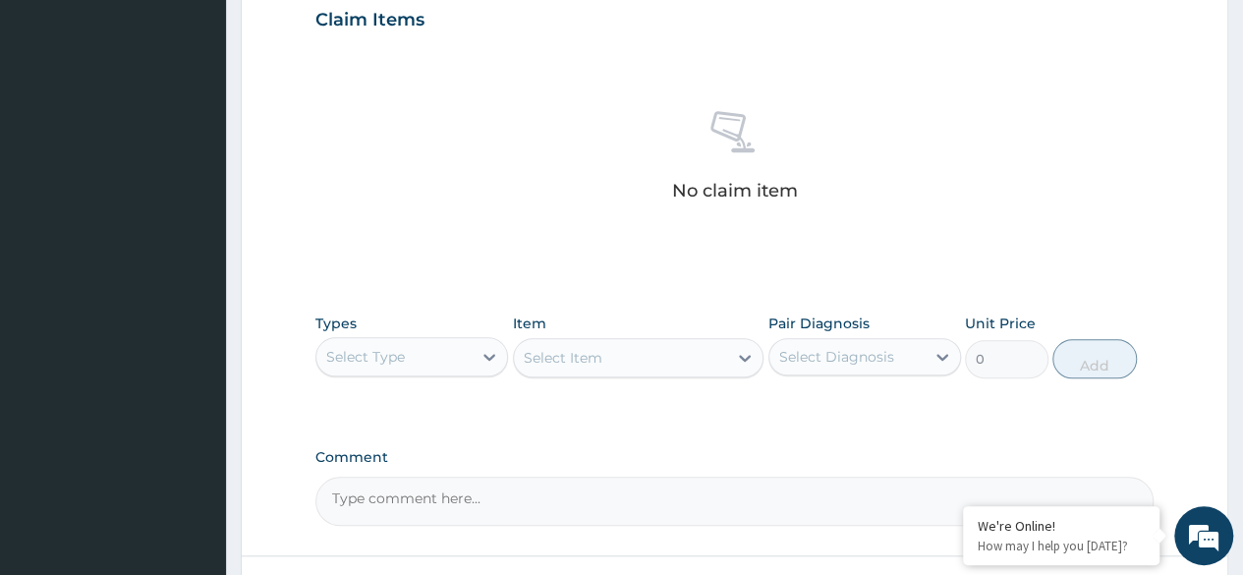
scroll to position [690, 0]
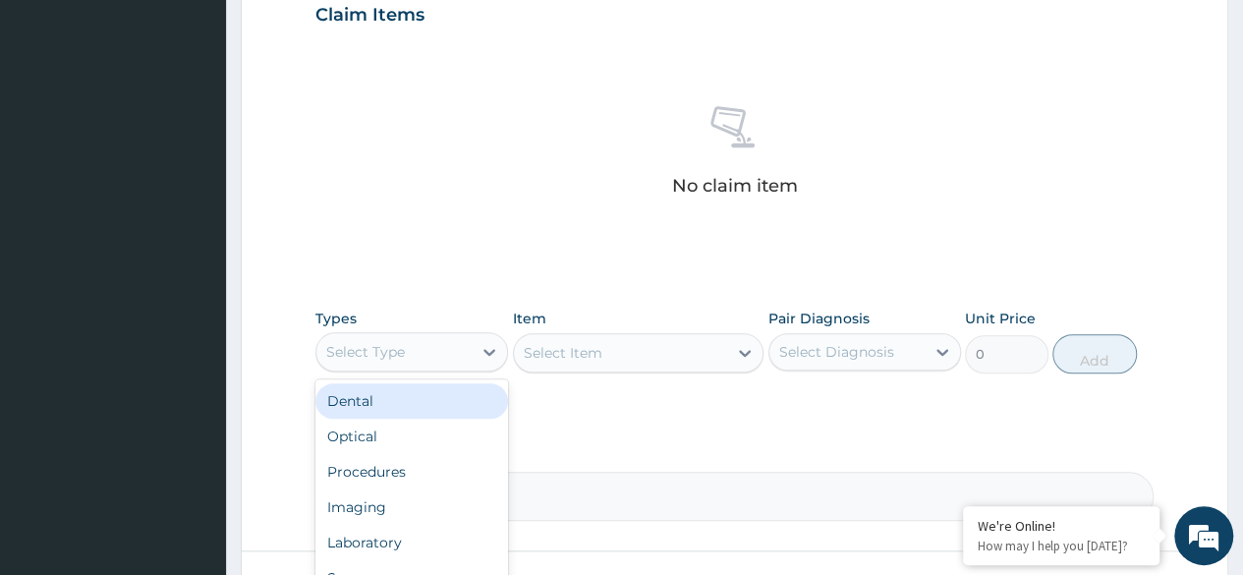
click at [419, 475] on div "Procedures" at bounding box center [411, 471] width 193 height 35
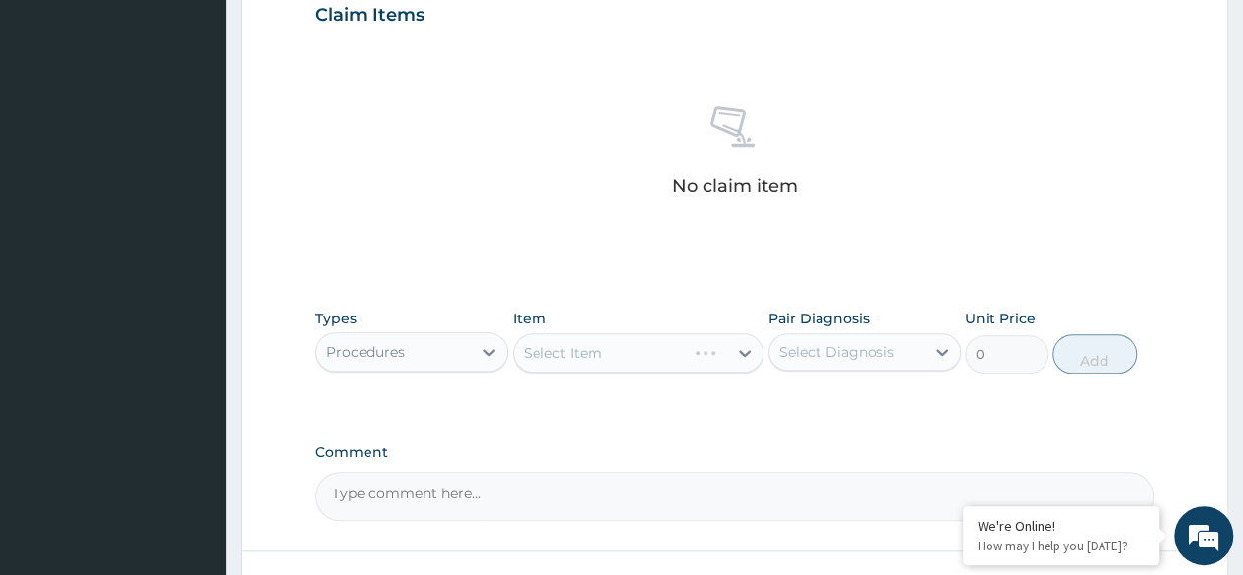
scroll to position [838, 0]
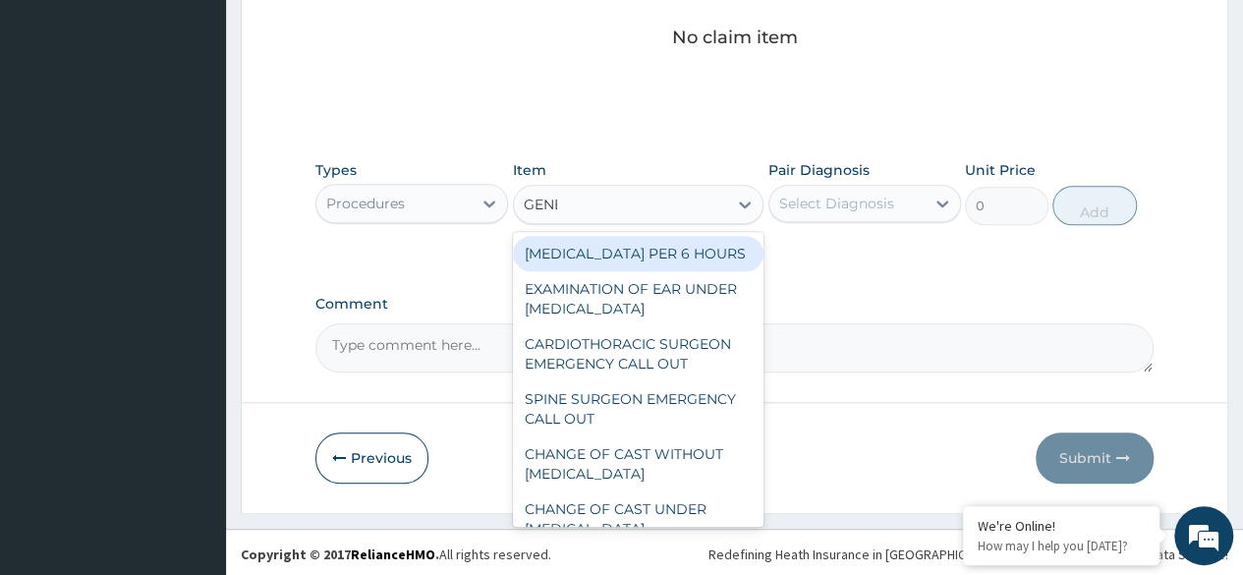
type input "GENER"
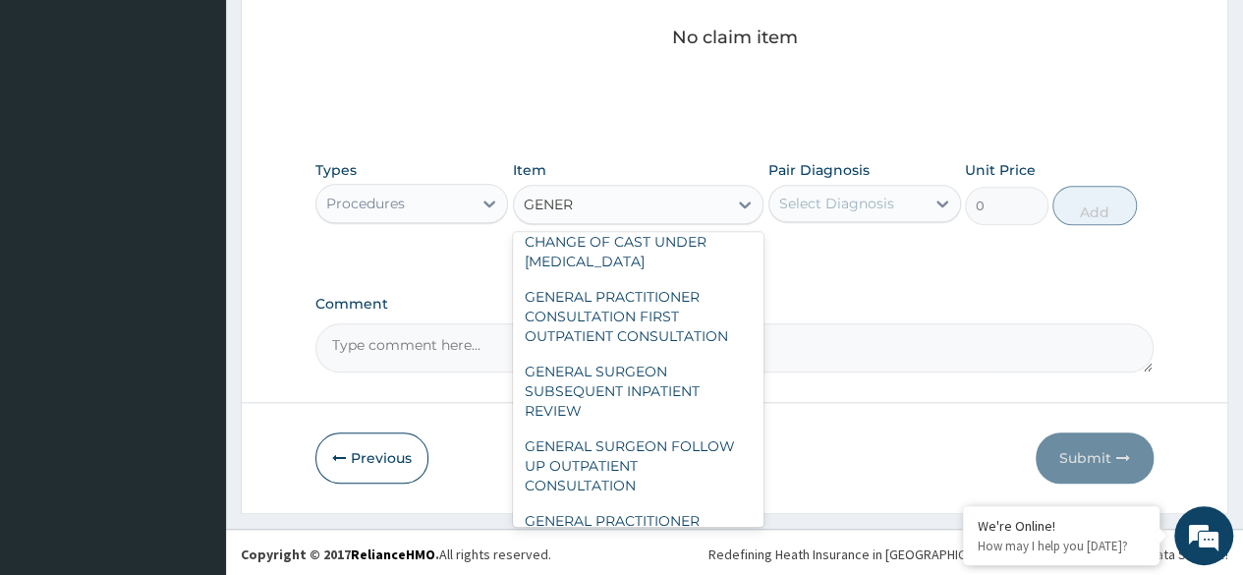
scroll to position [322, 0]
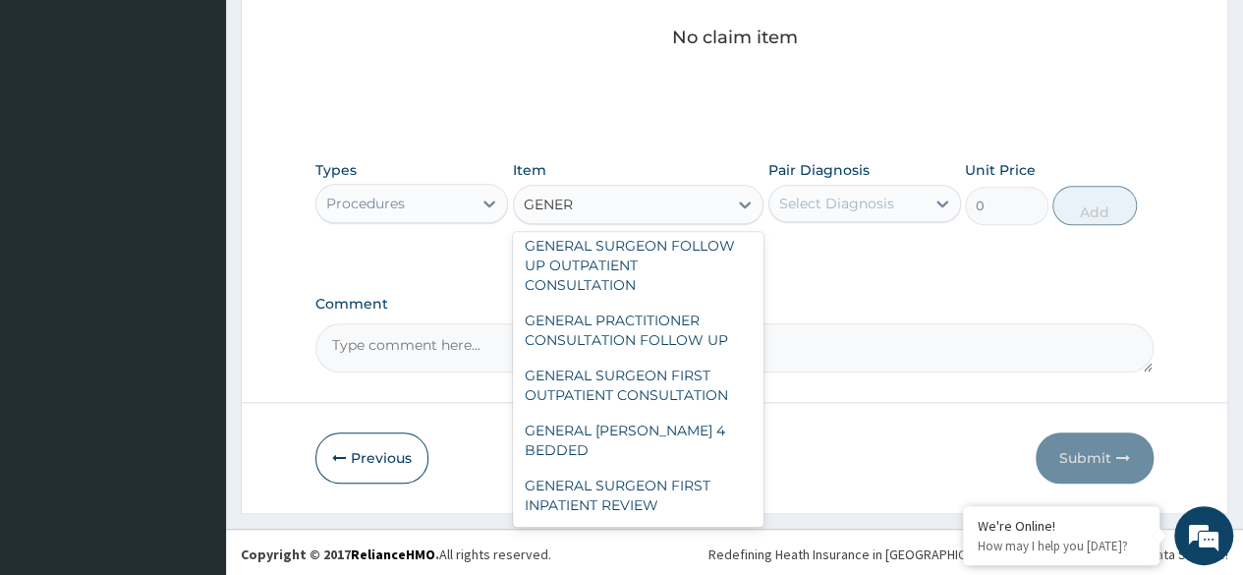
click at [664, 343] on div "GENERAL PRACTITIONER CONSULTATION FOLLOW UP" at bounding box center [638, 330] width 251 height 55
type input "2246.75"
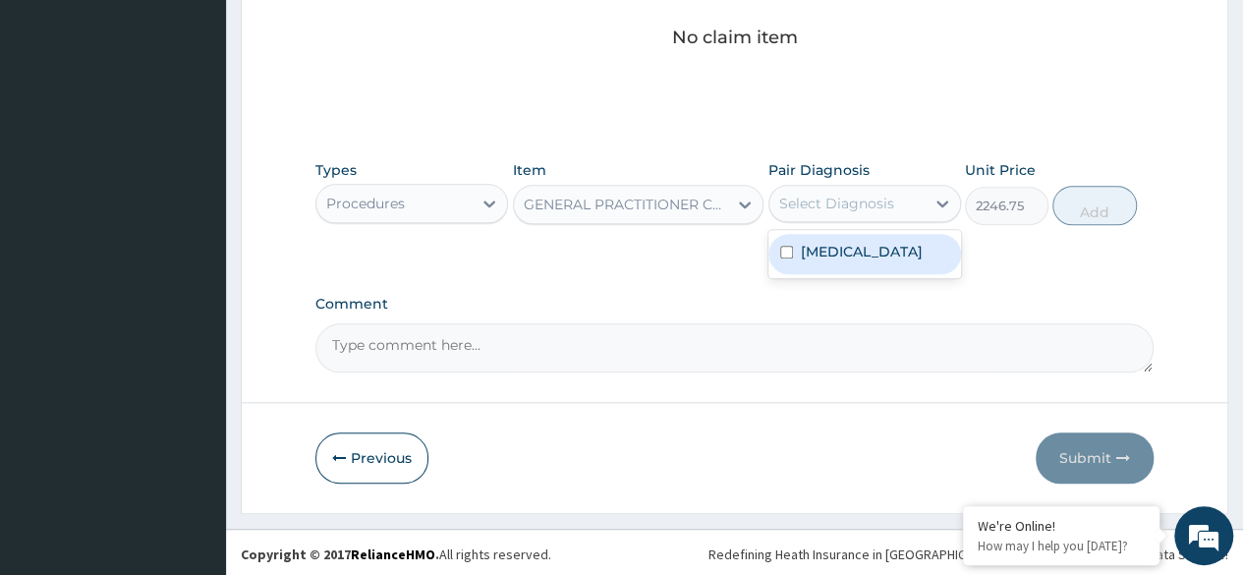
click at [873, 260] on label "[MEDICAL_DATA]" at bounding box center [862, 252] width 122 height 20
checkbox input "true"
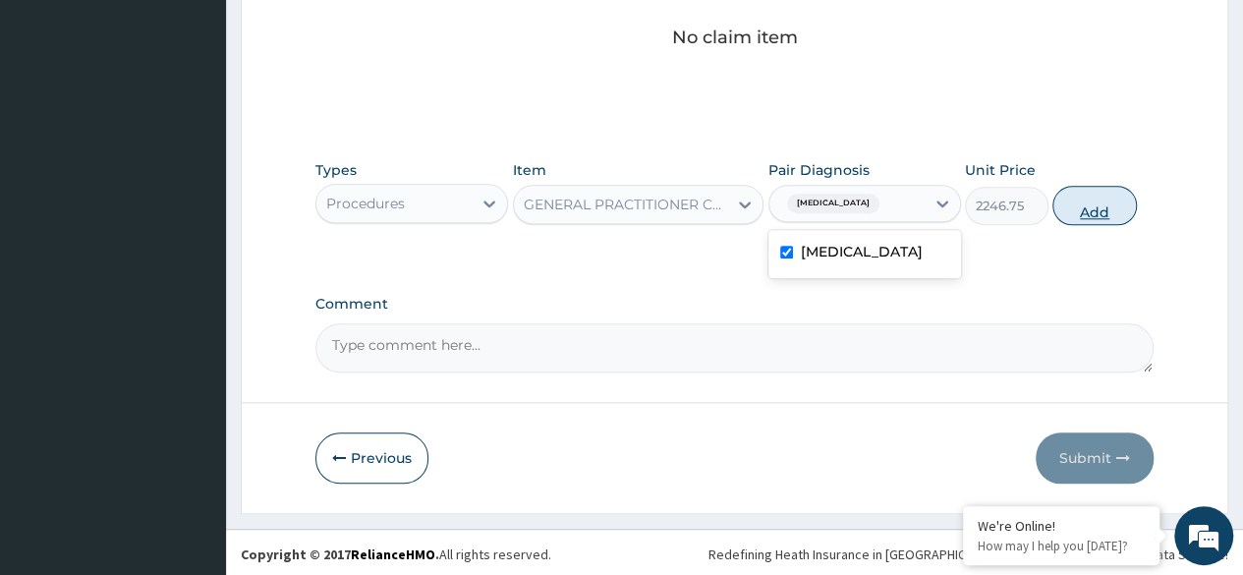
click at [1092, 212] on button "Add" at bounding box center [1094, 205] width 84 height 39
type input "0"
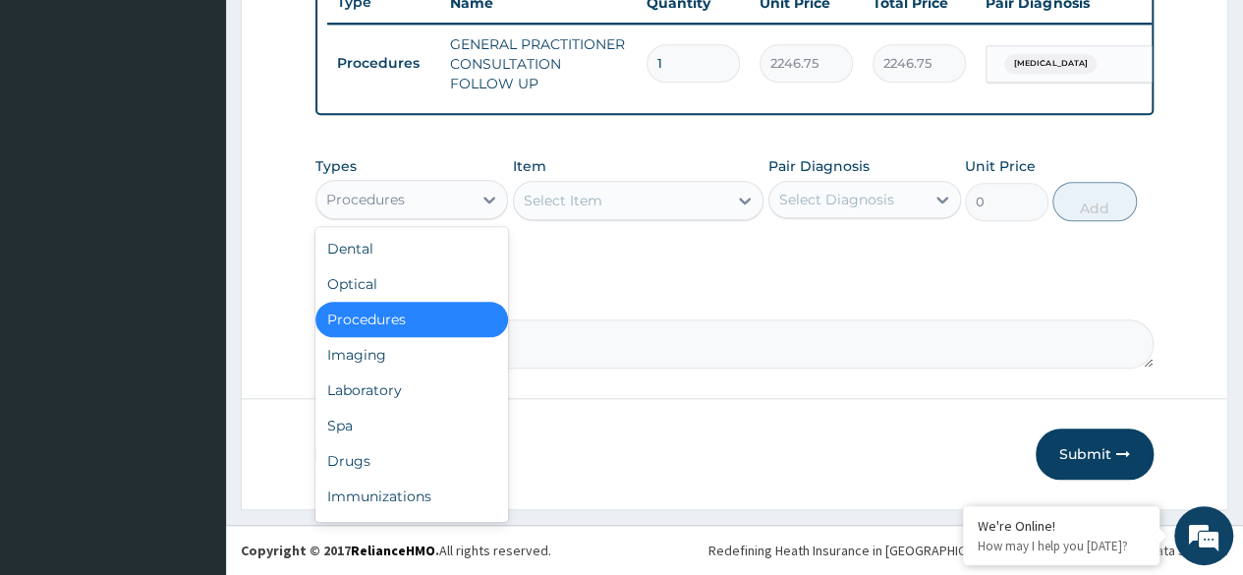
click at [389, 467] on div "Drugs" at bounding box center [411, 460] width 193 height 35
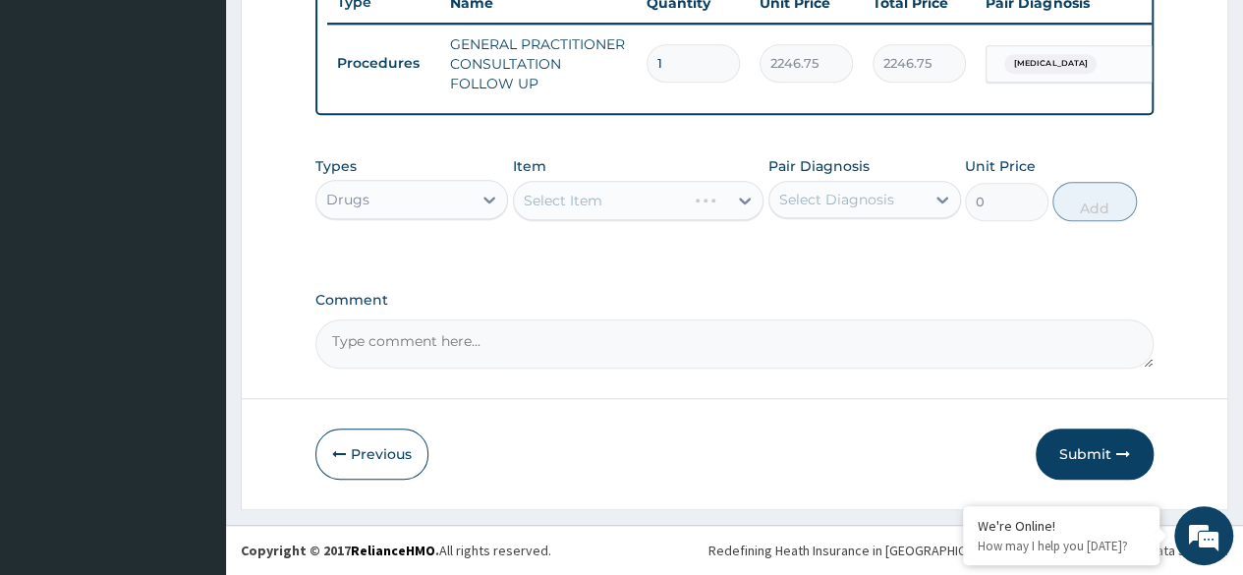
click at [629, 198] on div "Select Item" at bounding box center [638, 200] width 251 height 39
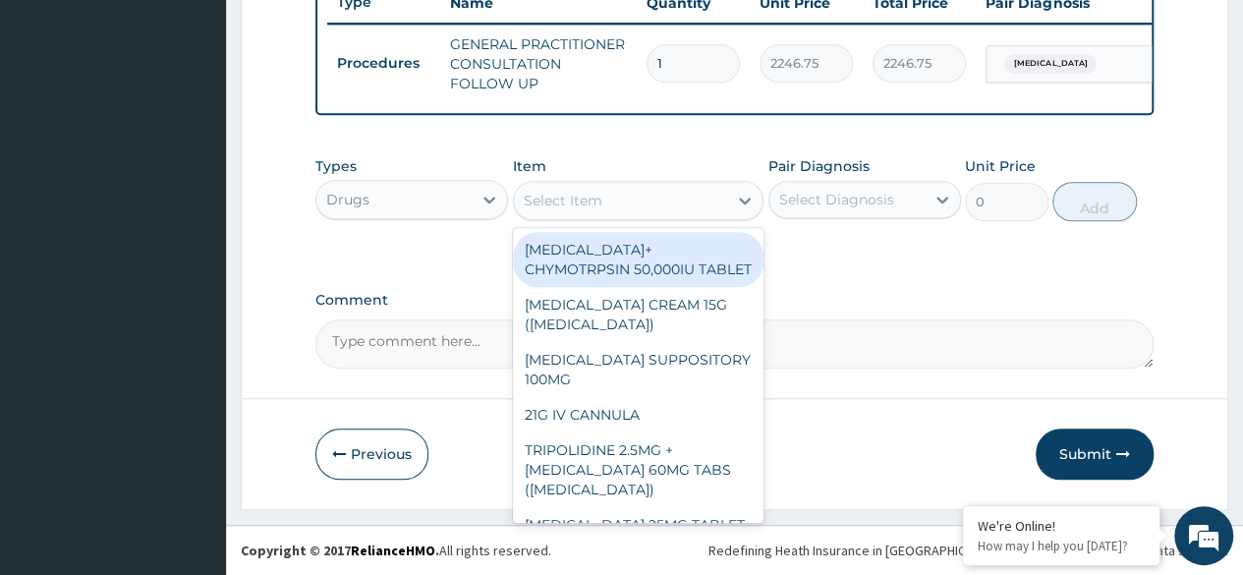
click at [629, 198] on div "Select Item" at bounding box center [621, 200] width 214 height 31
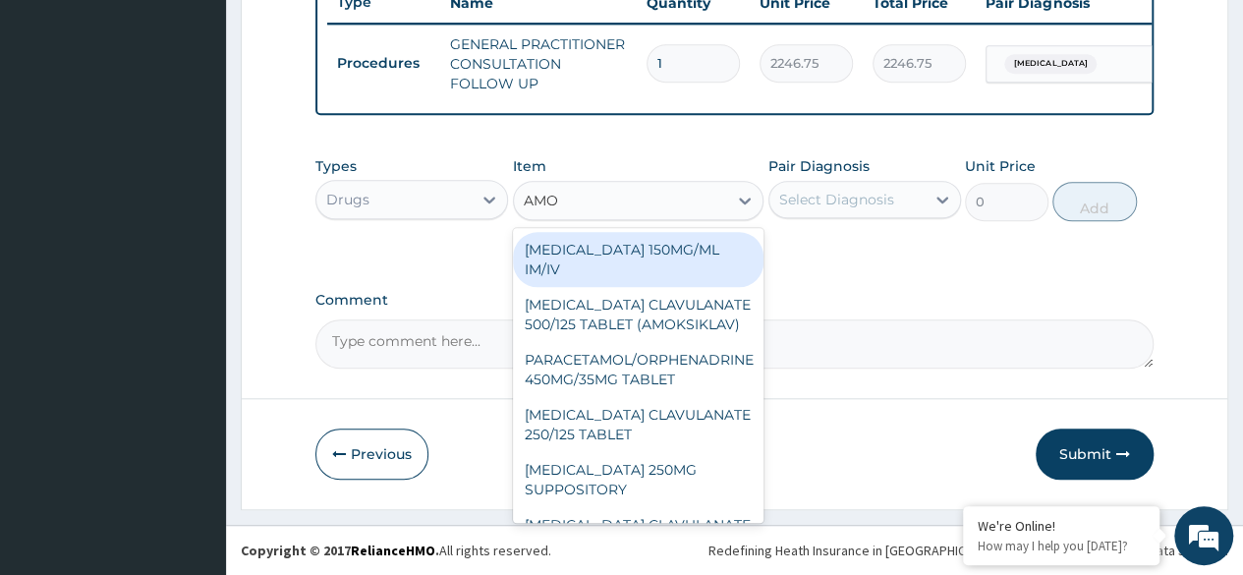
type input "AMOX"
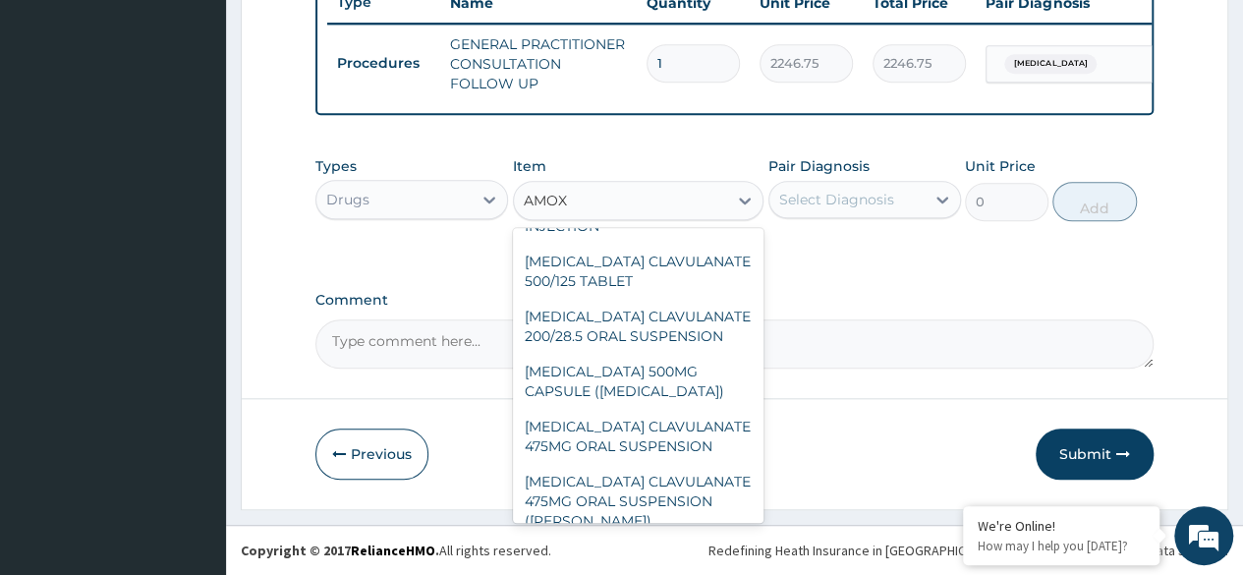
scroll to position [373, 0]
click at [676, 308] on div "[MEDICAL_DATA] CLAVULANATE 200/28.5 ORAL SUSPENSION" at bounding box center [638, 326] width 251 height 55
type input "2932.5"
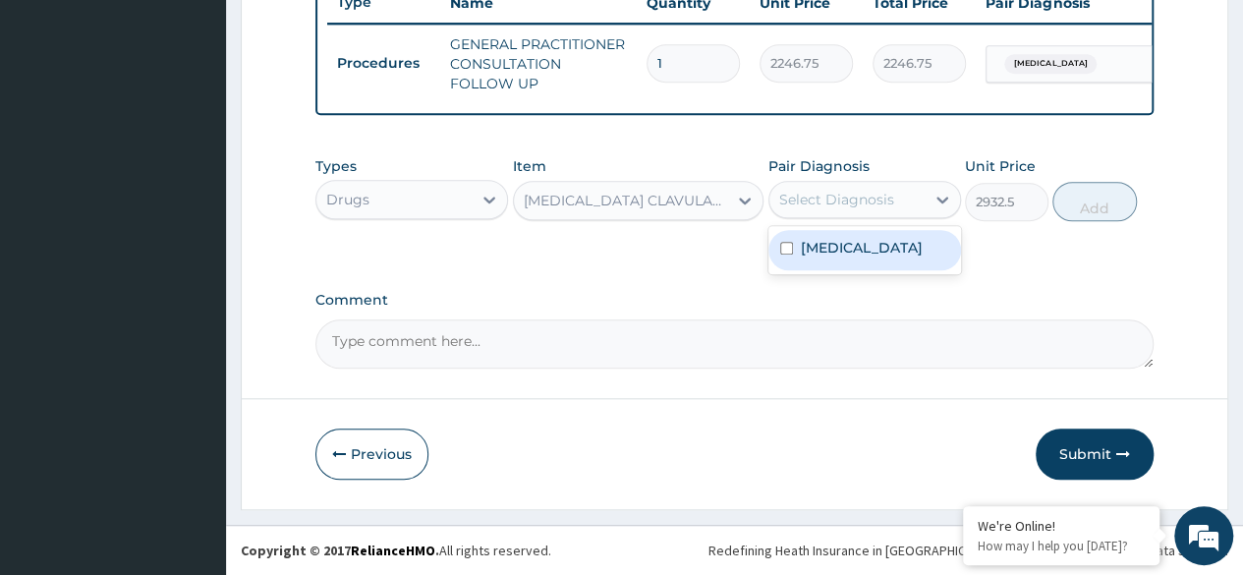
click at [877, 257] on label "[MEDICAL_DATA]" at bounding box center [862, 248] width 122 height 20
checkbox input "true"
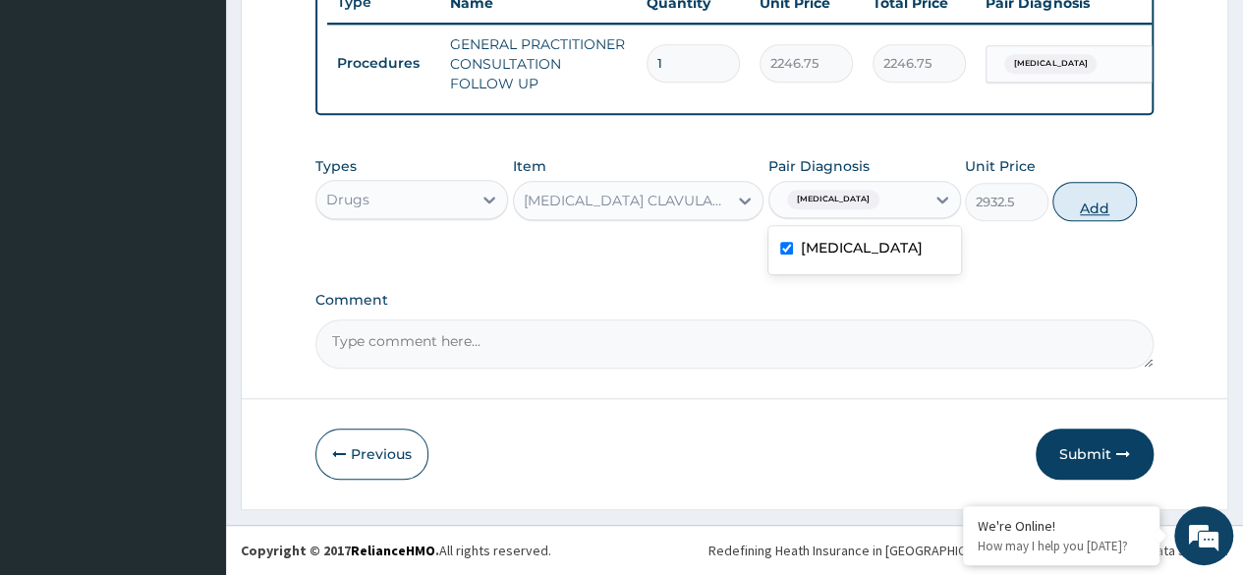
click at [1100, 216] on button "Add" at bounding box center [1094, 201] width 84 height 39
type input "0"
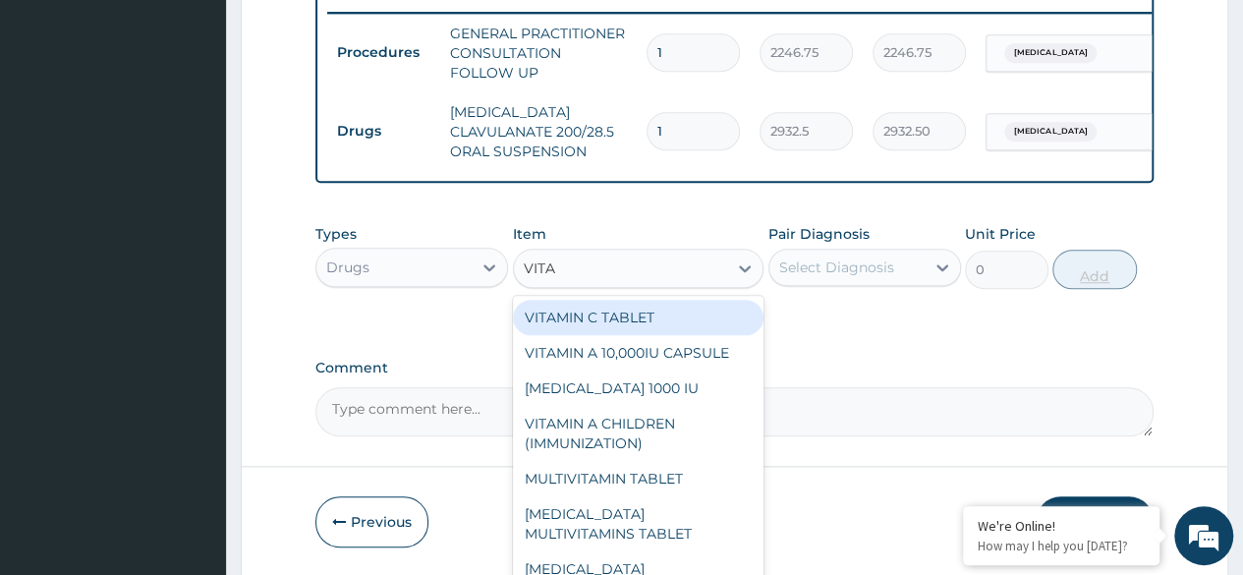
type input "VITAM"
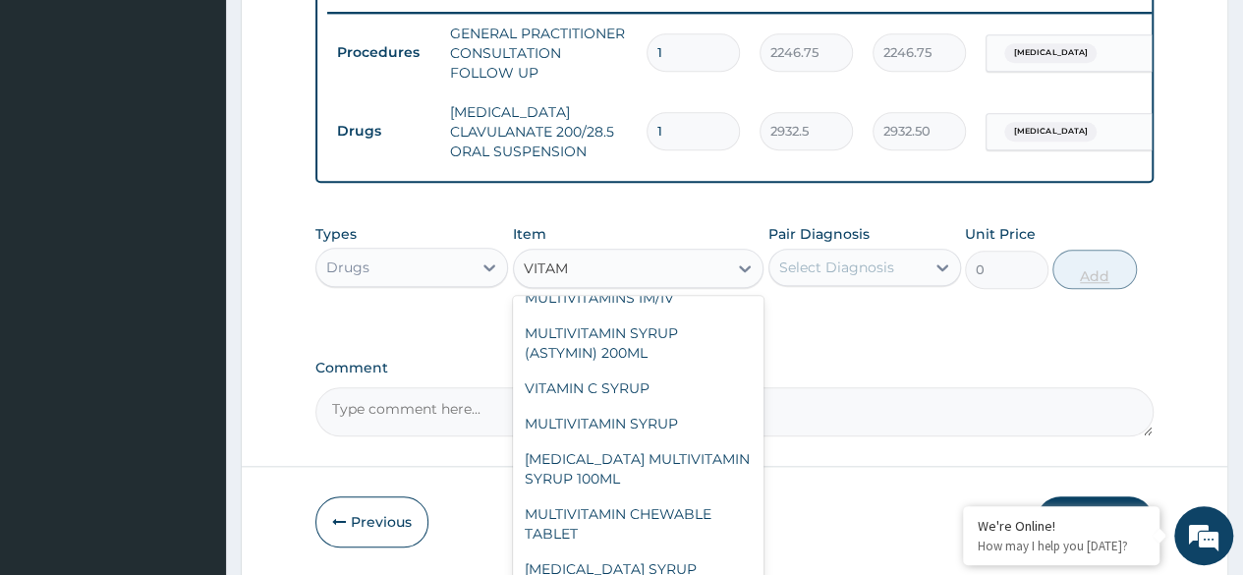
scroll to position [283, 0]
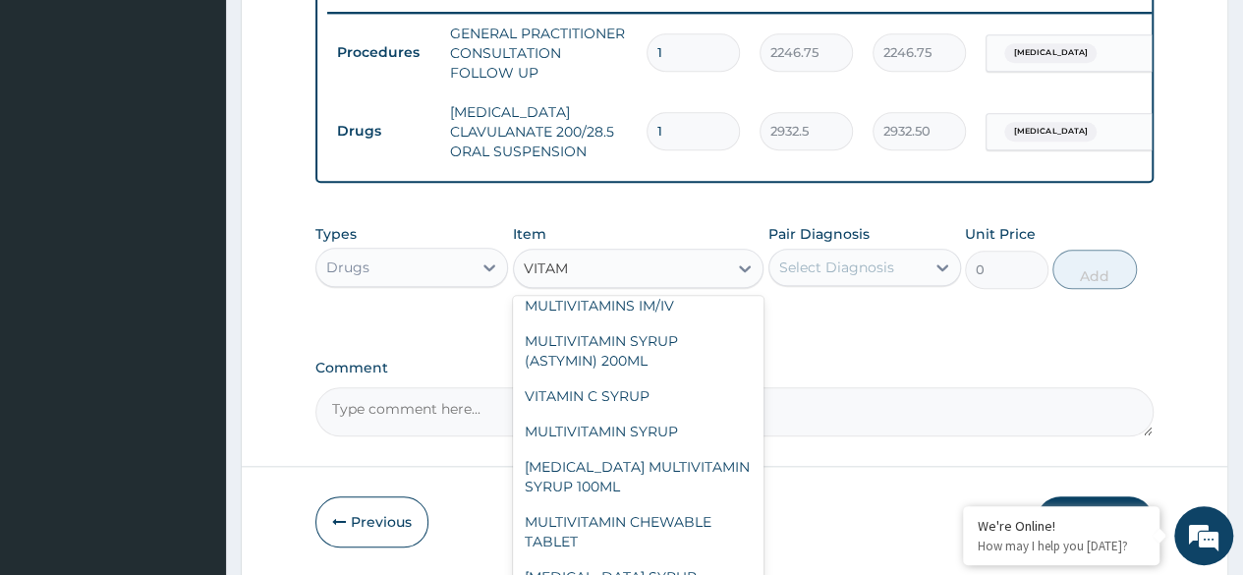
click at [628, 402] on div "VITAMIN C SYRUP" at bounding box center [638, 395] width 251 height 35
type input "906"
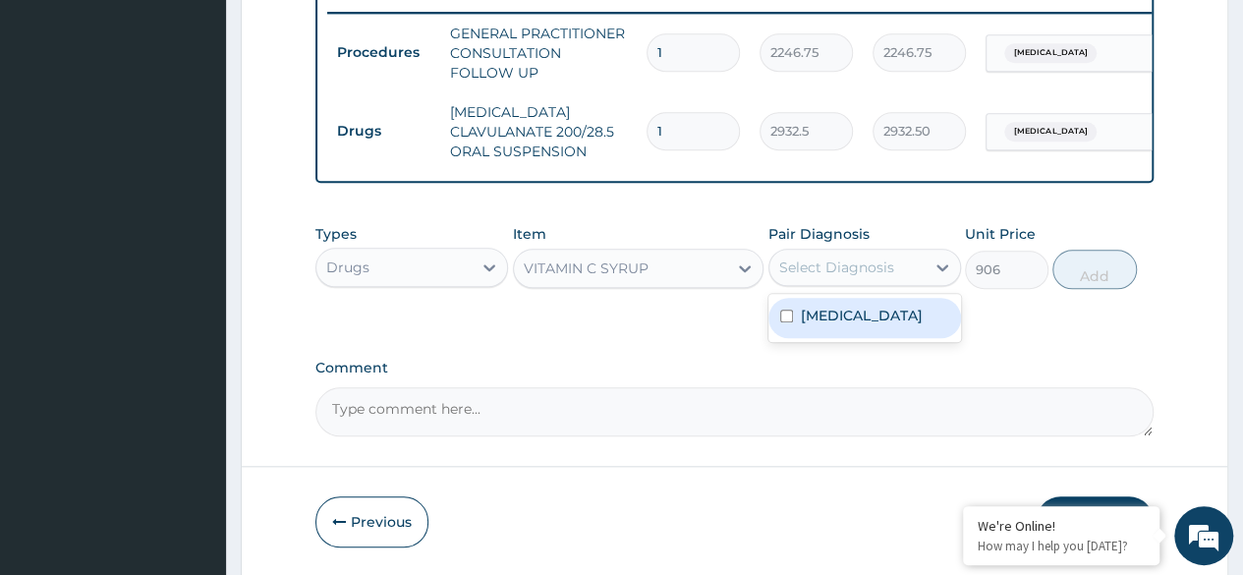
click at [908, 325] on label "Routine postpartum follow-up" at bounding box center [862, 316] width 122 height 20
checkbox input "true"
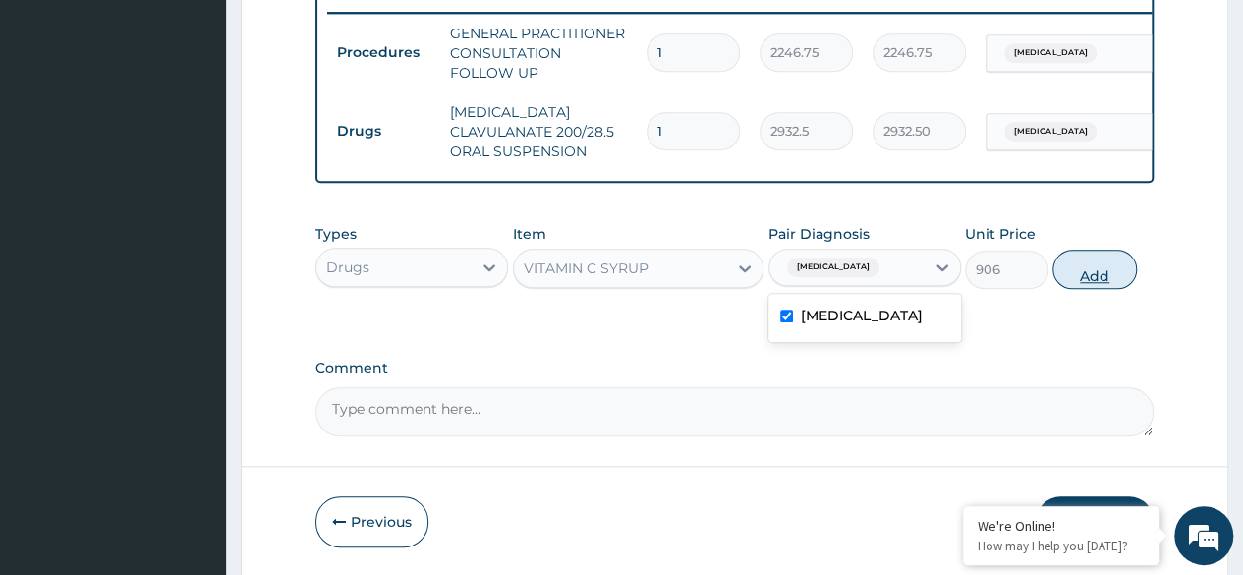
click at [1092, 289] on button "Add" at bounding box center [1094, 269] width 84 height 39
type input "0"
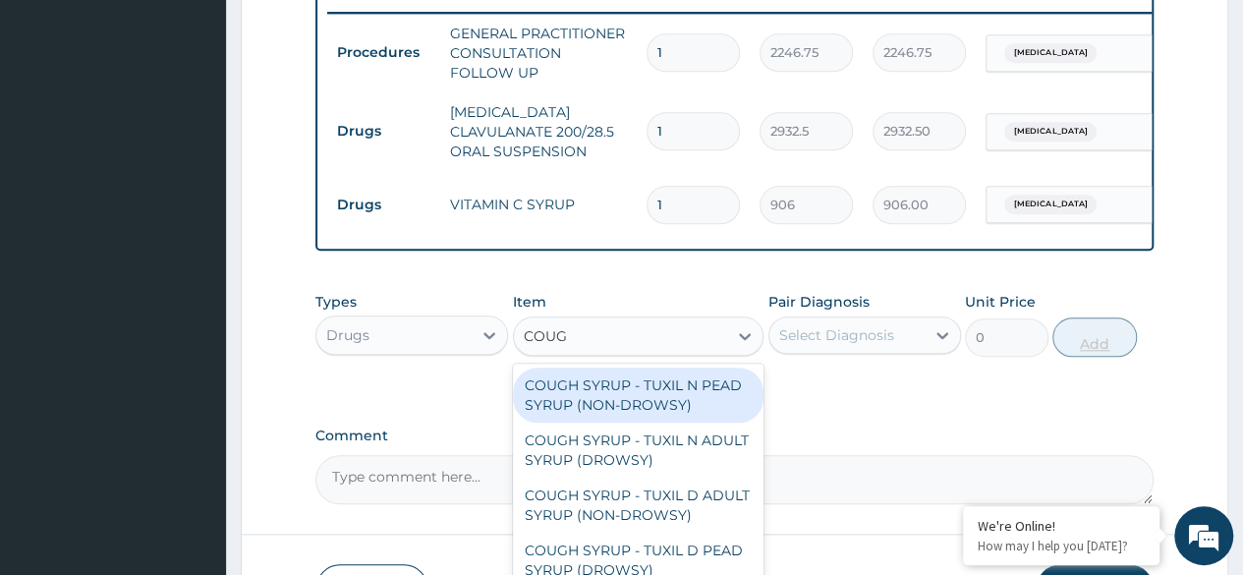
type input "COUGH"
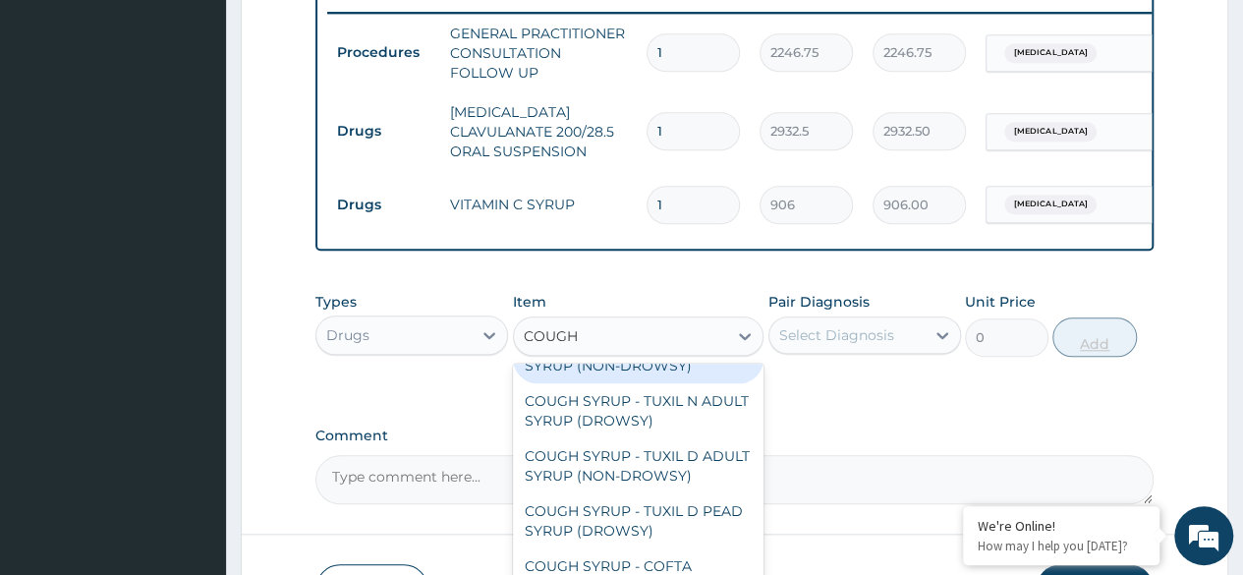
scroll to position [59, 0]
click at [635, 460] on div "COUGH SYRUP - TUXIL D ADULT SYRUP (NON-DROWSY)" at bounding box center [638, 465] width 251 height 55
type input "2000"
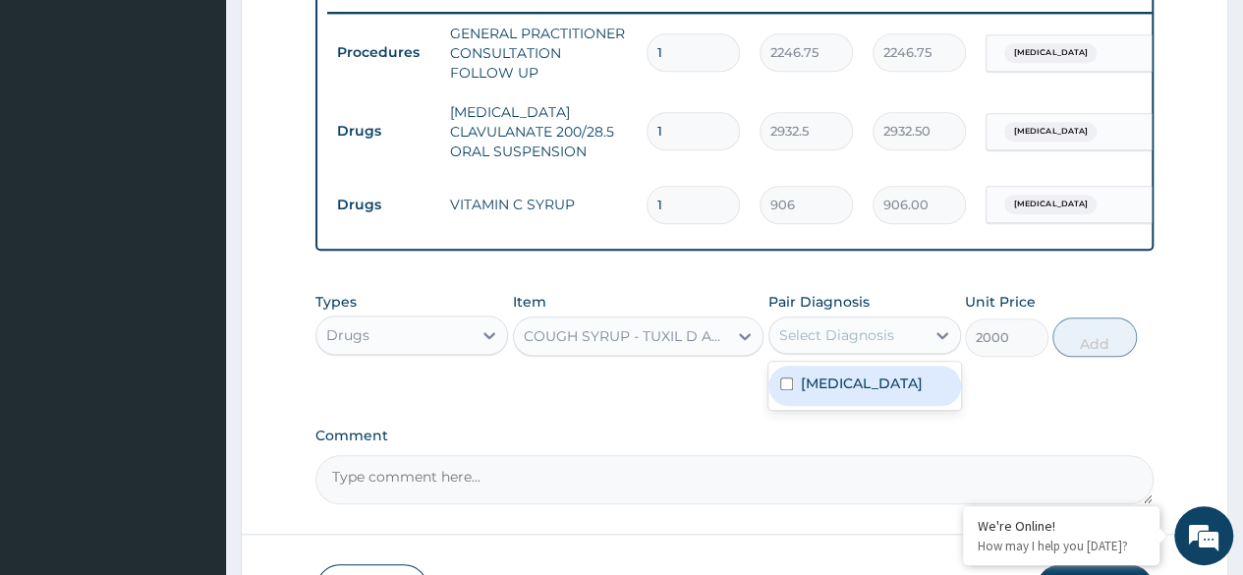
click at [893, 393] on label "Routine postpartum follow-up" at bounding box center [862, 383] width 122 height 20
checkbox input "true"
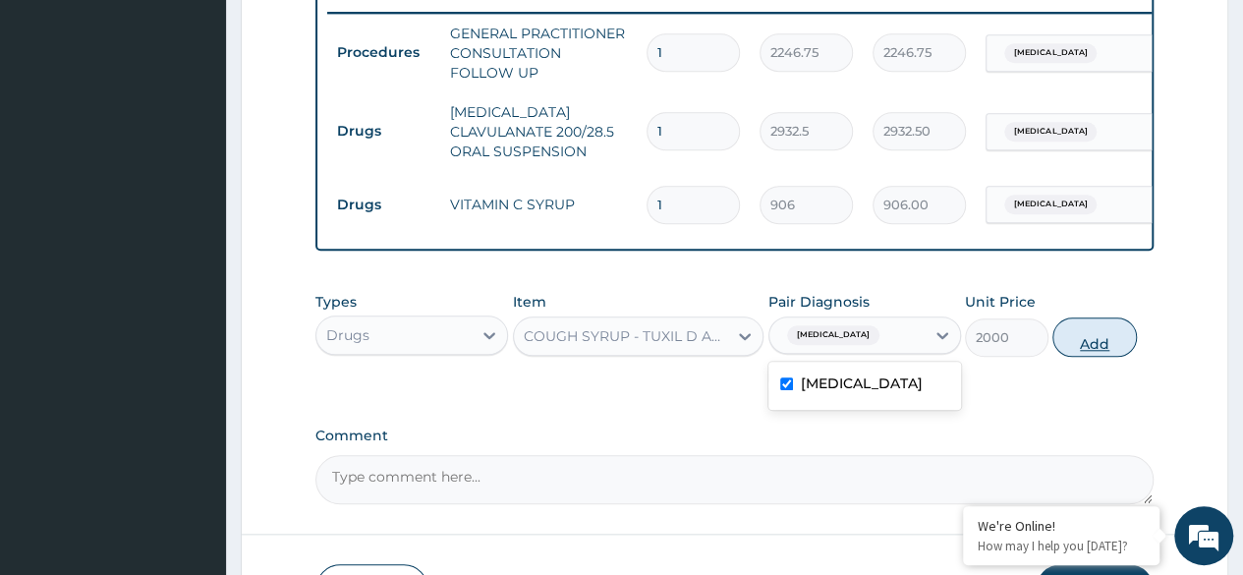
click at [1079, 357] on button "Add" at bounding box center [1094, 336] width 84 height 39
type input "0"
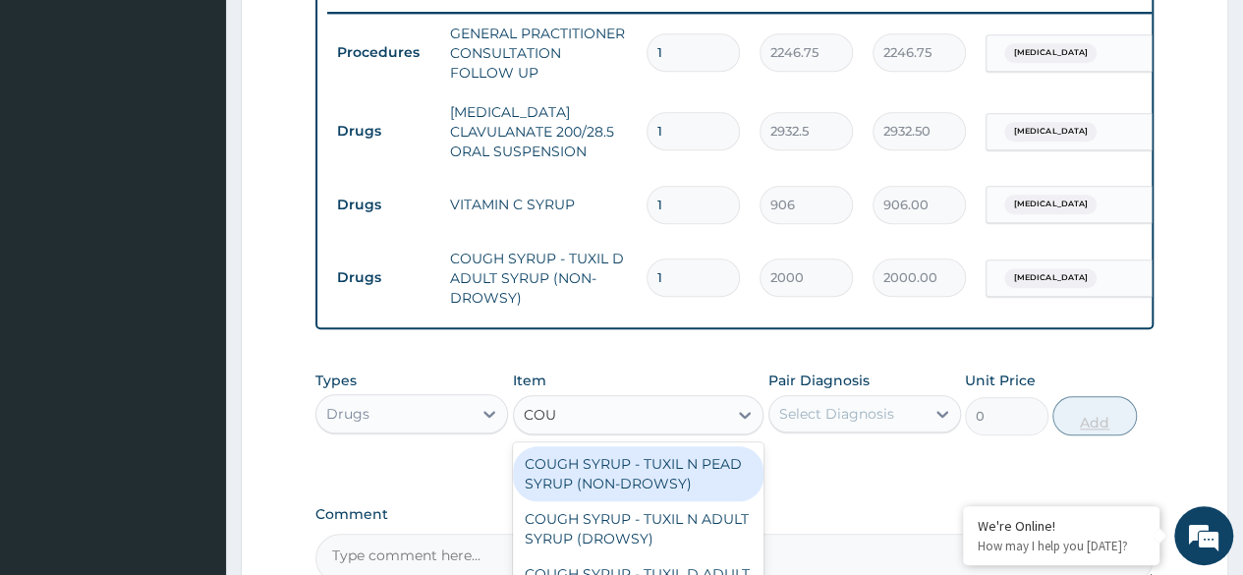
type input "COUG"
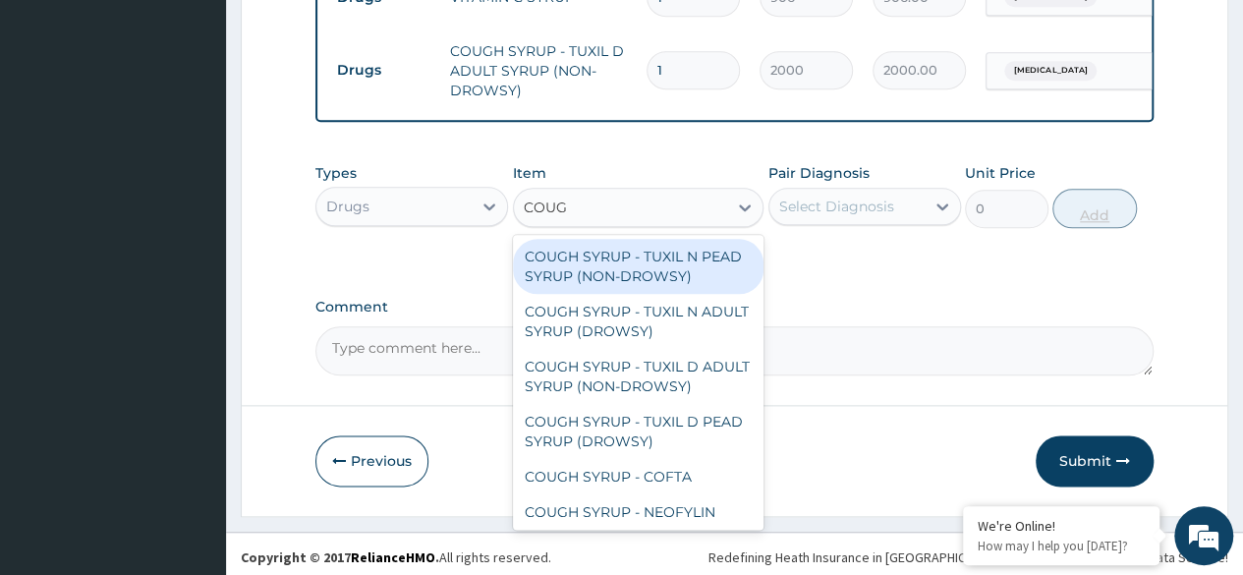
scroll to position [979, 0]
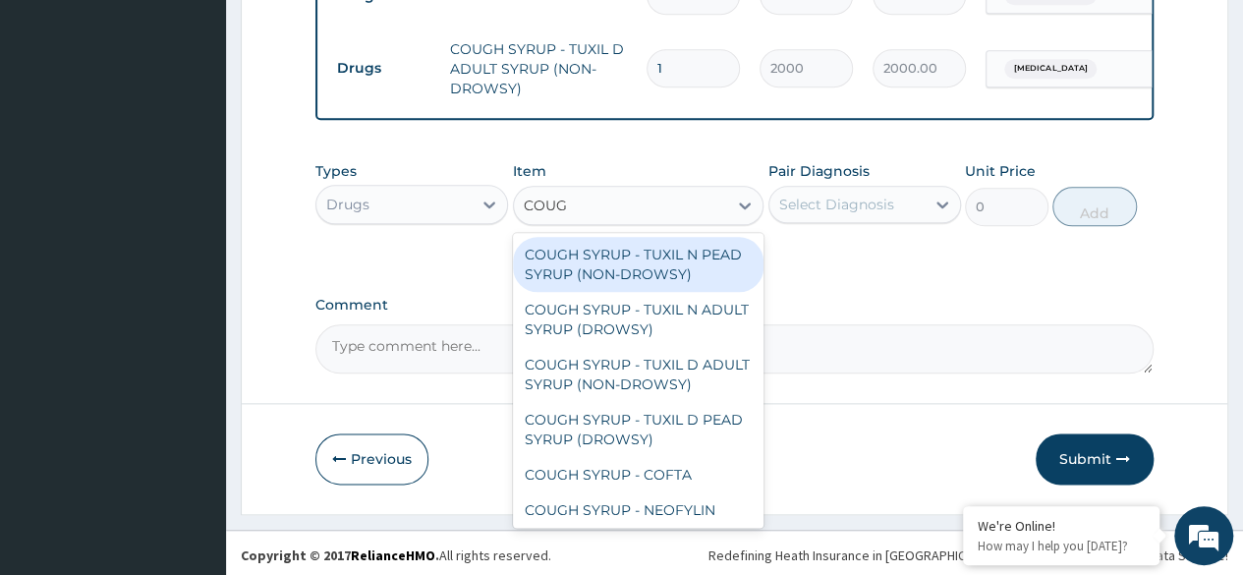
click at [682, 262] on div "COUGH SYRUP - TUXIL N PEAD SYRUP (NON-DROWSY)" at bounding box center [638, 264] width 251 height 55
type input "2000"
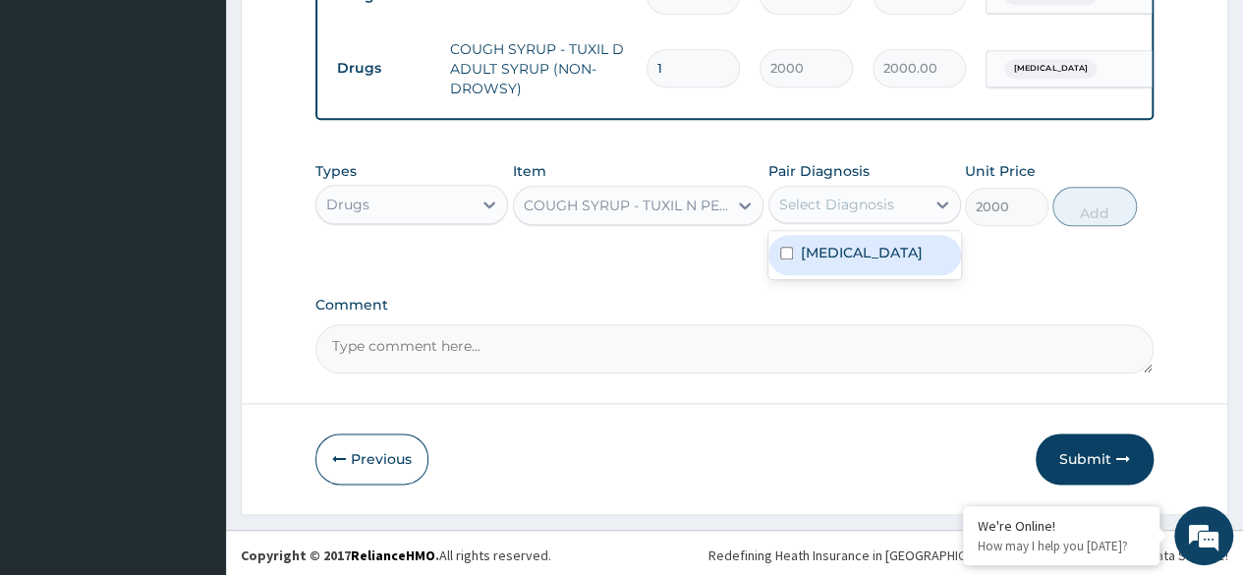
click at [888, 262] on label "Routine postpartum follow-up" at bounding box center [862, 253] width 122 height 20
checkbox input "true"
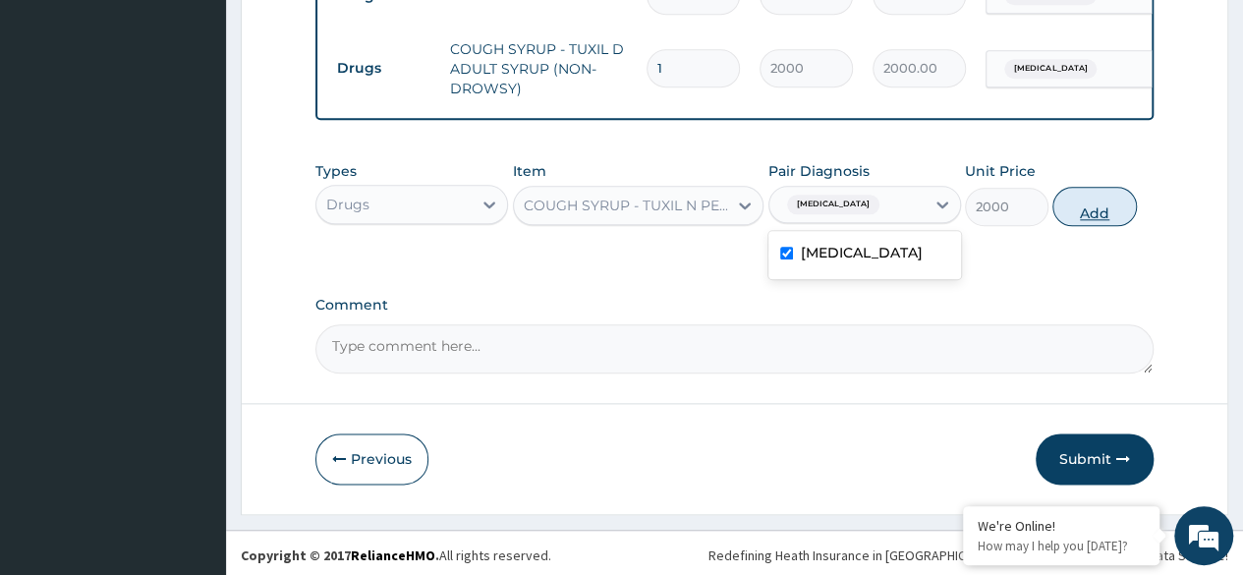
click at [1097, 226] on button "Add" at bounding box center [1094, 206] width 84 height 39
type input "0"
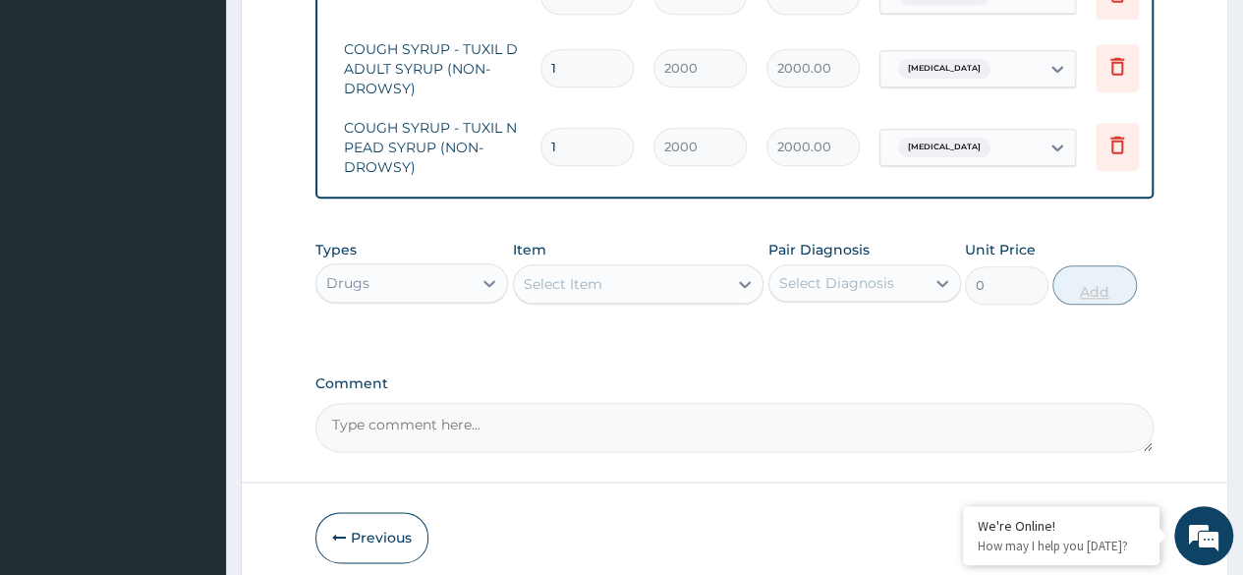
scroll to position [0, 147]
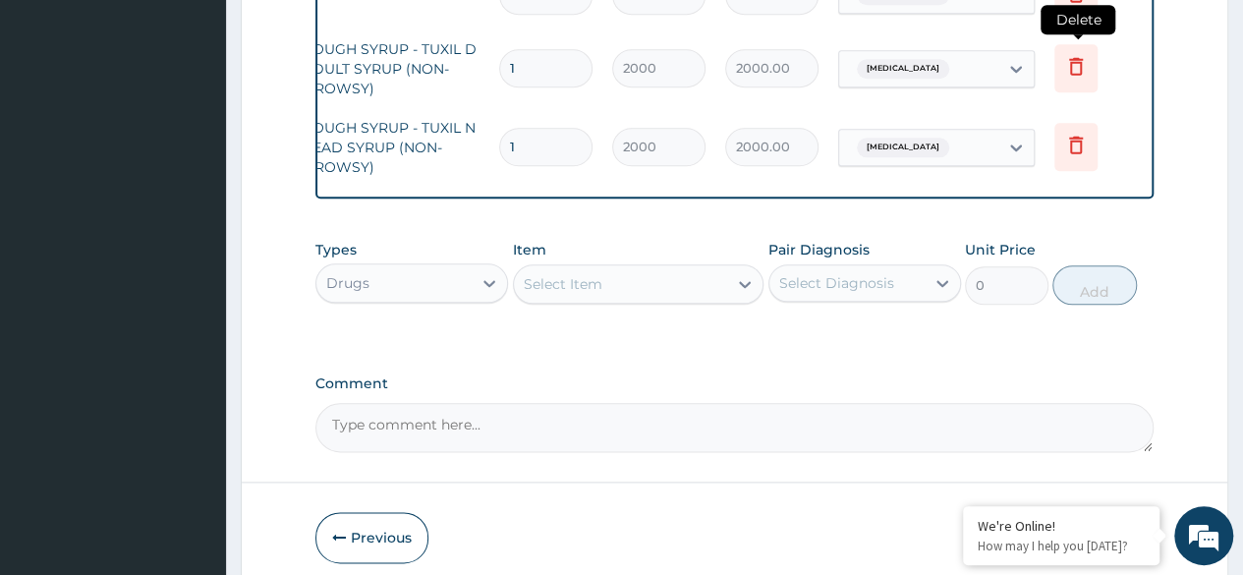
click at [1087, 67] on icon at bounding box center [1076, 66] width 24 height 24
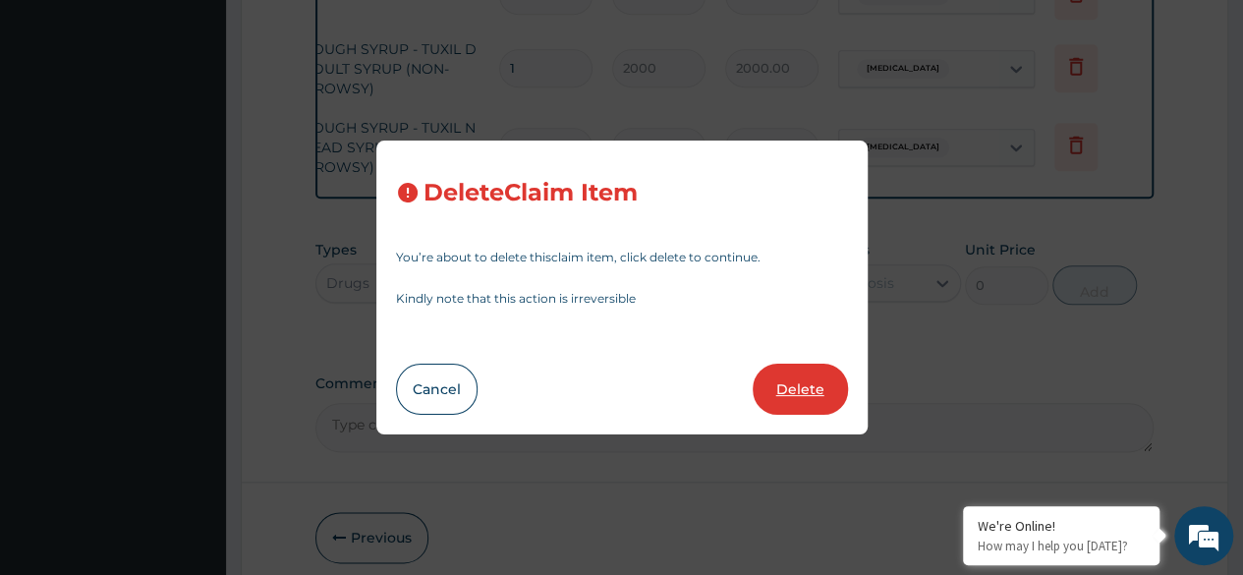
click at [806, 383] on button "Delete" at bounding box center [800, 388] width 95 height 51
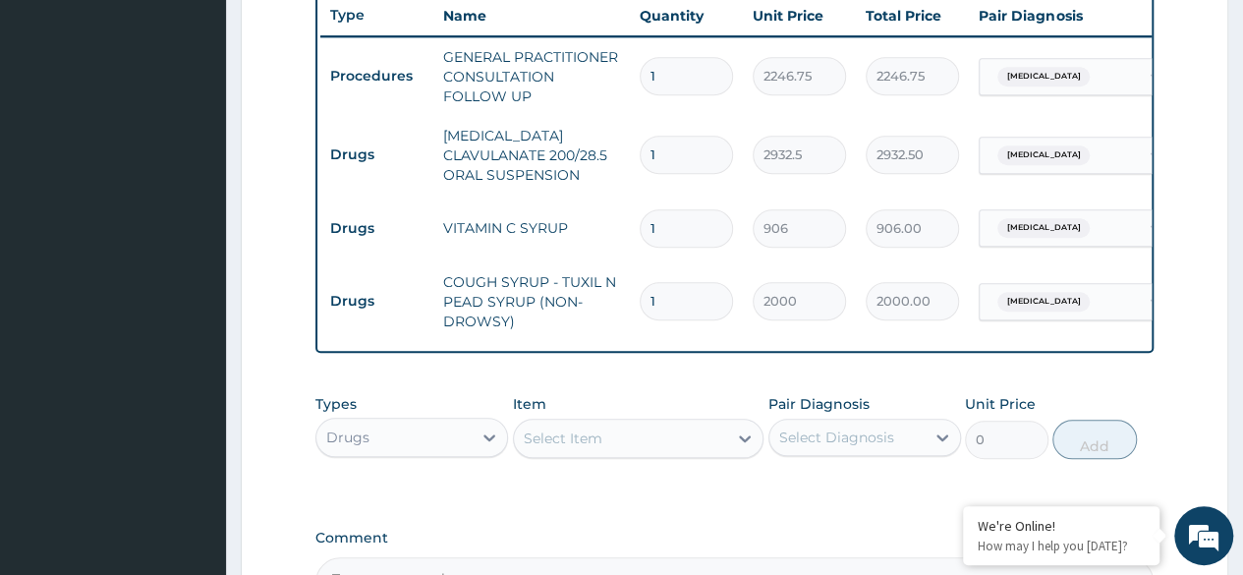
scroll to position [0, 8]
click at [667, 149] on input "1" at bounding box center [685, 155] width 93 height 38
type input "0.00"
type input "2"
type input "5865.00"
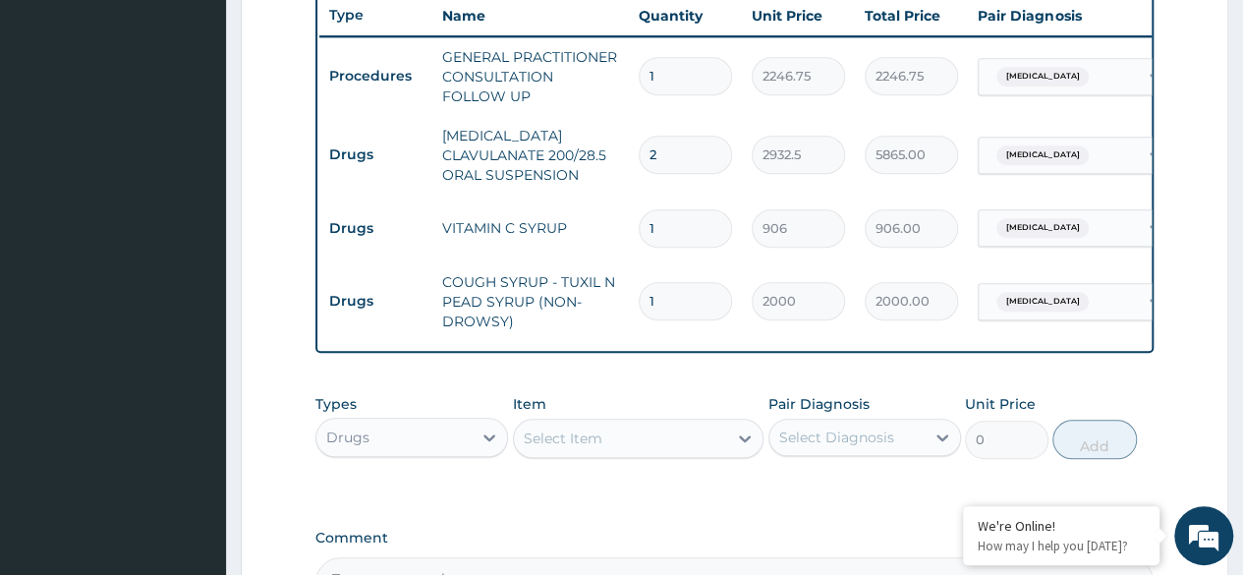
type input "2"
type input "0.00"
type input "1"
type input "2932.50"
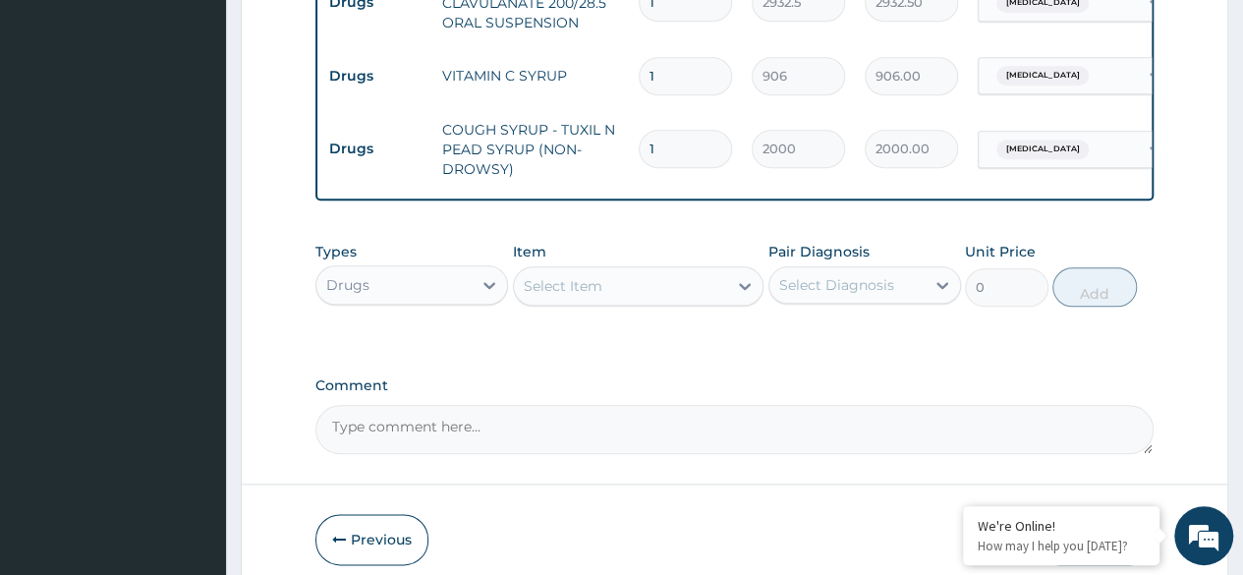
scroll to position [898, 0]
type input "1"
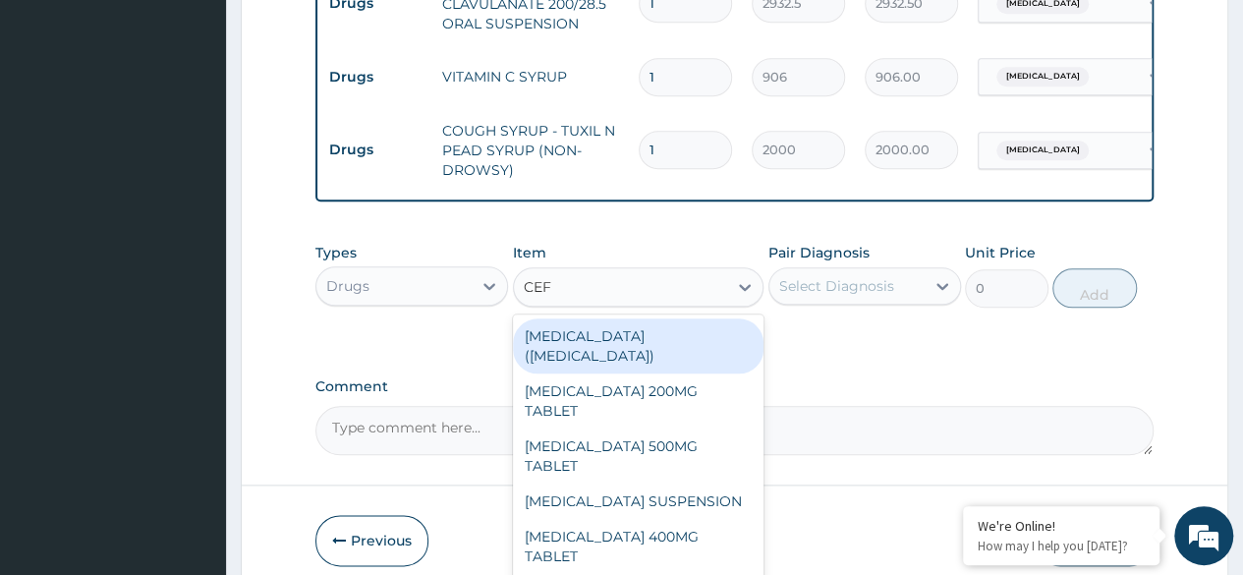
type input "CEFU"
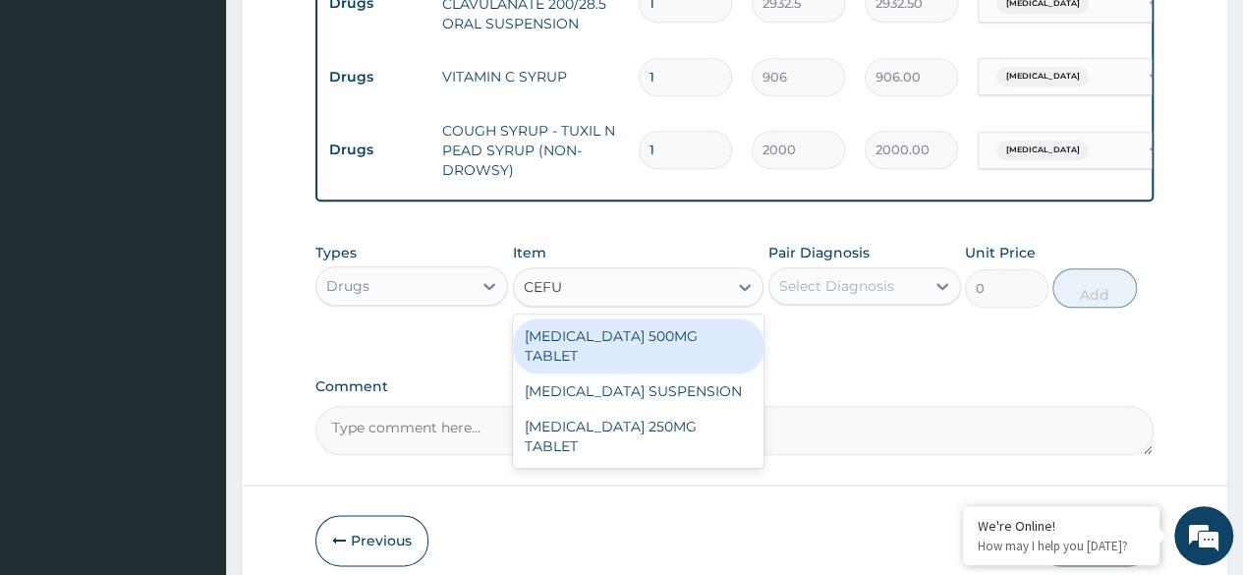
click at [703, 377] on div "CEFUROXIME SUSPENSION" at bounding box center [638, 390] width 251 height 35
type input "4784"
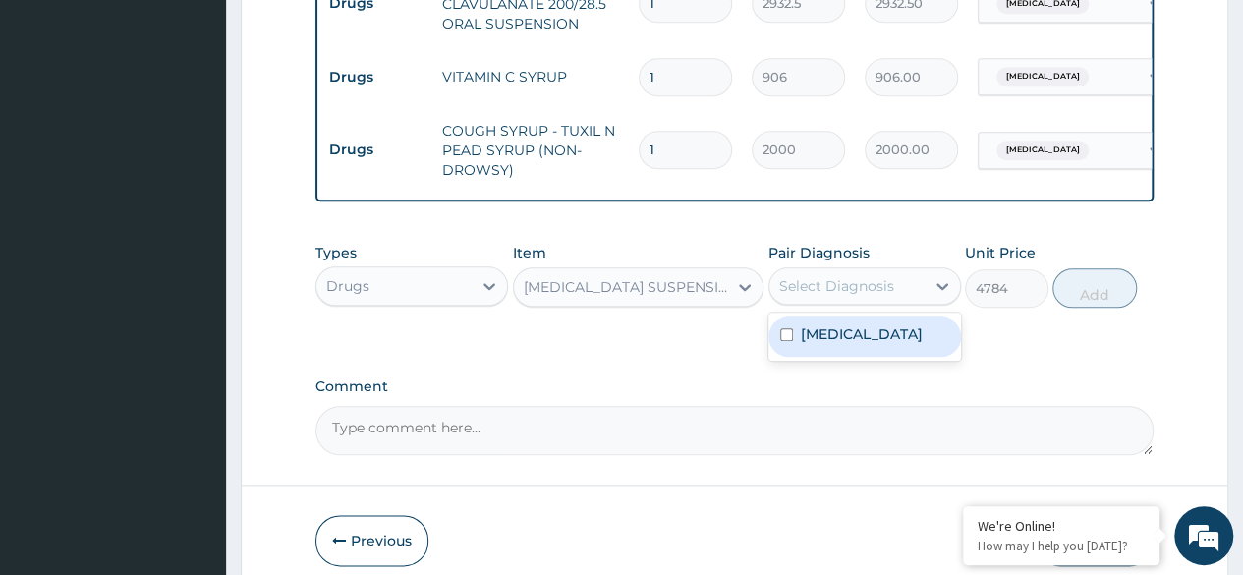
click at [908, 344] on label "[MEDICAL_DATA]" at bounding box center [862, 334] width 122 height 20
checkbox input "true"
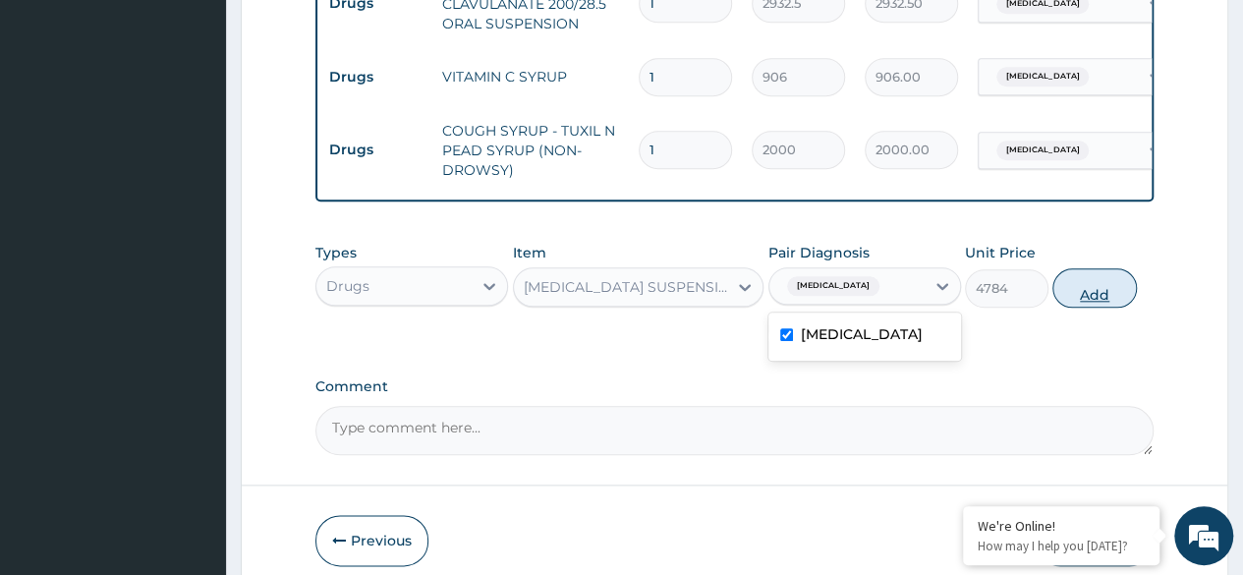
click at [1088, 307] on button "Add" at bounding box center [1094, 287] width 84 height 39
type input "0"
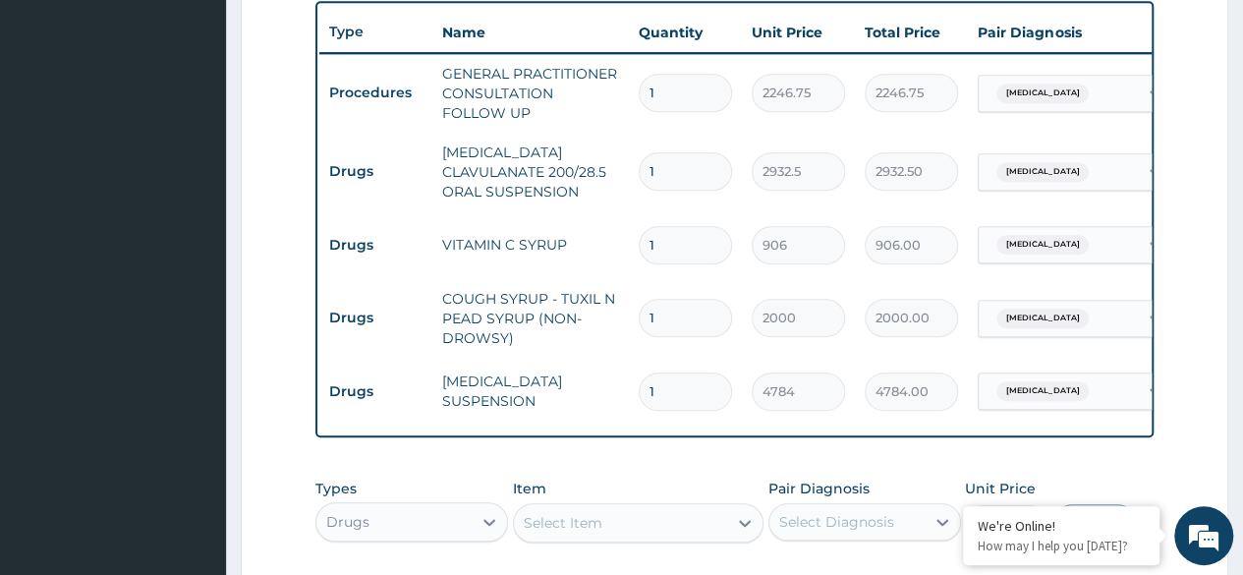
scroll to position [0, 147]
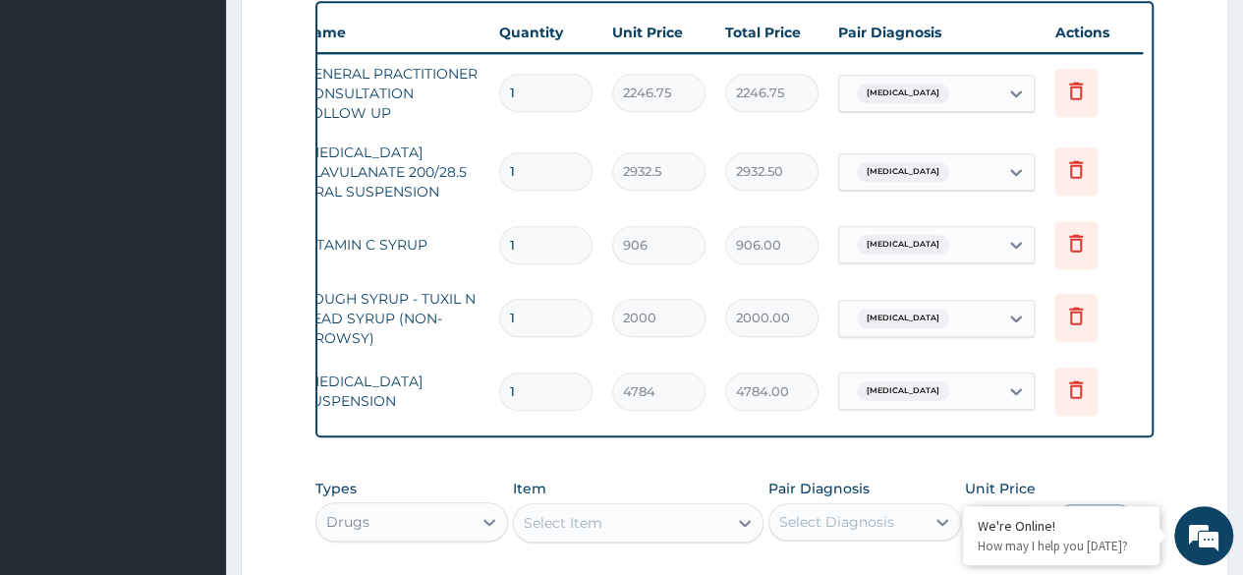
type input "0.00"
type input "2"
type input "9568.00"
type input "2"
click at [1085, 173] on icon at bounding box center [1076, 169] width 24 height 24
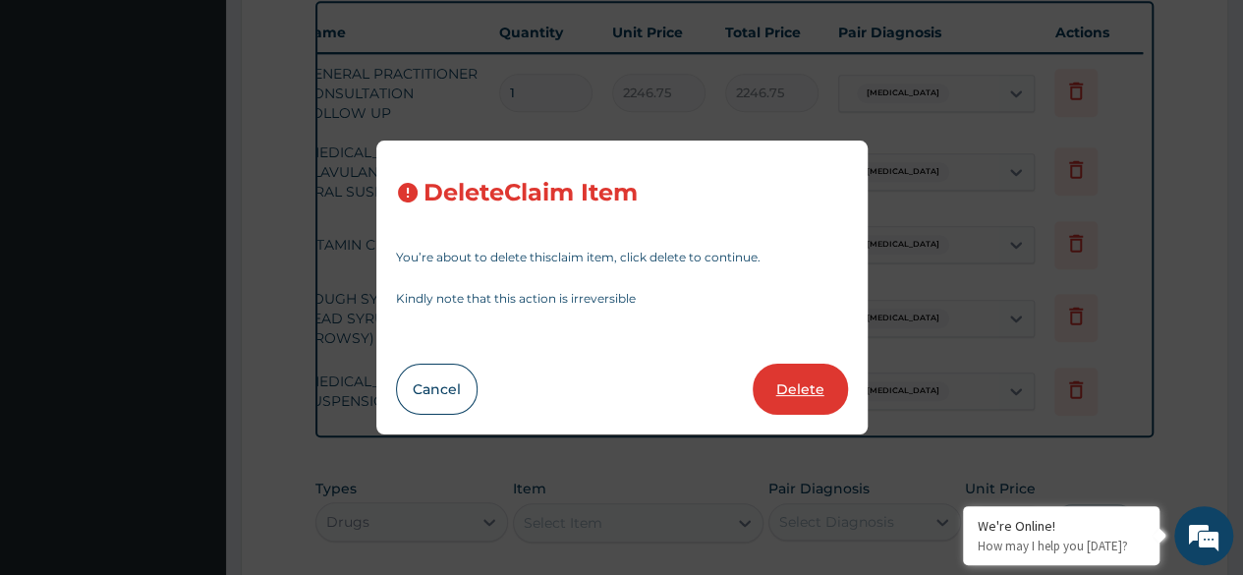
click at [817, 384] on button "Delete" at bounding box center [800, 388] width 95 height 51
type input "906"
type input "906.00"
type input "2000"
type input "2000.00"
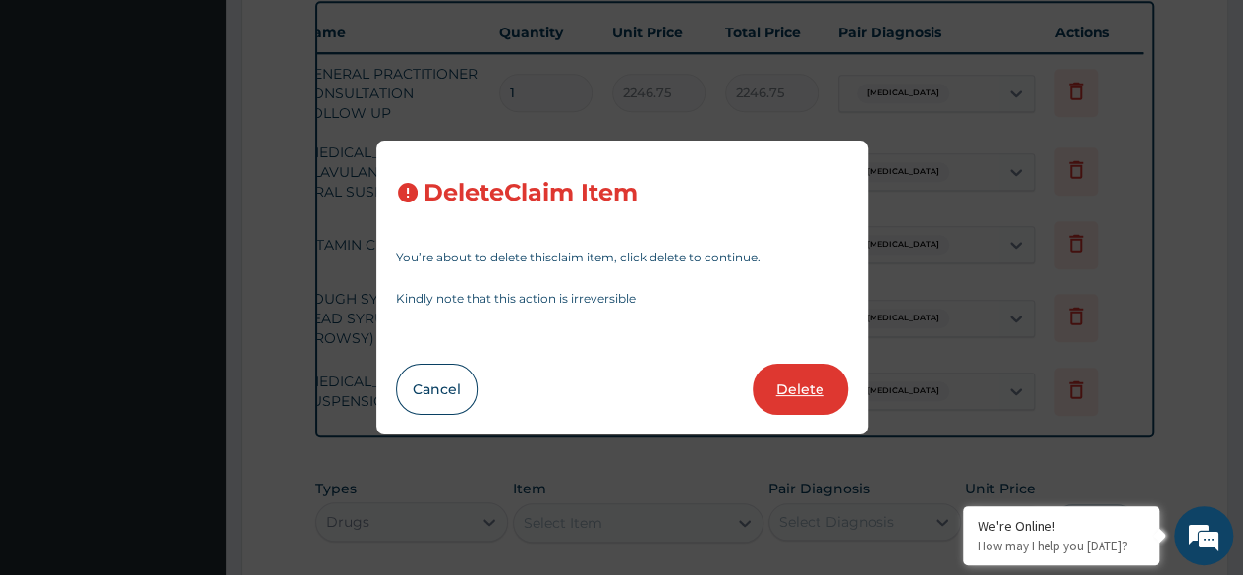
type input "2"
type input "4784"
type input "9568.00"
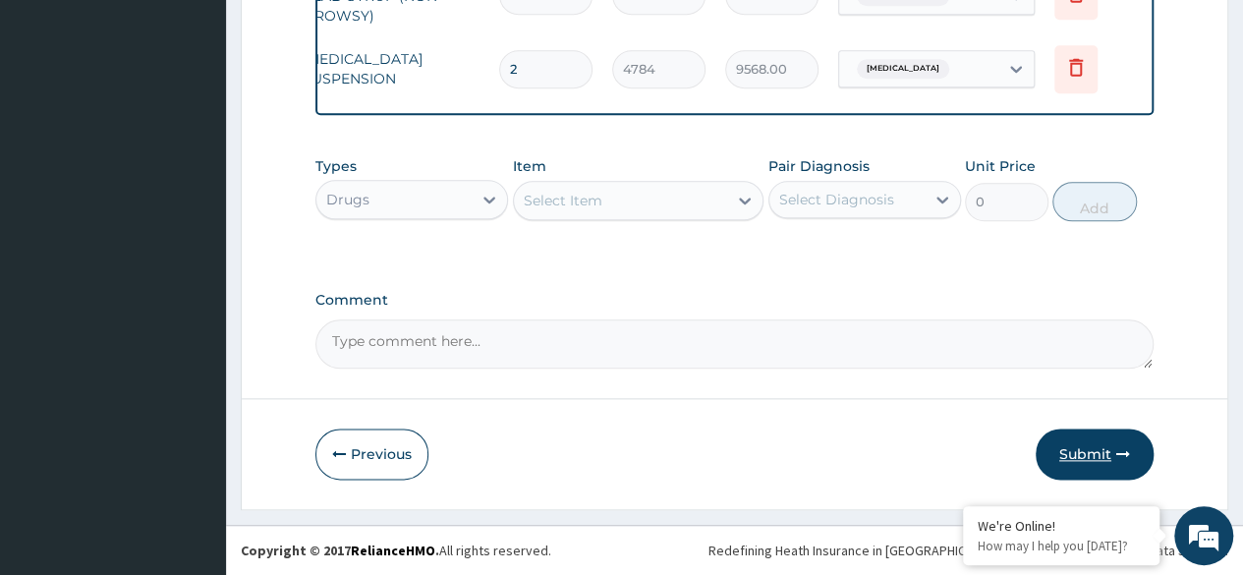
click at [1125, 459] on icon "button" at bounding box center [1123, 454] width 14 height 14
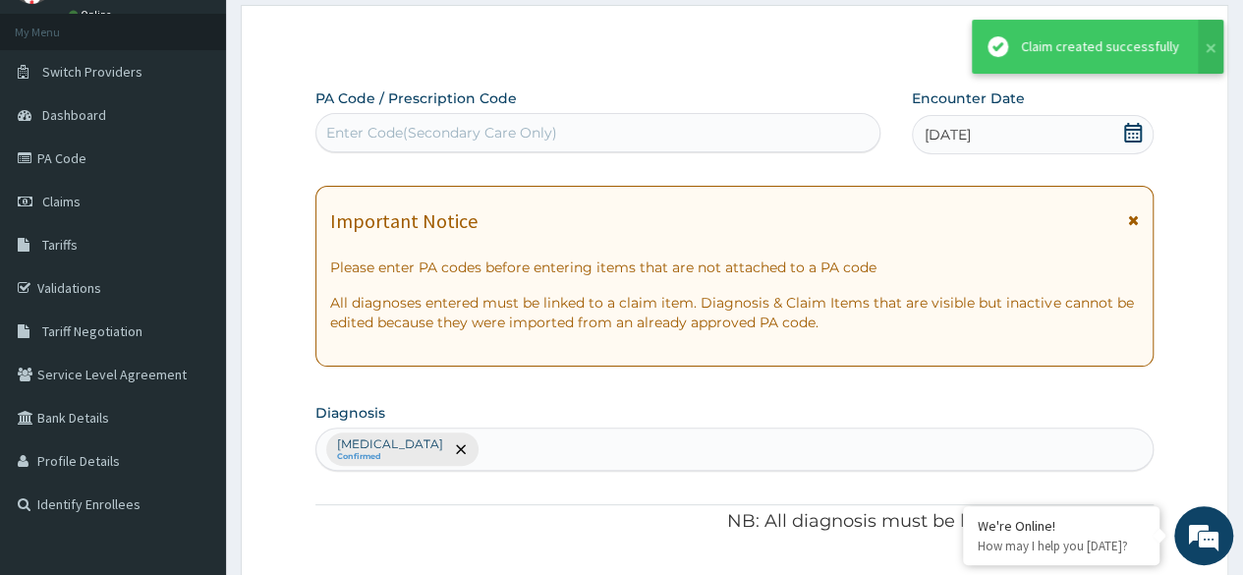
scroll to position [985, 0]
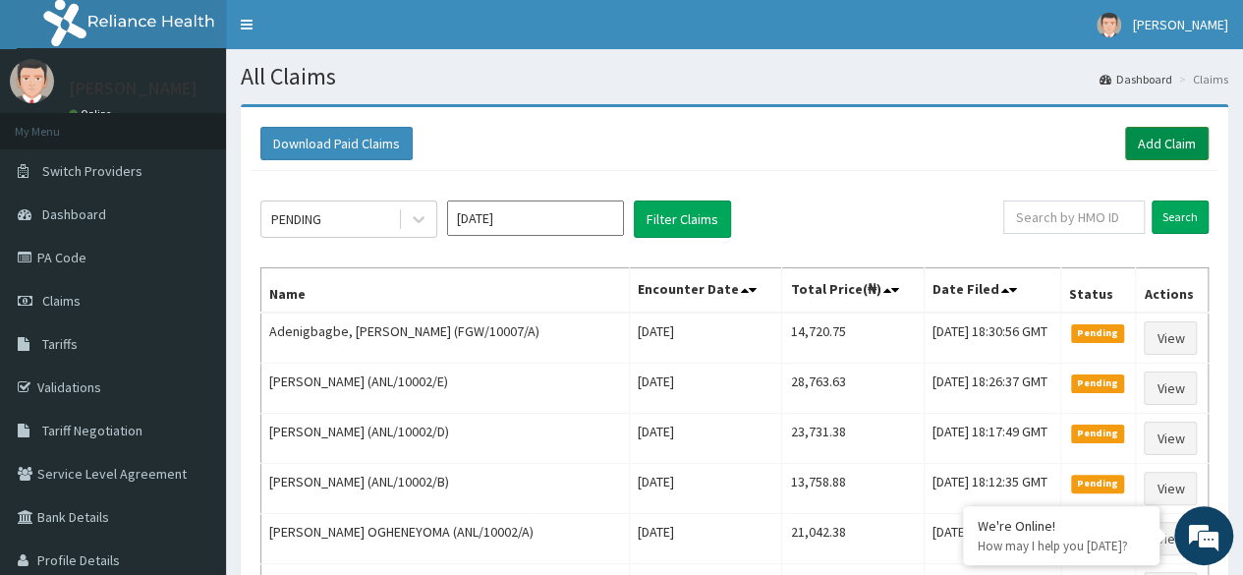
click at [1179, 142] on link "Add Claim" at bounding box center [1167, 143] width 84 height 33
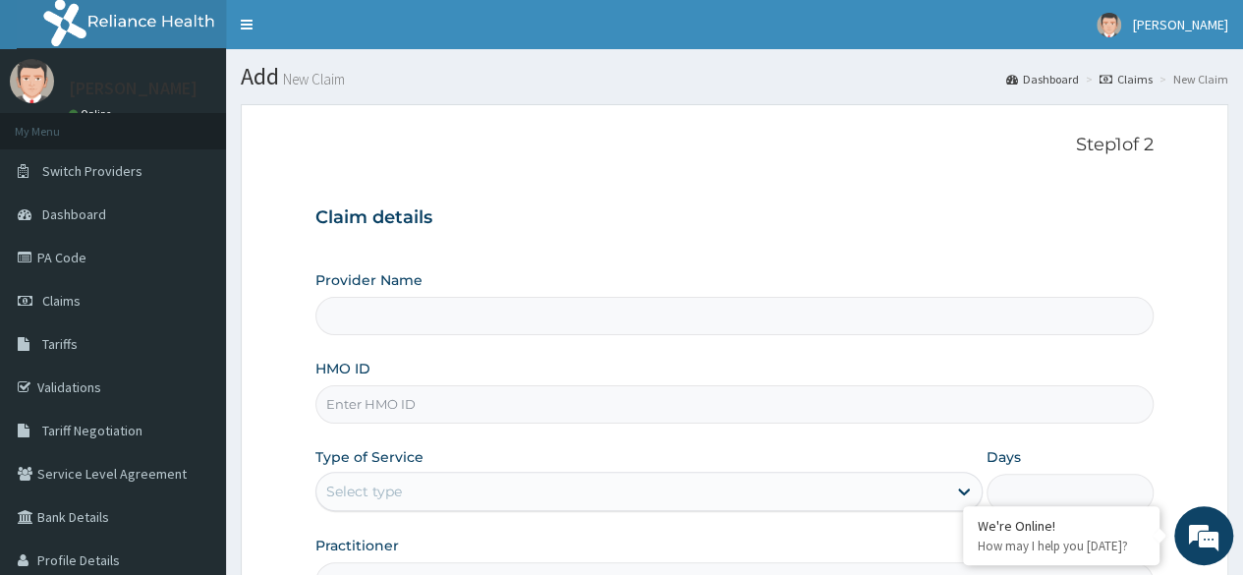
click at [459, 414] on input "HMO ID" at bounding box center [734, 404] width 838 height 38
paste input "GCX/10006/A"
type input "GCX/10006/A"
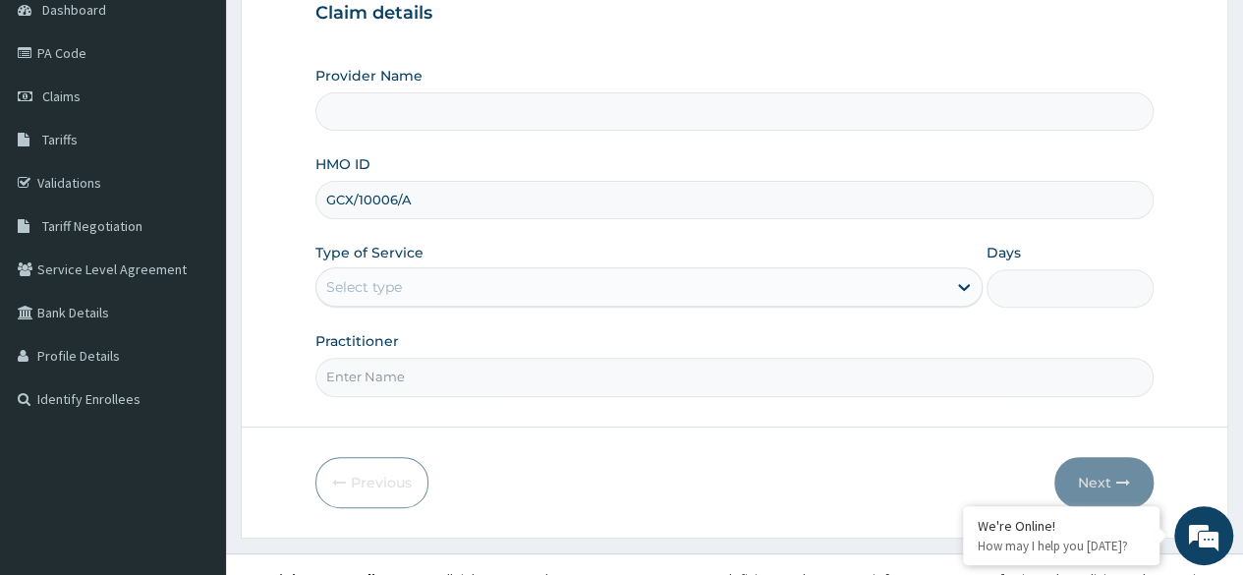
scroll to position [228, 0]
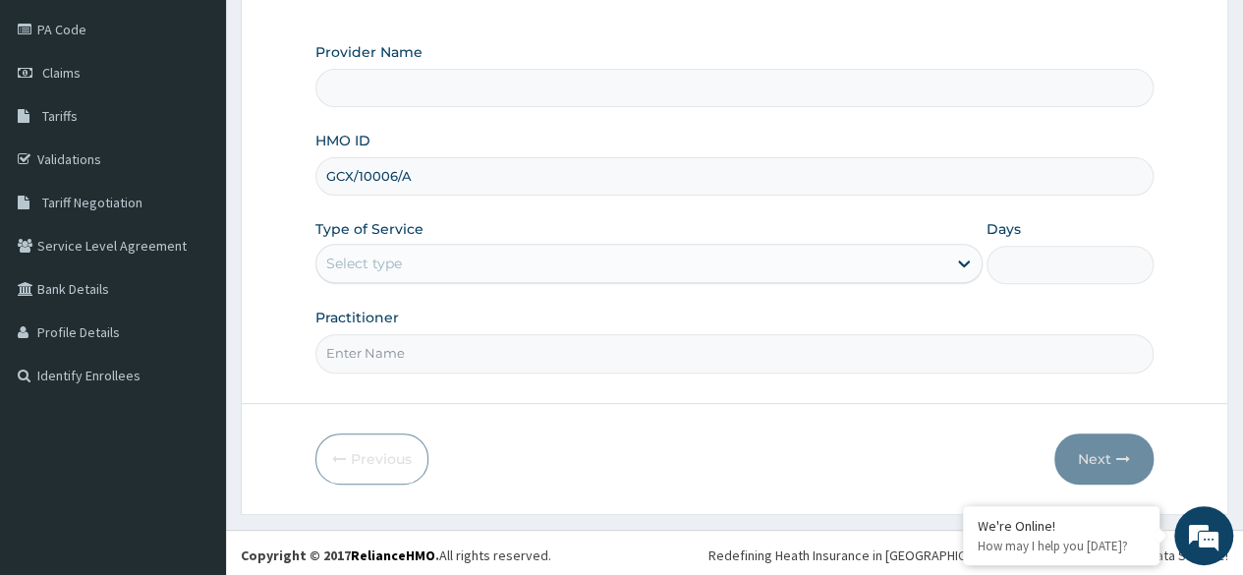
type input "Reliance Family Clinics (RFC) - Ajah"
type input "GCX/10006/A"
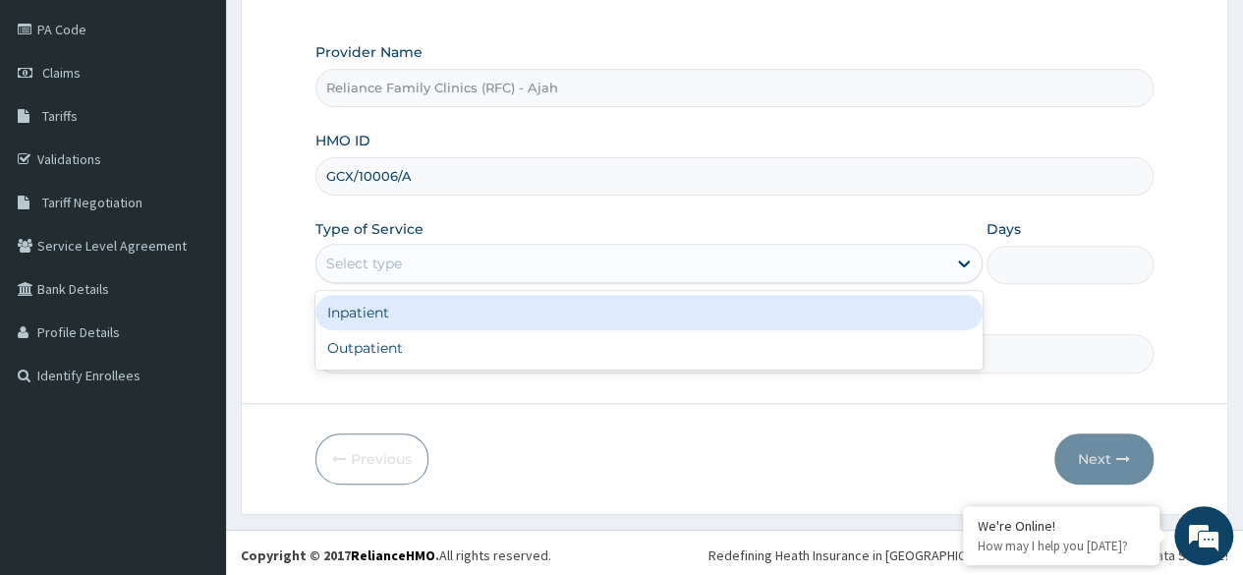
click at [475, 346] on div "Outpatient" at bounding box center [648, 347] width 667 height 35
type input "1"
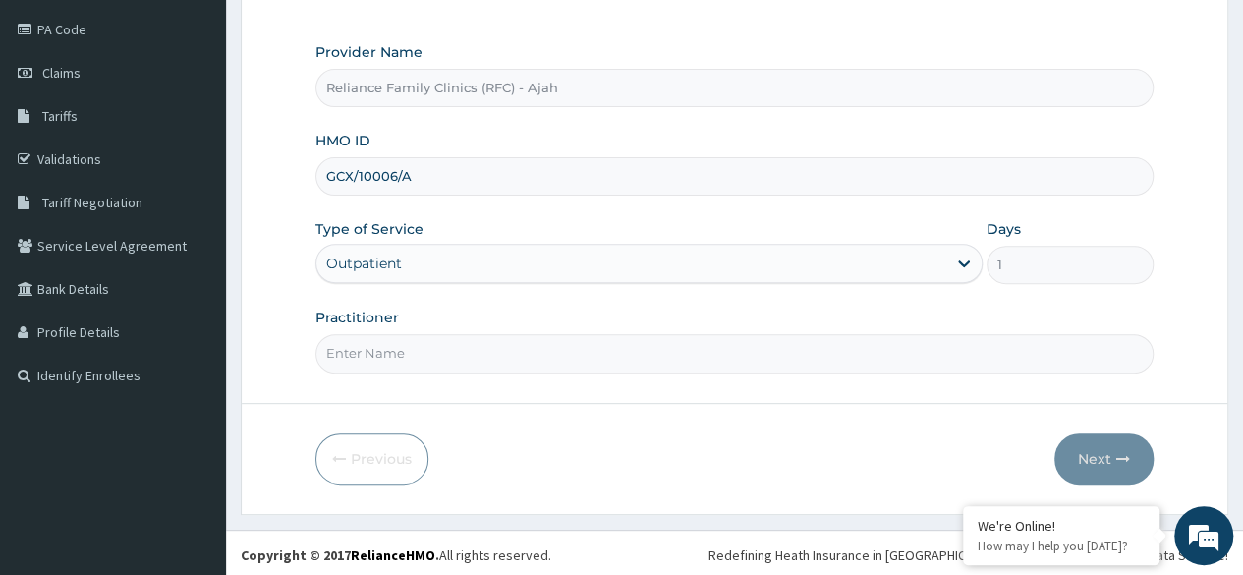
click at [487, 353] on input "Practitioner" at bounding box center [734, 353] width 838 height 38
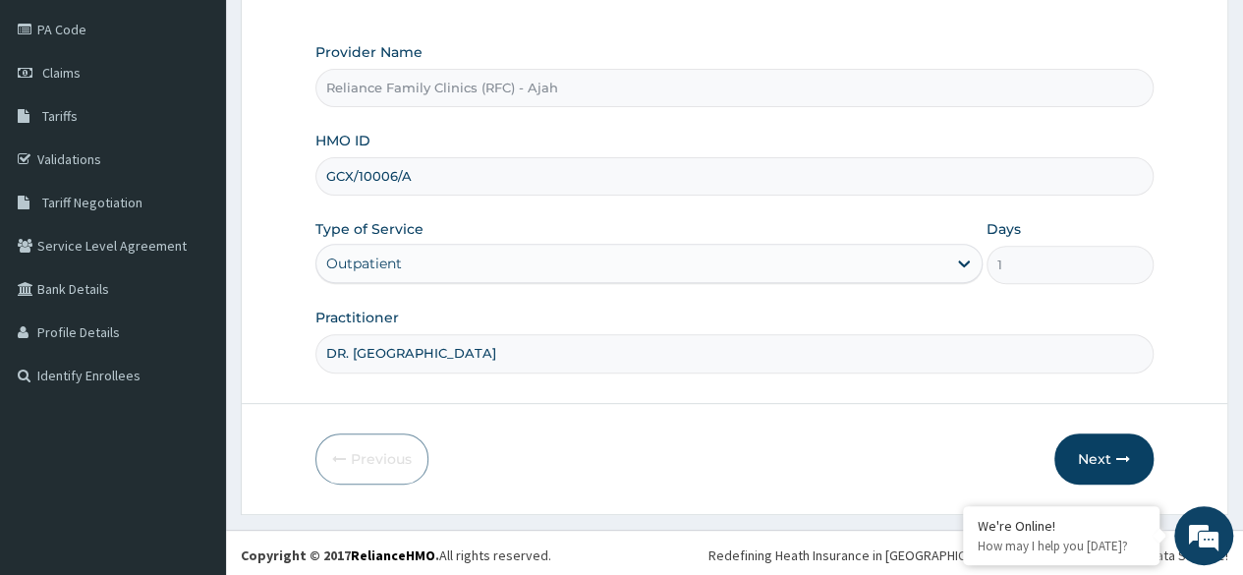
type input "DR. LOCUM"
click at [1104, 456] on button "Next" at bounding box center [1103, 458] width 99 height 51
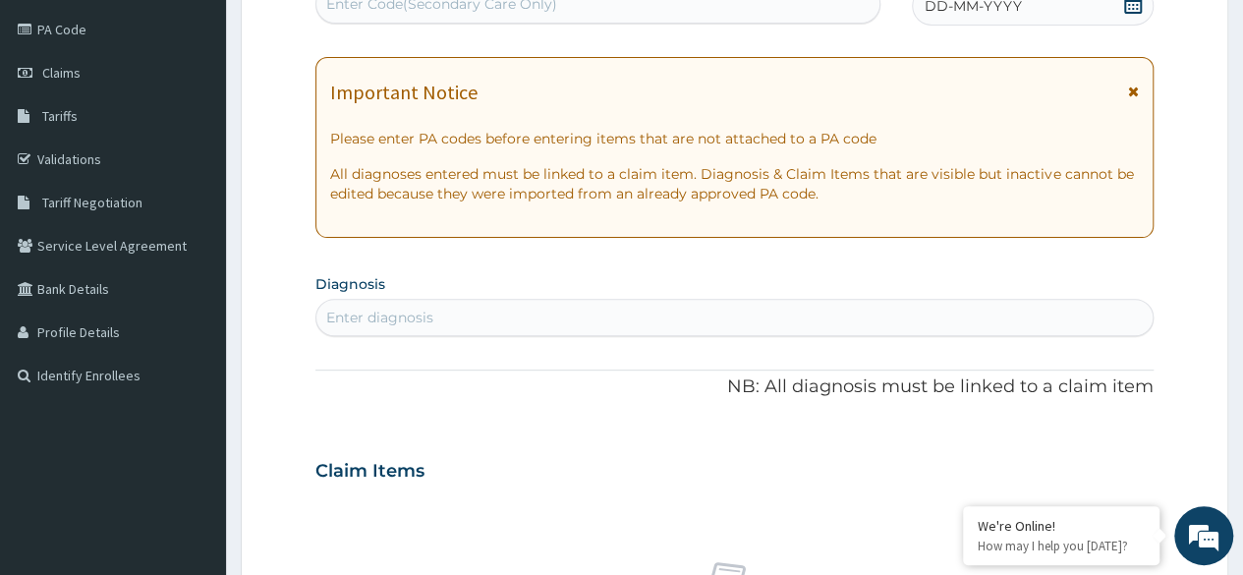
click at [1059, 12] on div "DD-MM-YYYY" at bounding box center [1033, 5] width 242 height 39
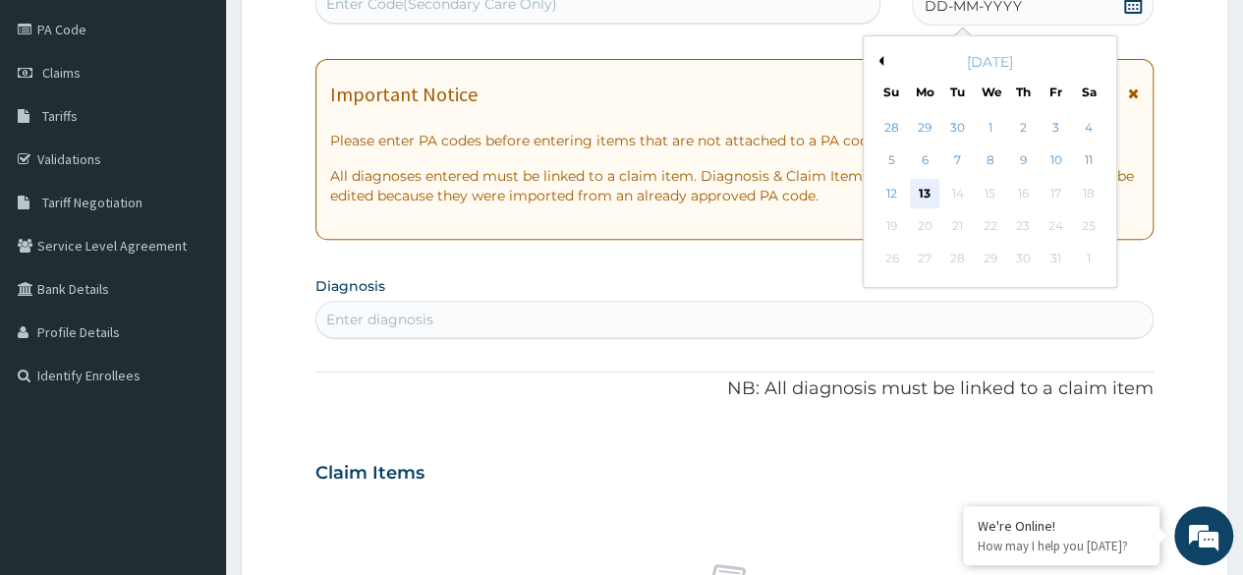
click at [923, 191] on div "13" at bounding box center [924, 193] width 29 height 29
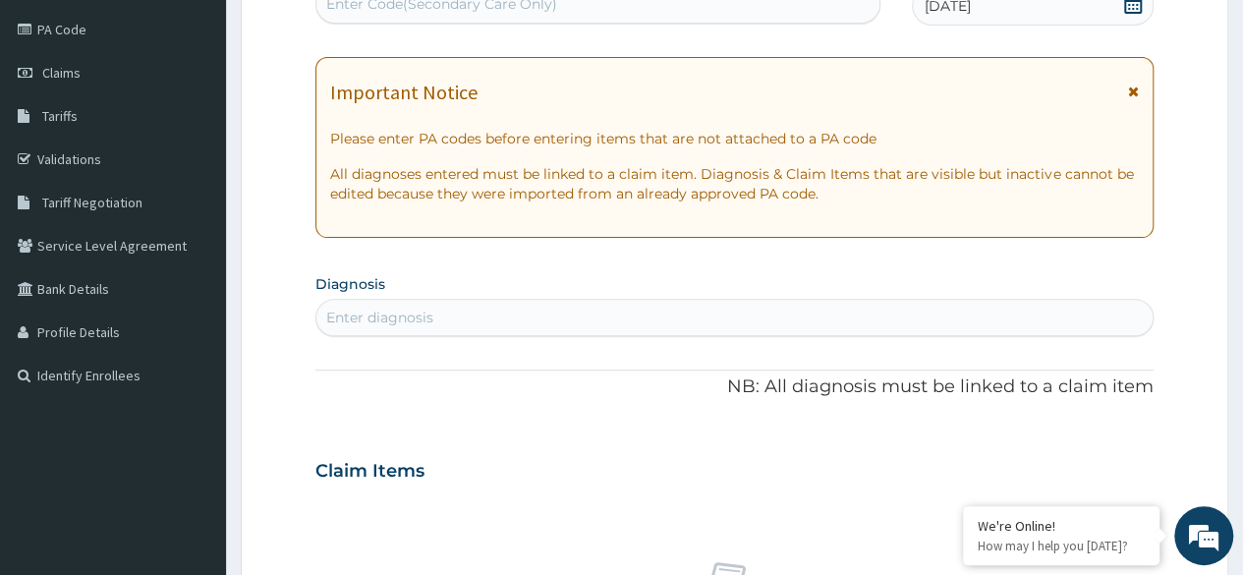
scroll to position [0, 0]
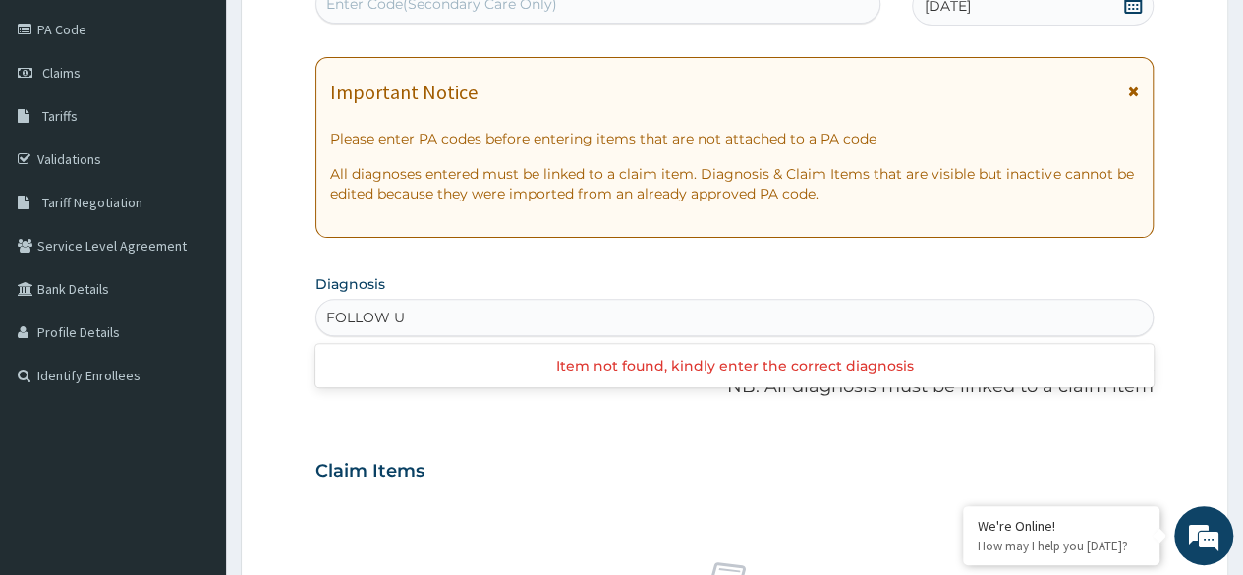
type input "FOLLOW UP"
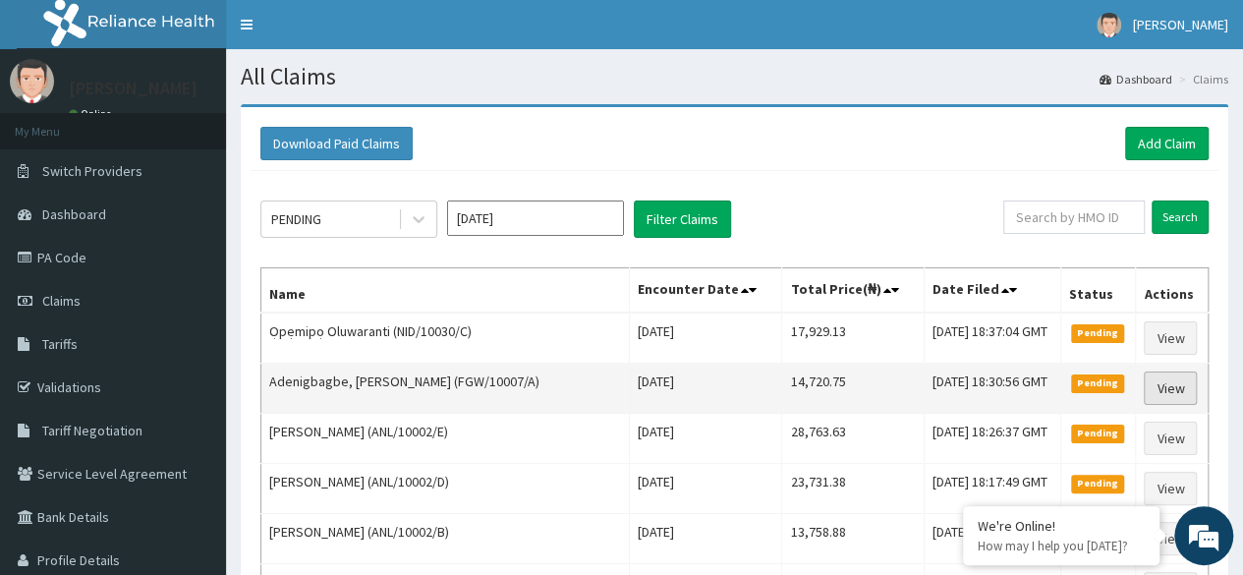
click at [1173, 392] on link "View" at bounding box center [1169, 387] width 53 height 33
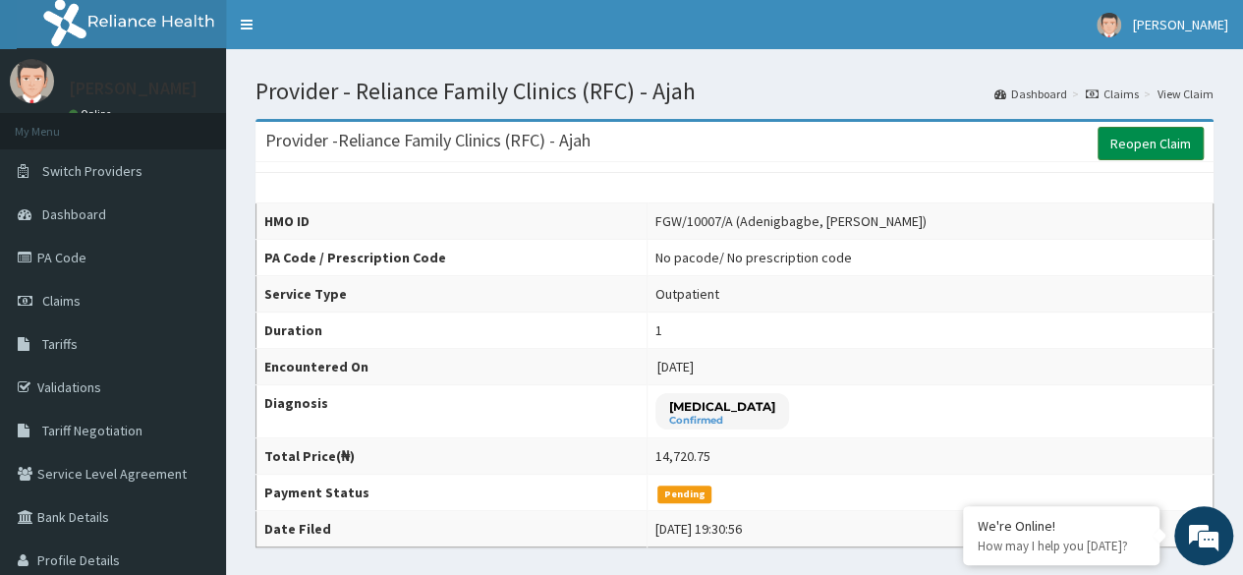
click at [1134, 144] on link "Reopen Claim" at bounding box center [1150, 143] width 106 height 33
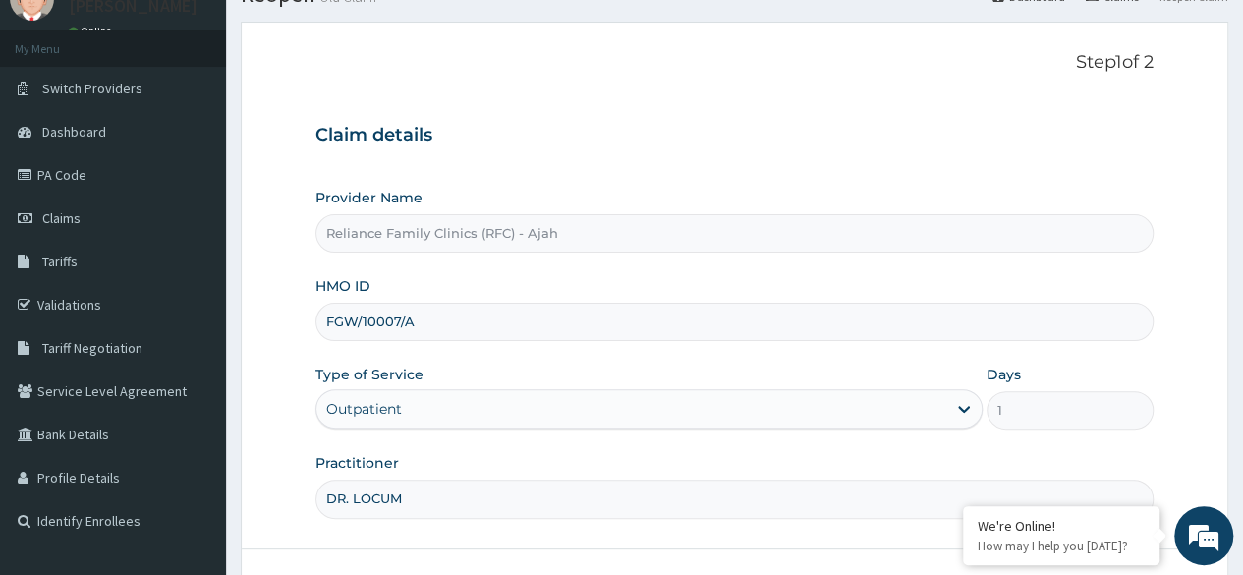
scroll to position [228, 0]
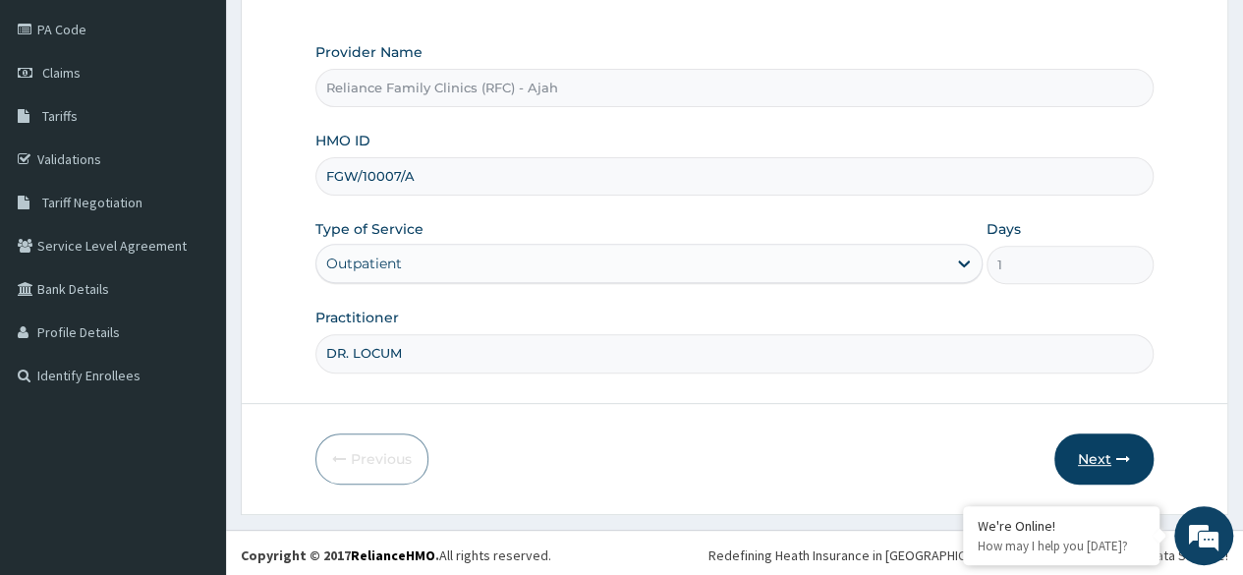
click at [1139, 435] on button "Next" at bounding box center [1103, 458] width 99 height 51
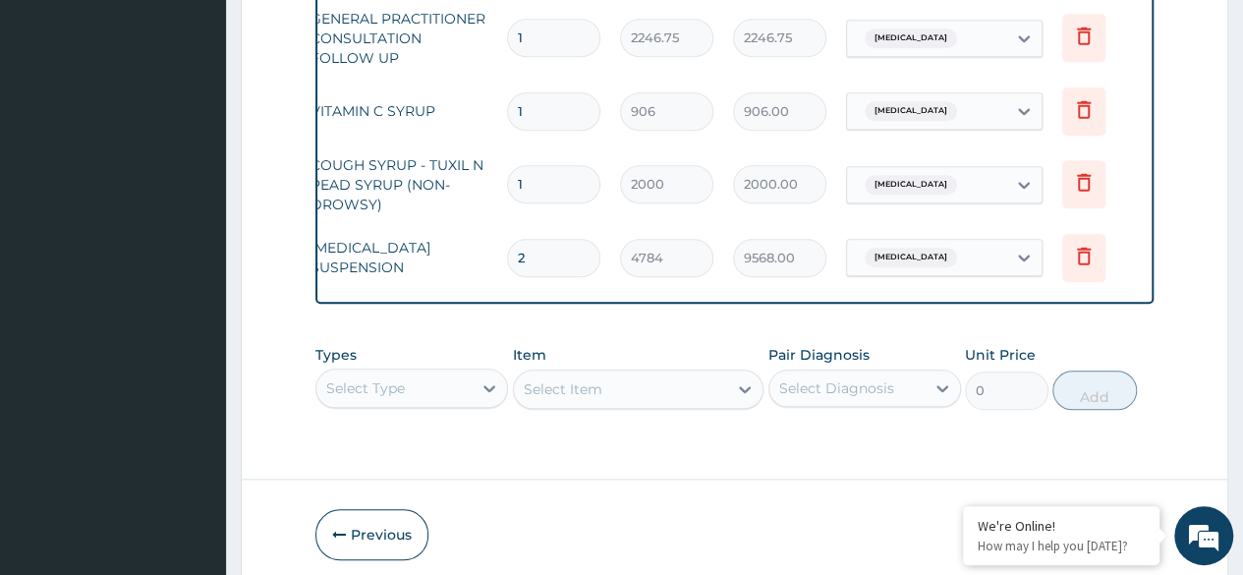
scroll to position [0, 141]
click at [1092, 259] on icon at bounding box center [1082, 256] width 24 height 24
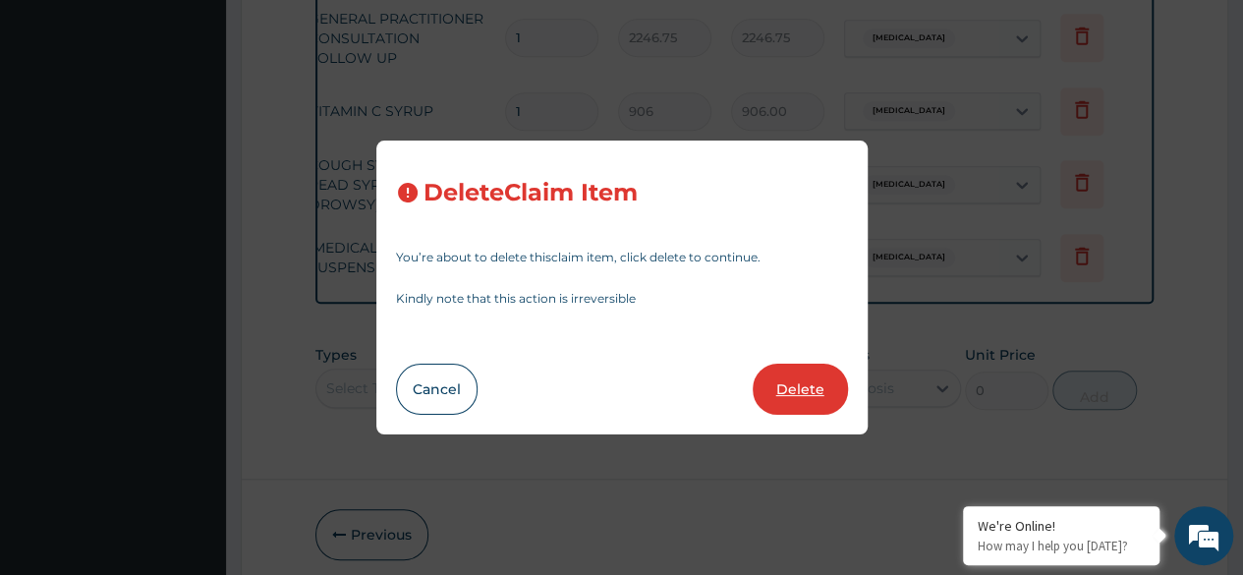
click at [819, 389] on button "Delete" at bounding box center [800, 388] width 95 height 51
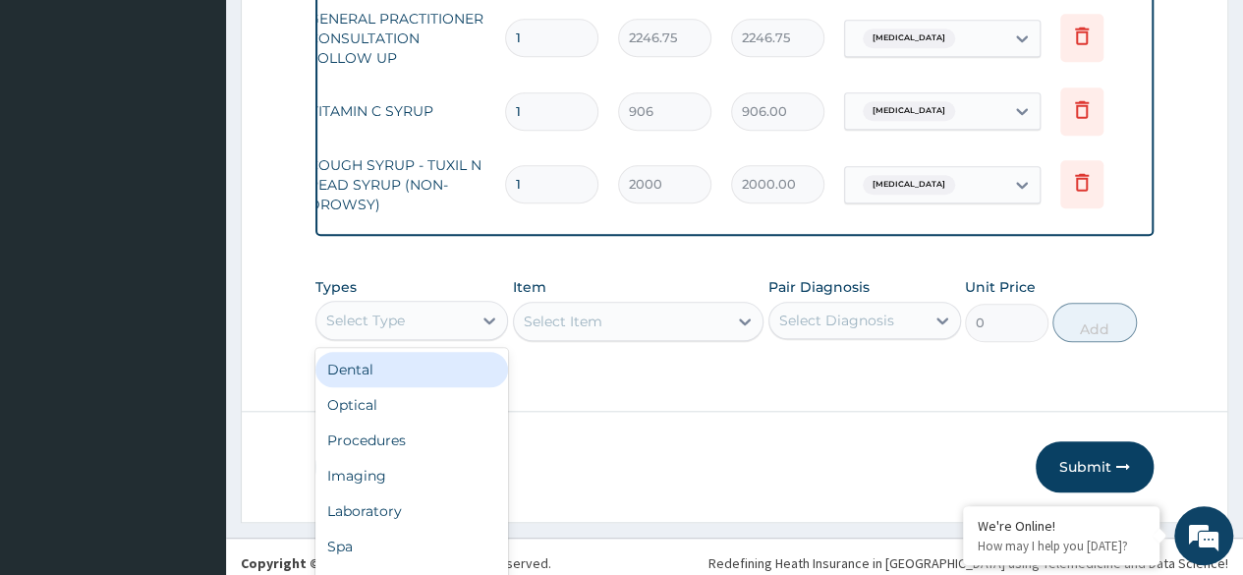
scroll to position [55, 0]
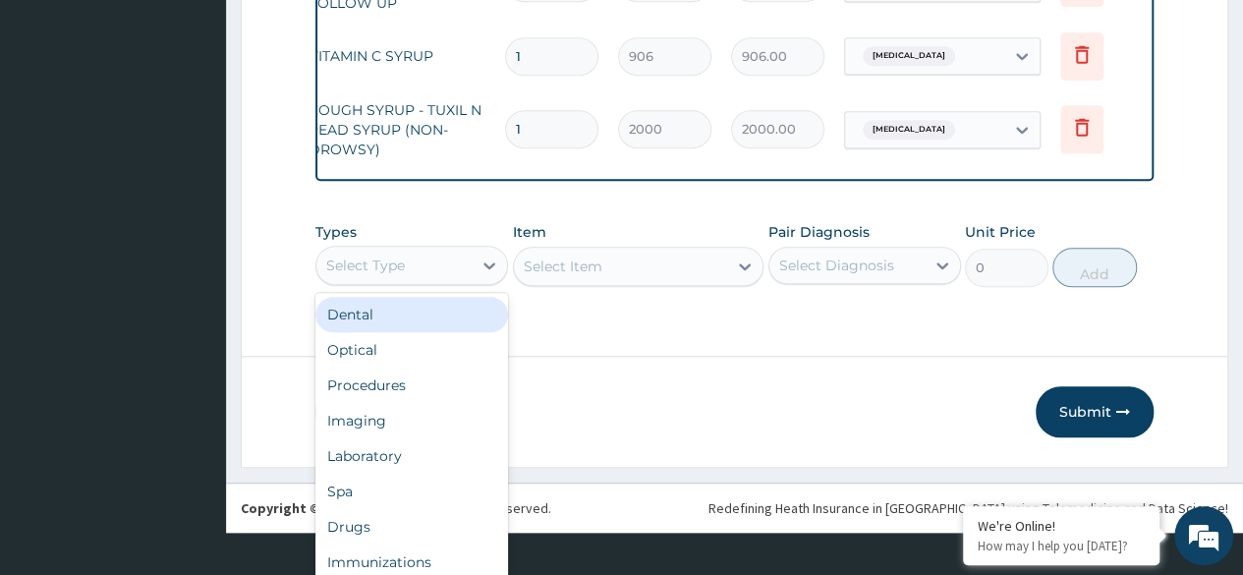
click at [401, 534] on div "Drugs" at bounding box center [411, 526] width 193 height 35
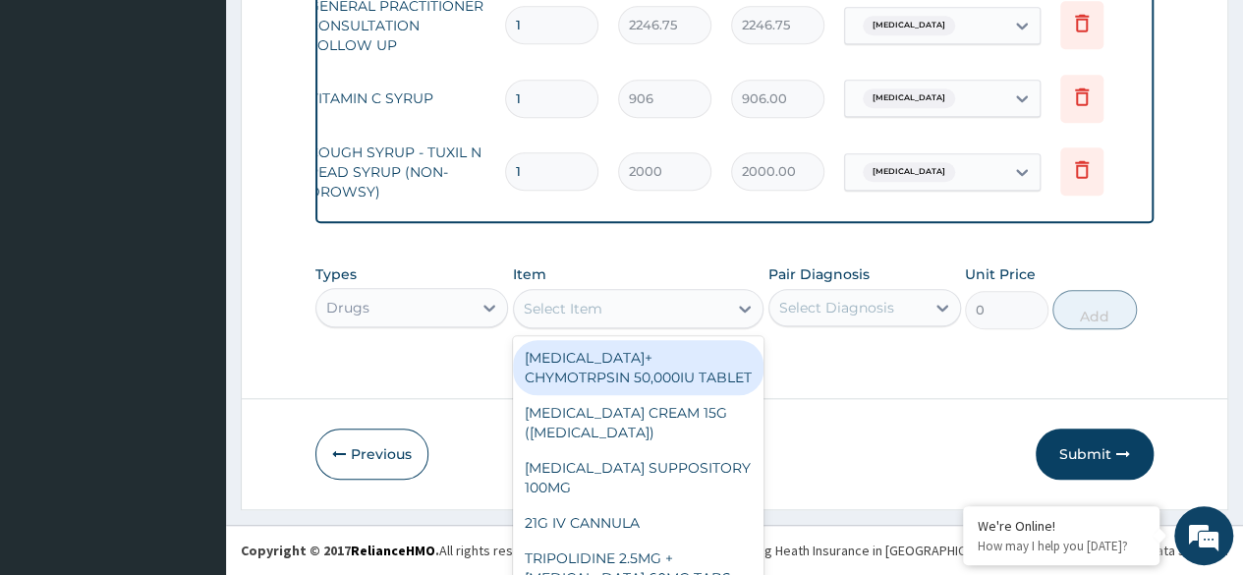
scroll to position [57, 0]
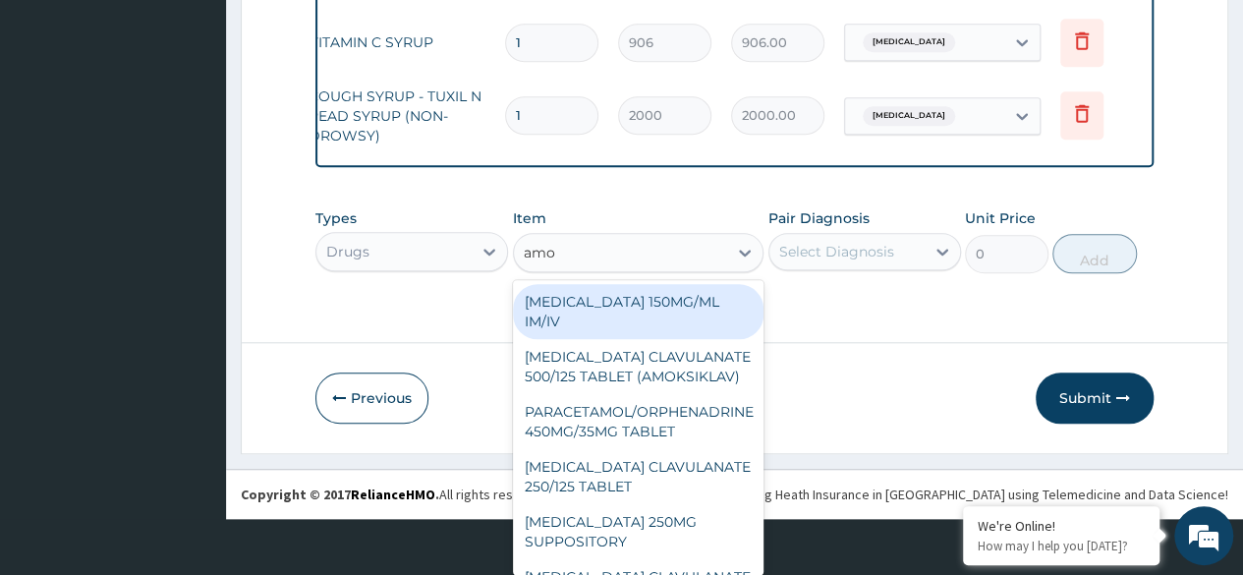
type input "amox"
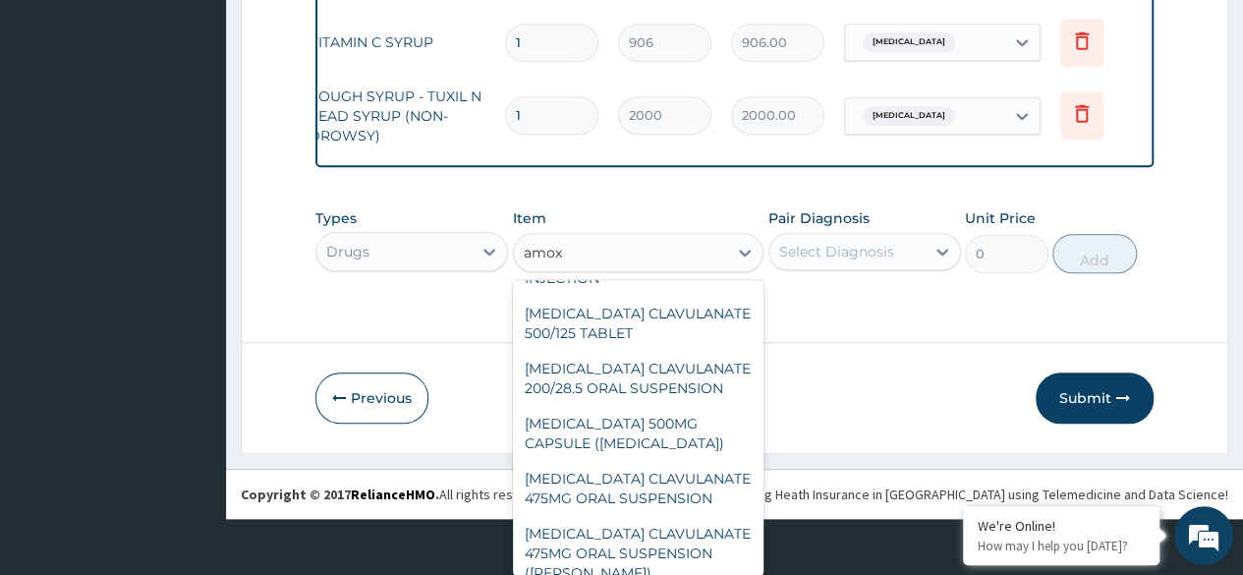
scroll to position [373, 0]
click at [661, 351] on div "[MEDICAL_DATA] CLAVULANATE 200/28.5 ORAL SUSPENSION" at bounding box center [638, 378] width 251 height 55
type input "2932.5"
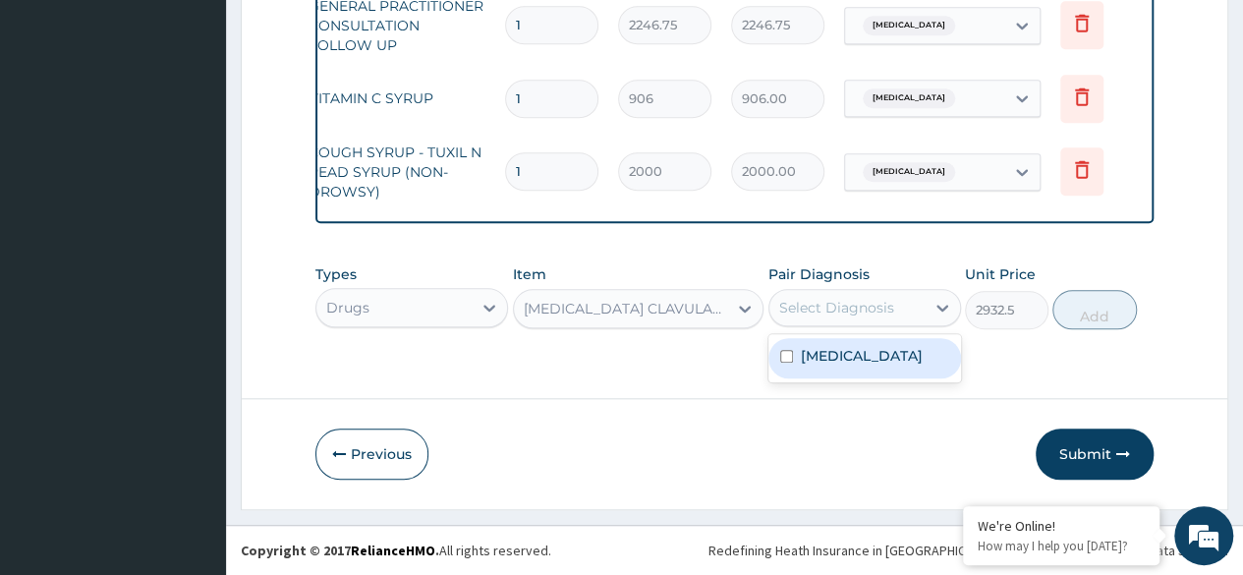
click at [878, 365] on label "[MEDICAL_DATA]" at bounding box center [862, 356] width 122 height 20
checkbox input "true"
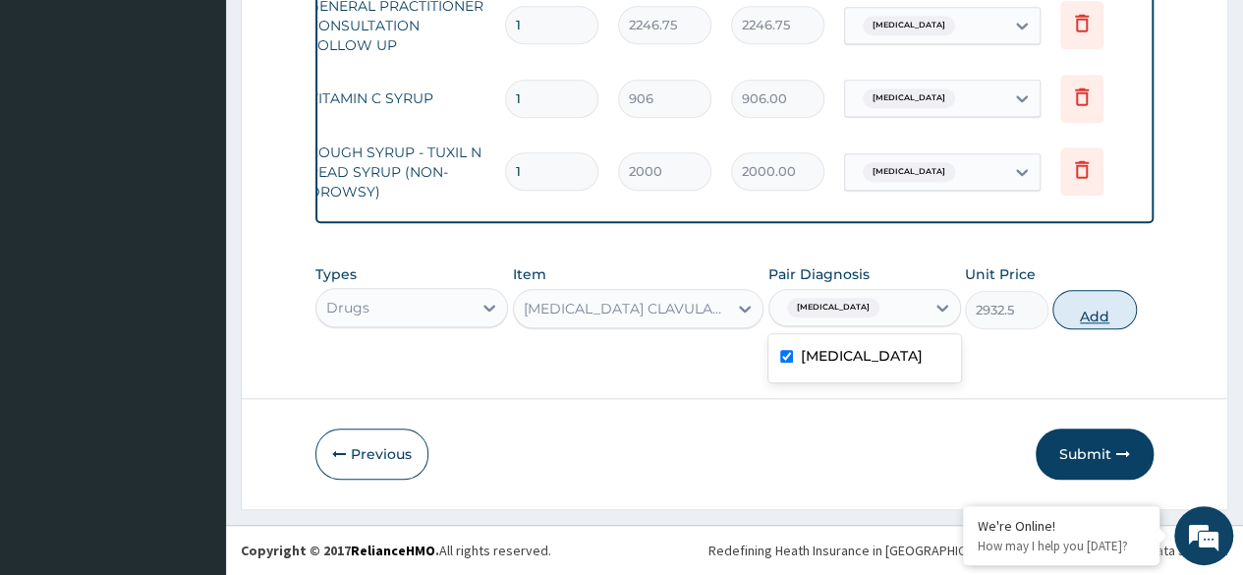
click at [1091, 316] on button "Add" at bounding box center [1094, 309] width 84 height 39
type input "0"
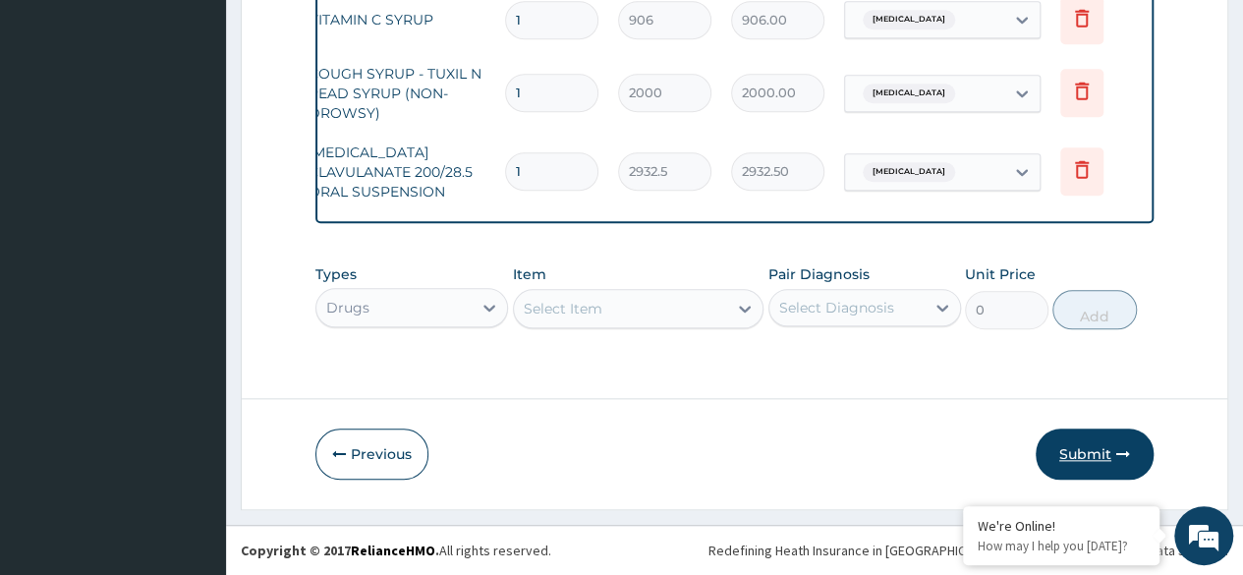
click at [1098, 473] on button "Submit" at bounding box center [1094, 453] width 118 height 51
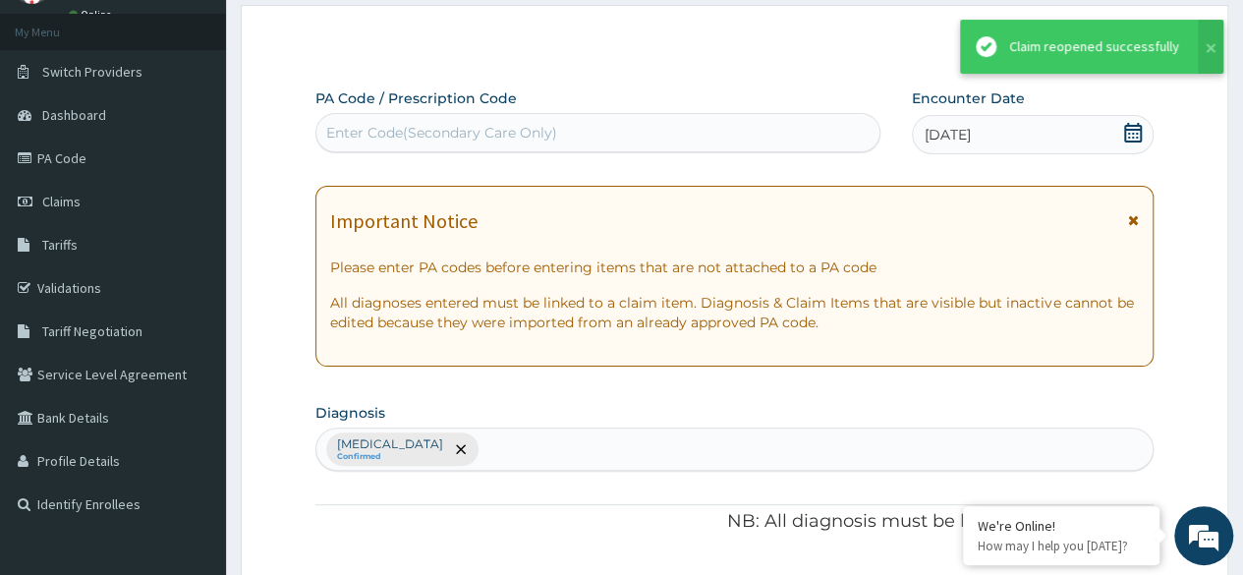
scroll to position [888, 0]
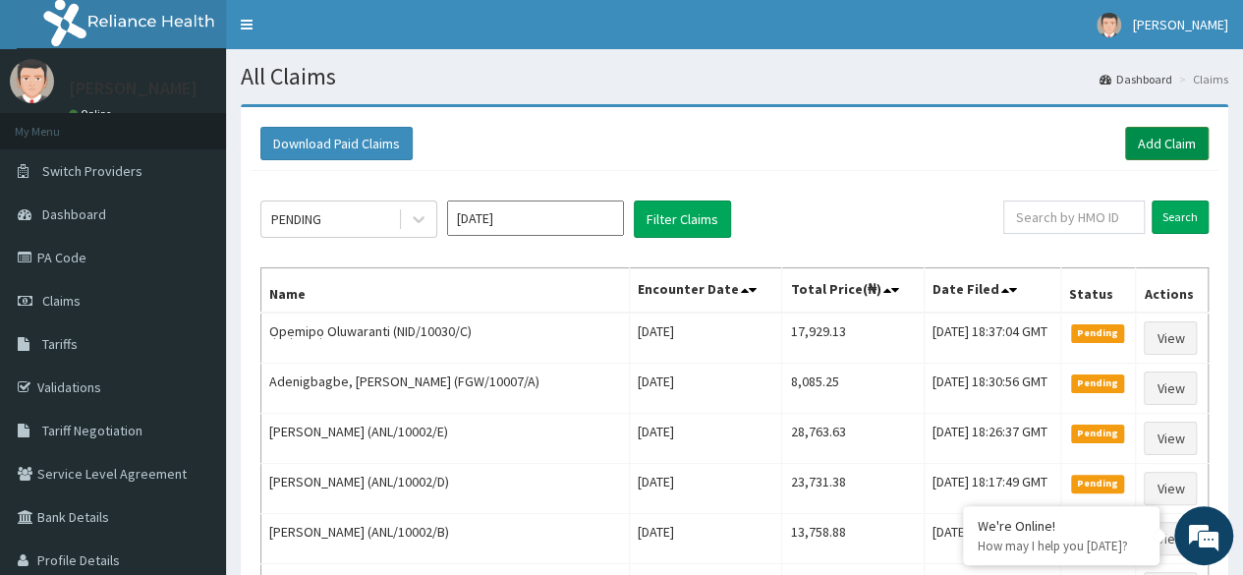
click at [1195, 141] on link "Add Claim" at bounding box center [1167, 143] width 84 height 33
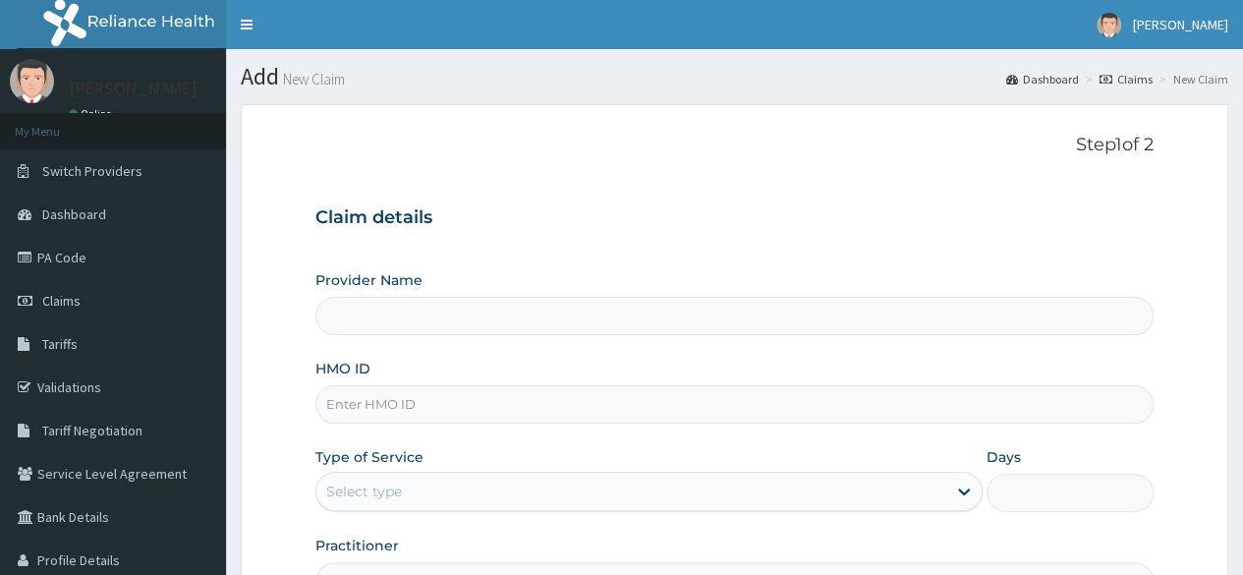
click at [576, 408] on input "HMO ID" at bounding box center [734, 404] width 838 height 38
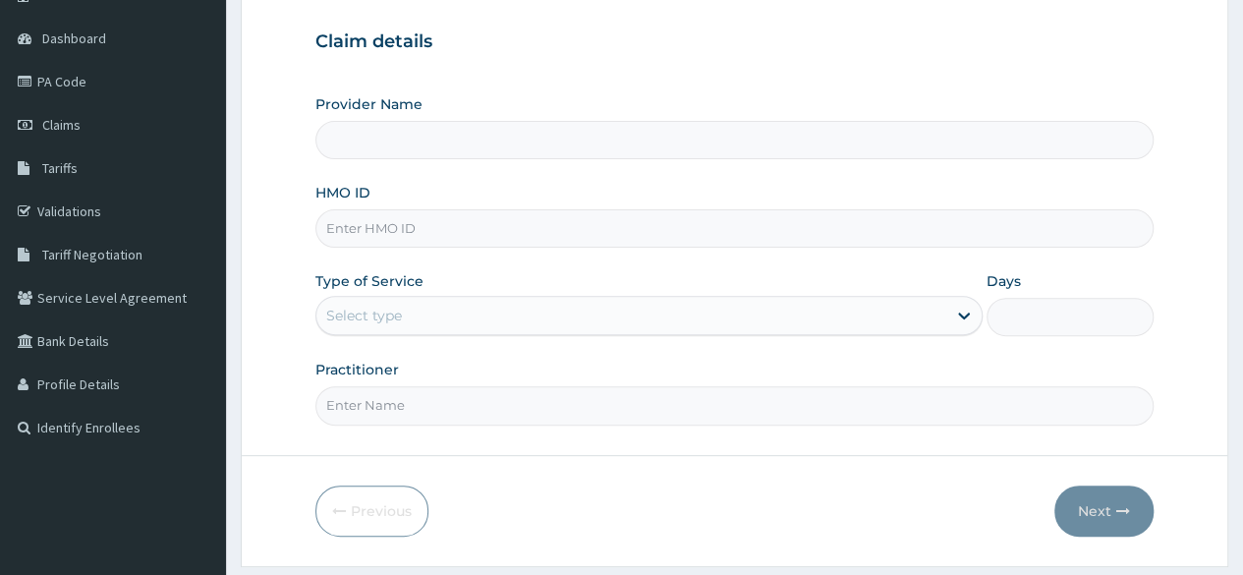
scroll to position [184, 0]
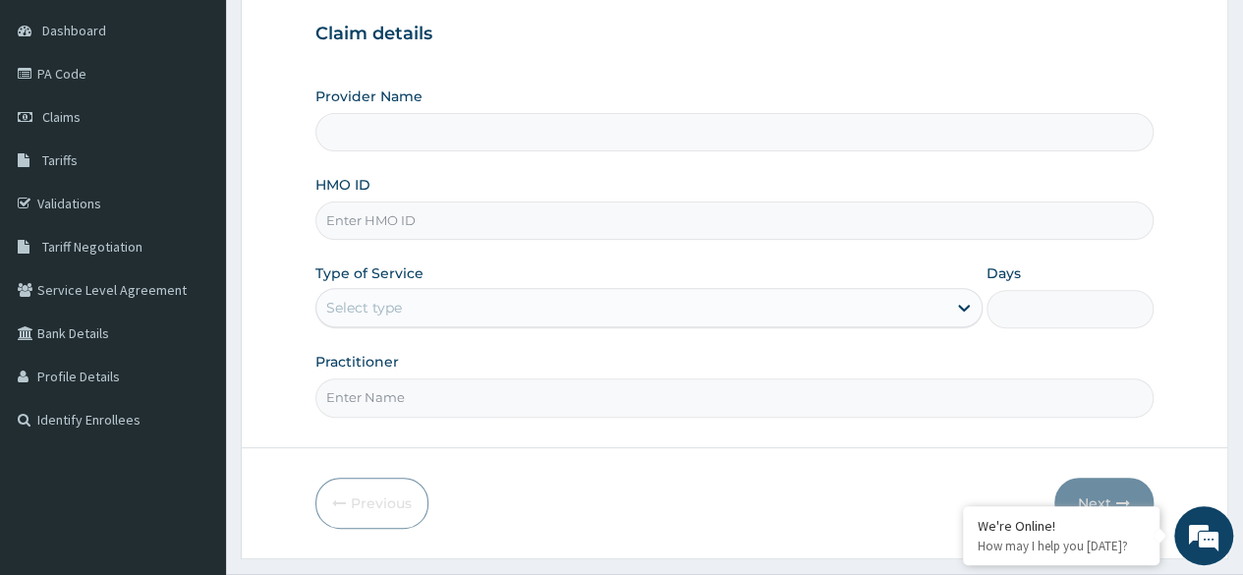
type input "Reliance Family Clinics (RFC) - Ajah"
paste input "NID/10030/A"
type input "NID/10030/A"
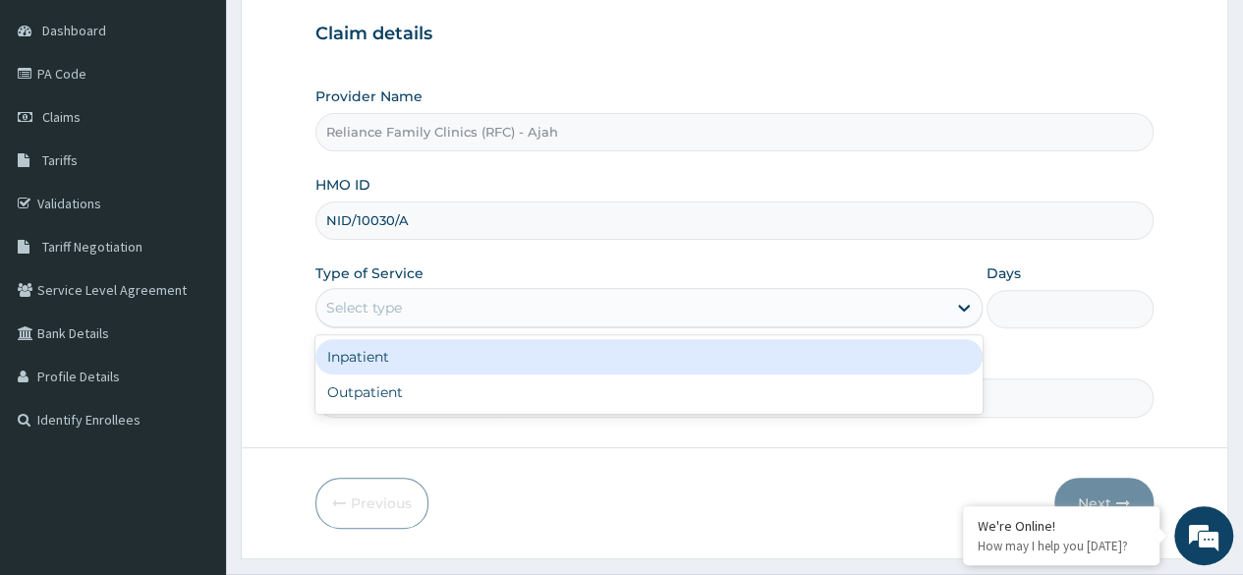
click at [462, 395] on div "Outpatient" at bounding box center [648, 391] width 667 height 35
type input "1"
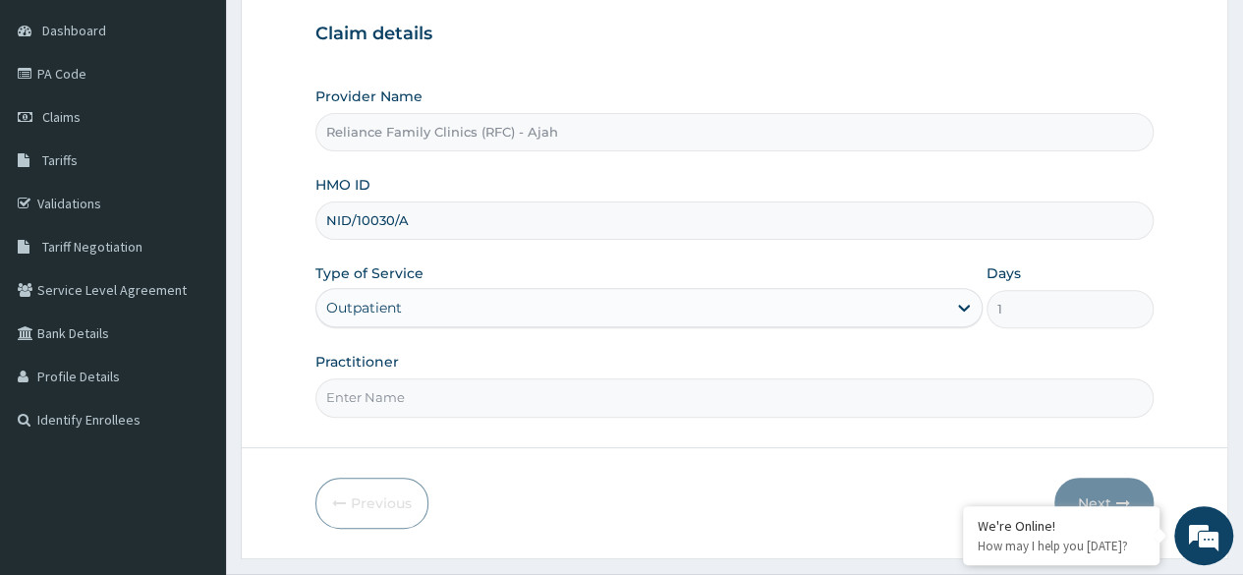
click at [489, 393] on input "Practitioner" at bounding box center [734, 397] width 838 height 38
type input "Dr. locum"
click at [1121, 483] on button "Next" at bounding box center [1103, 502] width 99 height 51
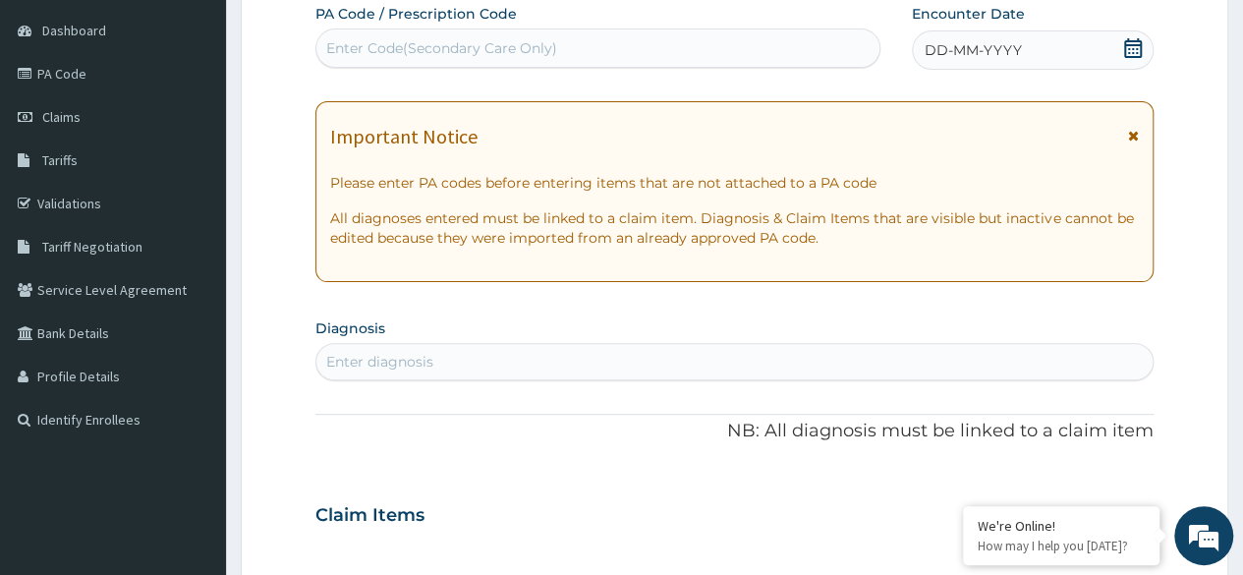
click at [1085, 42] on div "DD-MM-YYYY" at bounding box center [1033, 49] width 242 height 39
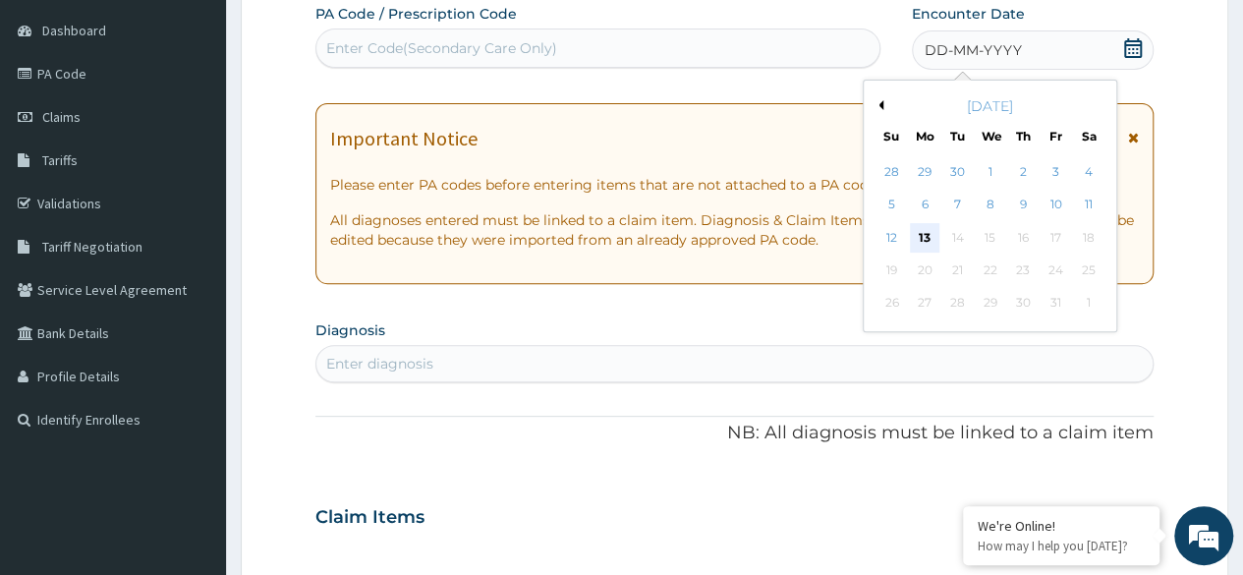
click at [924, 236] on div "13" at bounding box center [924, 237] width 29 height 29
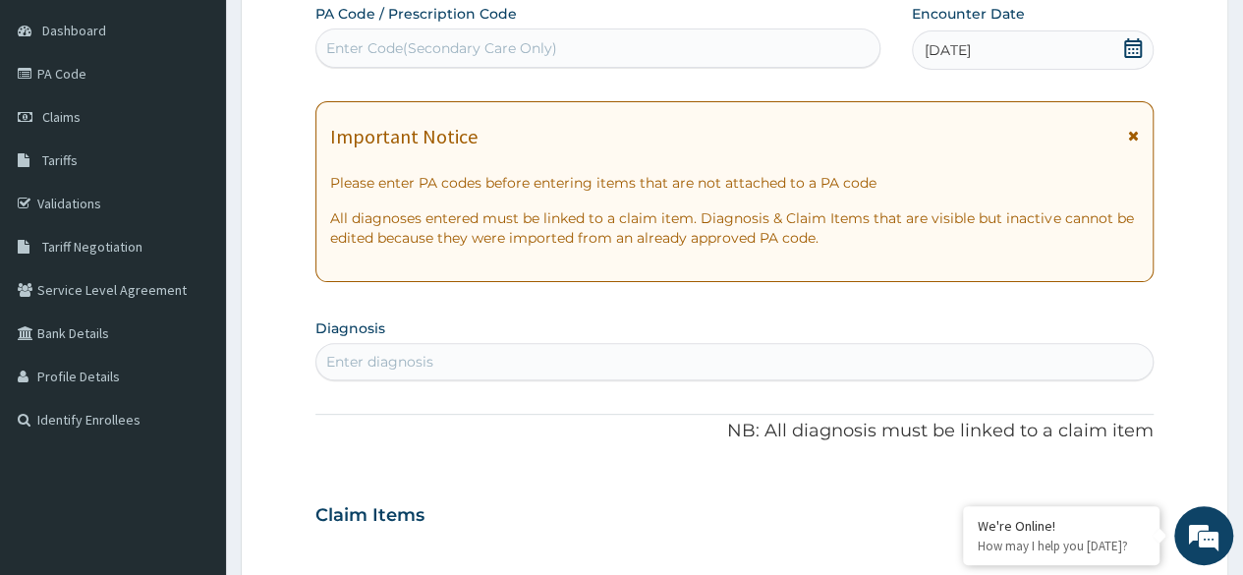
scroll to position [0, 0]
type input "unwell"
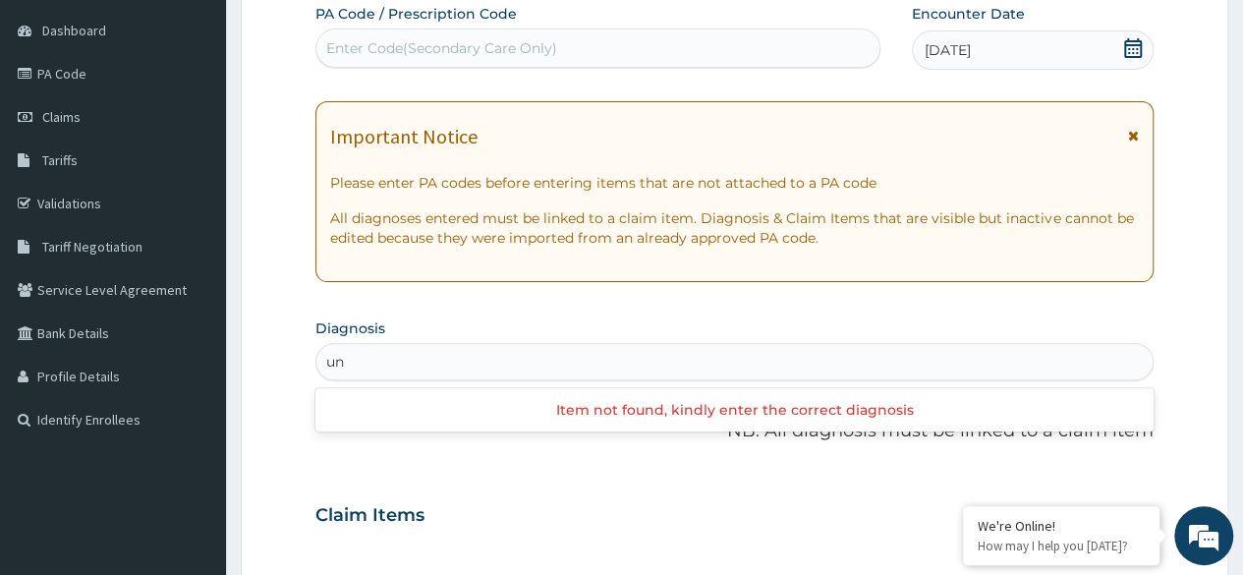
type input "u"
type input "feeling"
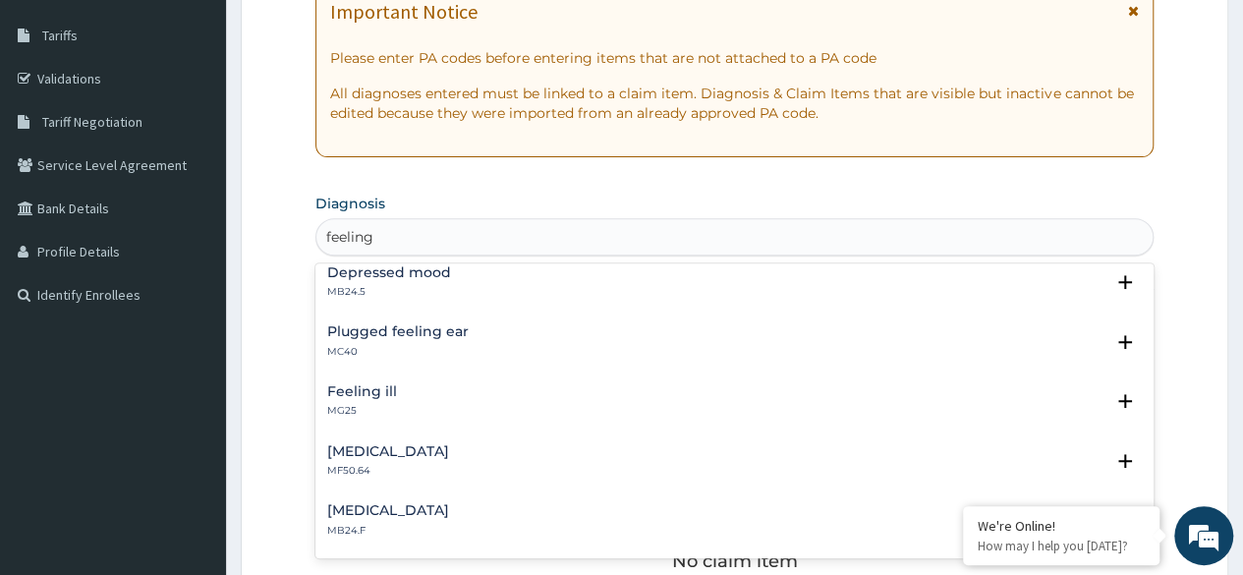
scroll to position [312, 0]
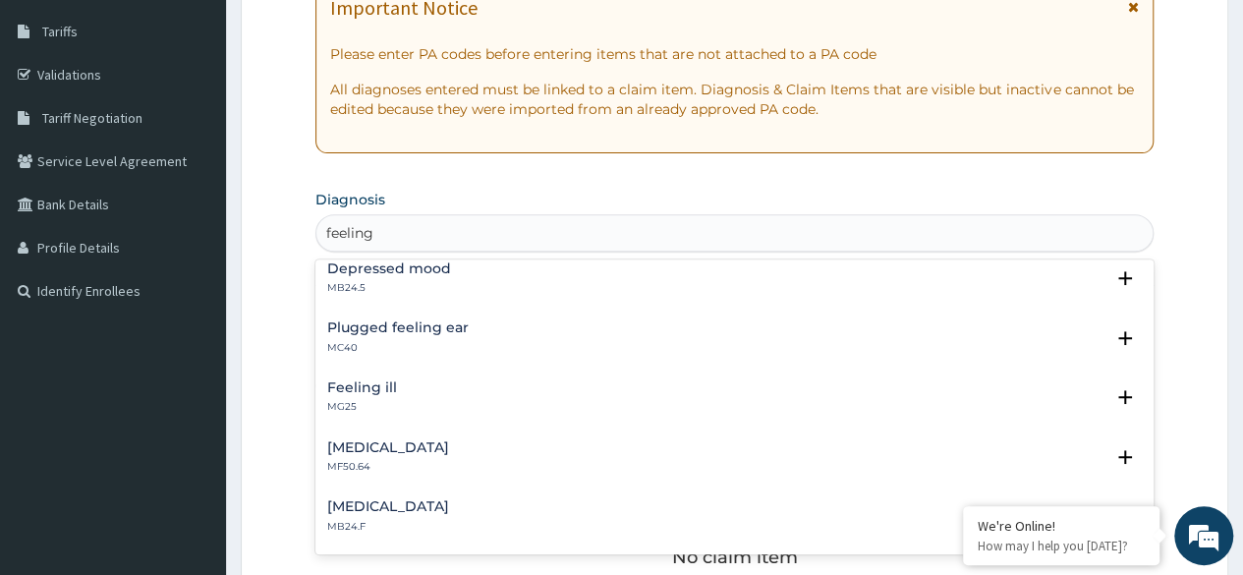
click at [362, 396] on div "Feeling ill MG25" at bounding box center [362, 397] width 70 height 34
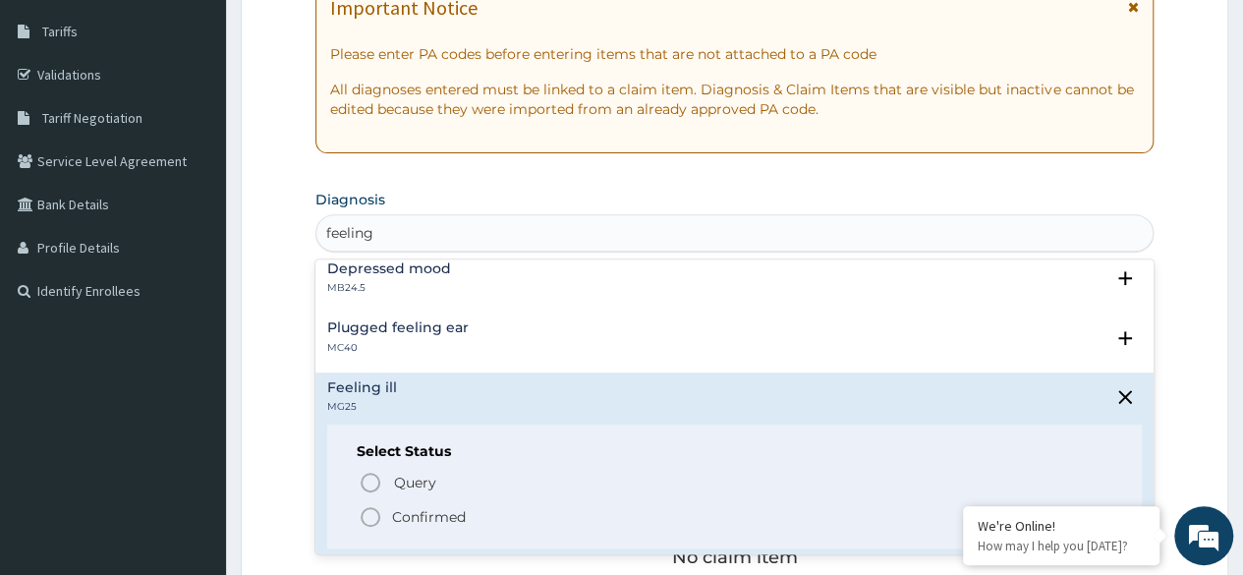
click at [369, 518] on icon "status option filled" at bounding box center [371, 517] width 24 height 24
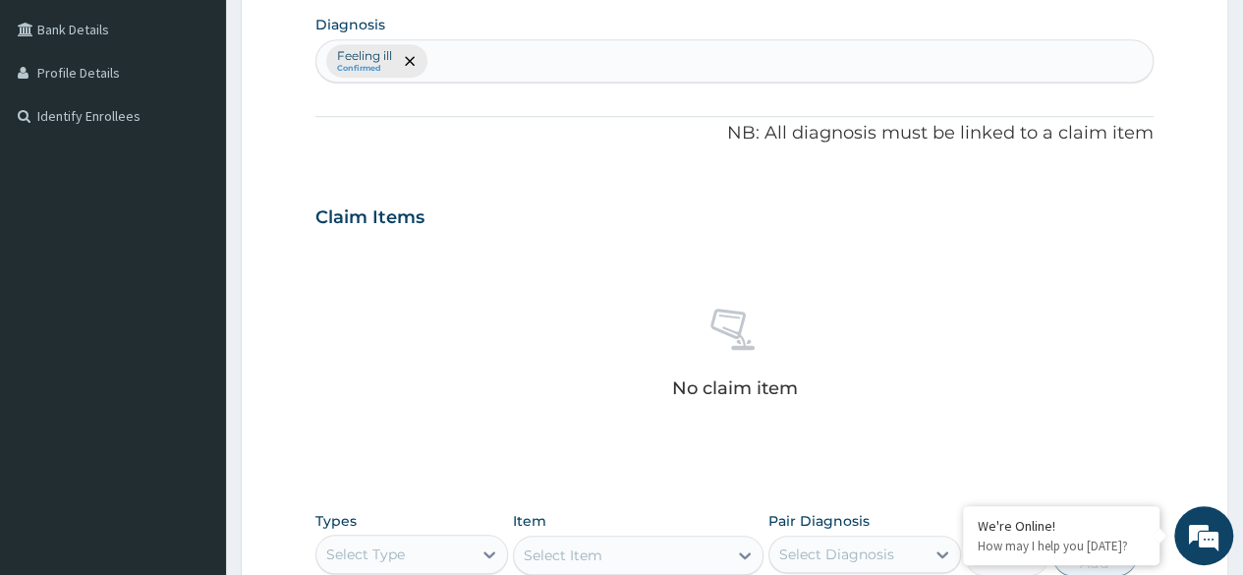
scroll to position [838, 0]
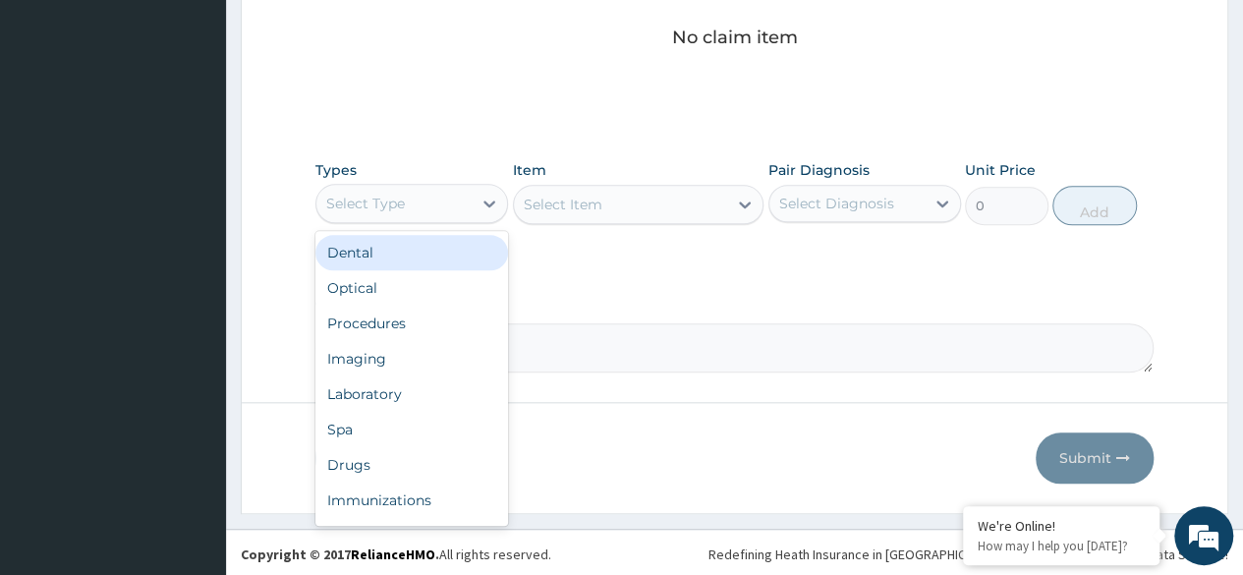
click at [405, 395] on div "Laboratory" at bounding box center [411, 393] width 193 height 35
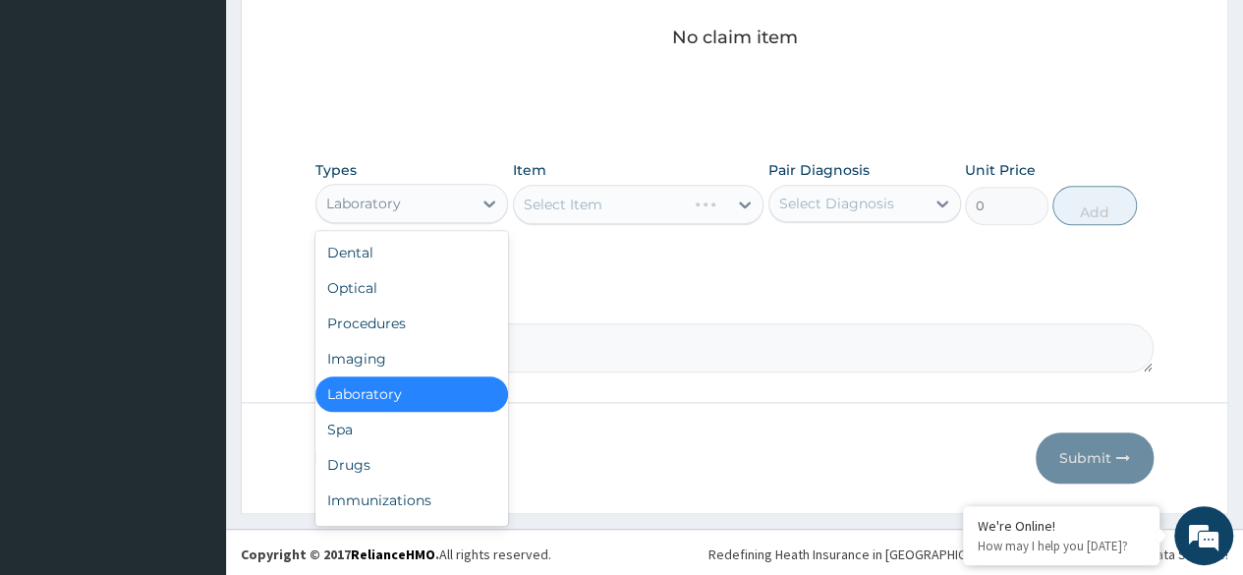
click at [416, 320] on div "Procedures" at bounding box center [411, 323] width 193 height 35
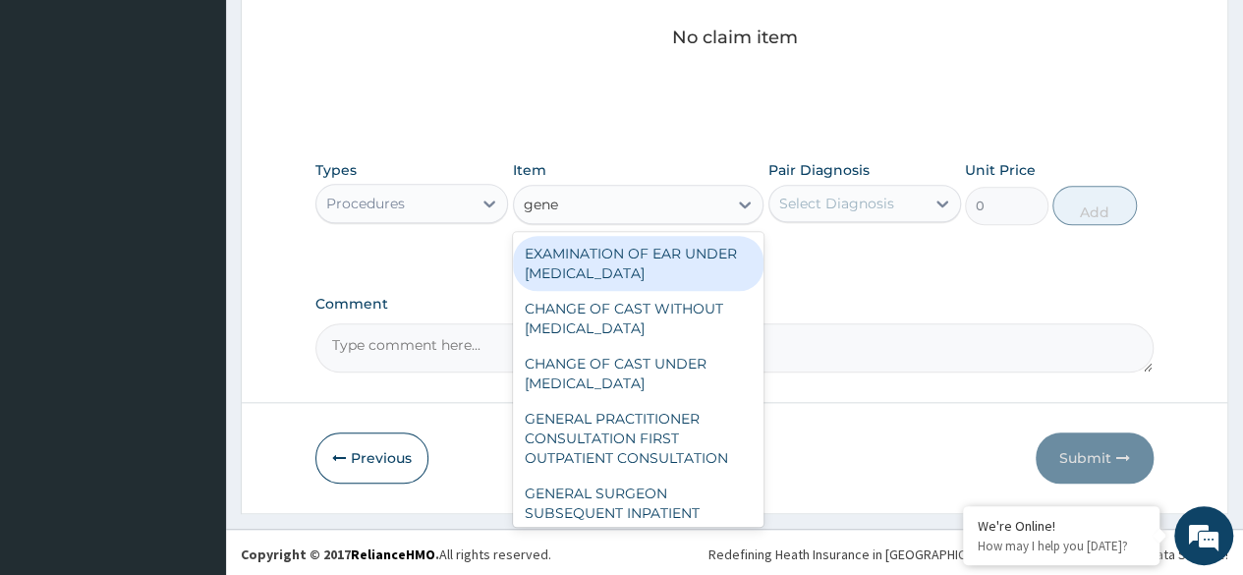
type input "gener"
click at [644, 469] on div "GENERAL PRACTITIONER CONSULTATION FIRST OUTPATIENT CONSULTATION" at bounding box center [638, 438] width 251 height 75
type input "3370.125"
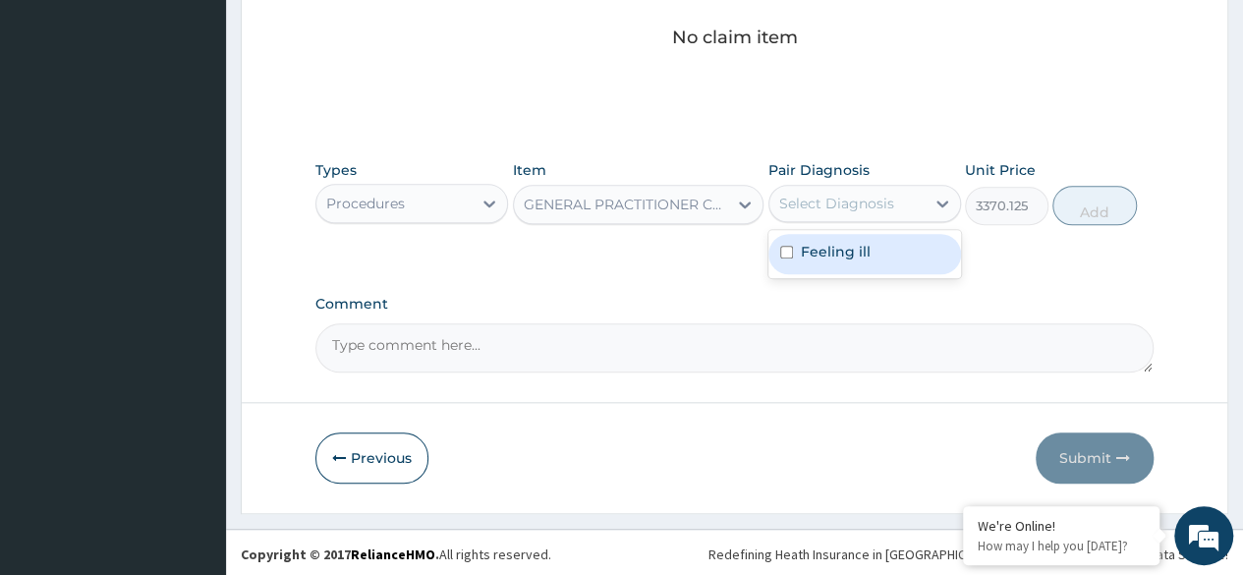
click at [894, 257] on div "Feeling ill" at bounding box center [864, 254] width 193 height 40
checkbox input "true"
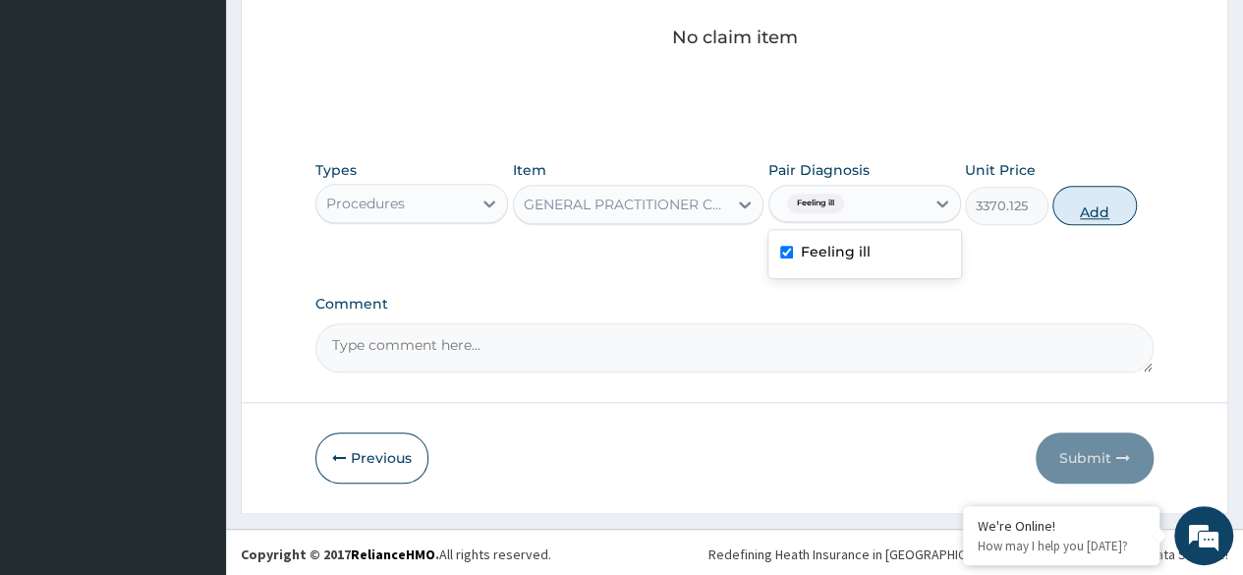
click at [1104, 204] on button "Add" at bounding box center [1094, 205] width 84 height 39
type input "0"
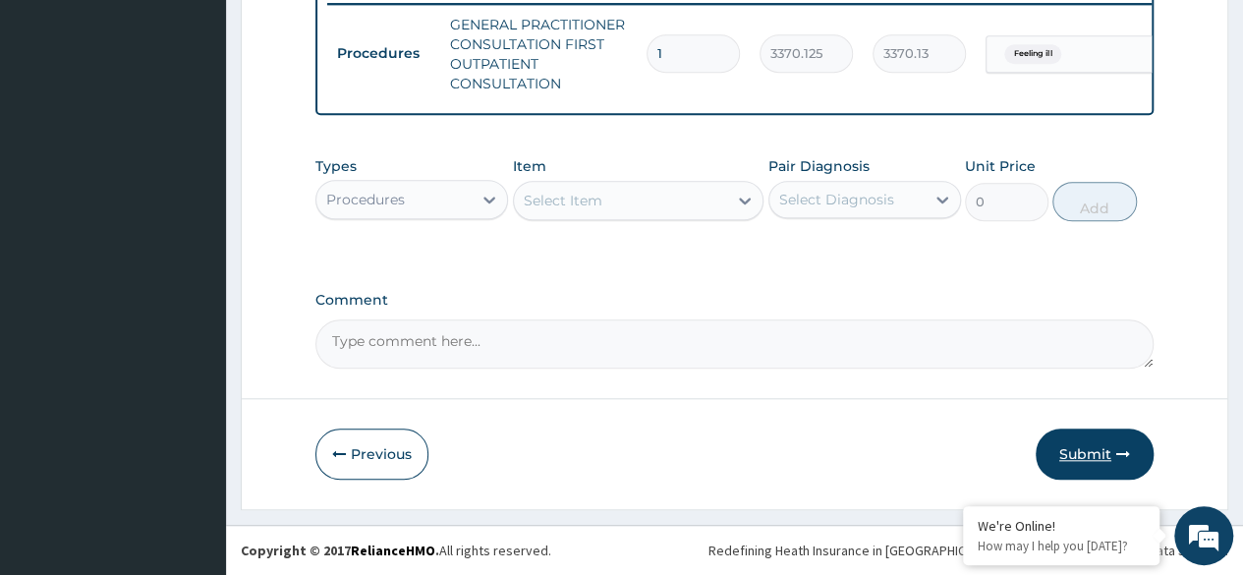
click at [1104, 464] on button "Submit" at bounding box center [1094, 453] width 118 height 51
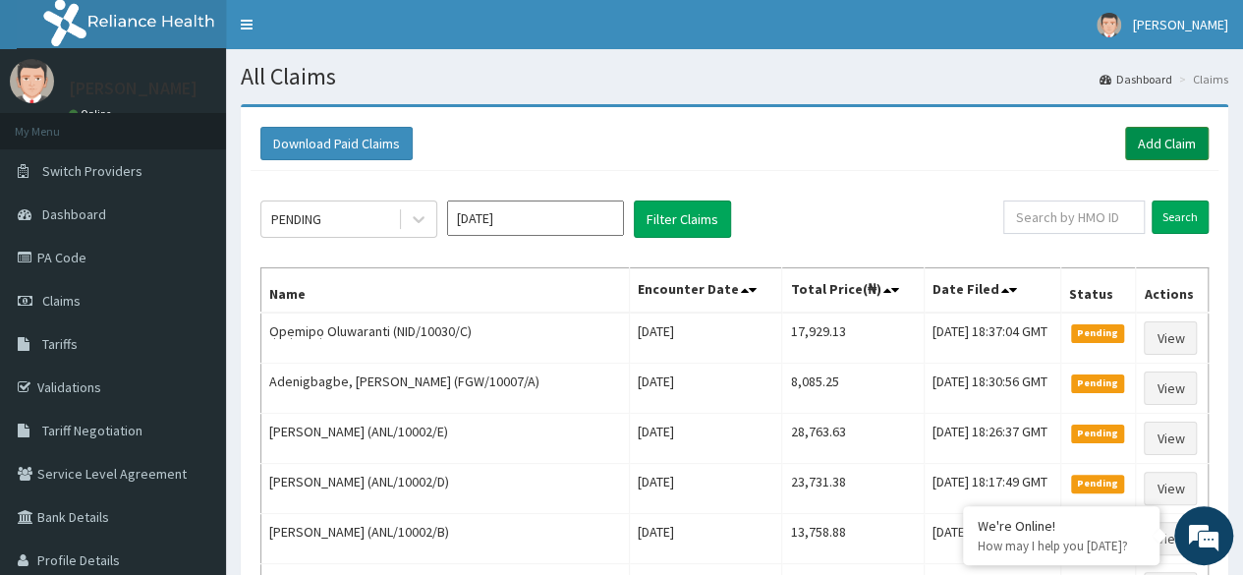
click at [1157, 140] on link "Add Claim" at bounding box center [1167, 143] width 84 height 33
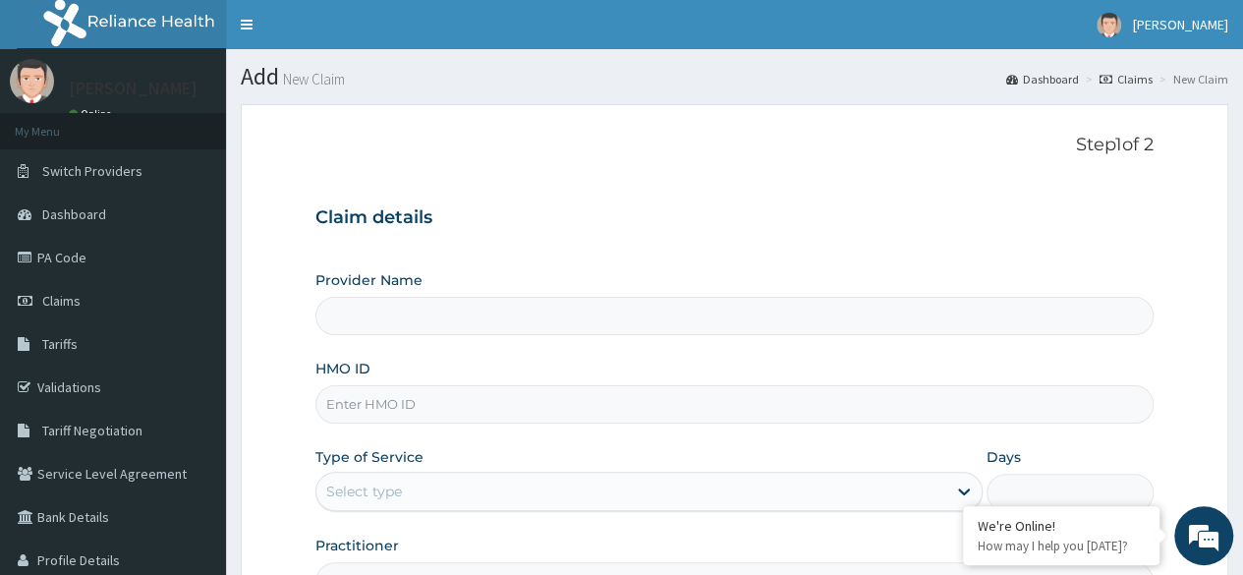
click at [413, 413] on input "HMO ID" at bounding box center [734, 404] width 838 height 38
paste input "AVF/10023/A"
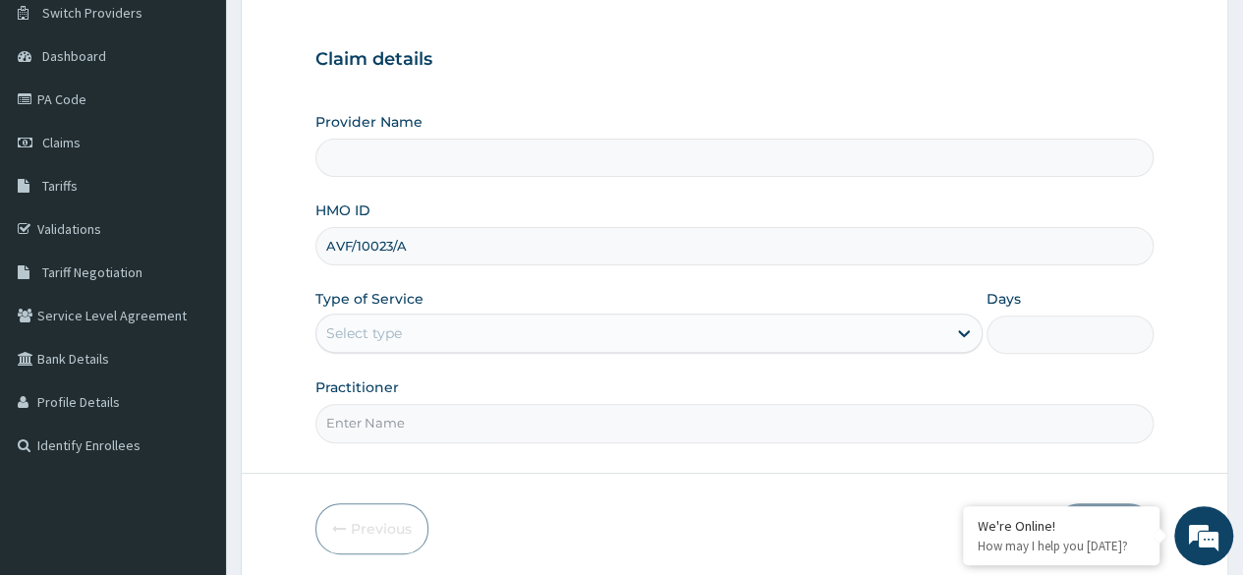
scroll to position [228, 0]
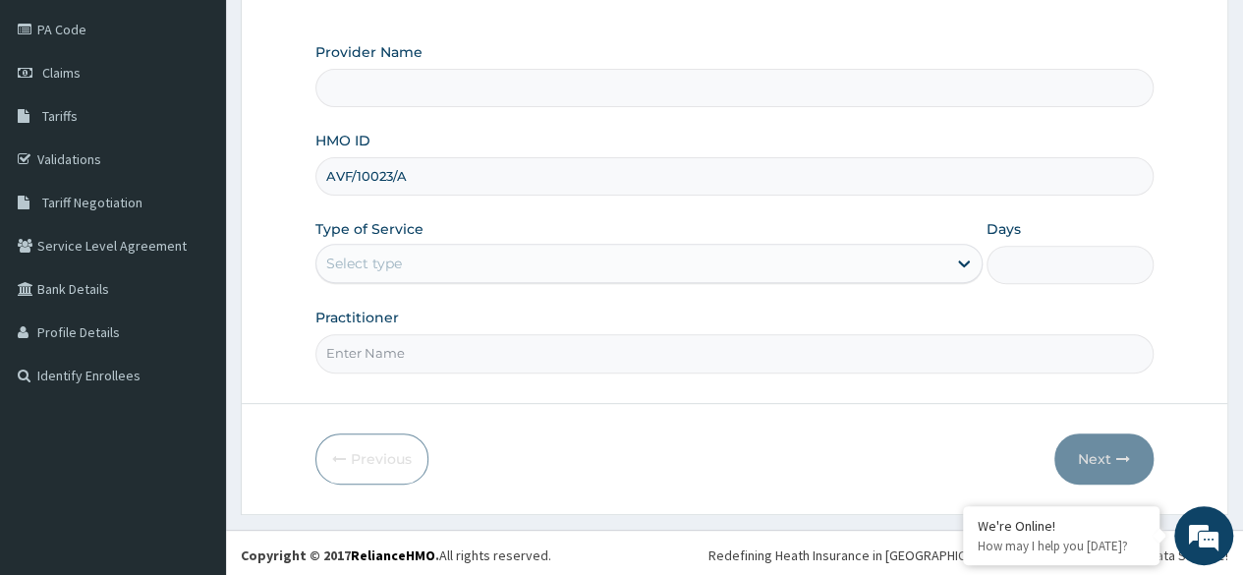
type input "AVF/10023/A"
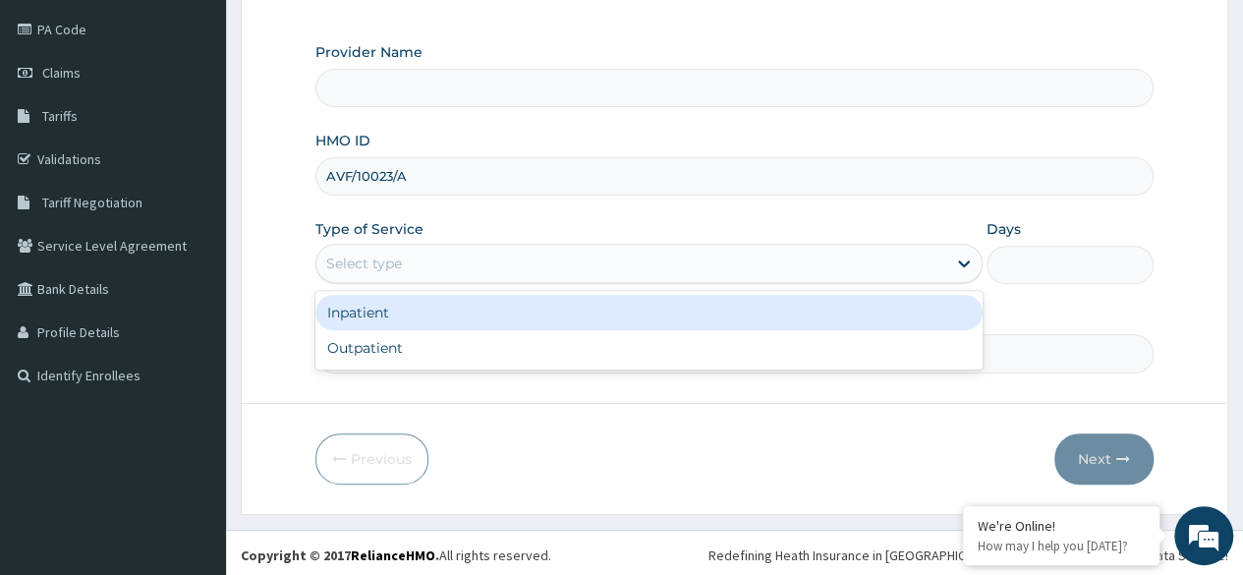
type input "Reliance Family Clinics (RFC) - Ajah"
click at [428, 350] on div "Outpatient" at bounding box center [648, 347] width 667 height 35
type input "1"
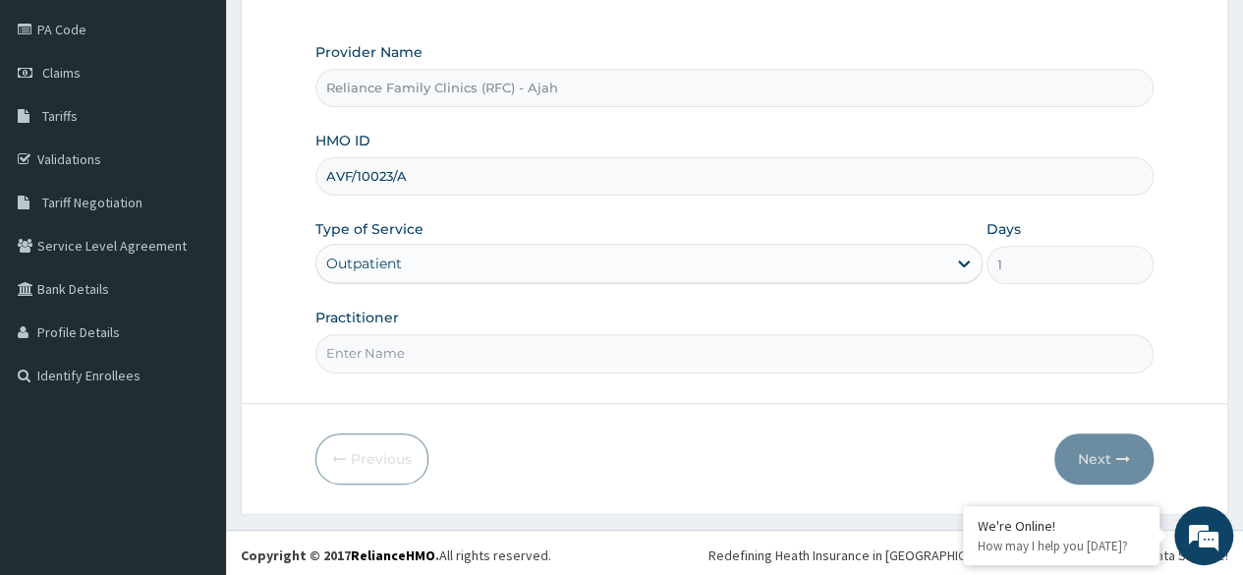
click at [474, 357] on input "Practitioner" at bounding box center [734, 353] width 838 height 38
type input "Dr. locum"
click at [1116, 460] on icon "button" at bounding box center [1123, 459] width 14 height 14
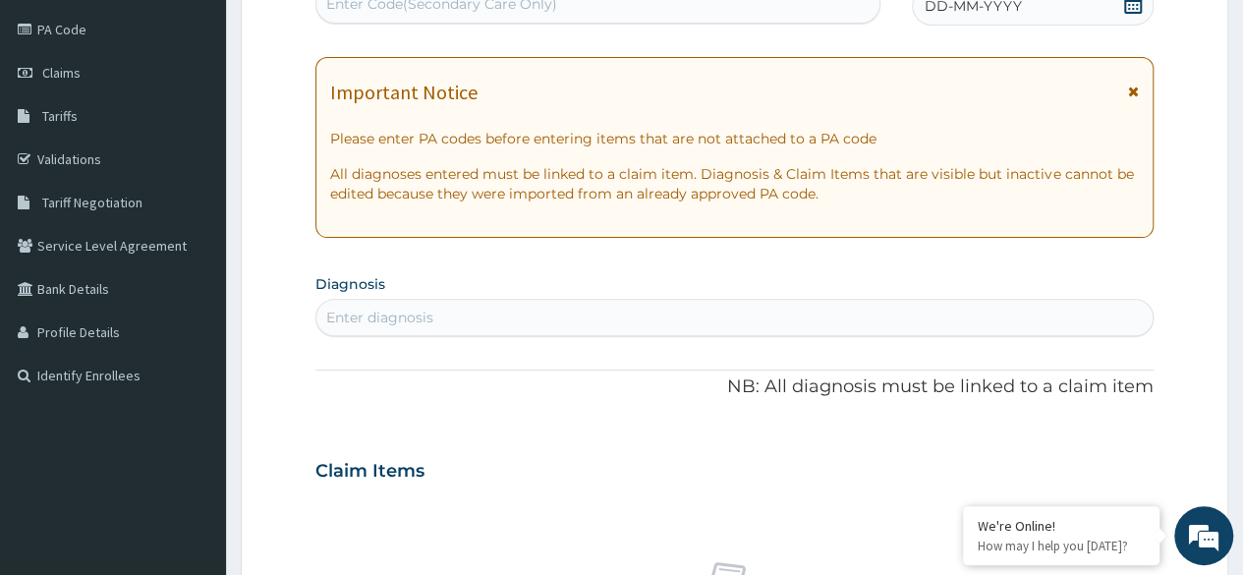
click at [1062, 16] on div "DD-MM-YYYY" at bounding box center [1033, 5] width 242 height 39
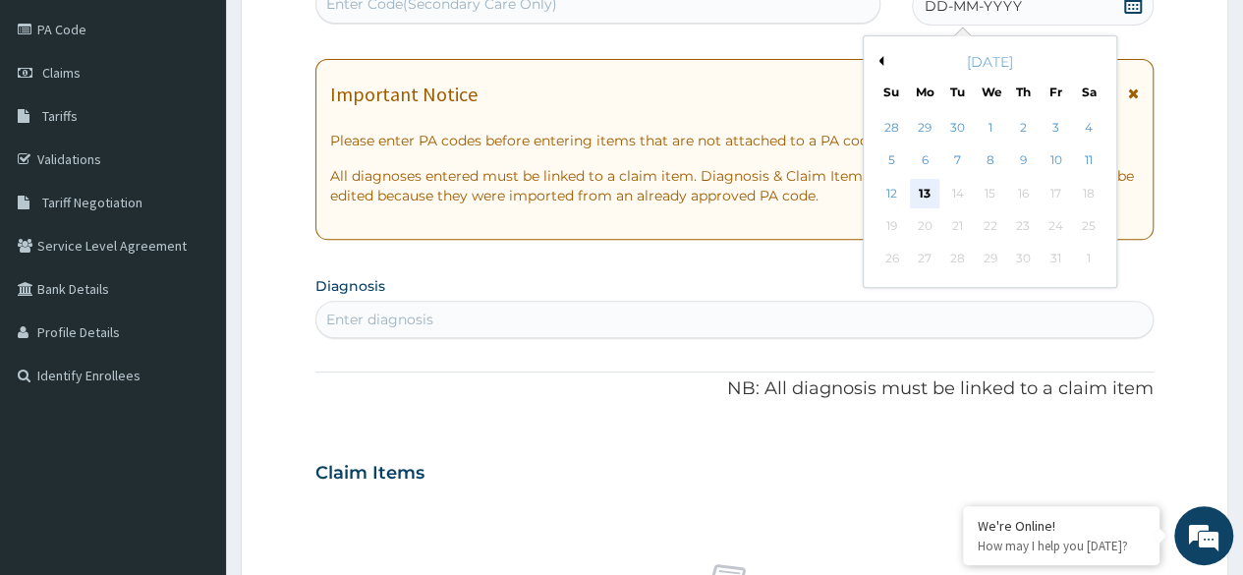
click at [923, 189] on div "13" at bounding box center [924, 193] width 29 height 29
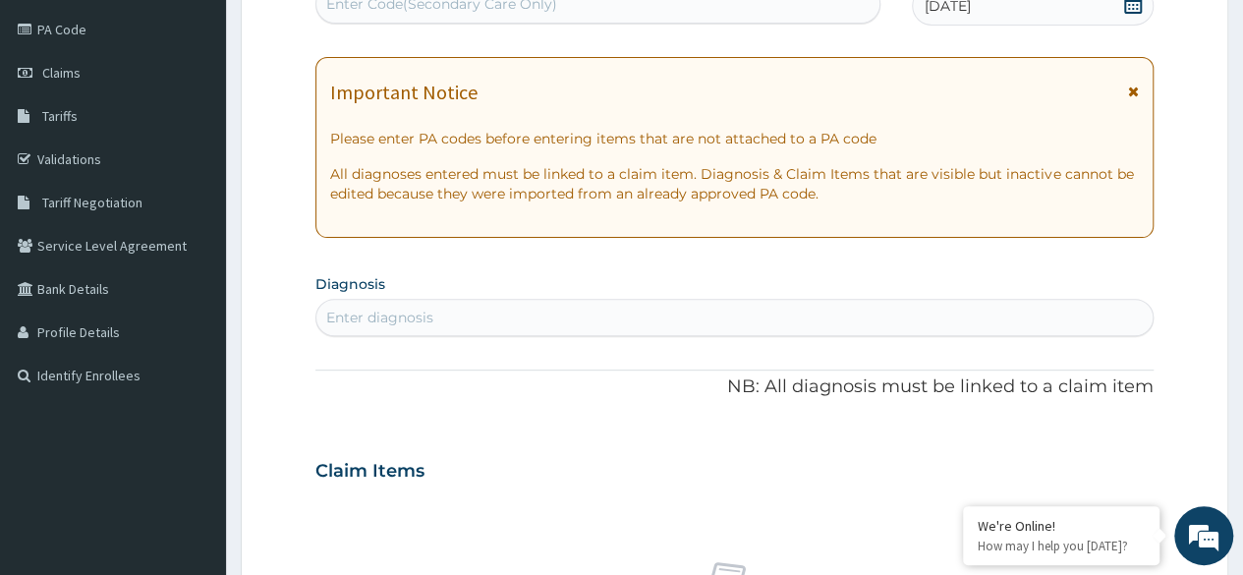
scroll to position [0, 0]
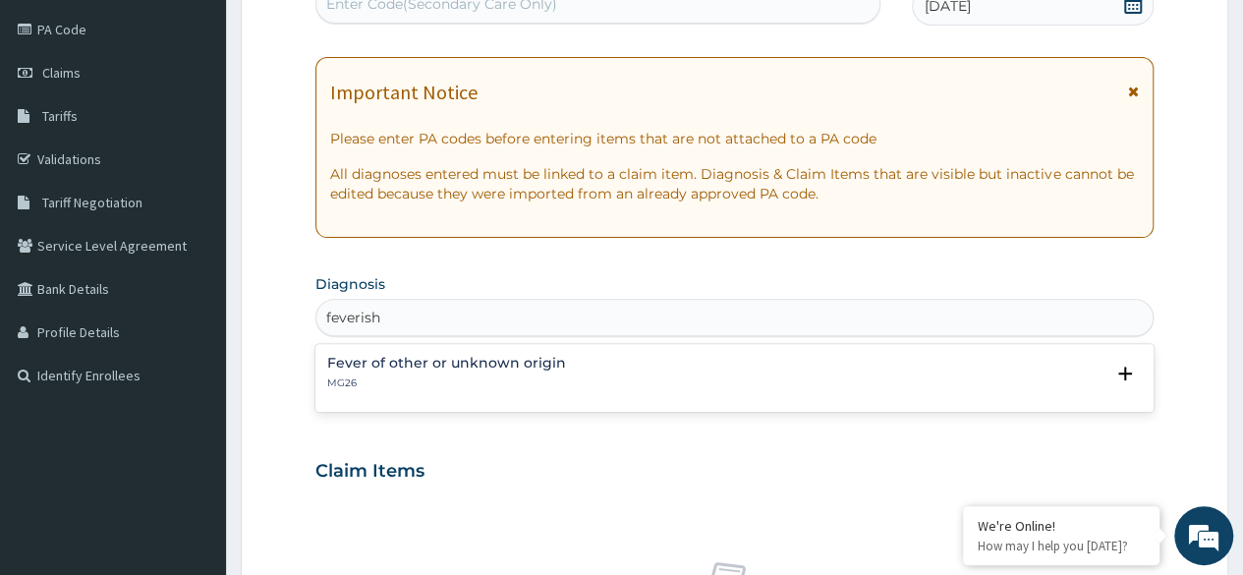
type input "feverish"
click at [495, 377] on p "MG26" at bounding box center [446, 383] width 239 height 14
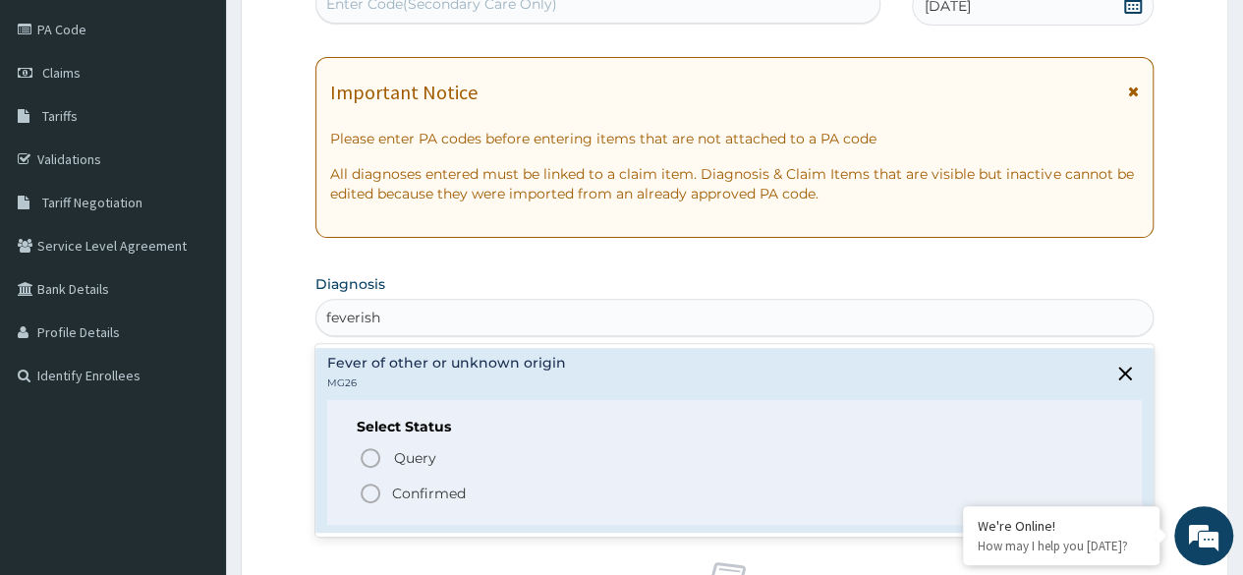
click at [378, 489] on circle "status option filled" at bounding box center [371, 493] width 18 height 18
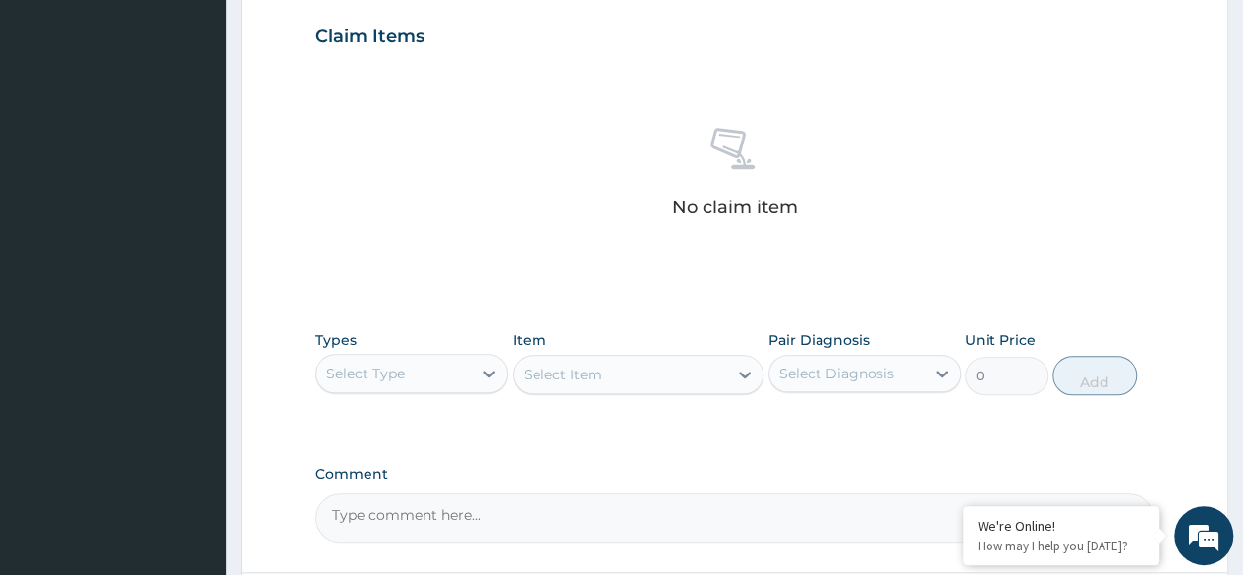
scroll to position [691, 0]
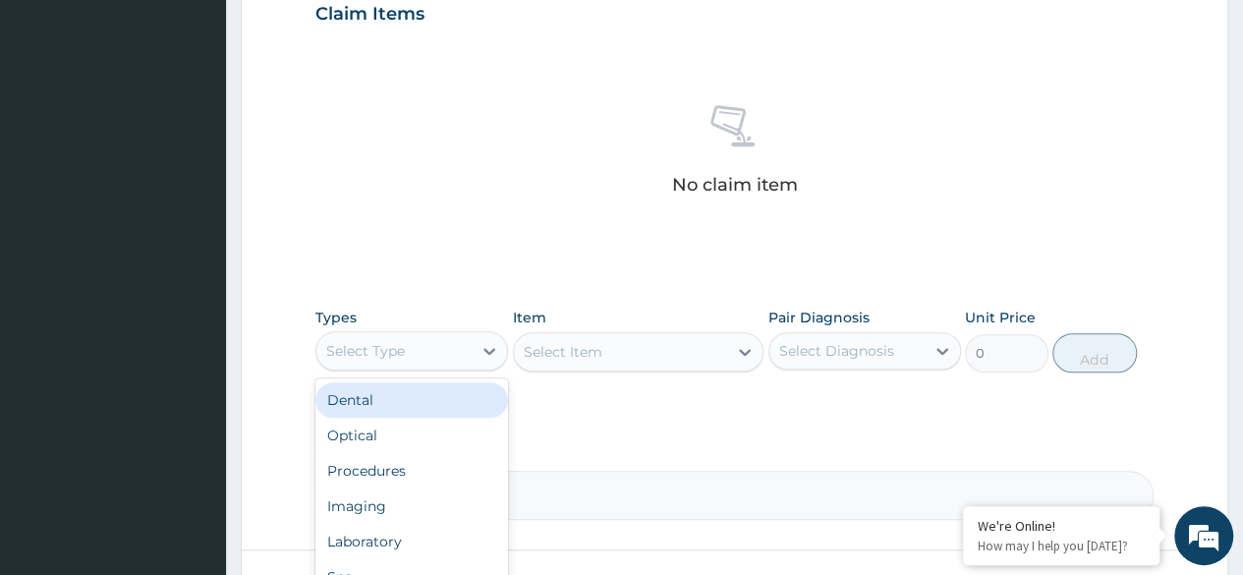
click at [418, 470] on div "Procedures" at bounding box center [411, 470] width 193 height 35
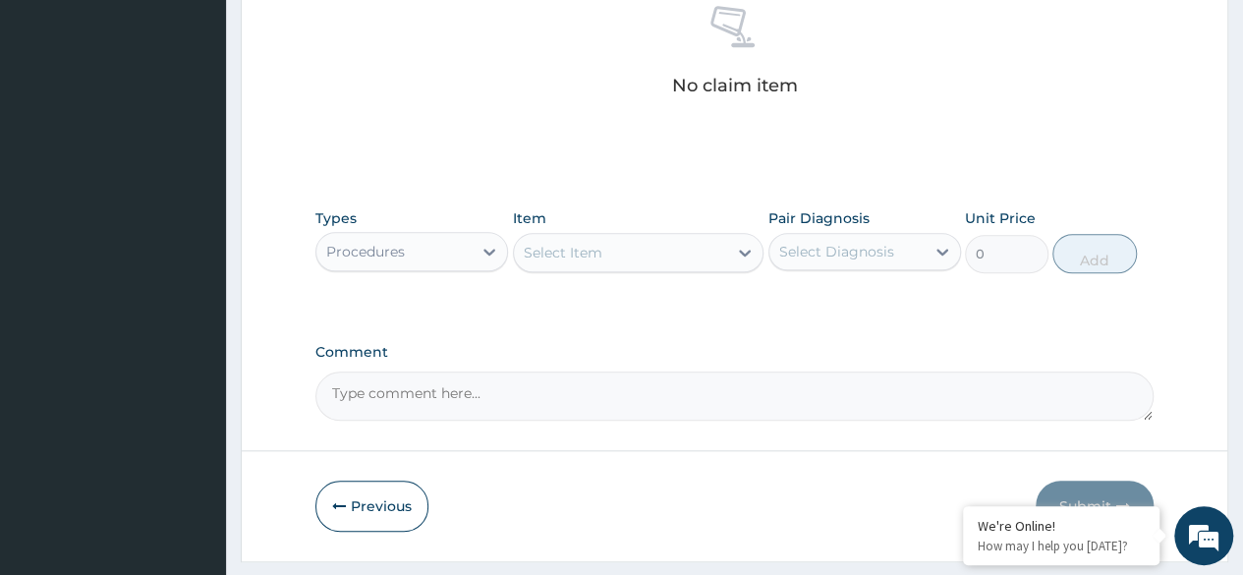
scroll to position [838, 0]
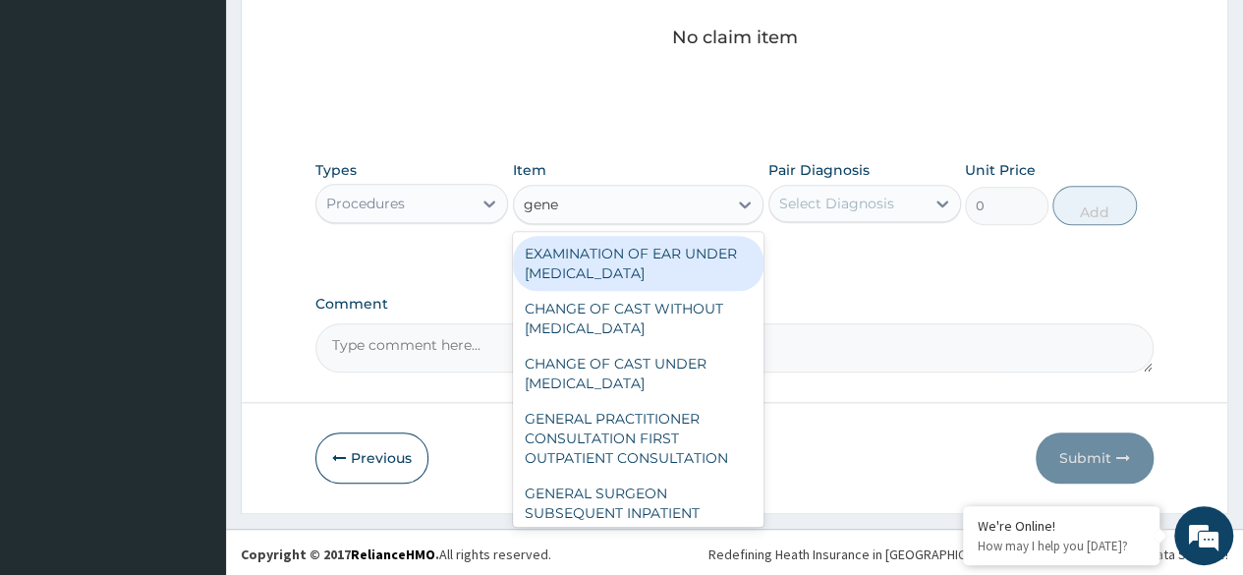
type input "gener"
click at [660, 456] on div "GENERAL PRACTITIONER CONSULTATION FIRST OUTPATIENT CONSULTATION" at bounding box center [638, 438] width 251 height 75
type input "3370.125"
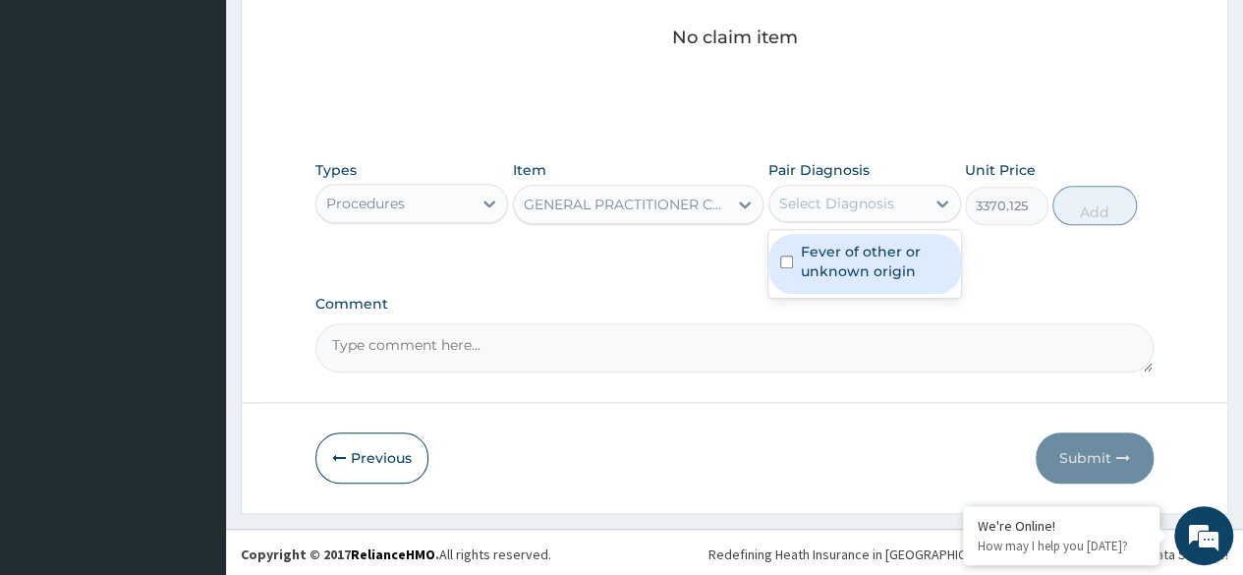
click at [906, 265] on label "Fever of other or unknown origin" at bounding box center [875, 261] width 148 height 39
checkbox input "true"
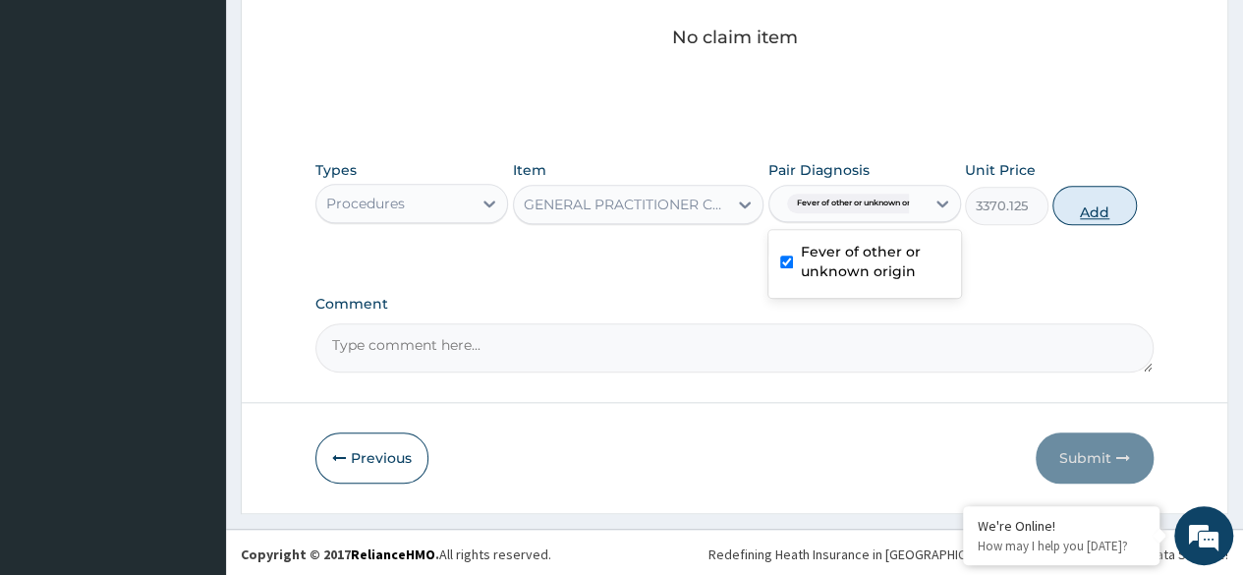
click at [1082, 205] on button "Add" at bounding box center [1094, 205] width 84 height 39
type input "0"
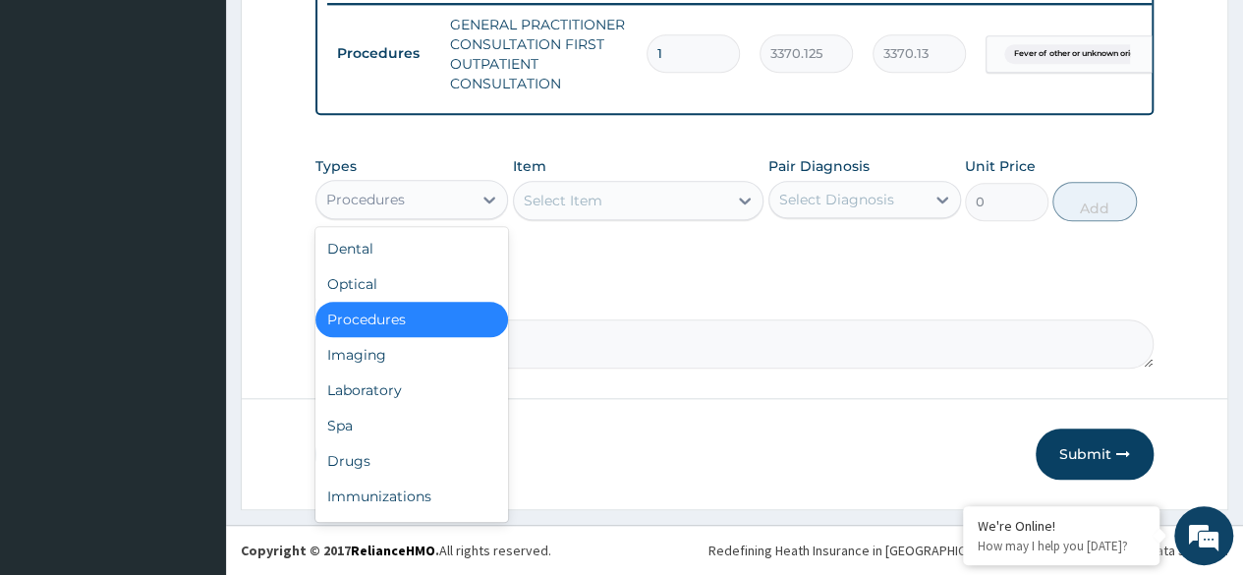
click at [408, 395] on div "Laboratory" at bounding box center [411, 389] width 193 height 35
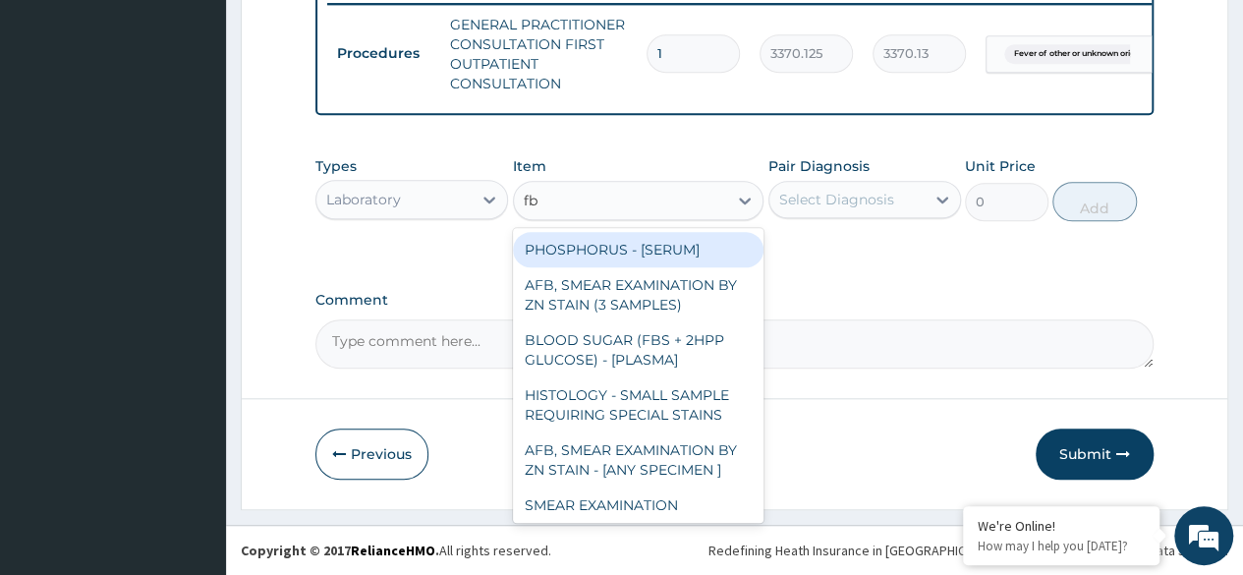
type input "fbc"
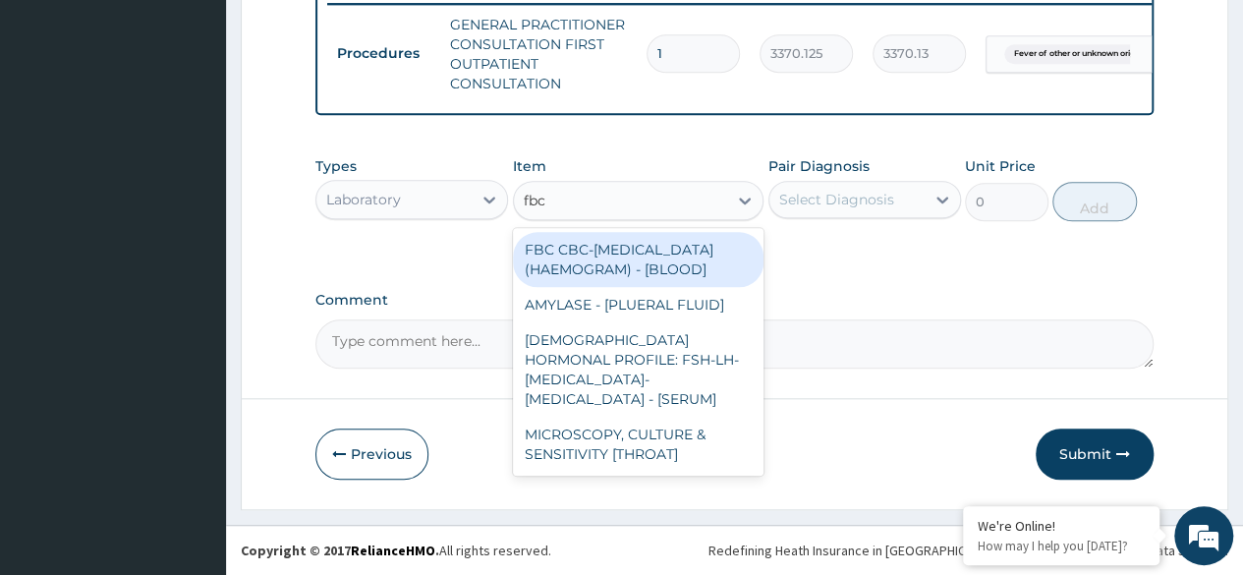
click at [699, 265] on div "FBC CBC-COMPLETE BLOOD COUNT (HAEMOGRAM) - [BLOOD]" at bounding box center [638, 259] width 251 height 55
type input "4085"
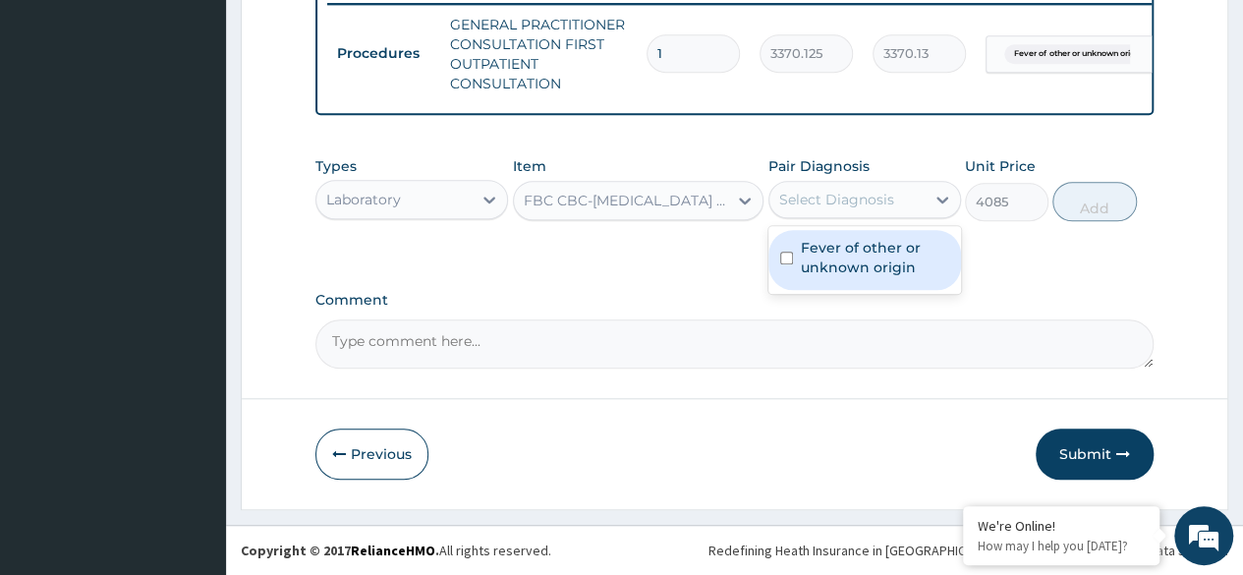
click at [879, 267] on label "Fever of other or unknown origin" at bounding box center [875, 257] width 148 height 39
checkbox input "true"
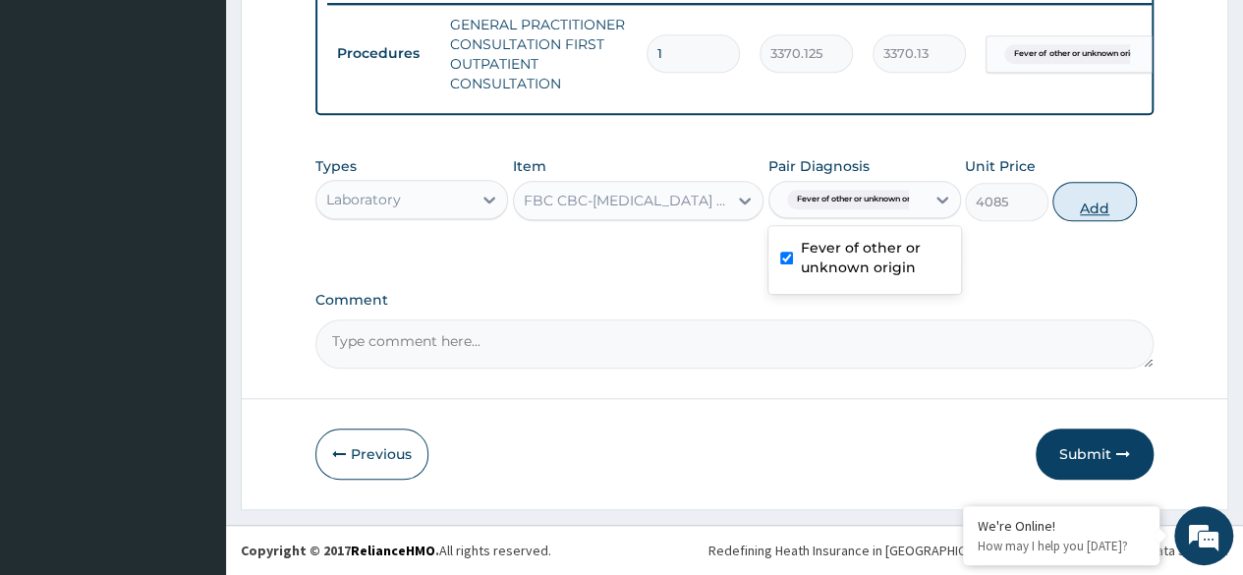
click at [1106, 212] on button "Add" at bounding box center [1094, 201] width 84 height 39
type input "0"
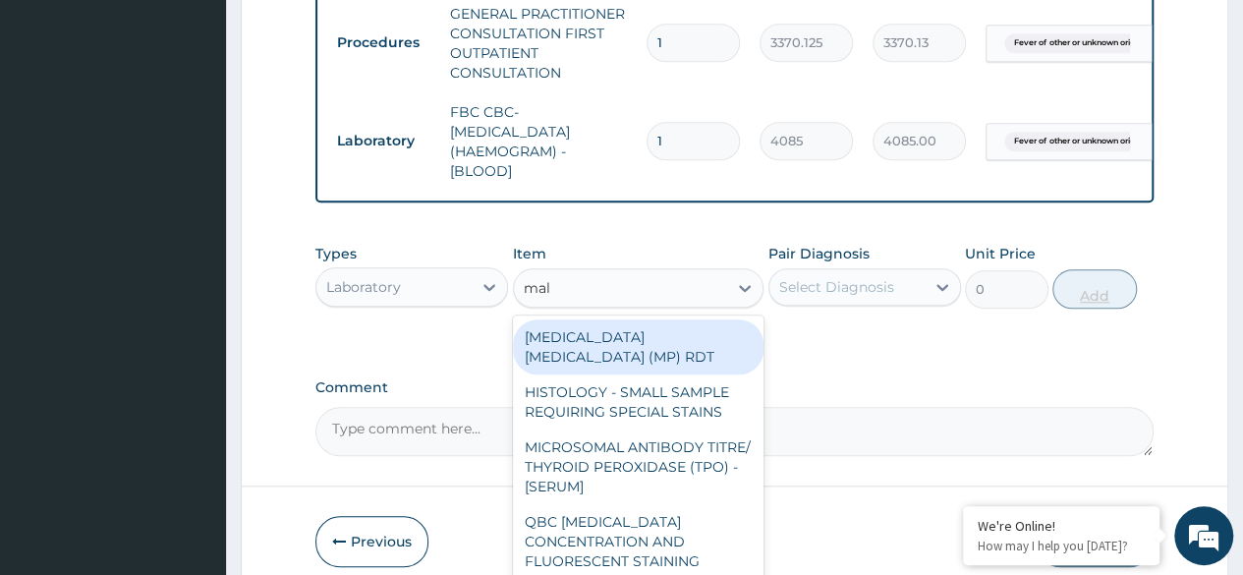
type input "mala"
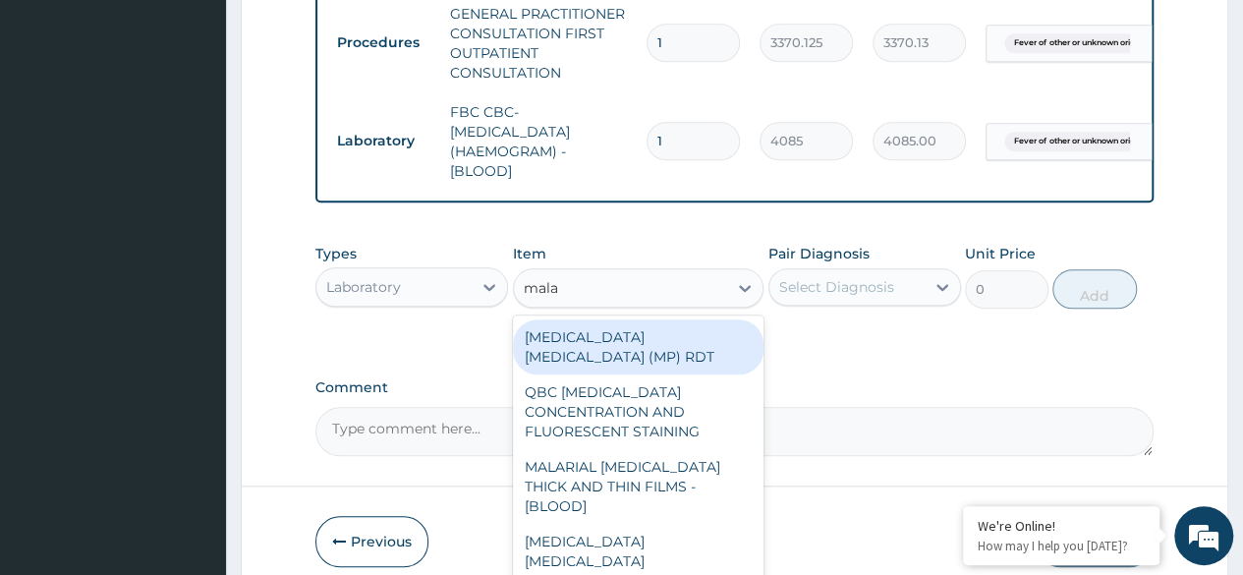
click at [711, 365] on div "MALARIA PARASITE (MP) RDT" at bounding box center [638, 346] width 251 height 55
type input "1531.875"
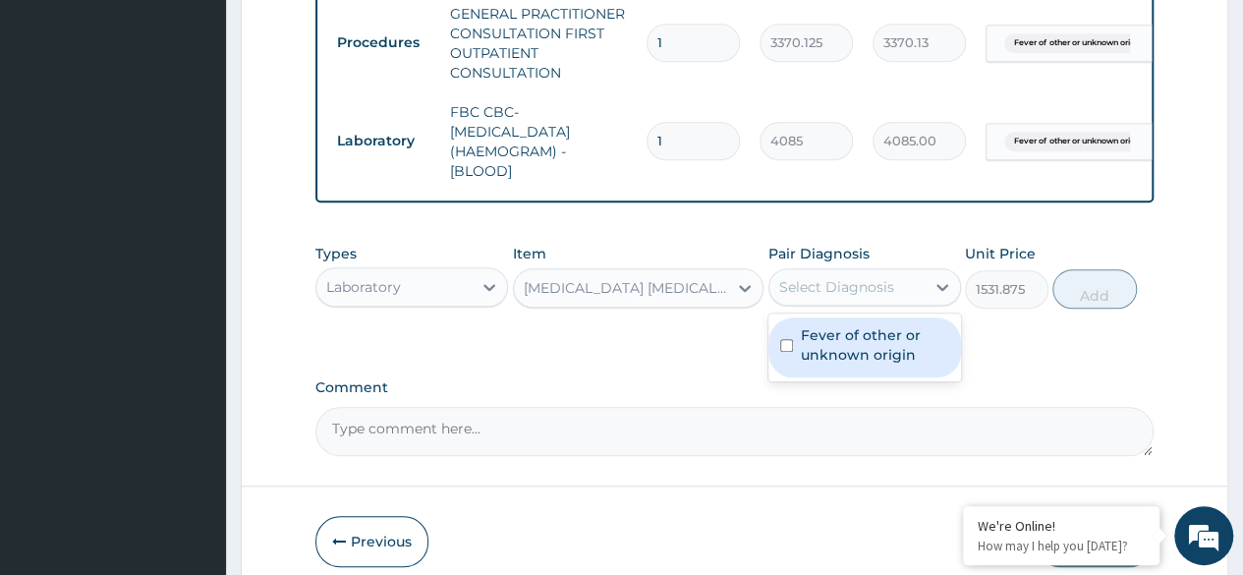
click at [902, 364] on label "Fever of other or unknown origin" at bounding box center [875, 344] width 148 height 39
checkbox input "true"
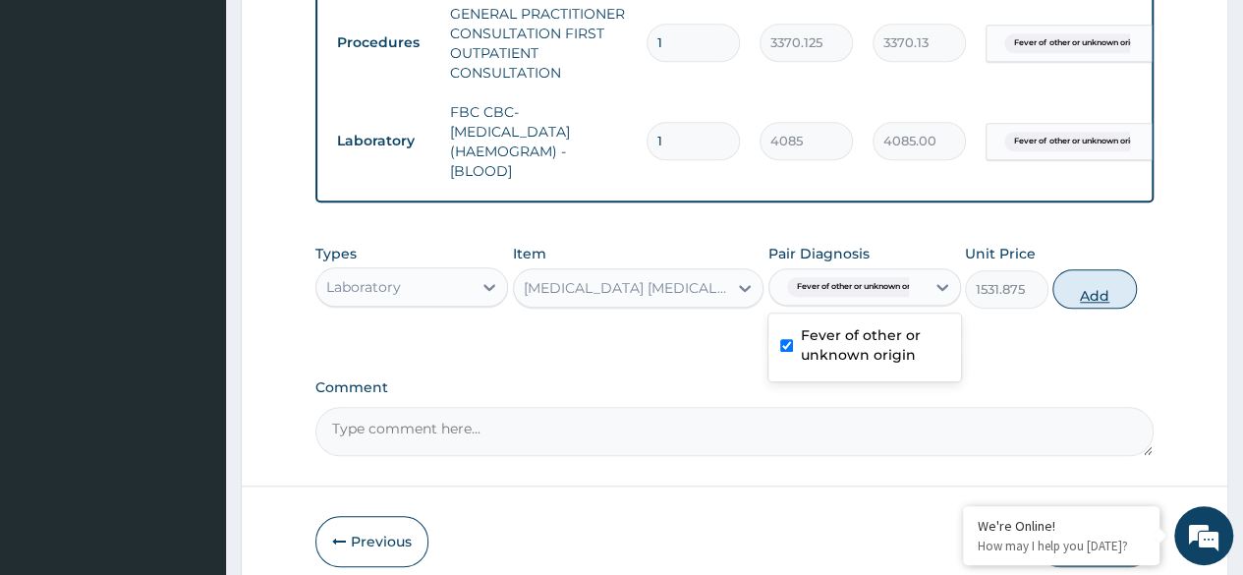
click at [1100, 304] on button "Add" at bounding box center [1094, 288] width 84 height 39
type input "0"
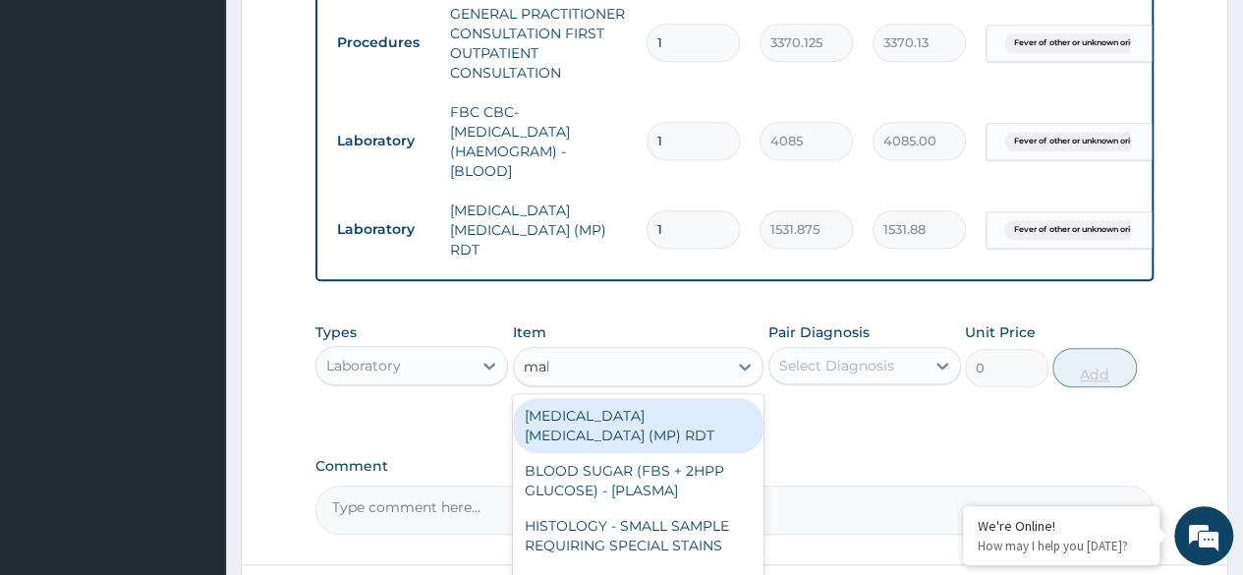
type input "mala"
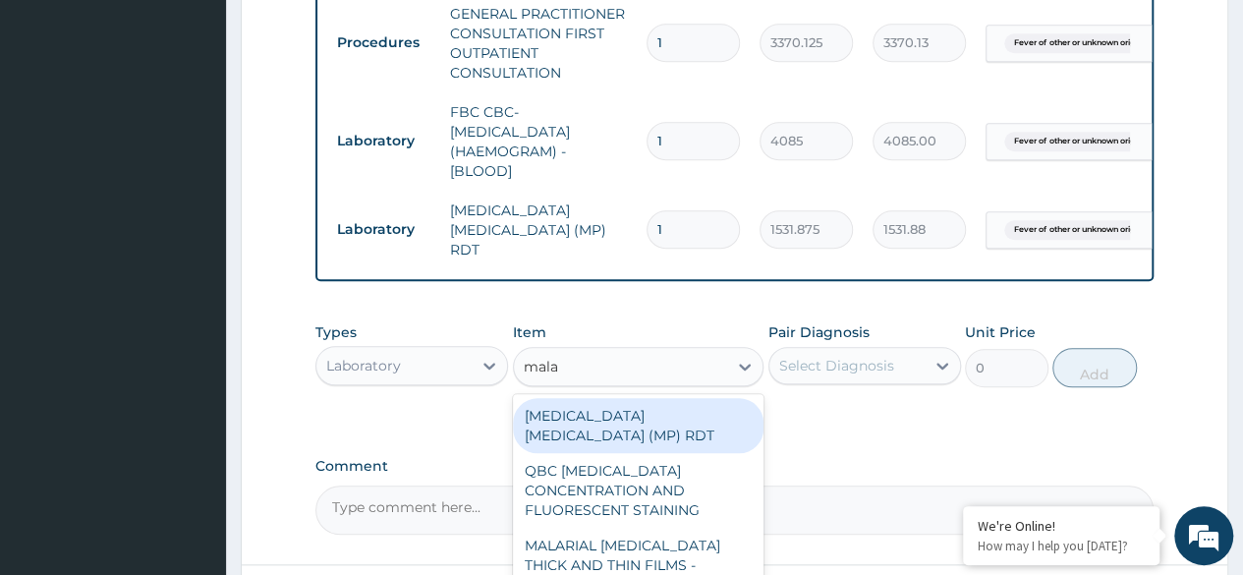
click at [678, 532] on div "MALARIAL PARASITE THICK AND THIN FILMS - [BLOOD]" at bounding box center [638, 565] width 251 height 75
type input "1531.875"
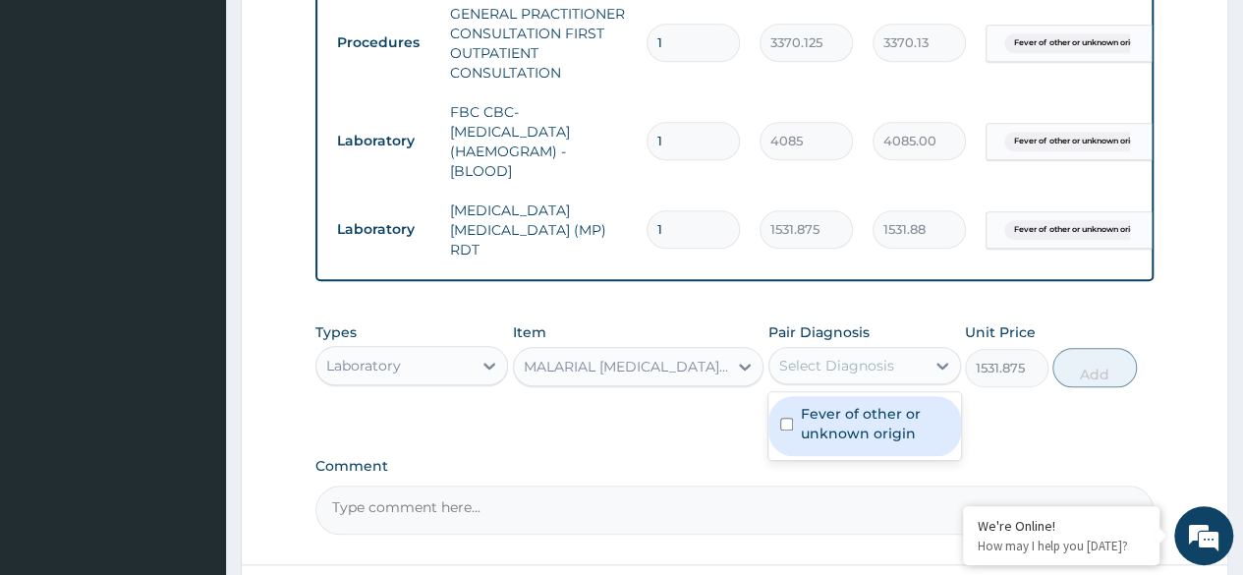
click at [901, 437] on label "Fever of other or unknown origin" at bounding box center [875, 423] width 148 height 39
checkbox input "true"
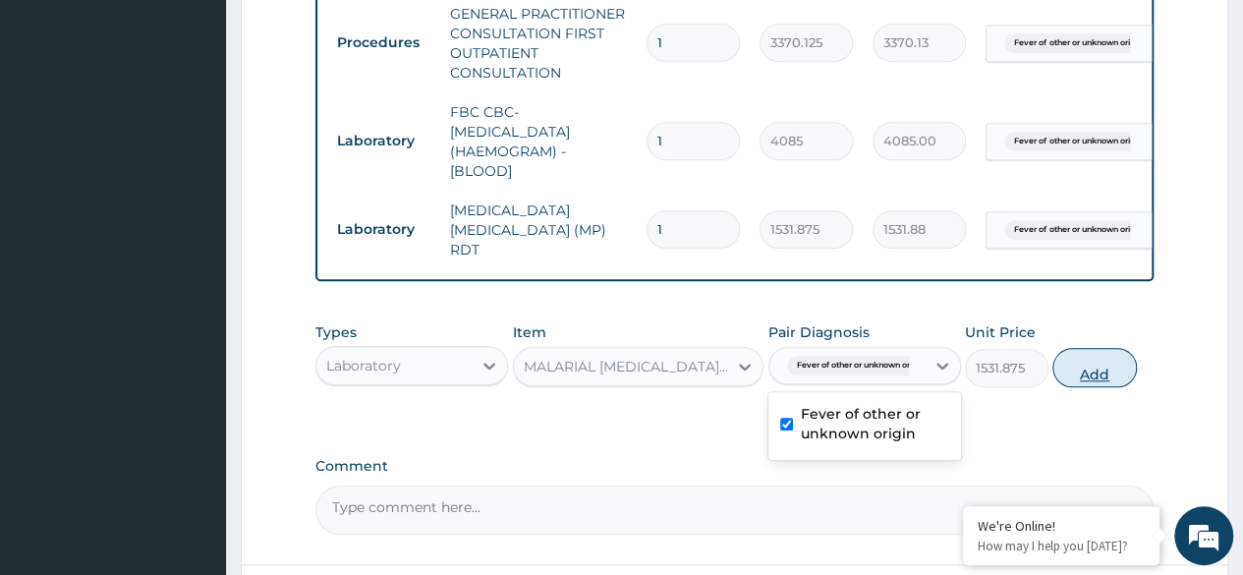
click at [1087, 374] on button "Add" at bounding box center [1094, 367] width 84 height 39
type input "0"
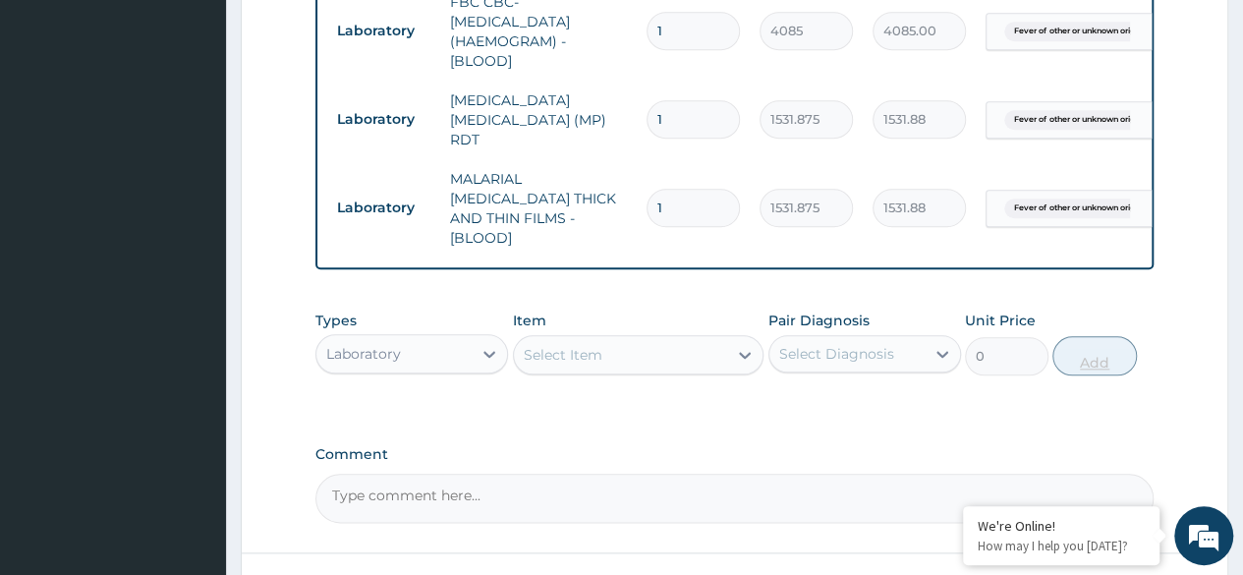
scroll to position [976, 0]
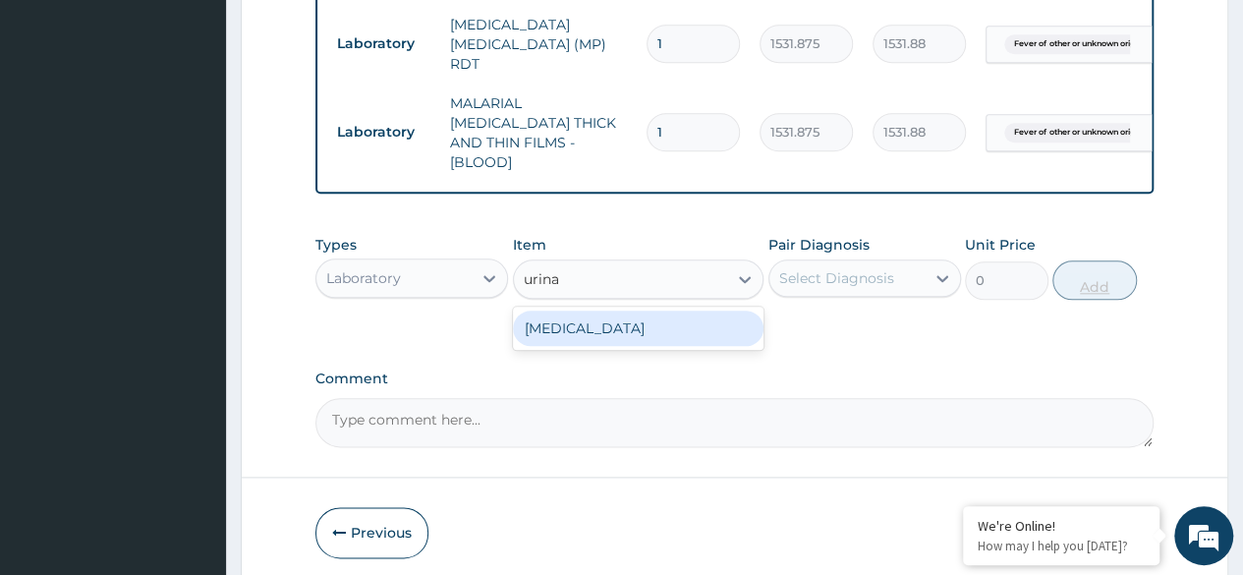
type input "urinal"
click at [717, 310] on div "URINALYSIS" at bounding box center [638, 327] width 251 height 35
type input "1531.875"
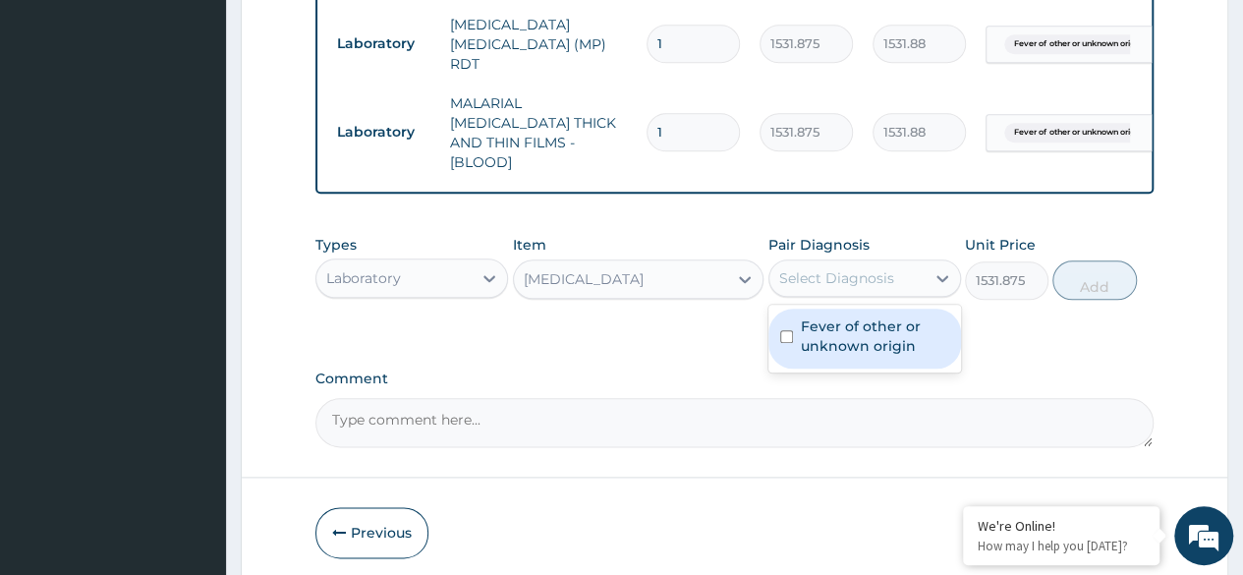
click at [923, 334] on label "Fever of other or unknown origin" at bounding box center [875, 335] width 148 height 39
checkbox input "true"
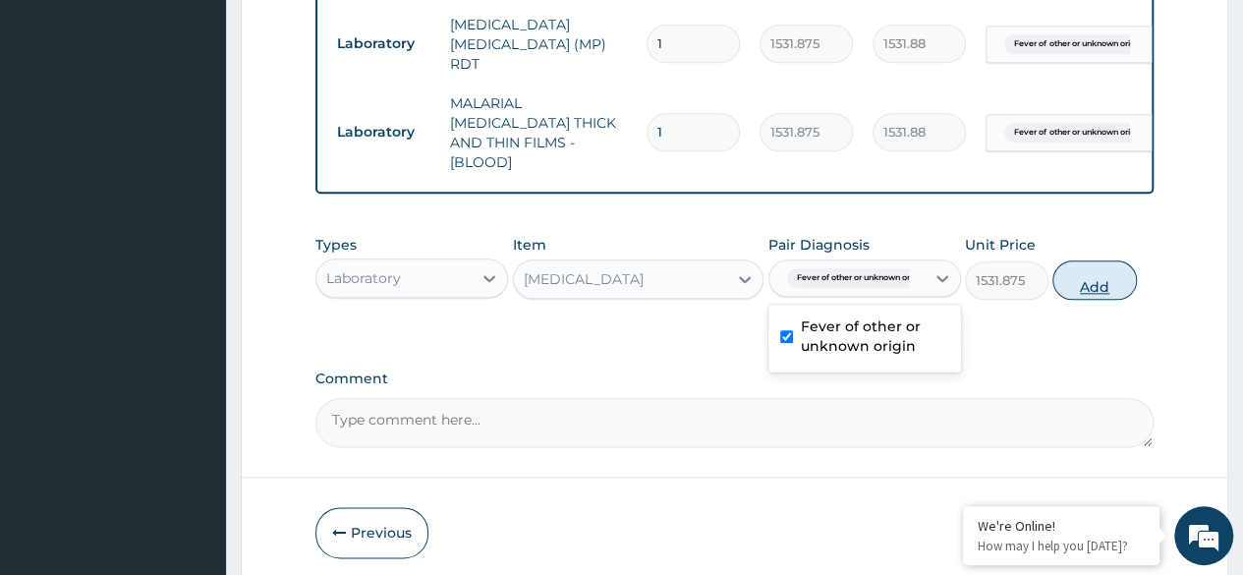
click at [1086, 269] on button "Add" at bounding box center [1094, 279] width 84 height 39
type input "0"
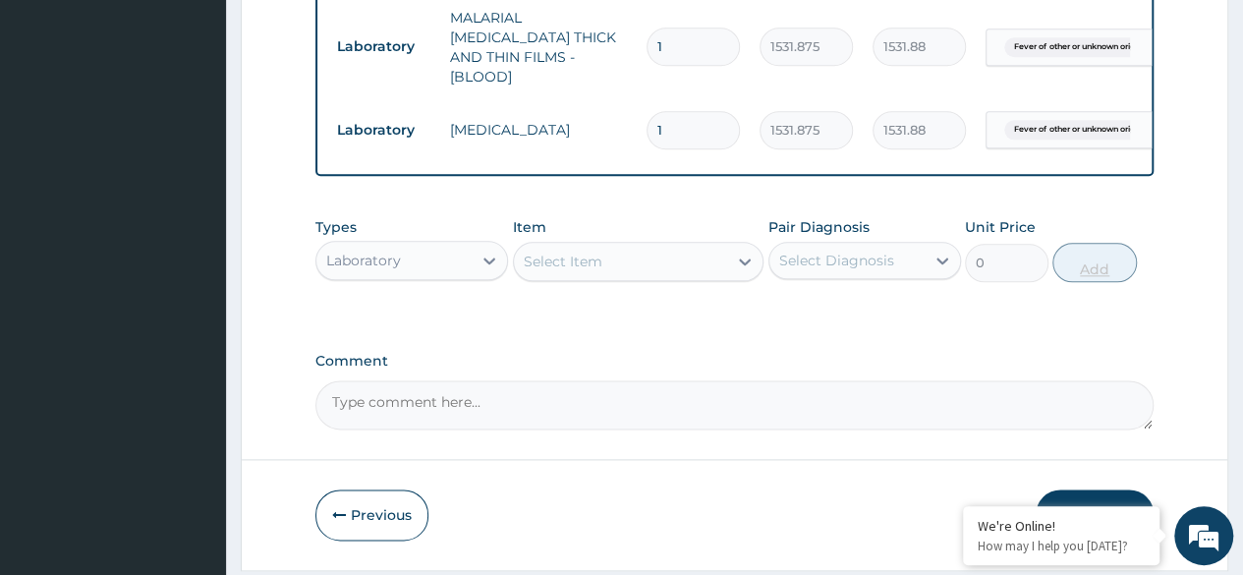
scroll to position [1103, 0]
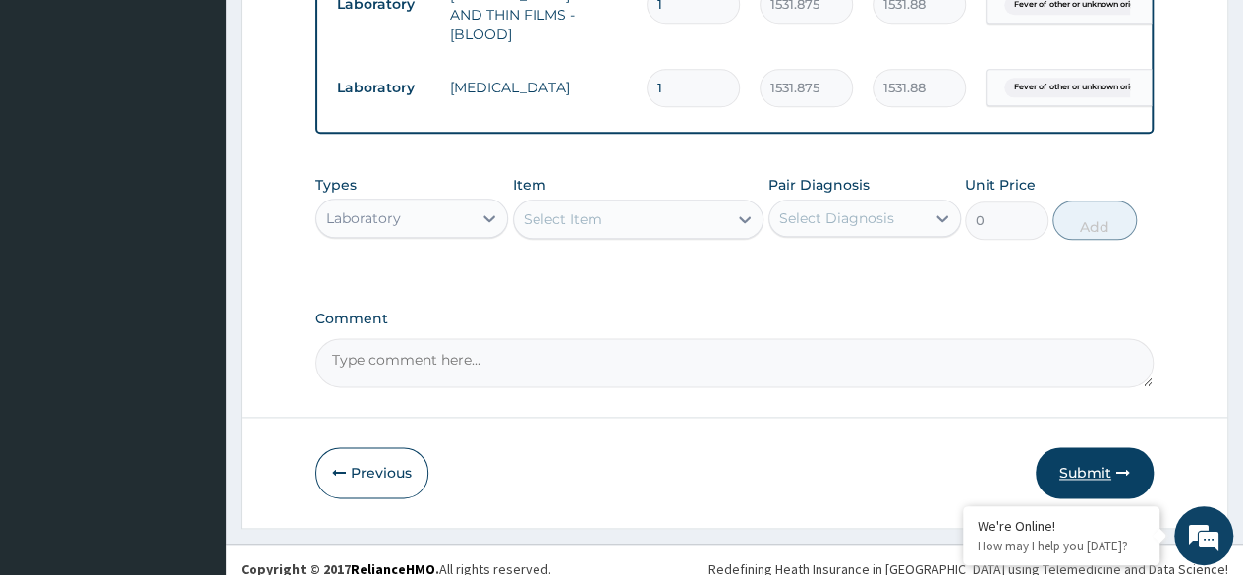
click at [1087, 452] on button "Submit" at bounding box center [1094, 472] width 118 height 51
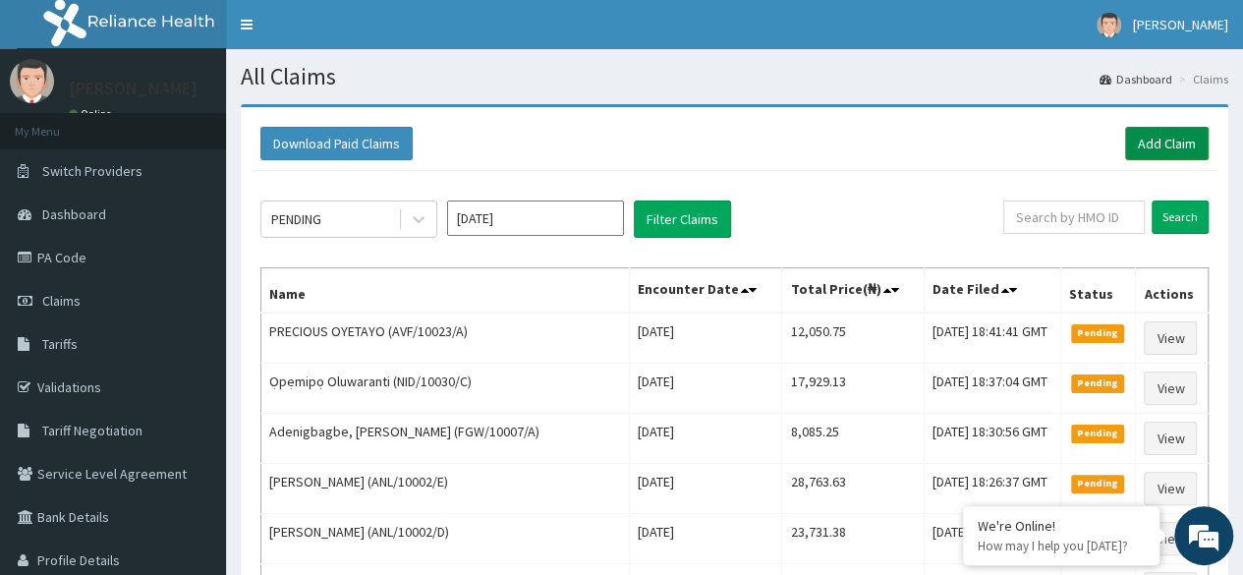
click at [1185, 152] on link "Add Claim" at bounding box center [1167, 143] width 84 height 33
click at [1151, 139] on link "Add Claim" at bounding box center [1167, 143] width 84 height 33
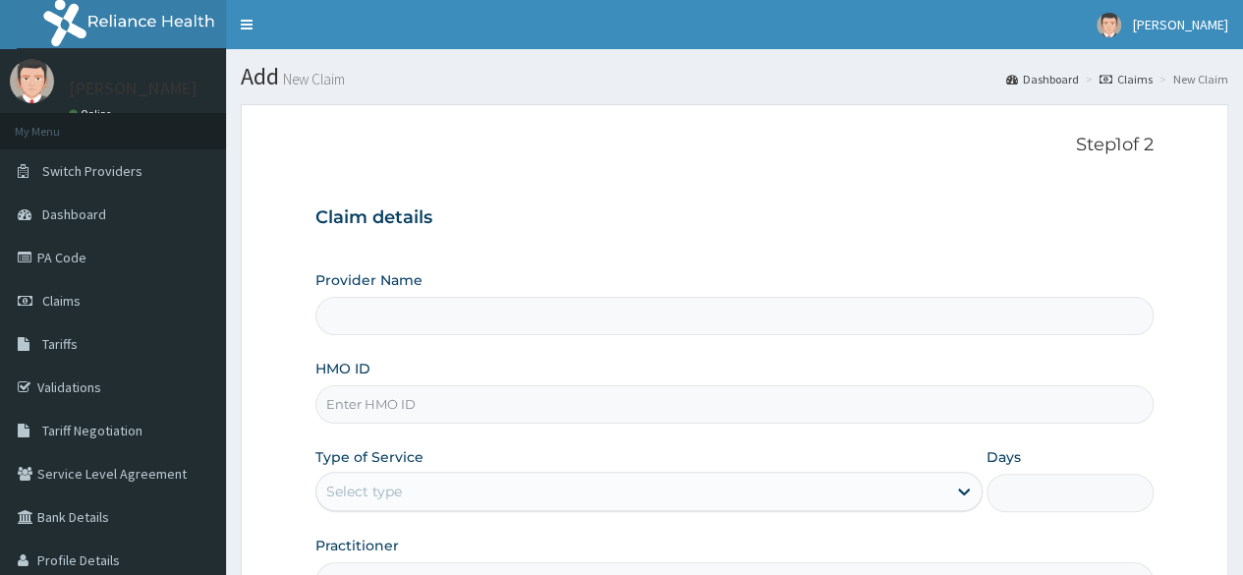
click at [527, 401] on input "HMO ID" at bounding box center [734, 404] width 838 height 38
paste input "ZIN/10001/A"
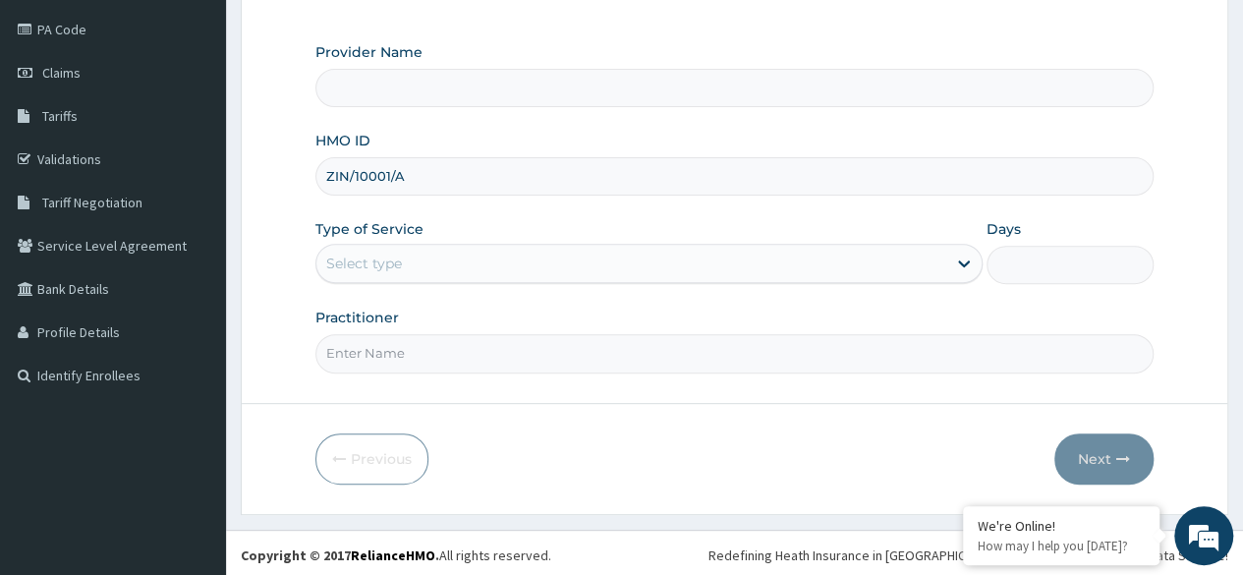
type input "ZIN/10001/A"
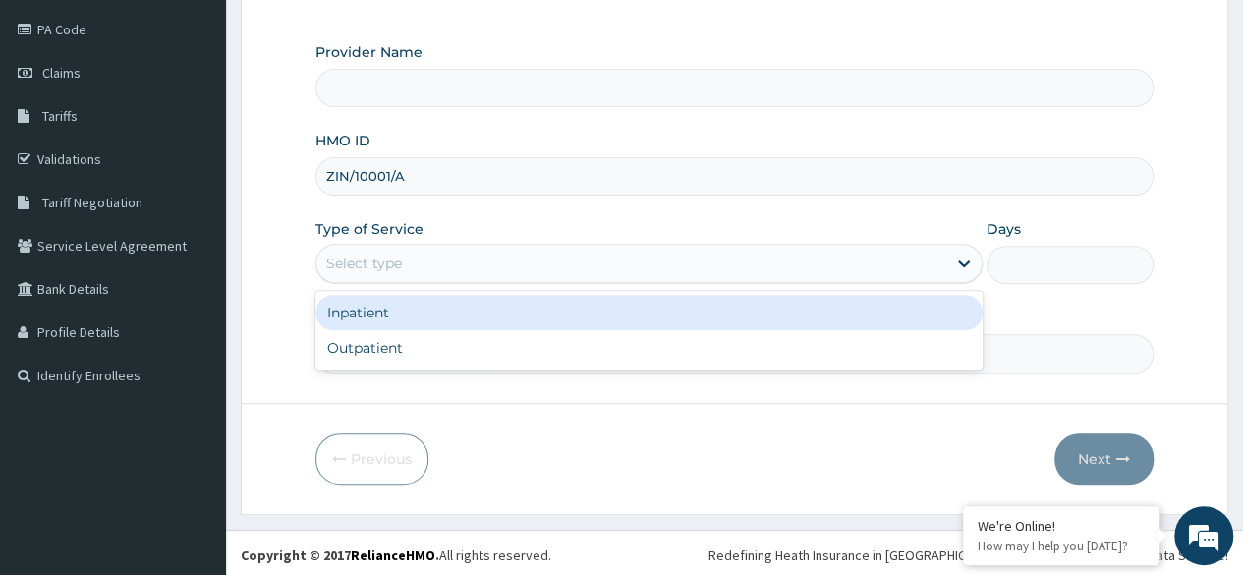
click at [530, 357] on div "Outpatient" at bounding box center [648, 347] width 667 height 35
type input "1"
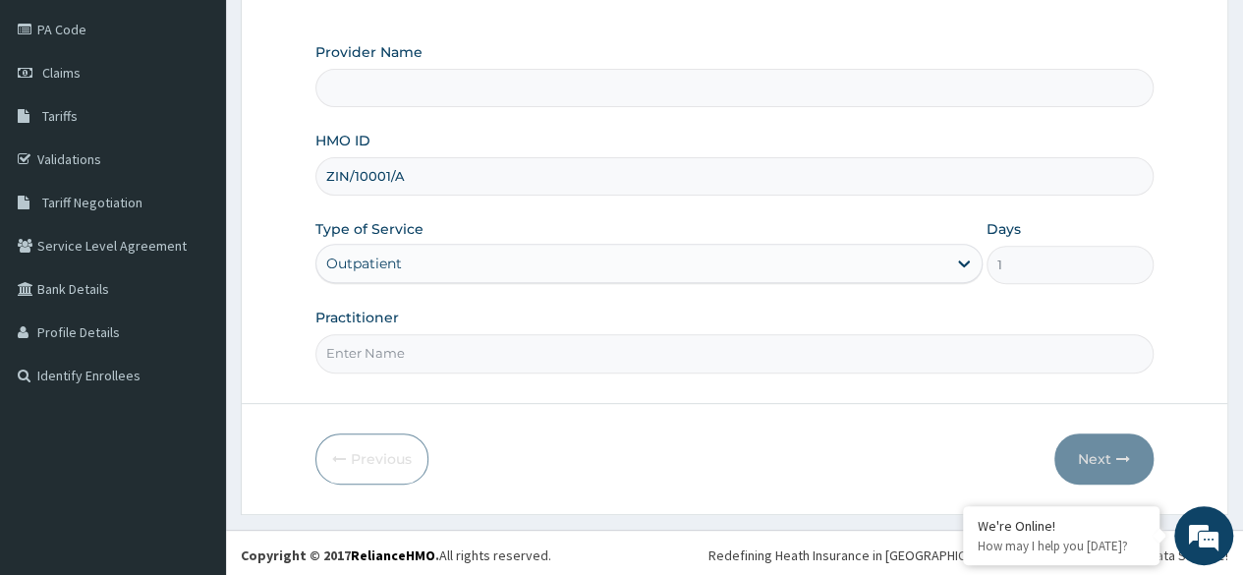
click at [554, 350] on input "Practitioner" at bounding box center [734, 353] width 838 height 38
type input "Reliance Family Clinics (RFC) - Ajah"
type input "Dr. locum"
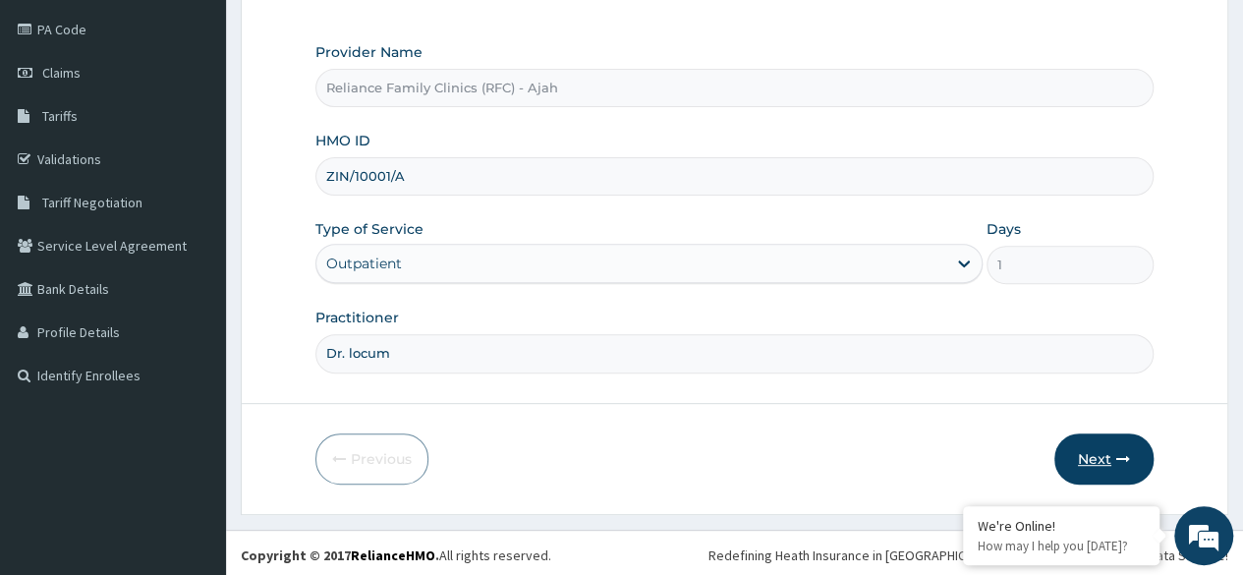
click at [1116, 433] on button "Next" at bounding box center [1103, 458] width 99 height 51
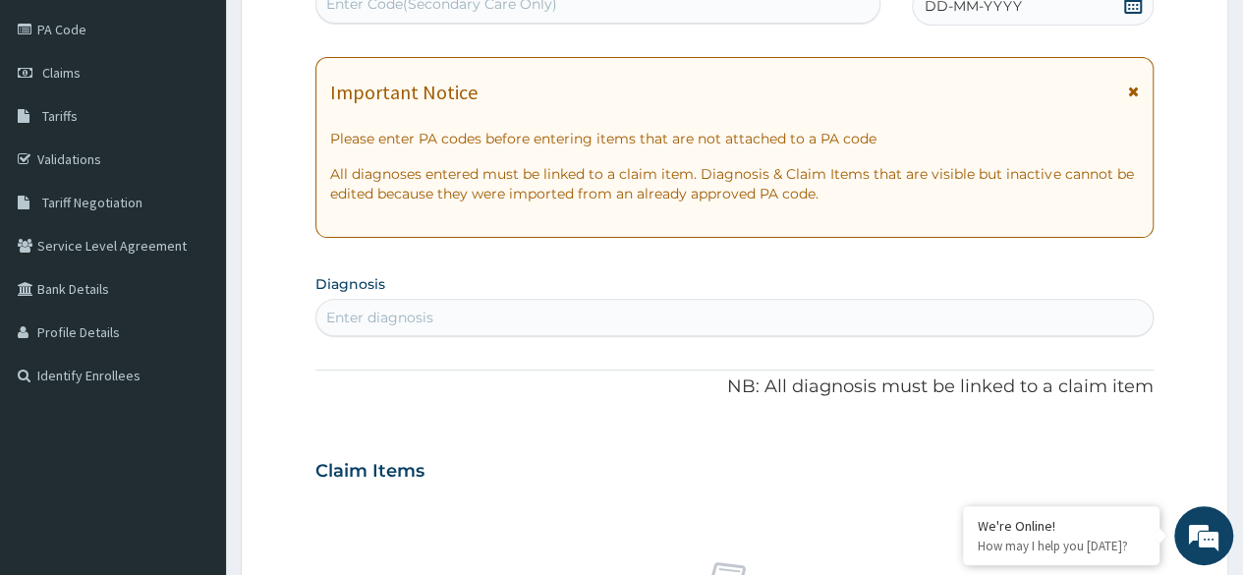
click at [1053, 20] on div "DD-MM-YYYY" at bounding box center [1033, 5] width 242 height 39
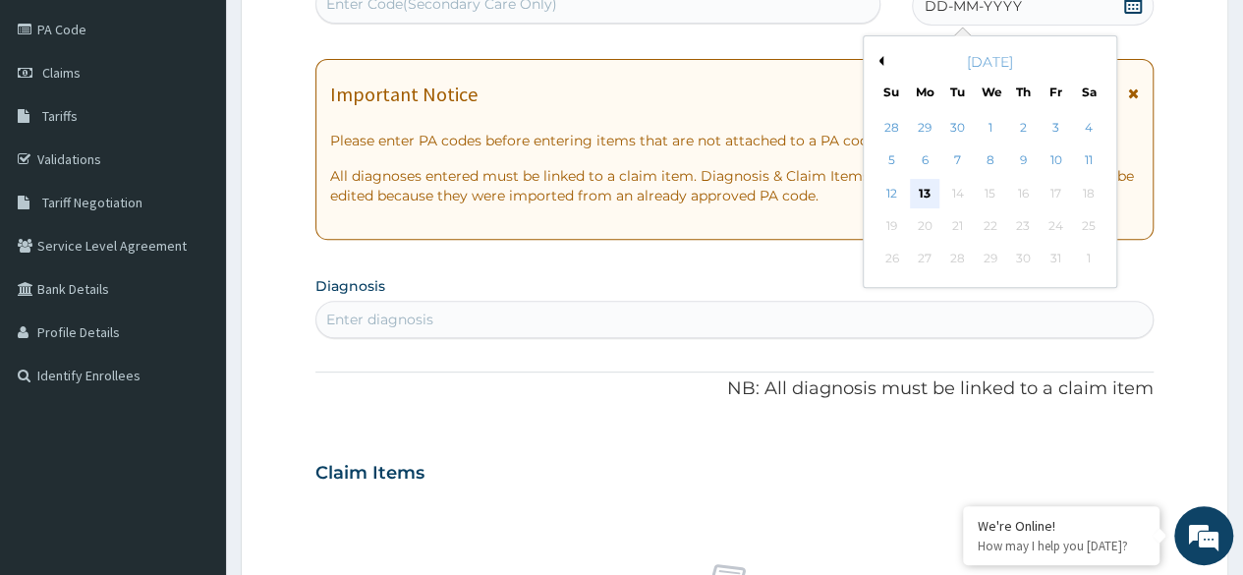
click at [923, 191] on div "13" at bounding box center [924, 193] width 29 height 29
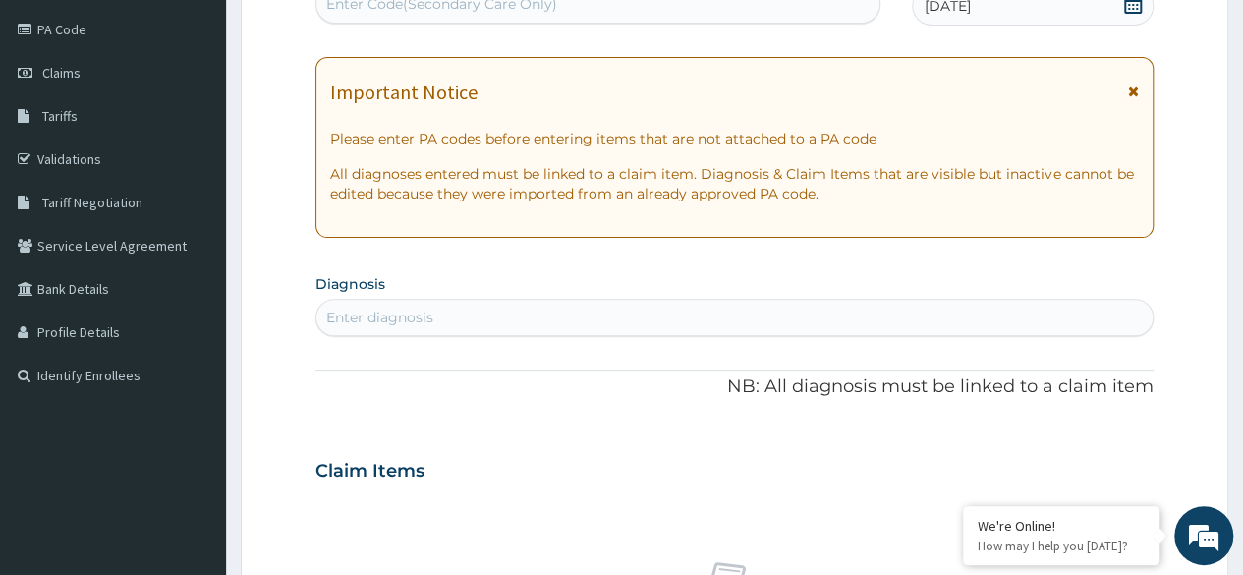
scroll to position [0, 0]
type input "fatigue"
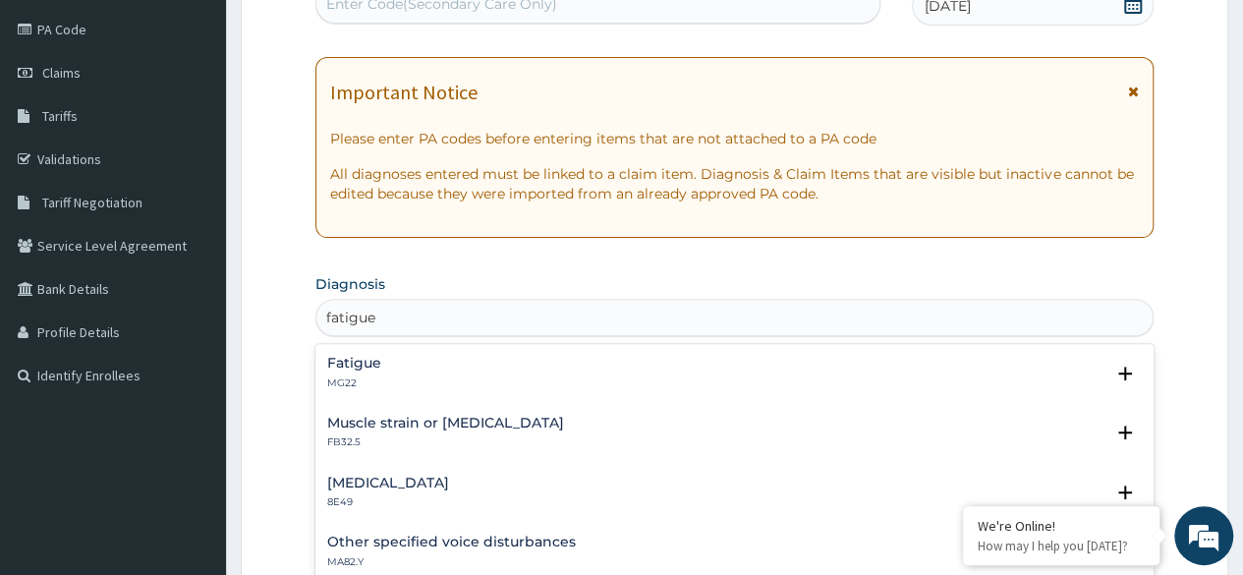
click at [383, 375] on div "Fatigue MG22" at bounding box center [734, 373] width 814 height 34
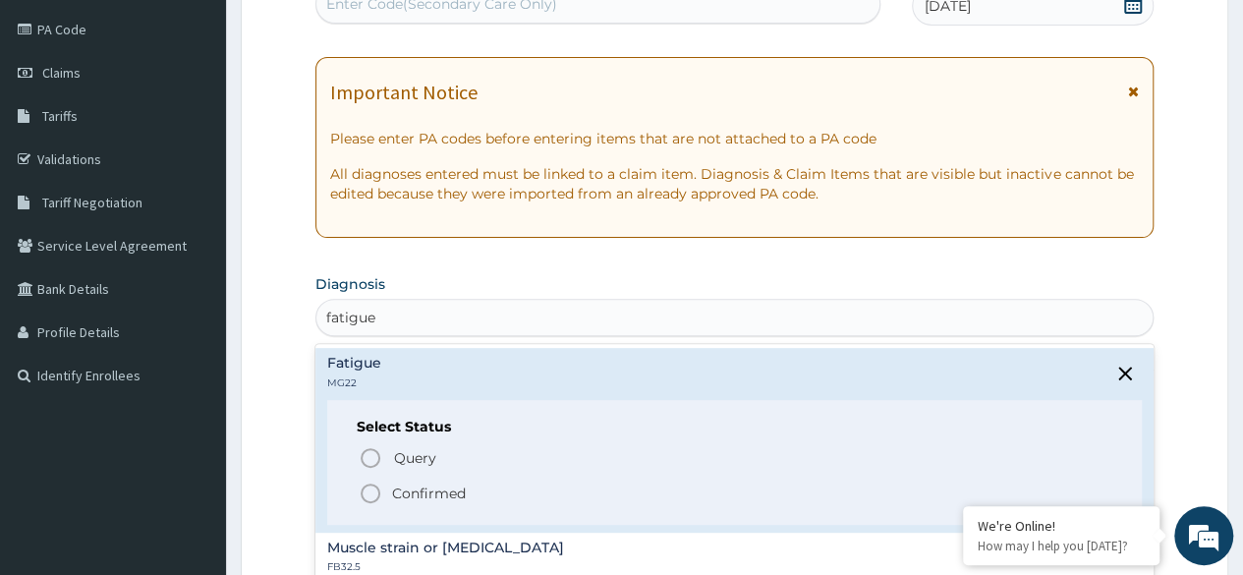
click at [373, 489] on icon "status option filled" at bounding box center [371, 493] width 24 height 24
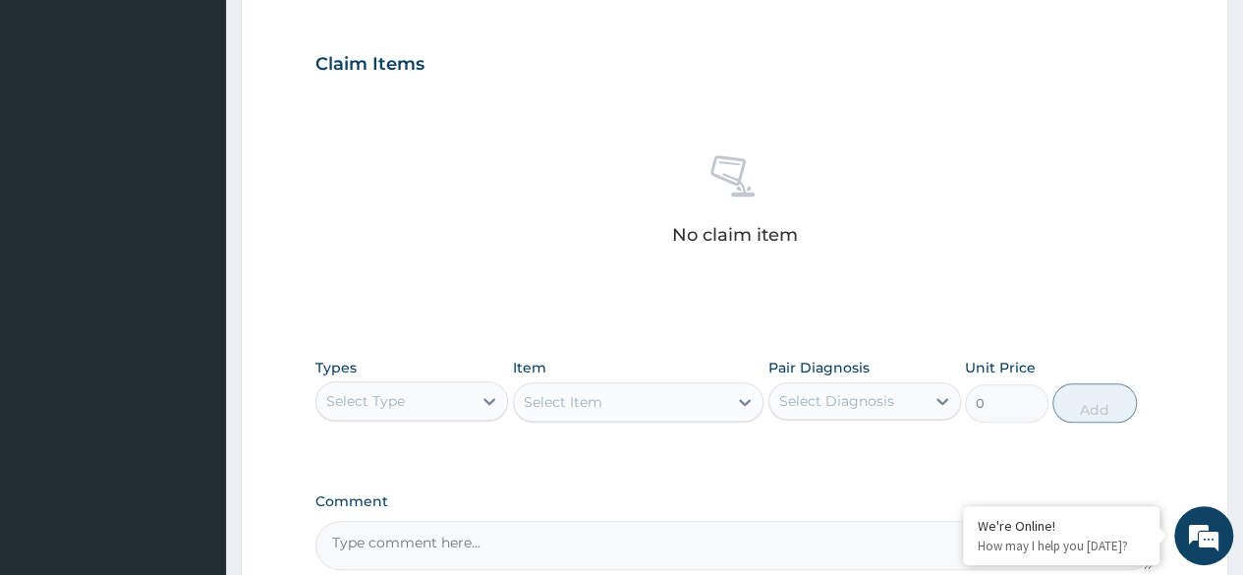
scroll to position [838, 0]
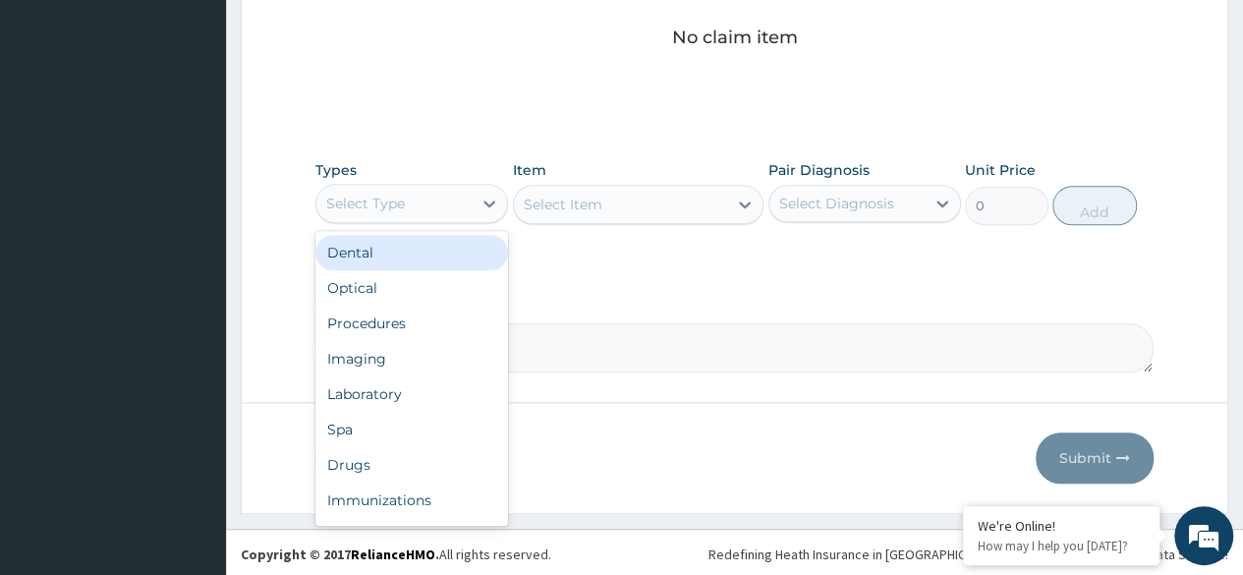
click at [413, 318] on div "Procedures" at bounding box center [411, 323] width 193 height 35
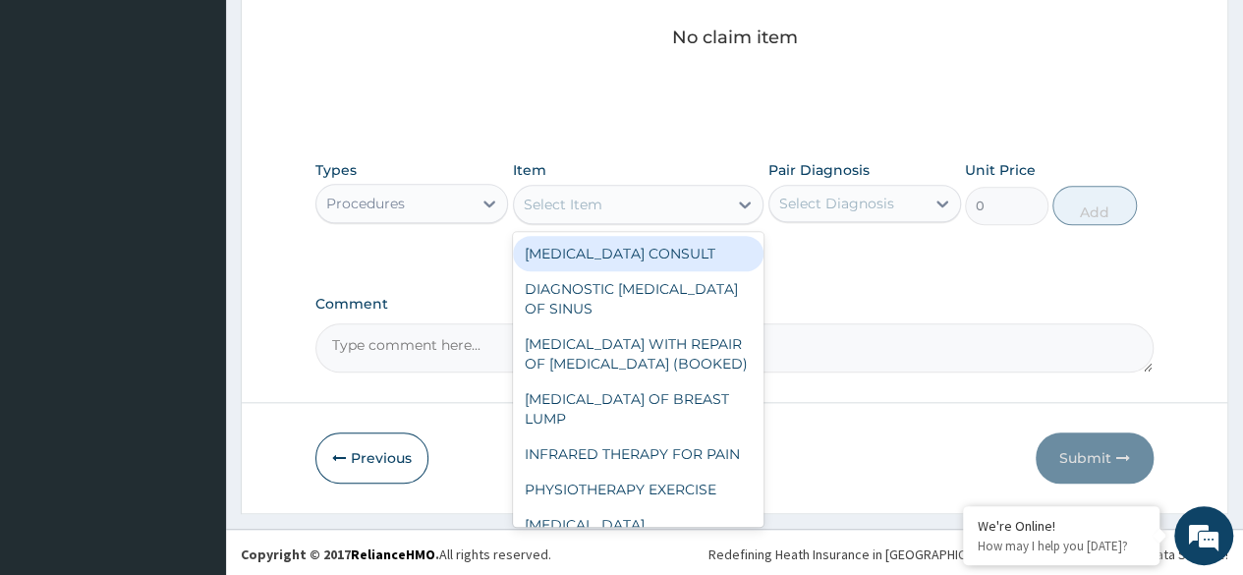
click at [650, 203] on div "Select Item" at bounding box center [621, 204] width 214 height 31
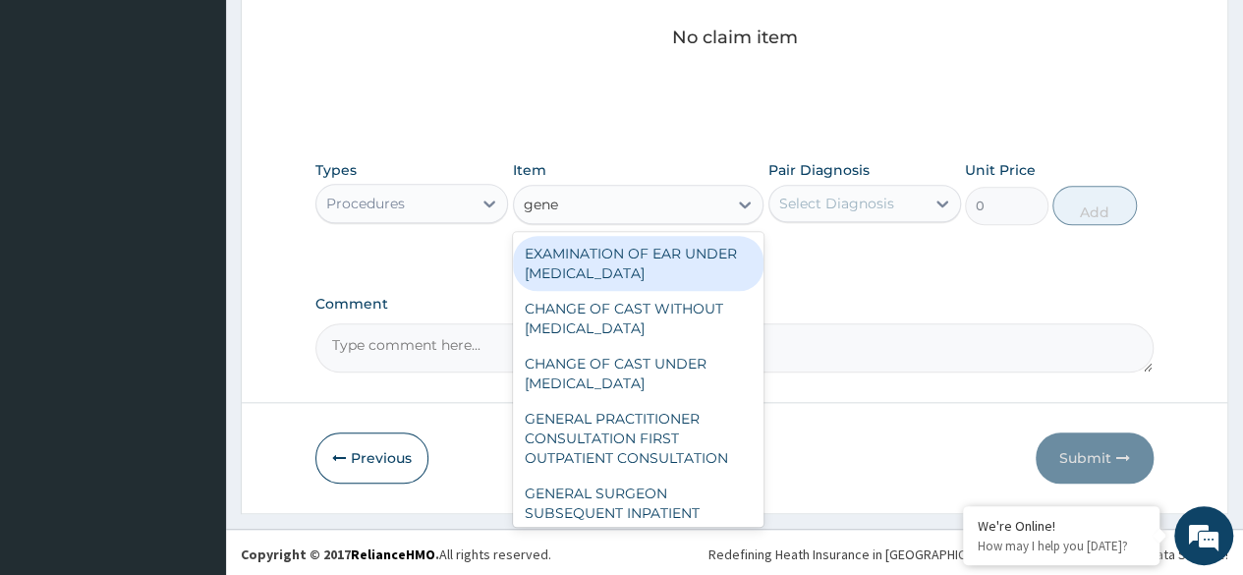
type input "gener"
click at [674, 436] on div "GENERAL PRACTITIONER CONSULTATION FIRST OUTPATIENT CONSULTATION" at bounding box center [638, 438] width 251 height 75
type input "3370.125"
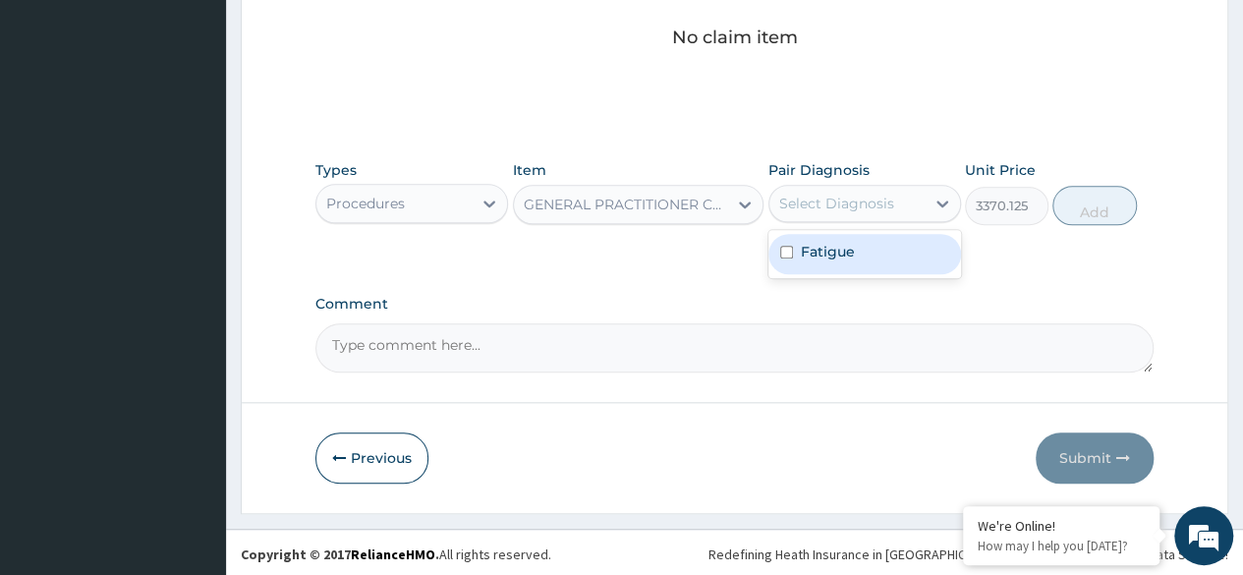
click at [904, 259] on div "Fatigue" at bounding box center [864, 254] width 193 height 40
checkbox input "true"
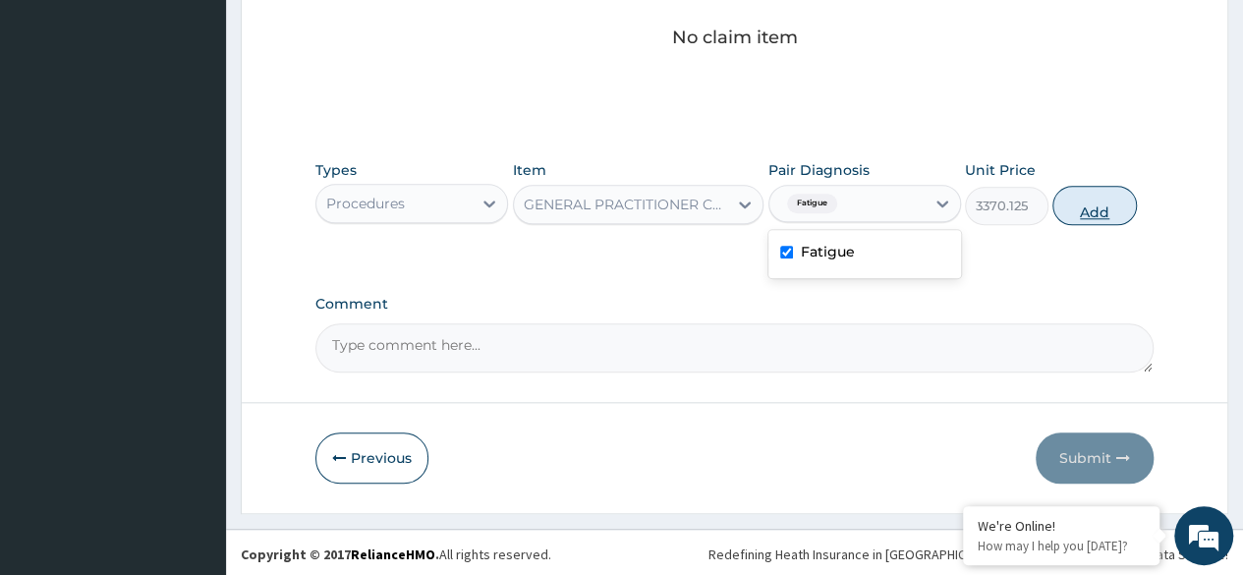
click at [1083, 212] on button "Add" at bounding box center [1094, 205] width 84 height 39
type input "0"
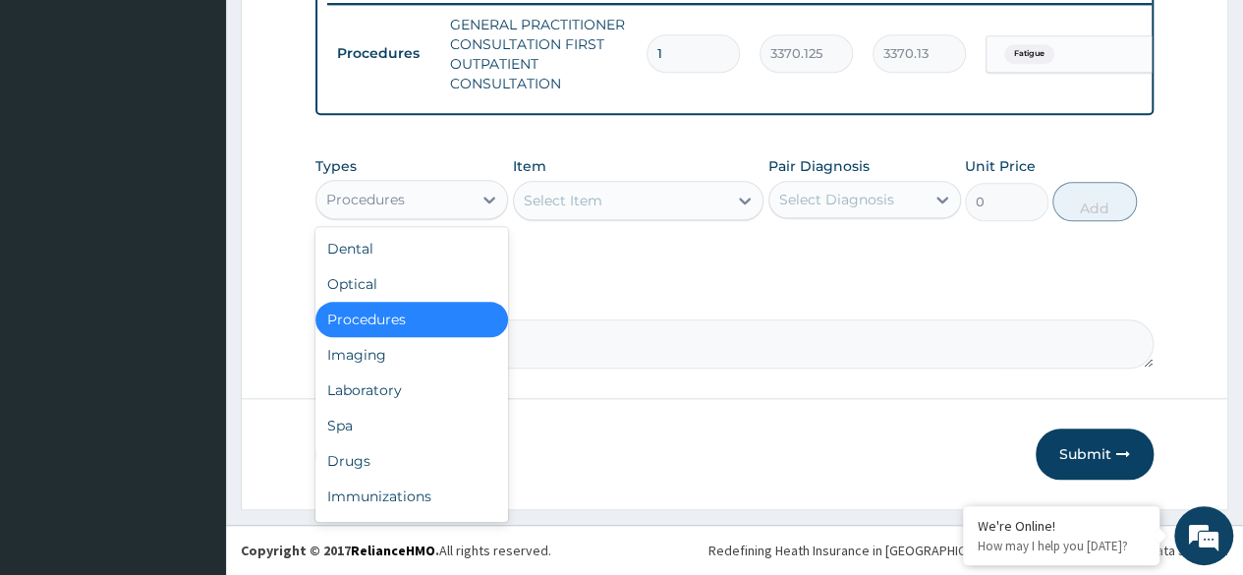
click at [428, 393] on div "Laboratory" at bounding box center [411, 389] width 193 height 35
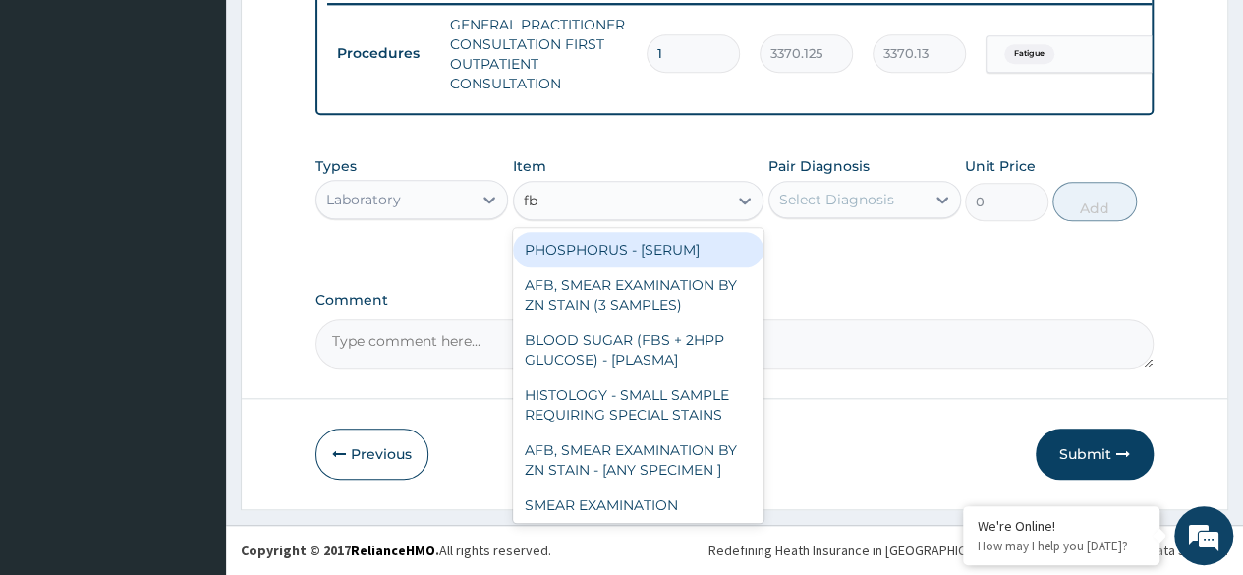
type input "fbc"
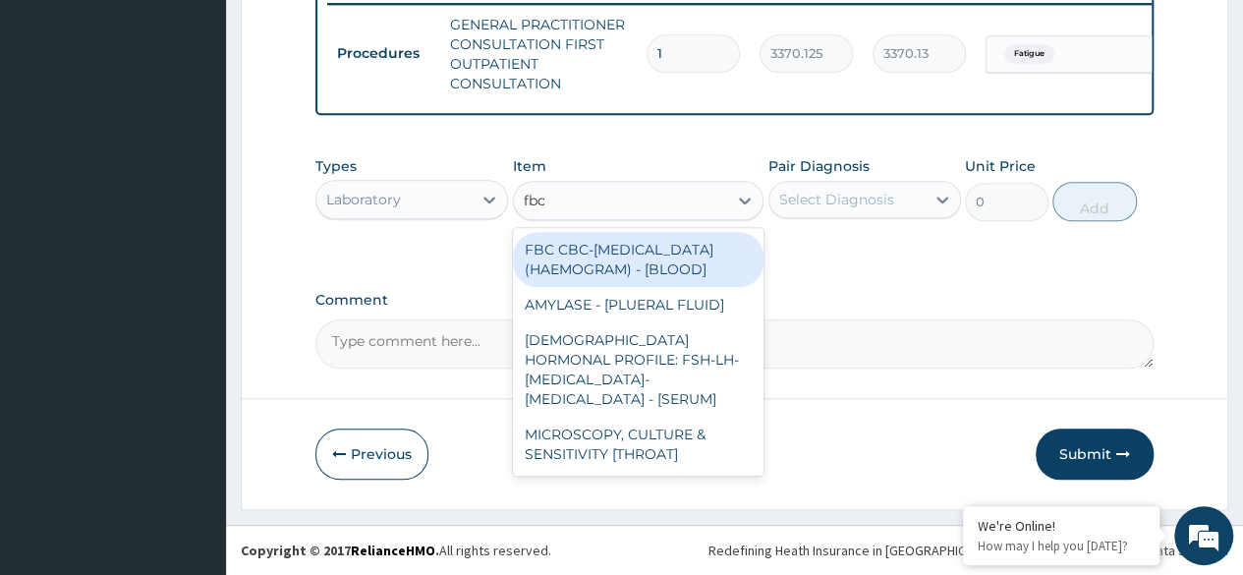
click at [723, 262] on div "FBC CBC-[MEDICAL_DATA] (HAEMOGRAM) - [BLOOD]" at bounding box center [638, 259] width 251 height 55
type input "4085"
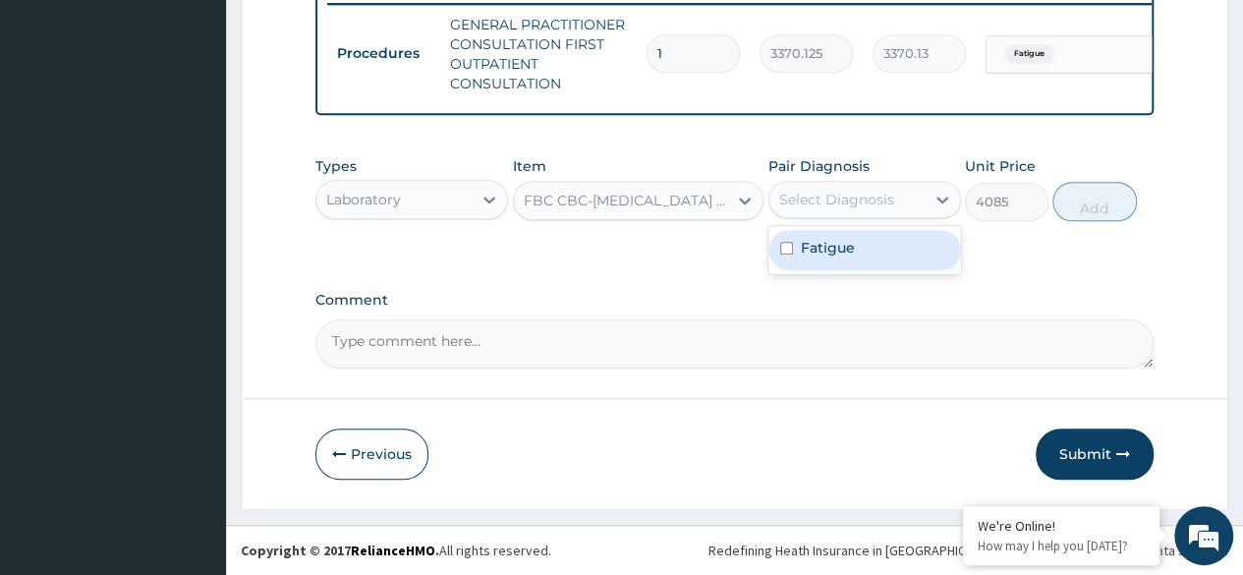
click at [900, 257] on div "Fatigue" at bounding box center [864, 250] width 193 height 40
checkbox input "true"
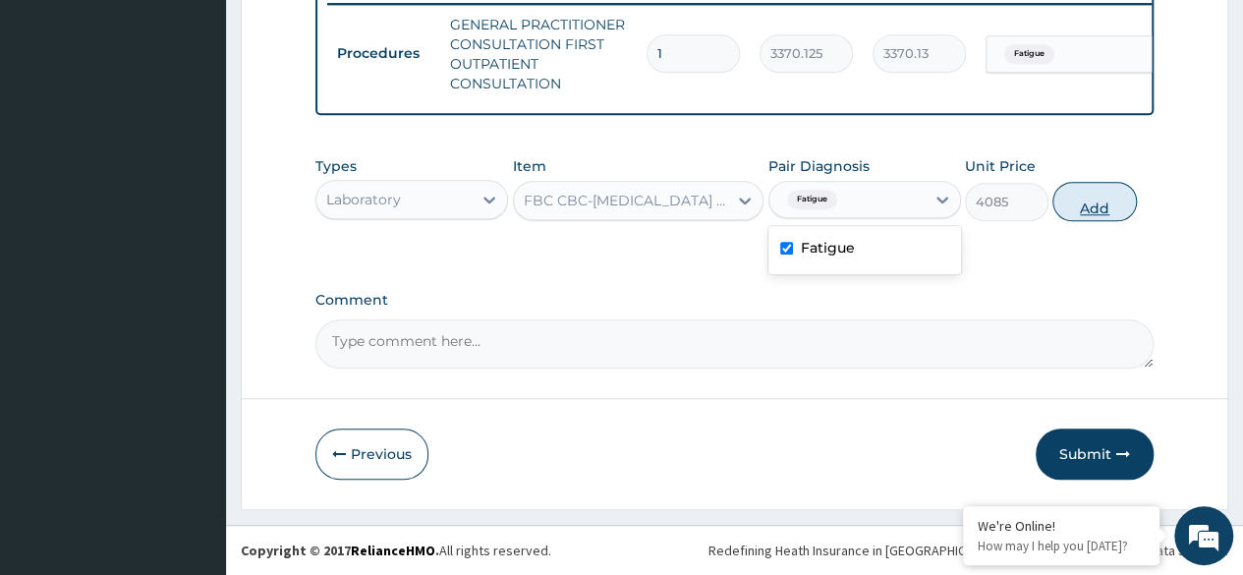
click at [1101, 213] on button "Add" at bounding box center [1094, 201] width 84 height 39
type input "0"
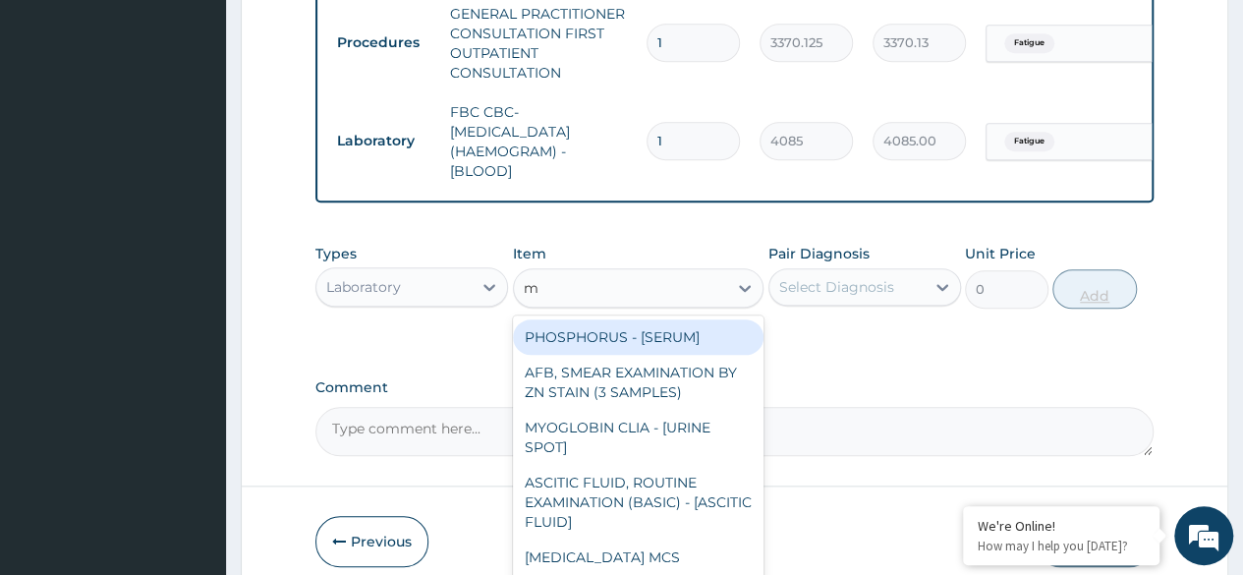
type input "ma"
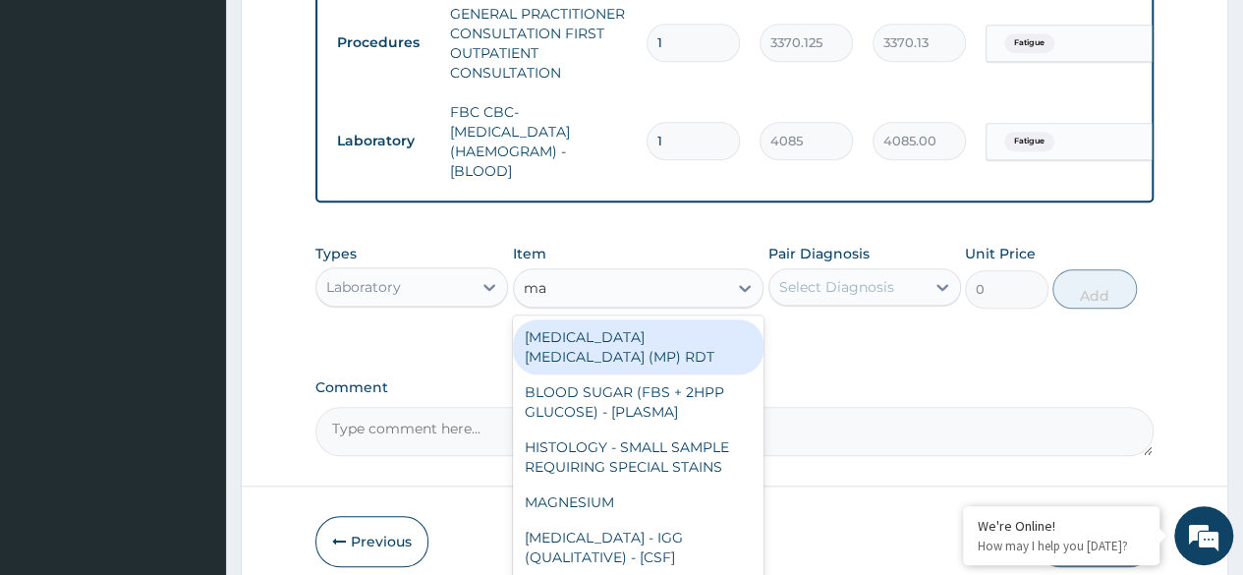
click at [714, 346] on div "[MEDICAL_DATA] [MEDICAL_DATA] (MP) RDT" at bounding box center [638, 346] width 251 height 55
type input "1531.875"
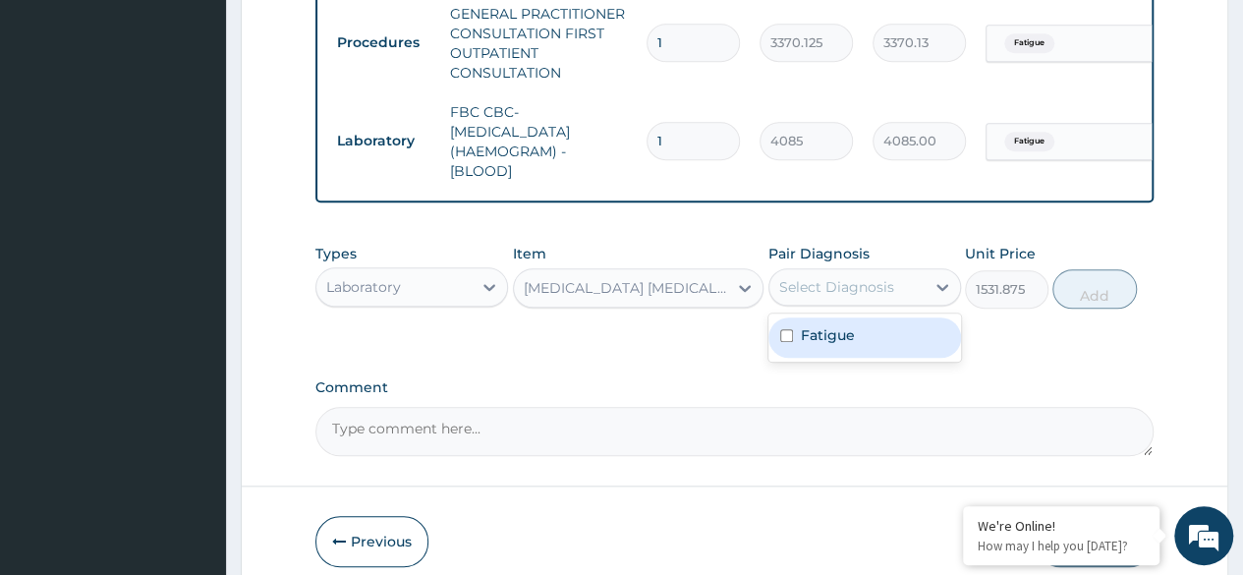
click at [902, 346] on div "Fatigue" at bounding box center [864, 337] width 193 height 40
checkbox input "true"
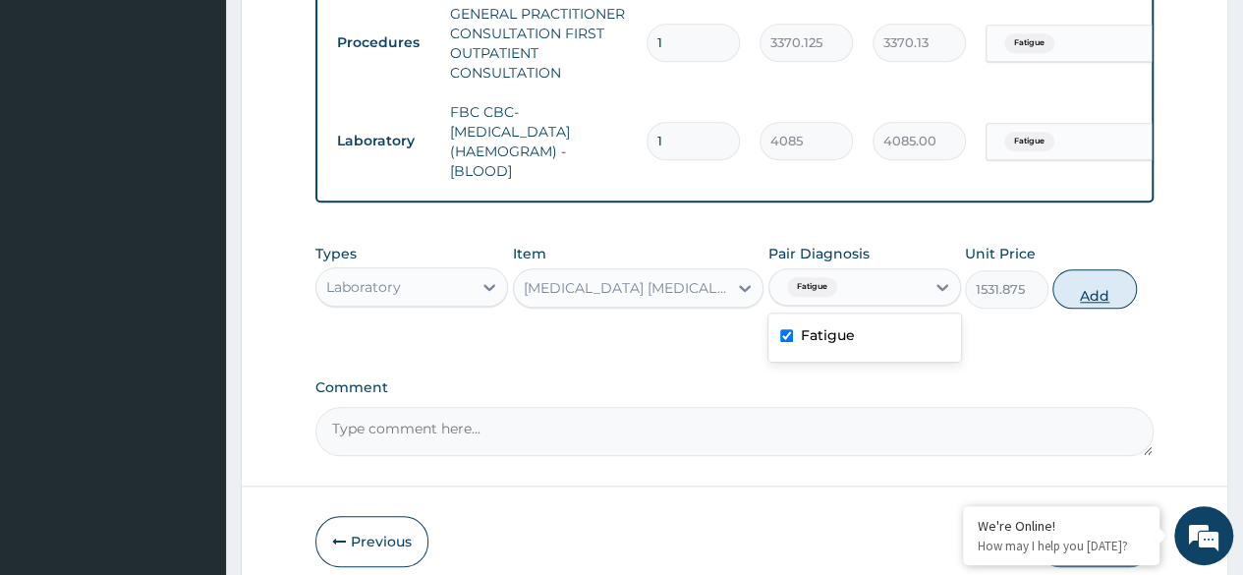
click at [1087, 307] on button "Add" at bounding box center [1094, 288] width 84 height 39
type input "0"
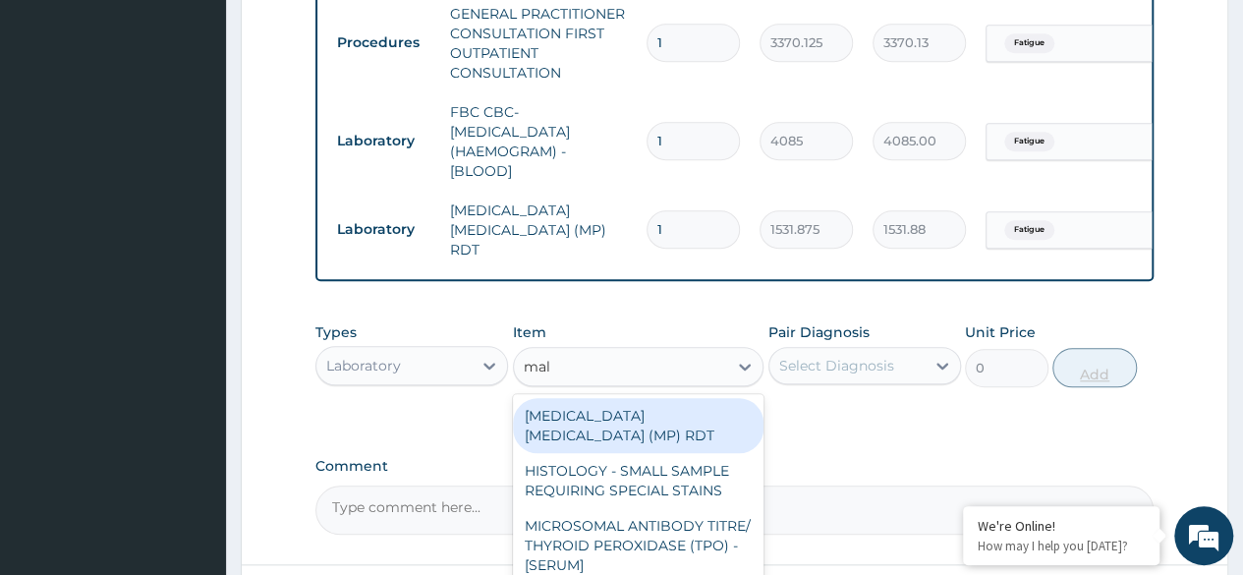
type input "mala"
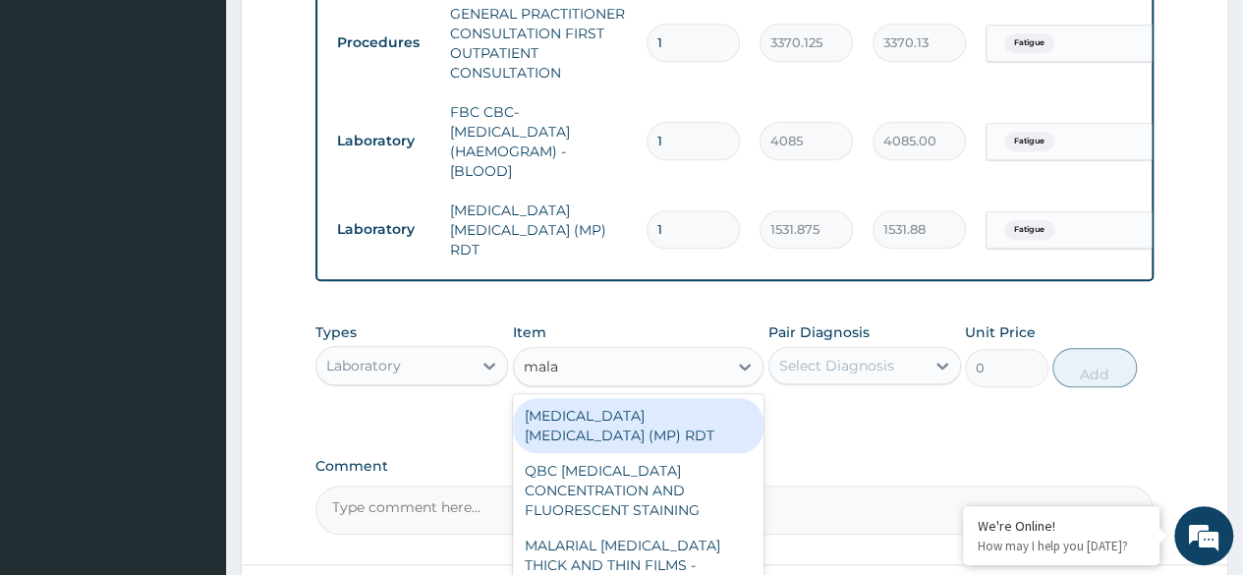
click at [699, 528] on div "MALARIAL [MEDICAL_DATA] THICK AND THIN FILMS - [BLOOD]" at bounding box center [638, 565] width 251 height 75
type input "1531.875"
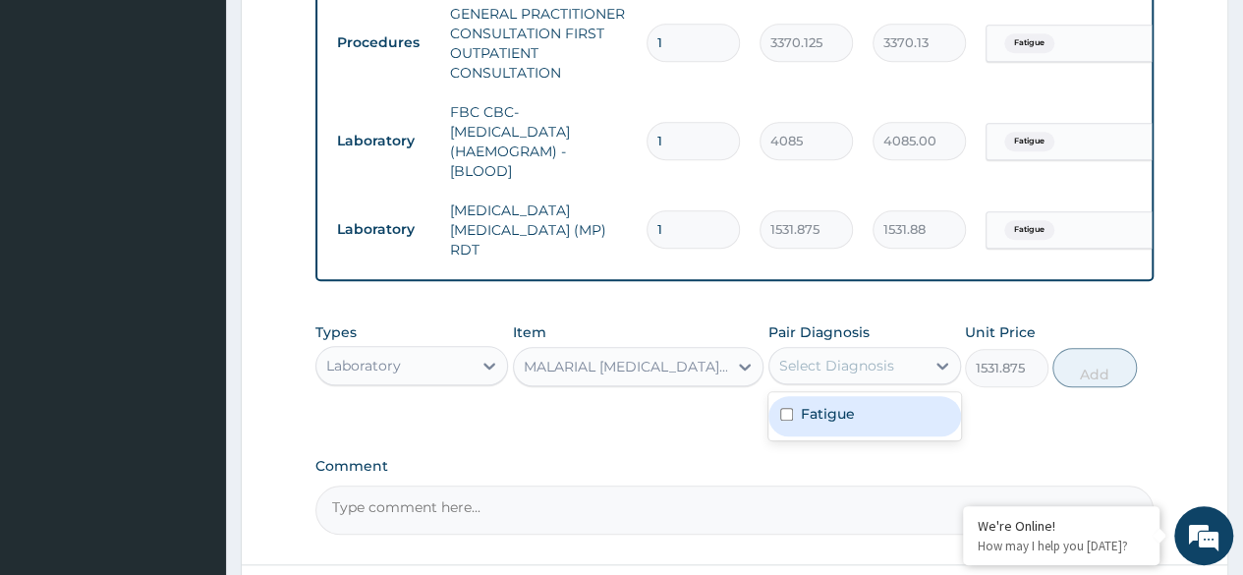
click at [923, 417] on div "Fatigue" at bounding box center [864, 416] width 193 height 40
checkbox input "true"
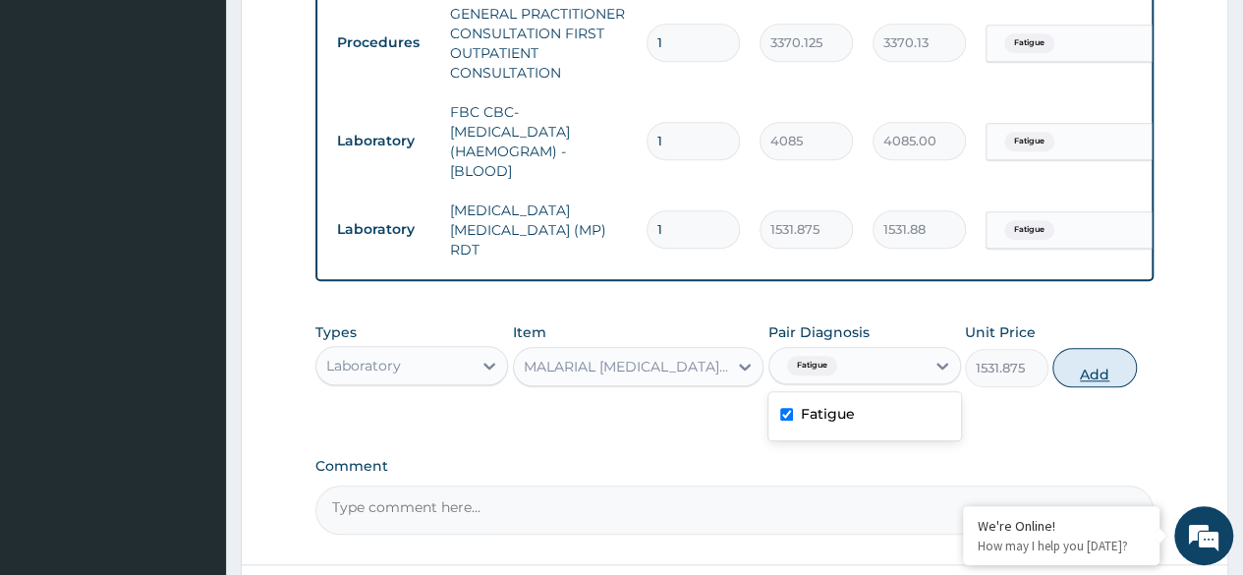
click at [1085, 378] on button "Add" at bounding box center [1094, 367] width 84 height 39
type input "0"
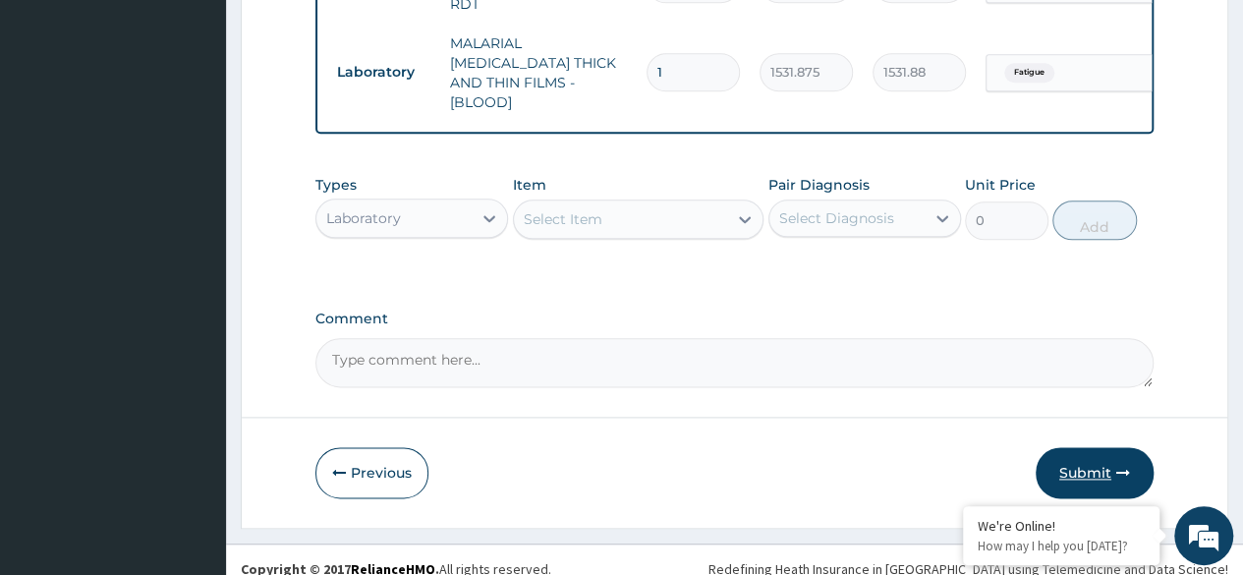
click at [1096, 454] on button "Submit" at bounding box center [1094, 472] width 118 height 51
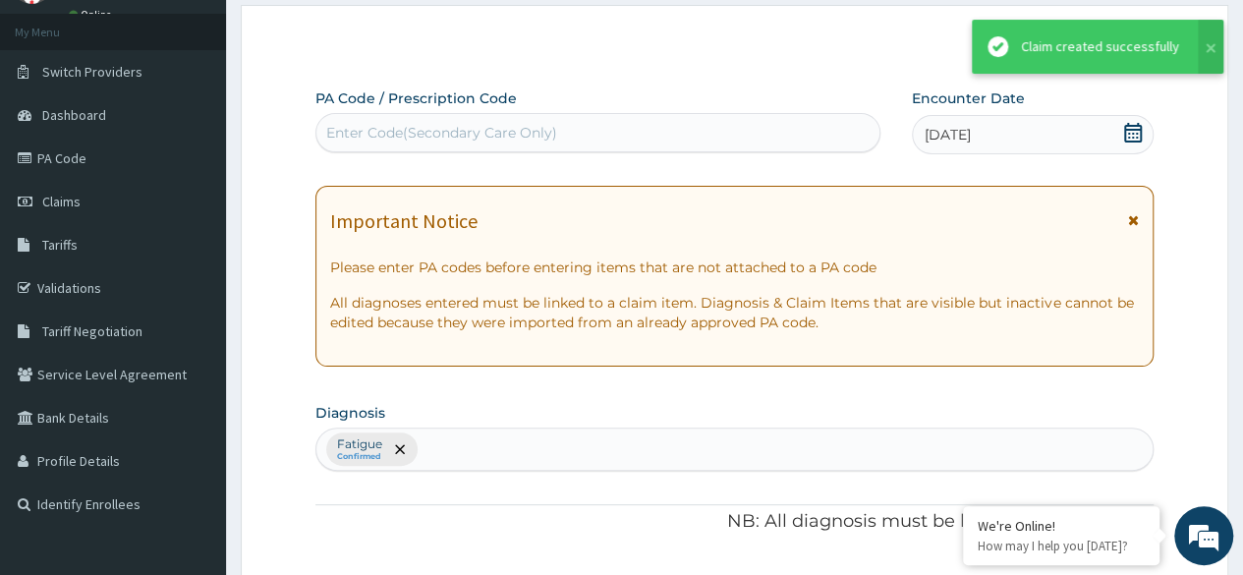
scroll to position [1035, 0]
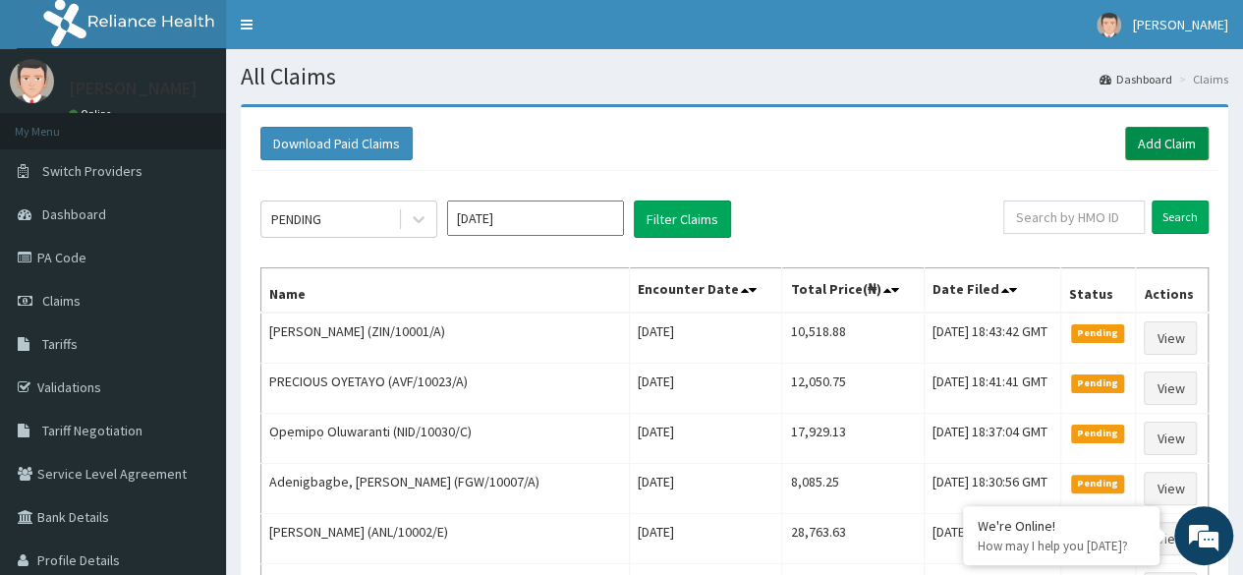
click at [1151, 150] on link "Add Claim" at bounding box center [1167, 143] width 84 height 33
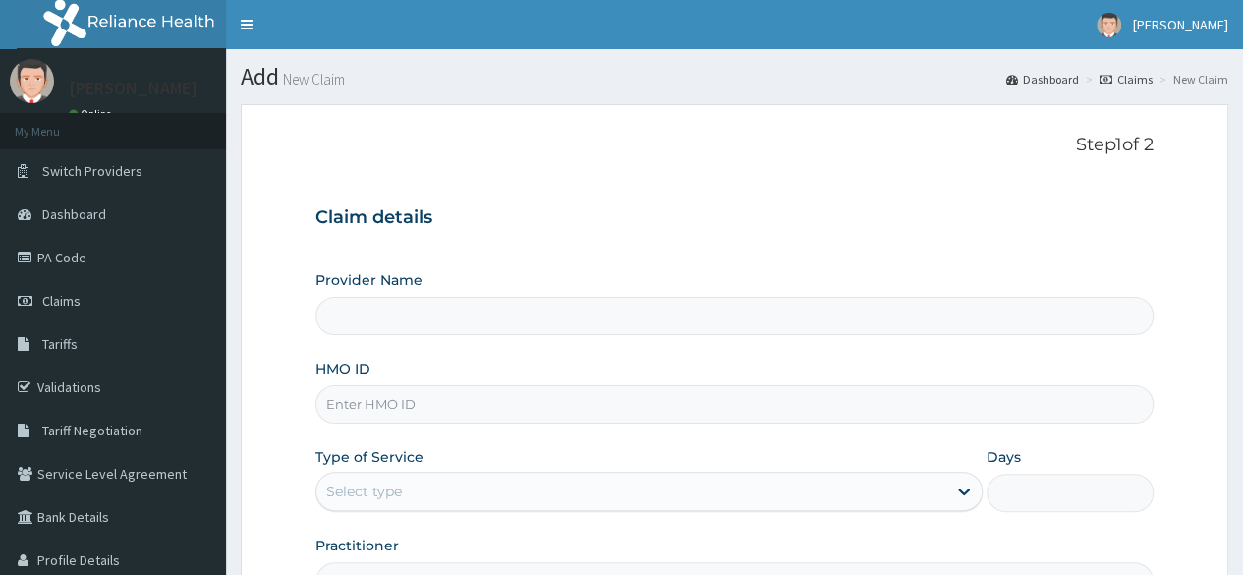
click at [403, 406] on input "HMO ID" at bounding box center [734, 404] width 838 height 38
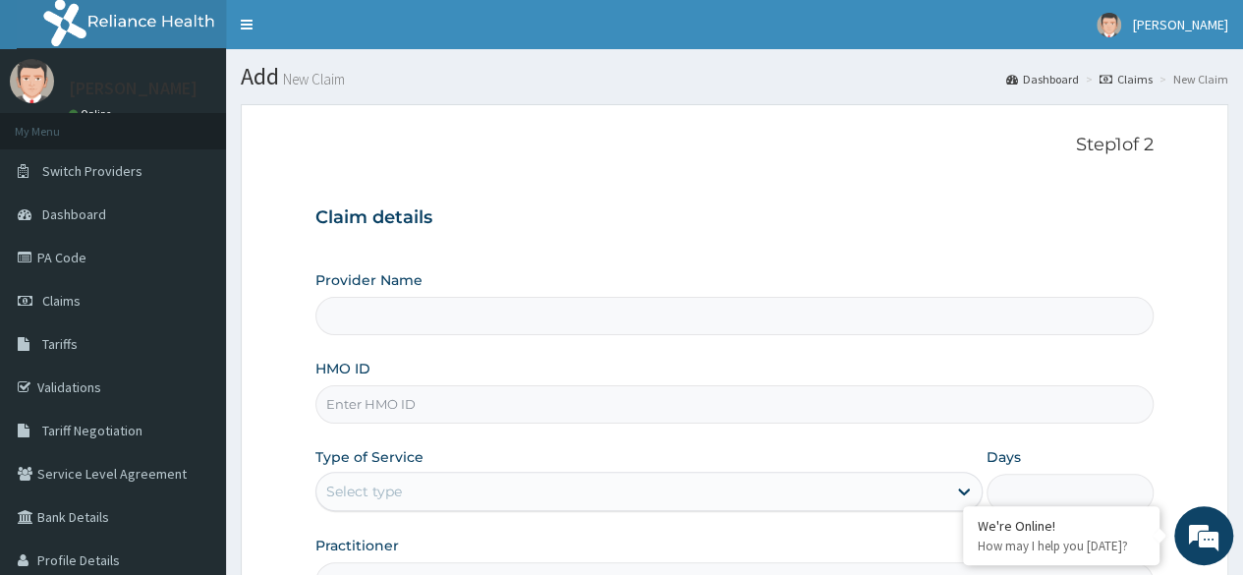
paste input "FBL/10023/A"
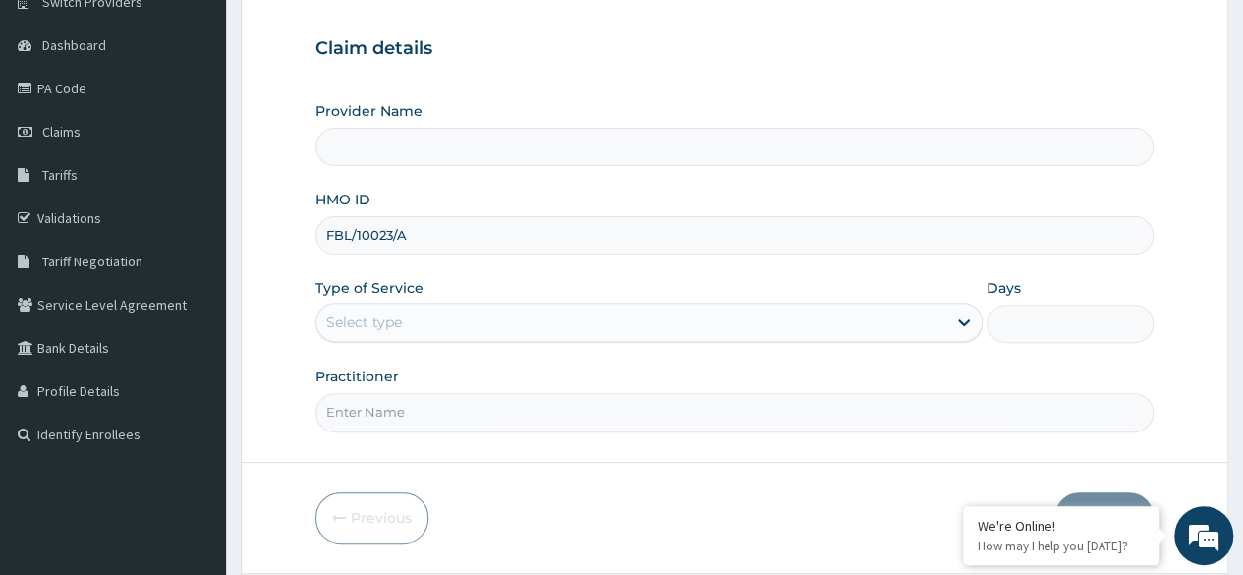
scroll to position [228, 0]
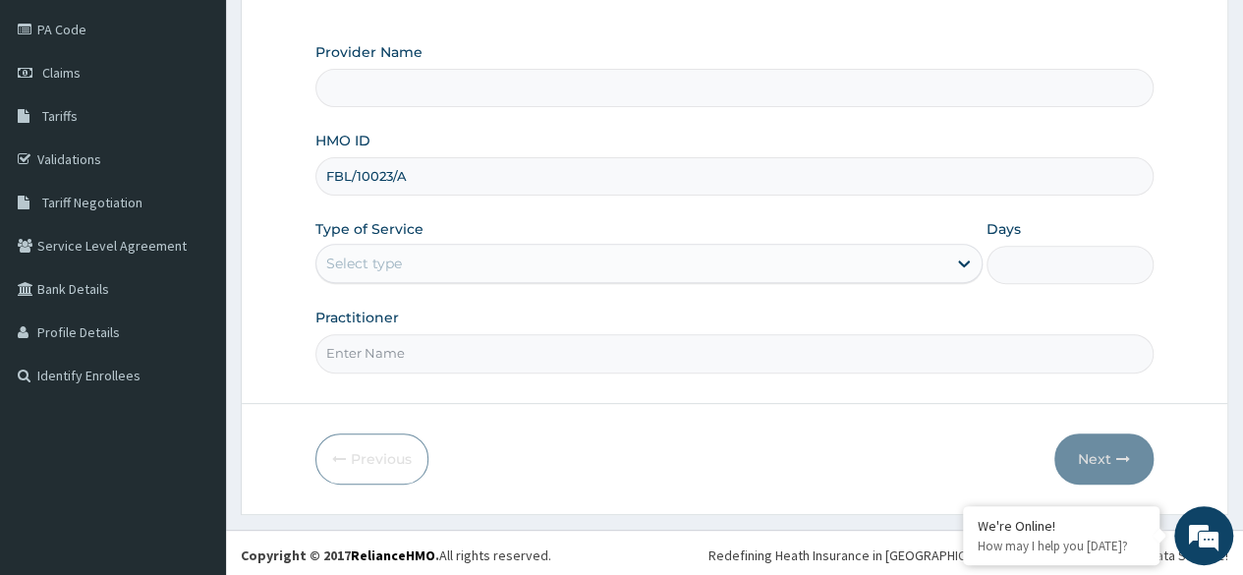
type input "FBL/10023/A"
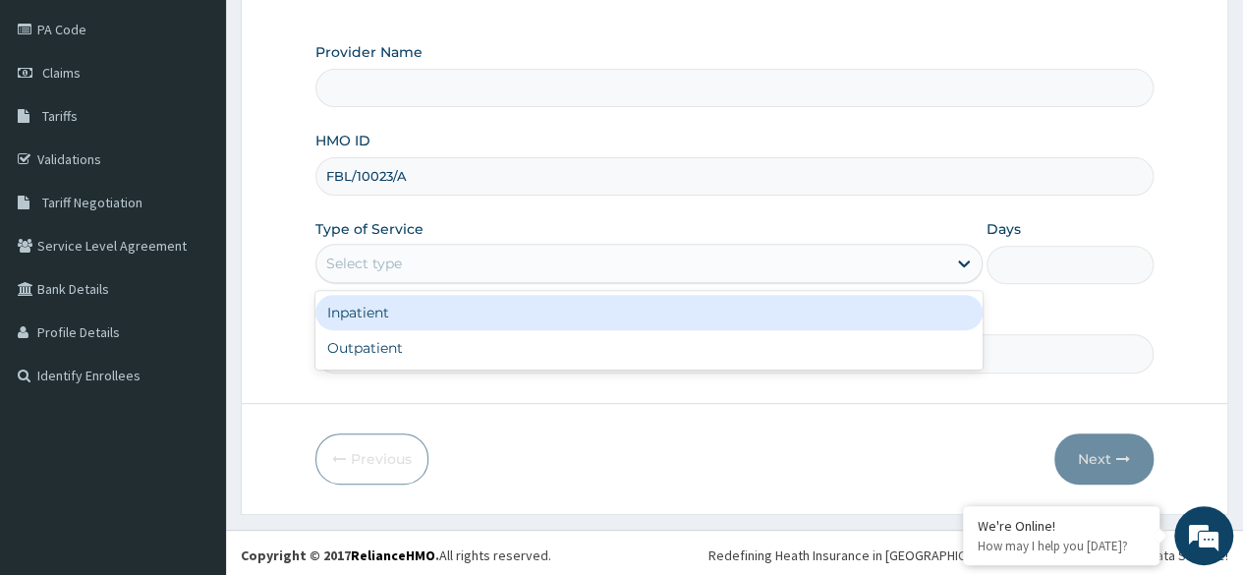
click at [451, 338] on div "Outpatient" at bounding box center [648, 347] width 667 height 35
type input "1"
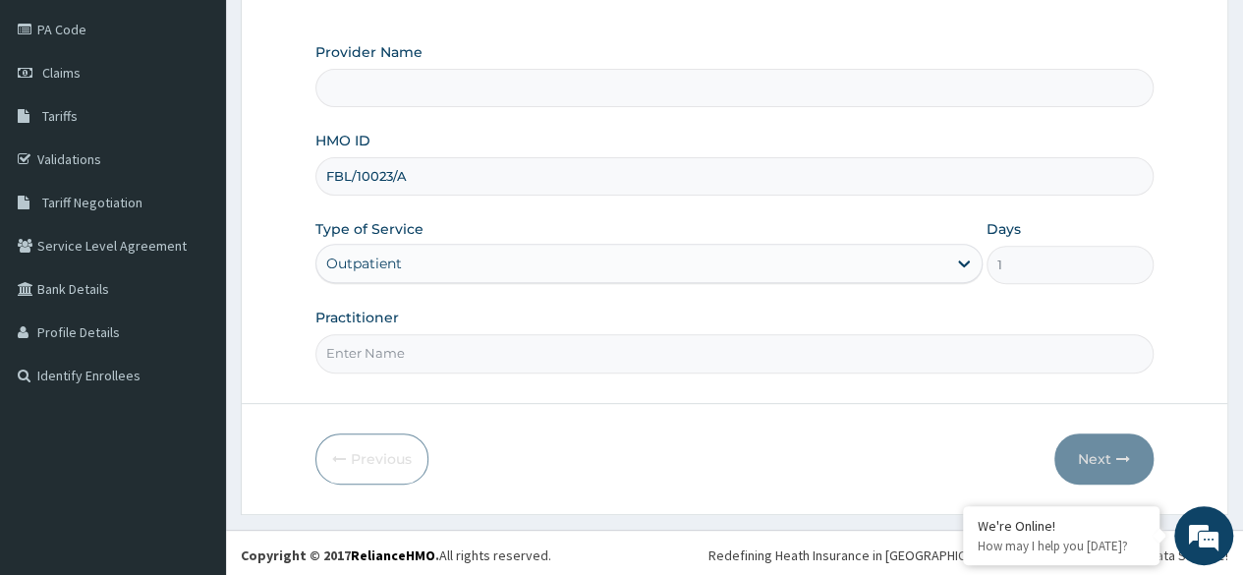
type input "Reliance Family Clinics (RFC) - Ajah"
click at [535, 356] on input "Practitioner" at bounding box center [734, 353] width 838 height 38
type input "Dr. locum"
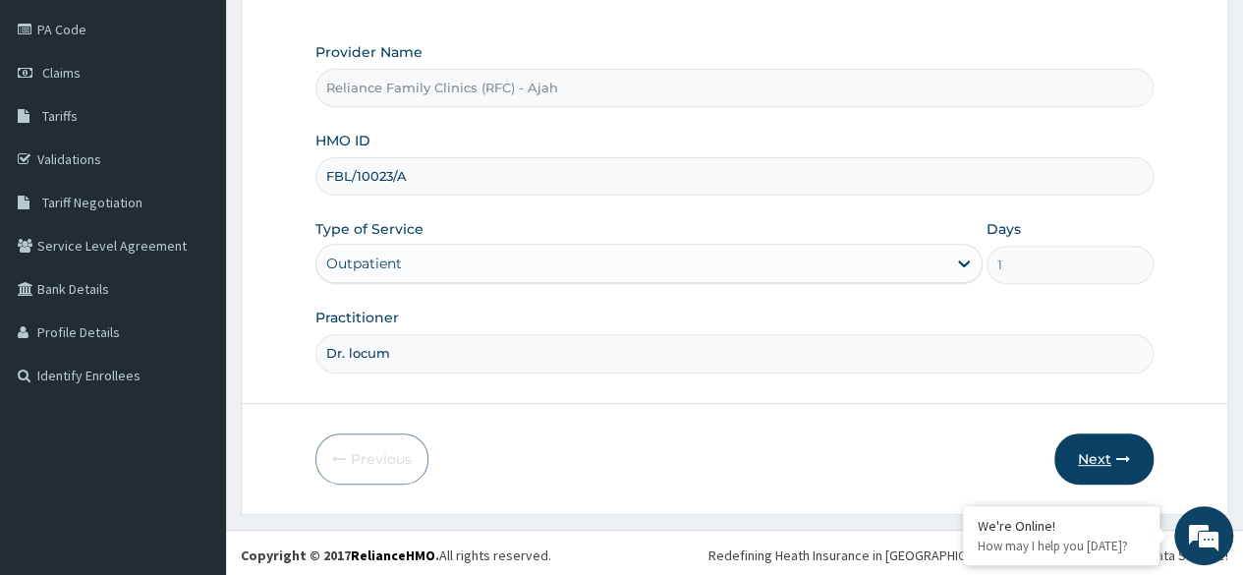
click at [1119, 454] on icon "button" at bounding box center [1123, 459] width 14 height 14
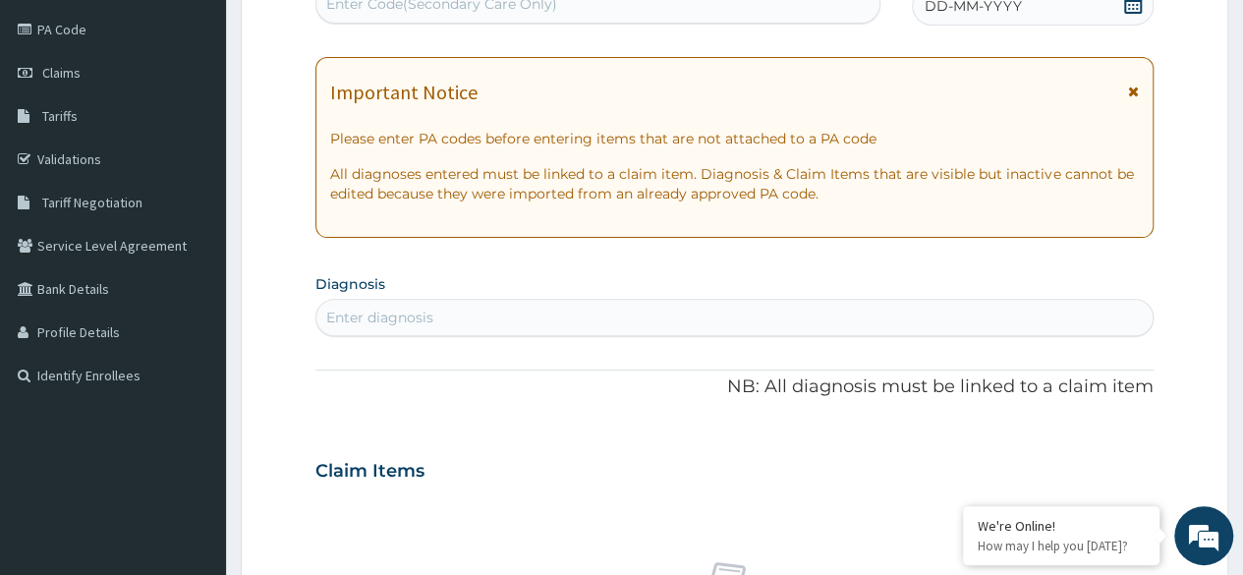
click at [1066, 15] on div "DD-MM-YYYY" at bounding box center [1033, 5] width 242 height 39
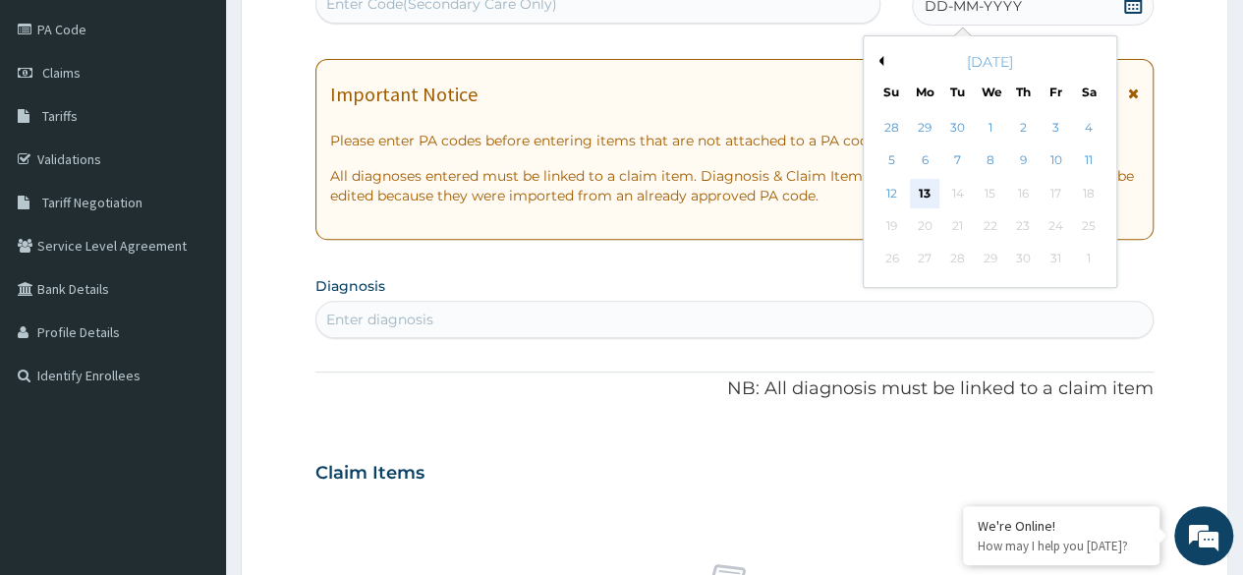
click at [920, 193] on div "13" at bounding box center [924, 193] width 29 height 29
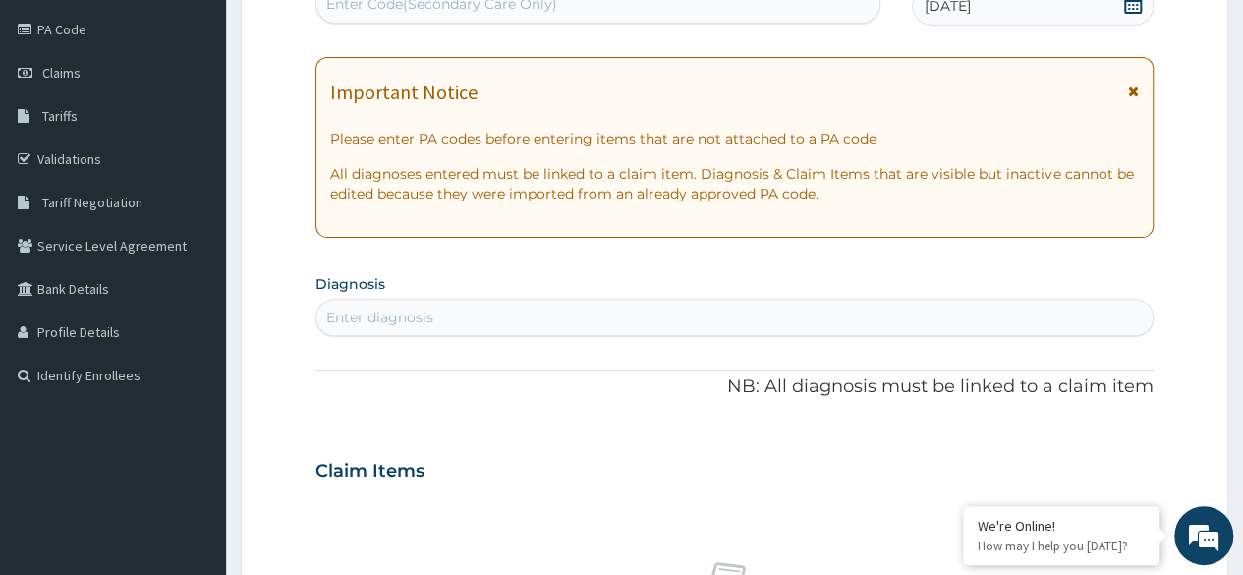
scroll to position [0, 0]
type input "follow up"
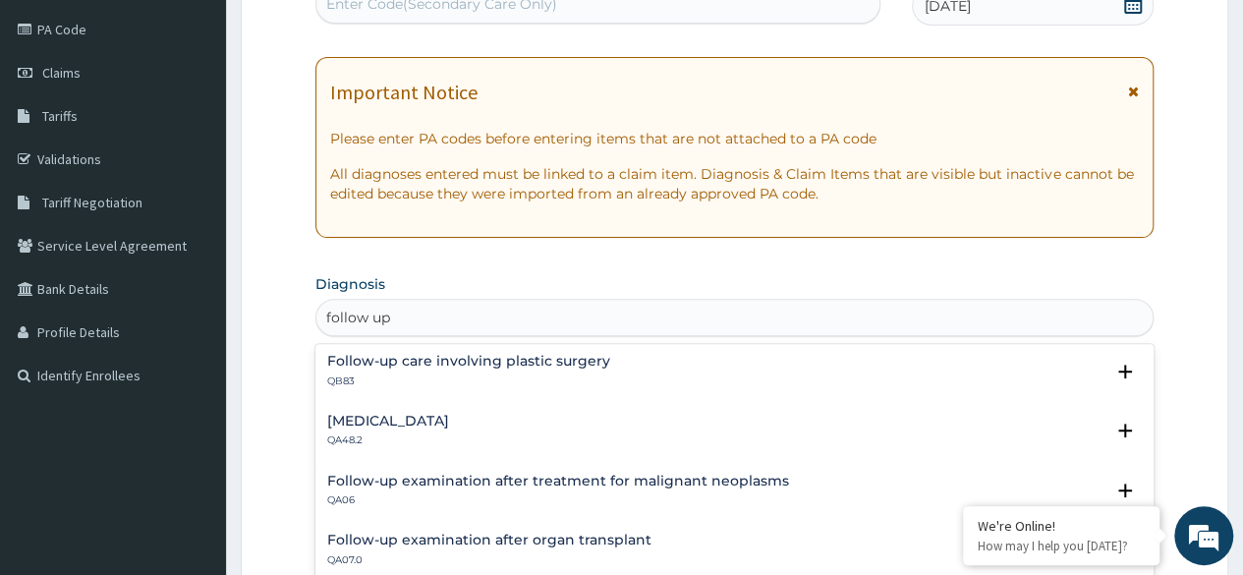
scroll to position [190, 0]
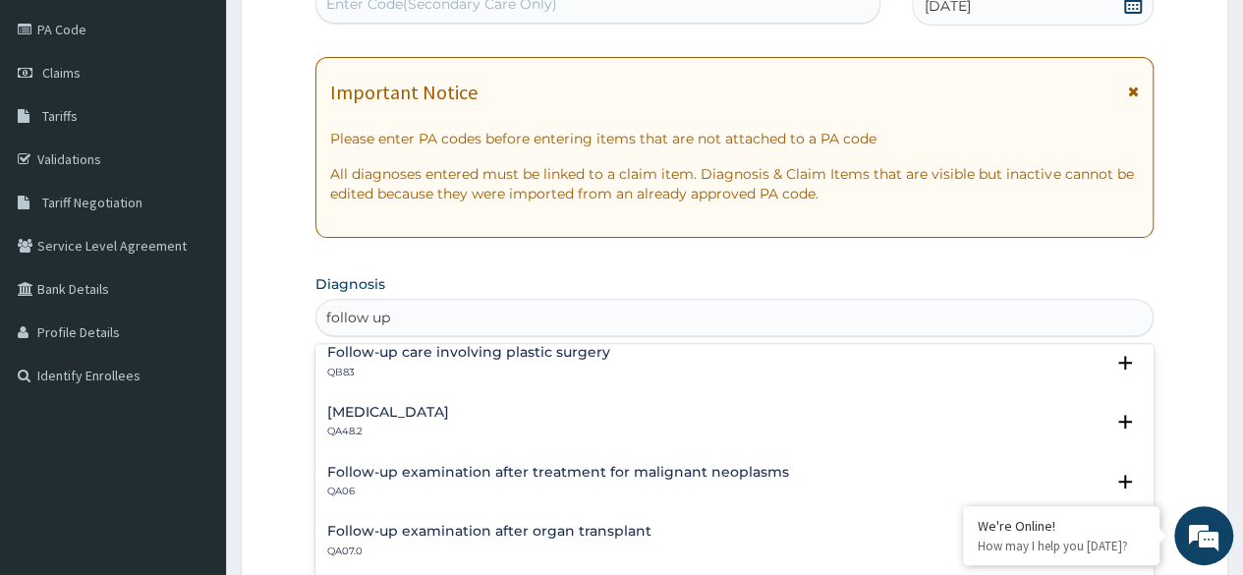
click at [433, 412] on h4 "[MEDICAL_DATA]" at bounding box center [388, 412] width 122 height 15
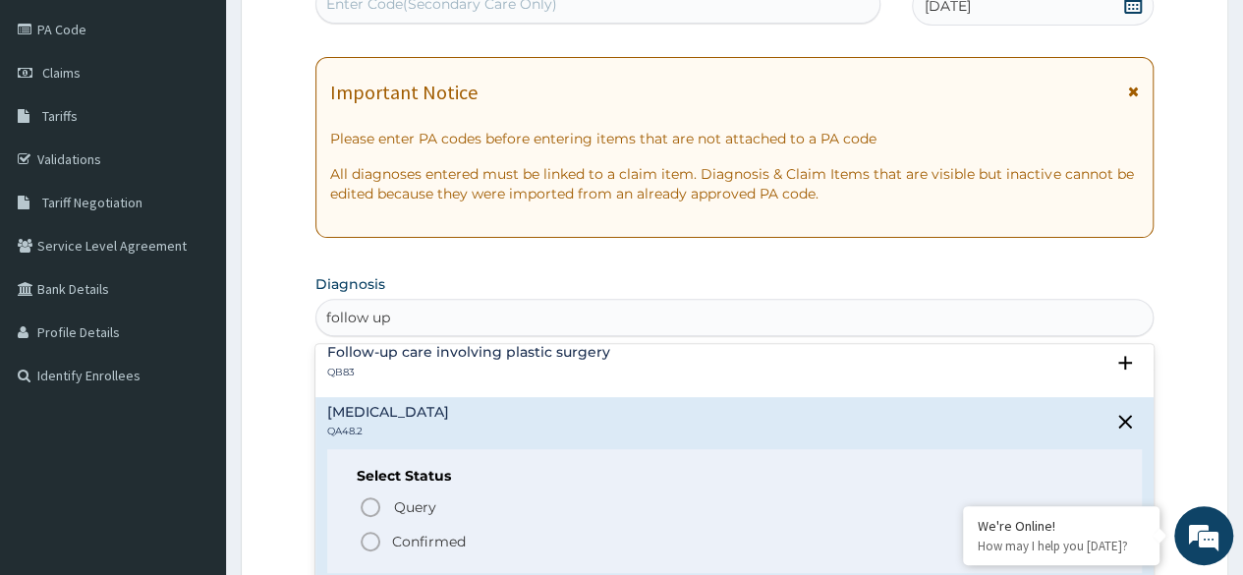
click at [375, 533] on icon "status option filled" at bounding box center [371, 542] width 24 height 24
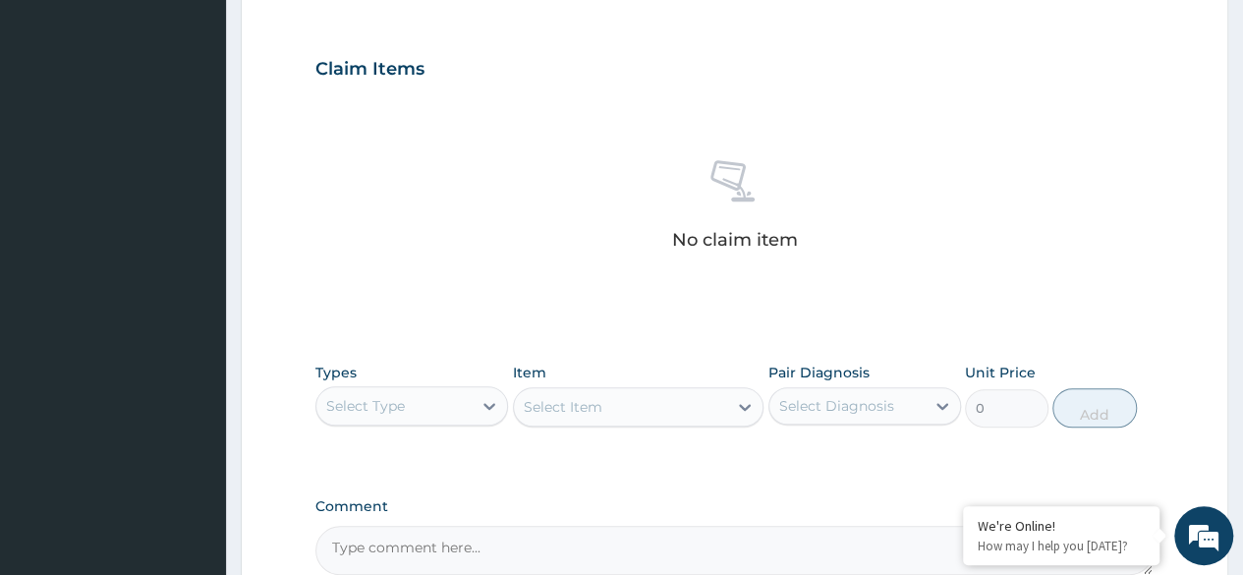
scroll to position [838, 0]
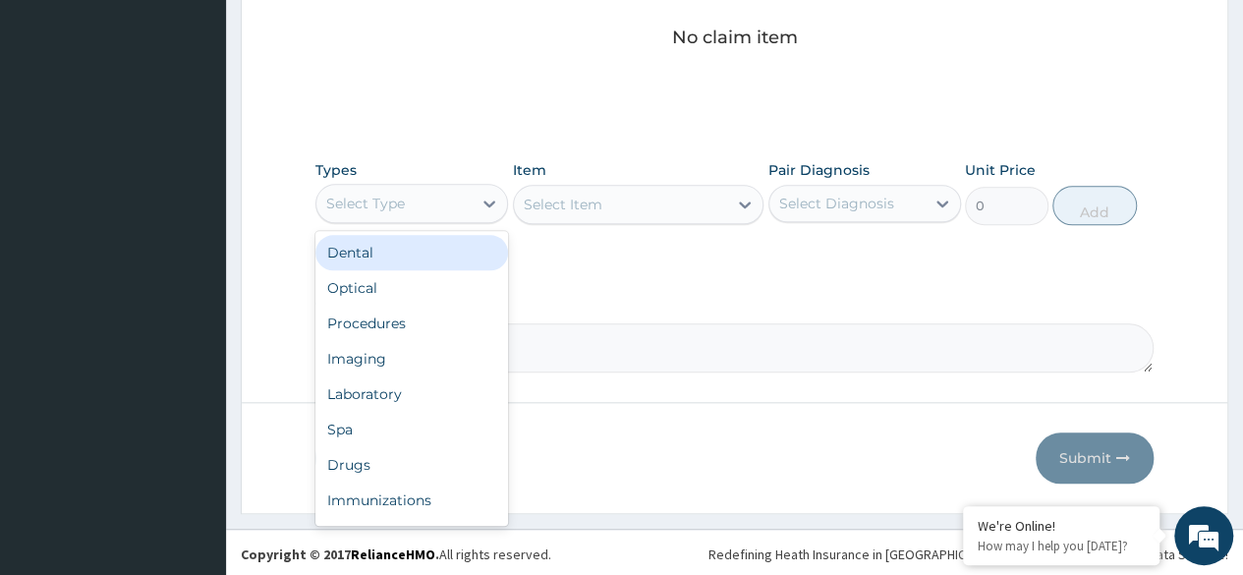
click at [420, 315] on div "Procedures" at bounding box center [411, 323] width 193 height 35
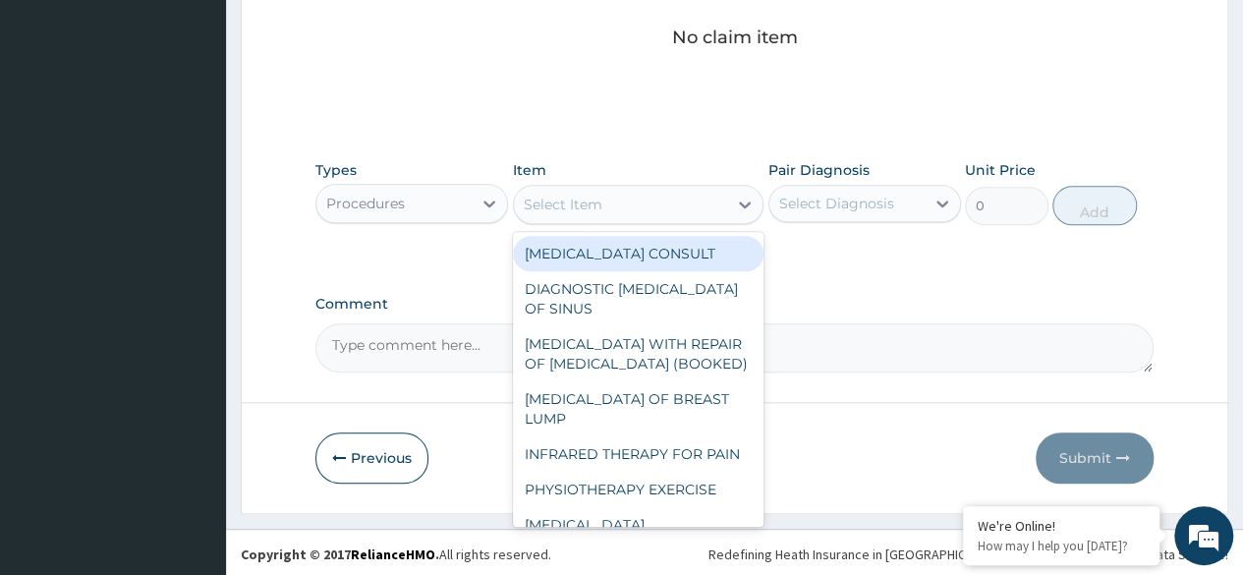
click at [602, 192] on div "Select Item" at bounding box center [621, 204] width 214 height 31
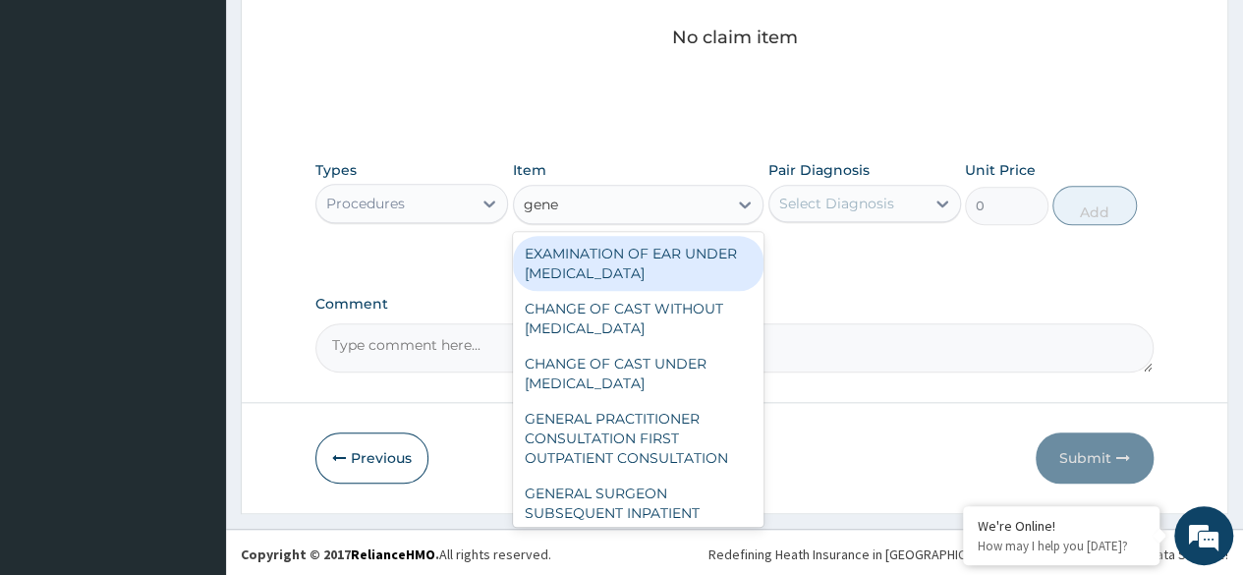
type input "gener"
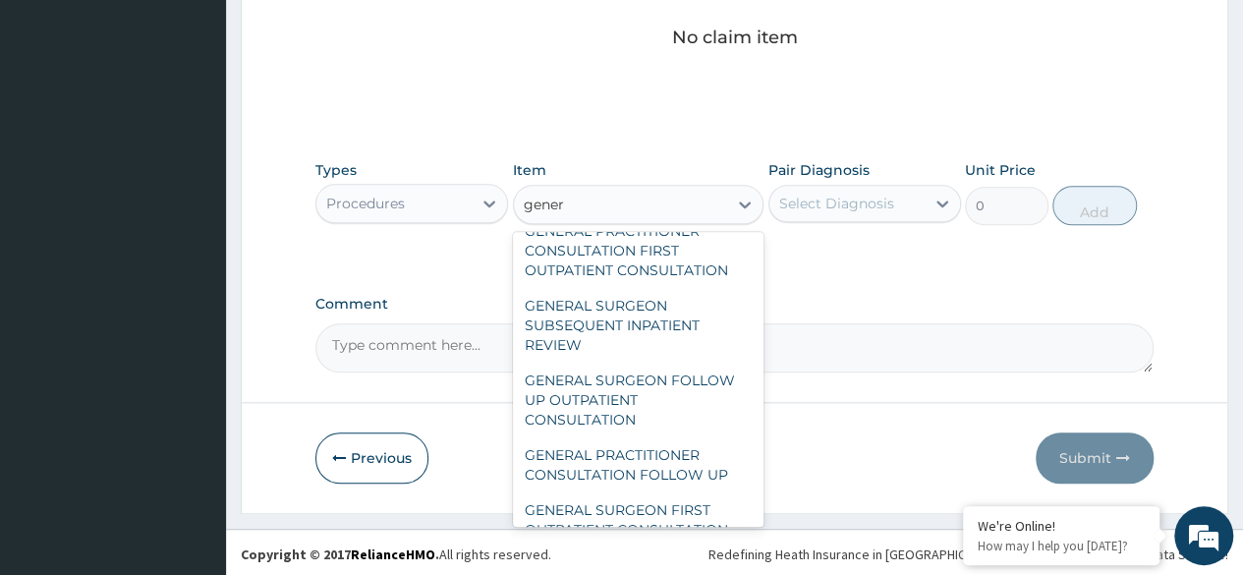
scroll to position [322, 0]
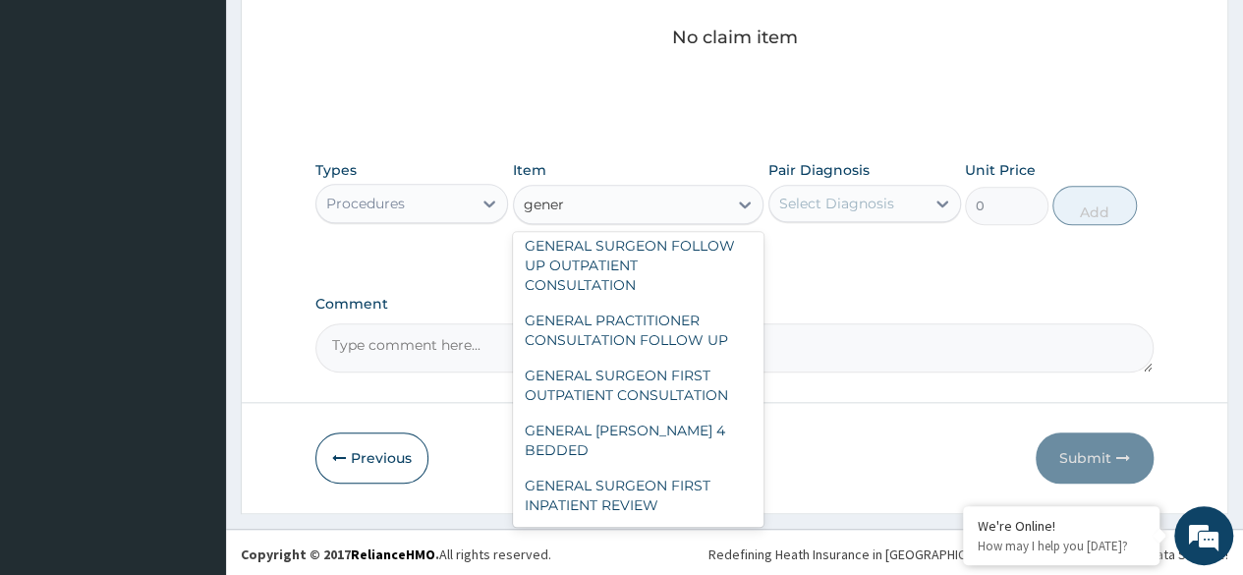
click at [675, 356] on div "GENERAL PRACTITIONER CONSULTATION FOLLOW UP" at bounding box center [638, 330] width 251 height 55
type input "2246.75"
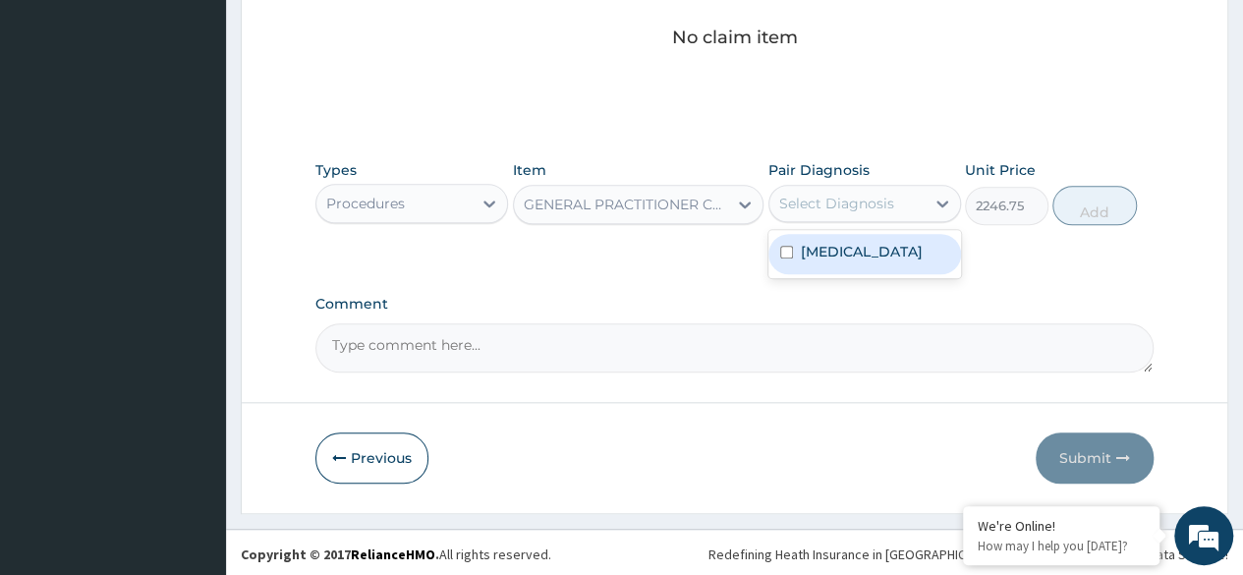
click at [914, 261] on label "[MEDICAL_DATA]" at bounding box center [862, 252] width 122 height 20
checkbox input "true"
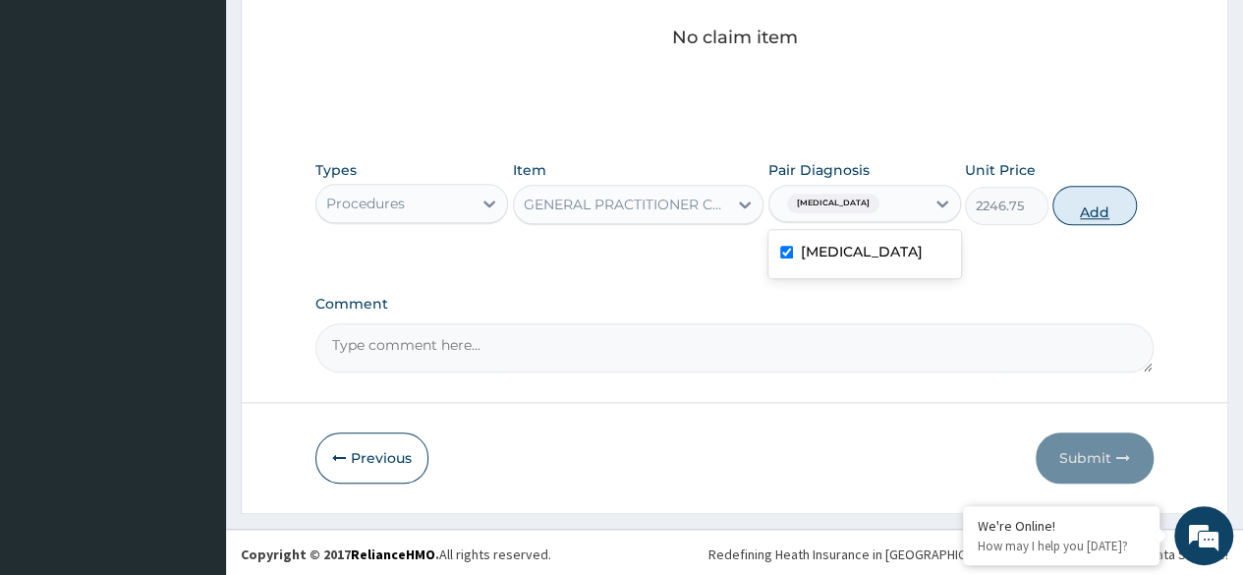
click at [1118, 214] on button "Add" at bounding box center [1094, 205] width 84 height 39
type input "0"
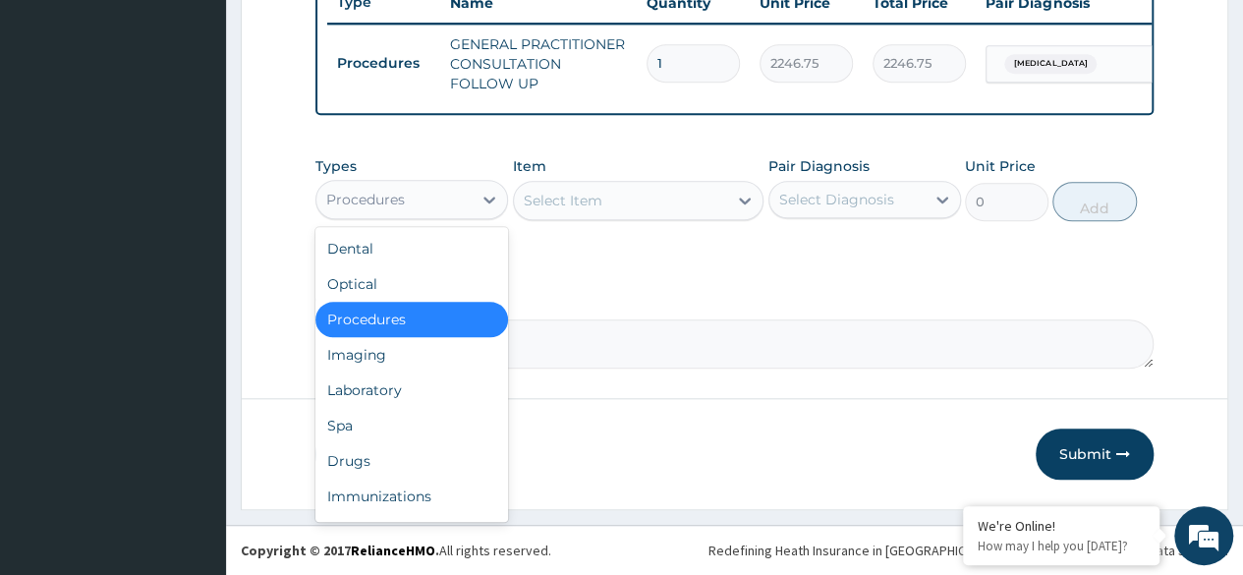
click at [379, 458] on div "Drugs" at bounding box center [411, 460] width 193 height 35
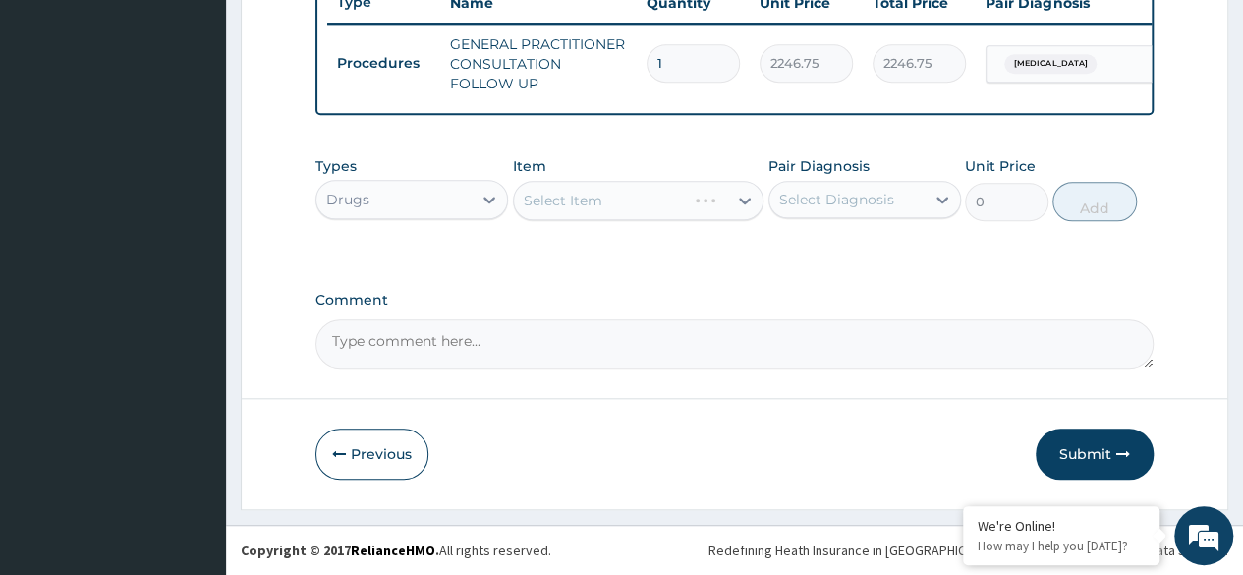
click at [635, 200] on div "Select Item" at bounding box center [638, 200] width 251 height 39
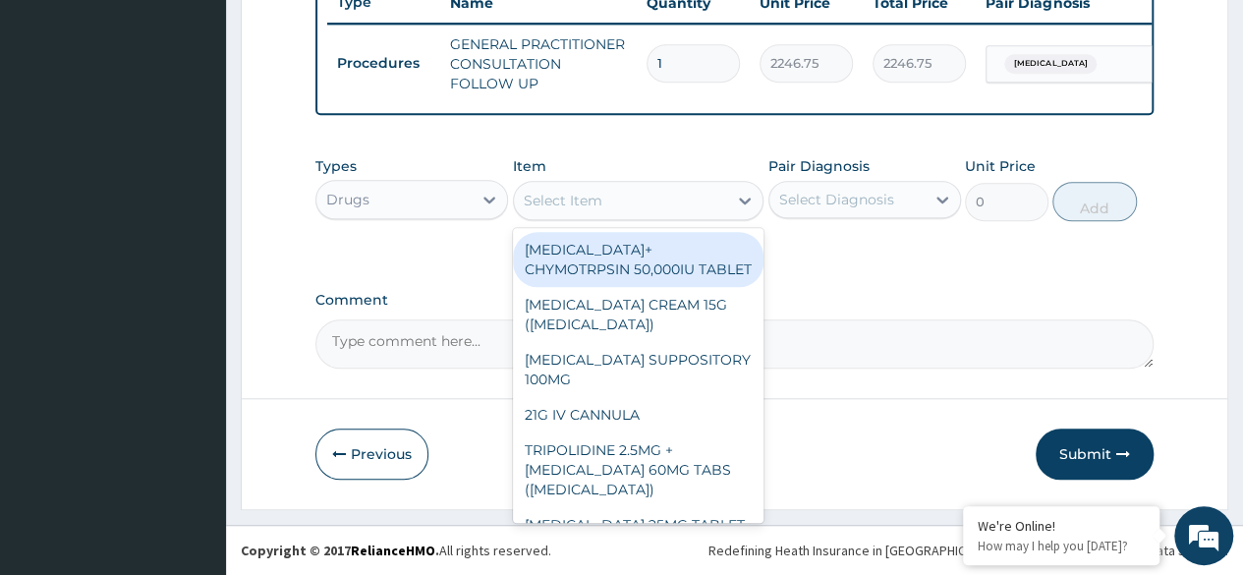
click at [635, 200] on div "Select Item" at bounding box center [621, 200] width 214 height 31
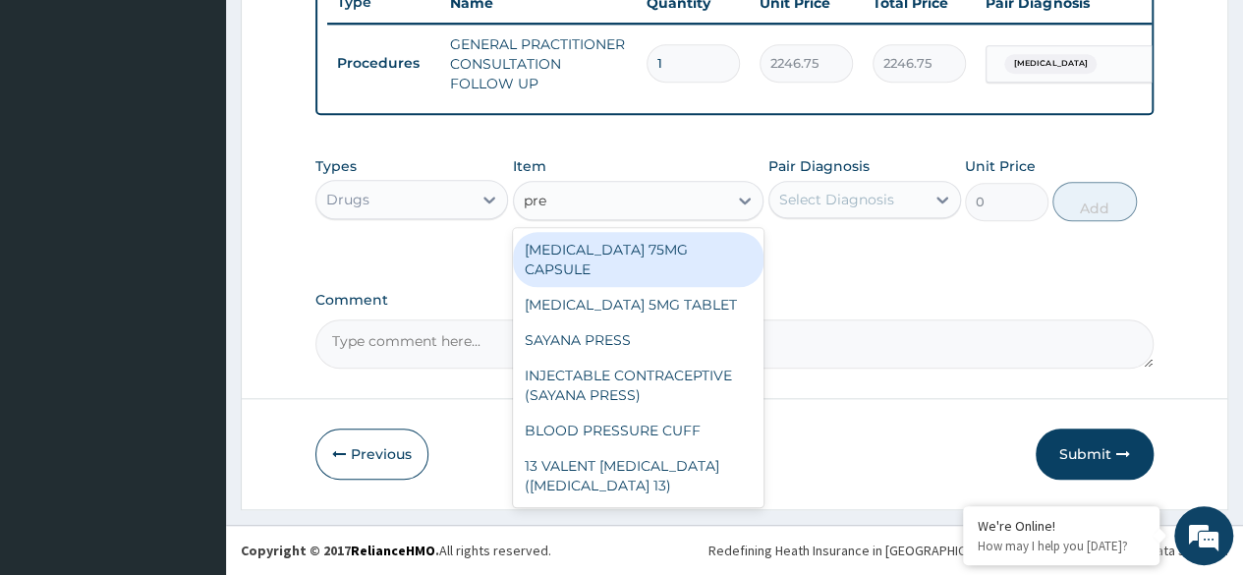
type input "preg"
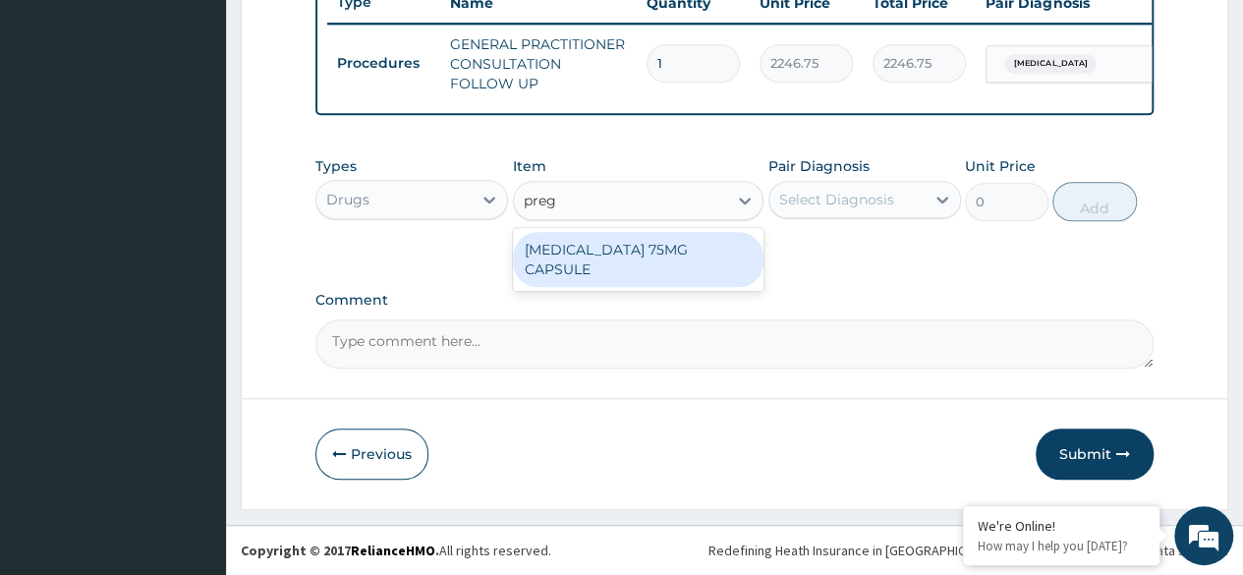
click at [721, 248] on div "PREGABALIN 75MG CAPSULE" at bounding box center [638, 259] width 251 height 55
type input "198"
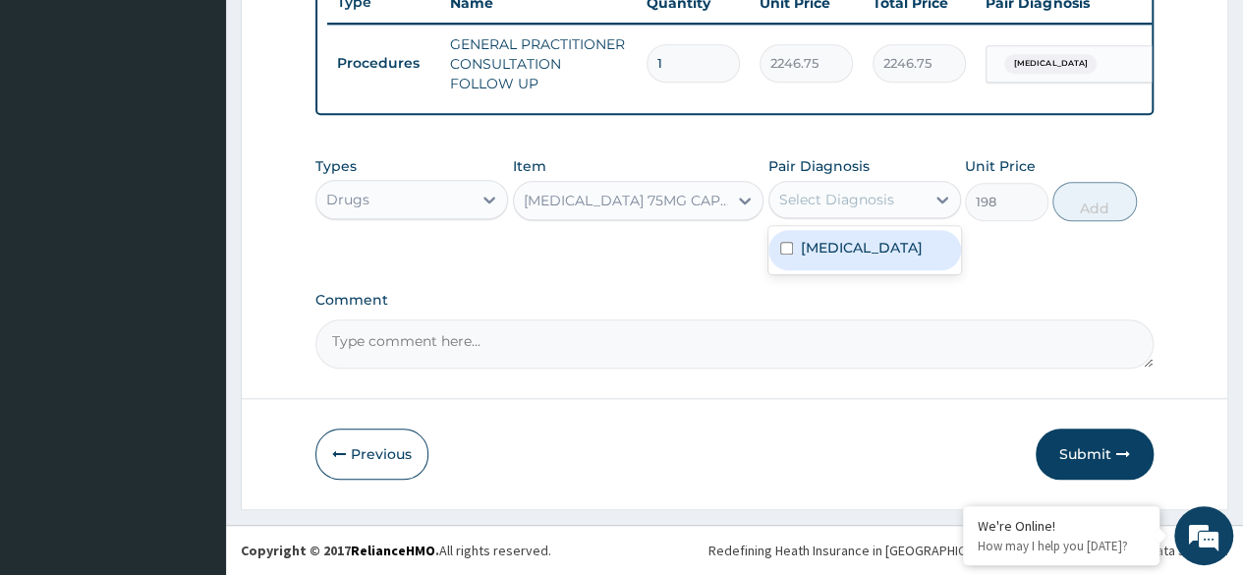
click at [922, 257] on label "Routine postpartum follow-up" at bounding box center [862, 248] width 122 height 20
checkbox input "true"
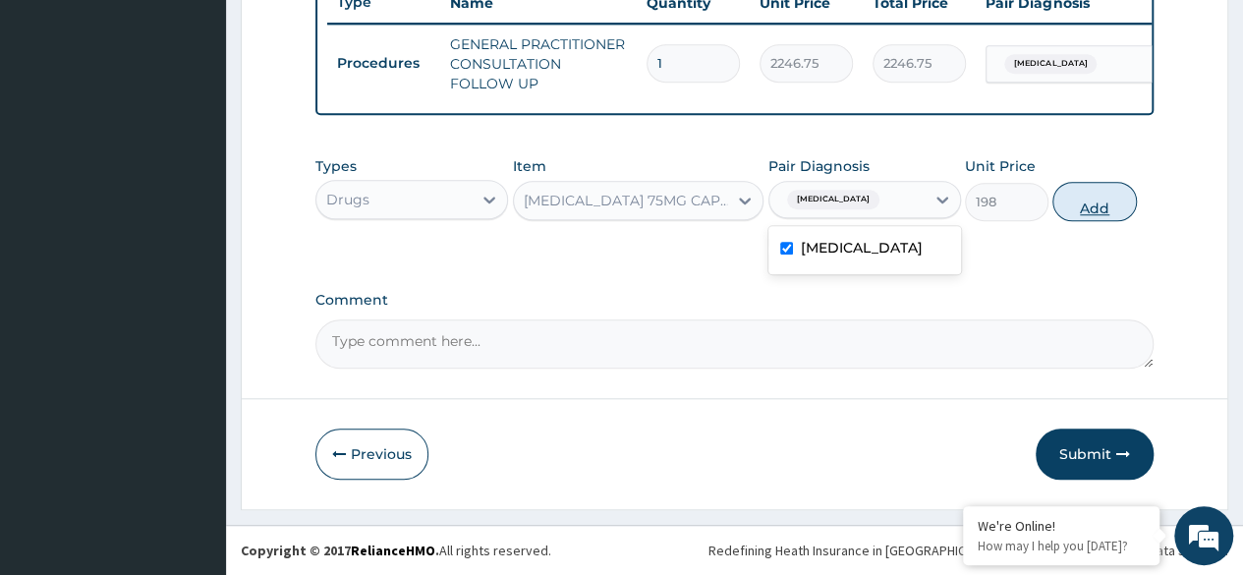
click at [1112, 216] on button "Add" at bounding box center [1094, 201] width 84 height 39
type input "0"
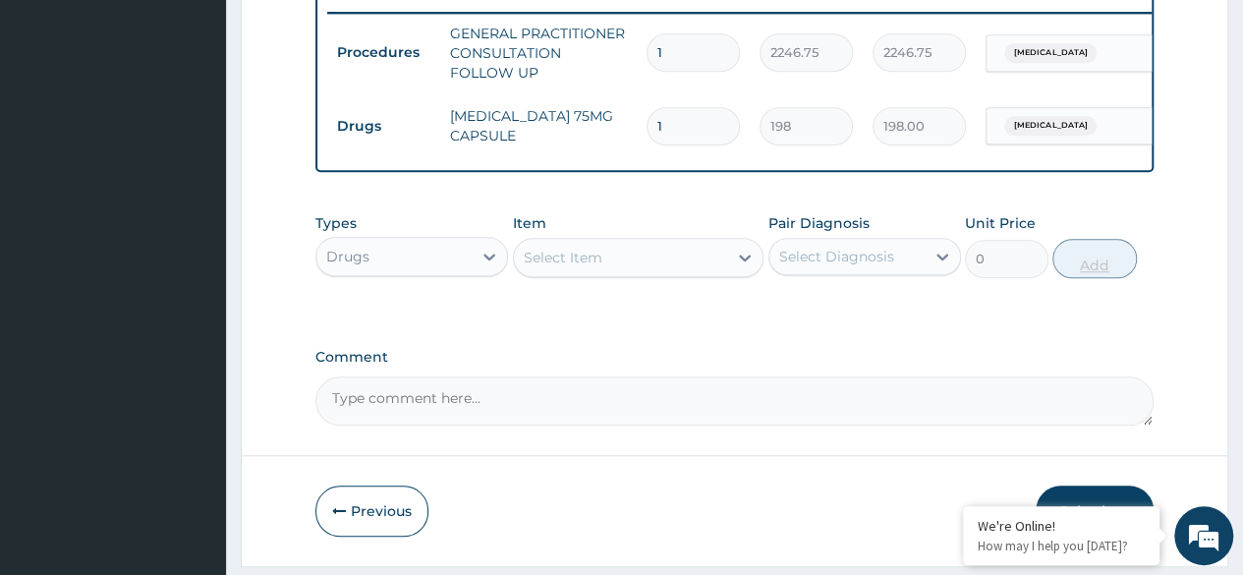
type input "15"
type input "2970.00"
type input "15"
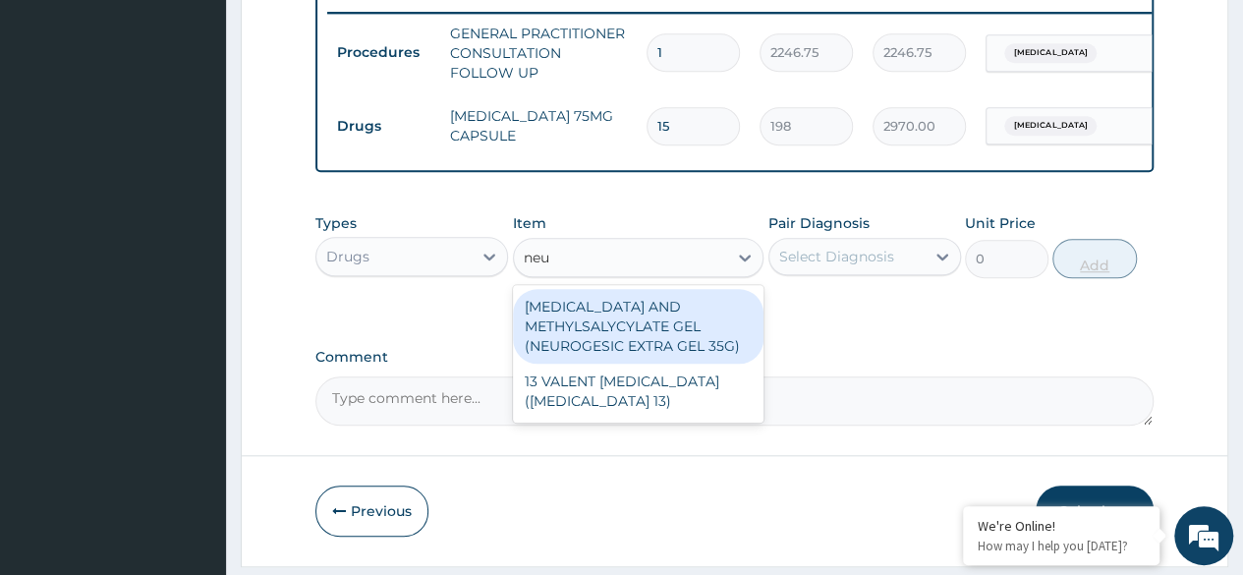
type input "neur"
click at [683, 353] on div "DICLOFENAC AND METHYLSALYCYLATE GEL (NEUROGESIC EXTRA GEL 35G)" at bounding box center [638, 326] width 251 height 75
type input "1956"
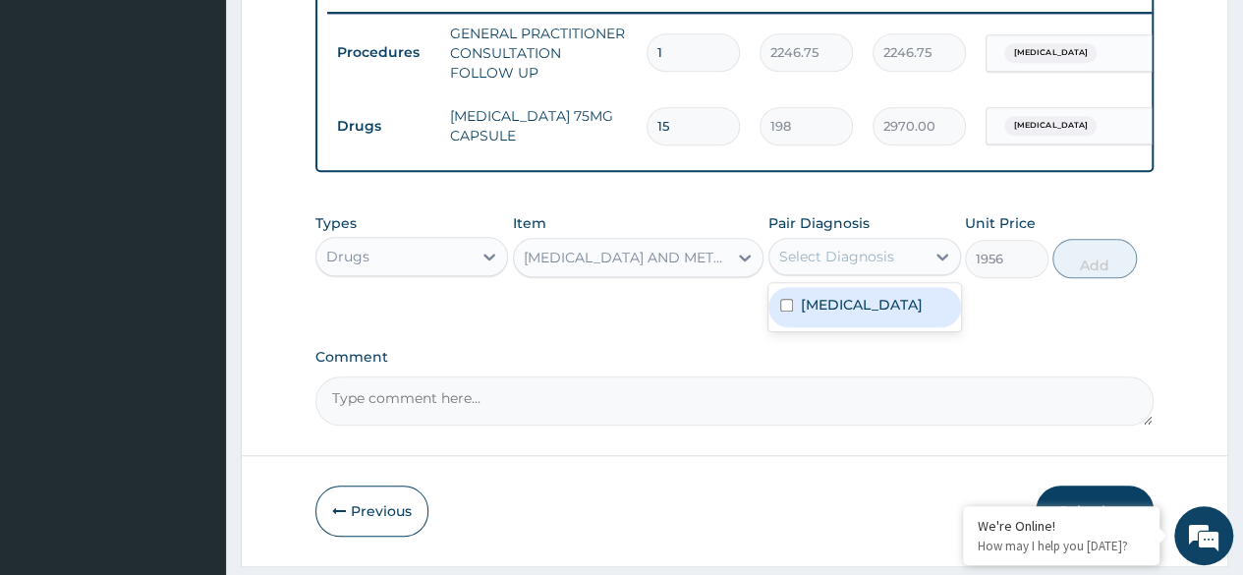
click at [922, 314] on label "Routine postpartum follow-up" at bounding box center [862, 305] width 122 height 20
checkbox input "true"
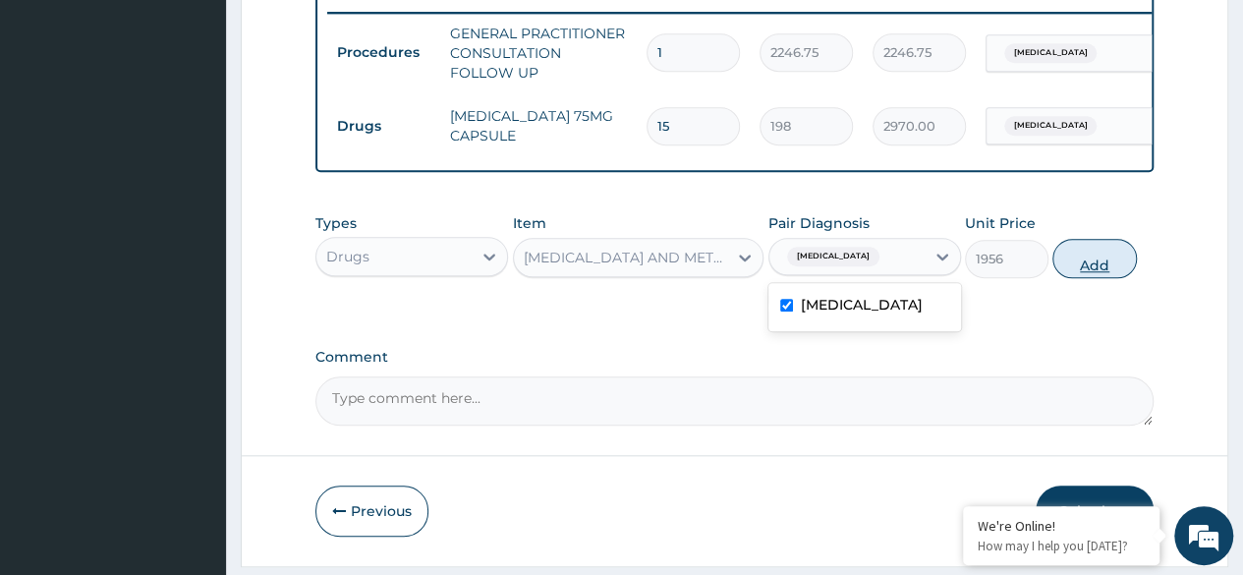
click at [1100, 278] on button "Add" at bounding box center [1094, 258] width 84 height 39
type input "0"
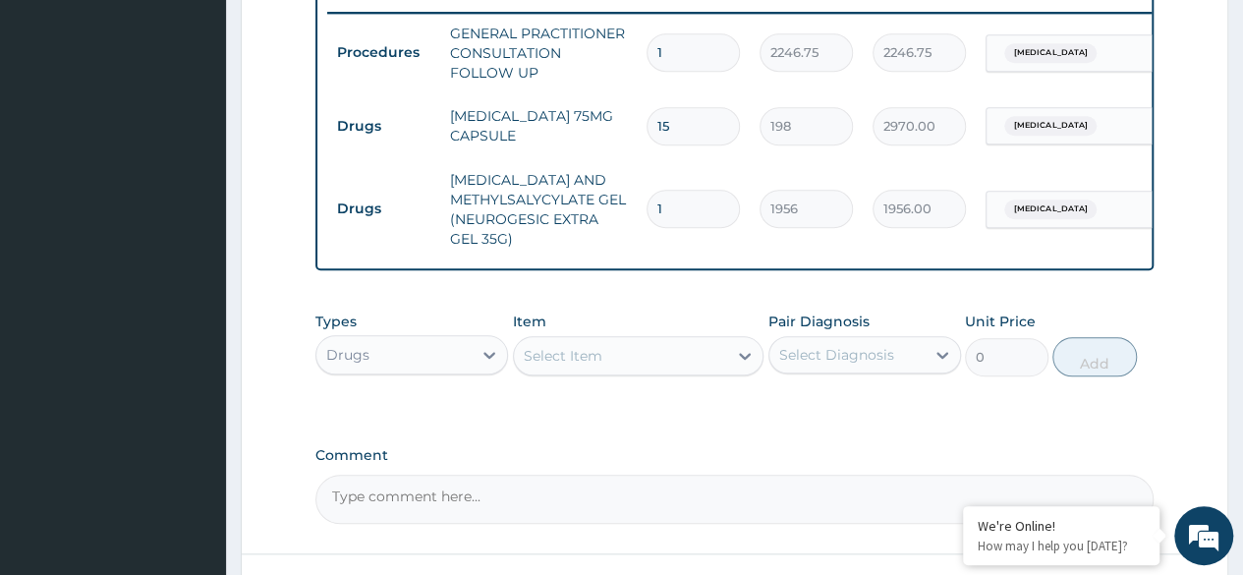
type input "0.00"
type input "2"
type input "3912.00"
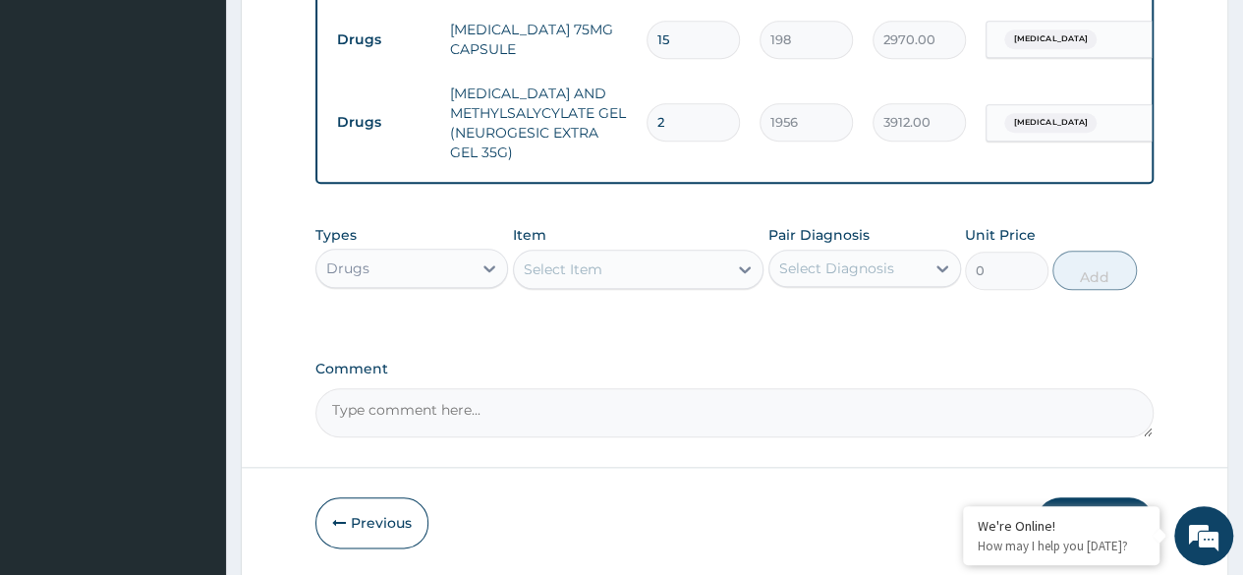
scroll to position [937, 0]
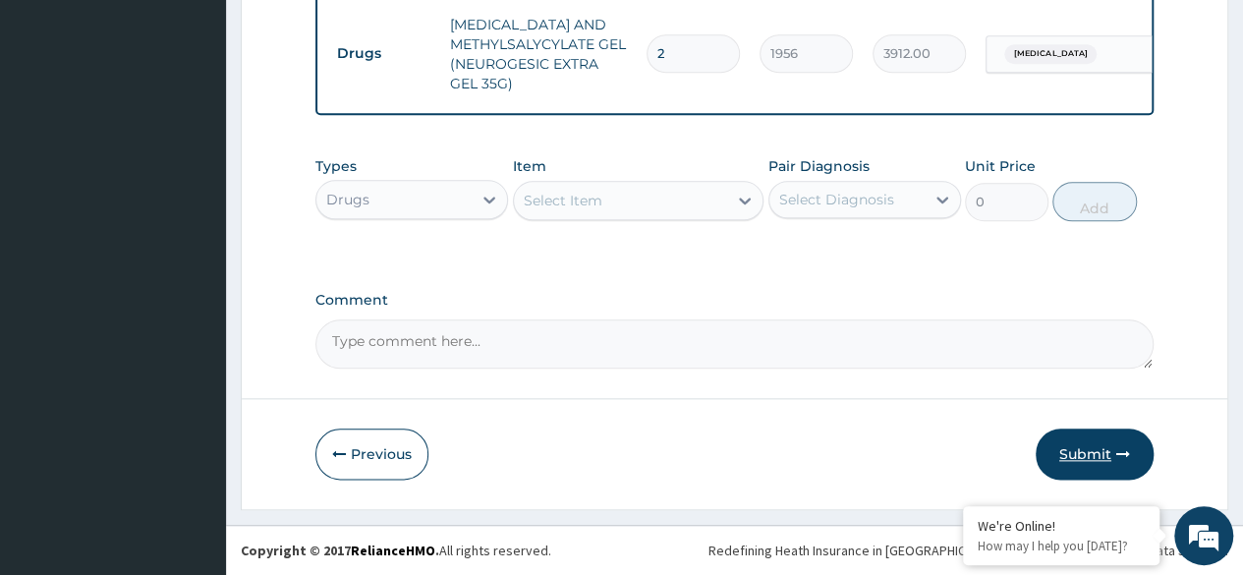
click at [1085, 460] on button "Submit" at bounding box center [1094, 453] width 118 height 51
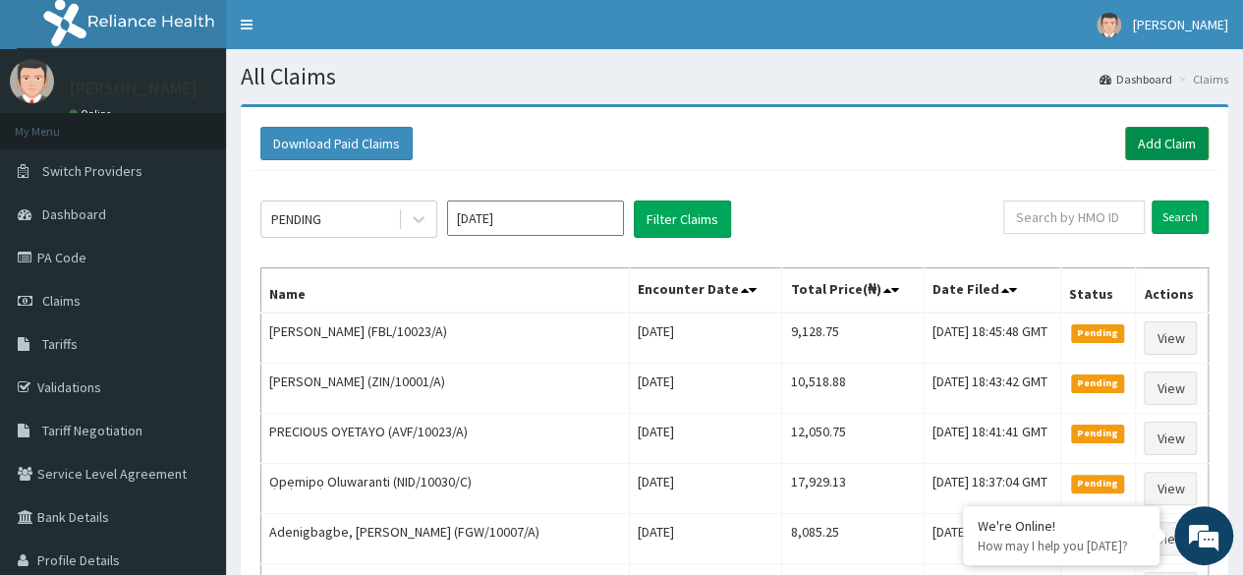
click at [1187, 143] on link "Add Claim" at bounding box center [1167, 143] width 84 height 33
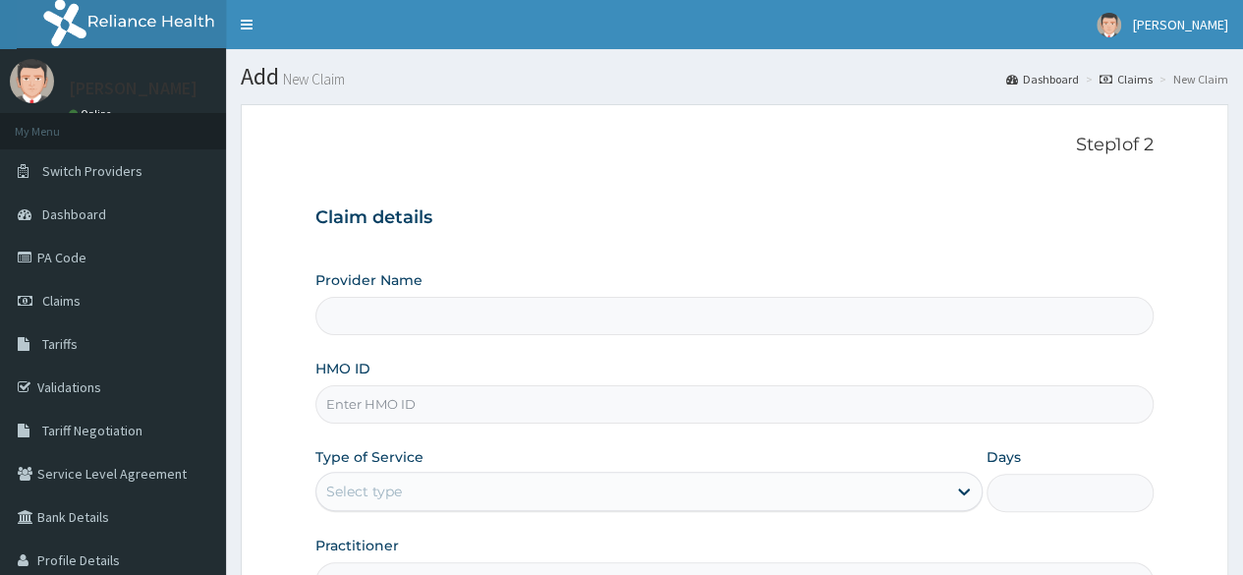
click at [639, 405] on input "HMO ID" at bounding box center [734, 404] width 838 height 38
paste input "HCM/10009/A"
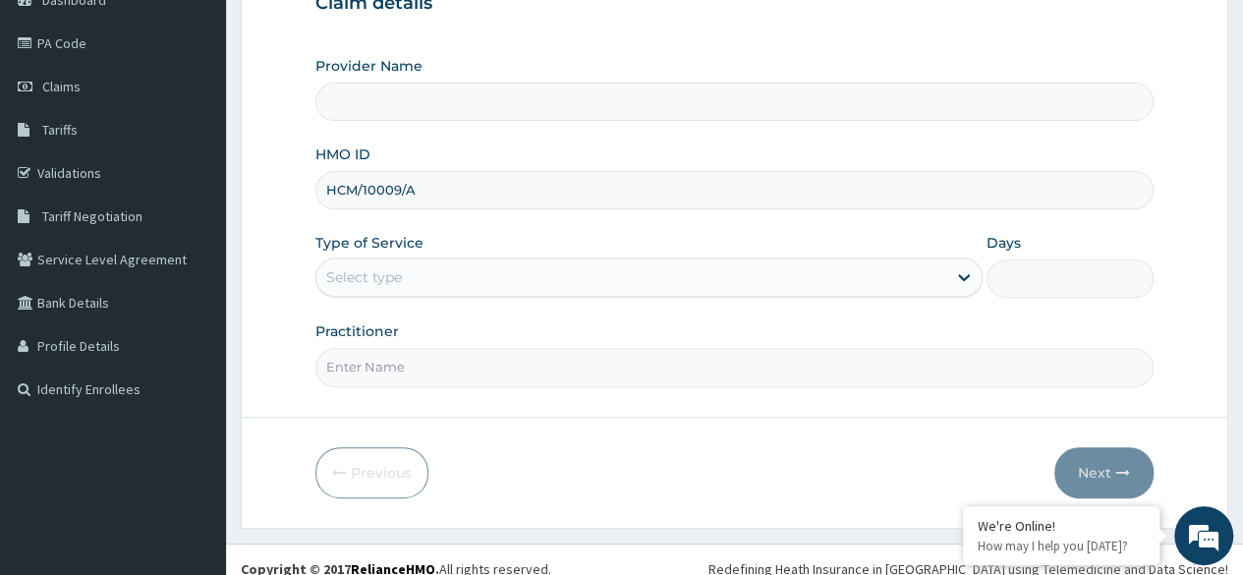
scroll to position [228, 0]
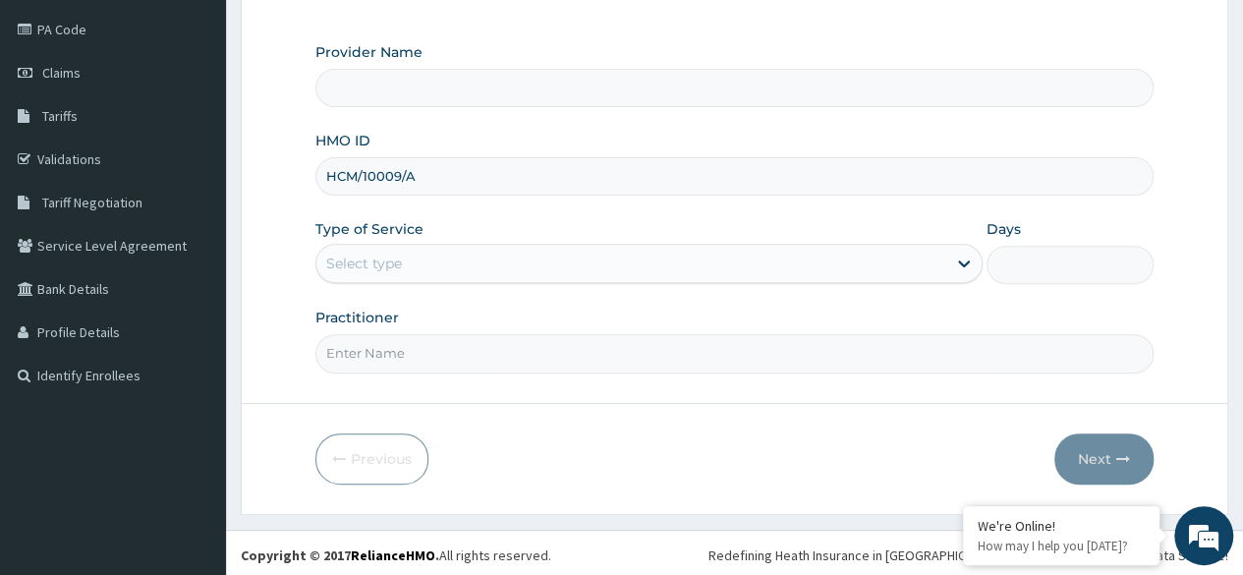
type input "HCM/10009/A"
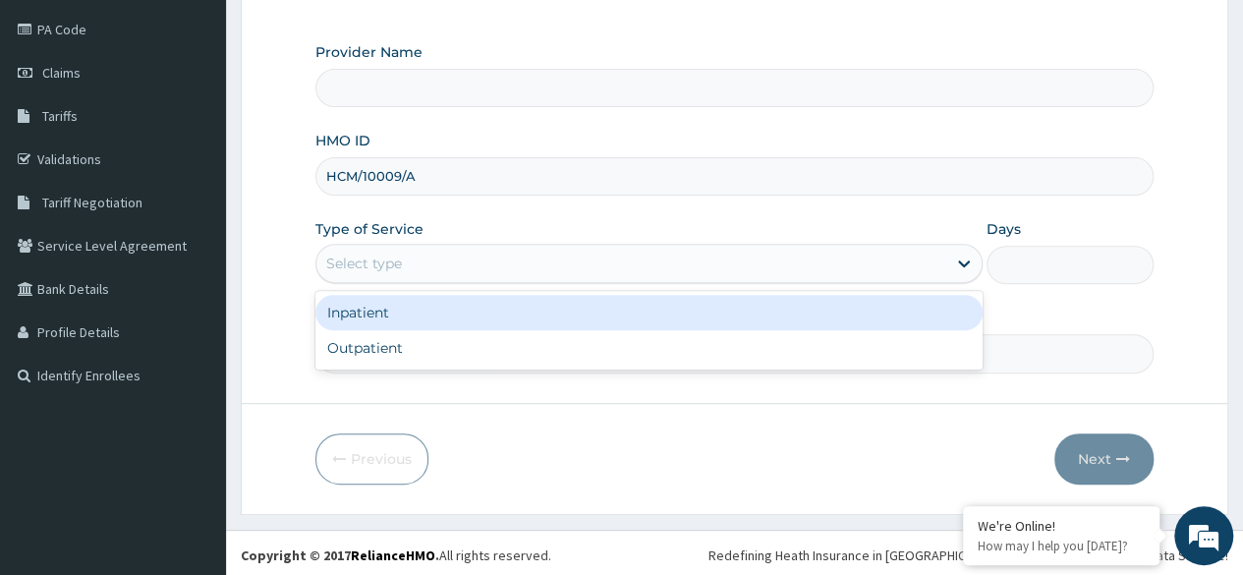
type input "Reliance Family Clinics (RFC) - Ajah"
click at [495, 352] on div "Outpatient" at bounding box center [648, 347] width 667 height 35
type input "1"
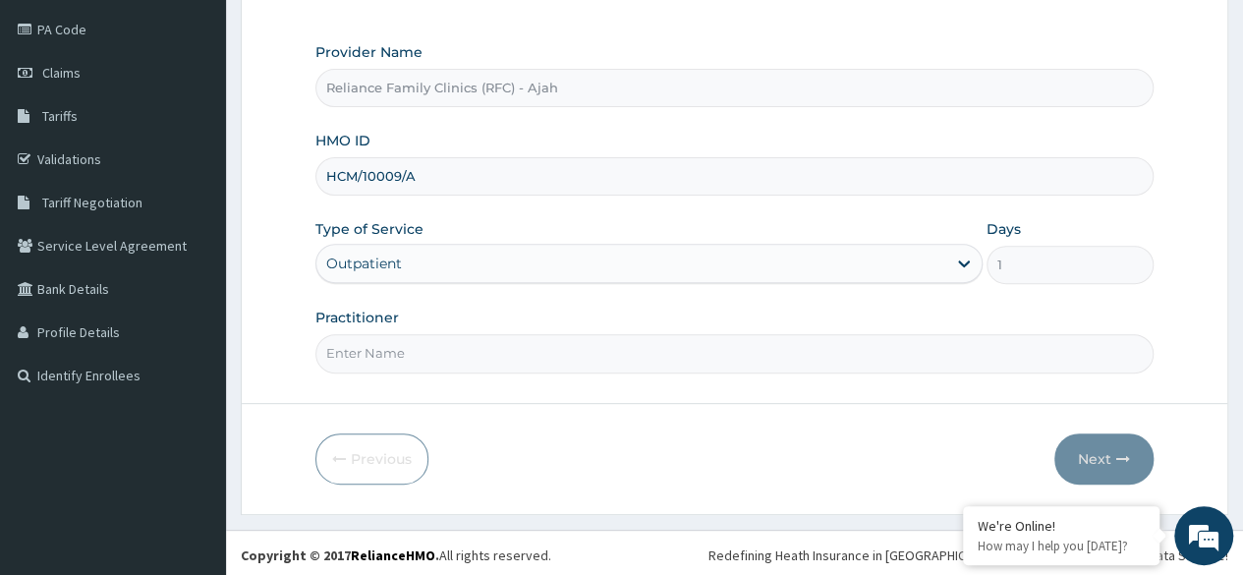
click at [540, 354] on input "Practitioner" at bounding box center [734, 353] width 838 height 38
type input "Dr. locum"
click at [1097, 450] on button "Next" at bounding box center [1103, 458] width 99 height 51
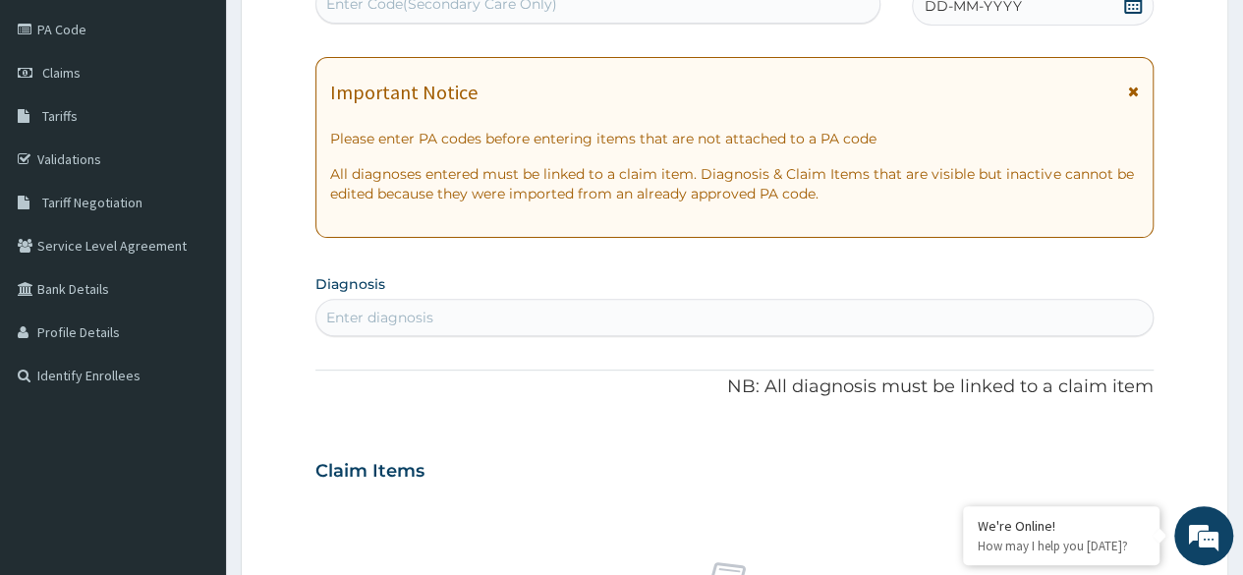
click at [1047, 20] on div "DD-MM-YYYY" at bounding box center [1033, 5] width 242 height 39
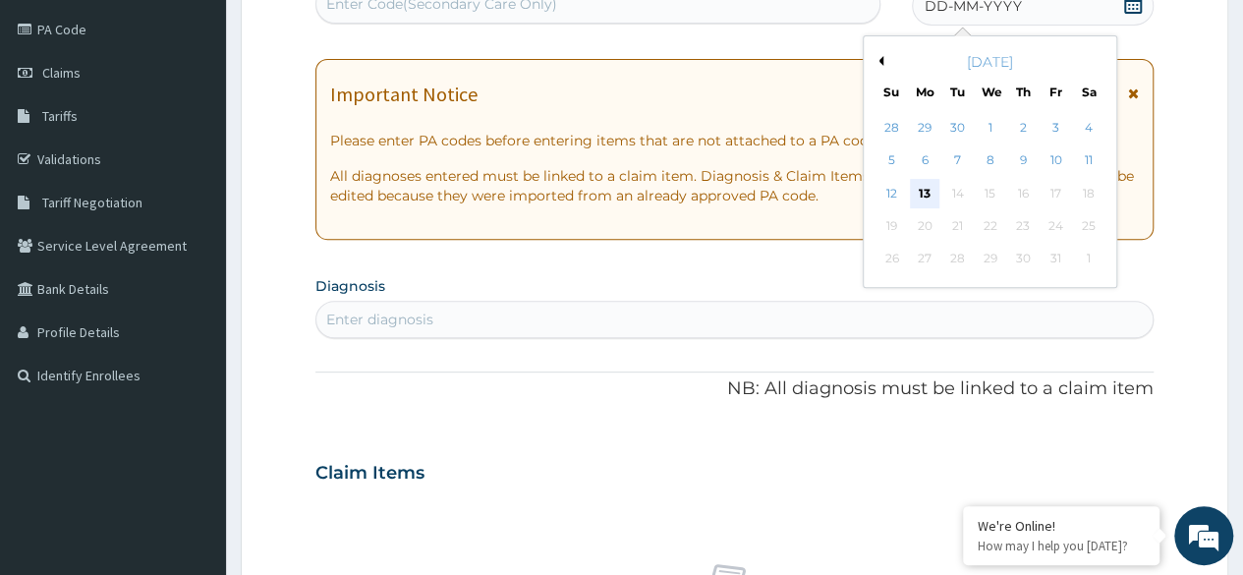
click at [929, 195] on div "13" at bounding box center [924, 193] width 29 height 29
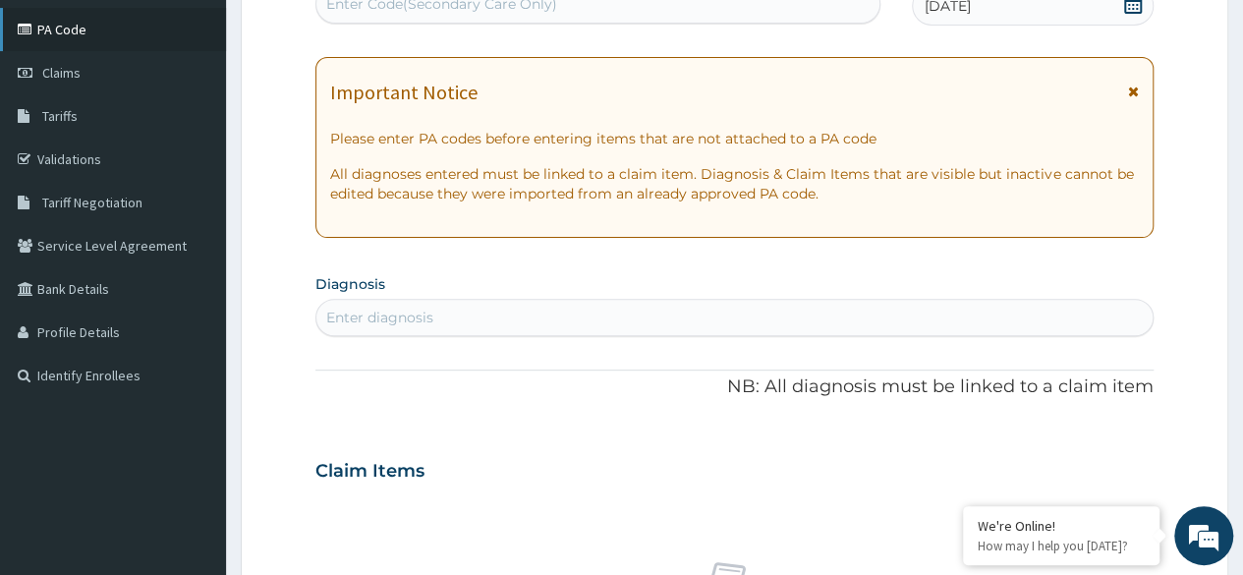
scroll to position [0, 0]
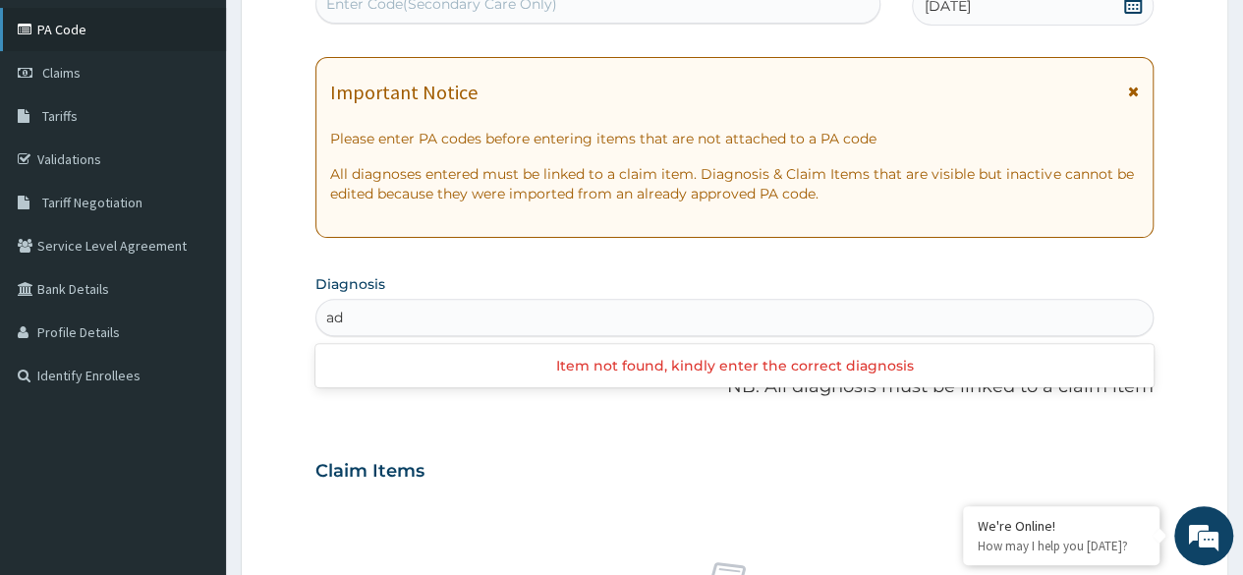
type input "a"
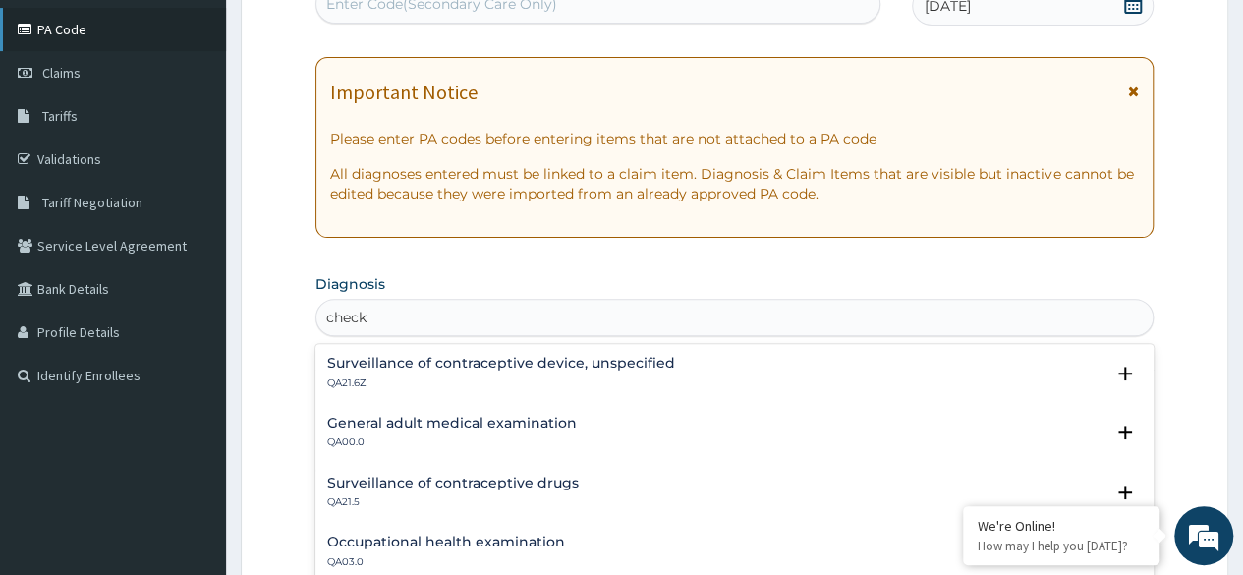
type input "check"
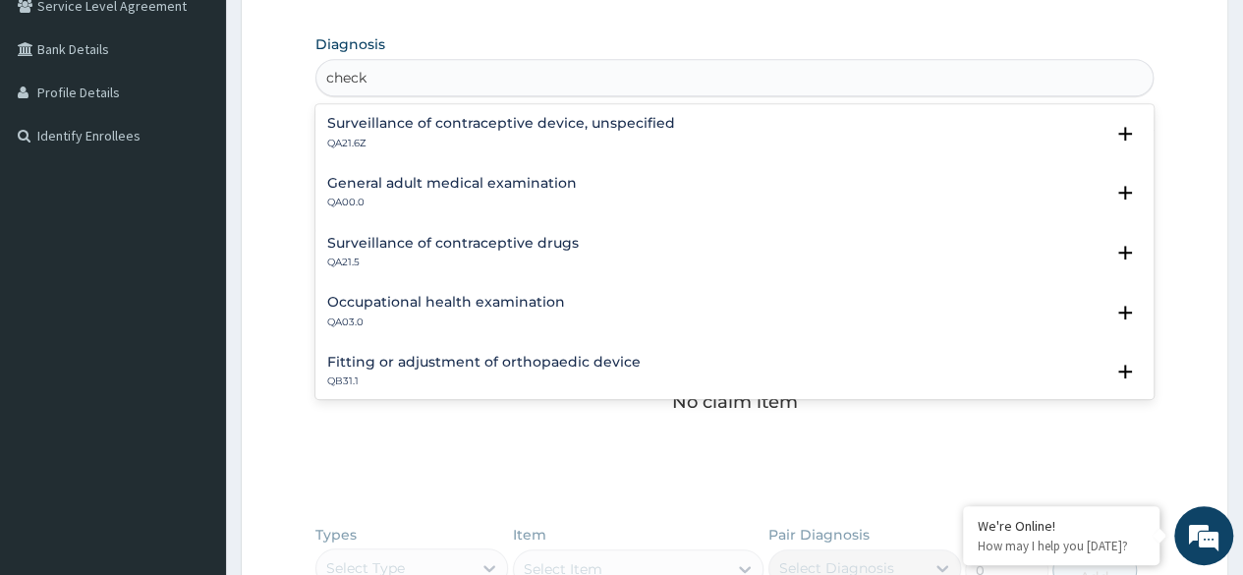
click at [456, 181] on h4 "General adult medical examination" at bounding box center [452, 183] width 250 height 15
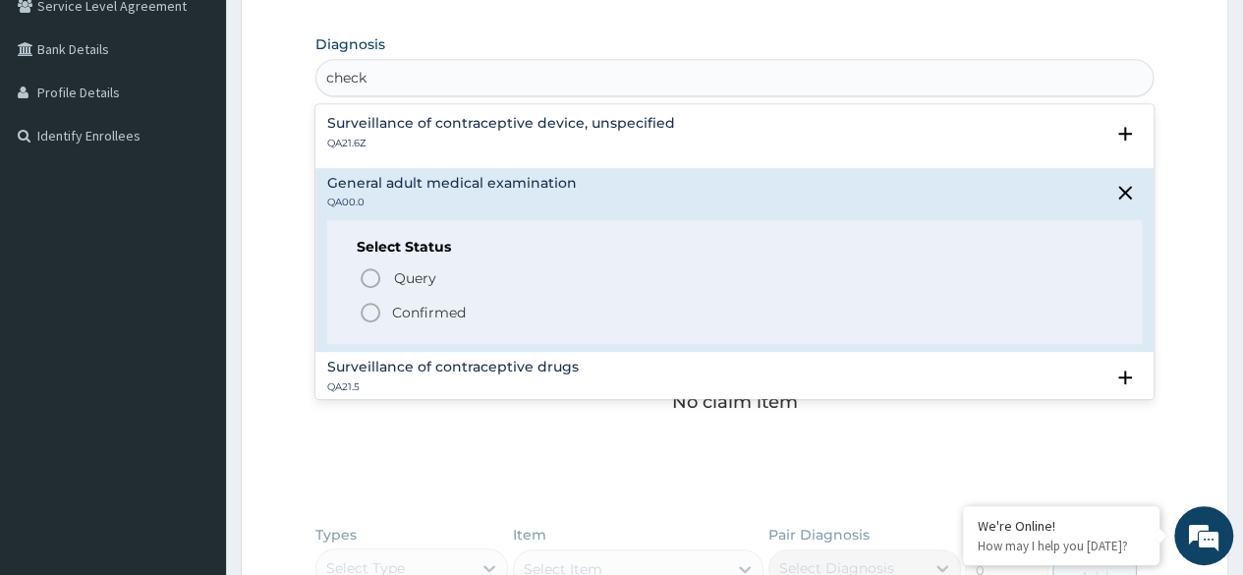
click at [365, 312] on icon "status option filled" at bounding box center [371, 313] width 24 height 24
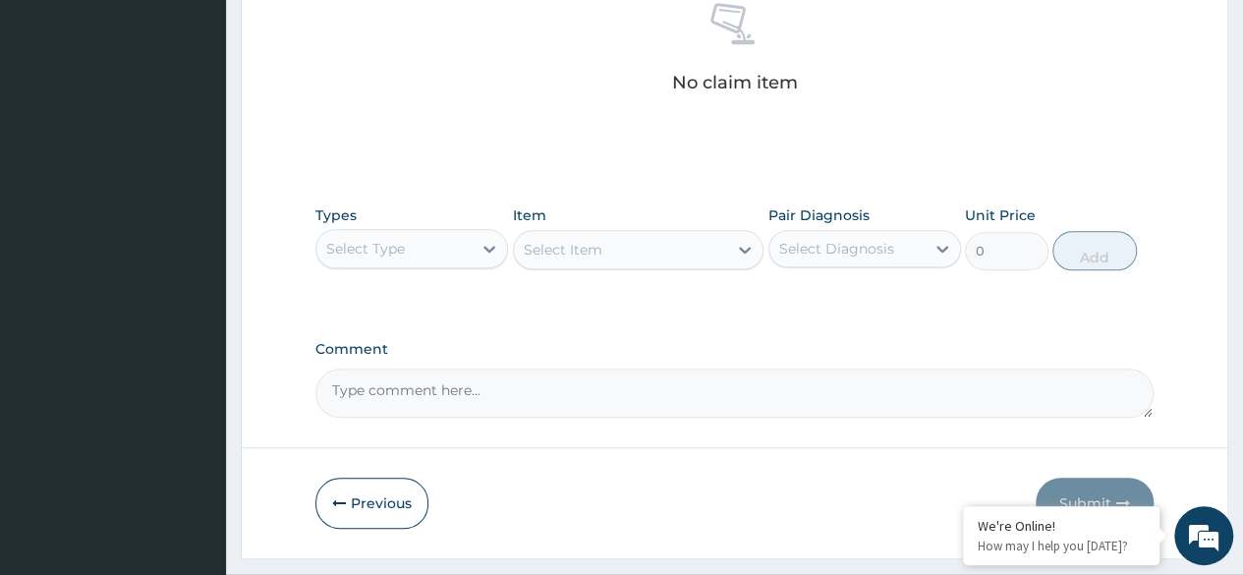
scroll to position [838, 0]
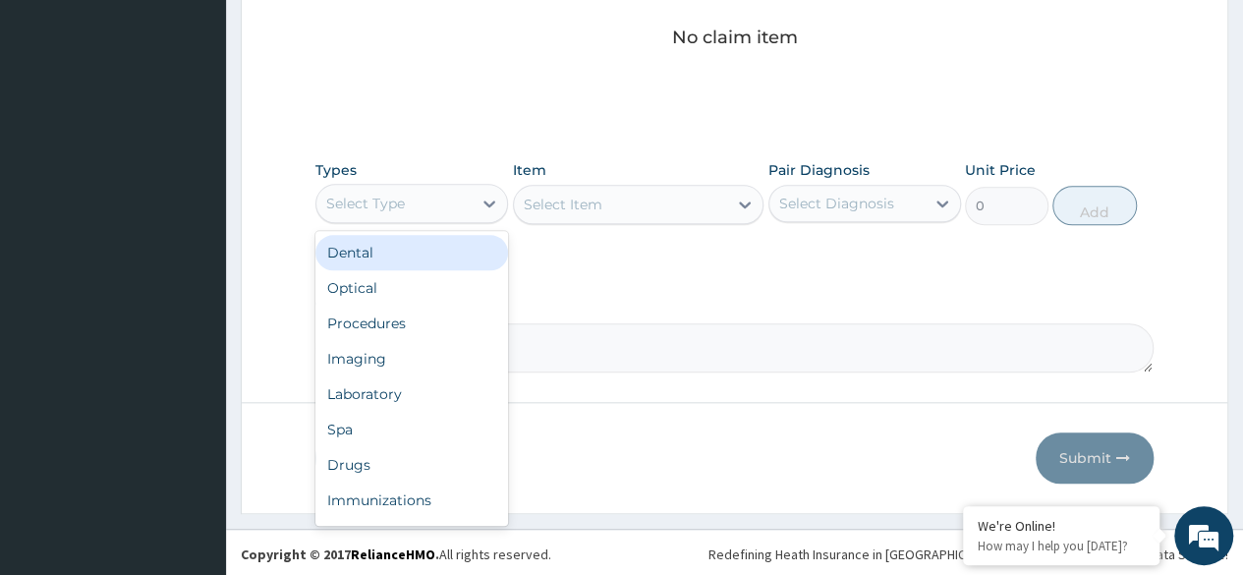
click at [417, 330] on div "Procedures" at bounding box center [411, 323] width 193 height 35
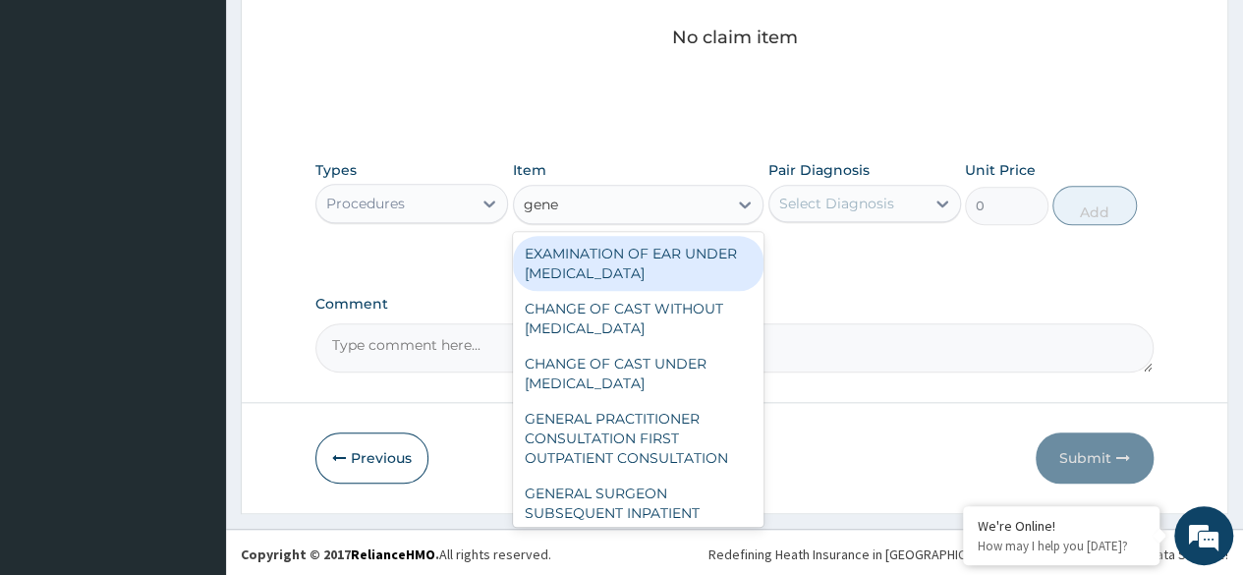
type input "gener"
click at [648, 451] on div "GENERAL PRACTITIONER CONSULTATION FIRST OUTPATIENT CONSULTATION" at bounding box center [638, 438] width 251 height 75
type input "3370.125"
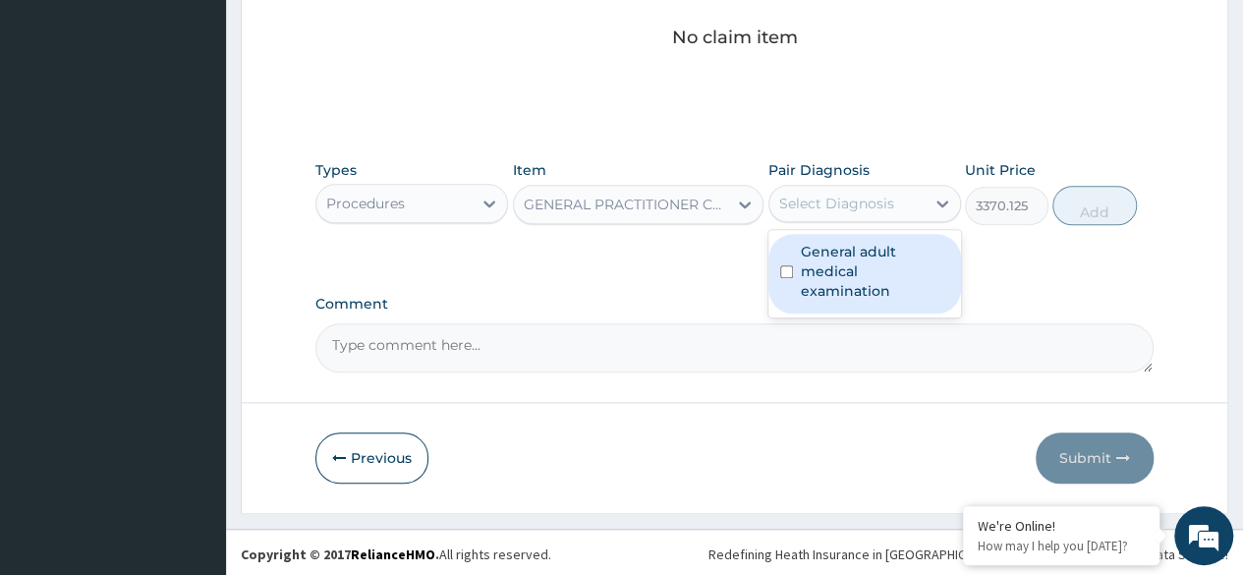
click at [868, 261] on label "General adult medical examination" at bounding box center [875, 271] width 148 height 59
checkbox input "true"
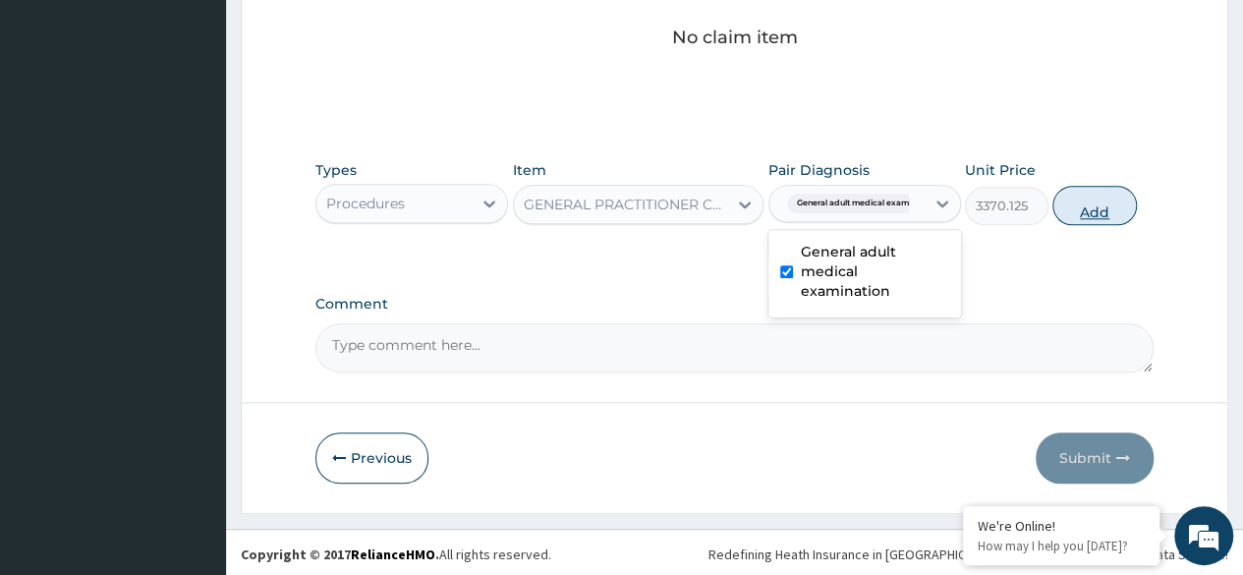
click at [1098, 208] on button "Add" at bounding box center [1094, 205] width 84 height 39
type input "0"
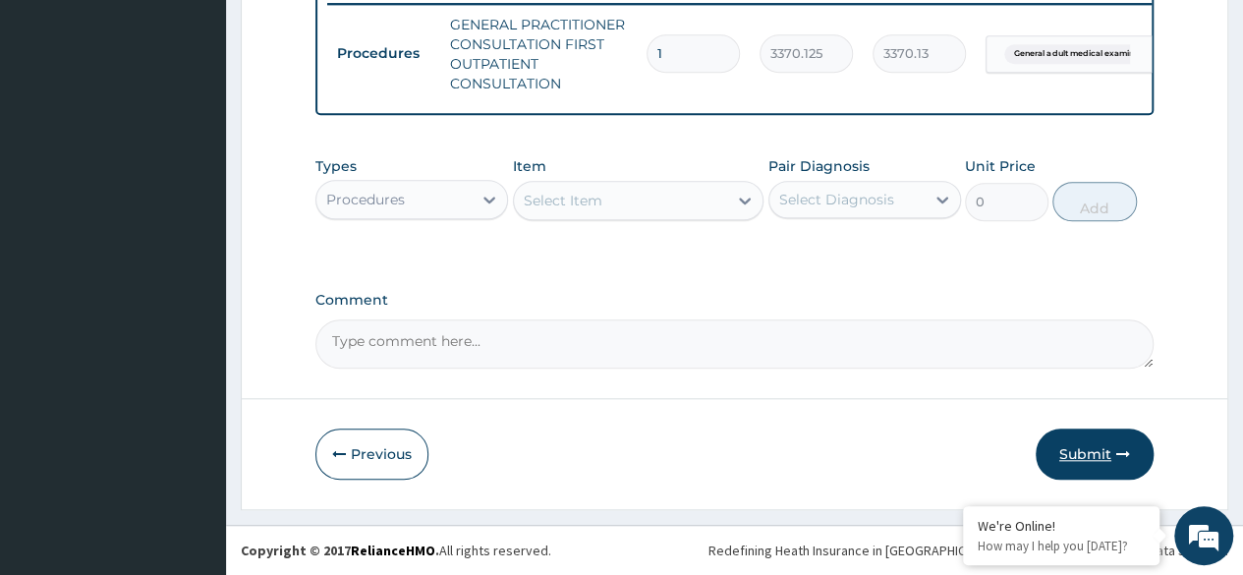
click at [1099, 442] on button "Submit" at bounding box center [1094, 453] width 118 height 51
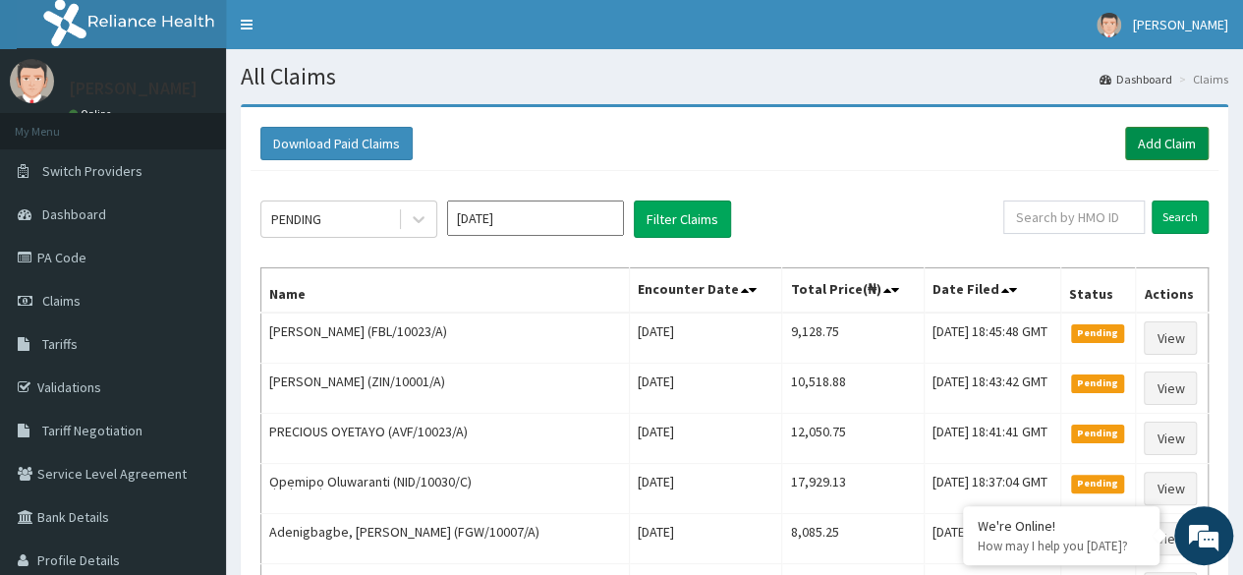
click at [1152, 130] on link "Add Claim" at bounding box center [1167, 143] width 84 height 33
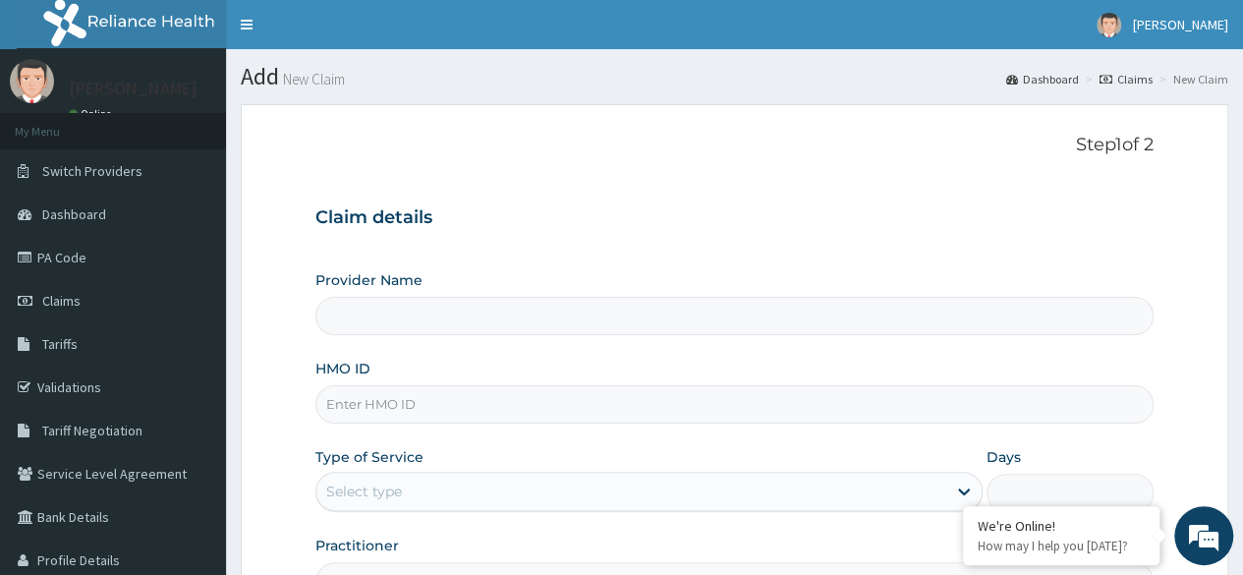
type input "Reliance Family Clinics (RFC) - Ajah"
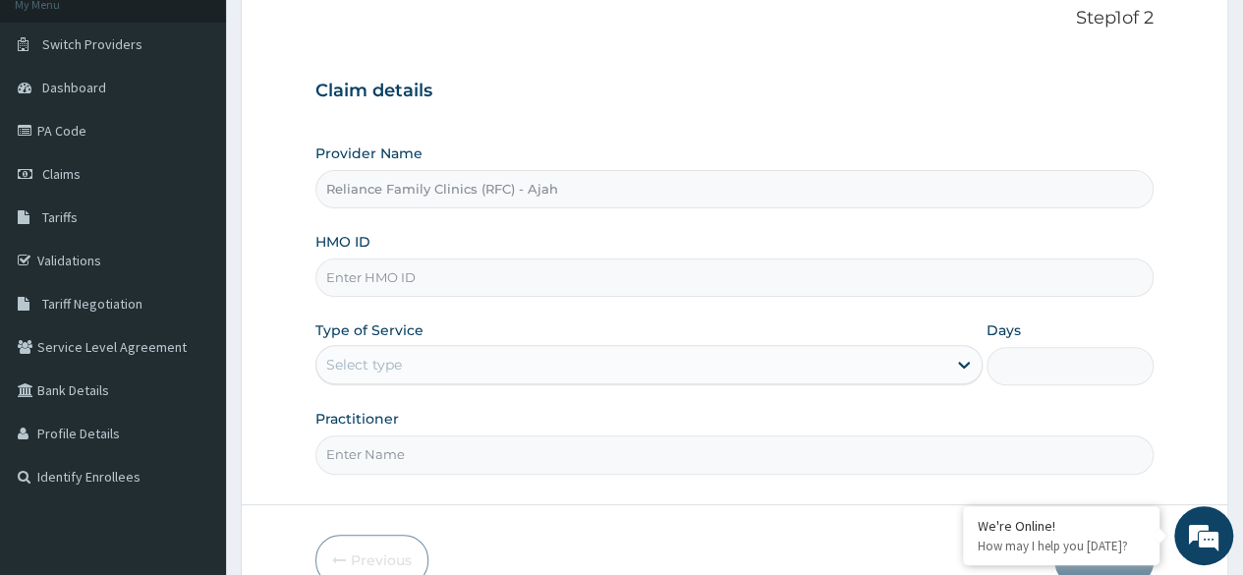
scroll to position [141, 0]
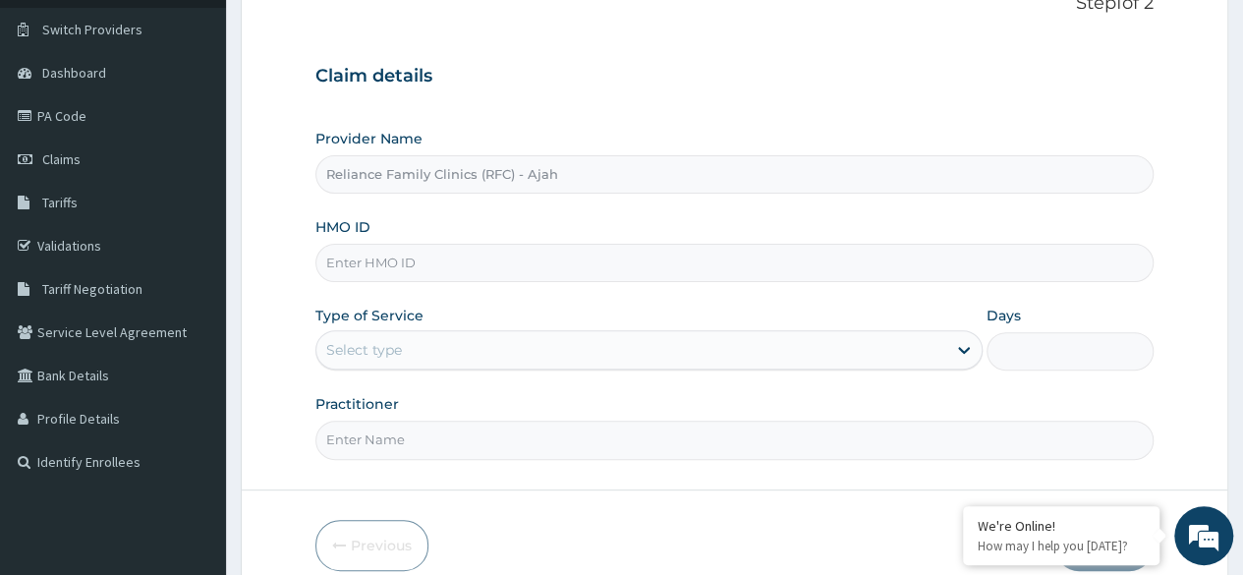
click at [623, 268] on input "HMO ID" at bounding box center [734, 263] width 838 height 38
paste input "FUP/10041/C"
type input "FUP/10041/C"
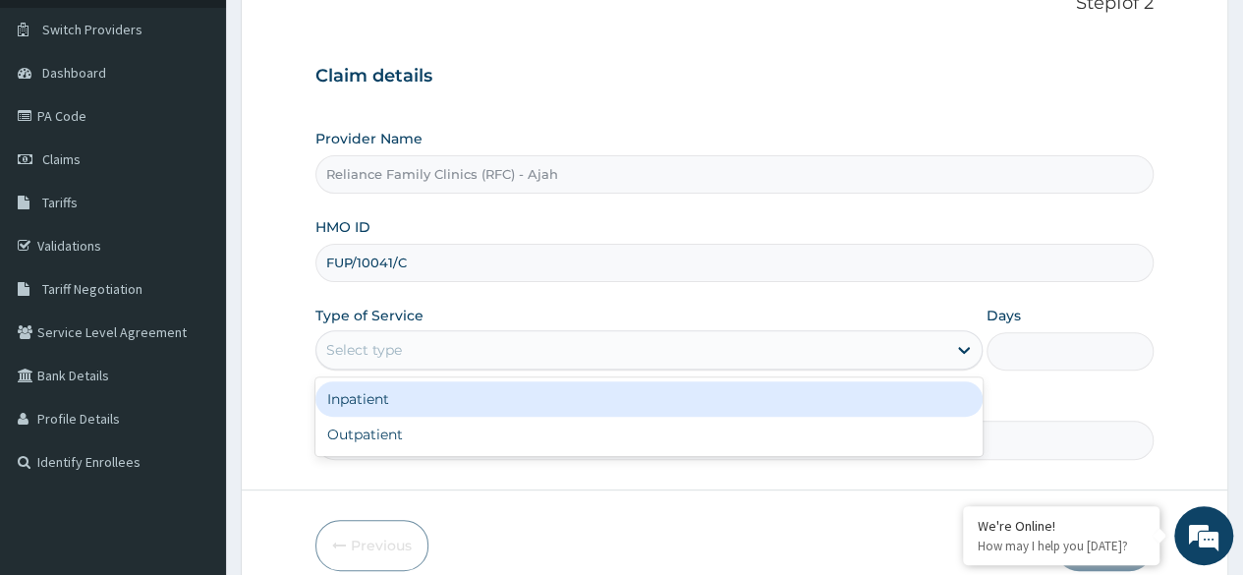
click at [554, 430] on div "Outpatient" at bounding box center [648, 434] width 667 height 35
type input "1"
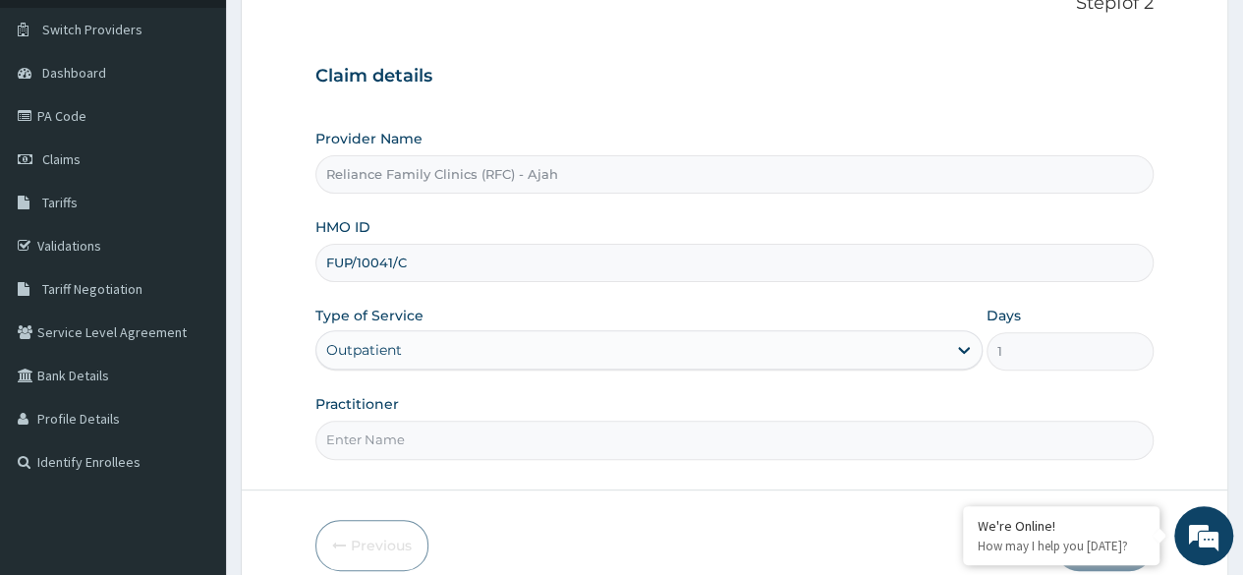
click at [555, 430] on input "Practitioner" at bounding box center [734, 439] width 838 height 38
click at [568, 443] on input "Practitioner" at bounding box center [734, 439] width 838 height 38
type input "DR. LOCUM"
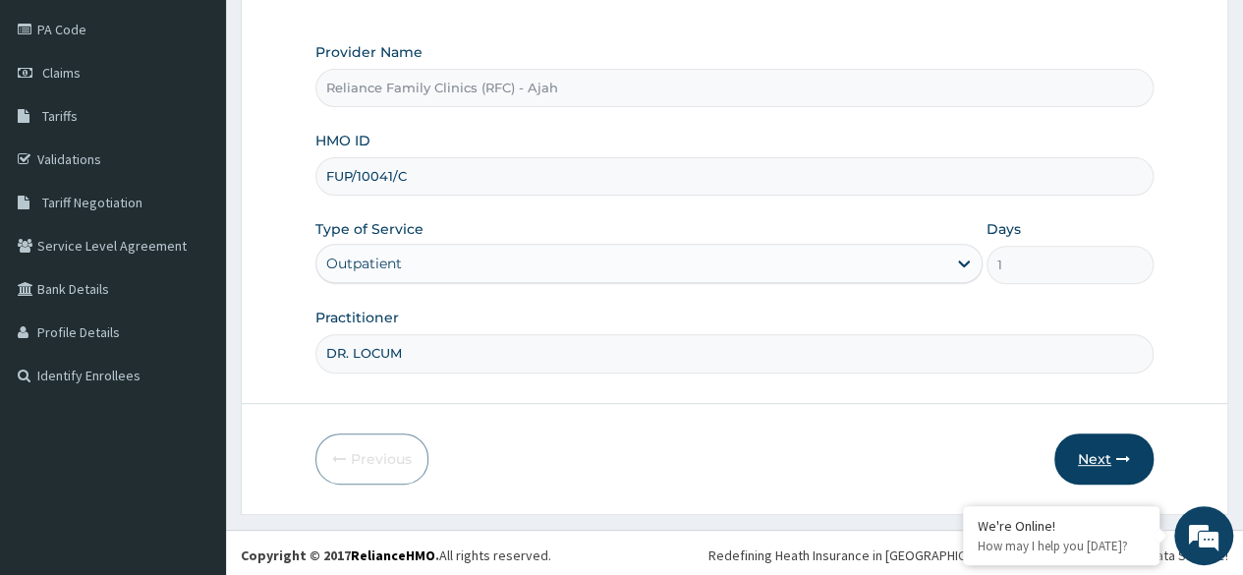
click at [1118, 456] on icon "button" at bounding box center [1123, 459] width 14 height 14
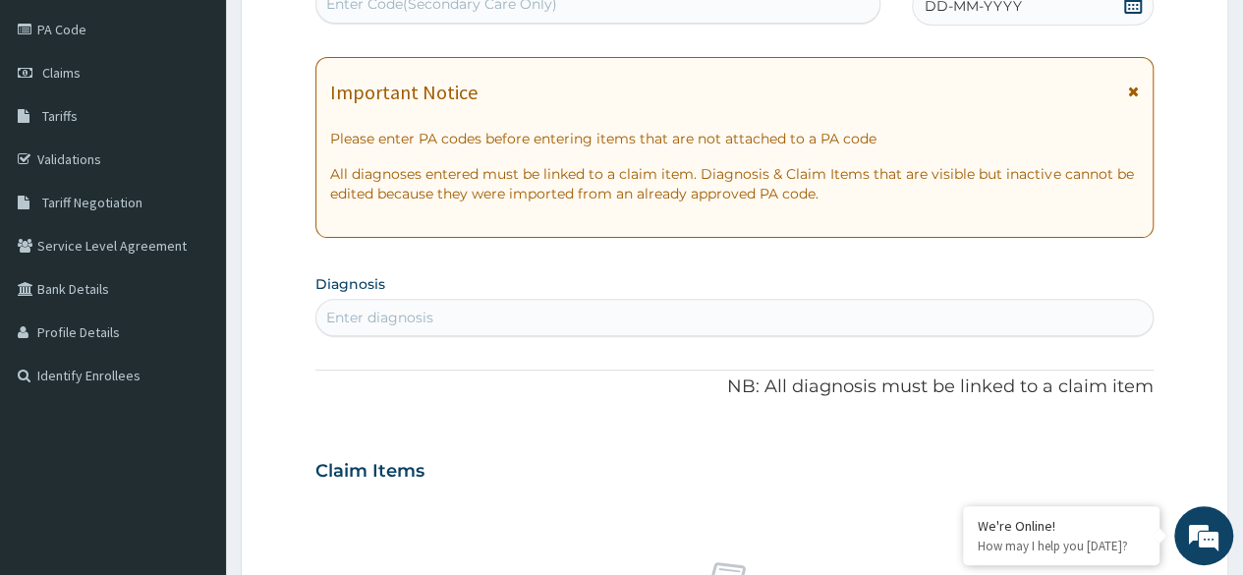
click at [1040, 19] on div "DD-MM-YYYY" at bounding box center [1033, 5] width 242 height 39
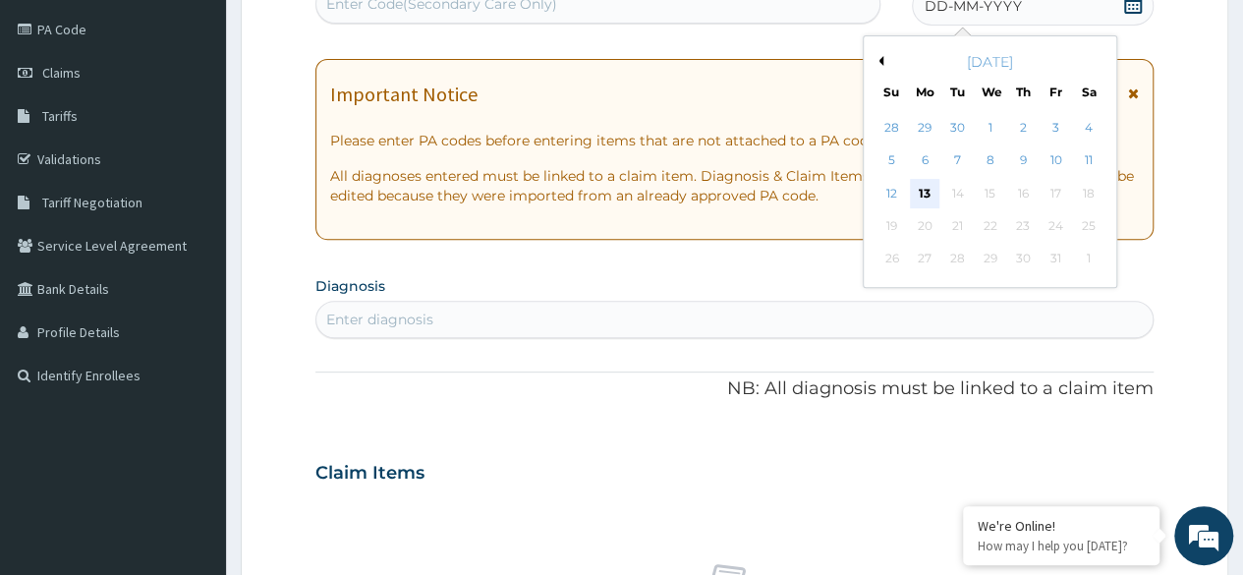
click at [921, 195] on div "13" at bounding box center [924, 193] width 29 height 29
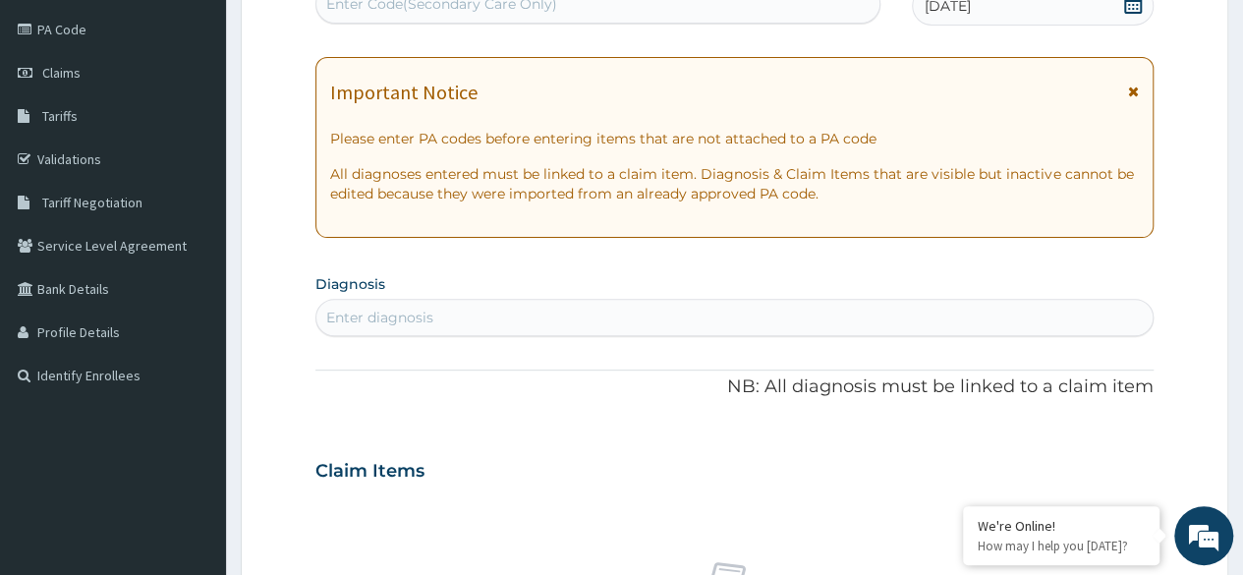
click at [447, 309] on div "Enter diagnosis" at bounding box center [734, 317] width 836 height 31
click at [391, 316] on div "Enter diagnosis" at bounding box center [379, 317] width 107 height 20
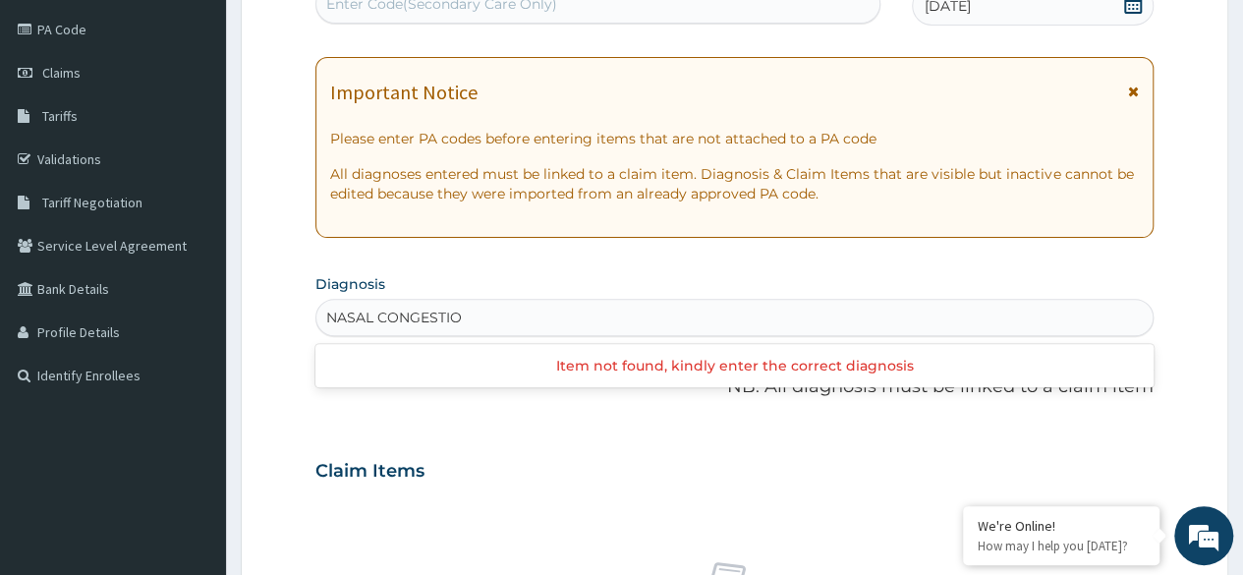
type input "[MEDICAL_DATA]"
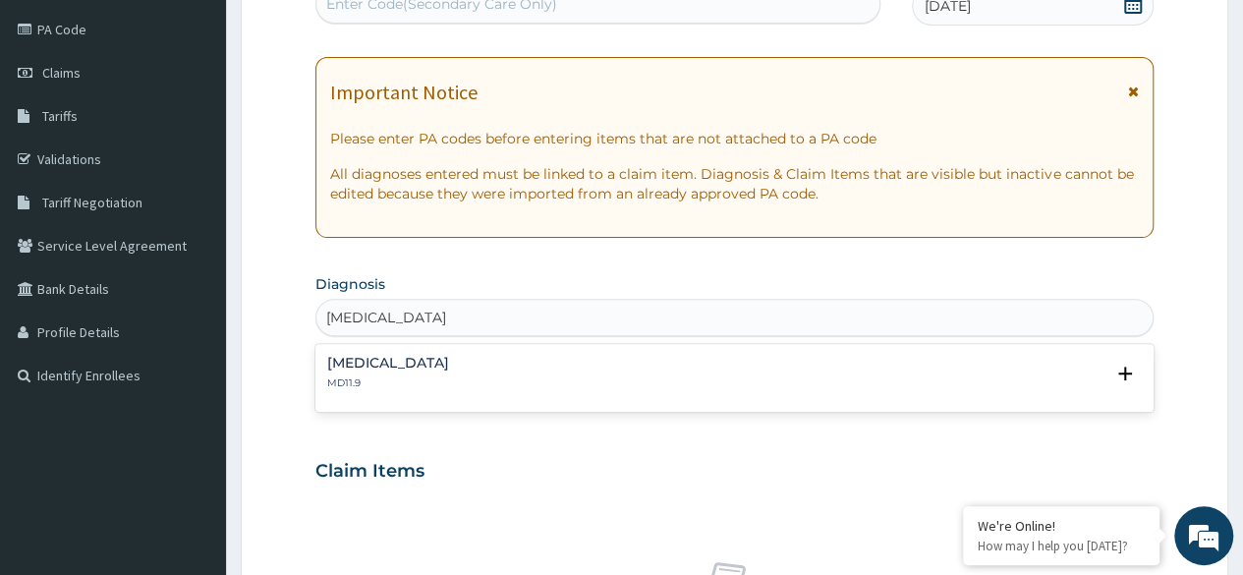
click at [365, 376] on p "MD11.9" at bounding box center [388, 383] width 122 height 14
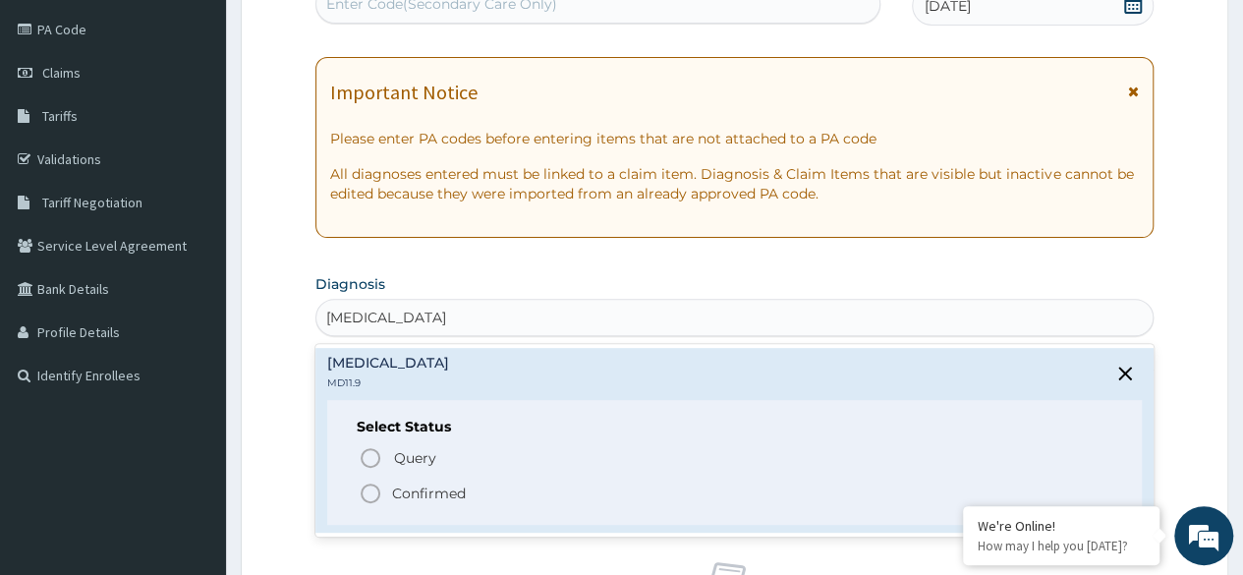
click at [373, 493] on icon "status option filled" at bounding box center [371, 493] width 24 height 24
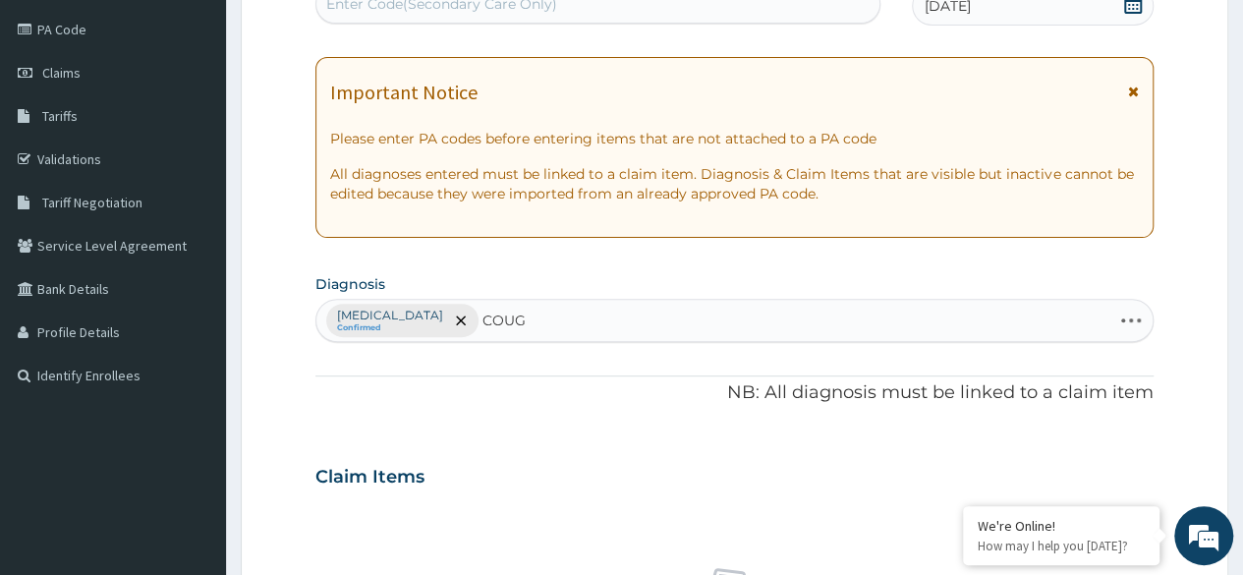
type input "COUGH"
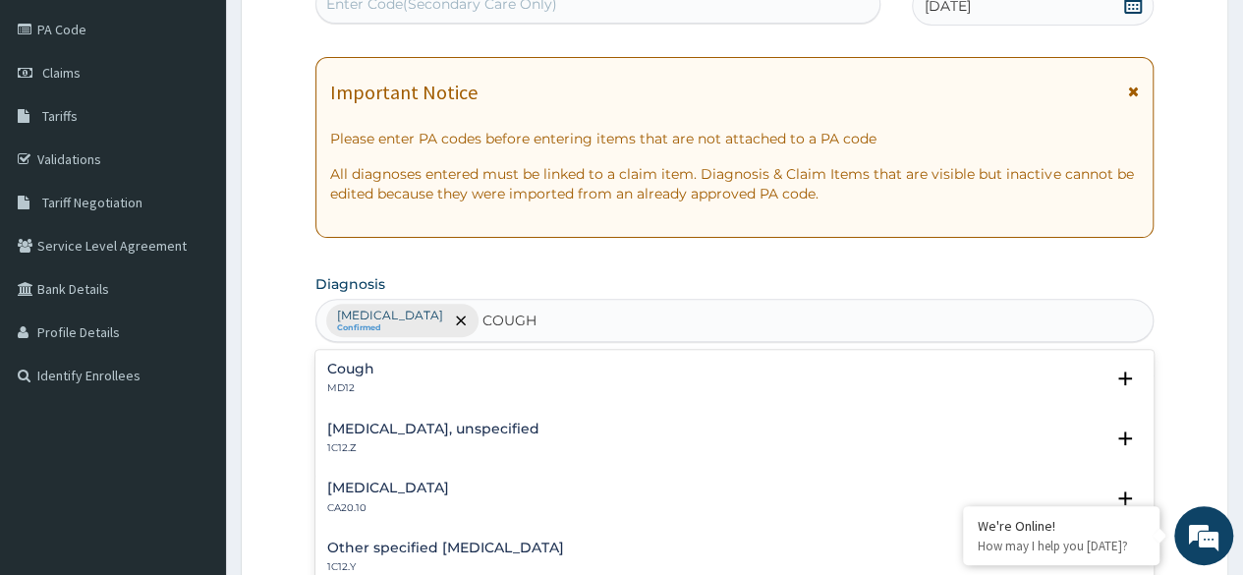
click at [350, 381] on p "MD12" at bounding box center [350, 388] width 47 height 14
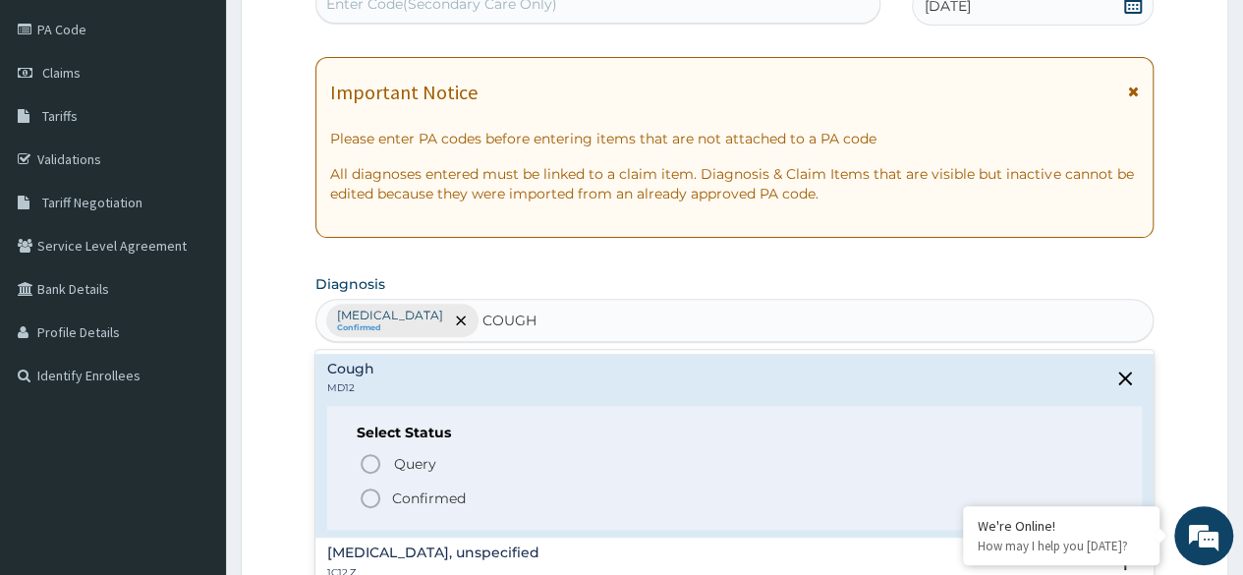
click at [364, 498] on icon "status option filled" at bounding box center [371, 498] width 24 height 24
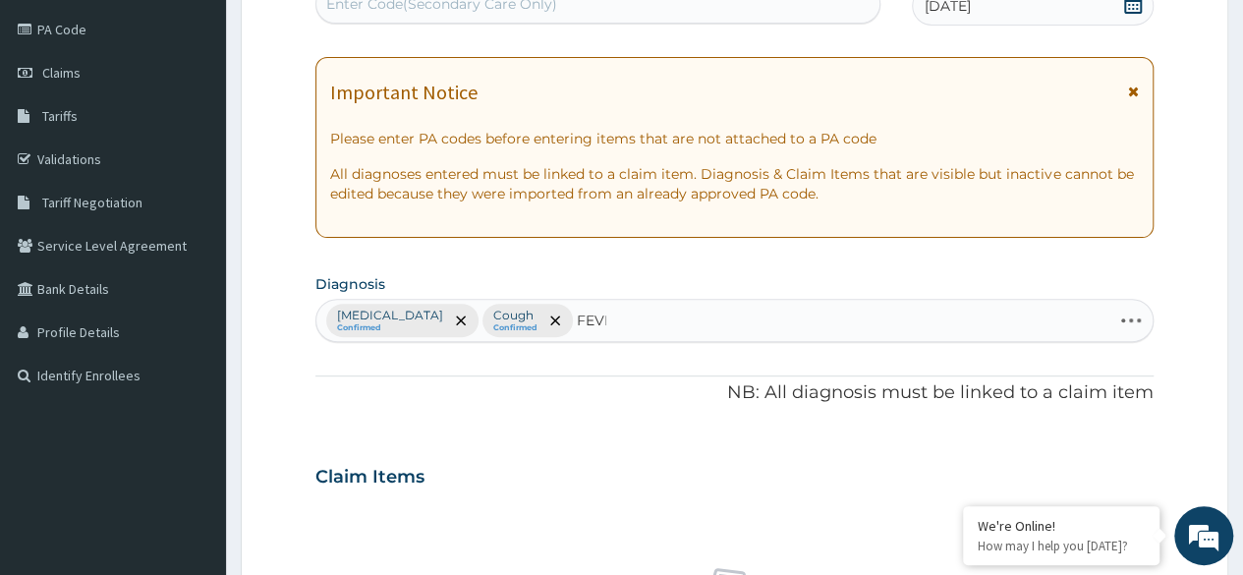
type input "FEVER"
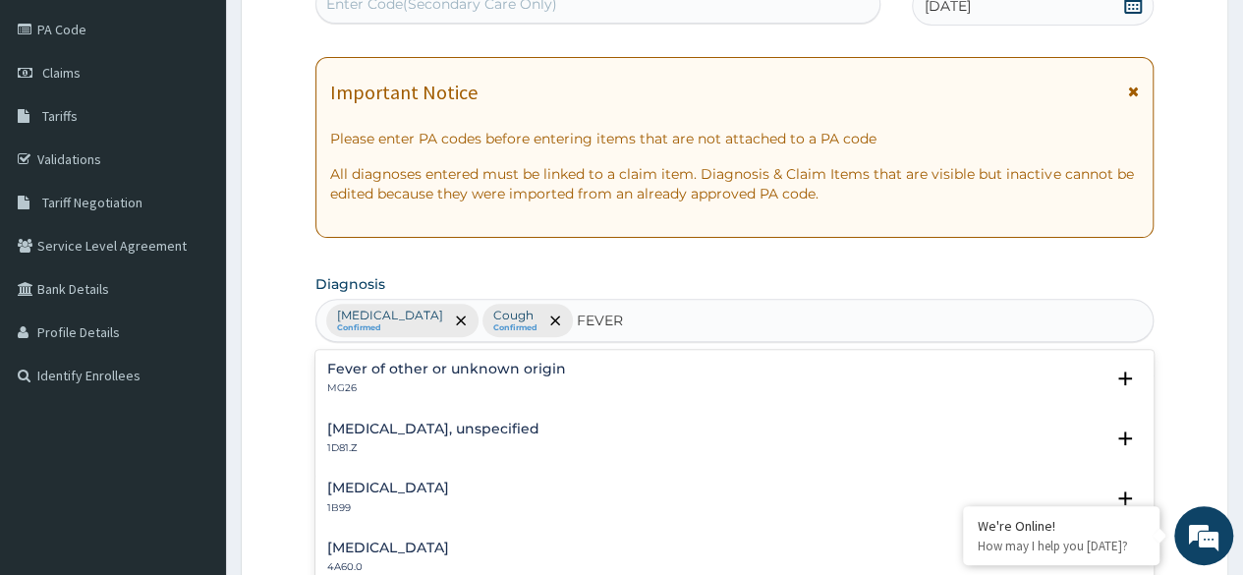
click at [371, 371] on h4 "Fever of other or unknown origin" at bounding box center [446, 369] width 239 height 15
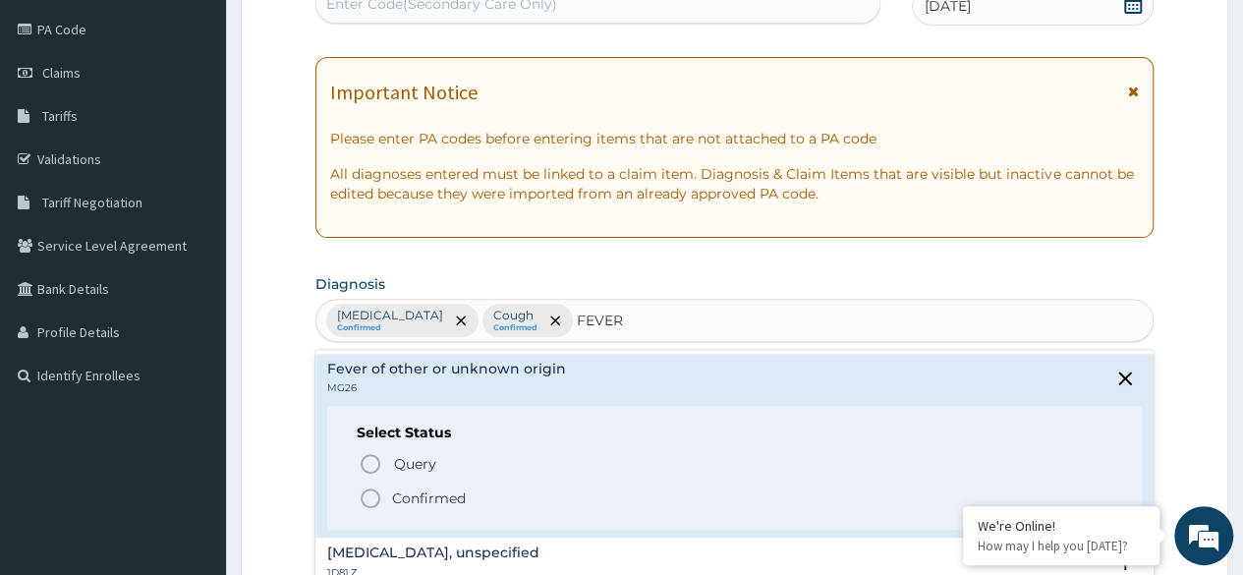
click at [378, 495] on circle "status option filled" at bounding box center [371, 498] width 18 height 18
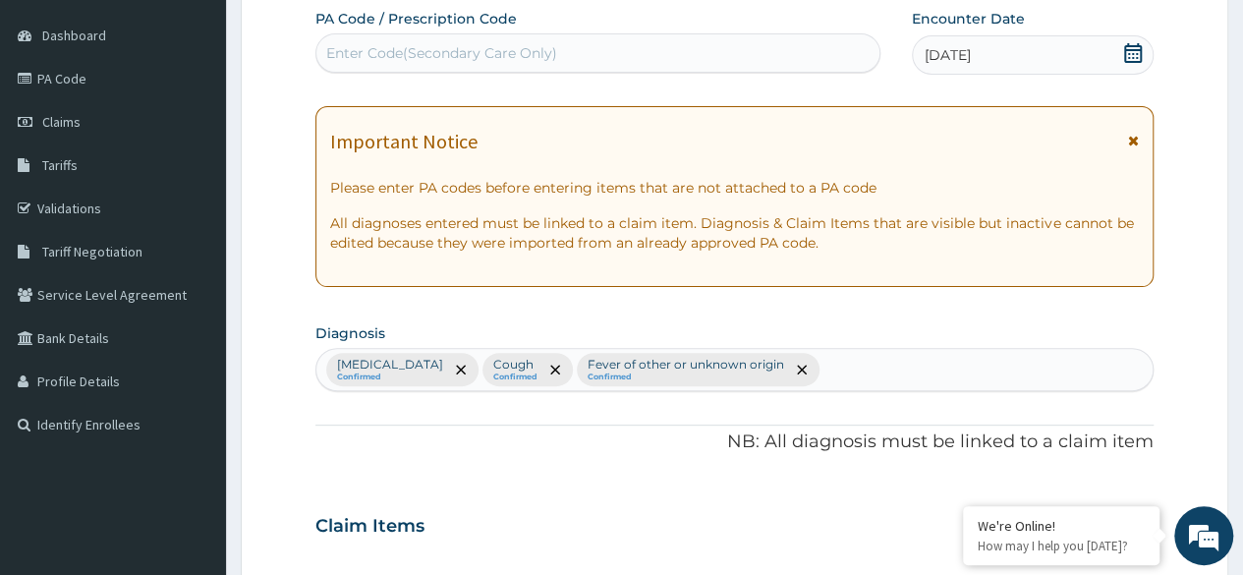
scroll to position [178, 0]
click at [577, 367] on input "text" at bounding box center [578, 371] width 2 height 20
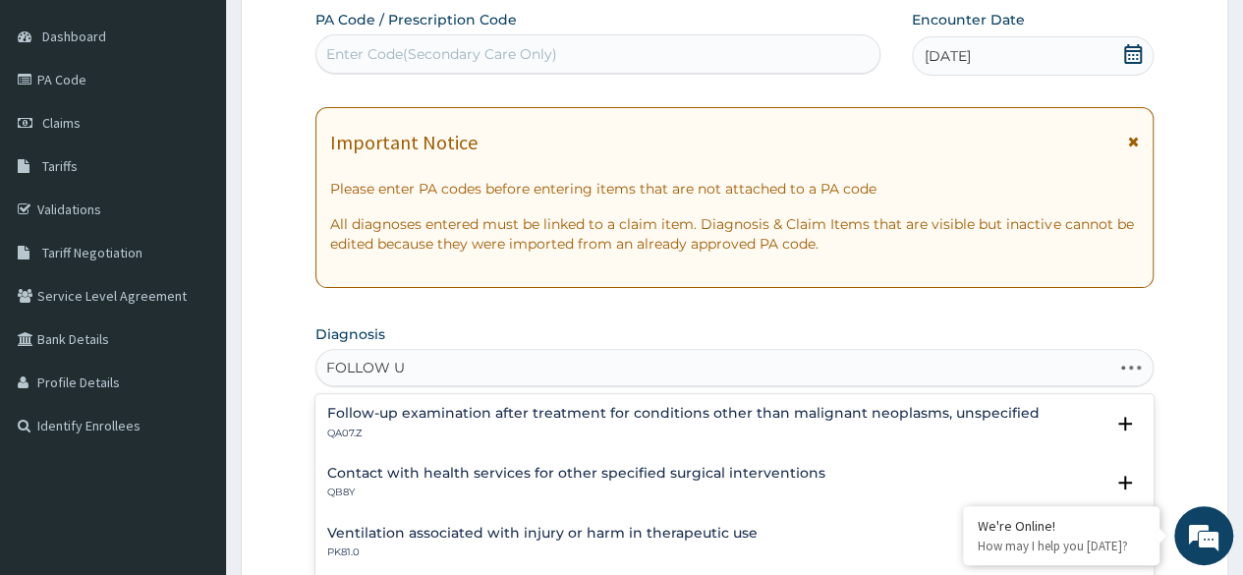
type input "FOLLOW UP"
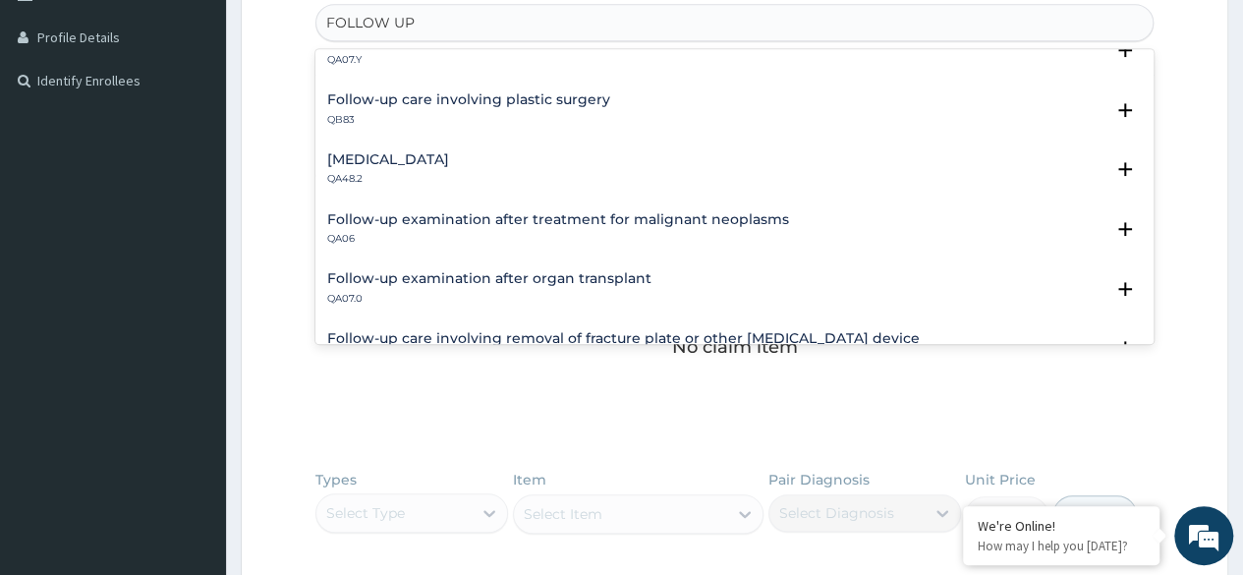
scroll to position [190, 0]
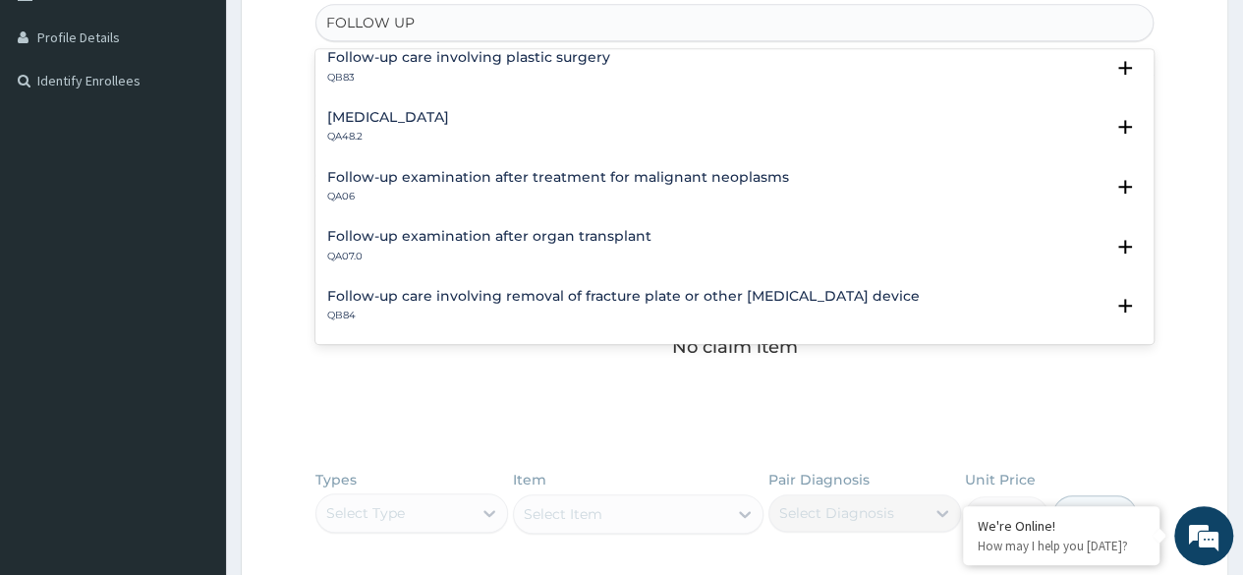
click at [440, 123] on h4 "Routine postpartum follow-up" at bounding box center [388, 117] width 122 height 15
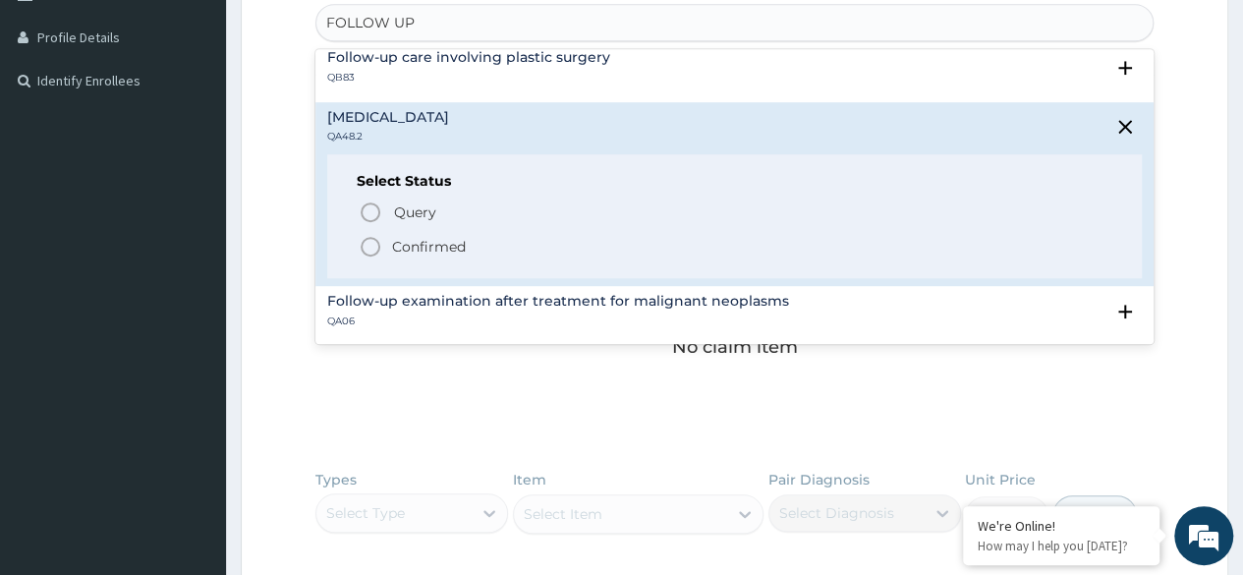
click at [381, 238] on icon "status option filled" at bounding box center [371, 247] width 24 height 24
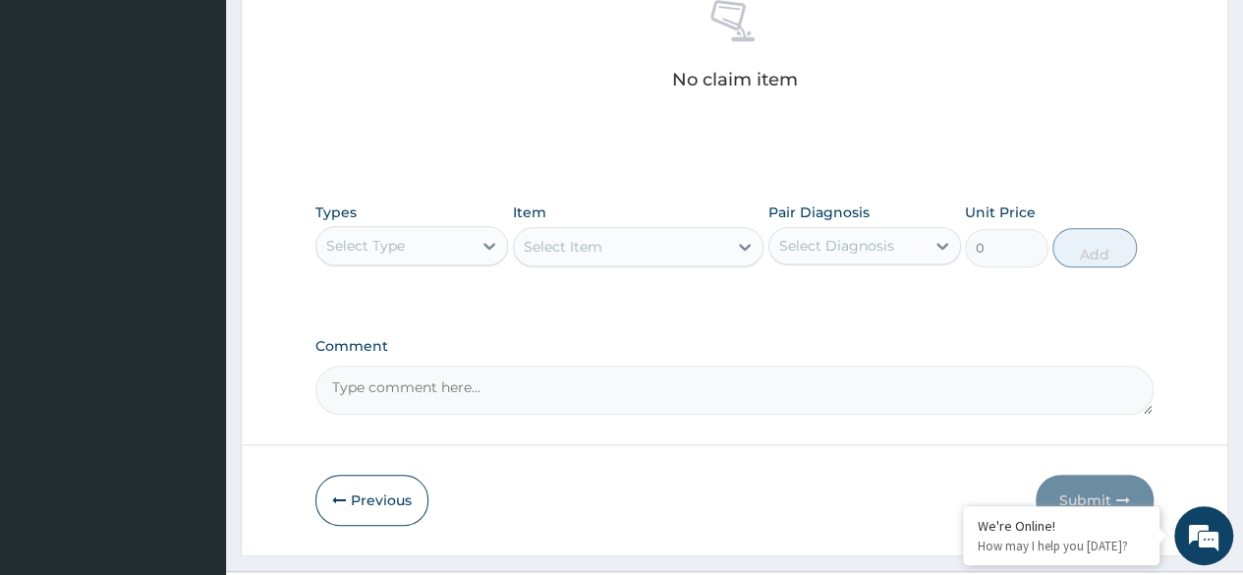
scroll to position [838, 0]
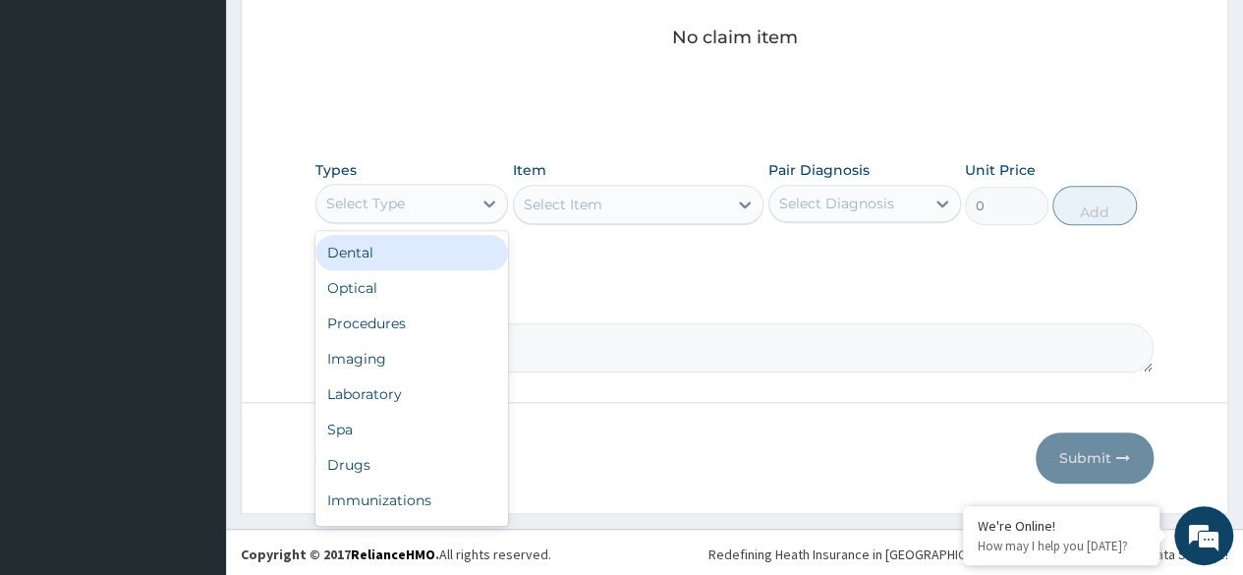
click at [422, 322] on div "Procedures" at bounding box center [411, 323] width 193 height 35
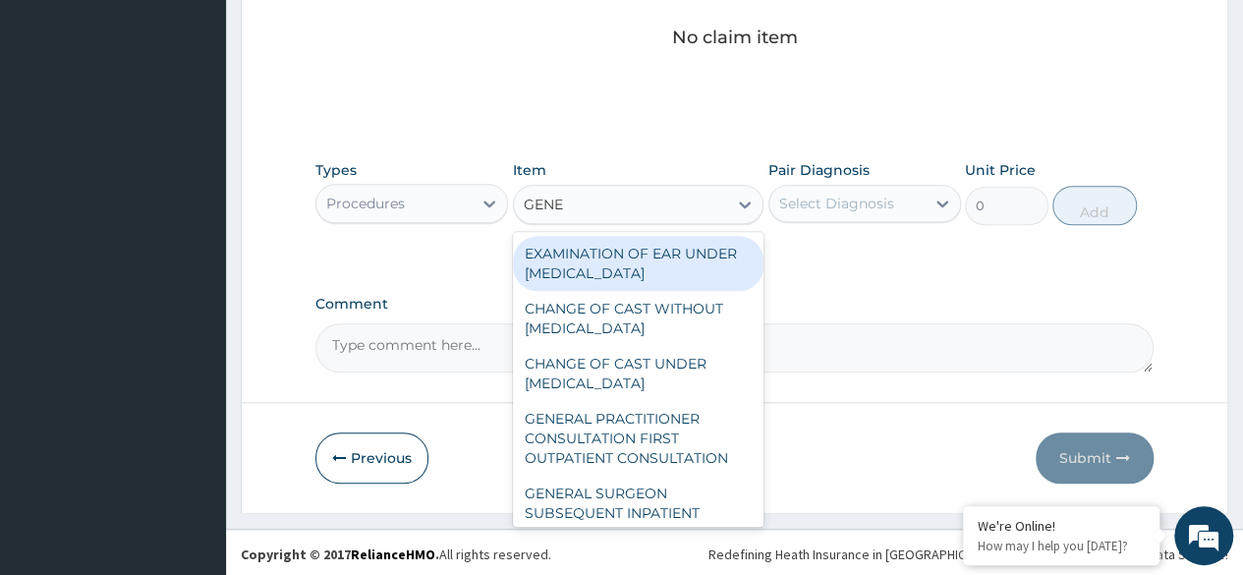
type input "GENER"
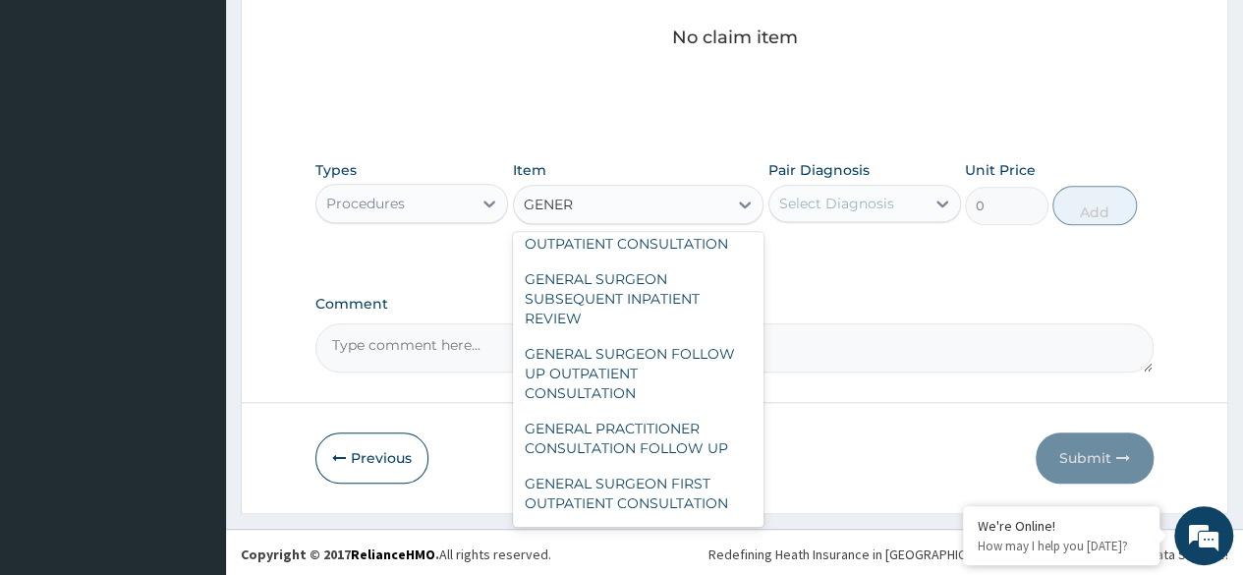
scroll to position [322, 0]
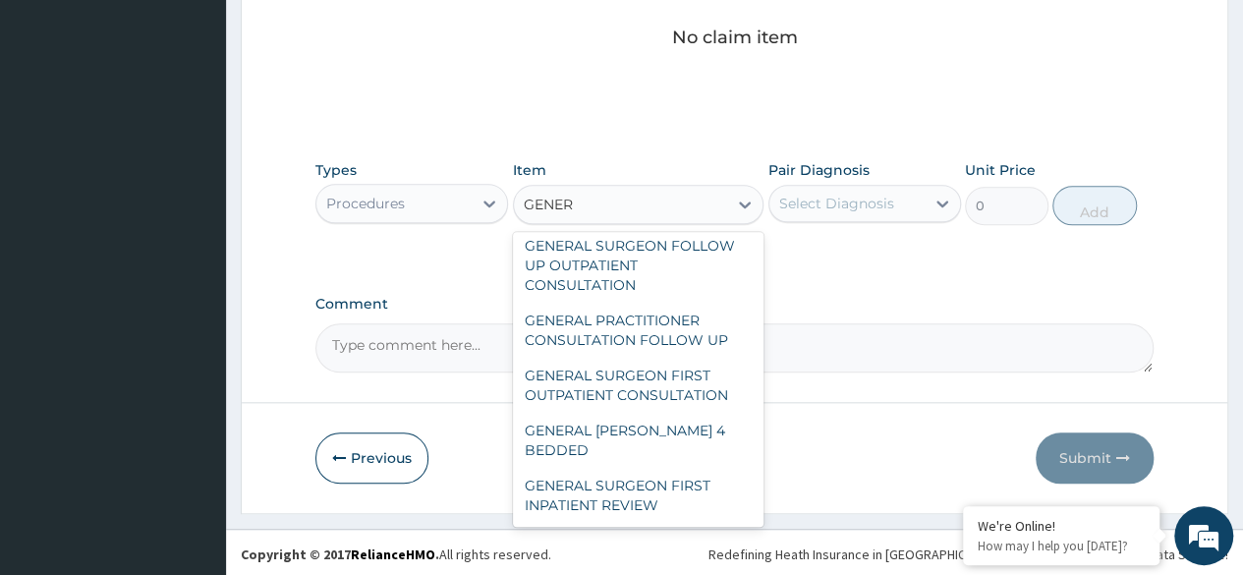
click at [678, 338] on div "GENERAL PRACTITIONER CONSULTATION FOLLOW UP" at bounding box center [638, 330] width 251 height 55
type input "2246.75"
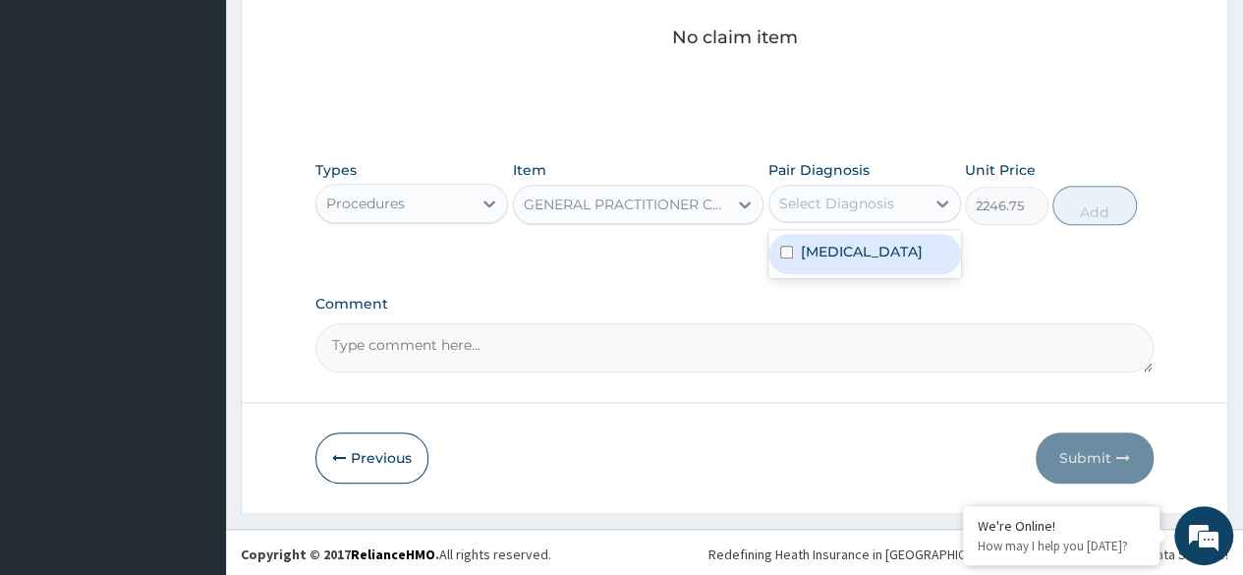
click at [904, 260] on label "Routine postpartum follow-up" at bounding box center [862, 252] width 122 height 20
checkbox input "true"
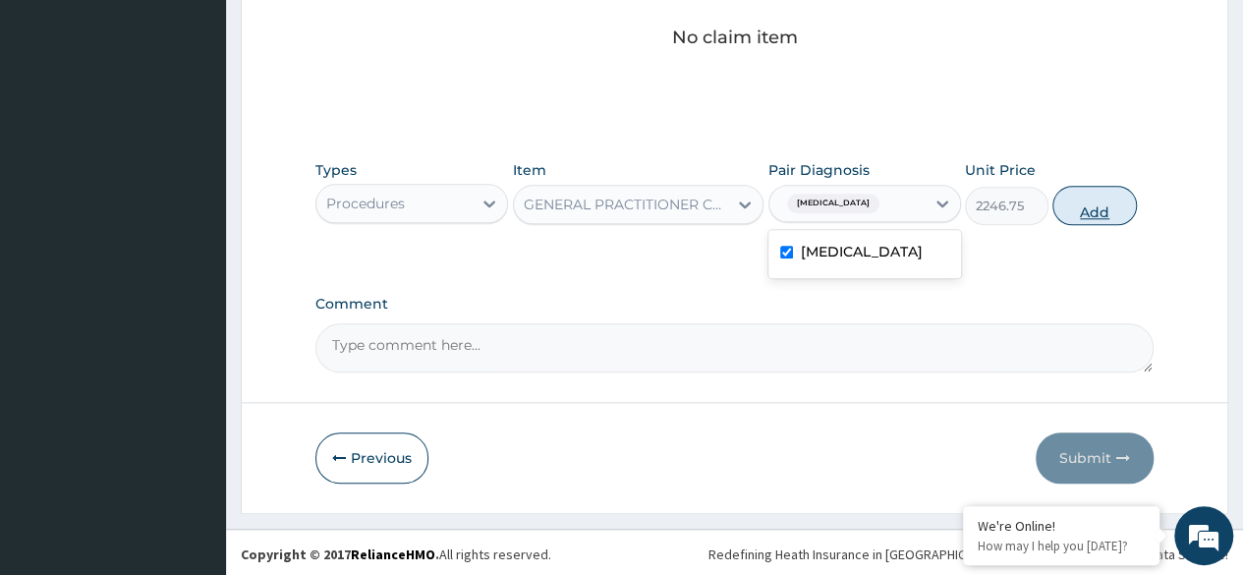
click at [1103, 206] on button "Add" at bounding box center [1094, 205] width 84 height 39
type input "0"
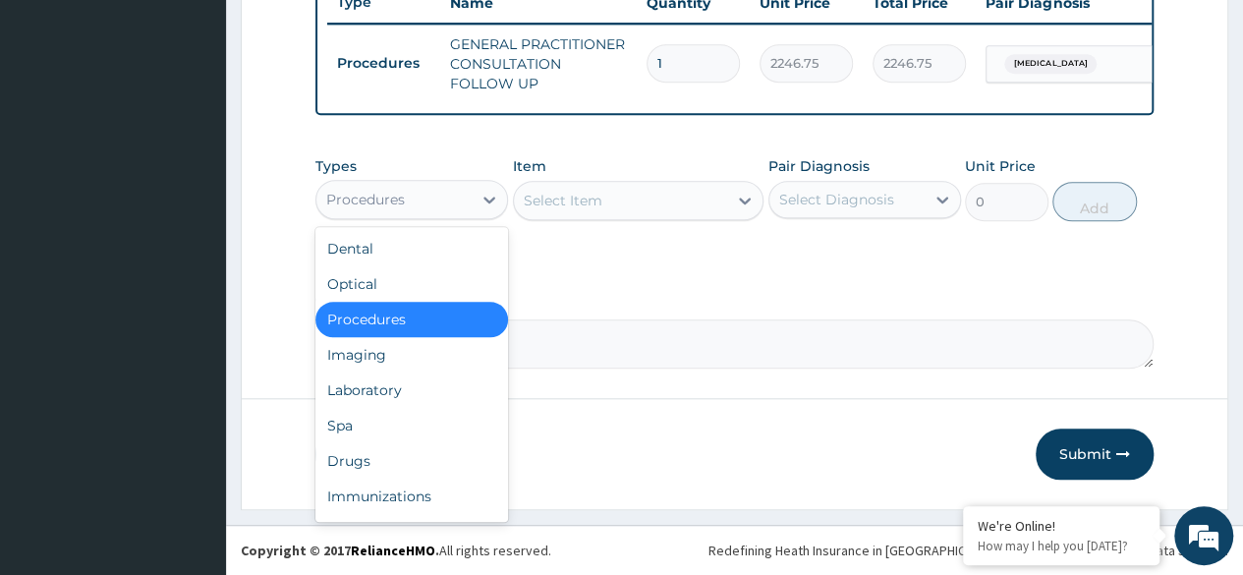
click at [381, 465] on div "Drugs" at bounding box center [411, 460] width 193 height 35
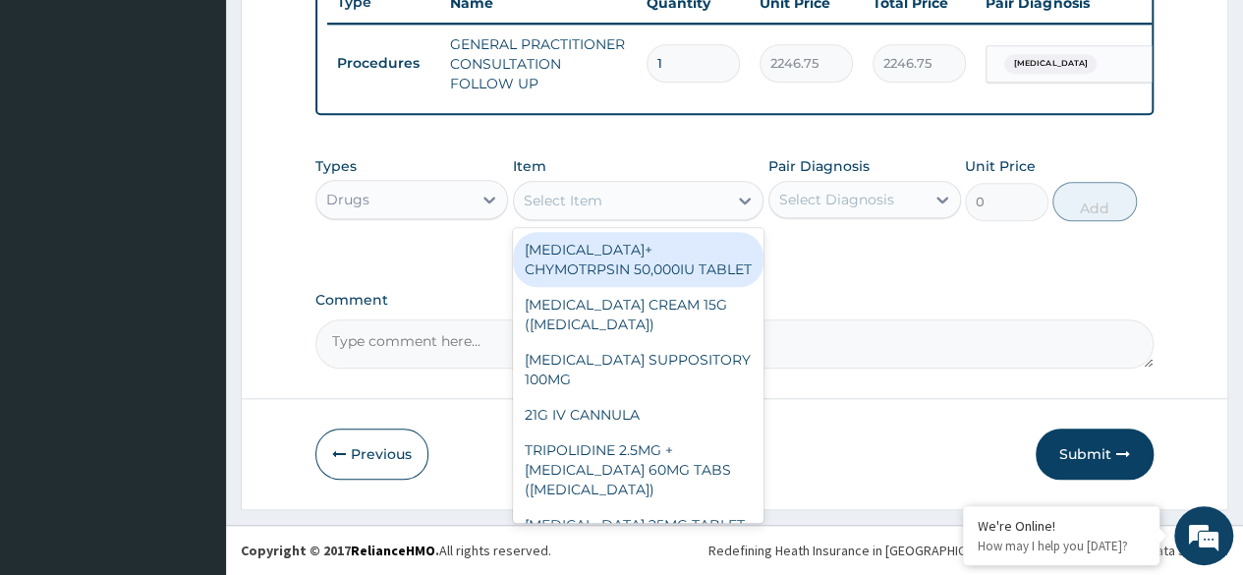
click at [628, 196] on div "Select Item" at bounding box center [621, 200] width 214 height 31
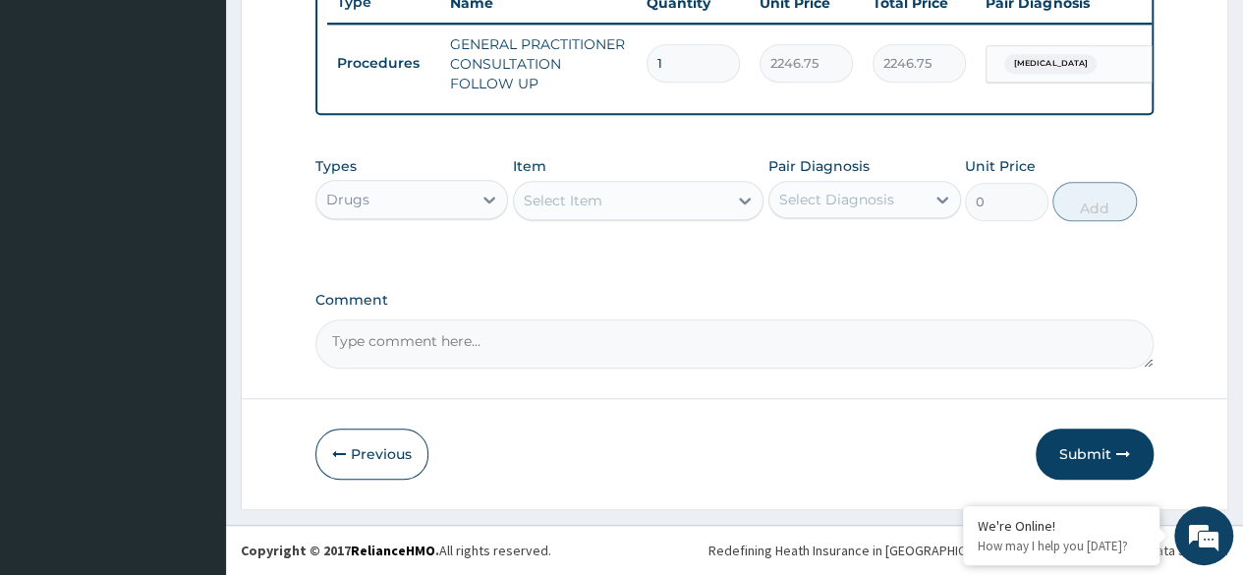
click at [597, 223] on div "Types Drugs Item Select Item Pair Diagnosis Select Diagnosis Unit Price 0 Add" at bounding box center [734, 188] width 838 height 84
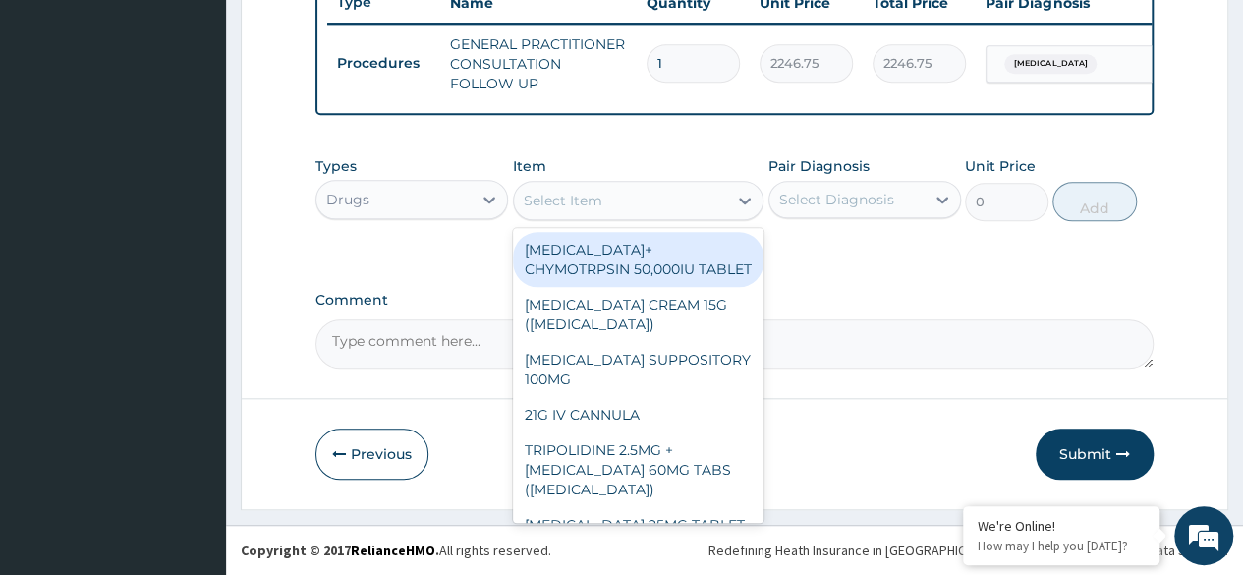
click at [600, 212] on div "Select Item" at bounding box center [621, 200] width 214 height 31
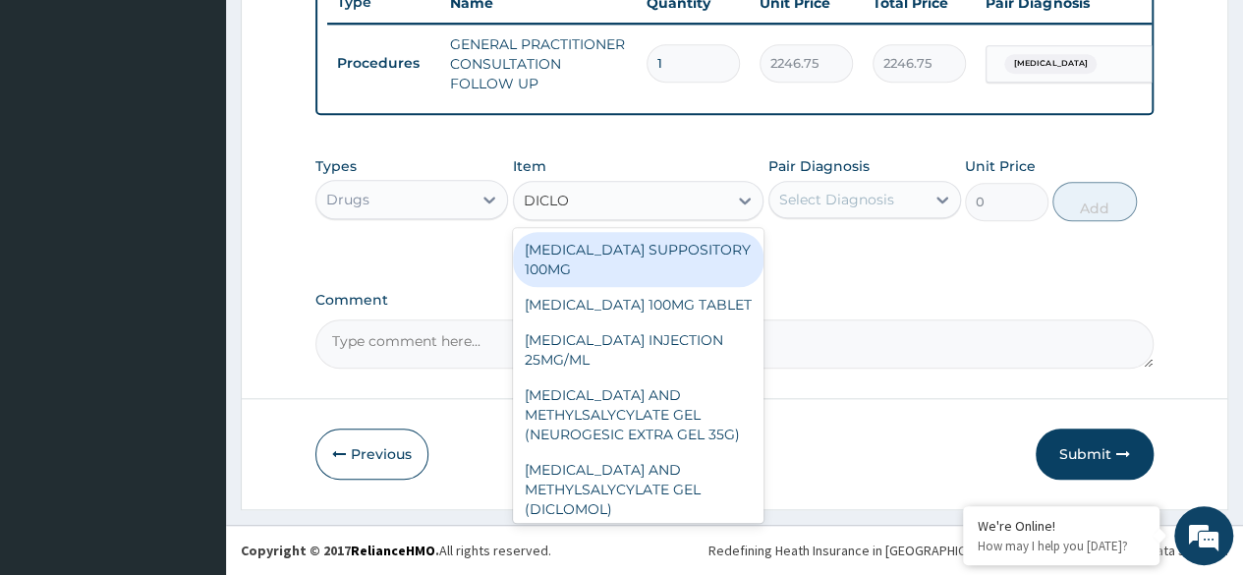
type input "DICLOF"
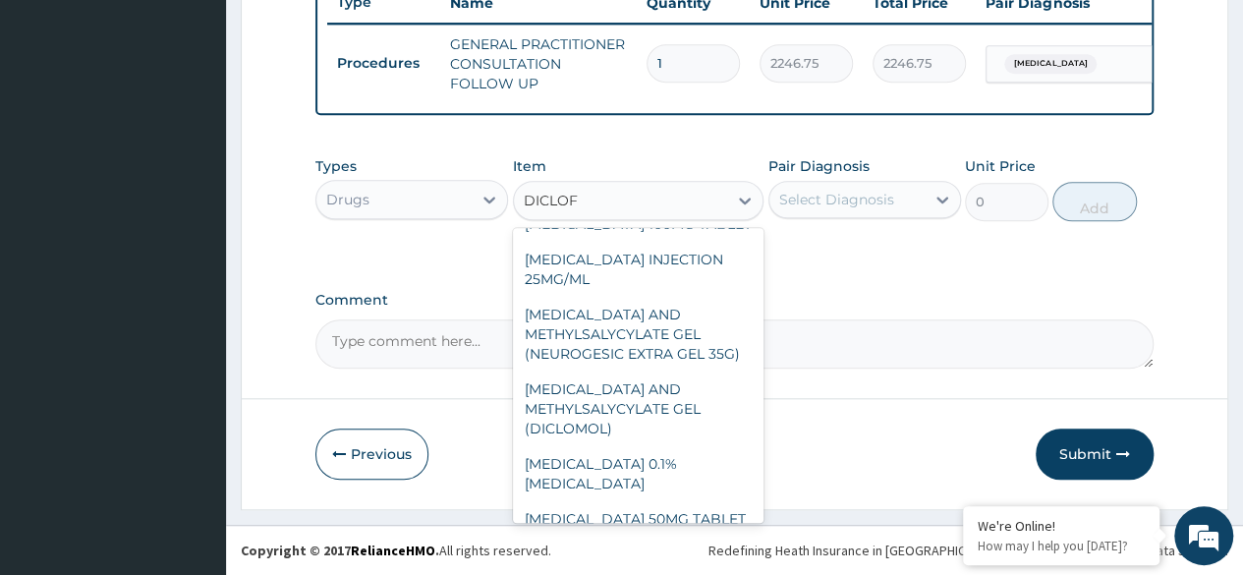
scroll to position [56, 0]
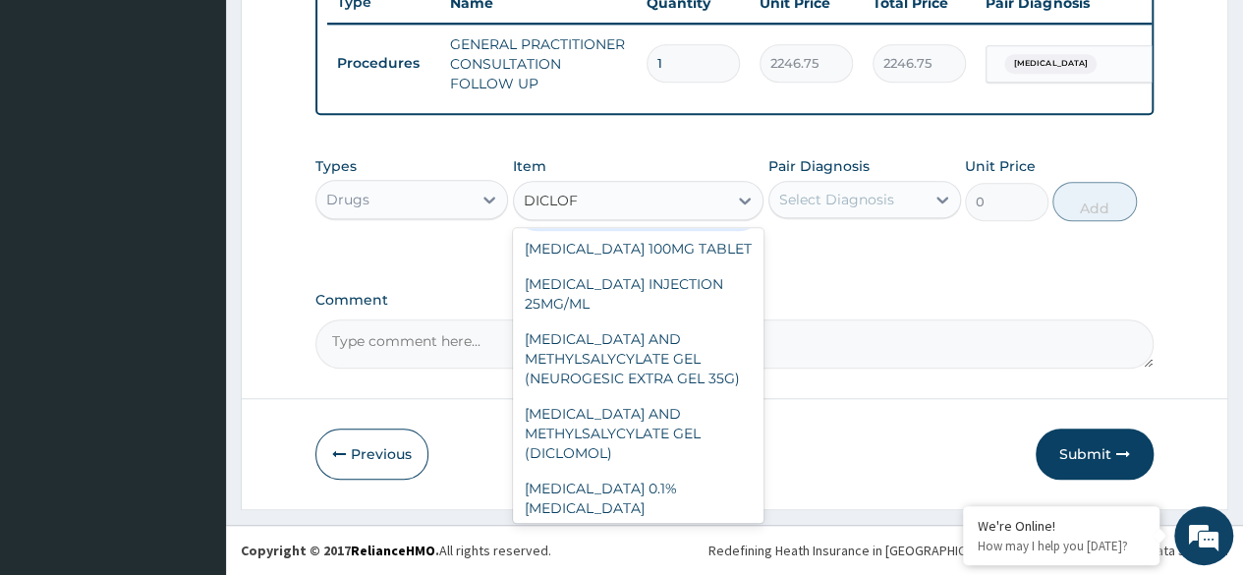
click at [673, 297] on div "DICLOFENAC INJECTION 25MG/ML" at bounding box center [638, 293] width 251 height 55
type input "97.75"
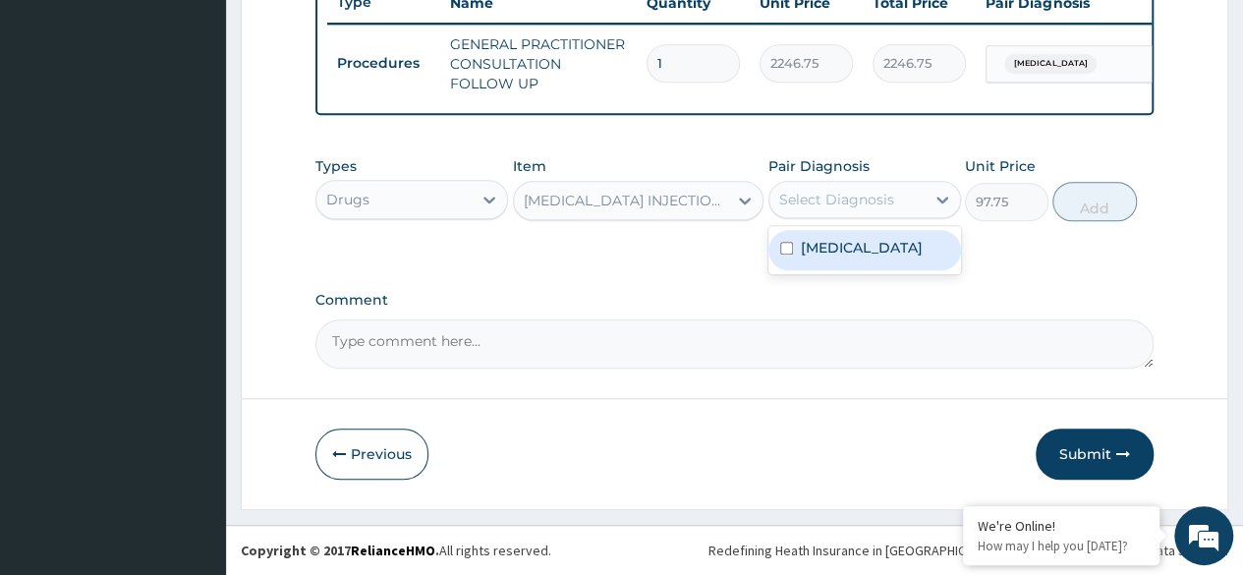
click at [884, 257] on label "Routine postpartum follow-up" at bounding box center [862, 248] width 122 height 20
checkbox input "true"
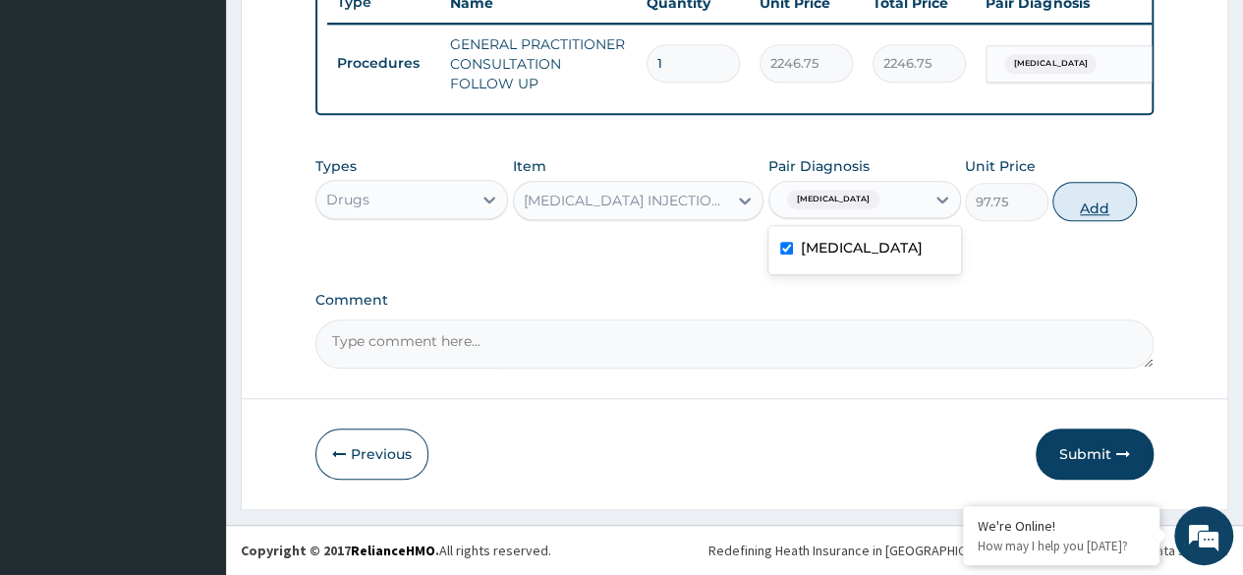
click at [1093, 204] on button "Add" at bounding box center [1094, 201] width 84 height 39
type input "0"
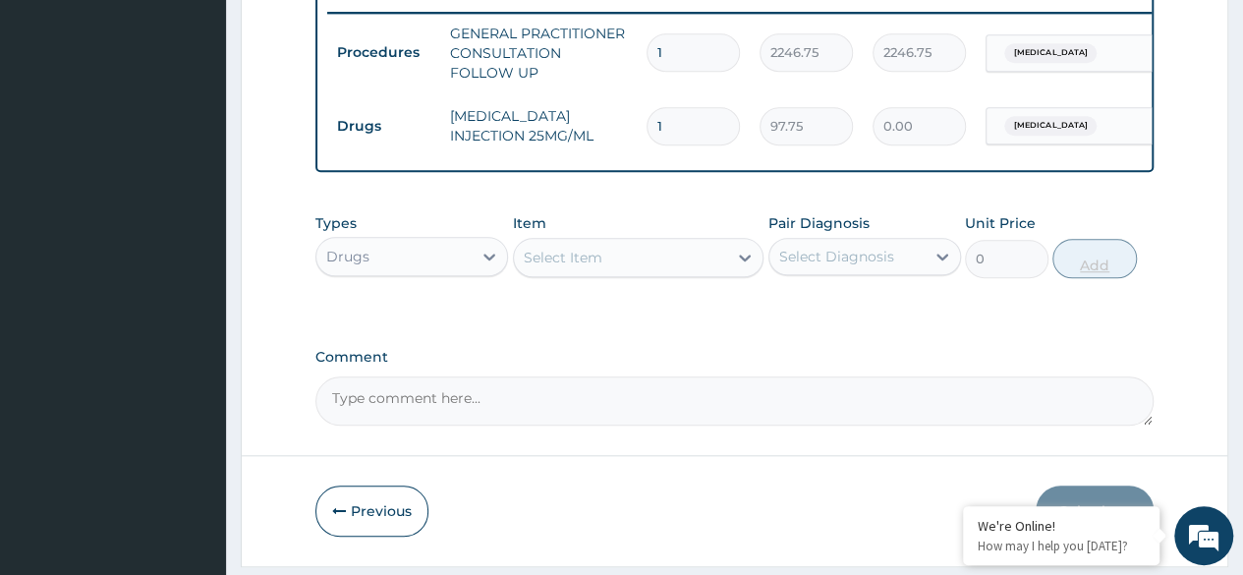
type input "0.00"
type input "3"
type input "293.25"
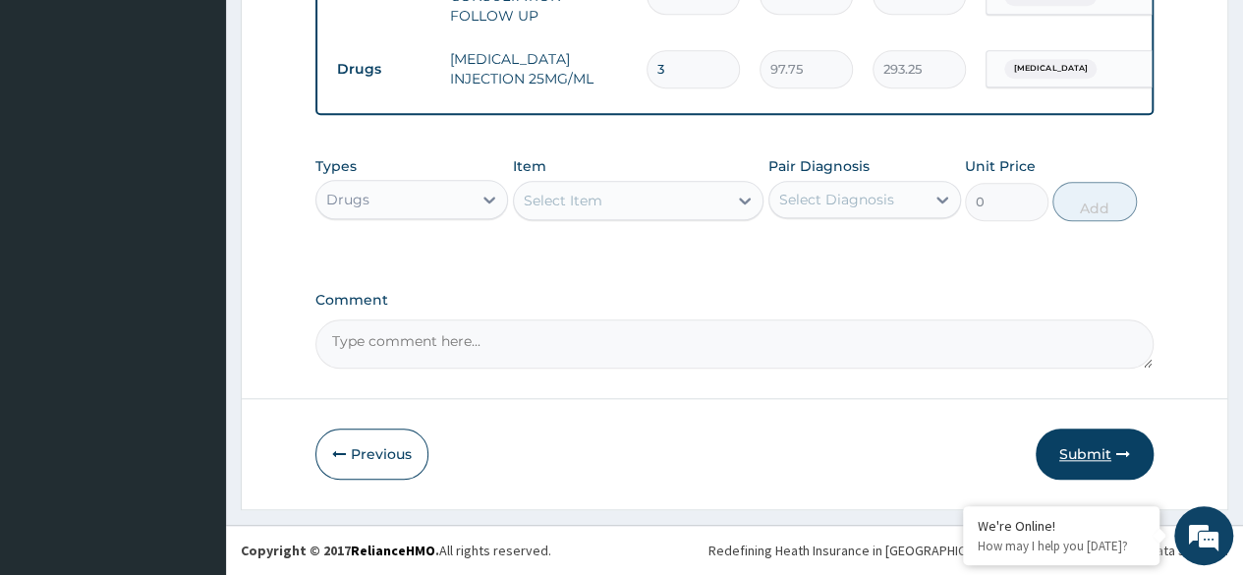
click at [1100, 438] on button "Submit" at bounding box center [1094, 453] width 118 height 51
